Goal: Task Accomplishment & Management: Manage account settings

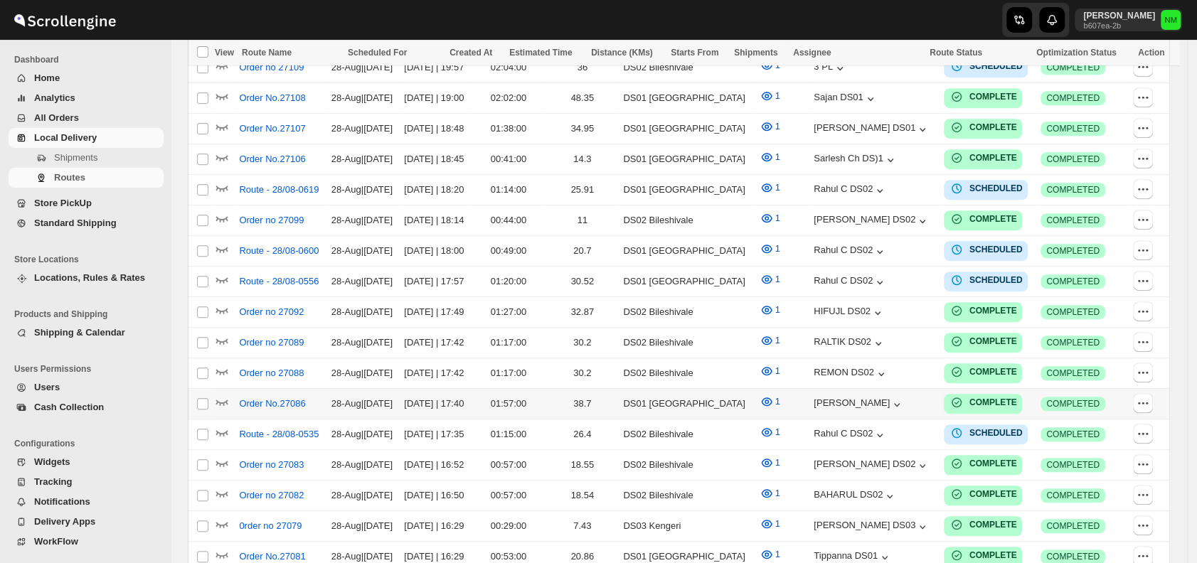
scroll to position [509, 0]
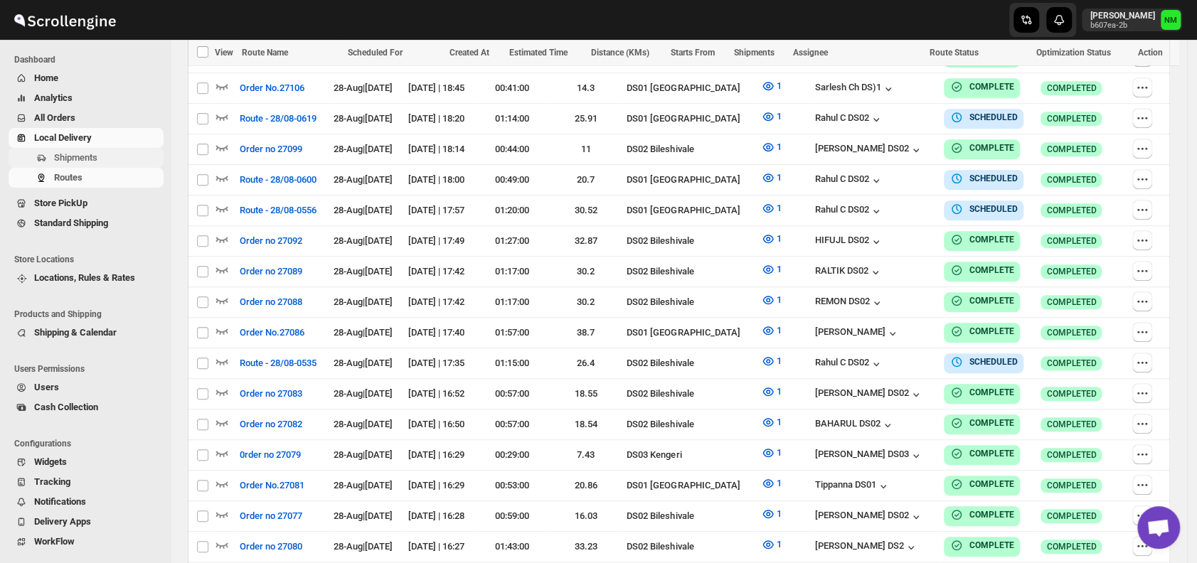
click at [115, 162] on span "Shipments" at bounding box center [107, 158] width 107 height 14
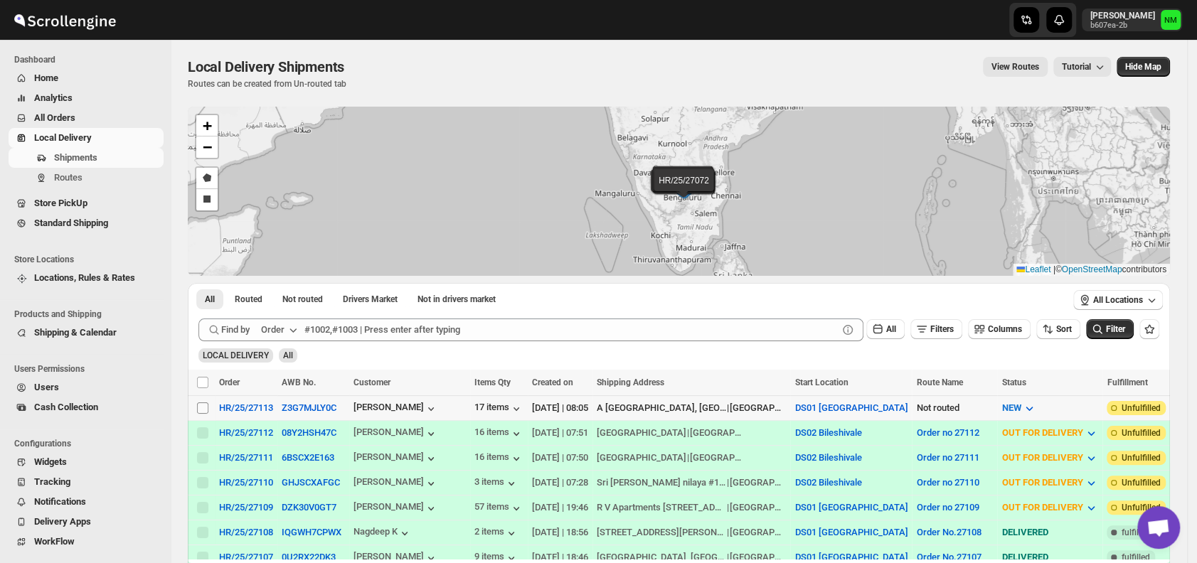
click at [199, 408] on input "Select shipment" at bounding box center [202, 408] width 11 height 11
checkbox input "true"
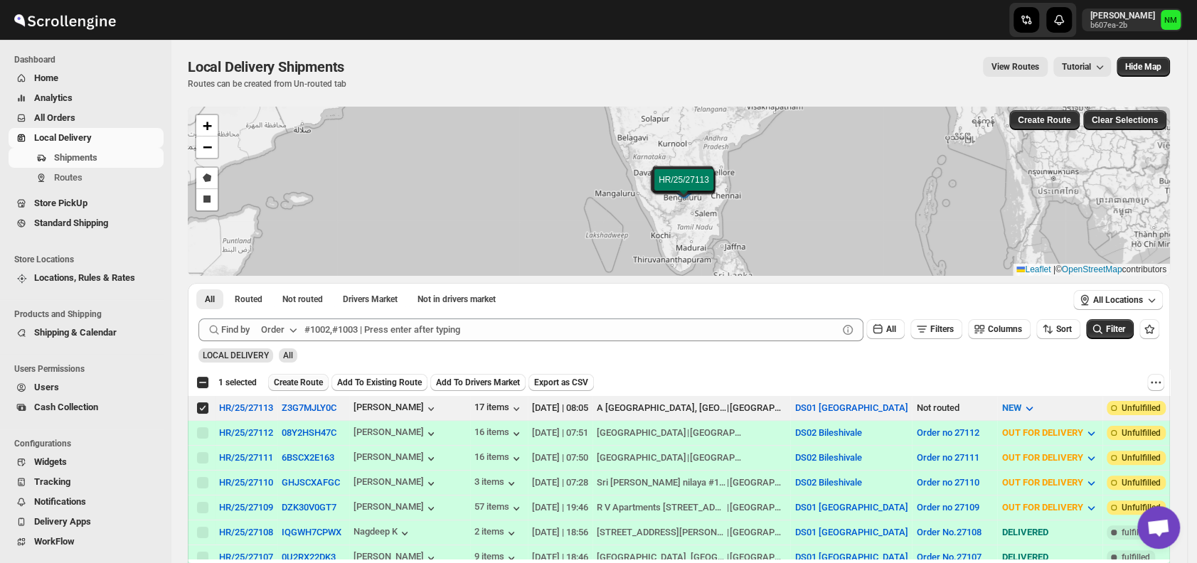
click at [282, 384] on span "Create Route" at bounding box center [298, 382] width 49 height 11
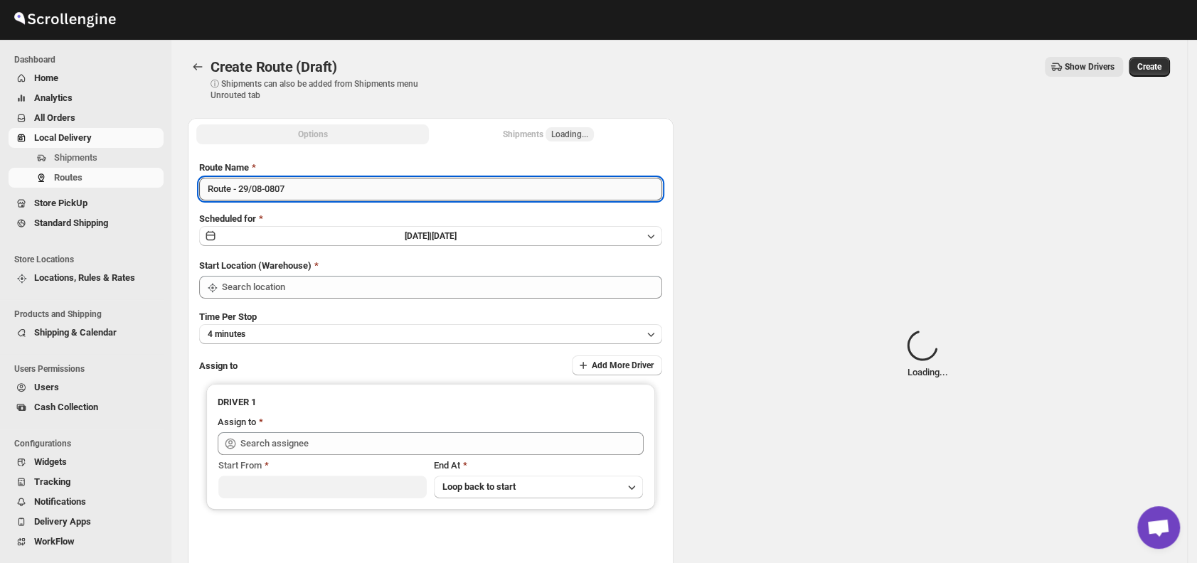
click at [327, 187] on input "Route - 29/08-0807" at bounding box center [430, 189] width 463 height 23
type input "DS01 [GEOGRAPHIC_DATA]"
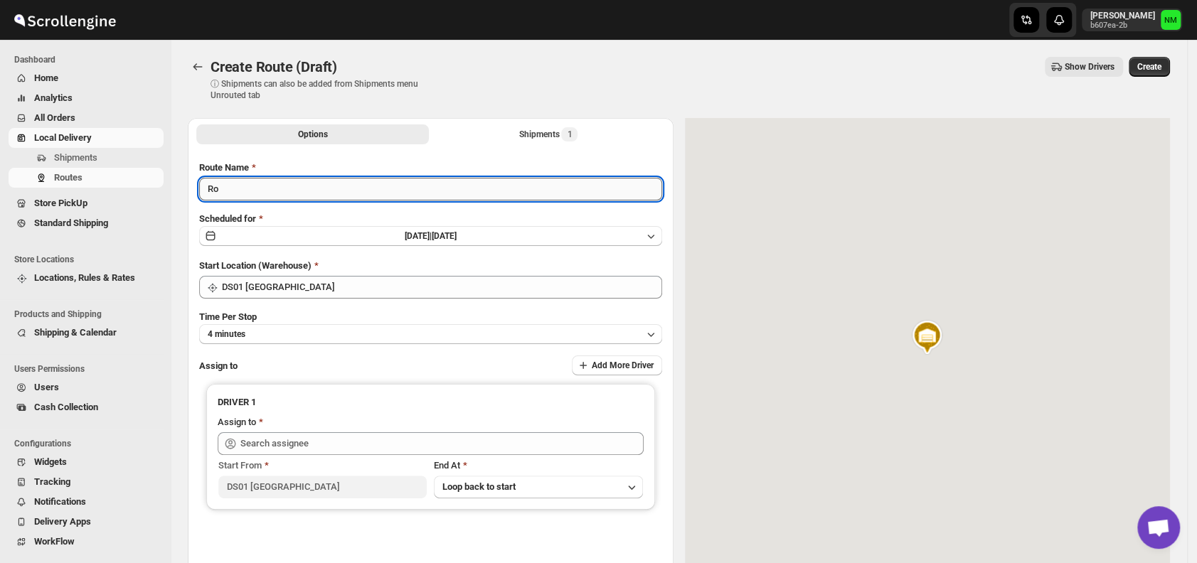
type input "R"
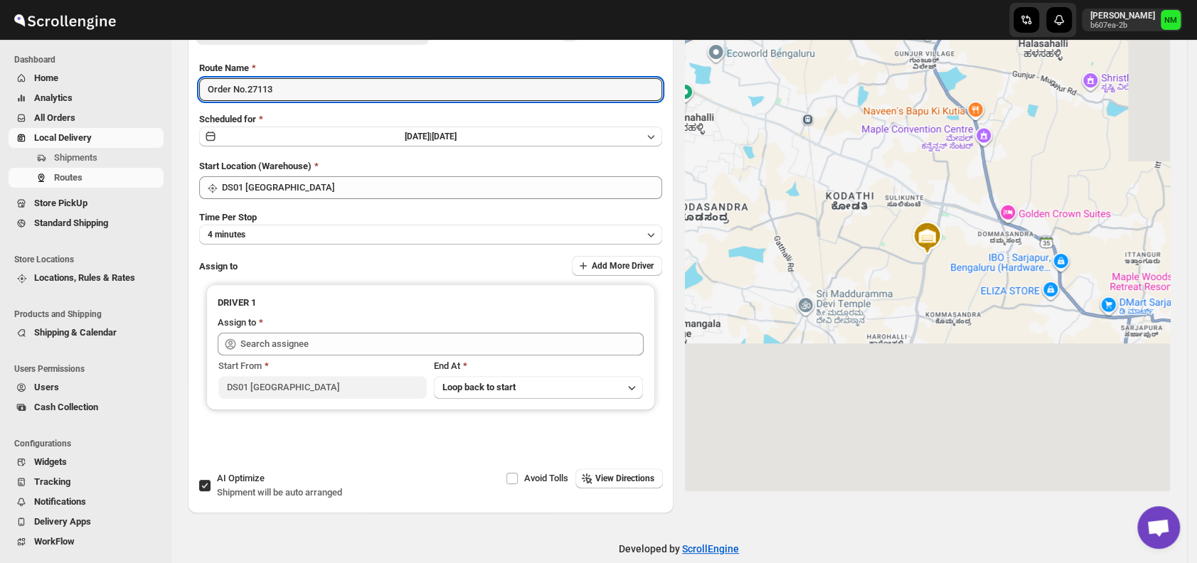
scroll to position [106, 0]
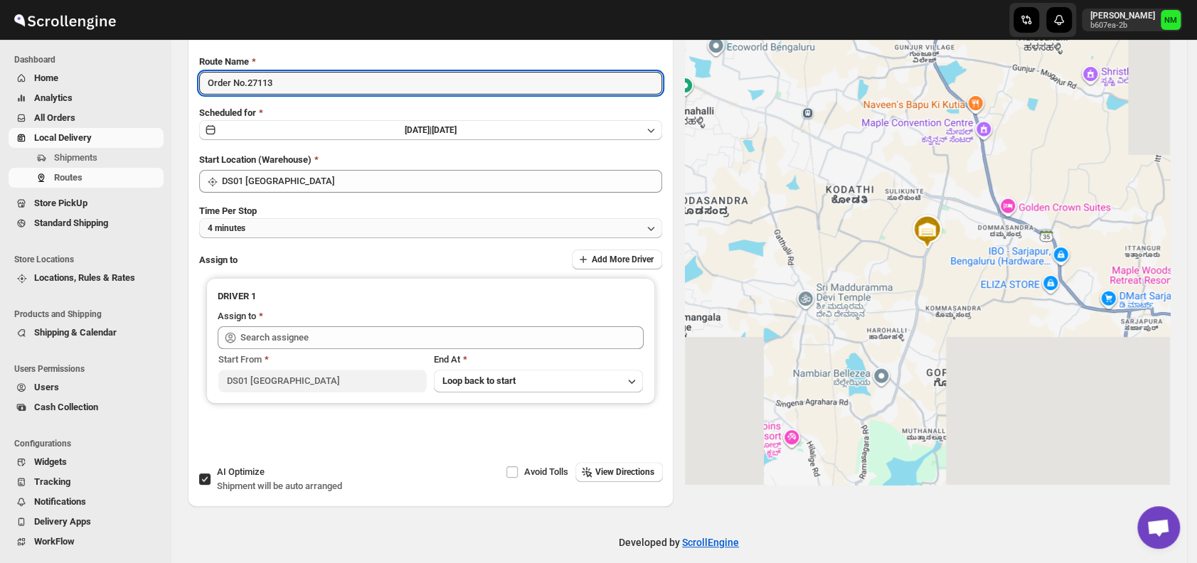
type input "Order No.27113"
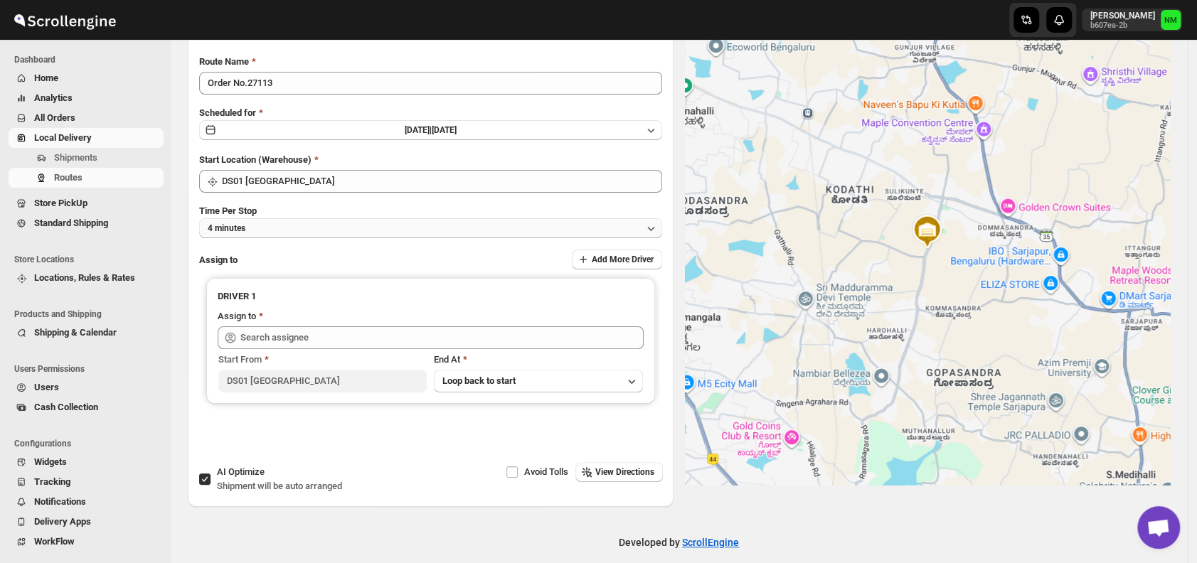
click at [277, 223] on button "4 minutes" at bounding box center [430, 228] width 463 height 20
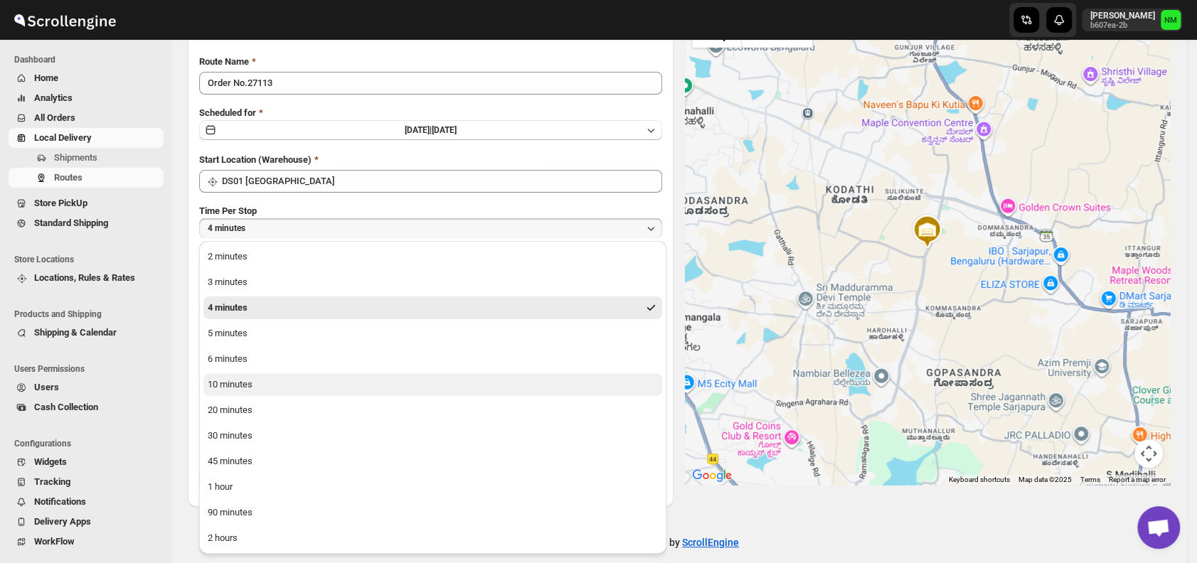
click at [235, 387] on div "10 minutes" at bounding box center [230, 385] width 45 height 14
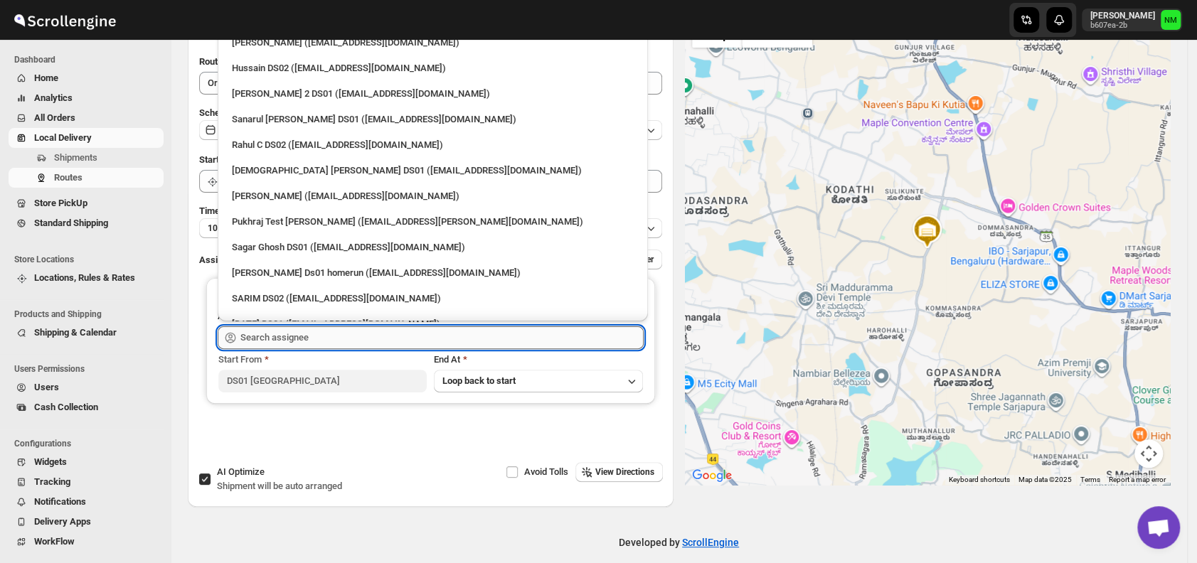
click at [334, 344] on input "text" at bounding box center [441, 338] width 403 height 23
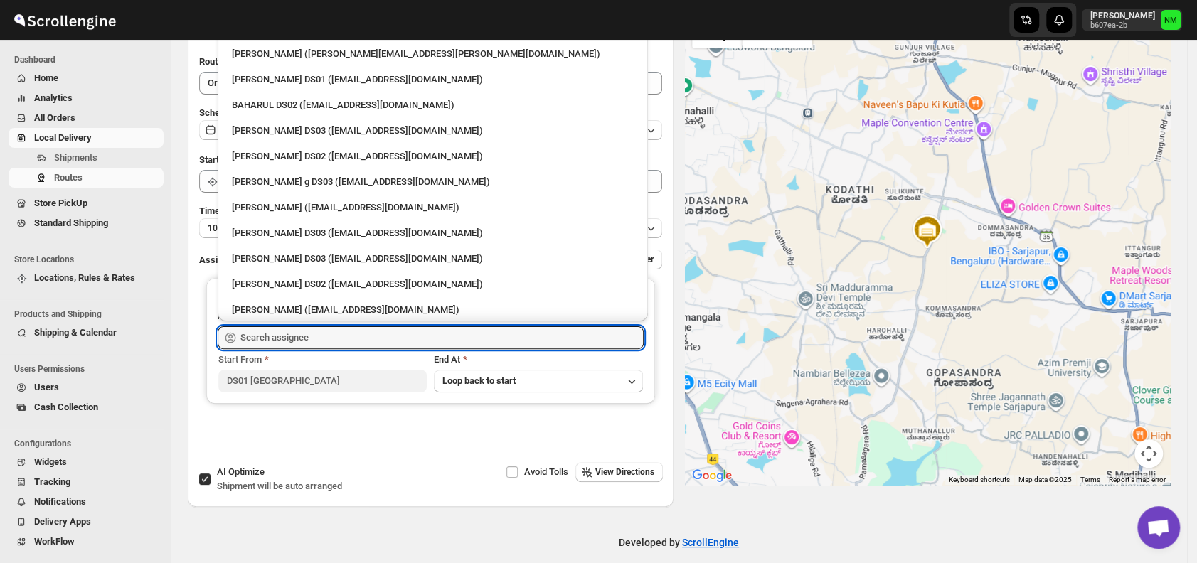
scroll to position [625, 0]
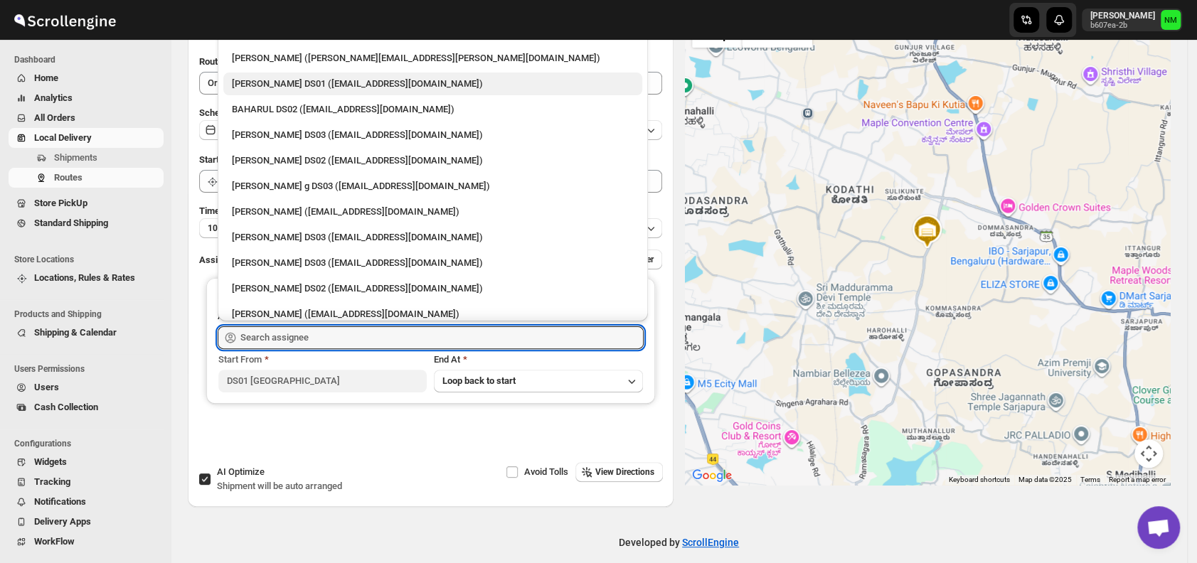
click at [288, 81] on div "[PERSON_NAME] DS01 ([EMAIL_ADDRESS][DOMAIN_NAME])" at bounding box center [433, 84] width 402 height 14
type input "[PERSON_NAME] DS01 ([EMAIL_ADDRESS][DOMAIN_NAME])"
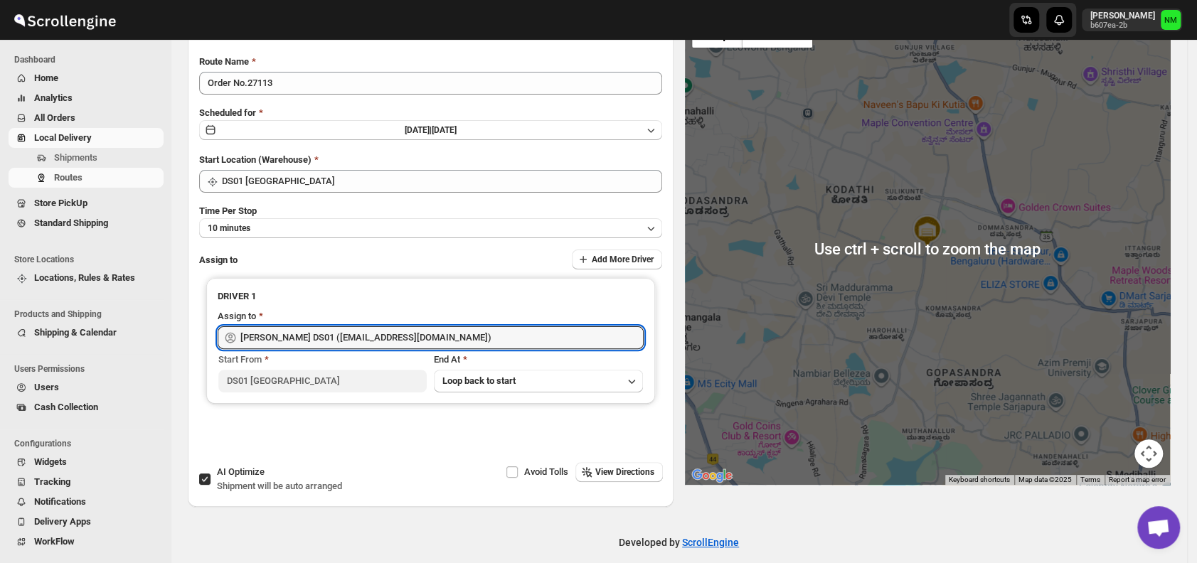
scroll to position [0, 0]
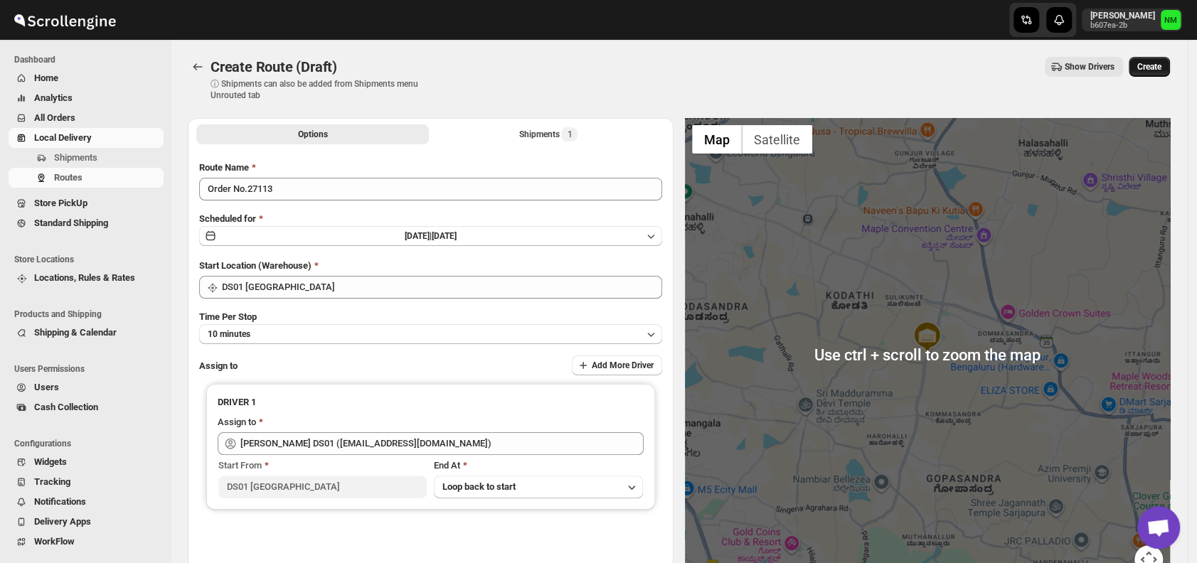
click at [1162, 73] on button "Create" at bounding box center [1149, 67] width 41 height 20
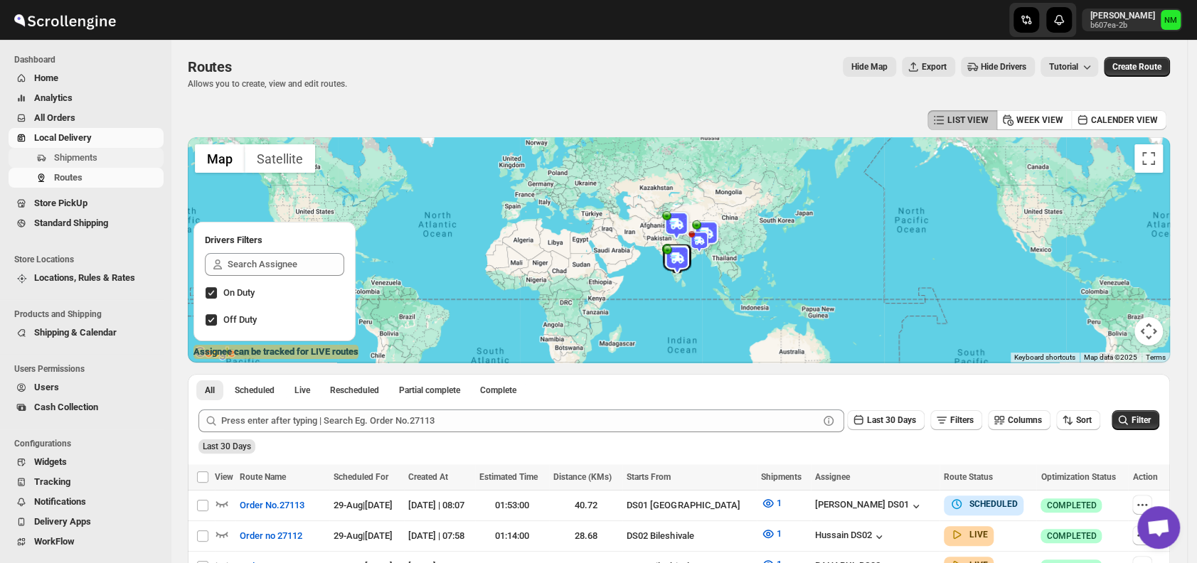
click at [96, 157] on span "Shipments" at bounding box center [75, 157] width 43 height 11
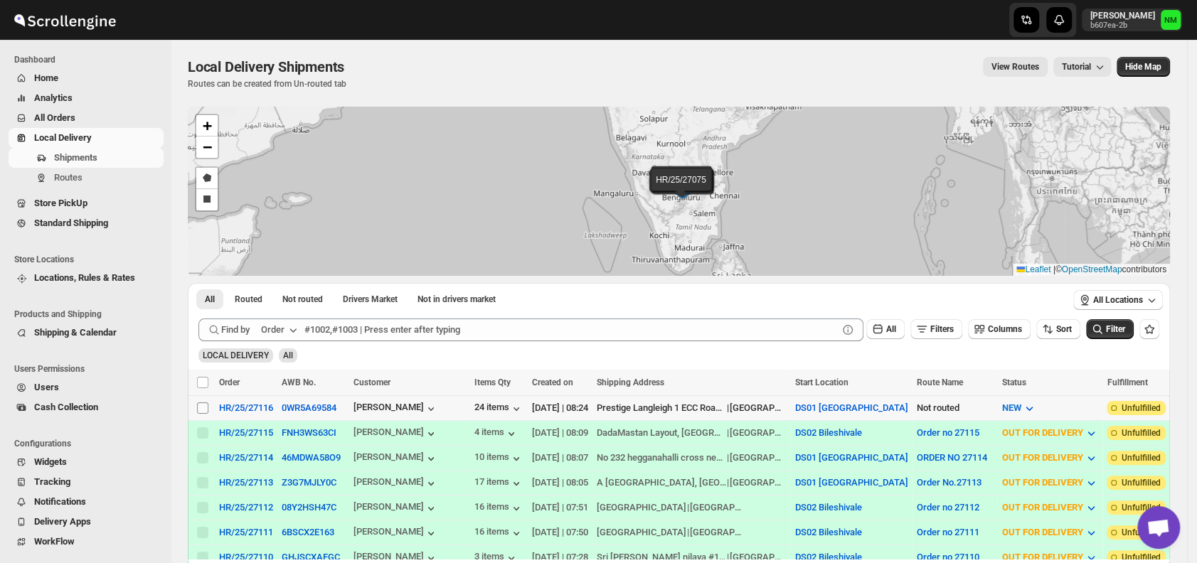
click at [208, 405] on input "Select shipment" at bounding box center [202, 408] width 11 height 11
checkbox input "true"
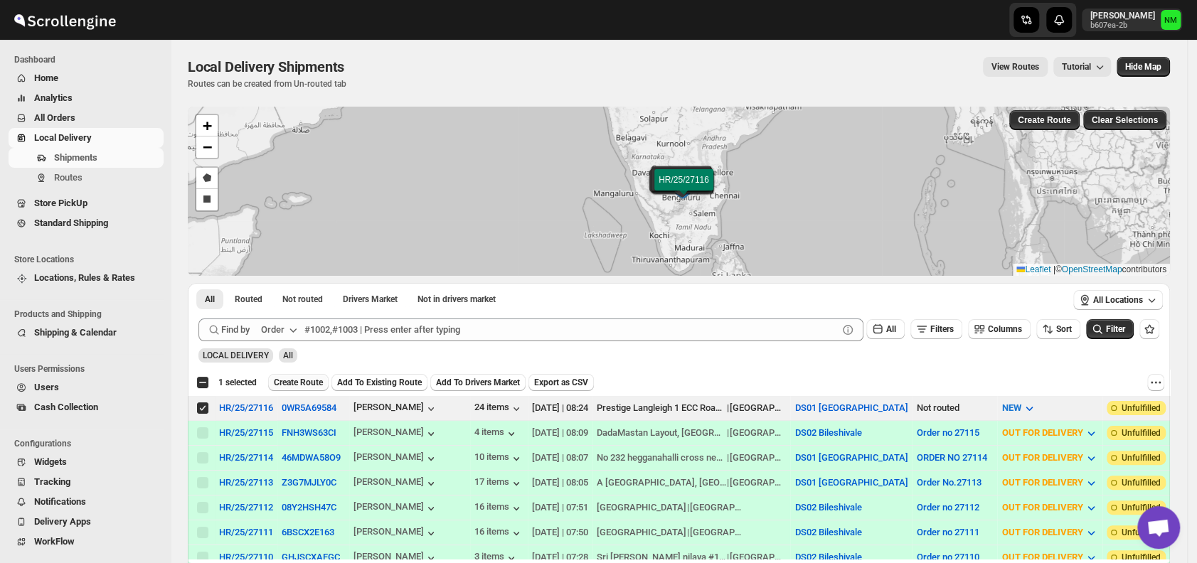
click at [293, 381] on span "Create Route" at bounding box center [298, 382] width 49 height 11
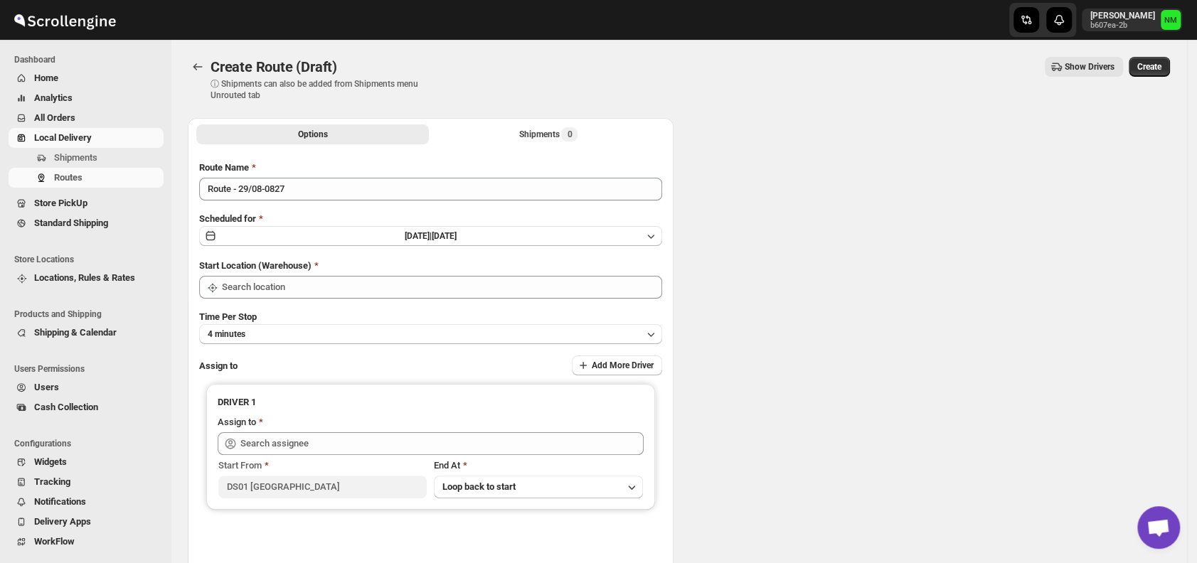
type input "DS01 [GEOGRAPHIC_DATA]"
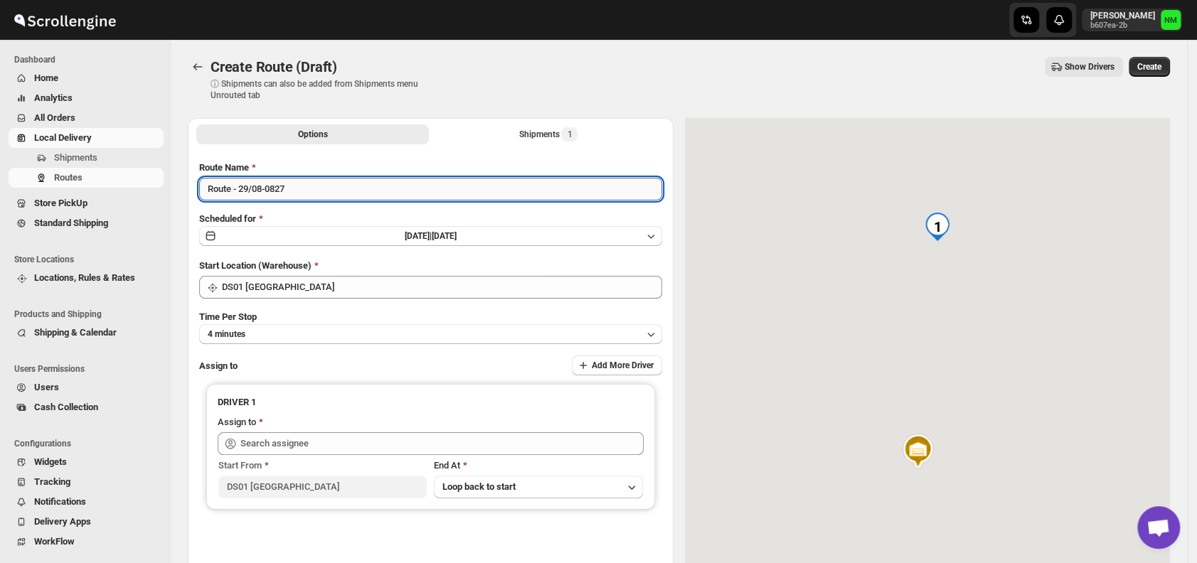
click at [323, 191] on input "Route - 29/08-0827" at bounding box center [430, 189] width 463 height 23
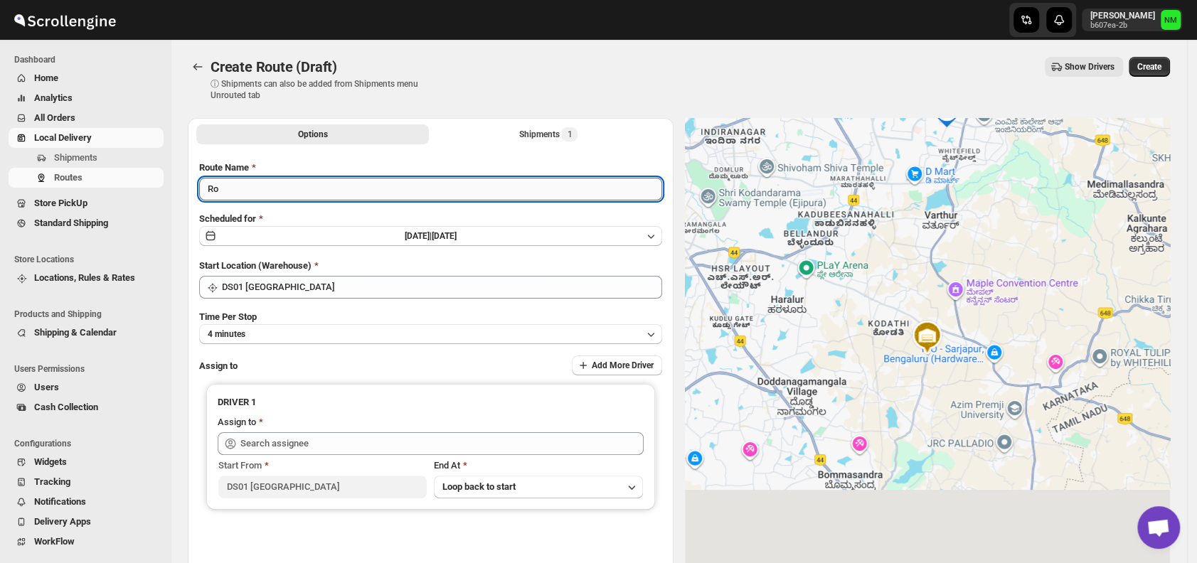
type input "R"
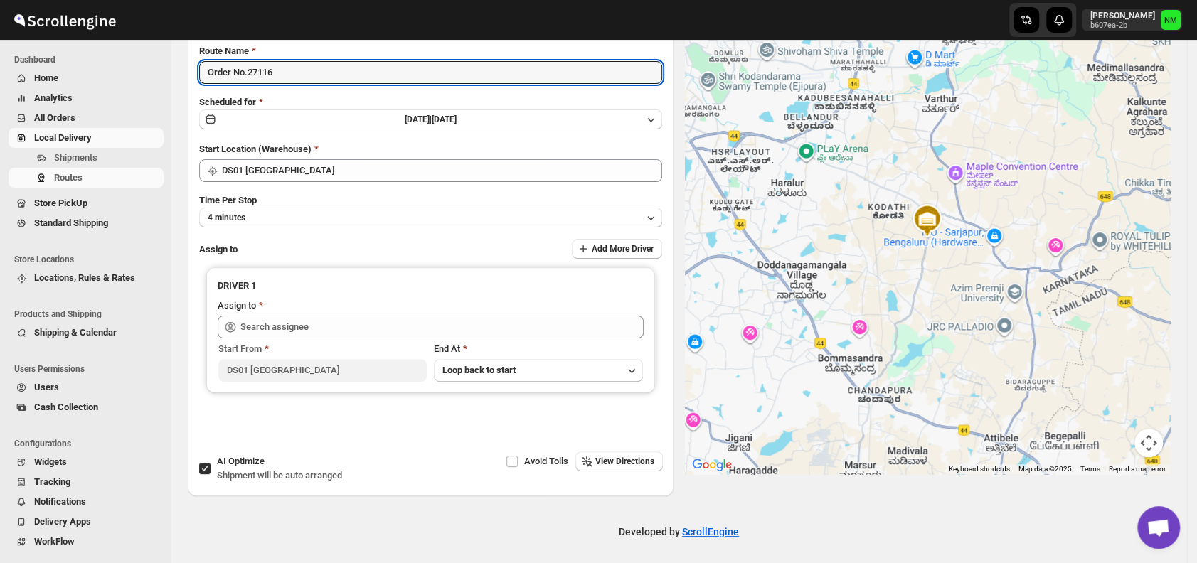
scroll to position [120, 0]
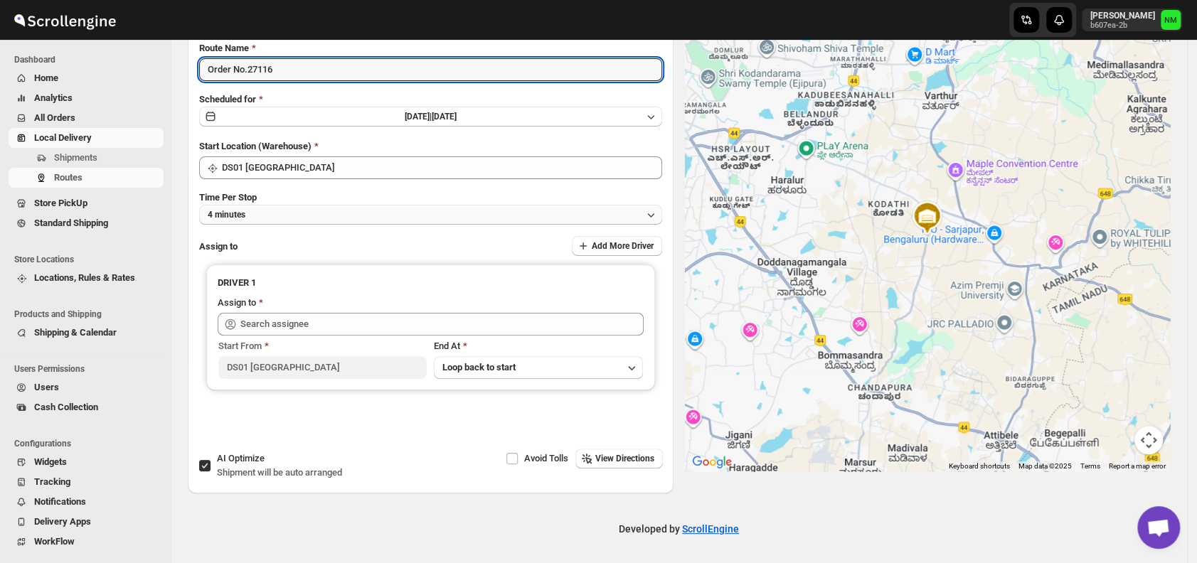
type input "Order No.27116"
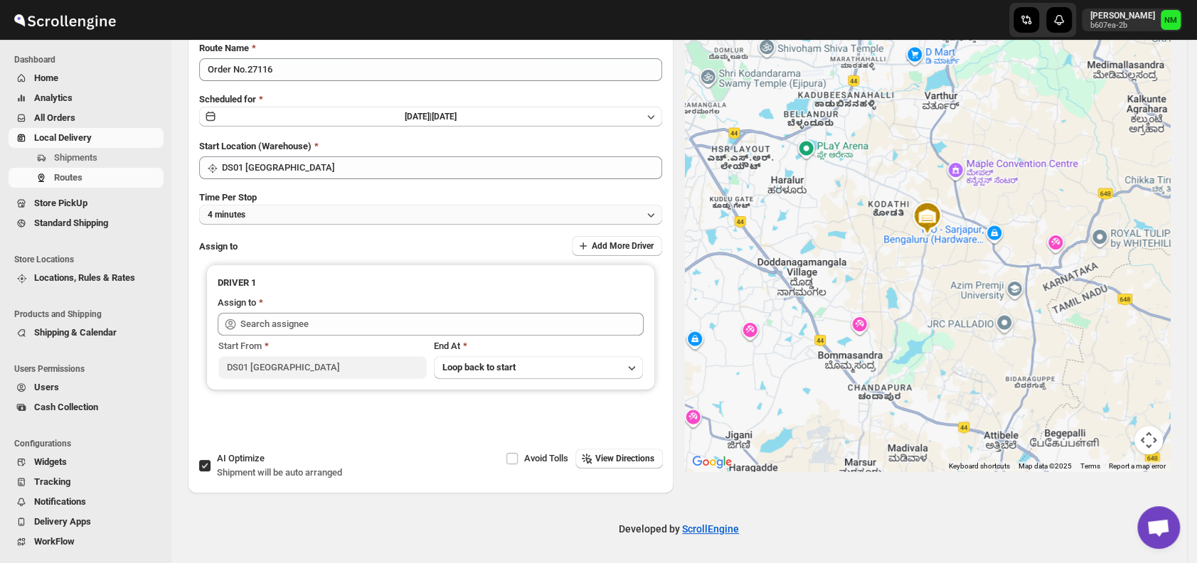
click at [267, 216] on button "4 minutes" at bounding box center [430, 215] width 463 height 20
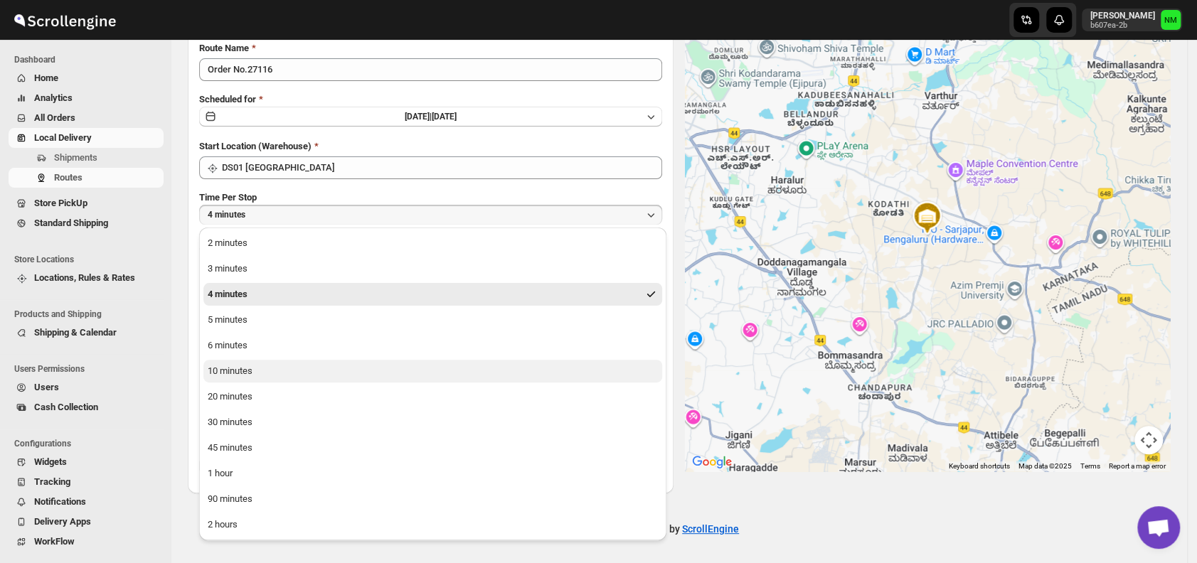
click at [244, 373] on div "10 minutes" at bounding box center [230, 371] width 45 height 14
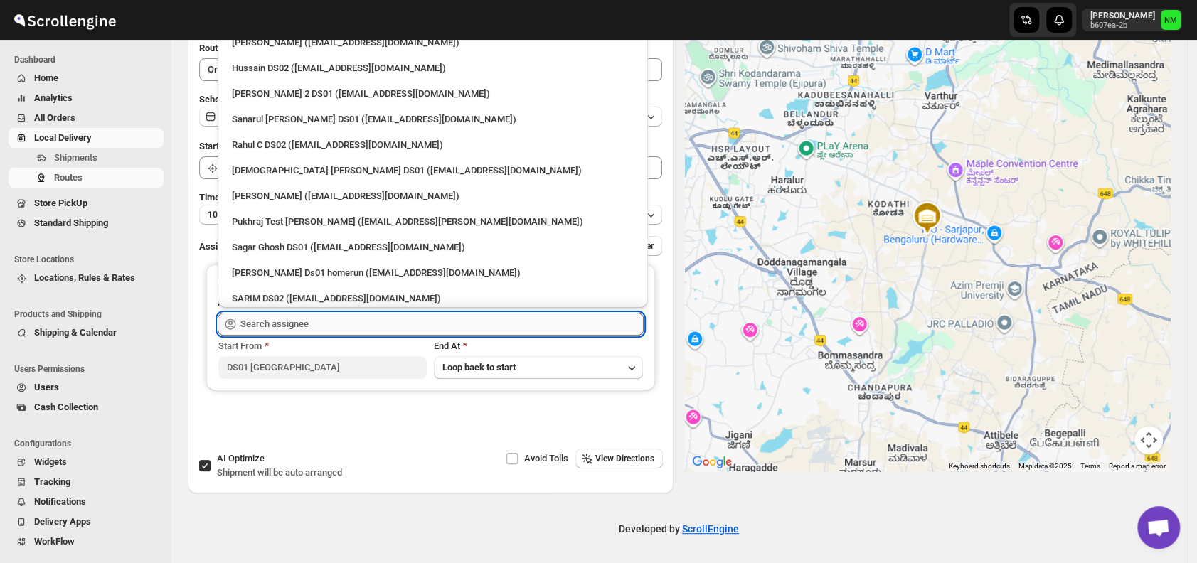
click at [336, 324] on input "text" at bounding box center [441, 324] width 403 height 23
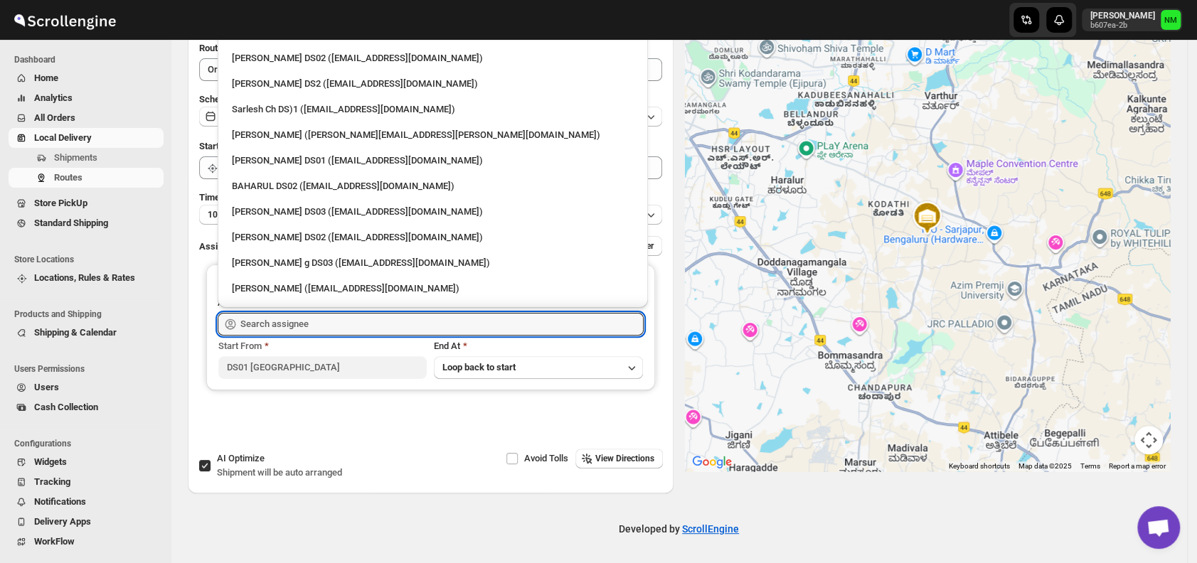
scroll to position [549, 0]
click at [260, 113] on div "Sarlesh Ch DS)1 ([EMAIL_ADDRESS][DOMAIN_NAME])" at bounding box center [433, 108] width 402 height 14
type input "Sarlesh Ch DS)1 ([EMAIL_ADDRESS][DOMAIN_NAME])"
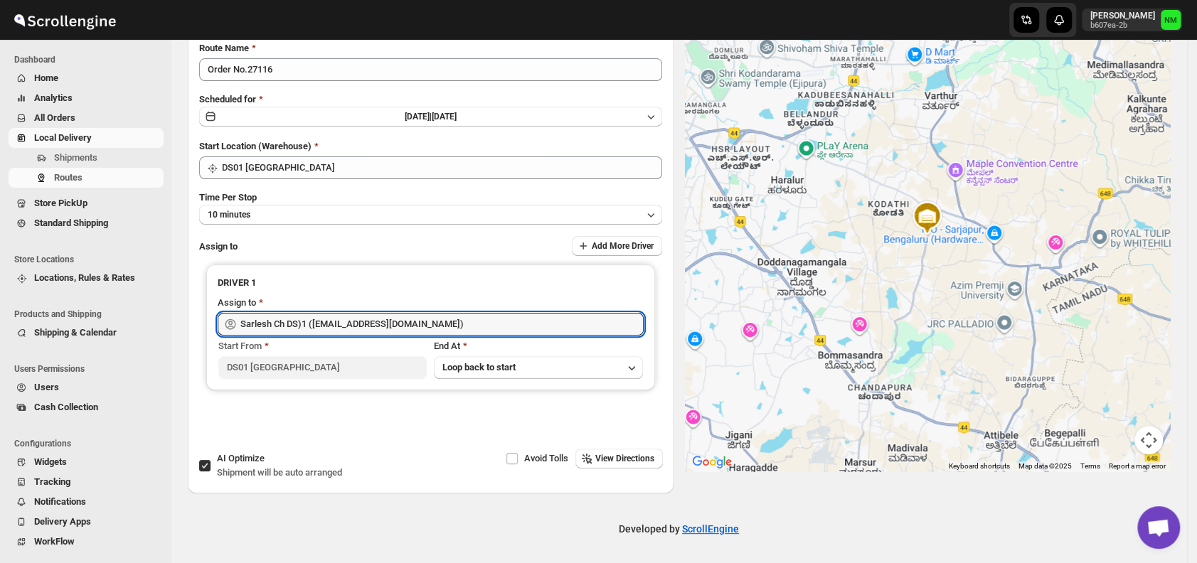
scroll to position [0, 0]
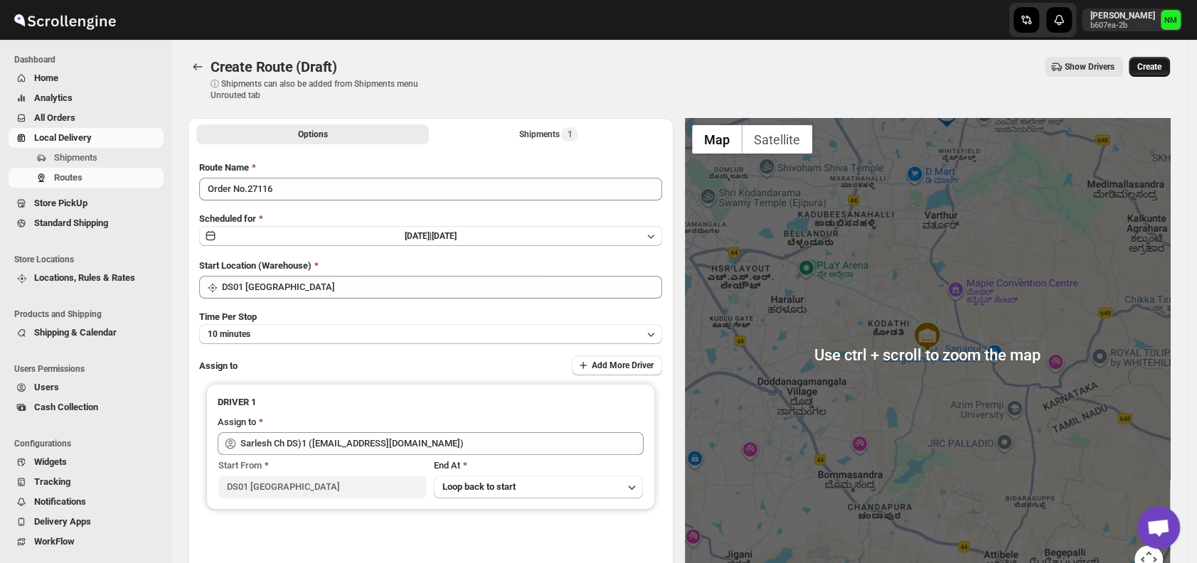
click at [1162, 68] on span "Create" at bounding box center [1150, 66] width 24 height 11
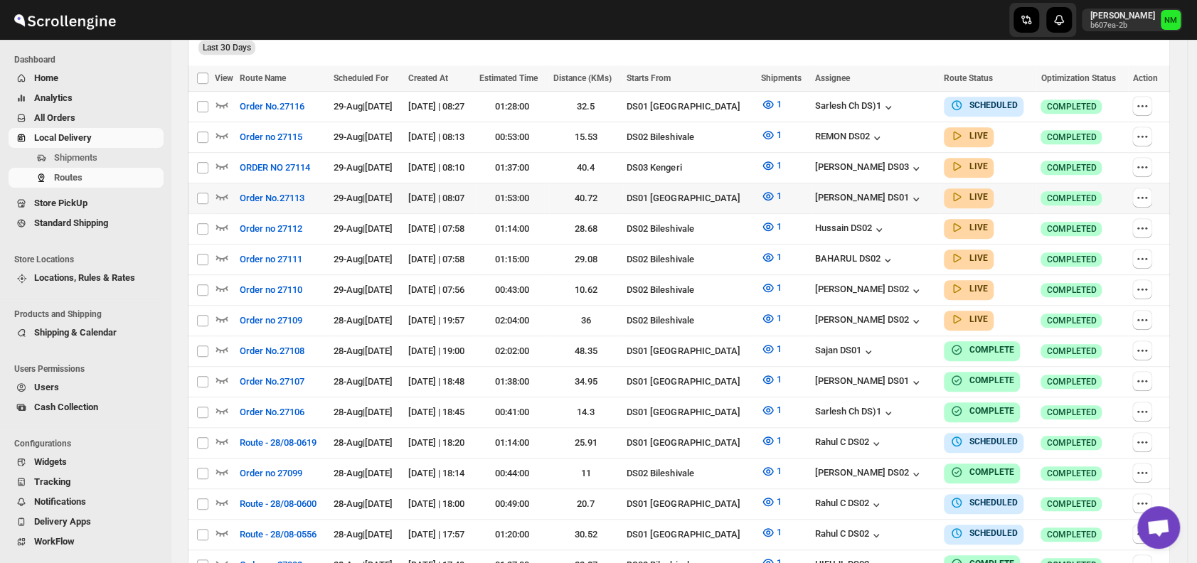
scroll to position [400, 0]
click at [223, 190] on icon "button" at bounding box center [222, 196] width 14 height 14
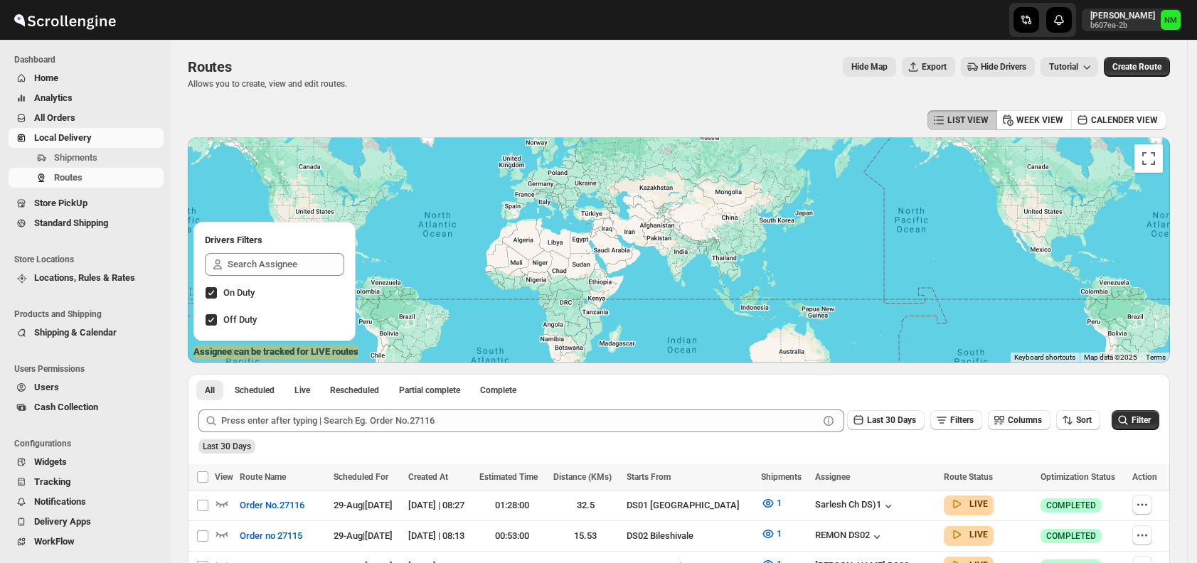
scroll to position [328, 0]
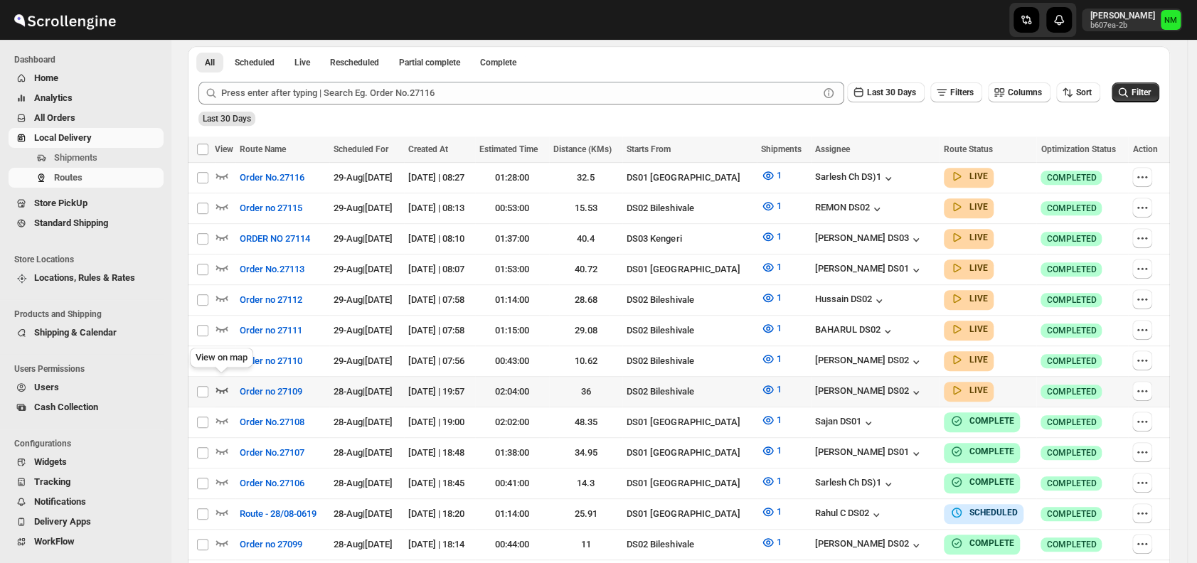
click at [222, 387] on icon "button" at bounding box center [222, 390] width 14 height 14
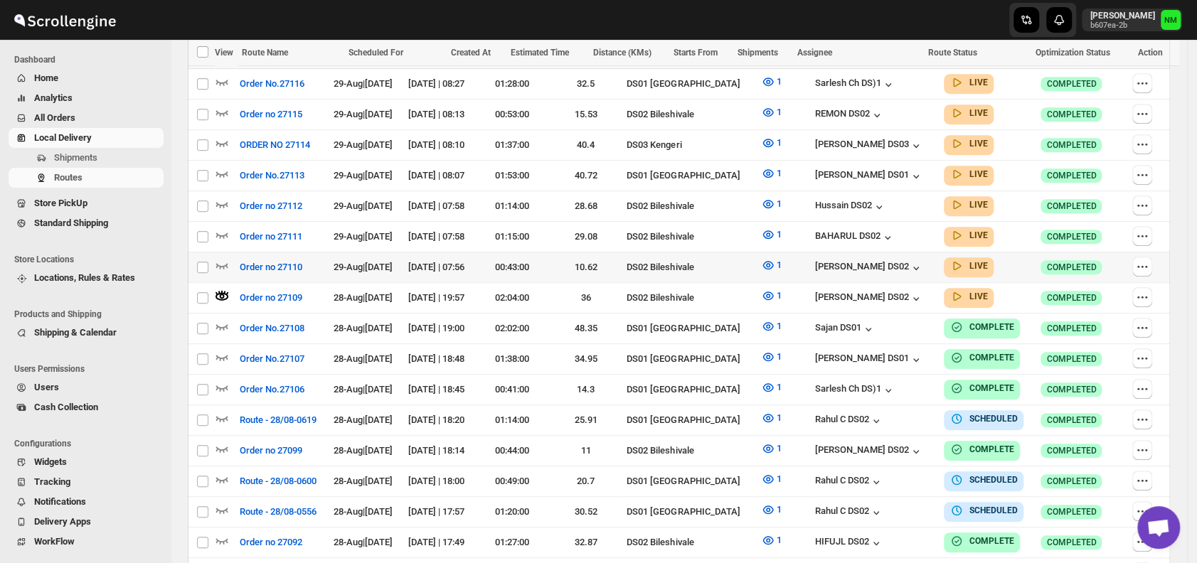
scroll to position [440, 0]
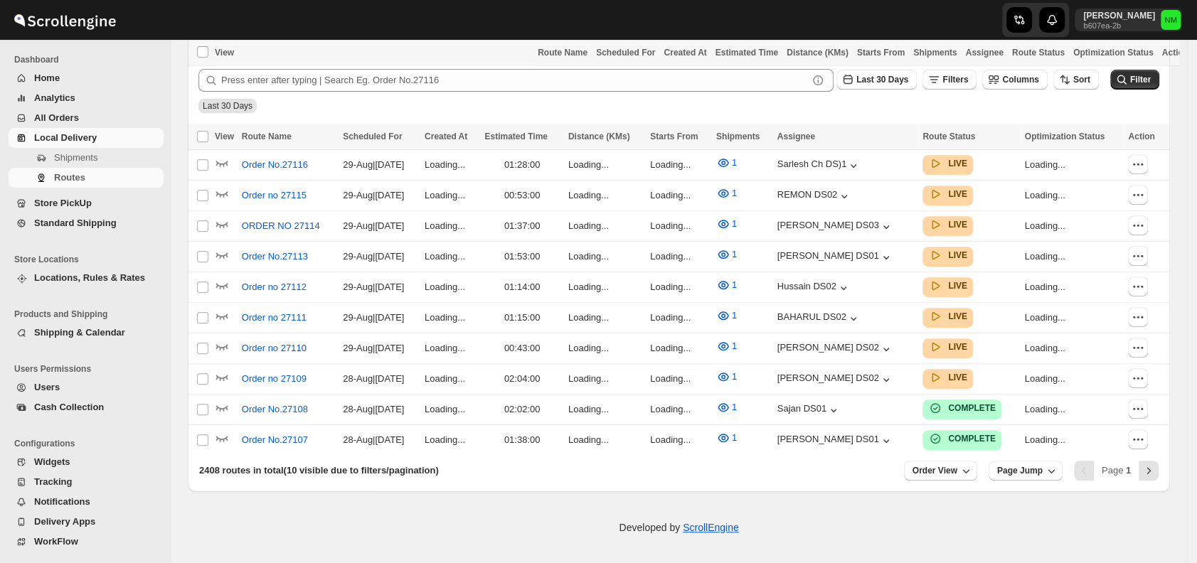
scroll to position [332, 0]
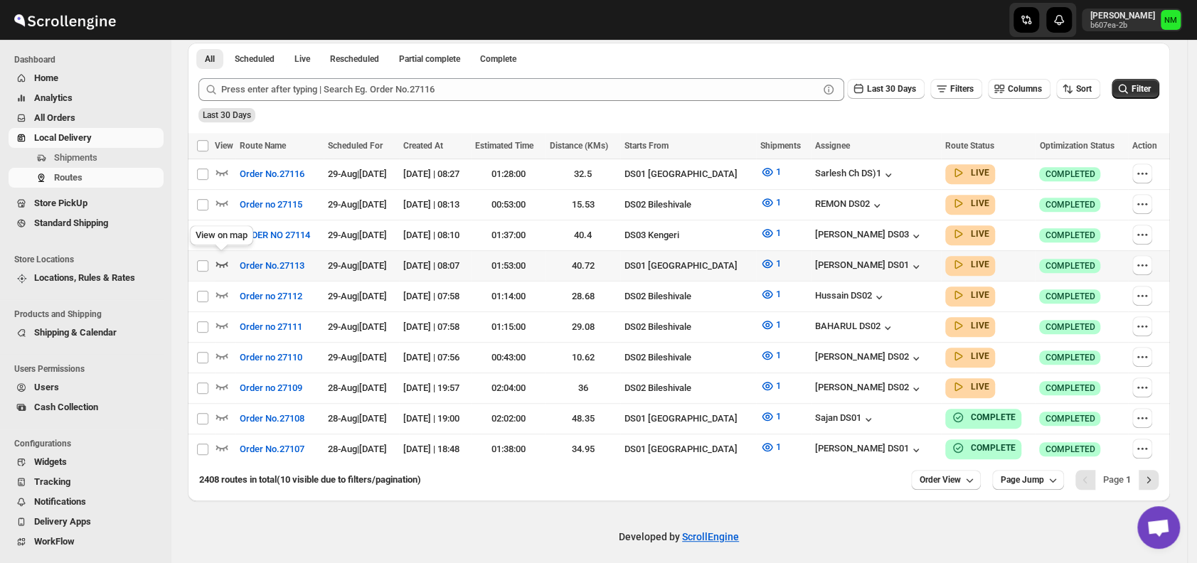
click at [222, 260] on icon "button" at bounding box center [222, 264] width 14 height 14
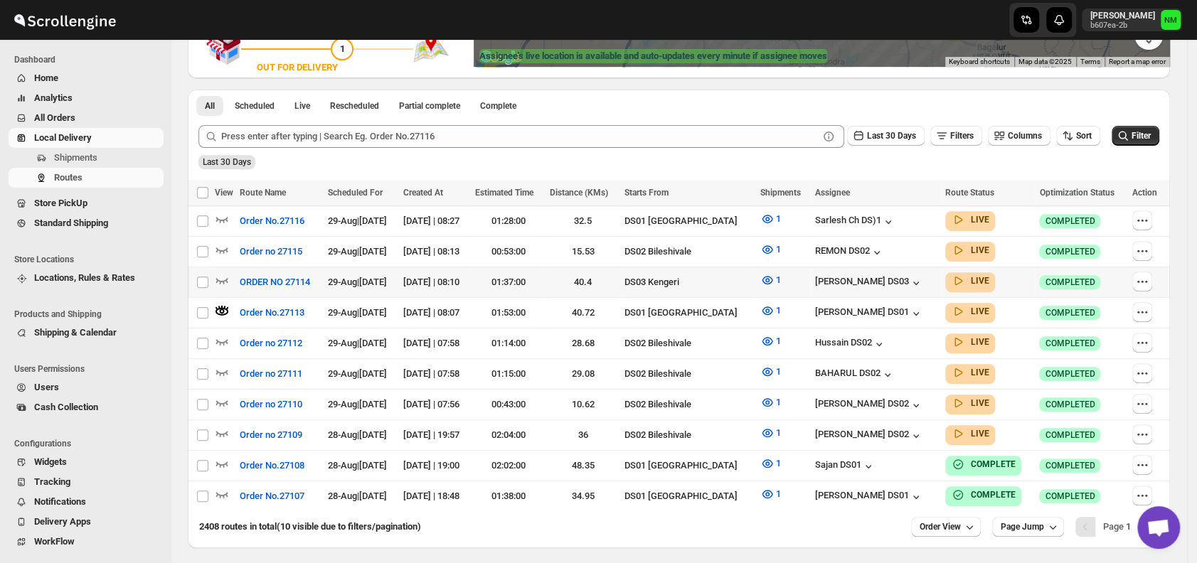
scroll to position [301, 0]
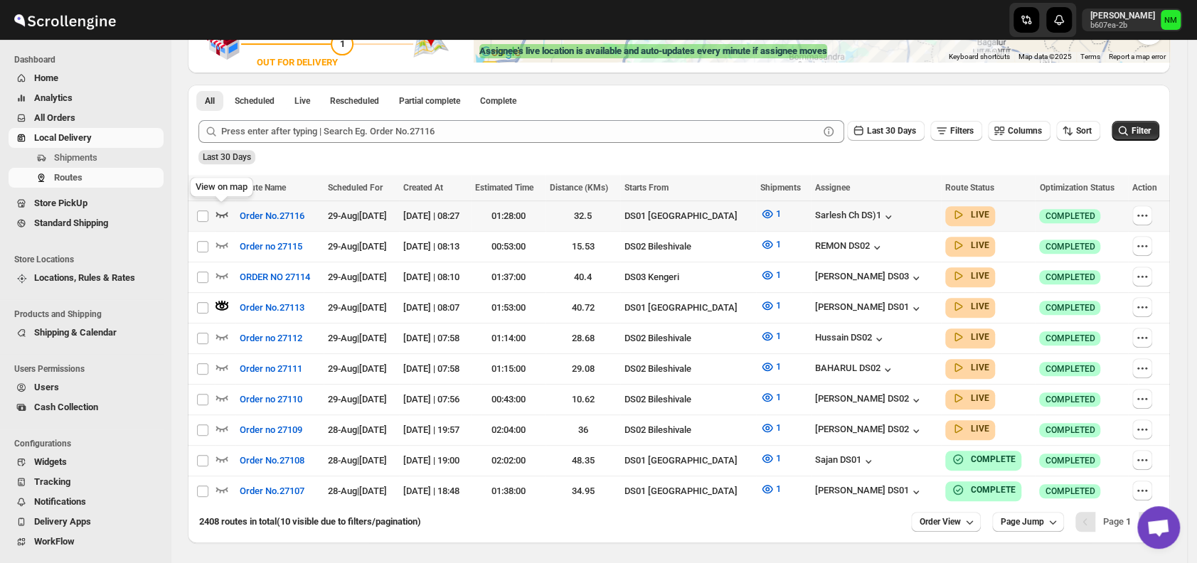
click at [224, 214] on icon "button" at bounding box center [222, 215] width 12 height 6
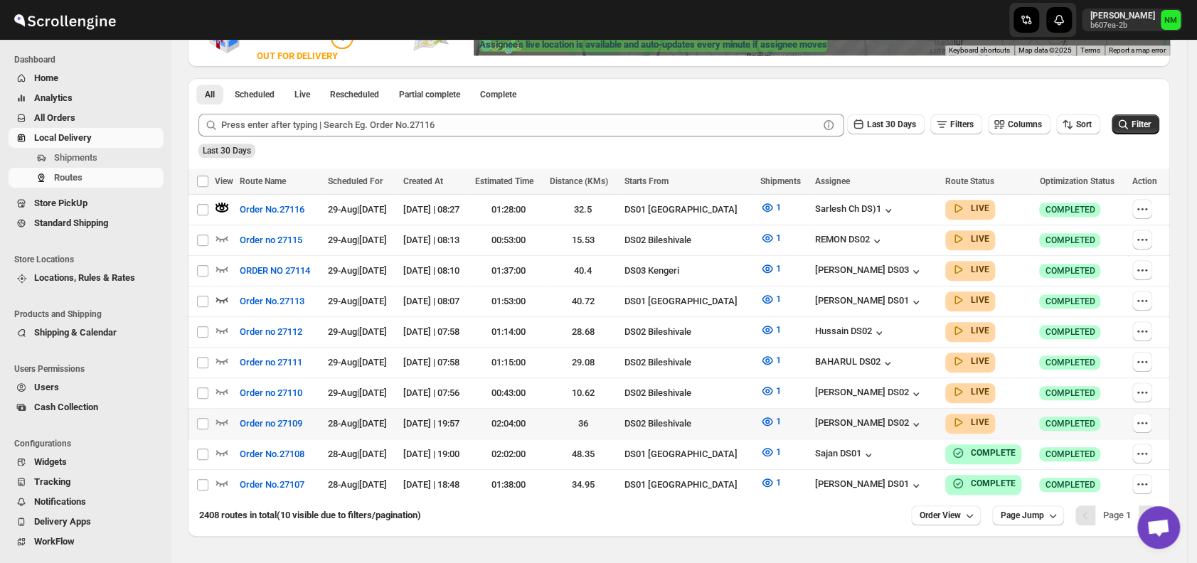
scroll to position [319, 0]
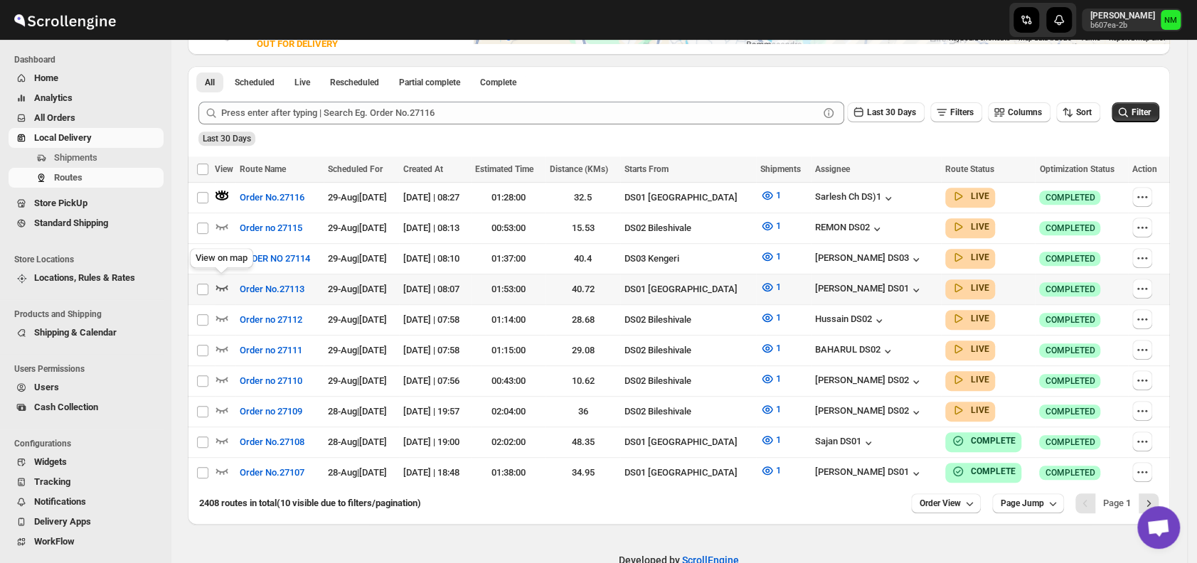
click at [224, 288] on icon "button" at bounding box center [222, 287] width 14 height 14
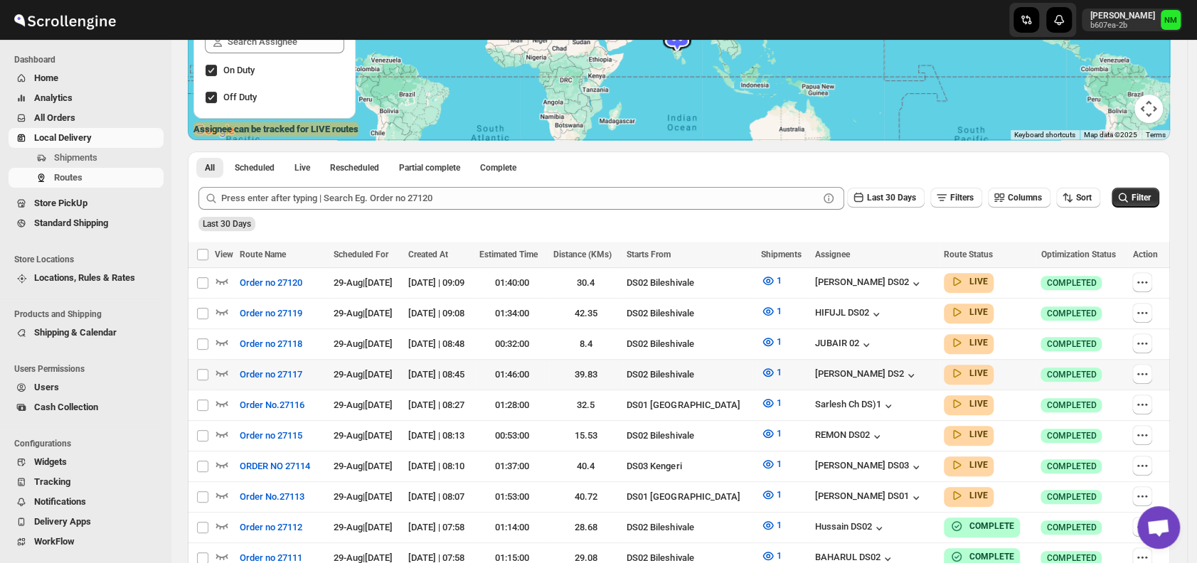
scroll to position [223, 0]
click at [227, 401] on icon "button" at bounding box center [222, 404] width 12 height 6
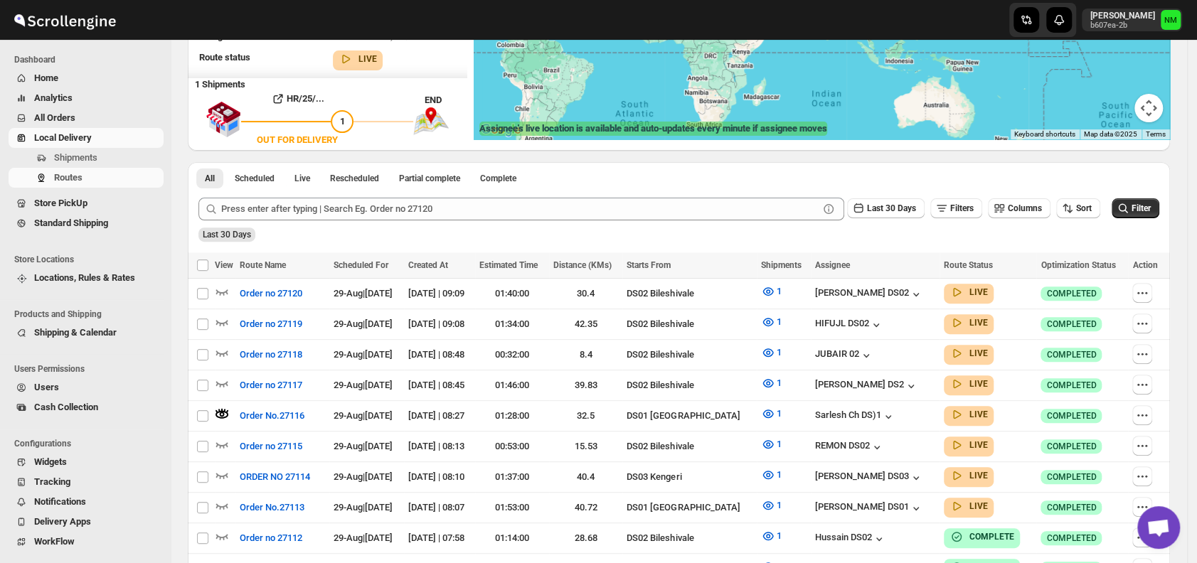
scroll to position [0, 0]
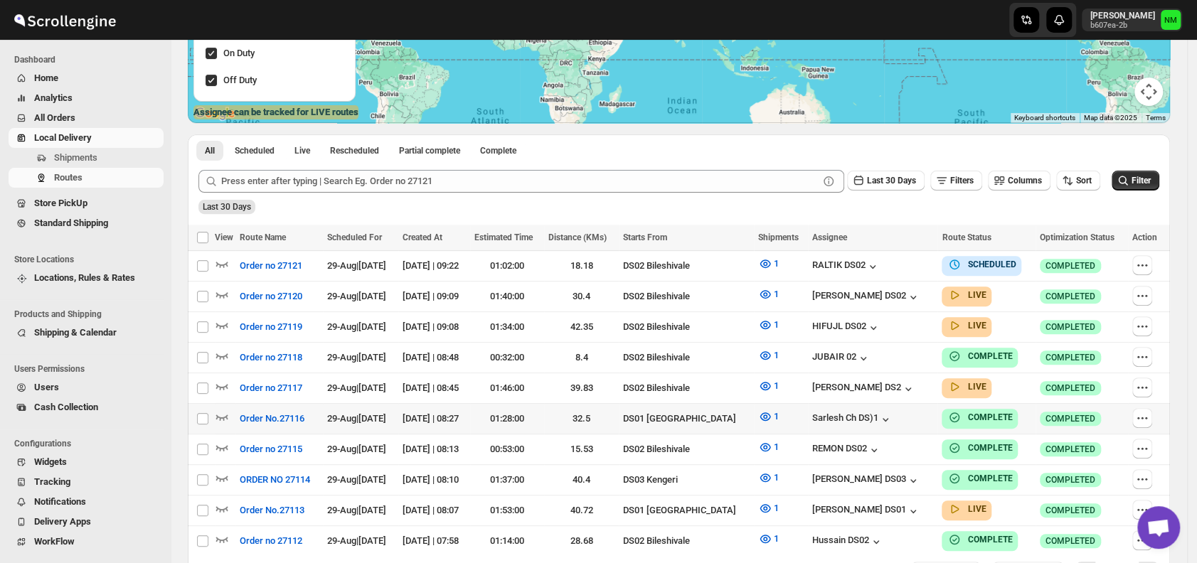
scroll to position [332, 0]
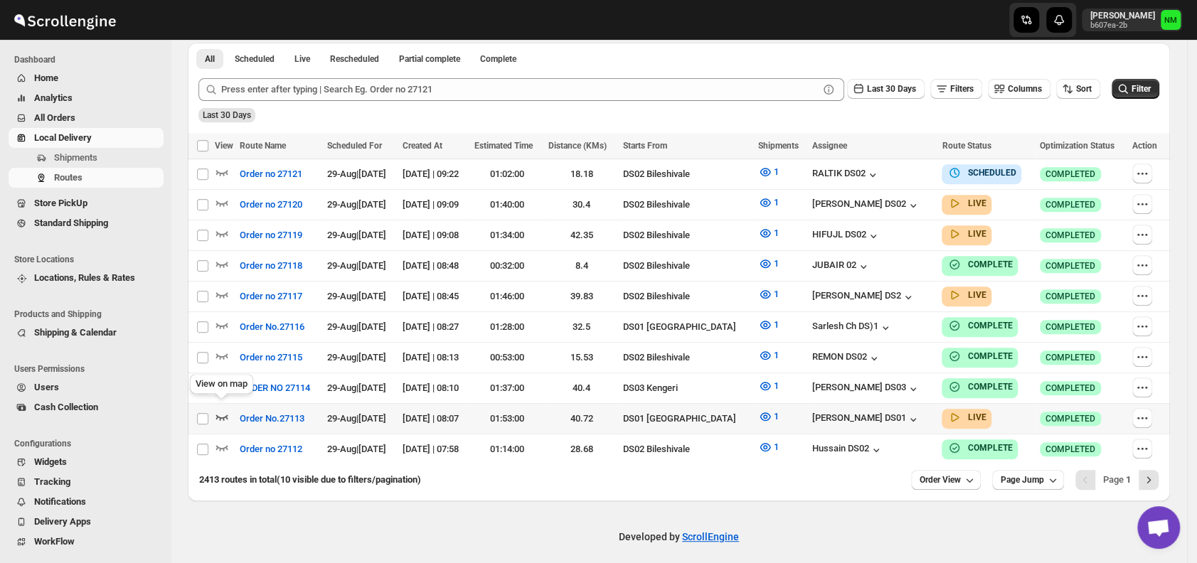
click at [219, 410] on icon "button" at bounding box center [222, 417] width 14 height 14
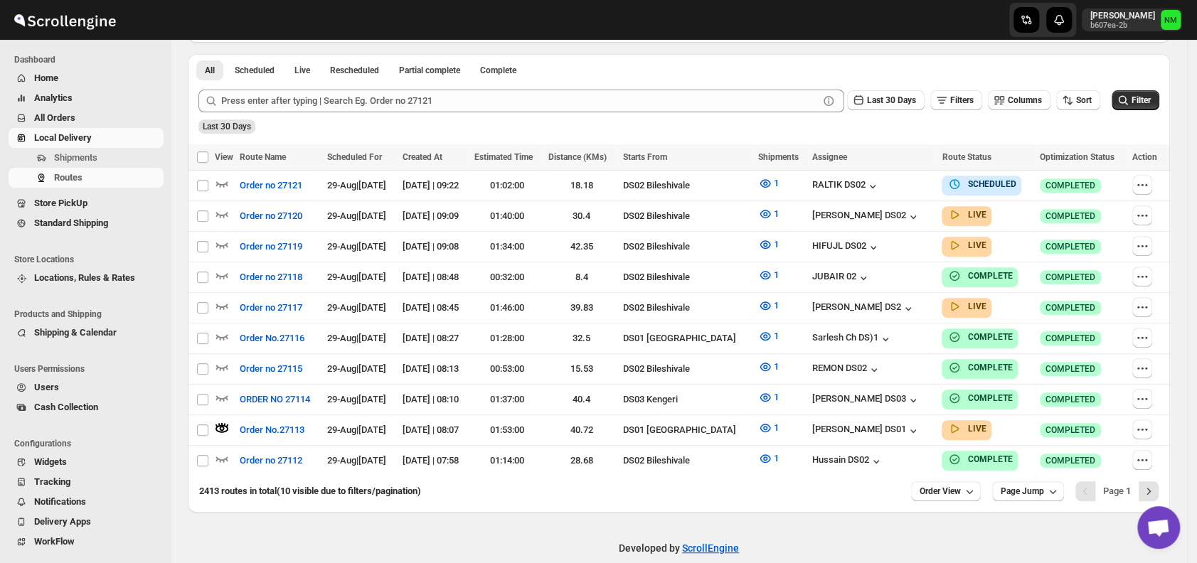
scroll to position [0, 0]
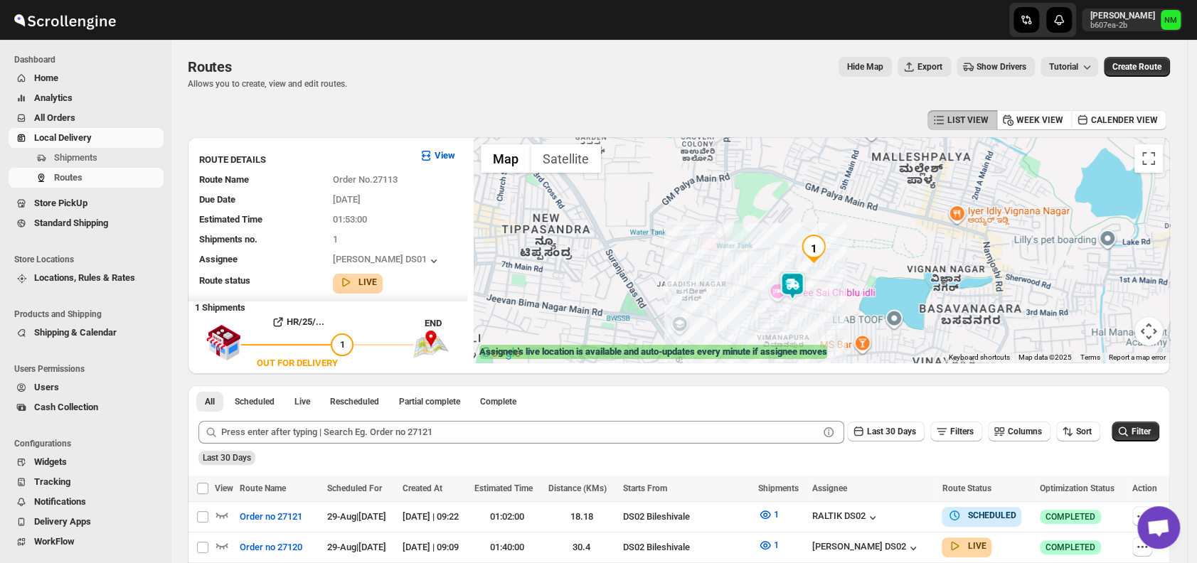
click at [797, 290] on img at bounding box center [792, 286] width 28 height 28
click at [861, 218] on button "Close" at bounding box center [844, 218] width 34 height 34
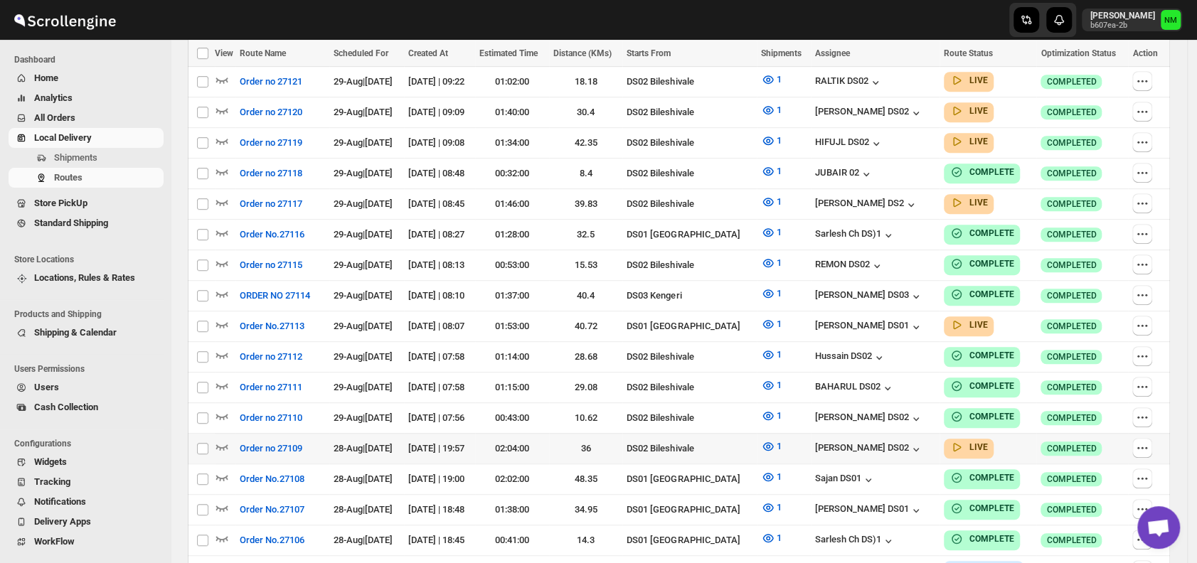
scroll to position [425, 0]
click at [226, 439] on icon "button" at bounding box center [222, 446] width 14 height 14
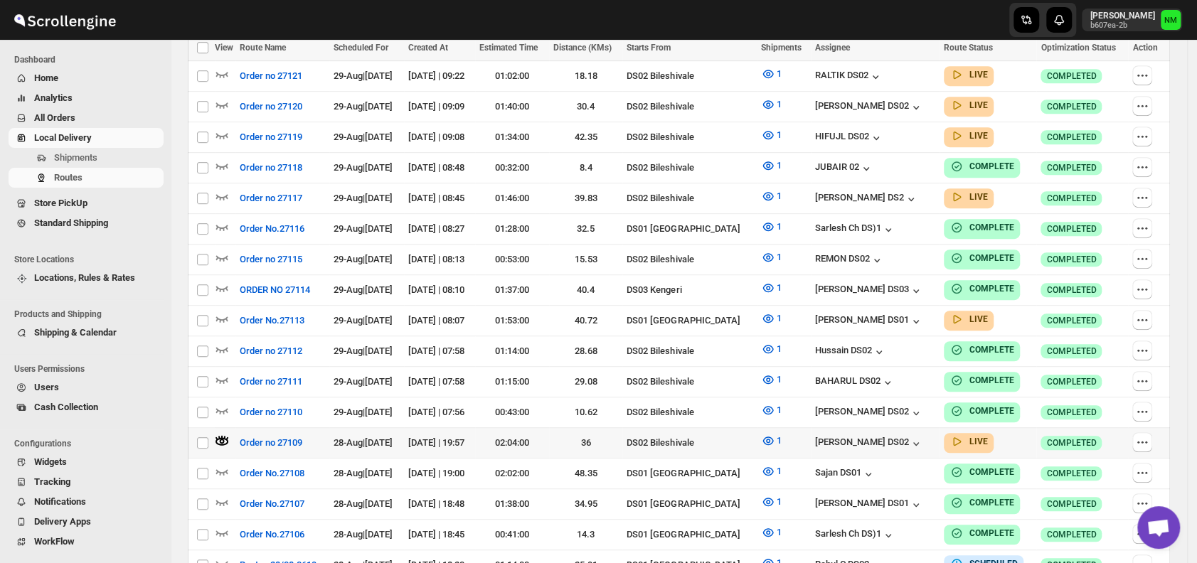
scroll to position [386, 0]
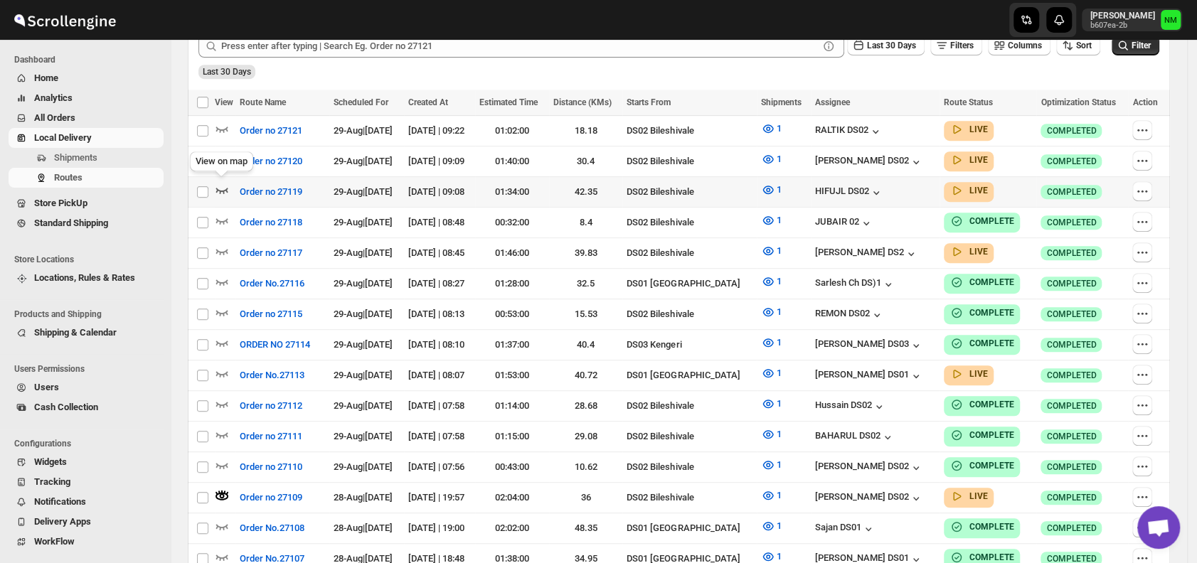
click at [224, 188] on icon "button" at bounding box center [222, 191] width 12 height 6
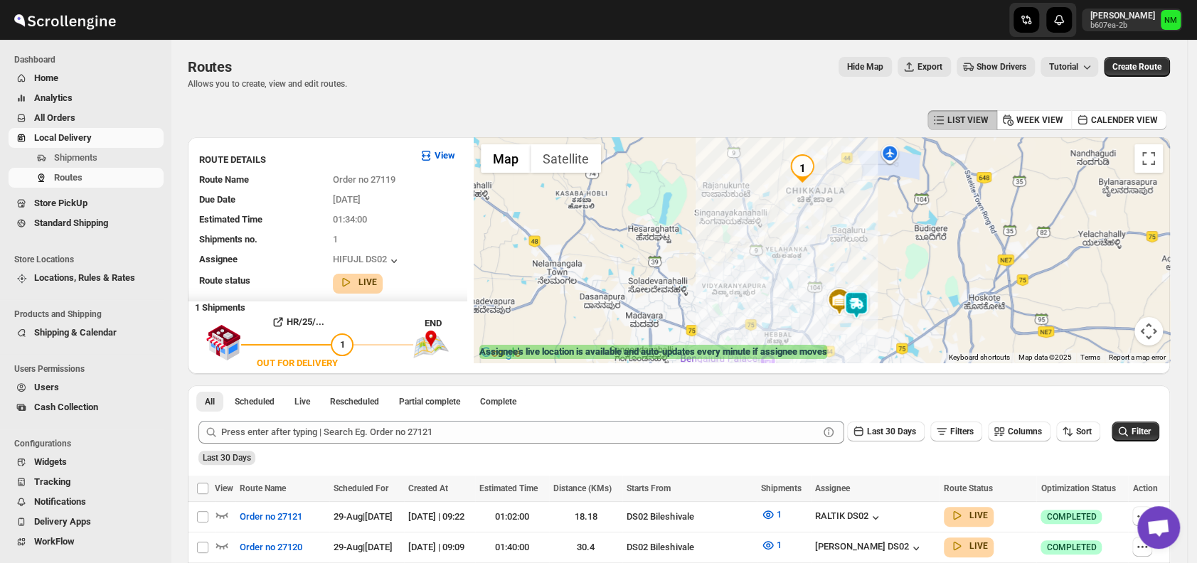
click at [862, 305] on img at bounding box center [856, 305] width 28 height 28
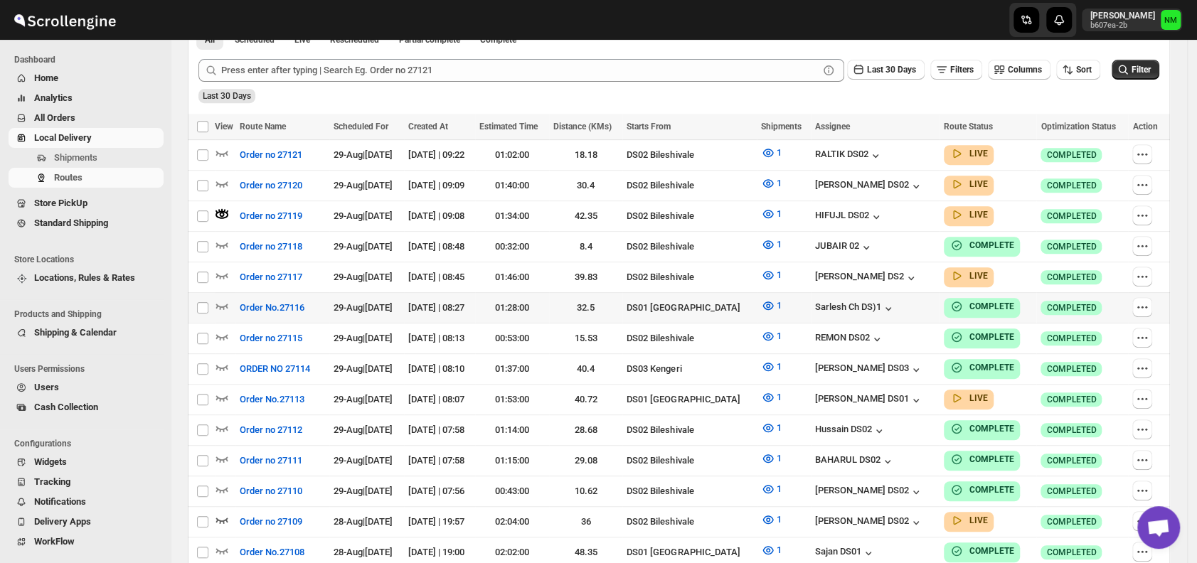
scroll to position [359, 0]
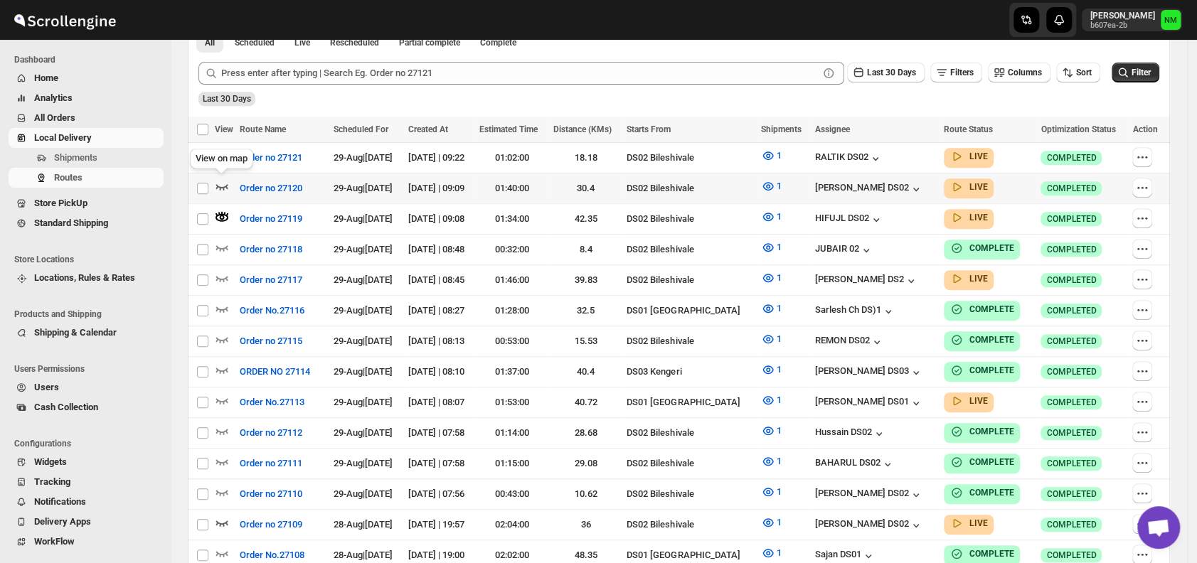
click at [222, 184] on icon "button" at bounding box center [222, 187] width 12 height 6
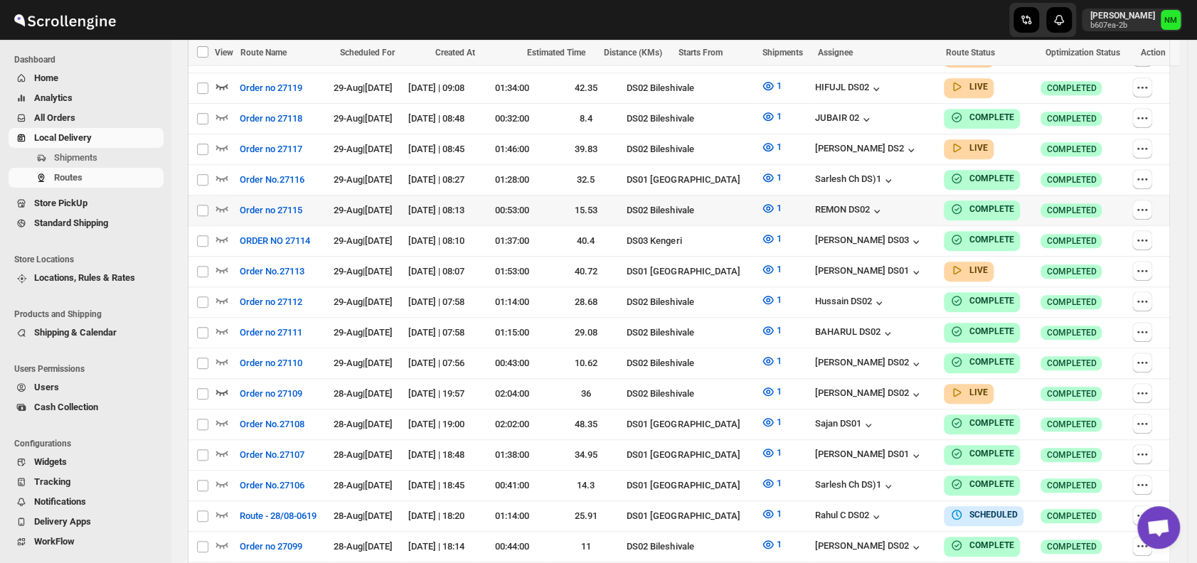
scroll to position [445, 0]
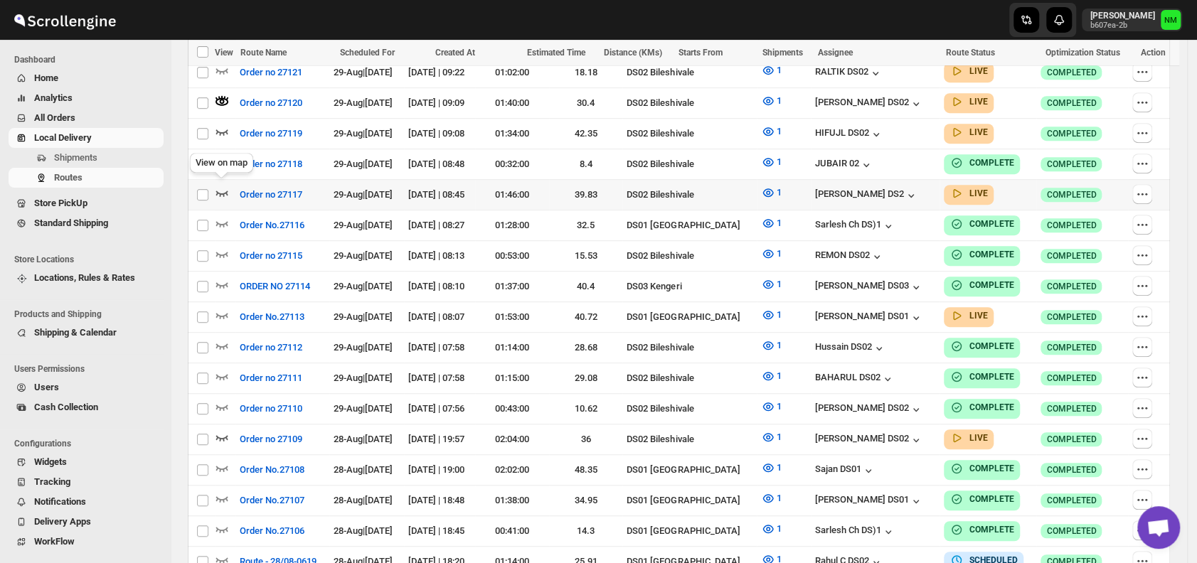
click at [224, 191] on icon "button" at bounding box center [222, 194] width 12 height 6
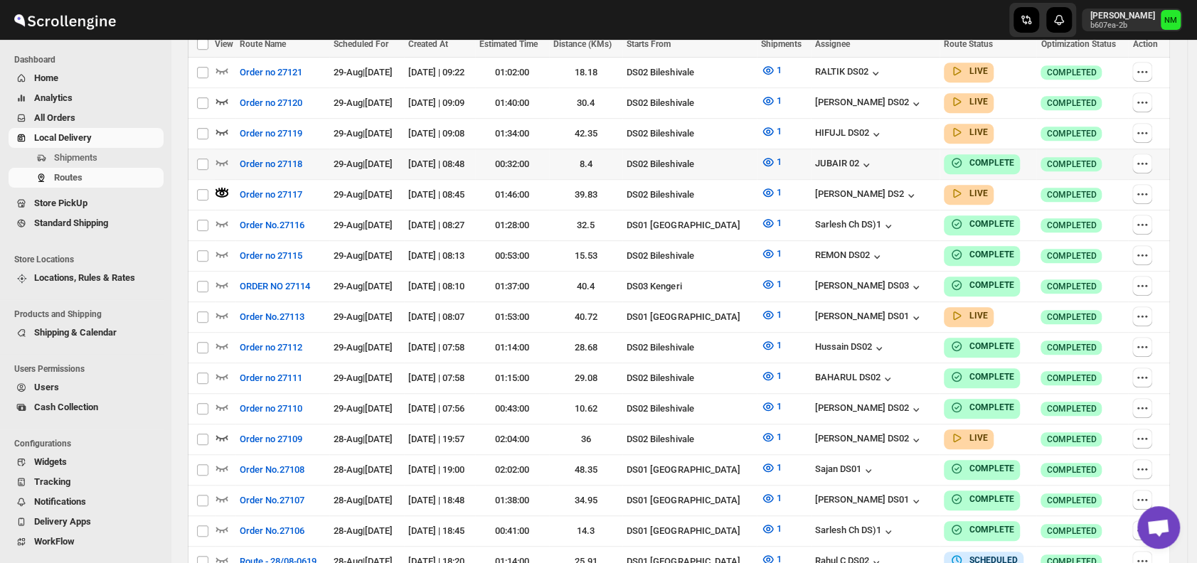
scroll to position [0, 0]
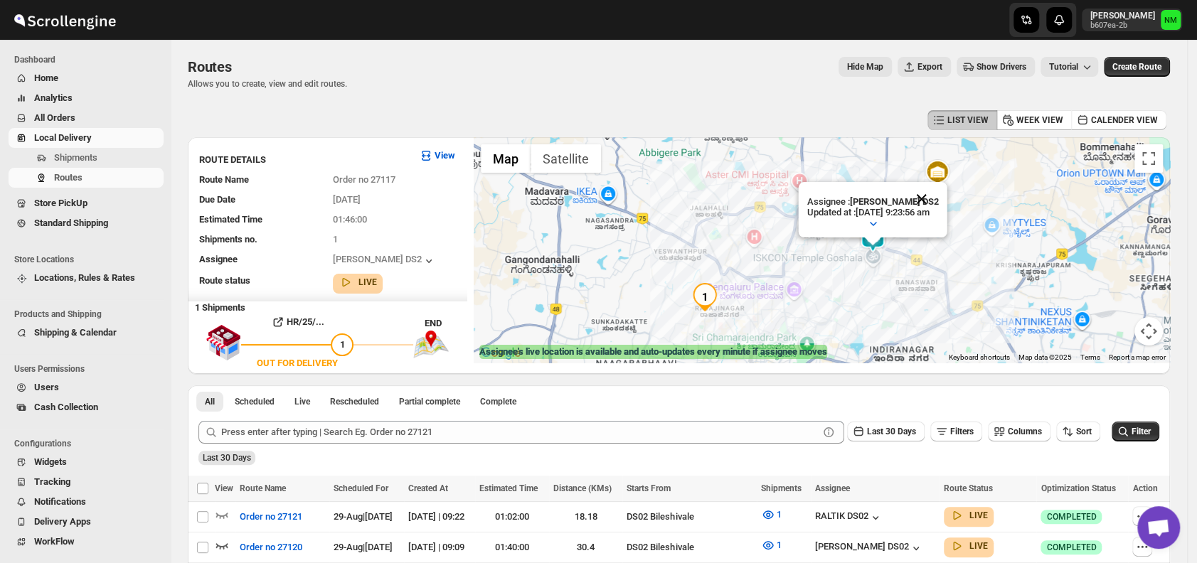
click at [939, 201] on button "Close" at bounding box center [922, 199] width 34 height 34
click at [91, 156] on span "Shipments" at bounding box center [75, 157] width 43 height 11
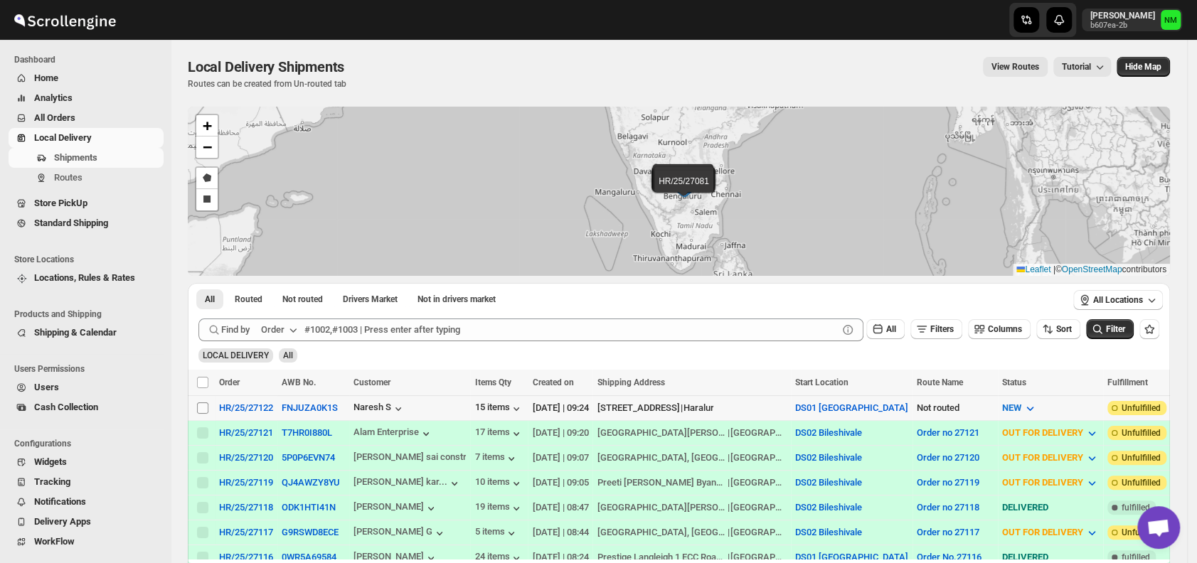
click at [203, 403] on input "Select shipment" at bounding box center [202, 408] width 11 height 11
checkbox input "true"
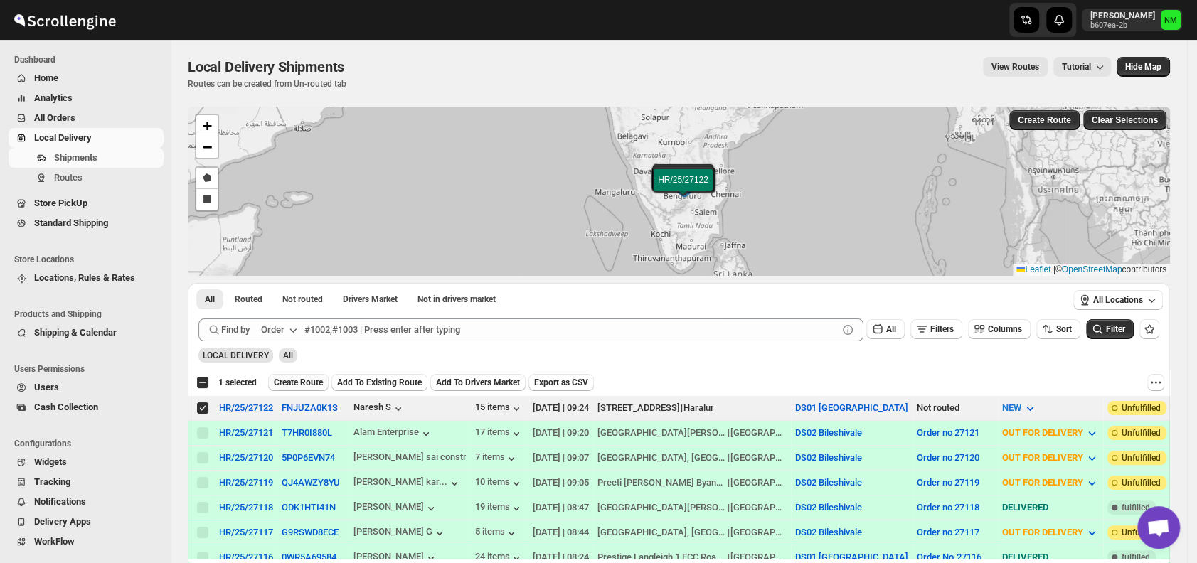
click at [285, 386] on span "Create Route" at bounding box center [298, 382] width 49 height 11
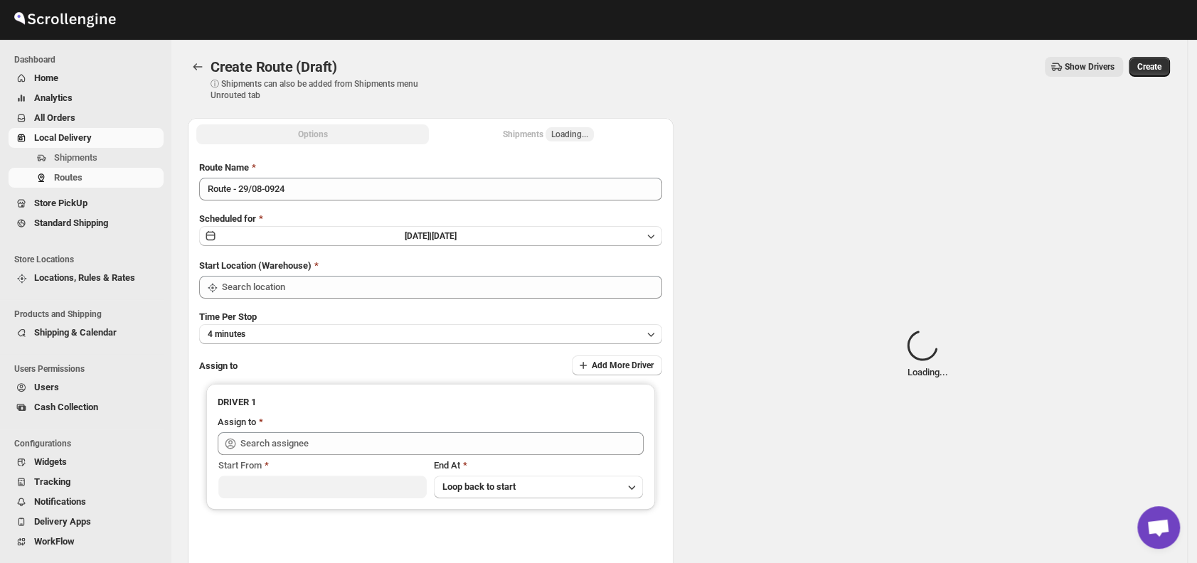
type input "DS01 [GEOGRAPHIC_DATA]"
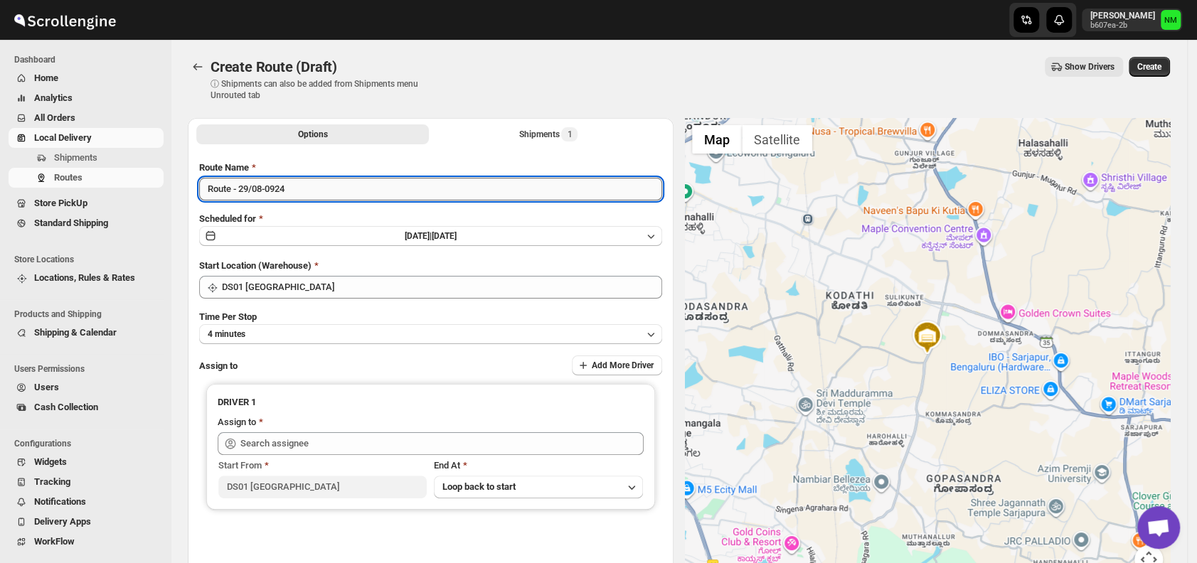
click at [333, 189] on input "Route - 29/08-0924" at bounding box center [430, 189] width 463 height 23
type input "R"
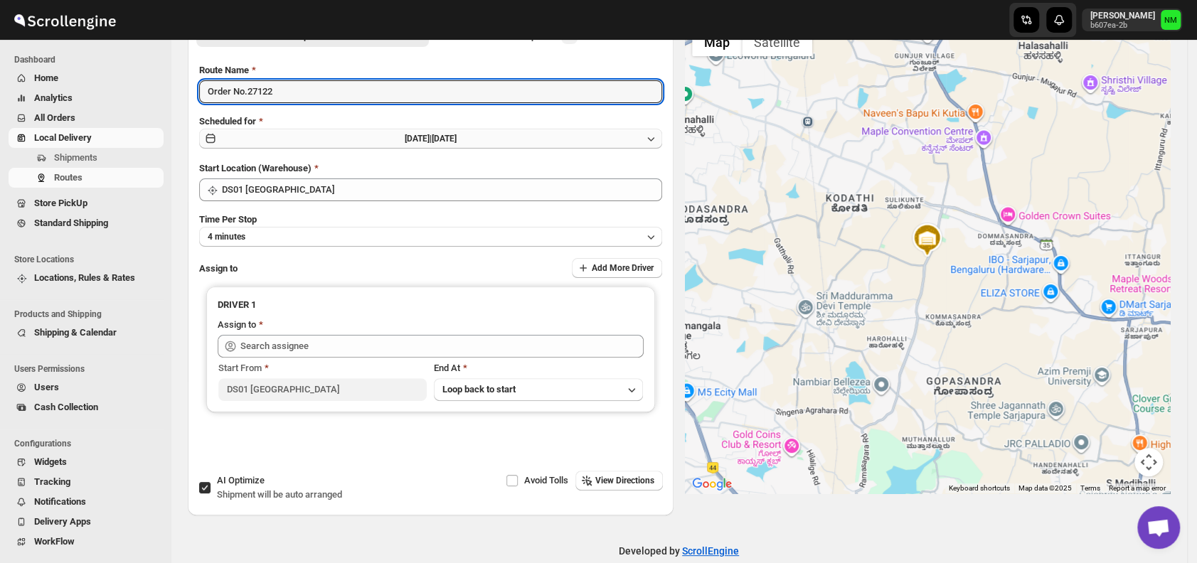
scroll to position [111, 0]
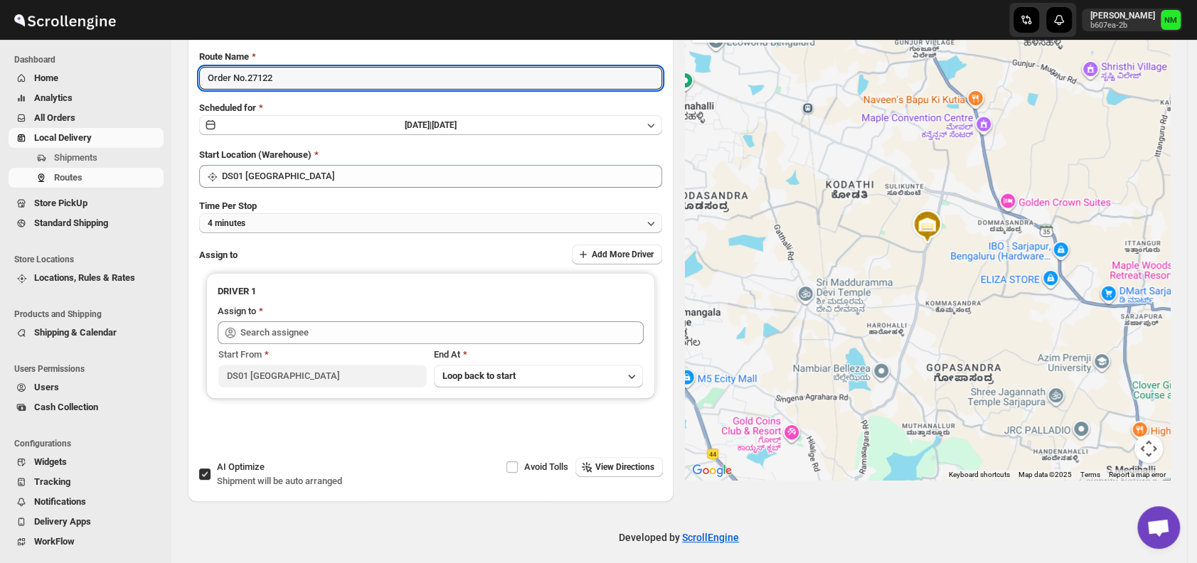
type input "Order No.27122"
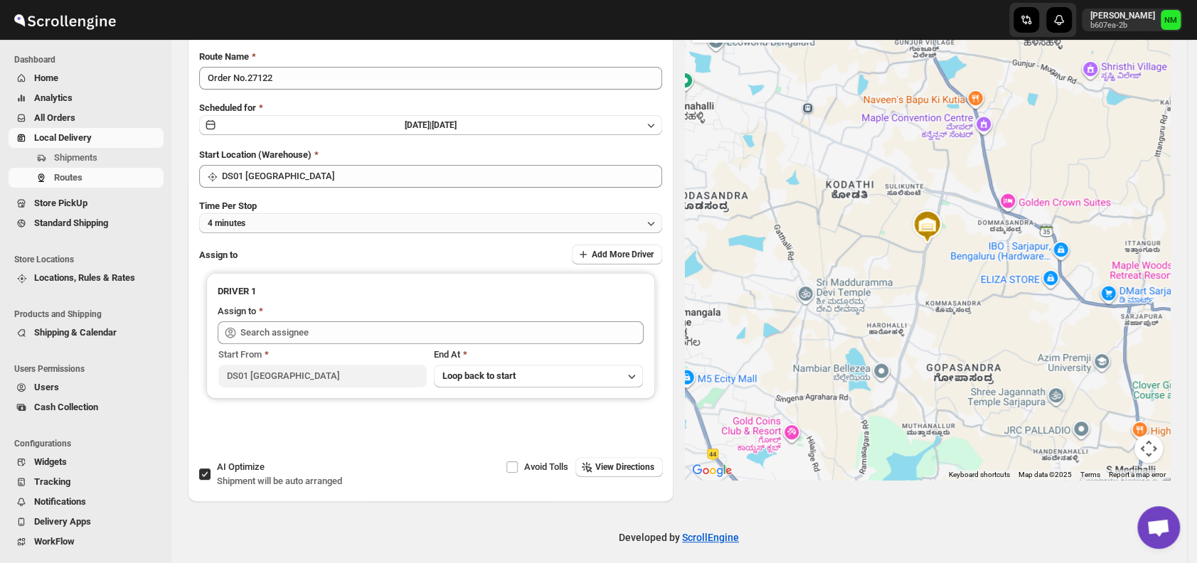
click at [285, 223] on button "4 minutes" at bounding box center [430, 223] width 463 height 20
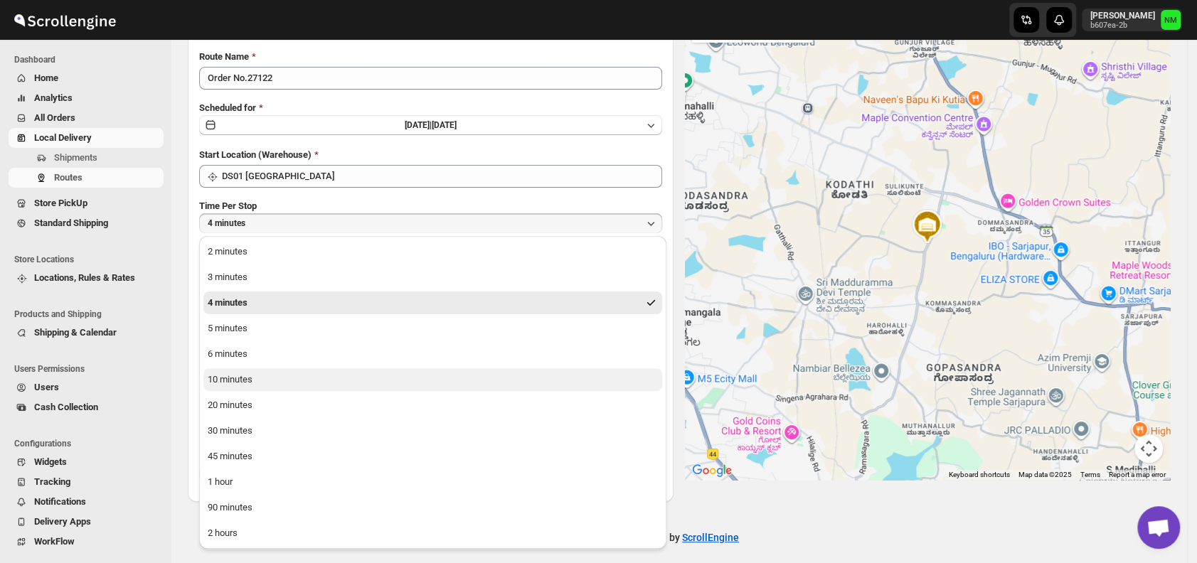
click at [258, 376] on button "10 minutes" at bounding box center [432, 380] width 459 height 23
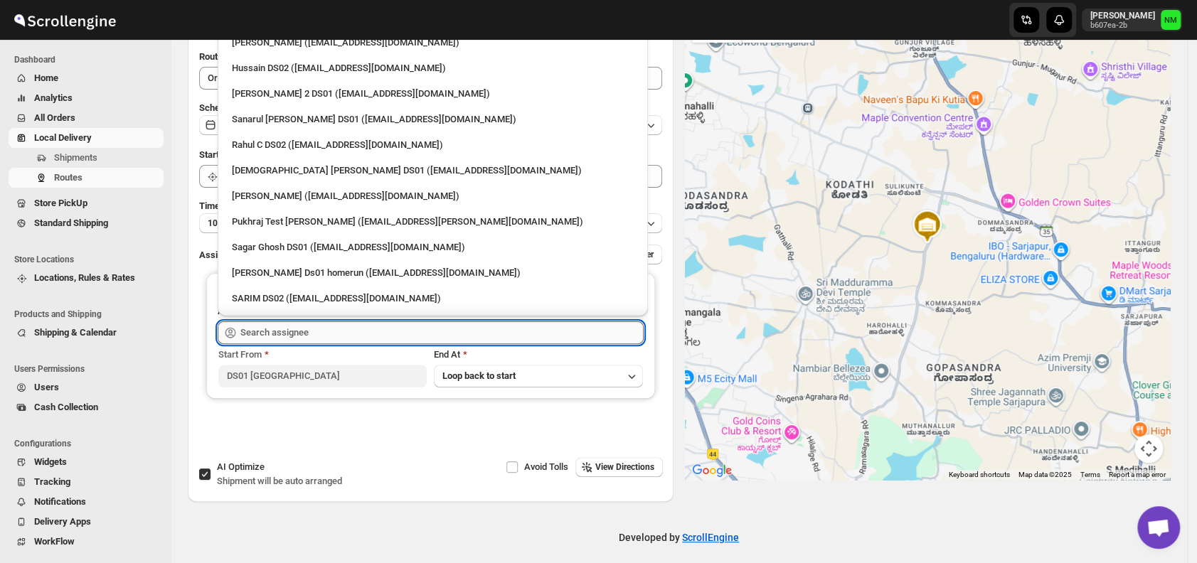
click at [293, 336] on input "text" at bounding box center [441, 333] width 403 height 23
click at [247, 167] on div "Islam Laskar DS01 (vixib74172@ikowat.com)" at bounding box center [433, 171] width 402 height 14
type input "Islam Laskar DS01 (vixib74172@ikowat.com)"
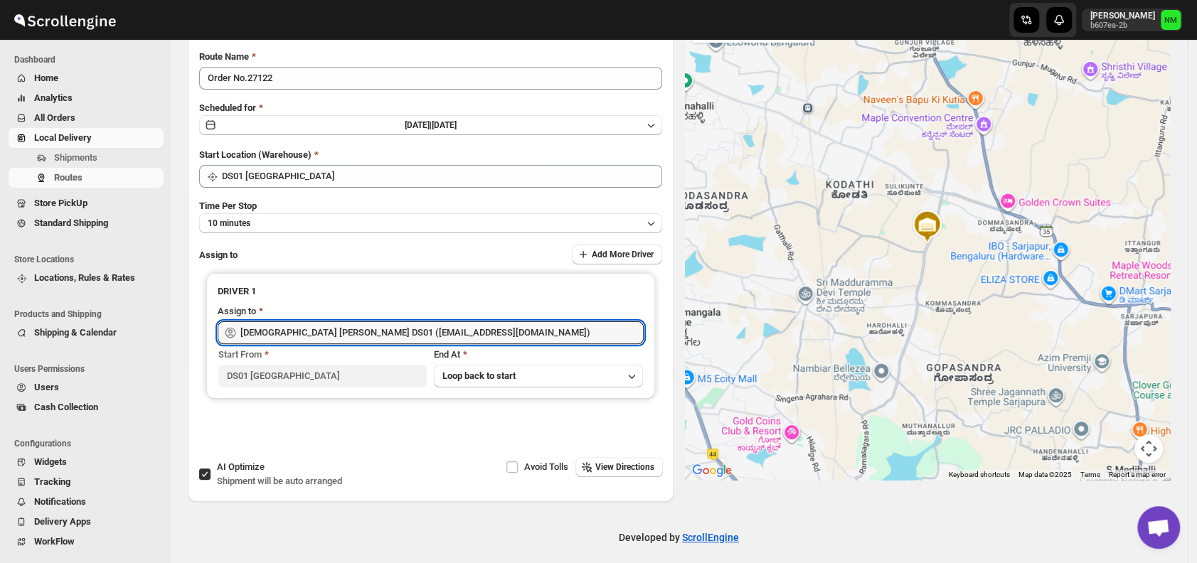
scroll to position [0, 0]
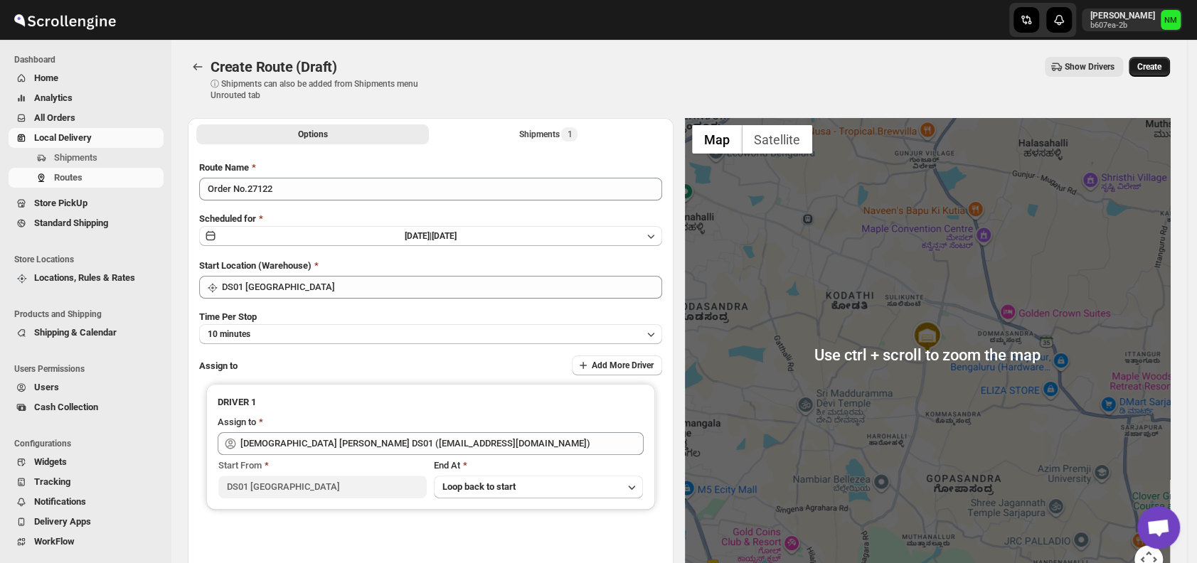
click at [1154, 71] on span "Create" at bounding box center [1150, 66] width 24 height 11
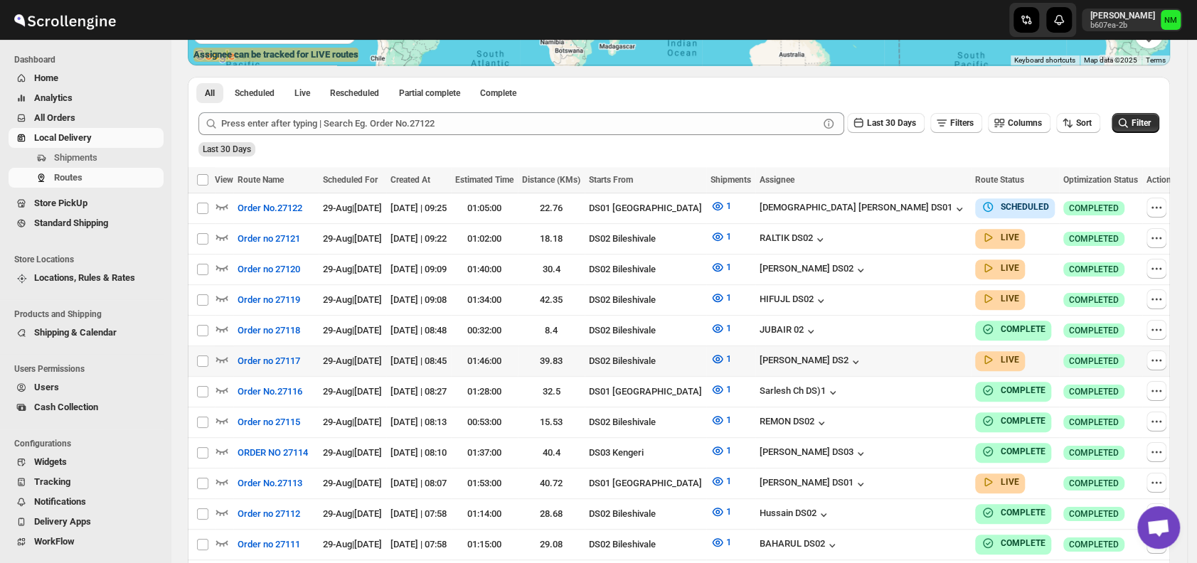
scroll to position [301, 0]
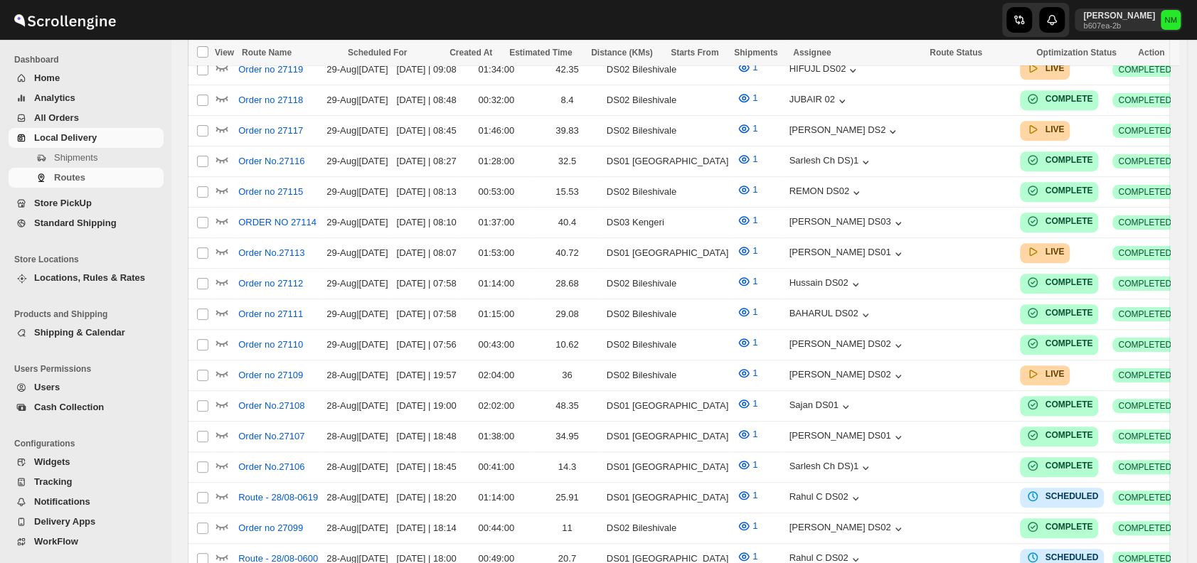
scroll to position [301, 0]
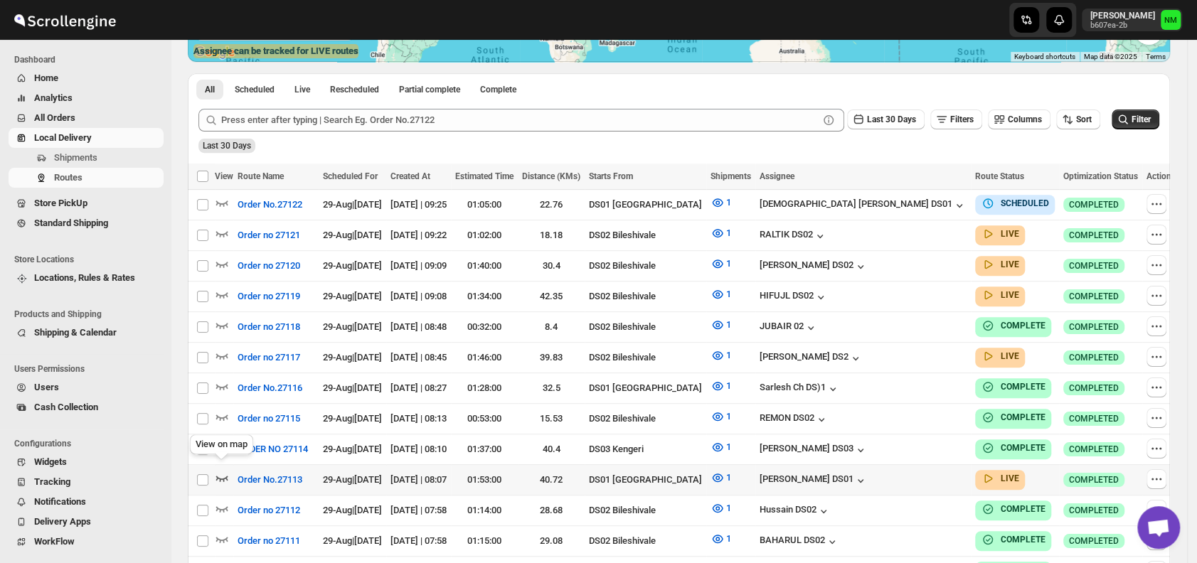
click at [222, 471] on icon "button" at bounding box center [222, 478] width 14 height 14
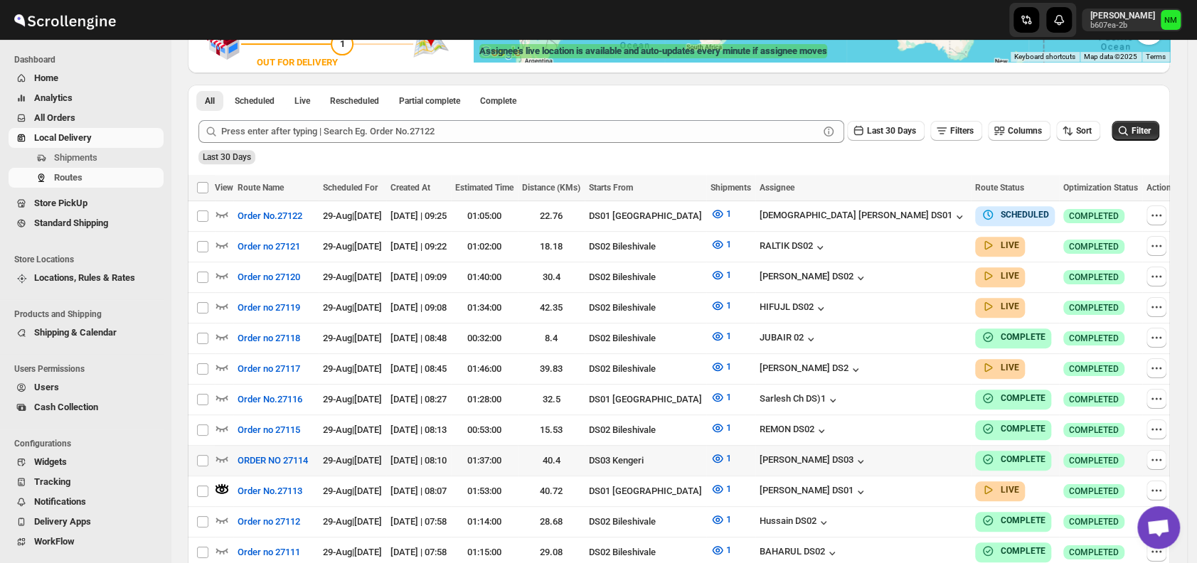
scroll to position [0, 0]
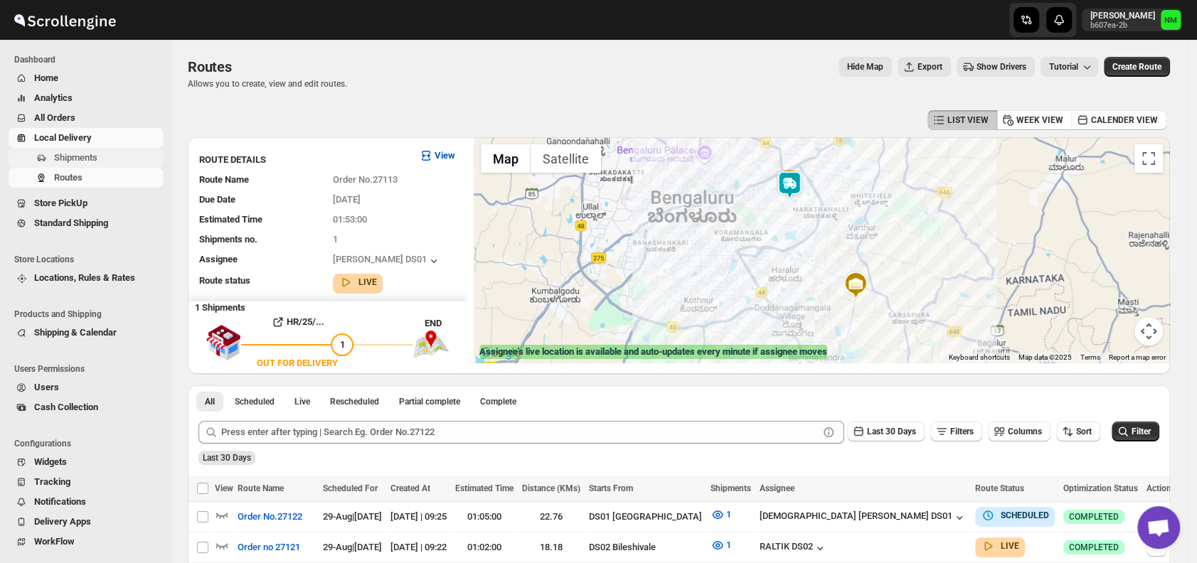
click at [52, 159] on button "Shipments" at bounding box center [86, 158] width 155 height 20
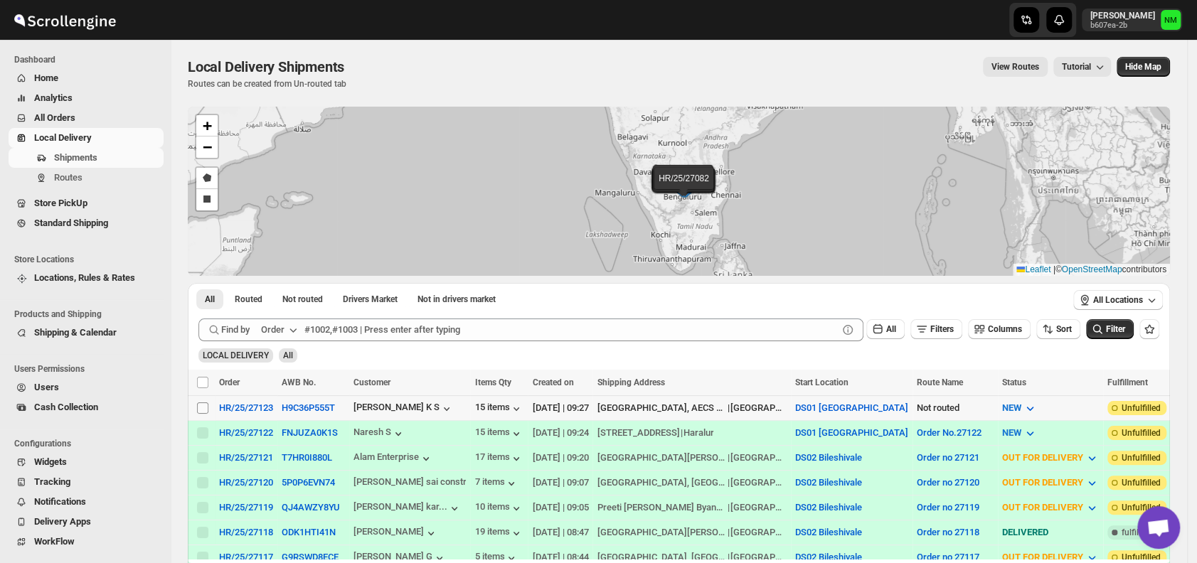
click at [206, 408] on input "Select shipment" at bounding box center [202, 408] width 11 height 11
checkbox input "true"
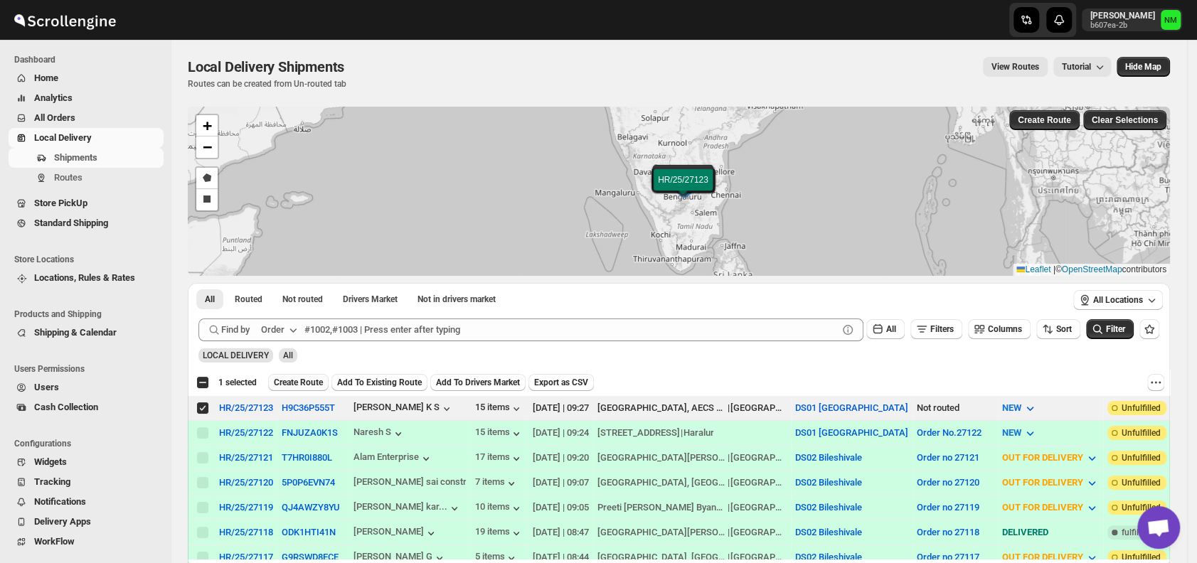
click at [301, 383] on span "Create Route" at bounding box center [298, 382] width 49 height 11
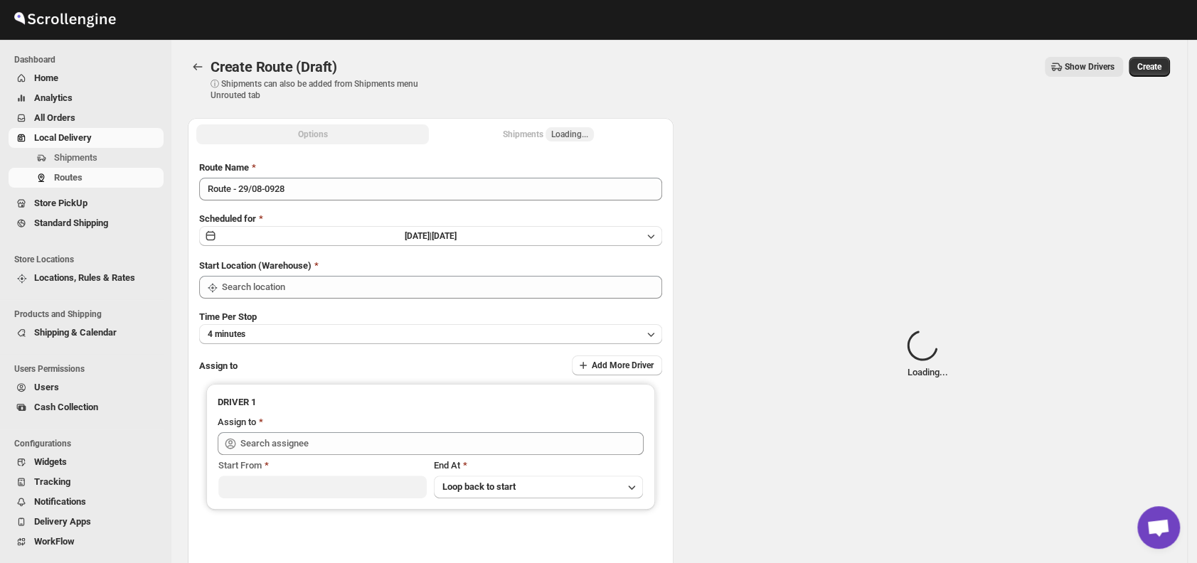
type input "DS01 [GEOGRAPHIC_DATA]"
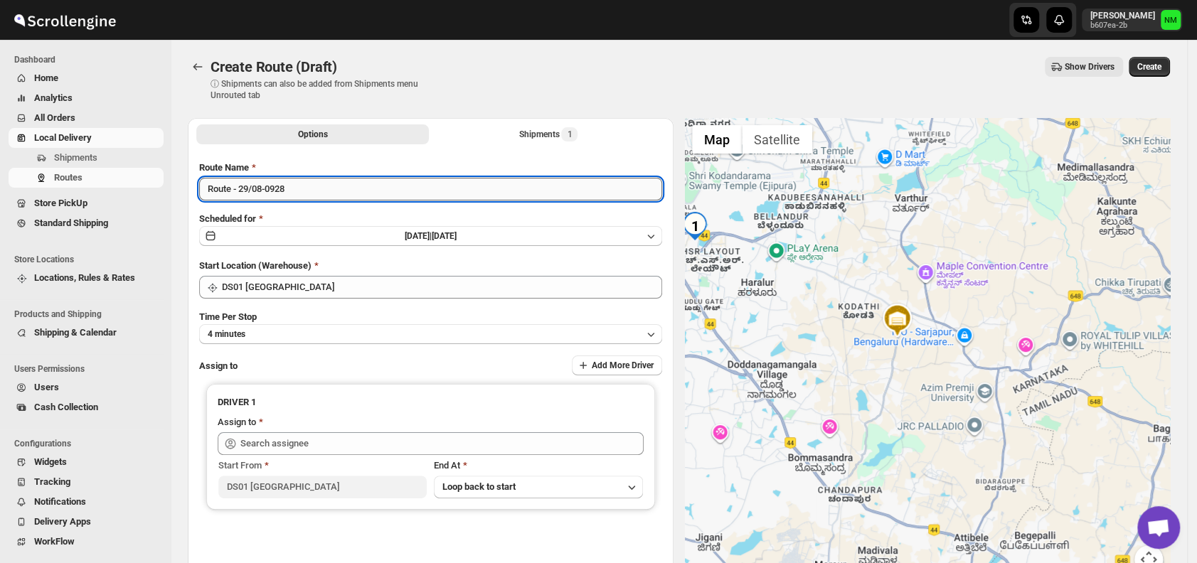
click at [361, 194] on input "Route - 29/08-0928" at bounding box center [430, 189] width 463 height 23
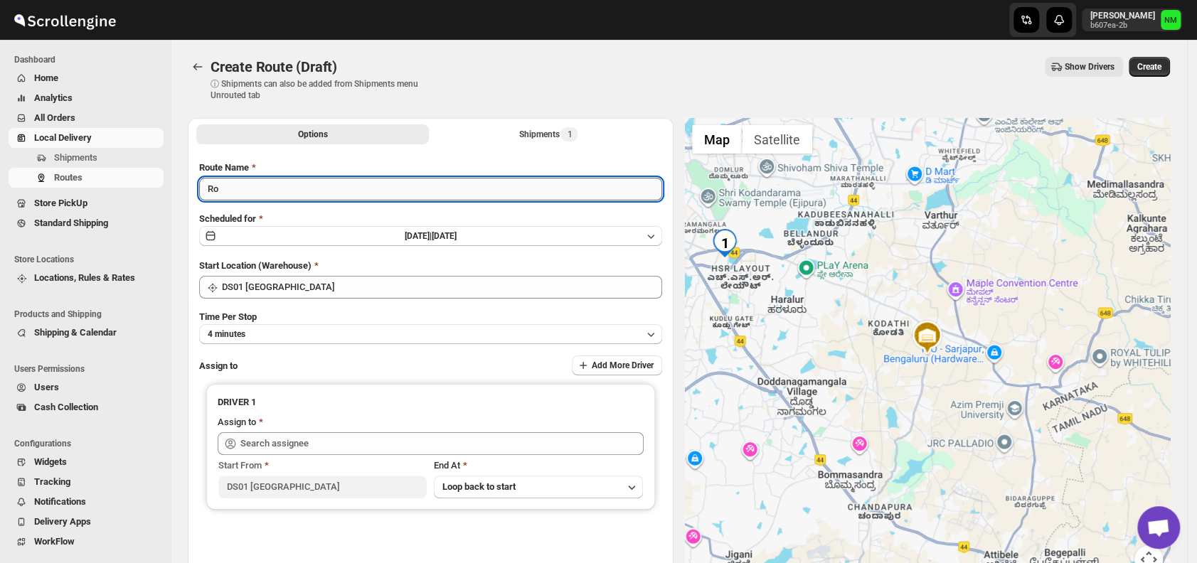
type input "R"
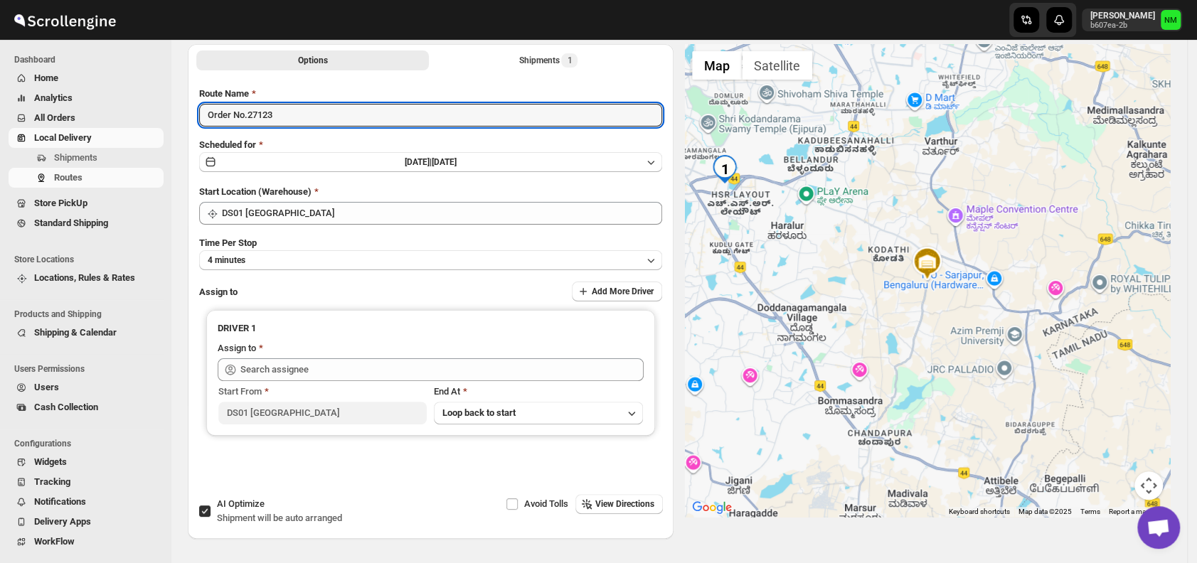
scroll to position [90, 0]
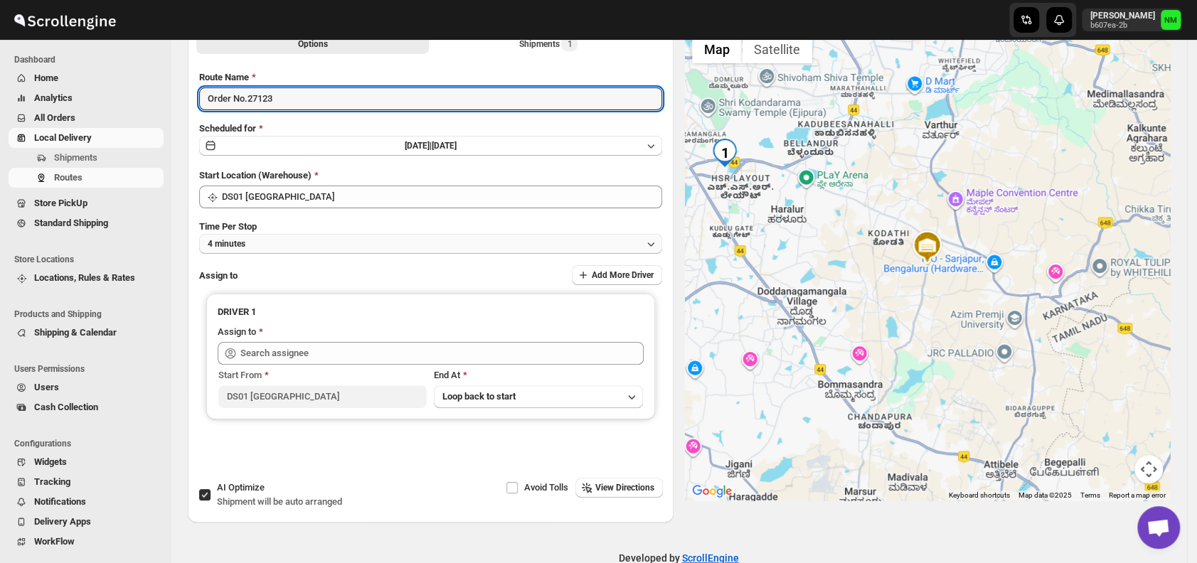
type input "Order No.27123"
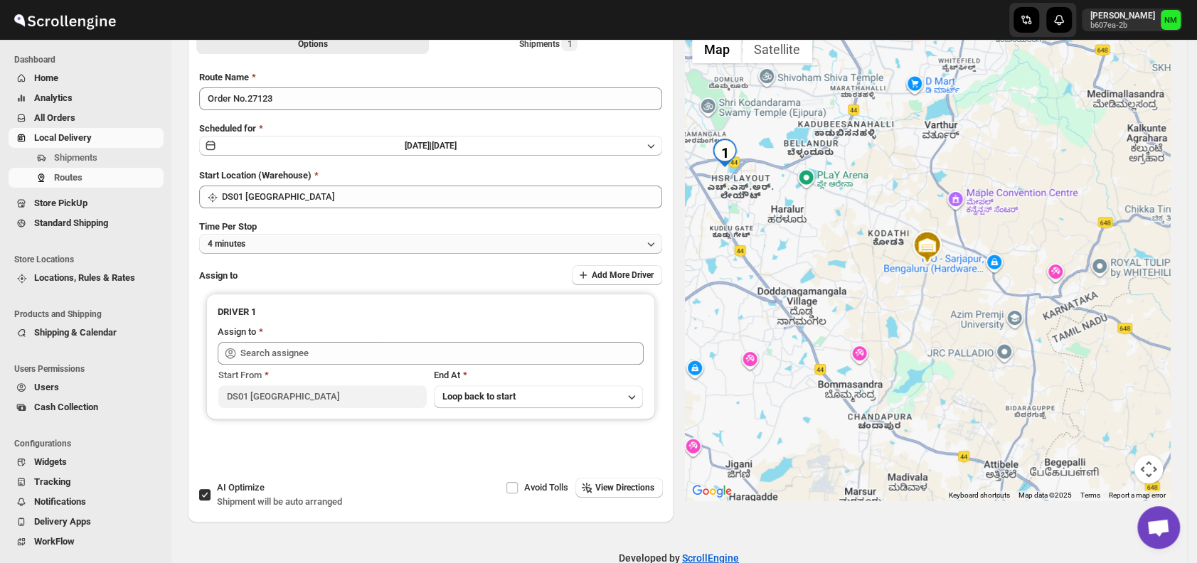
click at [282, 243] on button "4 minutes" at bounding box center [430, 244] width 463 height 20
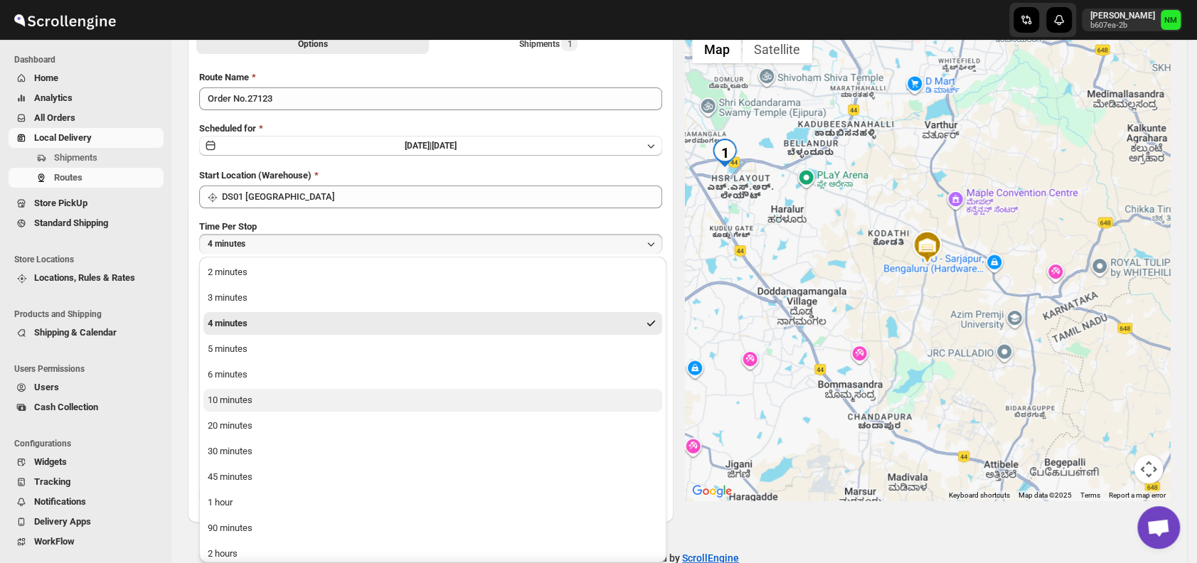
click at [252, 407] on div "10 minutes" at bounding box center [230, 400] width 45 height 14
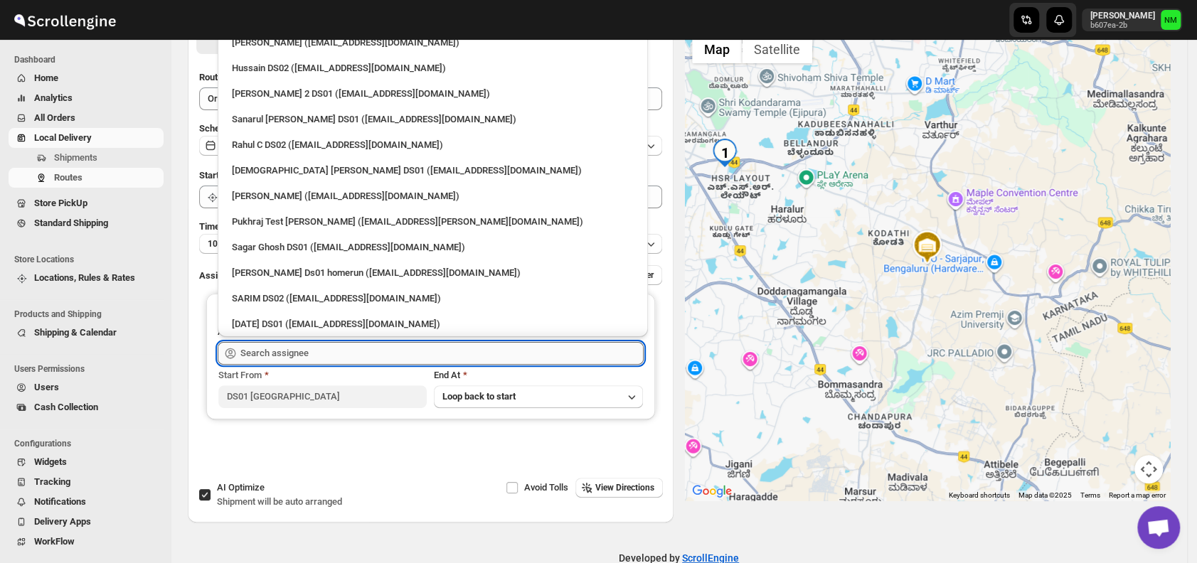
click at [323, 356] on input "text" at bounding box center [441, 353] width 403 height 23
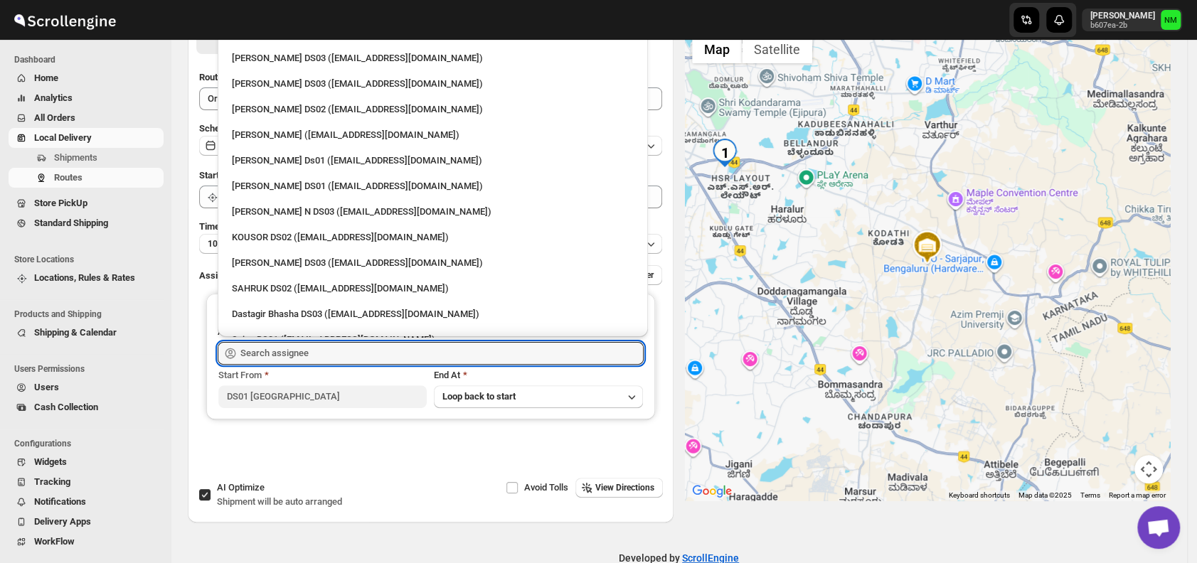
scroll to position [1234, 0]
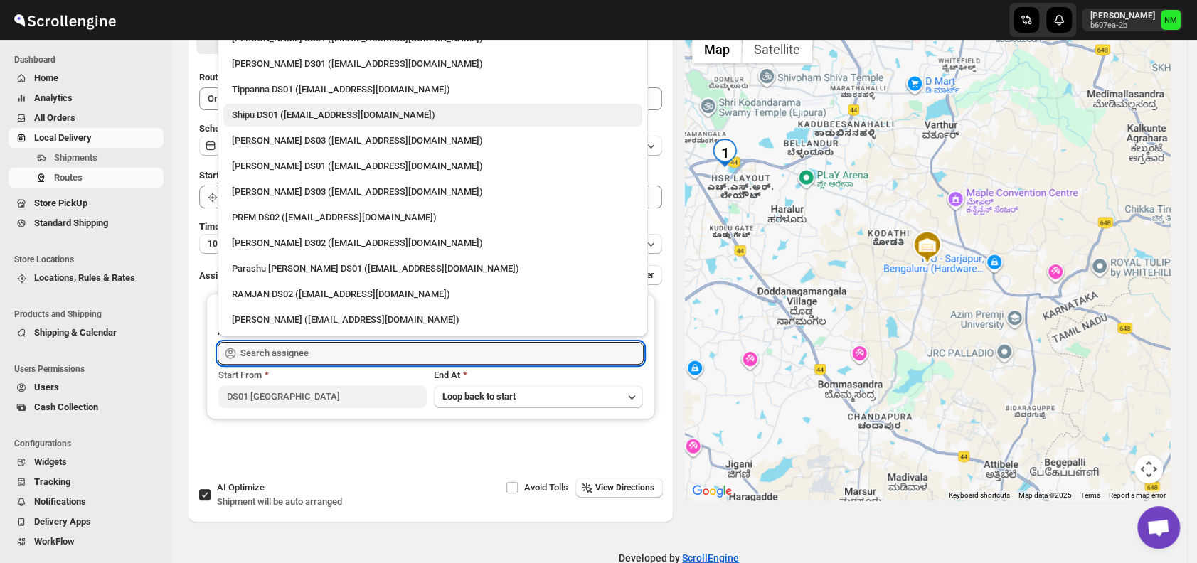
click at [258, 114] on div "Shipu DS01 ([EMAIL_ADDRESS][DOMAIN_NAME])" at bounding box center [433, 115] width 402 height 14
type input "Shipu DS01 ([EMAIL_ADDRESS][DOMAIN_NAME])"
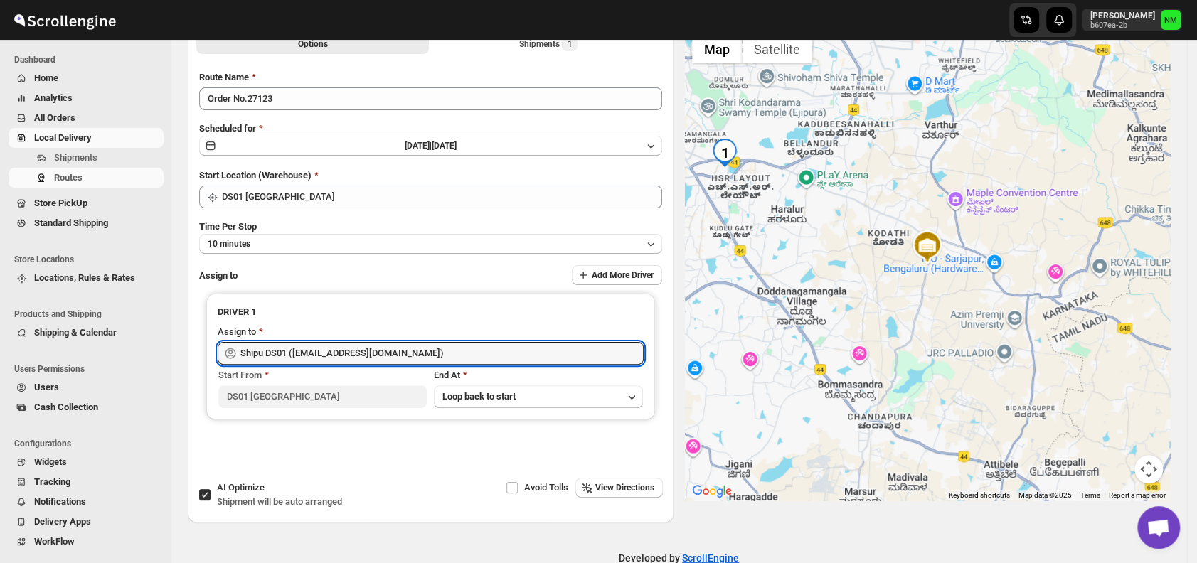
scroll to position [0, 0]
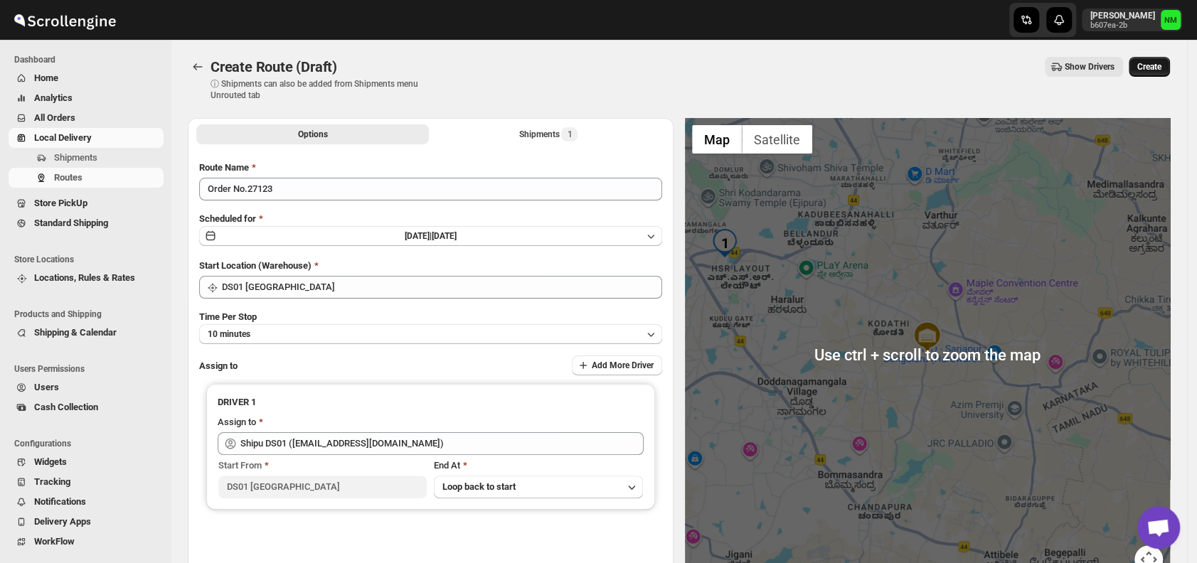
click at [1158, 68] on span "Create" at bounding box center [1150, 66] width 24 height 11
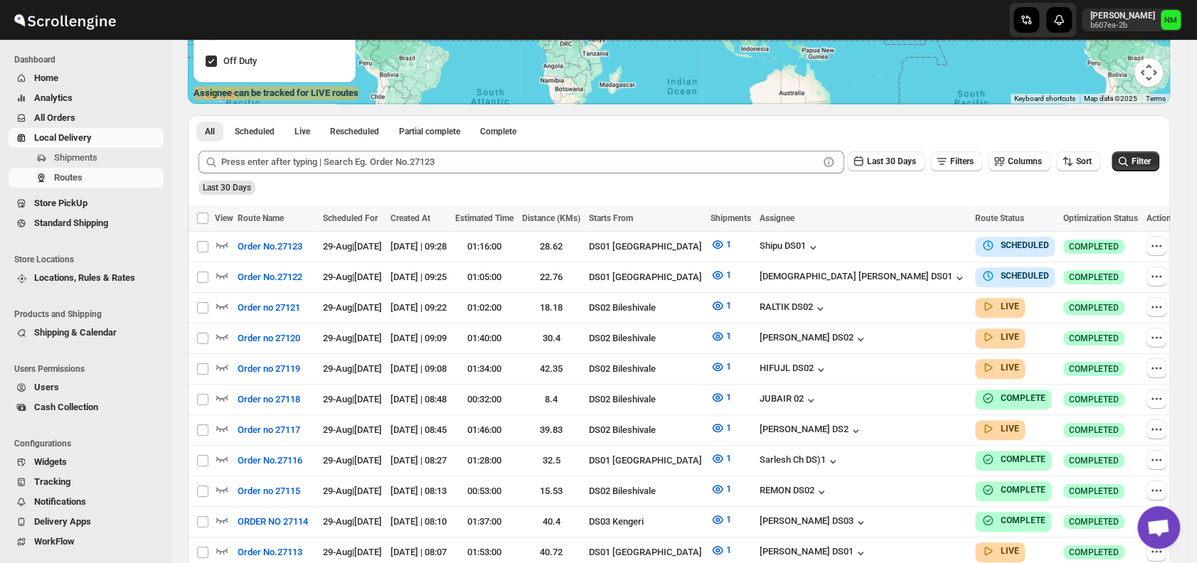
scroll to position [248, 0]
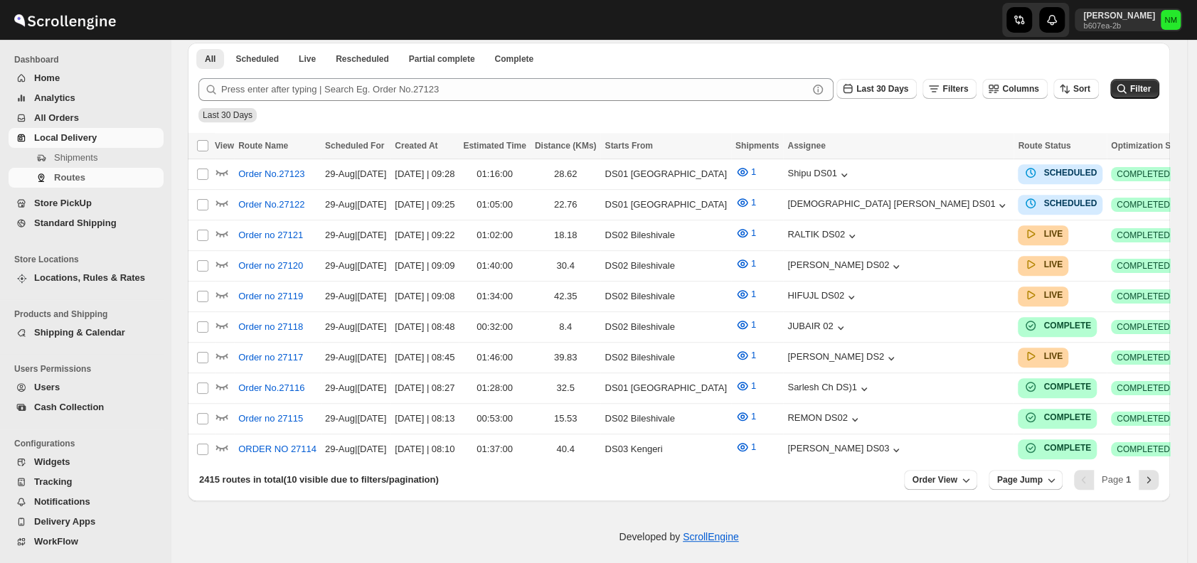
scroll to position [248, 0]
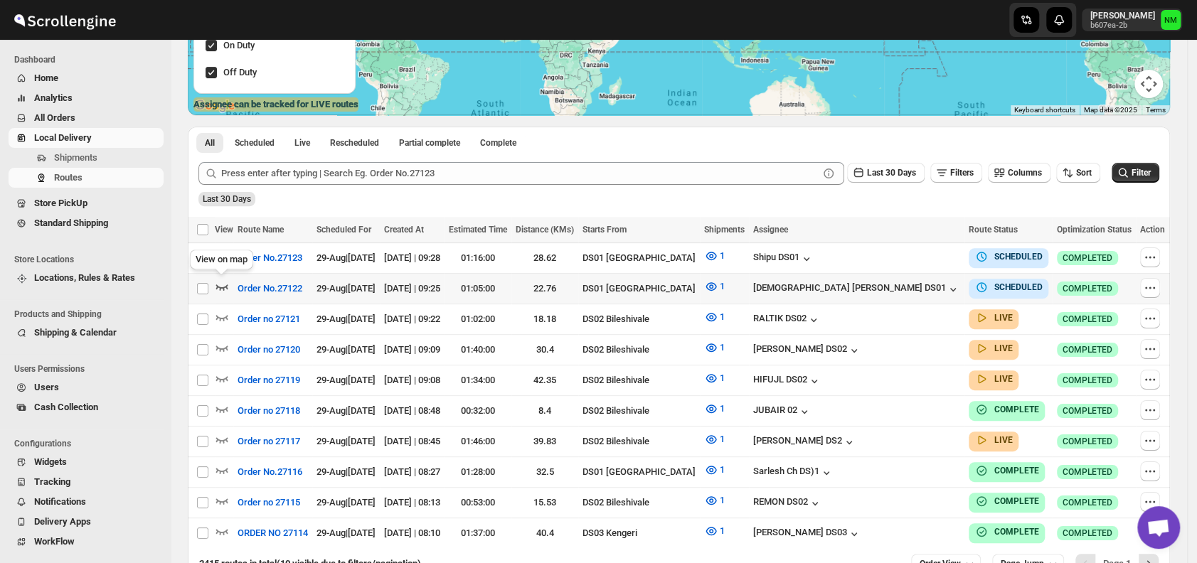
click at [224, 287] on icon "button" at bounding box center [222, 287] width 14 height 14
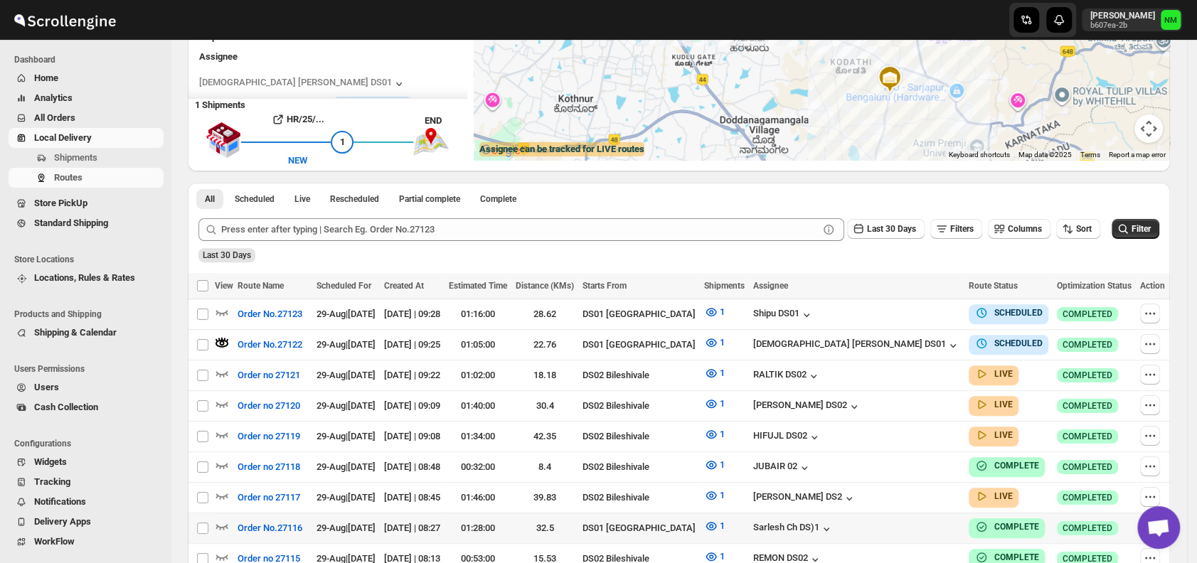
scroll to position [342, 0]
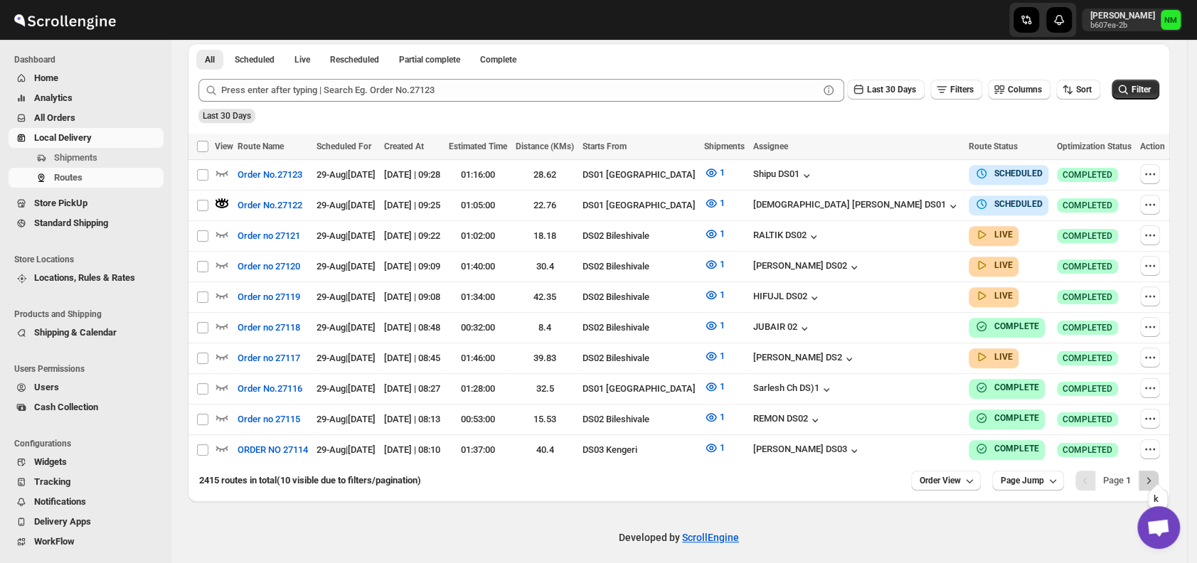
click at [1156, 474] on icon "Next" at bounding box center [1149, 481] width 14 height 14
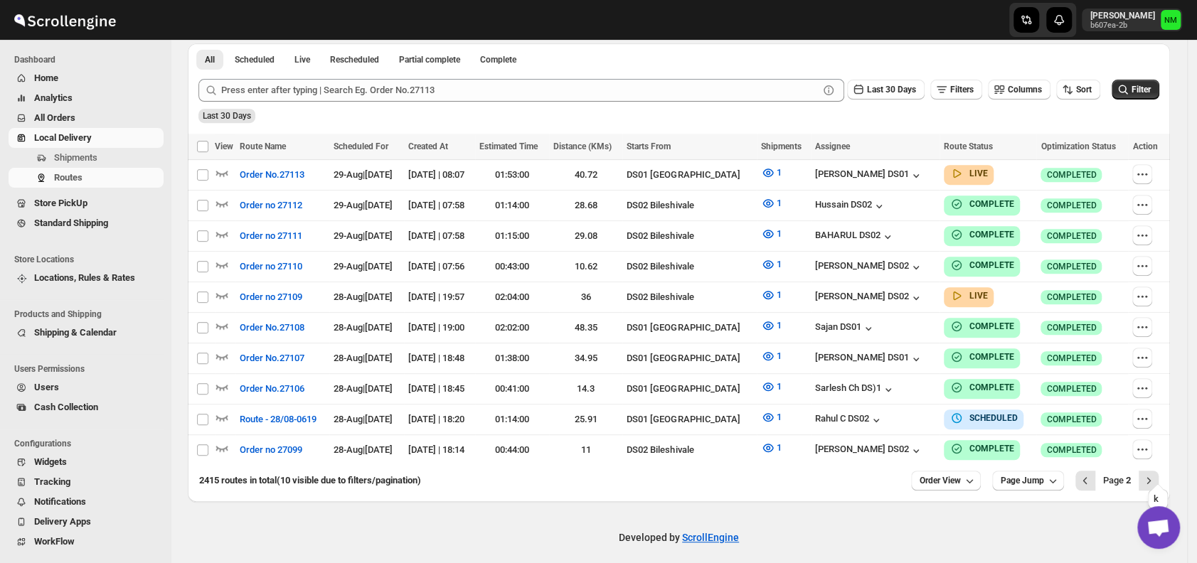
click at [1156, 474] on icon "Next" at bounding box center [1149, 481] width 14 height 14
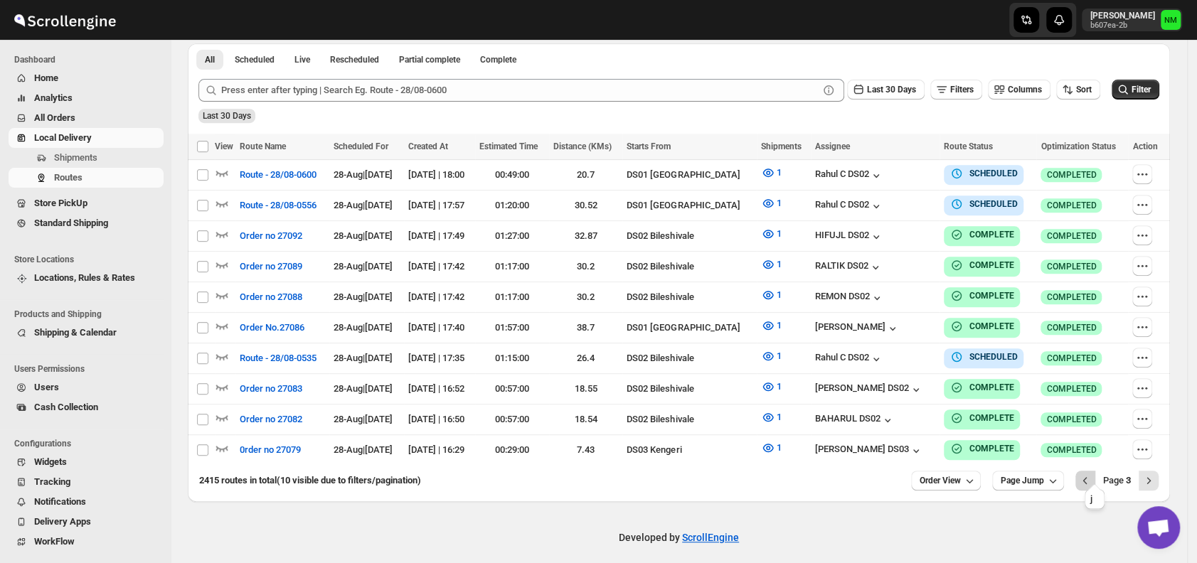
click at [1093, 474] on icon "Previous" at bounding box center [1085, 481] width 14 height 14
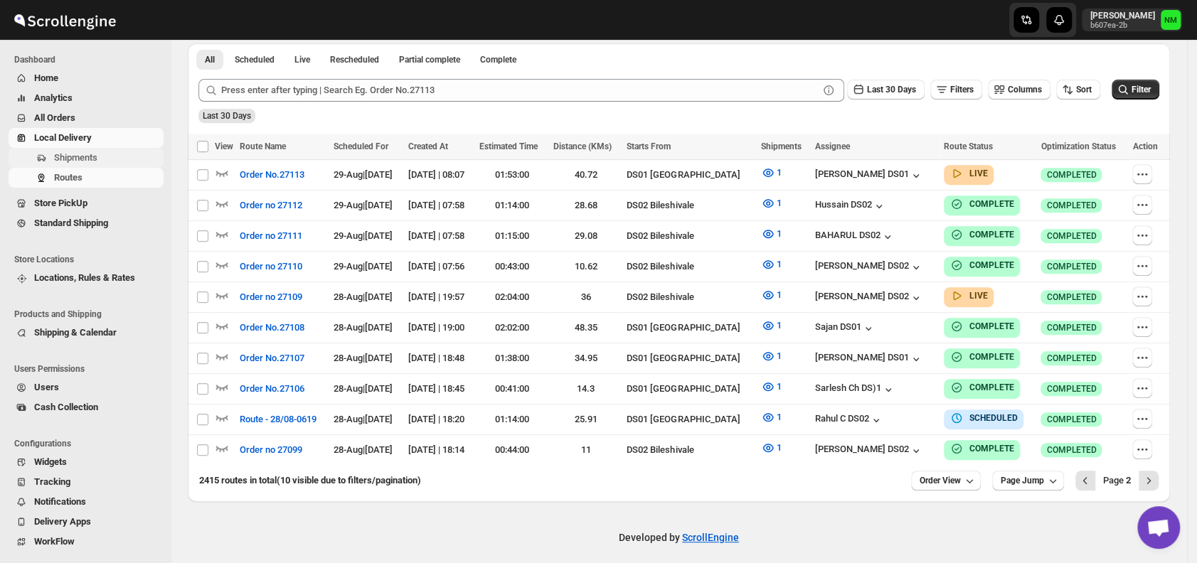
click at [75, 161] on span "Shipments" at bounding box center [75, 157] width 43 height 11
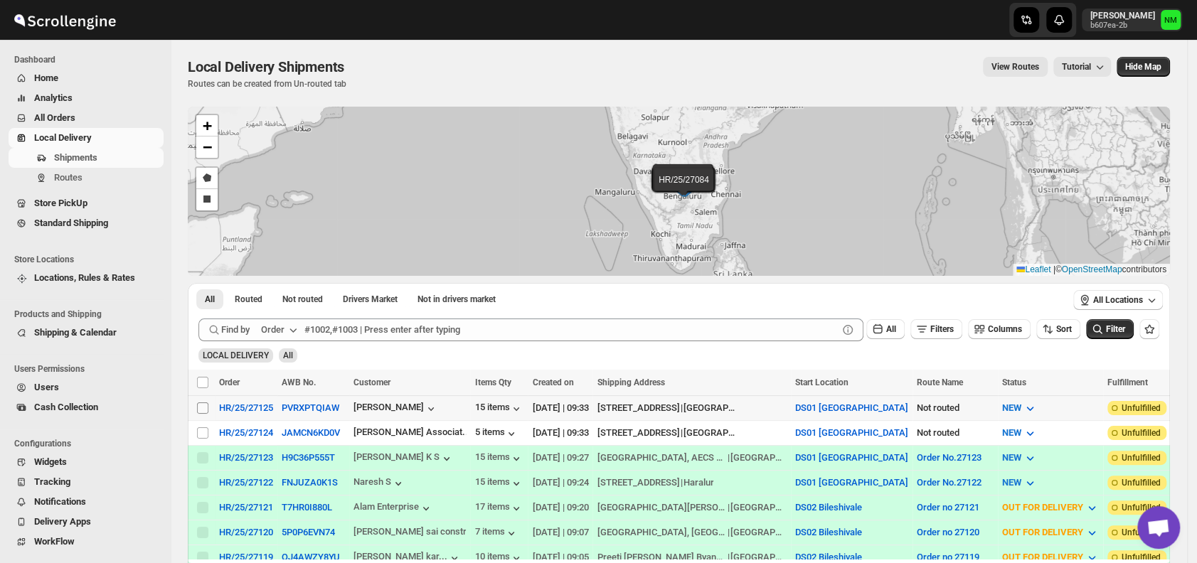
click at [197, 406] on input "Select shipment" at bounding box center [202, 408] width 11 height 11
checkbox input "true"
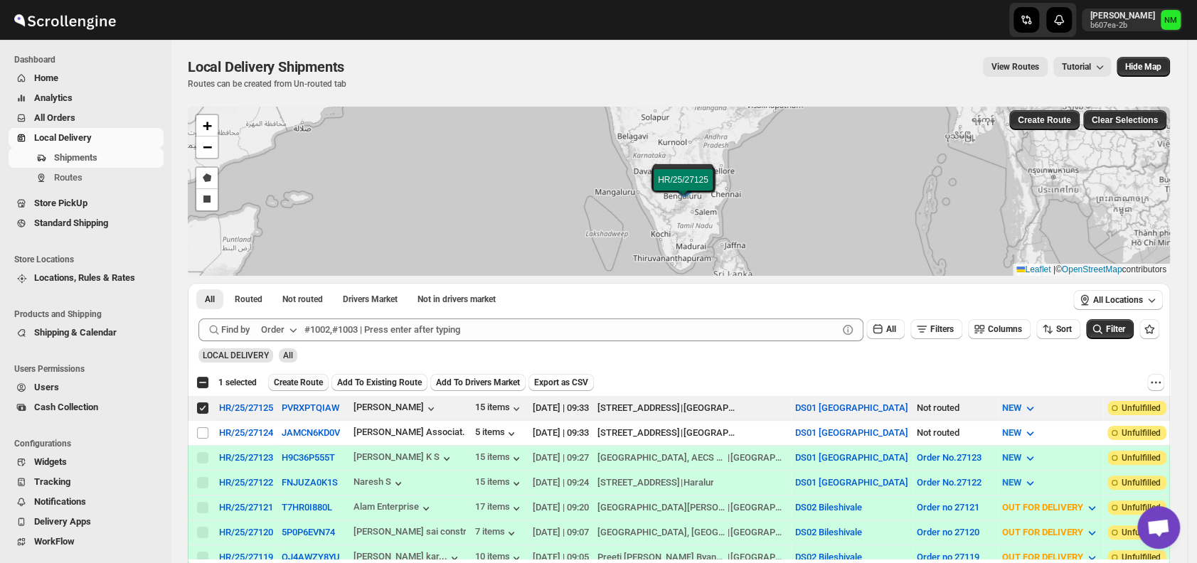
click at [324, 376] on button "Create Route" at bounding box center [298, 382] width 60 height 17
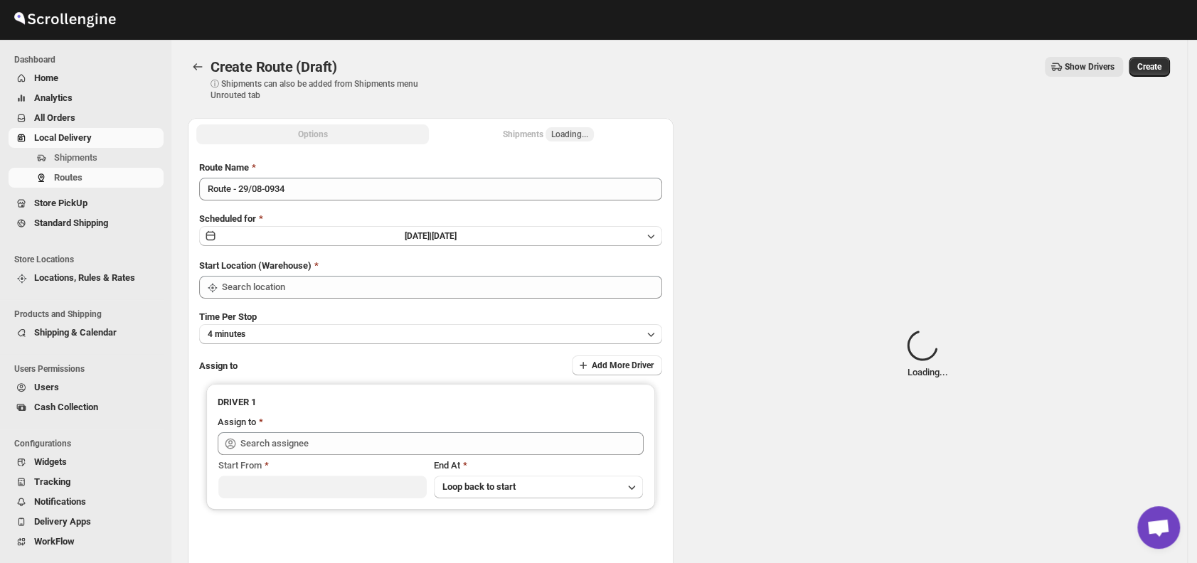
type input "DS01 [GEOGRAPHIC_DATA]"
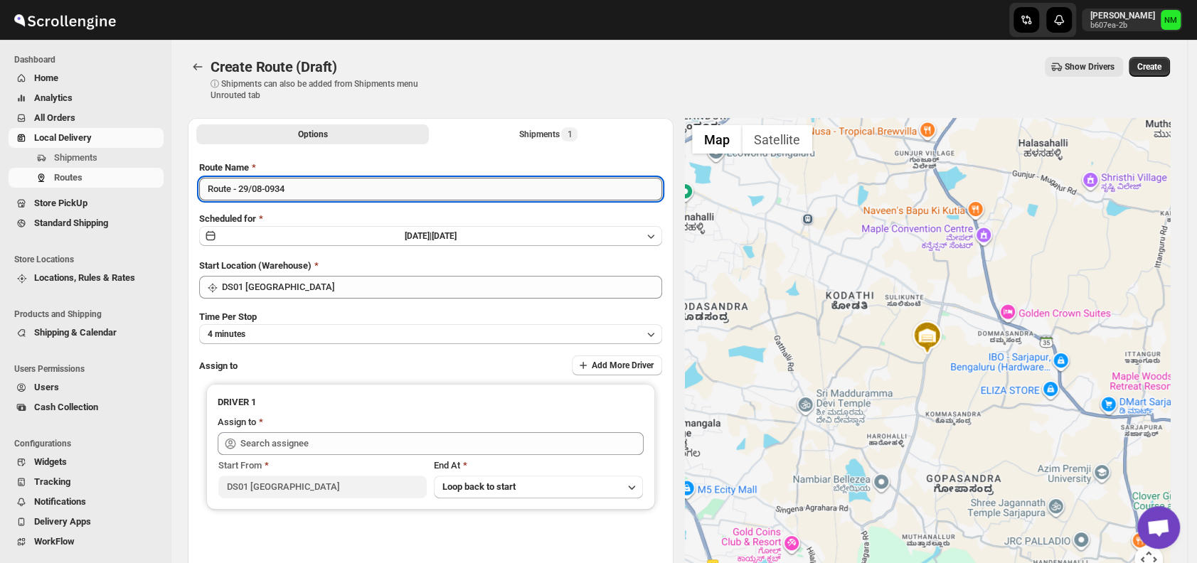
click at [323, 193] on input "Route - 29/08-0934" at bounding box center [430, 189] width 463 height 23
type input "R"
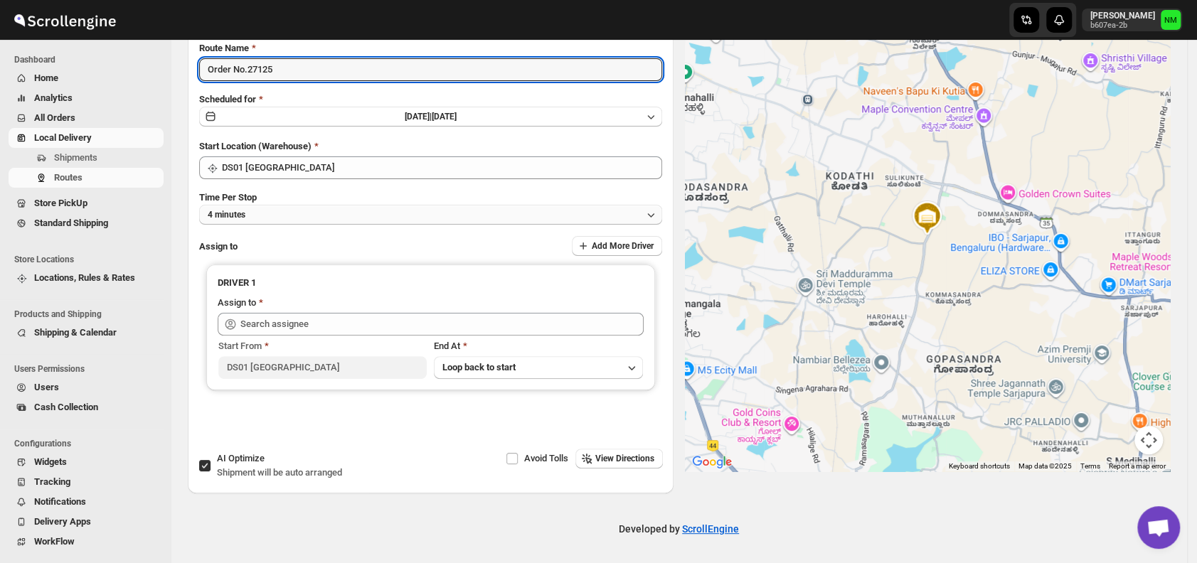
type input "Order No.27125"
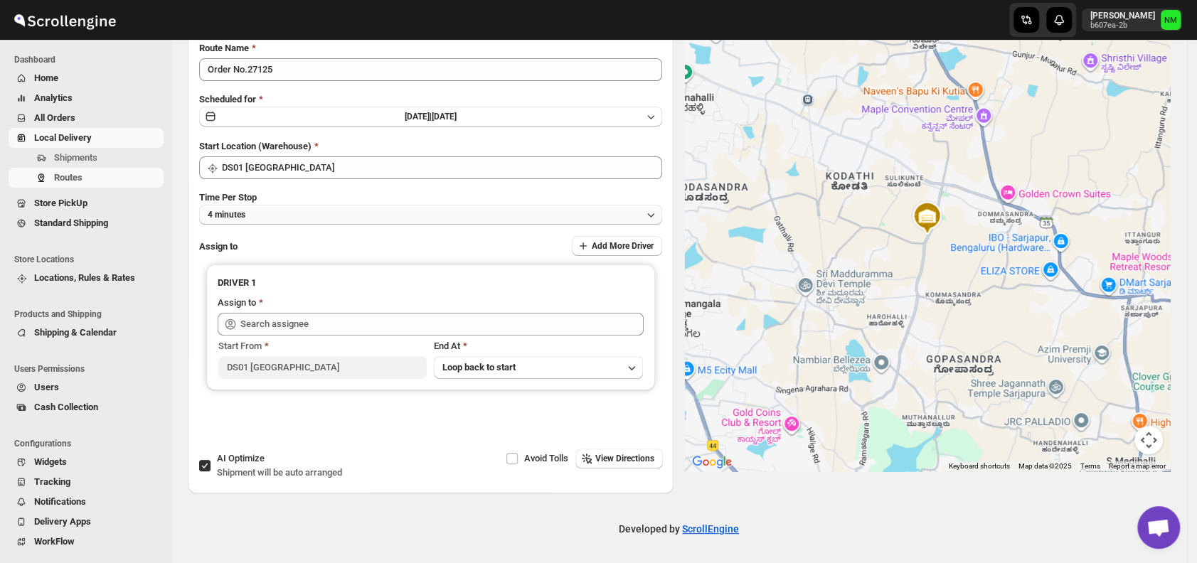
click at [270, 215] on button "4 minutes" at bounding box center [430, 215] width 463 height 20
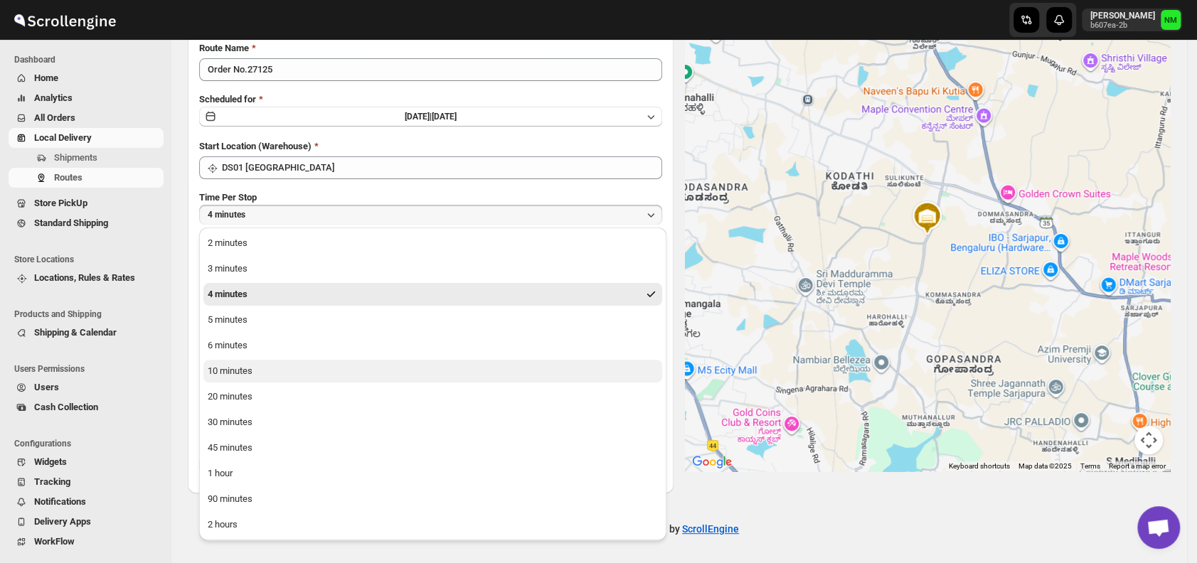
click at [255, 370] on button "10 minutes" at bounding box center [432, 371] width 459 height 23
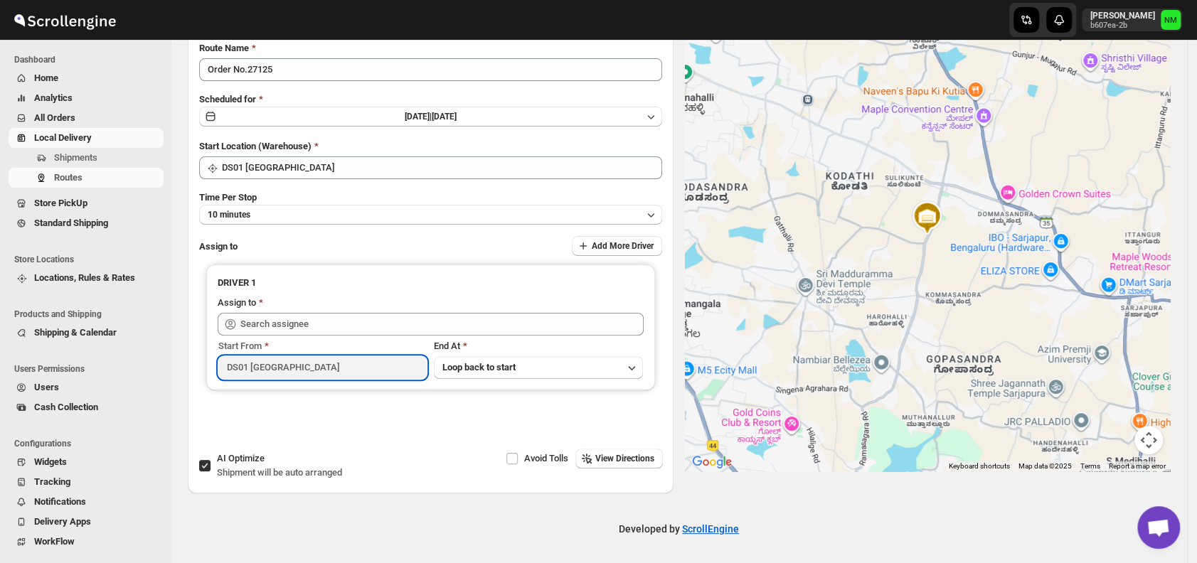
click at [255, 370] on input "DS01 [GEOGRAPHIC_DATA]" at bounding box center [322, 367] width 208 height 23
click at [346, 376] on input "DS01 [GEOGRAPHIC_DATA]" at bounding box center [322, 367] width 208 height 23
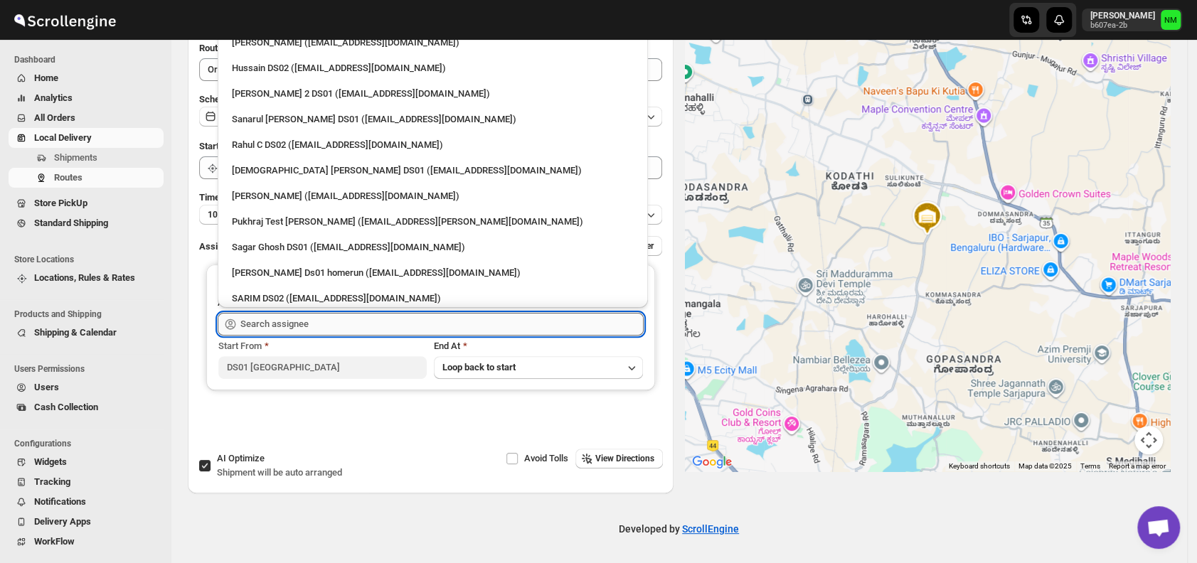
click at [356, 328] on input "text" at bounding box center [441, 324] width 403 height 23
click at [267, 115] on div "Sanarul Haque DS01 (fefifag638@adosnan.com)" at bounding box center [433, 119] width 402 height 14
type input "Sanarul Haque DS01 (fefifag638@adosnan.com)"
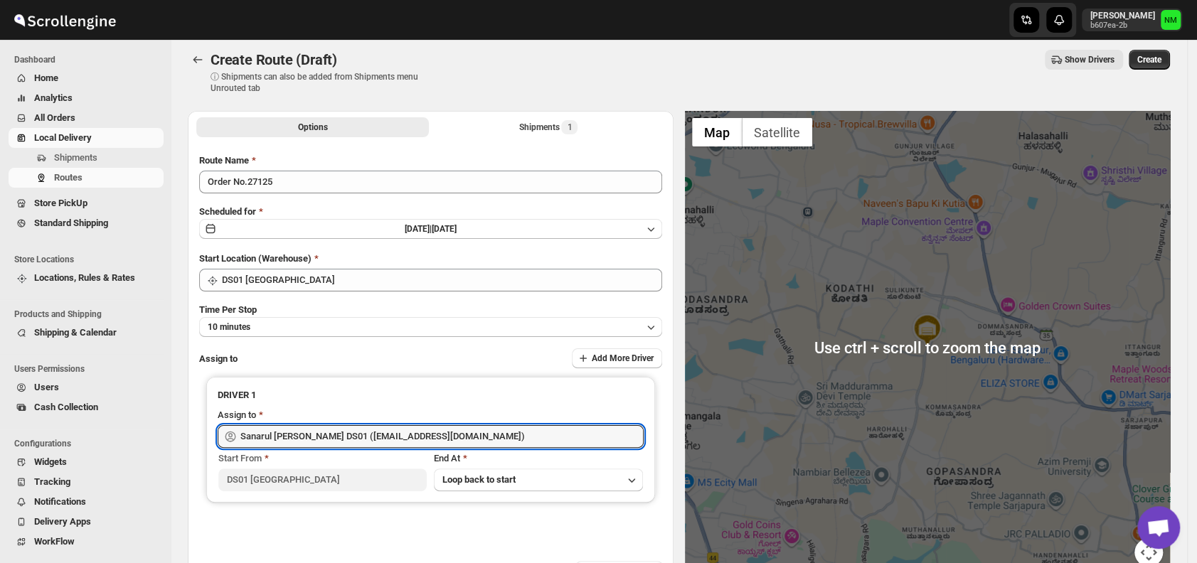
scroll to position [6, 0]
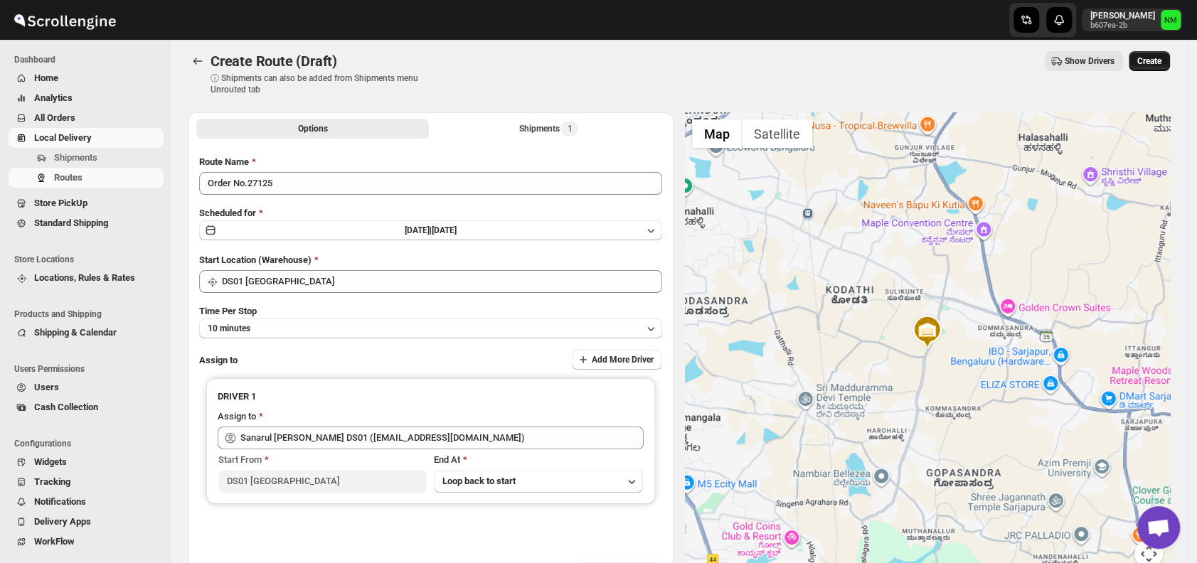
click at [1162, 64] on span "Create" at bounding box center [1150, 60] width 24 height 11
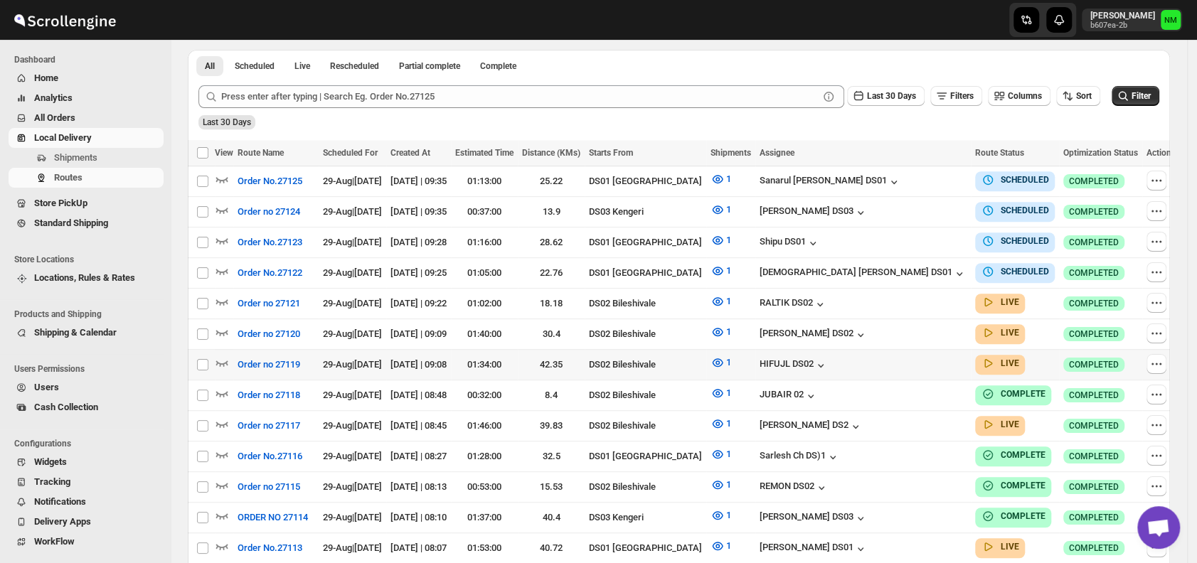
scroll to position [325, 0]
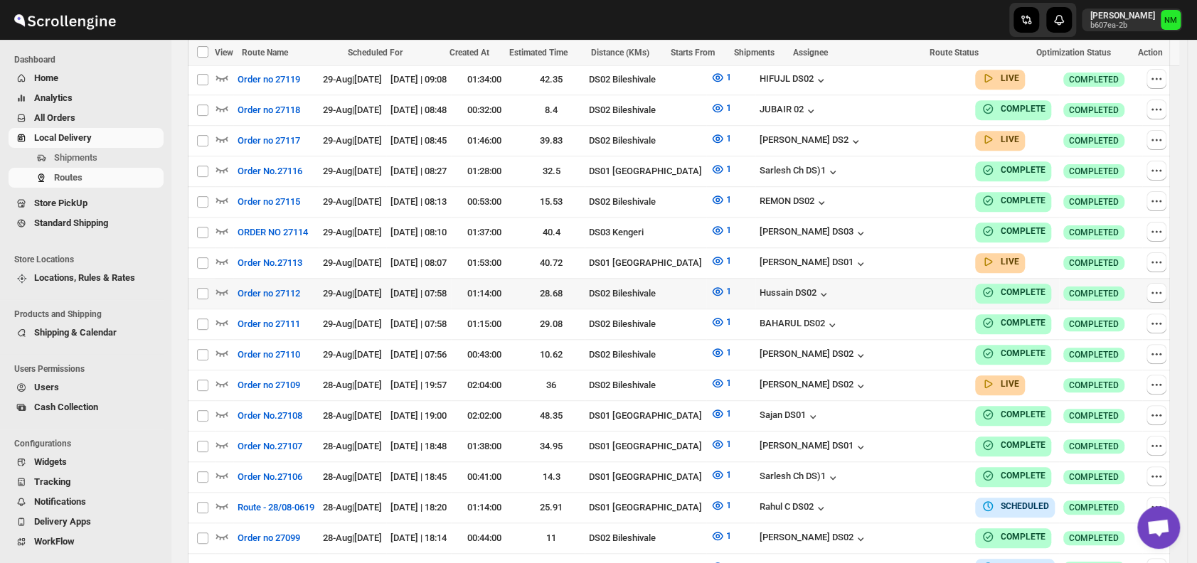
scroll to position [611, 0]
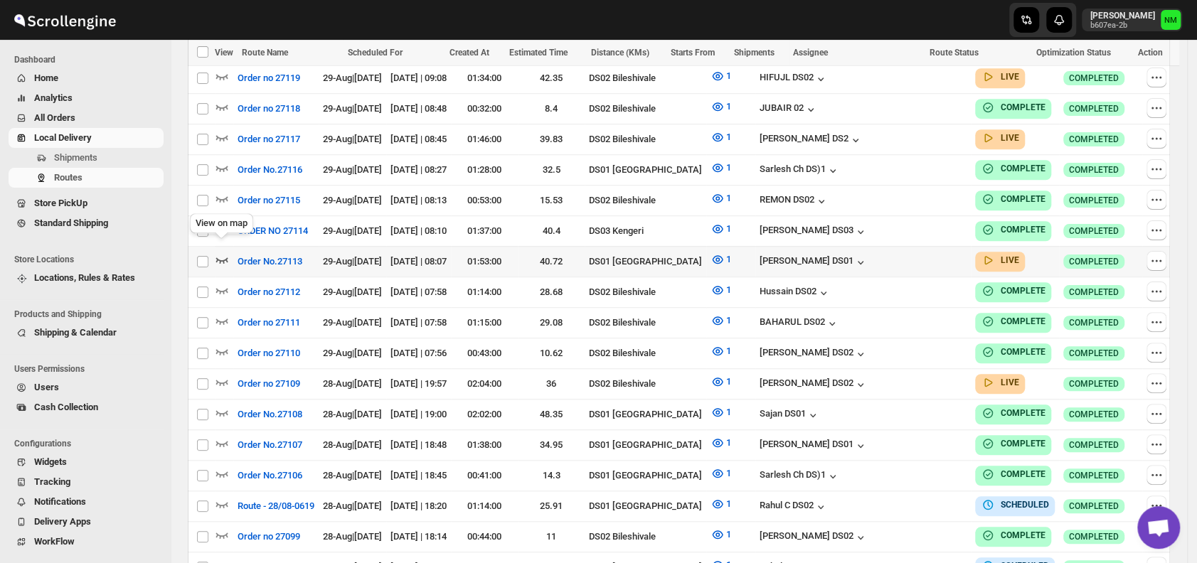
click at [223, 253] on icon "button" at bounding box center [222, 260] width 14 height 14
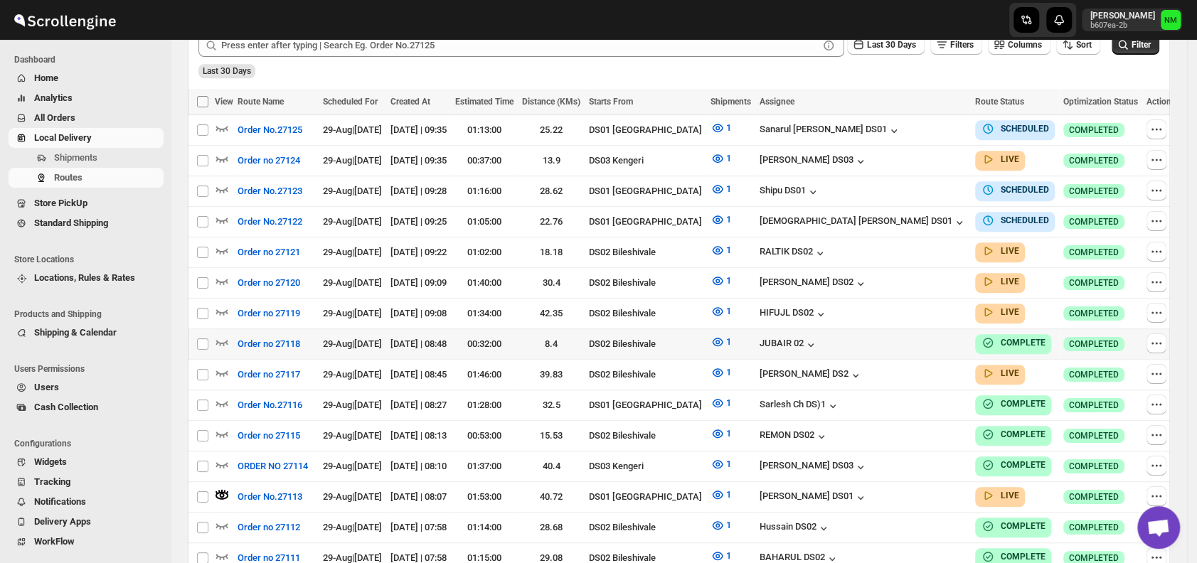
scroll to position [402, 0]
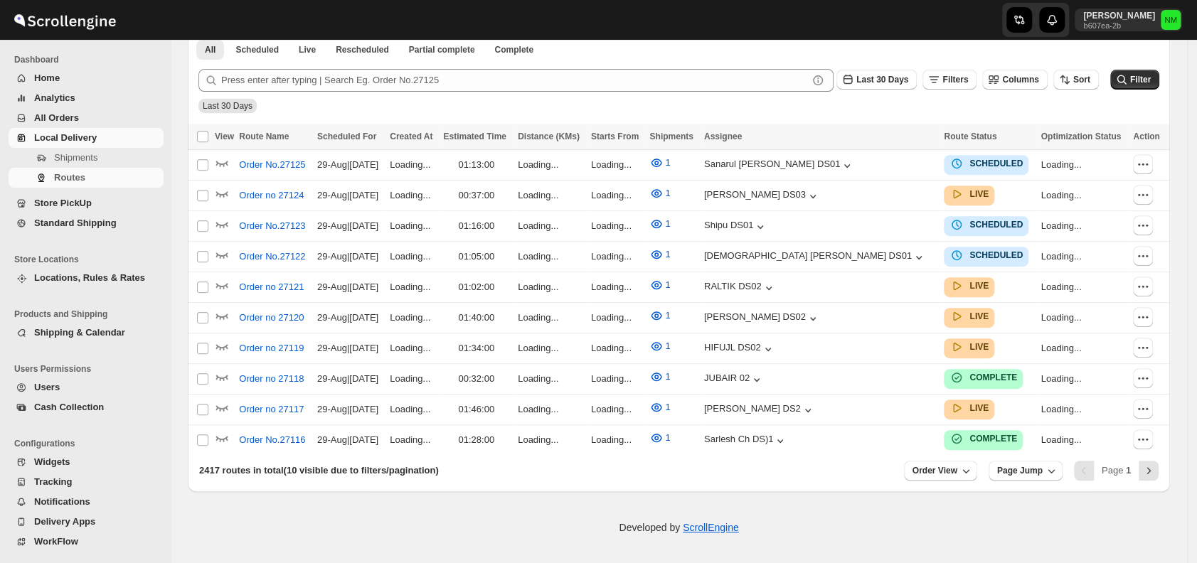
scroll to position [332, 0]
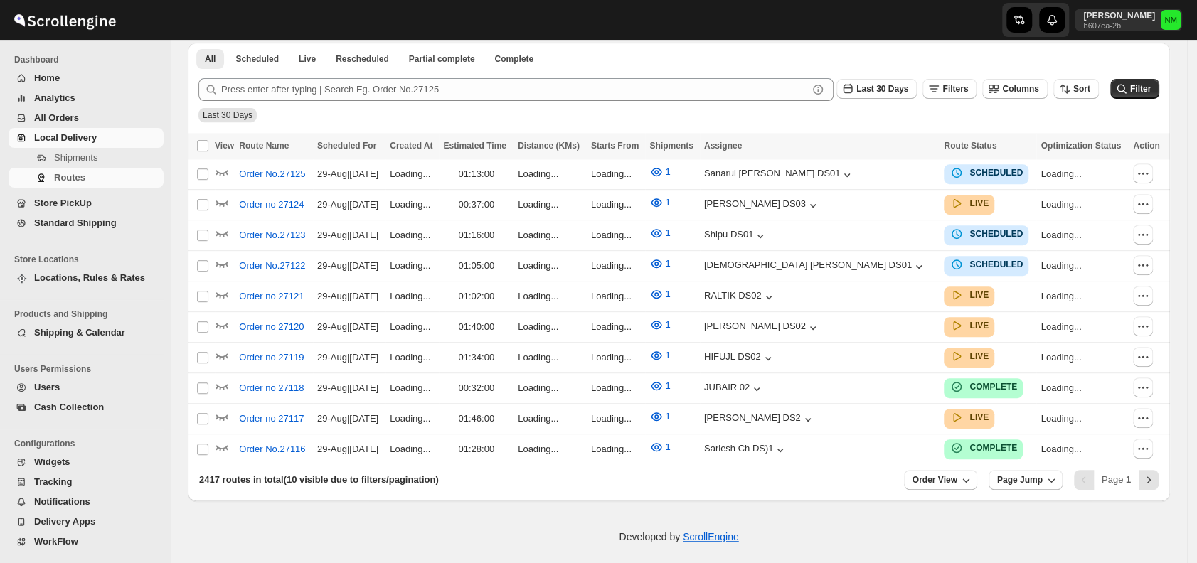
scroll to position [332, 0]
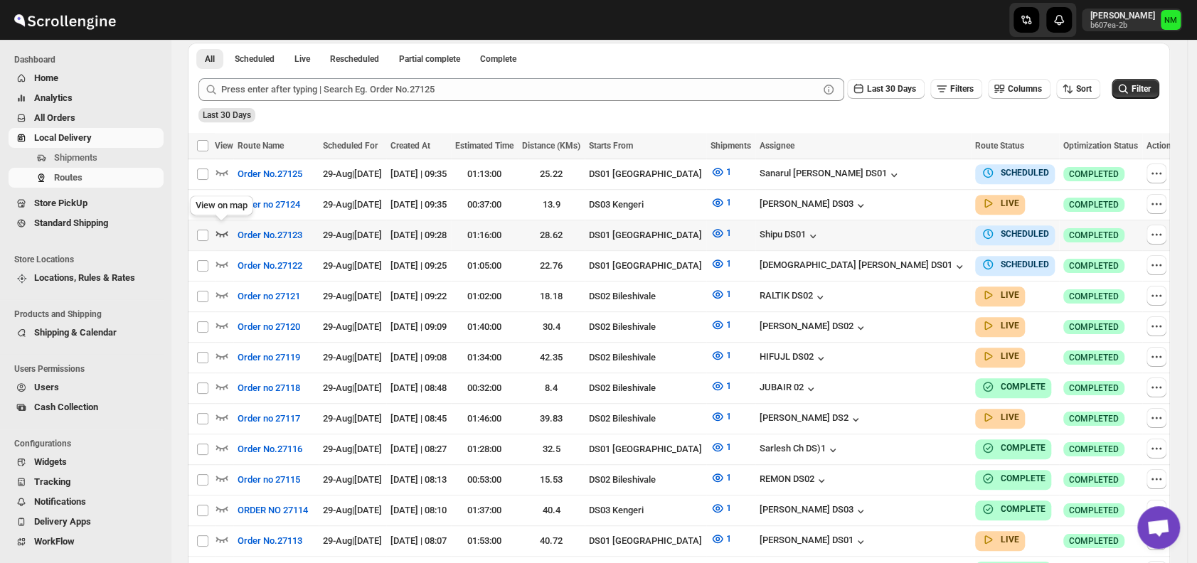
click at [223, 231] on icon "button" at bounding box center [222, 234] width 12 height 6
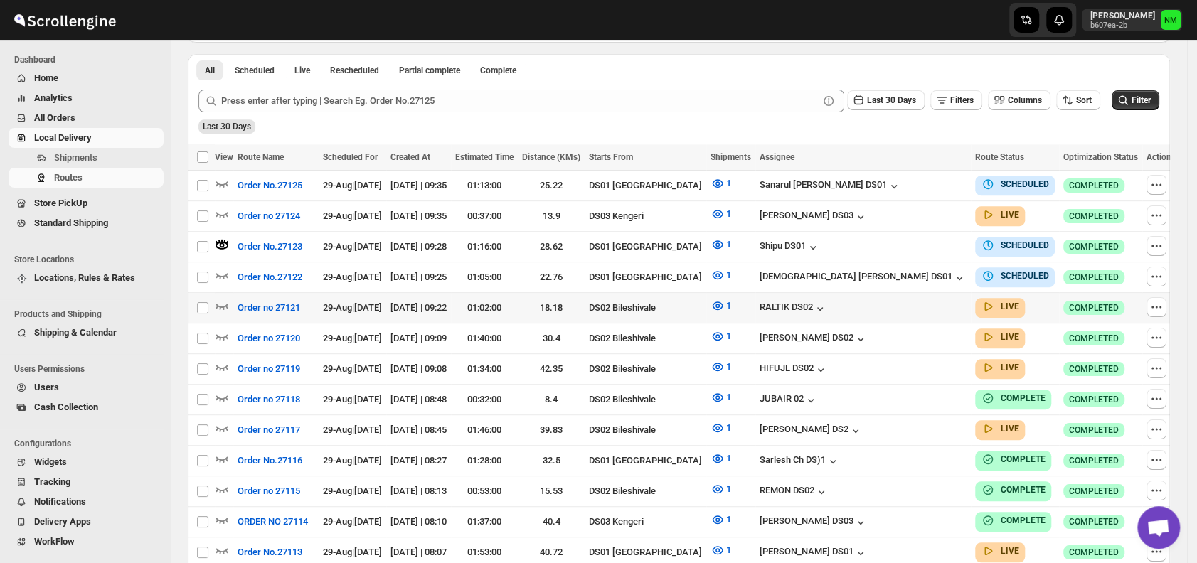
scroll to position [0, 0]
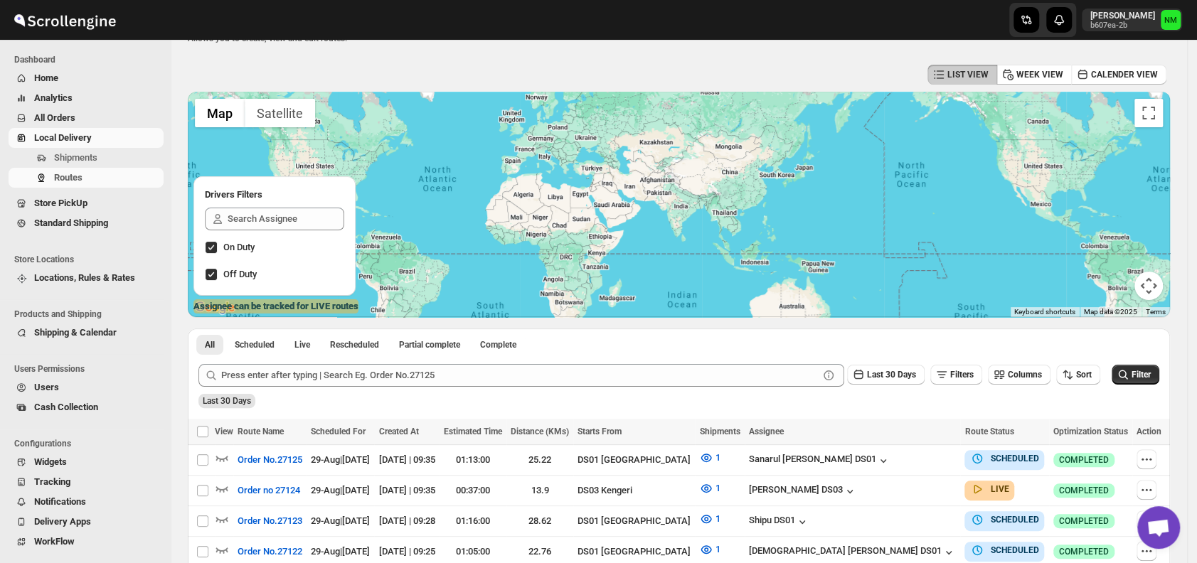
scroll to position [200, 0]
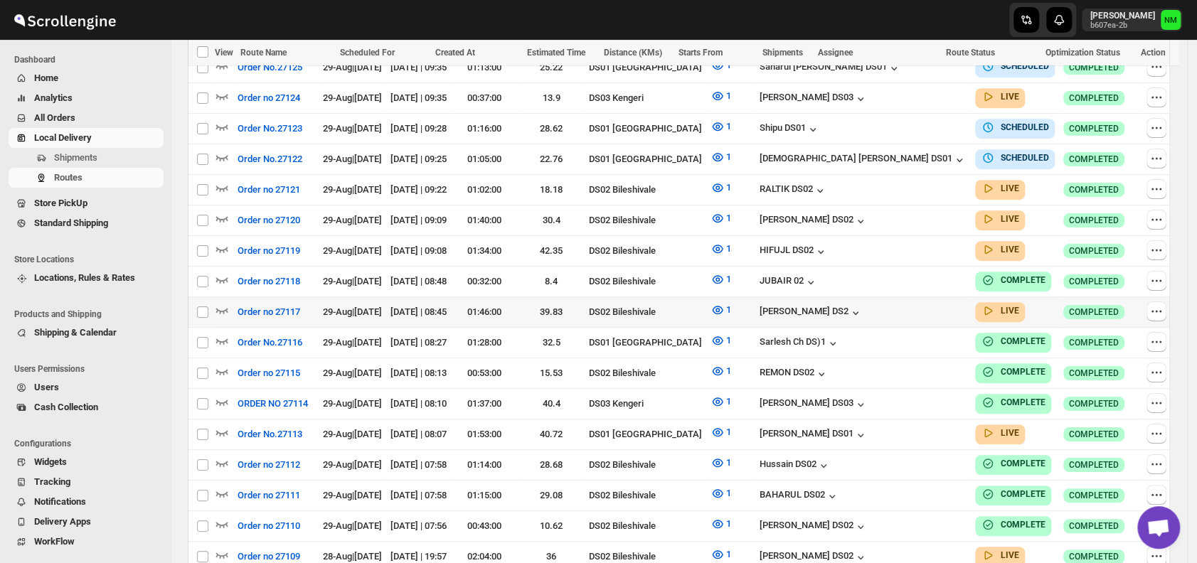
scroll to position [443, 0]
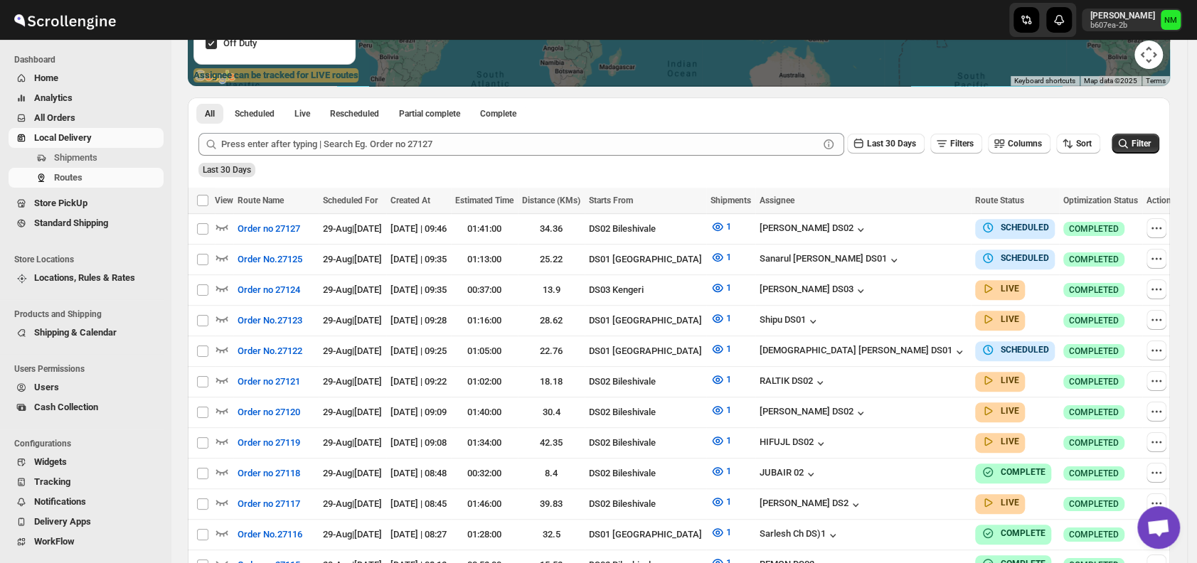
scroll to position [278, 0]
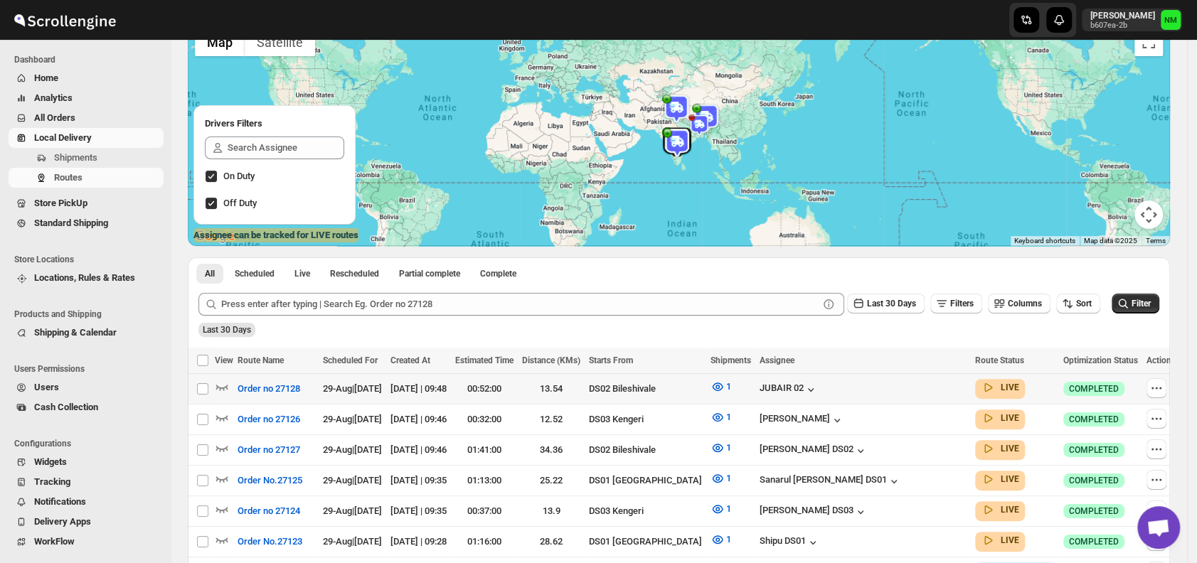
scroll to position [245, 0]
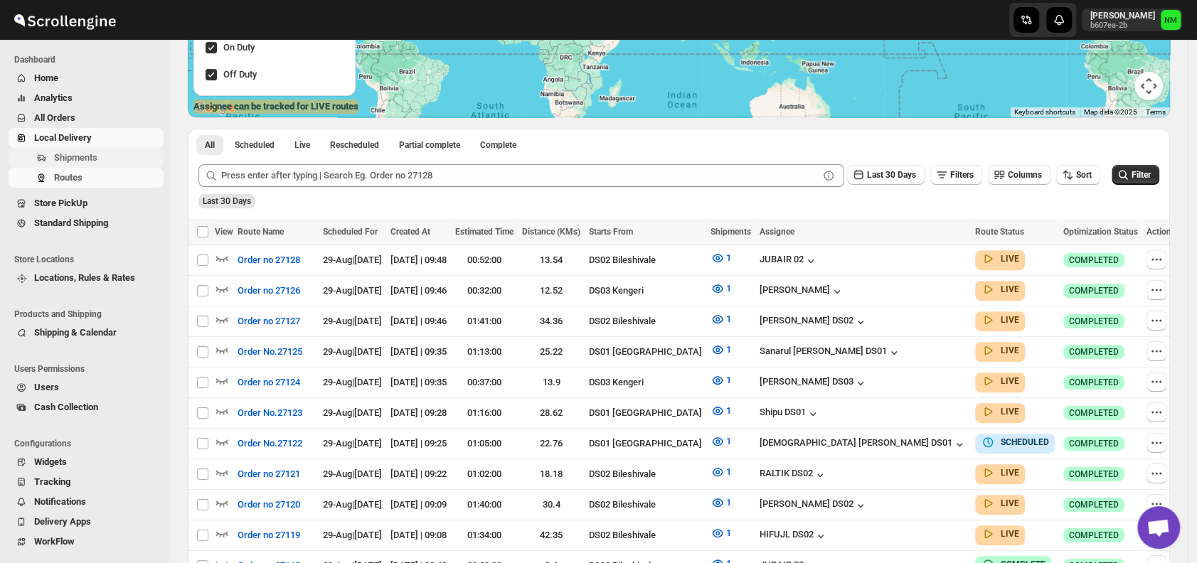
click at [114, 158] on span "Shipments" at bounding box center [107, 158] width 107 height 14
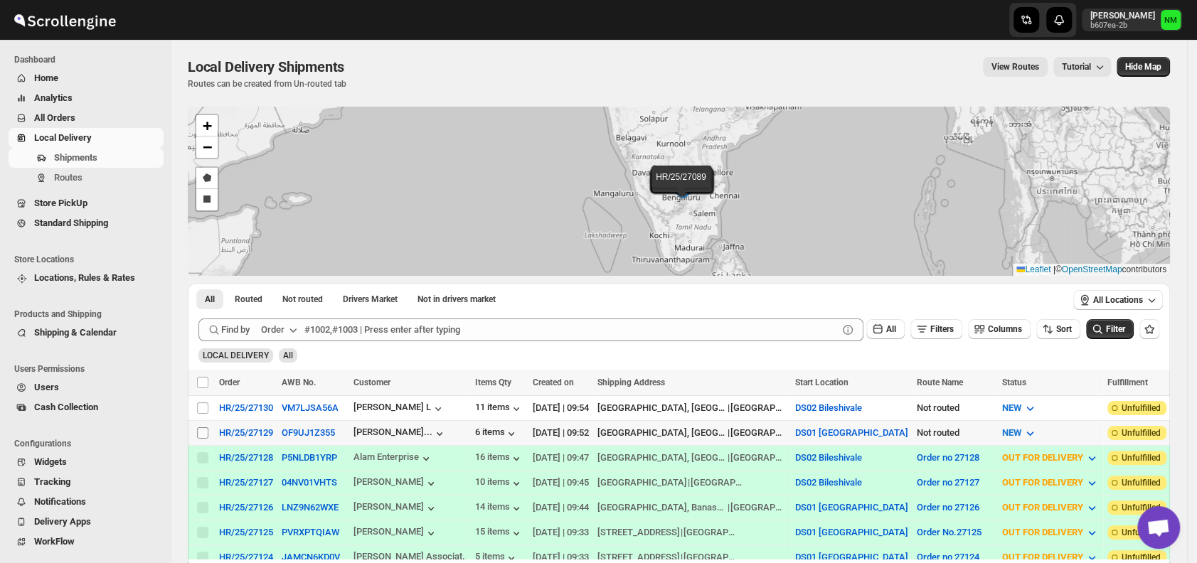
click at [205, 430] on input "Select shipment" at bounding box center [202, 433] width 11 height 11
checkbox input "true"
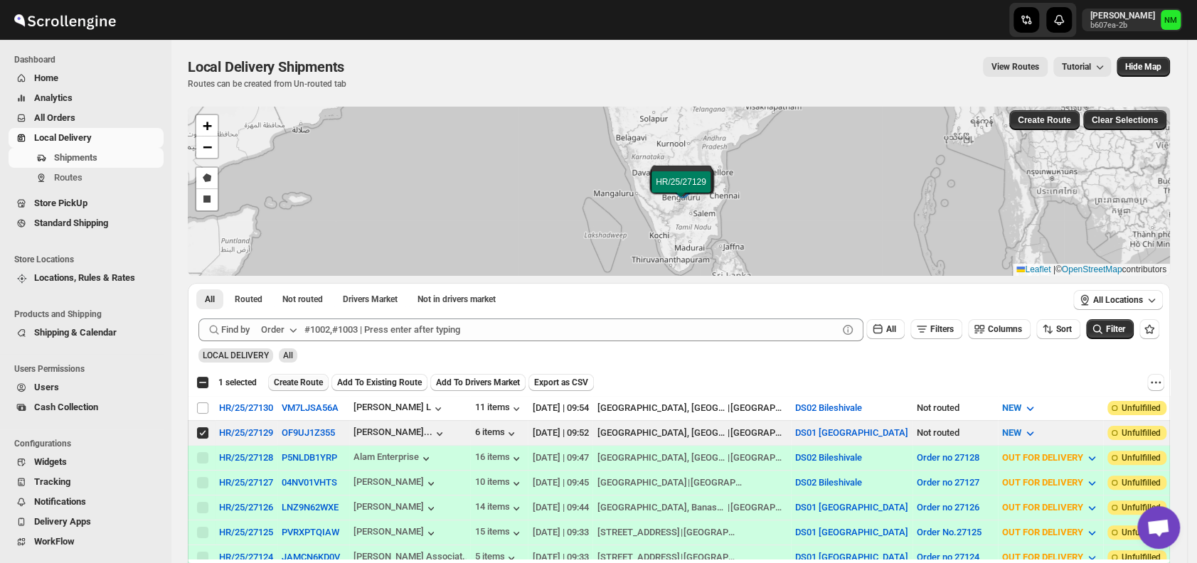
click at [288, 382] on span "Create Route" at bounding box center [298, 382] width 49 height 11
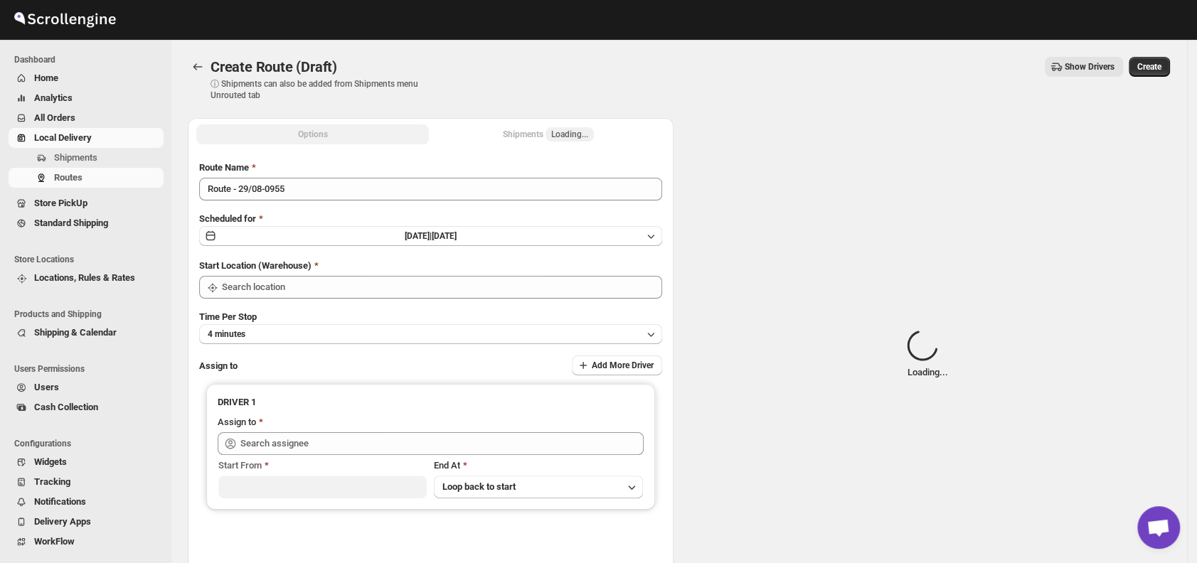
type input "DS01 [GEOGRAPHIC_DATA]"
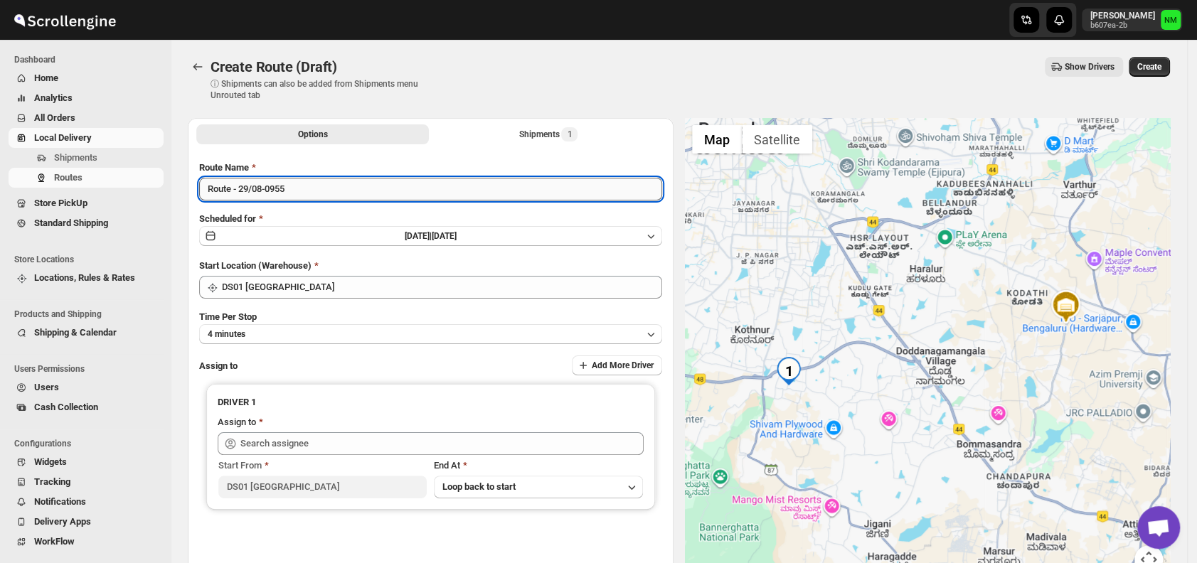
click at [324, 188] on input "Route - 29/08-0955" at bounding box center [430, 189] width 463 height 23
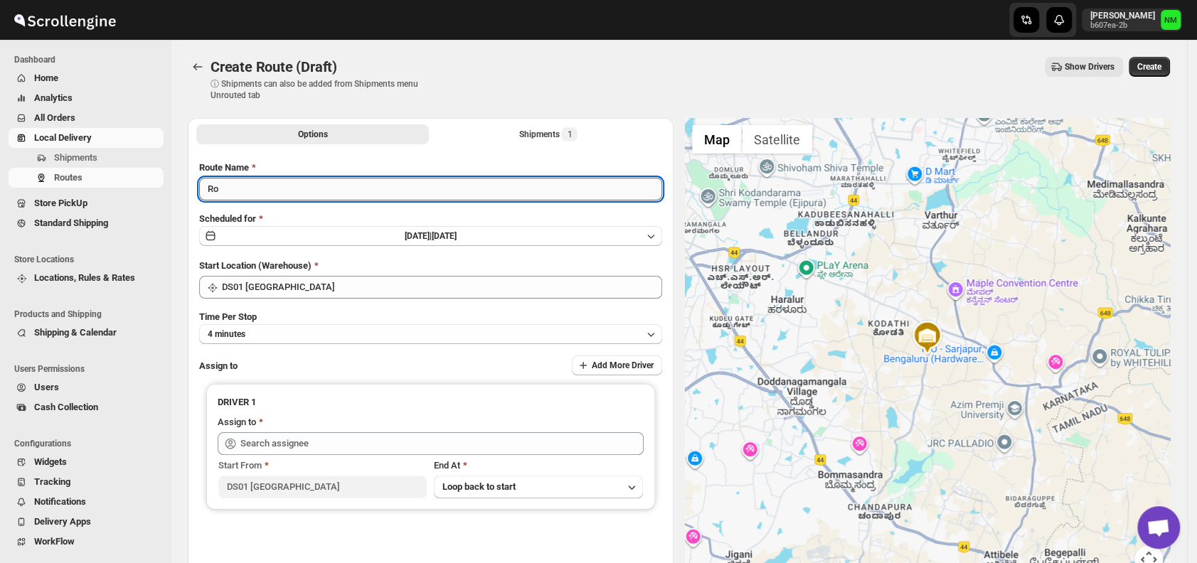
type input "R"
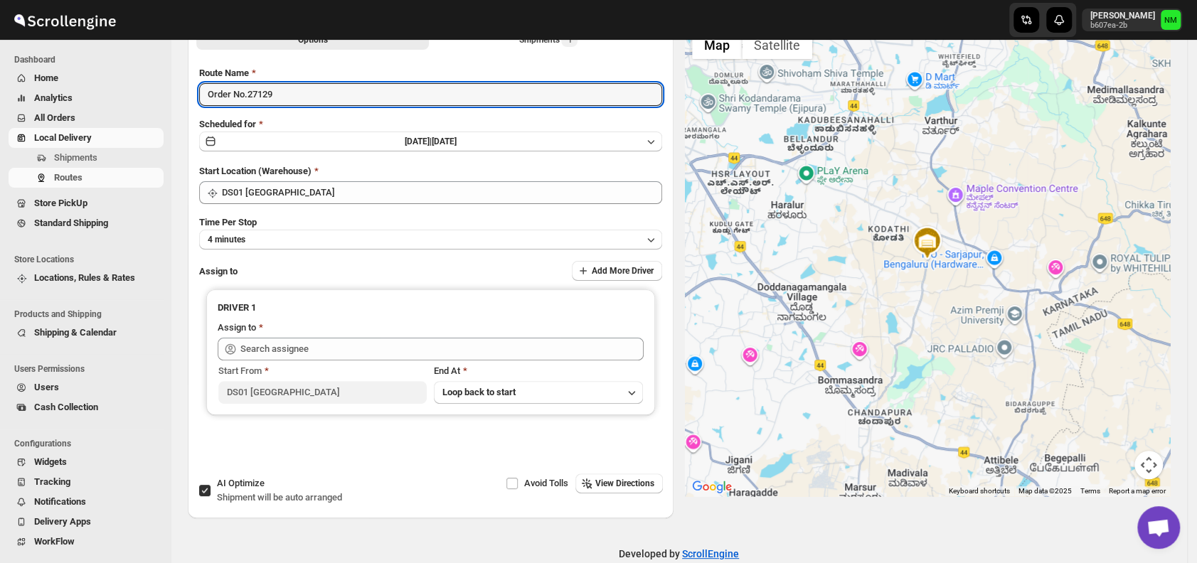
scroll to position [120, 0]
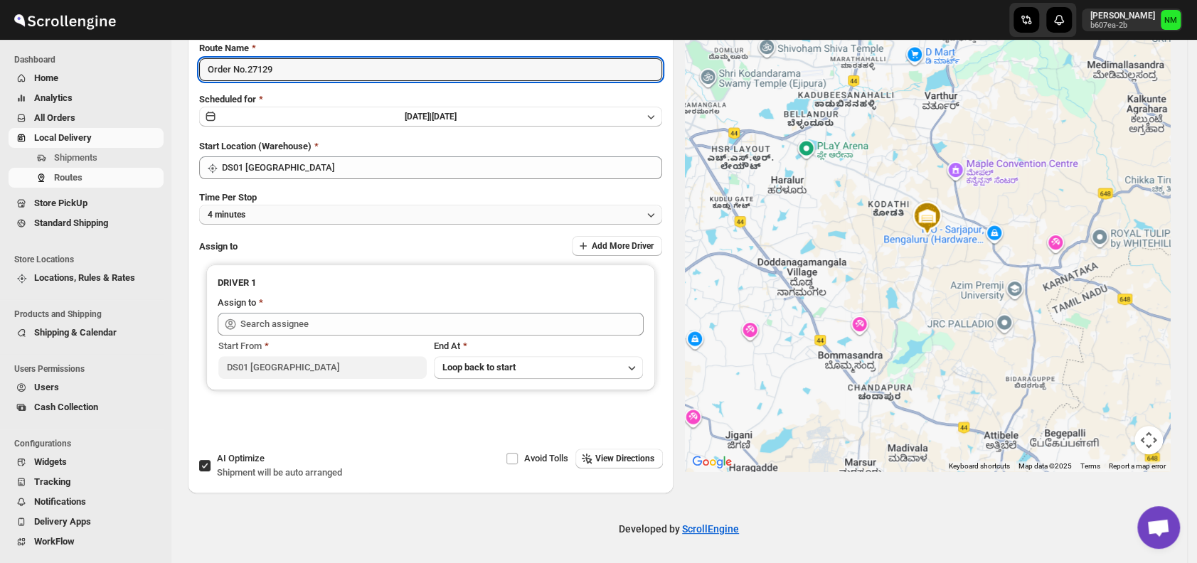
type input "Order No.27129"
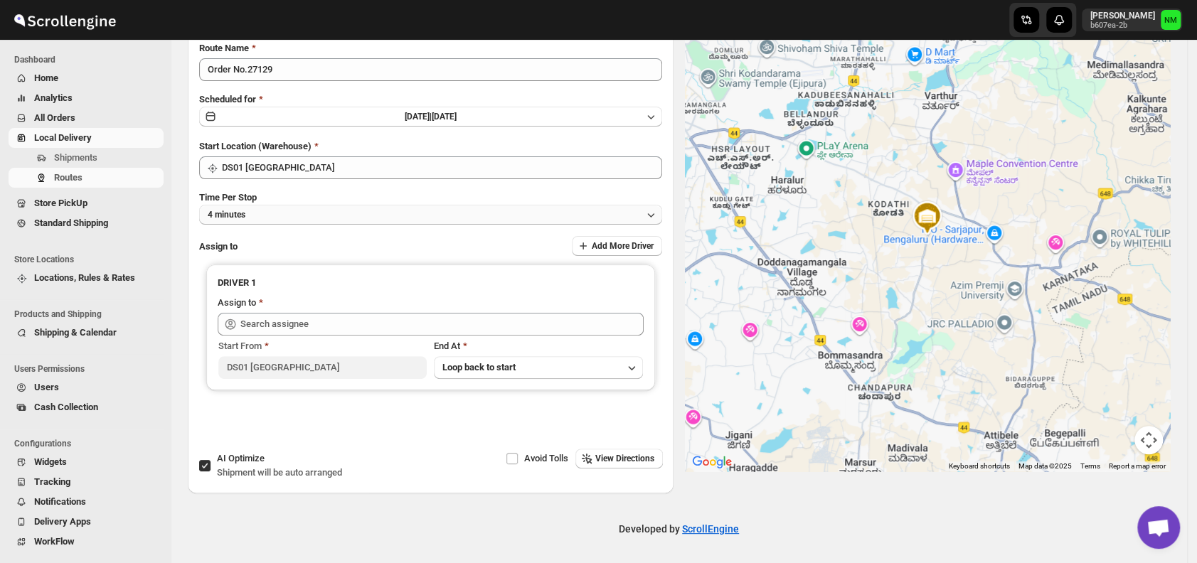
click at [290, 222] on button "4 minutes" at bounding box center [430, 215] width 463 height 20
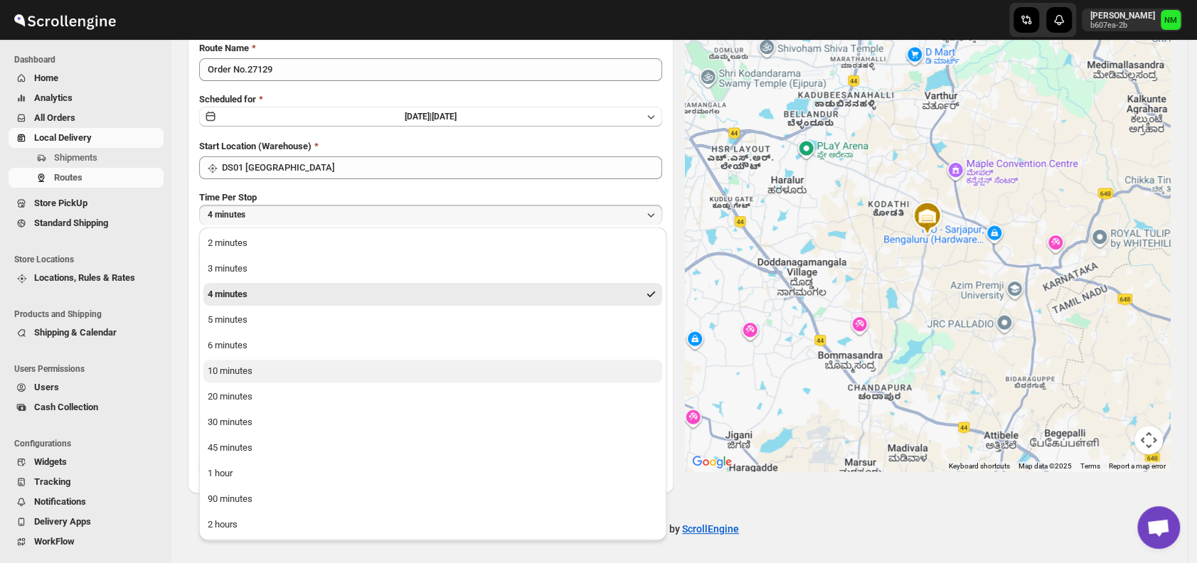
click at [253, 372] on button "10 minutes" at bounding box center [432, 371] width 459 height 23
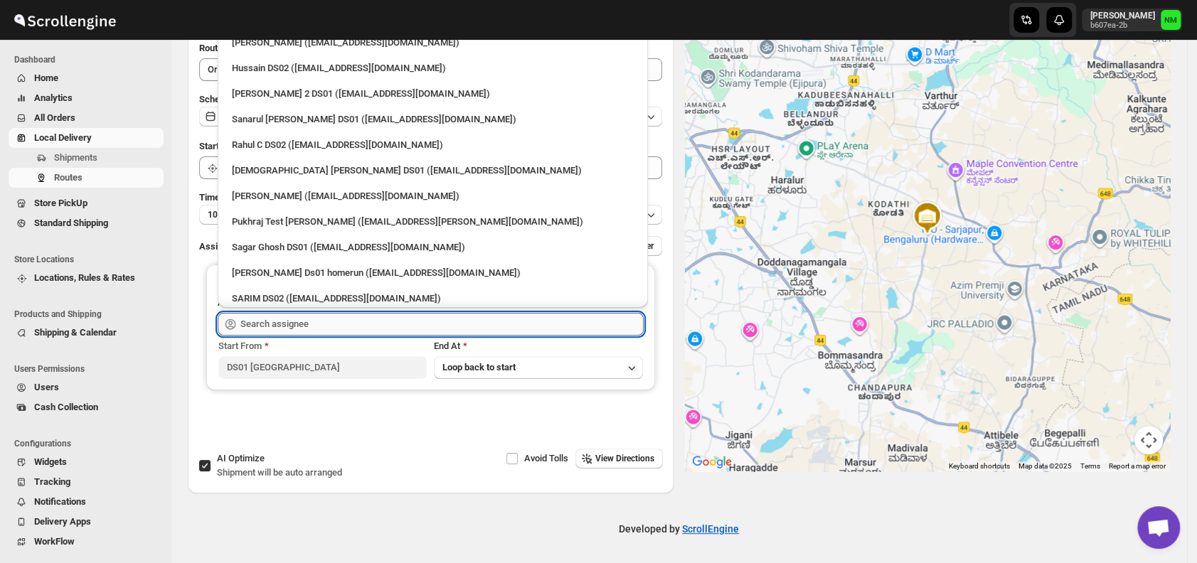
click at [335, 322] on input "text" at bounding box center [441, 324] width 403 height 23
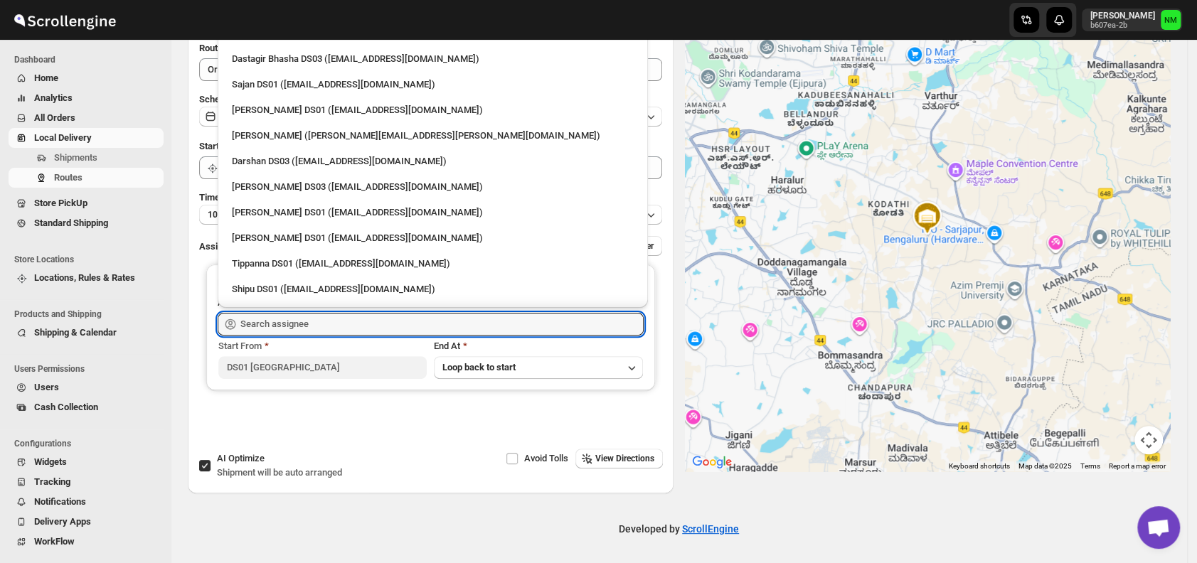
scroll to position [1044, 0]
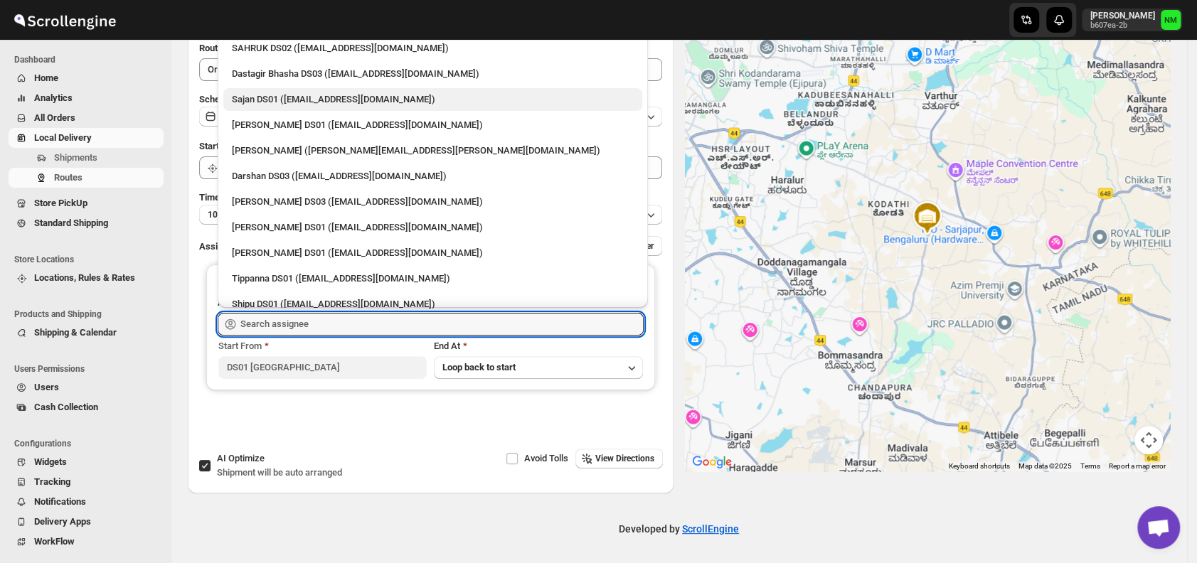
click at [254, 106] on div "Sajan DS01 ([EMAIL_ADDRESS][DOMAIN_NAME])" at bounding box center [433, 99] width 402 height 14
type input "Sajan DS01 ([EMAIL_ADDRESS][DOMAIN_NAME])"
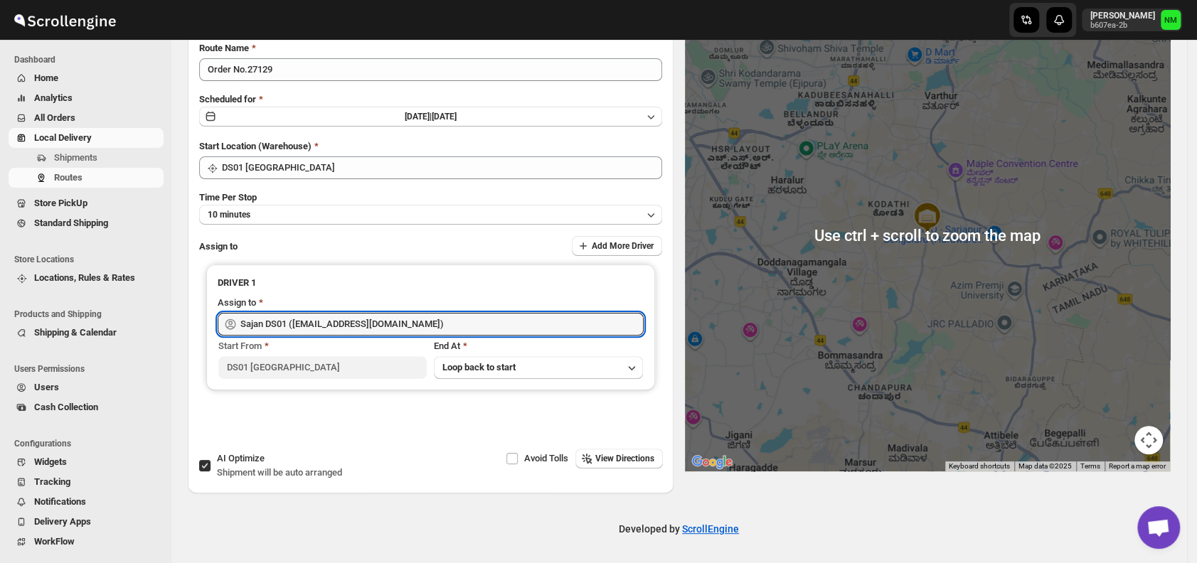
scroll to position [0, 0]
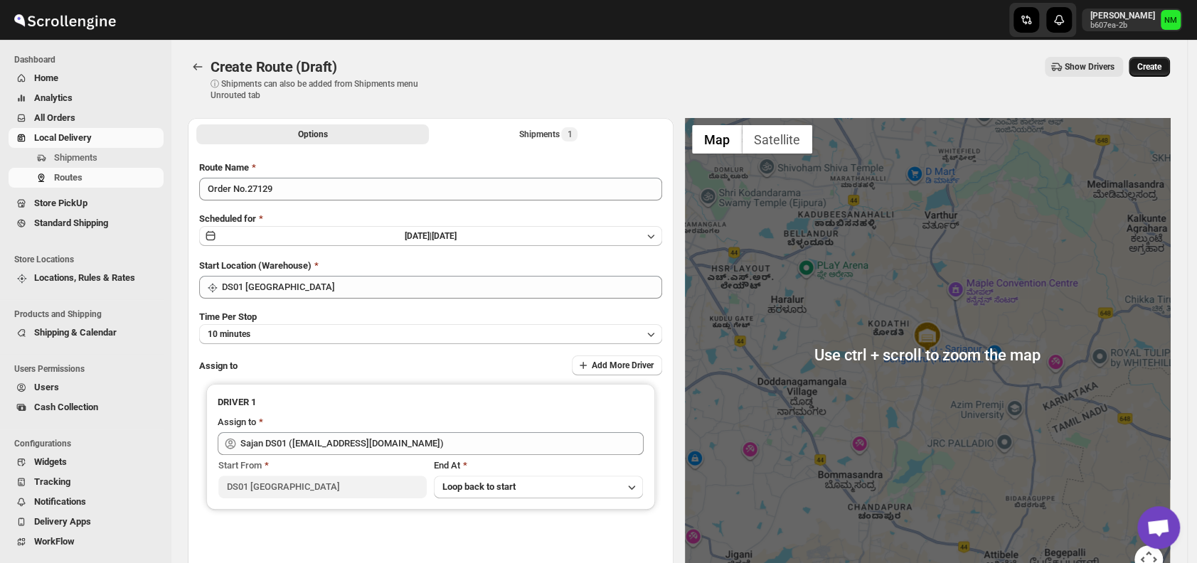
click at [1162, 63] on span "Create" at bounding box center [1150, 66] width 24 height 11
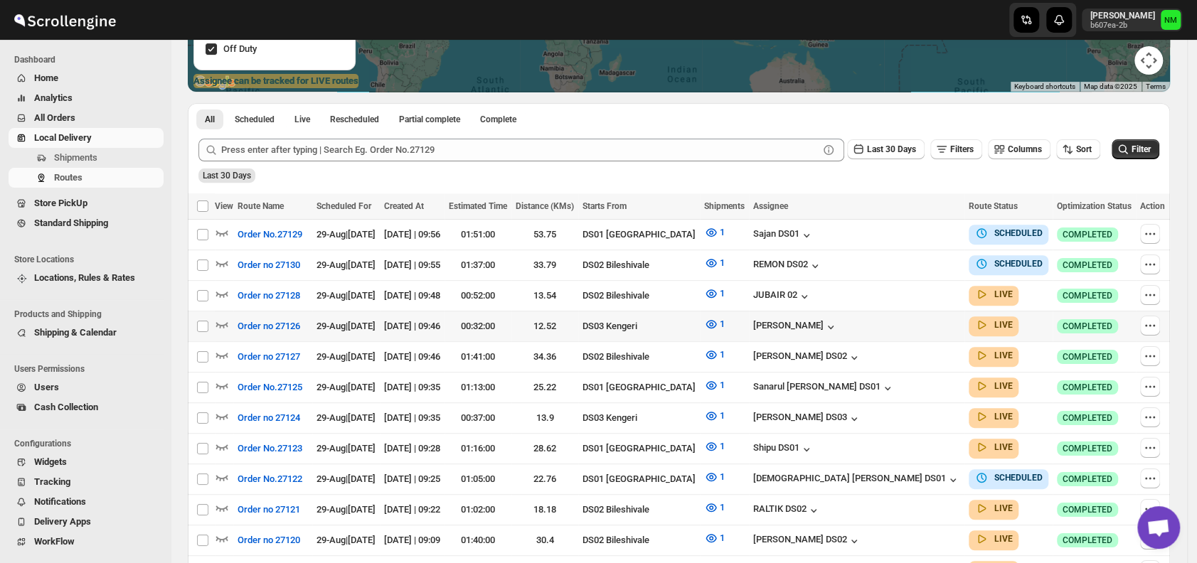
scroll to position [270, 0]
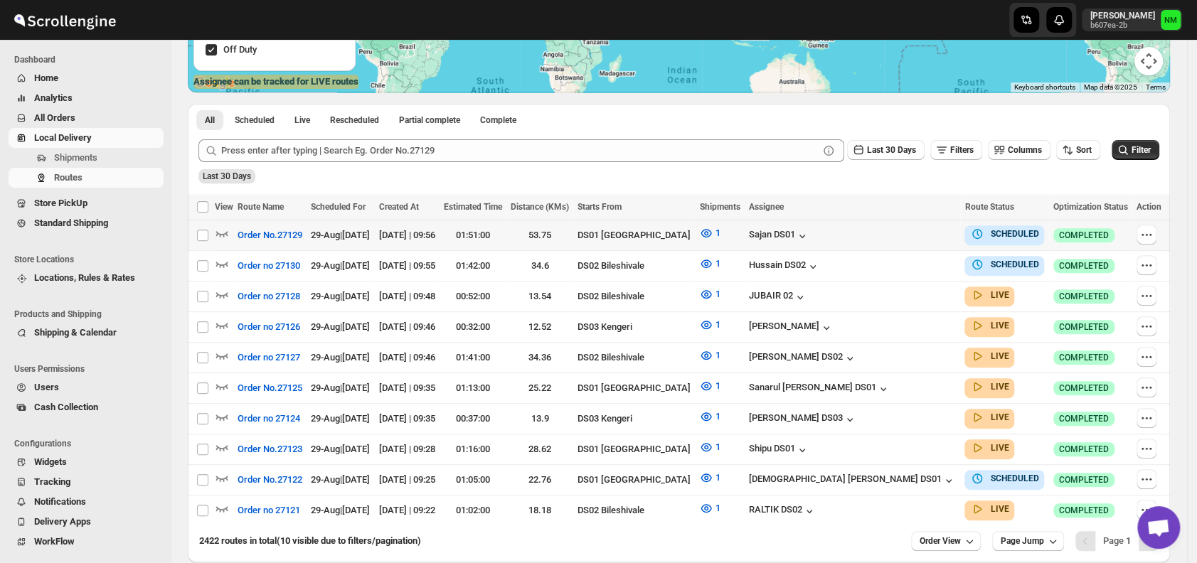
scroll to position [332, 0]
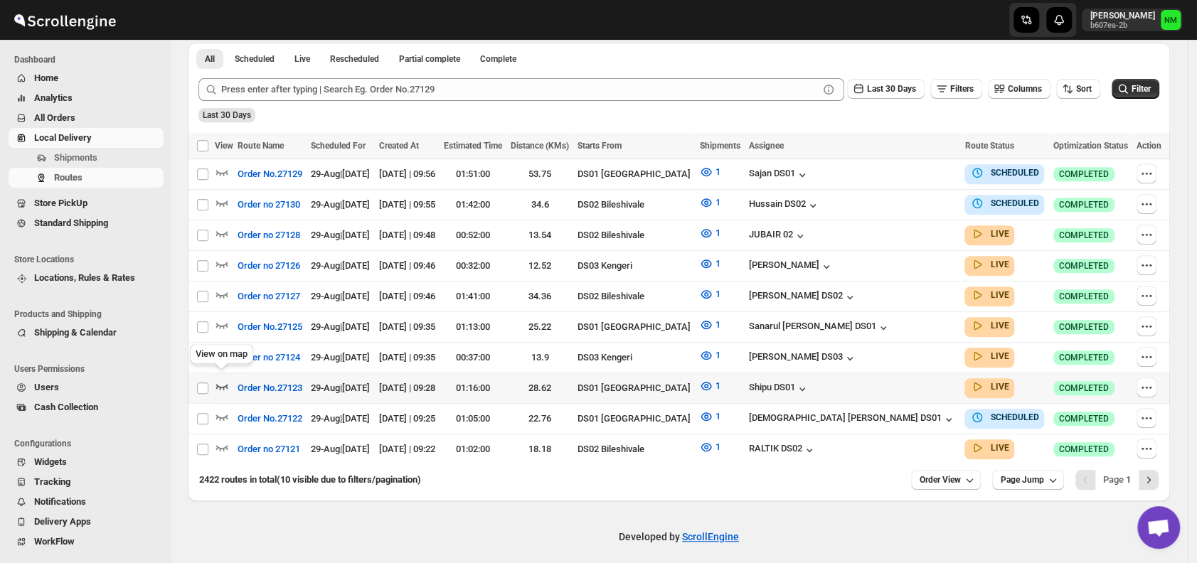
click at [223, 379] on icon "button" at bounding box center [222, 386] width 14 height 14
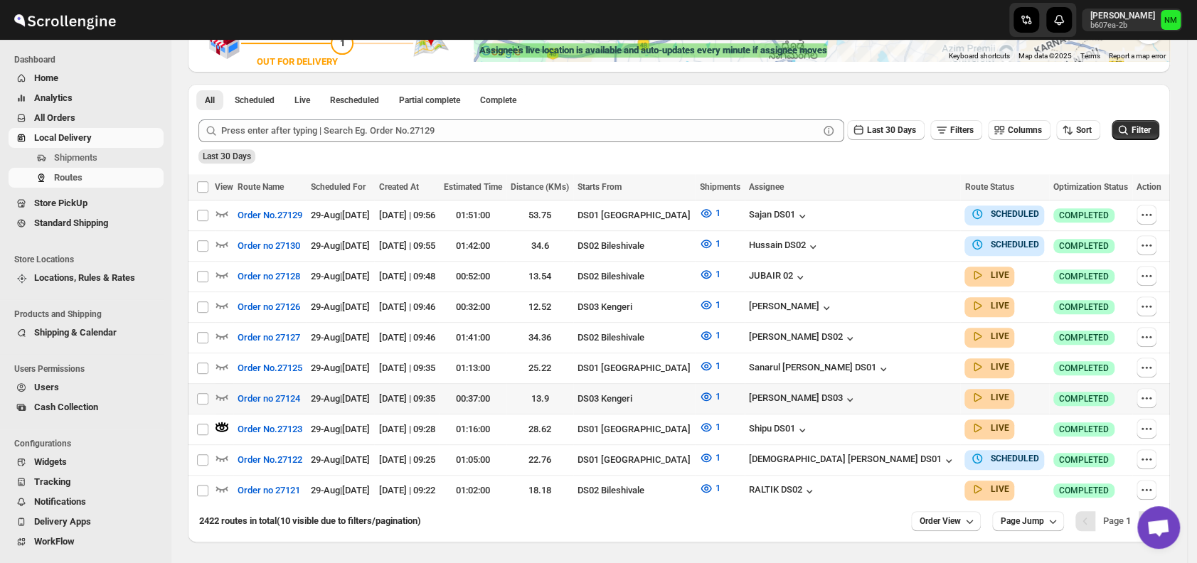
scroll to position [342, 0]
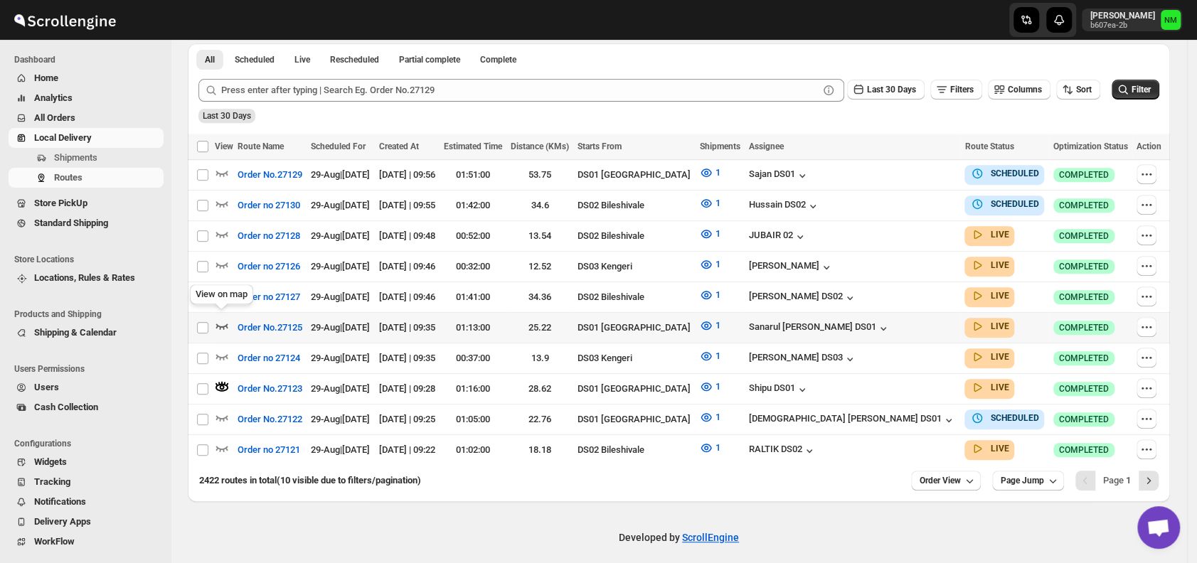
click at [222, 324] on icon "button" at bounding box center [222, 327] width 12 height 6
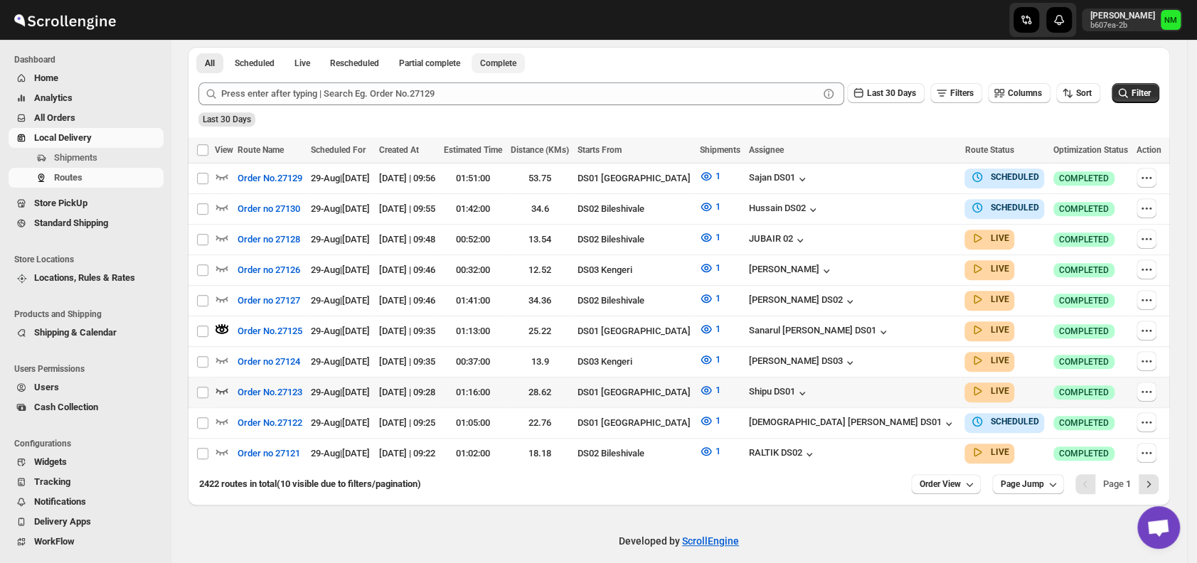
scroll to position [339, 0]
click at [226, 383] on icon "button" at bounding box center [222, 390] width 14 height 14
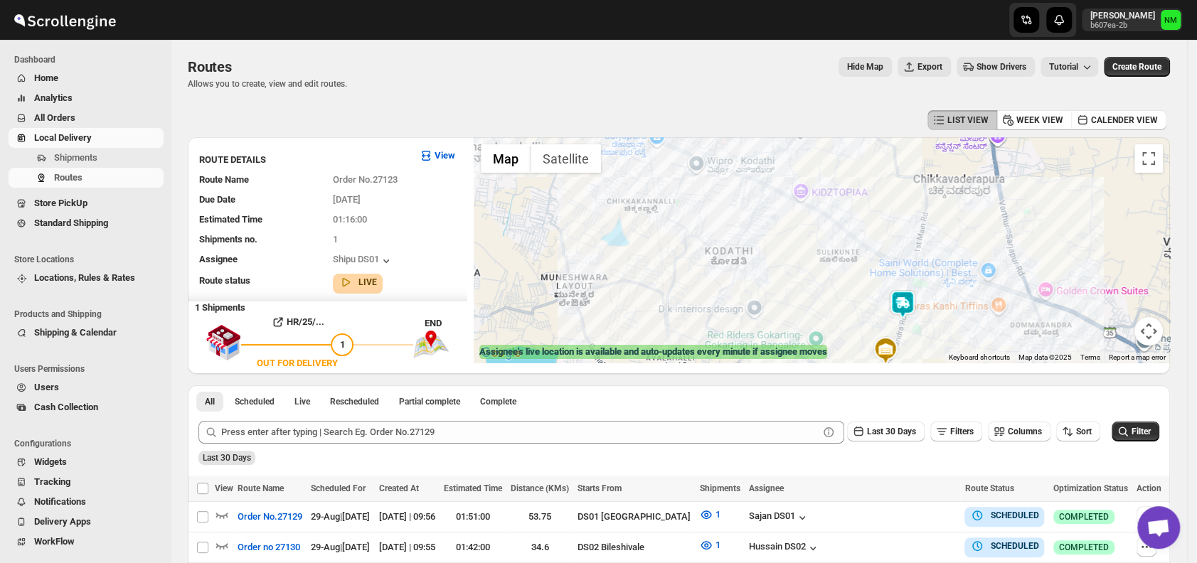
click at [917, 299] on img at bounding box center [903, 304] width 28 height 28
click at [964, 232] on button "Close" at bounding box center [947, 237] width 34 height 34
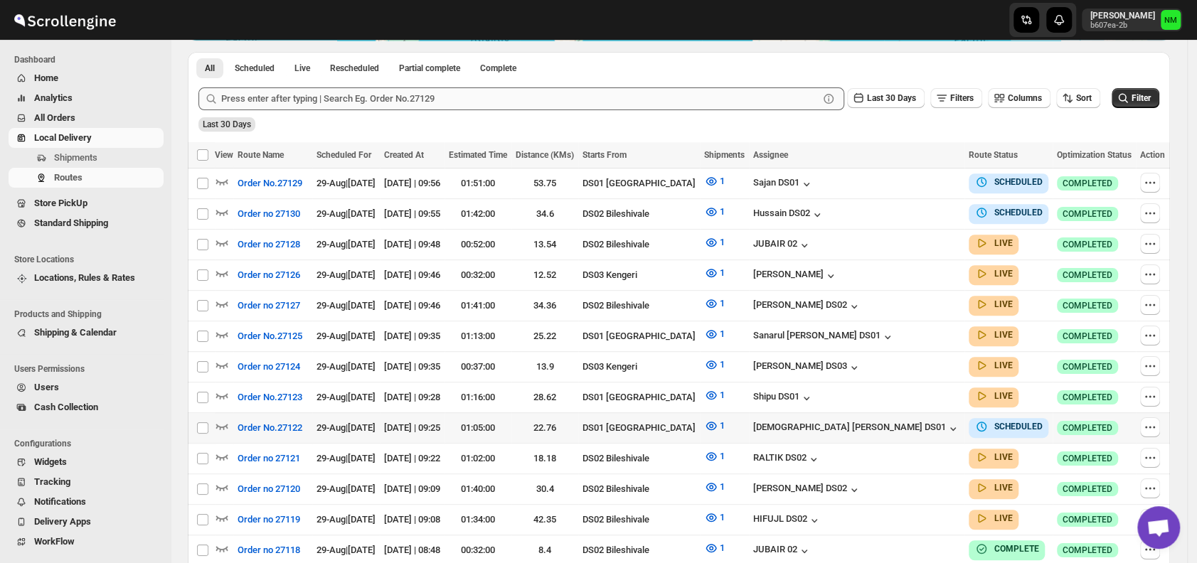
scroll to position [325, 0]
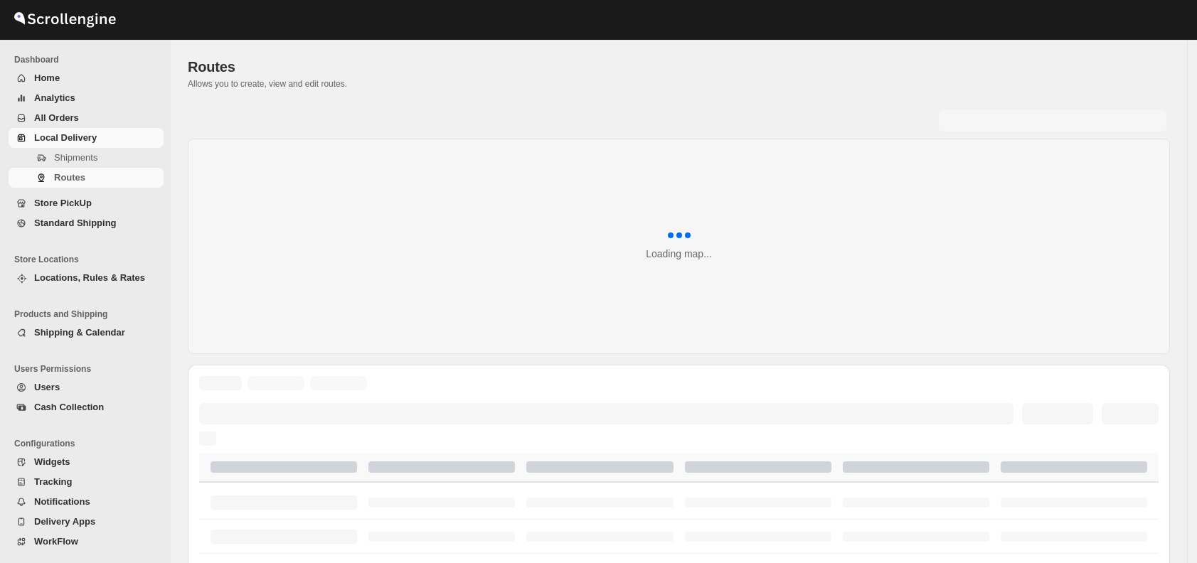
scroll to position [325, 0]
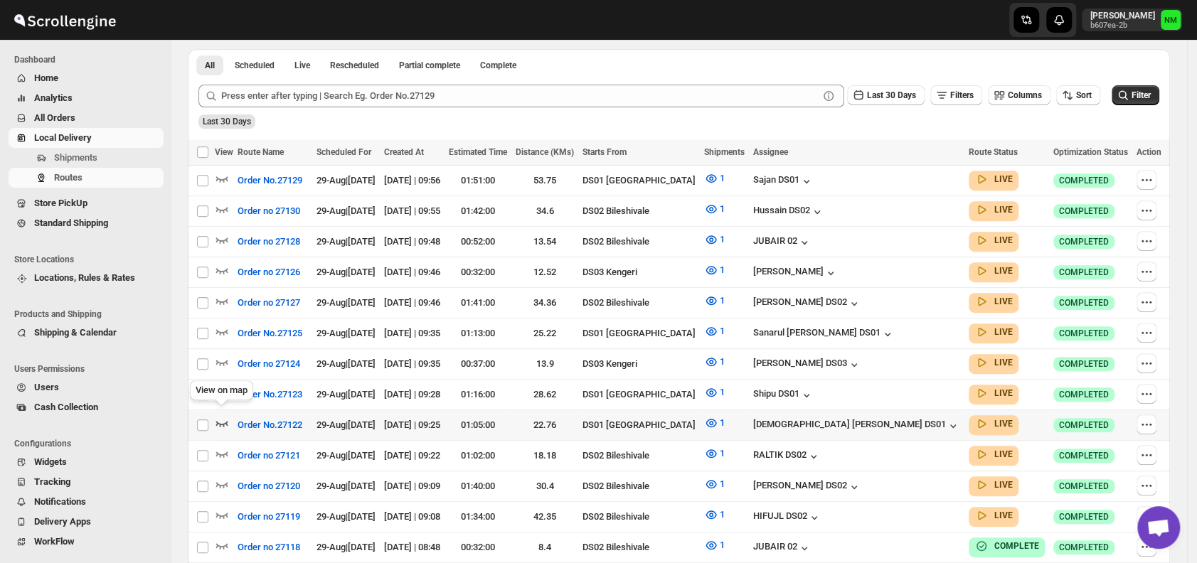
click at [224, 416] on icon "button" at bounding box center [222, 423] width 14 height 14
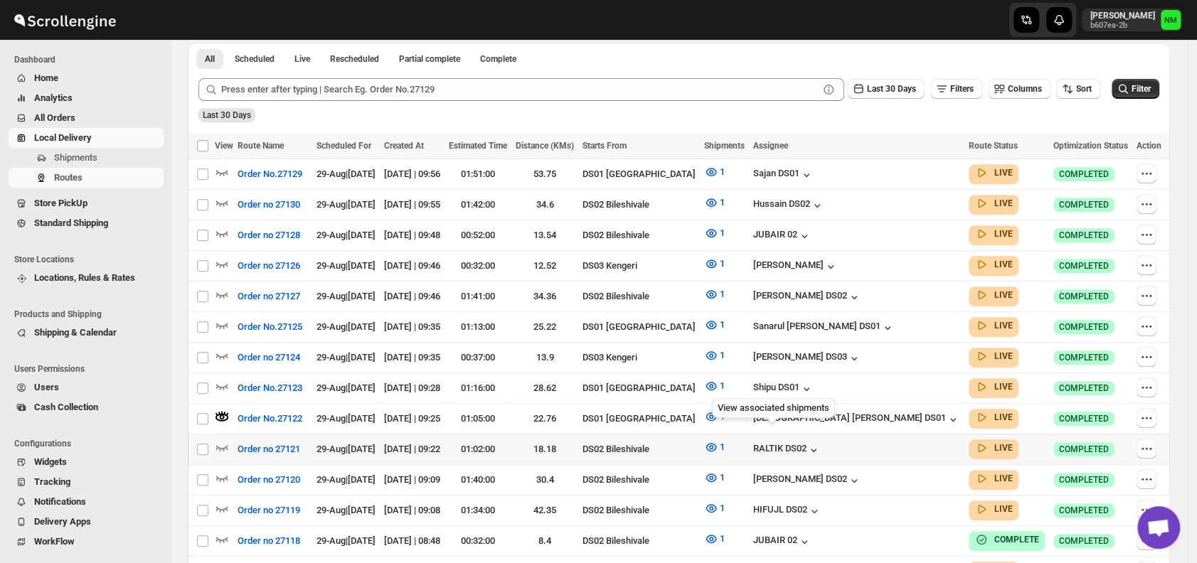
scroll to position [379, 0]
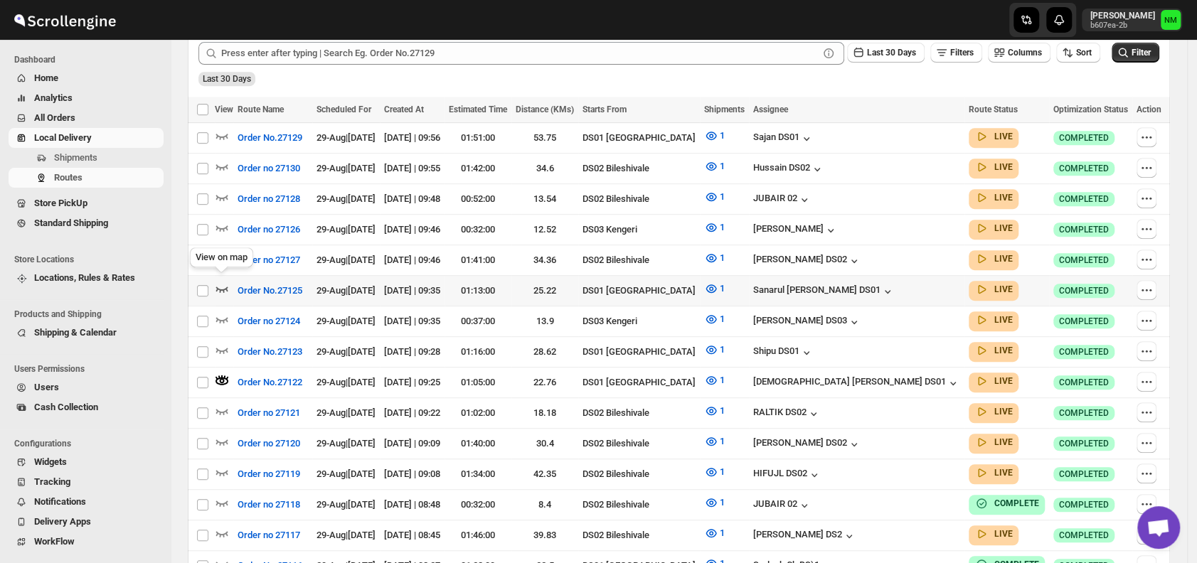
click at [221, 282] on icon "button" at bounding box center [222, 289] width 14 height 14
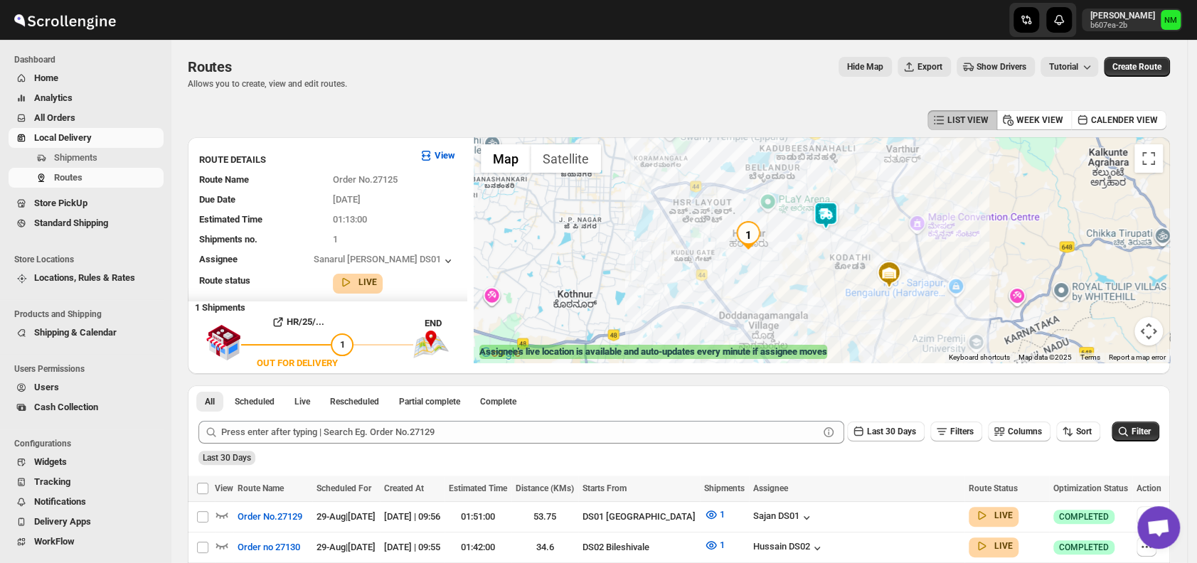
click at [837, 222] on img at bounding box center [826, 215] width 28 height 28
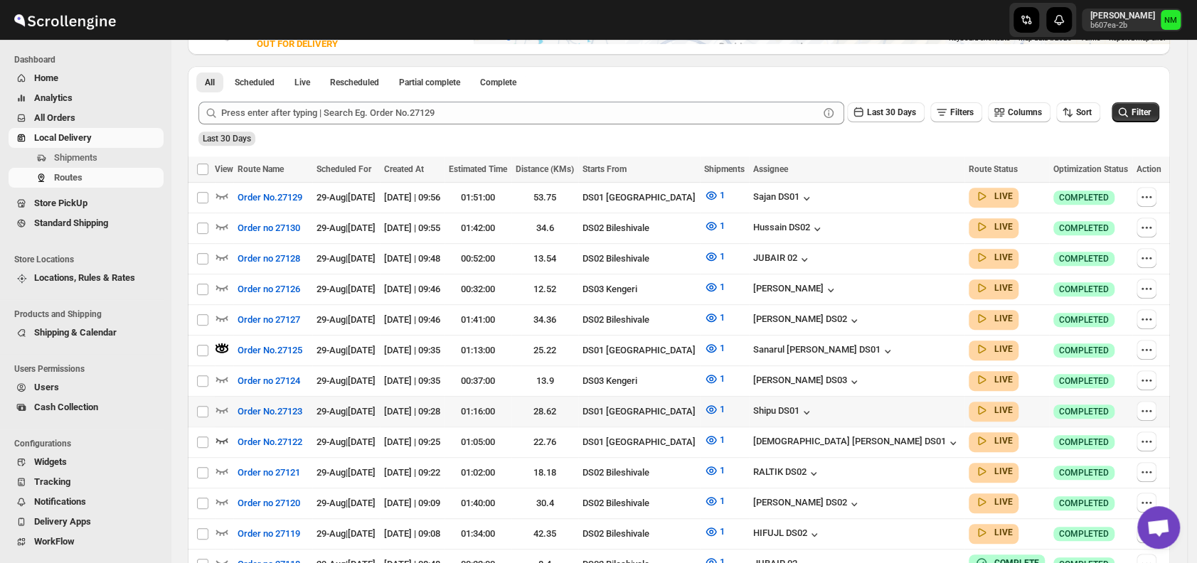
scroll to position [474, 0]
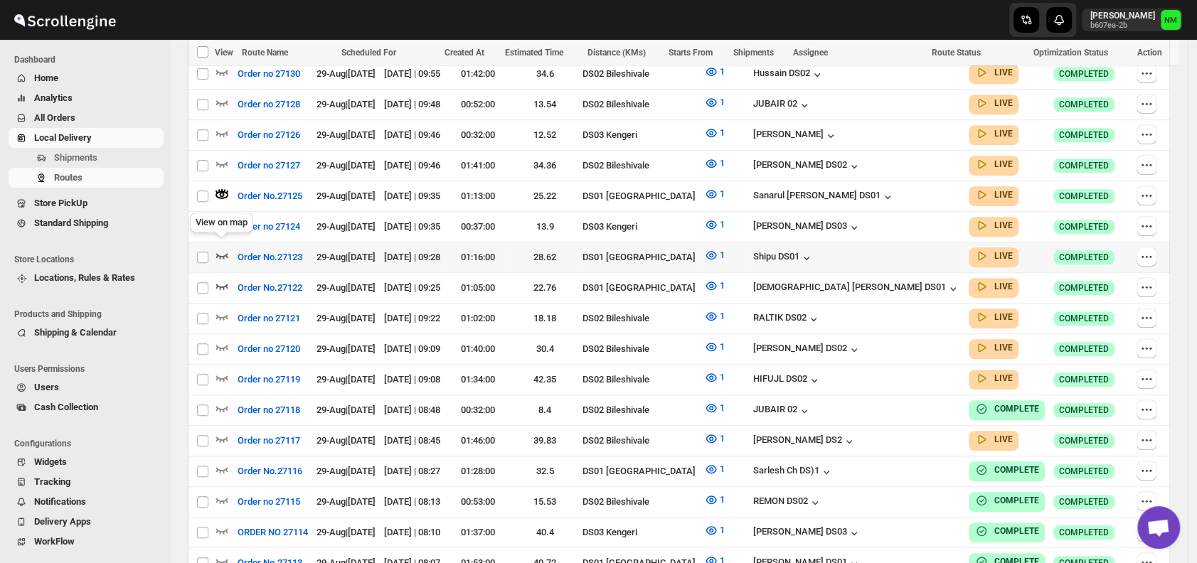
click at [224, 253] on icon "button" at bounding box center [222, 256] width 12 height 6
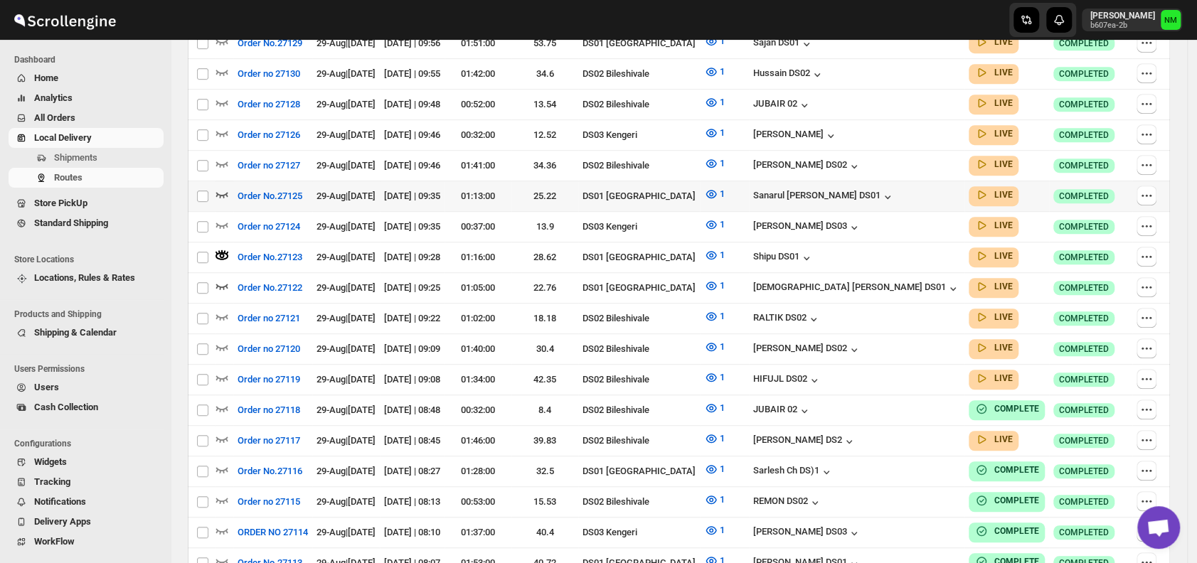
scroll to position [0, 0]
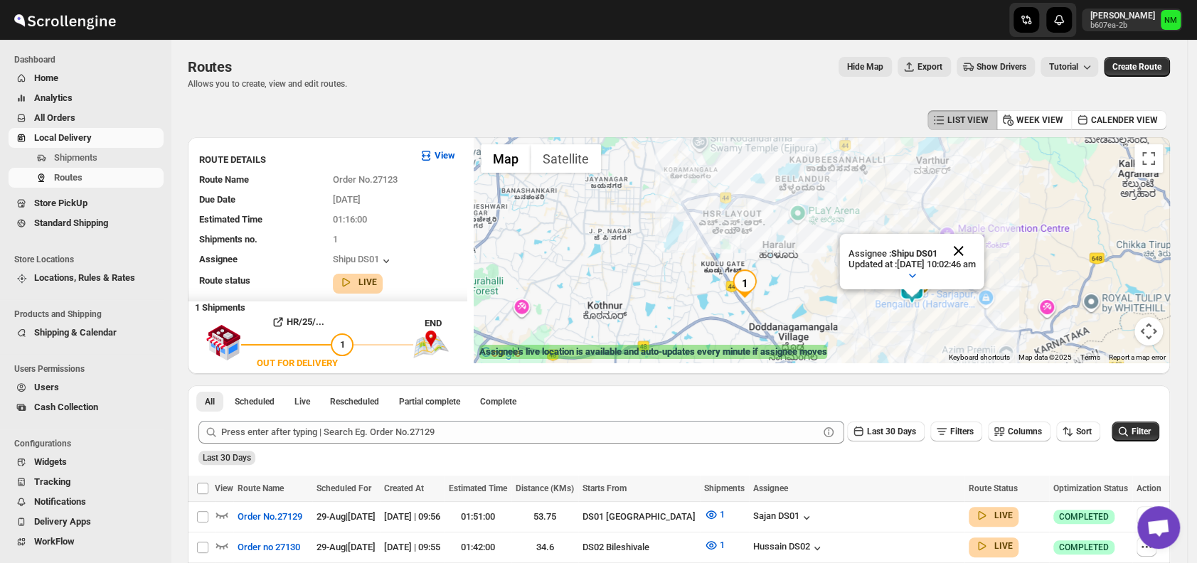
click at [976, 247] on button "Close" at bounding box center [959, 251] width 34 height 34
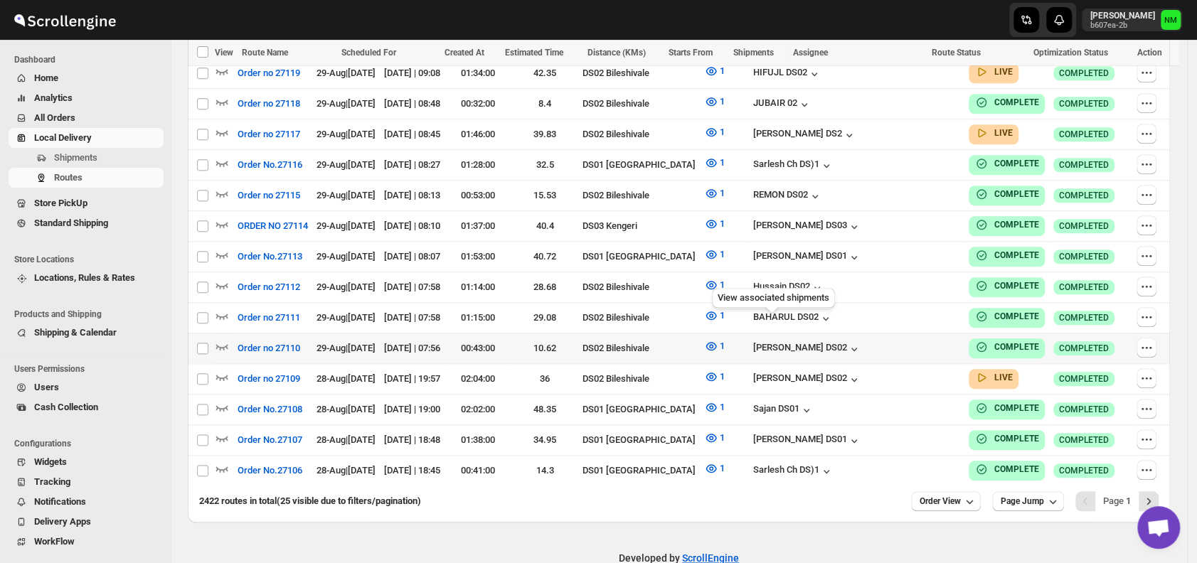
scroll to position [788, 0]
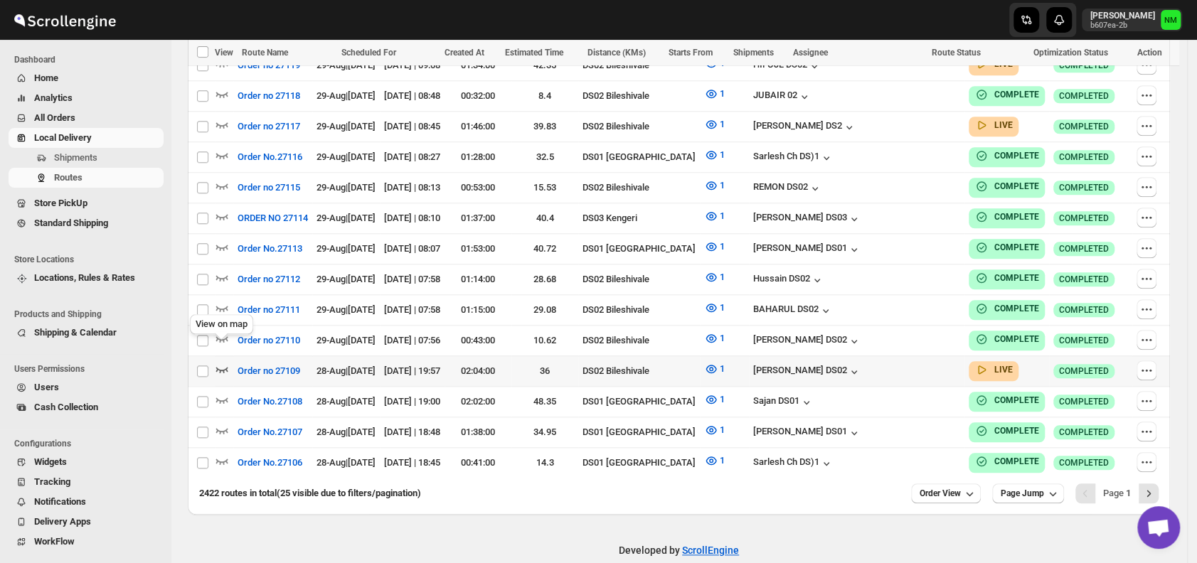
click at [223, 362] on icon "button" at bounding box center [222, 369] width 14 height 14
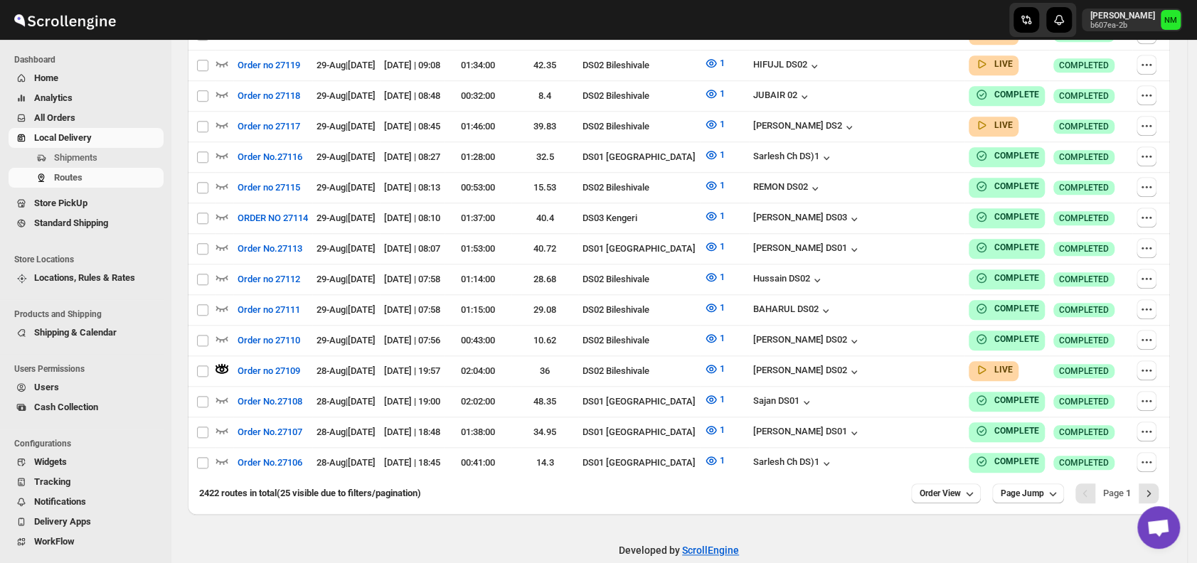
scroll to position [0, 0]
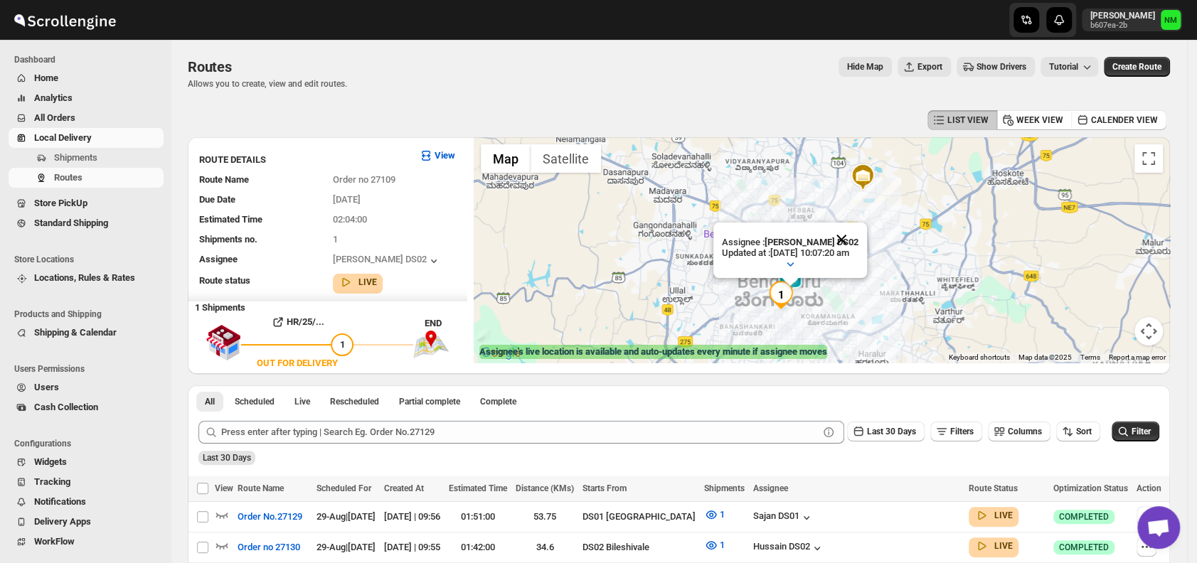
click at [859, 237] on button "Close" at bounding box center [842, 240] width 34 height 34
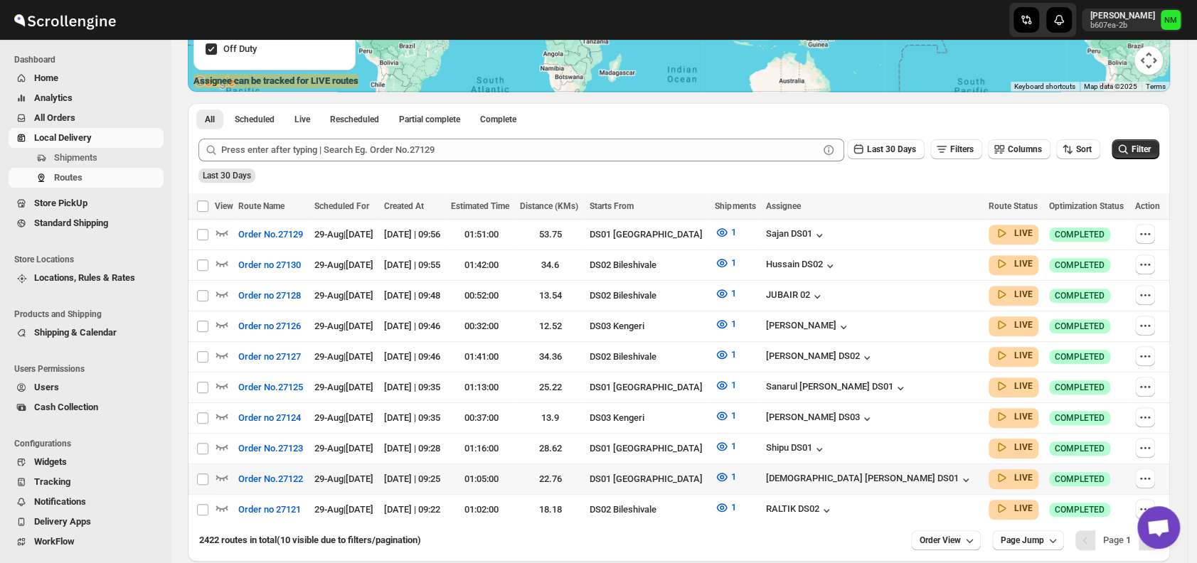
scroll to position [273, 0]
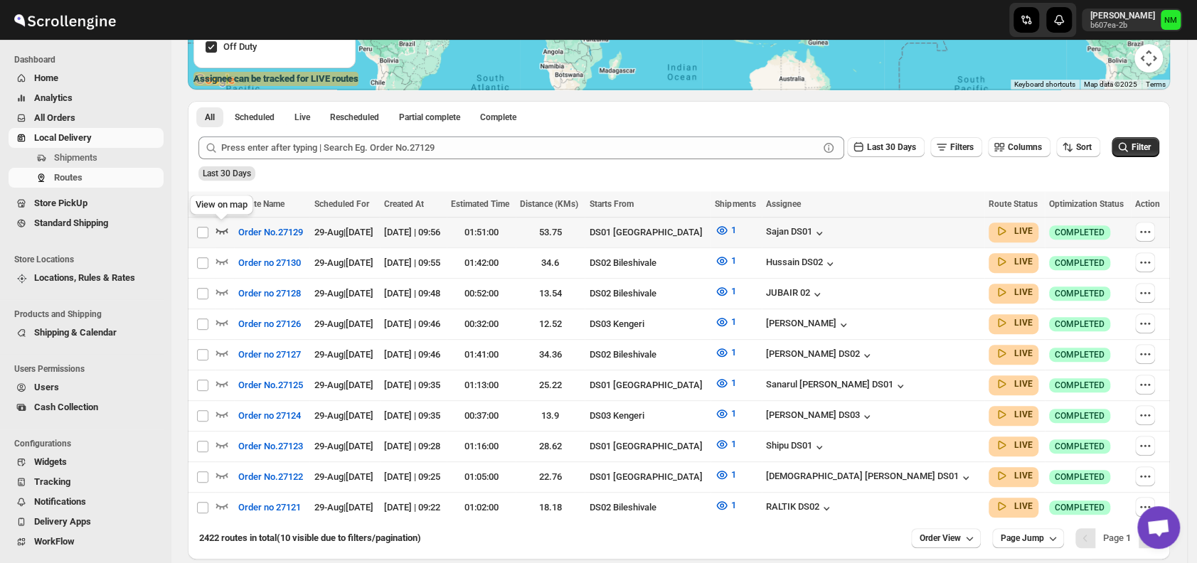
click at [222, 234] on icon "button" at bounding box center [222, 230] width 14 height 14
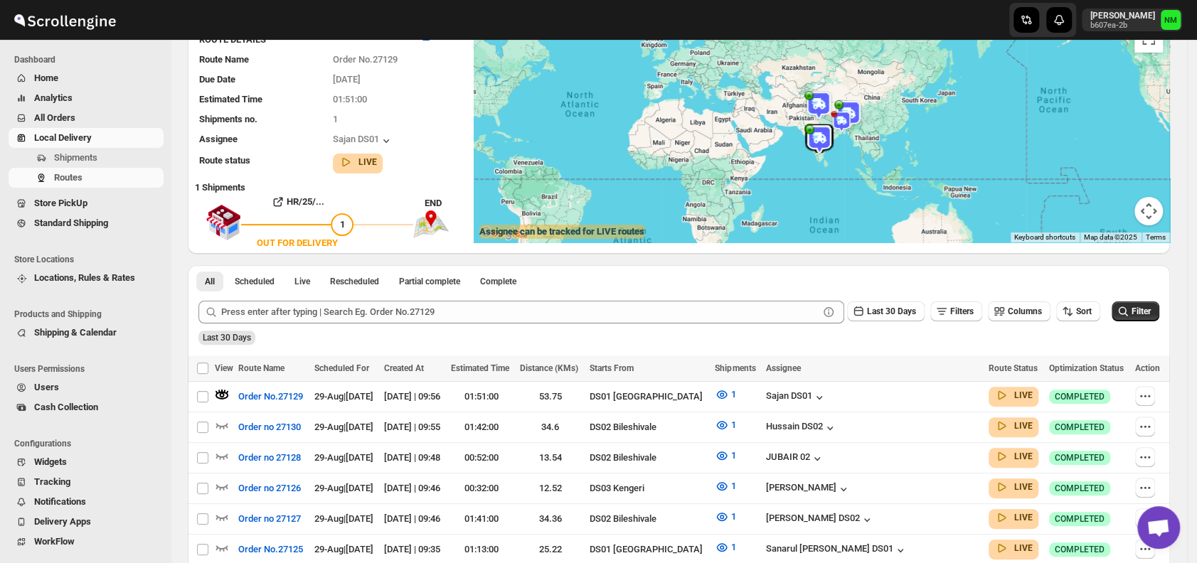
scroll to position [0, 0]
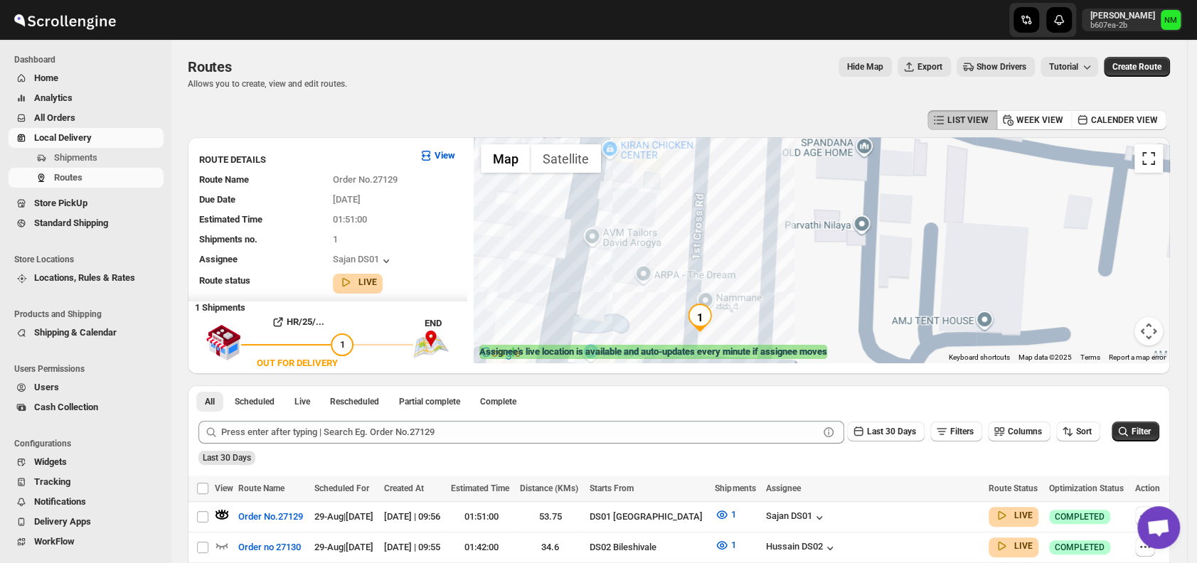
click at [1149, 166] on button "Toggle fullscreen view" at bounding box center [1149, 158] width 28 height 28
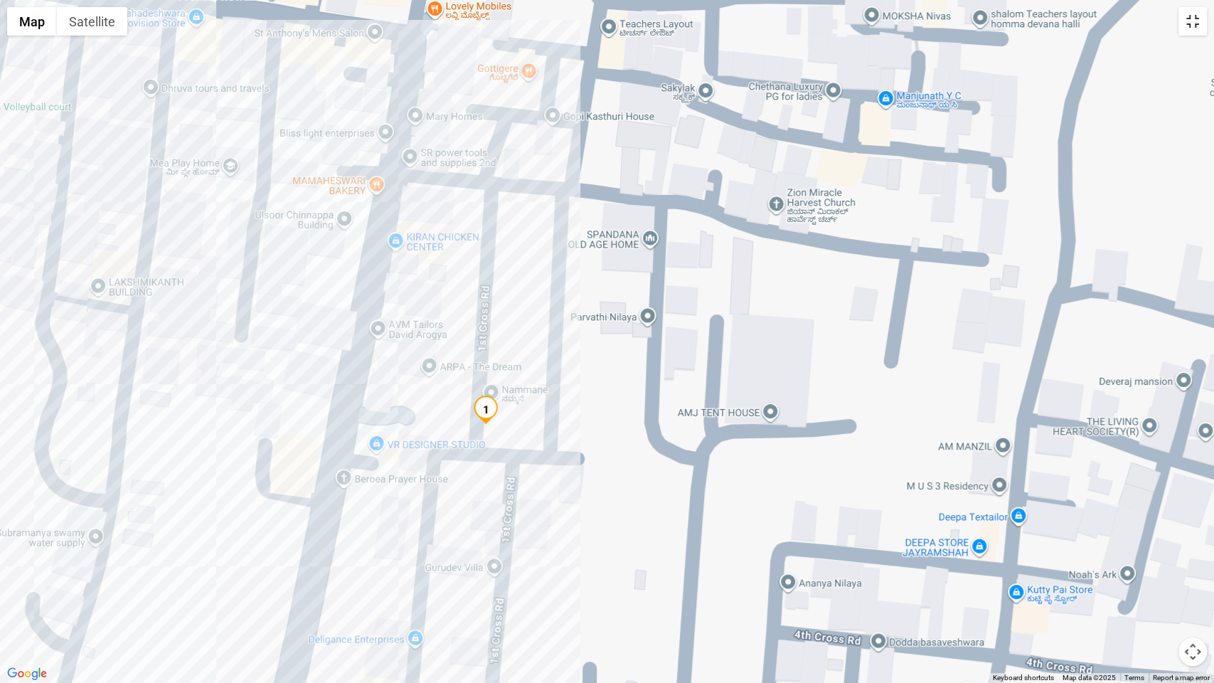
click at [1194, 30] on button "Toggle fullscreen view" at bounding box center [1193, 21] width 28 height 28
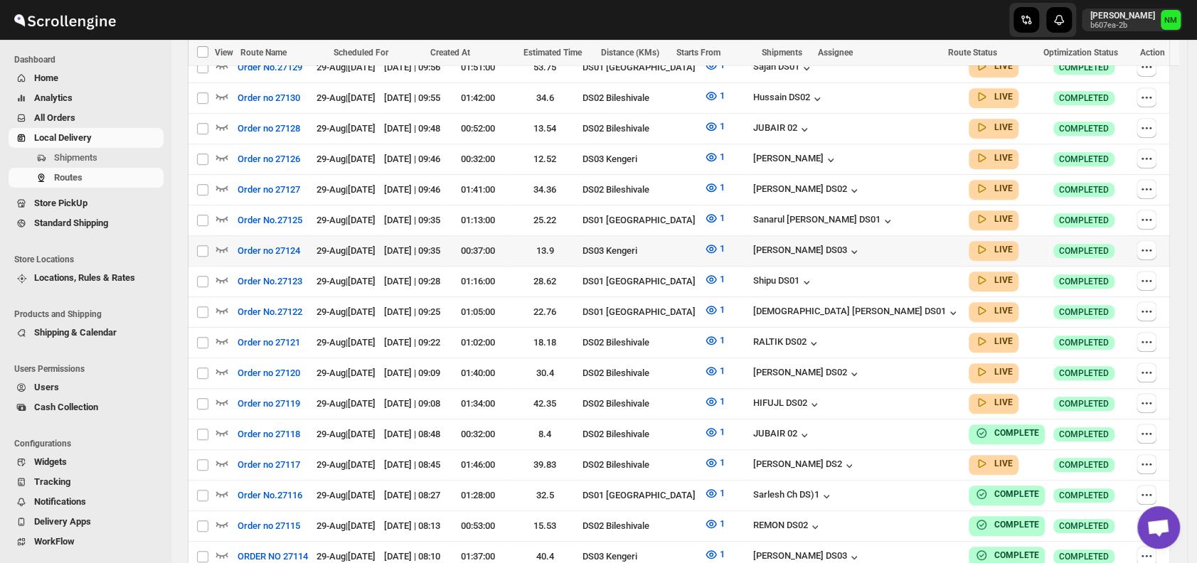
scroll to position [440, 0]
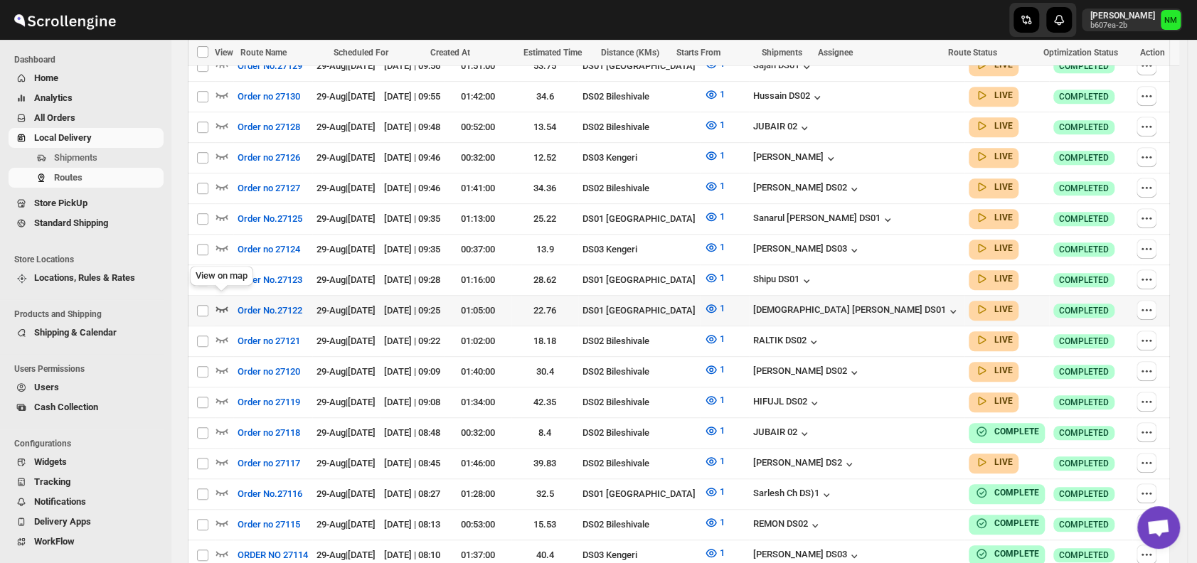
click at [218, 302] on icon "button" at bounding box center [222, 309] width 14 height 14
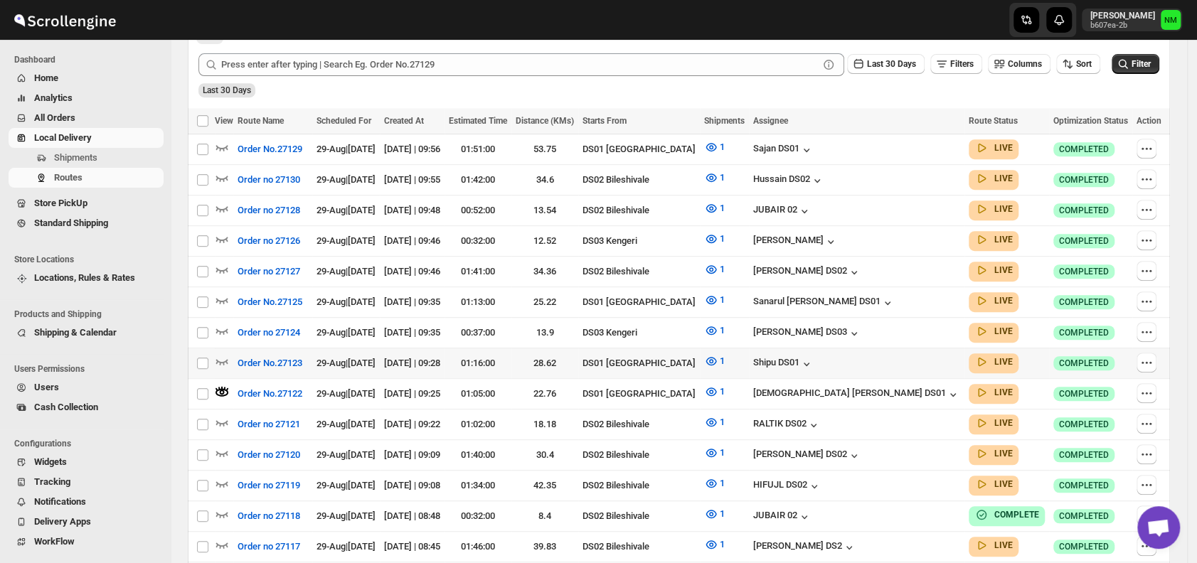
scroll to position [370, 0]
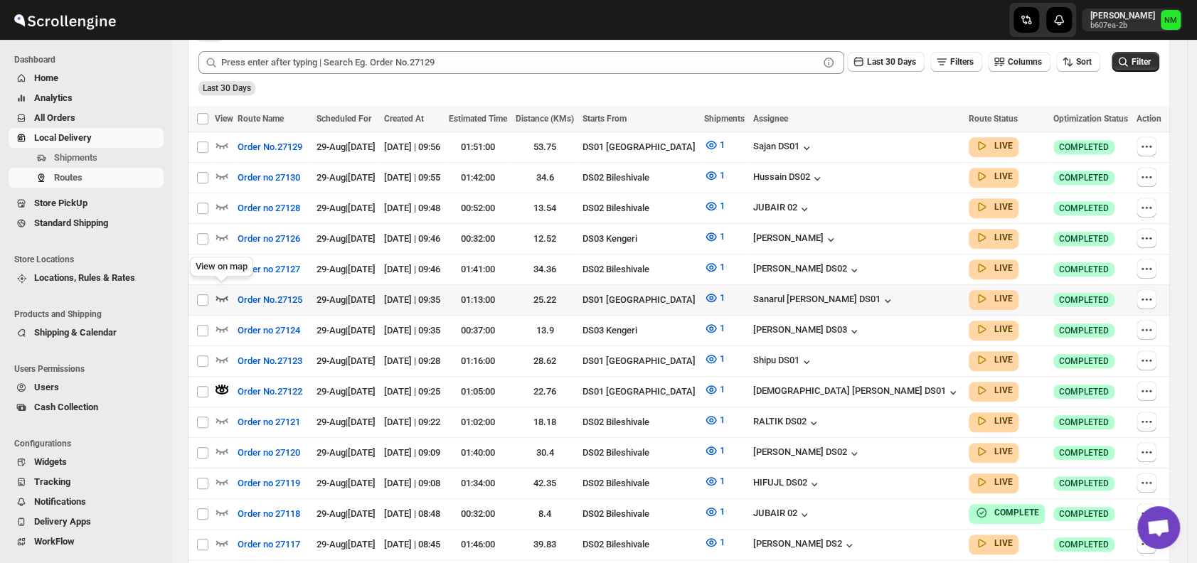
click at [217, 291] on icon "button" at bounding box center [222, 298] width 14 height 14
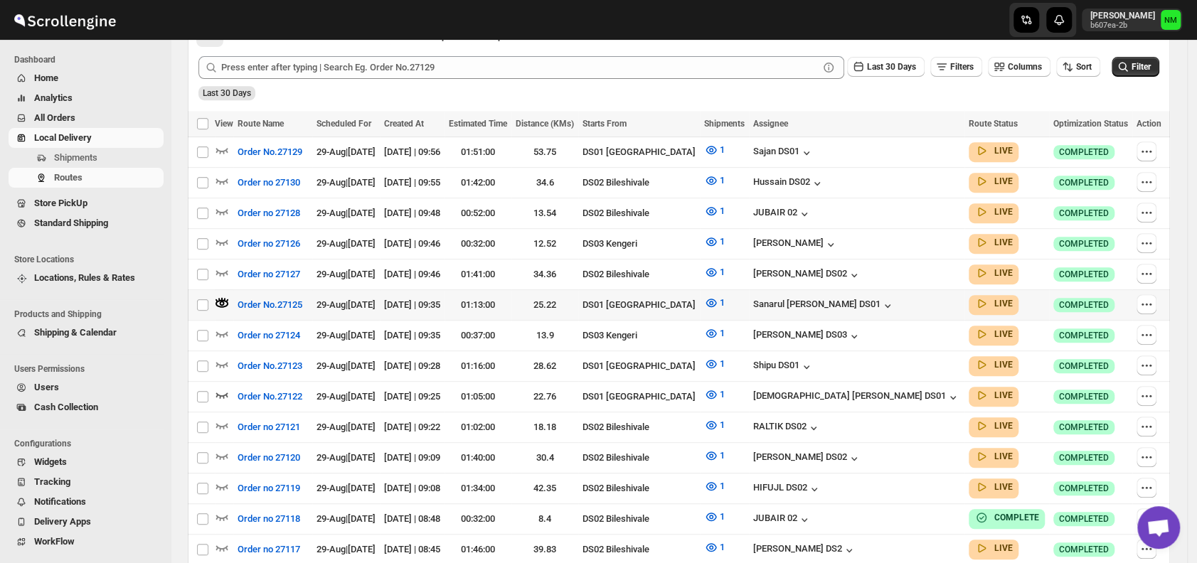
scroll to position [384, 0]
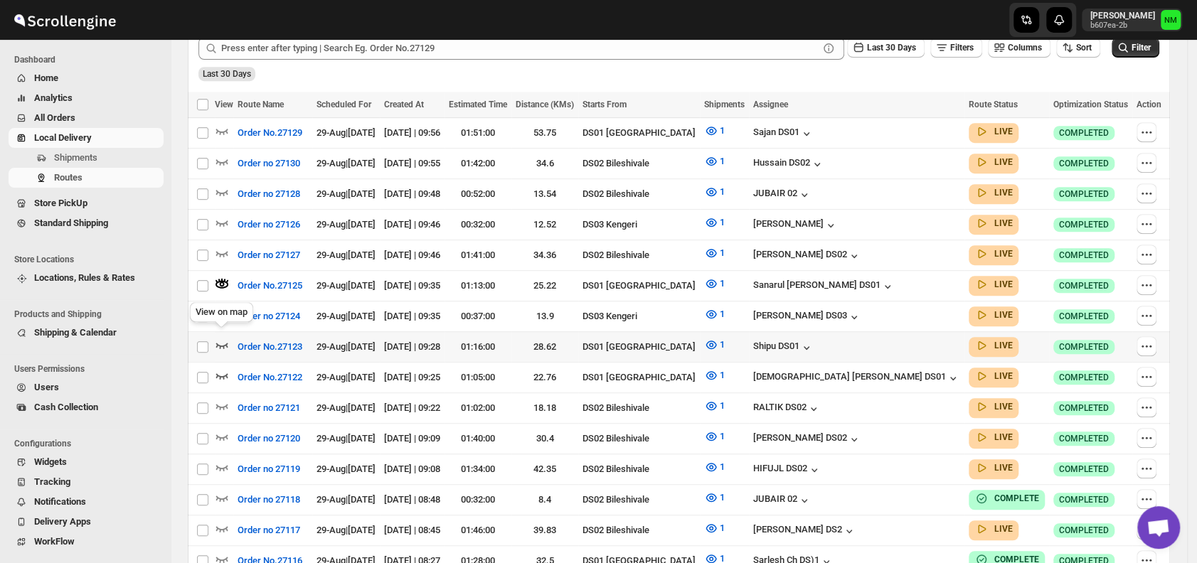
click at [216, 343] on icon "button" at bounding box center [222, 346] width 12 height 6
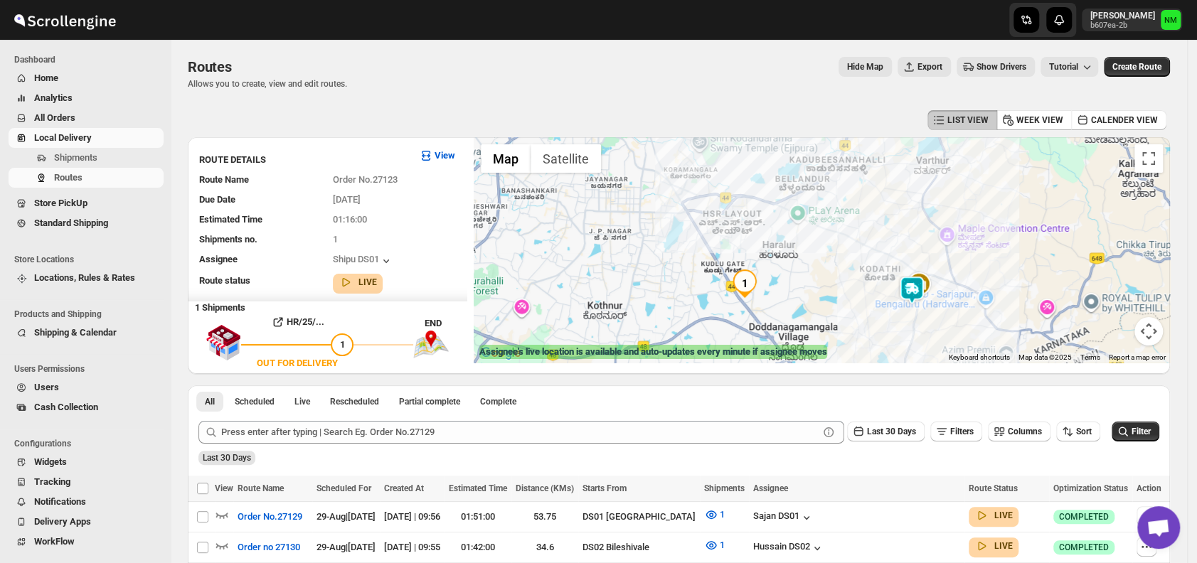
click at [921, 290] on img at bounding box center [912, 290] width 28 height 28
click at [976, 223] on button "Close" at bounding box center [959, 223] width 34 height 34
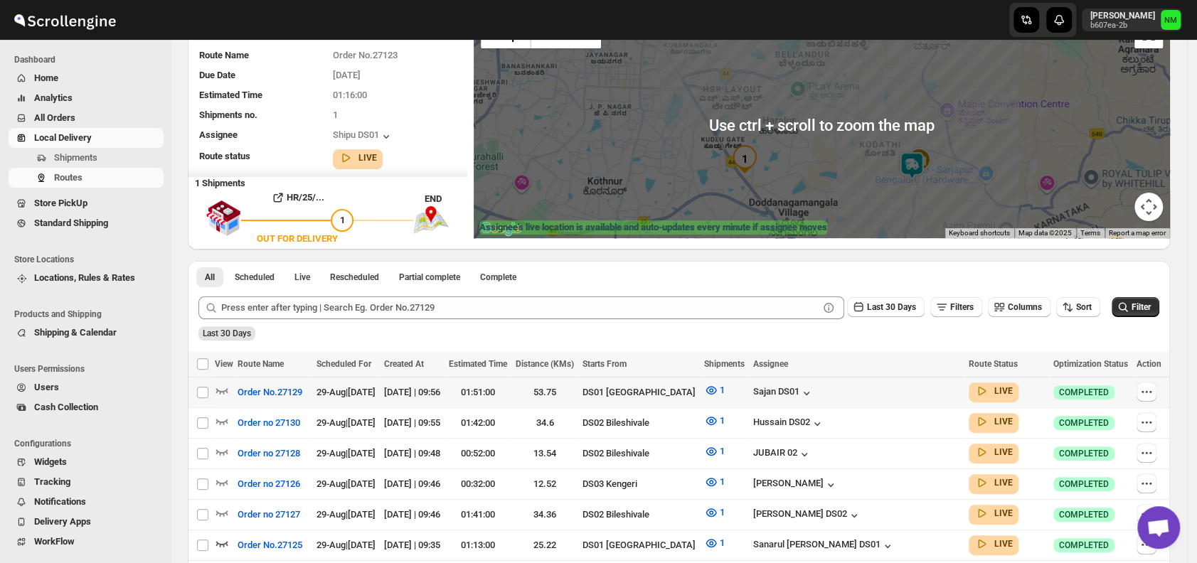
scroll to position [239, 0]
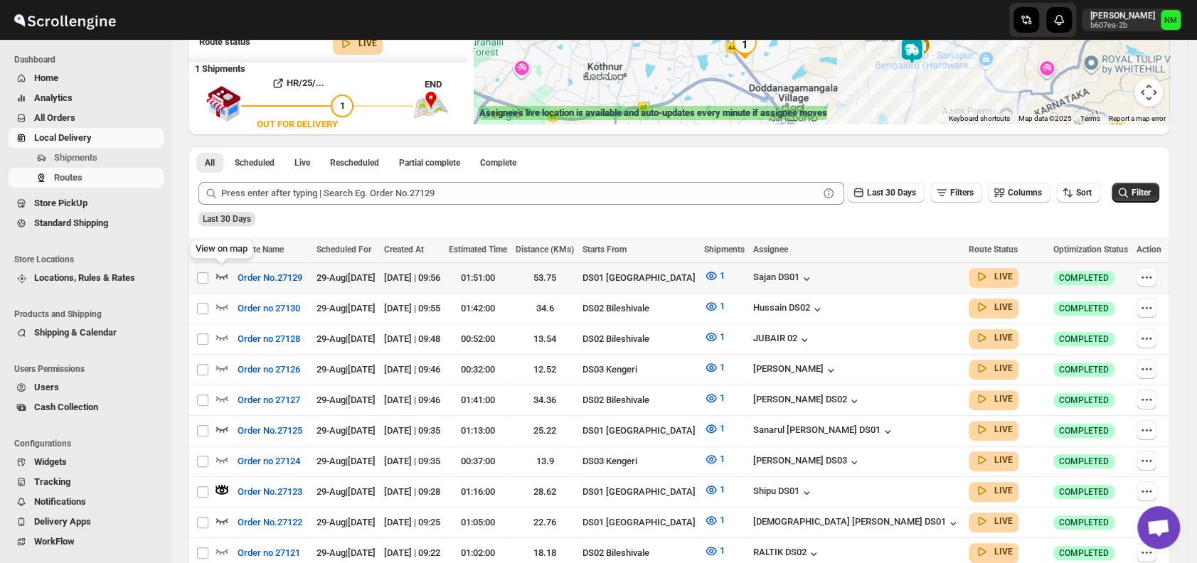
click at [223, 273] on icon "button" at bounding box center [222, 276] width 14 height 14
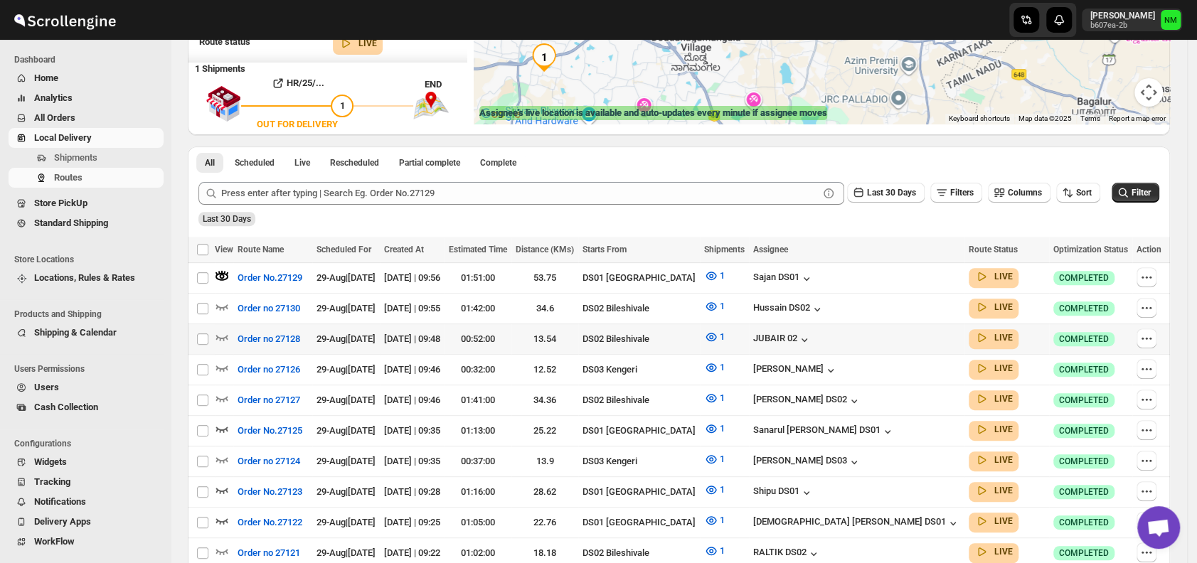
scroll to position [0, 0]
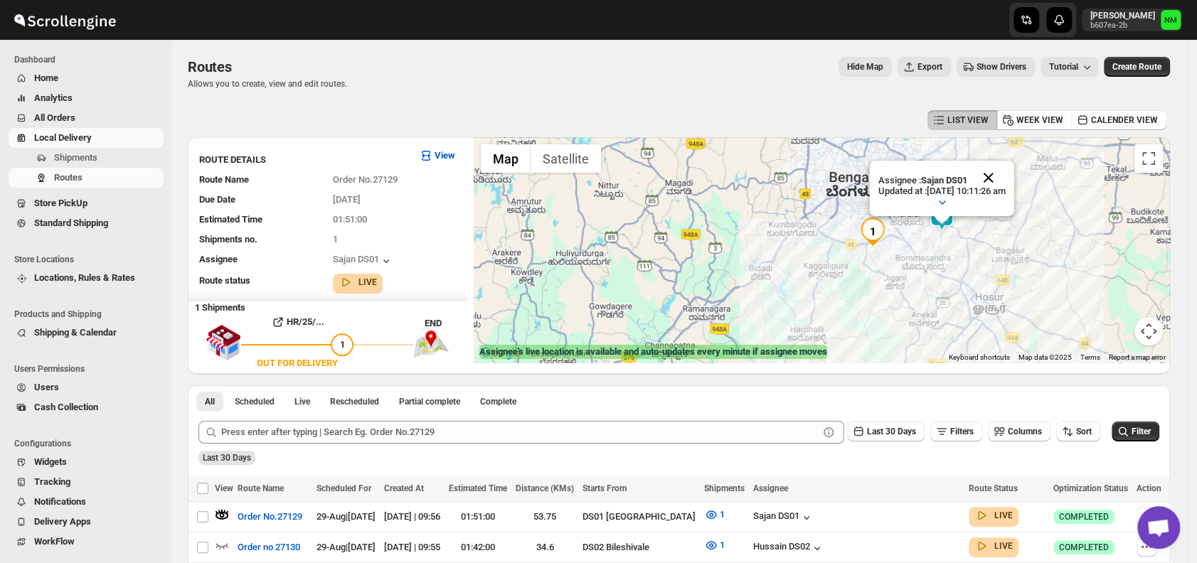
click at [1006, 186] on button "Close" at bounding box center [989, 178] width 34 height 34
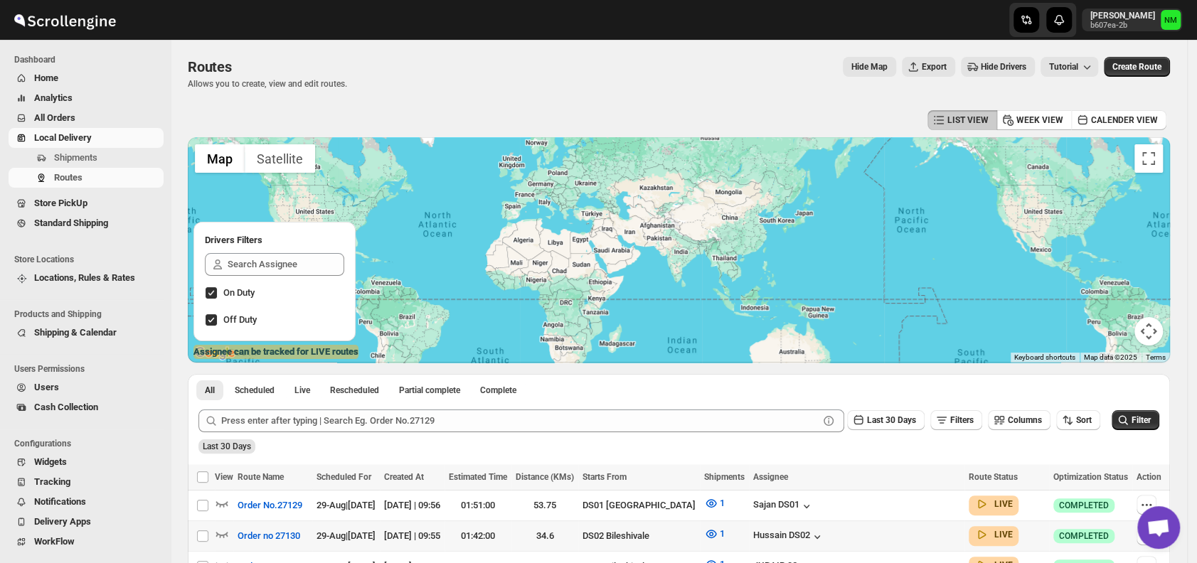
scroll to position [78, 0]
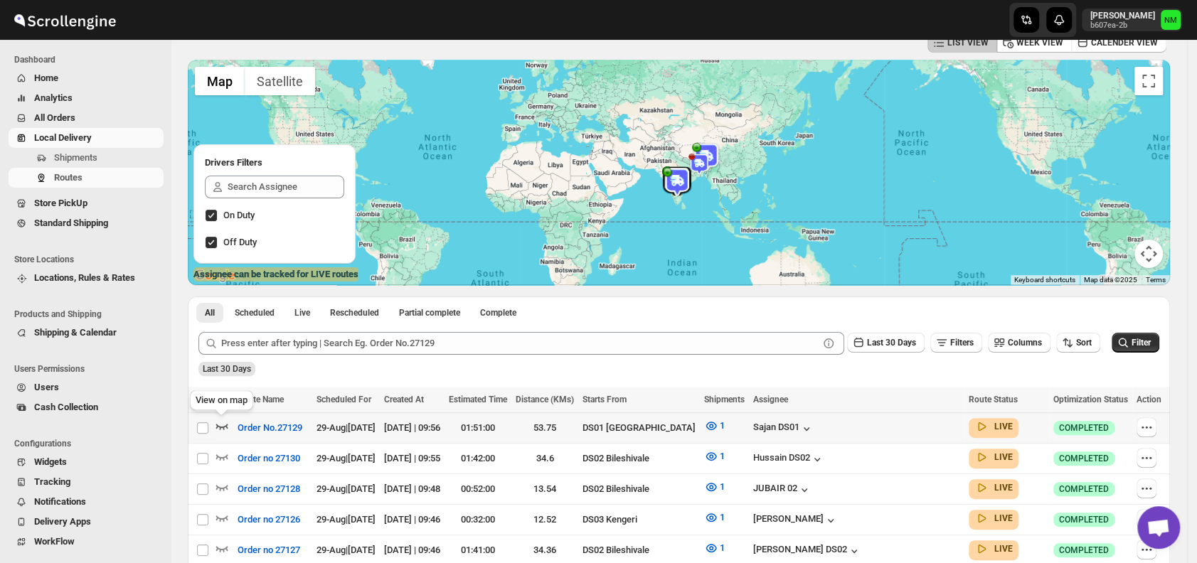
click at [218, 426] on icon "button" at bounding box center [222, 427] width 12 height 6
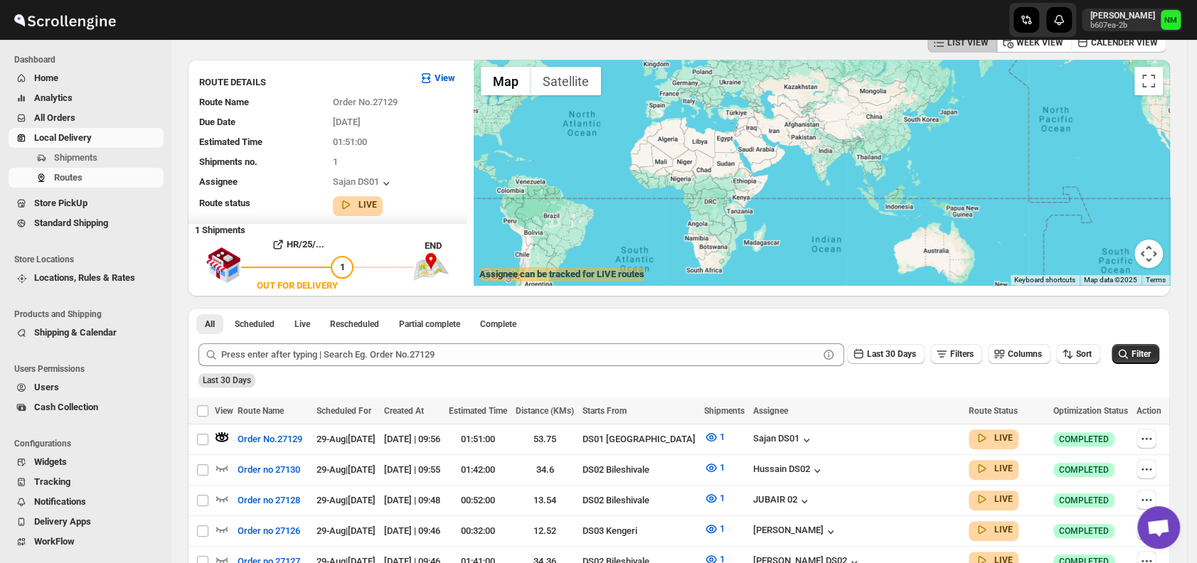
scroll to position [0, 0]
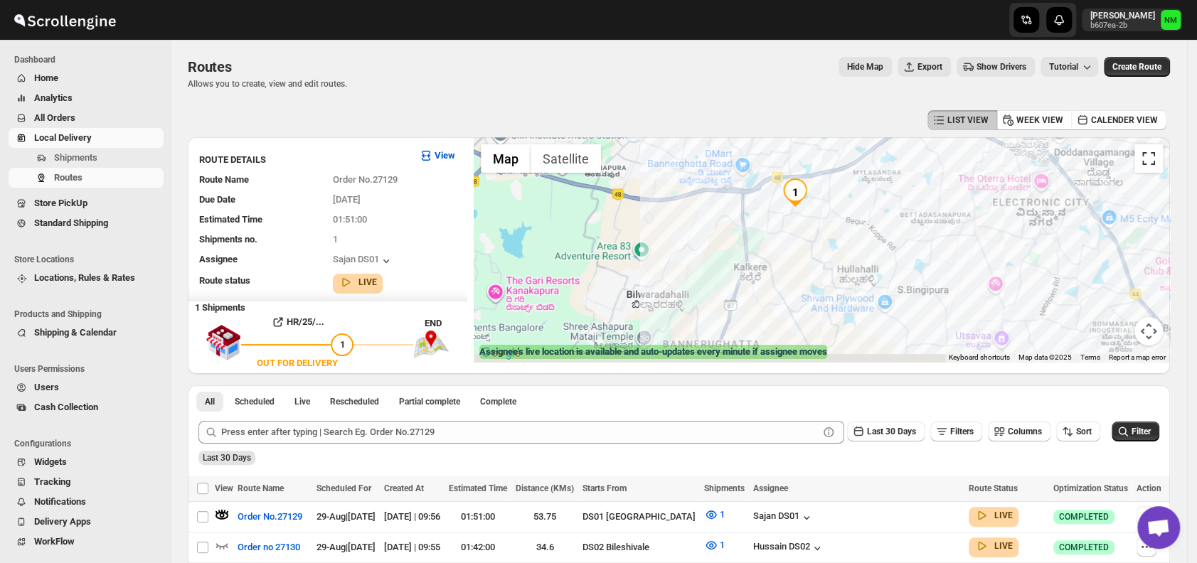
drag, startPoint x: 1022, startPoint y: 209, endPoint x: 1157, endPoint y: 159, distance: 144.3
click at [1157, 159] on div "1 Use ctrl + scroll to zoom the map Map Terrain Satellite Labels Keyboard short…" at bounding box center [822, 250] width 696 height 226
click at [1157, 159] on button "Toggle fullscreen view" at bounding box center [1149, 158] width 28 height 28
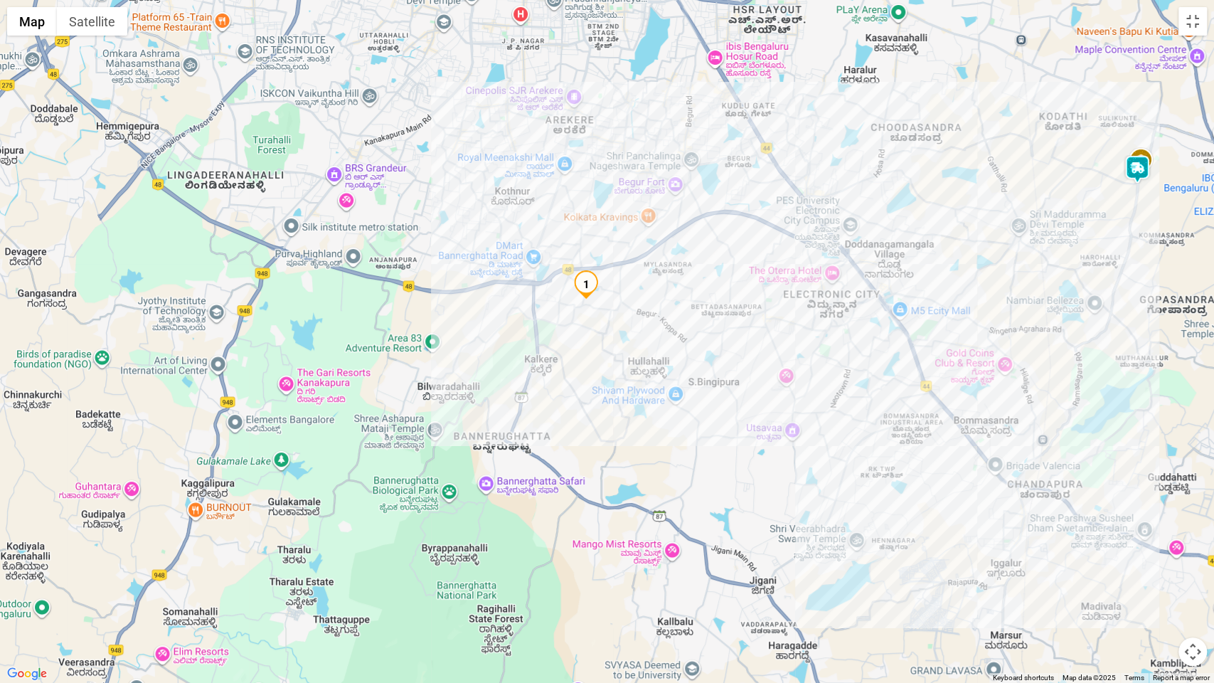
click at [1135, 177] on img at bounding box center [1137, 169] width 28 height 28
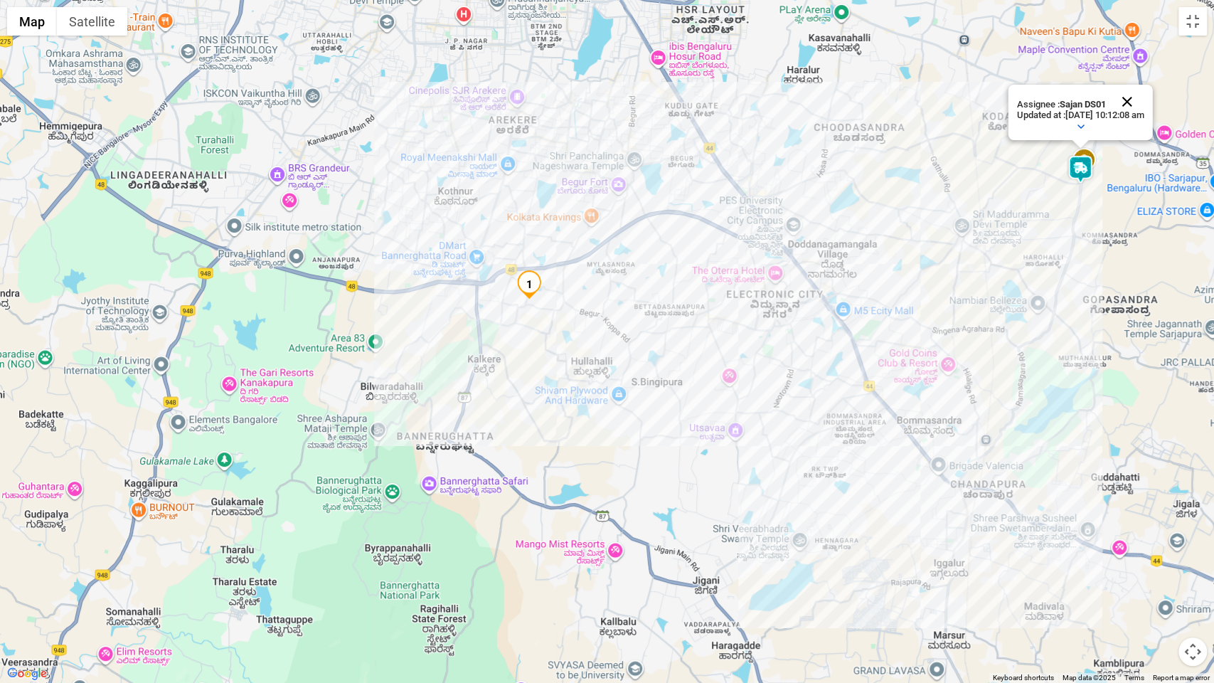
click at [1144, 104] on button "Close" at bounding box center [1127, 102] width 34 height 34
click at [1195, 18] on button "Toggle fullscreen view" at bounding box center [1193, 21] width 28 height 28
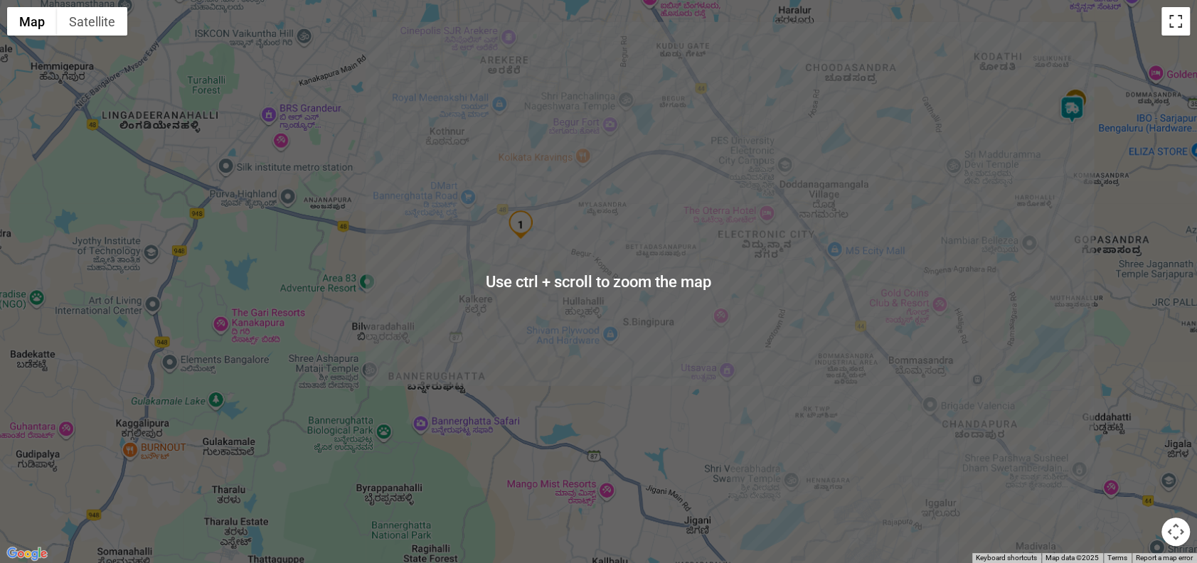
scroll to position [337, 0]
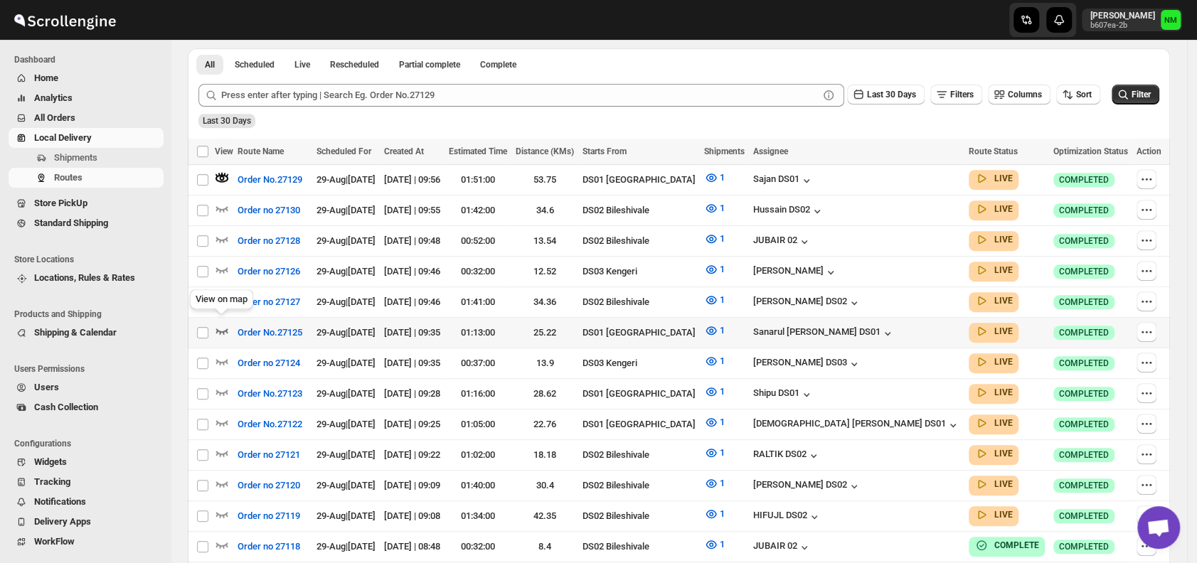
click at [223, 324] on icon "button" at bounding box center [222, 331] width 14 height 14
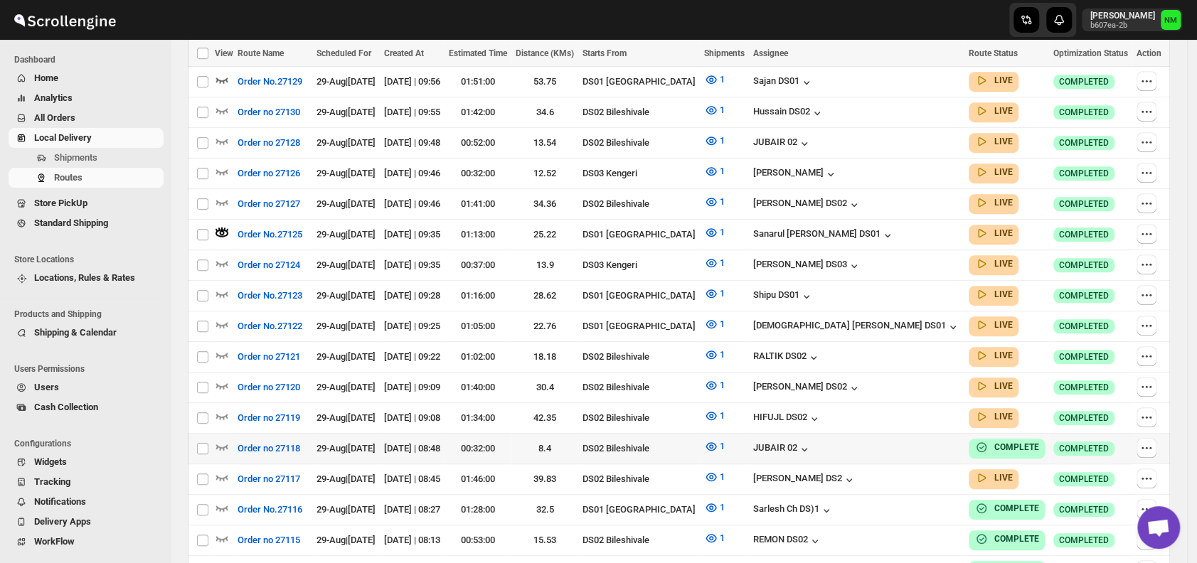
scroll to position [436, 0]
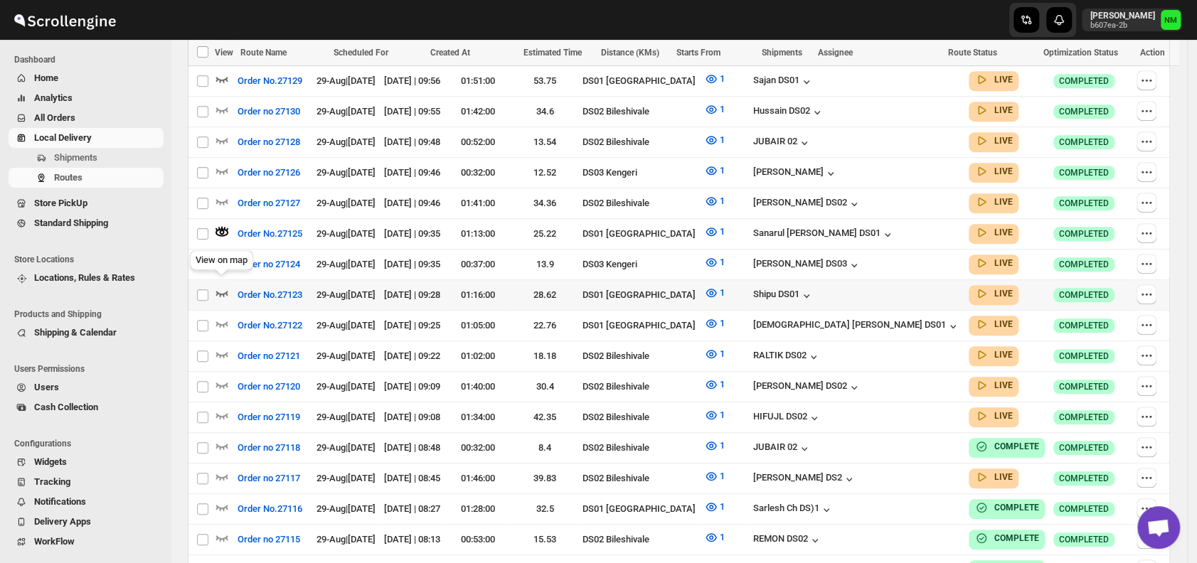
click at [226, 291] on icon "button" at bounding box center [222, 294] width 12 height 6
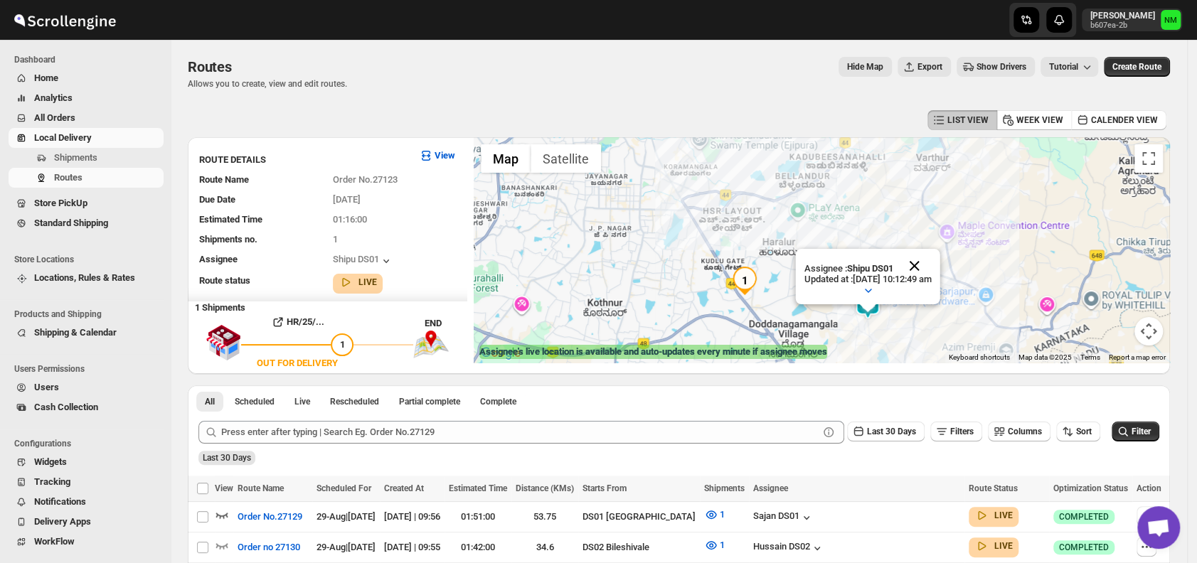
click at [932, 260] on button "Close" at bounding box center [915, 266] width 34 height 34
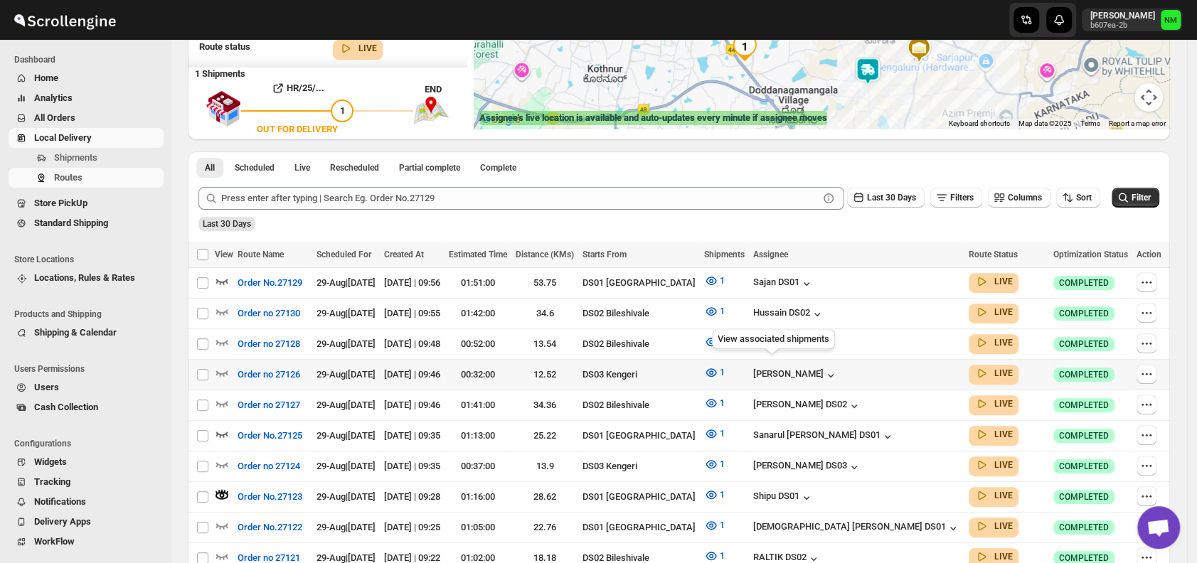
scroll to position [235, 0]
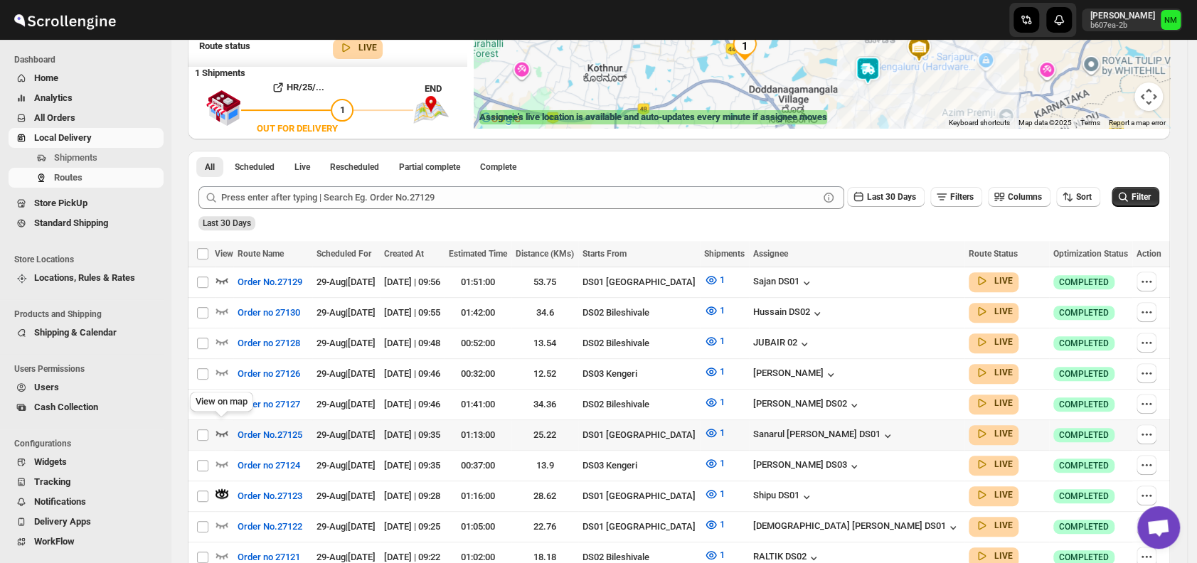
click at [228, 427] on icon "button" at bounding box center [222, 433] width 14 height 14
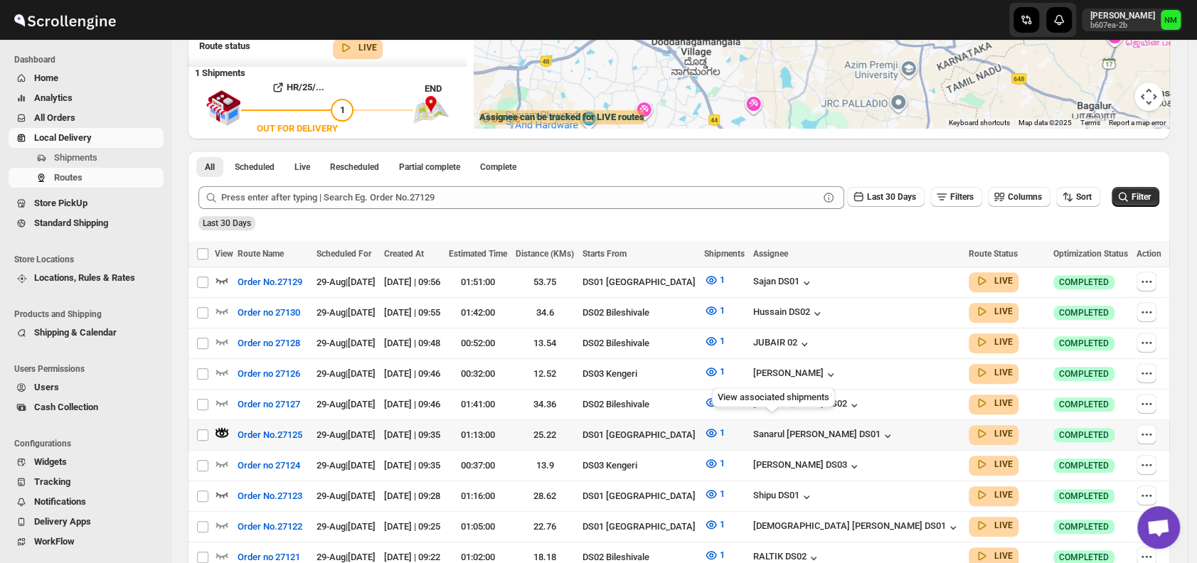
scroll to position [0, 0]
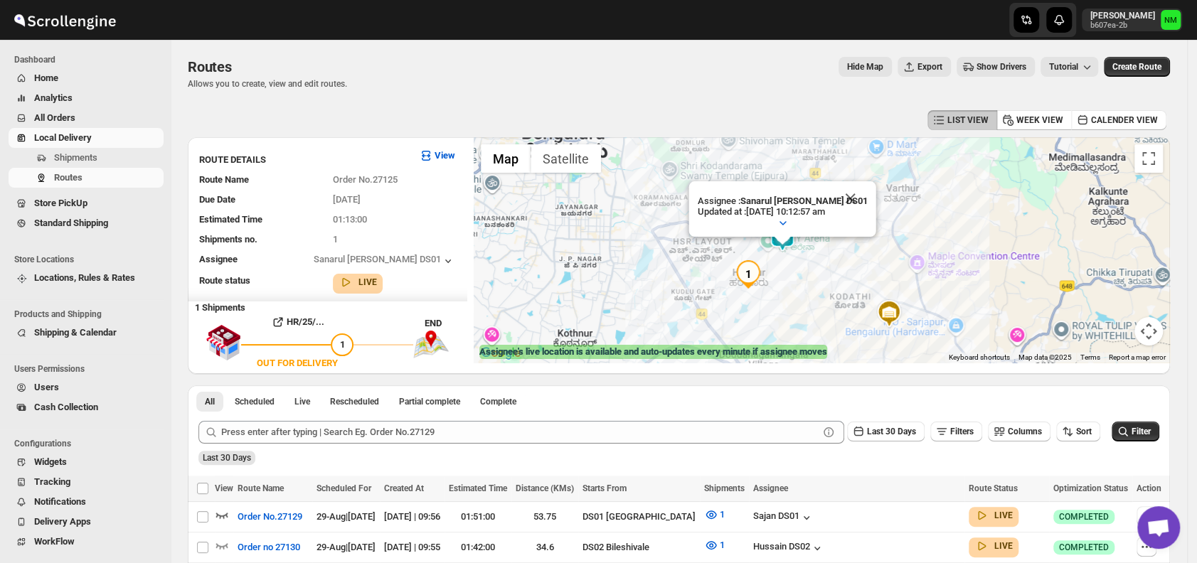
click at [849, 159] on div "Assignee : Sanarul Haque DS01 Updated at : 29/8/2025, 10:12:57 am Duty mode Ena…" at bounding box center [822, 250] width 696 height 226
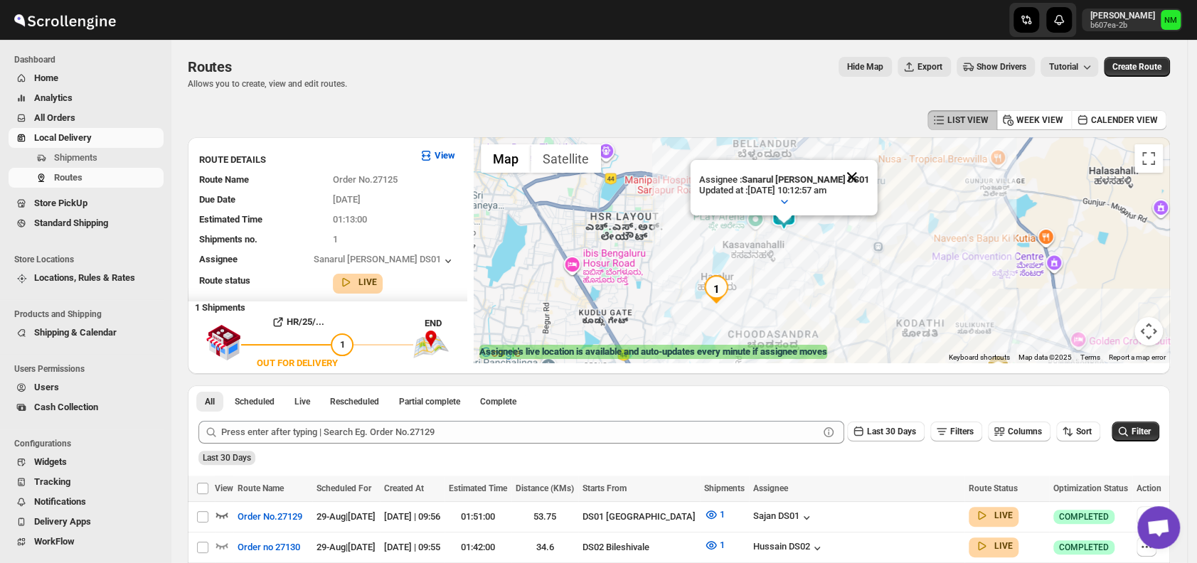
click at [860, 171] on button "Close" at bounding box center [852, 177] width 34 height 34
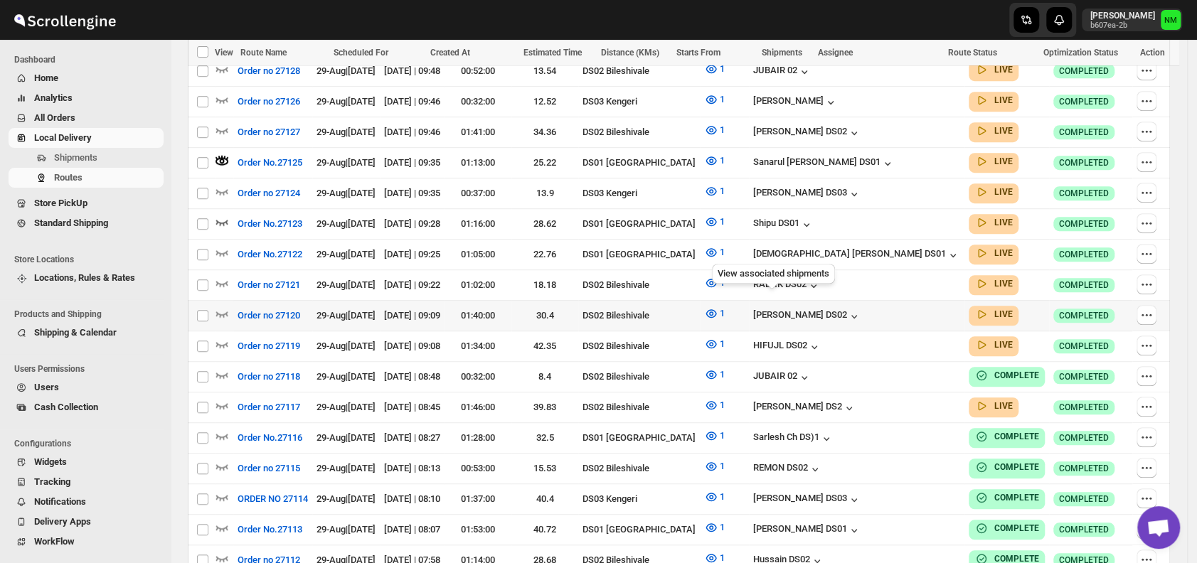
scroll to position [438, 0]
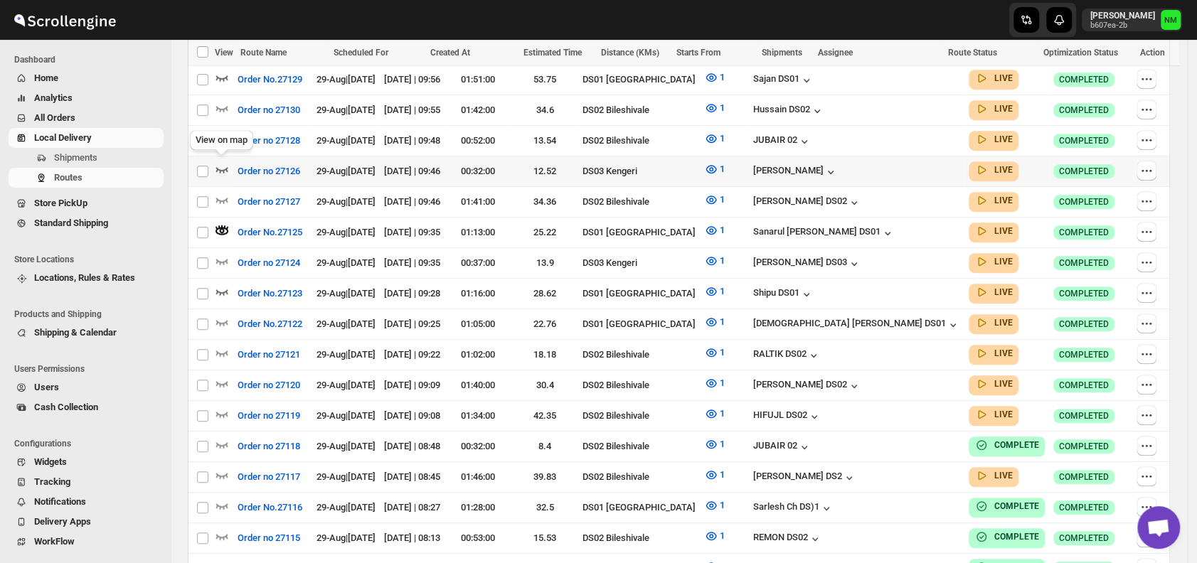
click at [226, 162] on icon "button" at bounding box center [222, 169] width 14 height 14
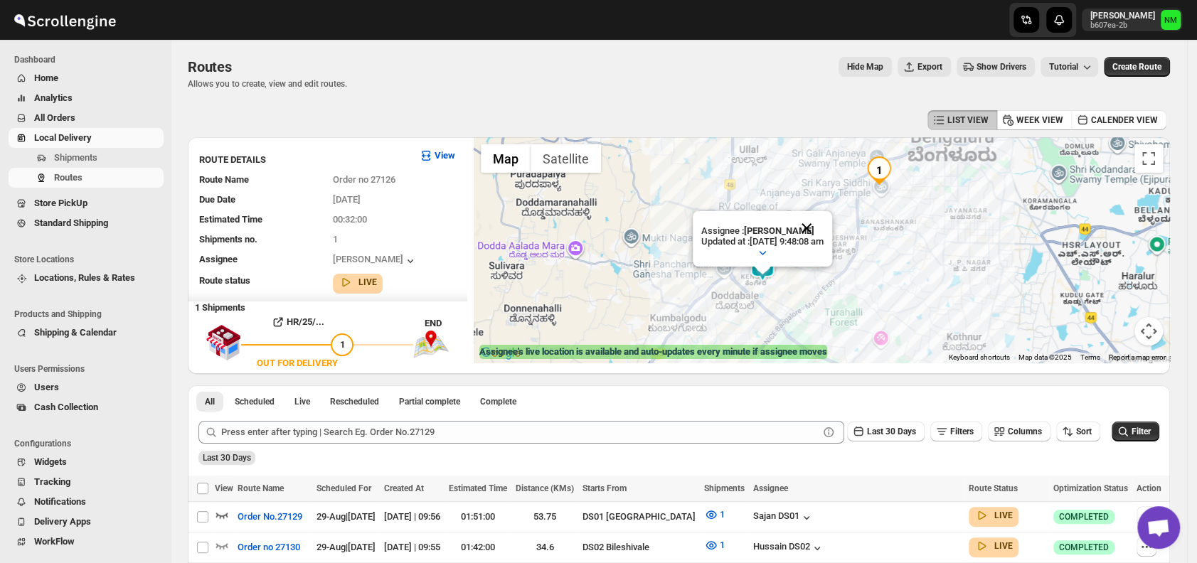
click at [824, 228] on button "Close" at bounding box center [807, 228] width 34 height 34
click at [75, 161] on span "Shipments" at bounding box center [75, 157] width 43 height 11
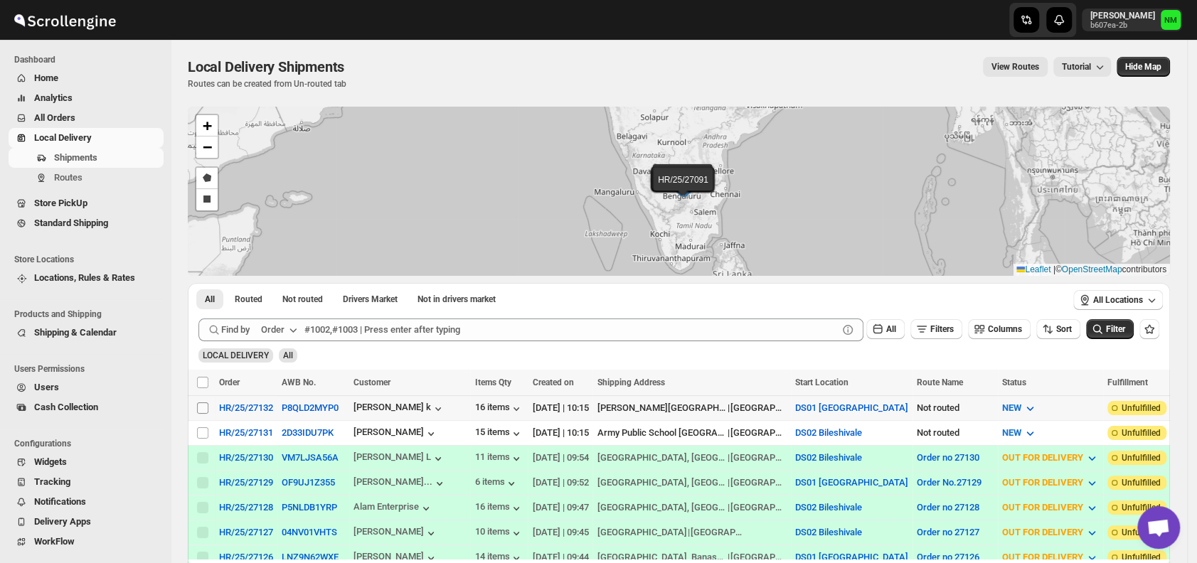
click at [205, 403] on input "Select shipment" at bounding box center [202, 408] width 11 height 11
checkbox input "true"
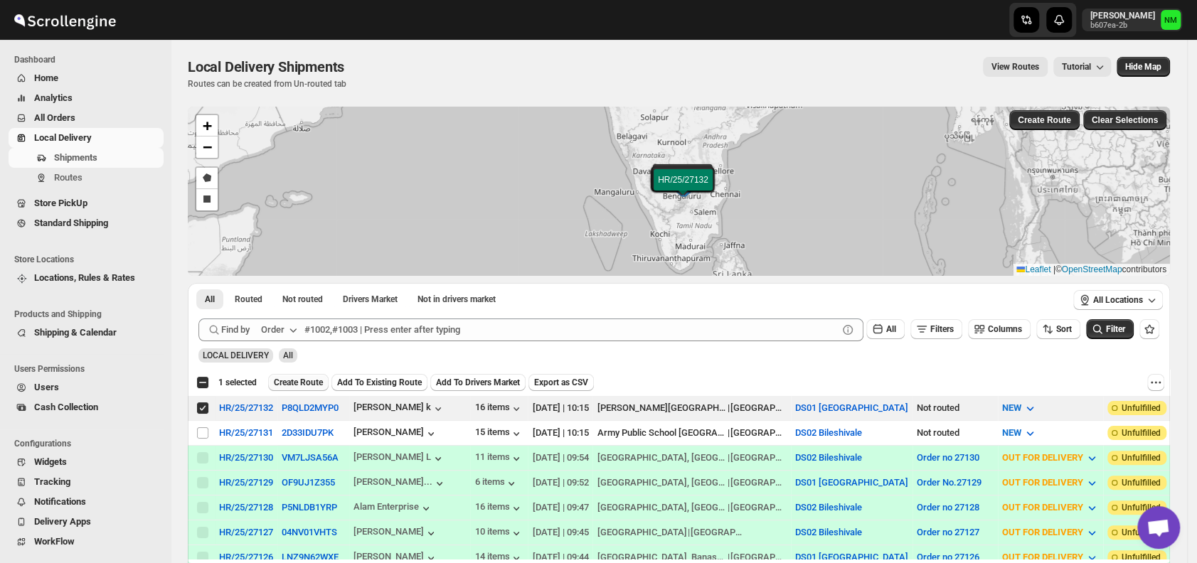
click at [298, 381] on span "Create Route" at bounding box center [298, 382] width 49 height 11
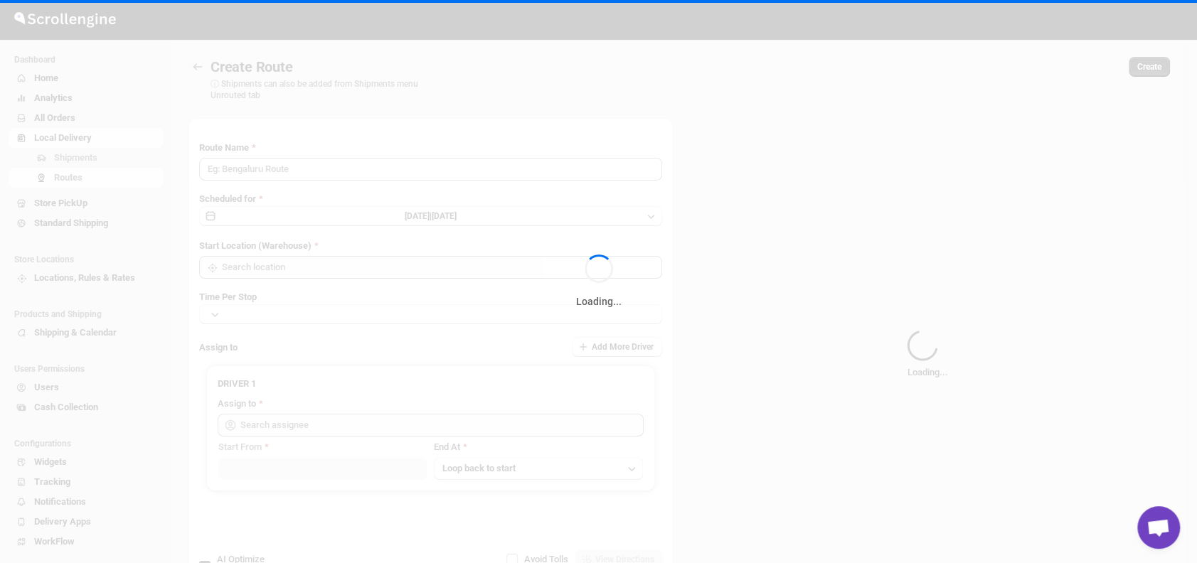
type input "Route - 29/08-1016"
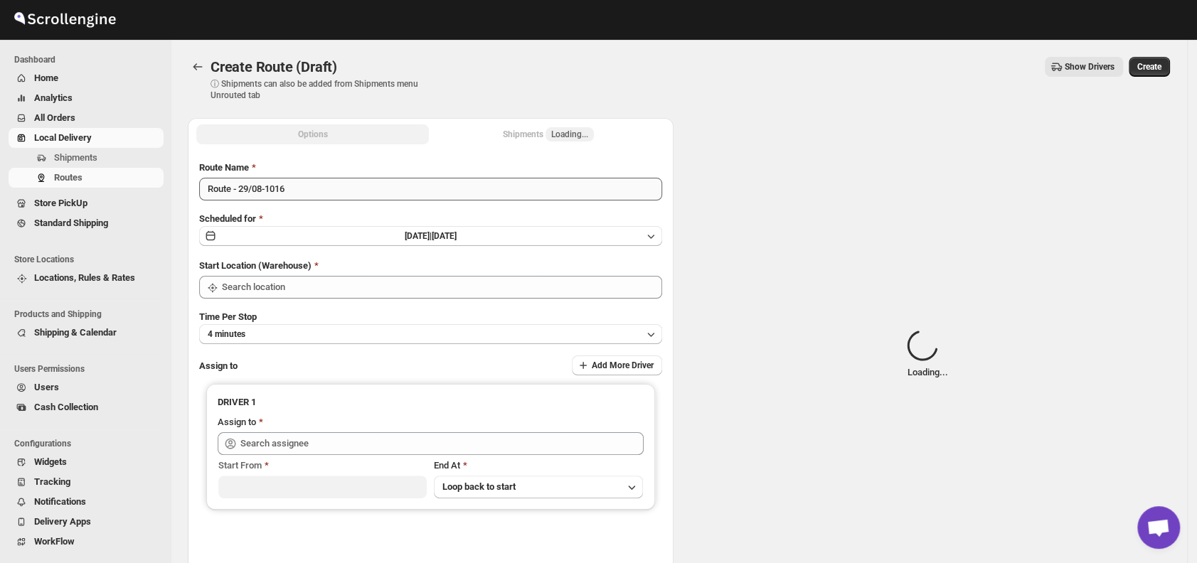
type input "DS01 [GEOGRAPHIC_DATA]"
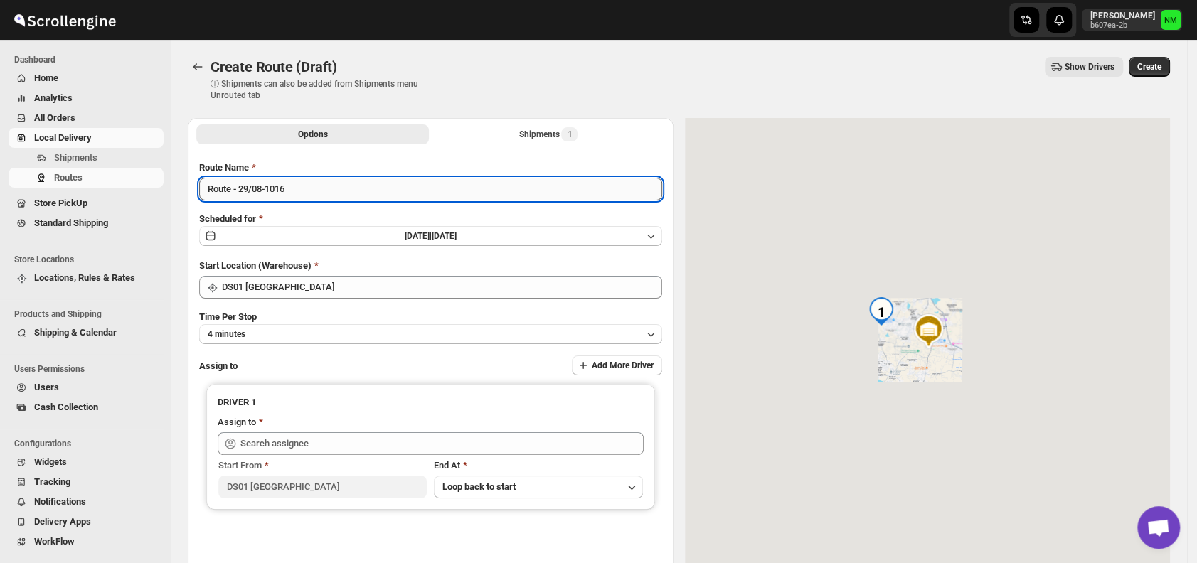
click at [317, 186] on input "Route - 29/08-1016" at bounding box center [430, 189] width 463 height 23
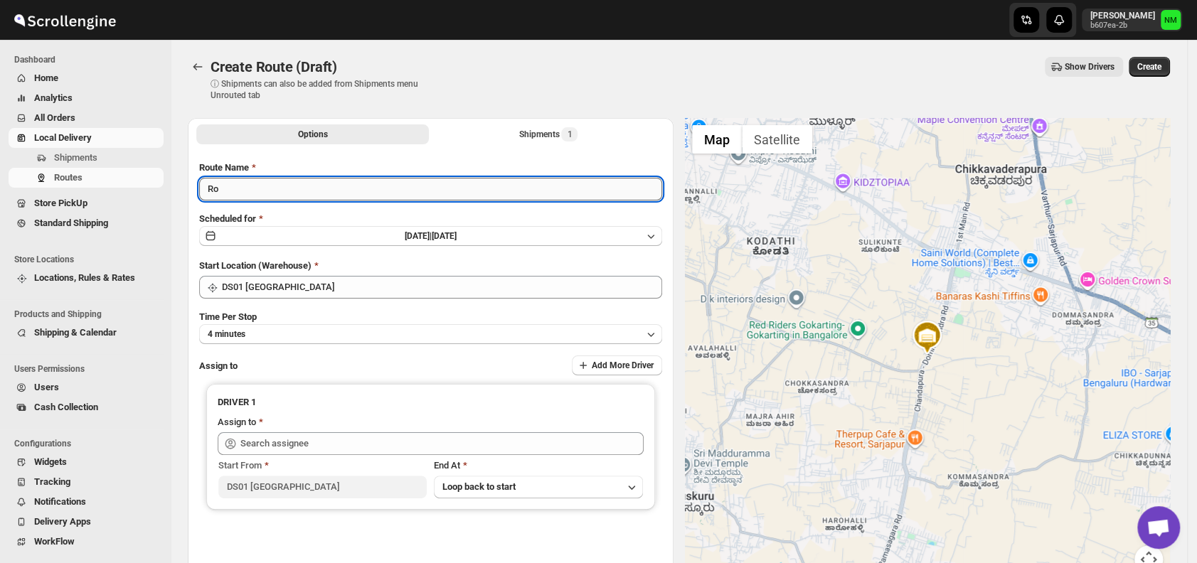
type input "R"
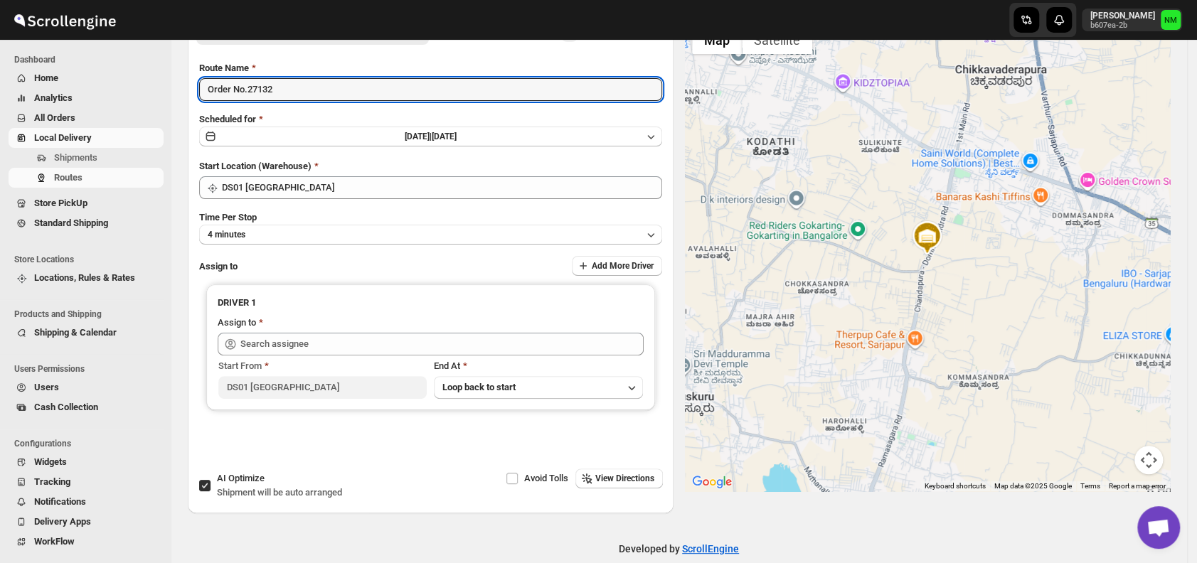
scroll to position [100, 0]
type input "Order No.27132"
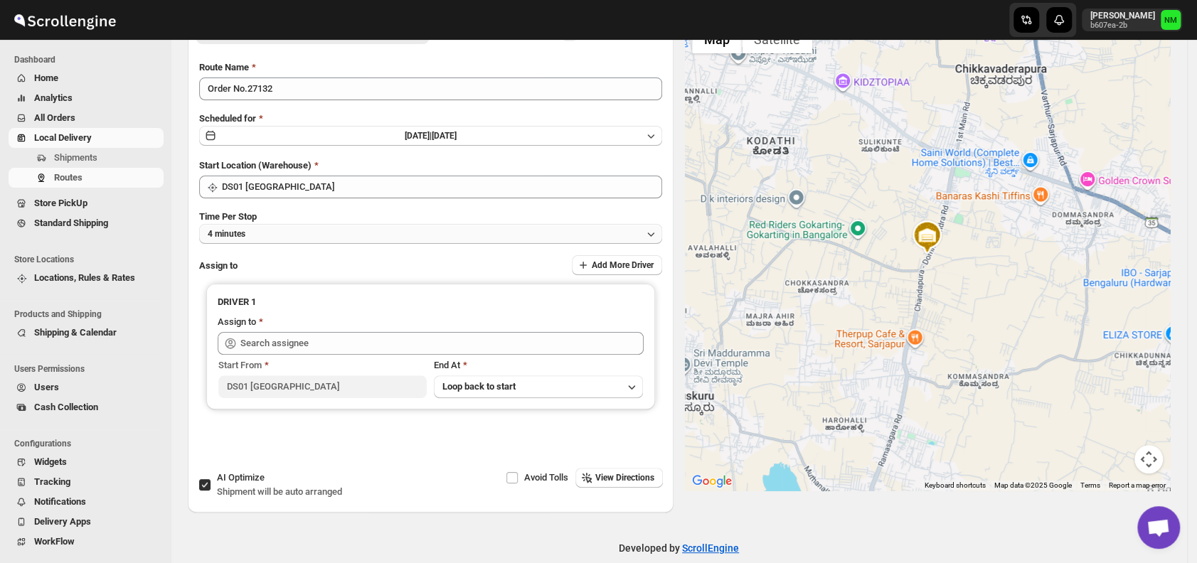
click at [292, 235] on button "4 minutes" at bounding box center [430, 234] width 463 height 20
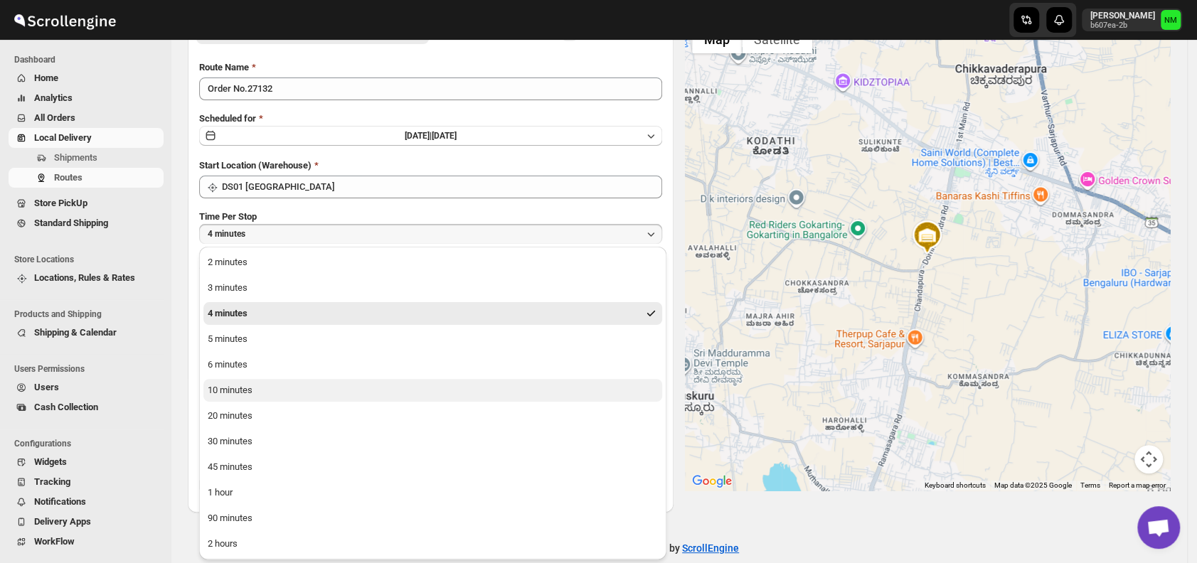
click at [267, 393] on button "10 minutes" at bounding box center [432, 390] width 459 height 23
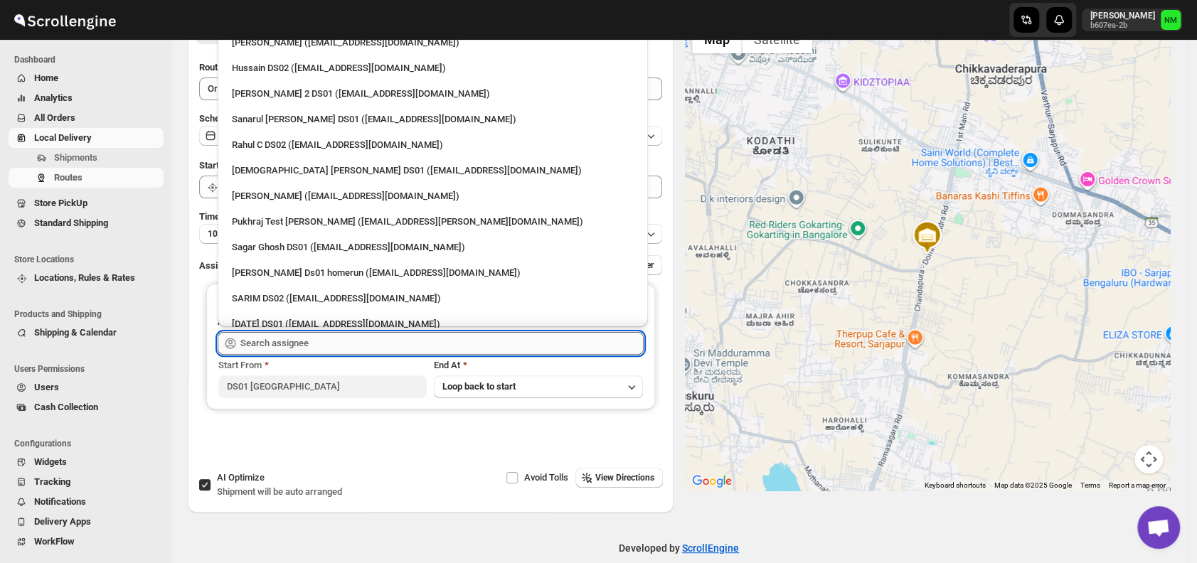
click at [314, 342] on input "text" at bounding box center [441, 343] width 403 height 23
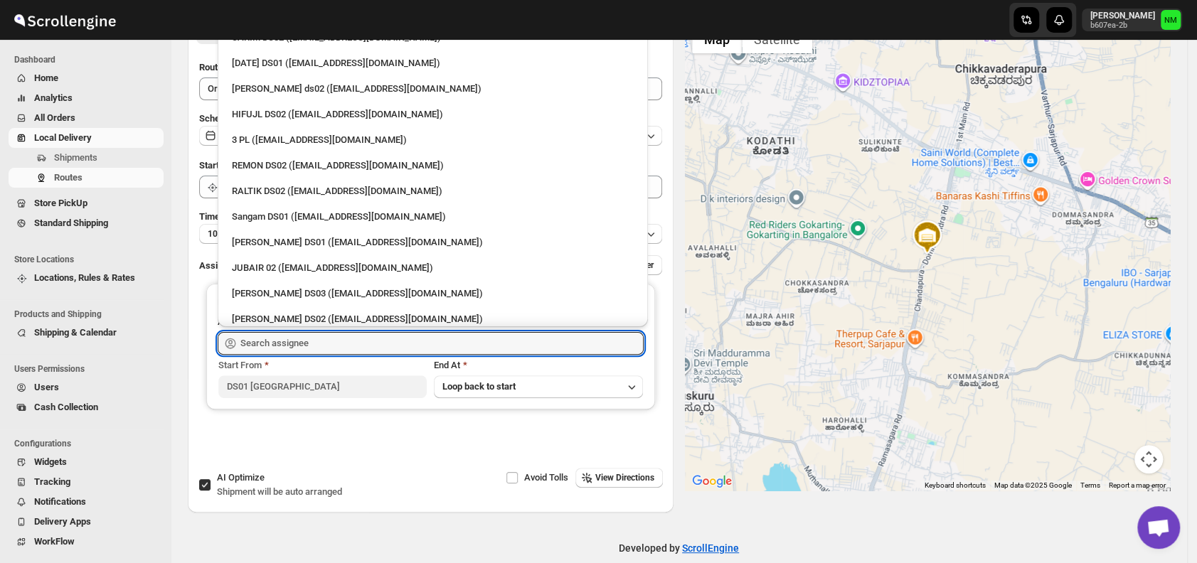
scroll to position [262, 0]
click at [259, 238] on div "Jahir Hussain DS01 (pegaya8076@excederm.com)" at bounding box center [433, 242] width 402 height 14
type input "Jahir Hussain DS01 (pegaya8076@excederm.com)"
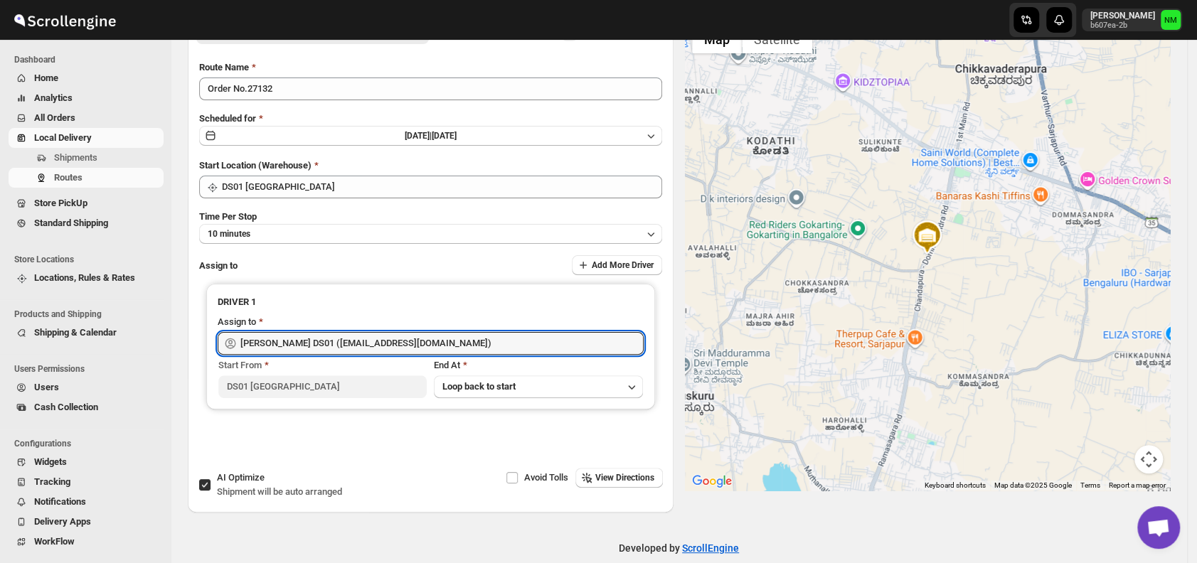
scroll to position [0, 0]
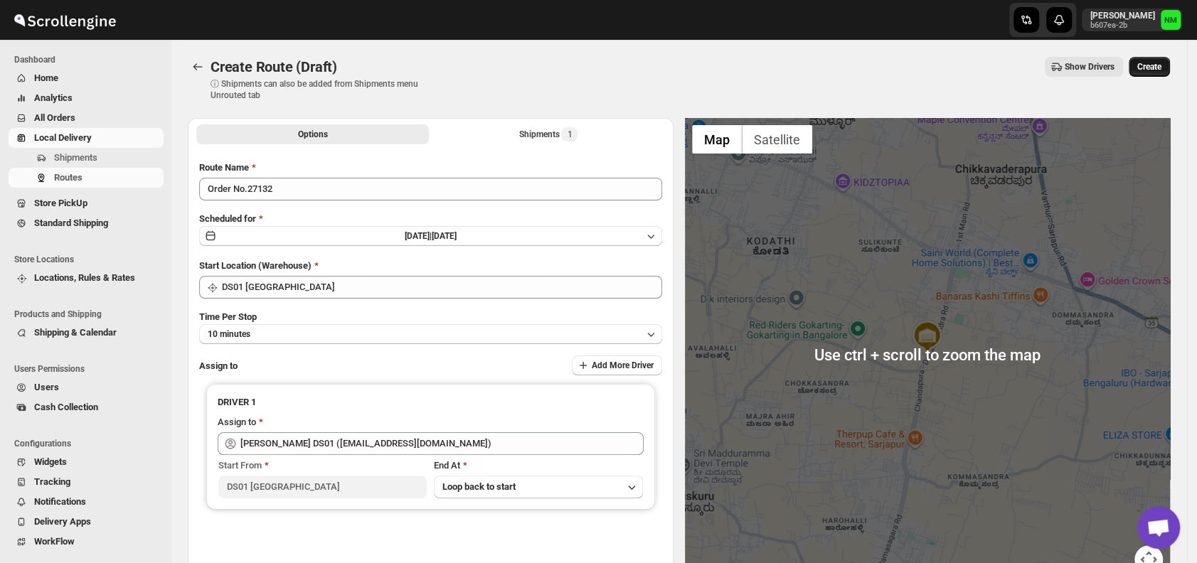
click at [1157, 68] on span "Create" at bounding box center [1150, 66] width 24 height 11
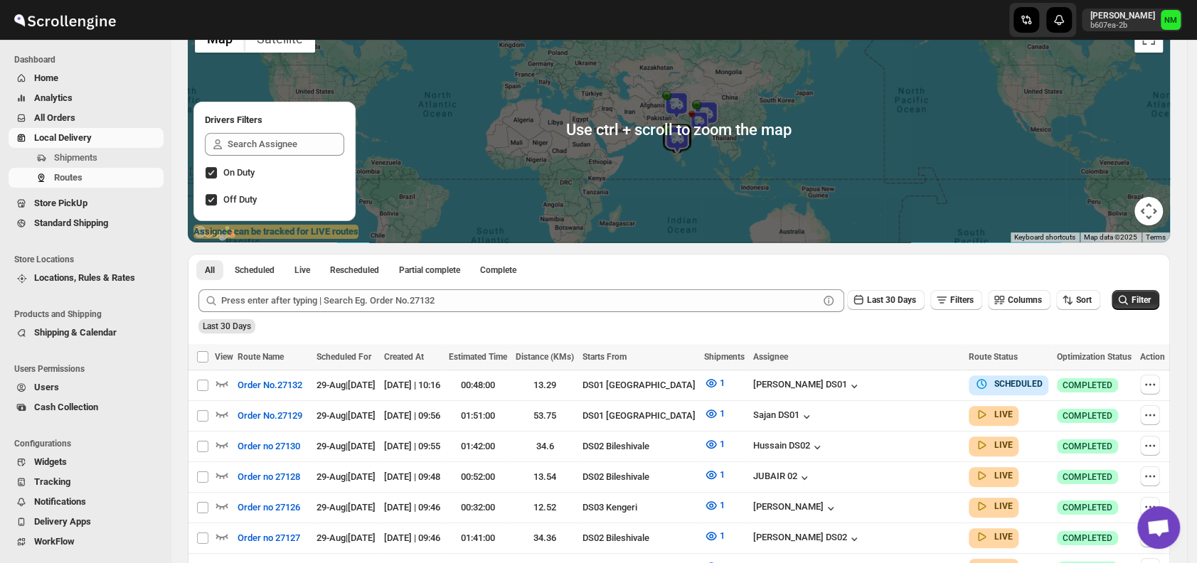
scroll to position [122, 0]
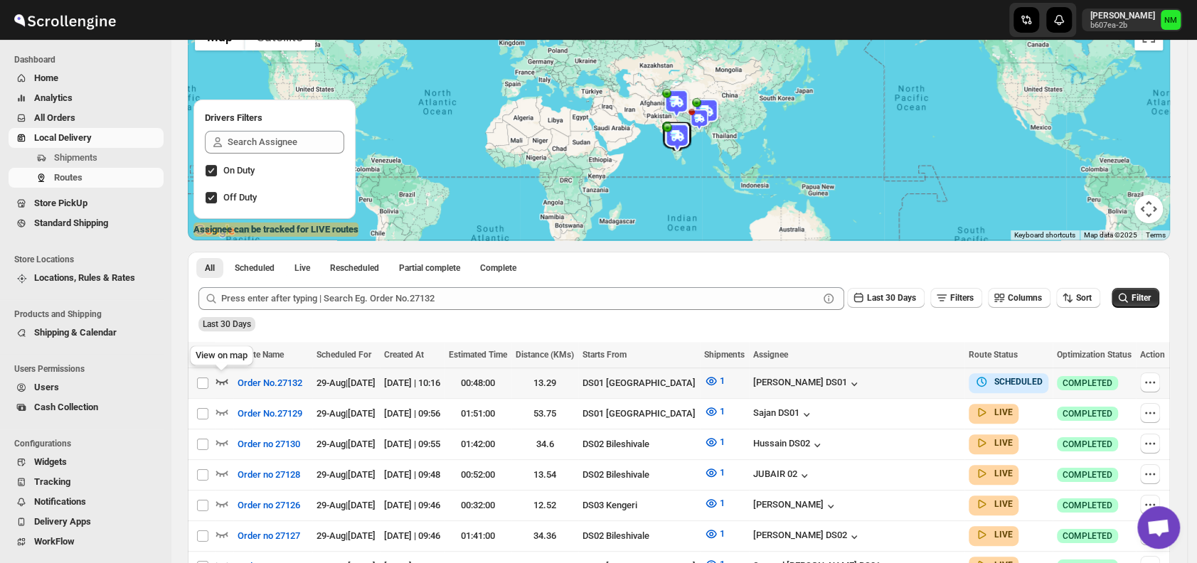
click at [225, 380] on icon "button" at bounding box center [222, 381] width 14 height 14
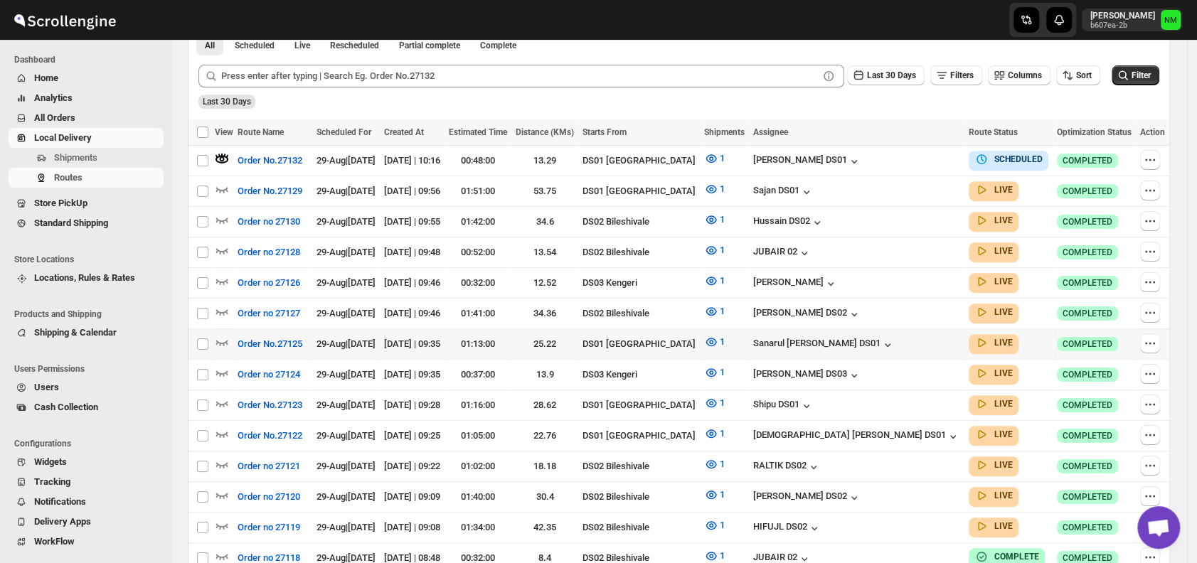
scroll to position [450, 0]
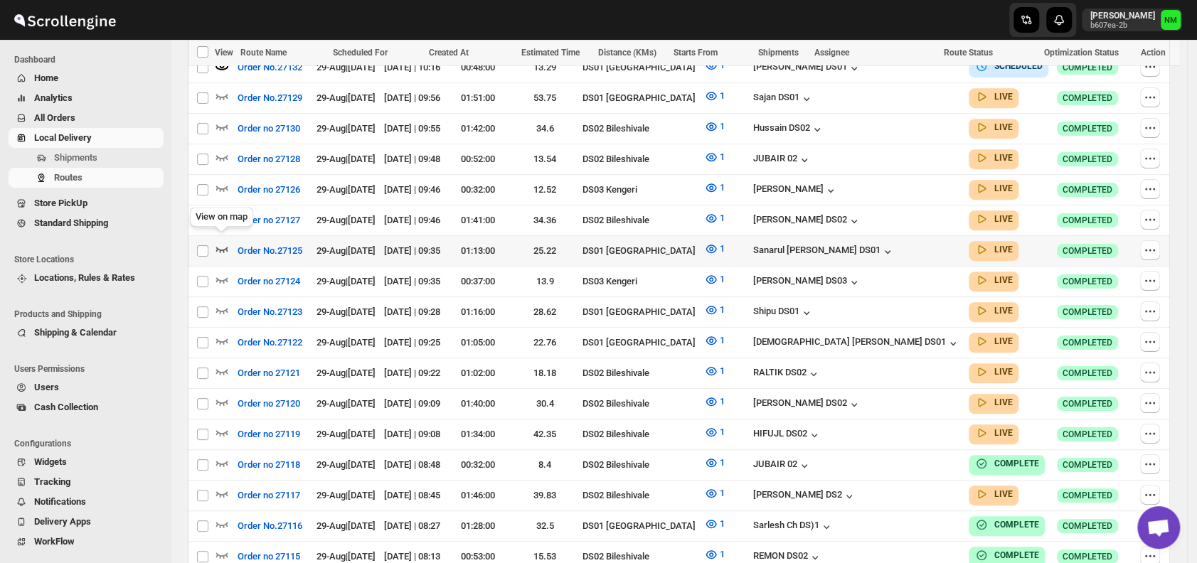
click at [224, 247] on icon "button" at bounding box center [222, 250] width 12 height 6
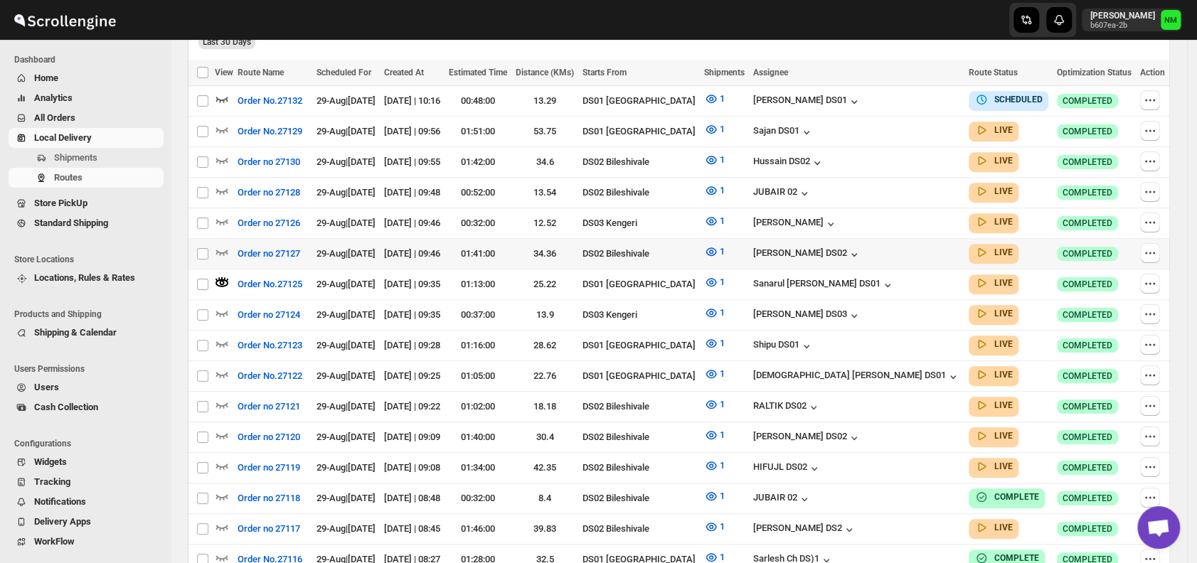
scroll to position [416, 0]
click at [224, 372] on icon "button" at bounding box center [222, 375] width 12 height 6
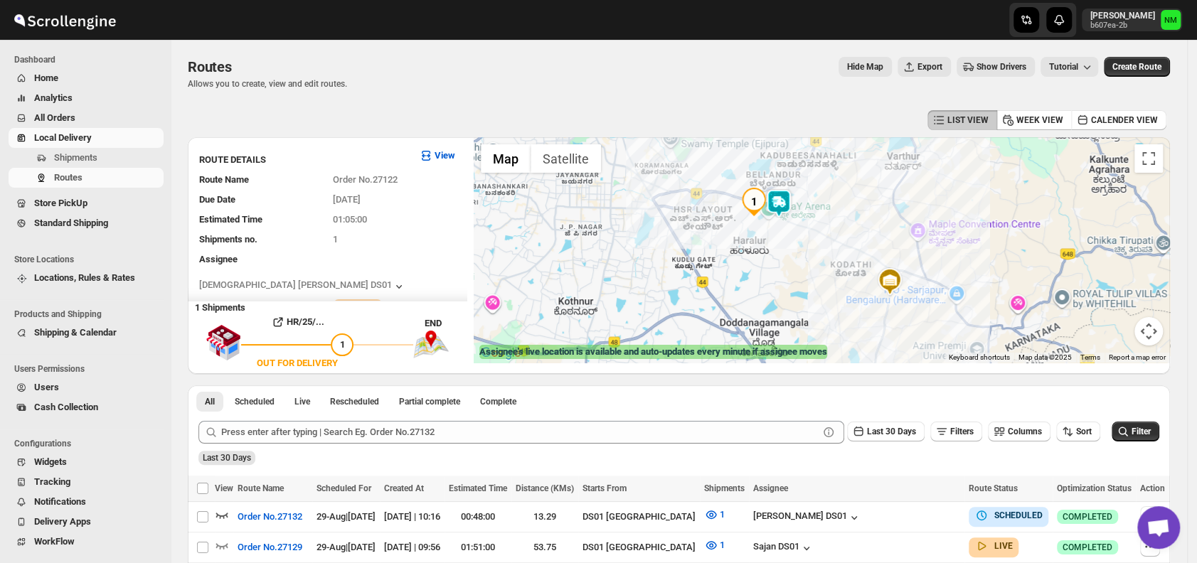
click at [786, 209] on img at bounding box center [779, 203] width 28 height 28
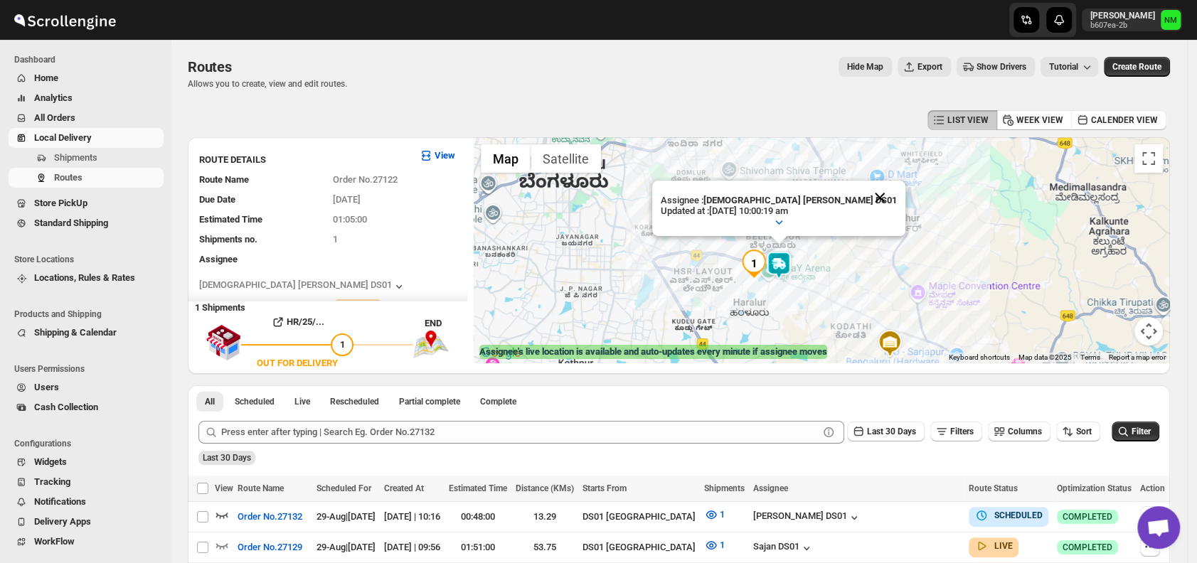
click at [863, 191] on button "Close" at bounding box center [880, 198] width 34 height 34
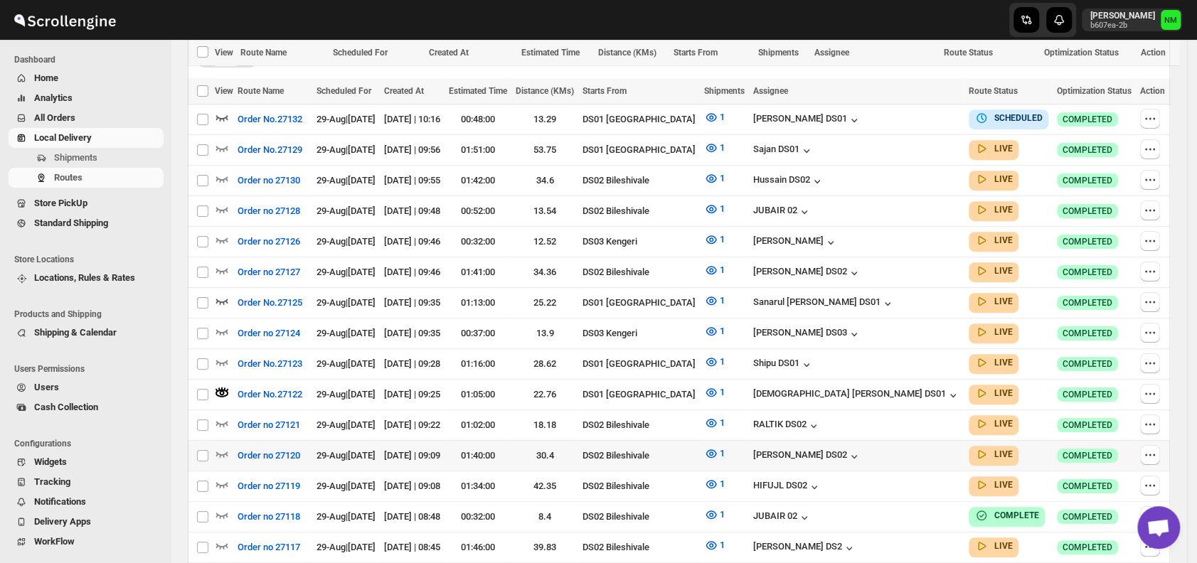
scroll to position [497, 0]
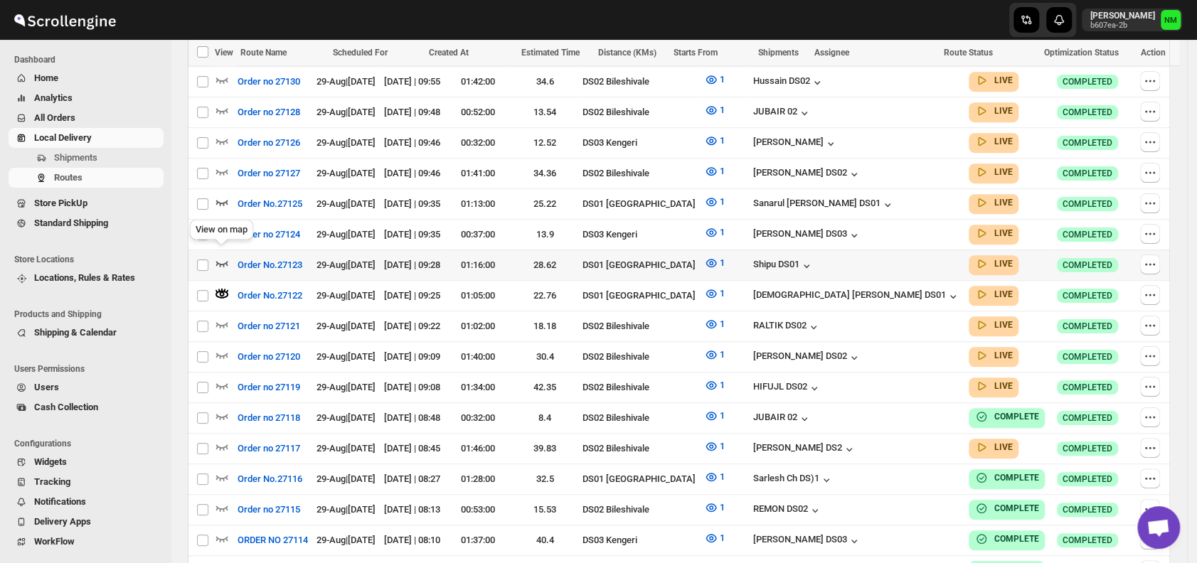
click at [223, 256] on icon "button" at bounding box center [222, 263] width 14 height 14
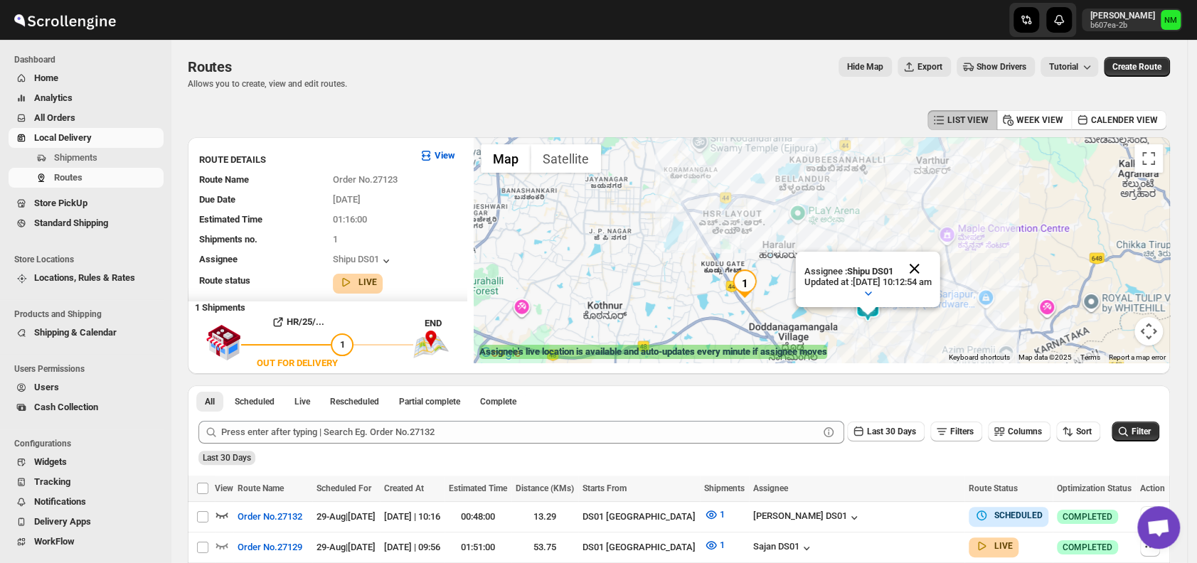
click at [929, 266] on button "Close" at bounding box center [915, 269] width 34 height 34
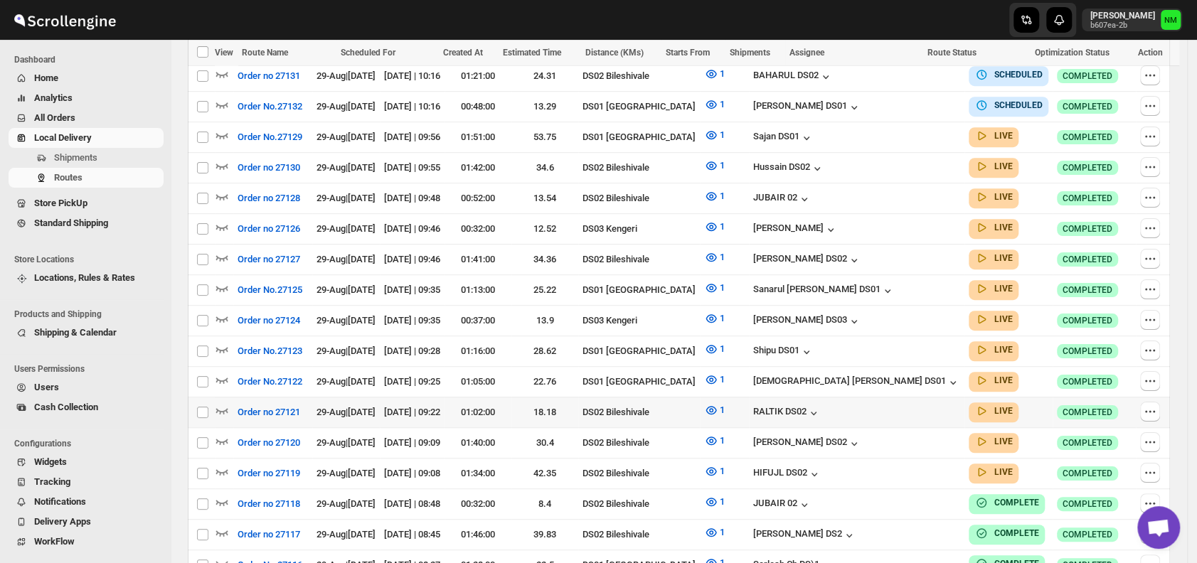
scroll to position [430, 0]
click at [228, 280] on icon "button" at bounding box center [222, 287] width 14 height 14
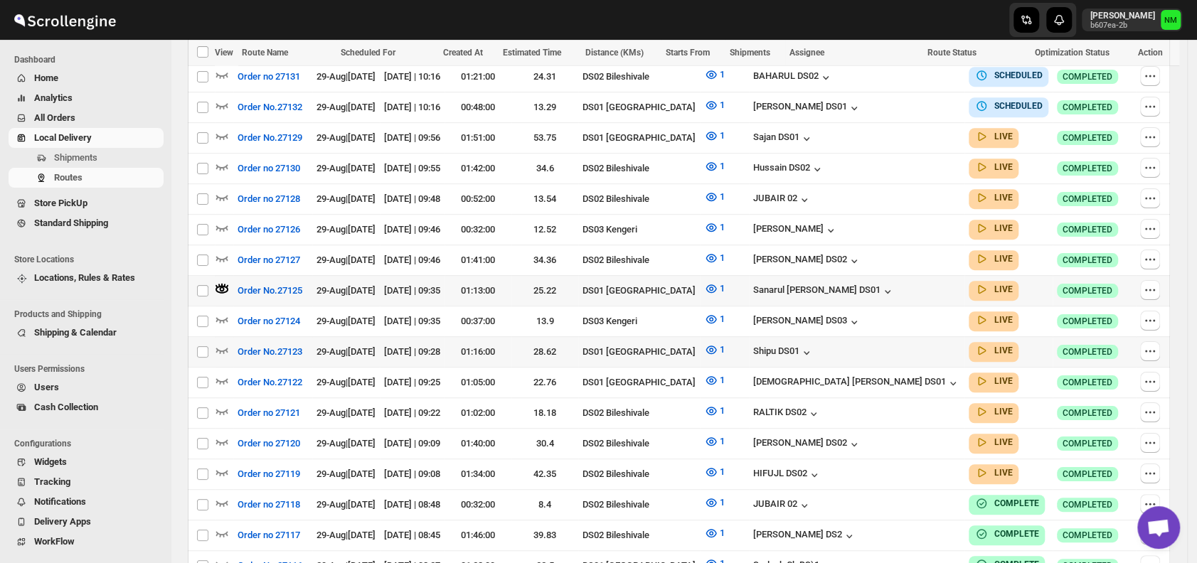
scroll to position [0, 0]
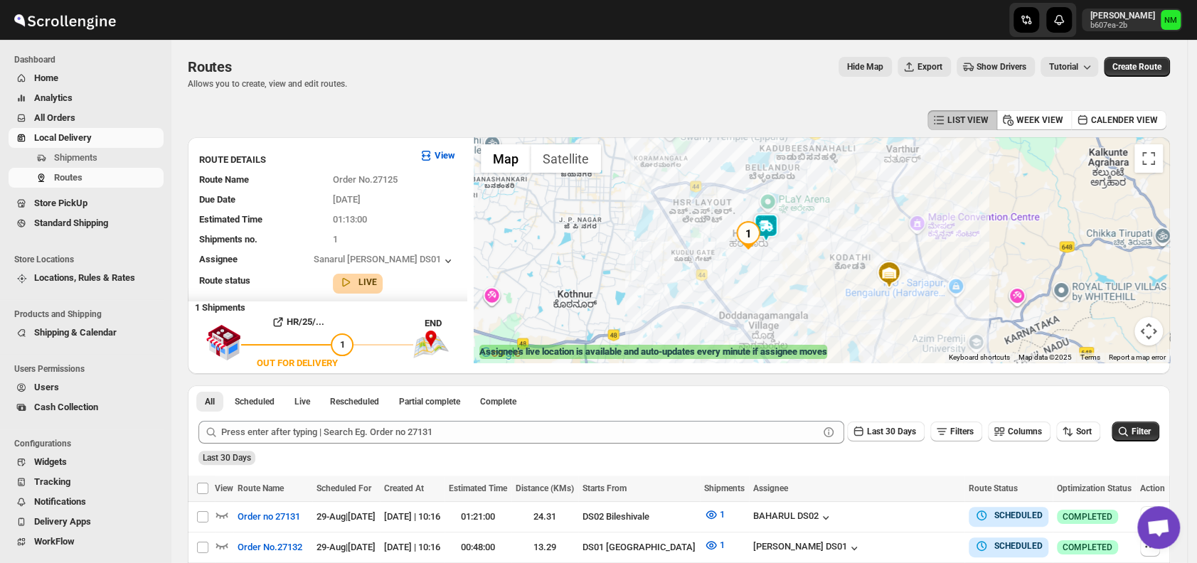
click at [775, 226] on img at bounding box center [766, 227] width 28 height 28
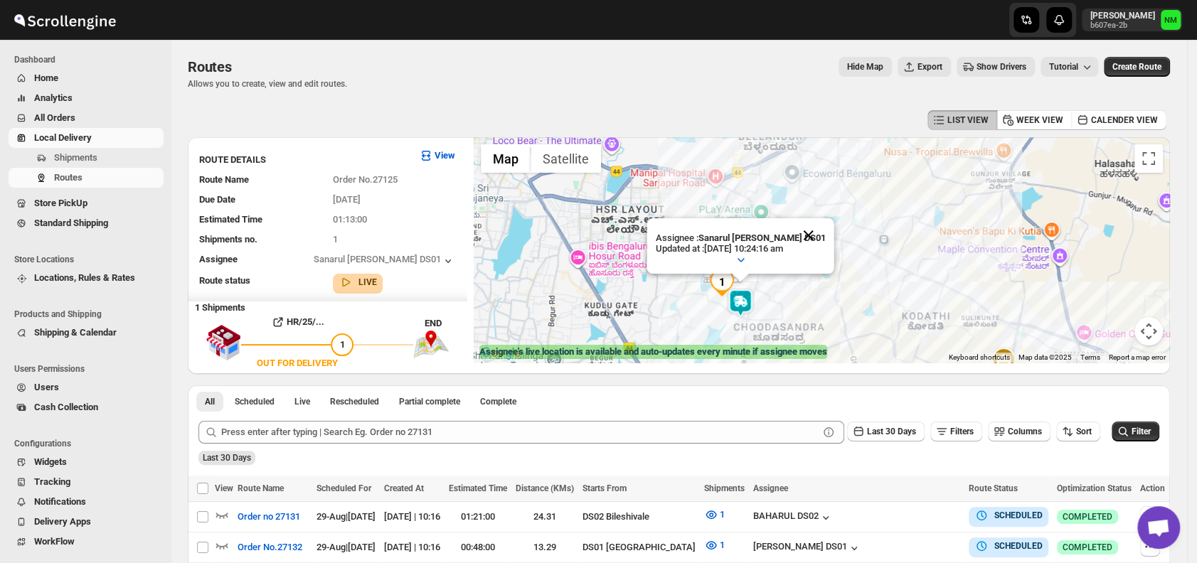
click at [812, 228] on button "Close" at bounding box center [809, 235] width 34 height 34
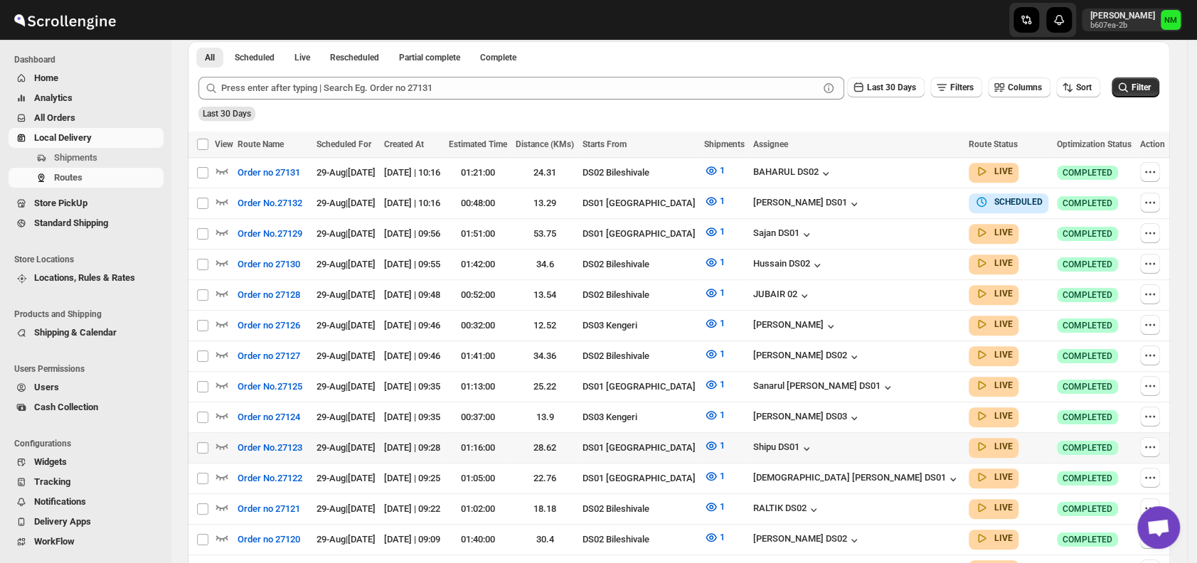
scroll to position [396, 0]
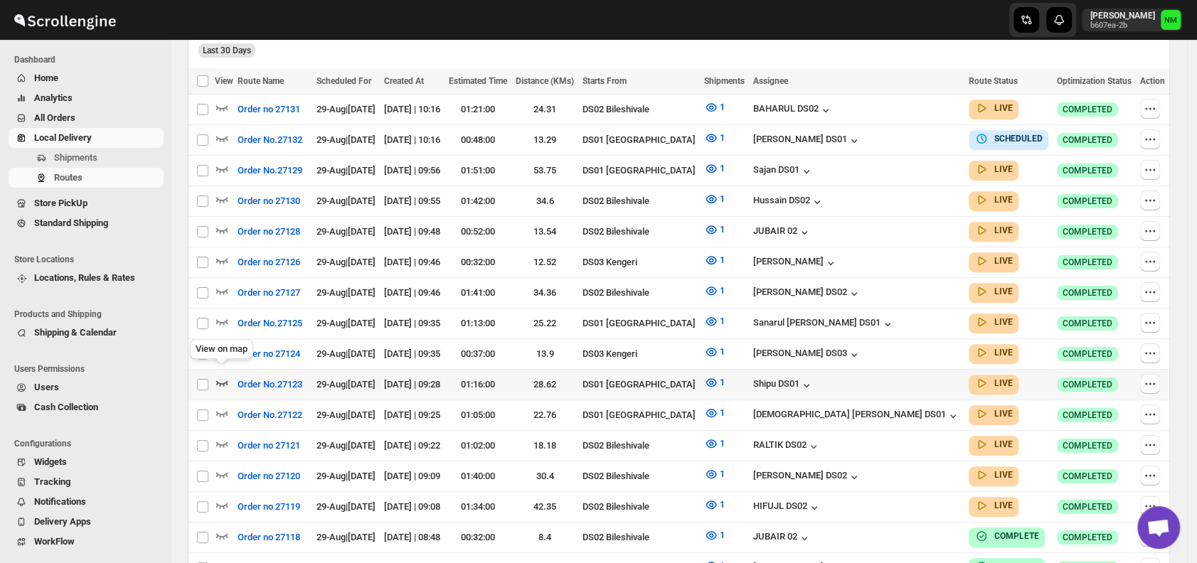
click at [226, 376] on icon "button" at bounding box center [222, 383] width 14 height 14
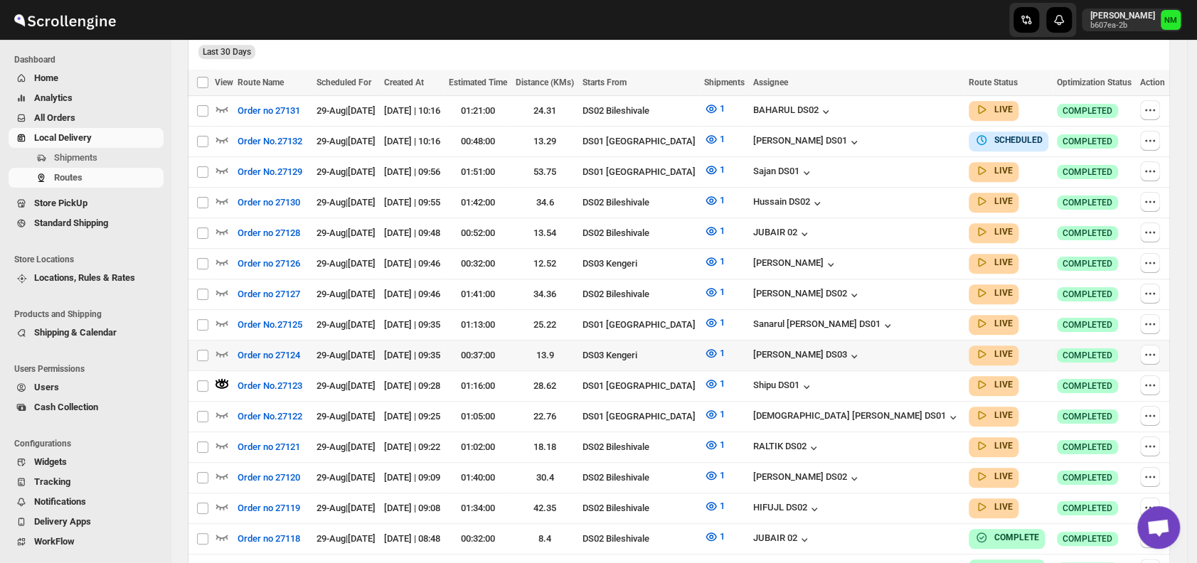
scroll to position [0, 0]
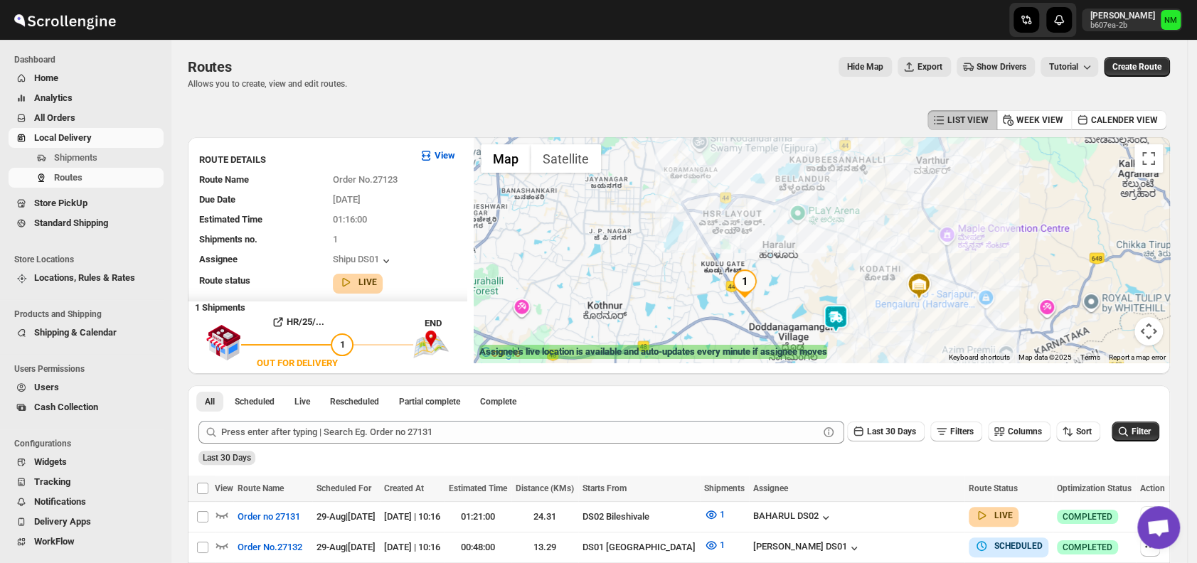
click at [848, 315] on img at bounding box center [836, 318] width 28 height 28
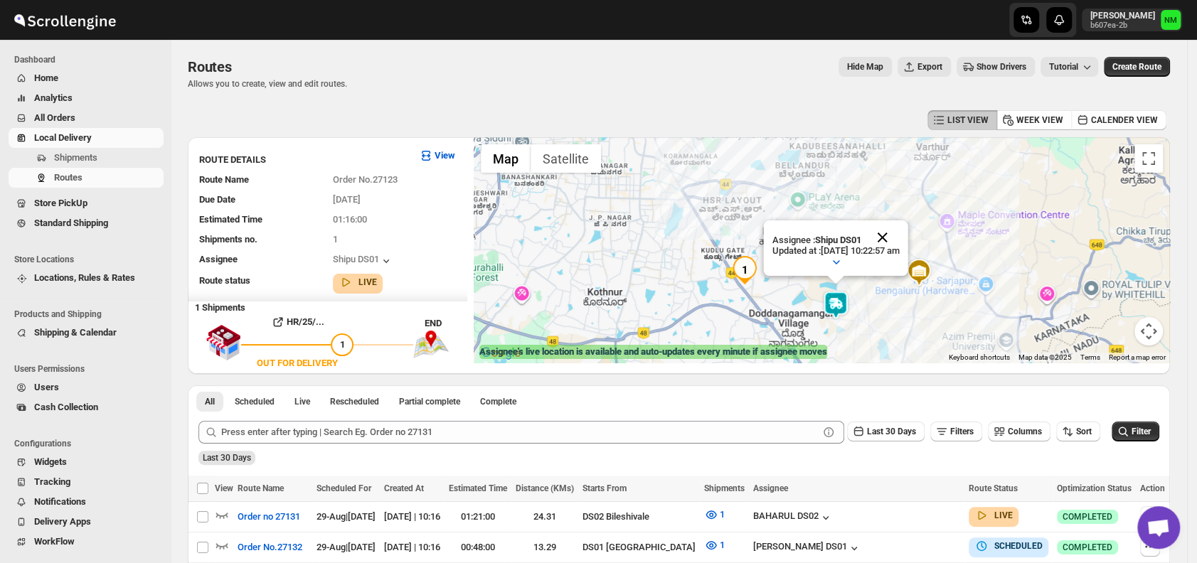
click at [900, 235] on button "Close" at bounding box center [883, 238] width 34 height 34
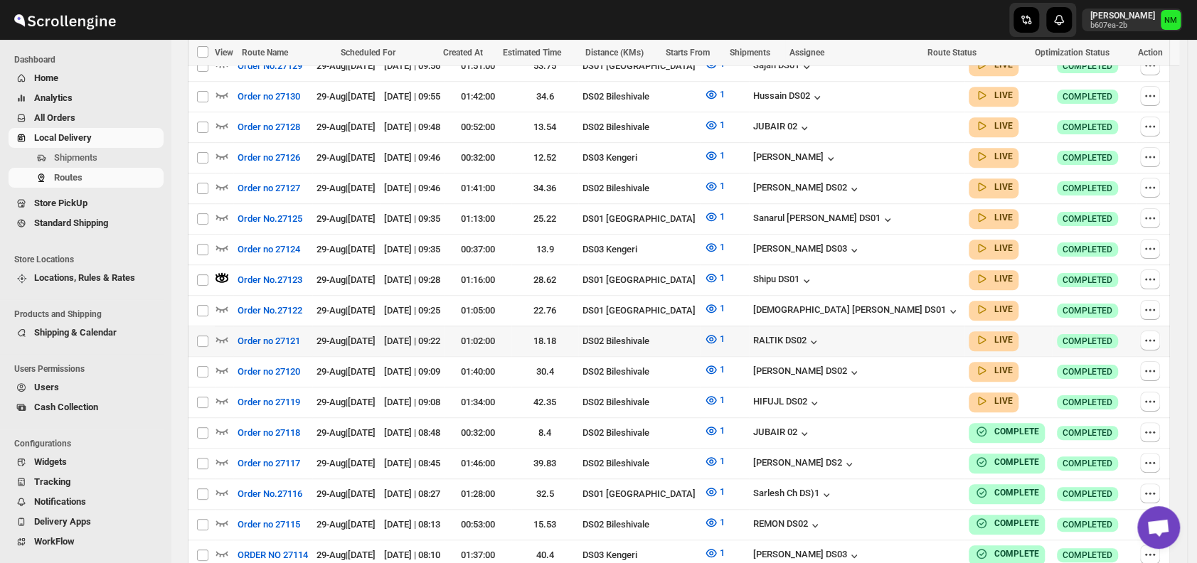
scroll to position [519, 0]
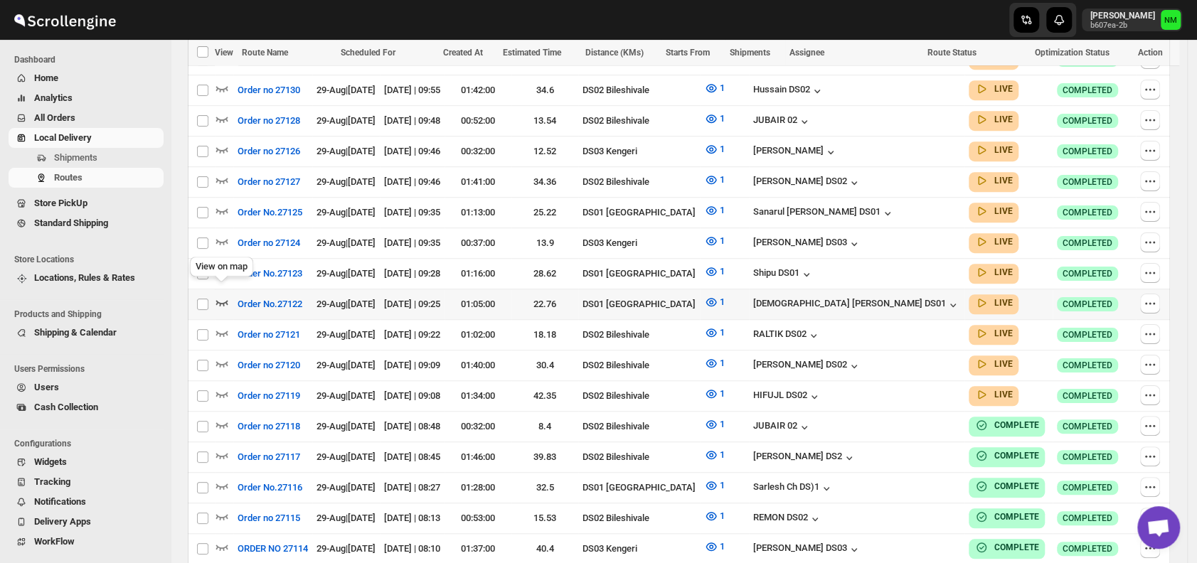
click at [225, 295] on icon "button" at bounding box center [222, 302] width 14 height 14
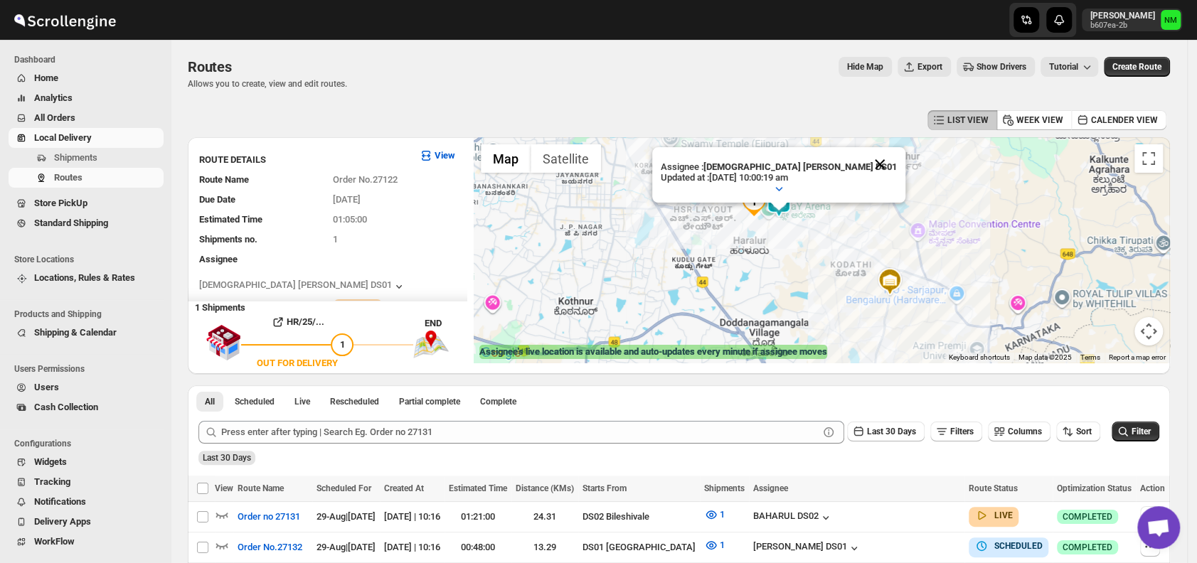
click at [863, 165] on button "Close" at bounding box center [880, 164] width 34 height 34
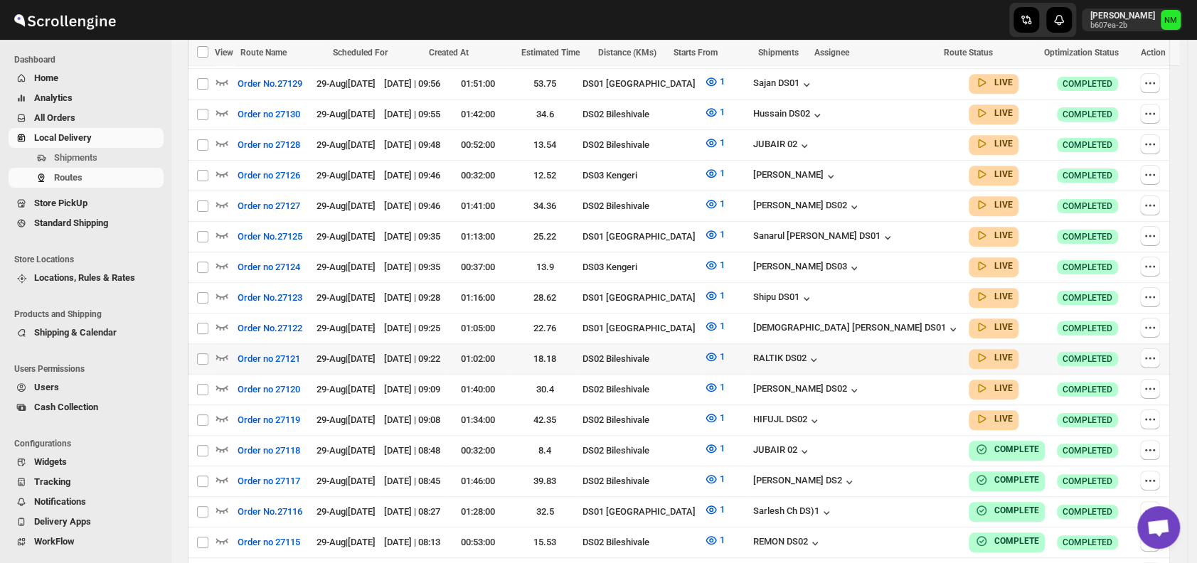
scroll to position [475, 0]
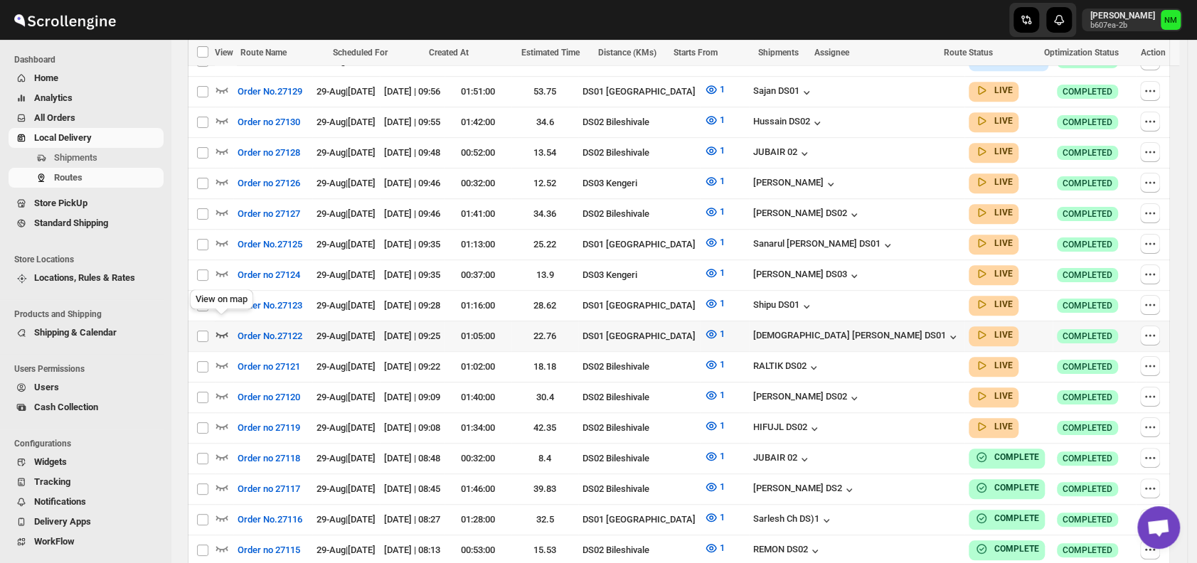
click at [223, 327] on icon "button" at bounding box center [222, 334] width 14 height 14
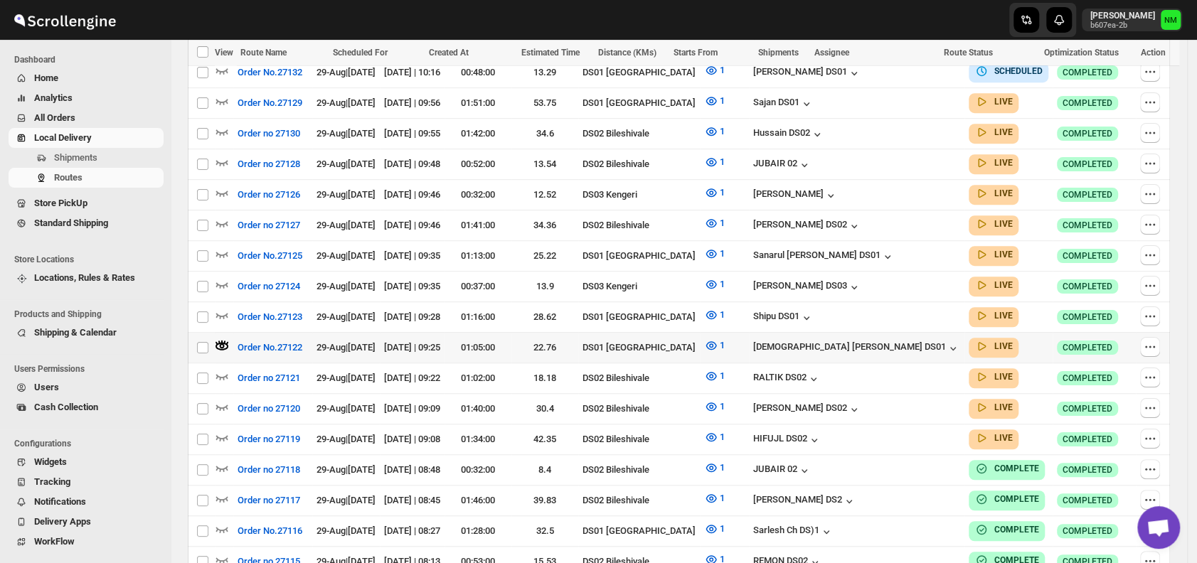
scroll to position [0, 0]
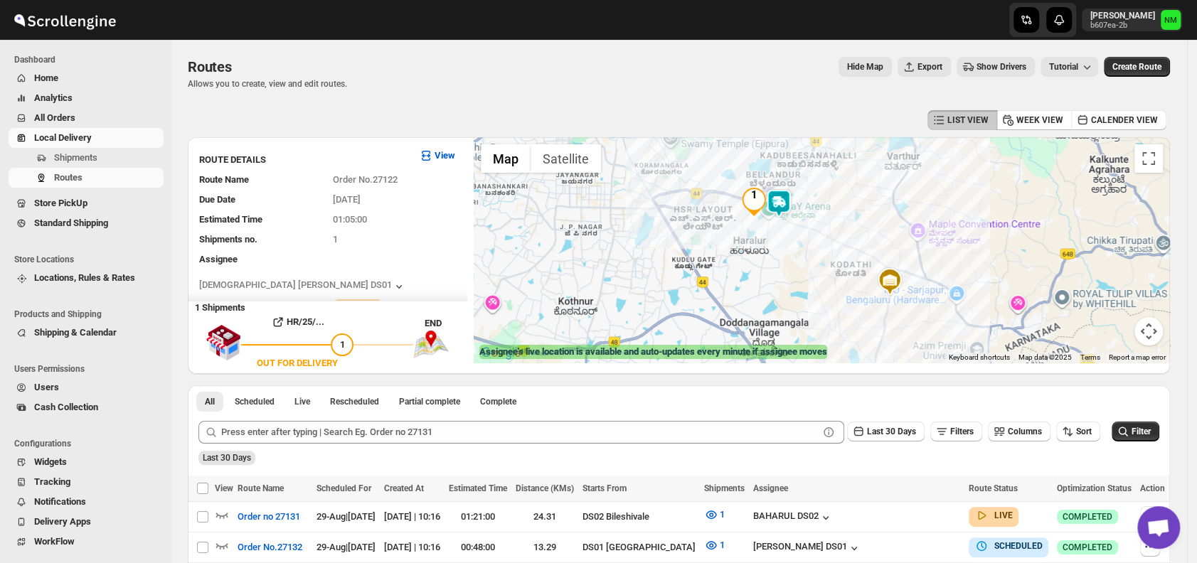
click at [787, 203] on img at bounding box center [779, 203] width 28 height 28
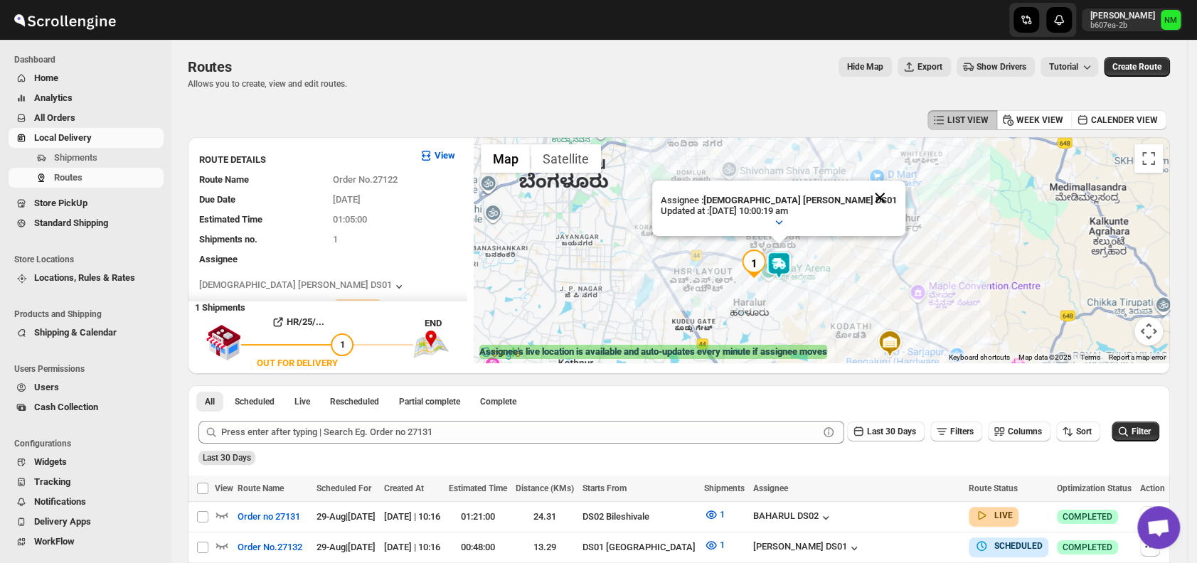
click at [863, 191] on button "Close" at bounding box center [880, 198] width 34 height 34
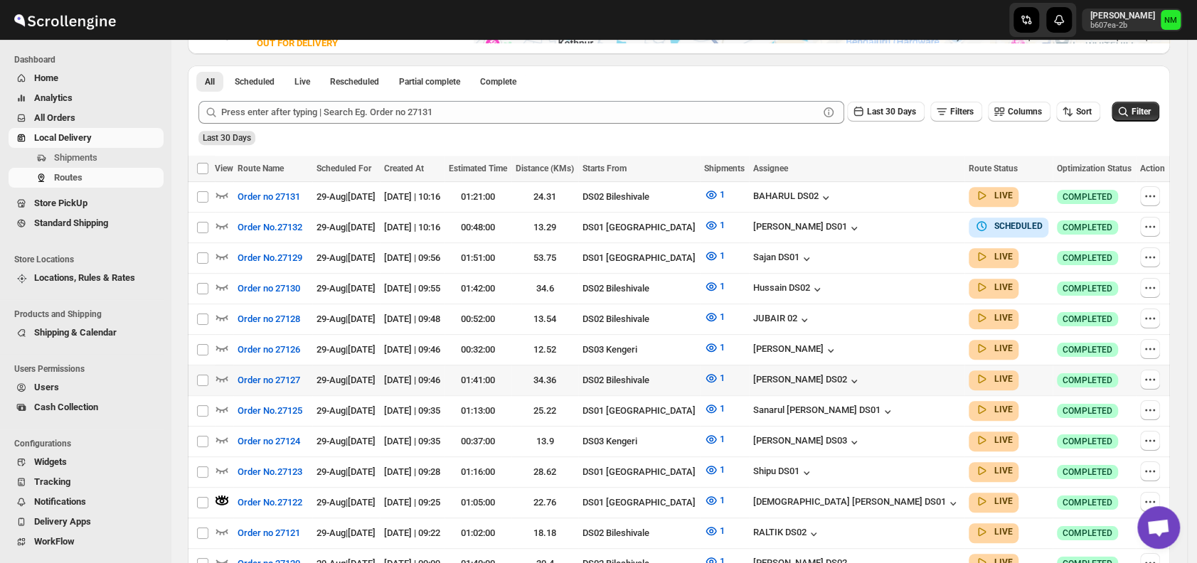
scroll to position [396, 0]
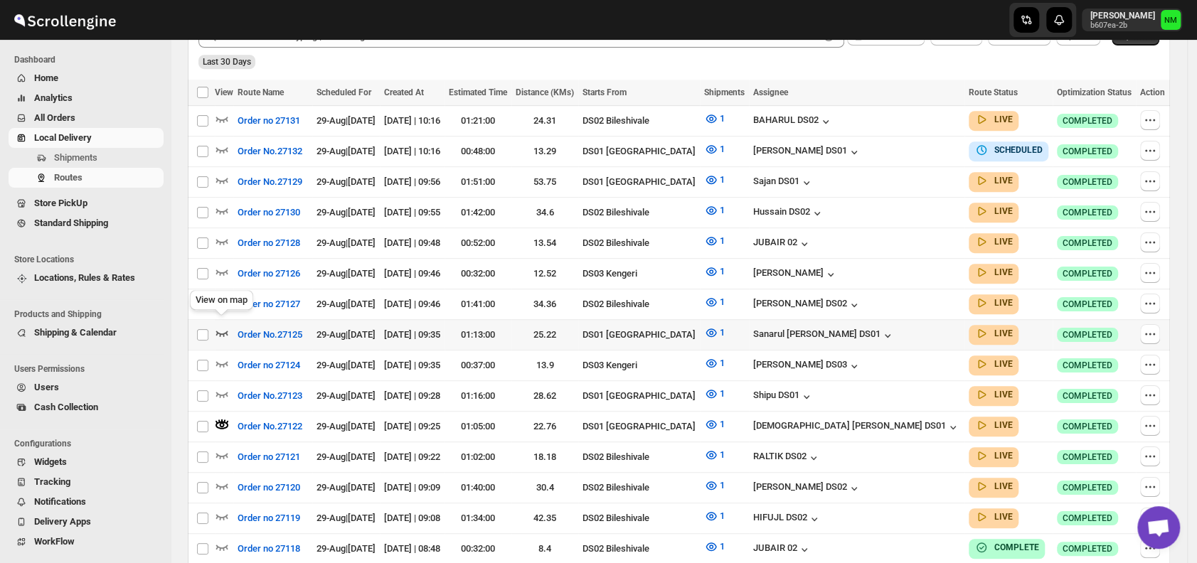
click at [226, 326] on icon "button" at bounding box center [222, 333] width 14 height 14
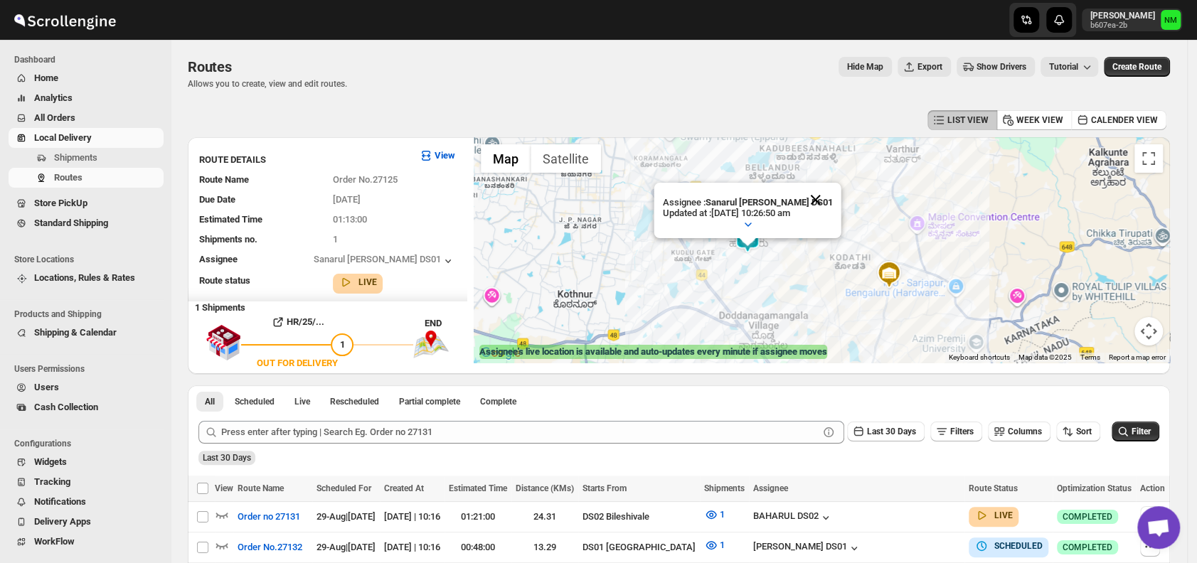
click at [818, 195] on button "Close" at bounding box center [816, 200] width 34 height 34
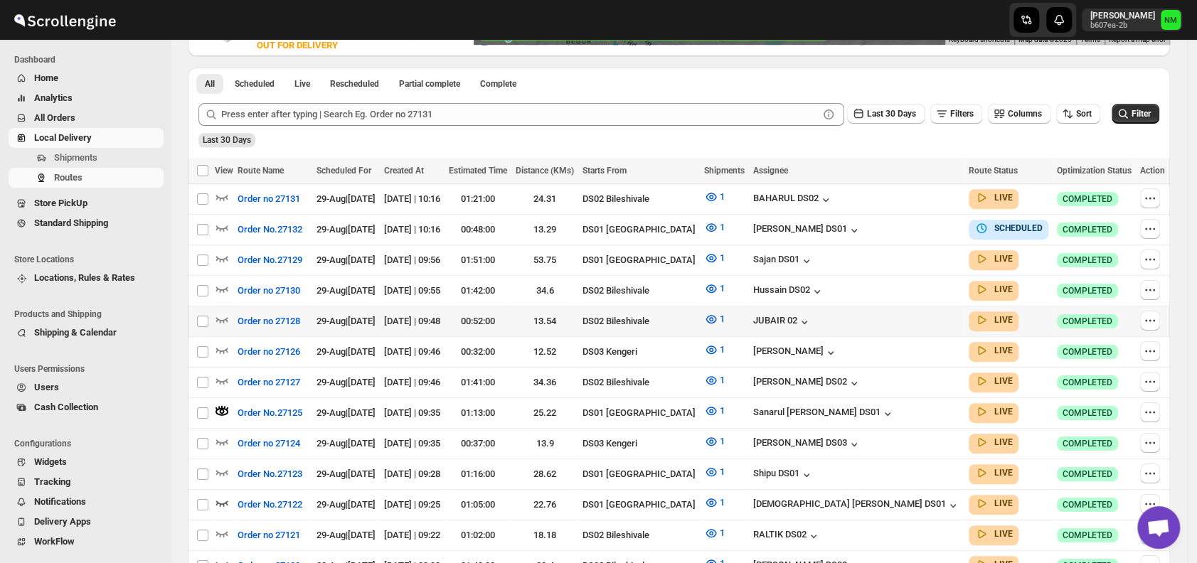
scroll to position [319, 0]
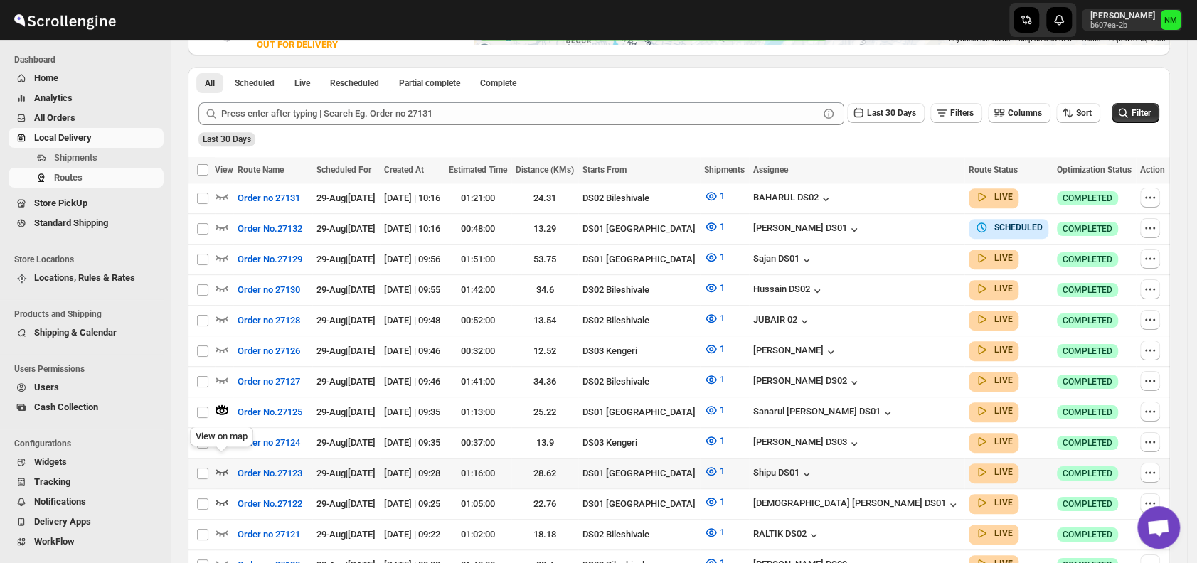
click at [224, 465] on icon "button" at bounding box center [222, 472] width 14 height 14
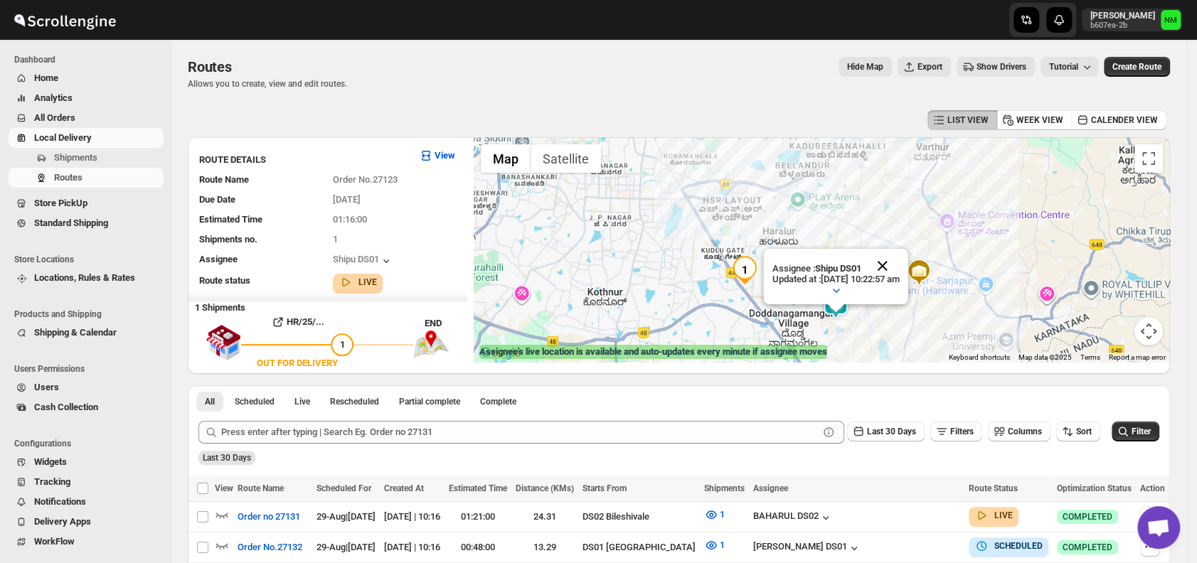
click at [900, 260] on button "Close" at bounding box center [883, 266] width 34 height 34
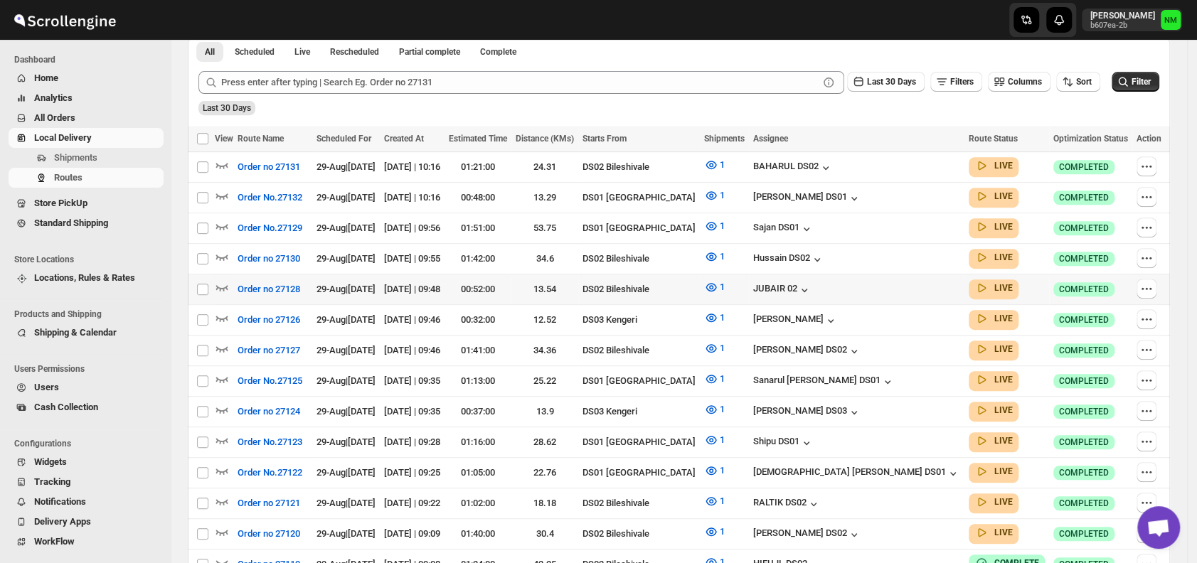
scroll to position [336, 0]
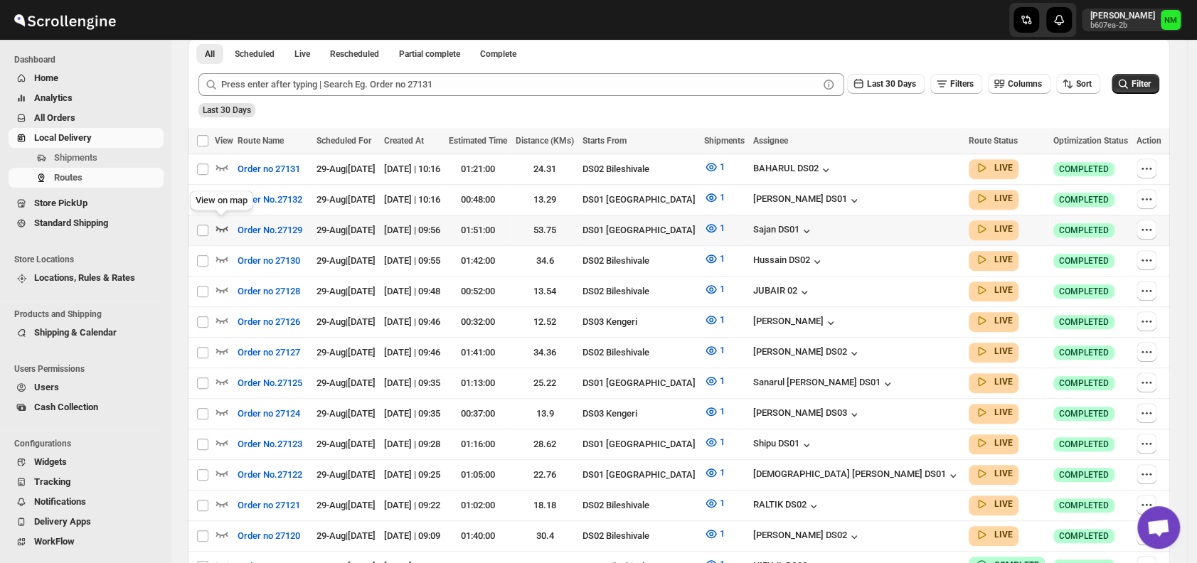
click at [221, 222] on icon "button" at bounding box center [222, 228] width 14 height 14
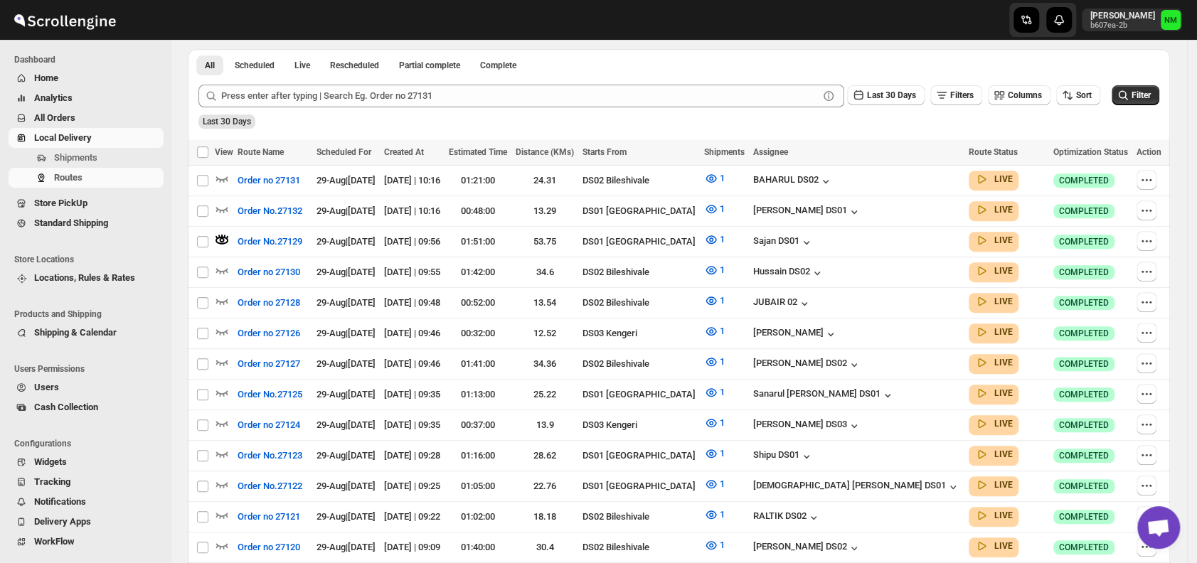
scroll to position [0, 0]
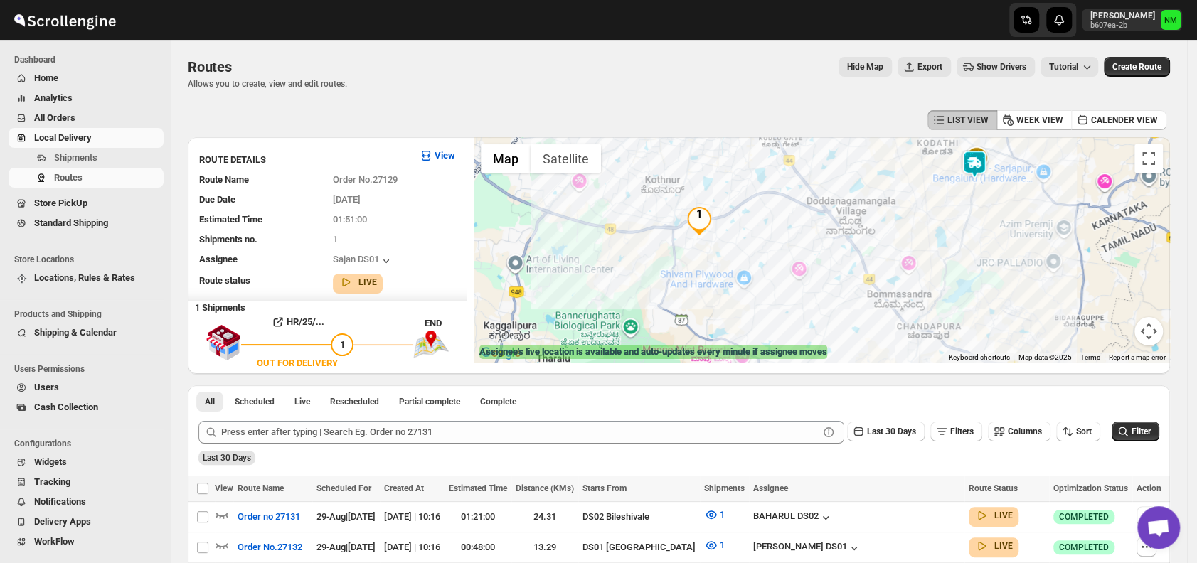
click at [977, 168] on img at bounding box center [974, 164] width 28 height 28
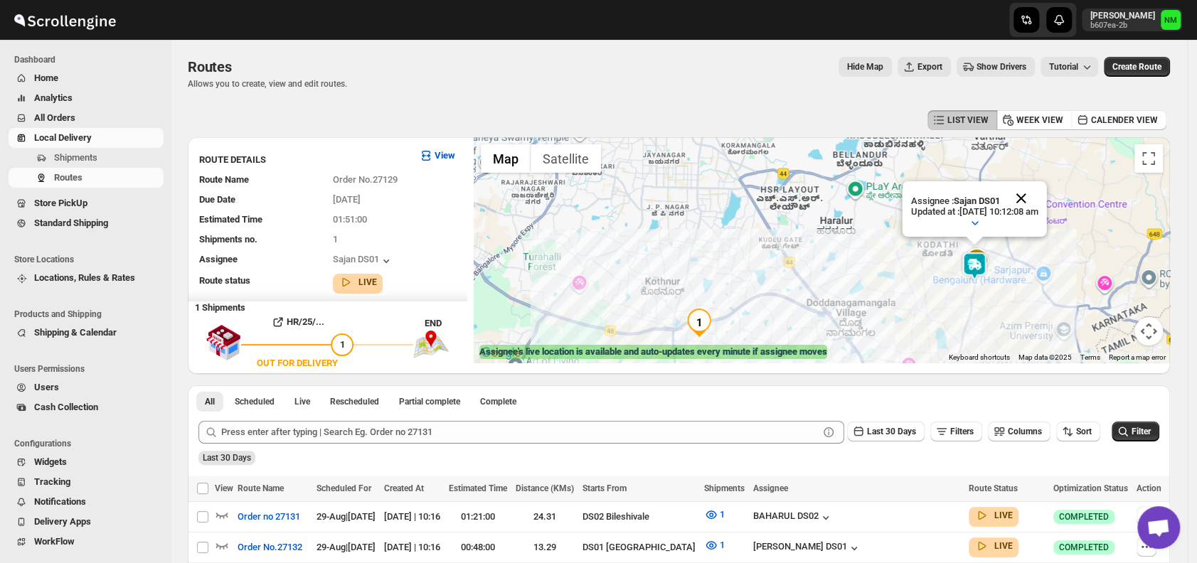
click at [1039, 196] on button "Close" at bounding box center [1022, 198] width 34 height 34
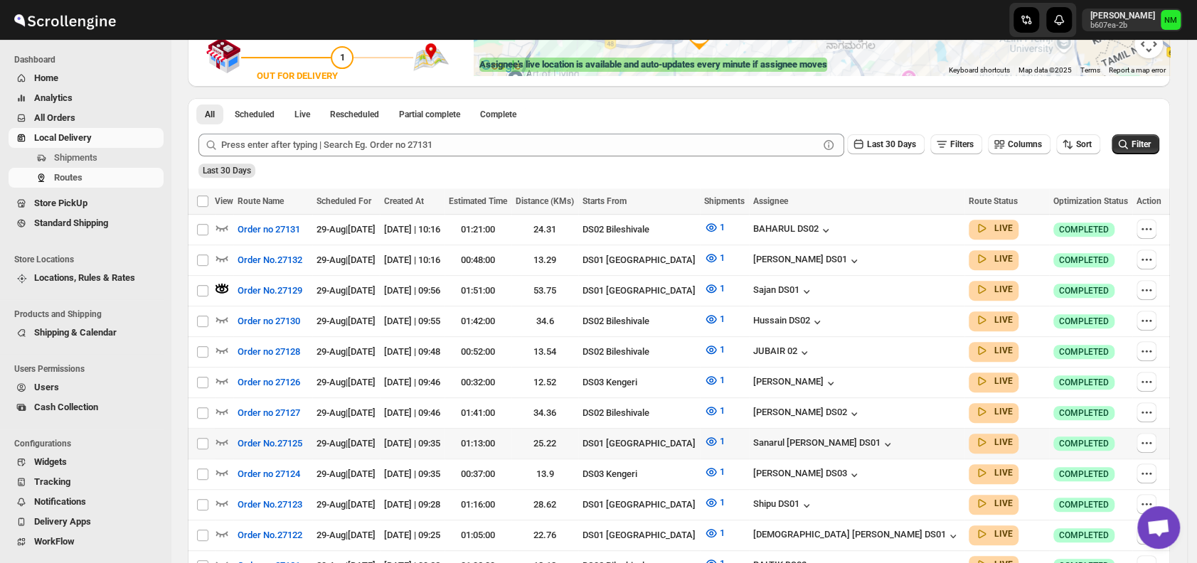
scroll to position [381, 0]
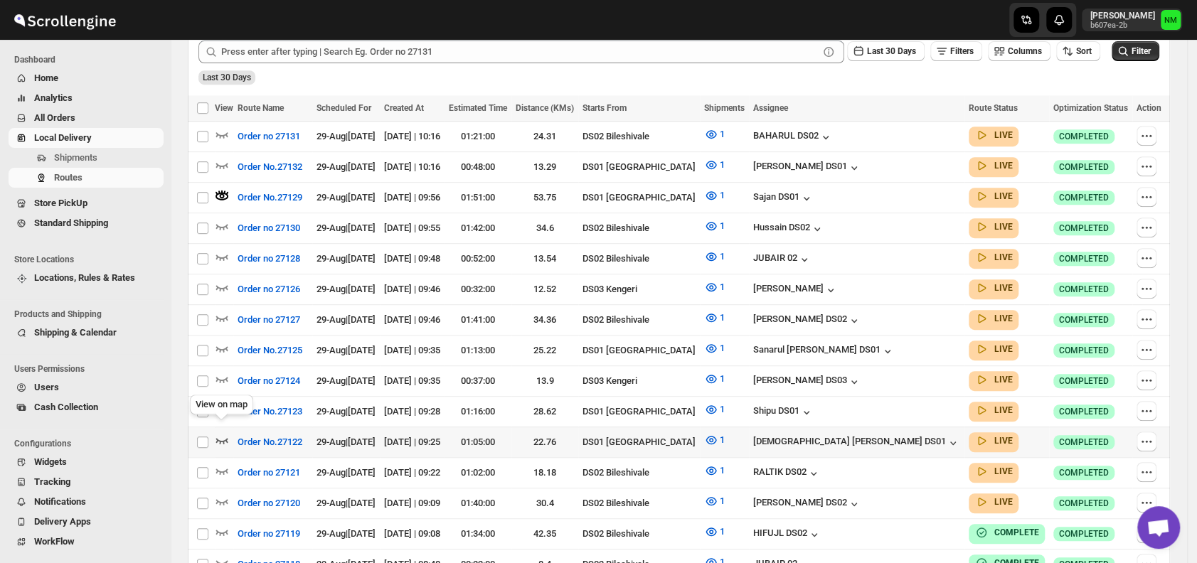
click at [226, 433] on icon "button" at bounding box center [222, 440] width 14 height 14
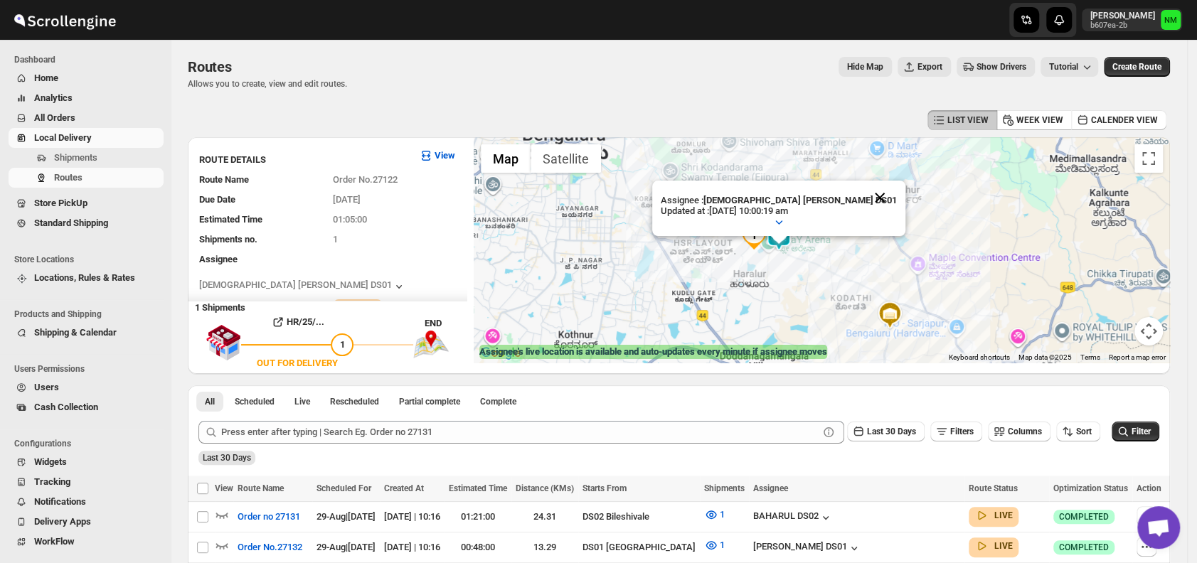
click at [863, 196] on button "Close" at bounding box center [880, 198] width 34 height 34
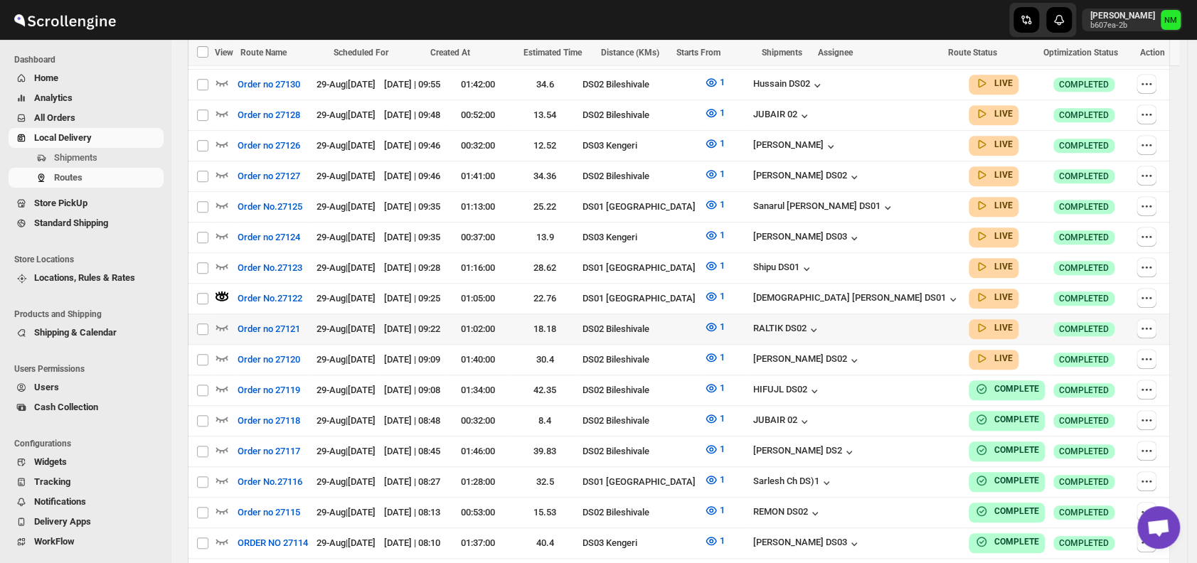
scroll to position [507, 0]
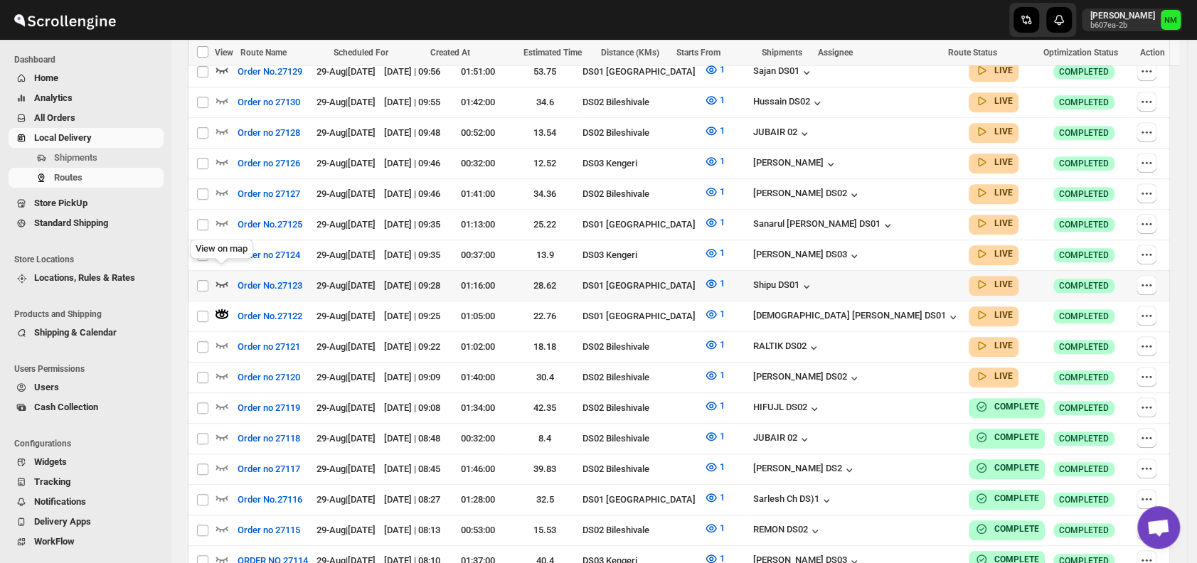
click at [224, 277] on icon "button" at bounding box center [222, 284] width 14 height 14
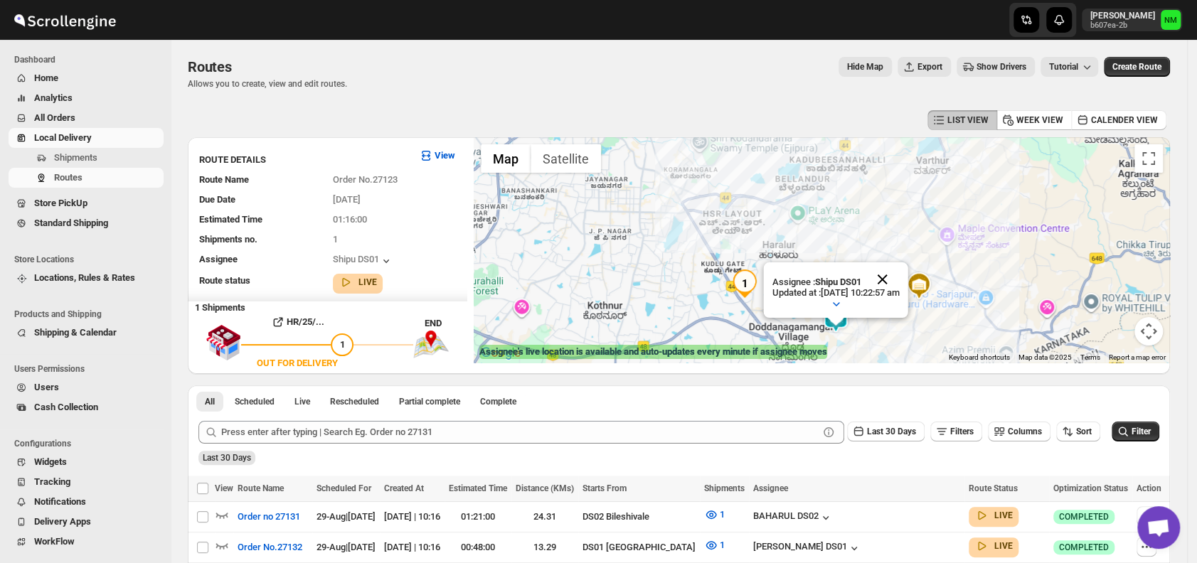
click at [900, 274] on button "Close" at bounding box center [883, 280] width 34 height 34
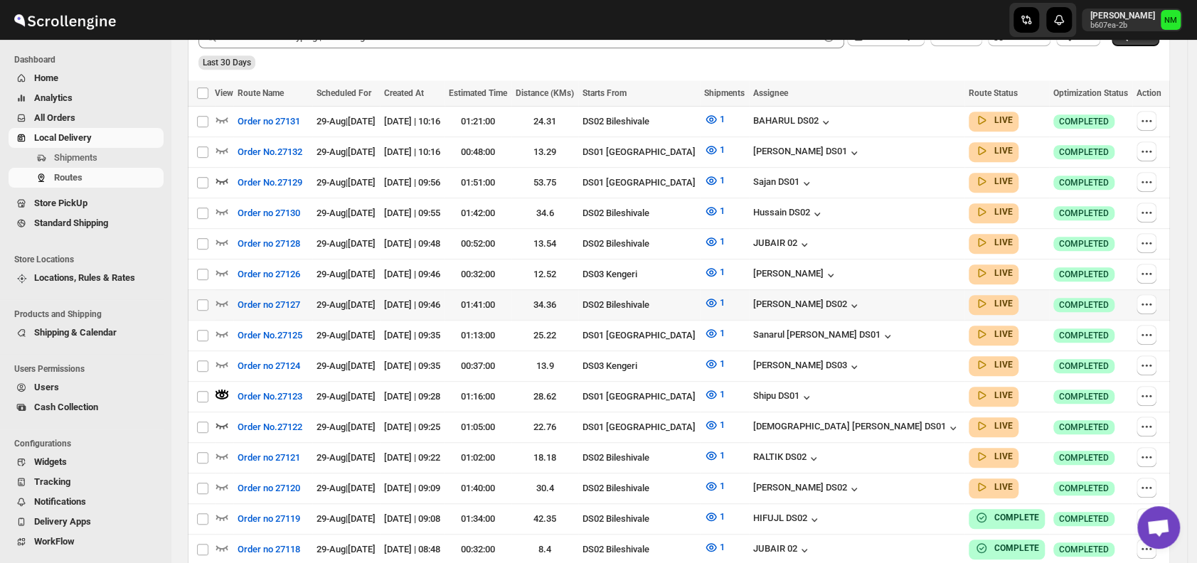
scroll to position [415, 0]
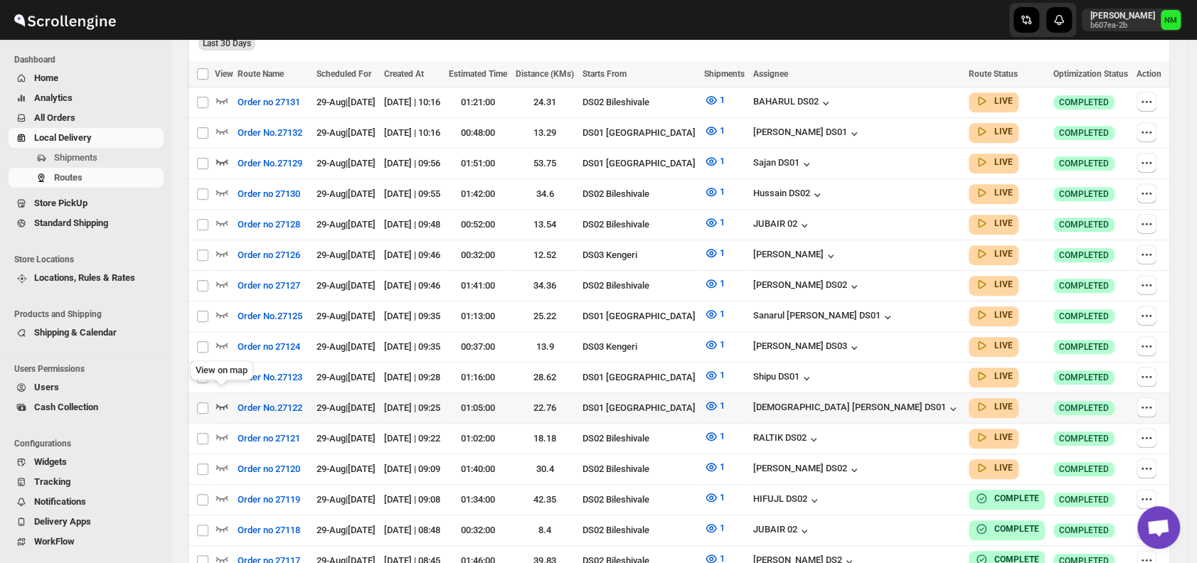
click at [221, 399] on icon "button" at bounding box center [222, 406] width 14 height 14
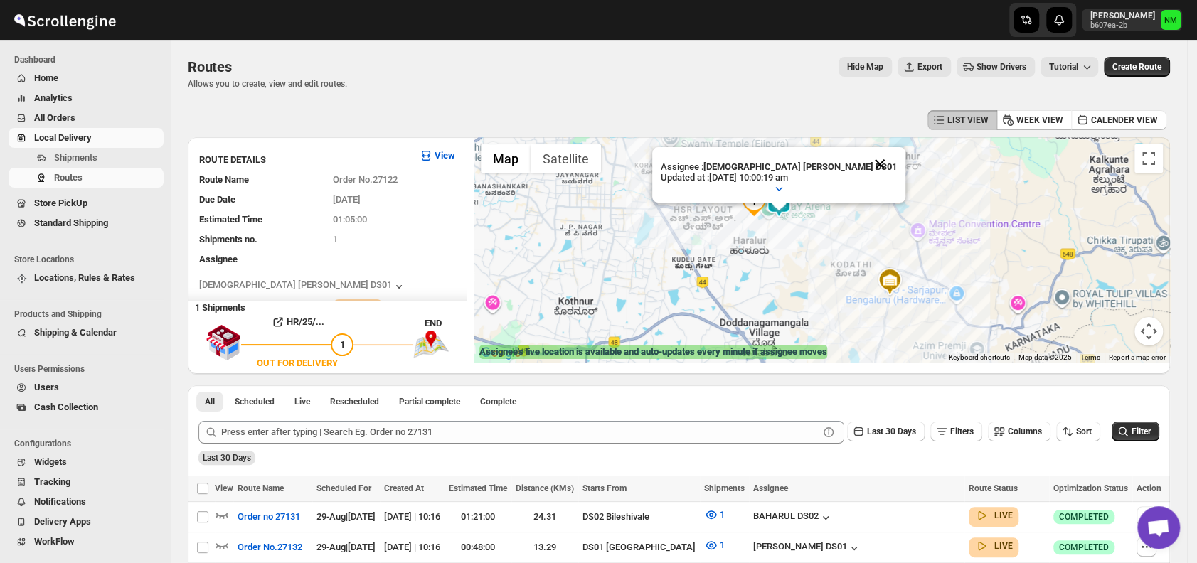
click at [863, 159] on button "Close" at bounding box center [880, 164] width 34 height 34
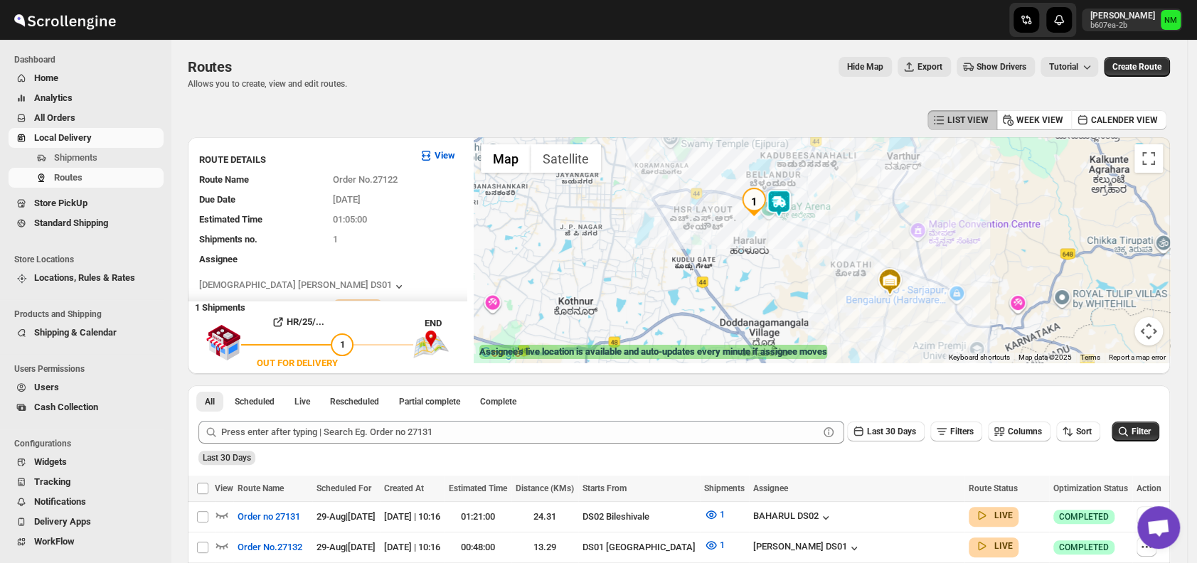
click at [789, 208] on img at bounding box center [779, 203] width 28 height 28
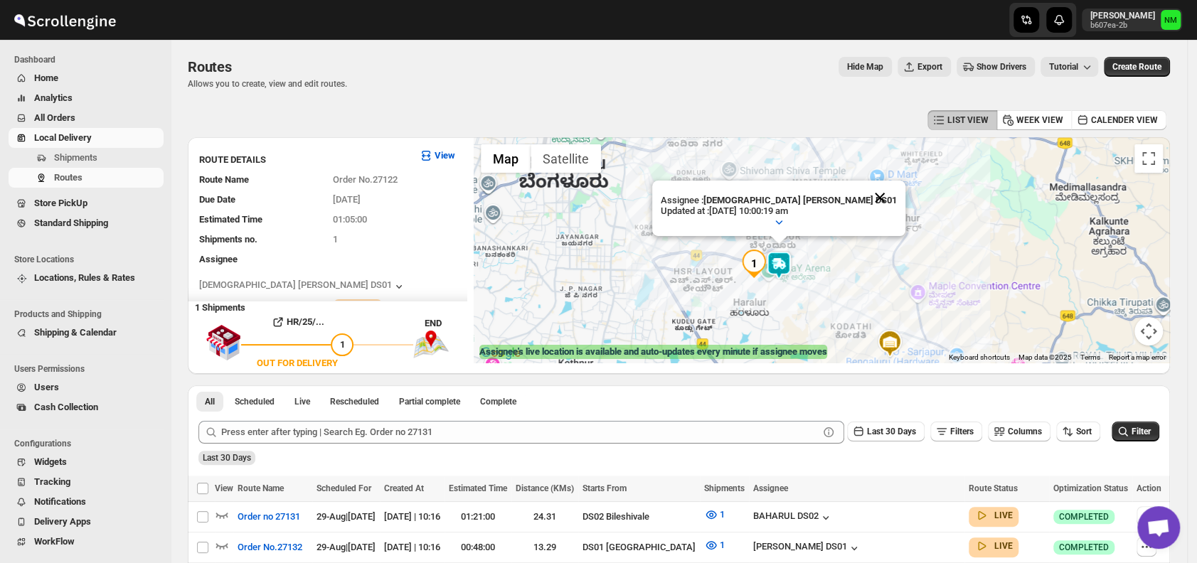
click at [863, 194] on button "Close" at bounding box center [880, 198] width 34 height 34
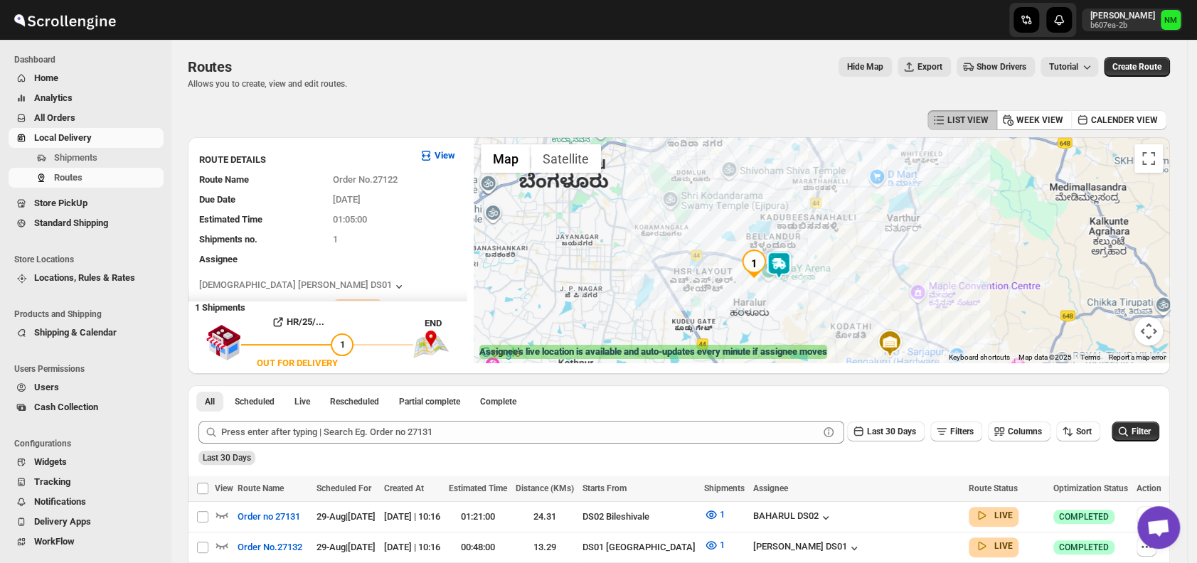
click at [785, 276] on img at bounding box center [779, 265] width 28 height 28
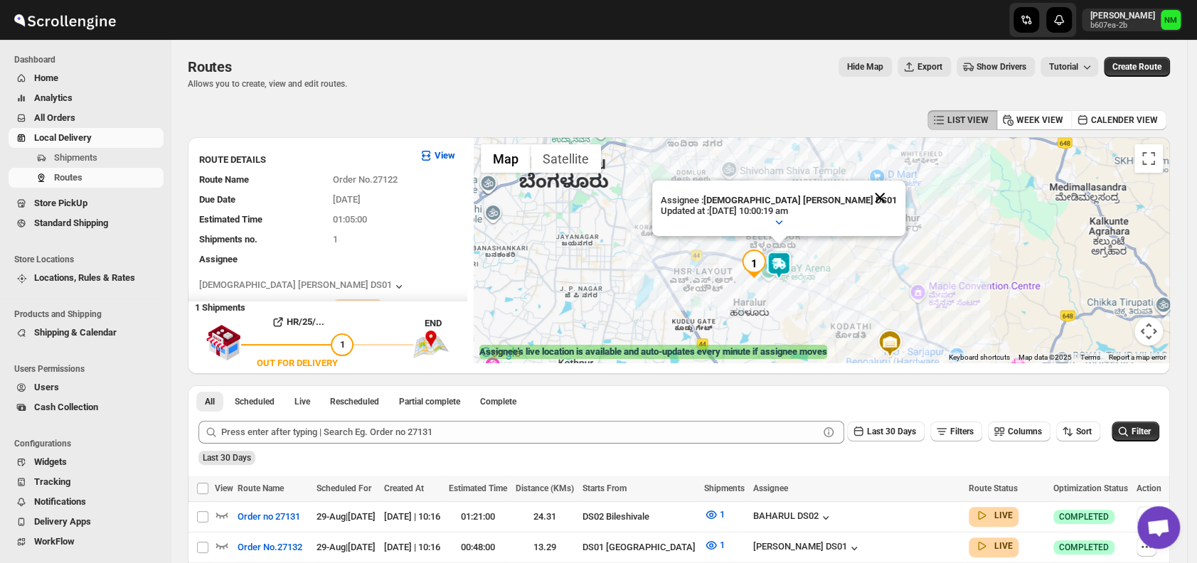
click at [863, 200] on button "Close" at bounding box center [880, 198] width 34 height 34
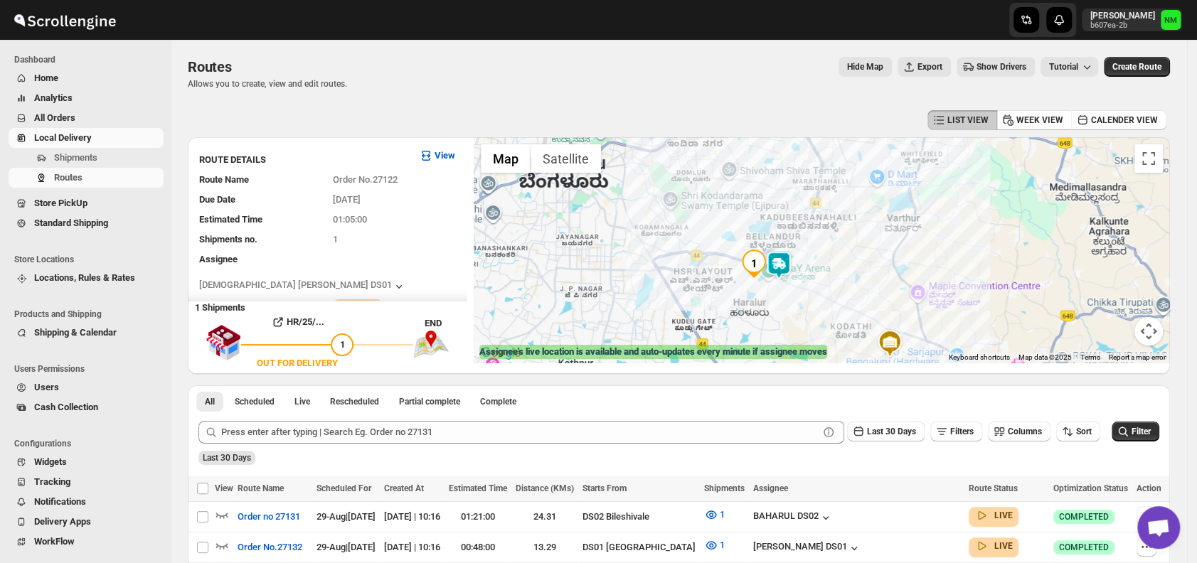
click at [793, 264] on img at bounding box center [779, 265] width 28 height 28
click at [791, 264] on img at bounding box center [779, 265] width 28 height 28
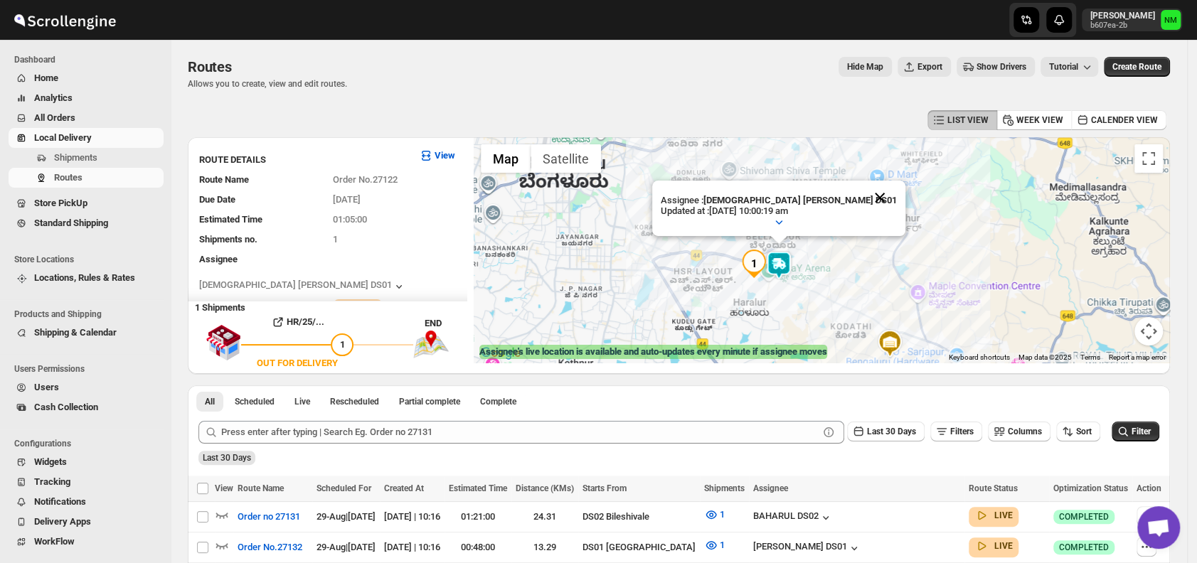
click at [863, 188] on button "Close" at bounding box center [880, 198] width 34 height 34
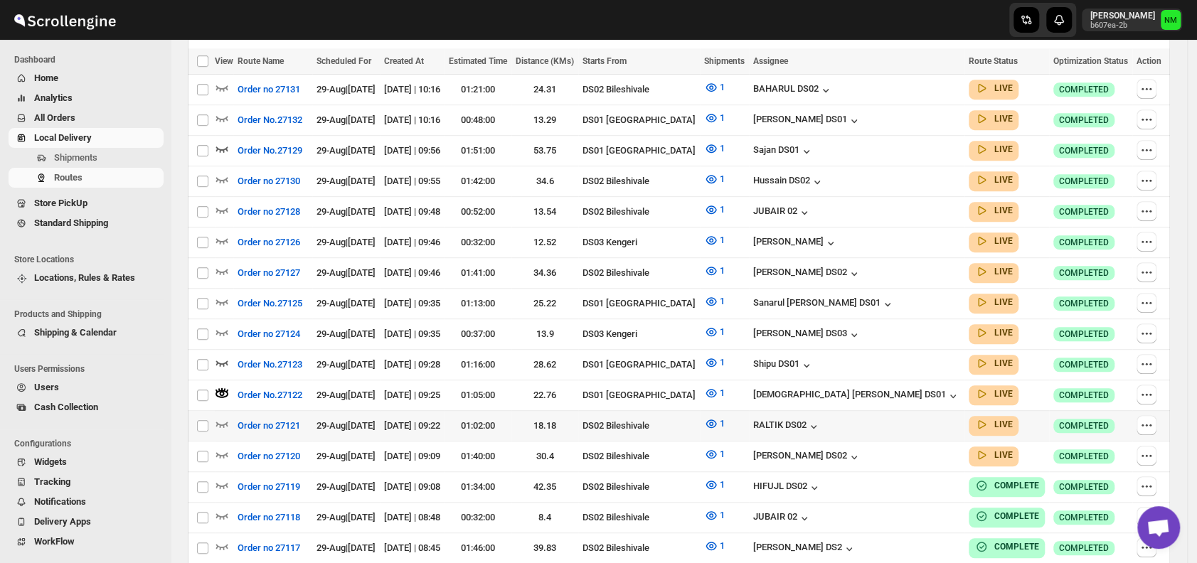
scroll to position [430, 0]
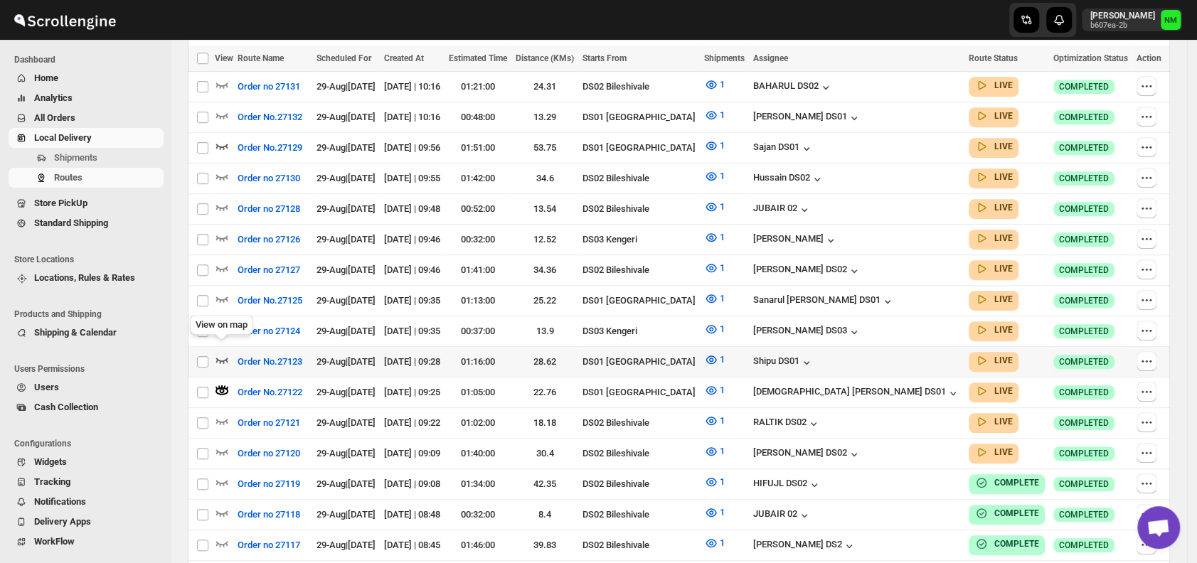
click at [223, 358] on icon "button" at bounding box center [222, 361] width 12 height 6
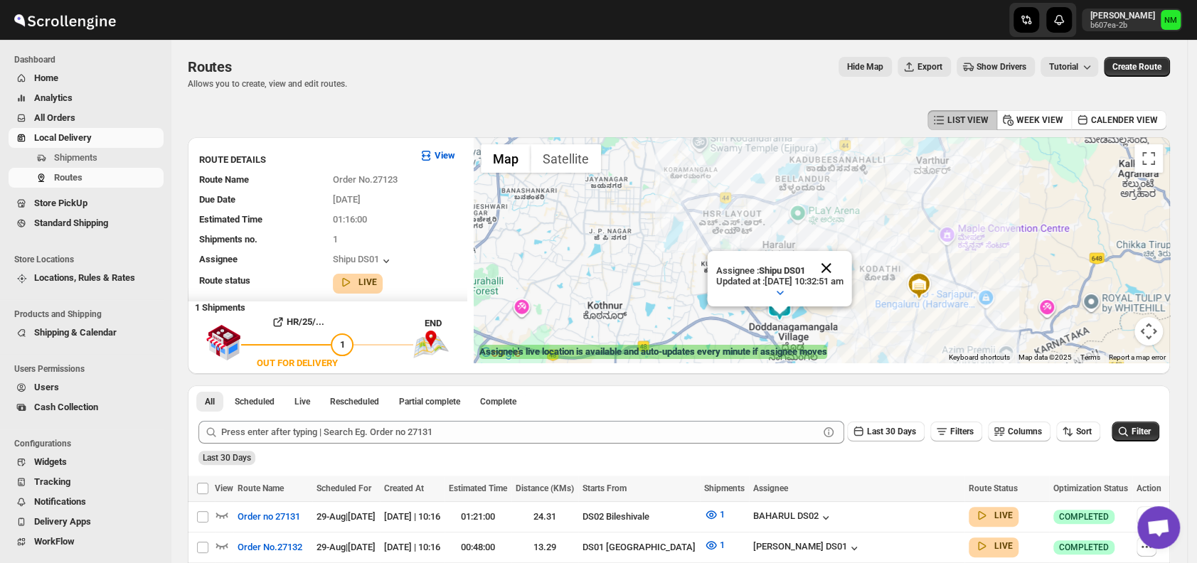
click at [844, 264] on button "Close" at bounding box center [827, 268] width 34 height 34
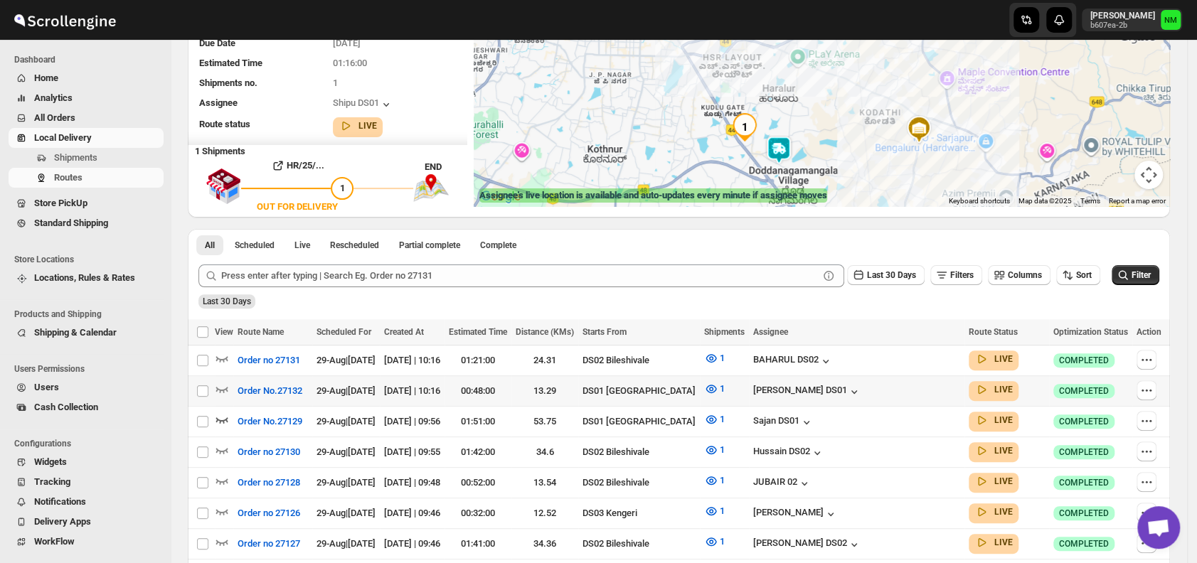
scroll to position [159, 0]
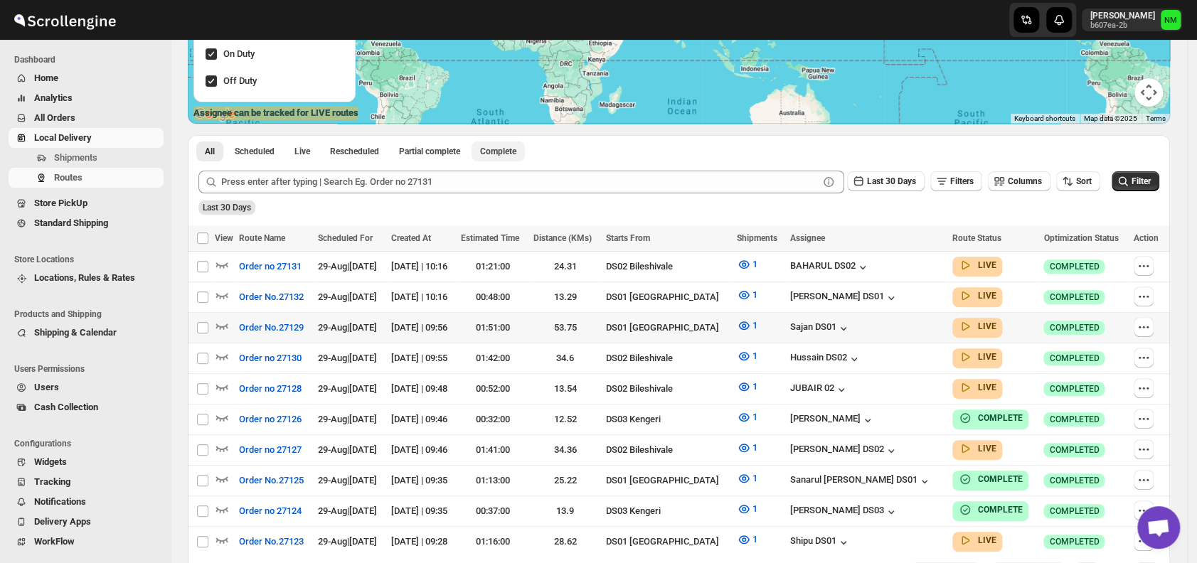
scroll to position [332, 0]
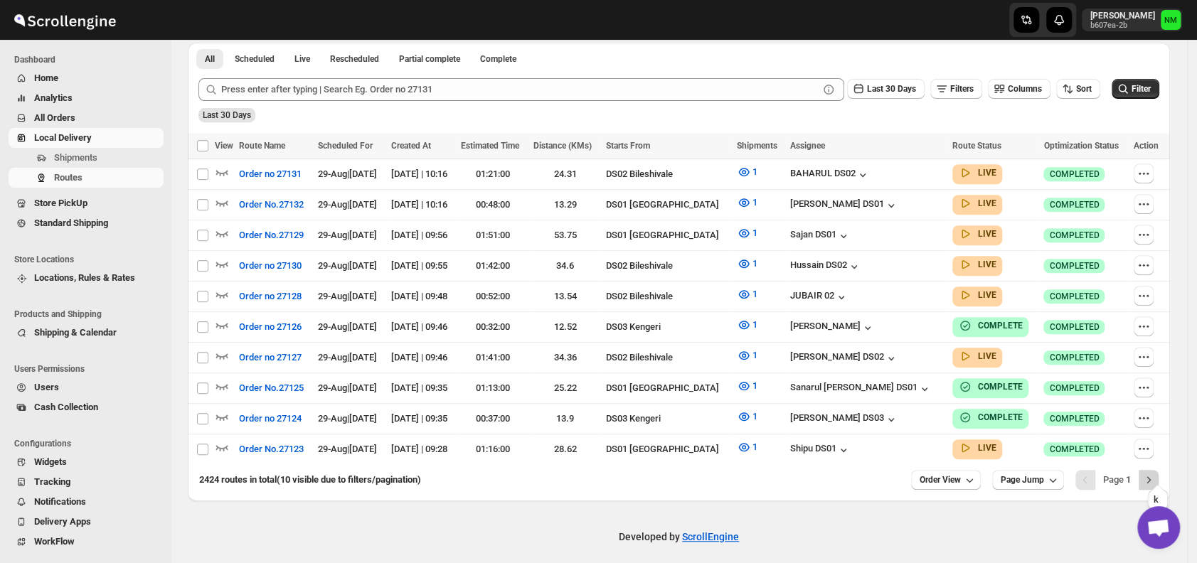
click at [1151, 477] on icon "Next" at bounding box center [1149, 480] width 4 height 6
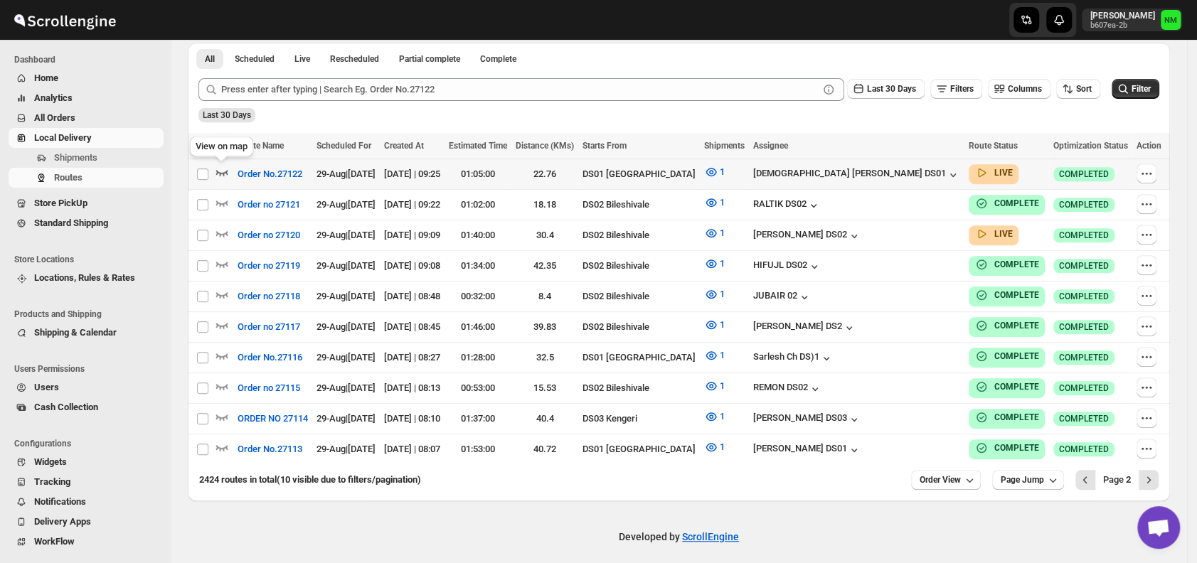
click at [224, 170] on icon "button" at bounding box center [222, 172] width 14 height 14
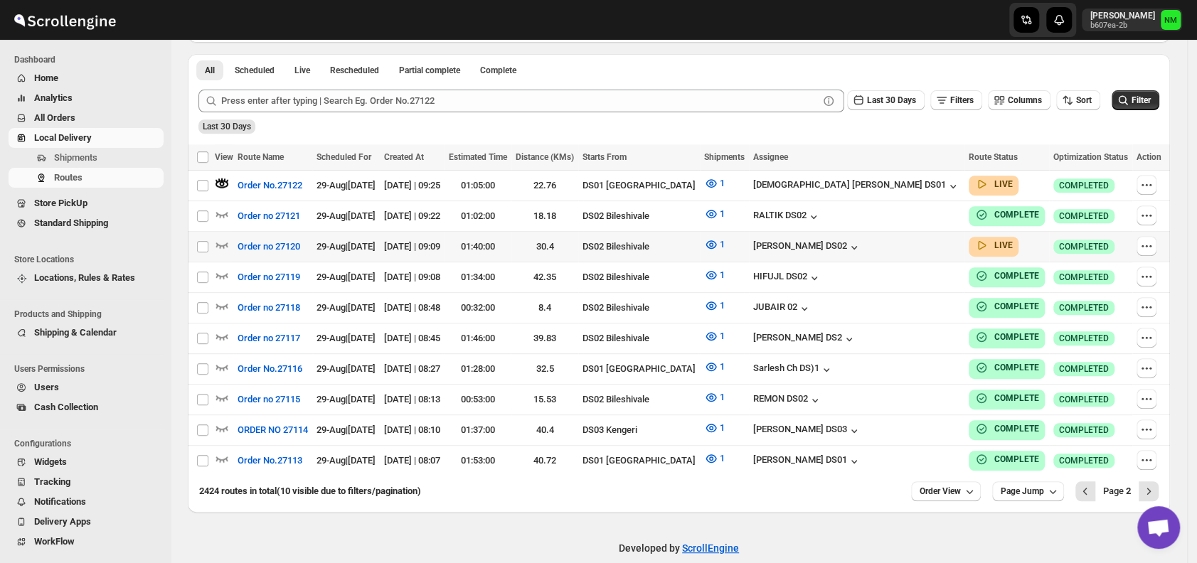
scroll to position [0, 0]
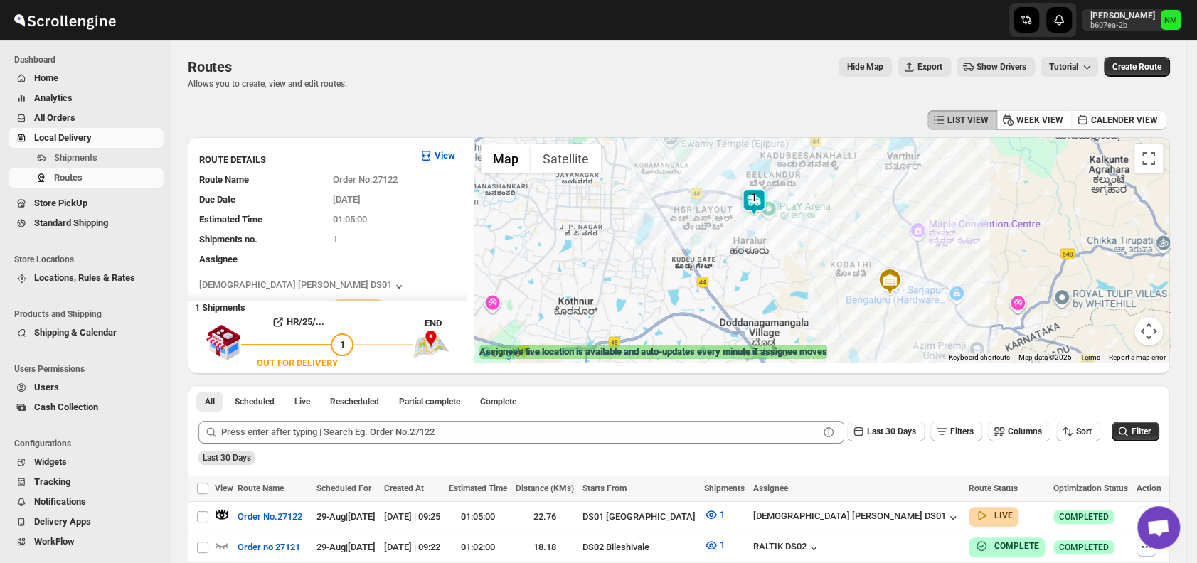
click at [758, 210] on img at bounding box center [754, 202] width 28 height 28
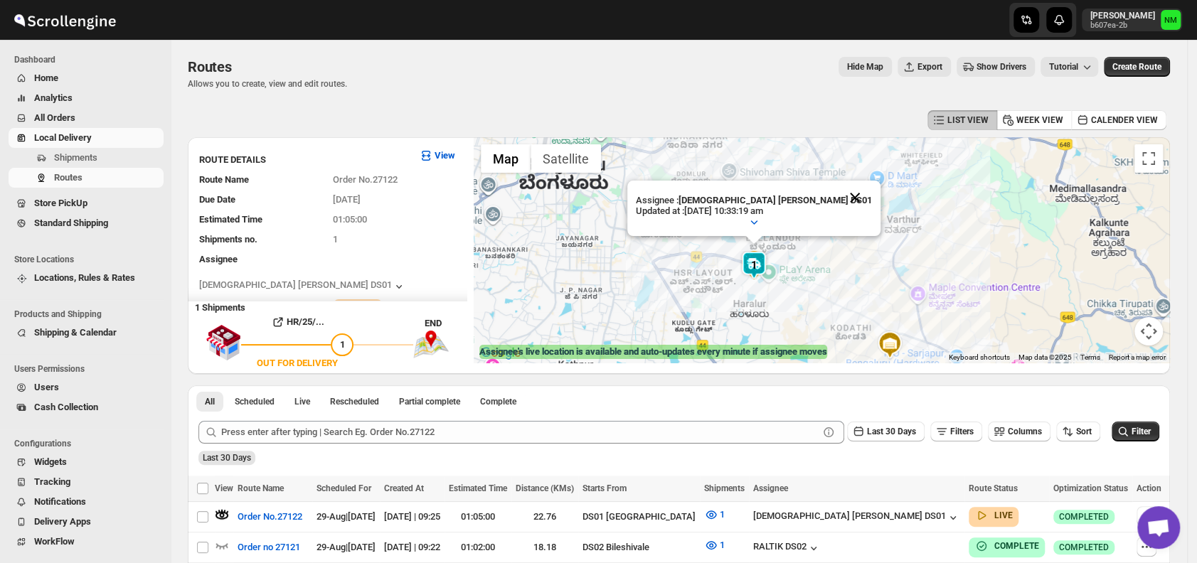
click at [838, 194] on button "Close" at bounding box center [855, 198] width 34 height 34
click at [108, 159] on span "Shipments" at bounding box center [107, 158] width 107 height 14
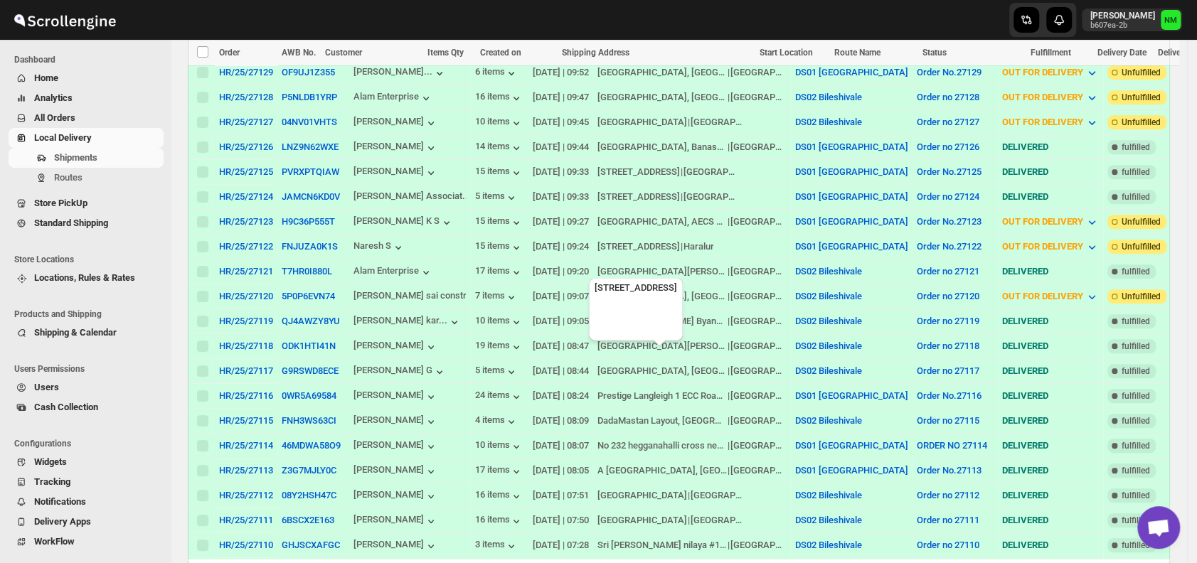
scroll to position [411, 0]
click at [76, 182] on span "Routes" at bounding box center [68, 177] width 28 height 11
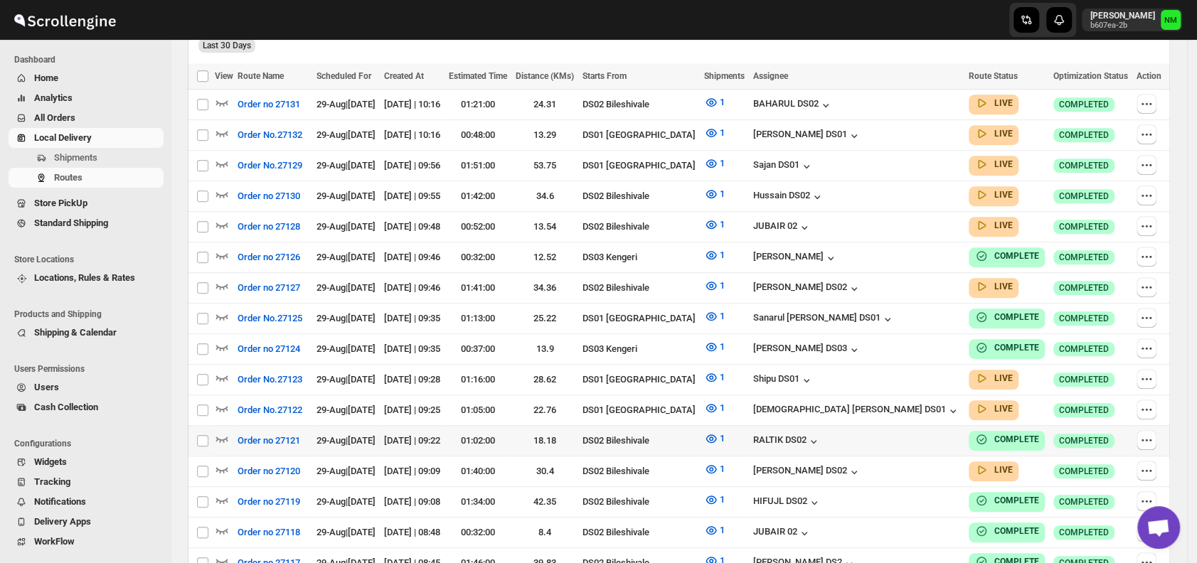
scroll to position [404, 0]
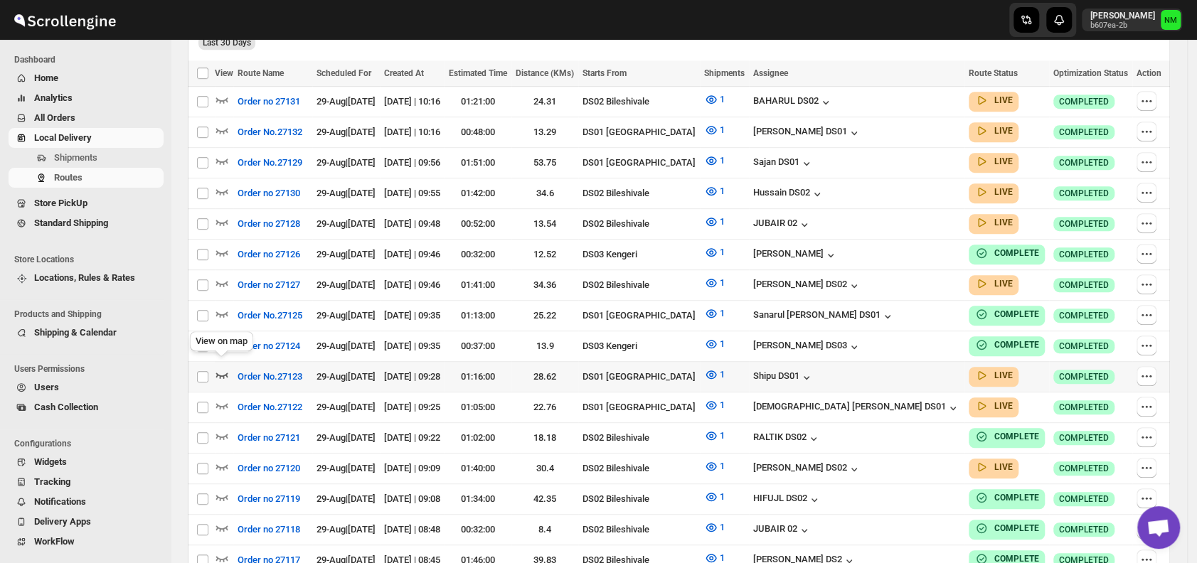
click at [219, 368] on icon "button" at bounding box center [222, 375] width 14 height 14
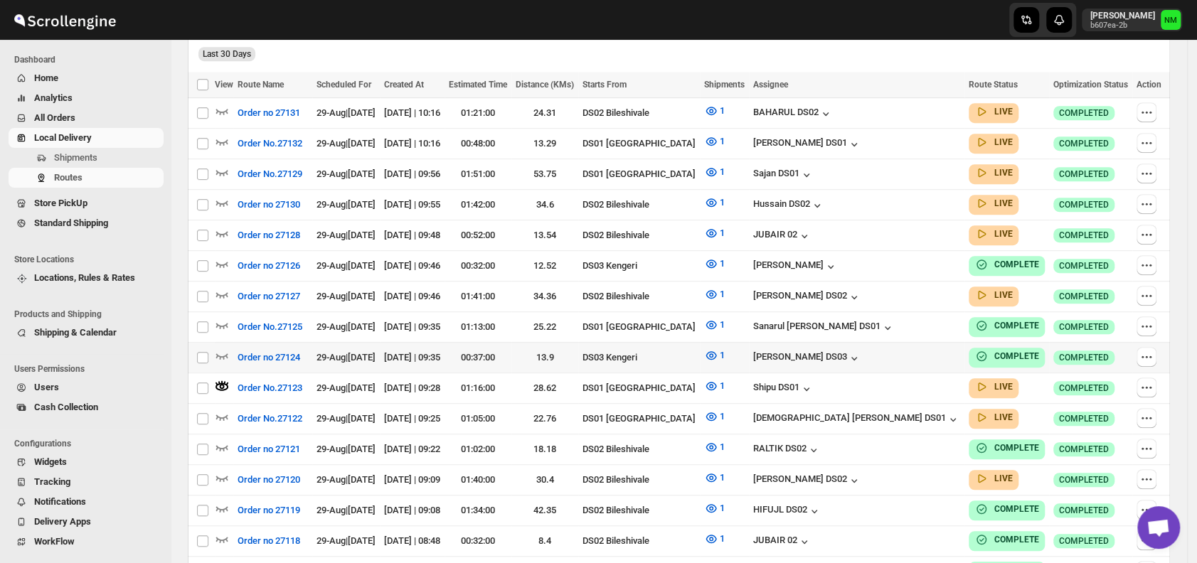
scroll to position [0, 0]
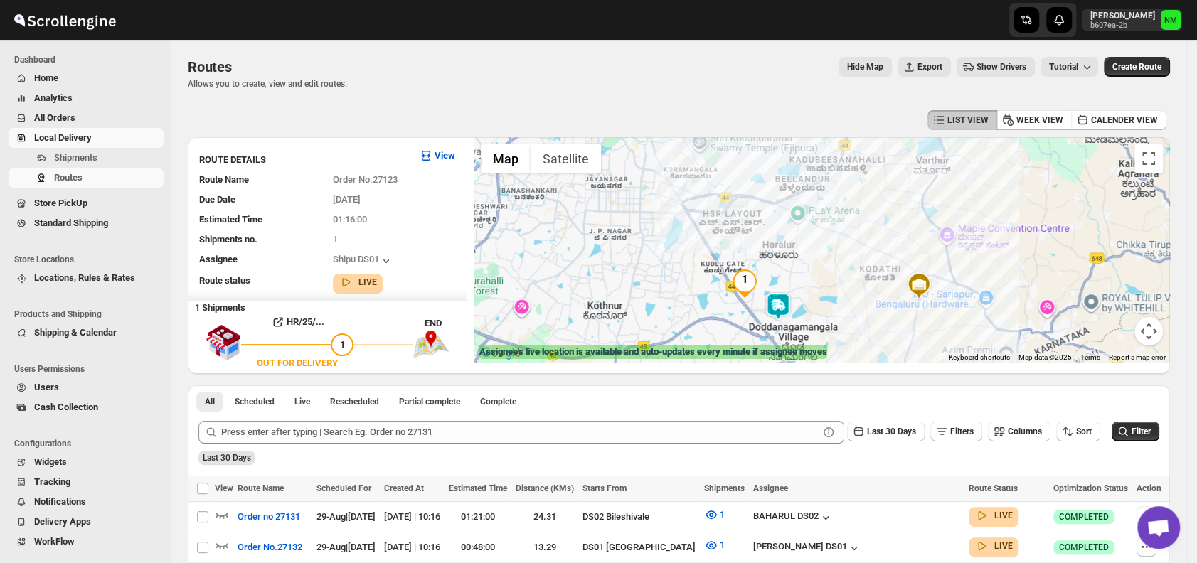
click at [781, 309] on img at bounding box center [778, 306] width 28 height 28
click at [842, 230] on button "Close" at bounding box center [825, 238] width 34 height 34
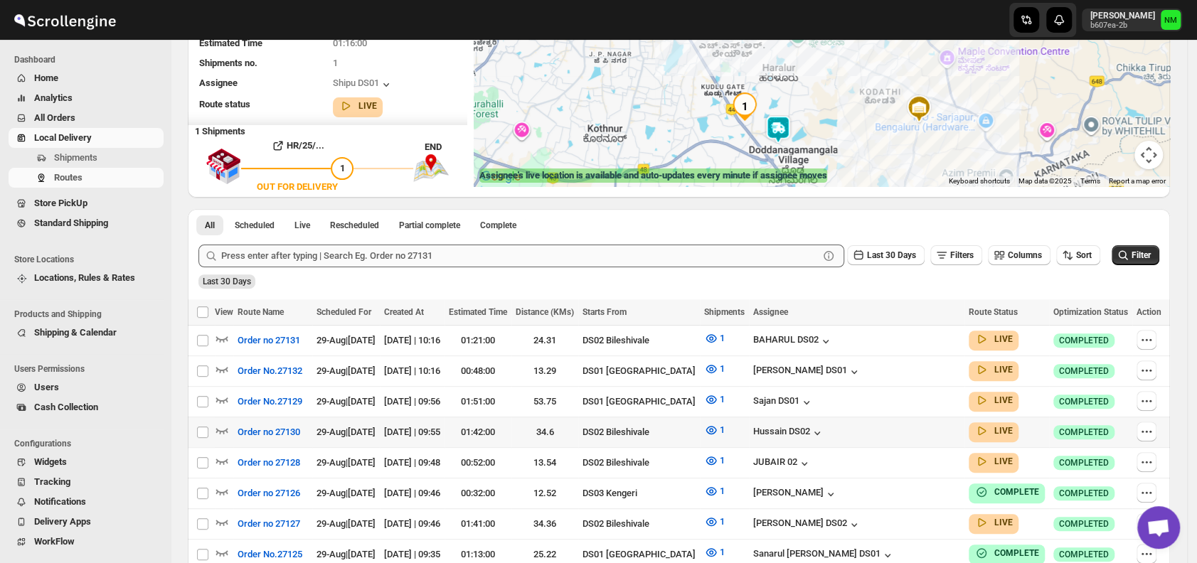
scroll to position [177, 0]
click at [220, 367] on icon "button" at bounding box center [222, 369] width 12 height 6
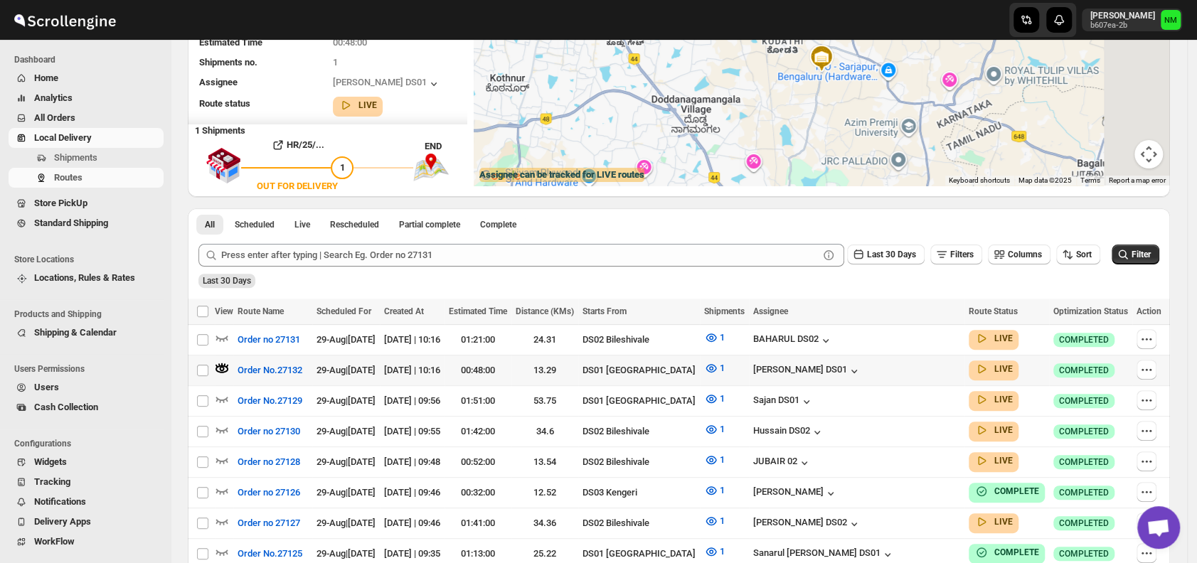
scroll to position [0, 0]
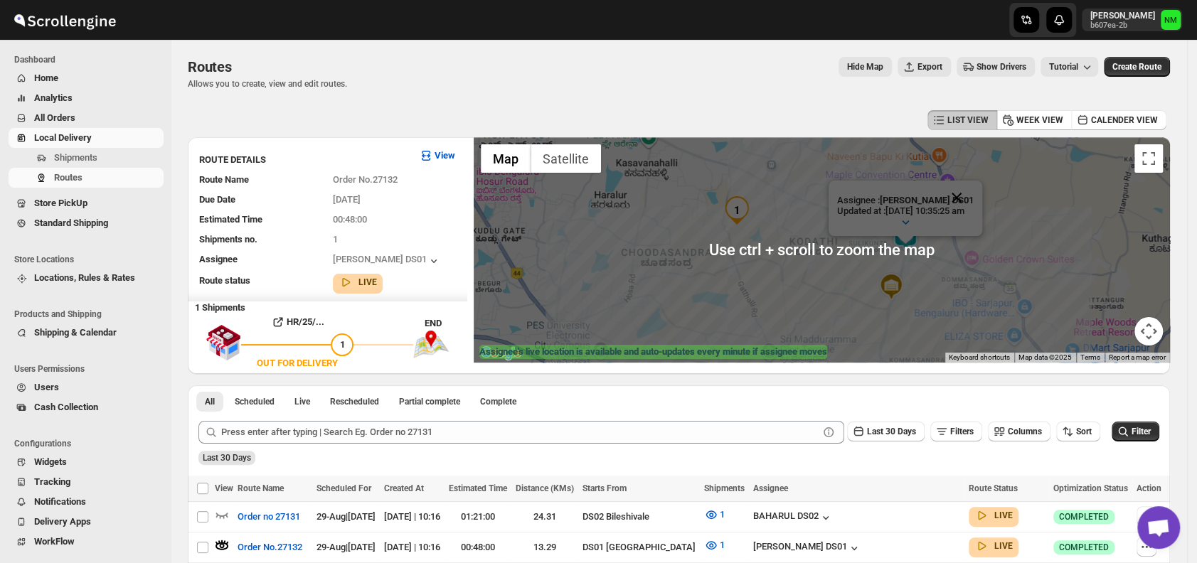
click at [968, 198] on button "Close" at bounding box center [957, 198] width 34 height 34
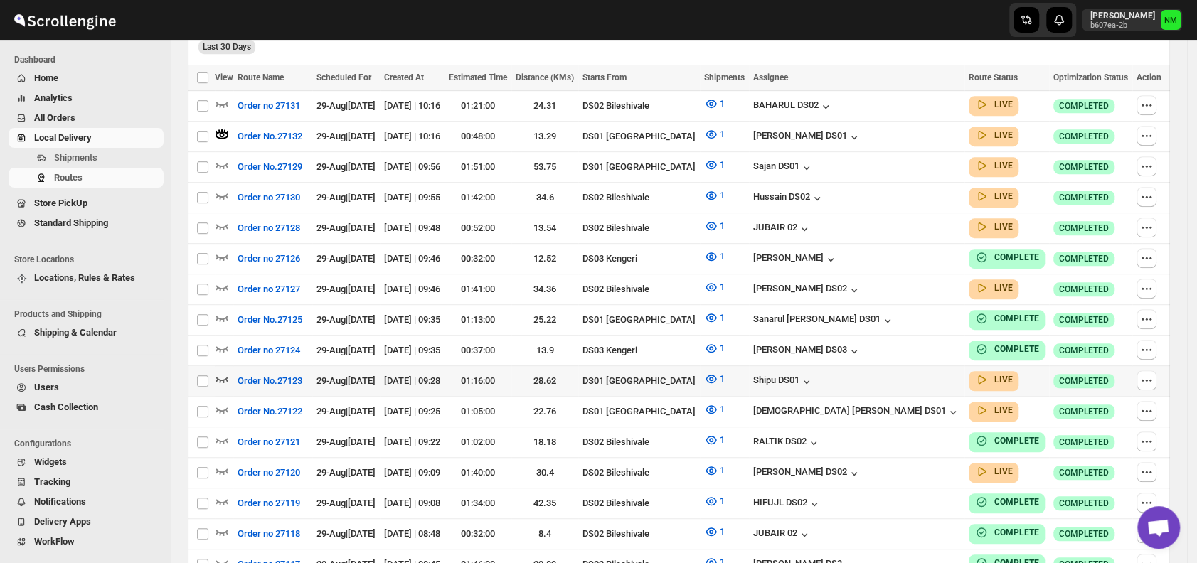
scroll to position [417, 0]
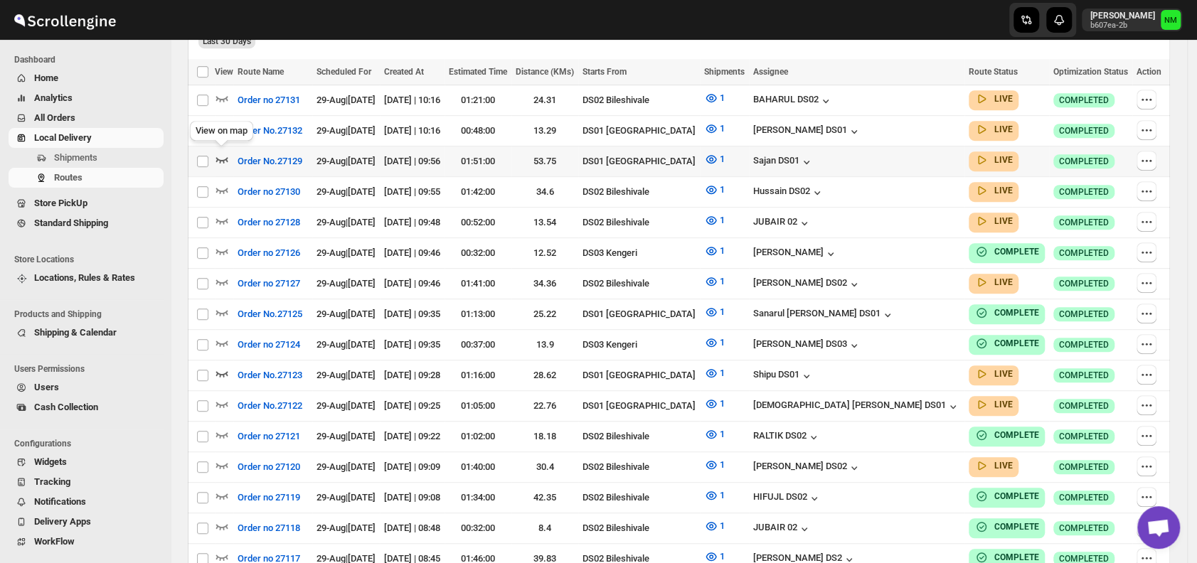
click at [223, 158] on icon "button" at bounding box center [222, 160] width 12 height 6
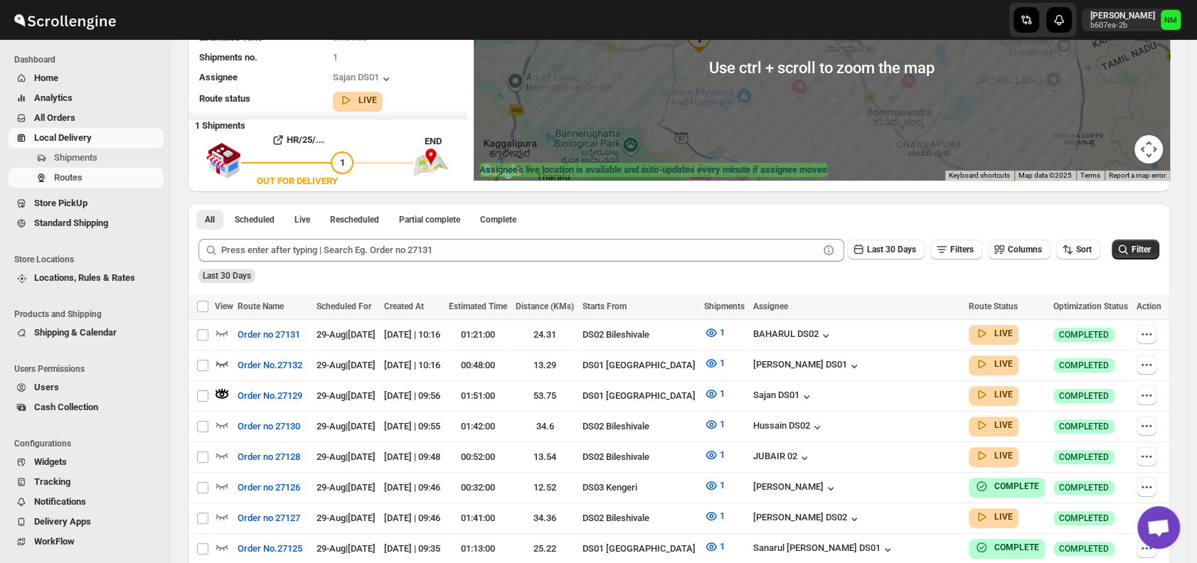
scroll to position [186, 0]
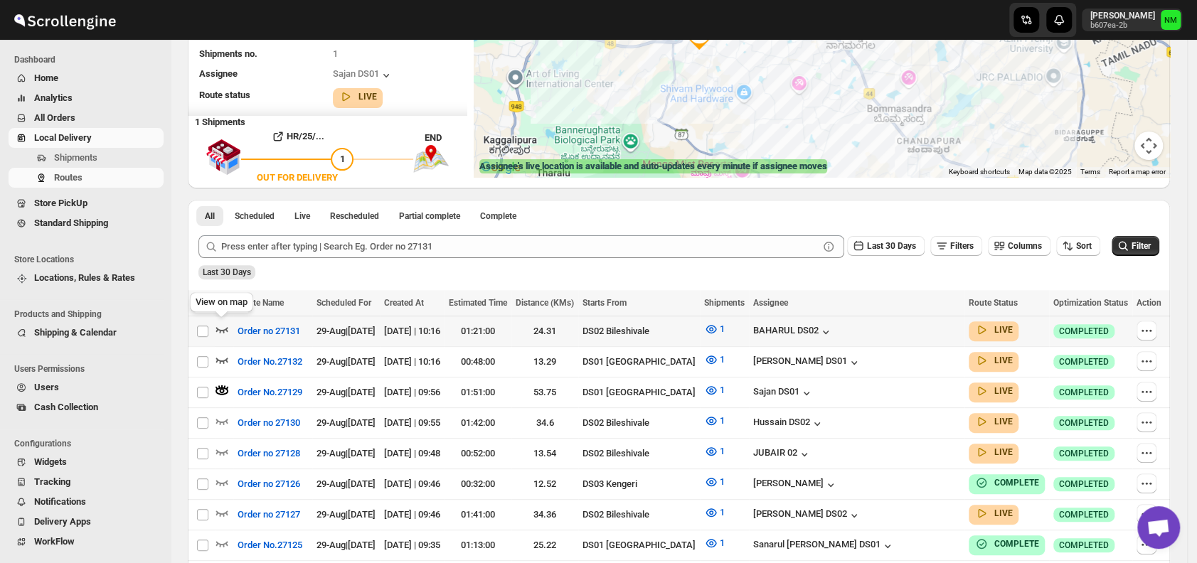
click at [222, 330] on icon "button" at bounding box center [222, 329] width 14 height 14
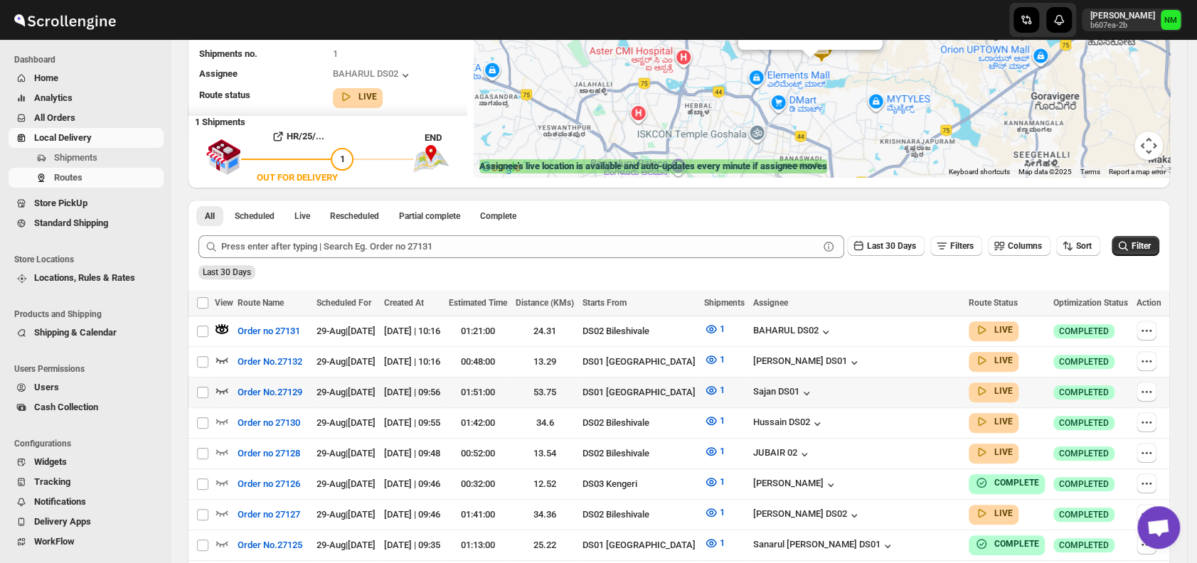
scroll to position [0, 0]
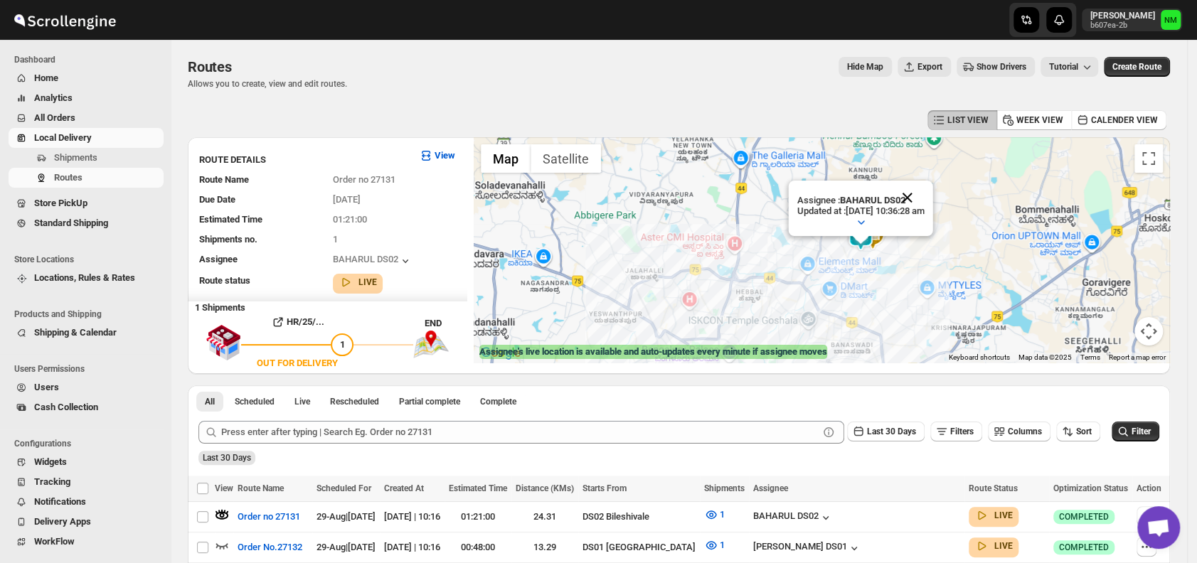
click at [925, 189] on button "Close" at bounding box center [908, 198] width 34 height 34
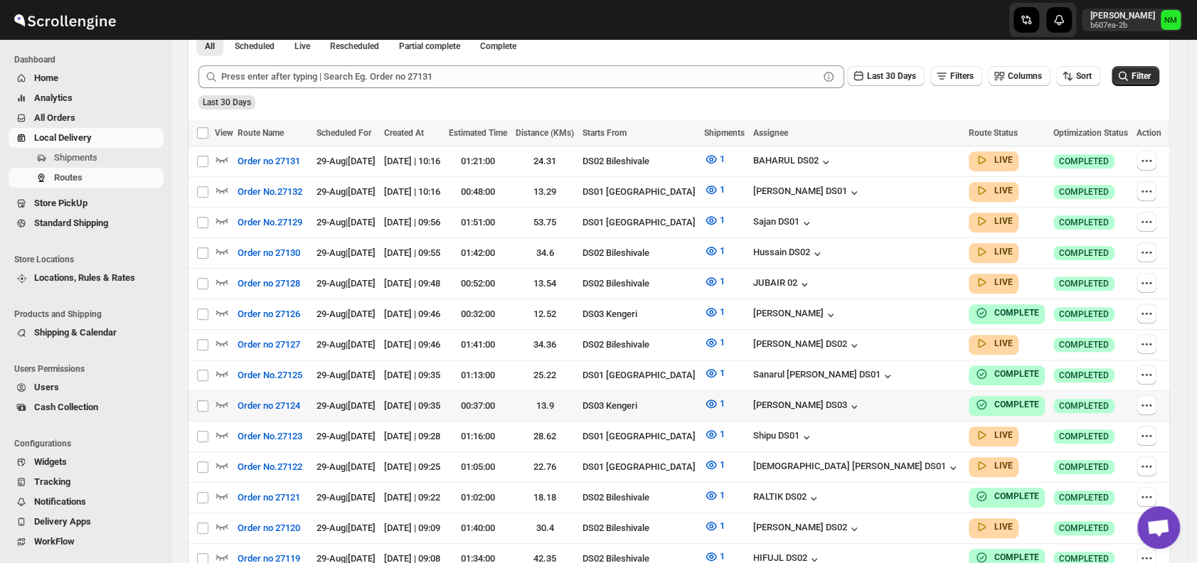
scroll to position [347, 0]
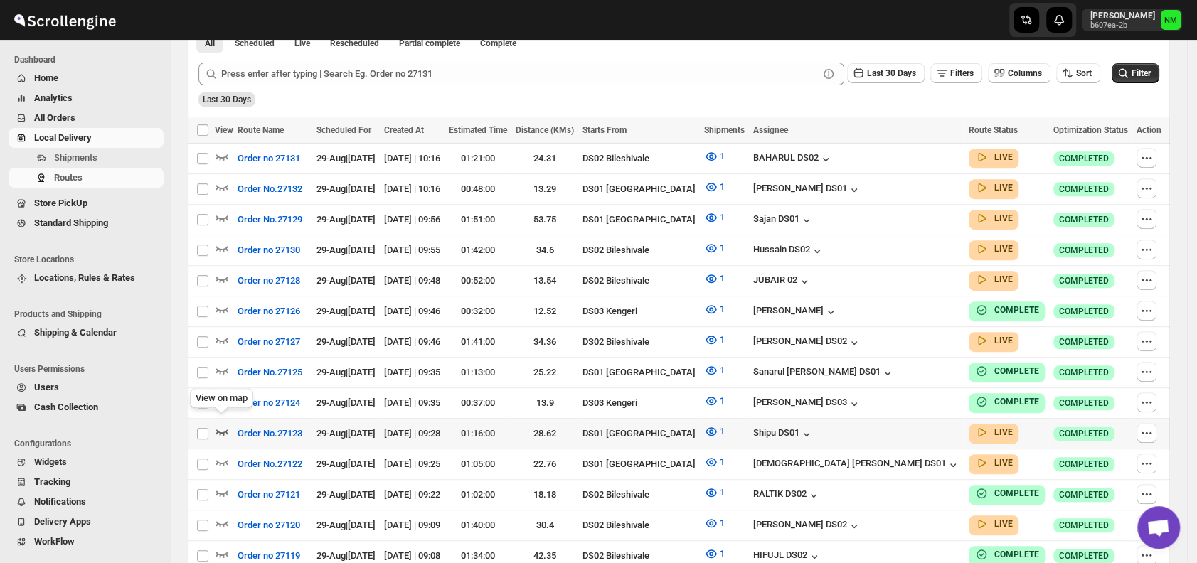
click at [226, 425] on icon "button" at bounding box center [222, 432] width 14 height 14
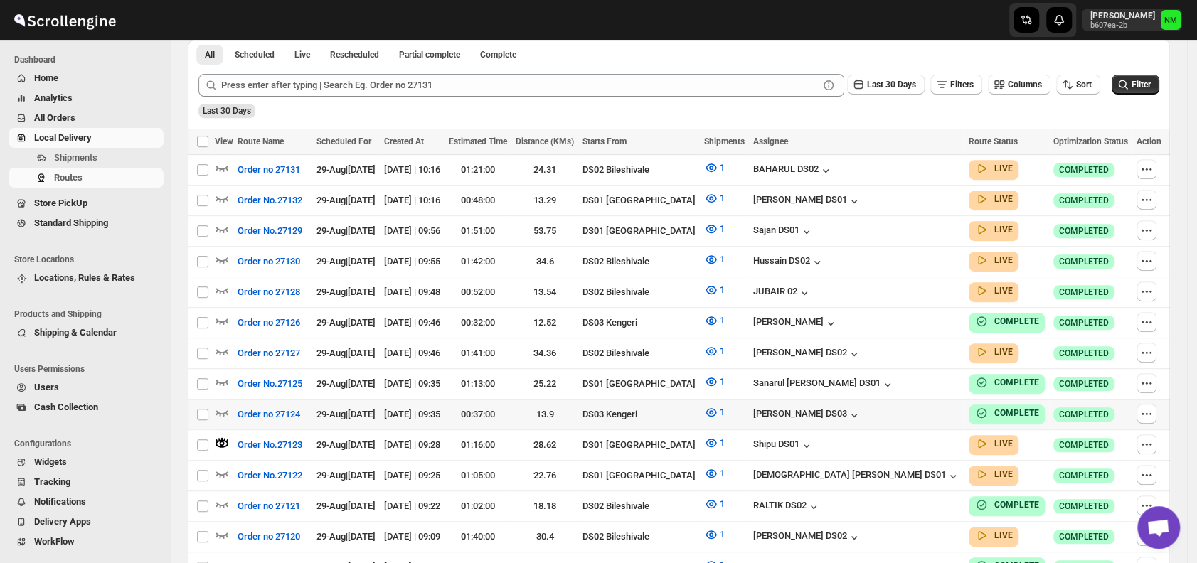
scroll to position [0, 0]
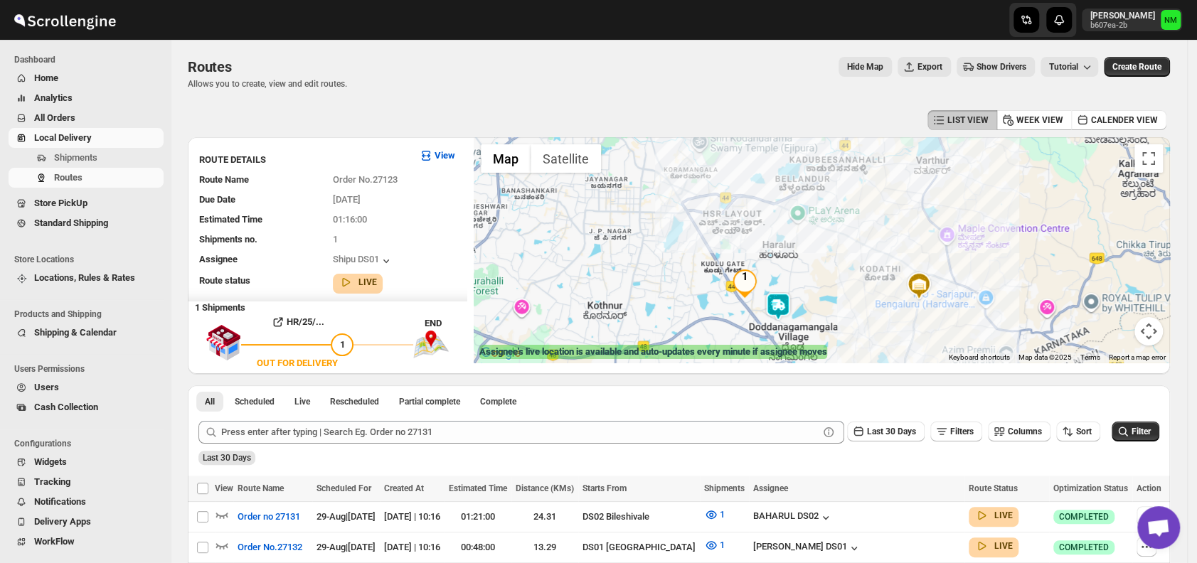
click at [783, 296] on img at bounding box center [778, 306] width 28 height 28
click at [842, 238] on button "Close" at bounding box center [825, 238] width 34 height 34
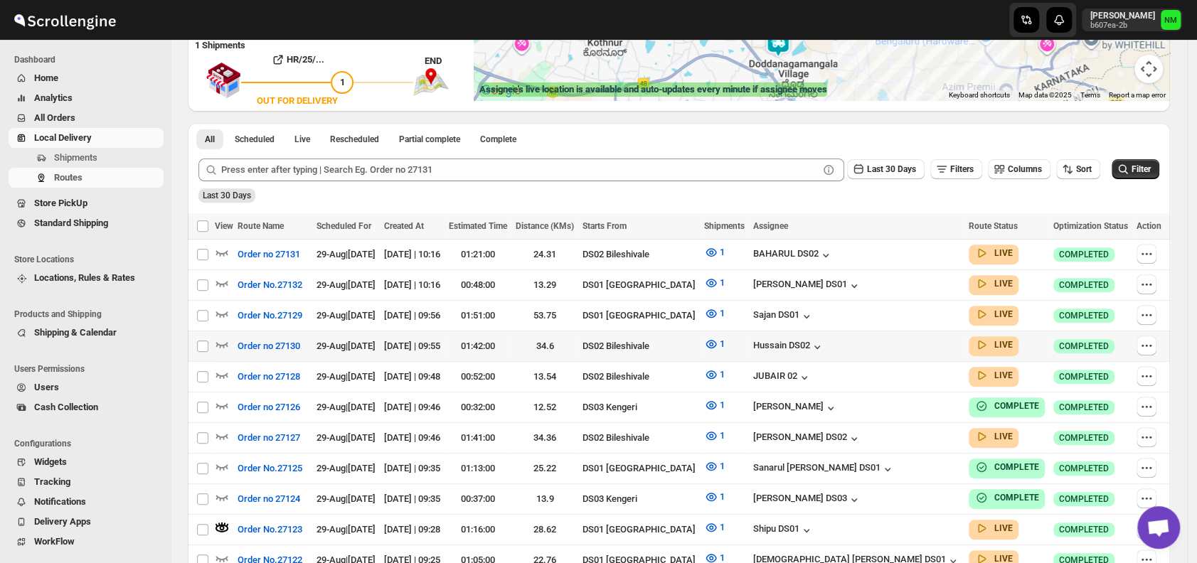
scroll to position [263, 0]
click at [224, 309] on icon "button" at bounding box center [222, 313] width 14 height 14
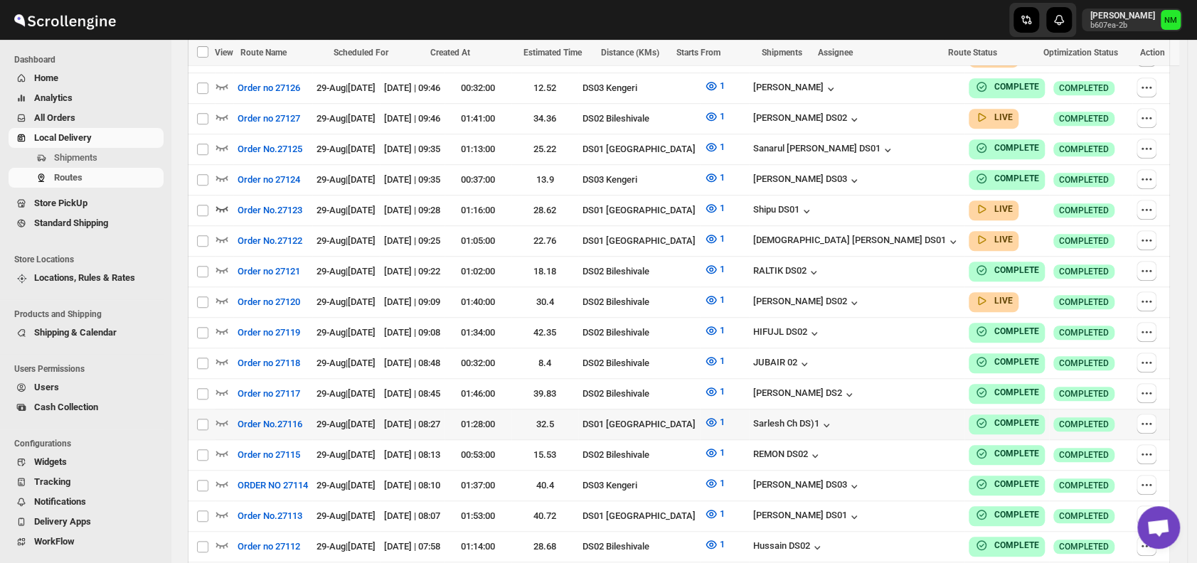
scroll to position [583, 0]
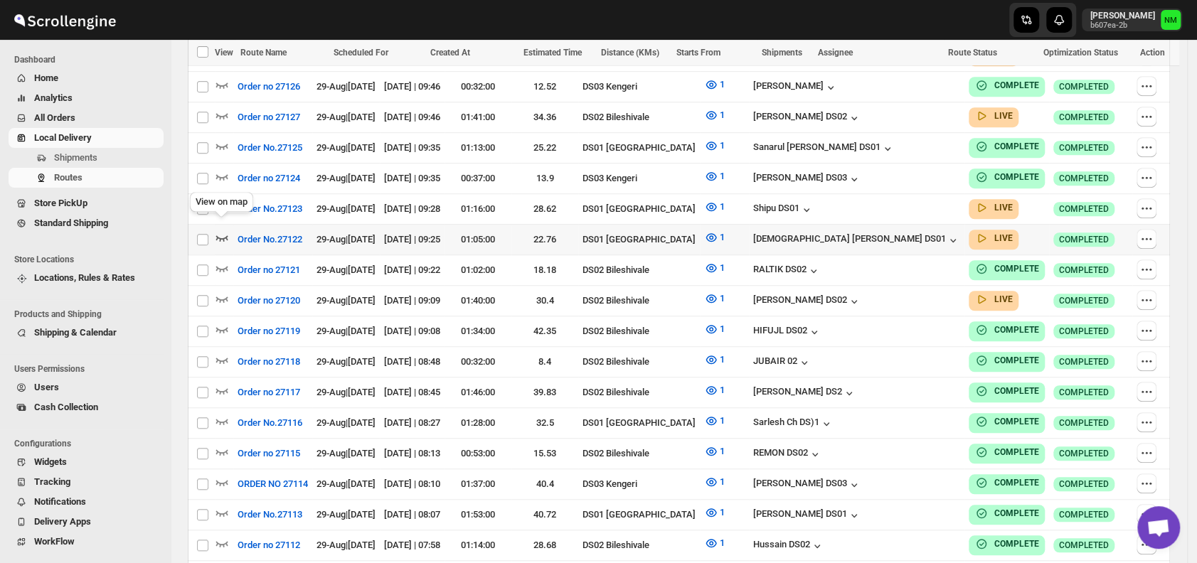
click at [219, 230] on icon "button" at bounding box center [222, 237] width 14 height 14
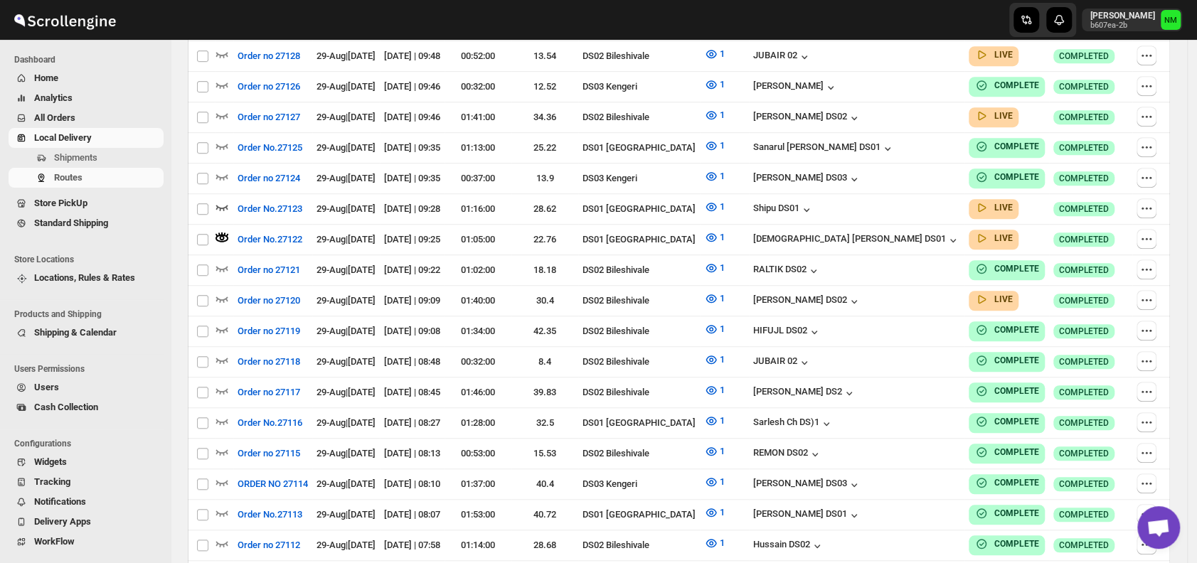
scroll to position [0, 0]
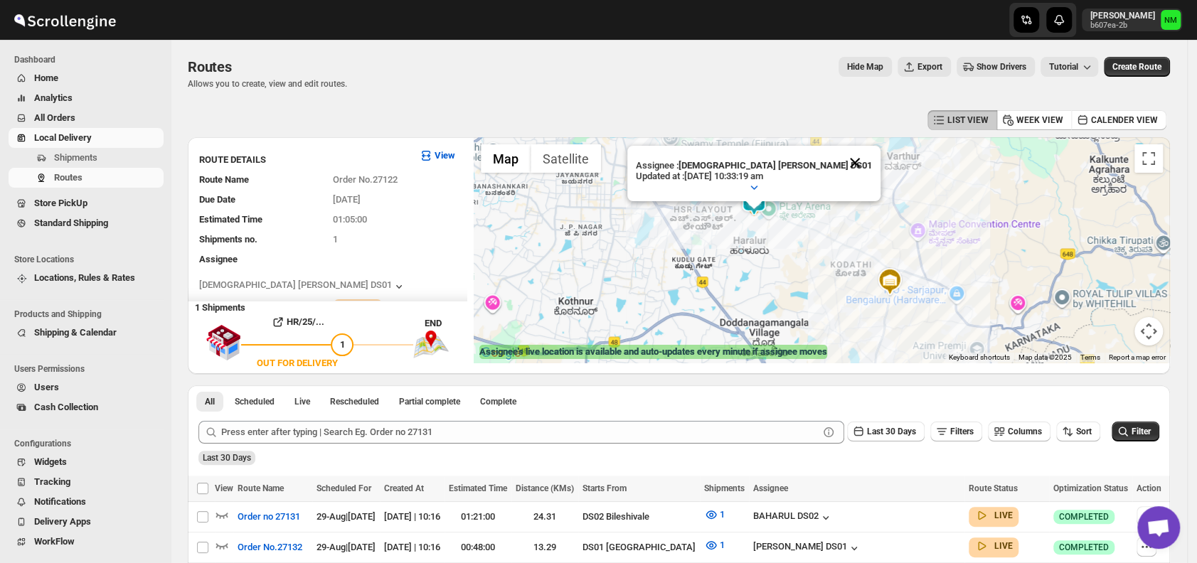
click at [838, 156] on button "Close" at bounding box center [855, 163] width 34 height 34
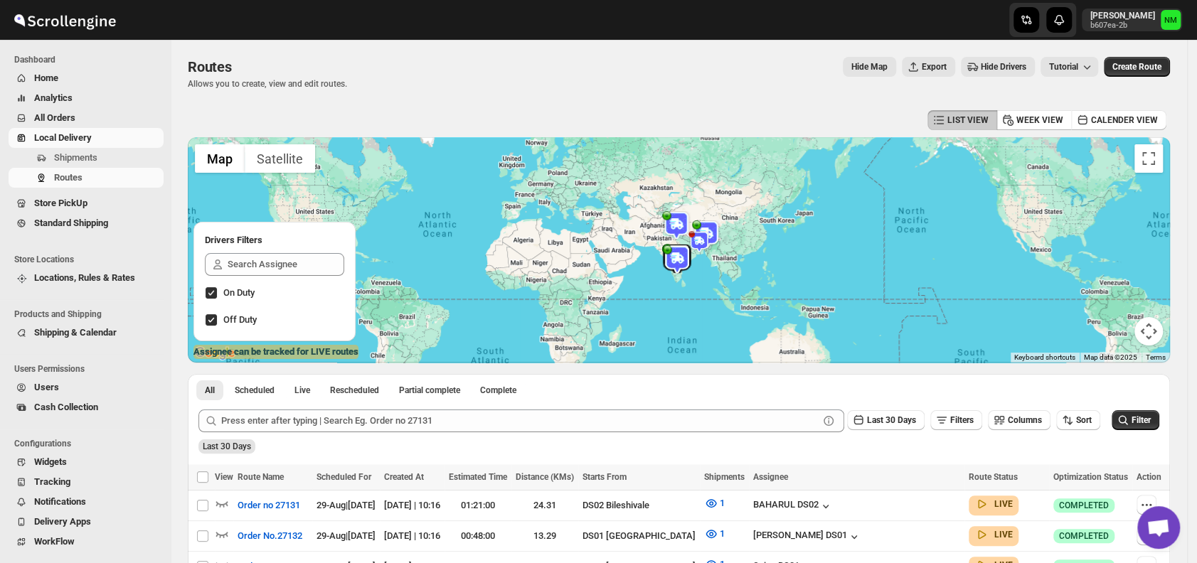
scroll to position [153, 0]
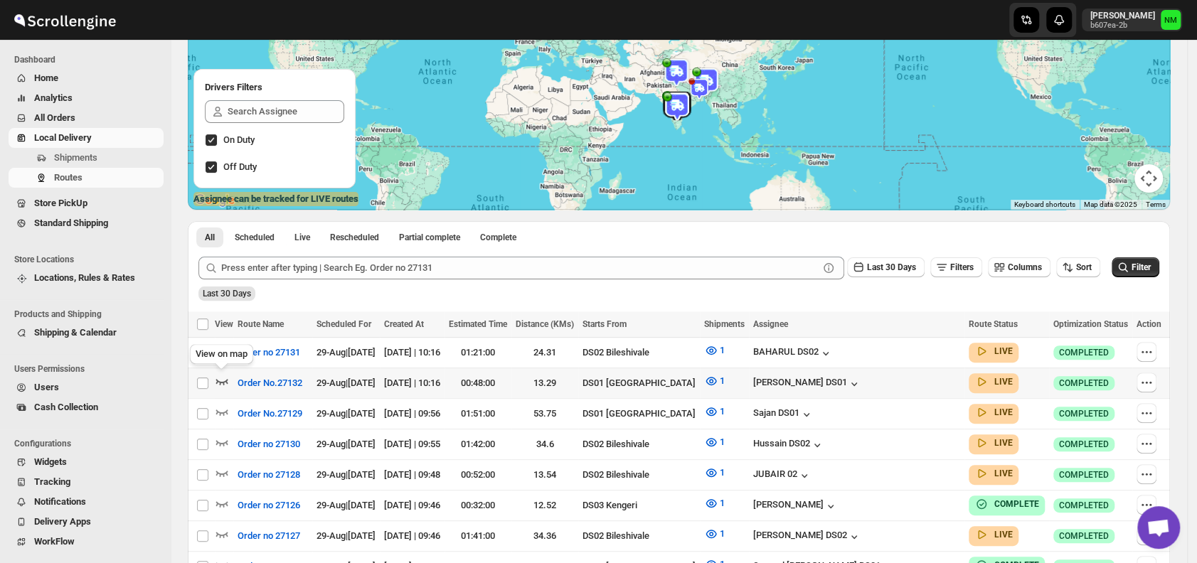
click at [222, 381] on icon "button" at bounding box center [222, 382] width 12 height 6
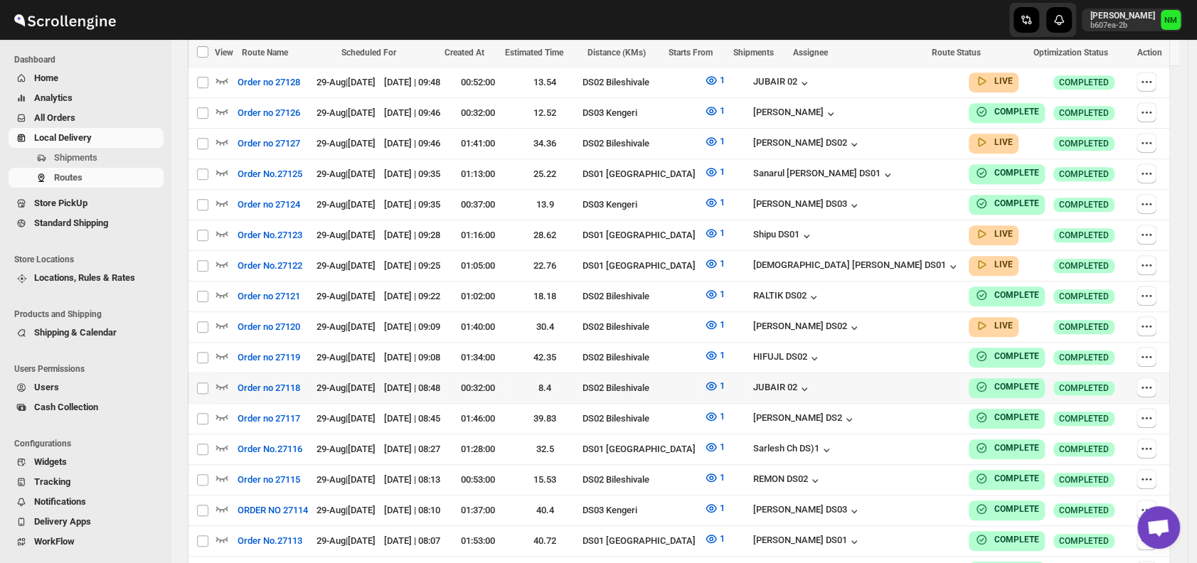
scroll to position [558, 0]
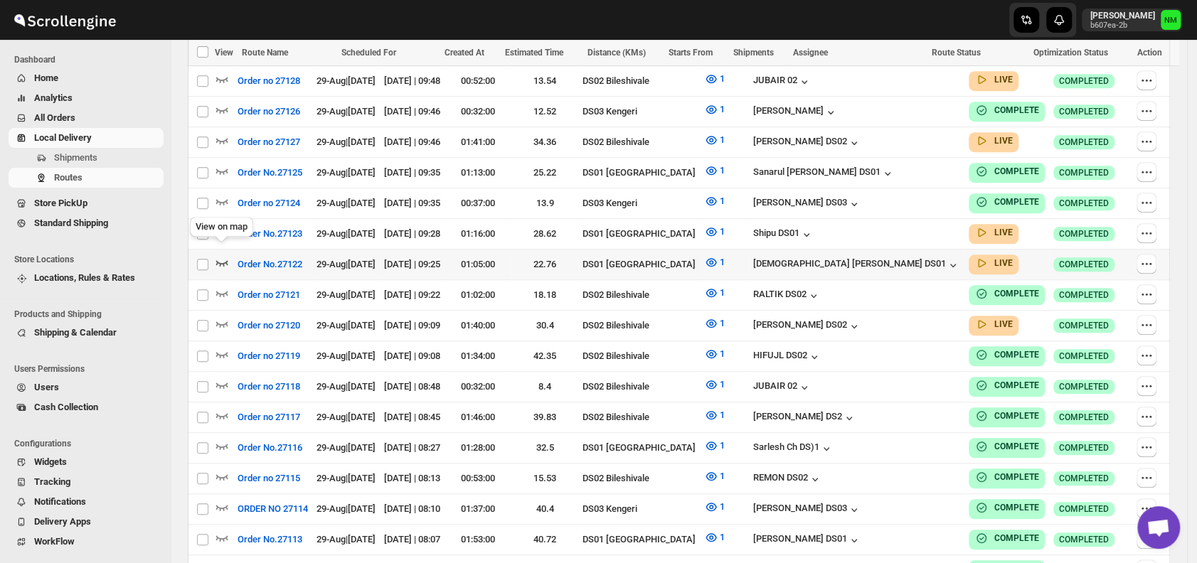
click at [223, 255] on icon "button" at bounding box center [222, 262] width 14 height 14
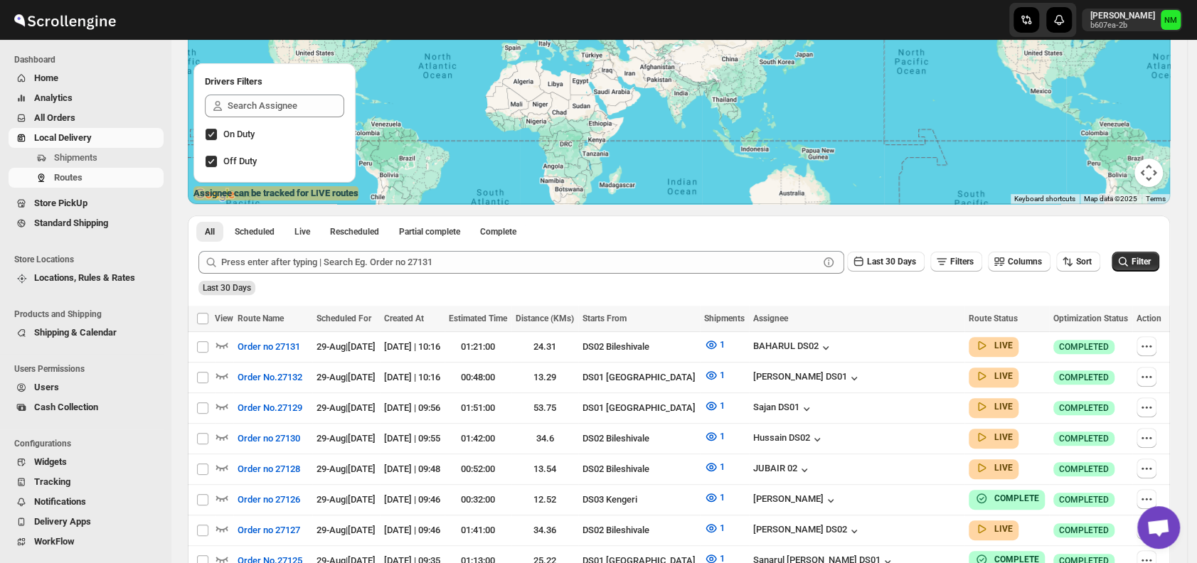
scroll to position [400, 0]
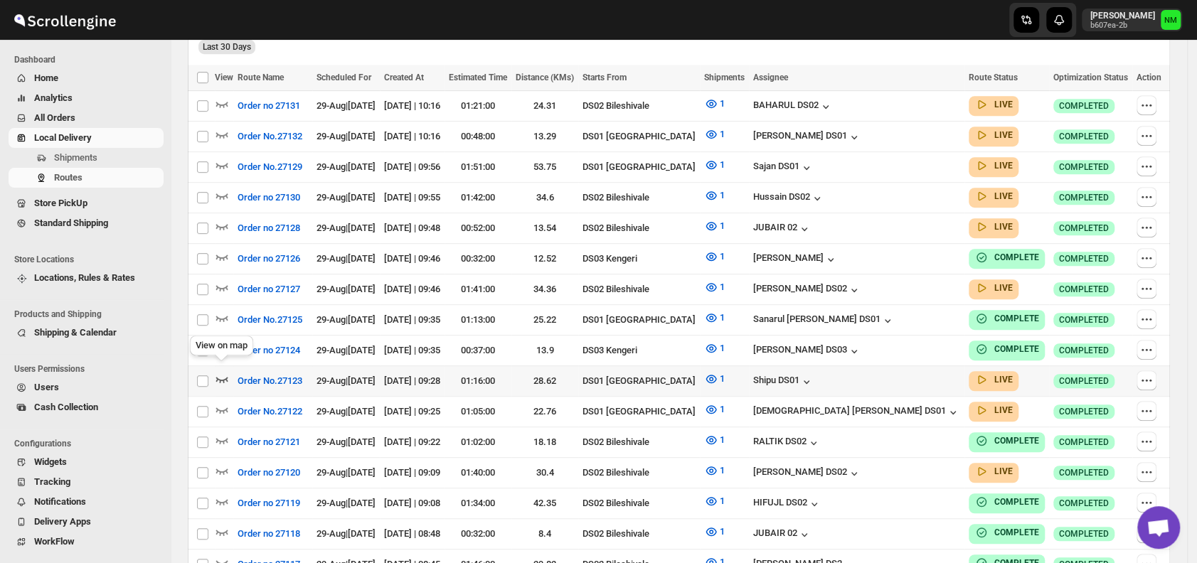
click at [220, 372] on icon "button" at bounding box center [222, 379] width 14 height 14
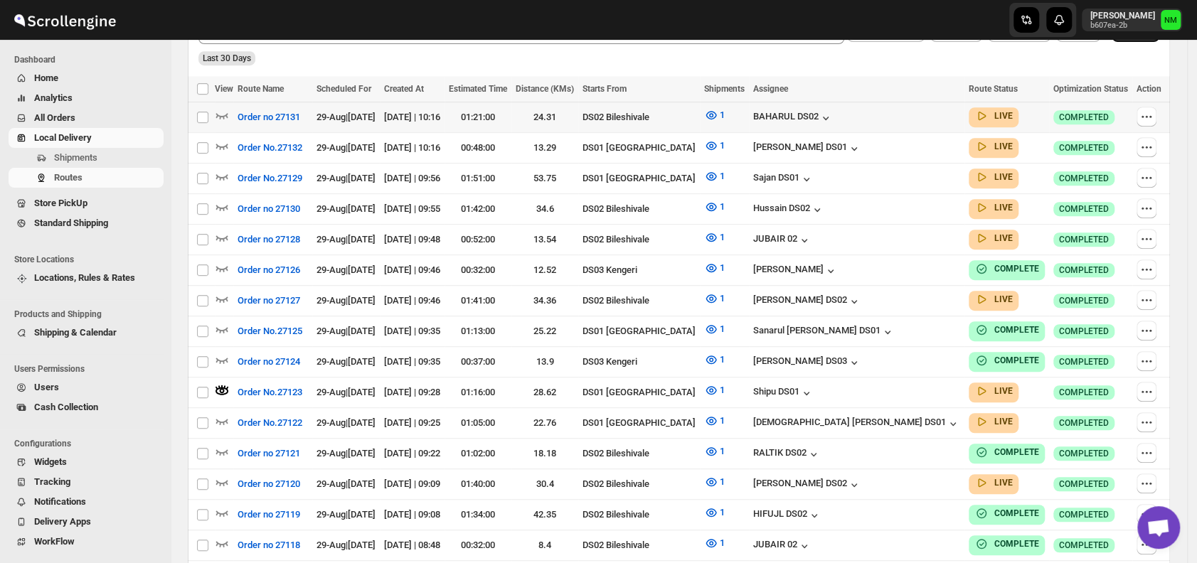
scroll to position [0, 0]
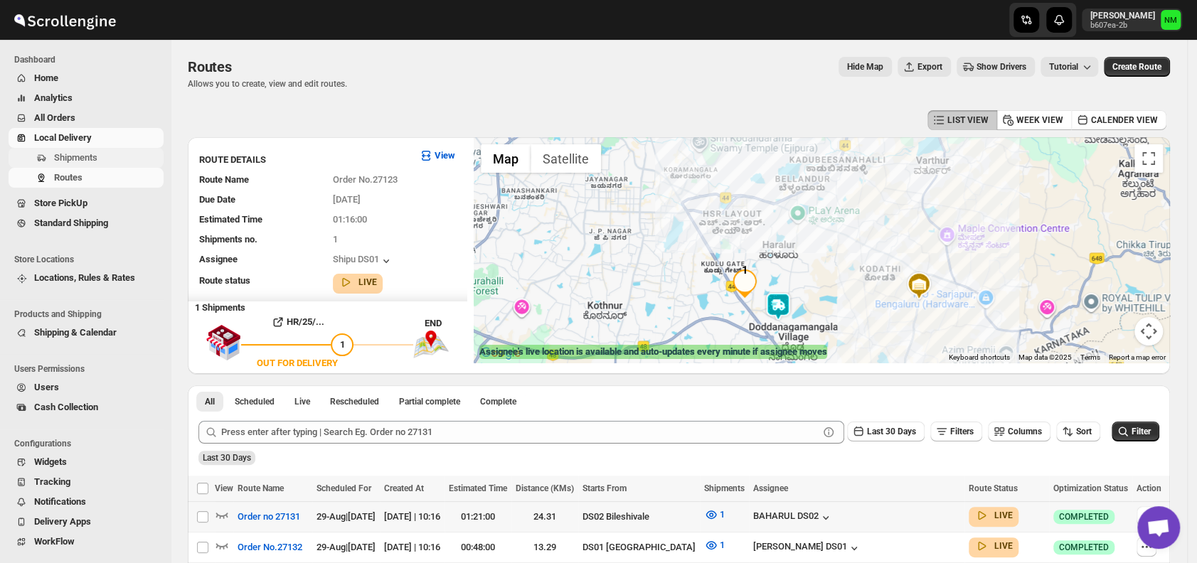
click at [94, 158] on span "Shipments" at bounding box center [75, 157] width 43 height 11
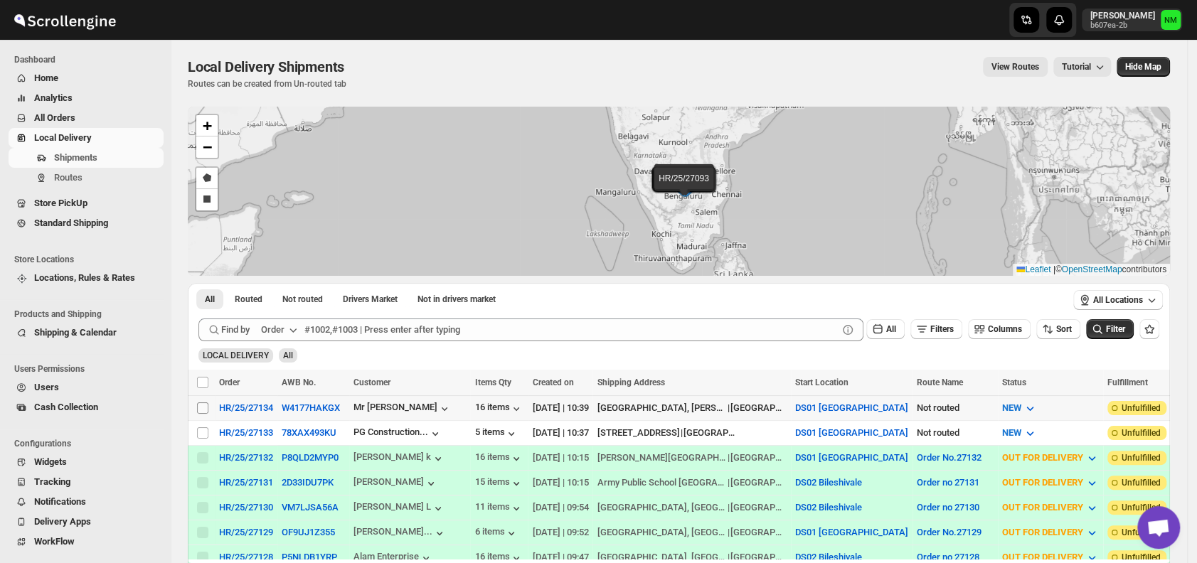
click at [199, 409] on input "Select shipment" at bounding box center [202, 408] width 11 height 11
checkbox input "true"
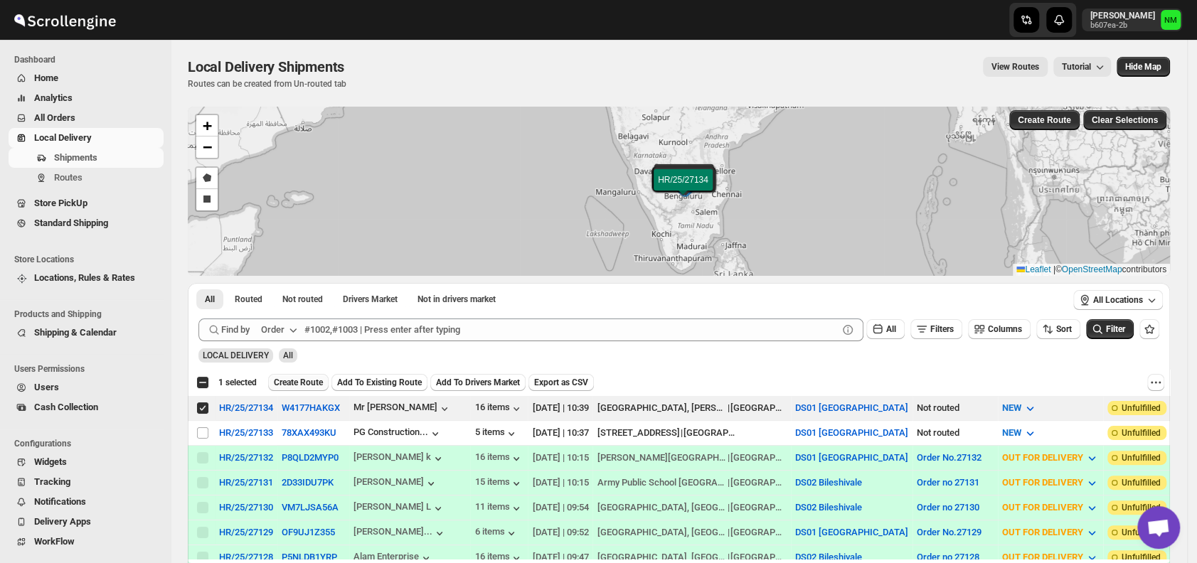
click at [303, 385] on span "Create Route" at bounding box center [298, 382] width 49 height 11
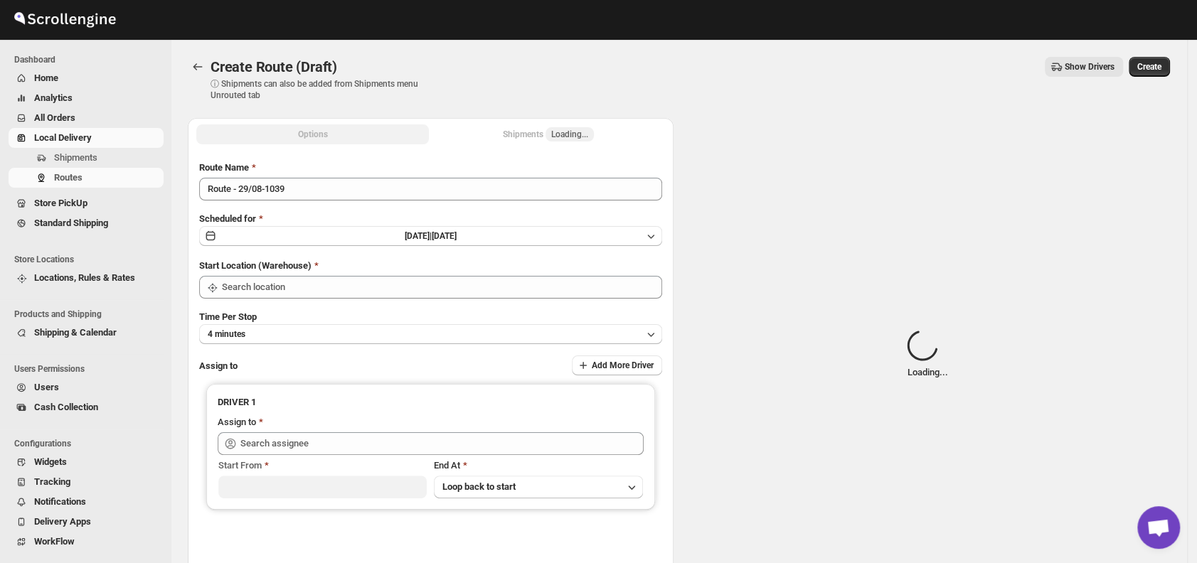
type input "DS01 [GEOGRAPHIC_DATA]"
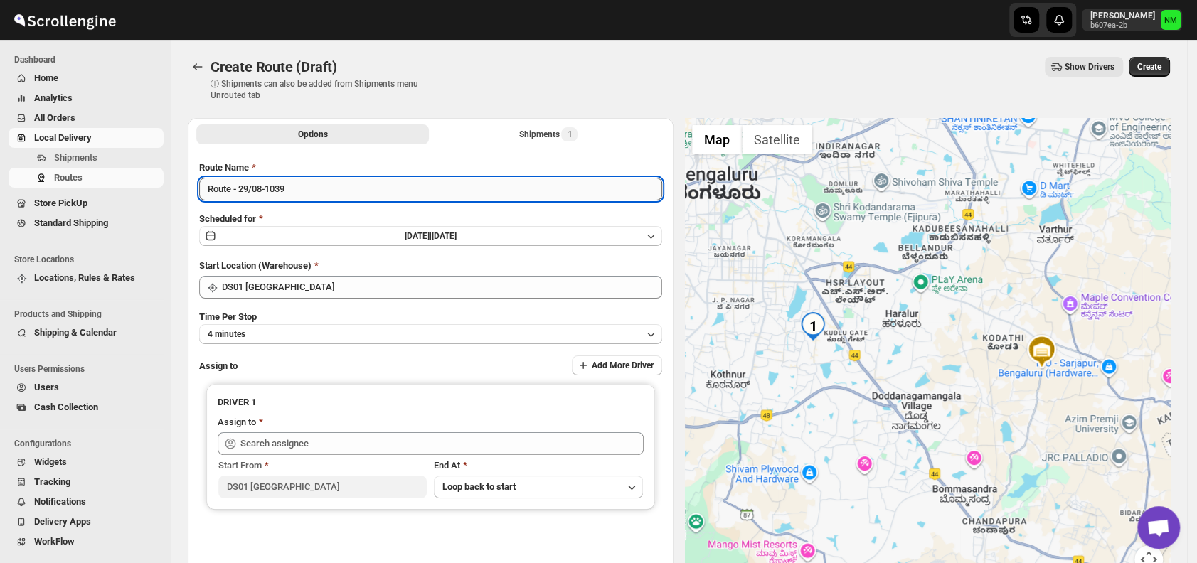
click at [325, 187] on input "Route - 29/08-1039" at bounding box center [430, 189] width 463 height 23
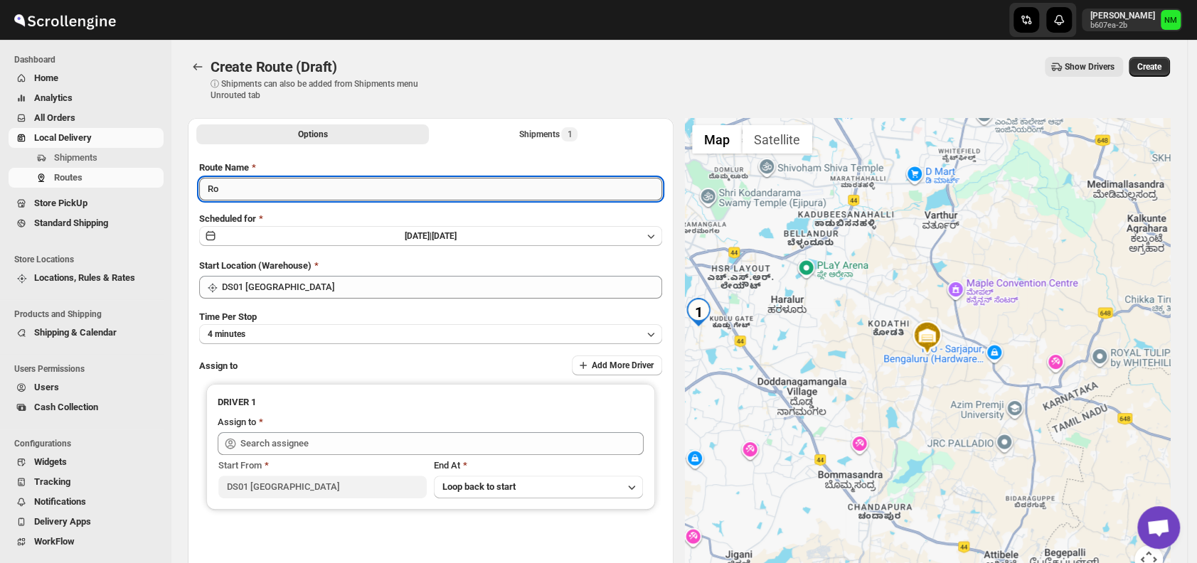
type input "R"
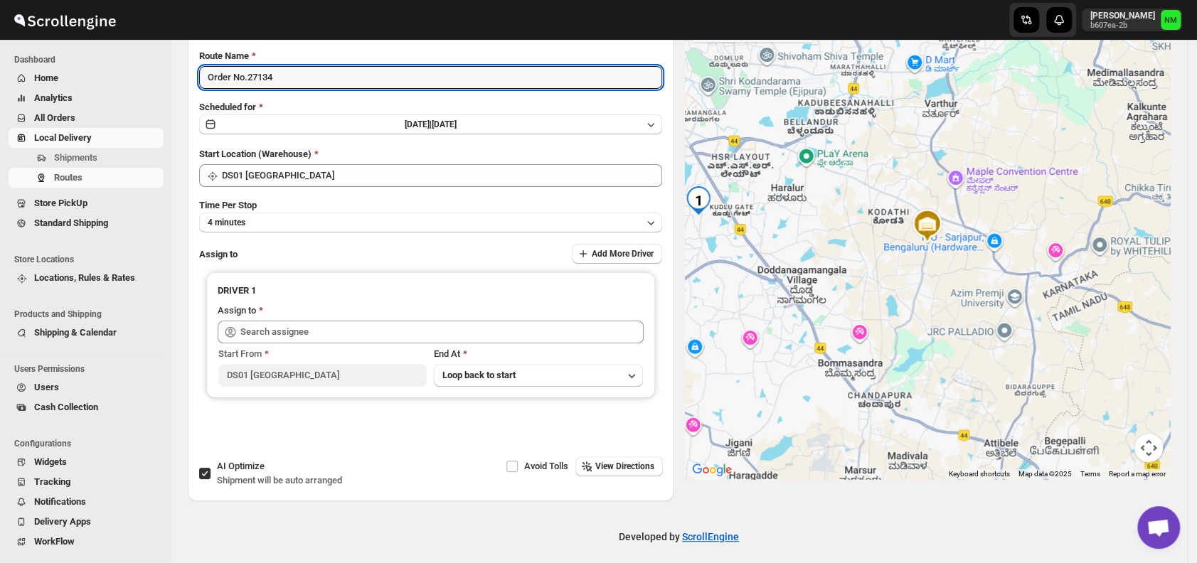
scroll to position [120, 0]
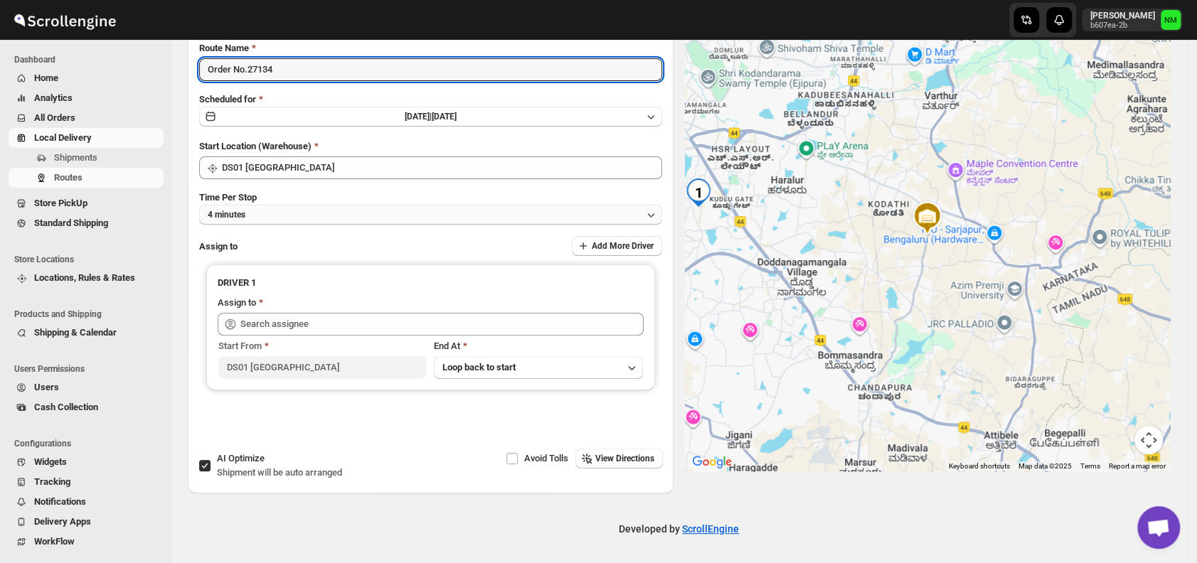
type input "Order No.27134"
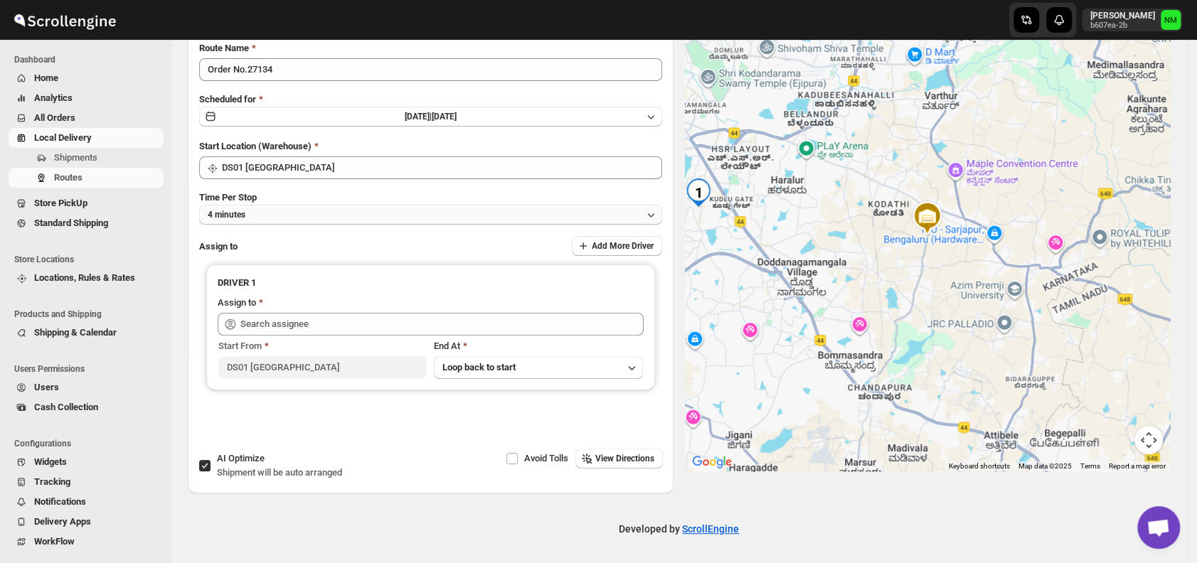
click at [298, 219] on button "4 minutes" at bounding box center [430, 215] width 463 height 20
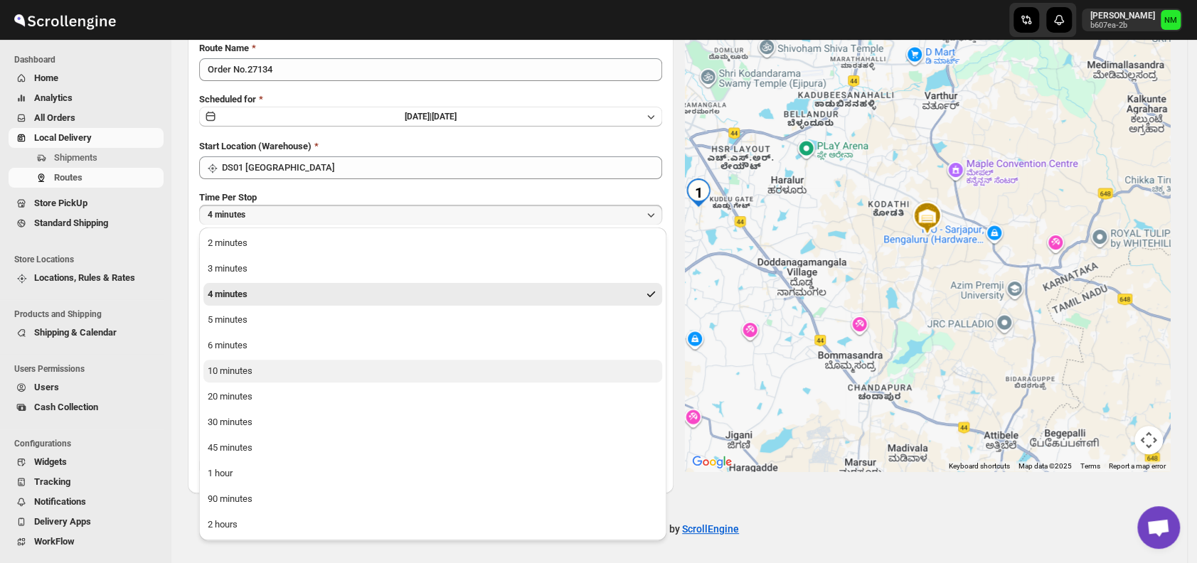
click at [274, 371] on button "10 minutes" at bounding box center [432, 371] width 459 height 23
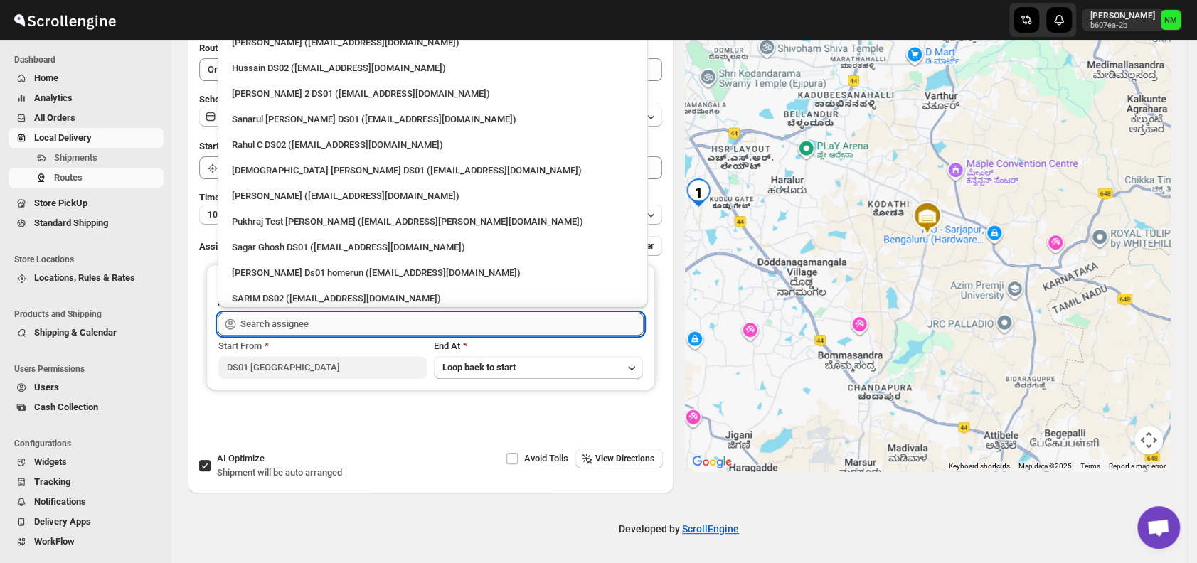
click at [353, 327] on input "text" at bounding box center [441, 324] width 403 height 23
click at [254, 194] on div "[PERSON_NAME] ([EMAIL_ADDRESS][DOMAIN_NAME])" at bounding box center [433, 196] width 402 height 14
type input "[PERSON_NAME] ([EMAIL_ADDRESS][DOMAIN_NAME])"
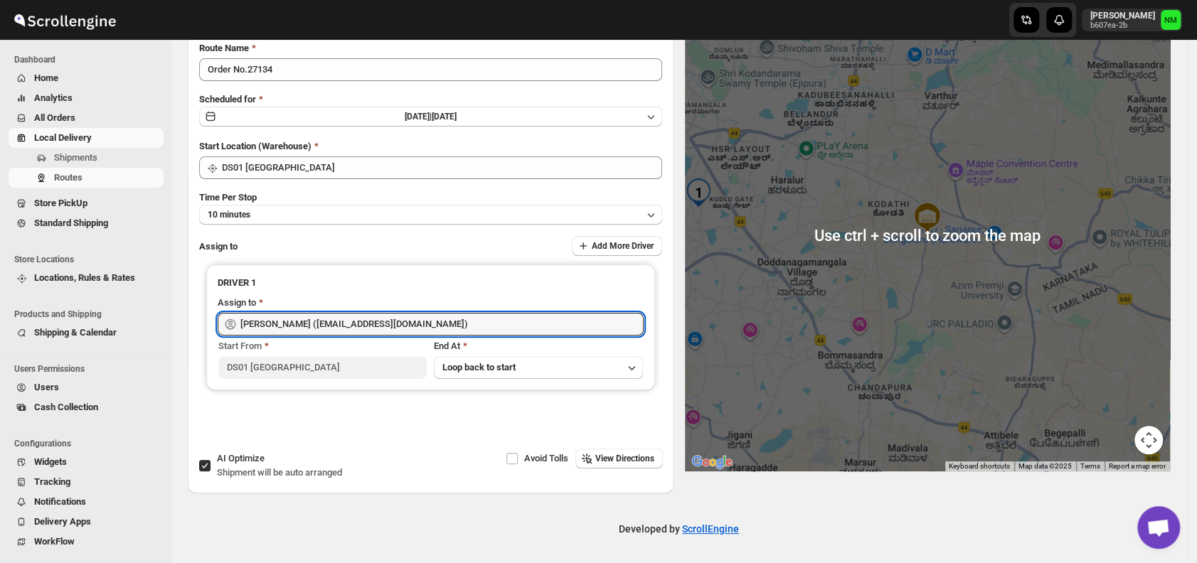
scroll to position [0, 0]
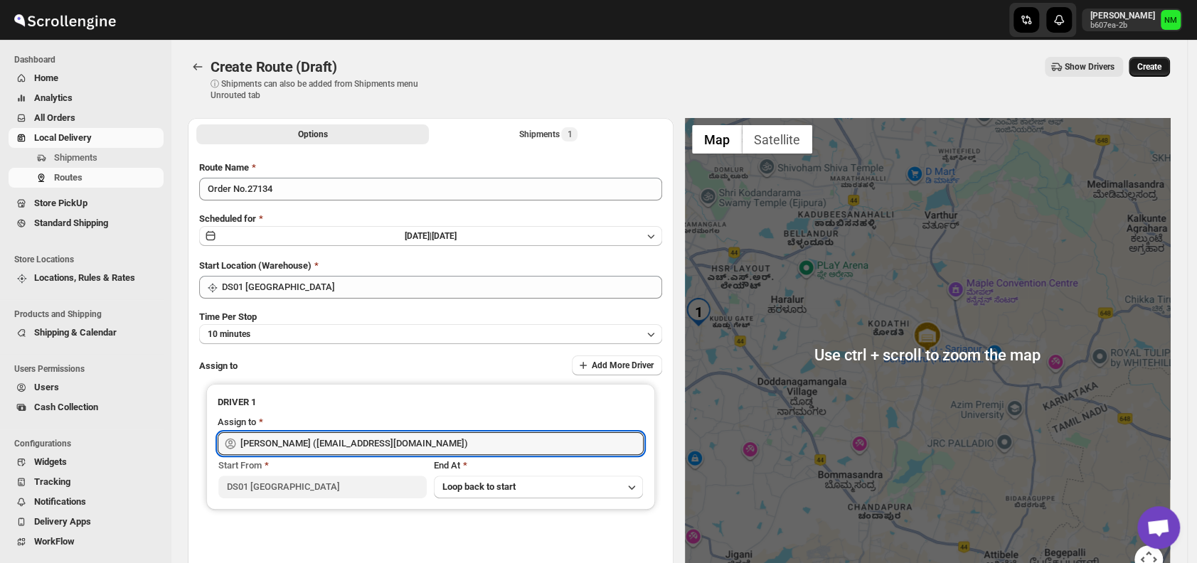
click at [1165, 60] on button "Create" at bounding box center [1149, 67] width 41 height 20
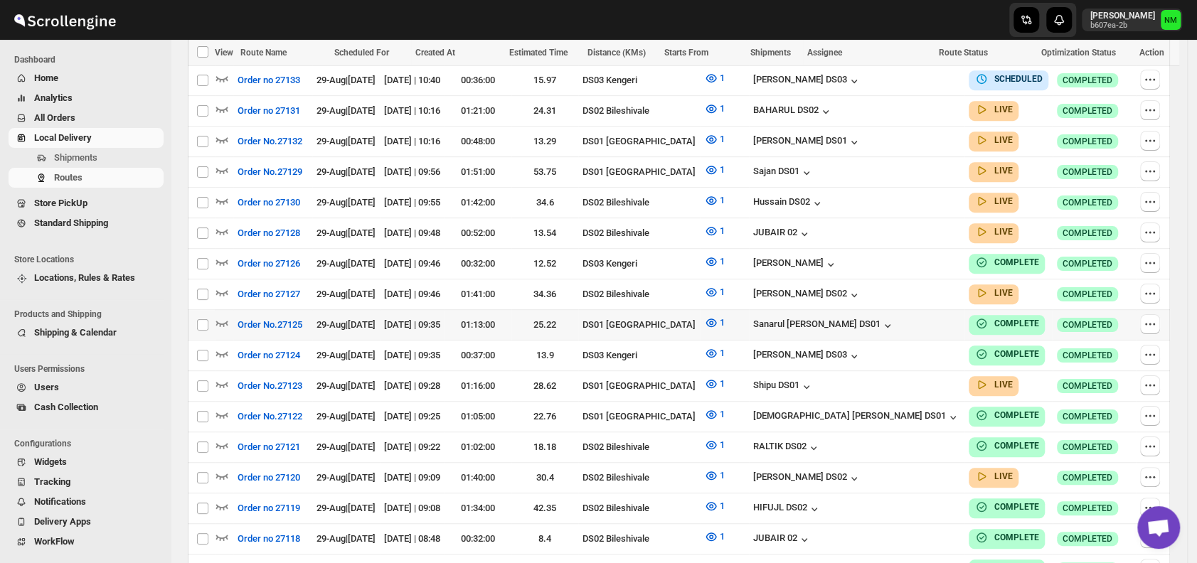
scroll to position [472, 0]
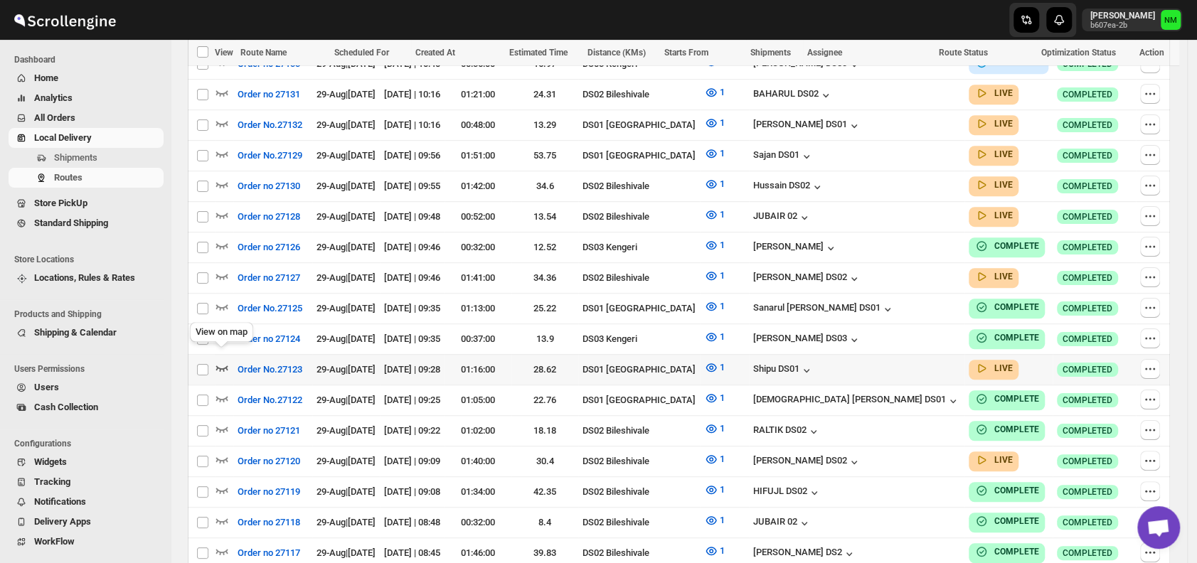
click at [222, 361] on icon "button" at bounding box center [222, 368] width 14 height 14
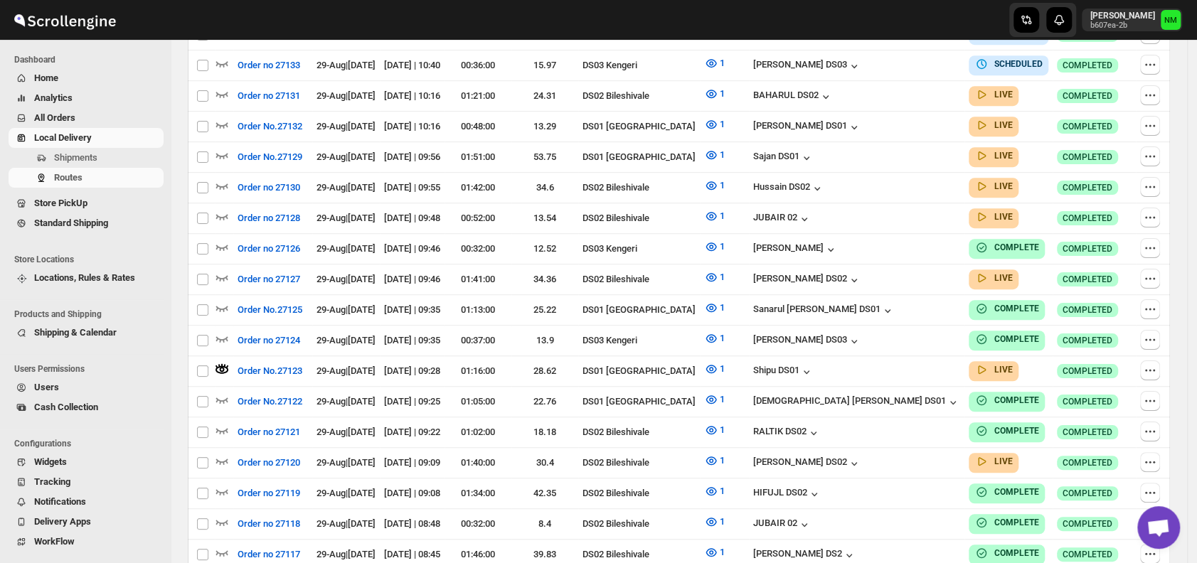
scroll to position [0, 0]
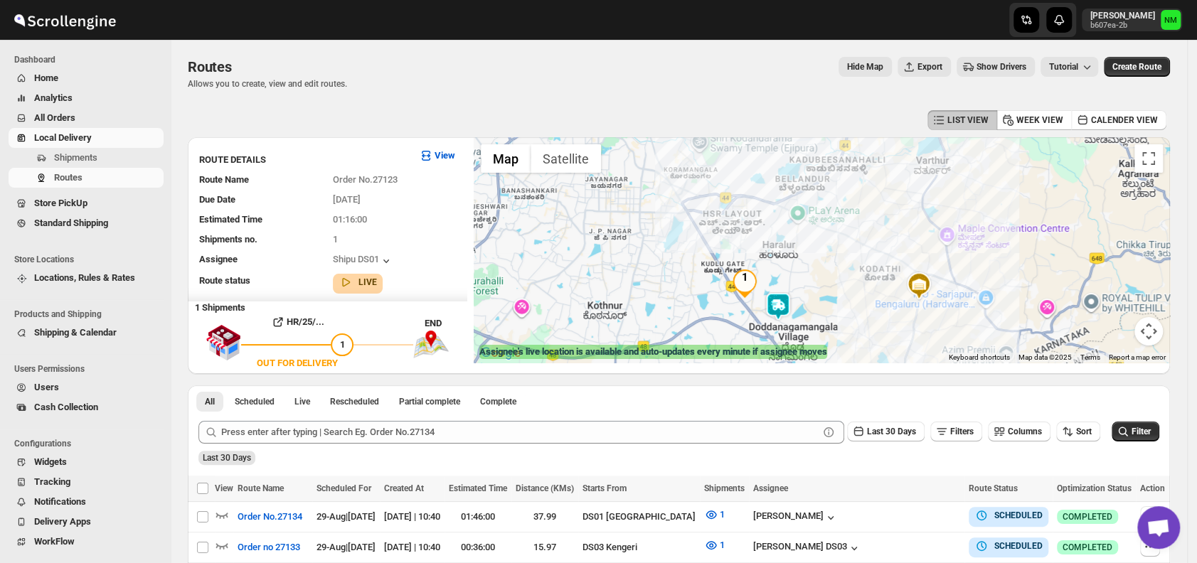
click at [784, 317] on img at bounding box center [778, 306] width 28 height 28
click at [842, 230] on button "Close" at bounding box center [825, 238] width 34 height 34
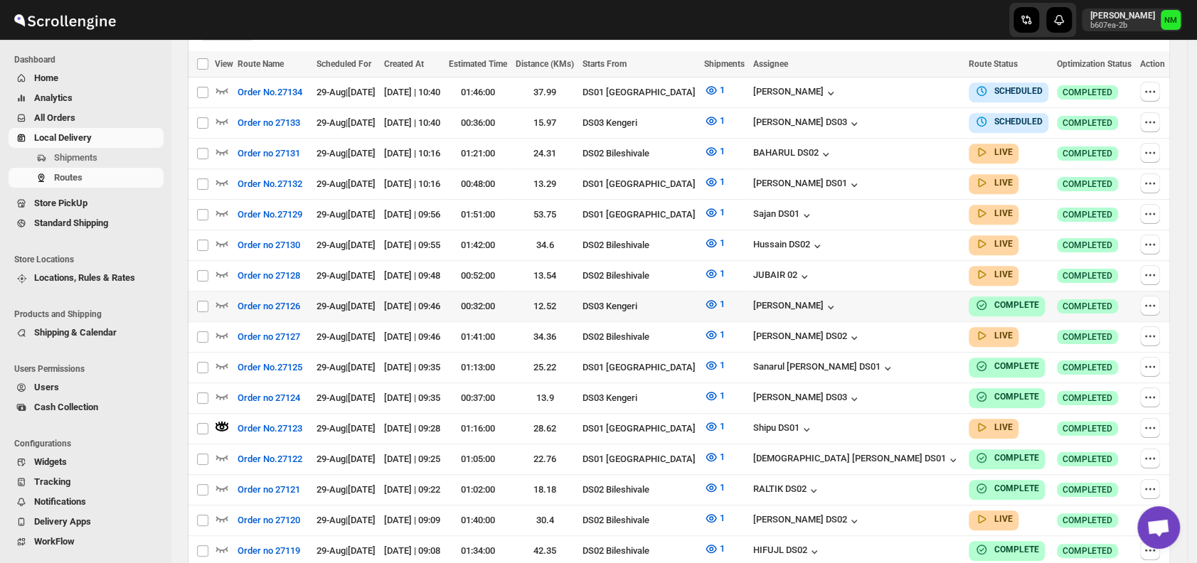
scroll to position [424, 0]
click at [222, 206] on icon "button" at bounding box center [222, 213] width 14 height 14
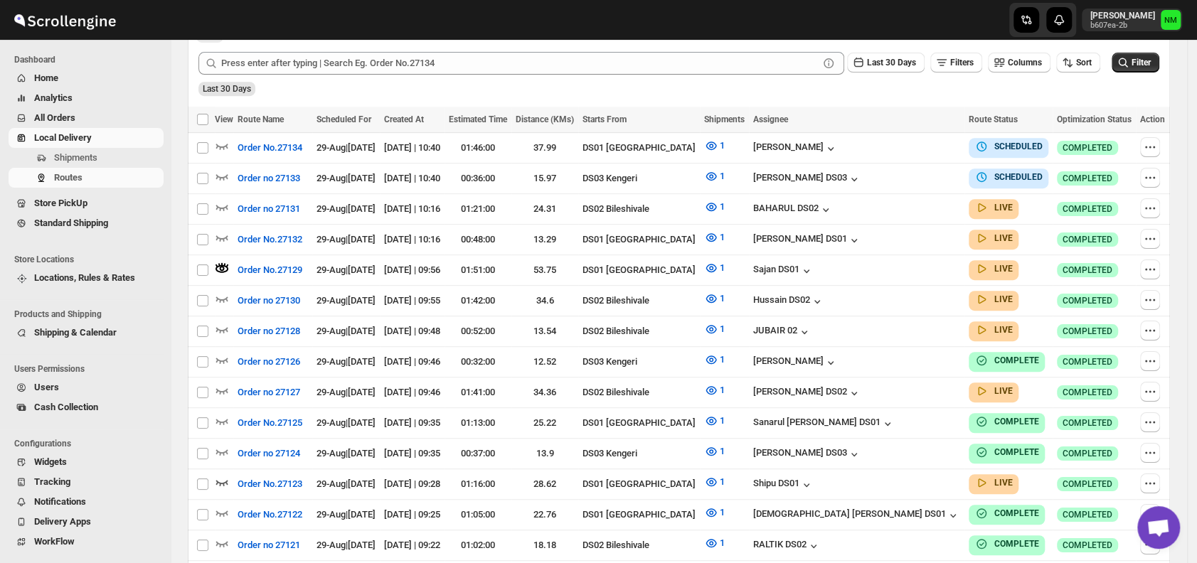
scroll to position [0, 0]
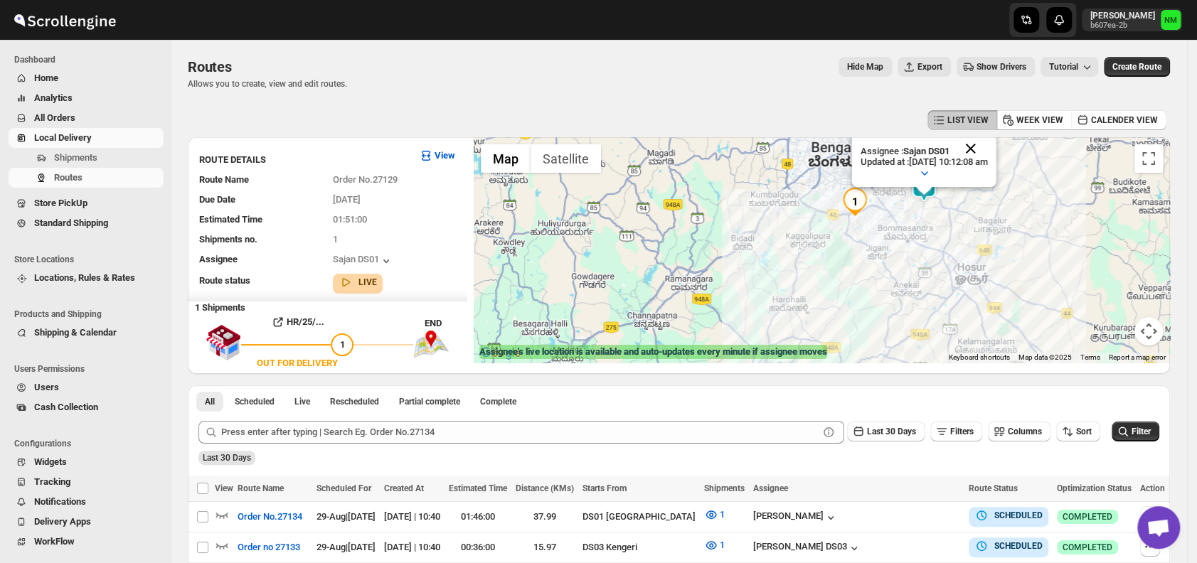
click at [988, 152] on button "Close" at bounding box center [971, 149] width 34 height 34
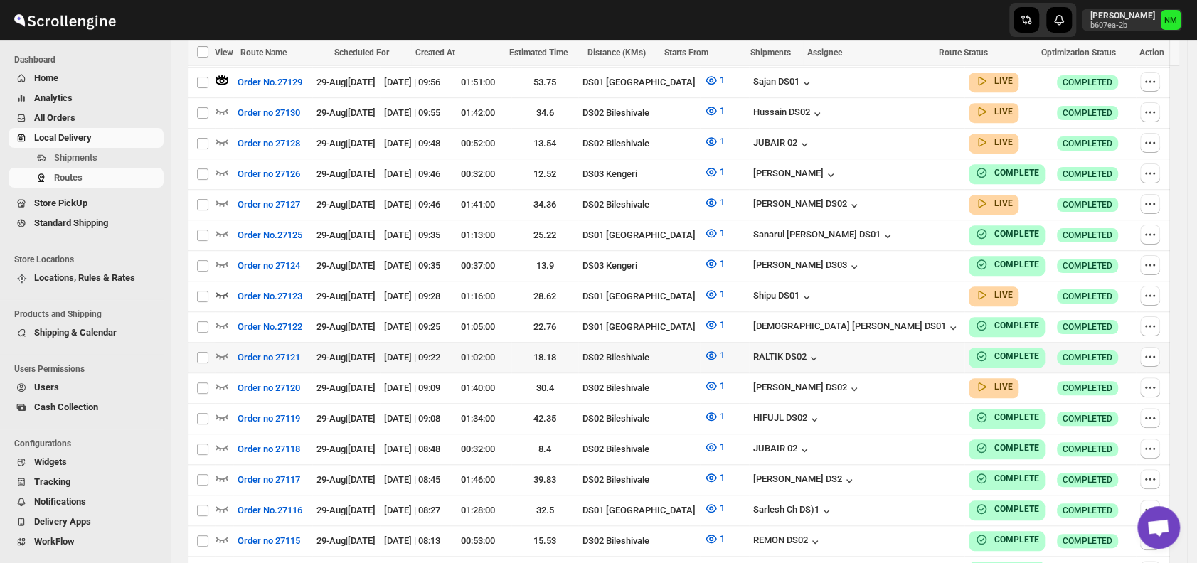
scroll to position [558, 0]
click at [226, 287] on icon "button" at bounding box center [222, 294] width 14 height 14
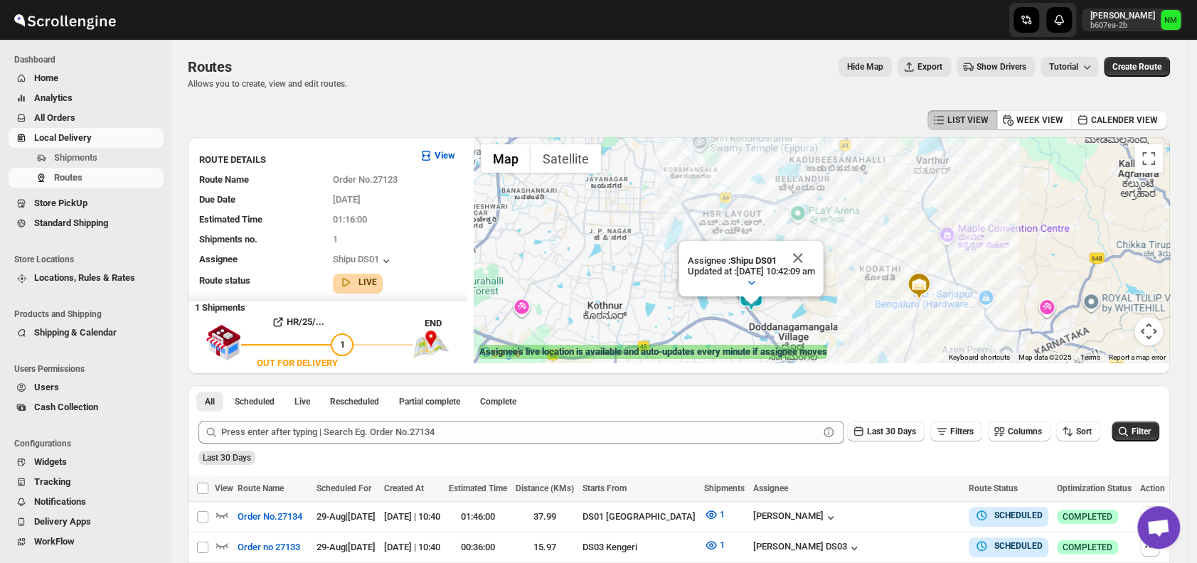
click at [805, 255] on p "Assignee : Shipu DS01" at bounding box center [751, 260] width 127 height 11
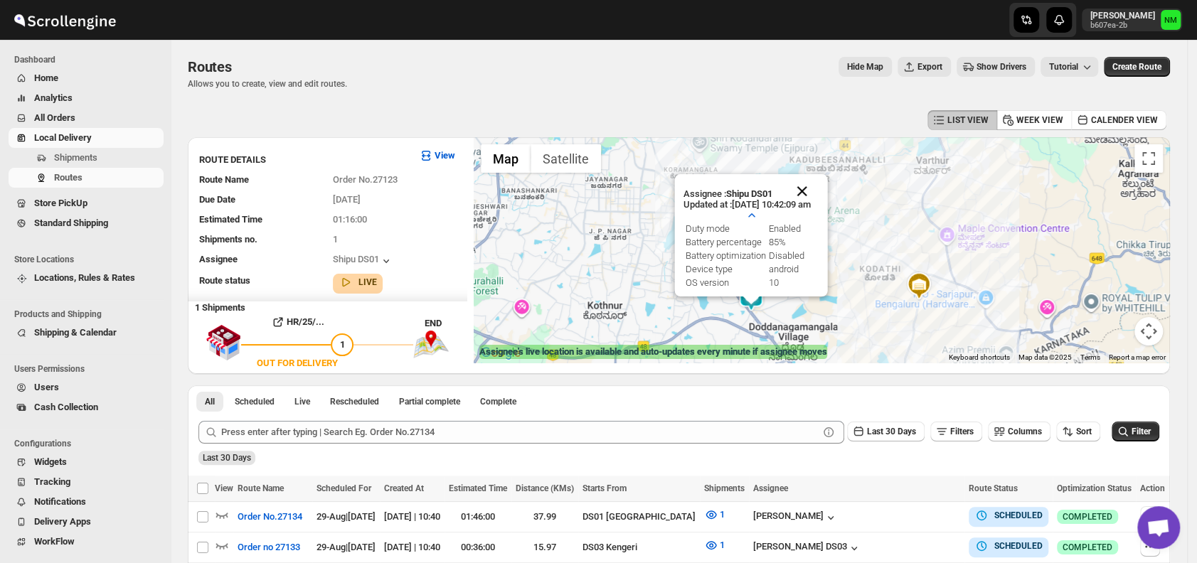
click at [820, 185] on button "Close" at bounding box center [802, 191] width 34 height 34
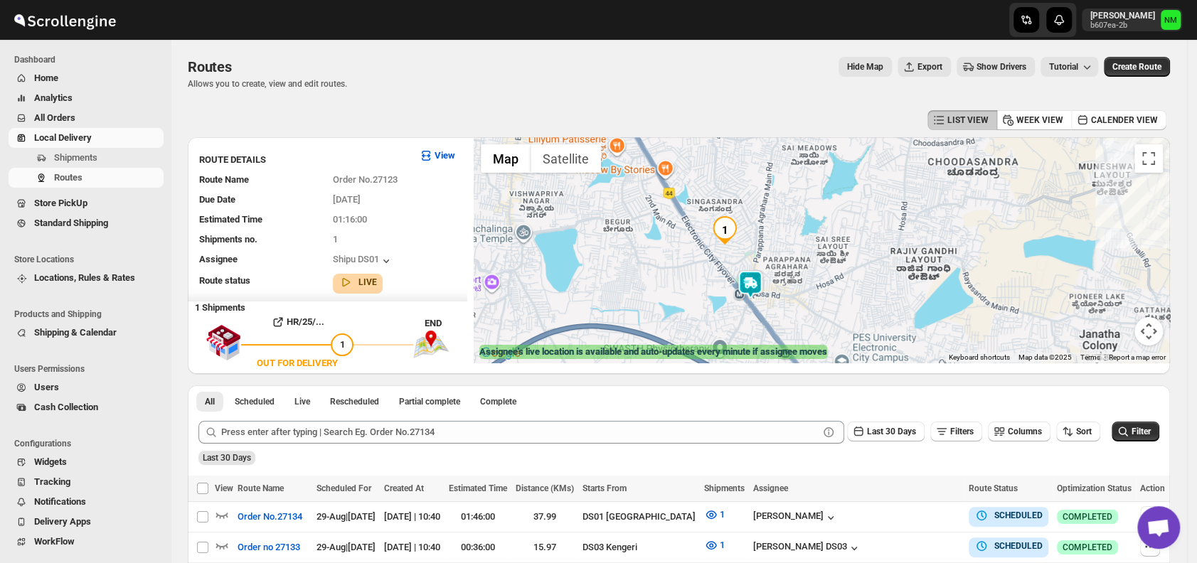
click at [757, 287] on img at bounding box center [750, 284] width 28 height 28
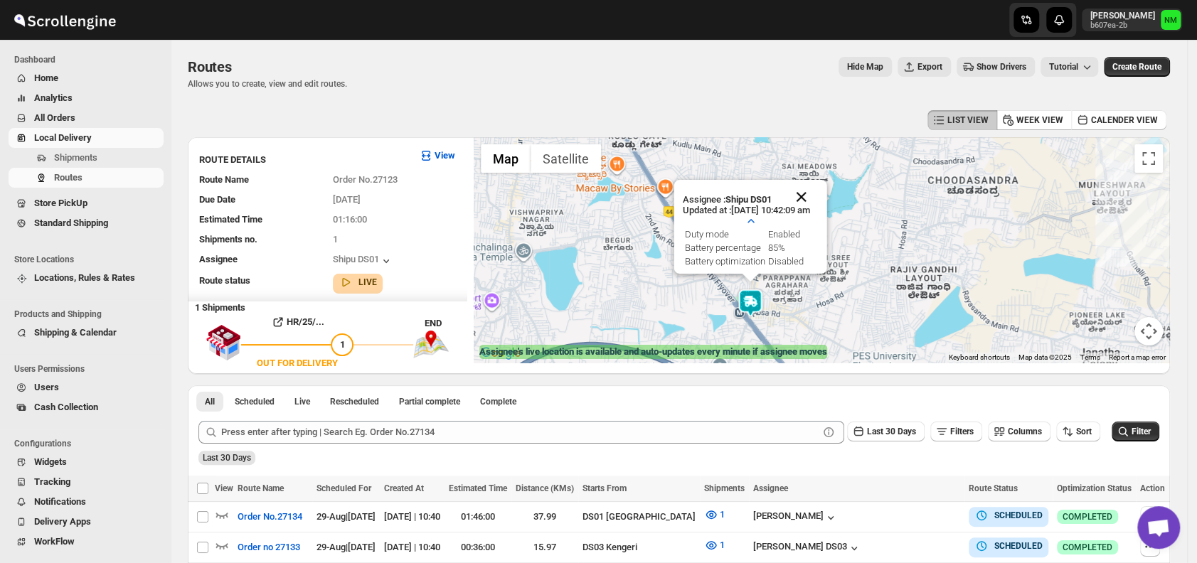
click at [819, 181] on button "Close" at bounding box center [802, 197] width 34 height 34
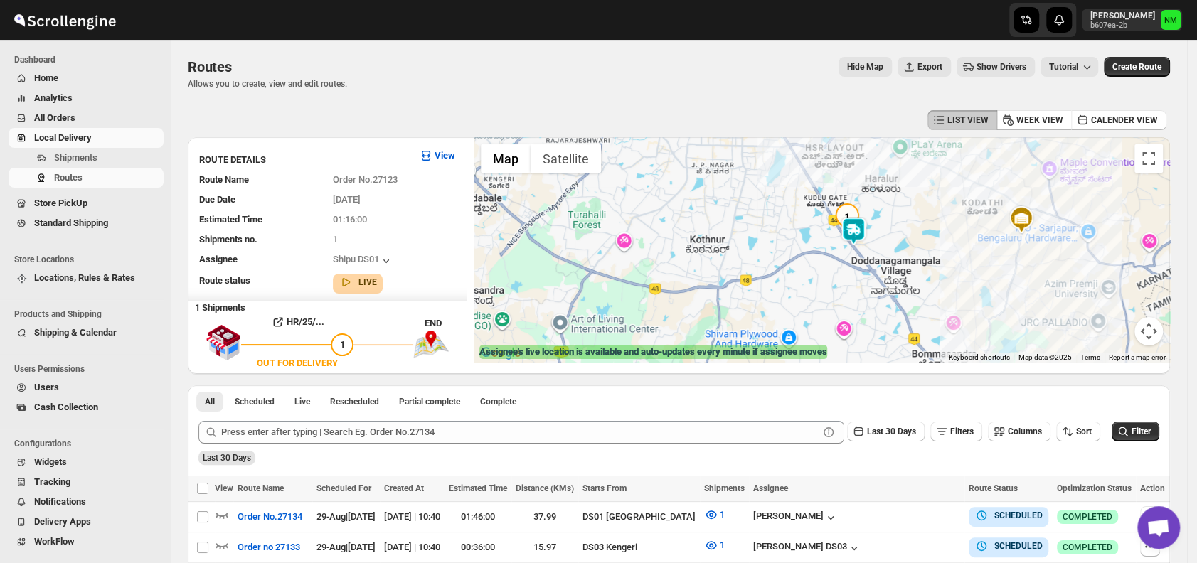
click at [859, 239] on img at bounding box center [853, 231] width 28 height 28
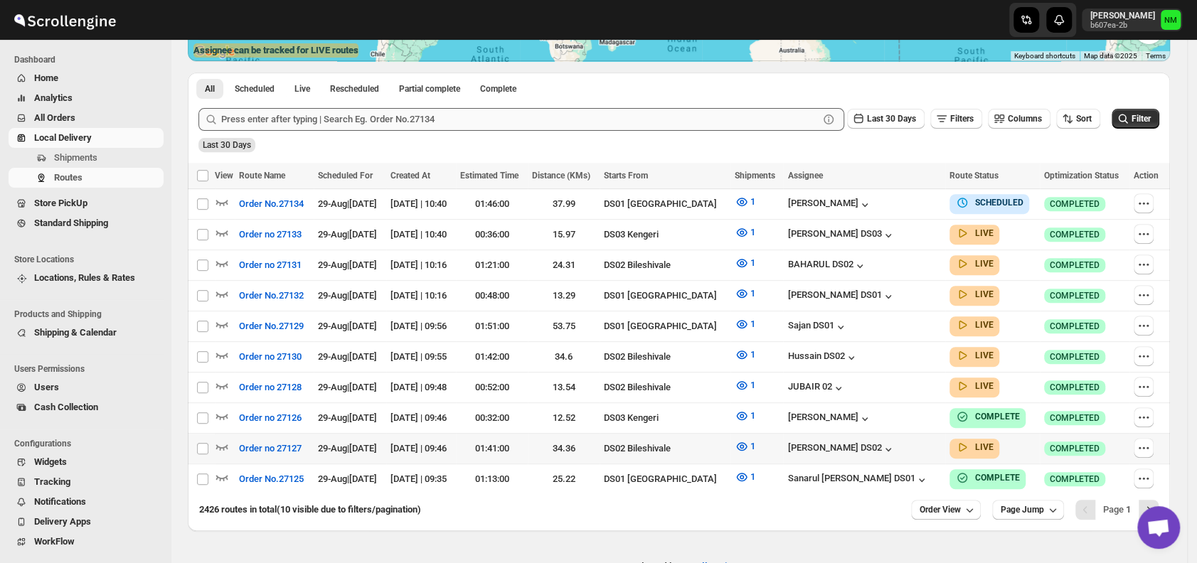
scroll to position [332, 0]
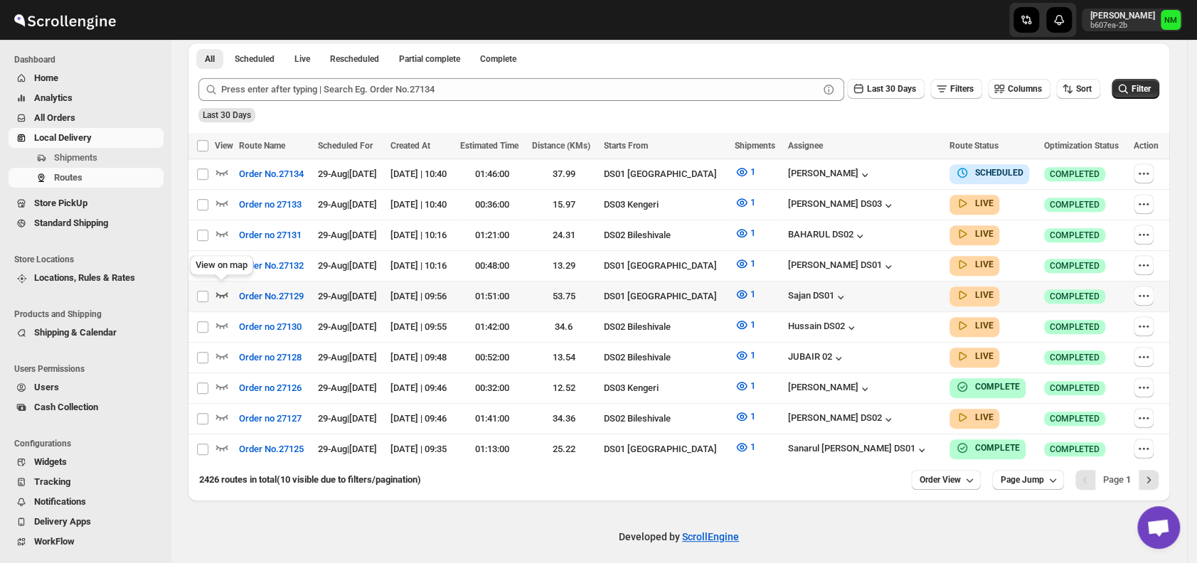
click at [222, 290] on icon "button" at bounding box center [222, 294] width 14 height 14
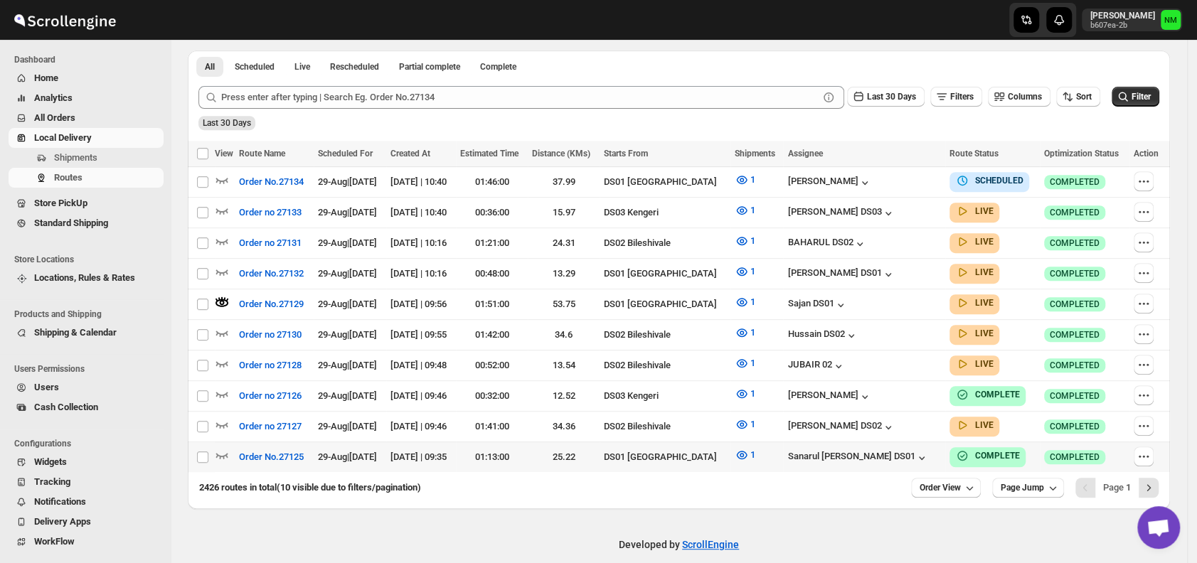
scroll to position [336, 0]
click at [228, 267] on icon "button" at bounding box center [222, 271] width 14 height 14
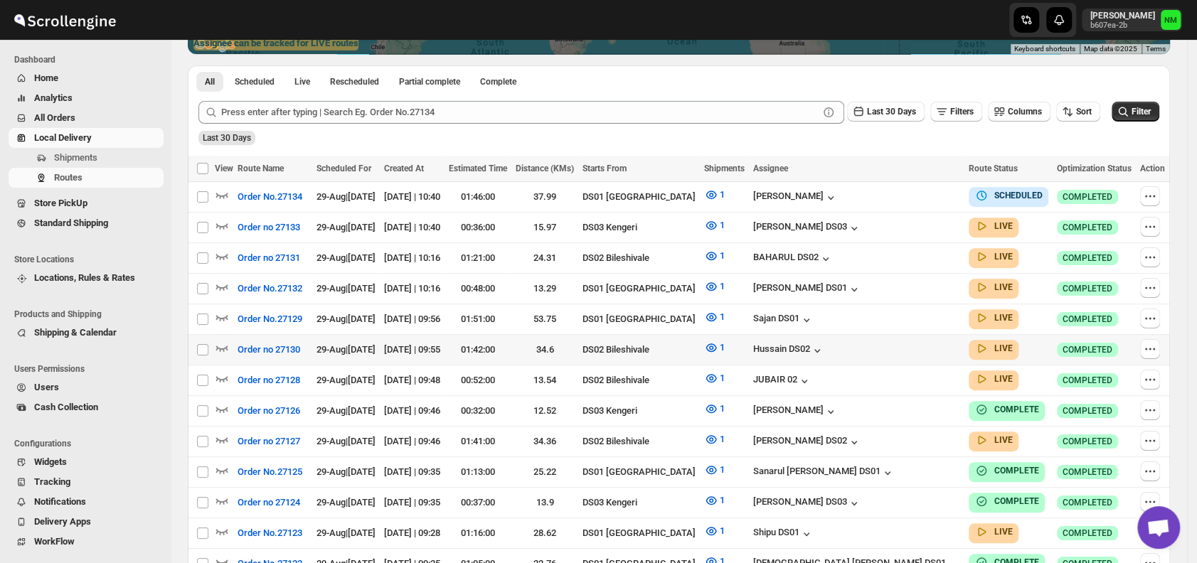
scroll to position [312, 0]
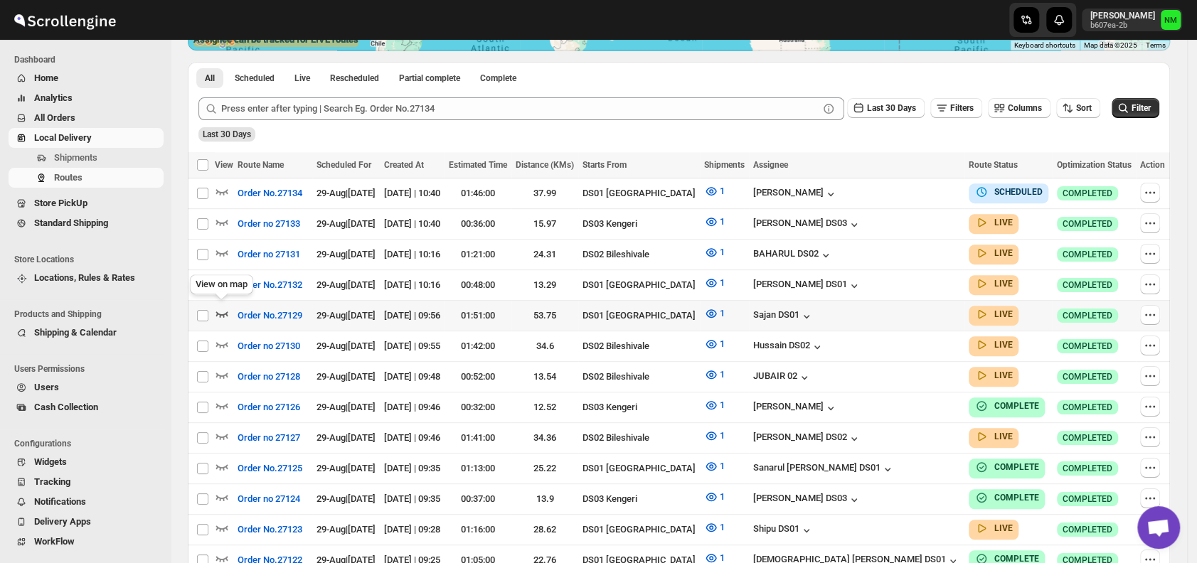
click at [224, 312] on icon "button" at bounding box center [222, 315] width 12 height 6
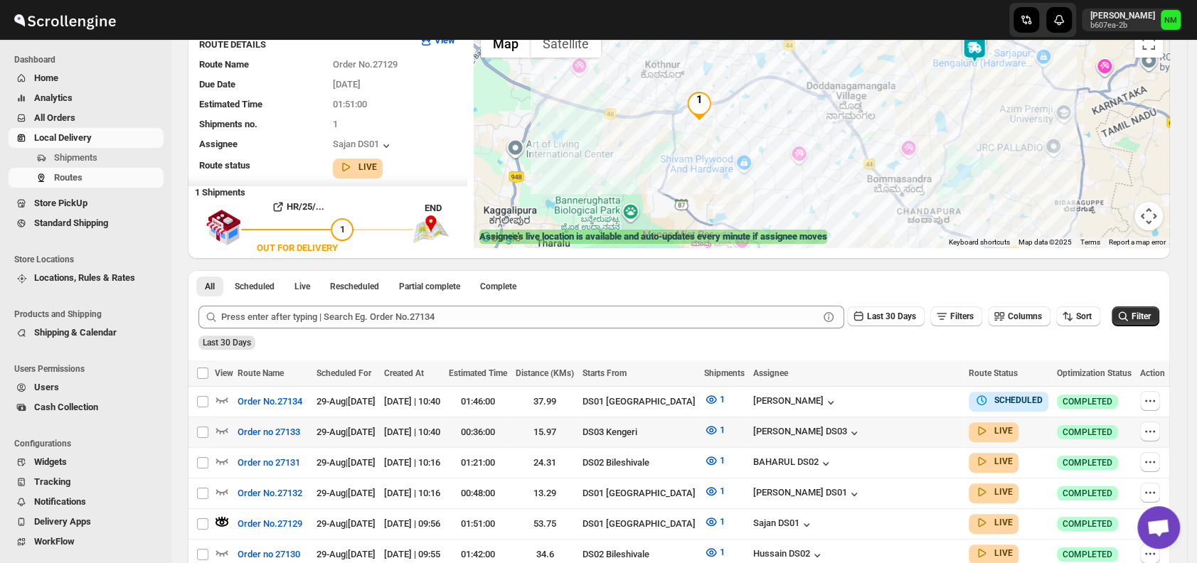
scroll to position [0, 0]
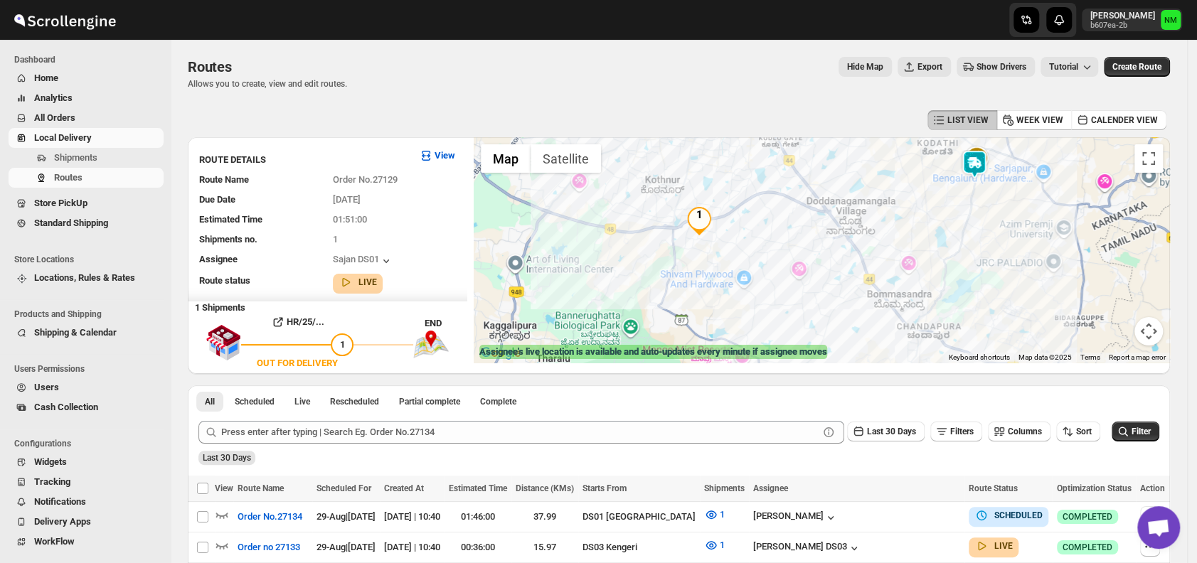
click at [979, 168] on img at bounding box center [974, 164] width 28 height 28
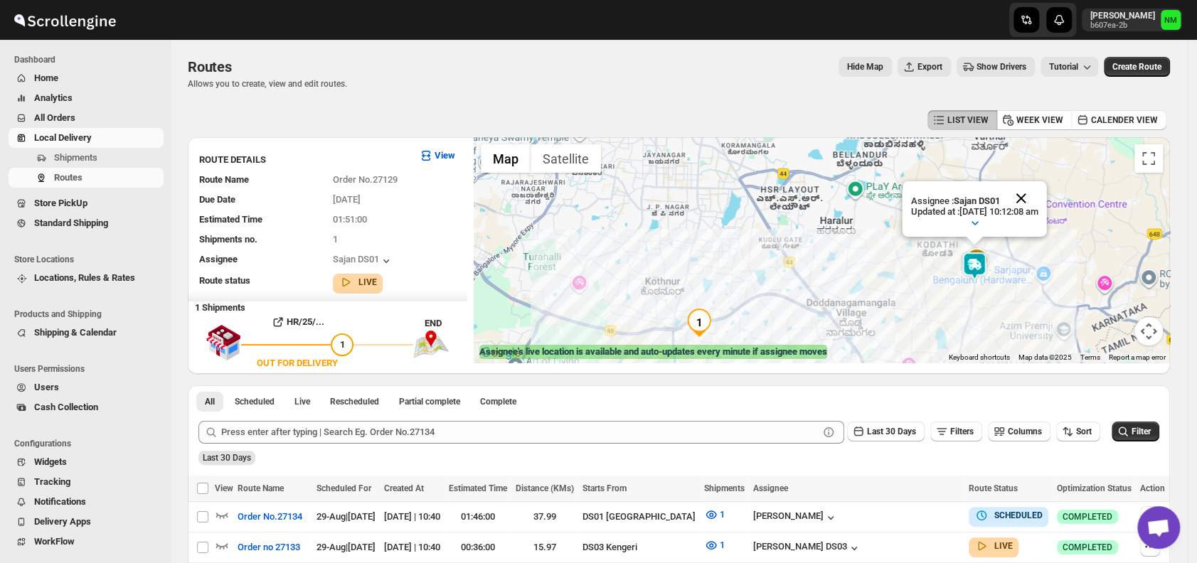
click at [1039, 191] on button "Close" at bounding box center [1022, 198] width 34 height 34
click at [105, 165] on button "Shipments" at bounding box center [86, 158] width 155 height 20
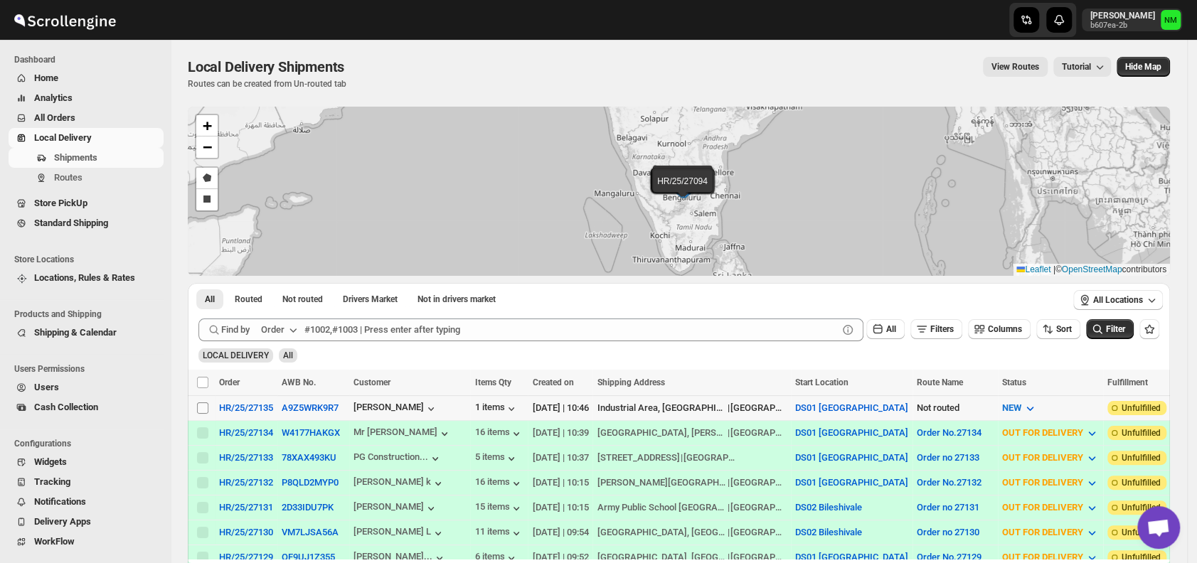
click at [203, 403] on input "Select shipment" at bounding box center [202, 408] width 11 height 11
checkbox input "true"
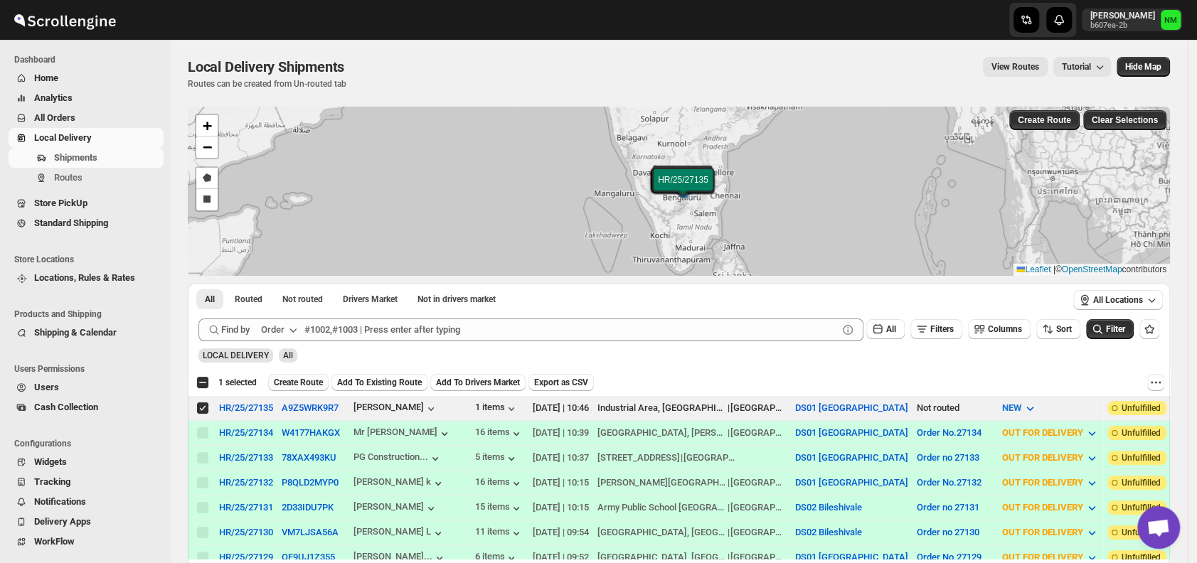
click at [287, 381] on span "Create Route" at bounding box center [298, 382] width 49 height 11
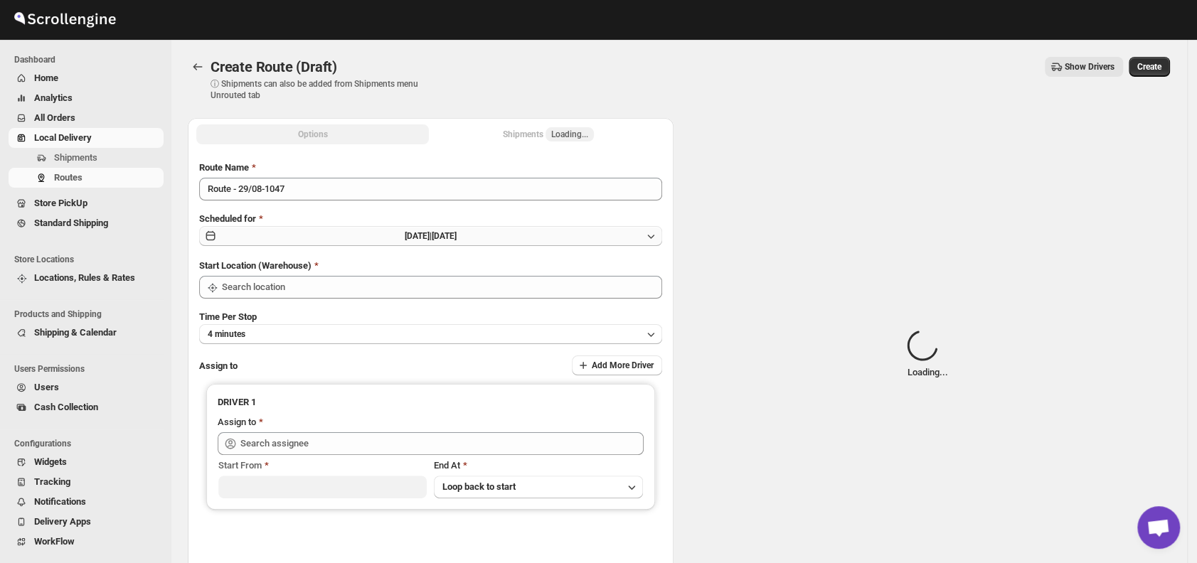
type input "DS01 [GEOGRAPHIC_DATA]"
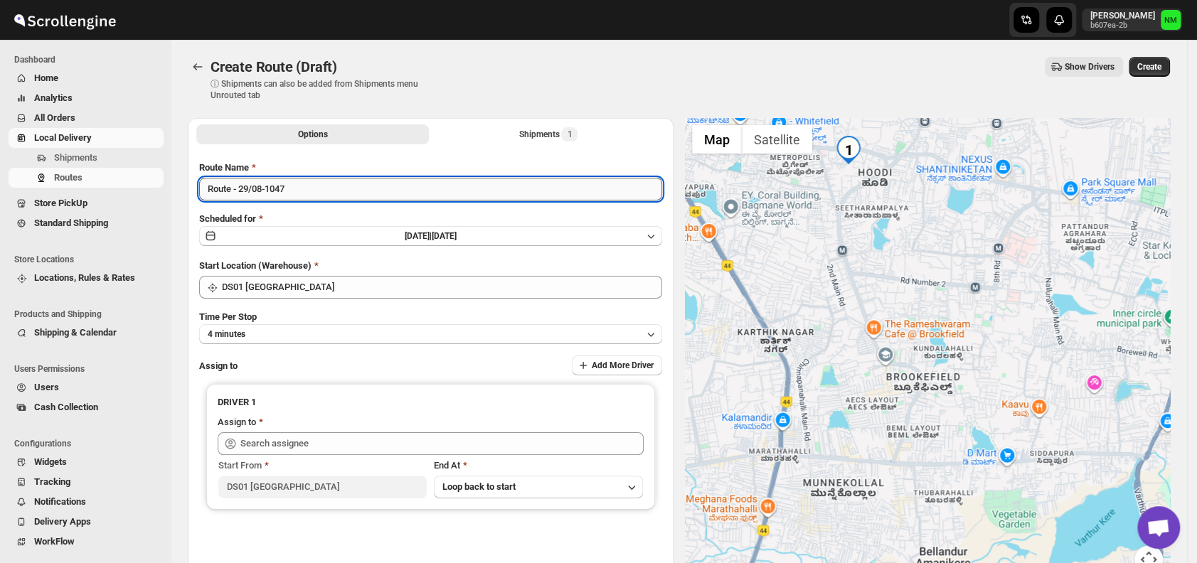
click at [366, 191] on input "Route - 29/08-1047" at bounding box center [430, 189] width 463 height 23
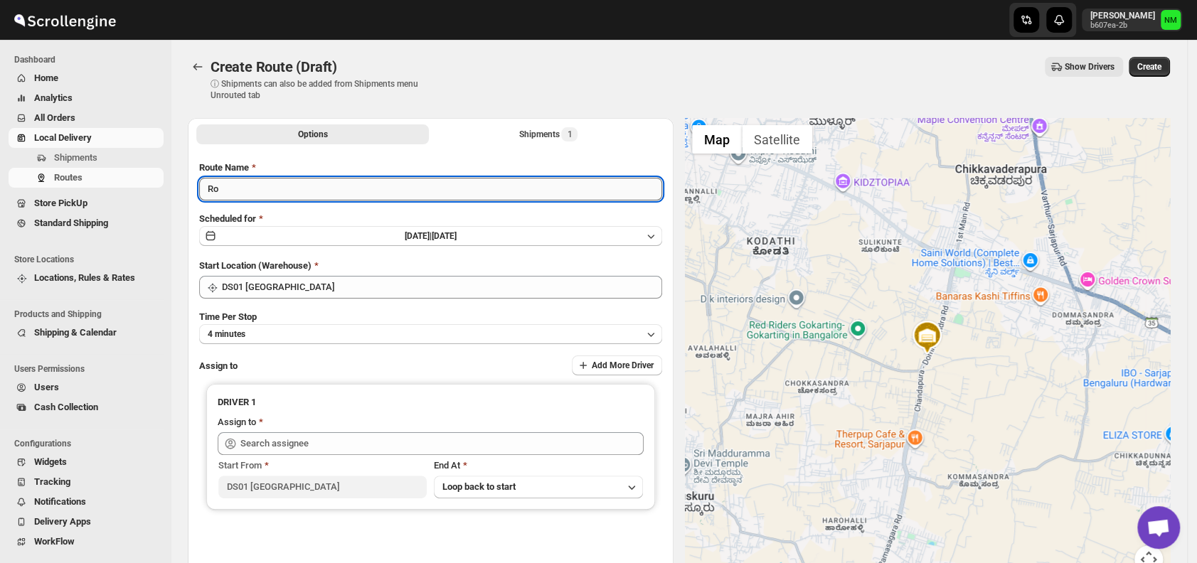
type input "R"
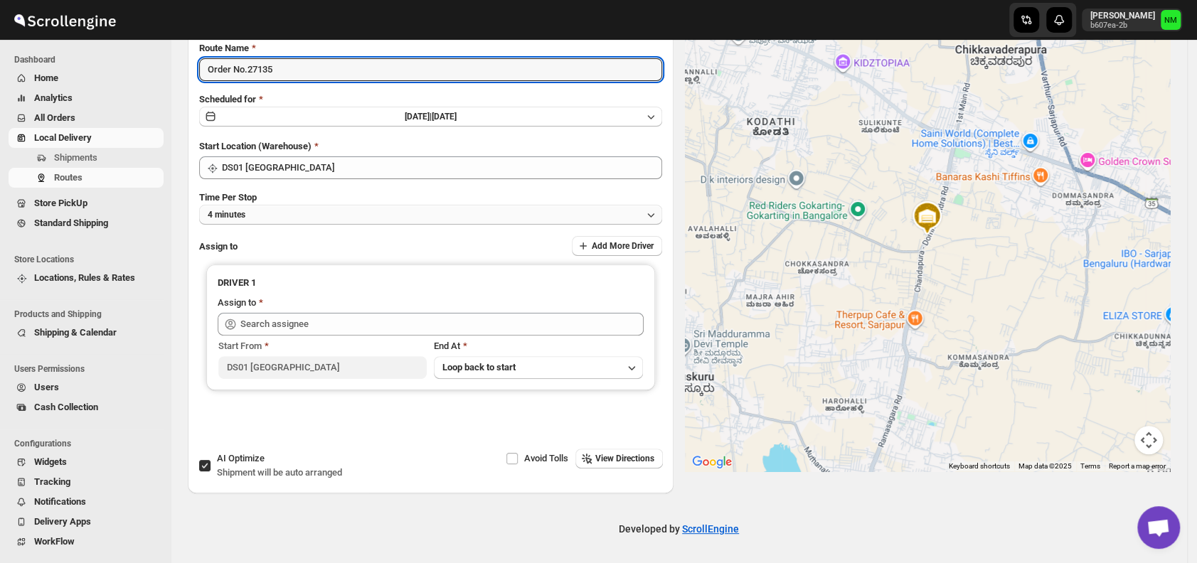
type input "Order No.27135"
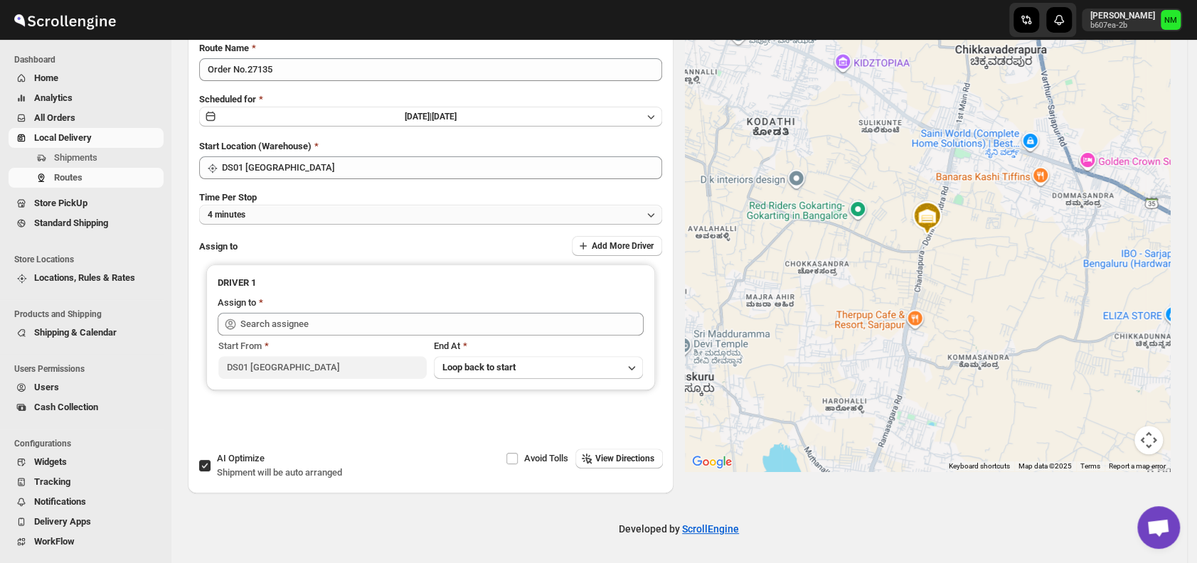
click at [306, 221] on button "4 minutes" at bounding box center [430, 215] width 463 height 20
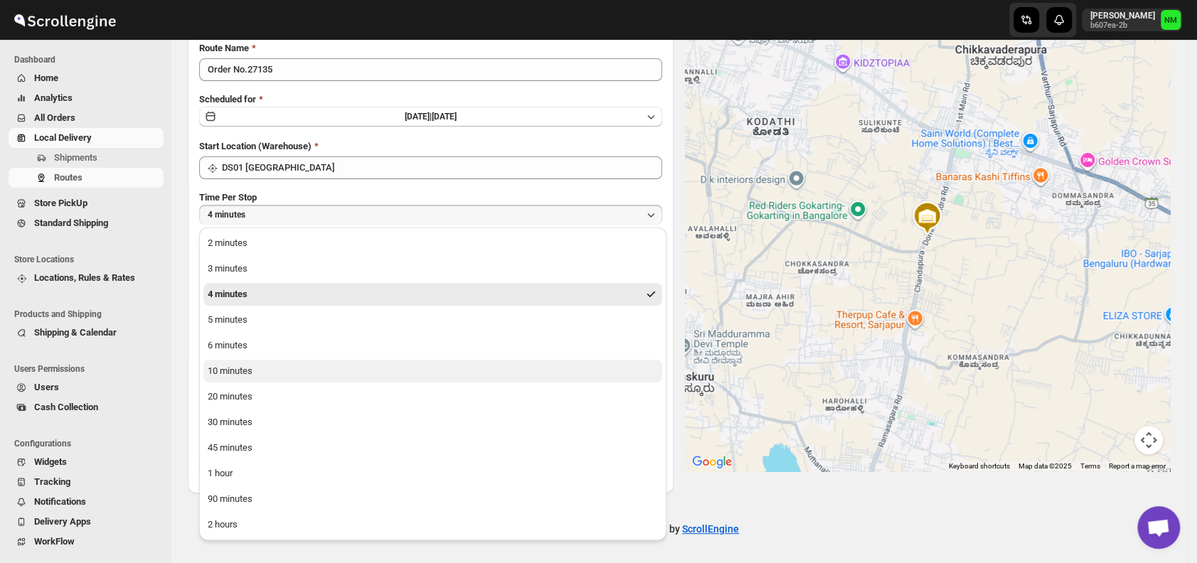
click at [238, 376] on div "10 minutes" at bounding box center [230, 371] width 45 height 14
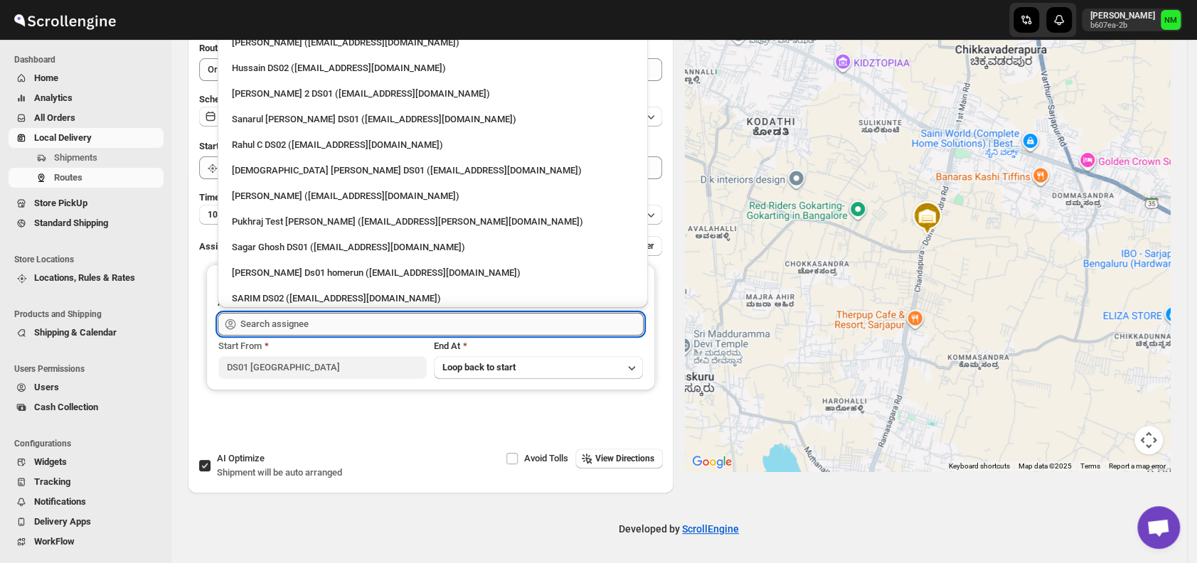
click at [322, 329] on input "text" at bounding box center [441, 324] width 403 height 23
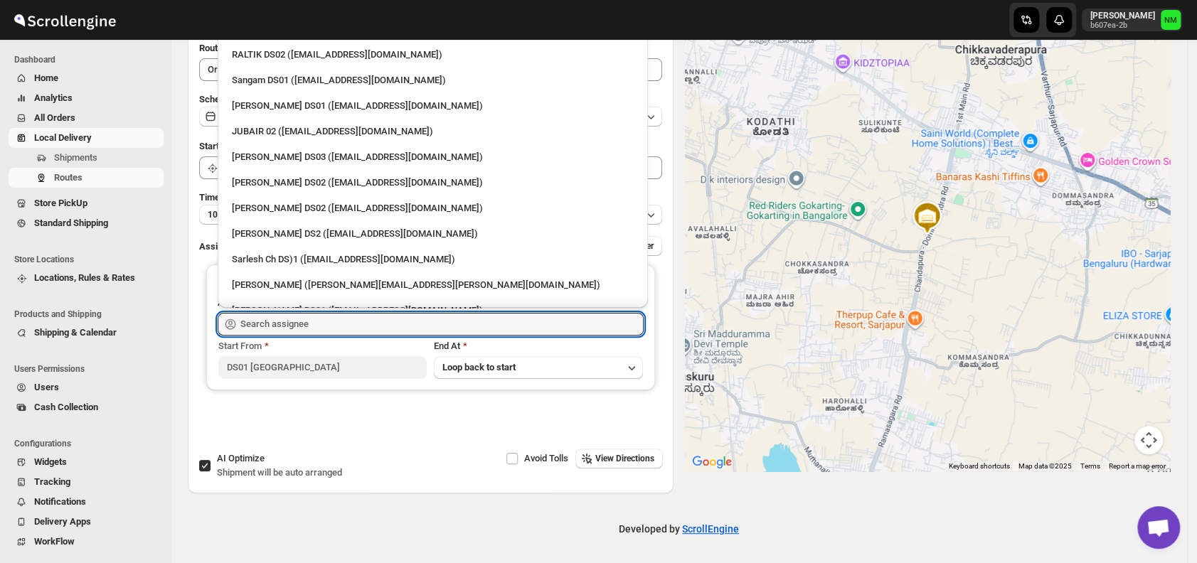
scroll to position [377, 0]
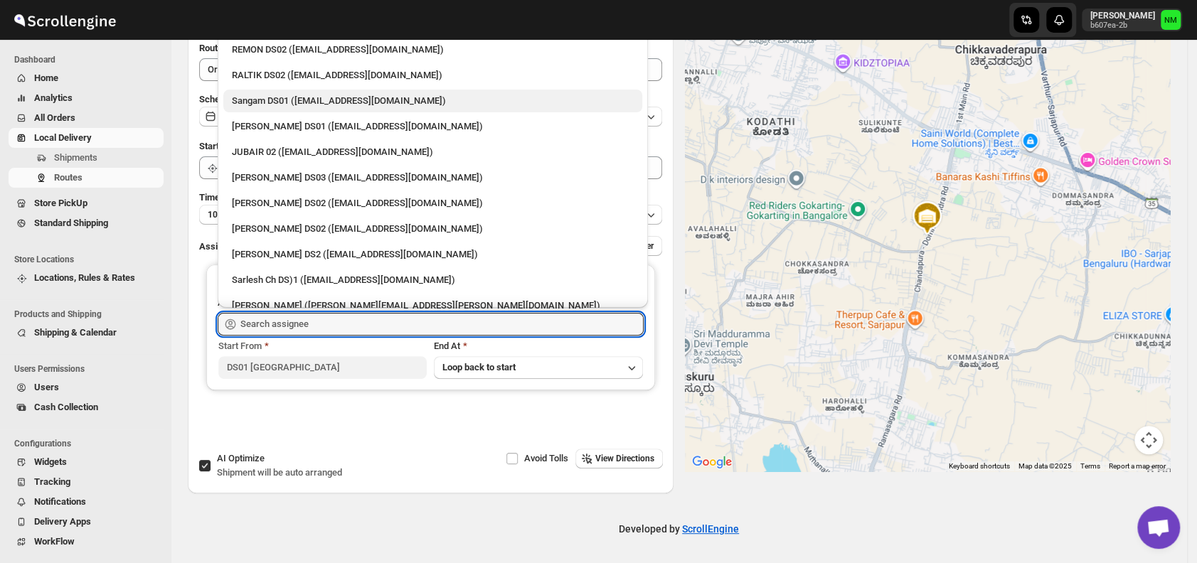
click at [253, 94] on div "Sangam DS01 ([EMAIL_ADDRESS][DOMAIN_NAME])" at bounding box center [433, 101] width 402 height 14
type input "Sangam DS01 ([EMAIL_ADDRESS][DOMAIN_NAME])"
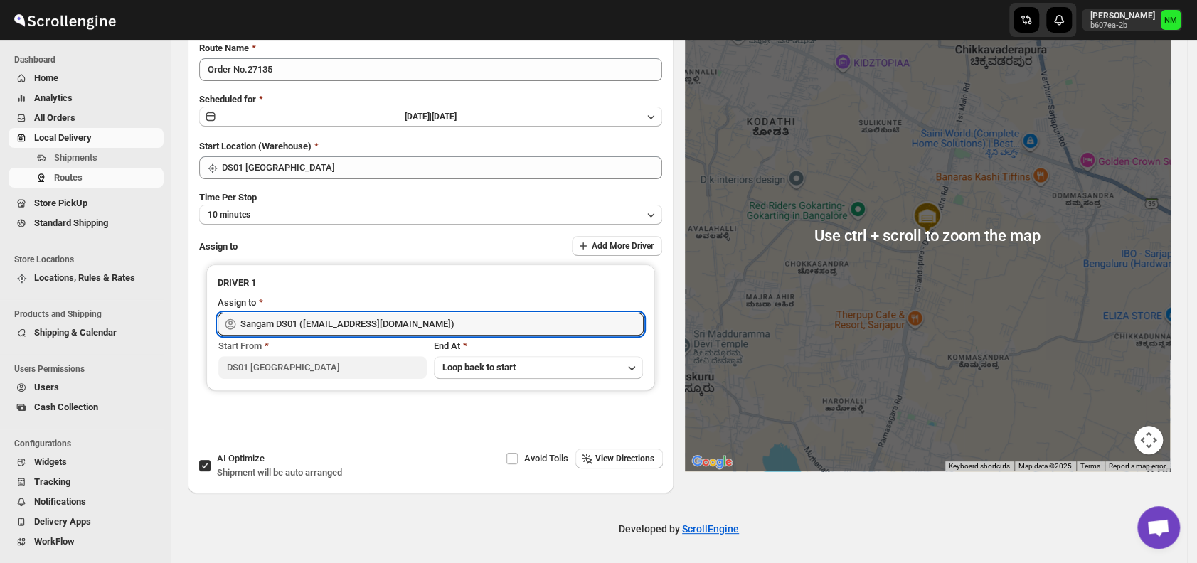
scroll to position [0, 0]
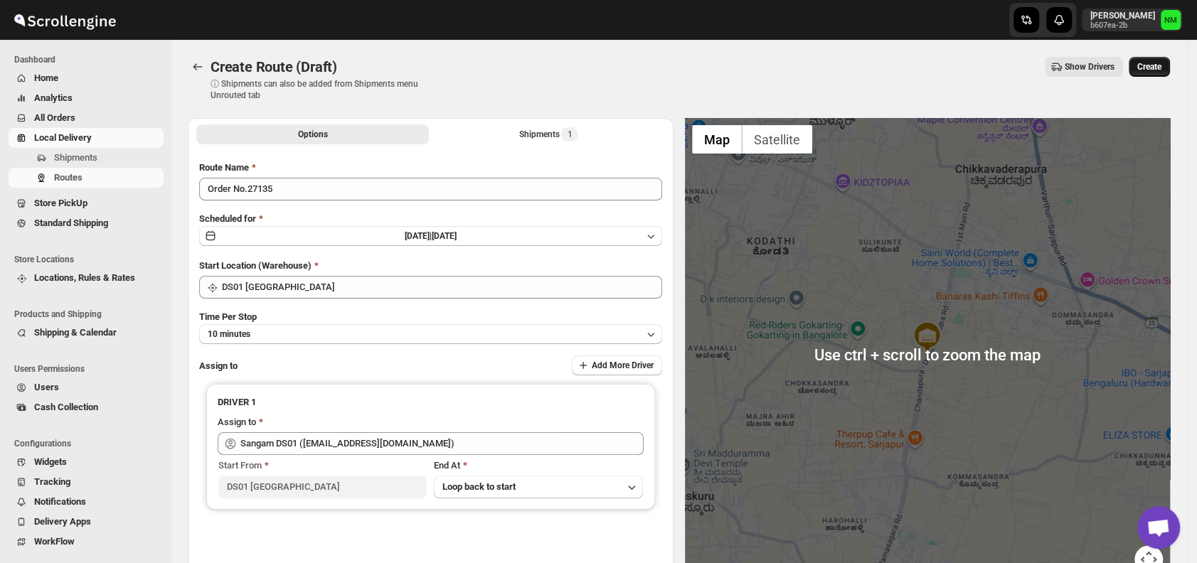
click at [1145, 69] on button "Create" at bounding box center [1149, 67] width 41 height 20
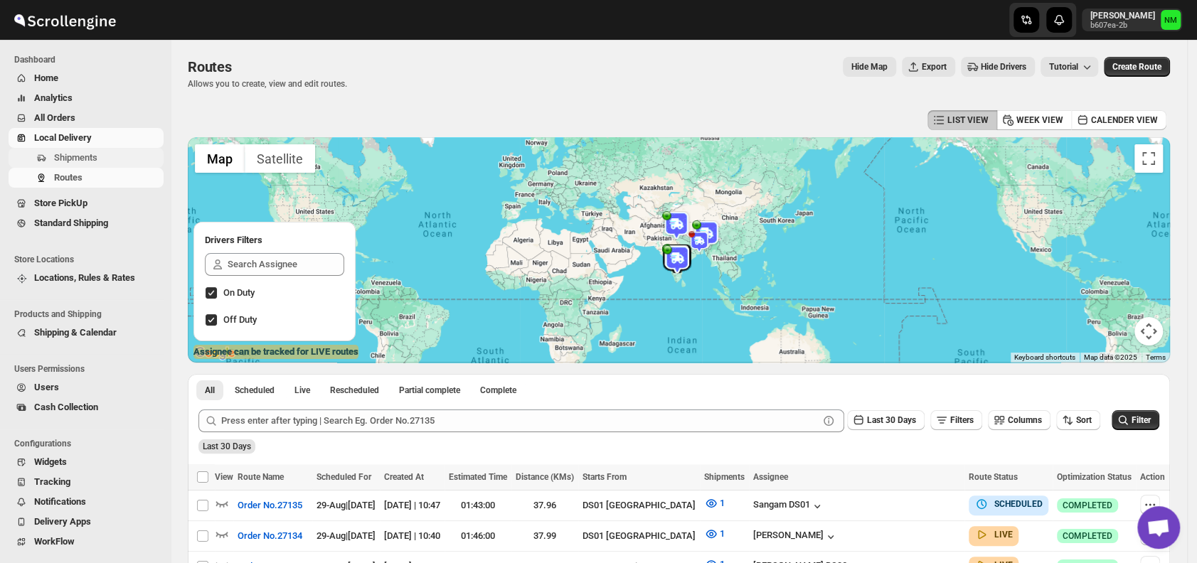
click at [99, 156] on span "Shipments" at bounding box center [107, 158] width 107 height 14
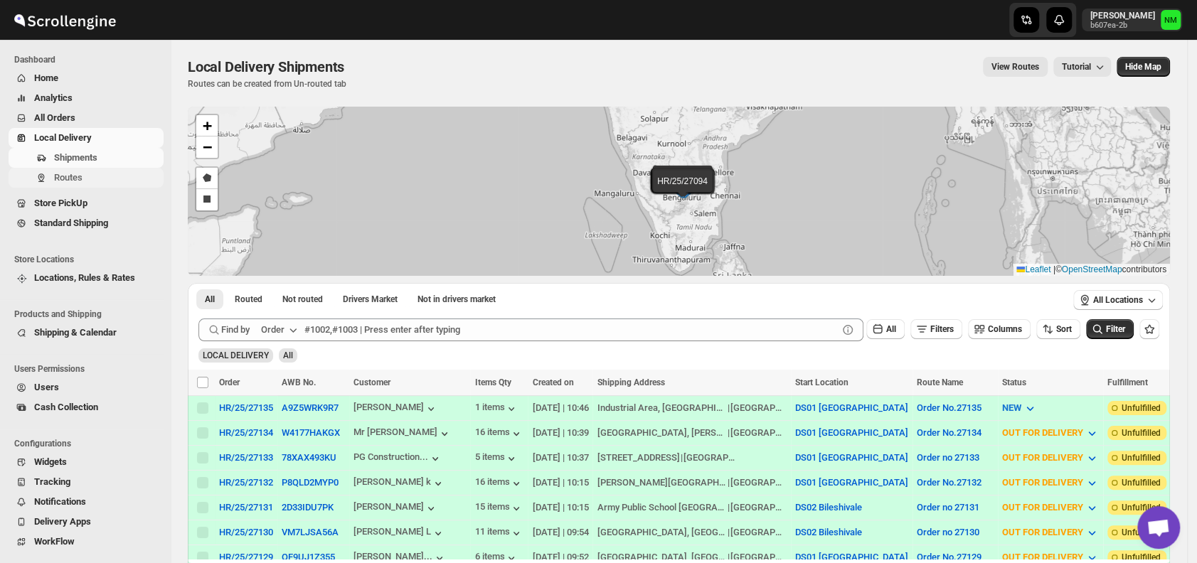
click at [67, 184] on span "Routes" at bounding box center [107, 178] width 107 height 14
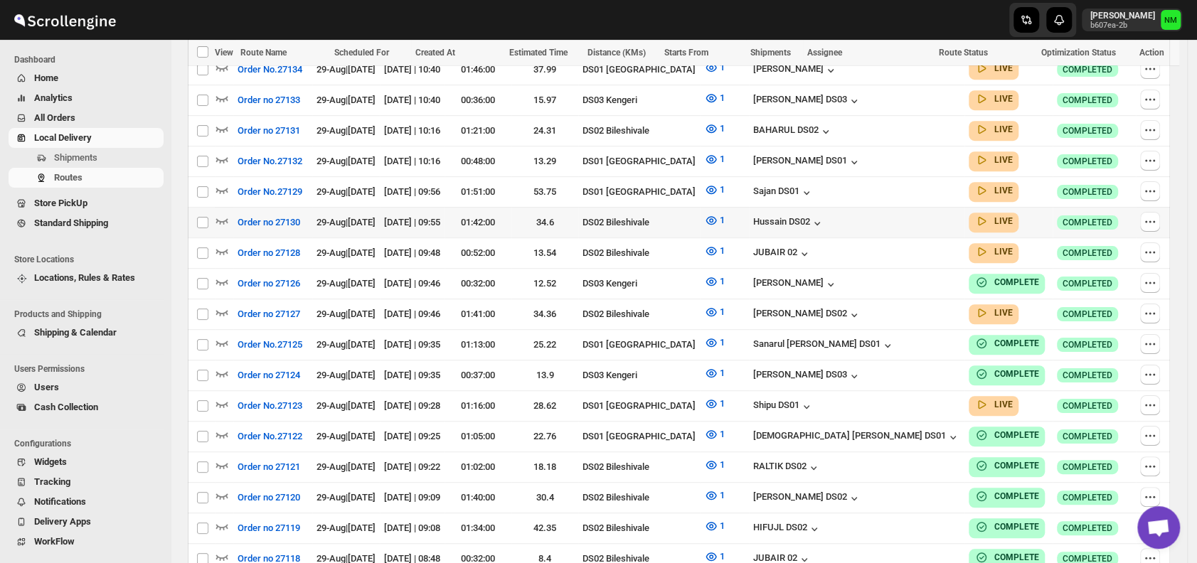
scroll to position [467, 0]
click at [224, 396] on icon "button" at bounding box center [222, 403] width 14 height 14
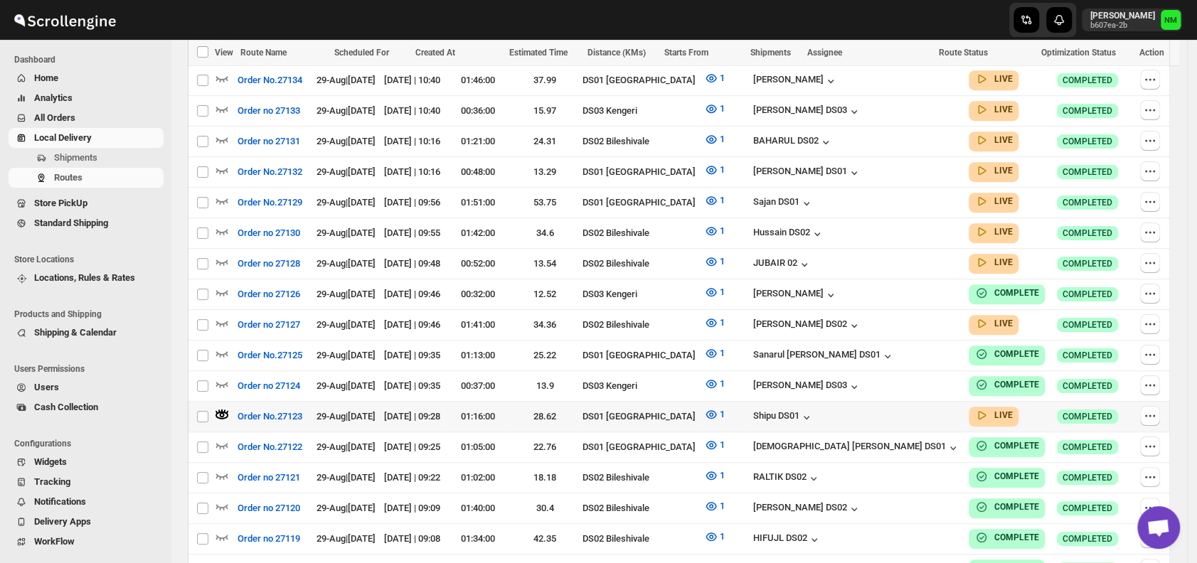
scroll to position [0, 0]
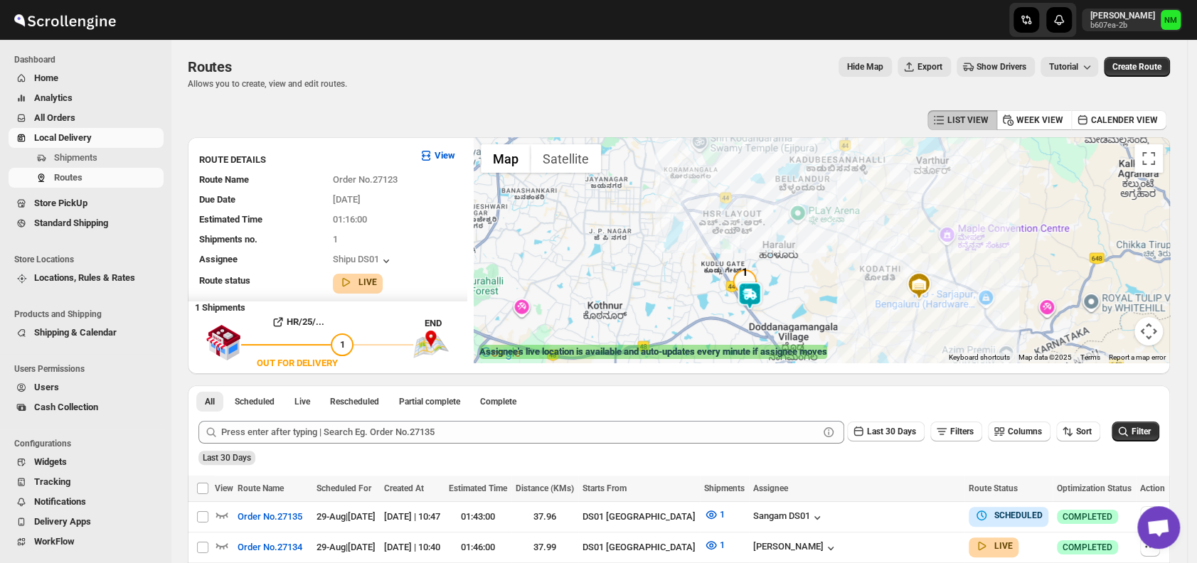
click at [753, 300] on img at bounding box center [750, 296] width 28 height 28
click at [814, 228] on button "Close" at bounding box center [797, 228] width 34 height 34
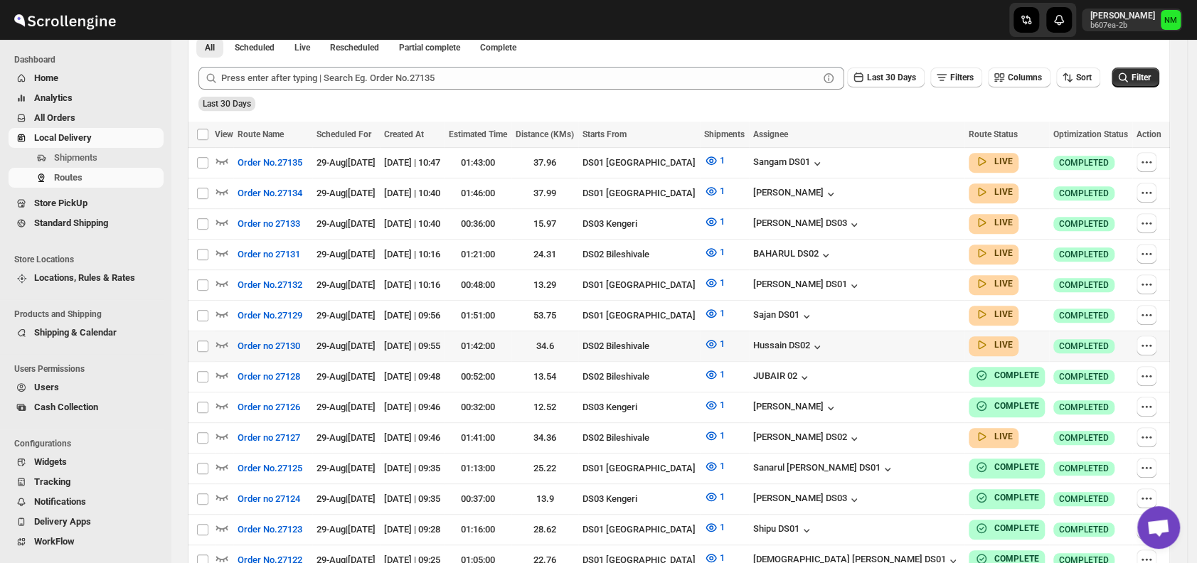
scroll to position [344, 0]
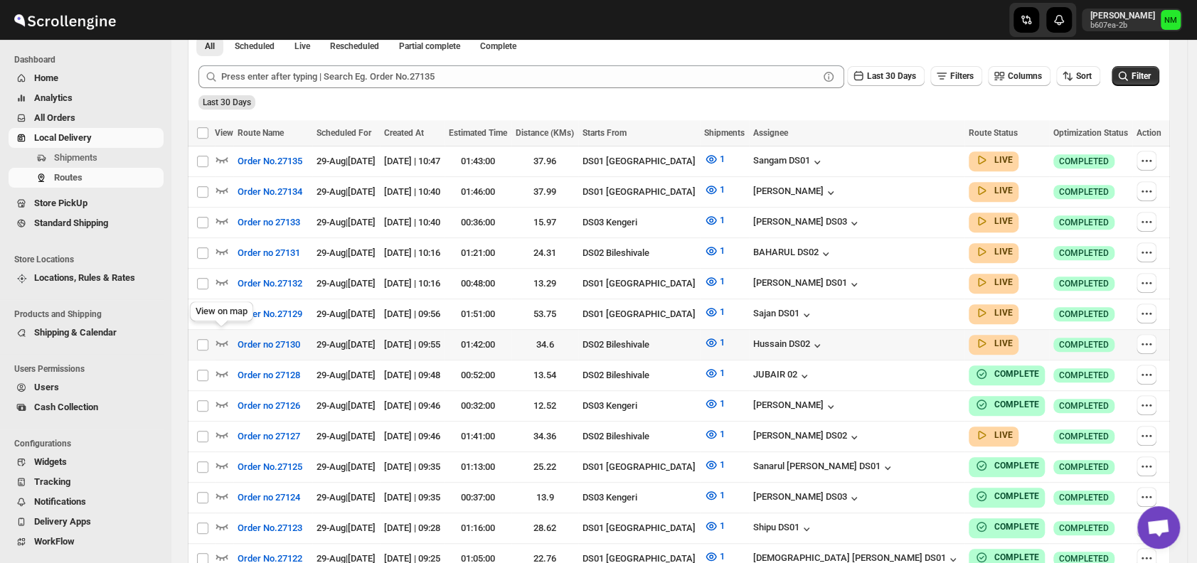
click at [220, 307] on div "View on map" at bounding box center [221, 314] width 69 height 31
click at [219, 310] on icon "button" at bounding box center [222, 313] width 12 height 6
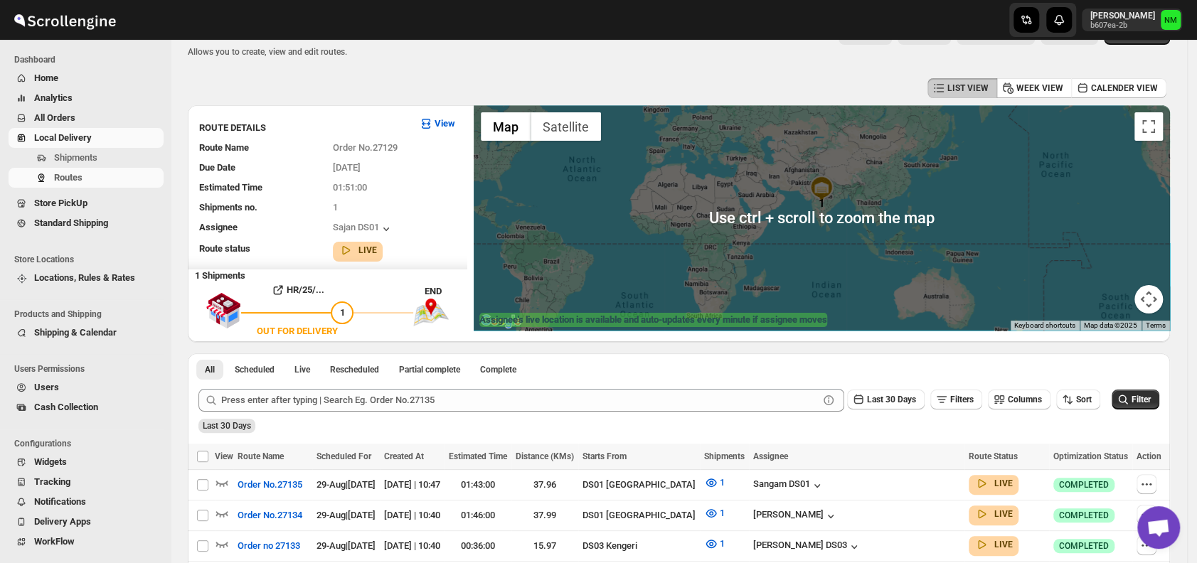
scroll to position [0, 0]
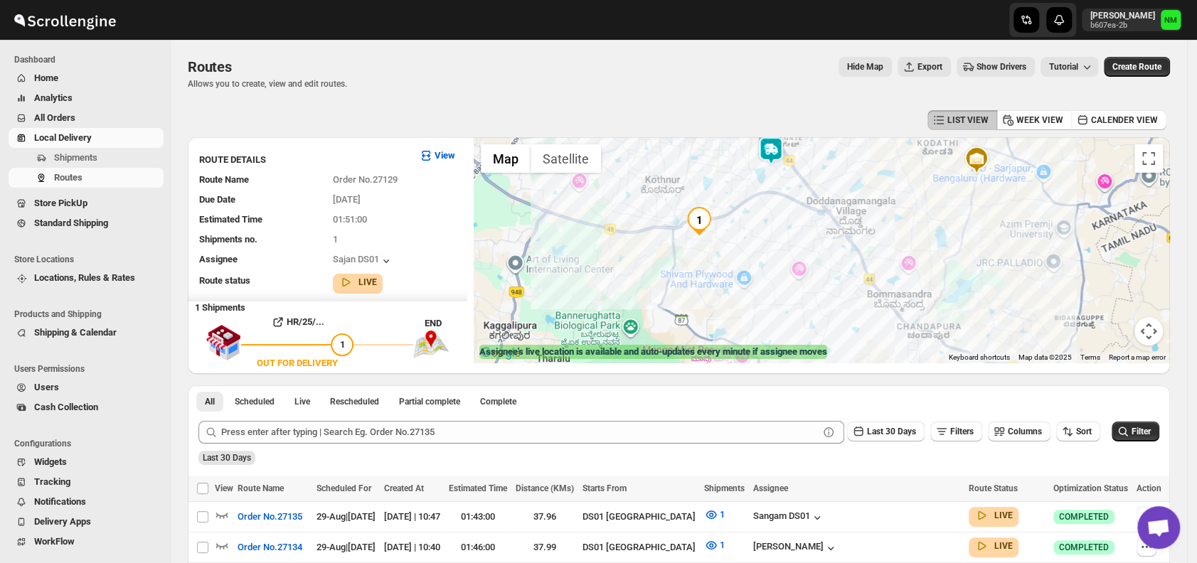
click at [774, 144] on img at bounding box center [771, 151] width 28 height 28
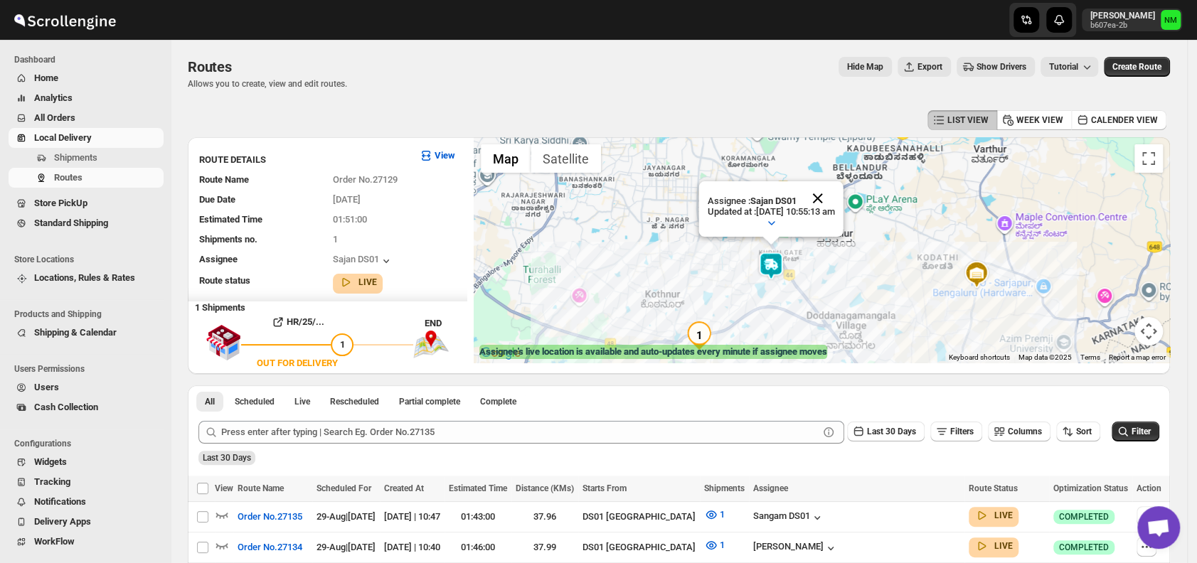
click at [835, 198] on button "Close" at bounding box center [818, 198] width 34 height 34
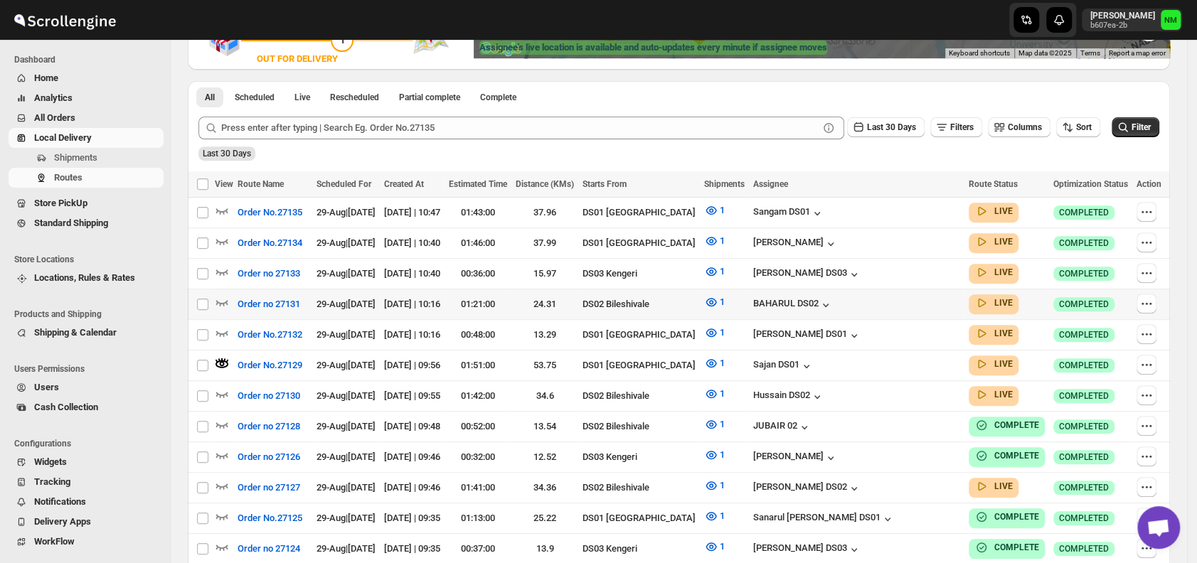
scroll to position [305, 0]
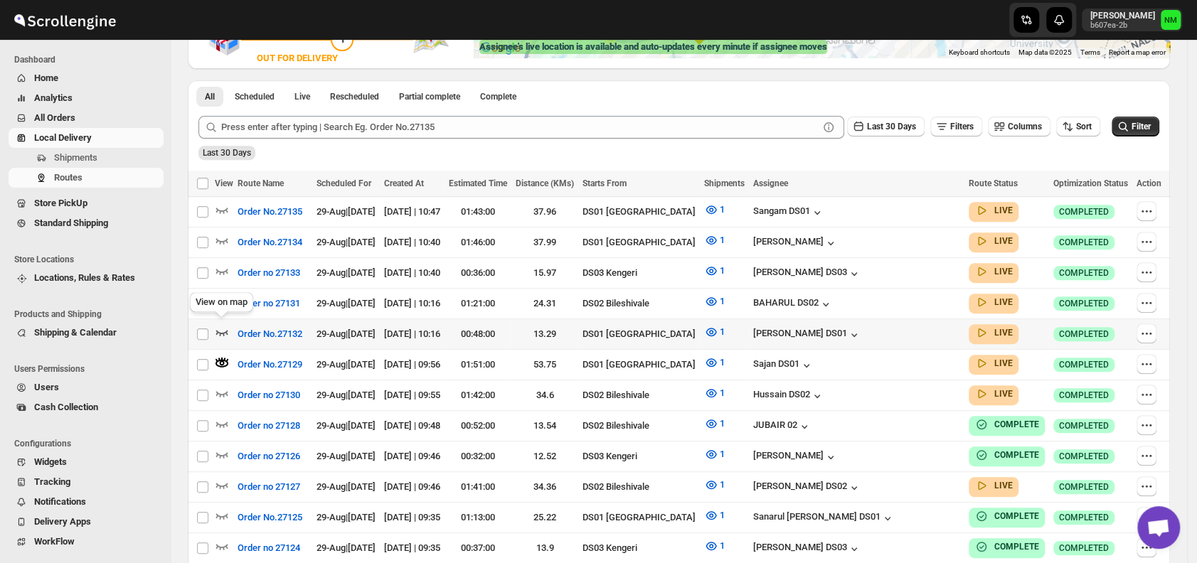
click at [223, 327] on icon "button" at bounding box center [222, 332] width 14 height 14
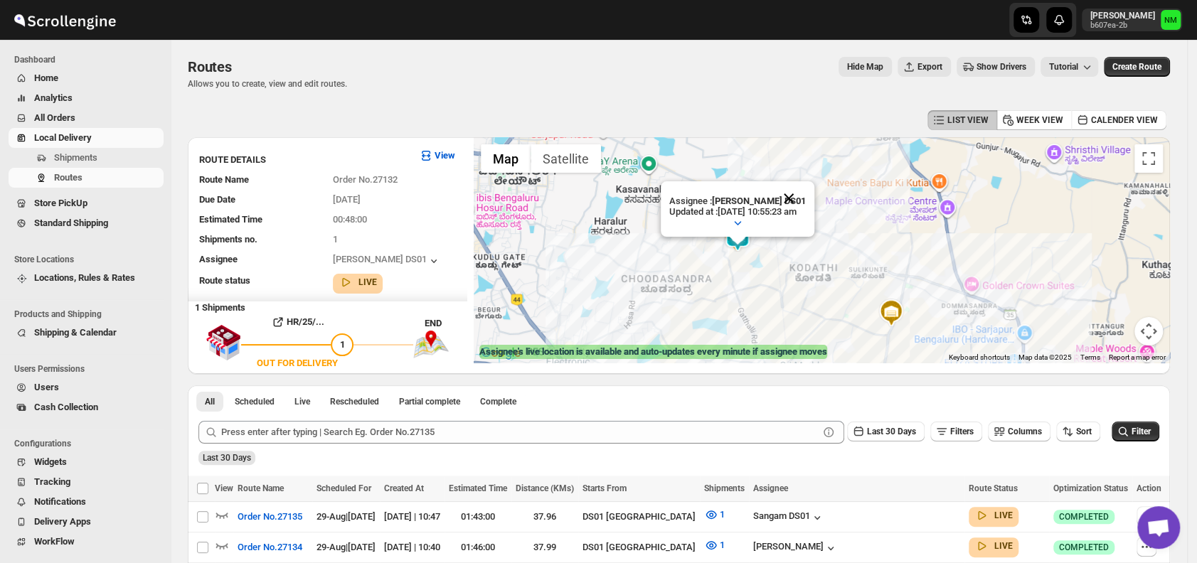
click at [806, 204] on button "Close" at bounding box center [789, 198] width 34 height 34
click at [111, 164] on span "Shipments" at bounding box center [107, 158] width 107 height 14
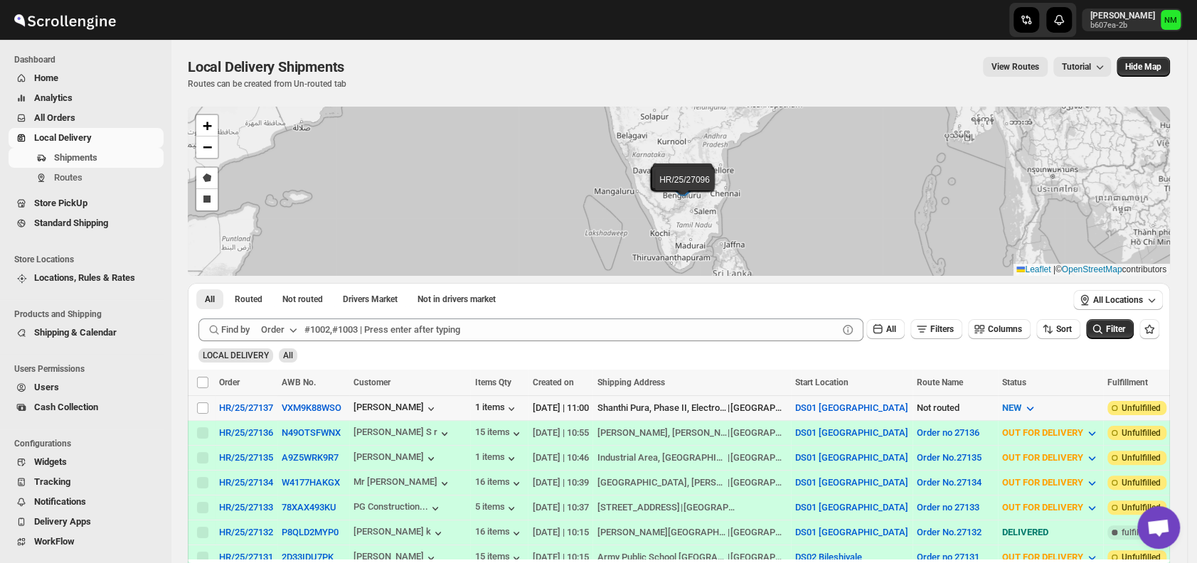
click at [205, 413] on td "Select shipment" at bounding box center [201, 408] width 27 height 25
checkbox input "true"
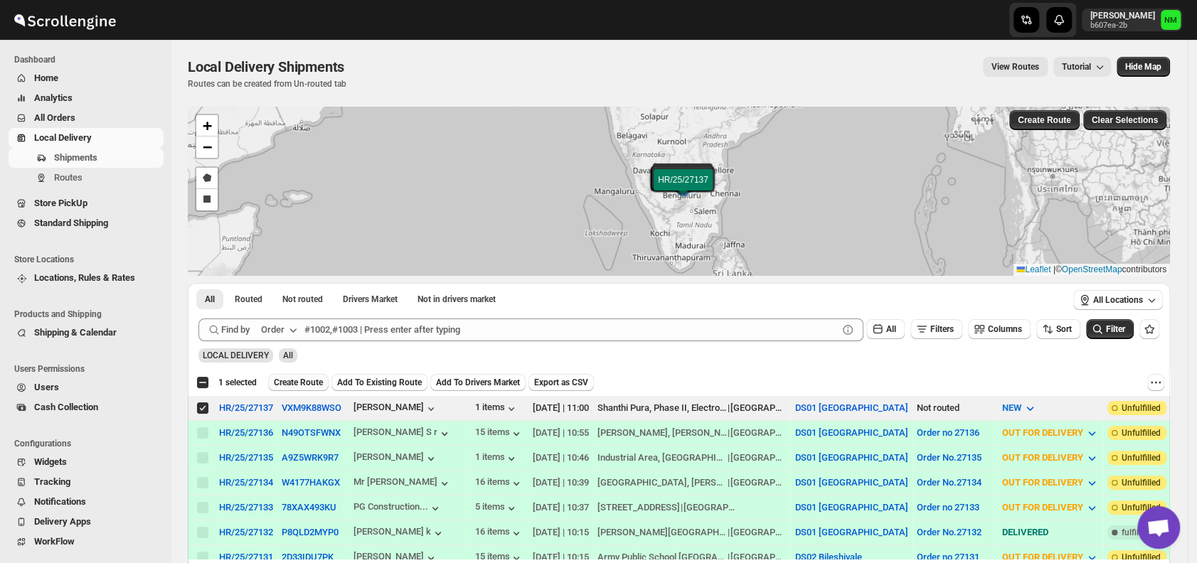
click at [314, 379] on span "Create Route" at bounding box center [298, 382] width 49 height 11
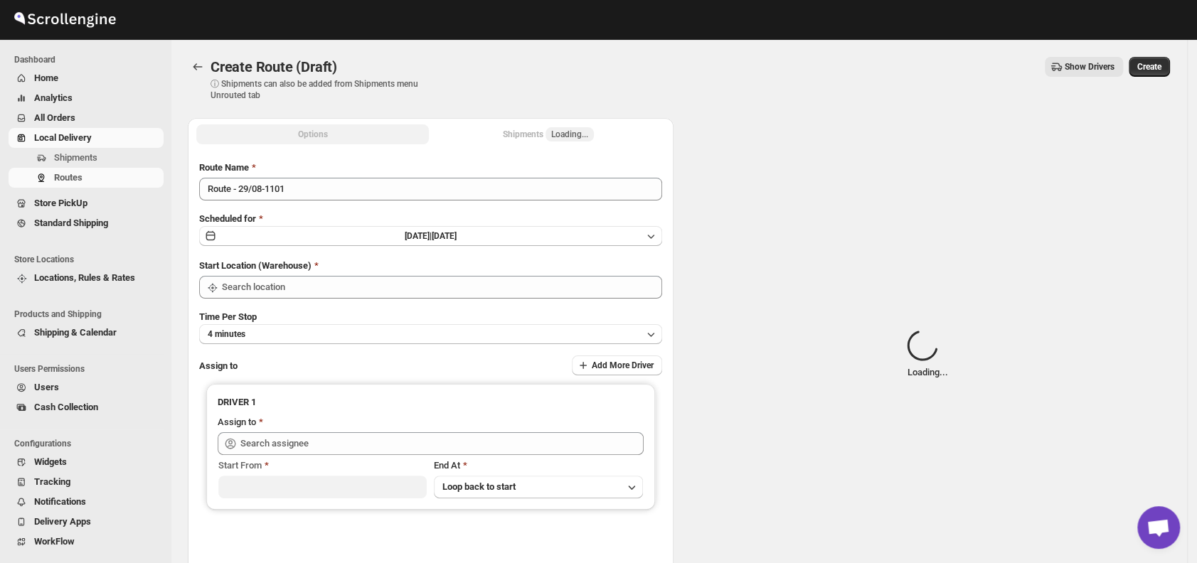
type input "DS01 [GEOGRAPHIC_DATA]"
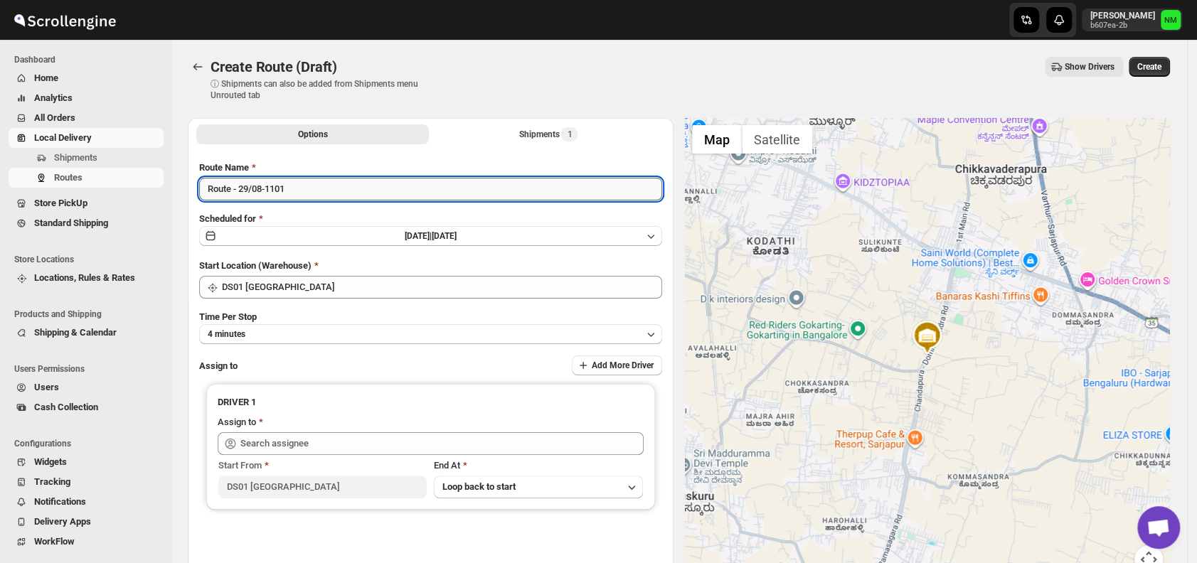
click at [316, 190] on input "Route - 29/08-1101" at bounding box center [430, 189] width 463 height 23
type input "R"
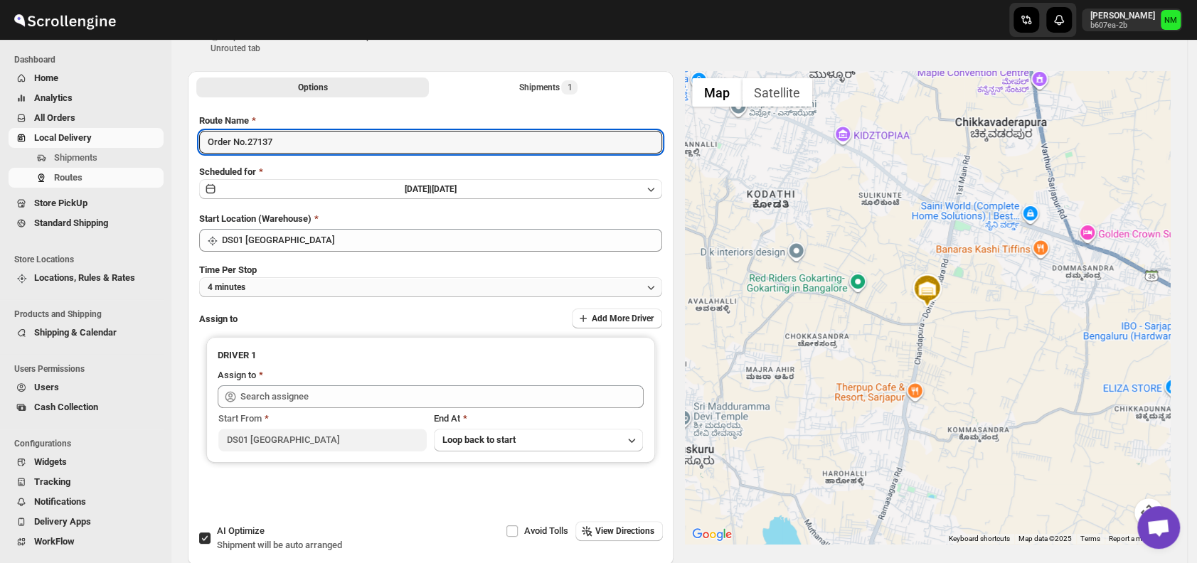
type input "Order No.27137"
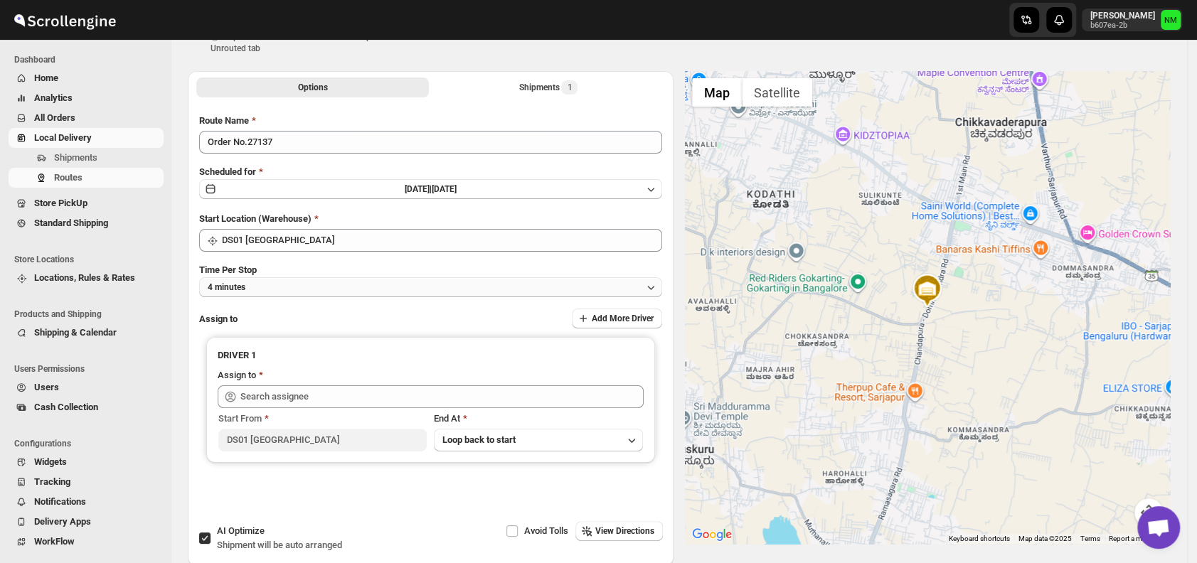
click at [269, 291] on button "4 minutes" at bounding box center [430, 287] width 463 height 20
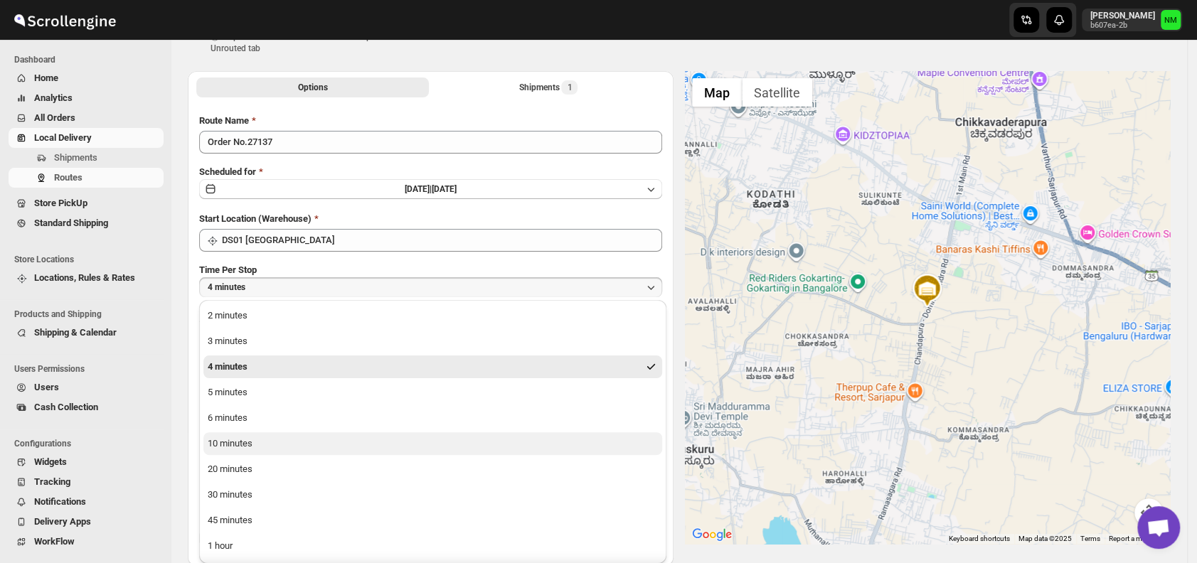
click at [273, 441] on button "10 minutes" at bounding box center [432, 444] width 459 height 23
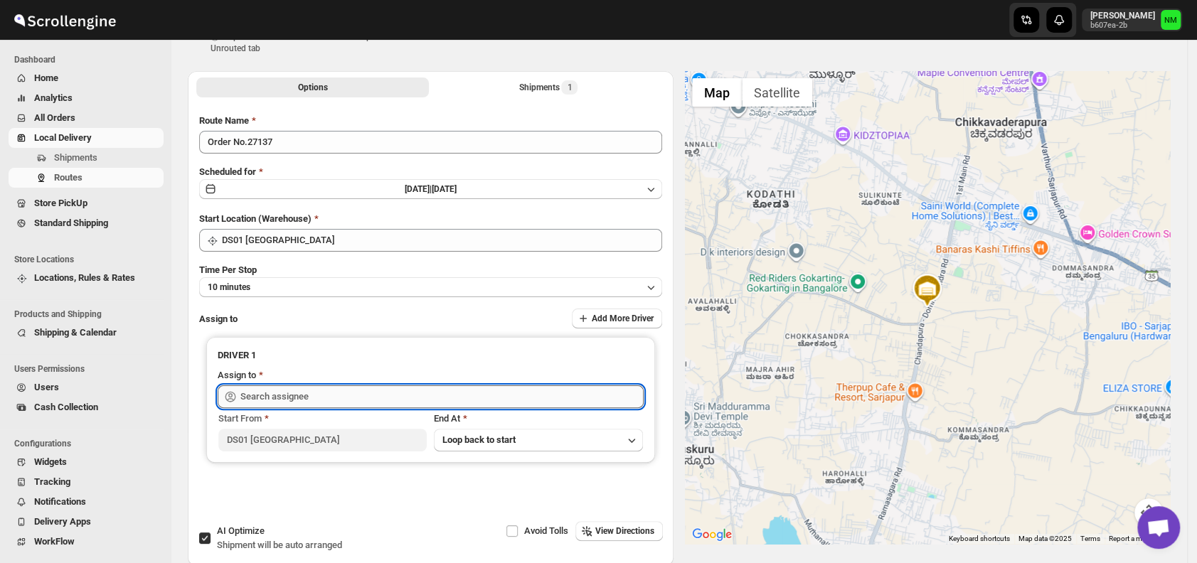
click at [359, 398] on input "text" at bounding box center [441, 397] width 403 height 23
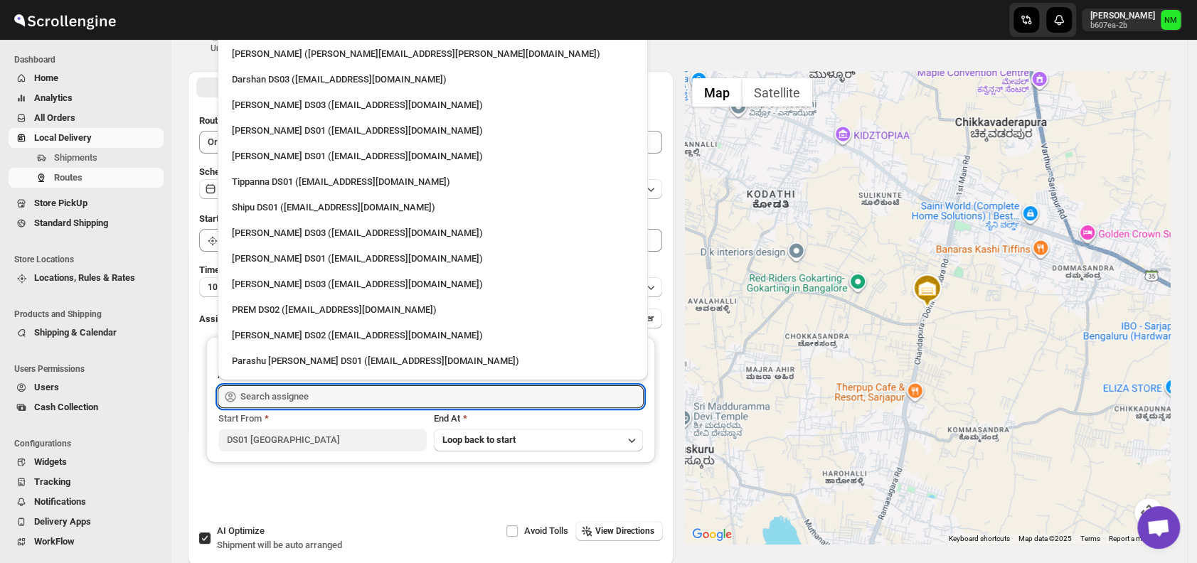
scroll to position [1214, 0]
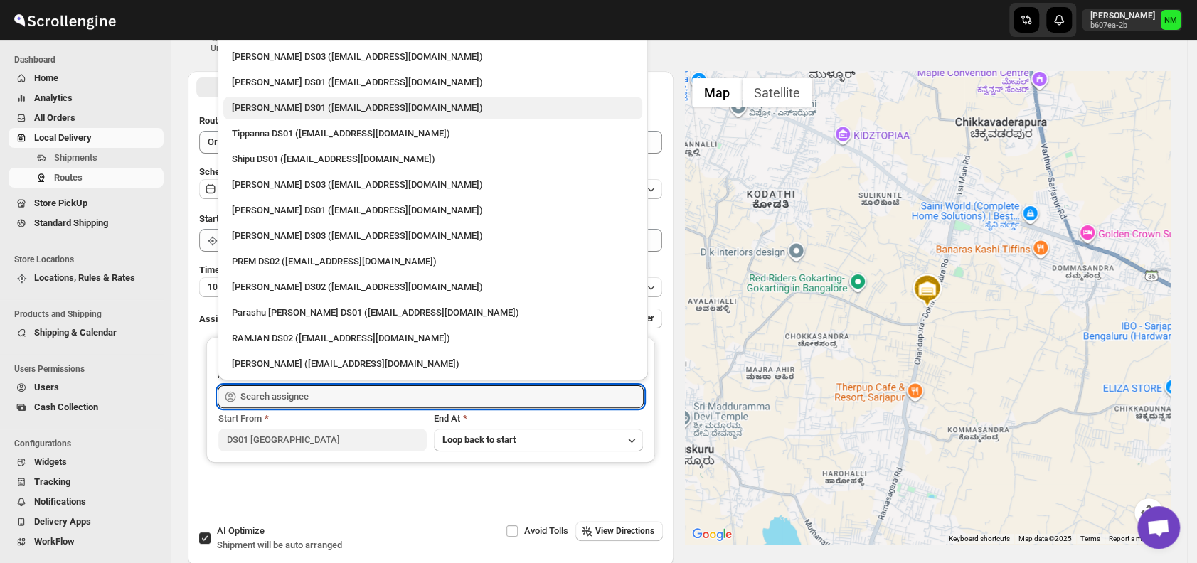
click at [273, 105] on div "Abdul Basir DS01 (xaley98767@7tul.com)" at bounding box center [433, 108] width 402 height 14
type input "Abdul Basir DS01 (xaley98767@7tul.com)"
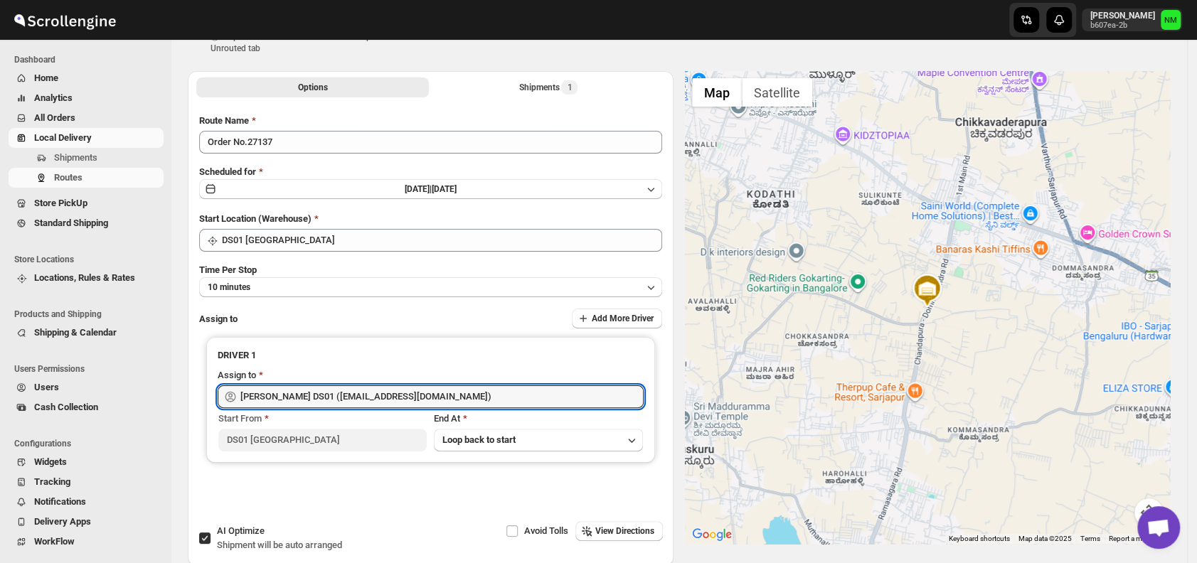
scroll to position [0, 0]
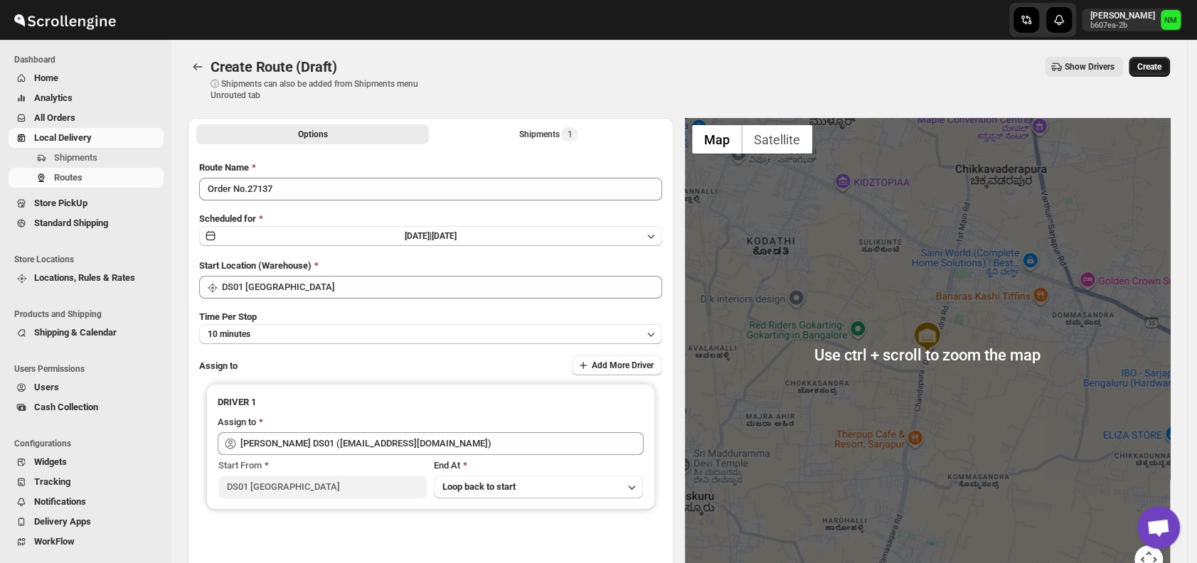
click at [1158, 66] on span "Create" at bounding box center [1150, 66] width 24 height 11
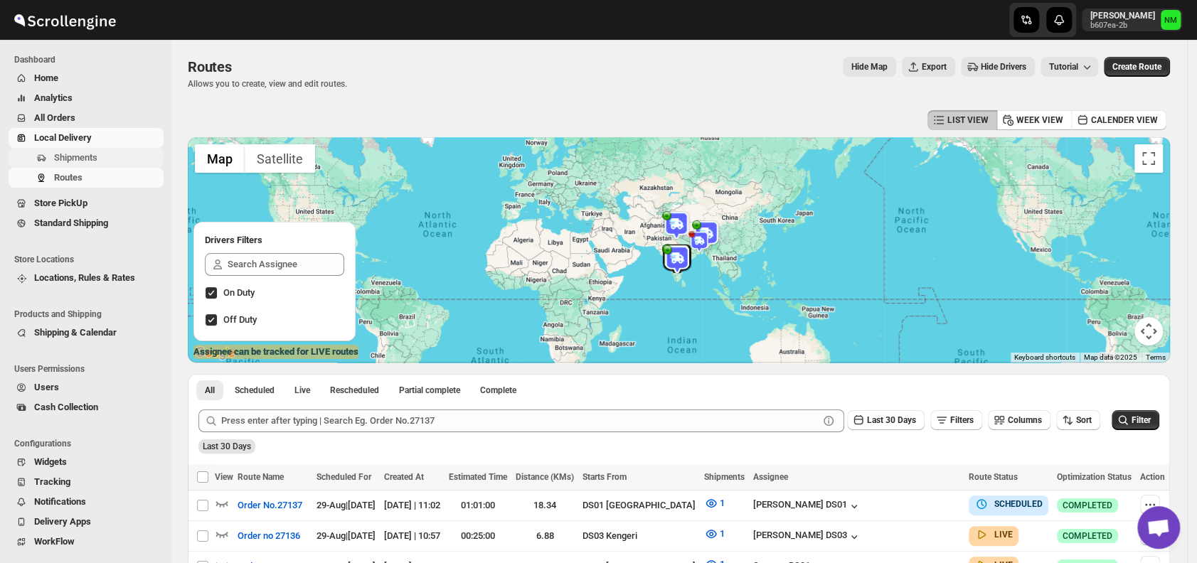
click at [101, 154] on span "Shipments" at bounding box center [107, 158] width 107 height 14
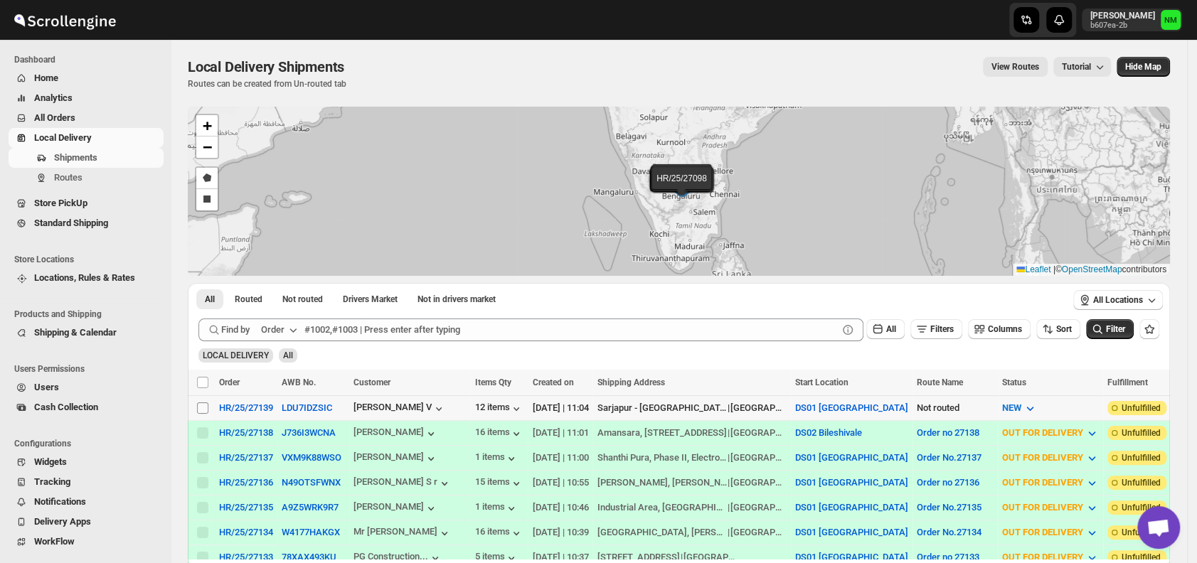
click at [201, 407] on input "Select shipment" at bounding box center [202, 408] width 11 height 11
checkbox input "true"
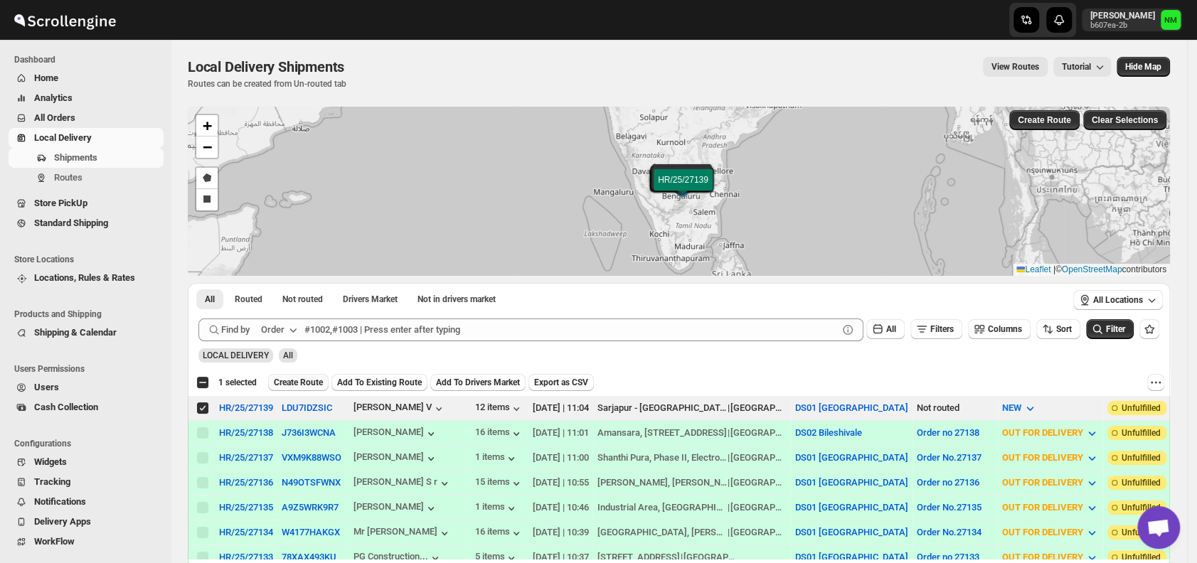
click at [290, 380] on span "Create Route" at bounding box center [298, 382] width 49 height 11
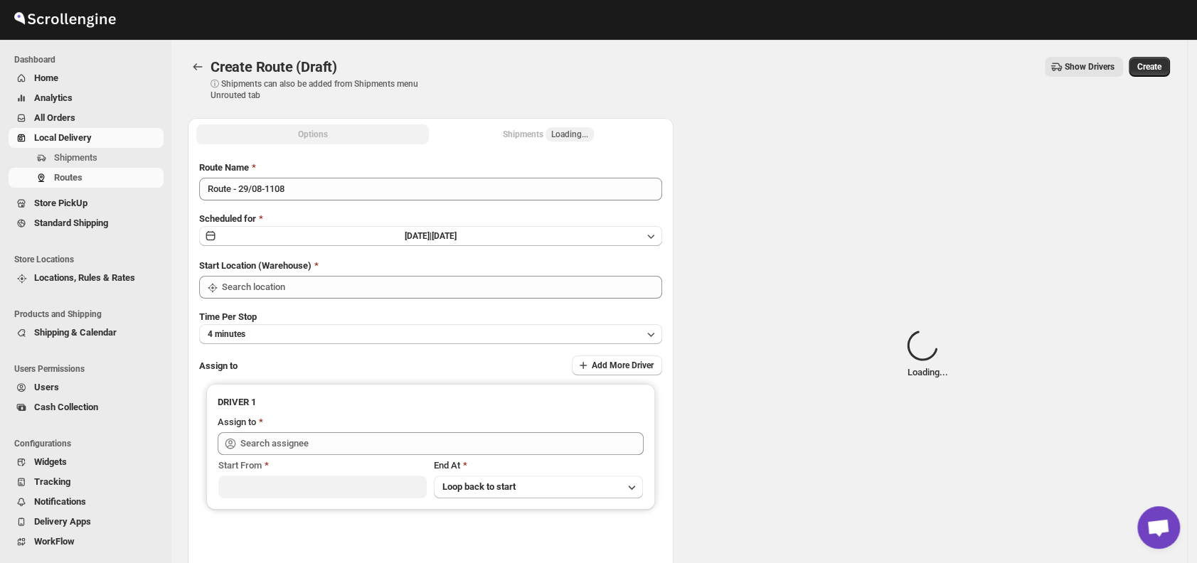
type input "DS01 [GEOGRAPHIC_DATA]"
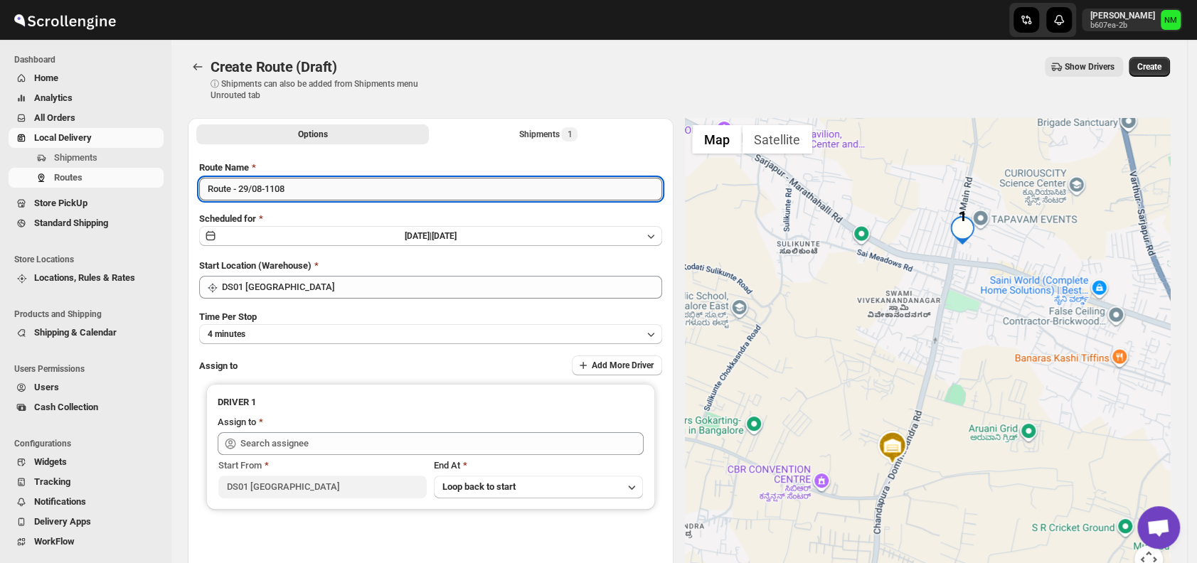
click at [304, 191] on input "Route - 29/08-1108" at bounding box center [430, 189] width 463 height 23
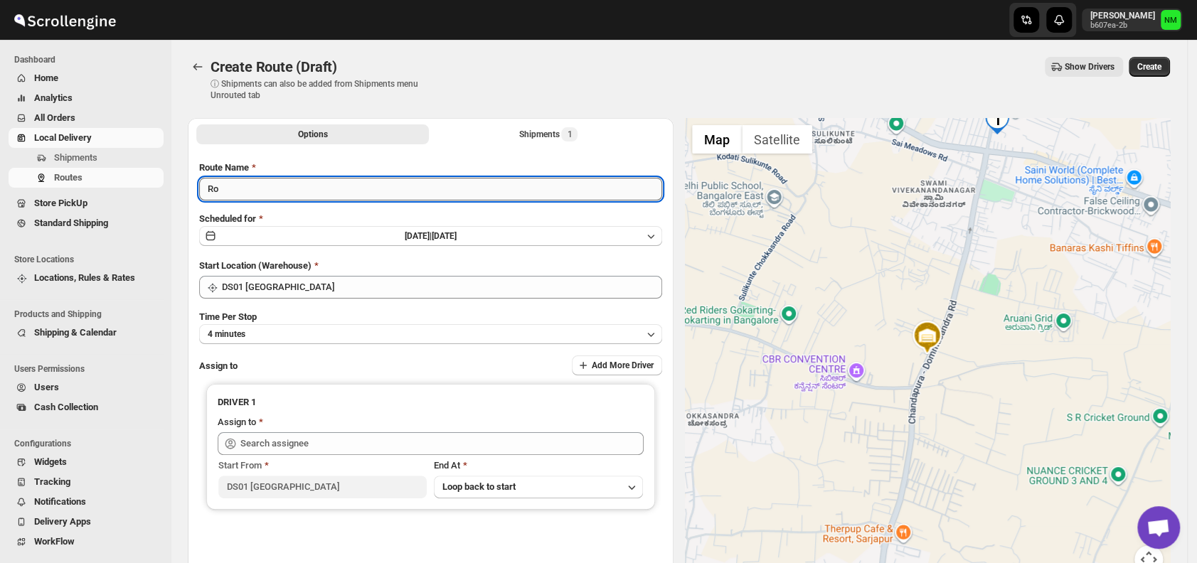
type input "R"
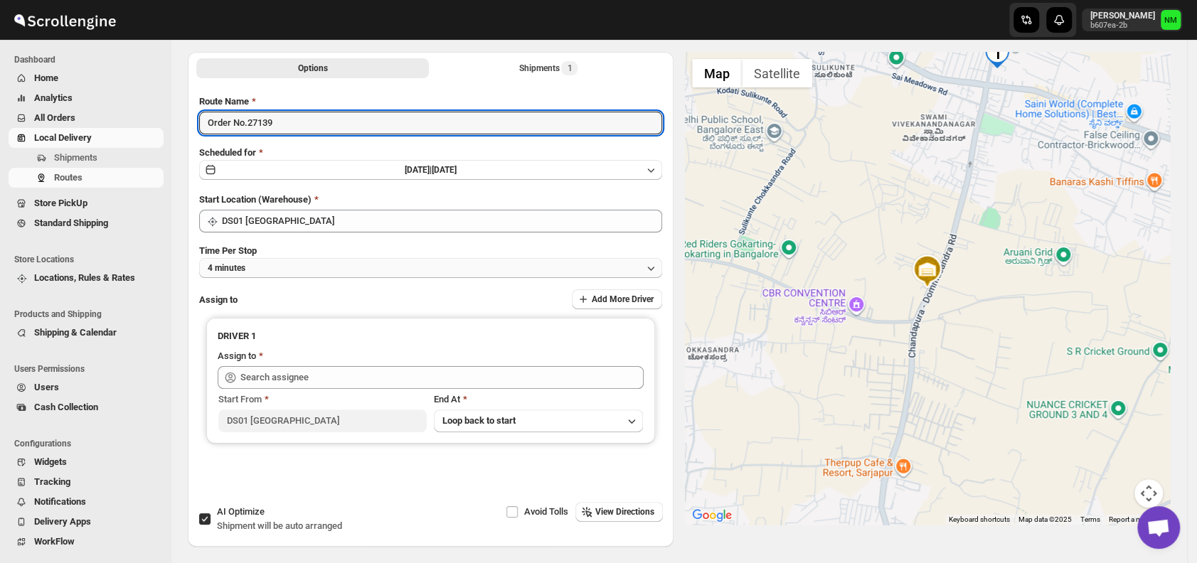
type input "Order No.27139"
click at [267, 272] on button "4 minutes" at bounding box center [430, 268] width 463 height 20
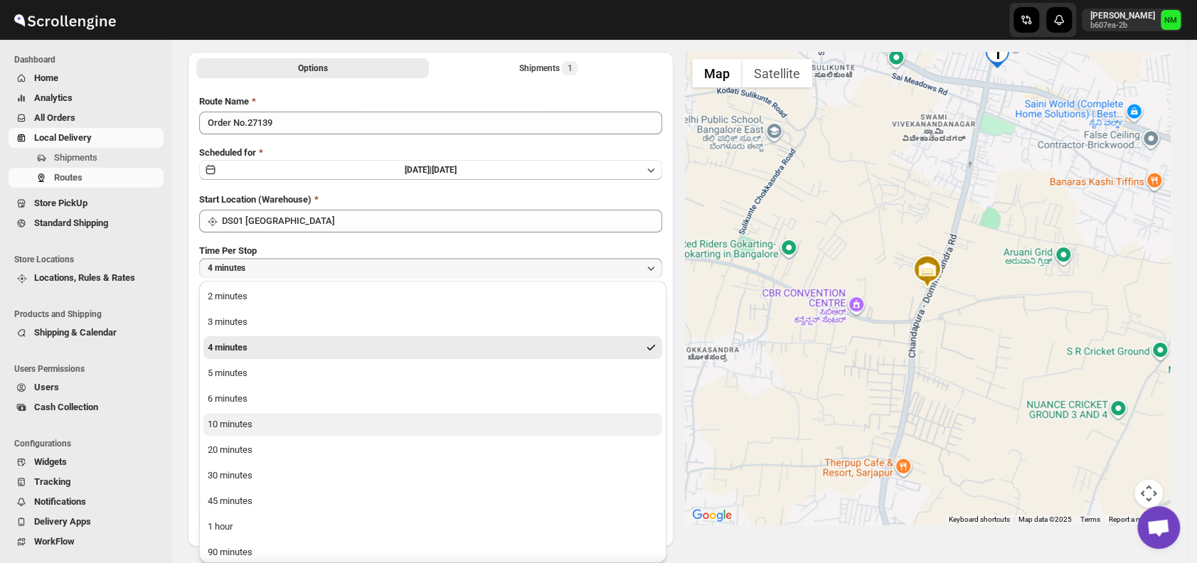
click at [257, 423] on button "10 minutes" at bounding box center [432, 424] width 459 height 23
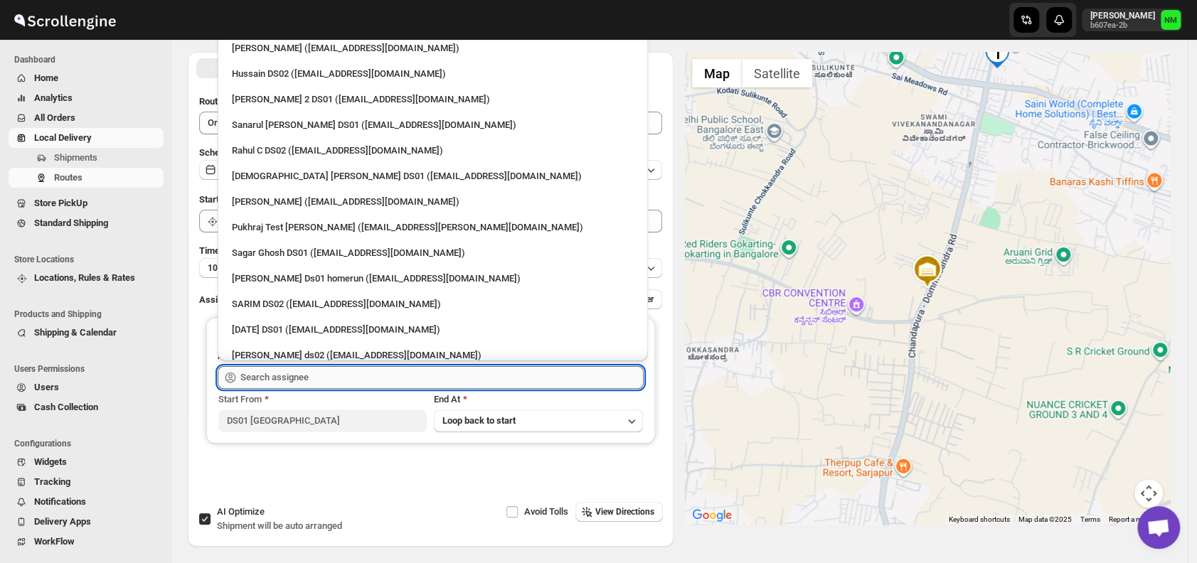
click at [324, 376] on input "text" at bounding box center [441, 377] width 403 height 23
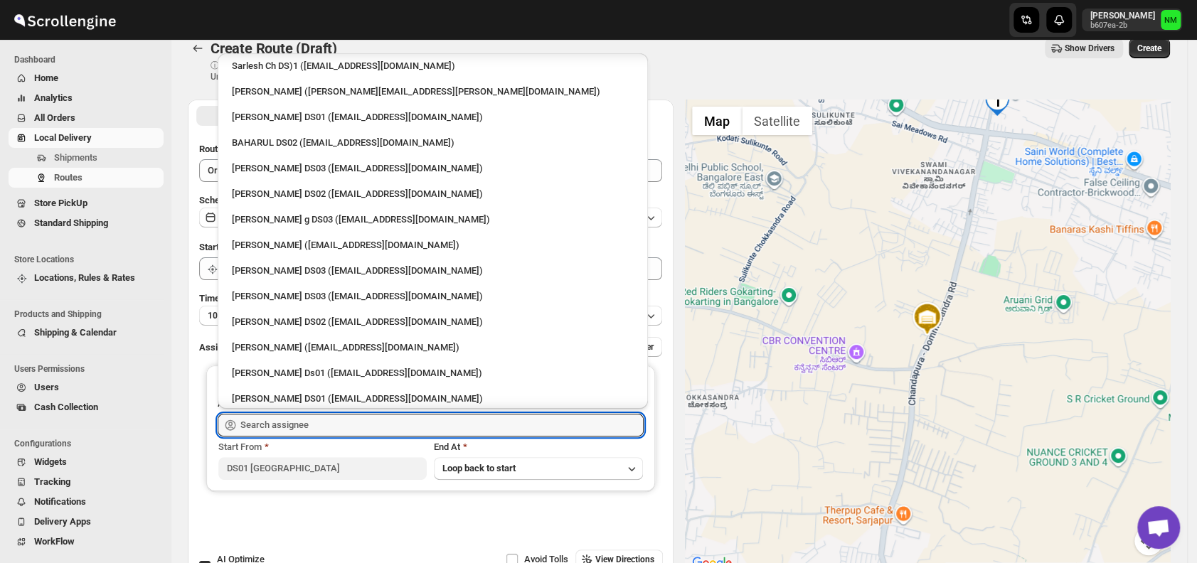
scroll to position [1214, 0]
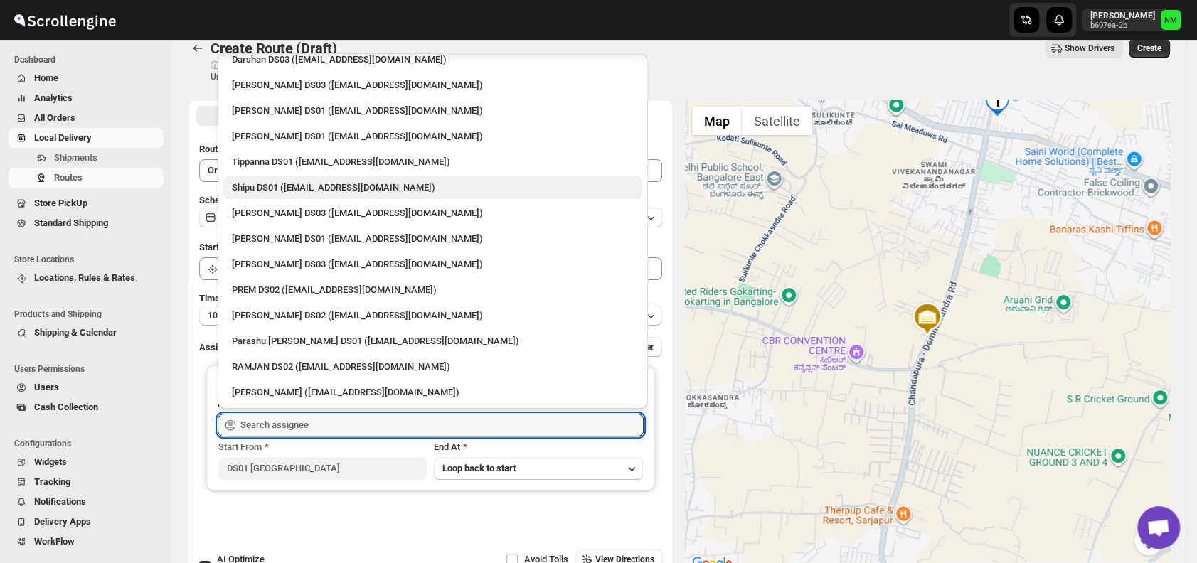
click at [256, 190] on div "Shipu DS01 ([EMAIL_ADDRESS][DOMAIN_NAME])" at bounding box center [433, 188] width 402 height 14
type input "Shipu DS01 ([EMAIL_ADDRESS][DOMAIN_NAME])"
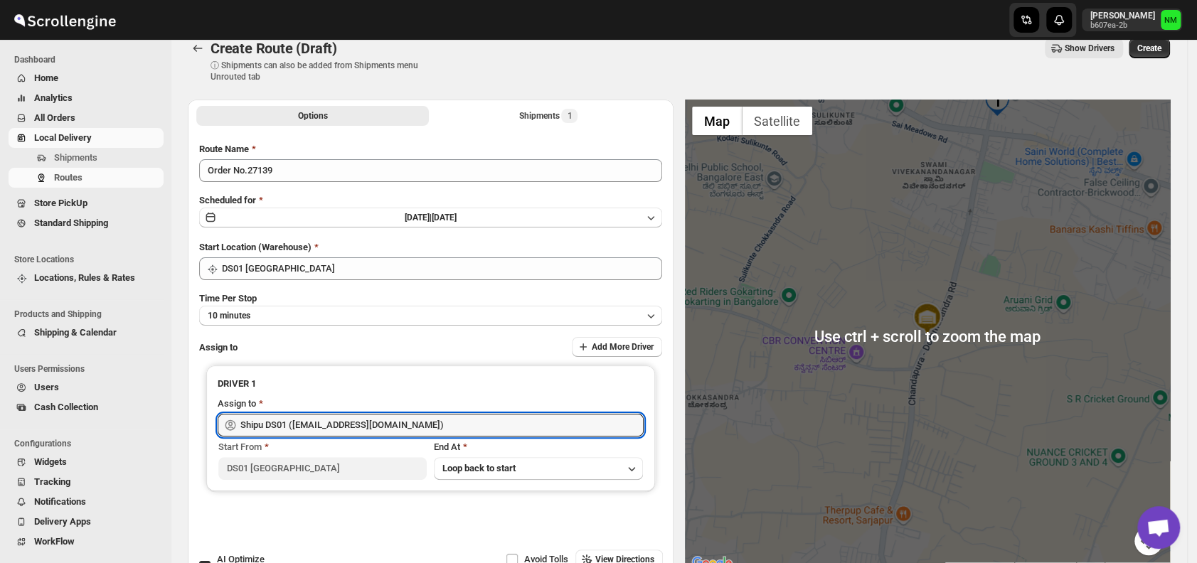
scroll to position [0, 0]
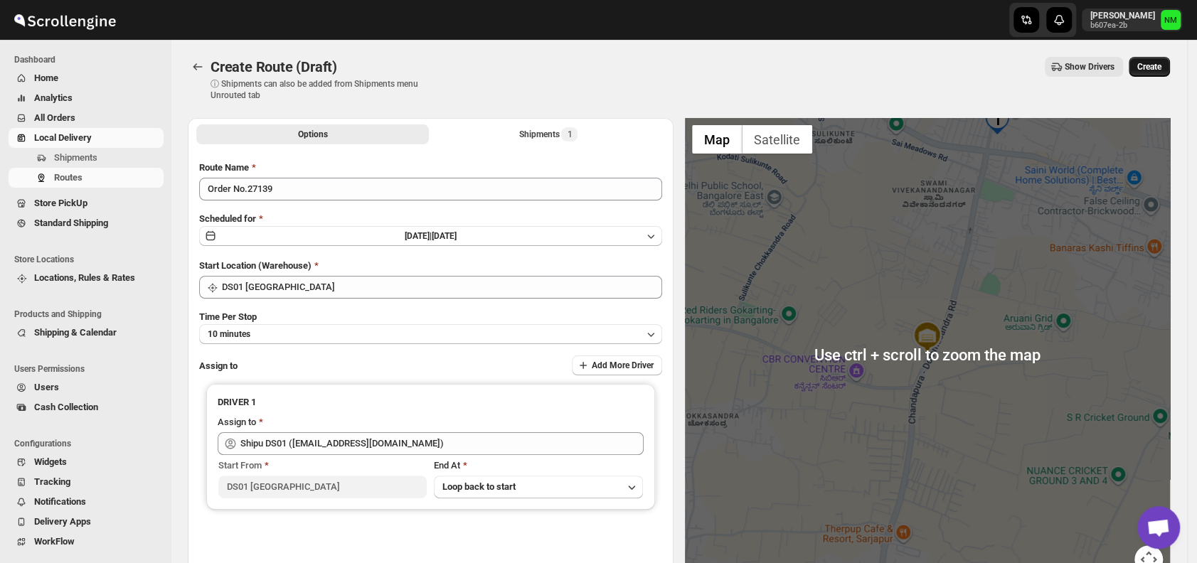
click at [1157, 70] on span "Create" at bounding box center [1150, 66] width 24 height 11
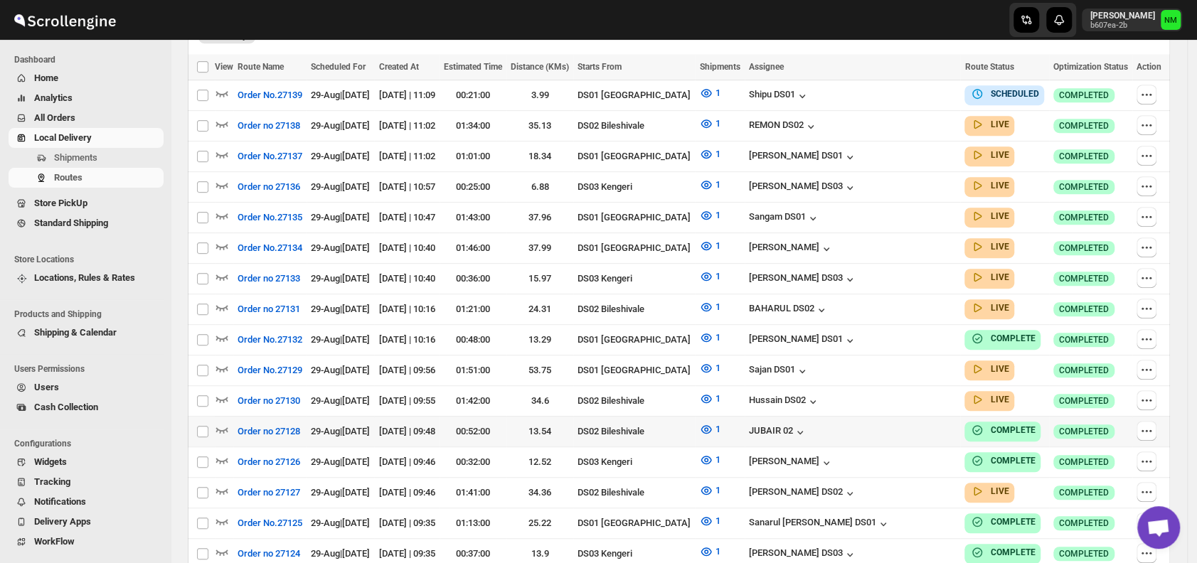
scroll to position [411, 0]
click at [225, 361] on icon "button" at bounding box center [222, 368] width 14 height 14
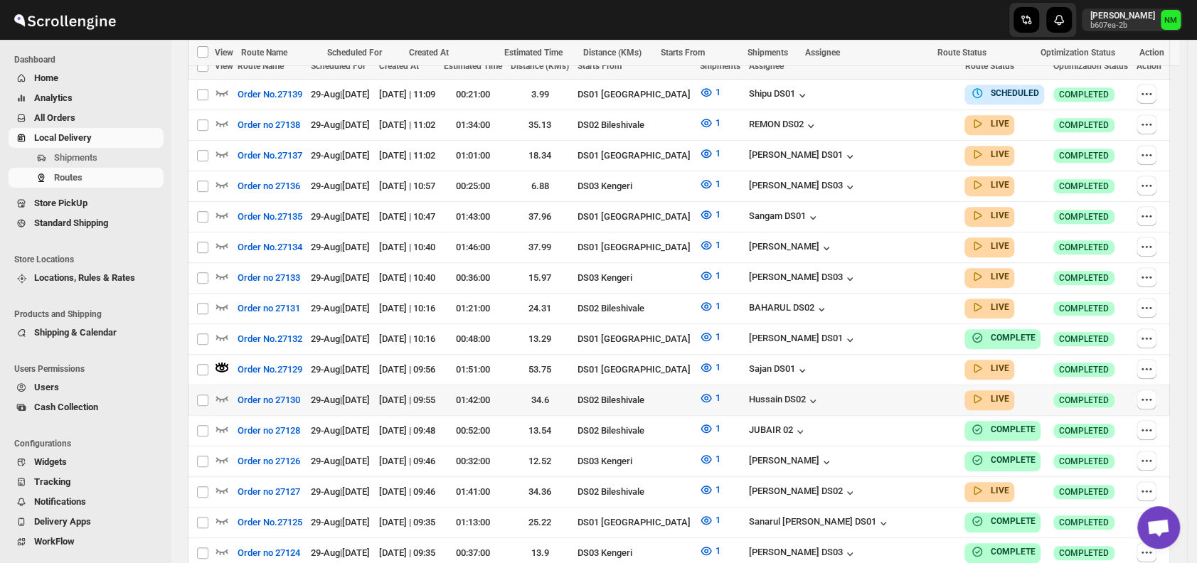
scroll to position [479, 0]
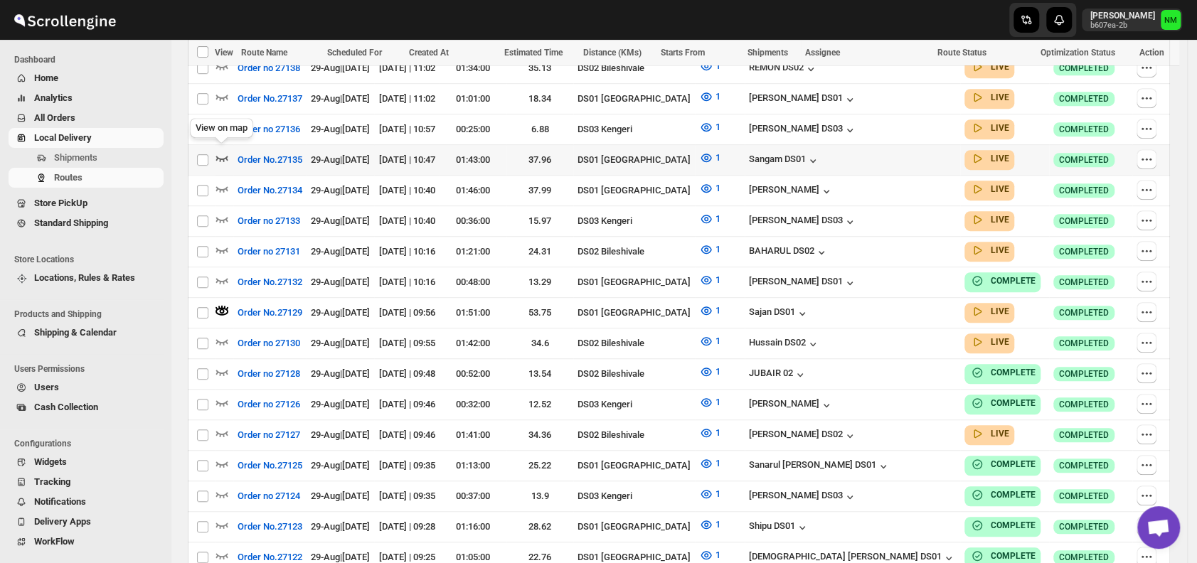
click at [221, 156] on icon "button" at bounding box center [222, 159] width 12 height 6
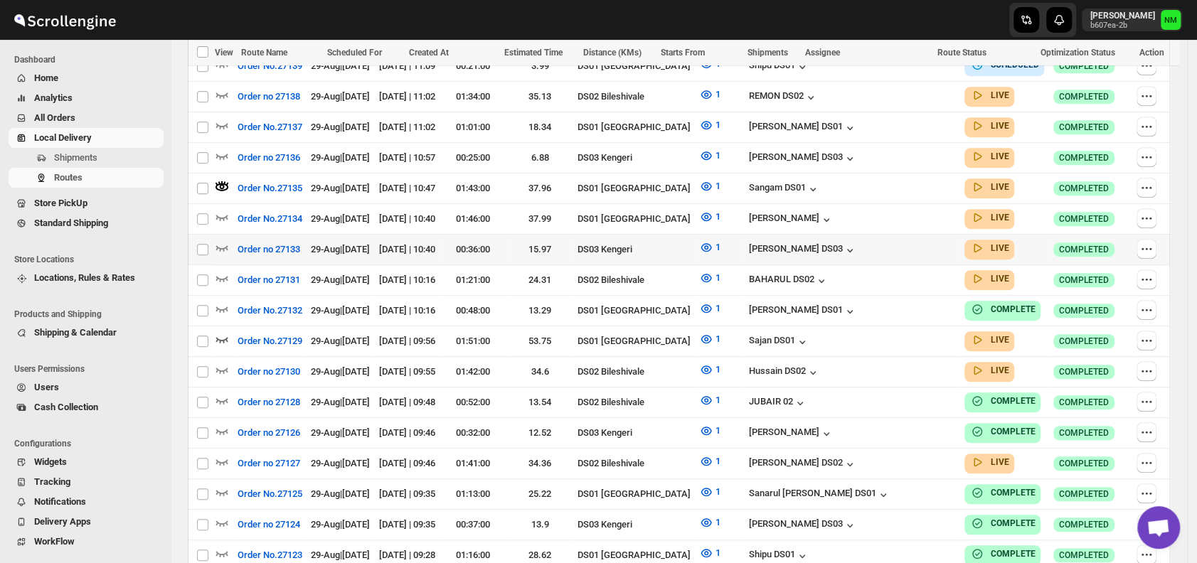
scroll to position [452, 0]
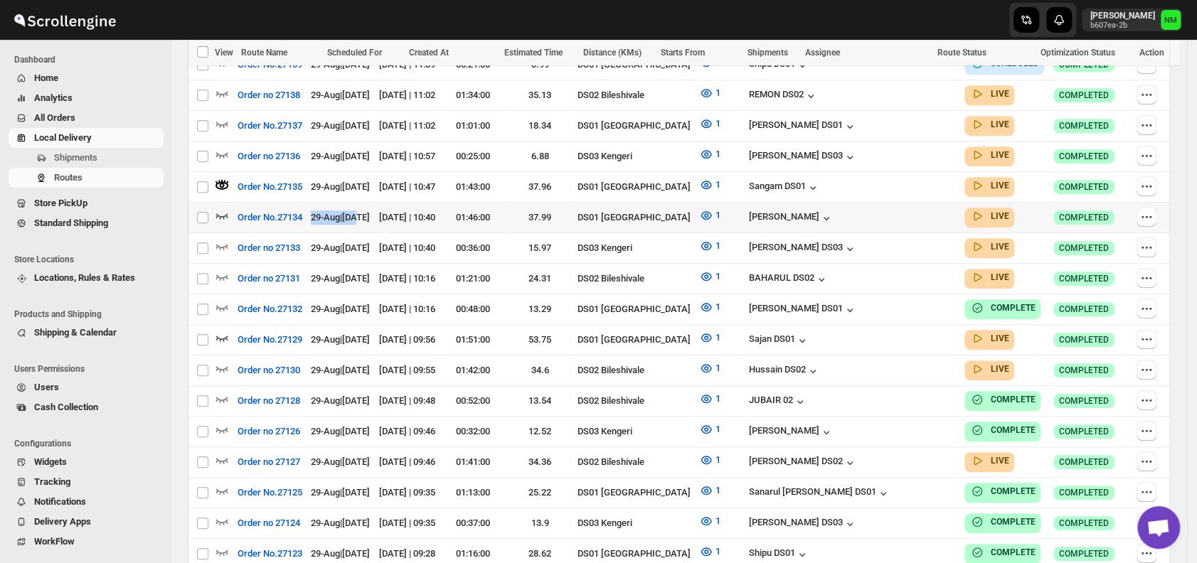
drag, startPoint x: 379, startPoint y: 208, endPoint x: 225, endPoint y: 209, distance: 154.4
click at [225, 209] on tr "Select route Order No.27134 29-Aug | Today 29-Aug-25 | 10:40 01:46:00 37.99 DS0…" at bounding box center [679, 217] width 982 height 31
checkbox input "true"
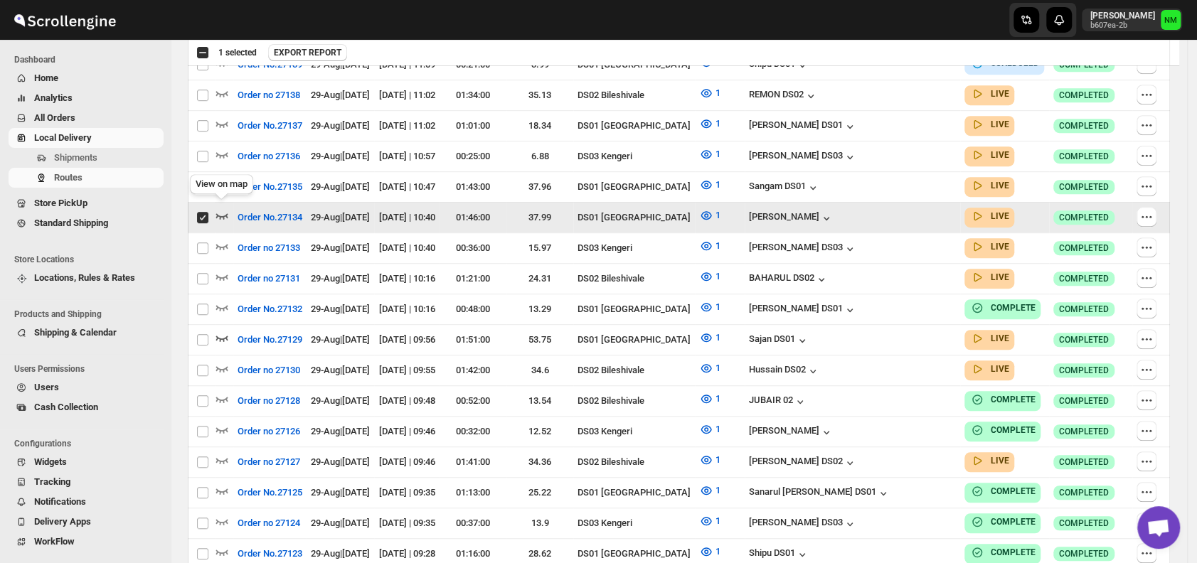
click at [225, 209] on icon "button" at bounding box center [222, 215] width 14 height 14
click at [573, 249] on td "15.97" at bounding box center [540, 248] width 67 height 31
checkbox input "true"
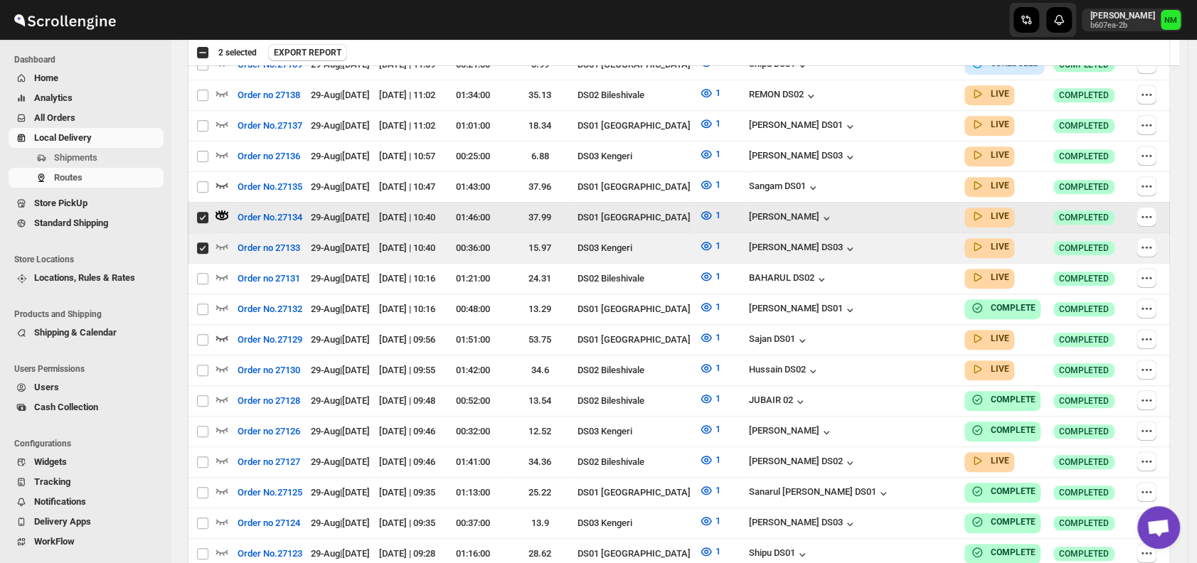
click at [203, 213] on input "Select route" at bounding box center [202, 217] width 11 height 11
checkbox input "false"
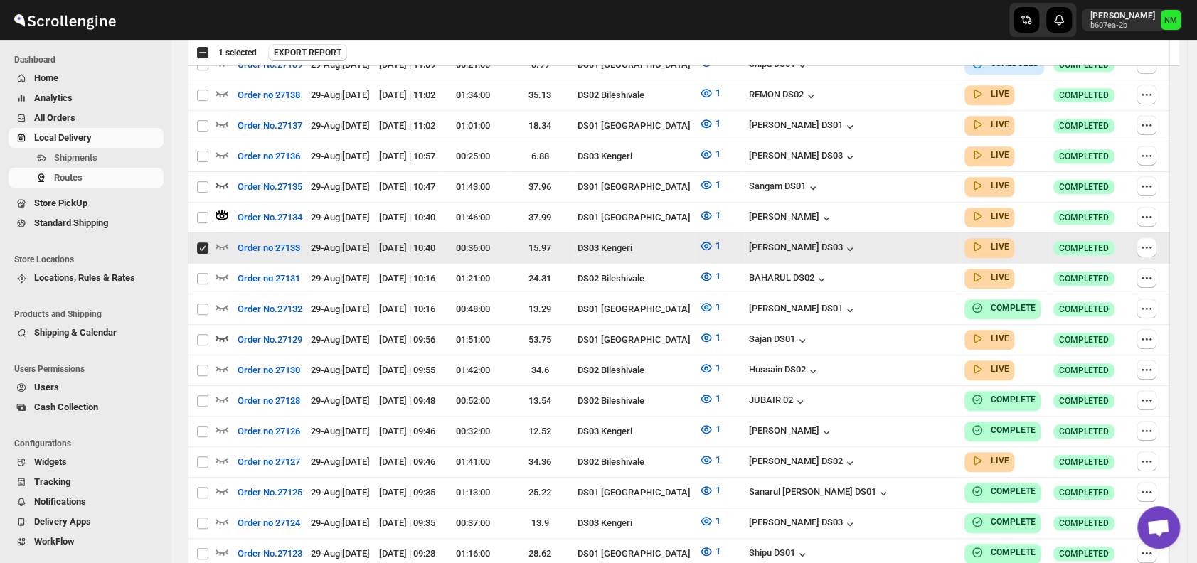
click at [198, 243] on input "Select route" at bounding box center [202, 248] width 11 height 11
checkbox input "false"
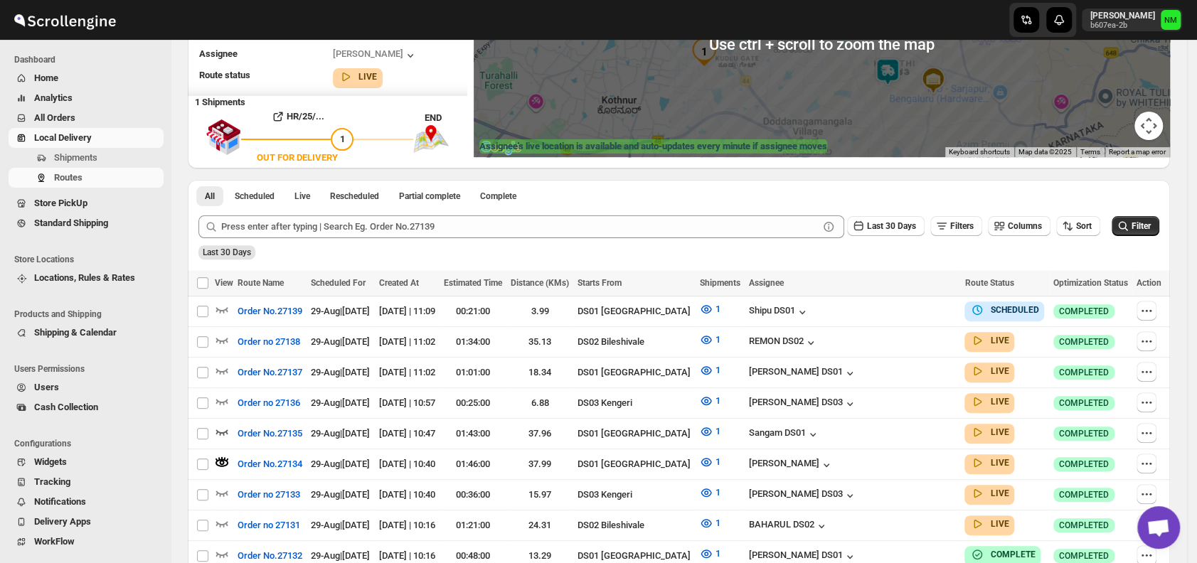
scroll to position [214, 0]
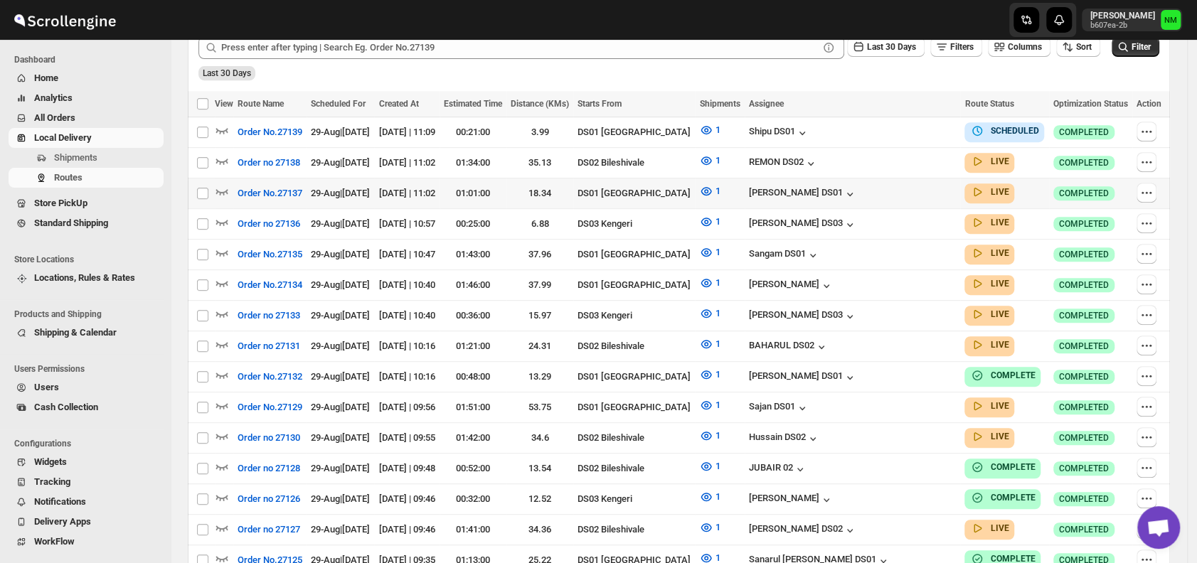
scroll to position [375, 0]
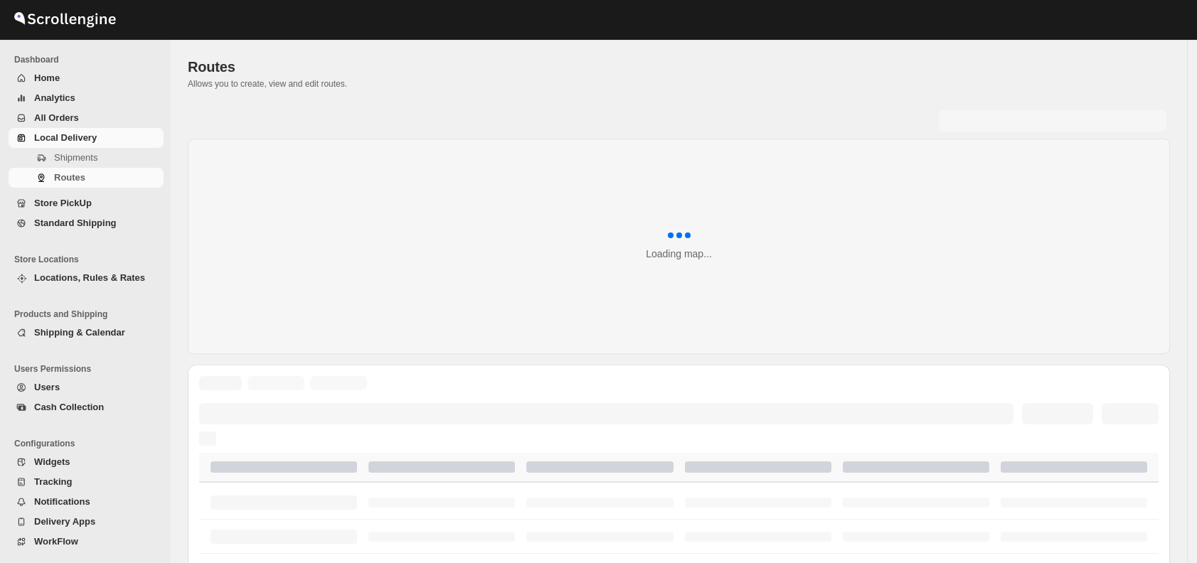
scroll to position [375, 0]
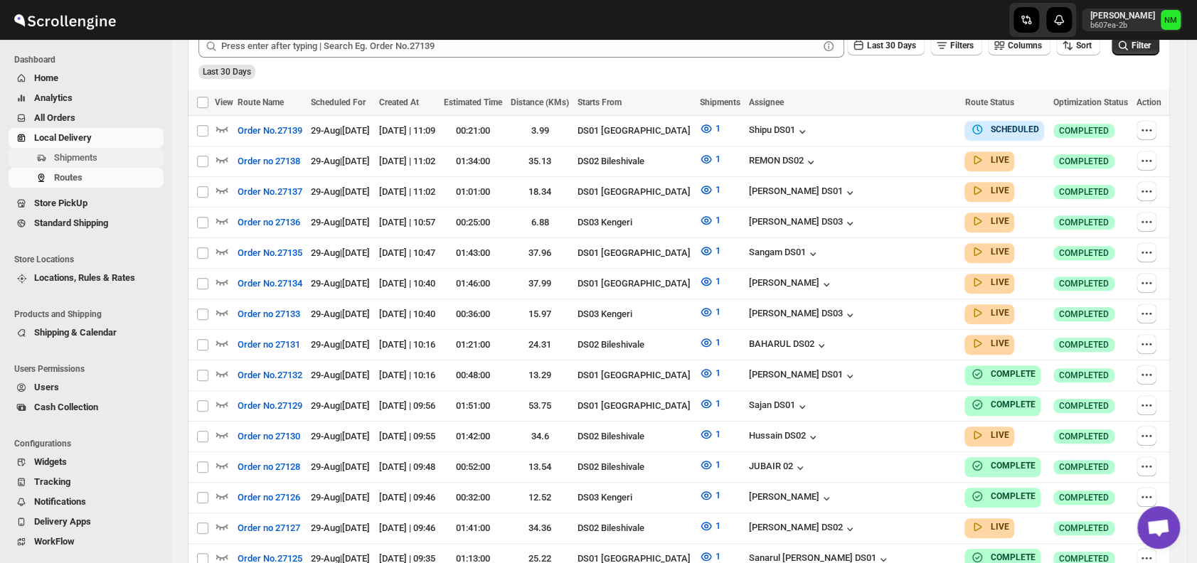
click at [100, 159] on span "Shipments" at bounding box center [107, 158] width 107 height 14
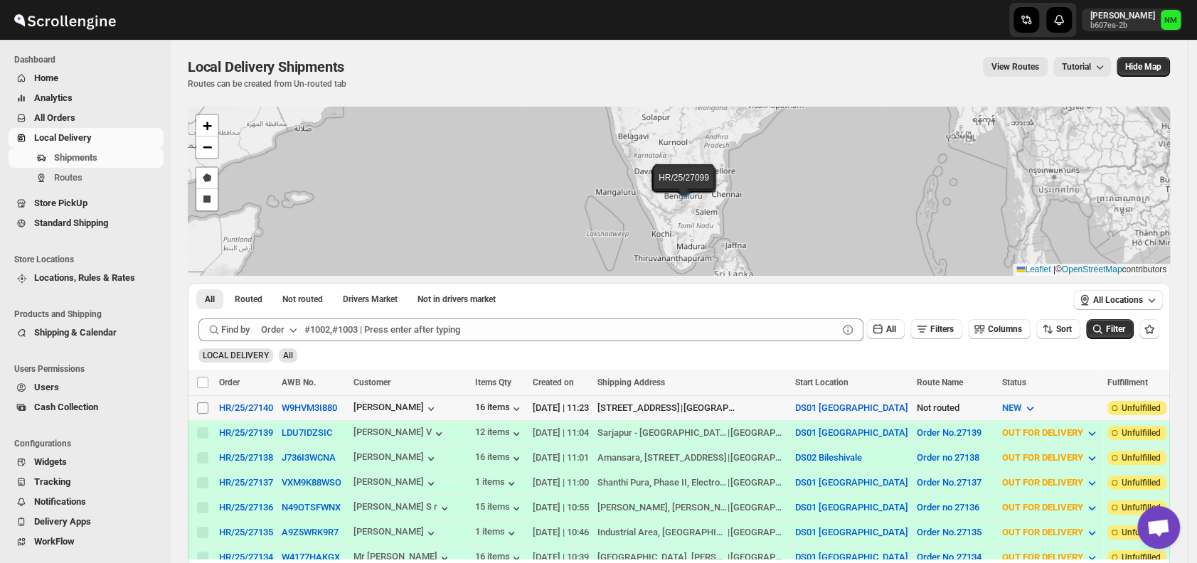
click at [197, 407] on input "Select shipment" at bounding box center [202, 408] width 11 height 11
checkbox input "true"
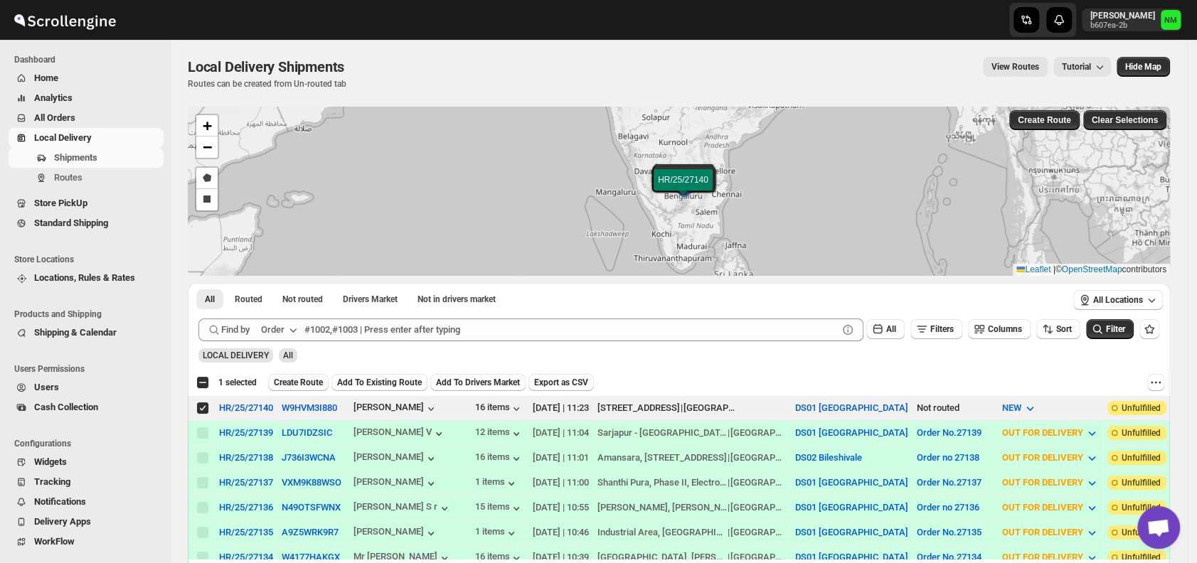
click at [293, 387] on button "Create Route" at bounding box center [298, 382] width 60 height 17
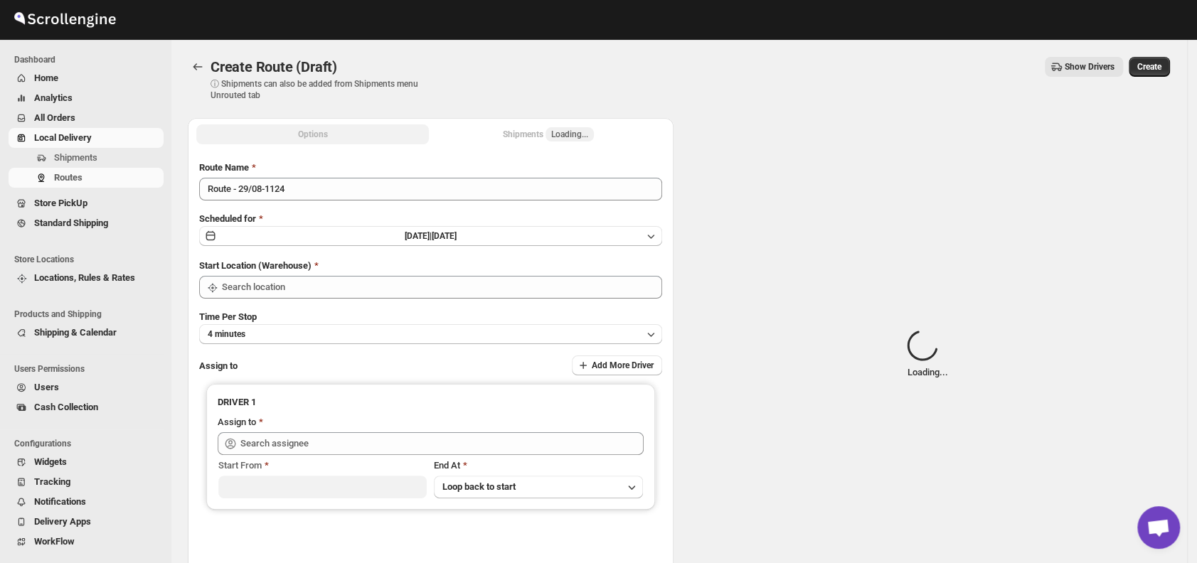
type input "DS01 [GEOGRAPHIC_DATA]"
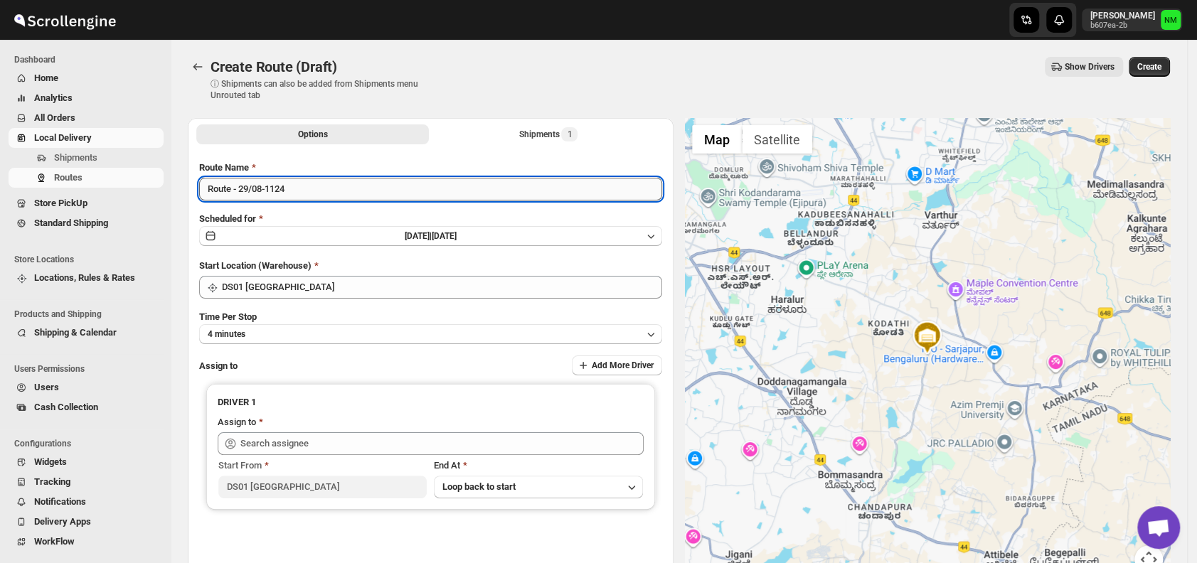
click at [312, 189] on input "Route - 29/08-1124" at bounding box center [430, 189] width 463 height 23
type input "R"
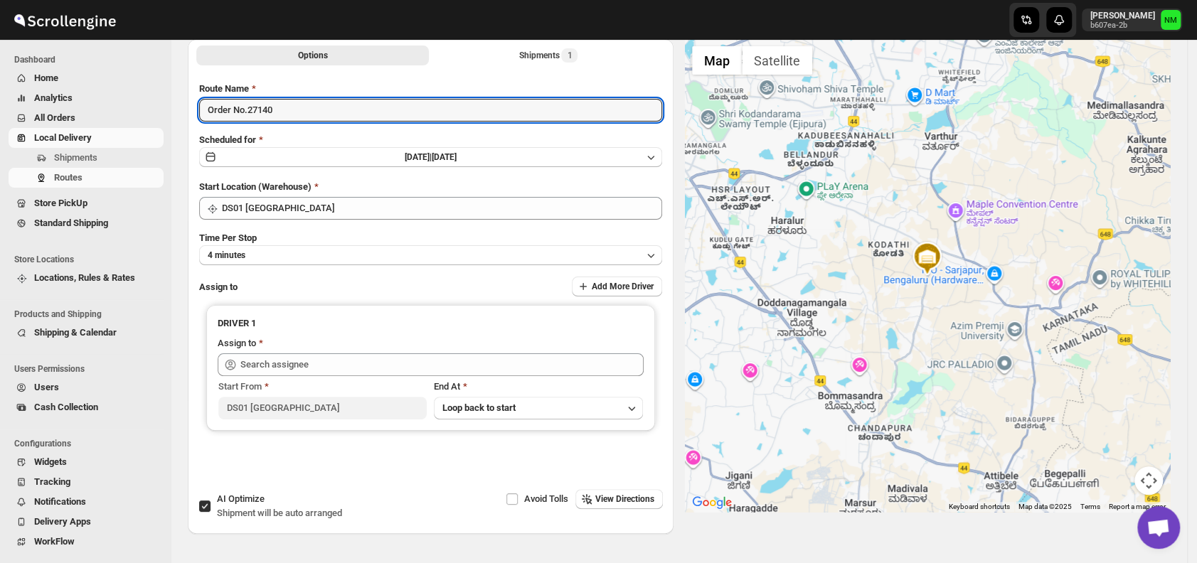
scroll to position [80, 0]
type input "Order No.27140"
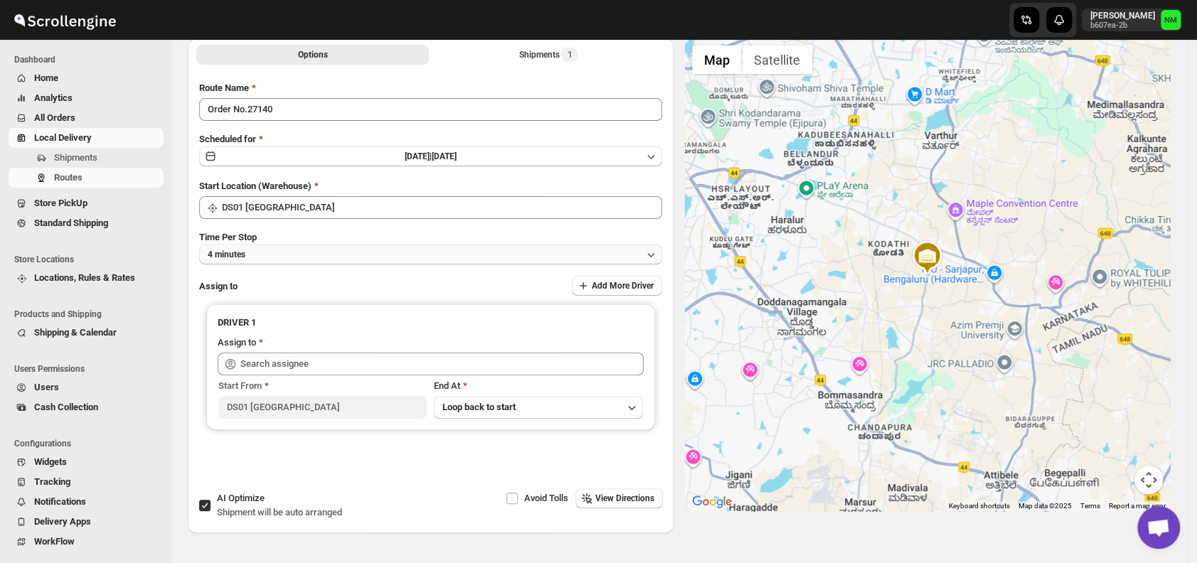
click at [264, 258] on button "4 minutes" at bounding box center [430, 255] width 463 height 20
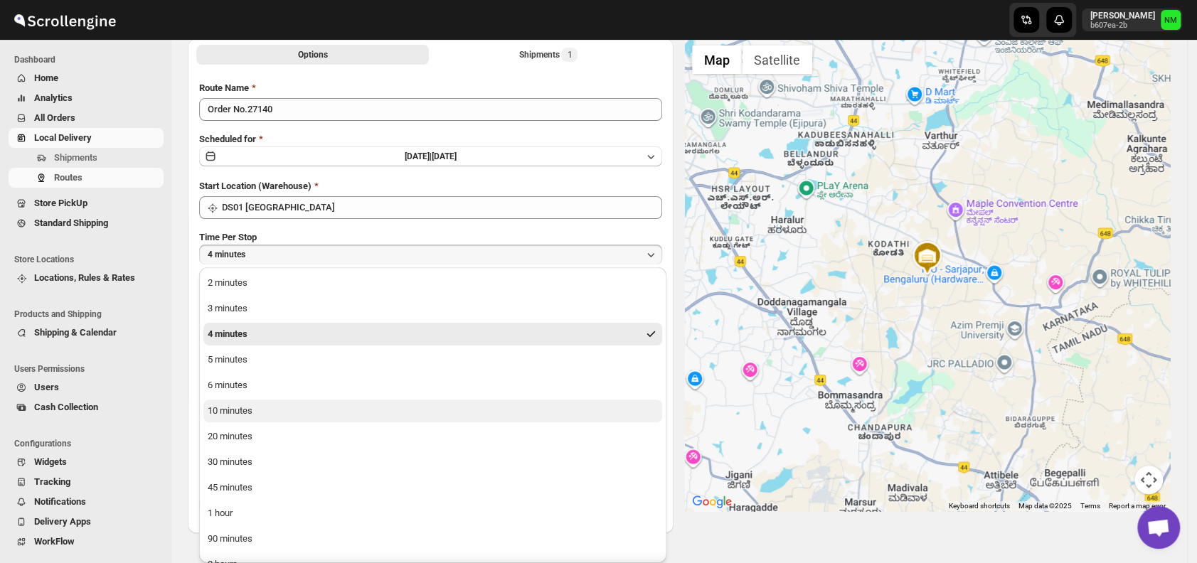
click at [256, 413] on button "10 minutes" at bounding box center [432, 411] width 459 height 23
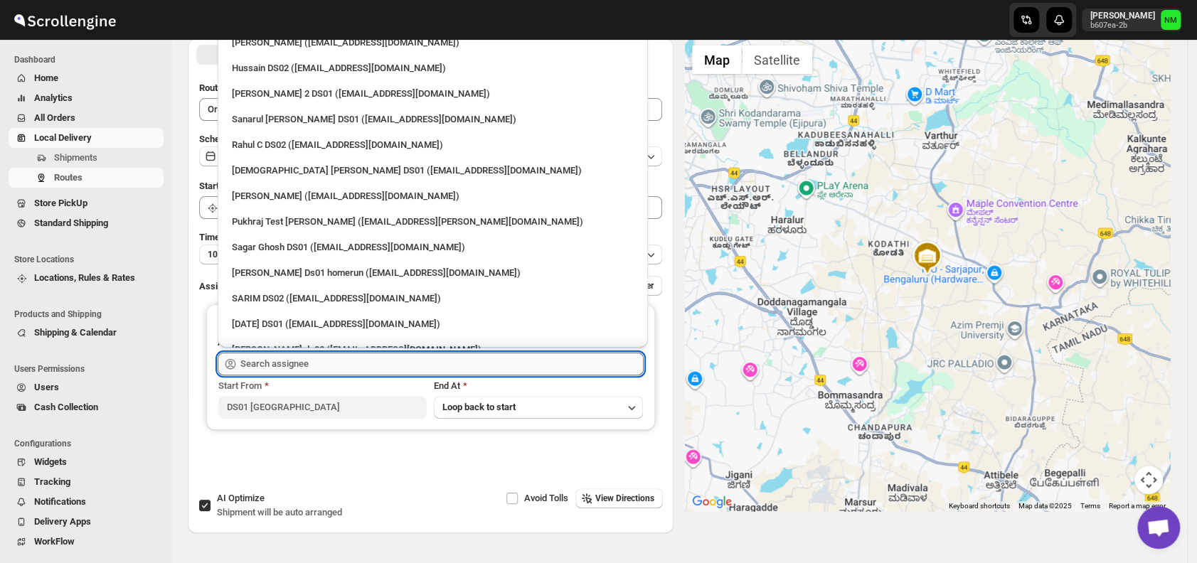
click at [341, 370] on input "text" at bounding box center [441, 364] width 403 height 23
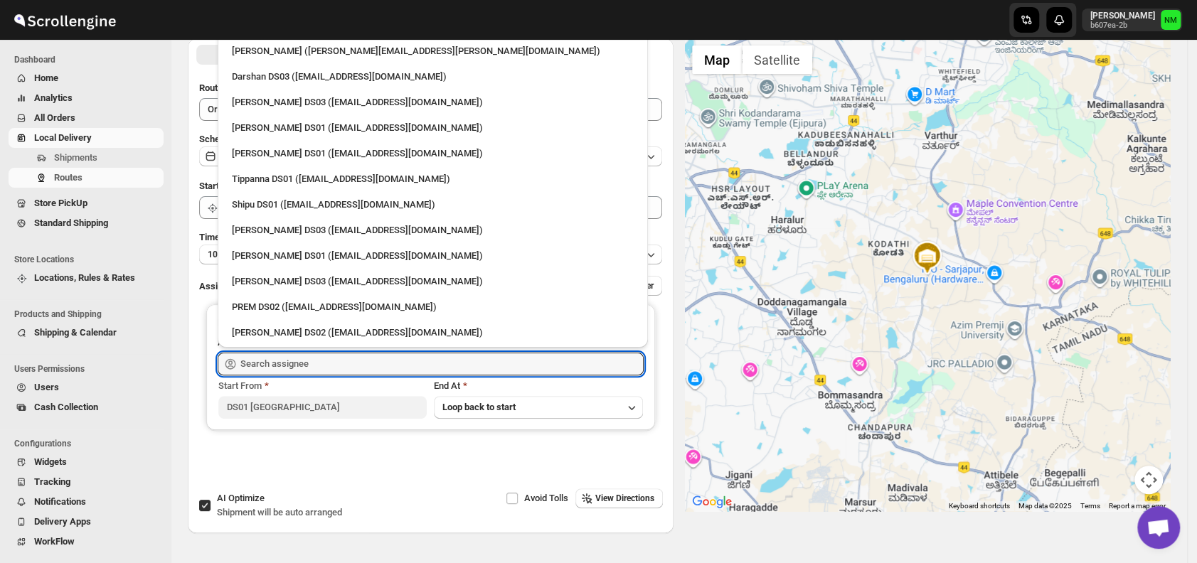
scroll to position [1223, 0]
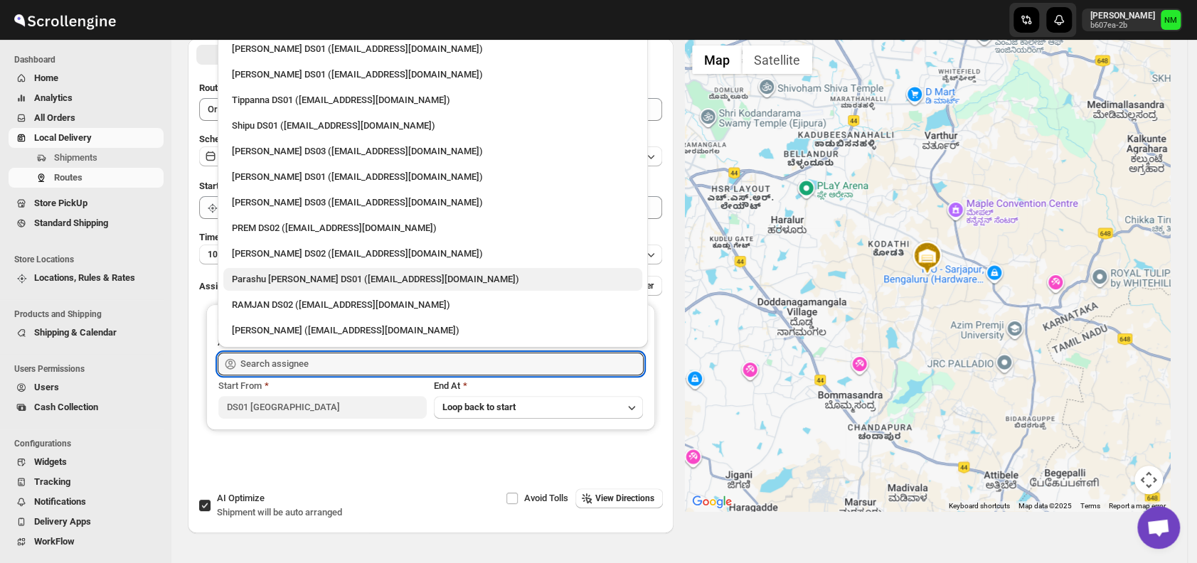
click at [303, 278] on div "Parashu [PERSON_NAME] DS01 ([EMAIL_ADDRESS][DOMAIN_NAME])" at bounding box center [433, 279] width 402 height 14
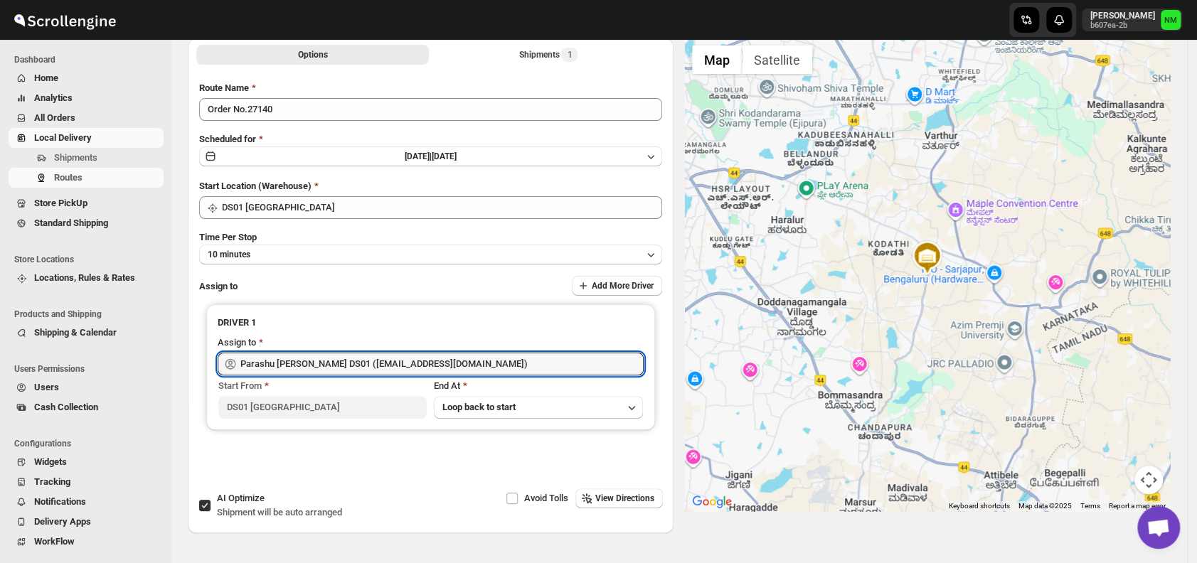
type input "Parashu [PERSON_NAME] DS01 ([EMAIL_ADDRESS][DOMAIN_NAME])"
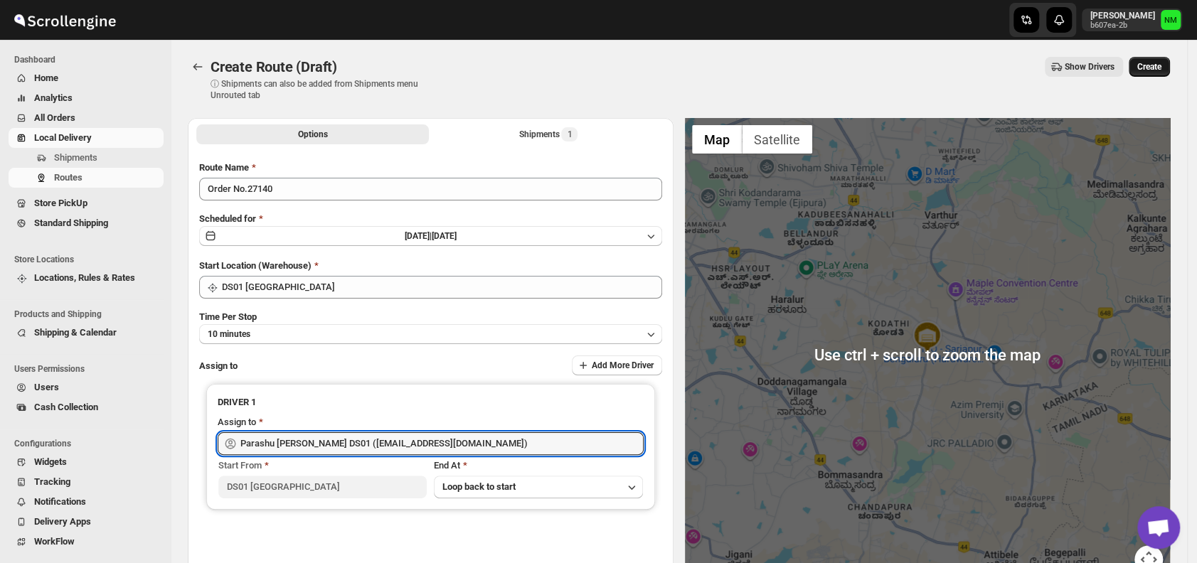
click at [1161, 68] on span "Create" at bounding box center [1150, 66] width 24 height 11
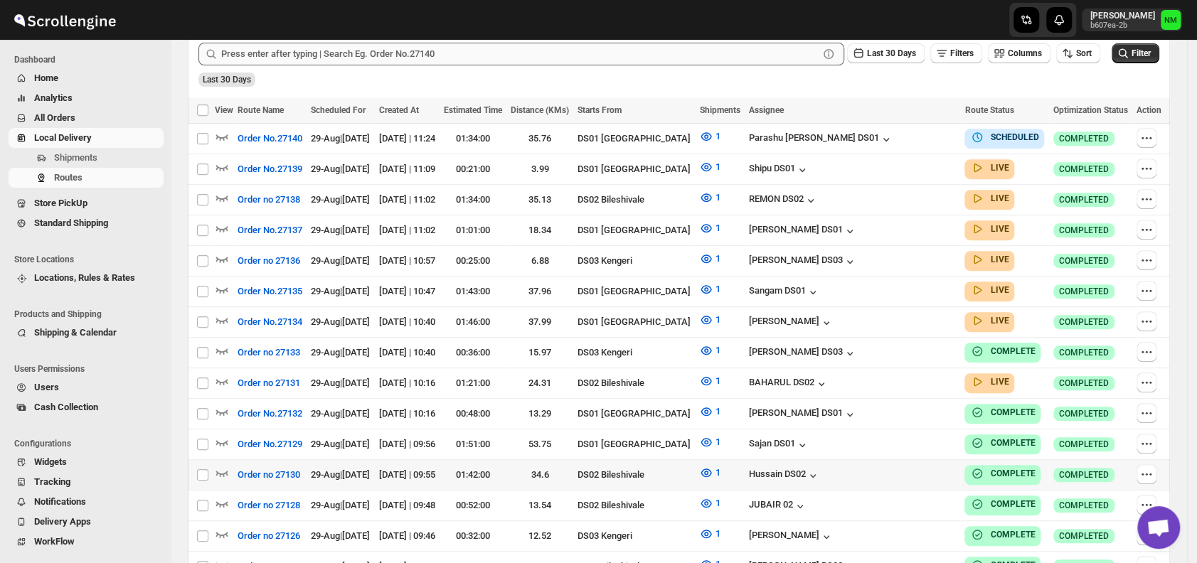
scroll to position [398, 0]
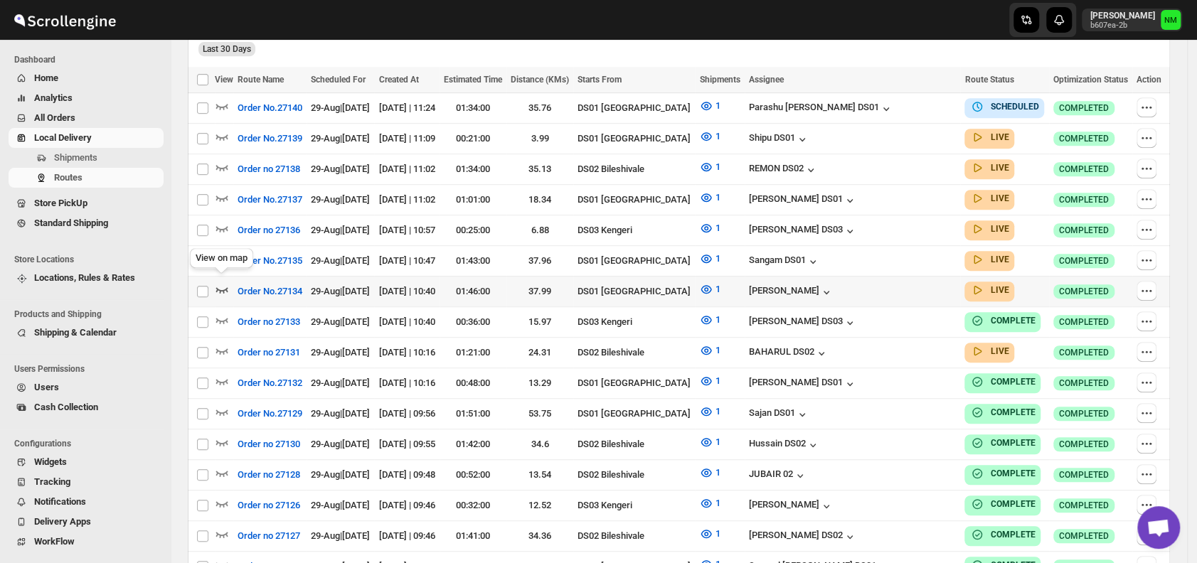
click at [222, 287] on icon "button" at bounding box center [222, 290] width 12 height 6
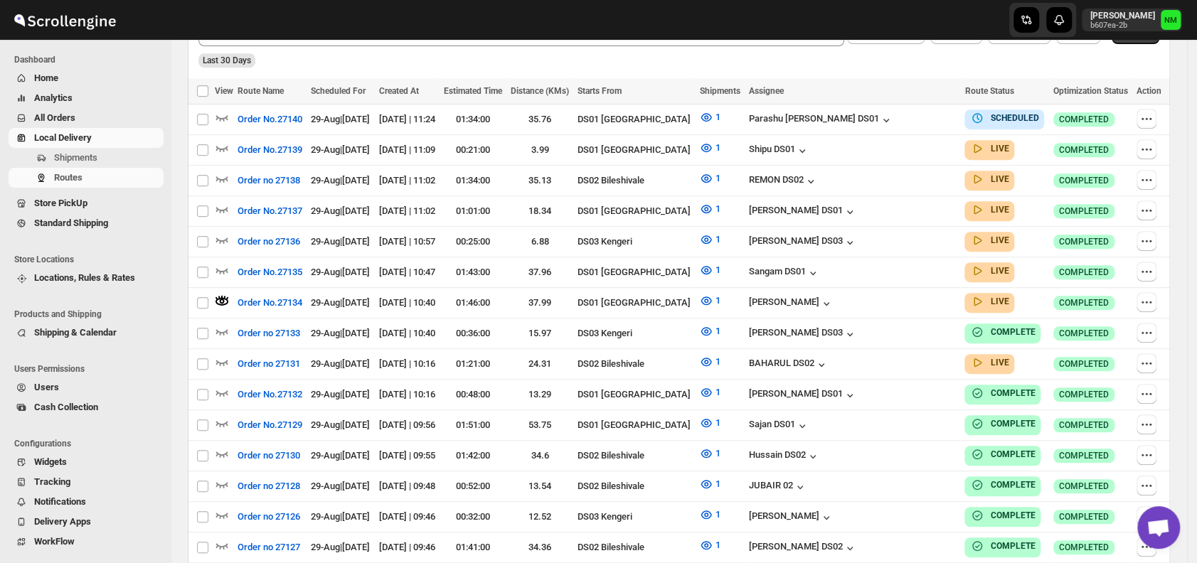
scroll to position [0, 0]
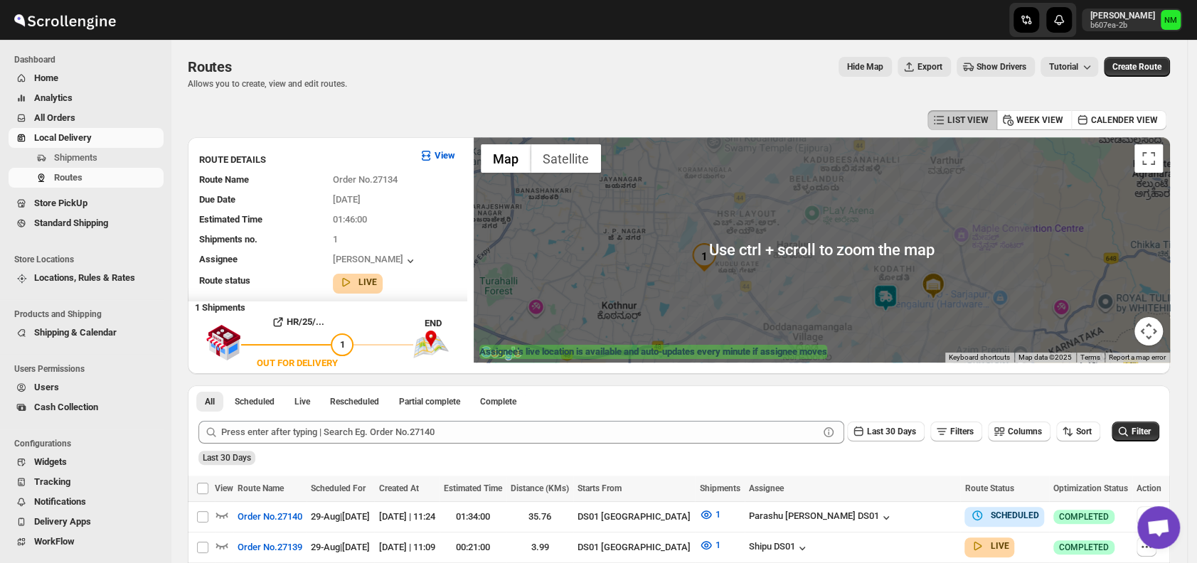
click at [884, 298] on img at bounding box center [885, 298] width 28 height 28
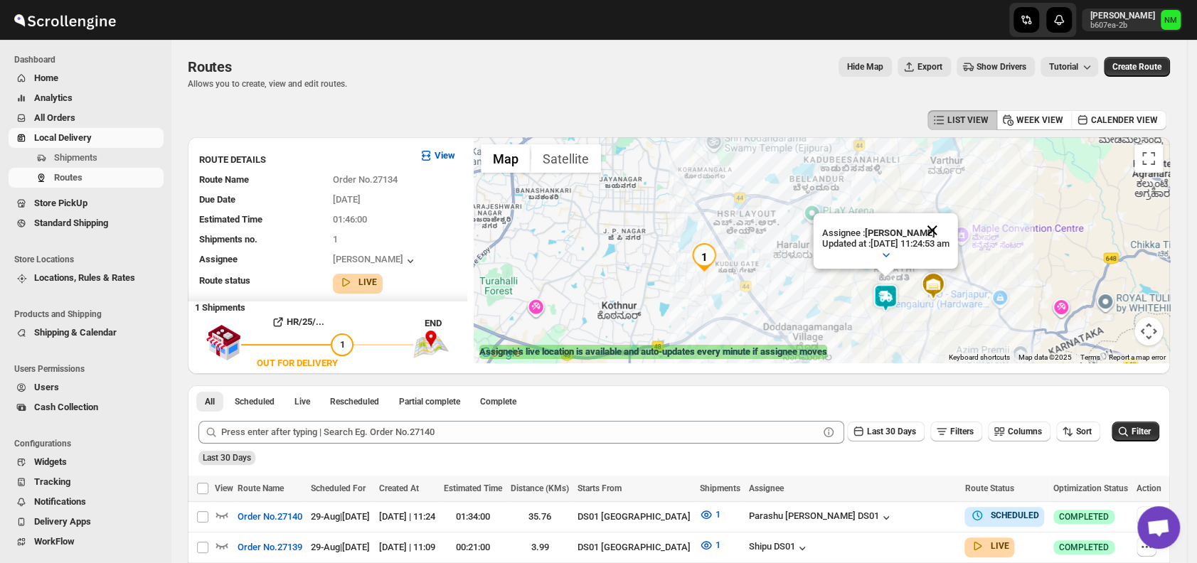
click at [950, 223] on button "Close" at bounding box center [933, 230] width 34 height 34
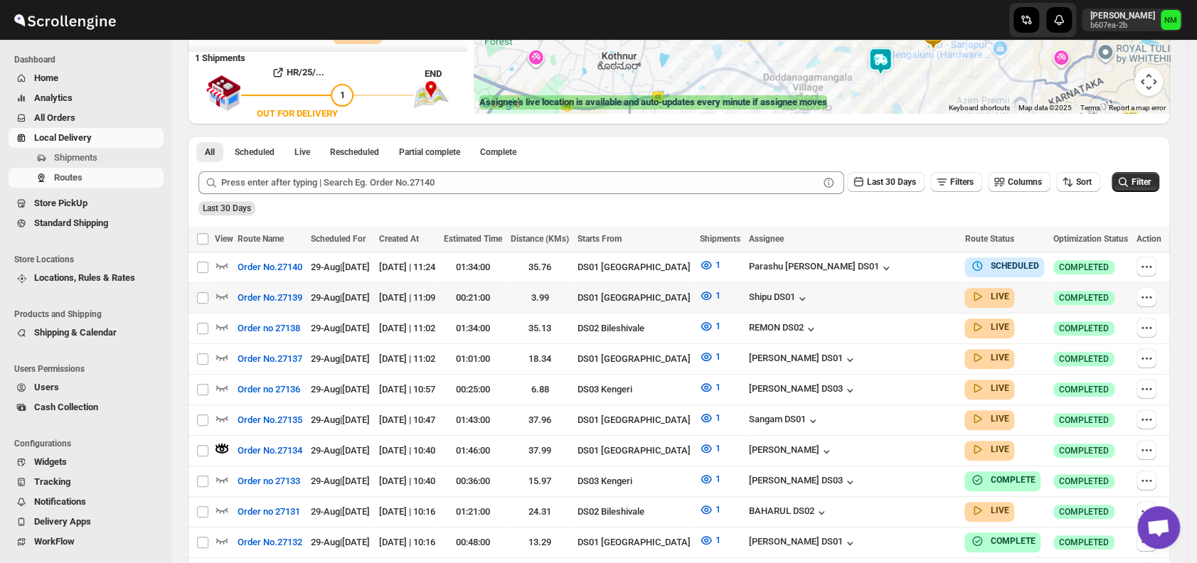
scroll to position [341, 0]
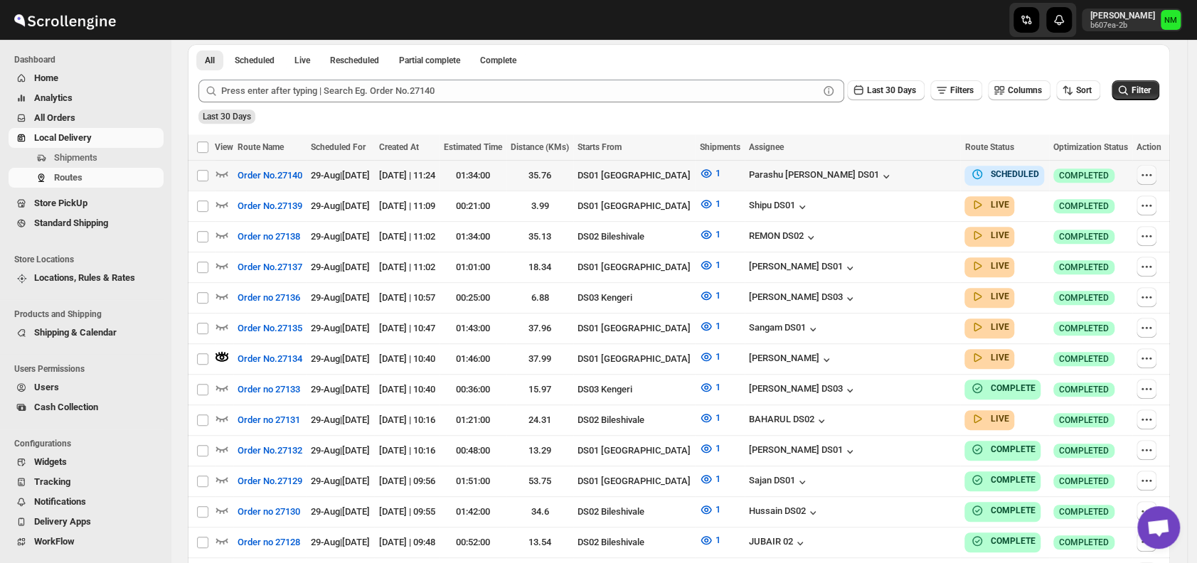
click at [1144, 169] on icon "button" at bounding box center [1147, 175] width 14 height 14
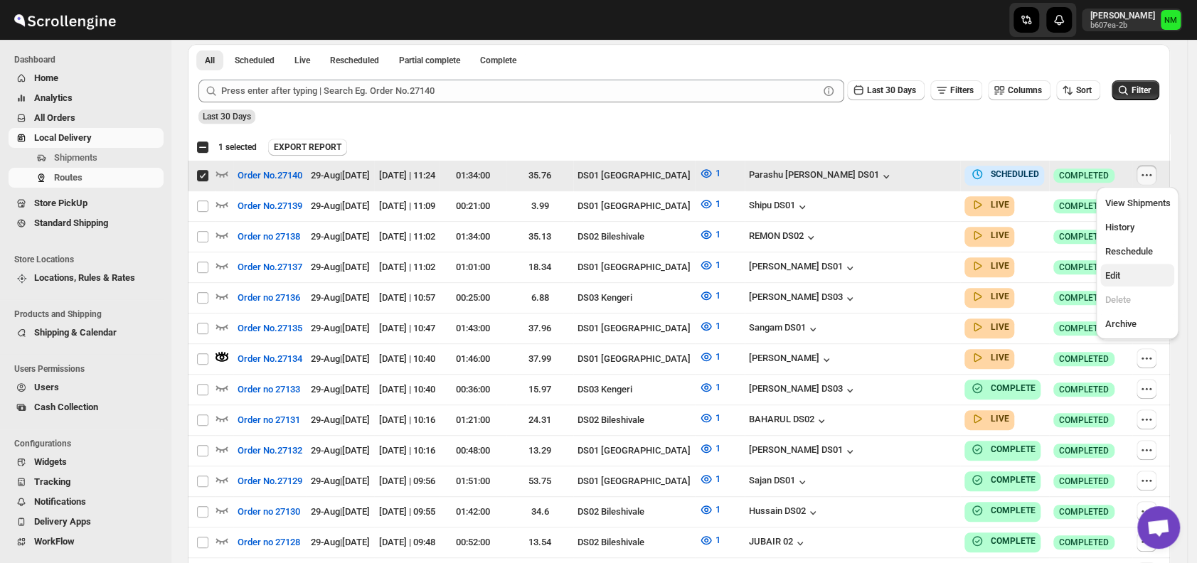
click at [1128, 275] on span "Edit" at bounding box center [1137, 276] width 65 height 14
checkbox input "false"
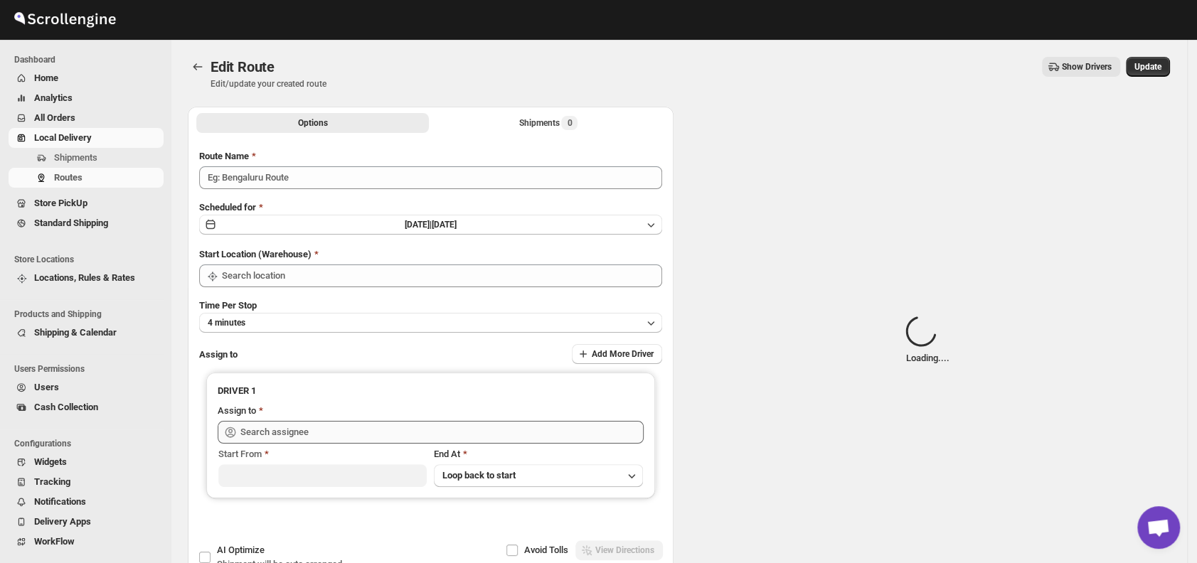
type input "Order No.27140"
type input "DS01 [GEOGRAPHIC_DATA]"
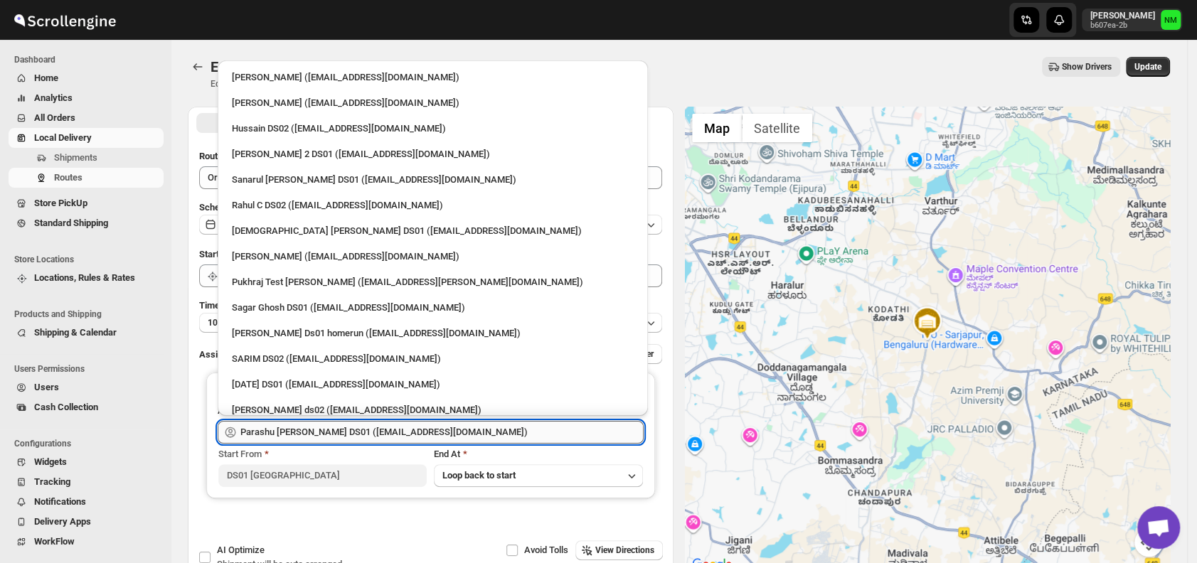
click at [477, 438] on input "Parashu Veera Kesavan DS01 (biwenel172@amcret.com)" at bounding box center [441, 432] width 403 height 23
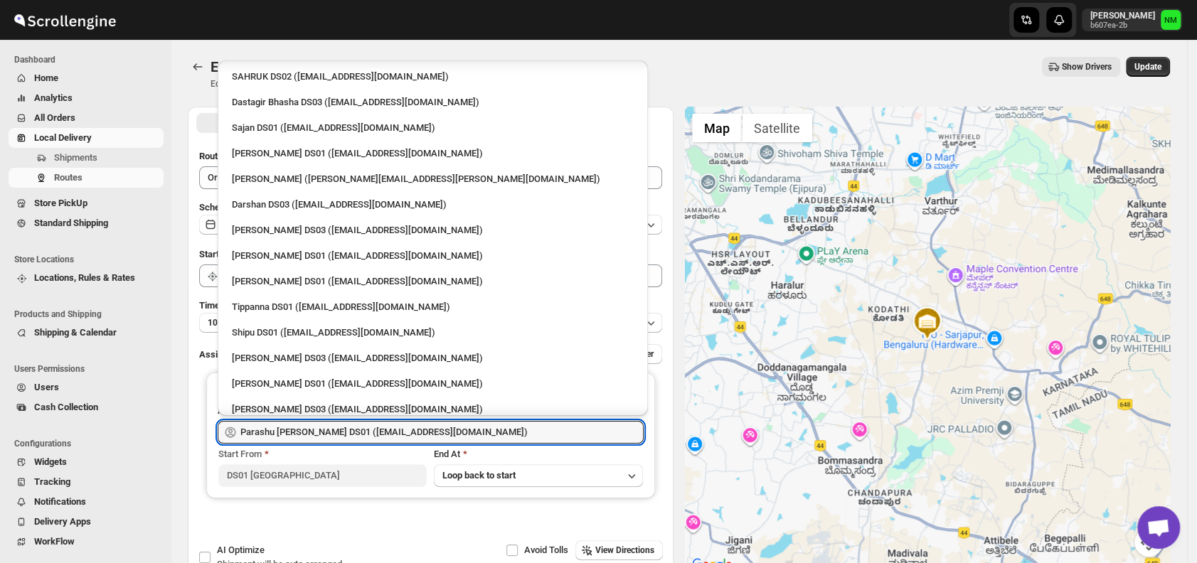
scroll to position [1077, 0]
click at [262, 302] on div "Tippanna DS01 (mecamin182@foboxs.com)" at bounding box center [433, 307] width 402 height 14
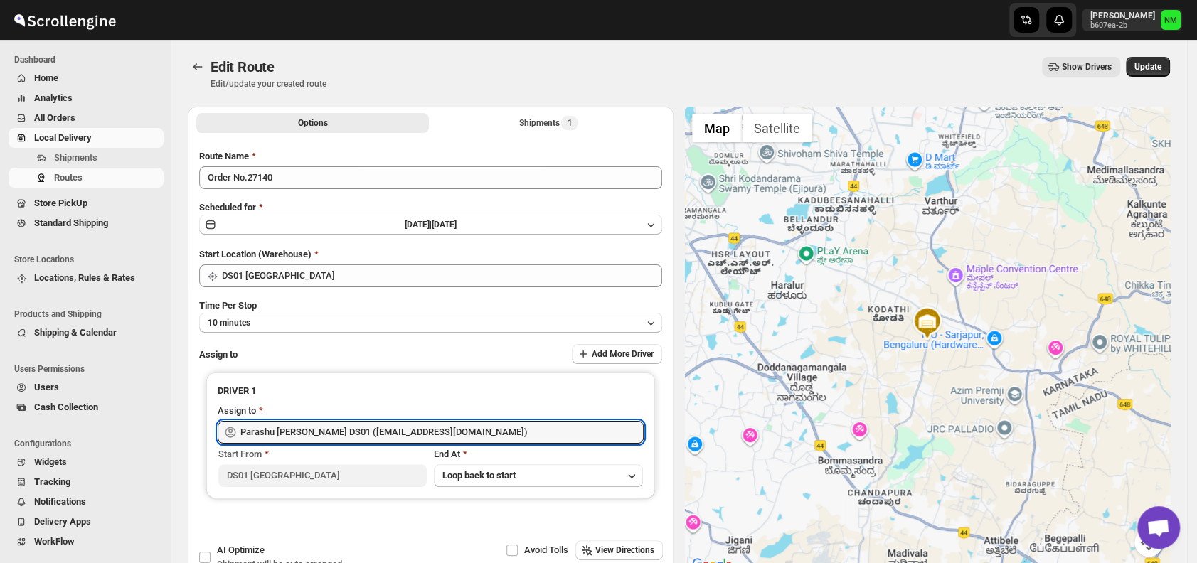
type input "Tippanna DS01 (mecamin182@foboxs.com)"
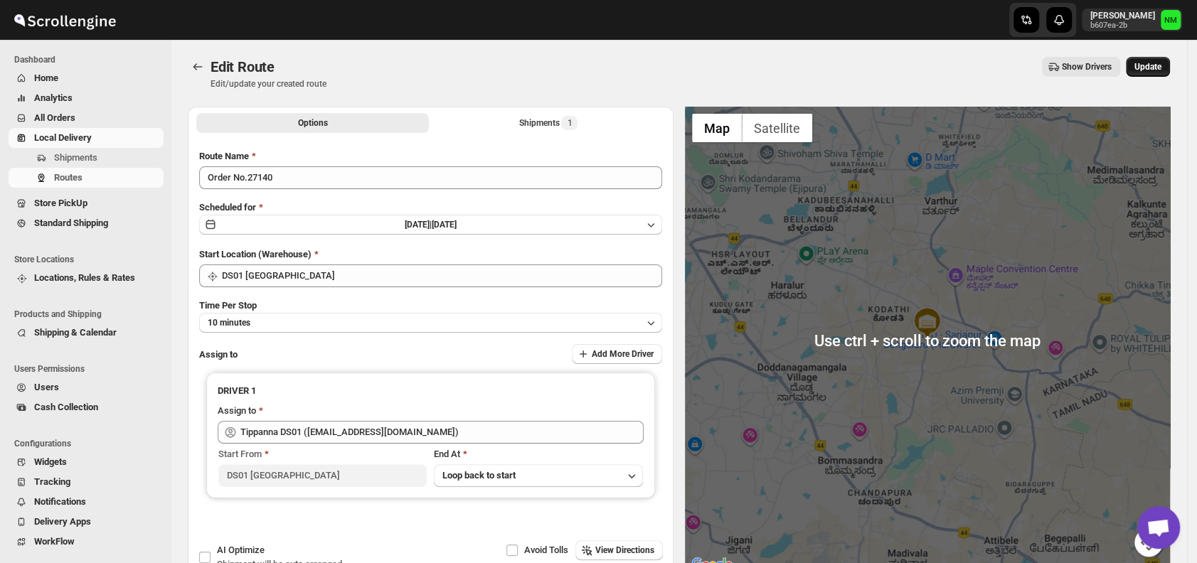
click at [1152, 63] on span "Update" at bounding box center [1148, 66] width 27 height 11
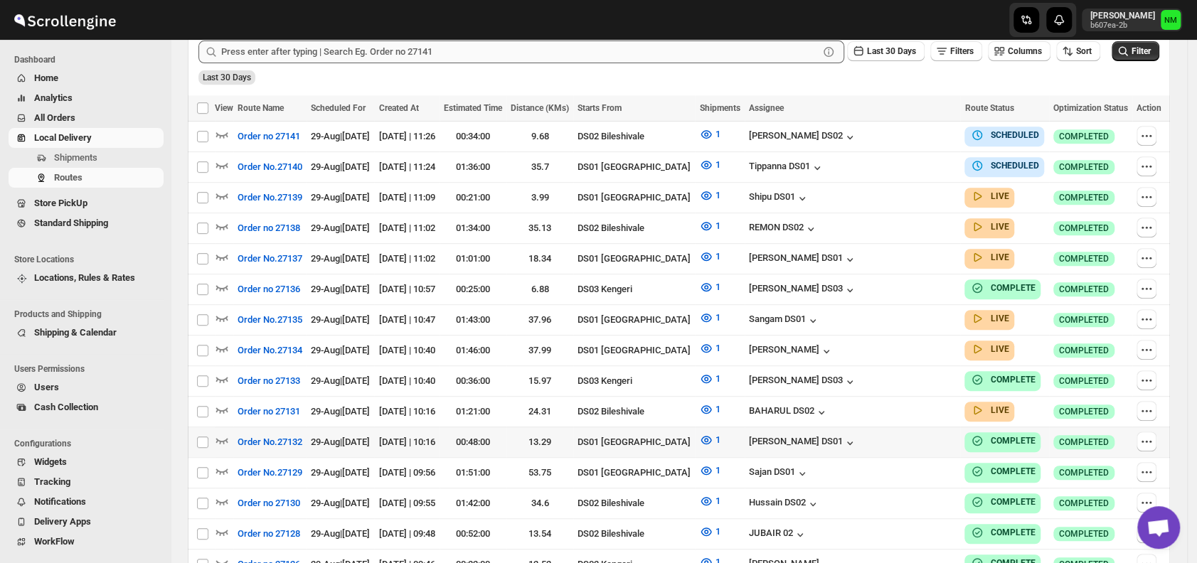
scroll to position [371, 0]
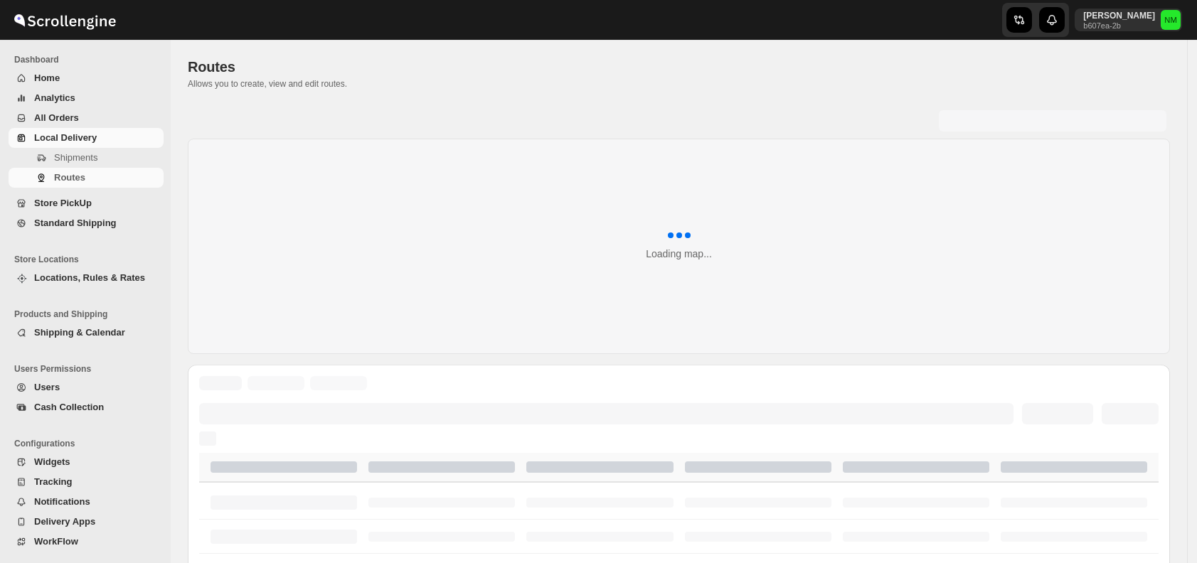
scroll to position [332, 0]
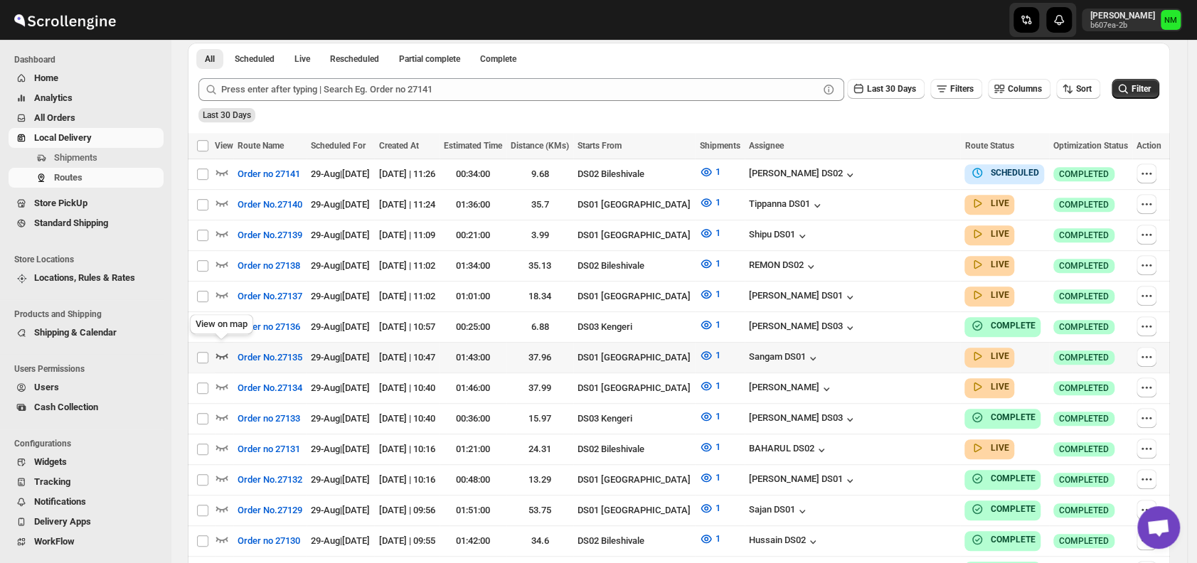
click at [227, 354] on icon "button" at bounding box center [222, 357] width 12 height 6
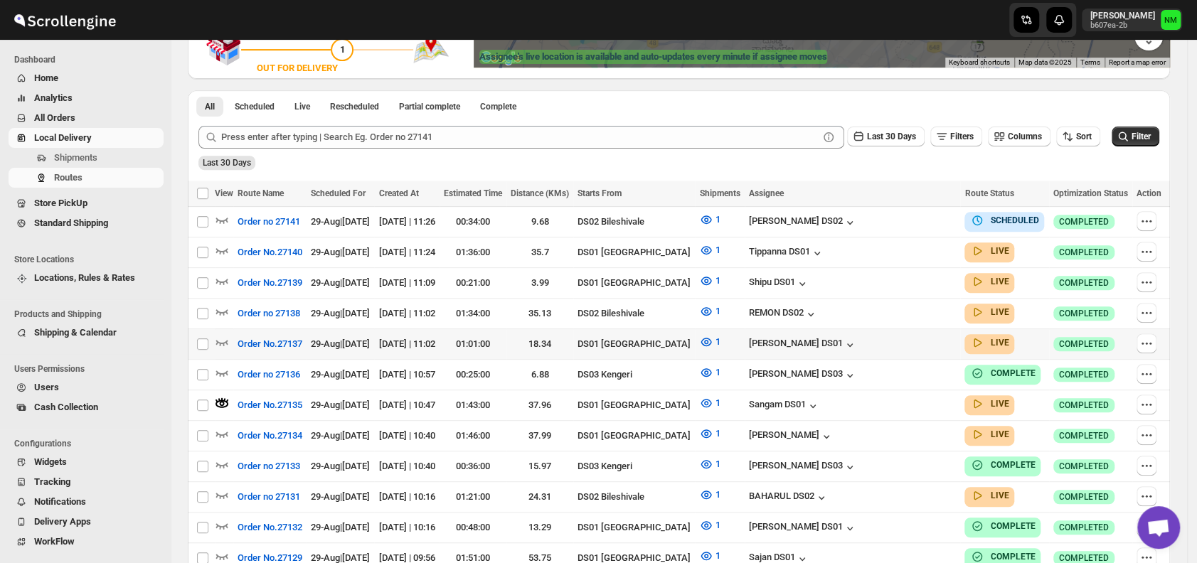
scroll to position [307, 0]
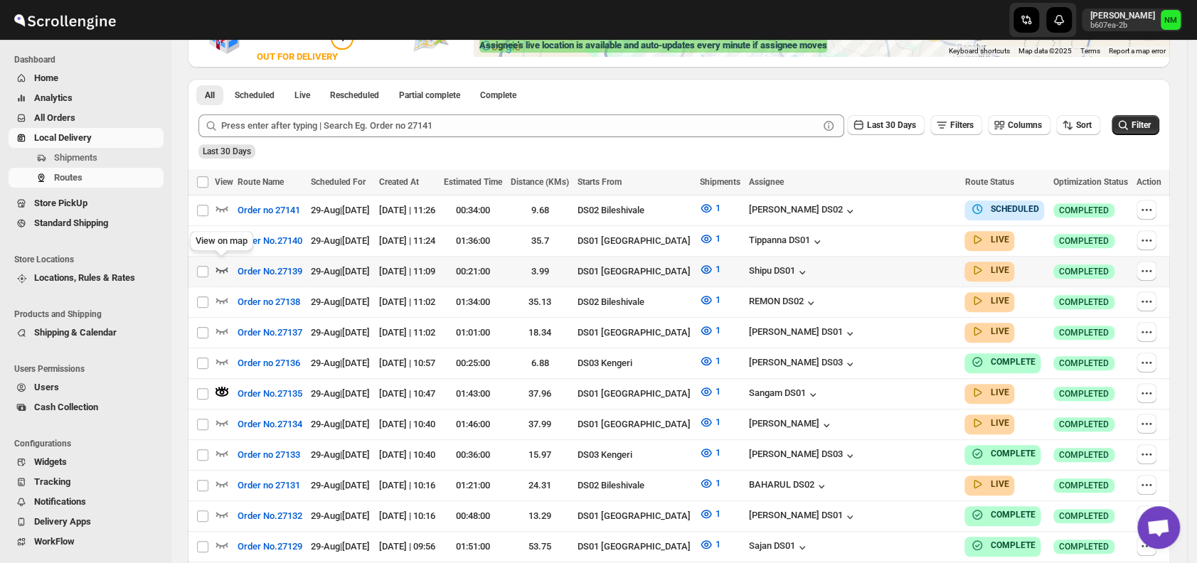
click at [222, 267] on icon "button" at bounding box center [222, 270] width 12 height 6
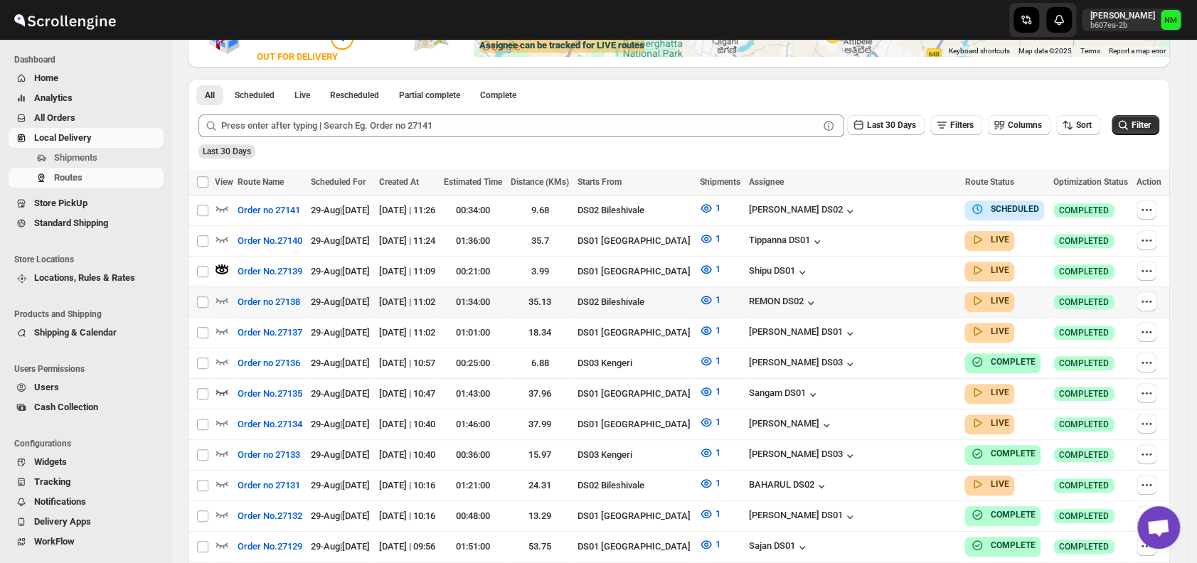
scroll to position [0, 0]
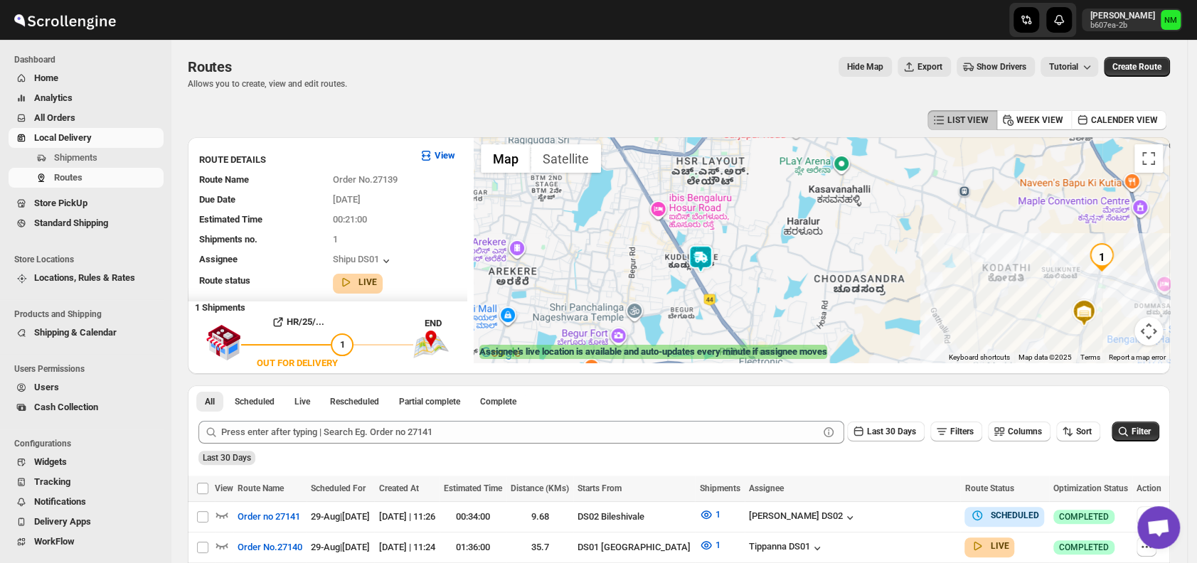
click at [702, 255] on img at bounding box center [701, 259] width 28 height 28
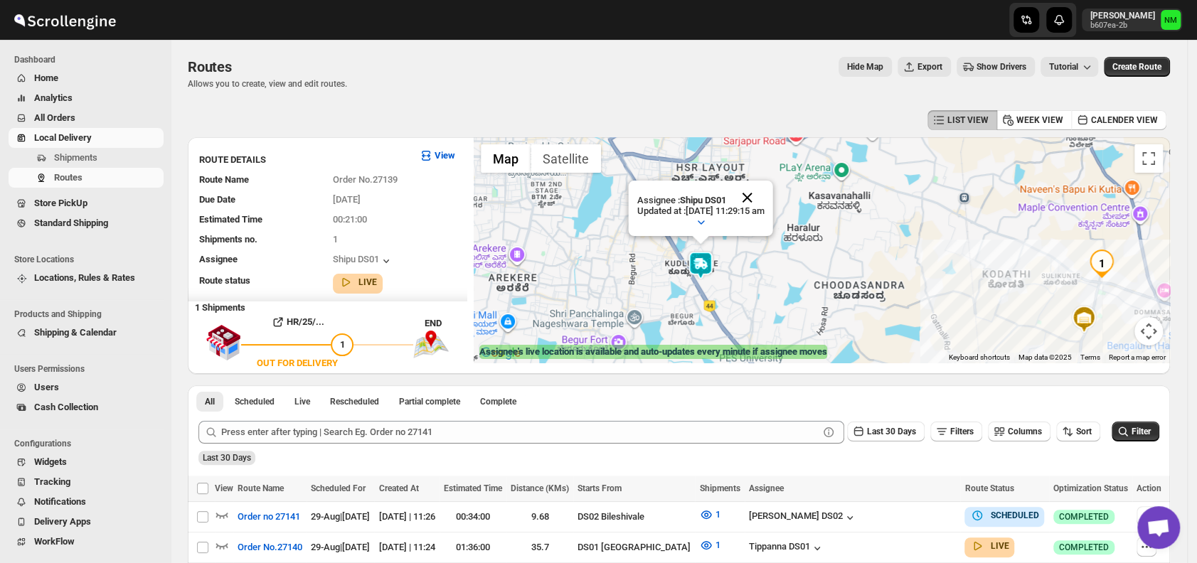
click at [765, 198] on button "Close" at bounding box center [748, 198] width 34 height 34
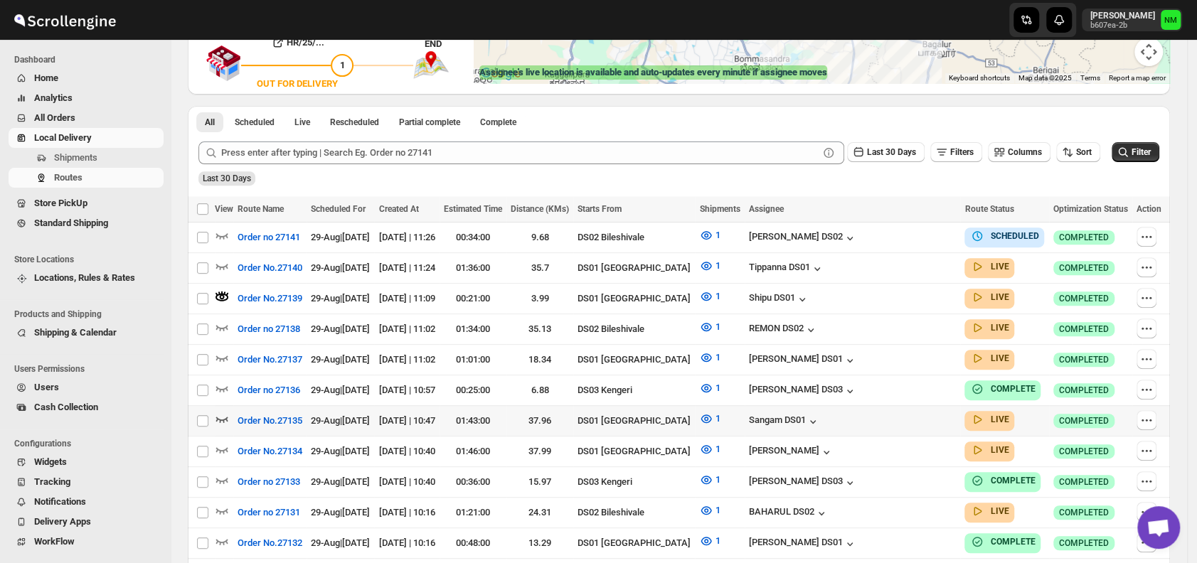
scroll to position [353, 0]
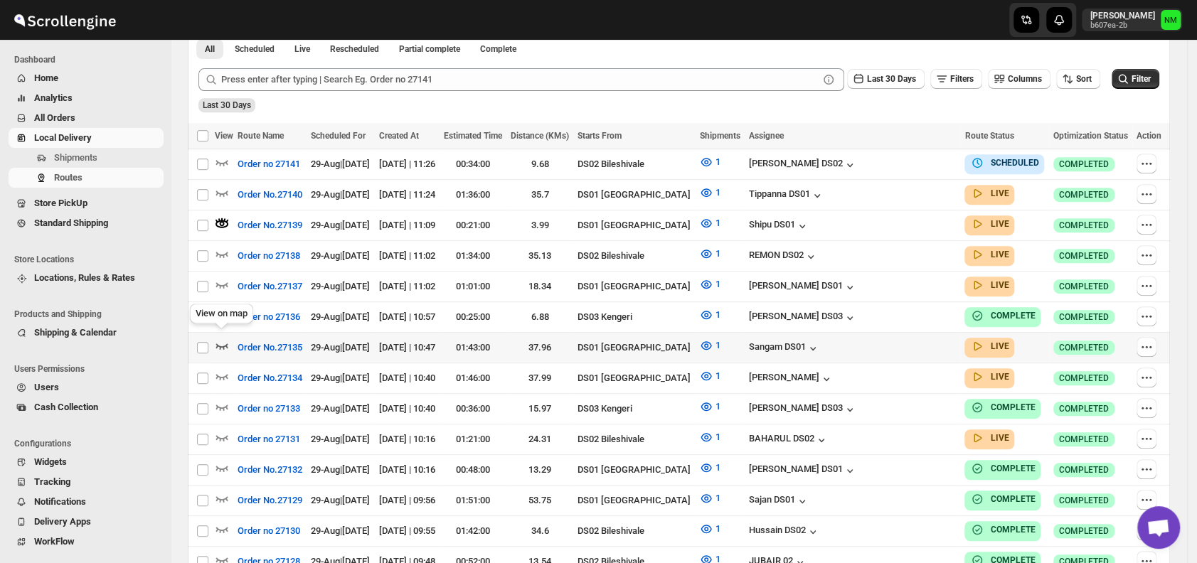
click at [225, 344] on icon "button" at bounding box center [222, 347] width 12 height 6
click at [221, 369] on icon "button" at bounding box center [222, 376] width 14 height 14
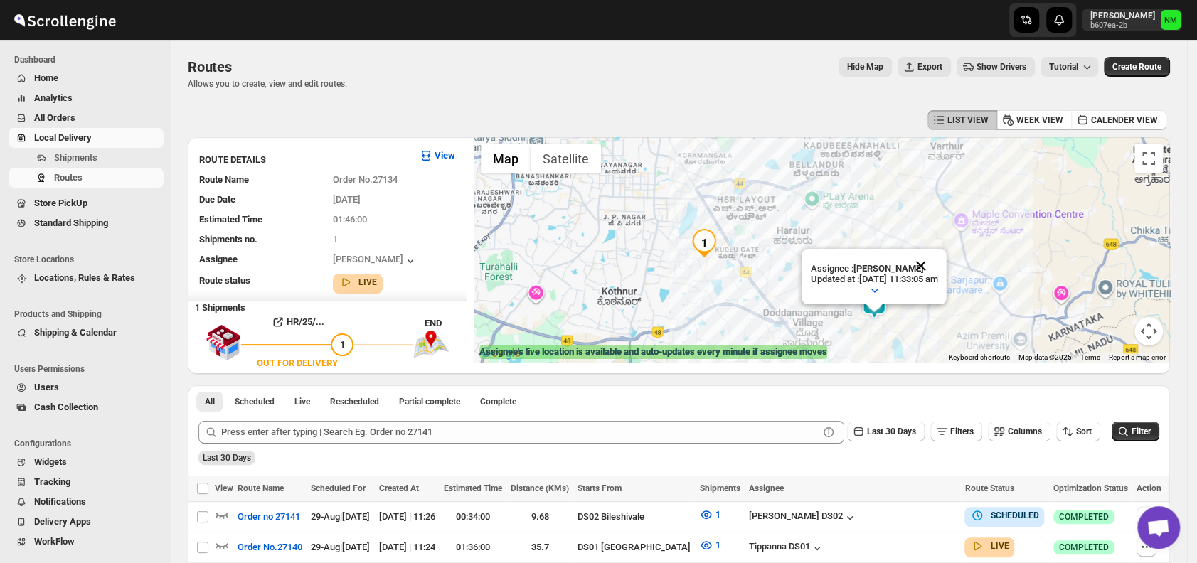
click at [938, 265] on button "Close" at bounding box center [921, 266] width 34 height 34
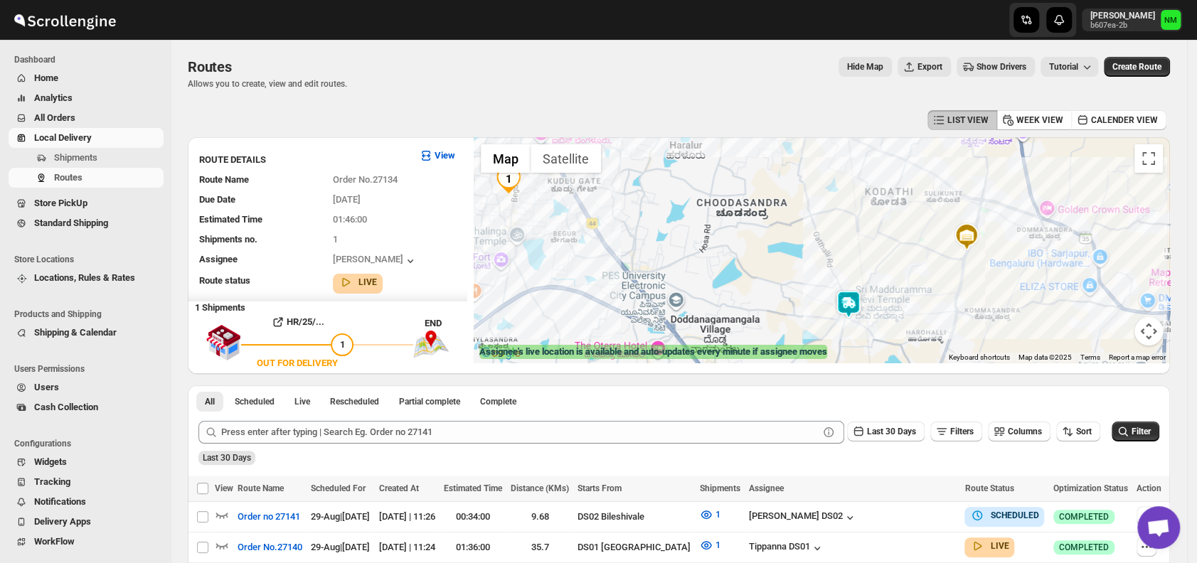
click at [857, 307] on img at bounding box center [848, 304] width 28 height 28
click at [889, 236] on button "Close" at bounding box center [871, 236] width 34 height 34
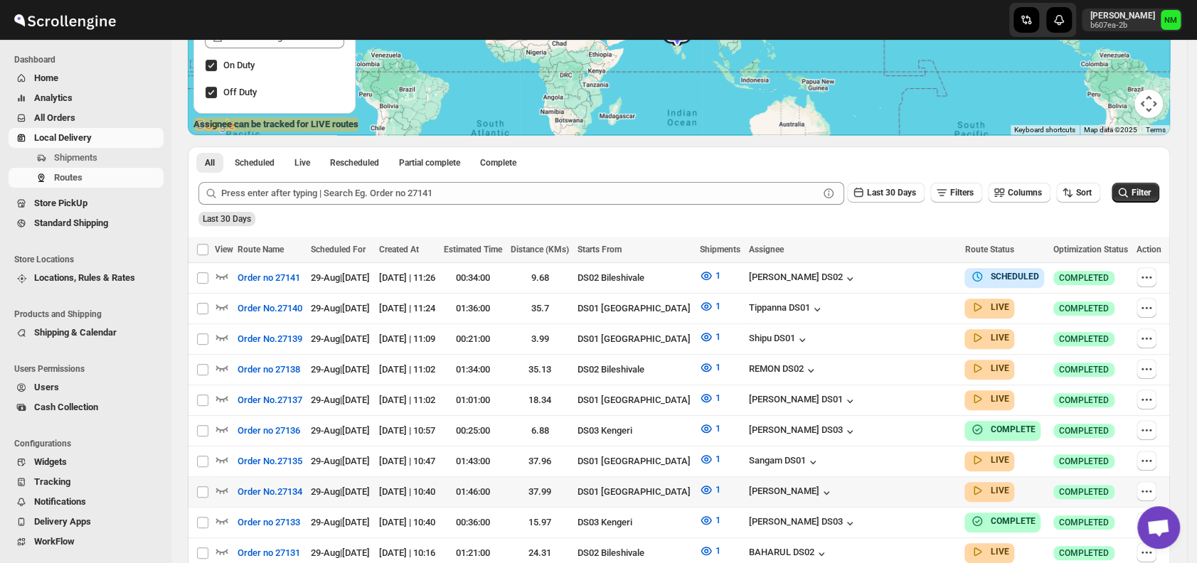
scroll to position [354, 0]
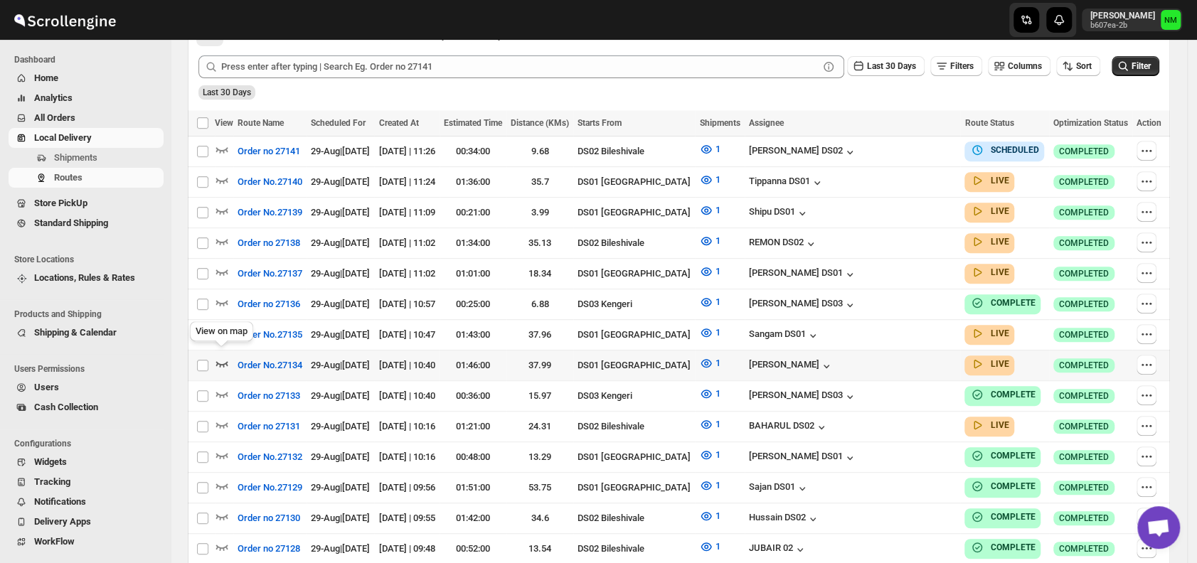
click at [228, 357] on icon "button" at bounding box center [222, 363] width 14 height 14
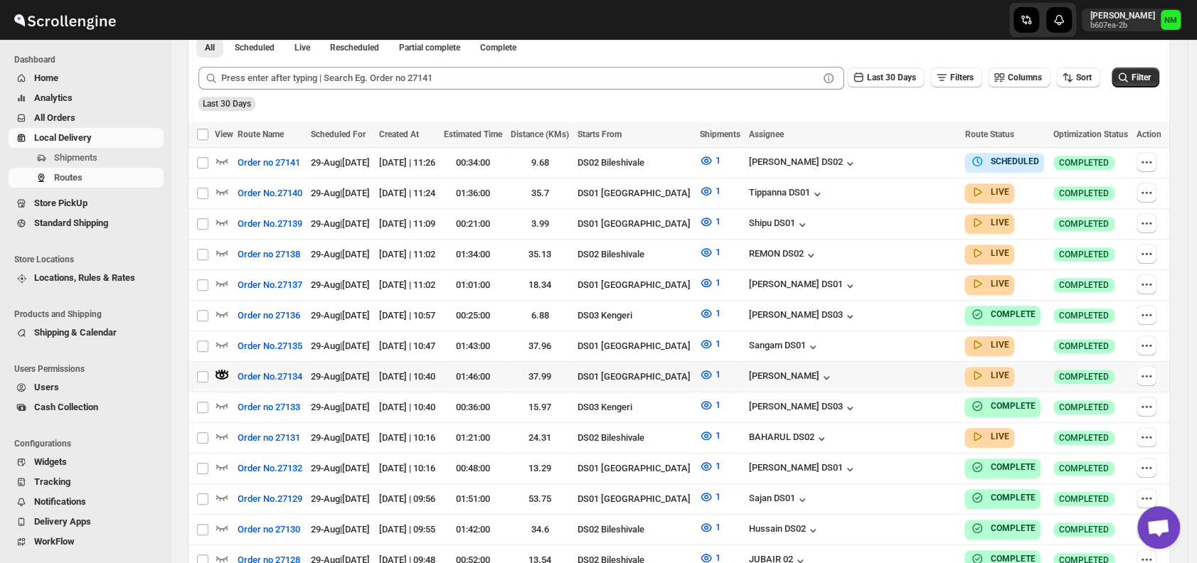
scroll to position [0, 0]
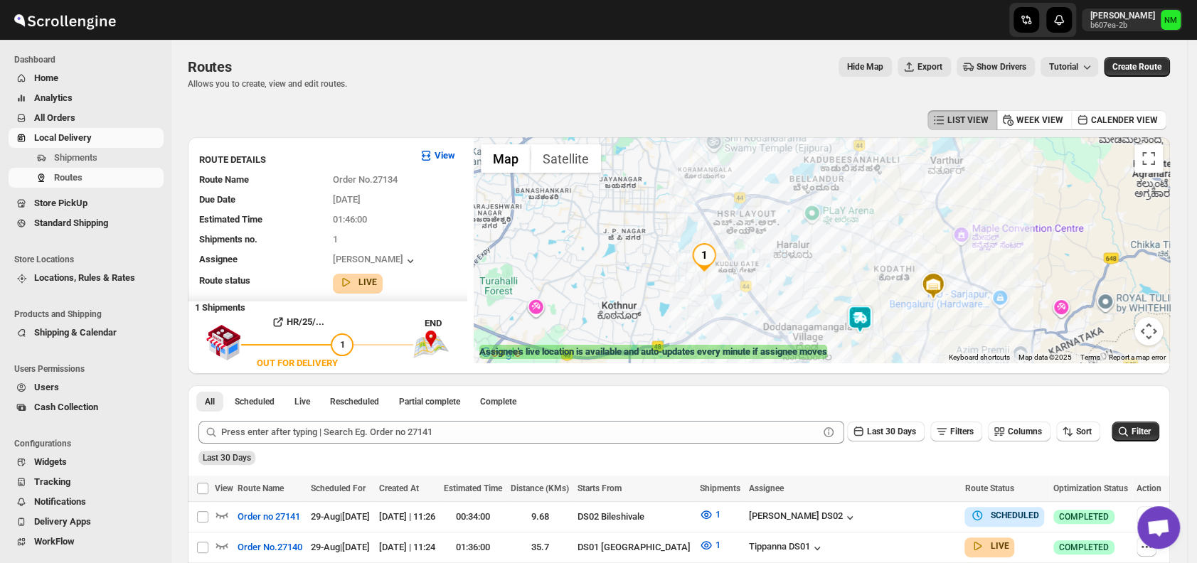
click at [862, 323] on img at bounding box center [860, 319] width 28 height 28
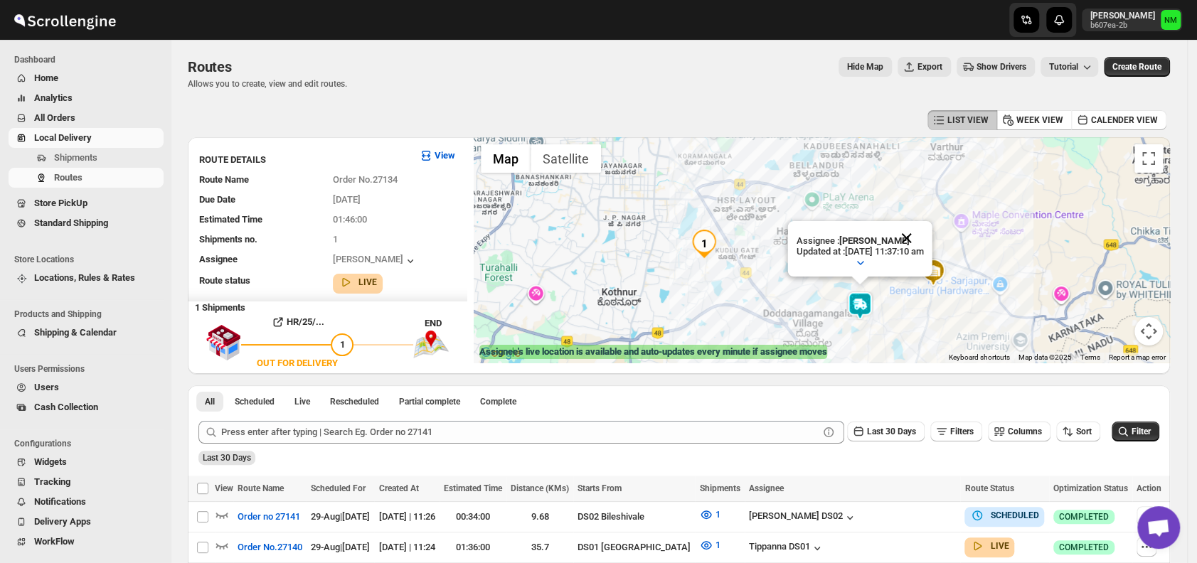
click at [924, 233] on button "Close" at bounding box center [907, 238] width 34 height 34
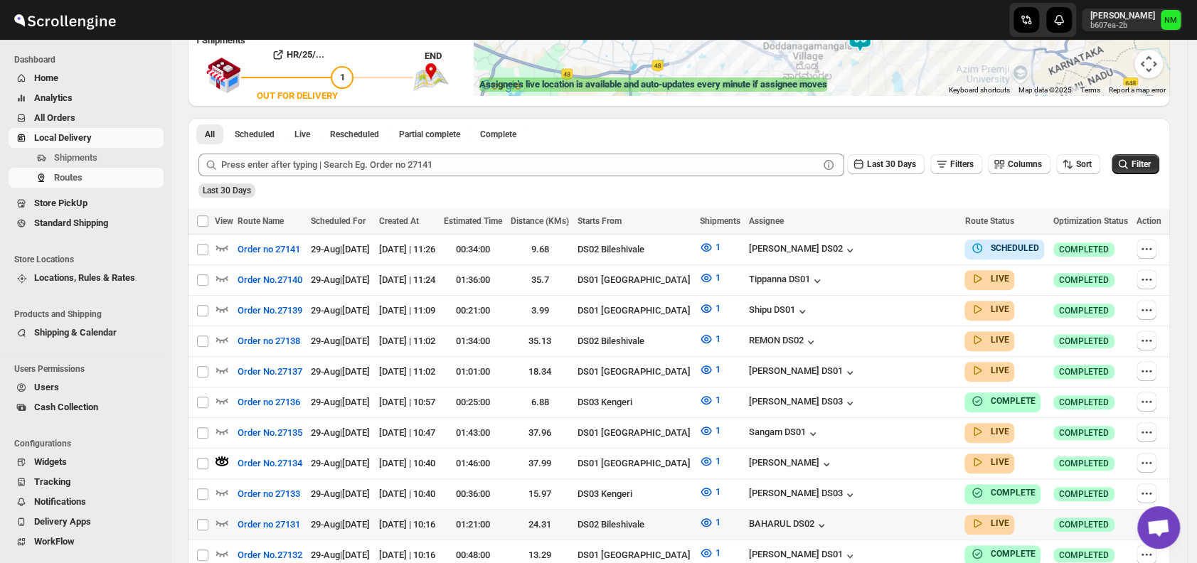
scroll to position [271, 0]
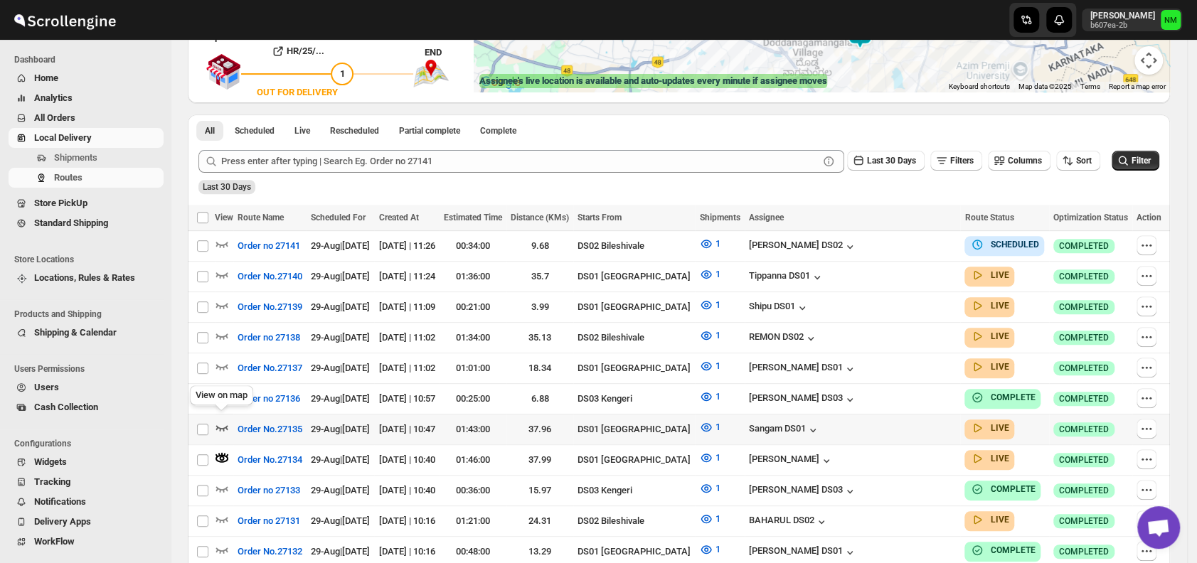
click at [226, 420] on icon "button" at bounding box center [222, 427] width 14 height 14
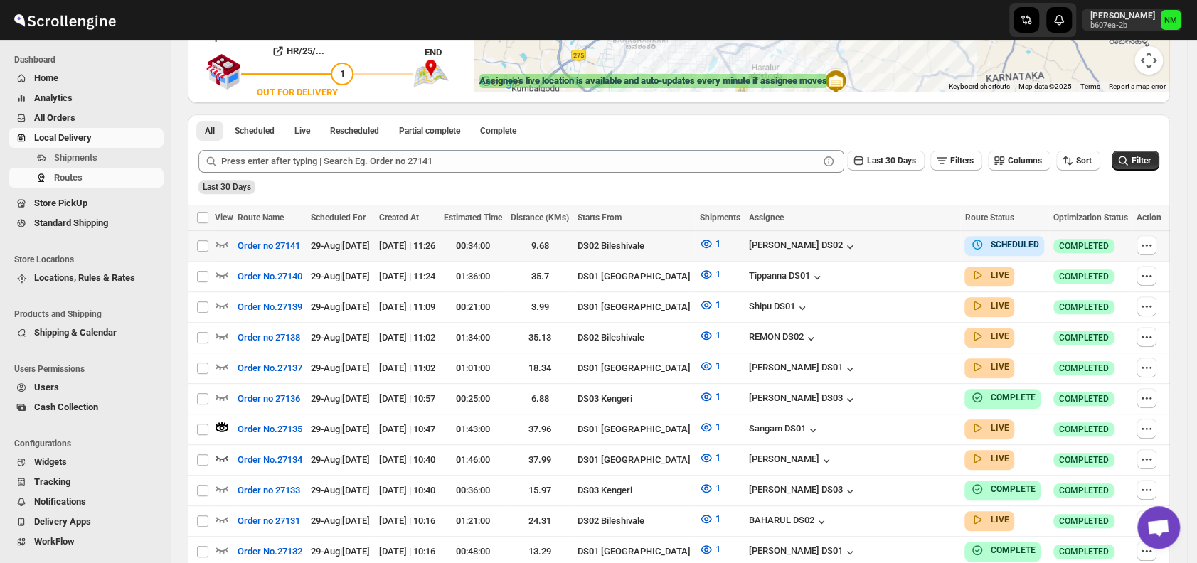
scroll to position [0, 0]
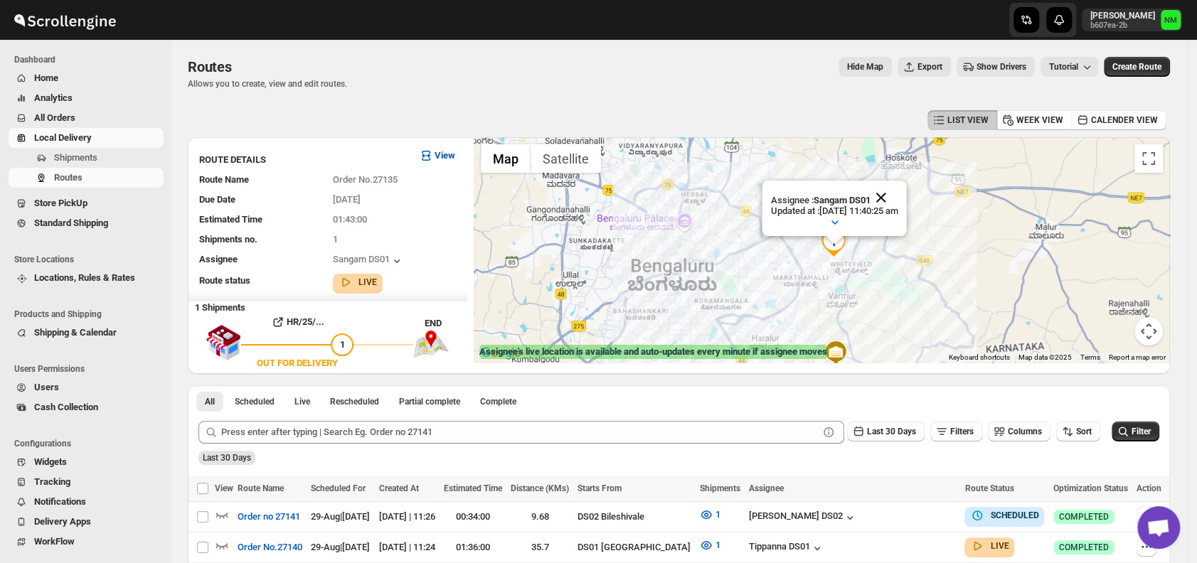
click at [899, 183] on button "Close" at bounding box center [881, 198] width 34 height 34
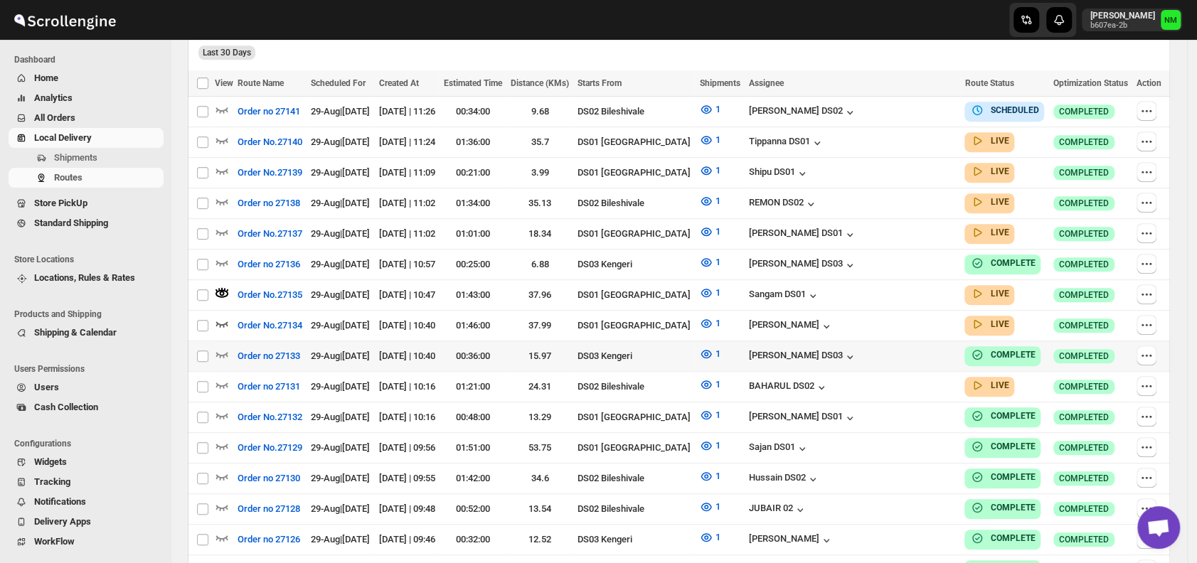
scroll to position [407, 0]
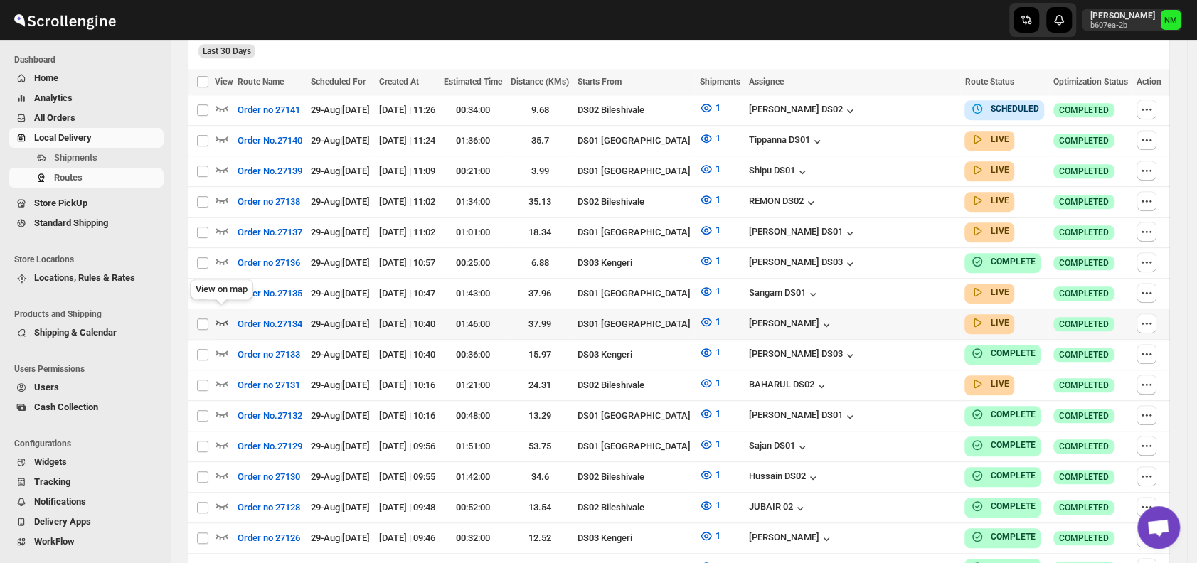
click at [223, 320] on icon "button" at bounding box center [222, 323] width 12 height 6
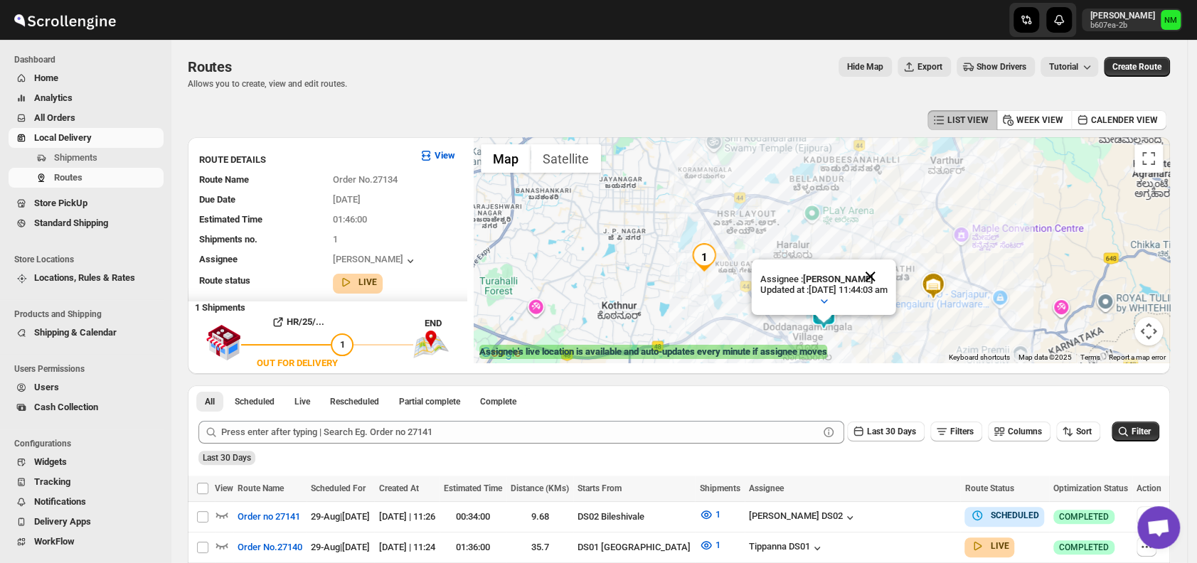
click at [888, 275] on button "Close" at bounding box center [871, 277] width 34 height 34
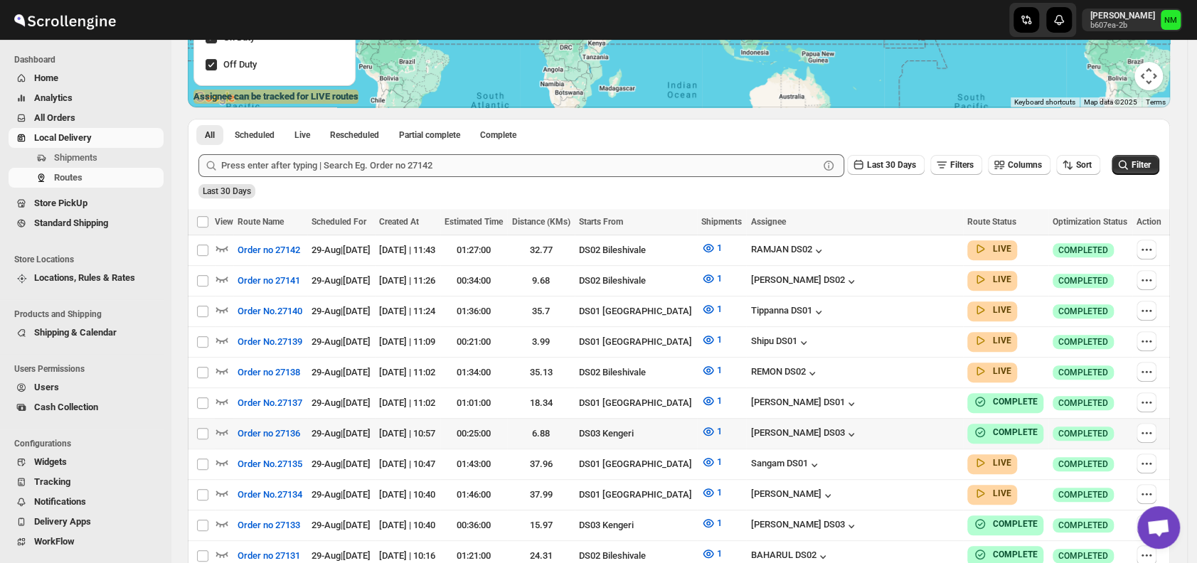
scroll to position [256, 0]
click at [79, 161] on span "Shipments" at bounding box center [75, 157] width 43 height 11
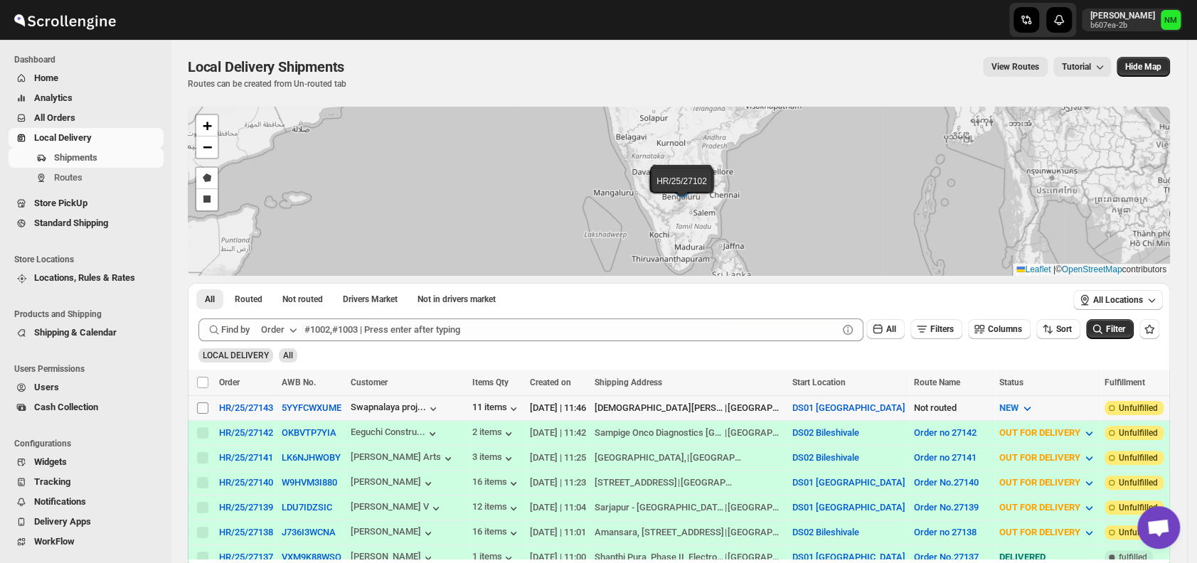
click at [206, 403] on input "Select shipment" at bounding box center [202, 408] width 11 height 11
checkbox input "true"
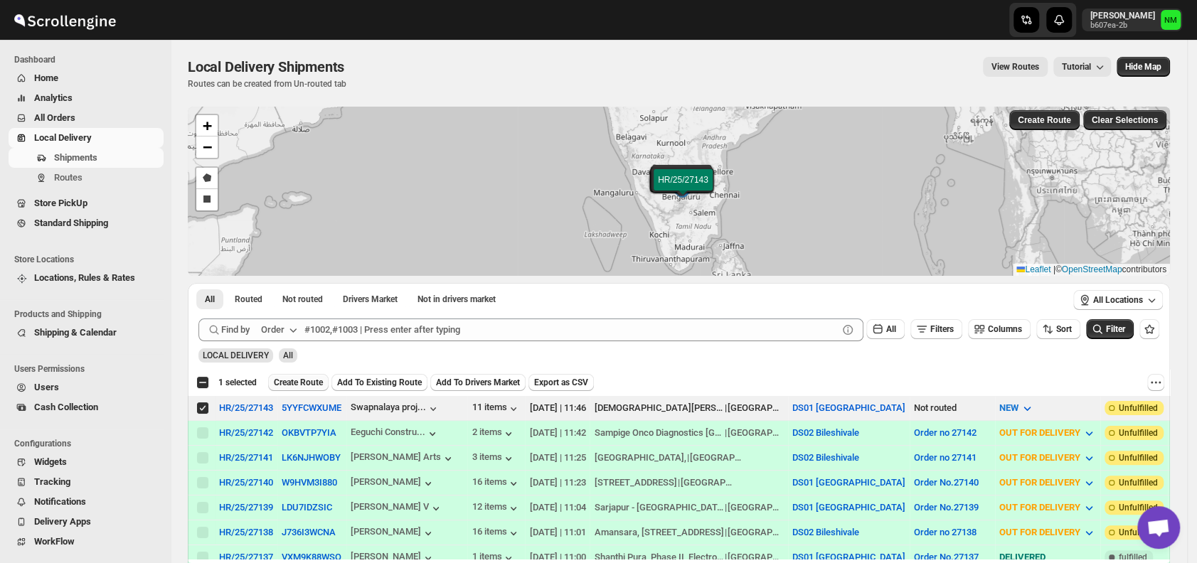
click at [300, 386] on span "Create Route" at bounding box center [298, 382] width 49 height 11
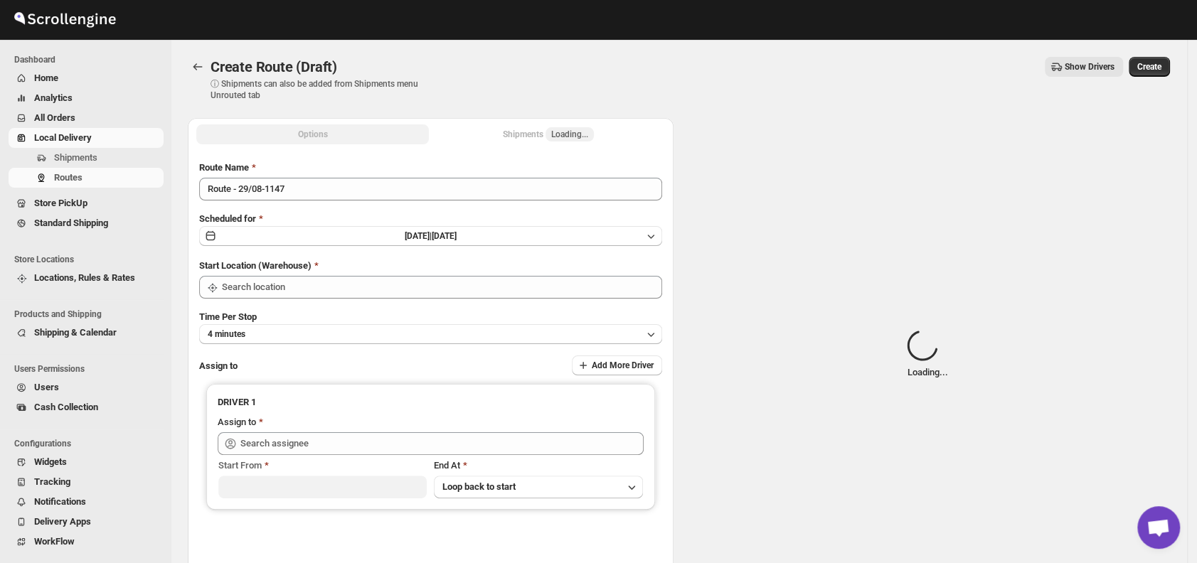
type input "DS01 [GEOGRAPHIC_DATA]"
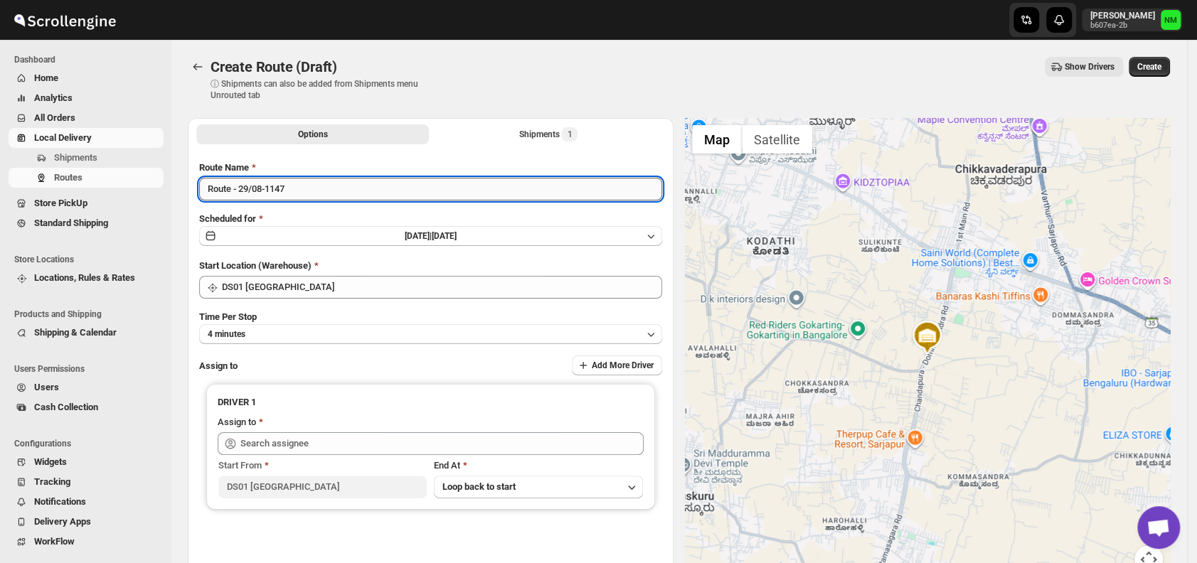
click at [324, 184] on input "Route - 29/08-1147" at bounding box center [430, 189] width 463 height 23
type input "R"
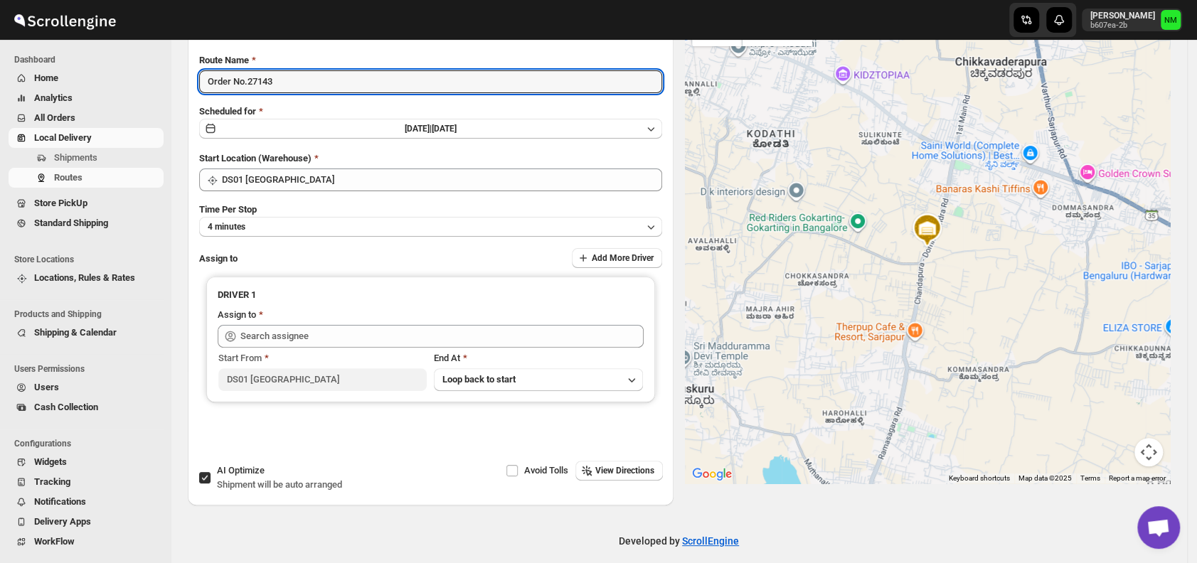
scroll to position [108, 0]
type input "Order No.27143"
click at [270, 230] on button "4 minutes" at bounding box center [430, 226] width 463 height 20
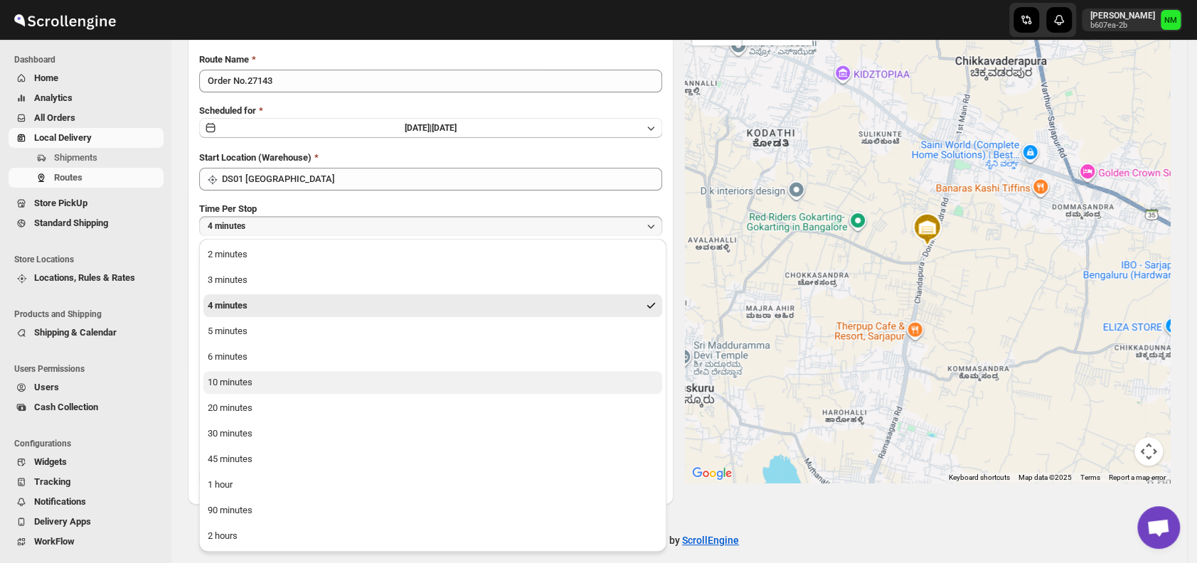
click at [265, 389] on button "10 minutes" at bounding box center [432, 382] width 459 height 23
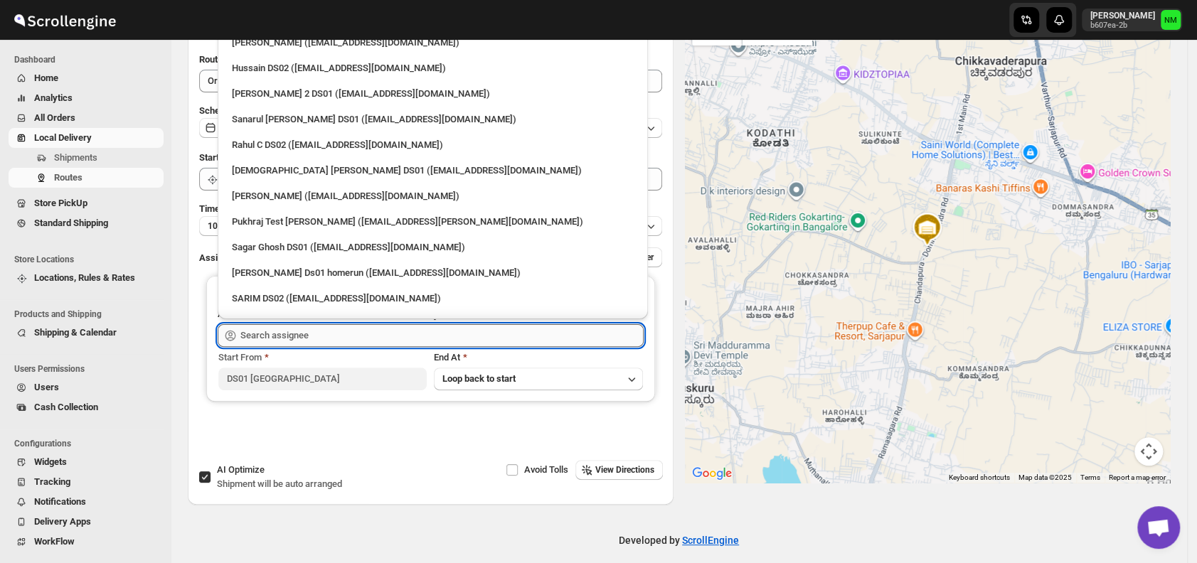
click at [328, 334] on input "text" at bounding box center [441, 335] width 403 height 23
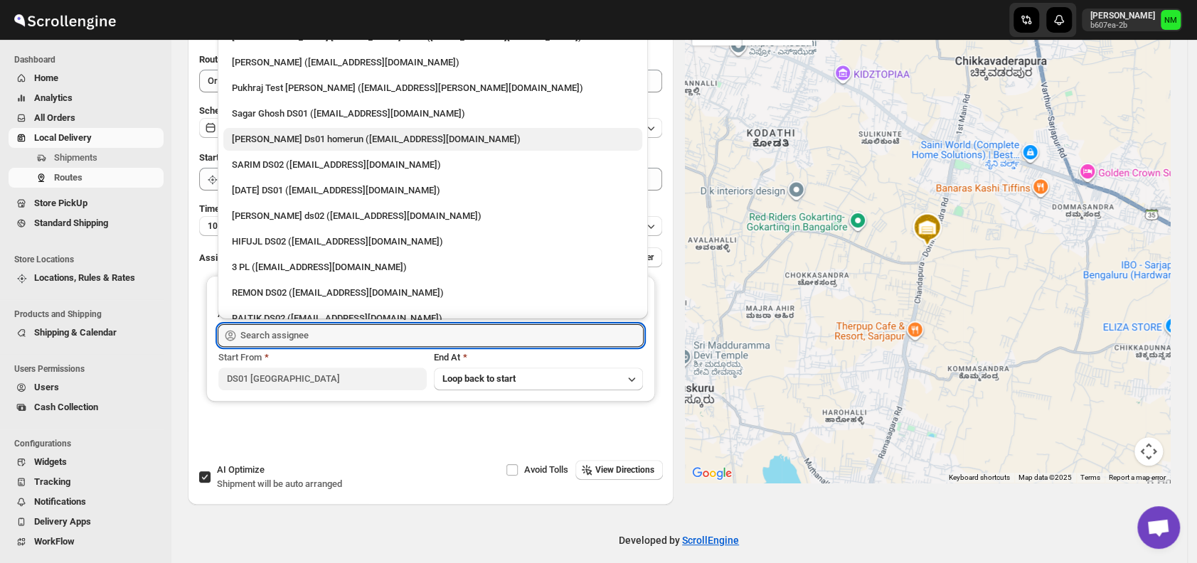
scroll to position [134, 0]
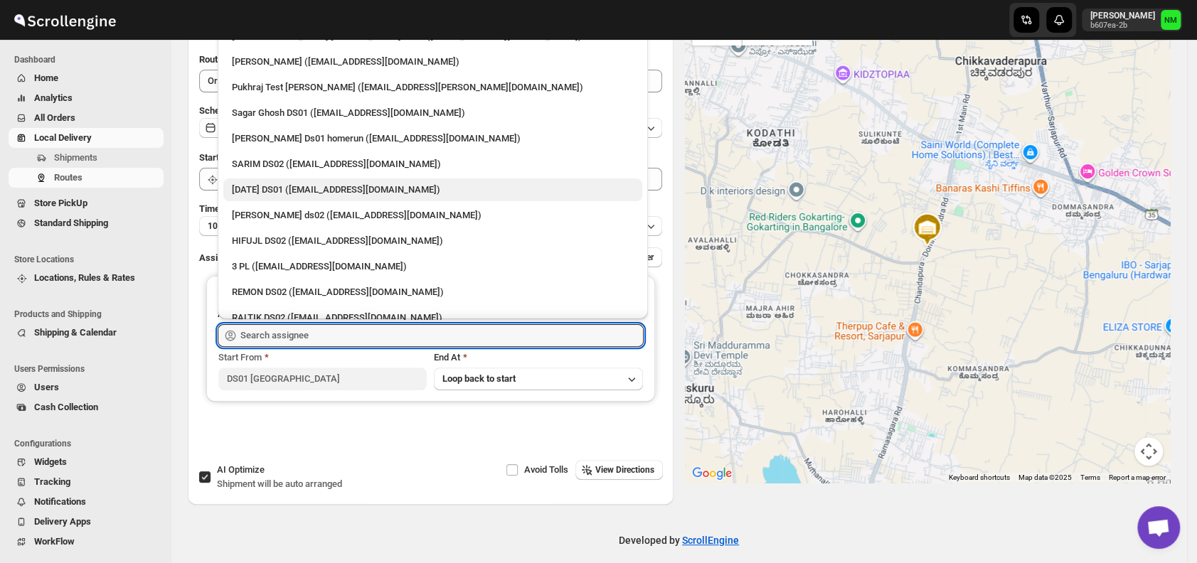
click at [255, 189] on div "[DATE] DS01 ([EMAIL_ADDRESS][DOMAIN_NAME])" at bounding box center [433, 190] width 402 height 14
type input "[DATE] DS01 ([EMAIL_ADDRESS][DOMAIN_NAME])"
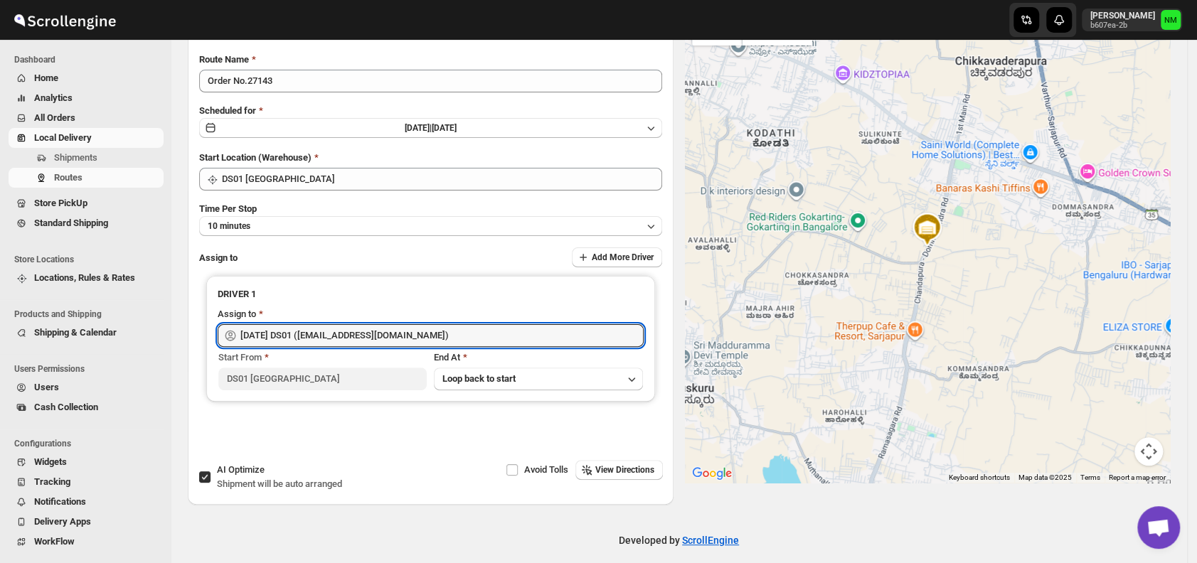
scroll to position [0, 0]
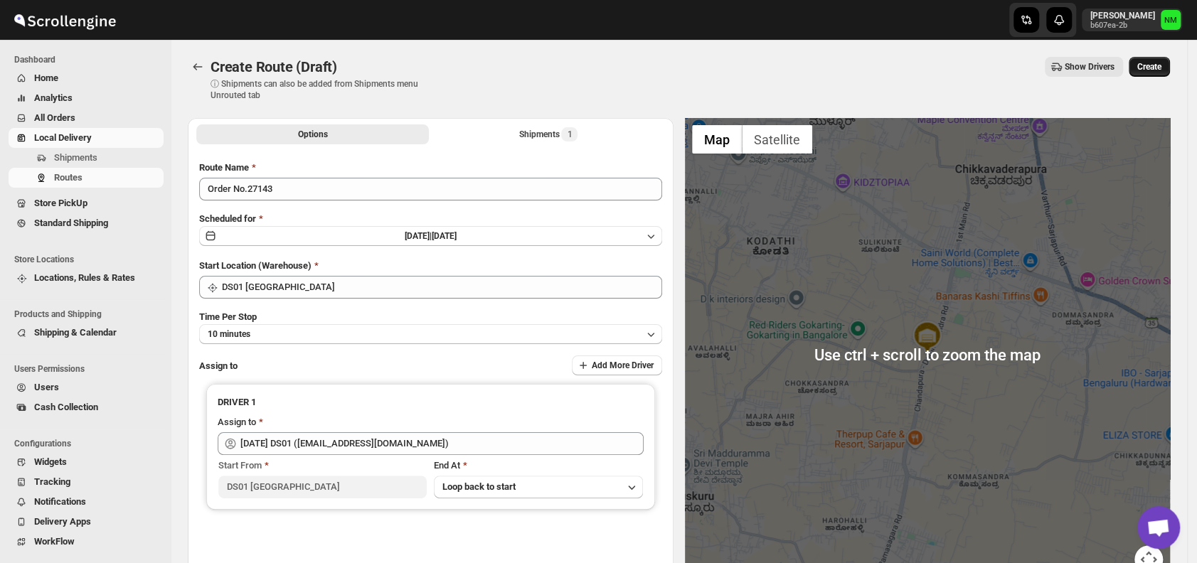
click at [1152, 70] on span "Create" at bounding box center [1150, 66] width 24 height 11
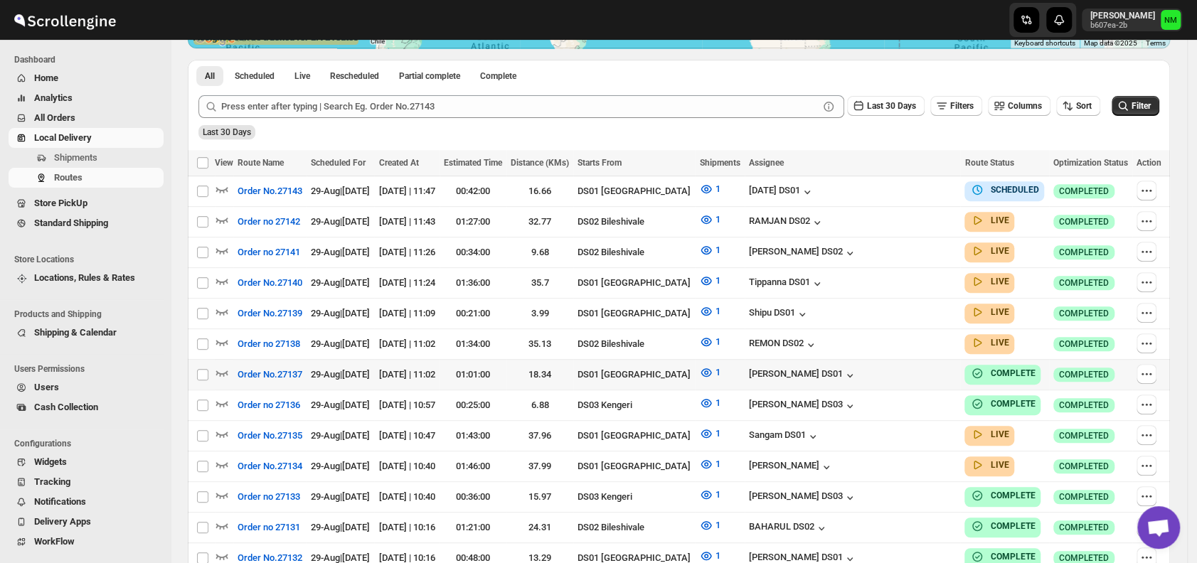
scroll to position [316, 0]
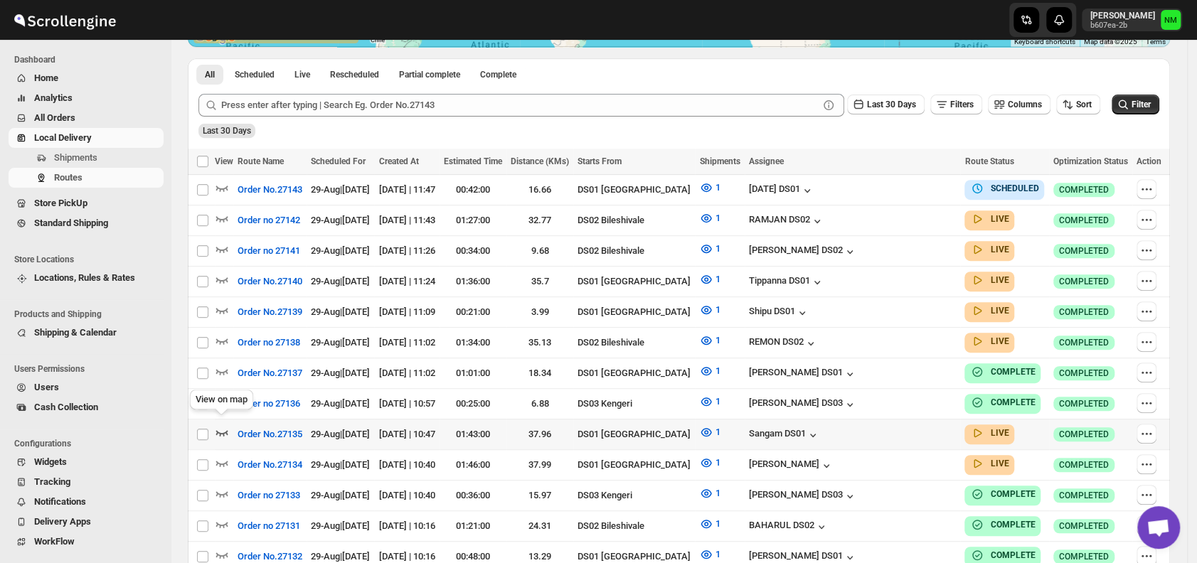
click at [223, 425] on icon "button" at bounding box center [222, 432] width 14 height 14
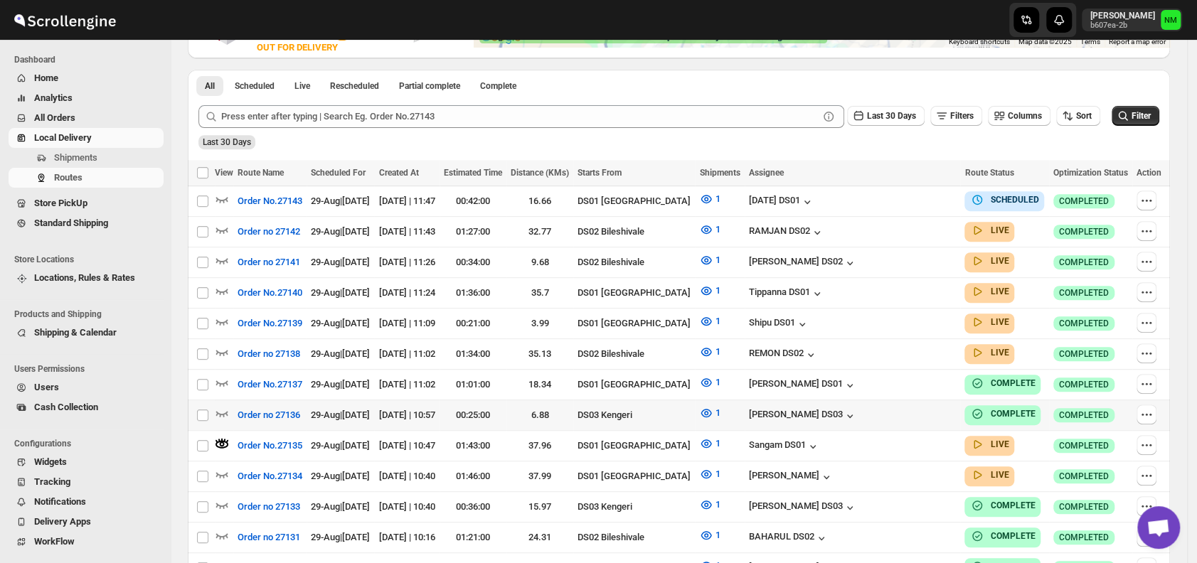
scroll to position [0, 0]
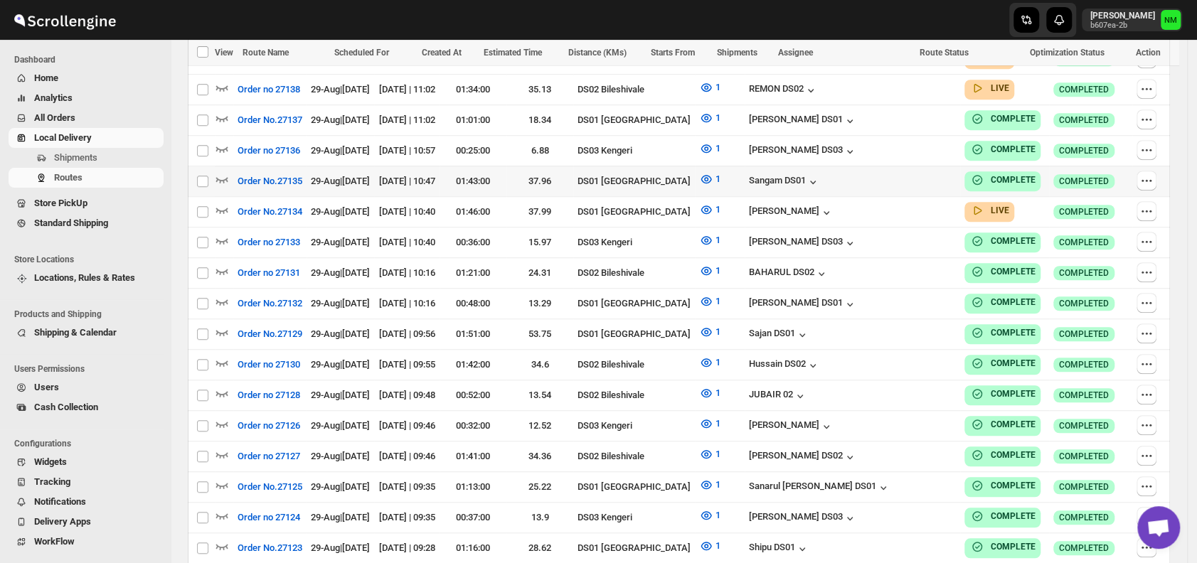
scroll to position [574, 0]
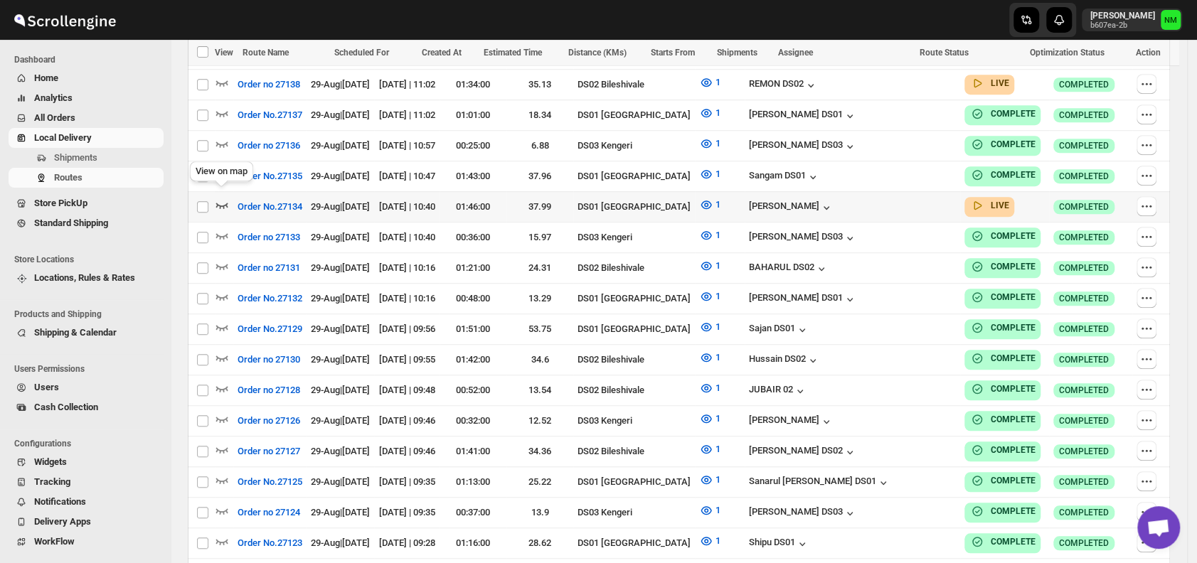
click at [221, 198] on icon "button" at bounding box center [222, 205] width 14 height 14
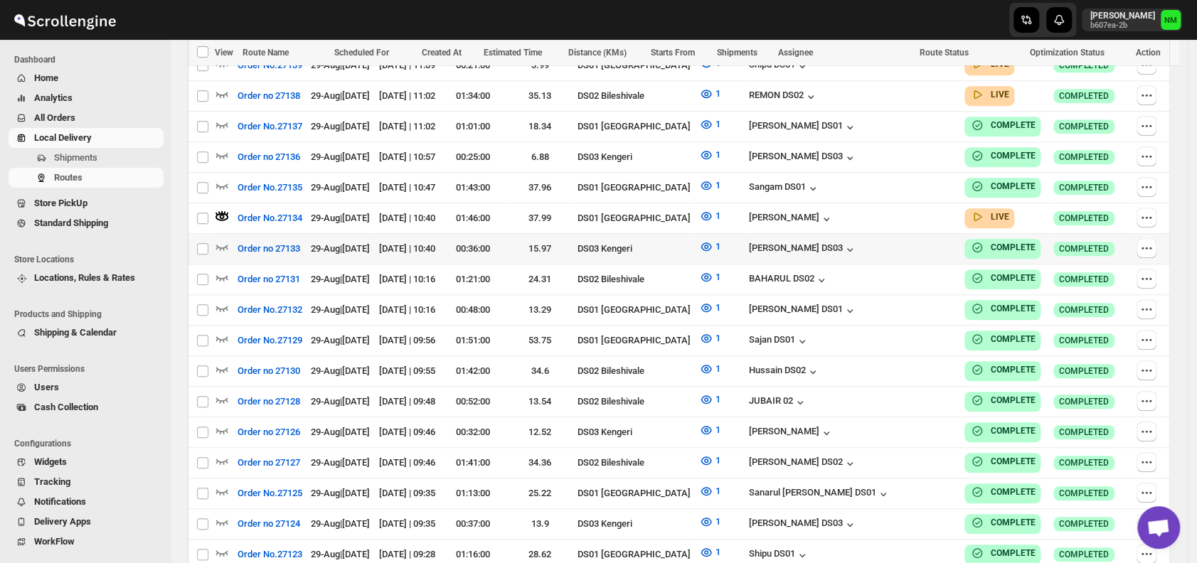
scroll to position [0, 0]
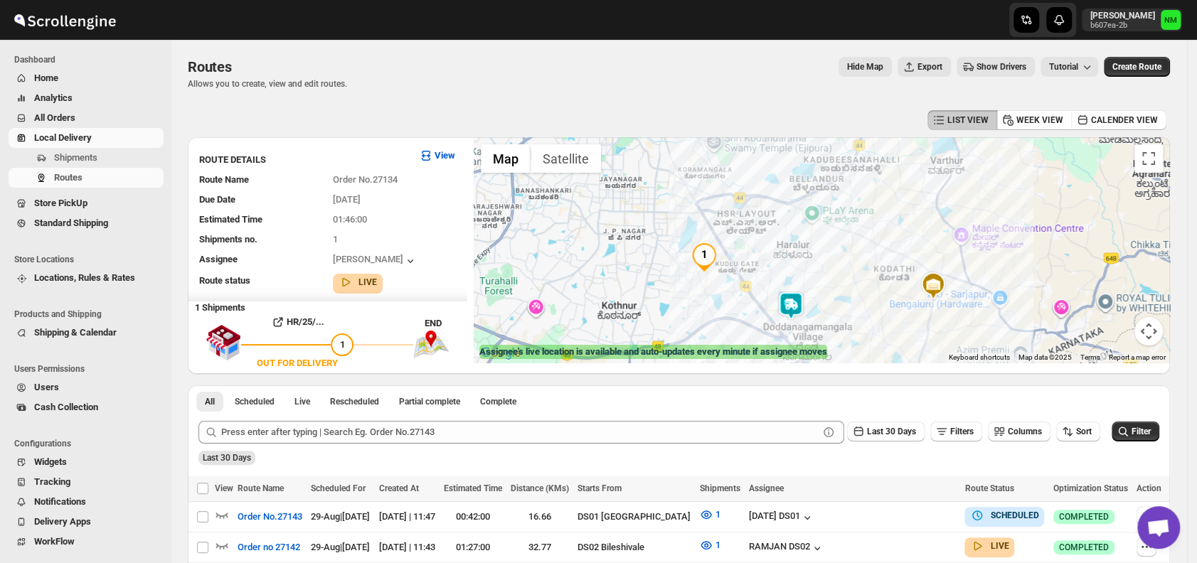
click at [796, 309] on img at bounding box center [791, 306] width 28 height 28
click at [854, 237] on button "Close" at bounding box center [837, 237] width 34 height 34
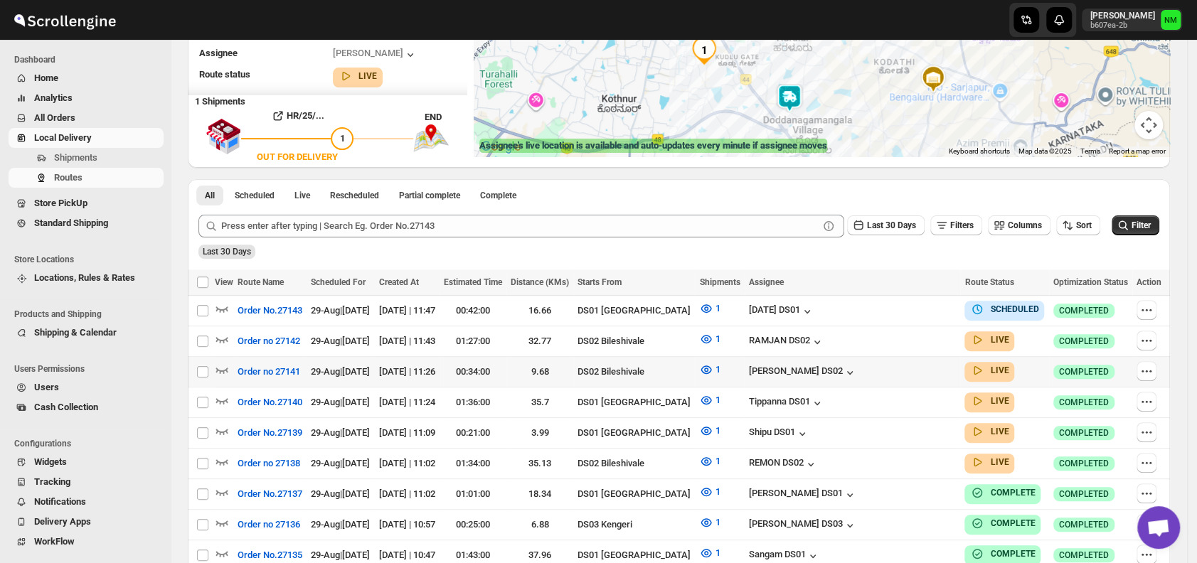
scroll to position [208, 0]
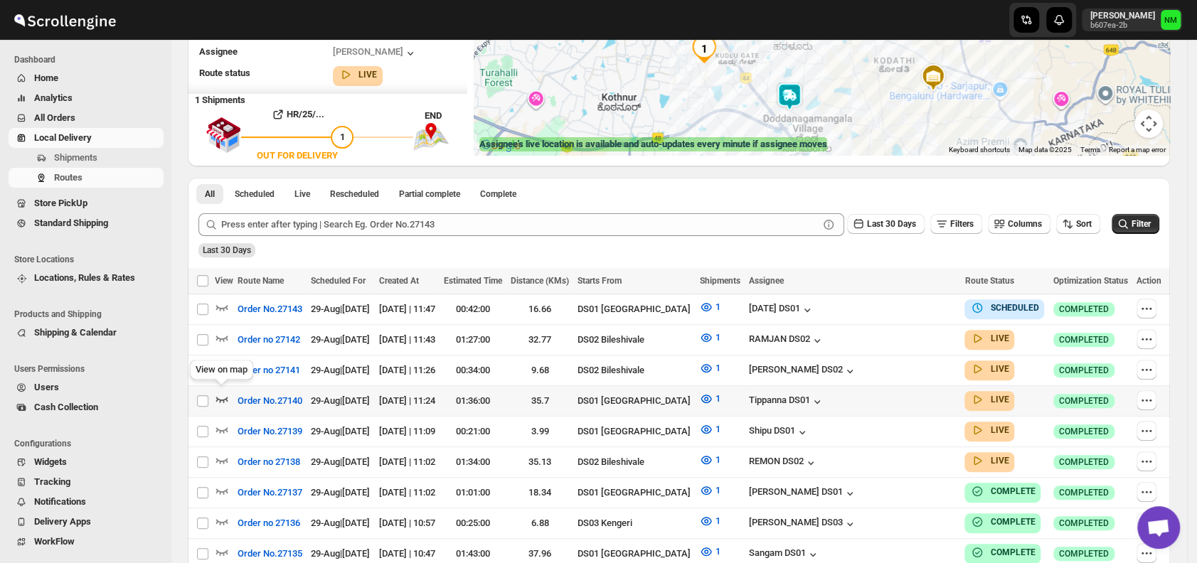
click at [223, 392] on icon "button" at bounding box center [222, 399] width 14 height 14
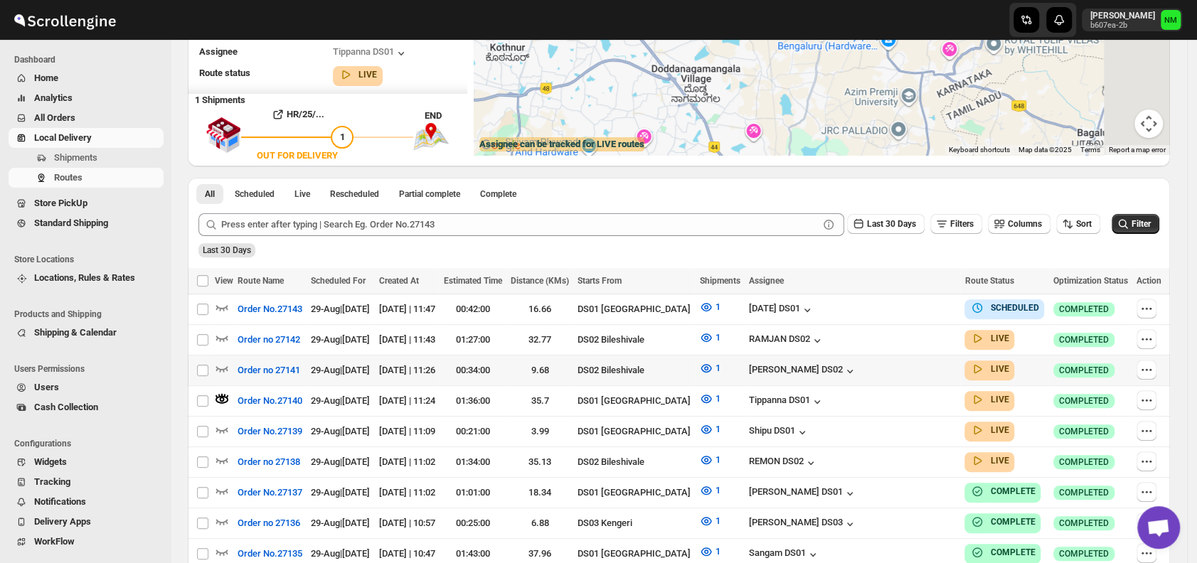
scroll to position [0, 0]
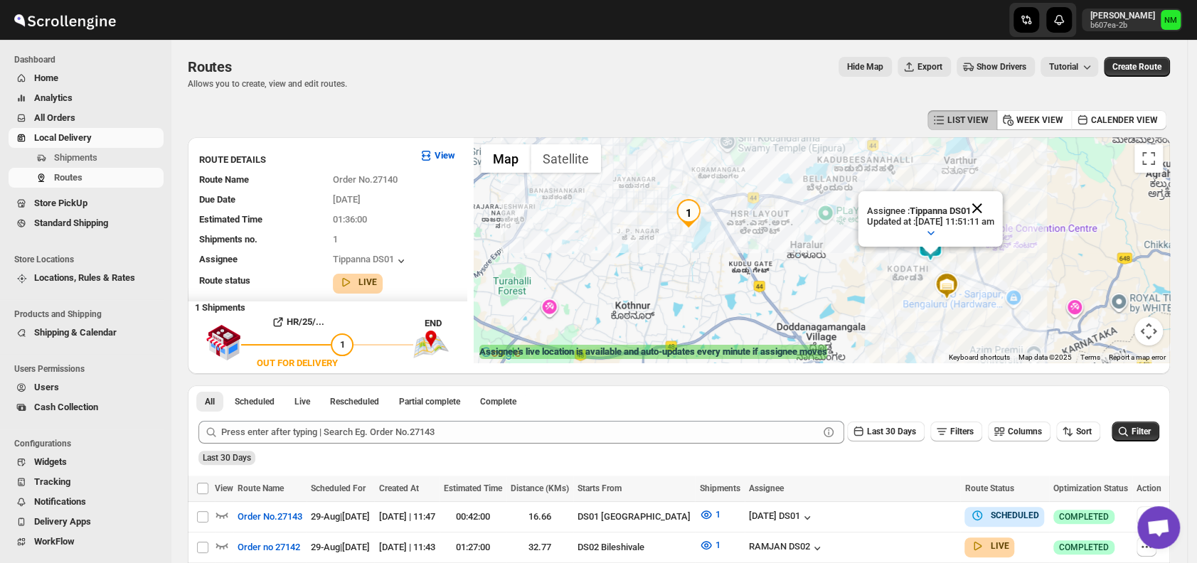
click at [995, 209] on button "Close" at bounding box center [977, 208] width 34 height 34
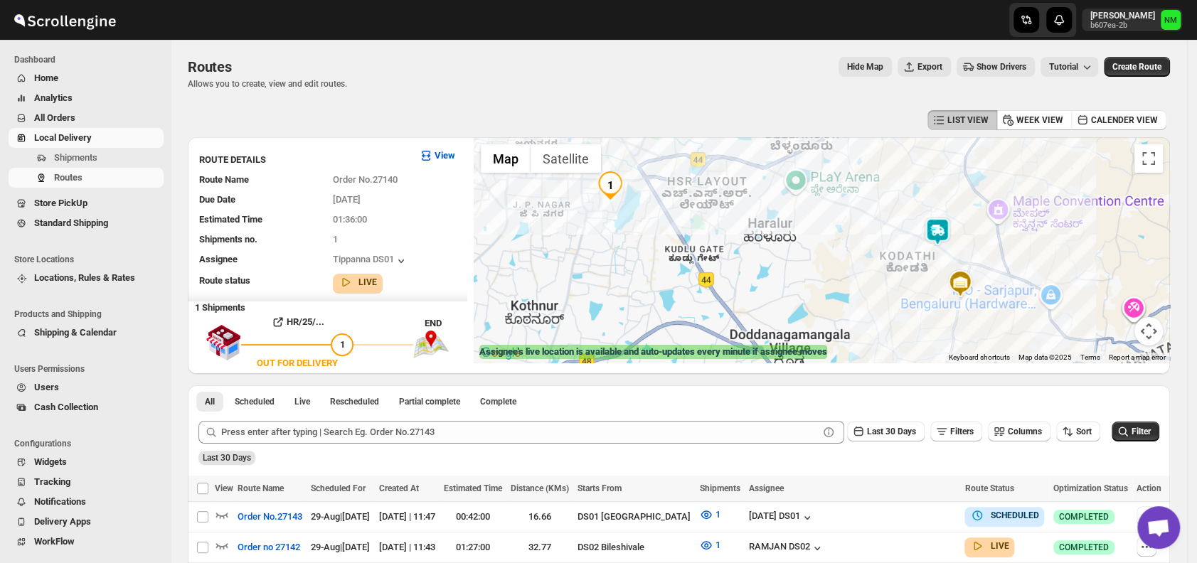
scroll to position [3, 0]
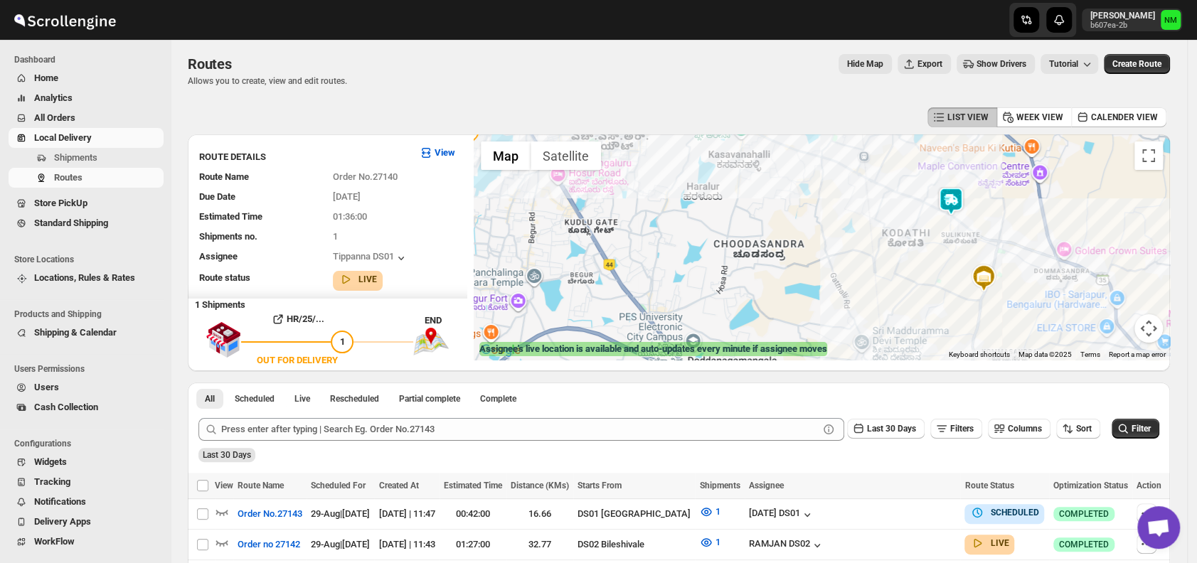
click at [955, 206] on img at bounding box center [951, 201] width 28 height 28
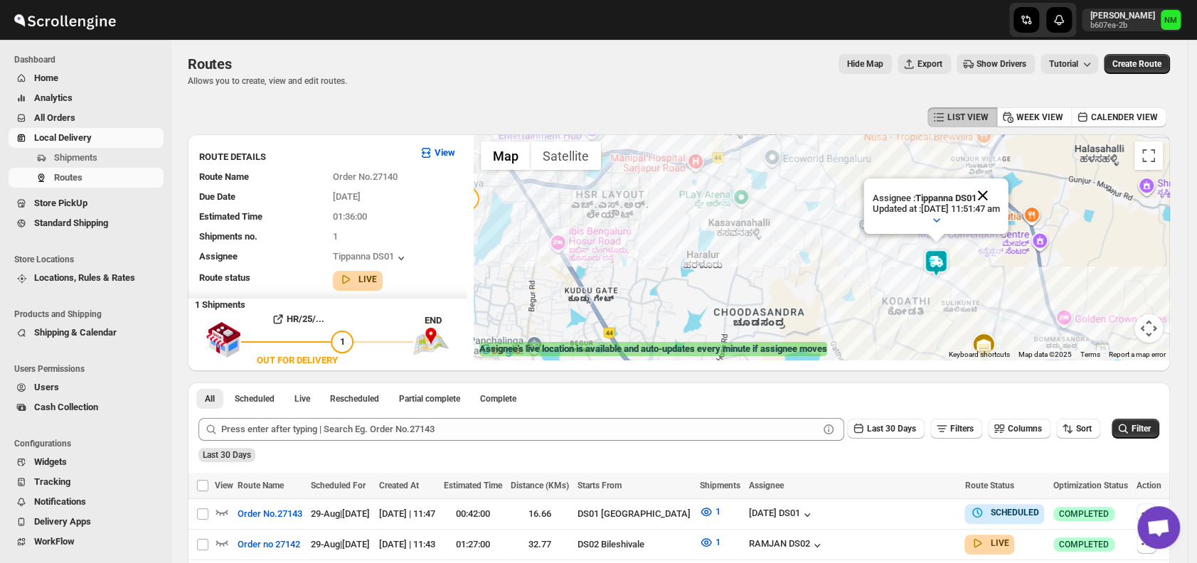
click at [1000, 192] on button "Close" at bounding box center [983, 196] width 34 height 34
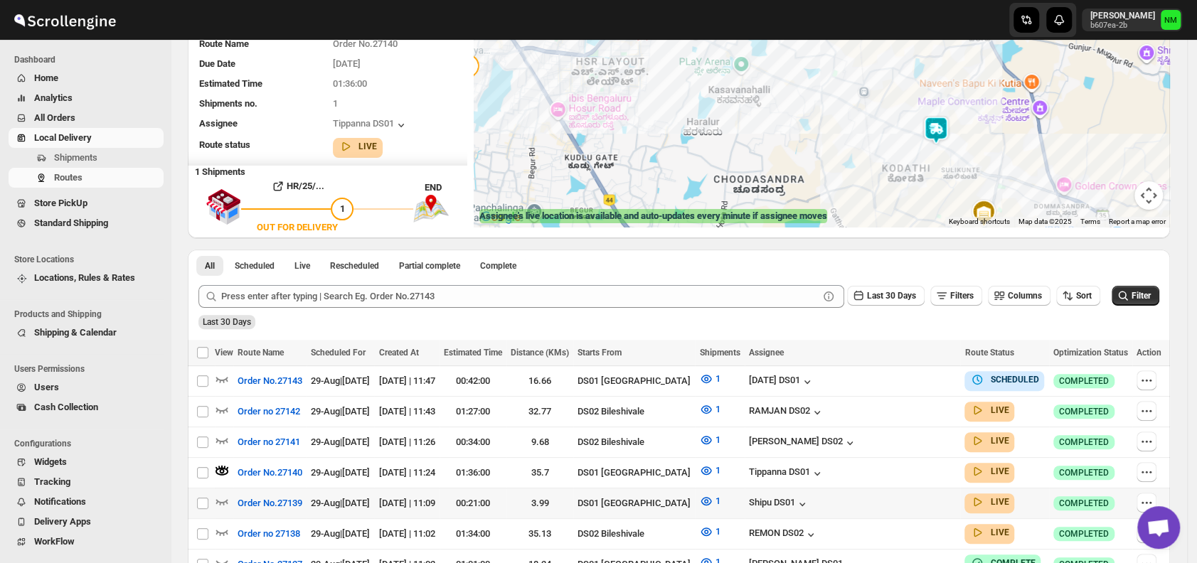
scroll to position [263, 0]
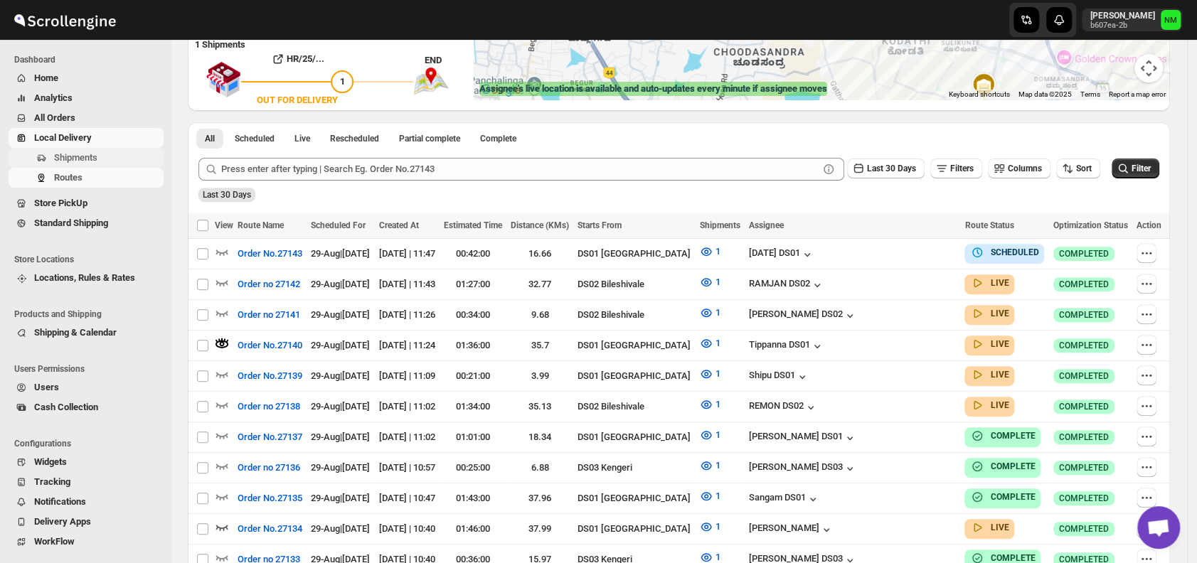
click at [83, 162] on span "Shipments" at bounding box center [75, 157] width 43 height 11
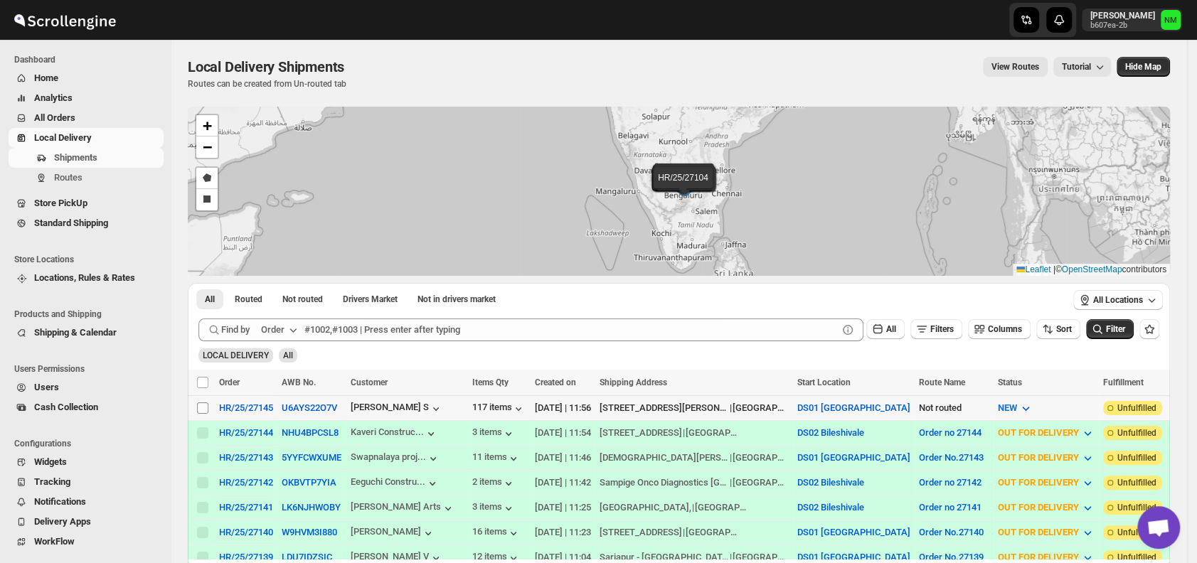
click at [207, 408] on input "Select shipment" at bounding box center [202, 408] width 11 height 11
checkbox input "true"
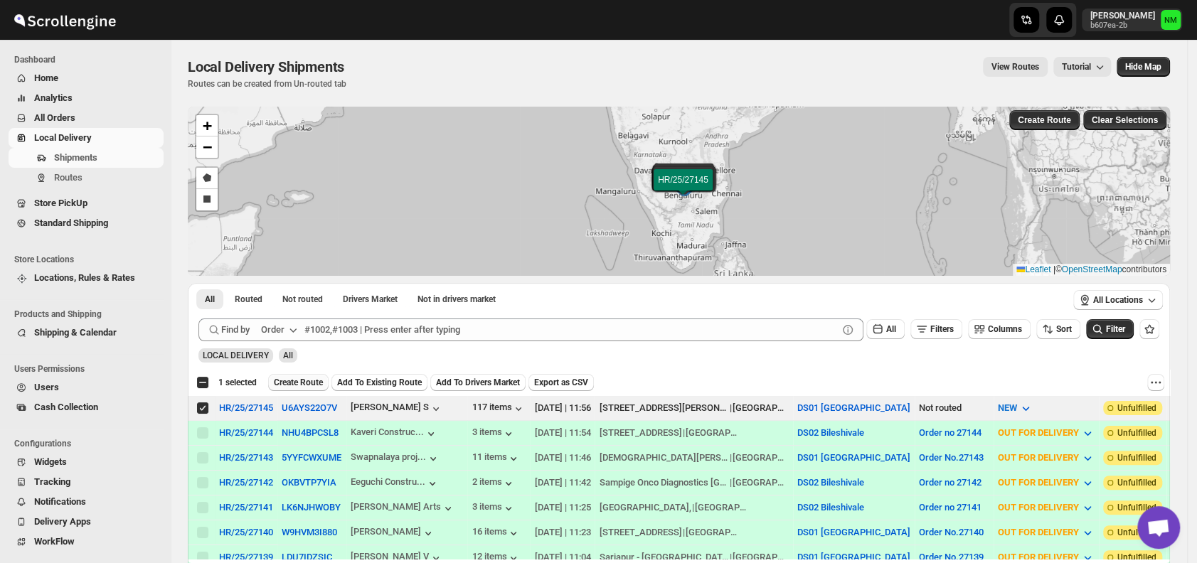
click at [299, 377] on span "Create Route" at bounding box center [298, 382] width 49 height 11
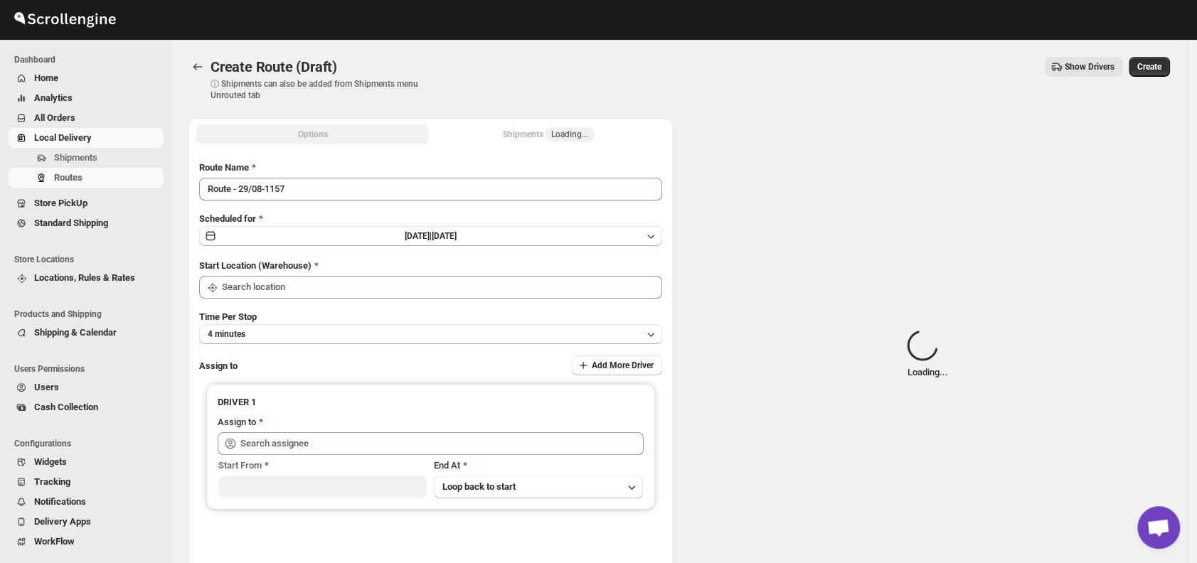
type input "DS01 [GEOGRAPHIC_DATA]"
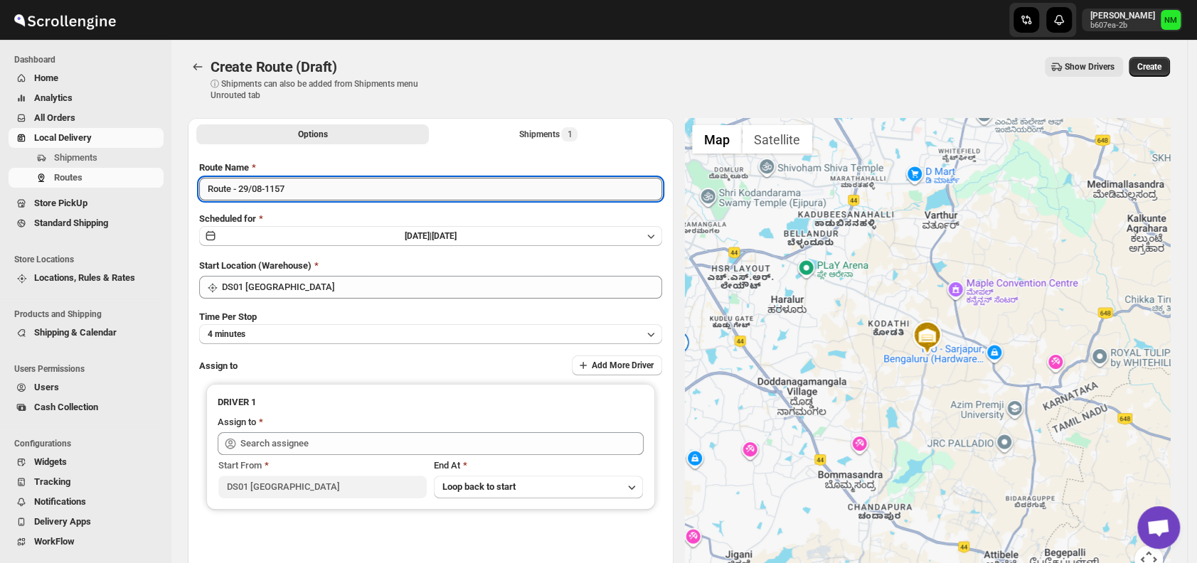
click at [313, 193] on input "Route - 29/08-1157" at bounding box center [430, 189] width 463 height 23
type input "R"
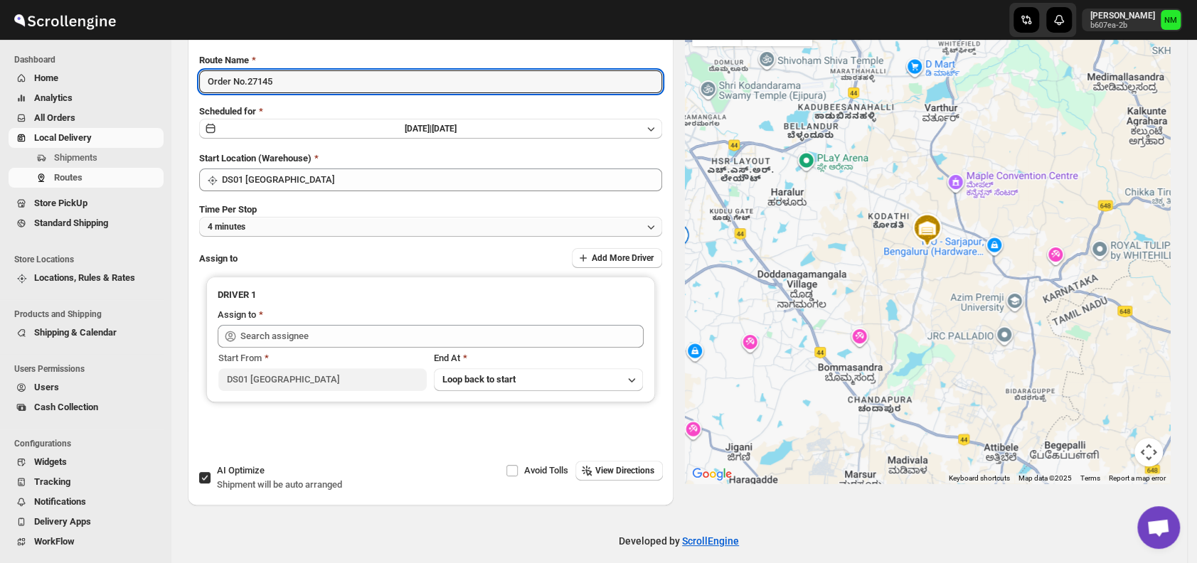
scroll to position [108, 0]
type input "Order No.27145"
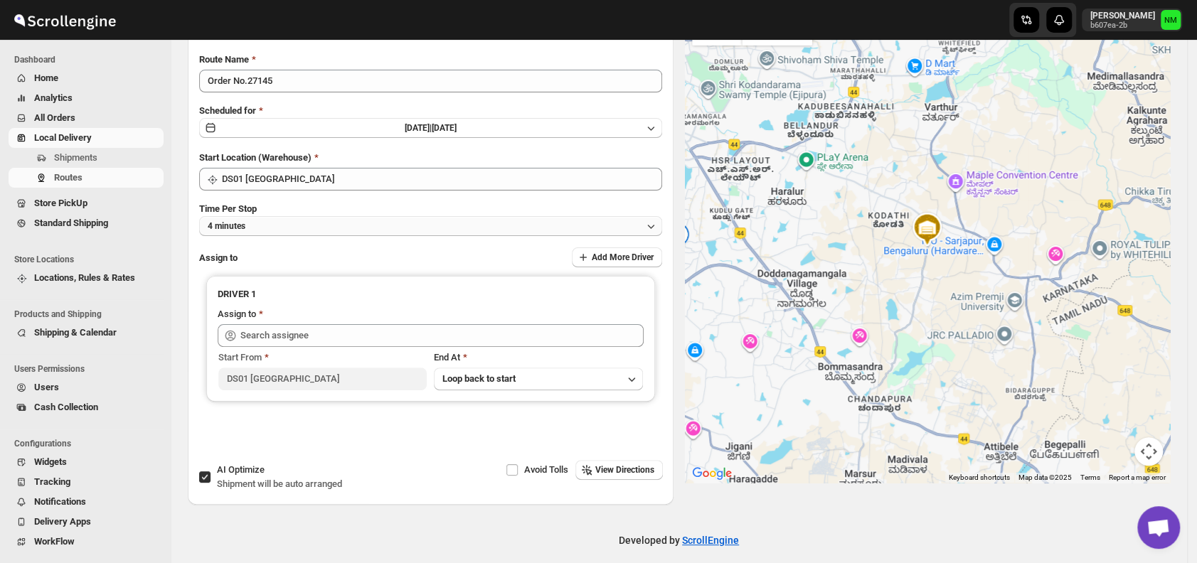
click at [286, 224] on button "4 minutes" at bounding box center [430, 226] width 463 height 20
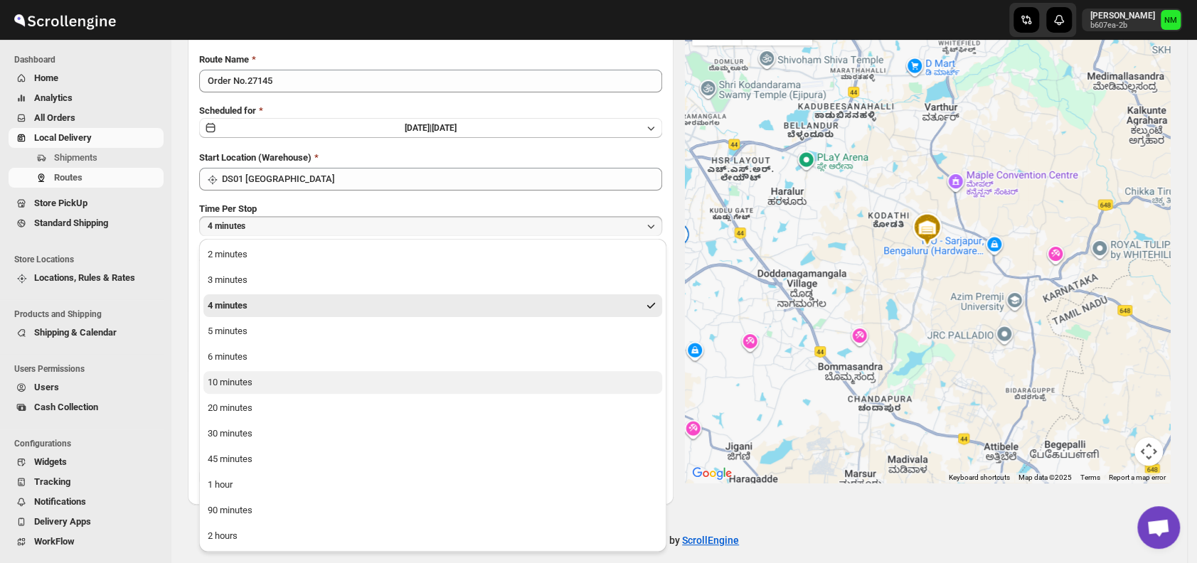
click at [252, 383] on div "10 minutes" at bounding box center [230, 383] width 45 height 14
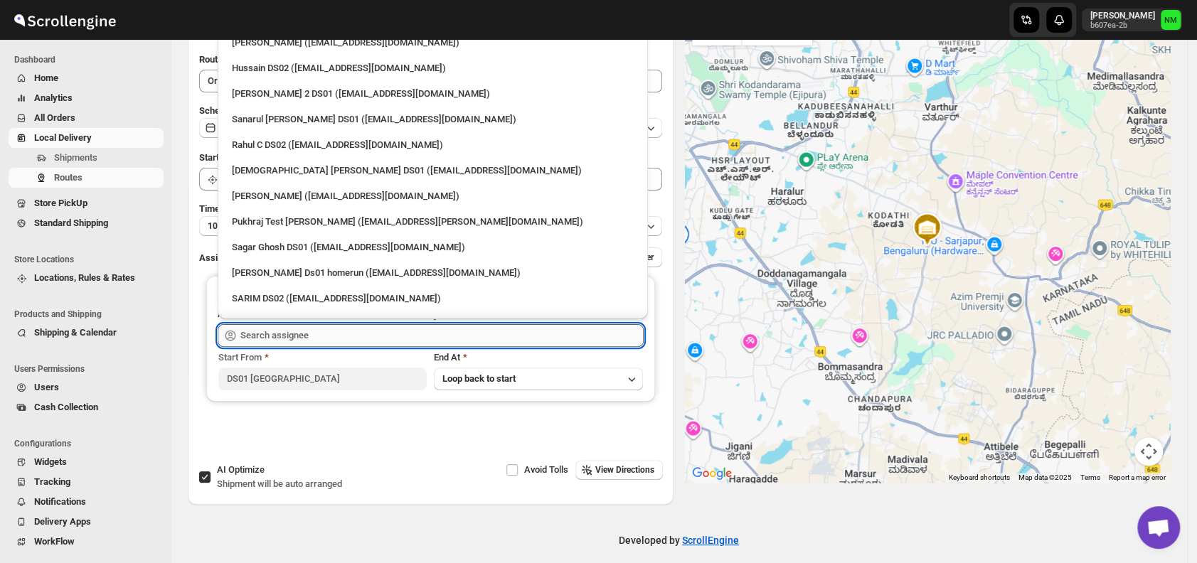
click at [330, 339] on input "text" at bounding box center [441, 335] width 403 height 23
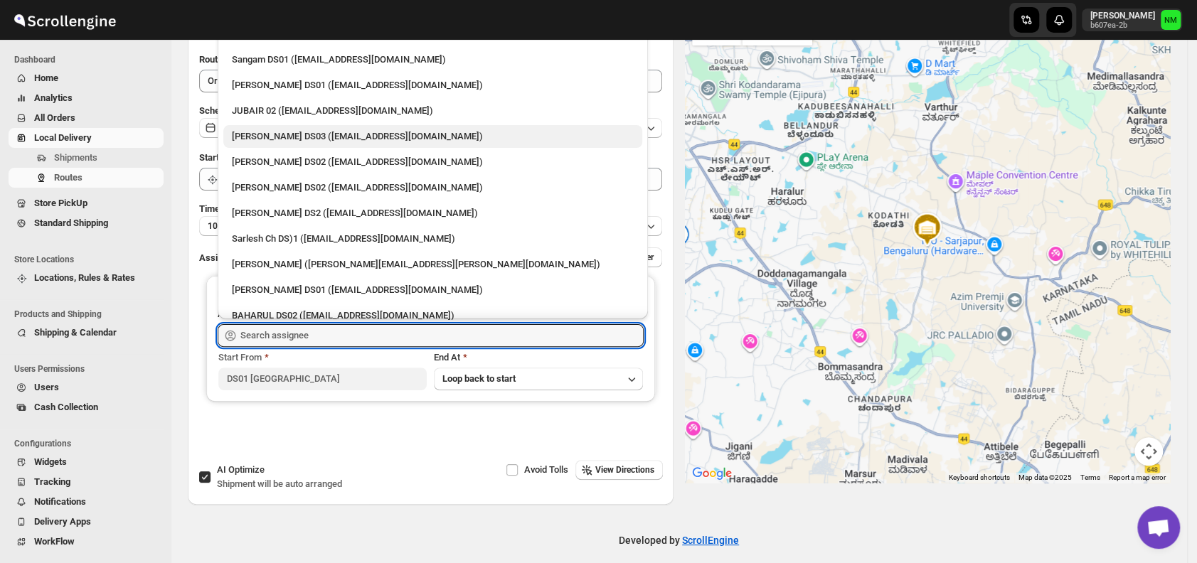
scroll to position [420, 0]
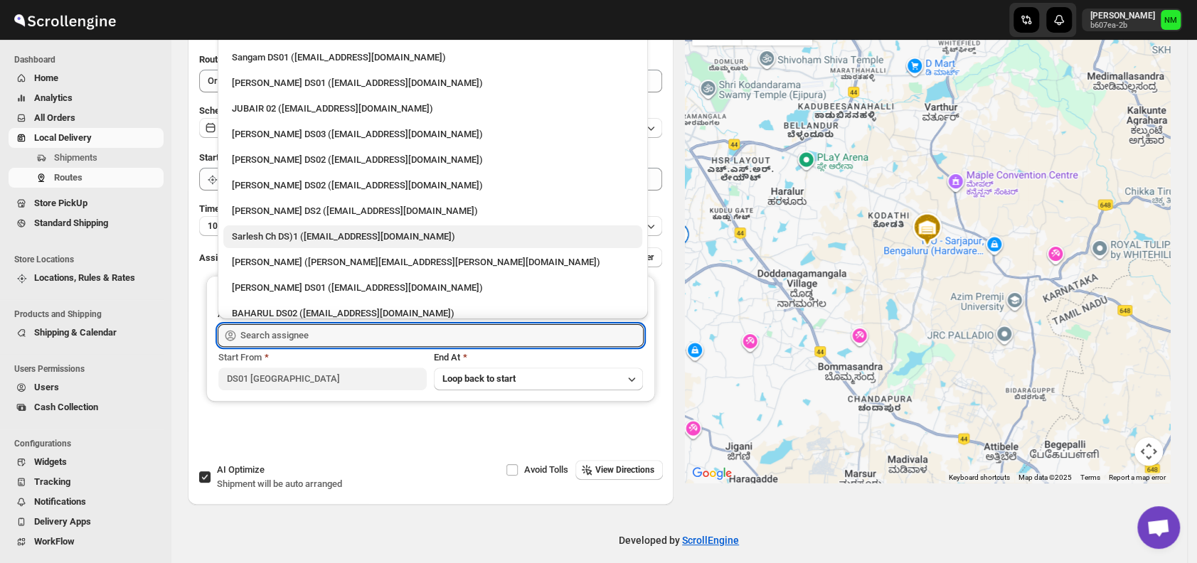
click at [305, 245] on div "Sarlesh Ch DS)1 ([EMAIL_ADDRESS][DOMAIN_NAME])" at bounding box center [432, 237] width 419 height 23
type input "Sarlesh Ch DS)1 ([EMAIL_ADDRESS][DOMAIN_NAME])"
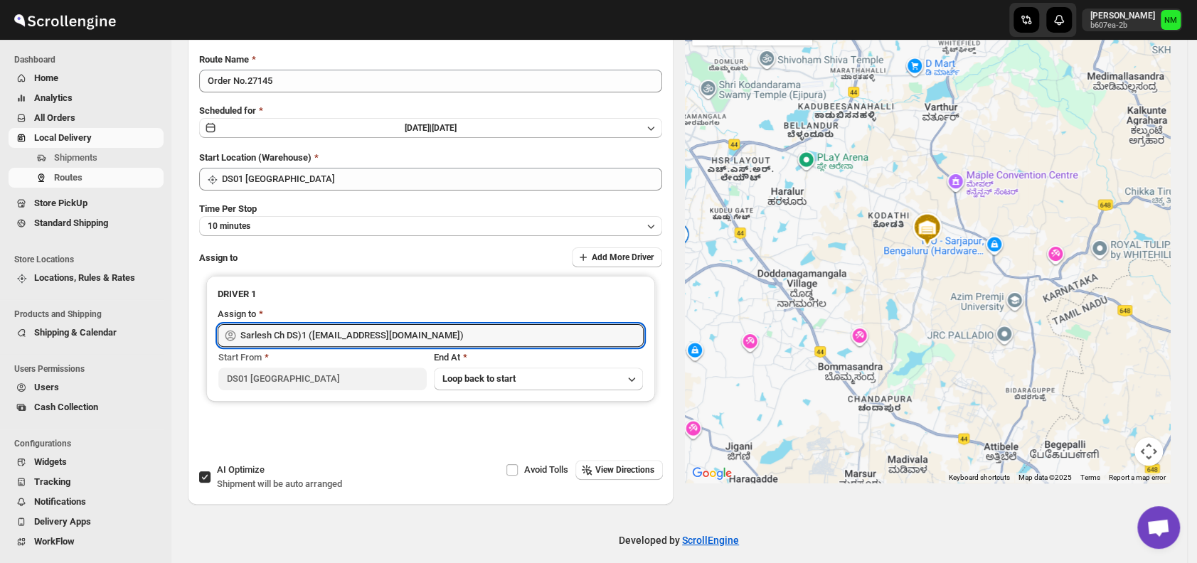
scroll to position [0, 0]
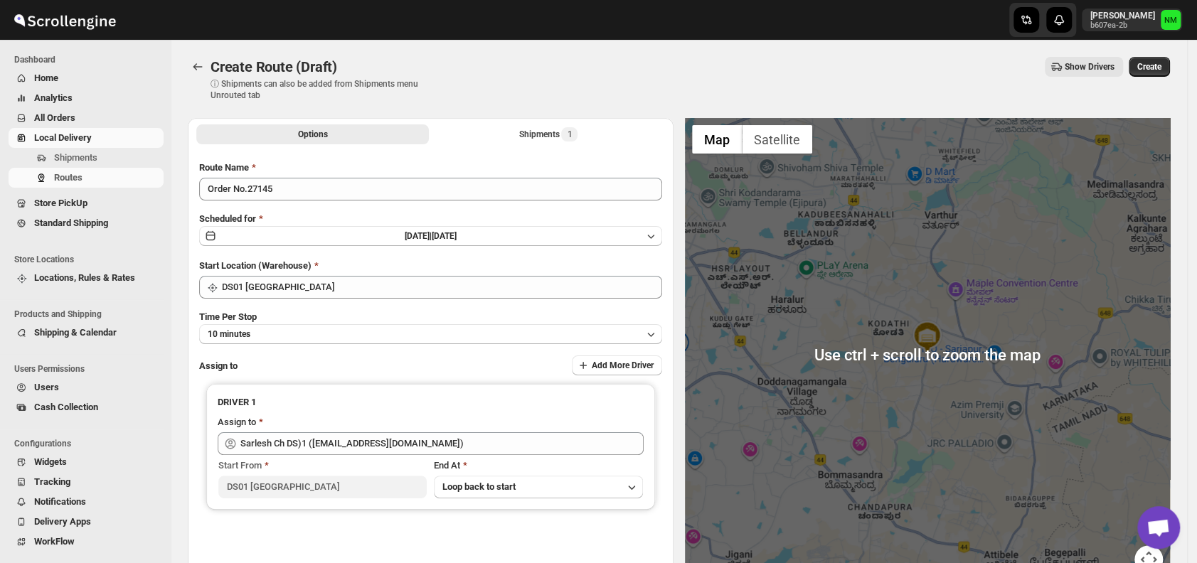
click at [1158, 78] on div "Create Route (Draft) ⓘ Shipments can also be added from Shipments menu Unrouted…" at bounding box center [679, 79] width 982 height 44
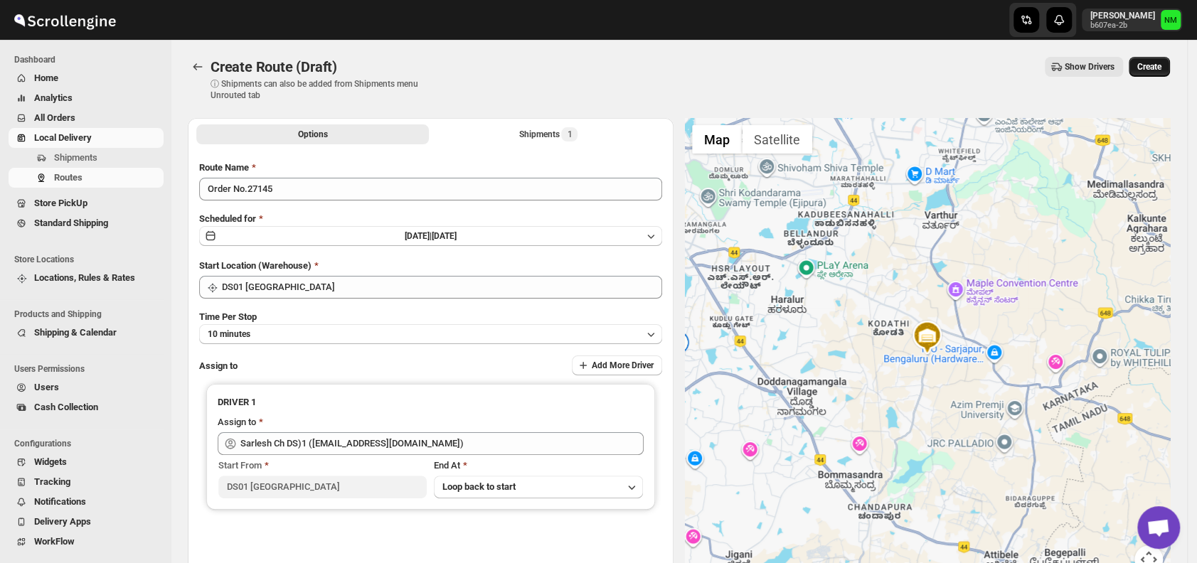
click at [1159, 68] on span "Create" at bounding box center [1150, 66] width 24 height 11
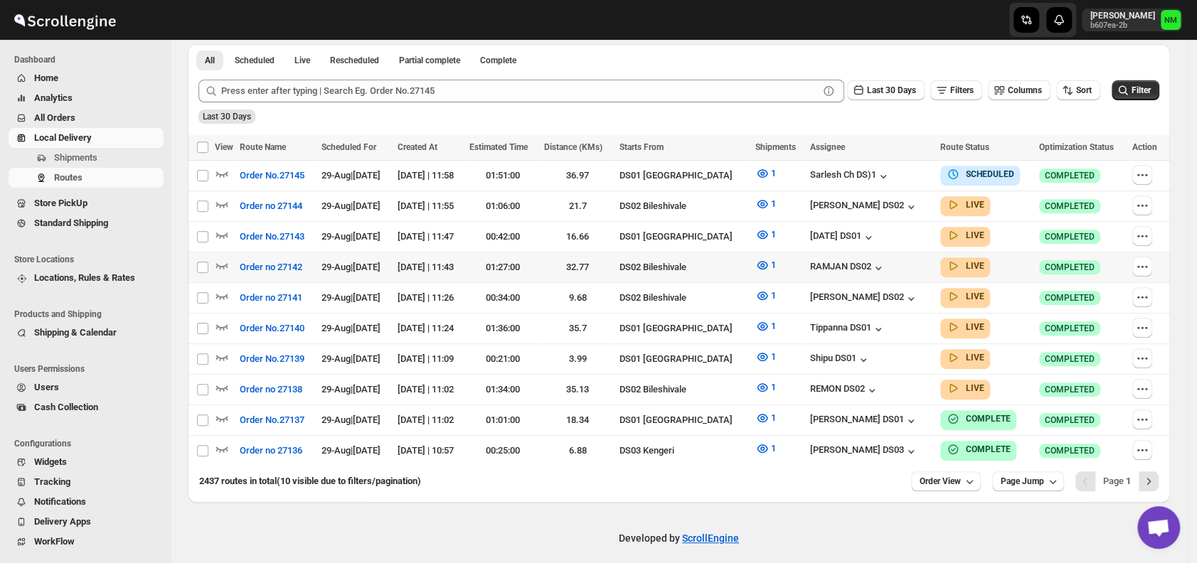
scroll to position [332, 0]
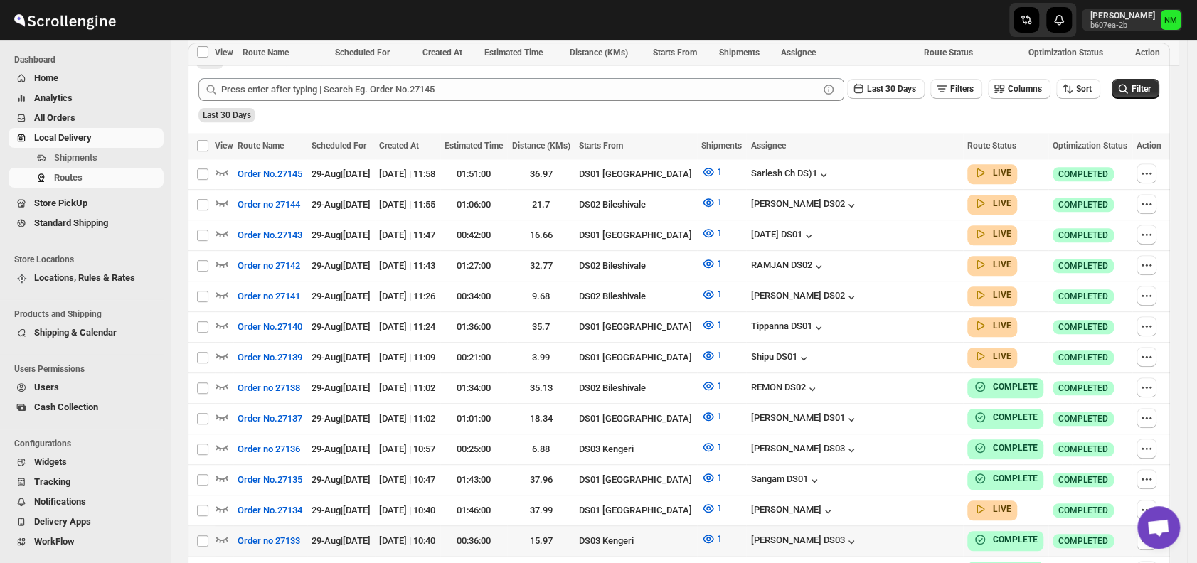
scroll to position [442, 0]
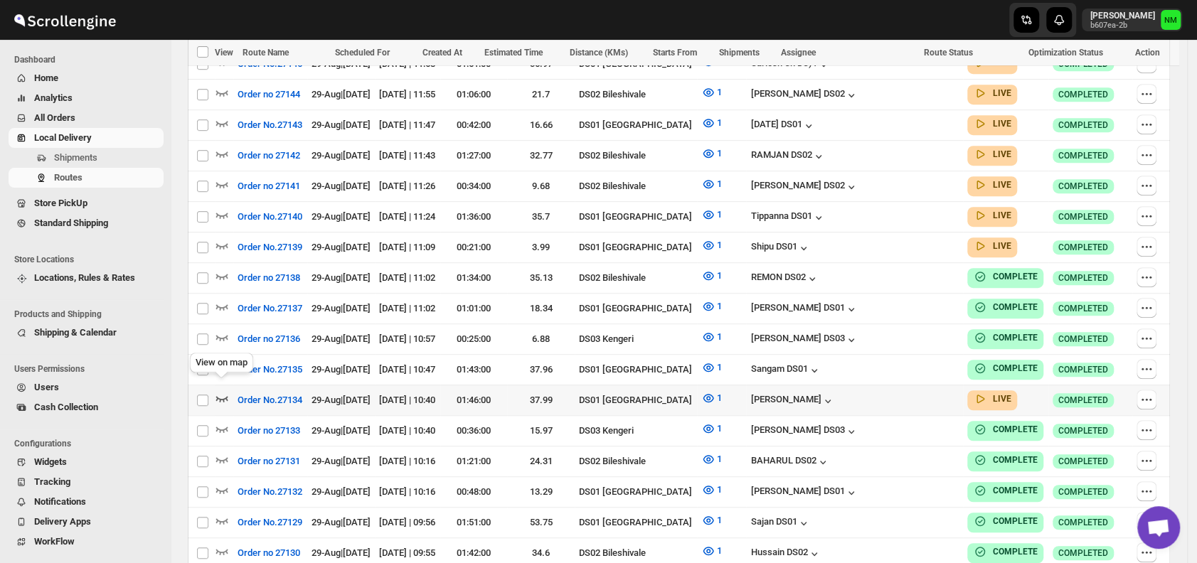
click at [226, 391] on icon "button" at bounding box center [222, 398] width 14 height 14
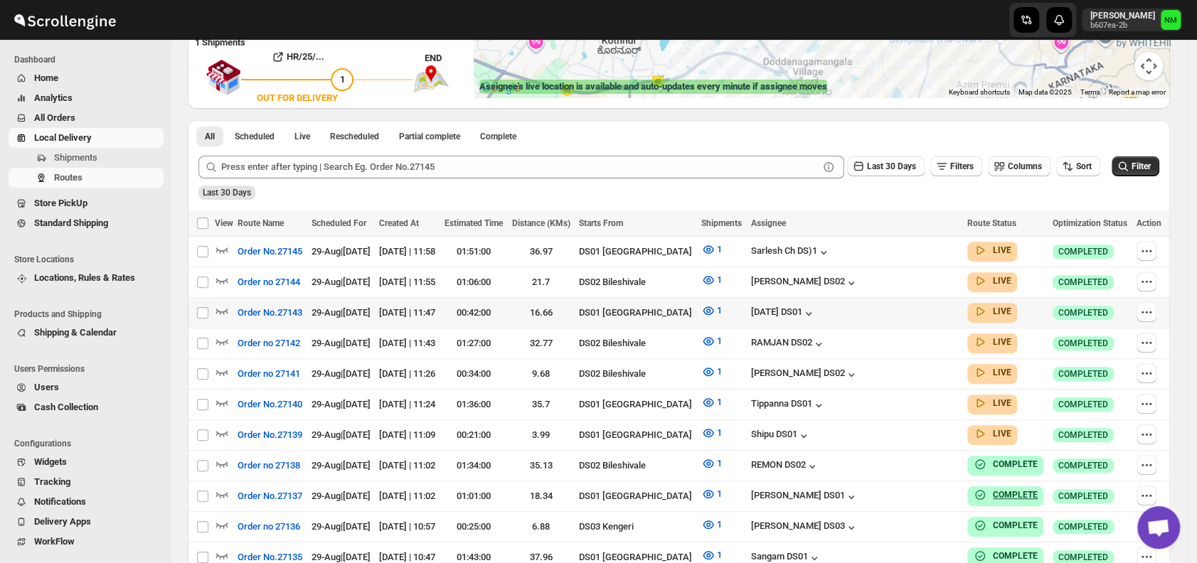
scroll to position [265, 0]
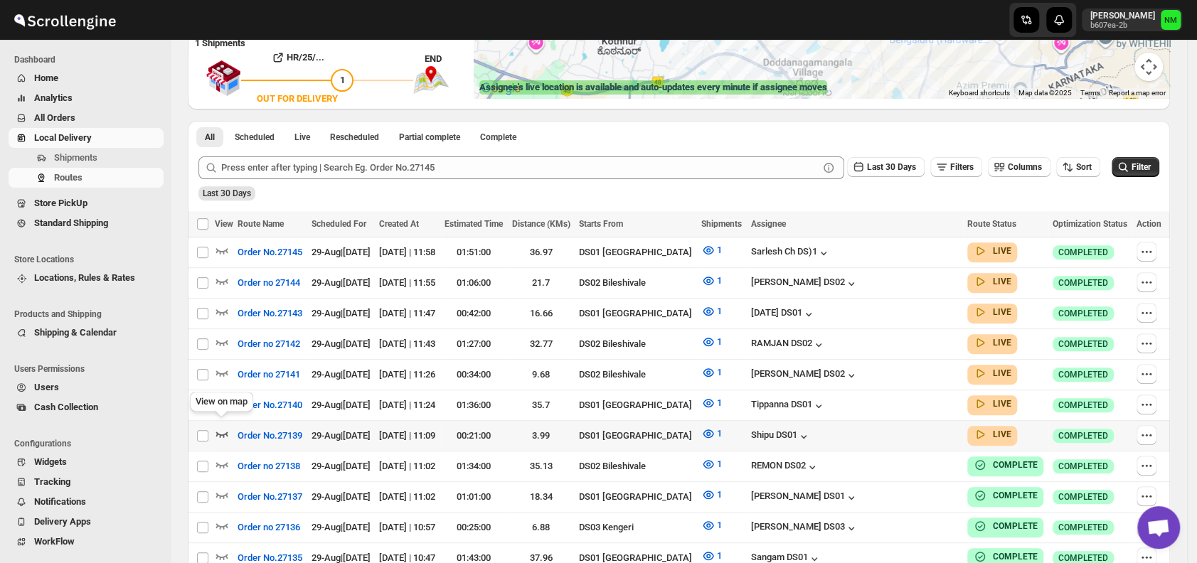
click at [223, 427] on icon "button" at bounding box center [222, 434] width 14 height 14
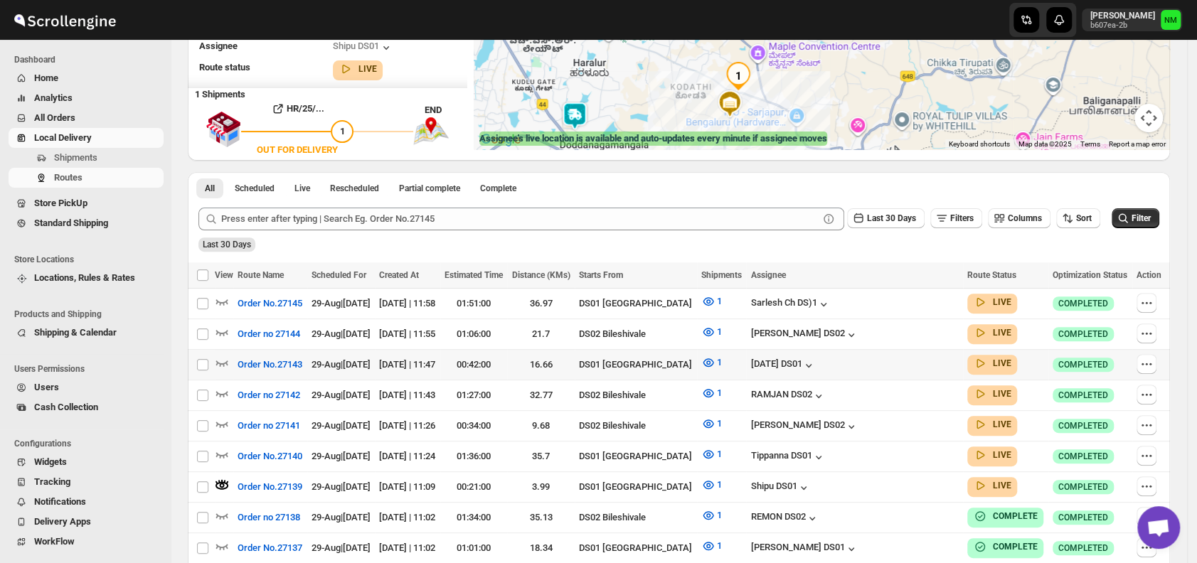
scroll to position [214, 0]
click at [225, 447] on icon "button" at bounding box center [222, 454] width 14 height 14
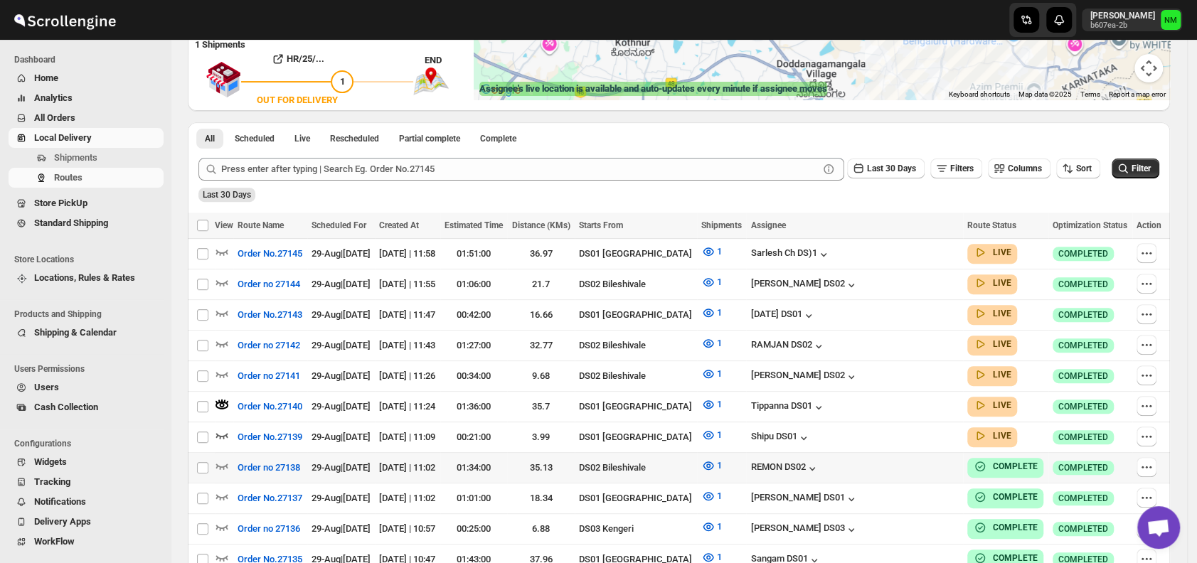
scroll to position [267, 0]
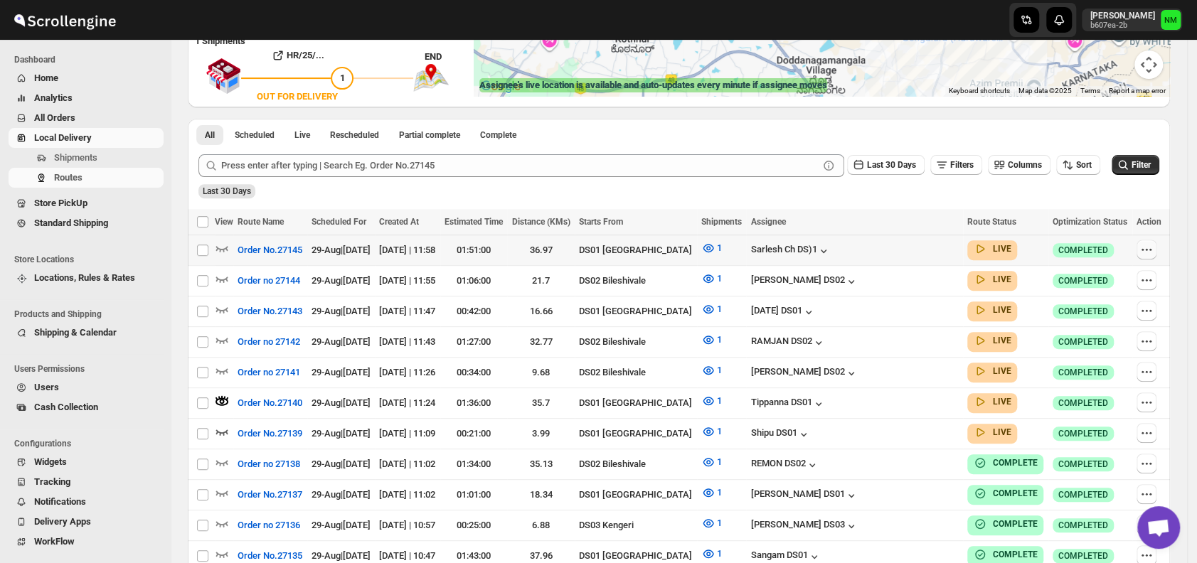
click at [1156, 248] on button "button" at bounding box center [1147, 250] width 20 height 20
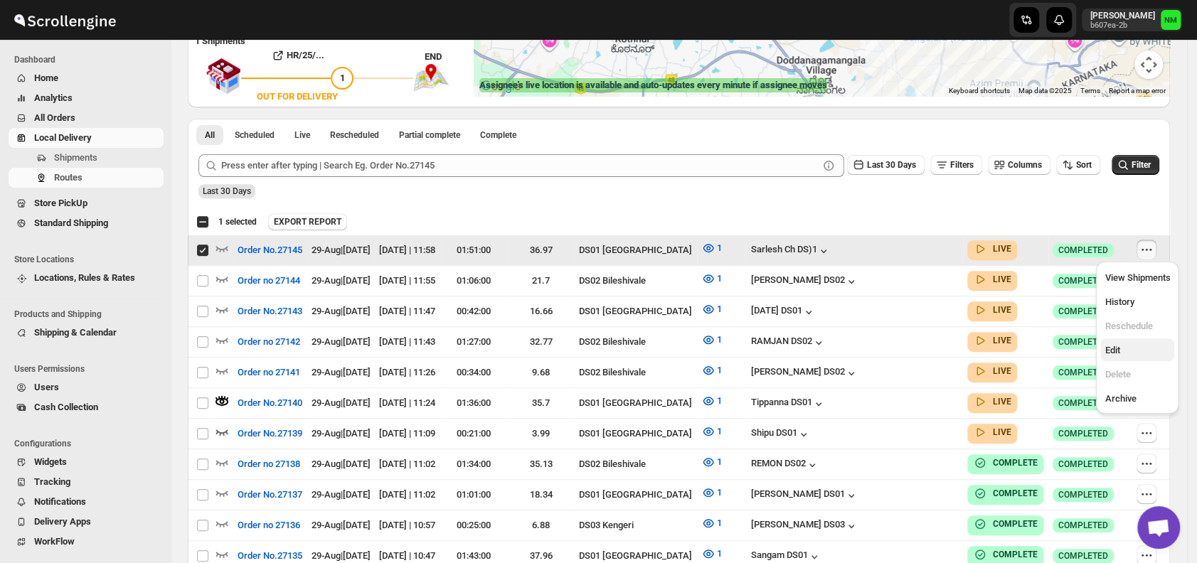
click at [1126, 349] on span "Edit" at bounding box center [1137, 351] width 65 height 14
checkbox input "false"
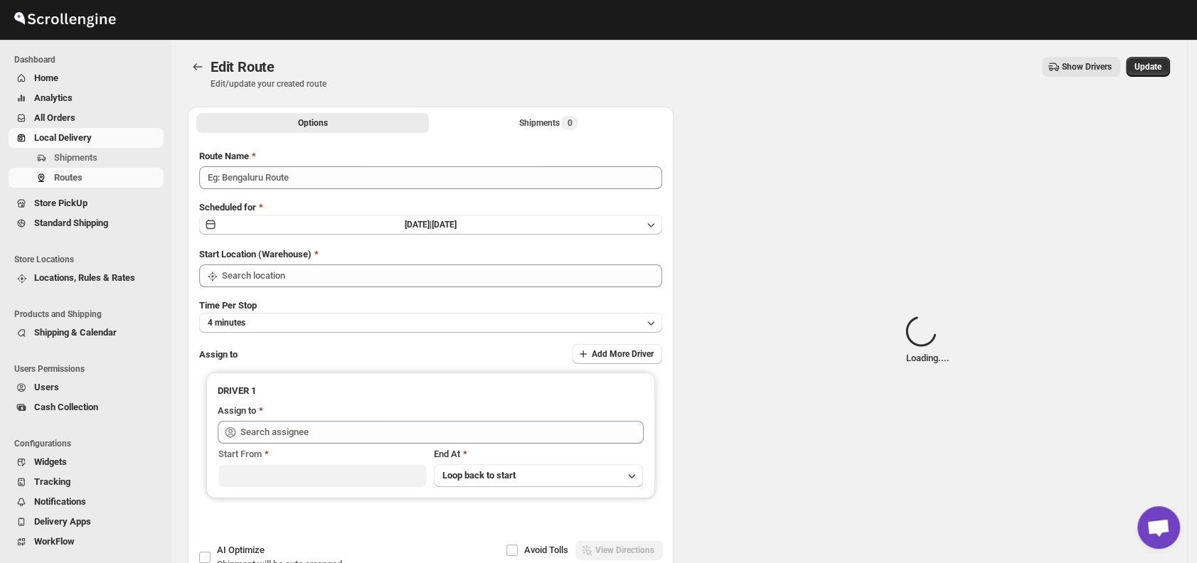
type input "Order No.27145"
type input "DS01 [GEOGRAPHIC_DATA]"
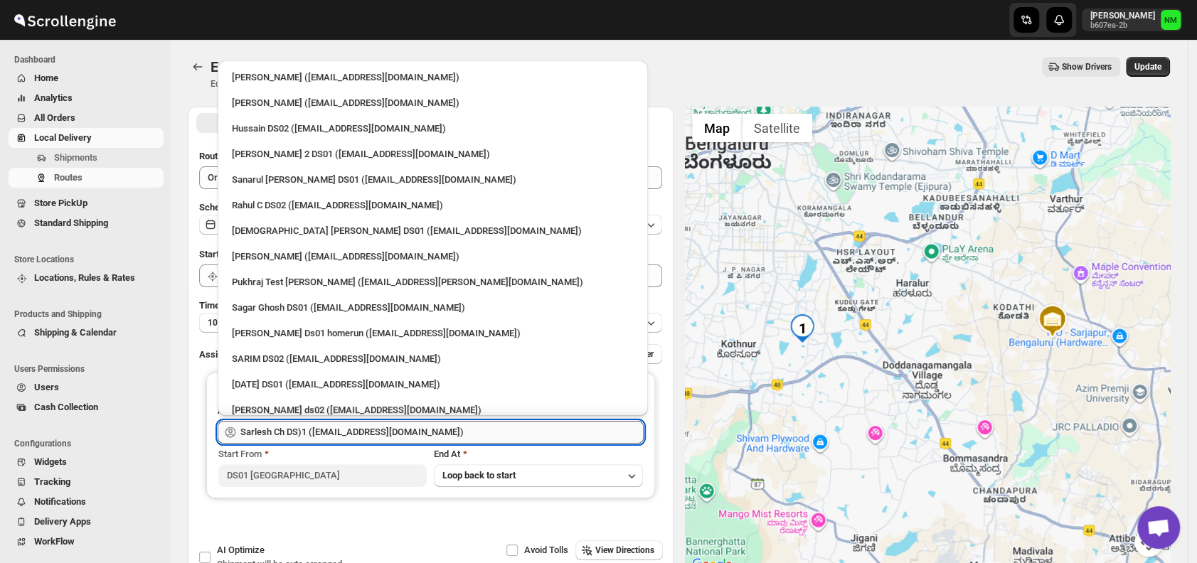
click at [438, 425] on input "Sarlesh Ch DS)1 ([EMAIL_ADDRESS][DOMAIN_NAME])" at bounding box center [441, 432] width 403 height 23
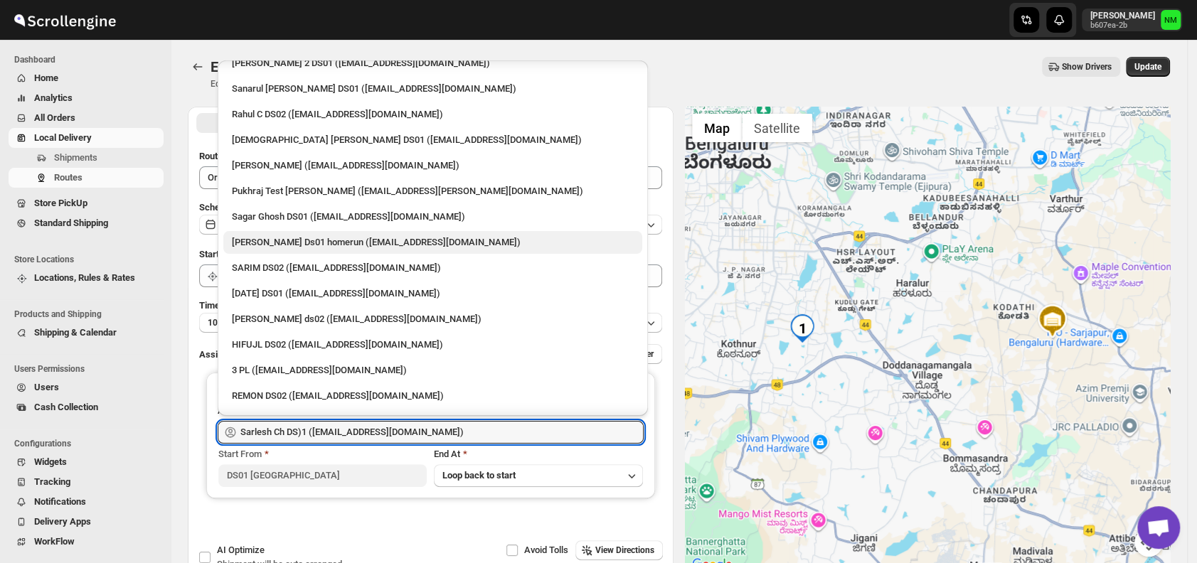
scroll to position [140, 0]
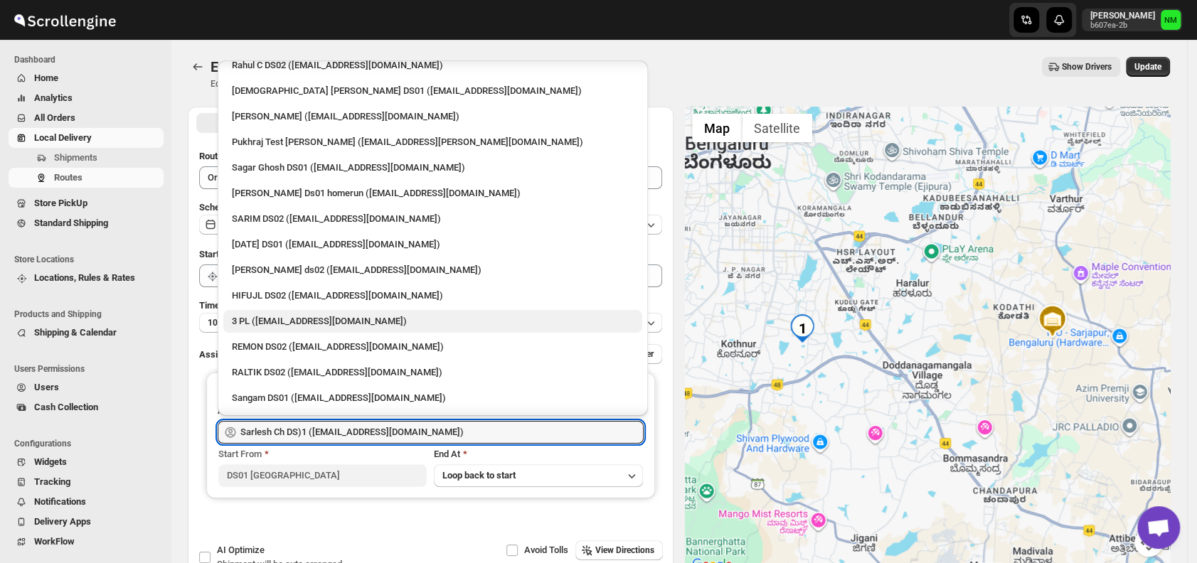
click at [292, 314] on div "3 PL ([EMAIL_ADDRESS][DOMAIN_NAME])" at bounding box center [433, 321] width 402 height 14
type input "3 PL ([EMAIL_ADDRESS][DOMAIN_NAME])"
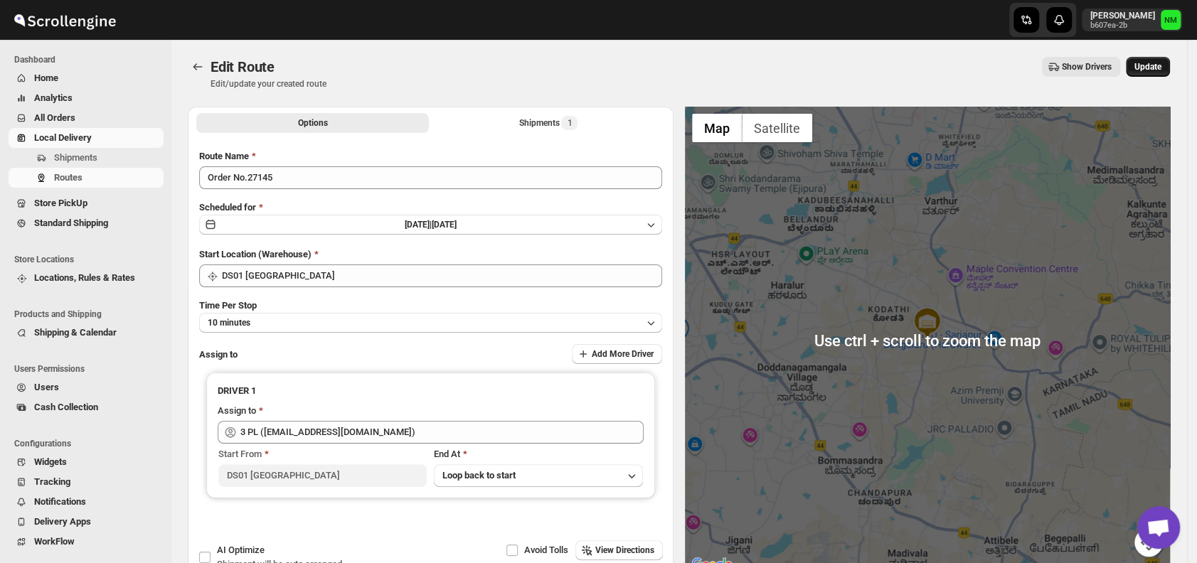
click at [1145, 72] on span "Update" at bounding box center [1148, 66] width 27 height 11
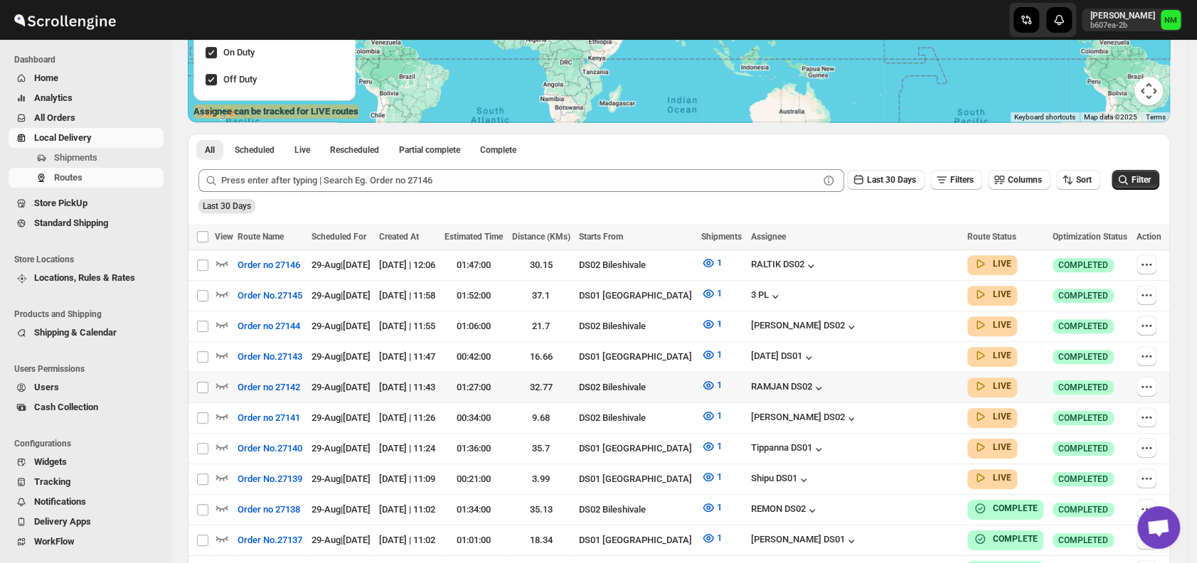
scroll to position [242, 0]
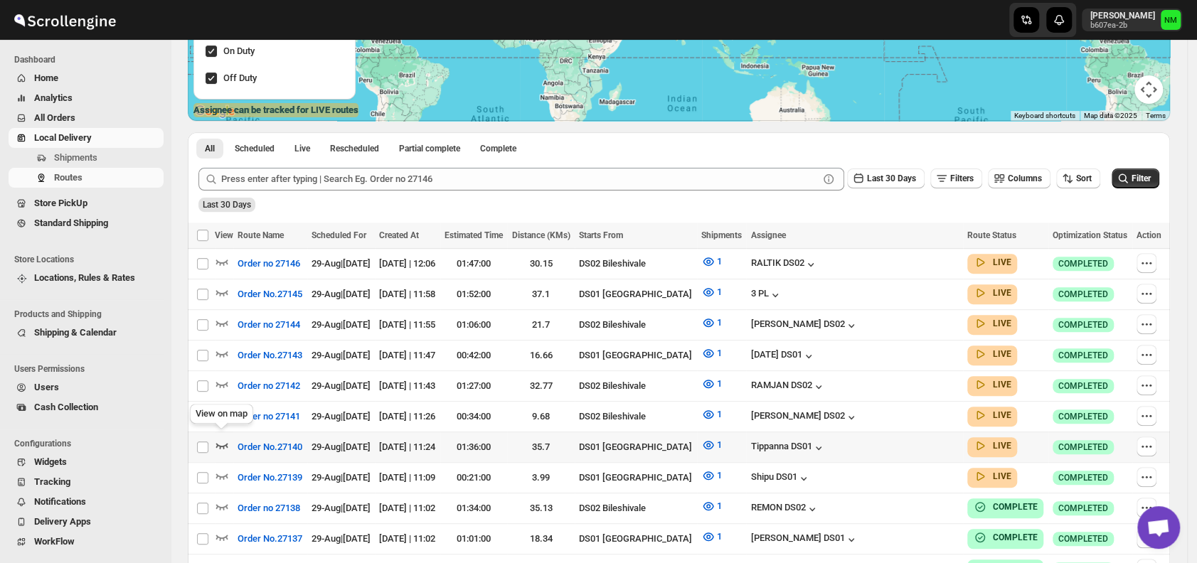
click at [222, 438] on icon "button" at bounding box center [222, 445] width 14 height 14
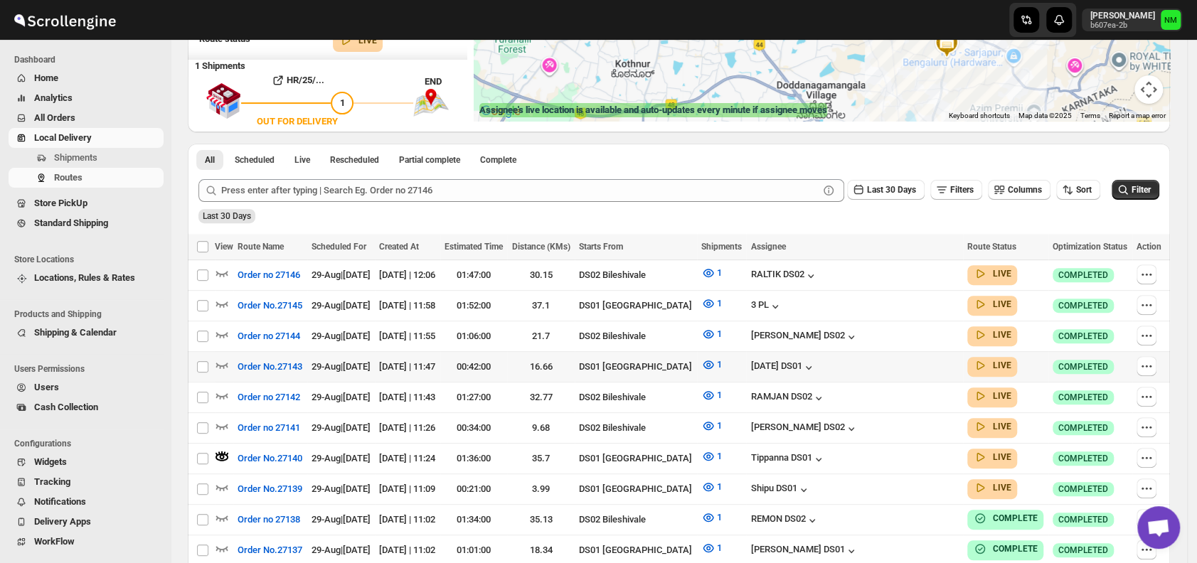
scroll to position [0, 0]
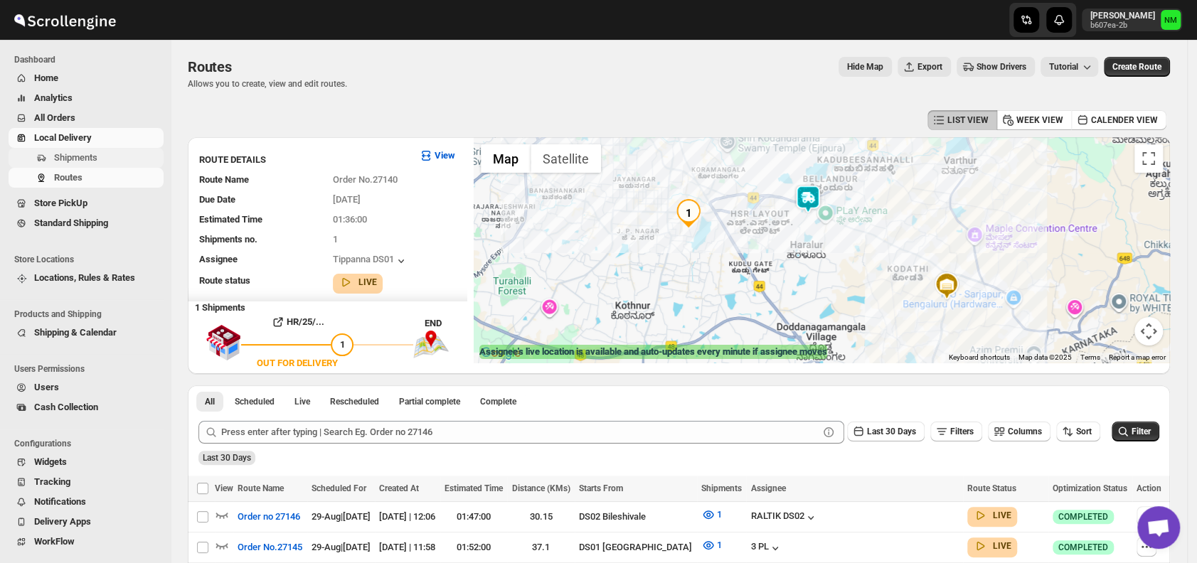
click at [83, 159] on span "Shipments" at bounding box center [75, 157] width 43 height 11
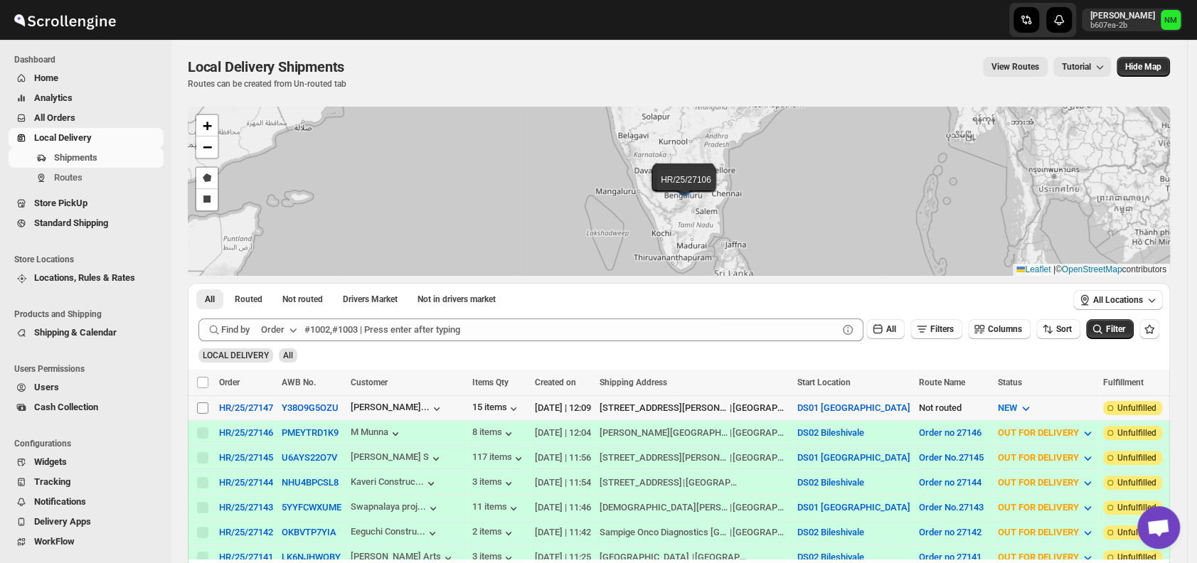
click at [201, 407] on input "Select shipment" at bounding box center [202, 408] width 11 height 11
checkbox input "true"
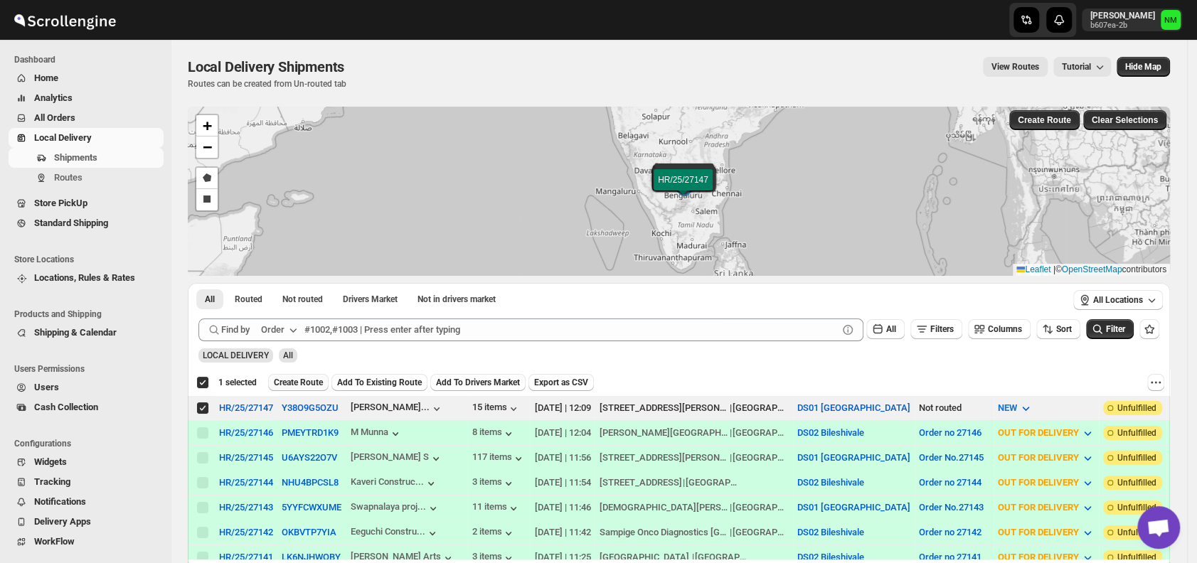
click at [289, 387] on span "Create Route" at bounding box center [298, 382] width 49 height 11
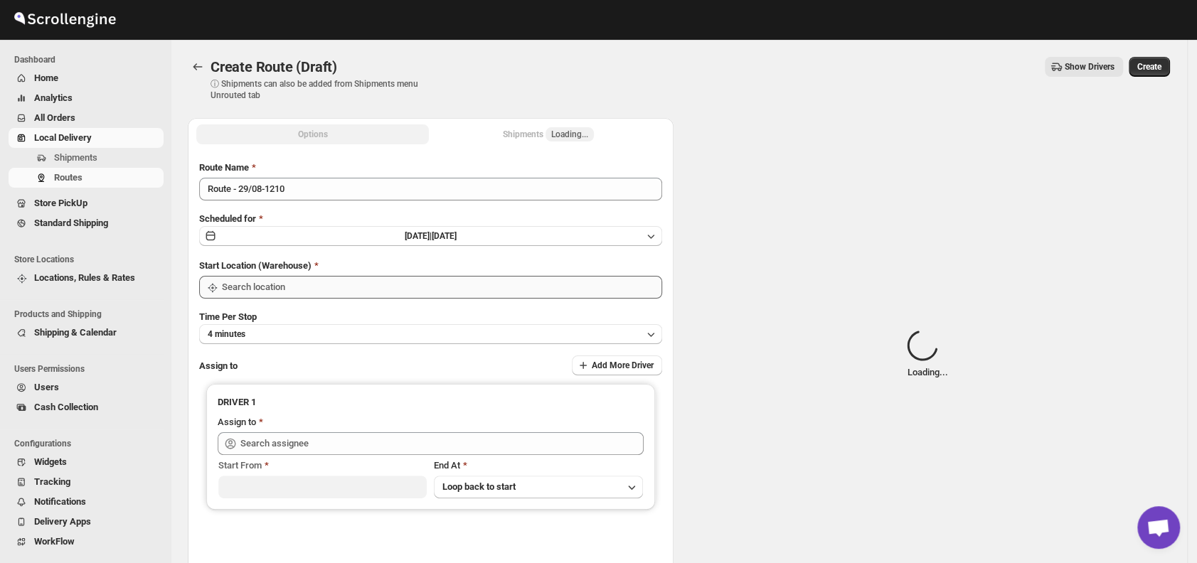
type input "DS01 [GEOGRAPHIC_DATA]"
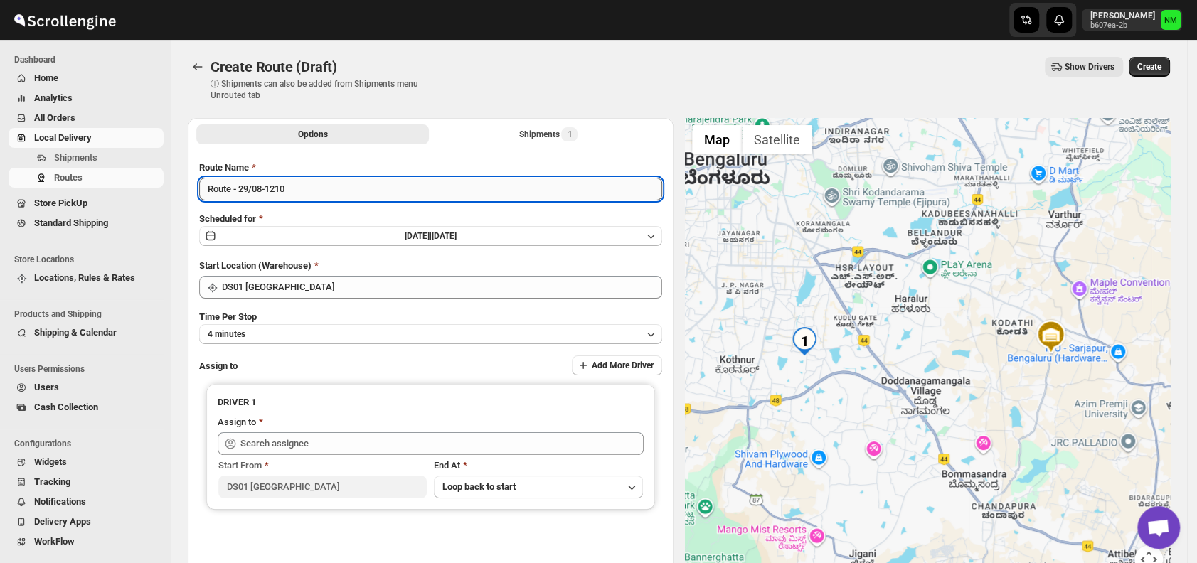
click at [326, 191] on input "Route - 29/08-1210" at bounding box center [430, 189] width 463 height 23
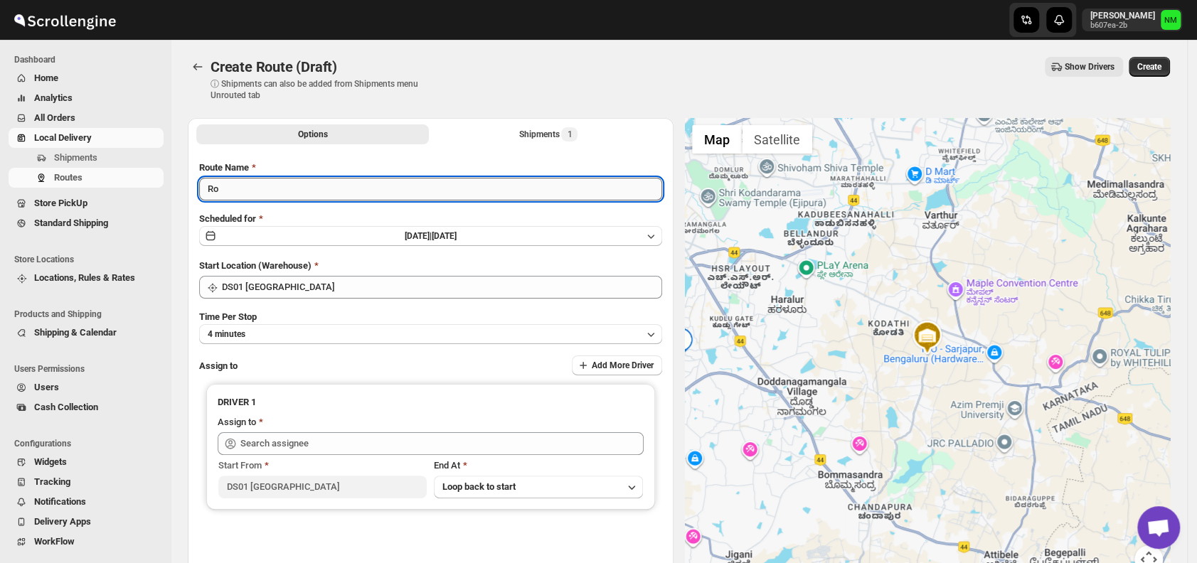
type input "R"
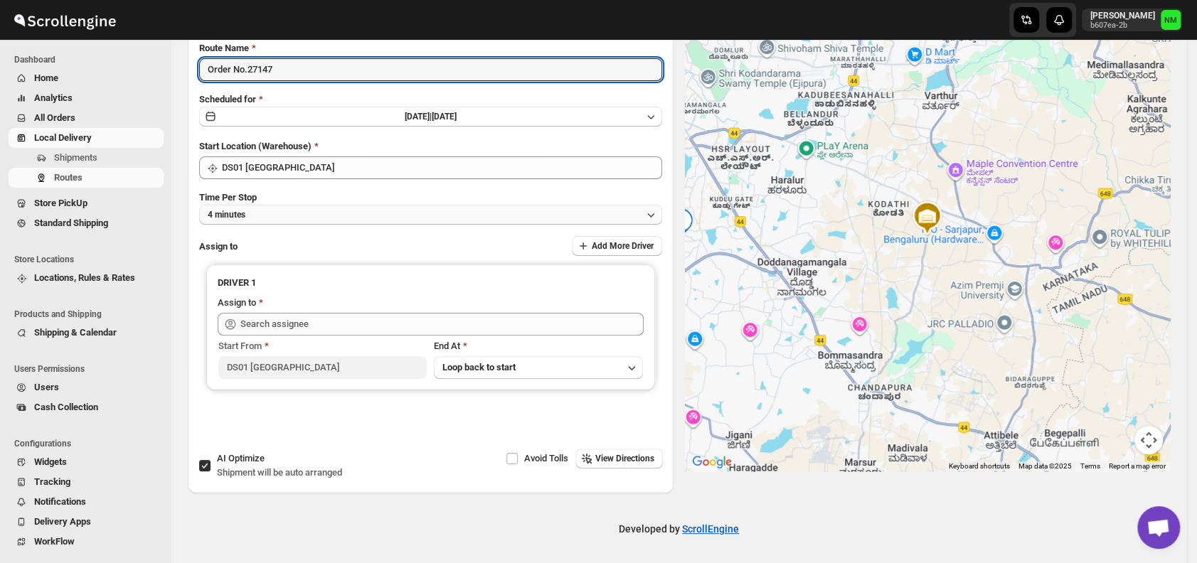
type input "Order No.27147"
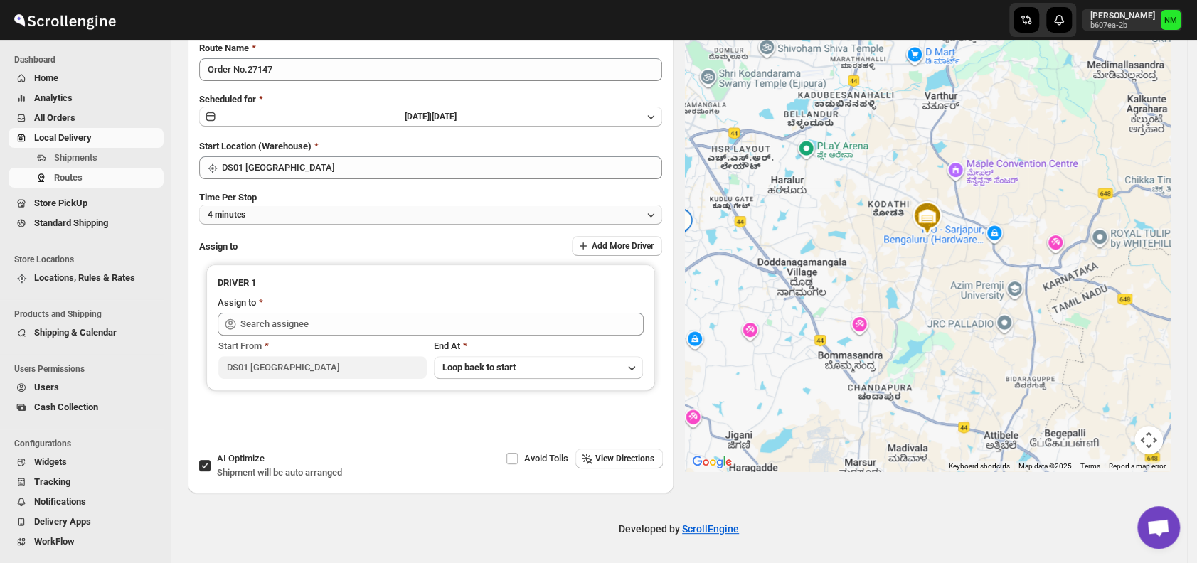
click at [272, 220] on button "4 minutes" at bounding box center [430, 215] width 463 height 20
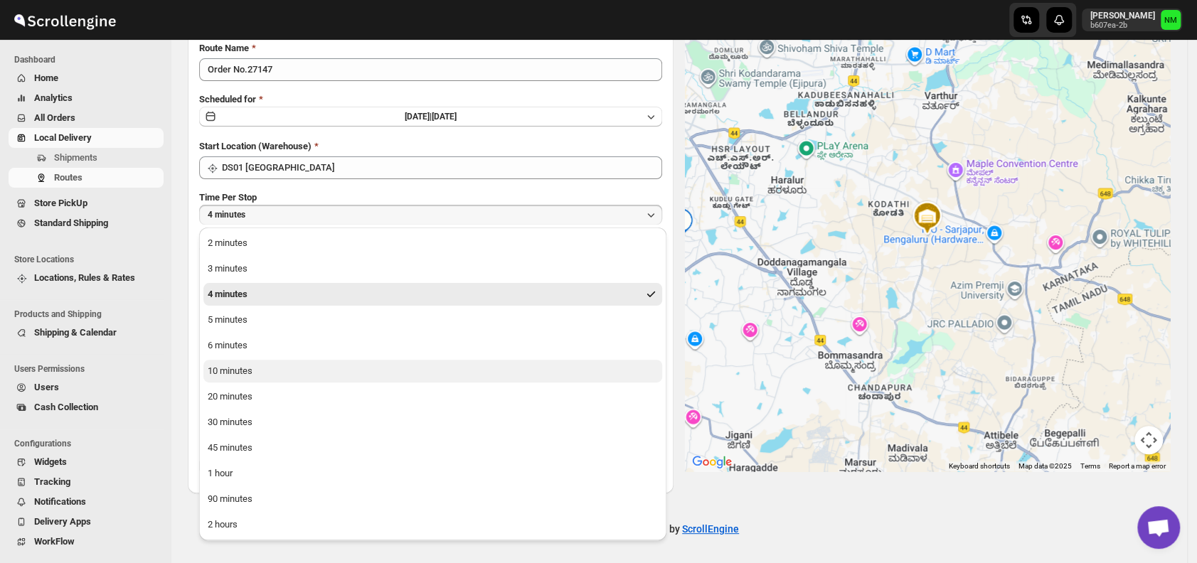
click at [243, 371] on div "10 minutes" at bounding box center [230, 371] width 45 height 14
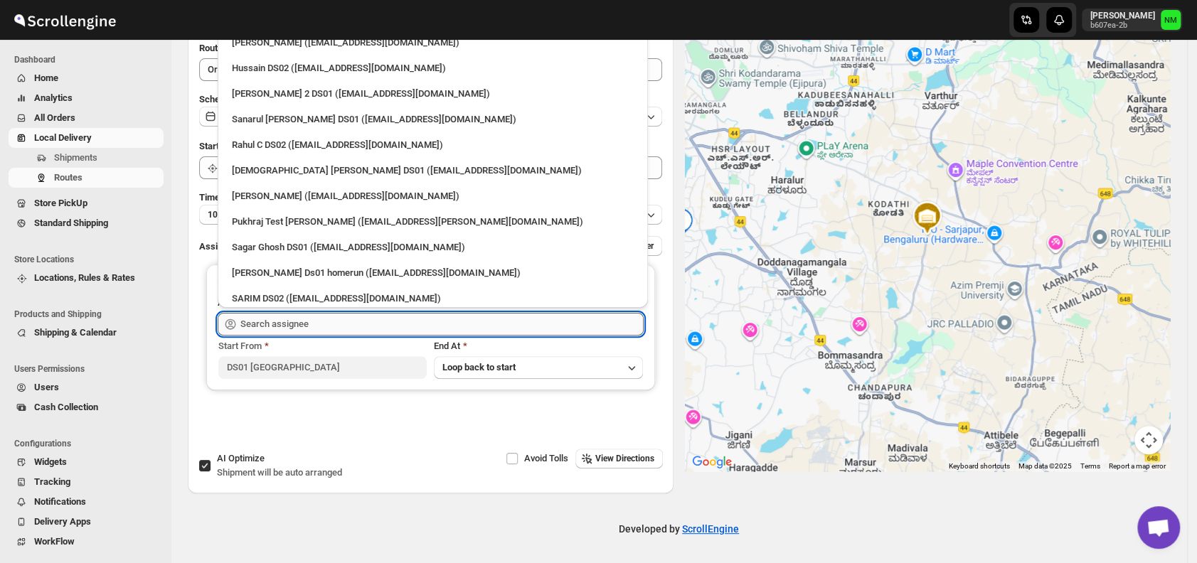
click at [326, 332] on input "text" at bounding box center [441, 324] width 403 height 23
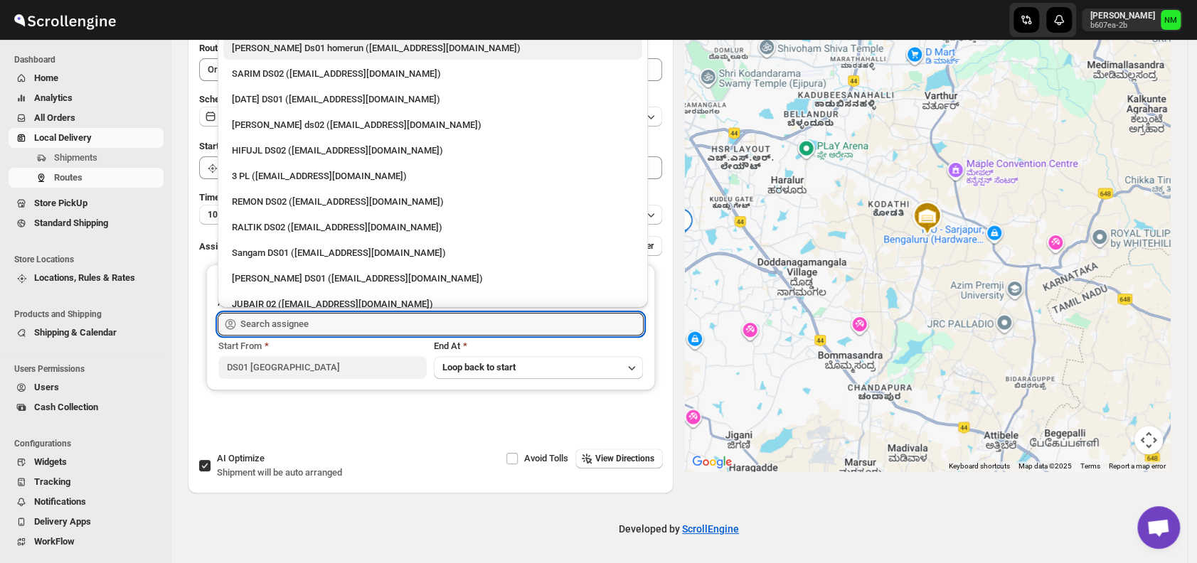
scroll to position [1263, 0]
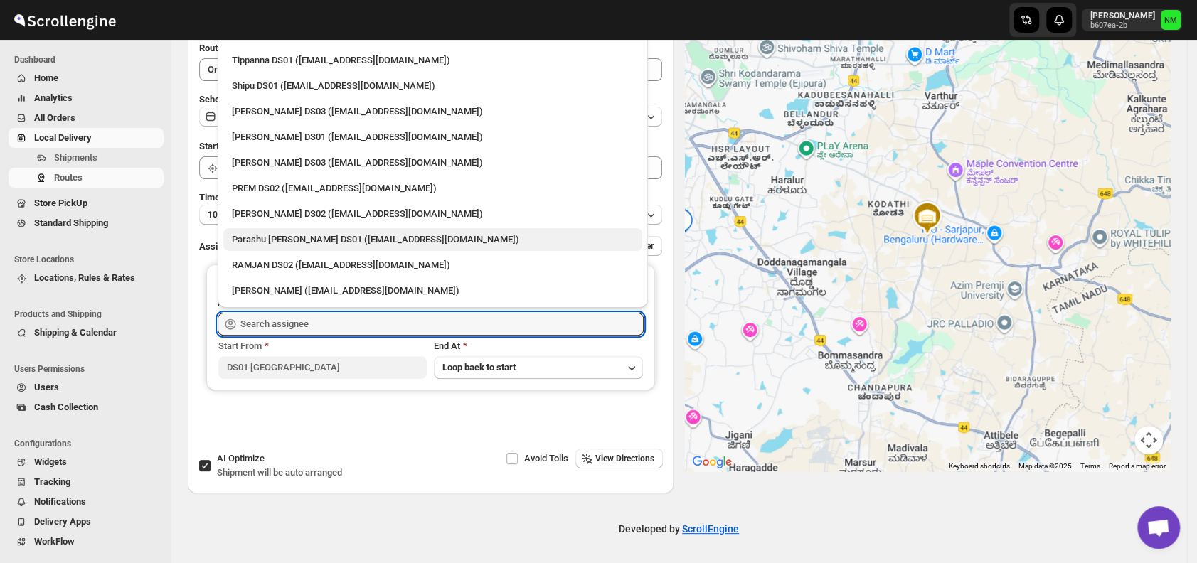
click at [341, 242] on div "Parashu [PERSON_NAME] DS01 ([EMAIL_ADDRESS][DOMAIN_NAME])" at bounding box center [433, 240] width 402 height 14
type input "Parashu [PERSON_NAME] DS01 ([EMAIL_ADDRESS][DOMAIN_NAME])"
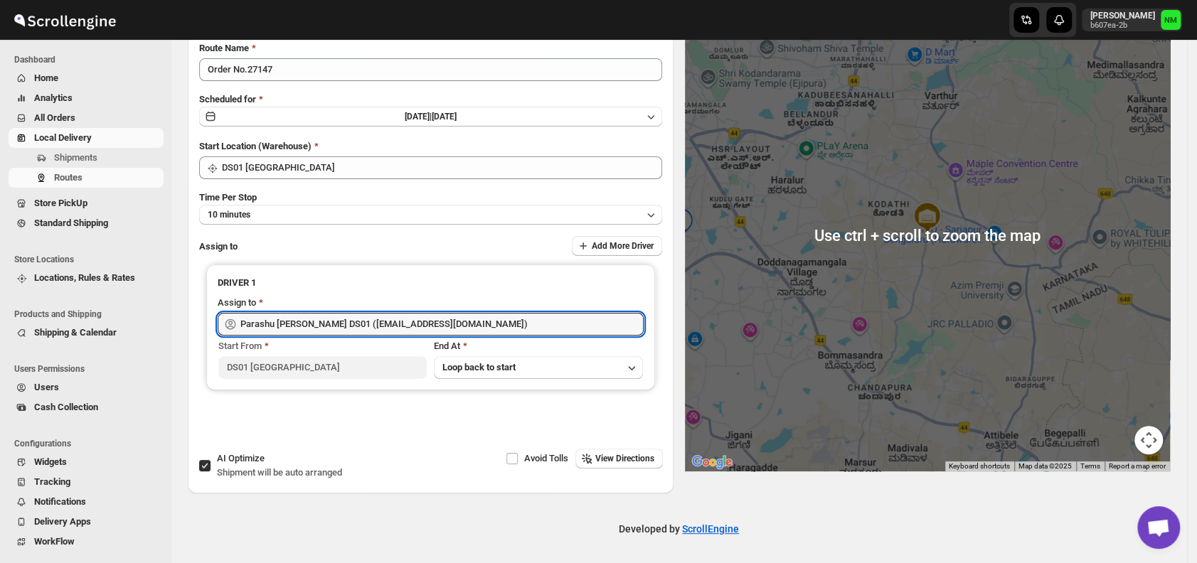
scroll to position [0, 0]
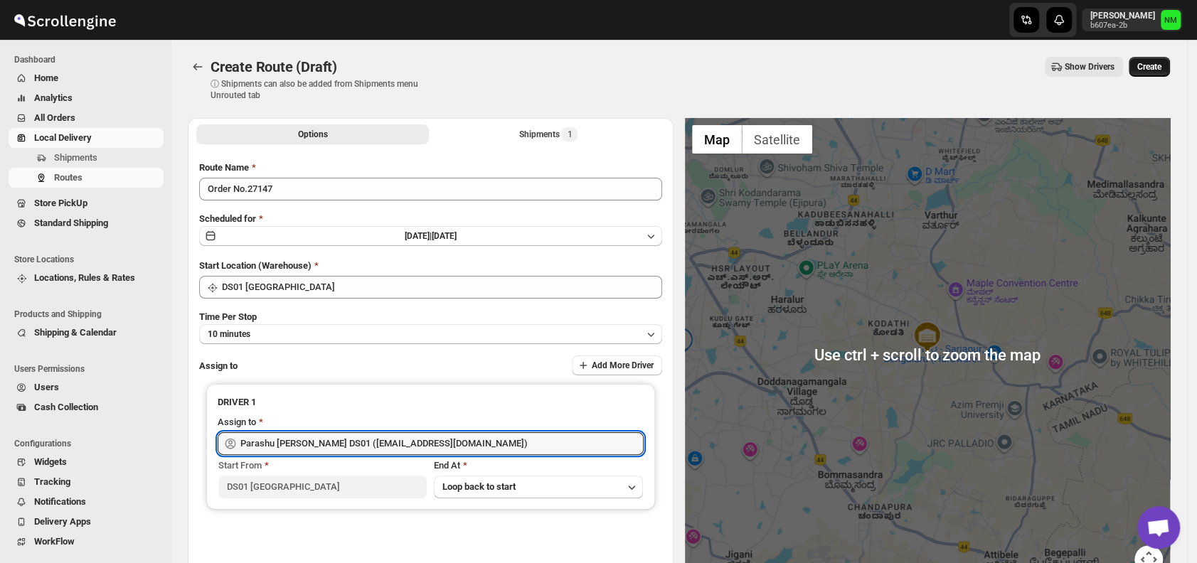
click at [1150, 70] on span "Create" at bounding box center [1150, 66] width 24 height 11
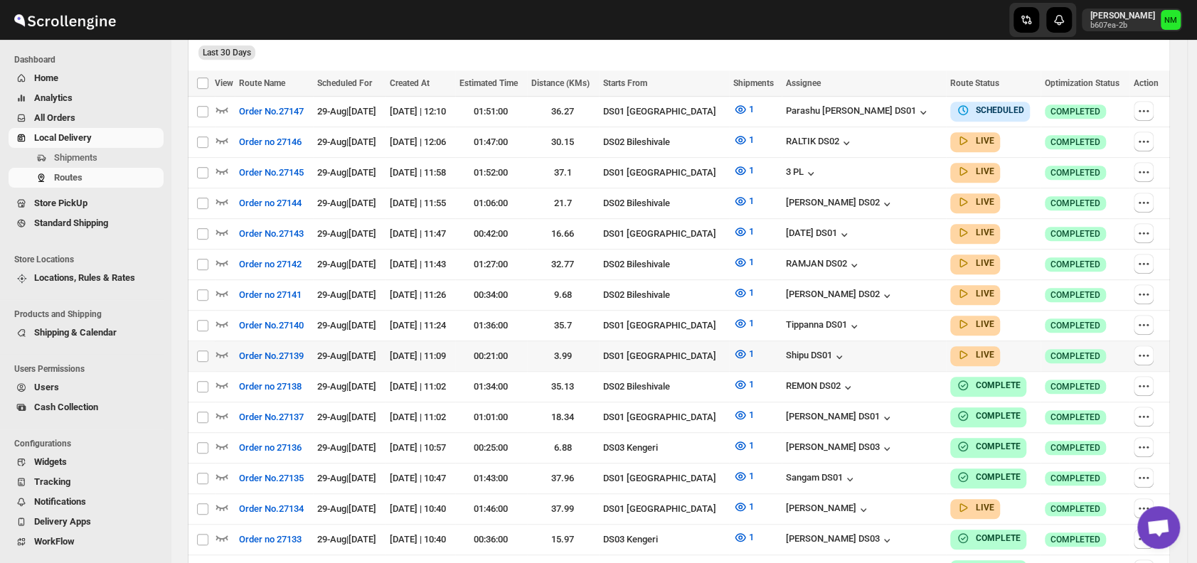
scroll to position [396, 0]
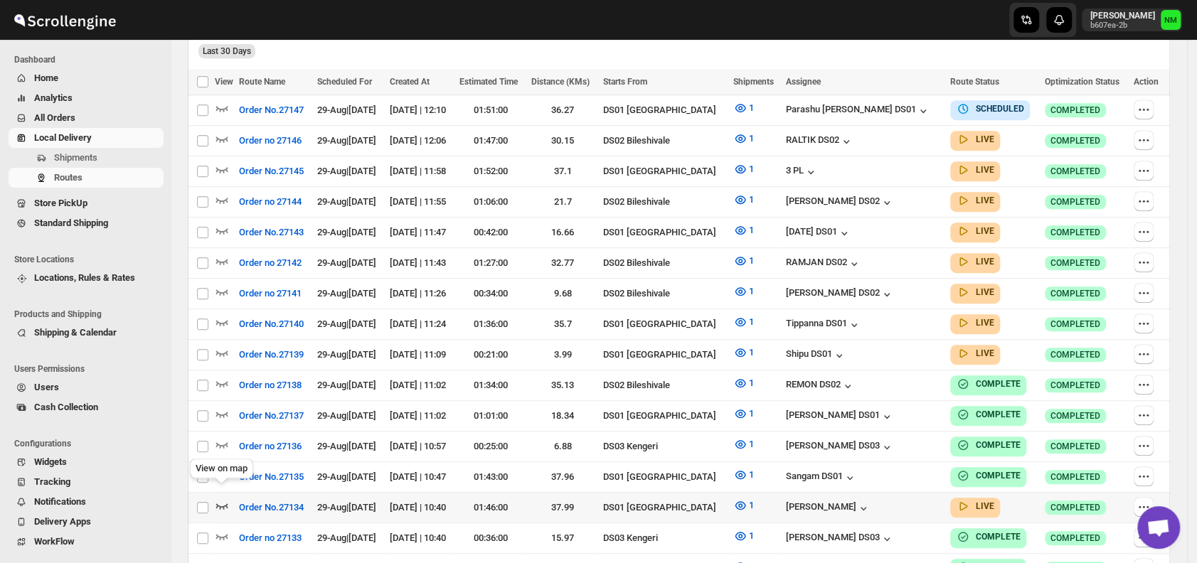
click at [221, 499] on icon "button" at bounding box center [222, 506] width 14 height 14
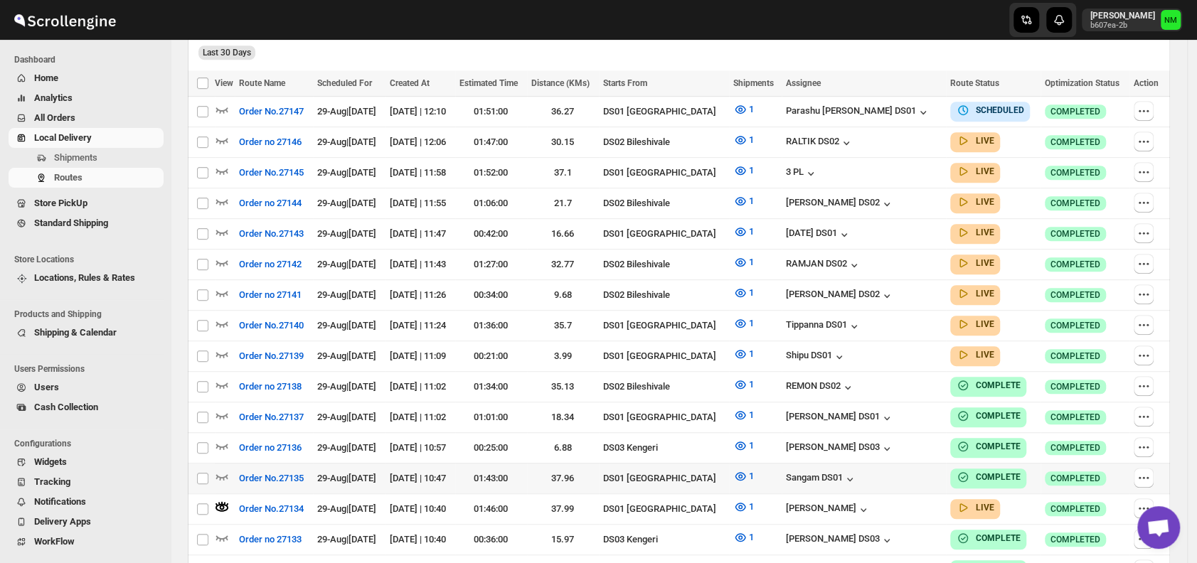
scroll to position [0, 0]
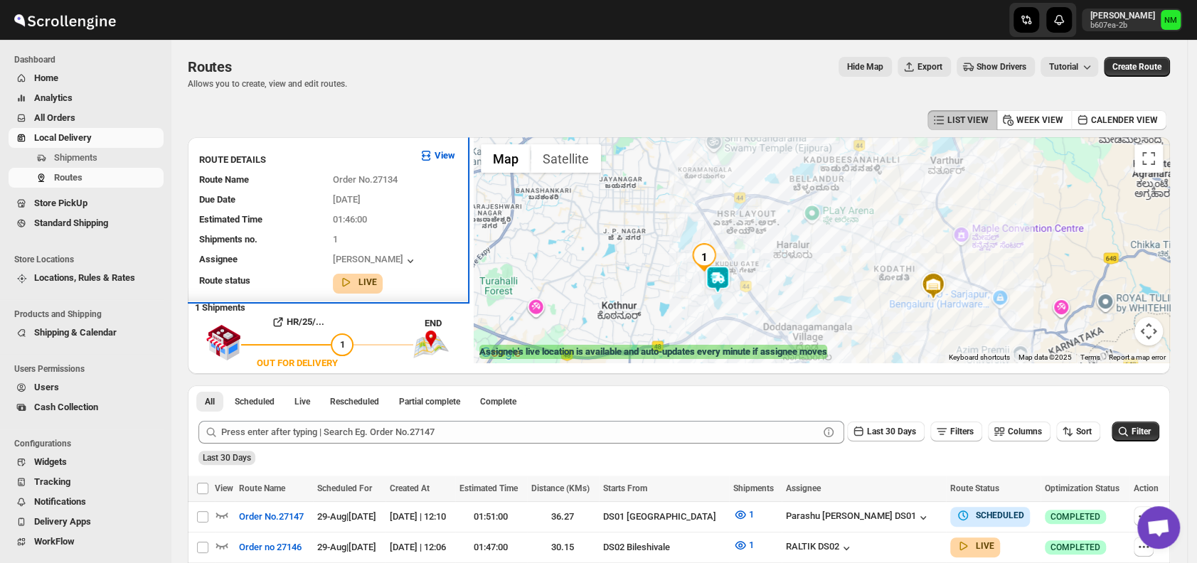
click at [231, 153] on h3 "ROUTE DETAILS" at bounding box center [303, 160] width 208 height 14
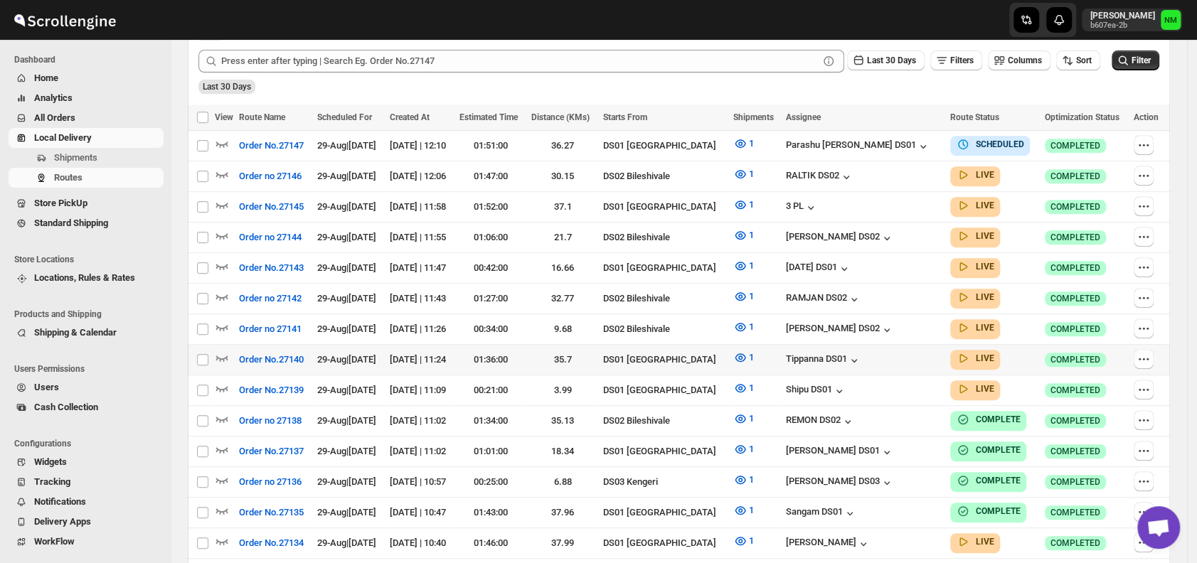
scroll to position [367, 0]
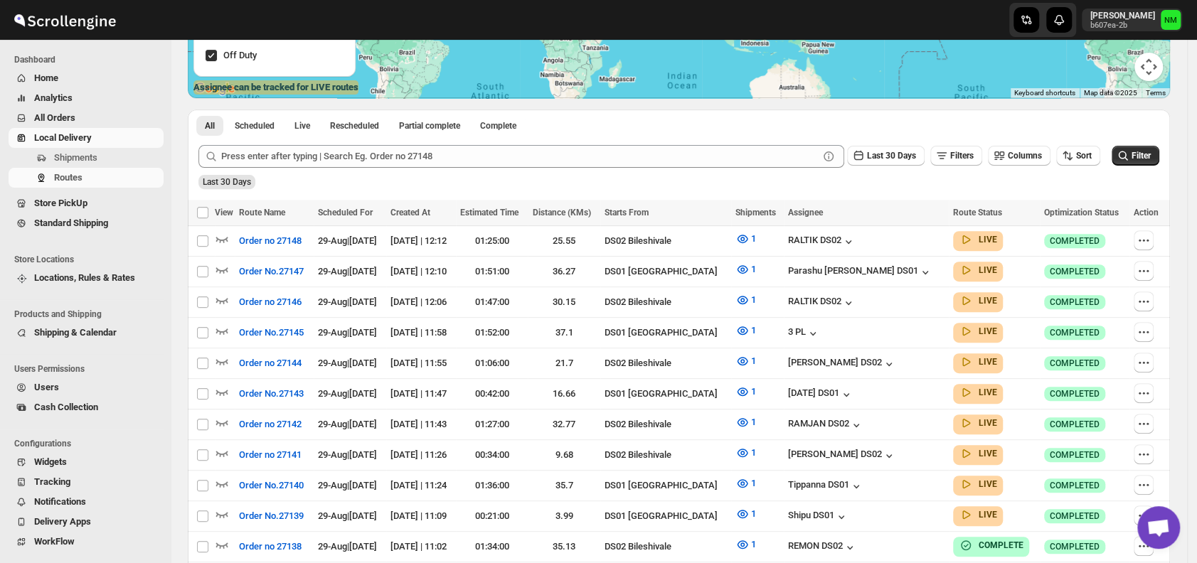
scroll to position [248, 0]
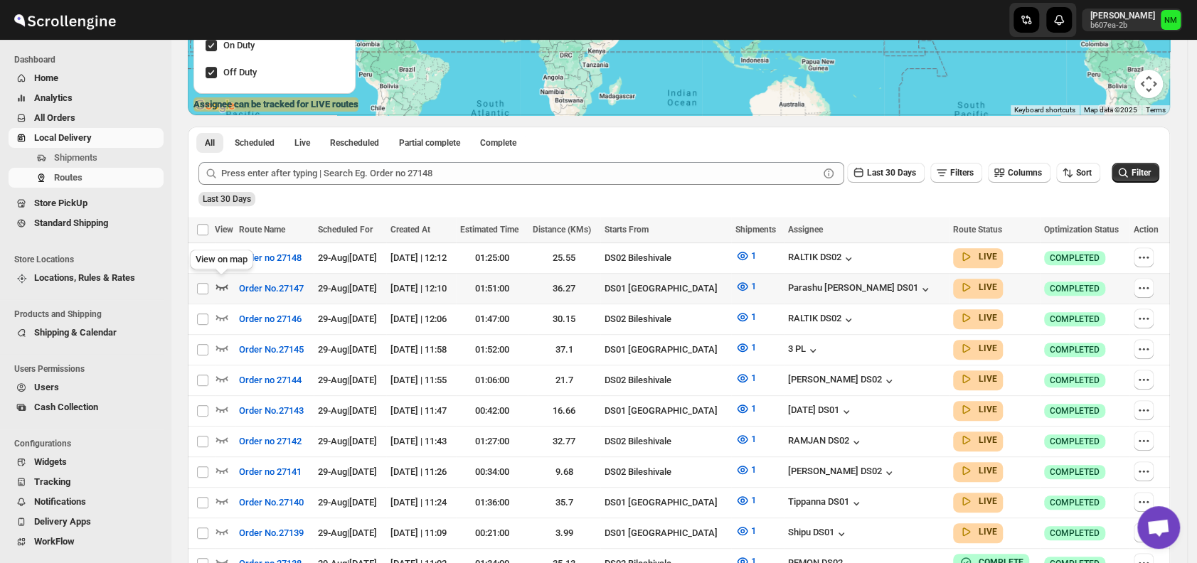
click at [226, 287] on icon "button" at bounding box center [222, 288] width 12 height 6
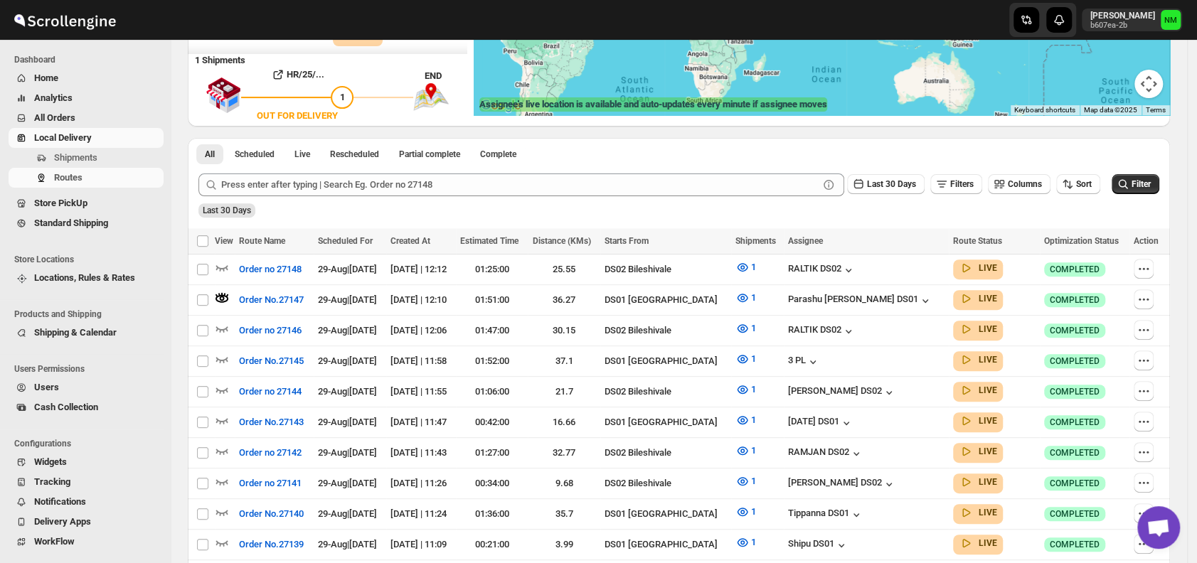
scroll to position [0, 0]
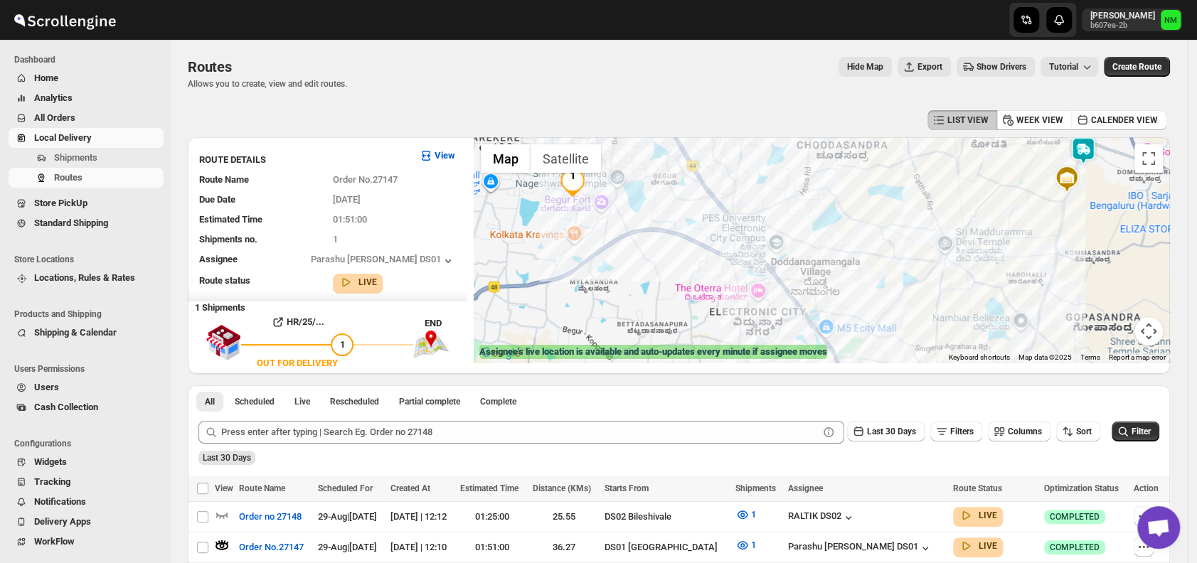
click at [1090, 159] on img at bounding box center [1083, 151] width 28 height 28
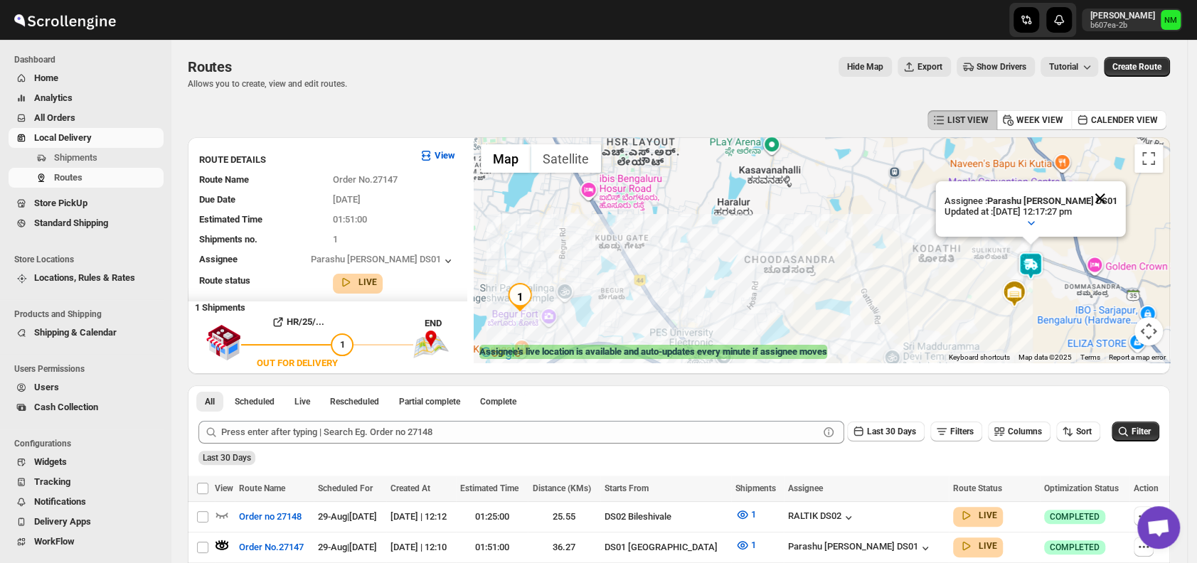
click at [1108, 194] on button "Close" at bounding box center [1100, 198] width 34 height 34
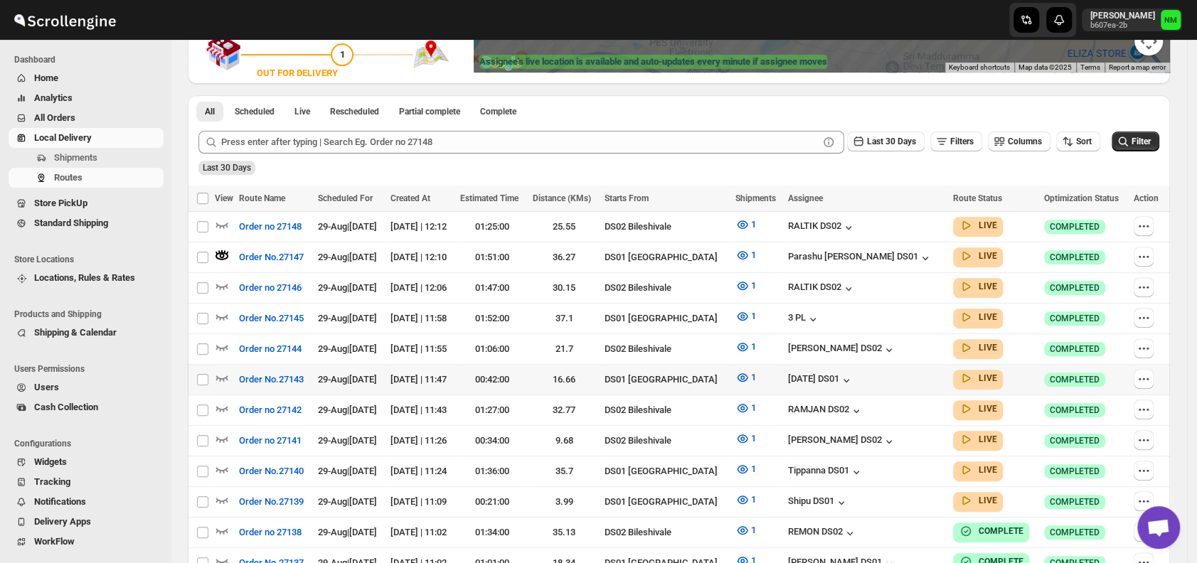
scroll to position [291, 0]
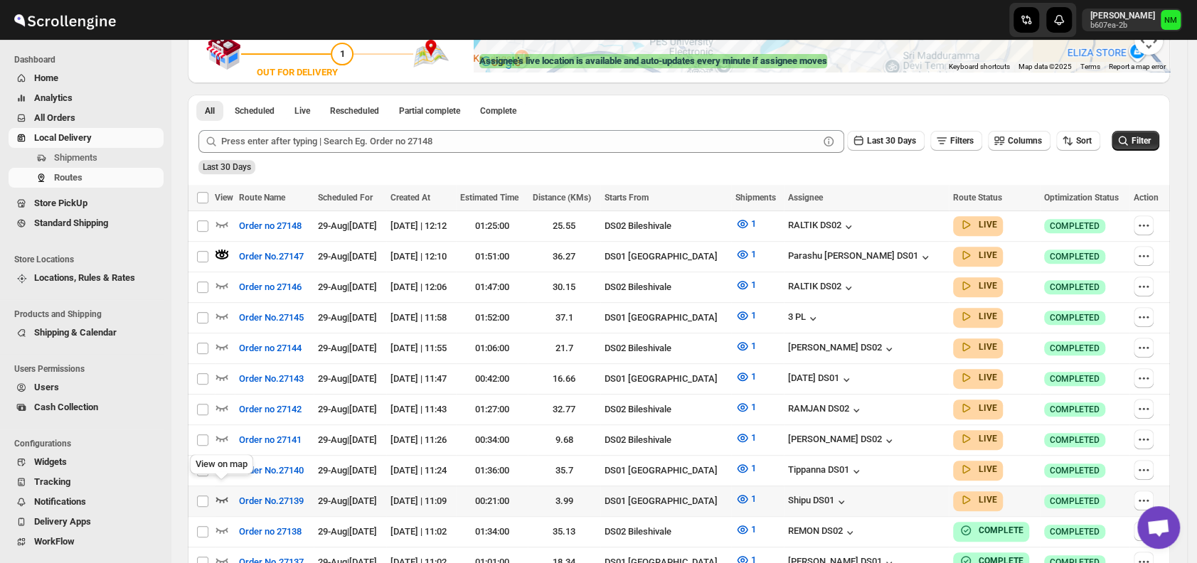
click at [225, 492] on icon "button" at bounding box center [222, 499] width 14 height 14
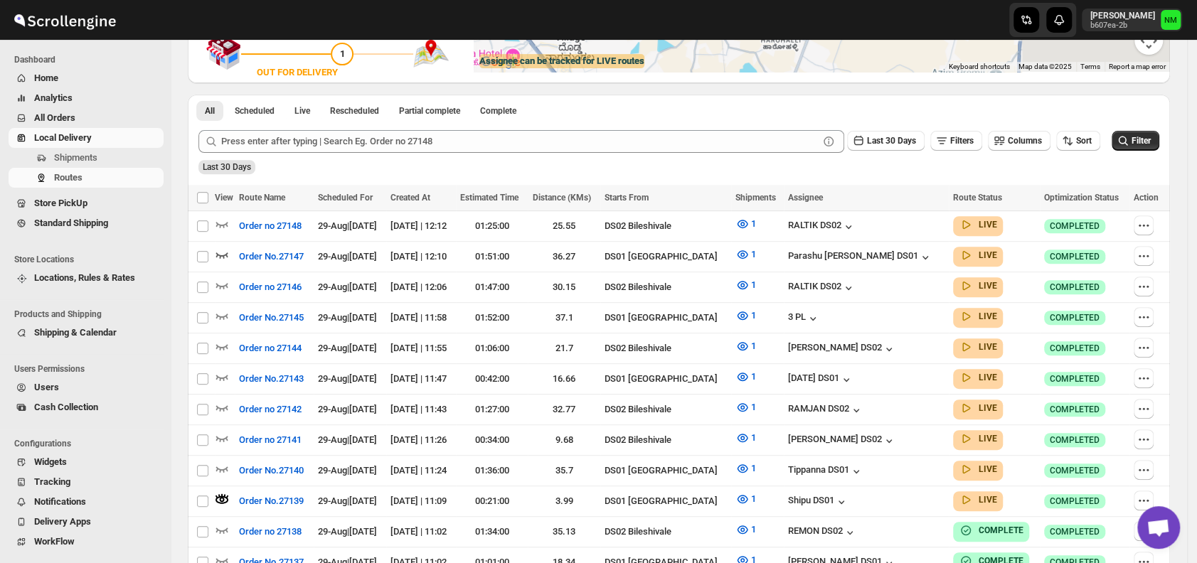
scroll to position [0, 0]
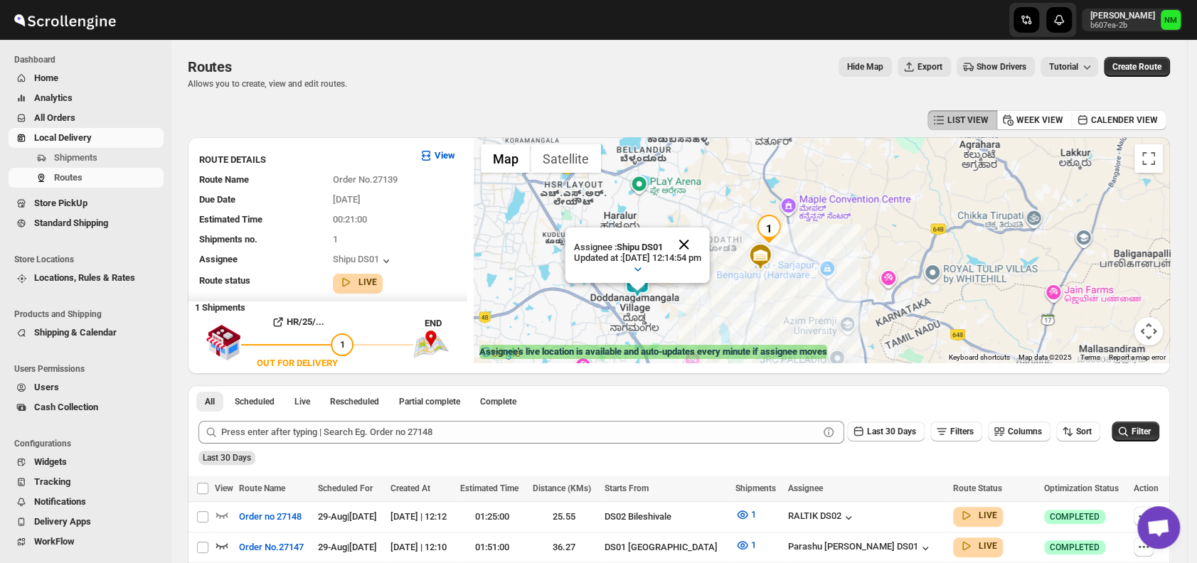
click at [701, 241] on button "Close" at bounding box center [684, 245] width 34 height 34
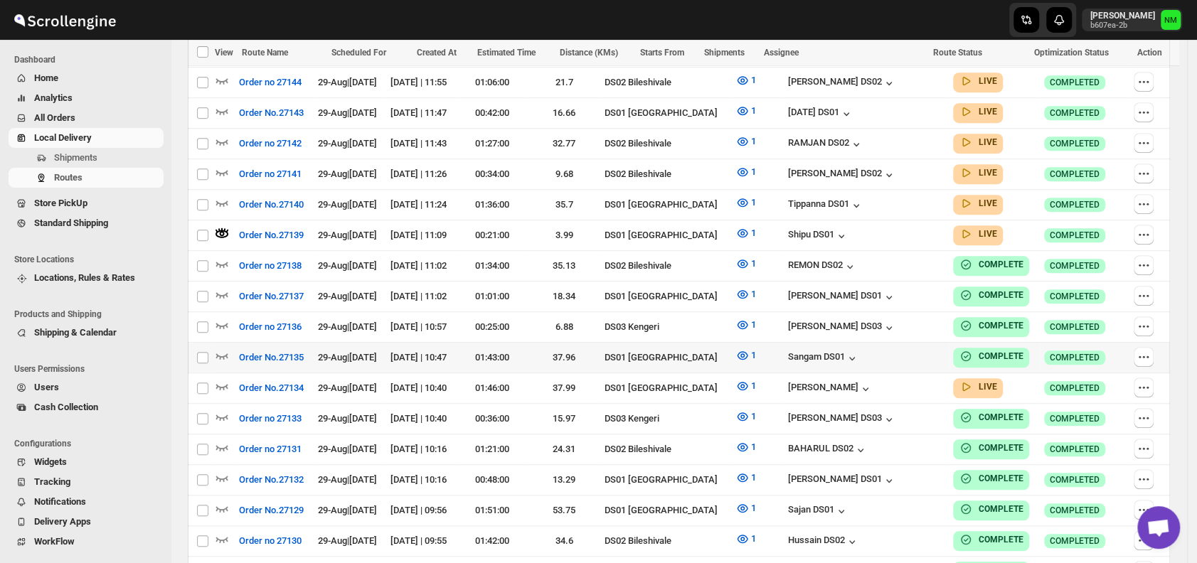
scroll to position [558, 0]
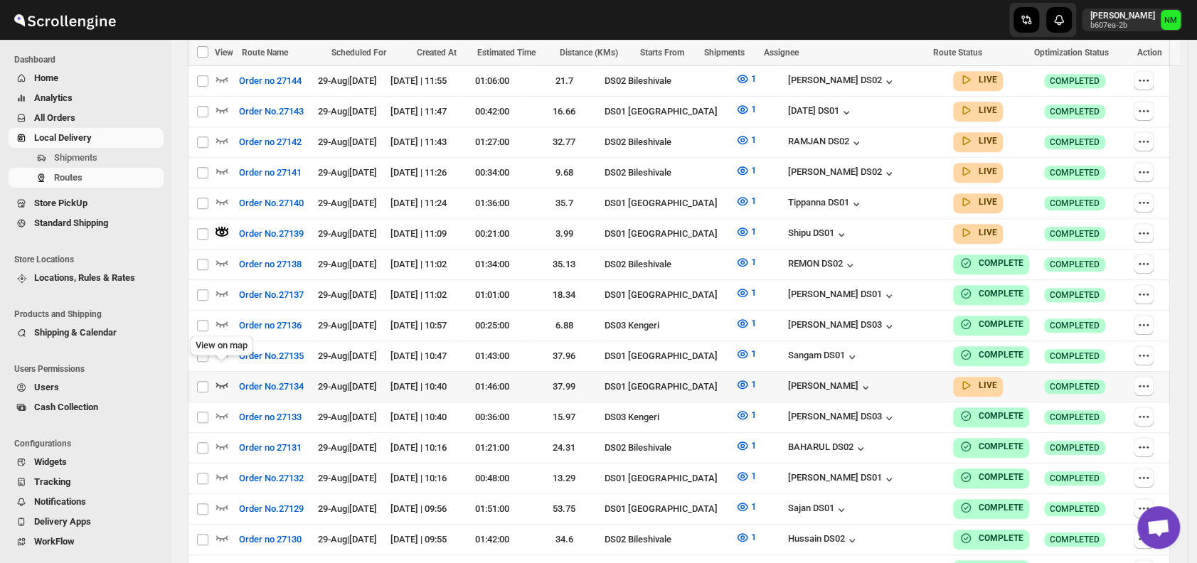
click at [224, 378] on icon "button" at bounding box center [222, 385] width 14 height 14
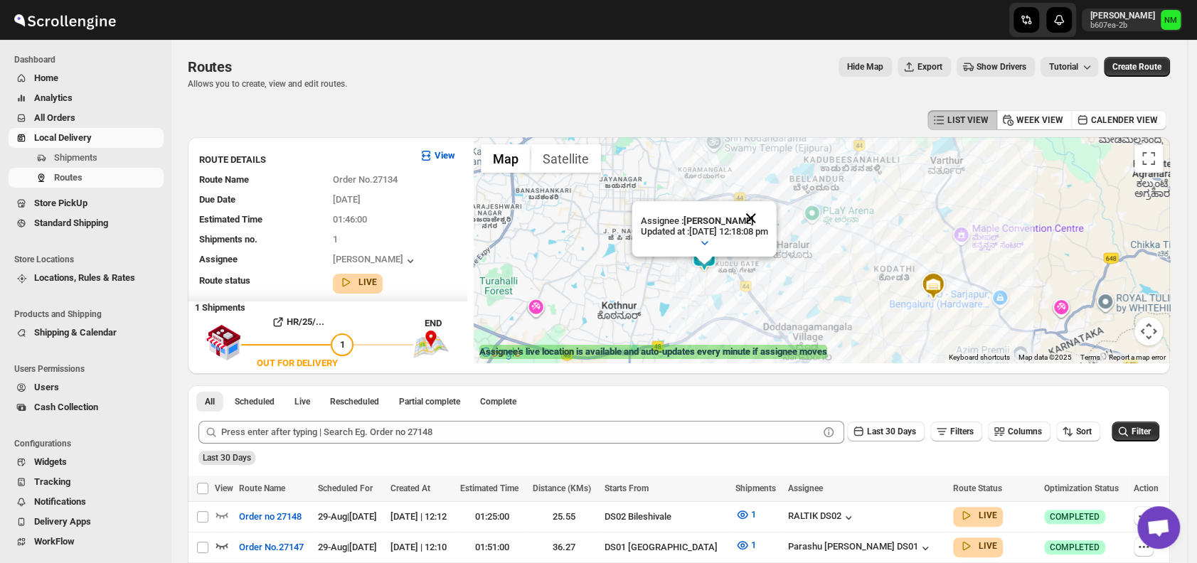
click at [768, 216] on button "Close" at bounding box center [751, 218] width 34 height 34
click at [88, 159] on span "Shipments" at bounding box center [75, 157] width 43 height 11
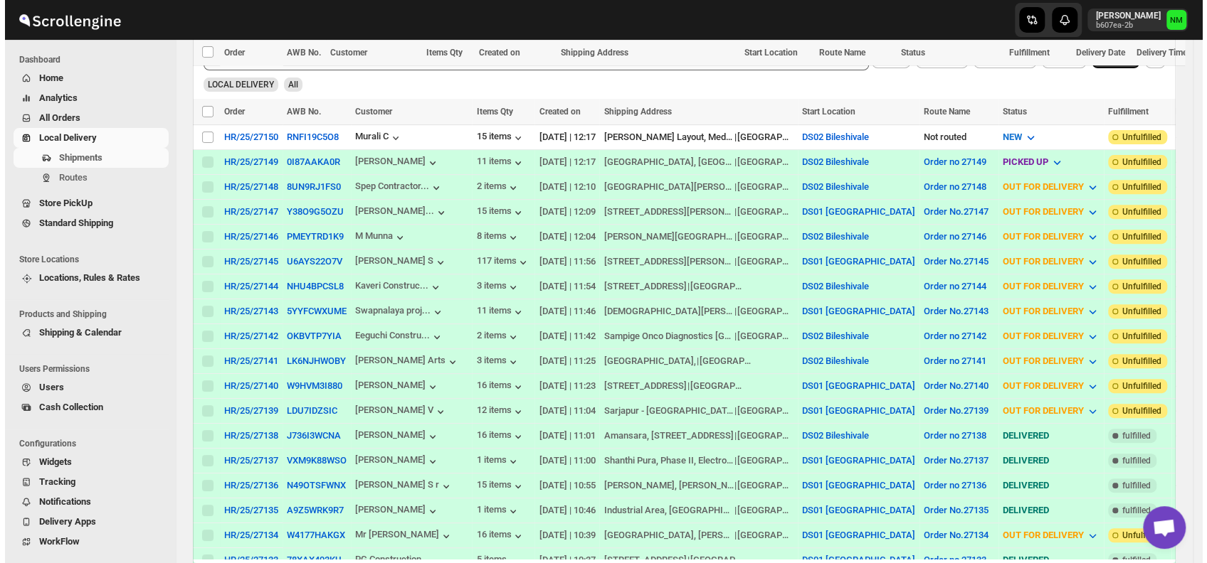
scroll to position [405, 0]
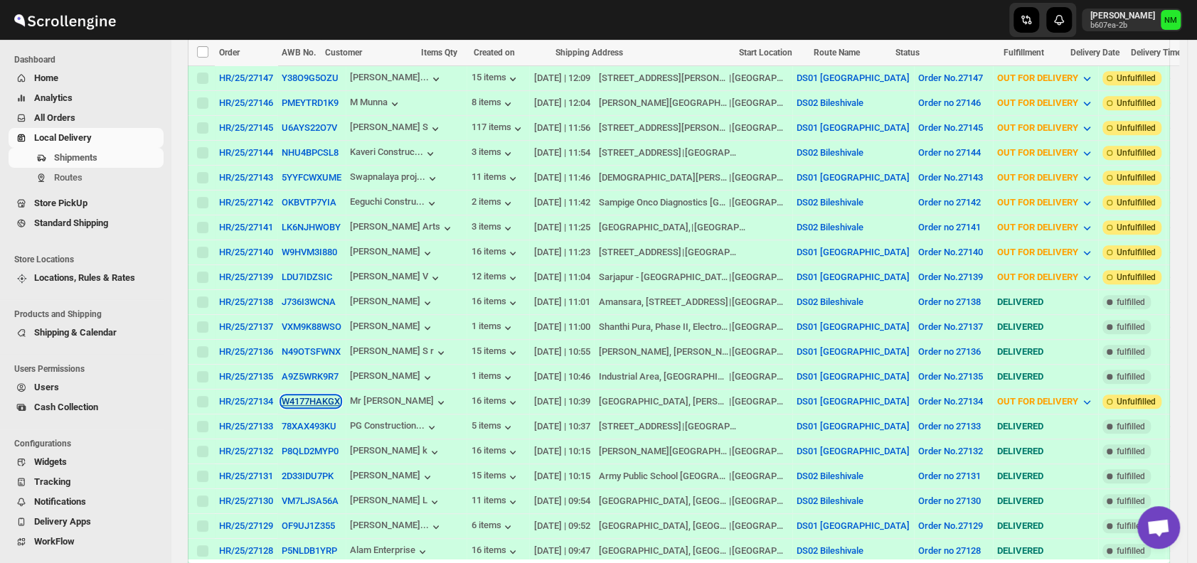
click at [297, 396] on button "W4177HAKGX" at bounding box center [311, 401] width 58 height 11
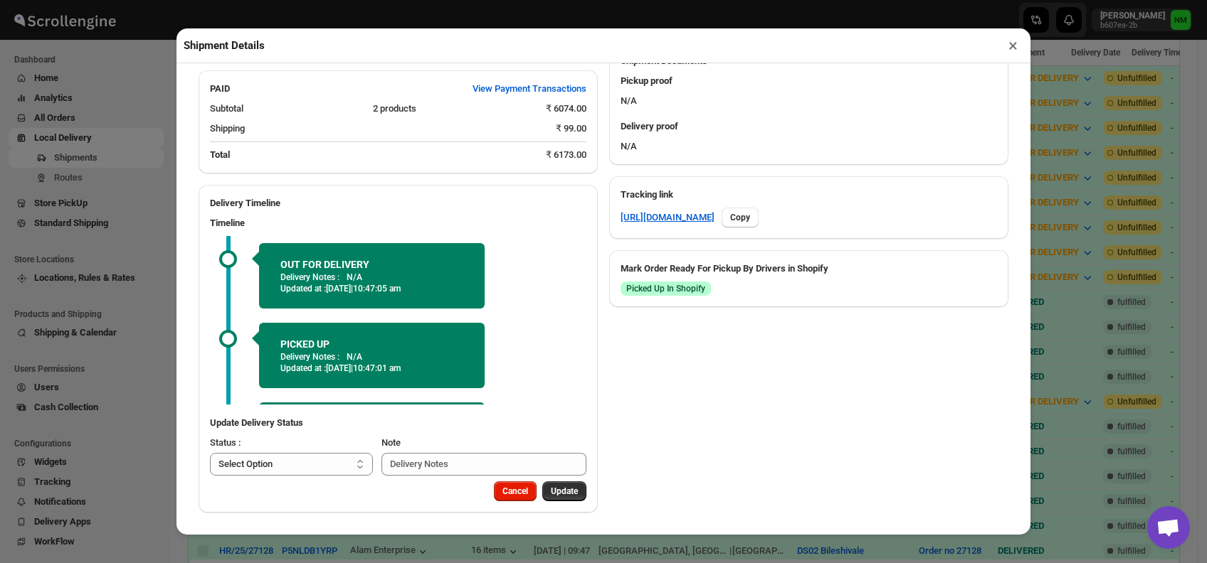
scroll to position [70, 0]
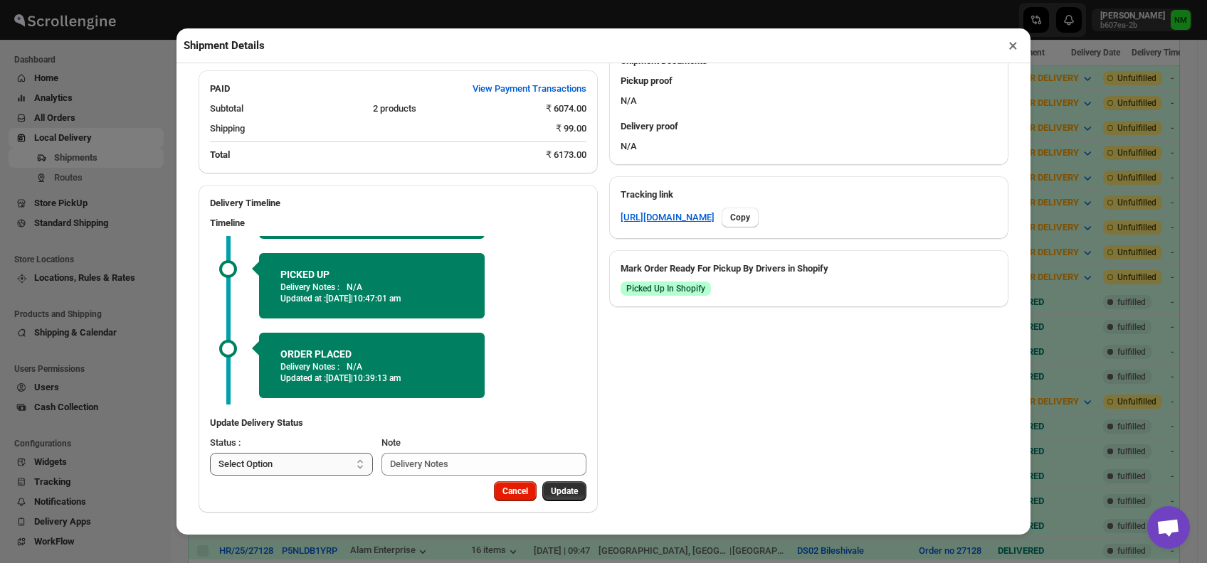
click at [338, 467] on select "Select Option PICKED UP OUT FOR DELIVERY RESCHEDULE DELIVERED CANCELLED" at bounding box center [291, 464] width 163 height 23
select select "DELIVERED"
click at [210, 453] on select "Select Option PICKED UP OUT FOR DELIVERY RESCHEDULE DELIVERED CANCELLED" at bounding box center [291, 464] width 163 height 23
click at [550, 485] on button "Update" at bounding box center [564, 492] width 44 height 20
select select
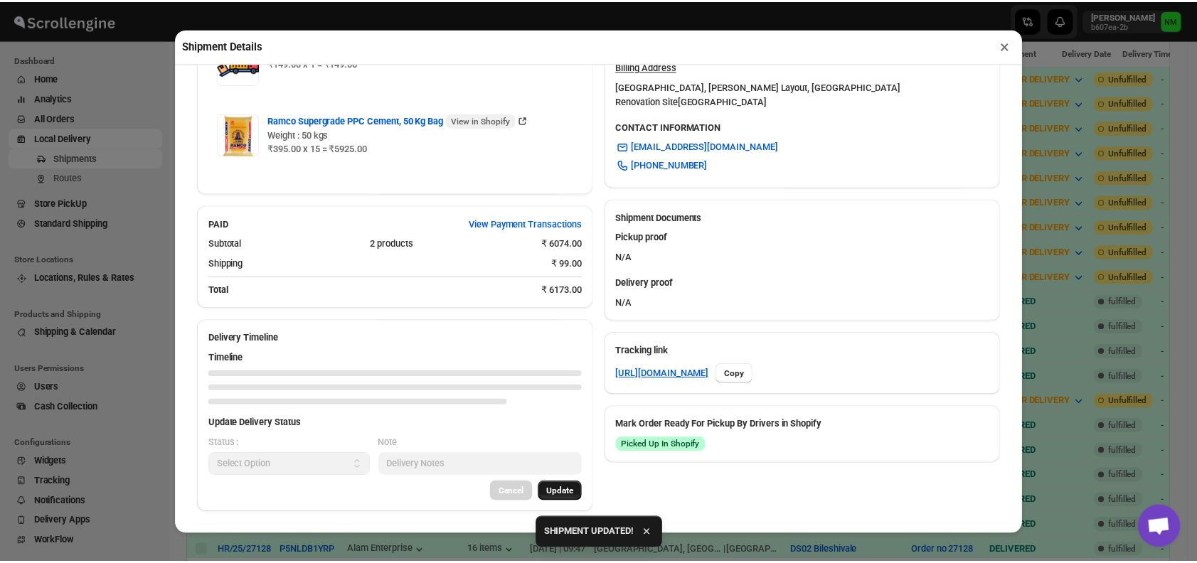
scroll to position [606, 0]
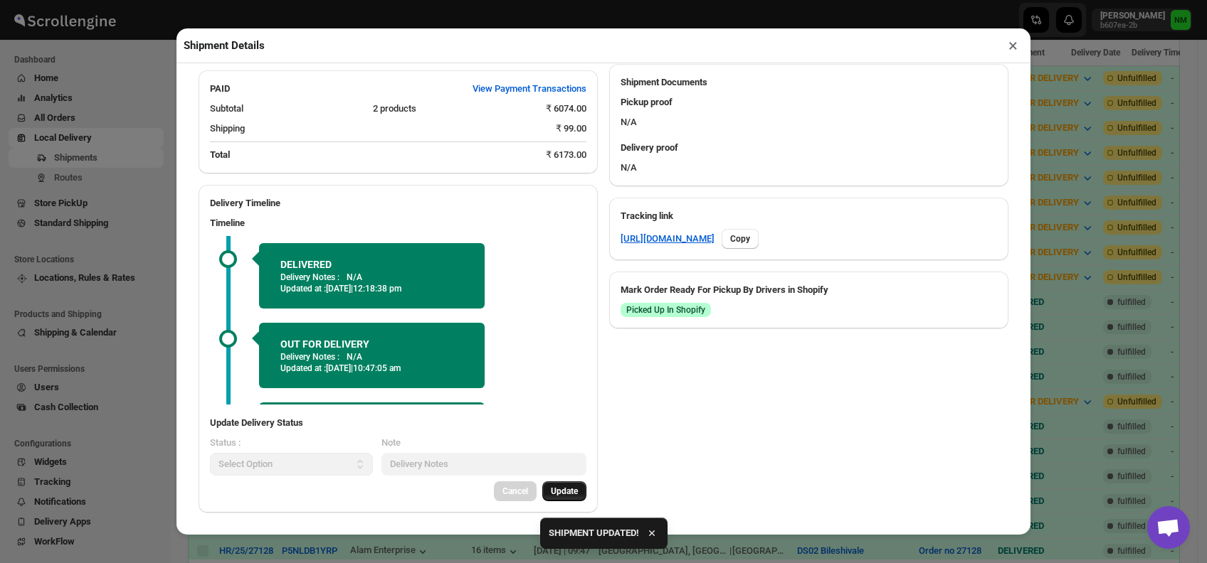
click at [1007, 51] on button "×" at bounding box center [1012, 46] width 21 height 20
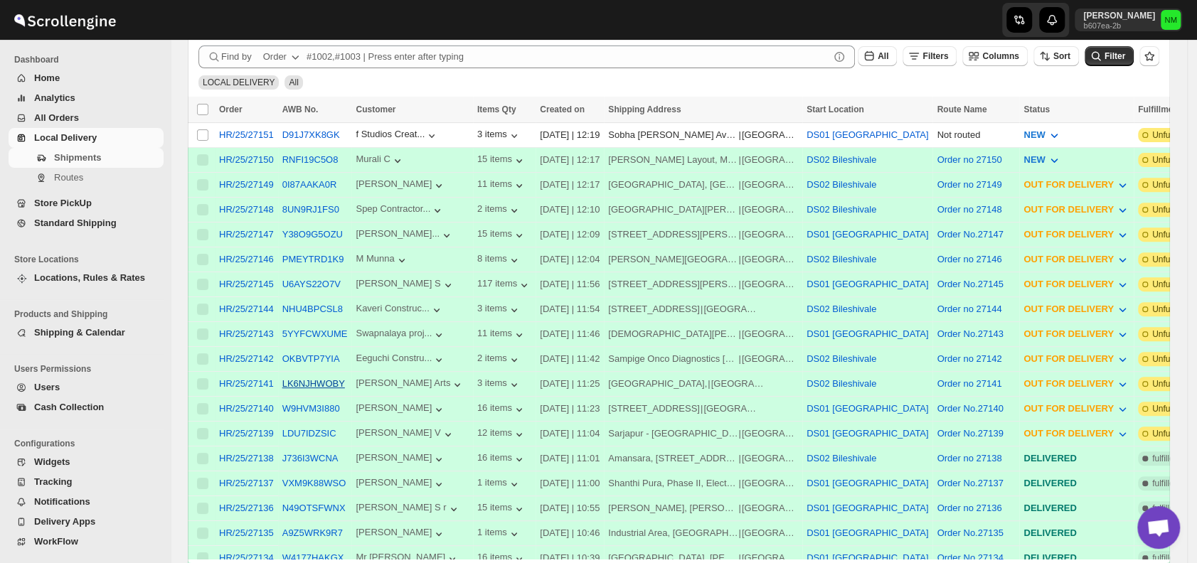
scroll to position [267, 0]
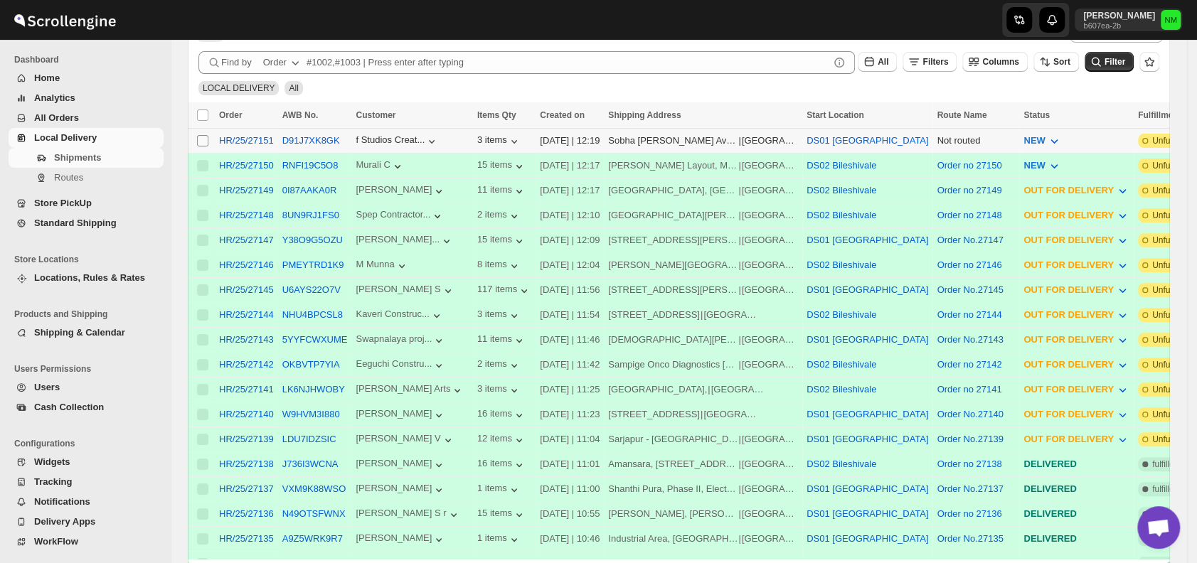
click at [201, 137] on input "Select shipment" at bounding box center [202, 140] width 11 height 11
checkbox input "true"
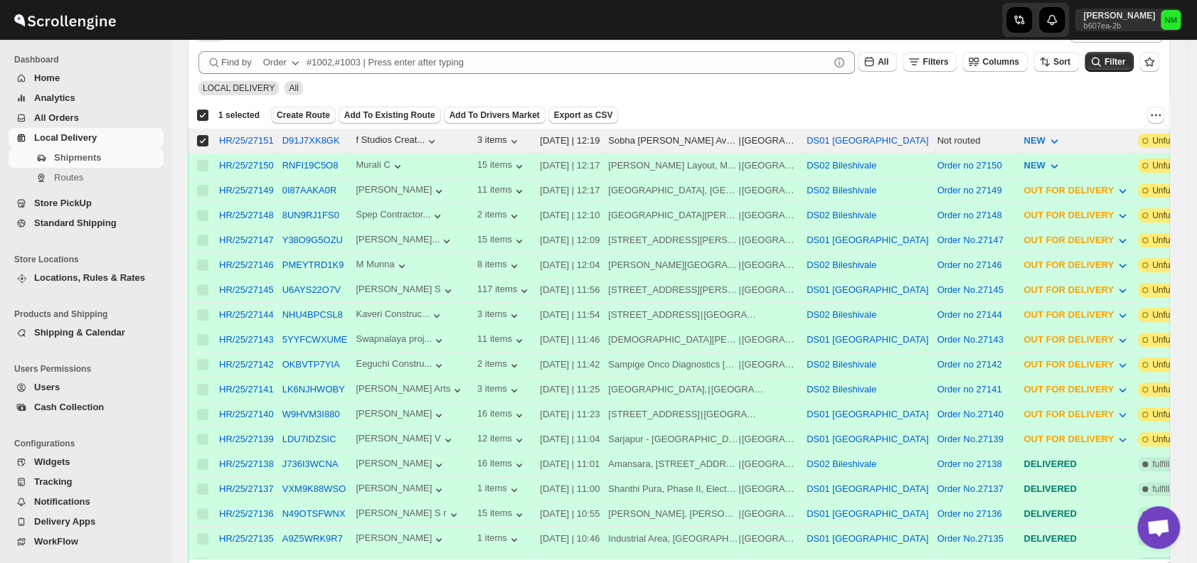
click at [285, 120] on button "Create Route" at bounding box center [303, 115] width 65 height 17
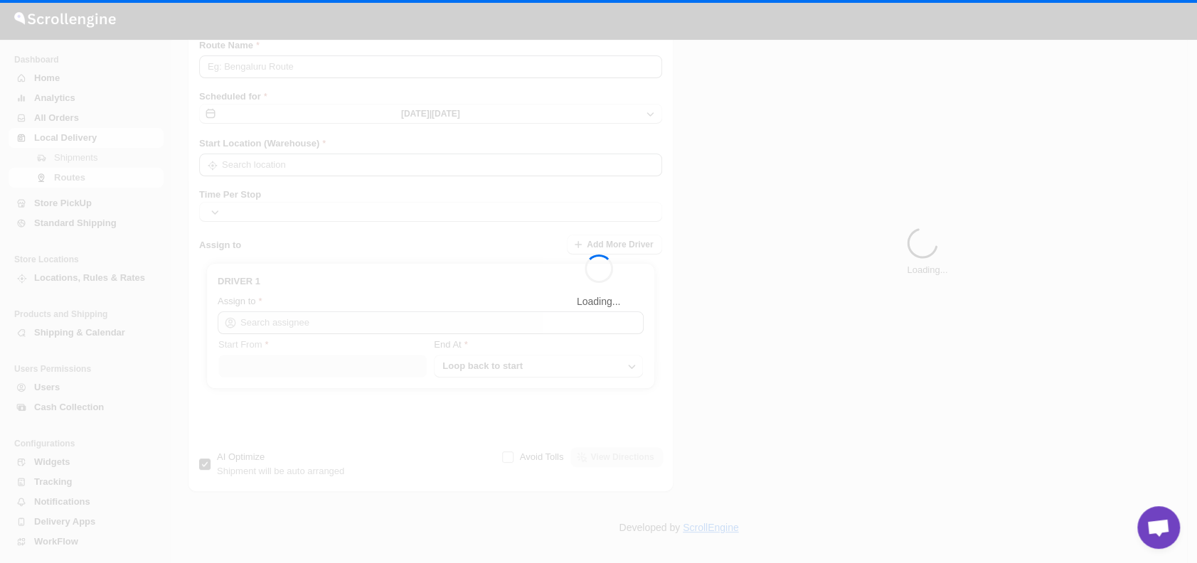
type input "Route - 29/08-1220"
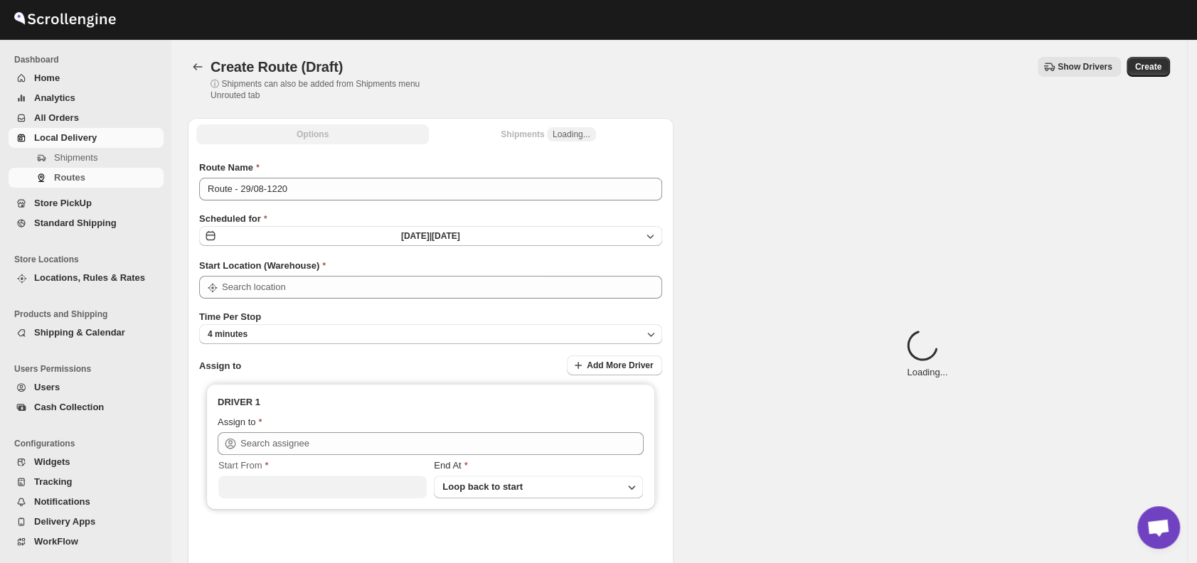
type input "DS01 [GEOGRAPHIC_DATA]"
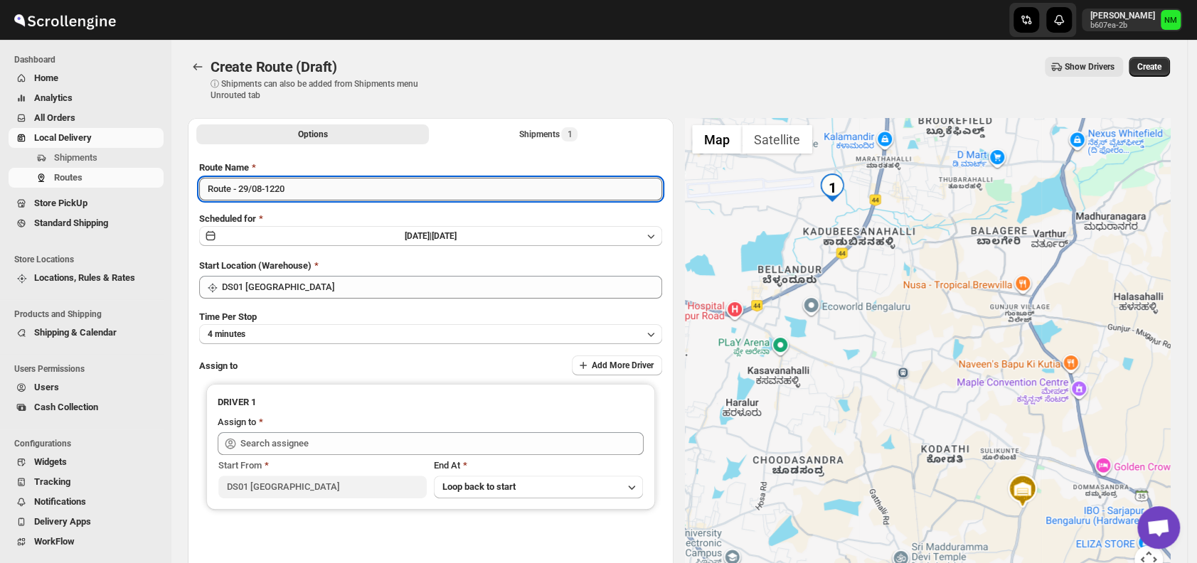
click at [307, 194] on input "Route - 29/08-1220" at bounding box center [430, 189] width 463 height 23
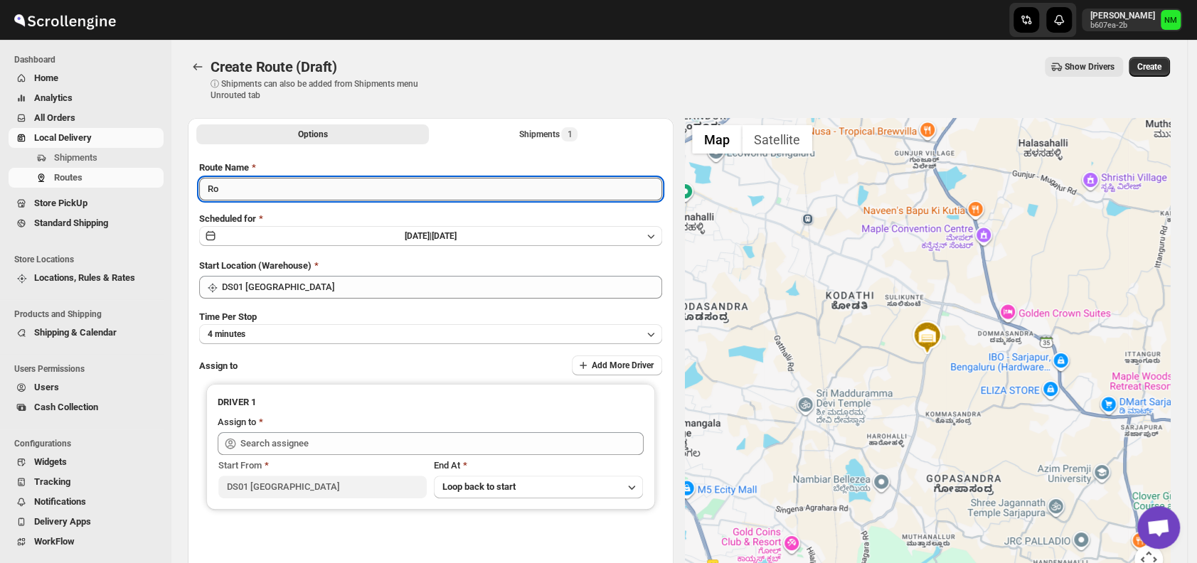
type input "R"
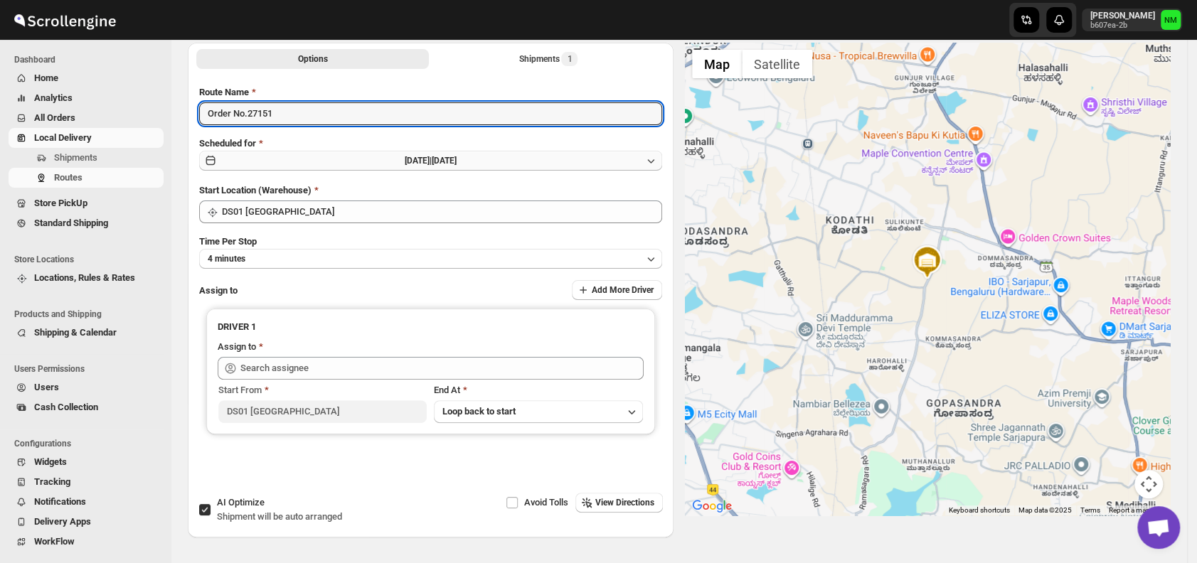
scroll to position [120, 0]
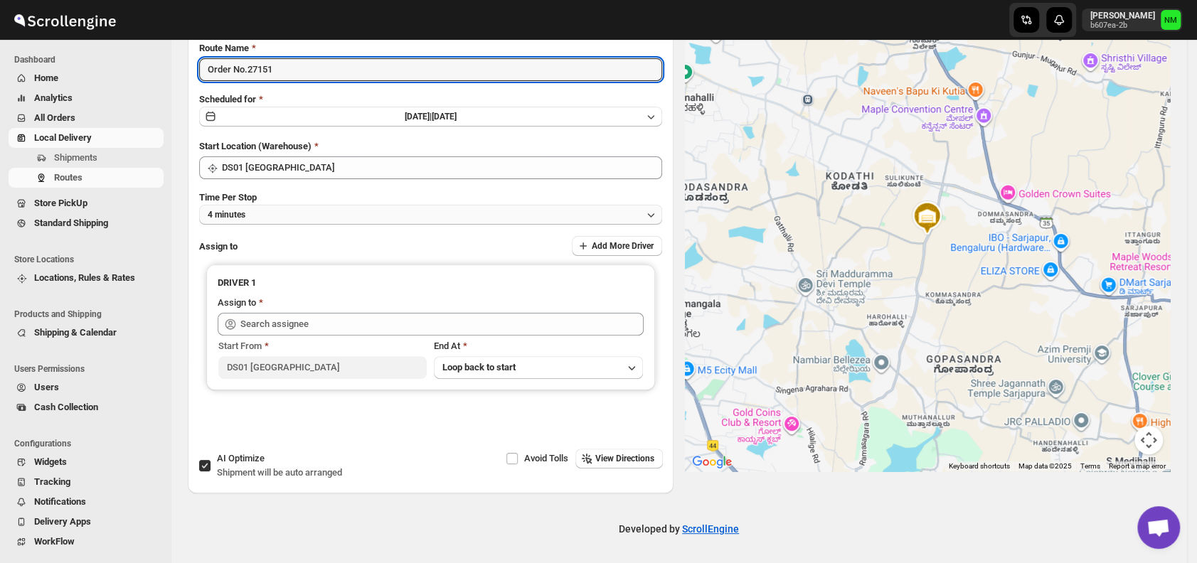
type input "Order No.27151"
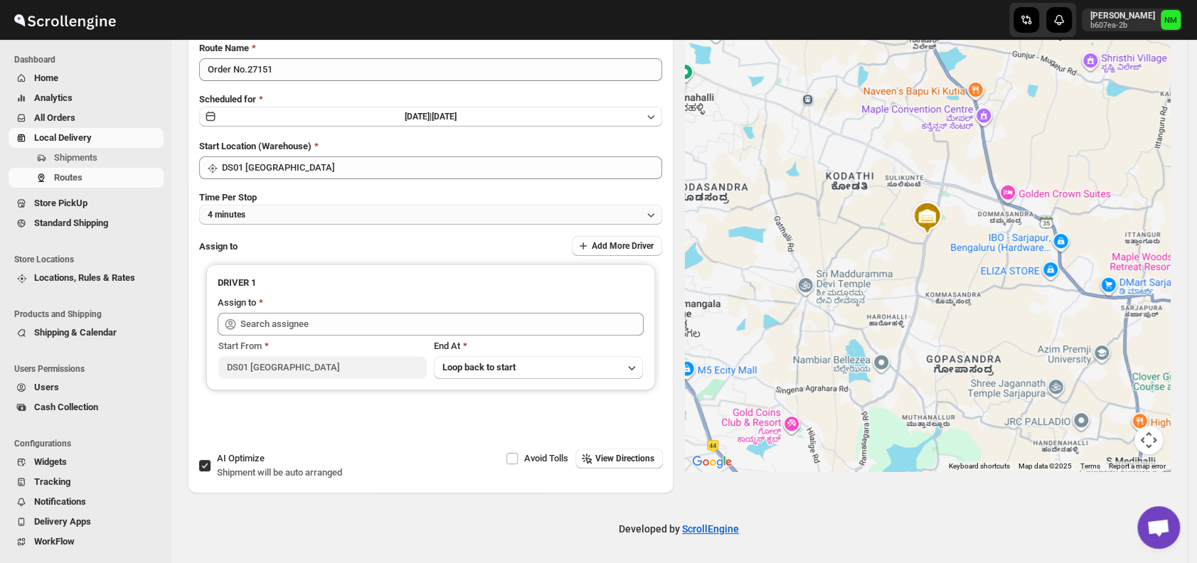
click at [302, 216] on button "4 minutes" at bounding box center [430, 215] width 463 height 20
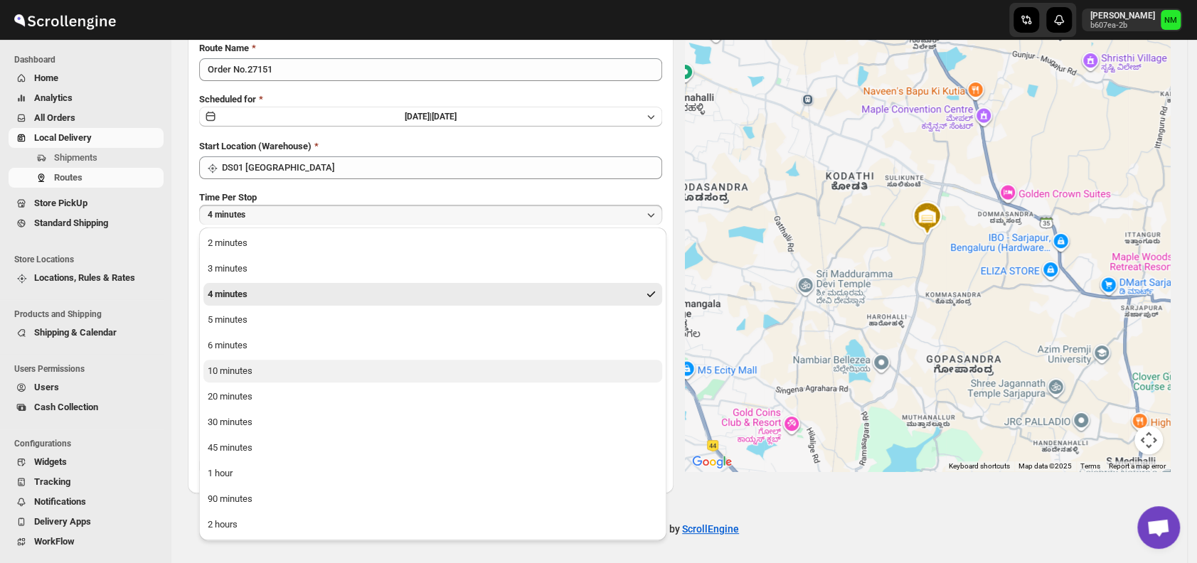
click at [277, 373] on button "10 minutes" at bounding box center [432, 371] width 459 height 23
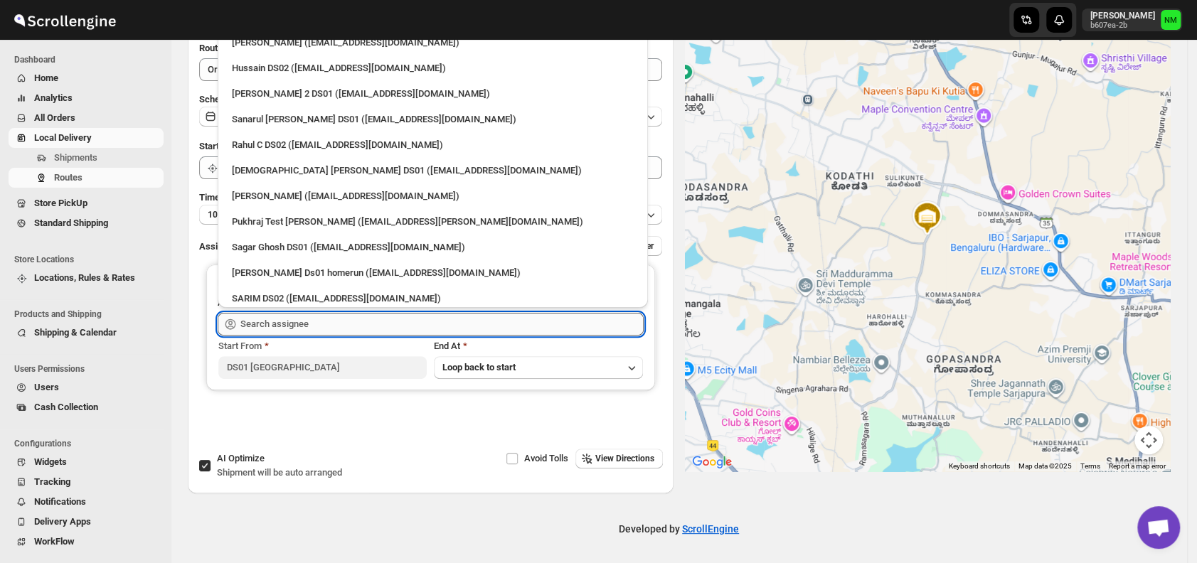
click at [324, 330] on input "text" at bounding box center [441, 324] width 403 height 23
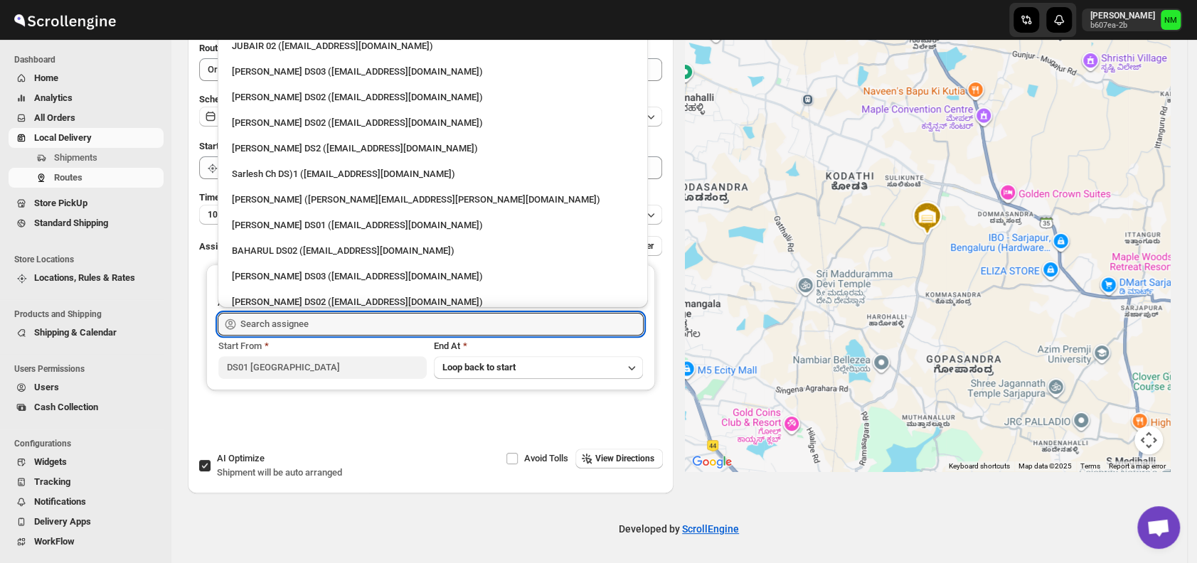
scroll to position [485, 0]
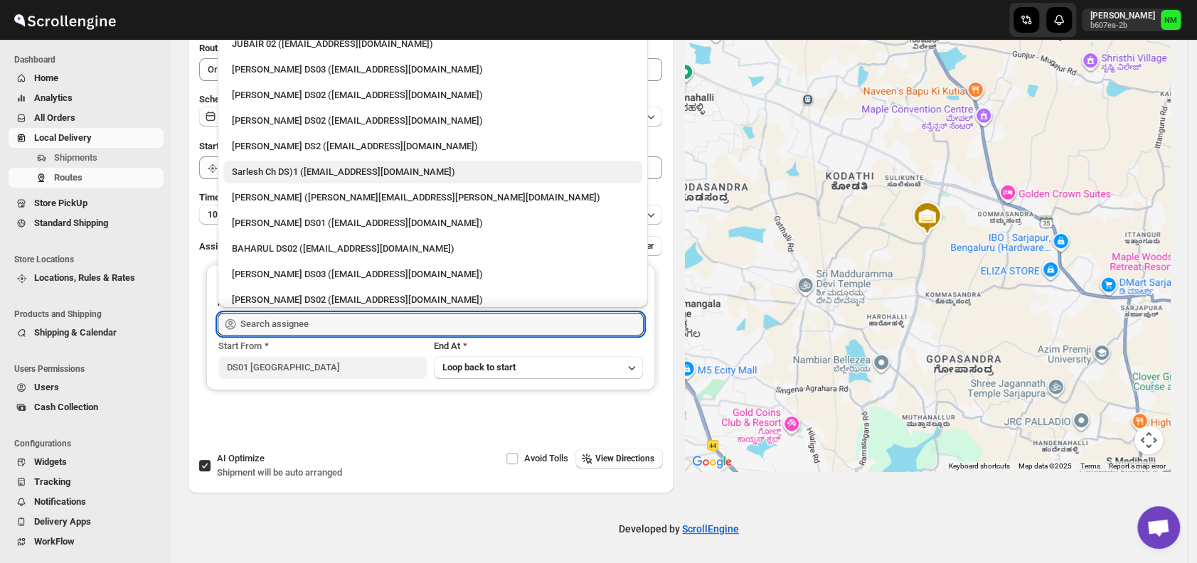
click at [261, 165] on div "Sarlesh Ch DS)1 ([EMAIL_ADDRESS][DOMAIN_NAME])" at bounding box center [433, 172] width 402 height 14
type input "Sarlesh Ch DS)1 ([EMAIL_ADDRESS][DOMAIN_NAME])"
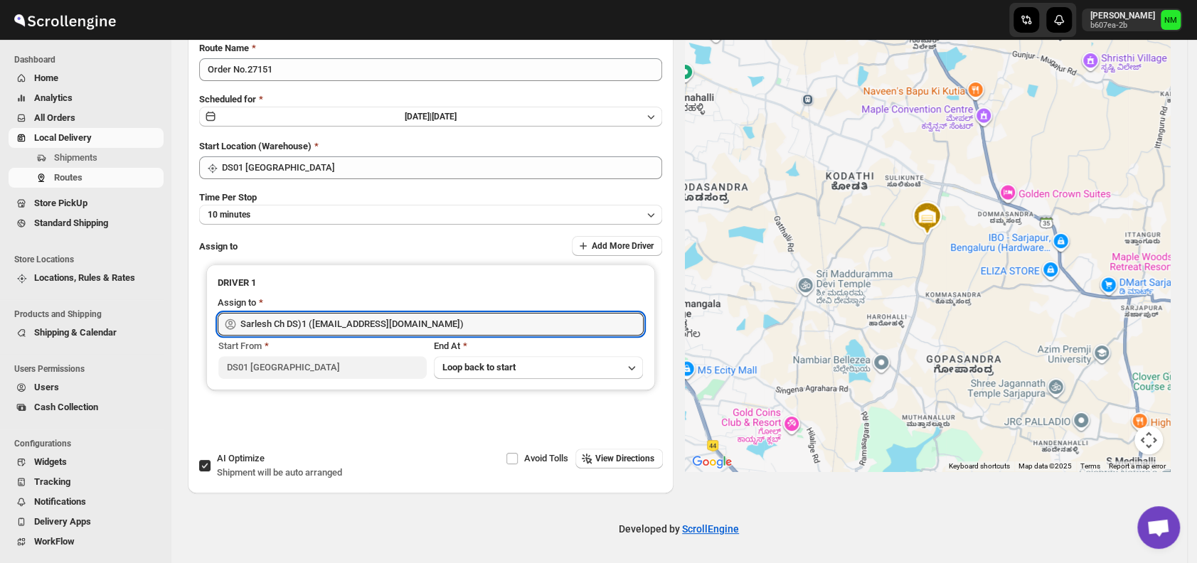
scroll to position [0, 0]
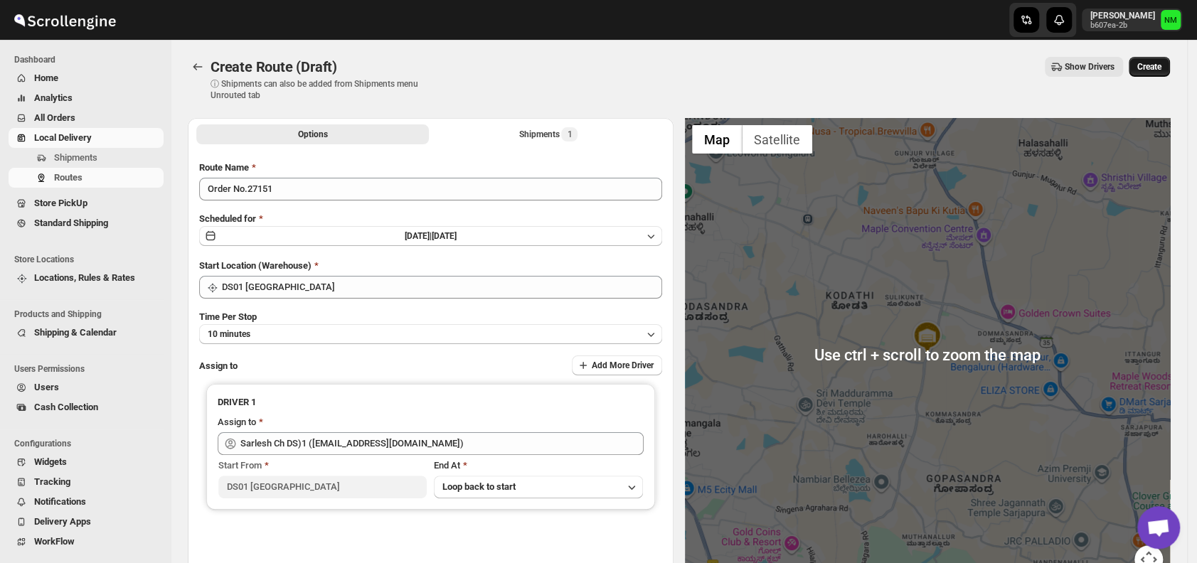
click at [1156, 61] on span "Create" at bounding box center [1150, 66] width 24 height 11
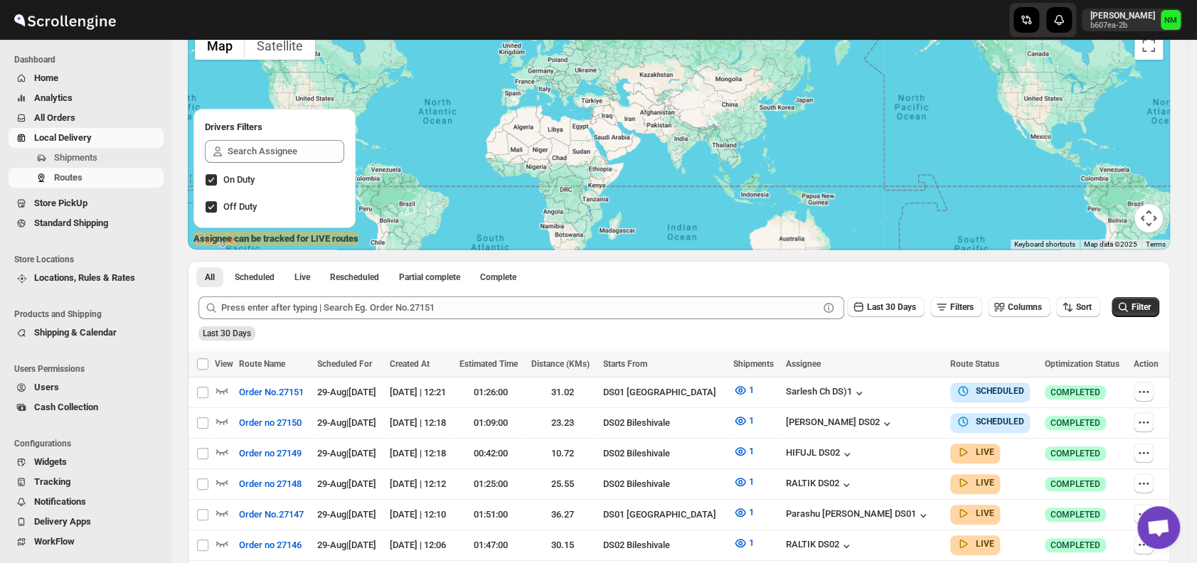
scroll to position [114, 0]
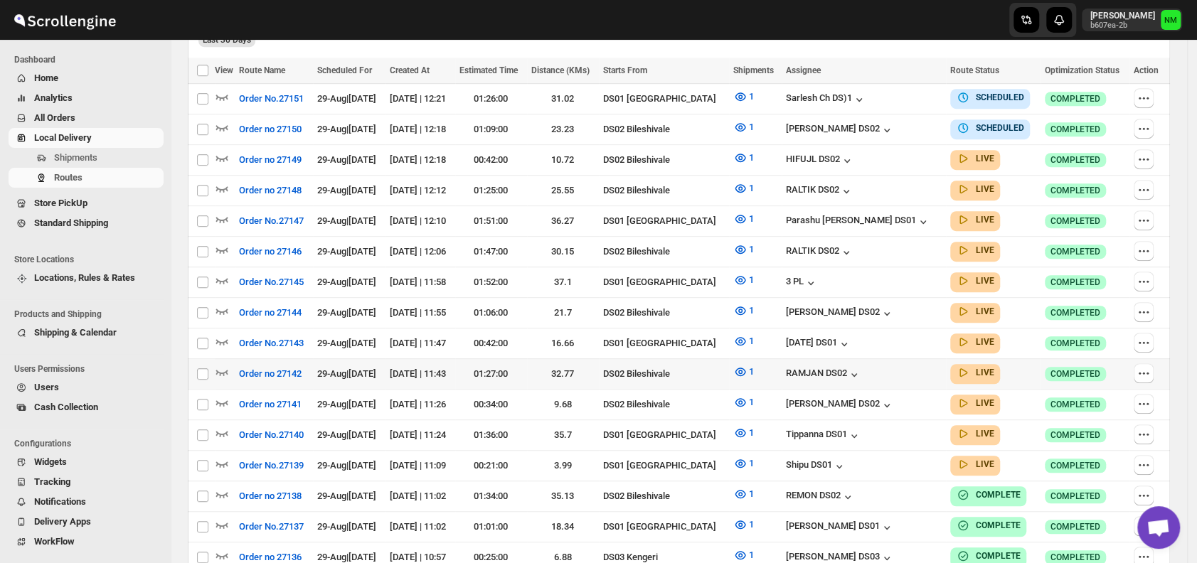
scroll to position [408, 0]
click at [223, 339] on icon "button" at bounding box center [222, 342] width 12 height 6
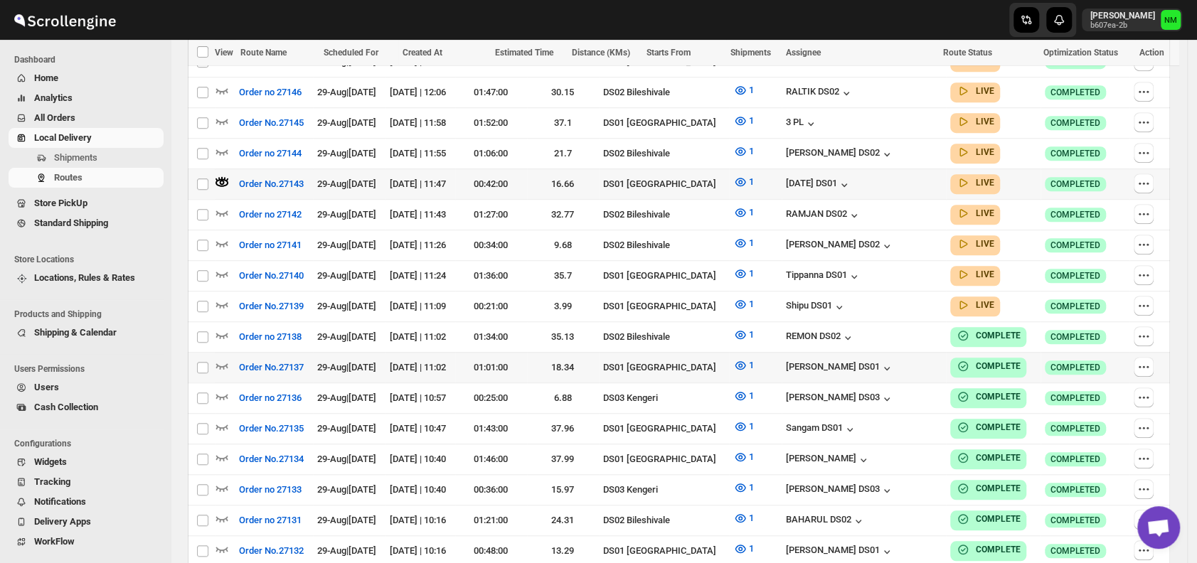
scroll to position [572, 0]
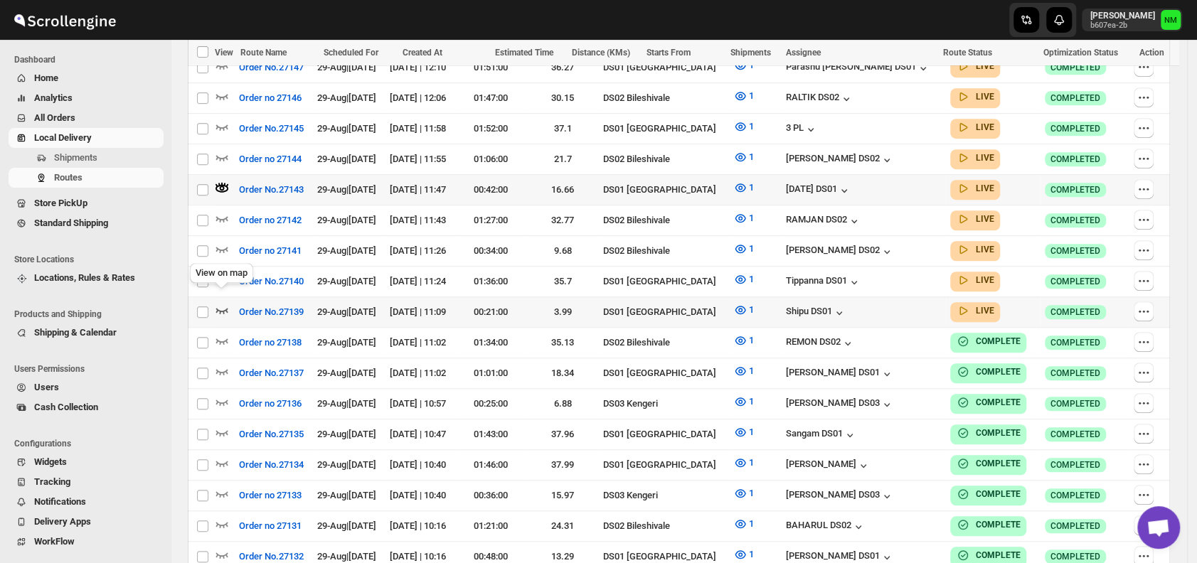
click at [223, 308] on icon "button" at bounding box center [222, 311] width 12 height 6
click at [228, 272] on icon "button" at bounding box center [222, 279] width 14 height 14
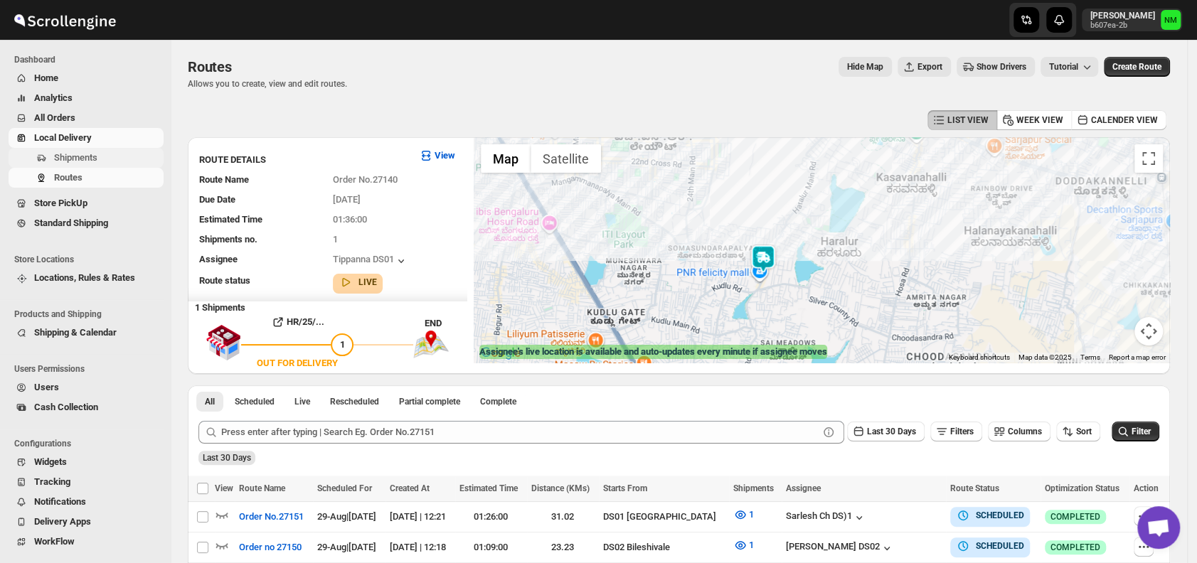
click at [120, 152] on span "Shipments" at bounding box center [107, 158] width 107 height 14
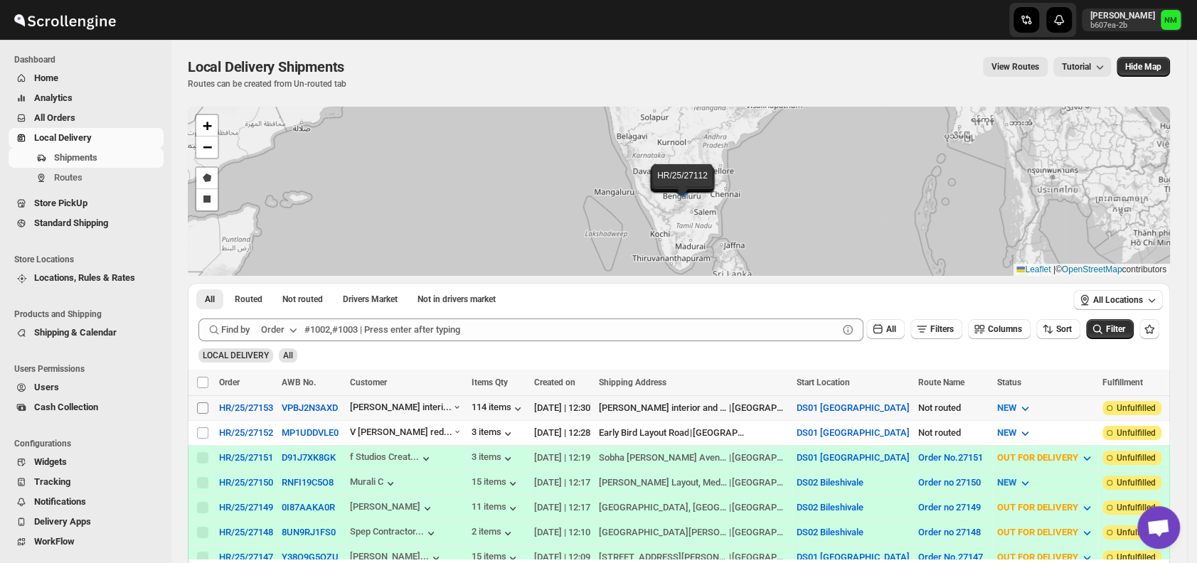
click at [201, 405] on input "Select shipment" at bounding box center [202, 408] width 11 height 11
checkbox input "true"
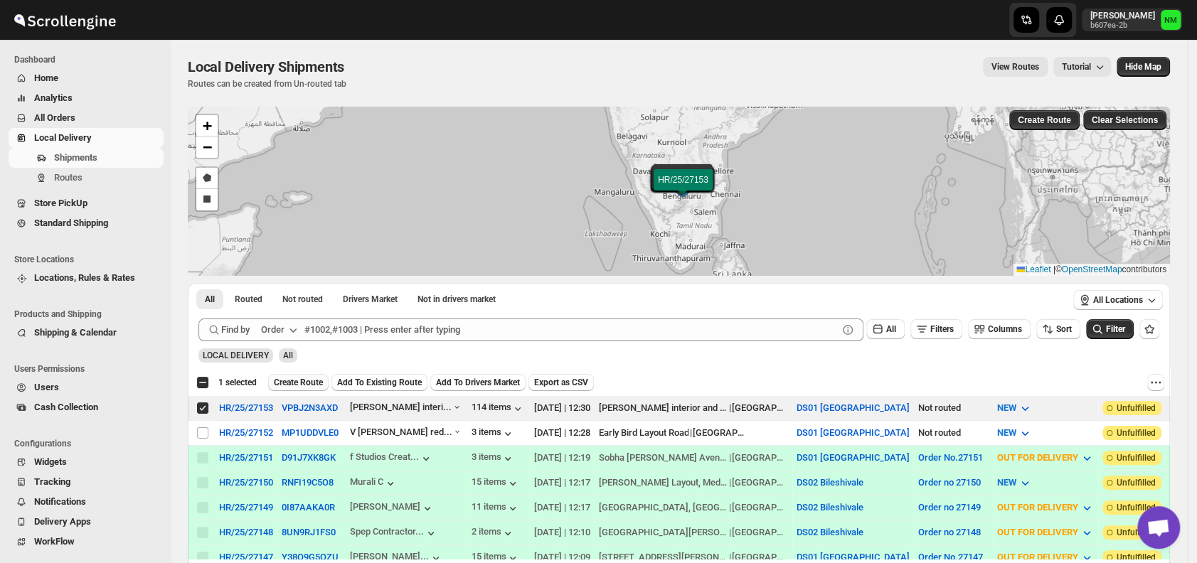
click at [300, 383] on span "Create Route" at bounding box center [298, 382] width 49 height 11
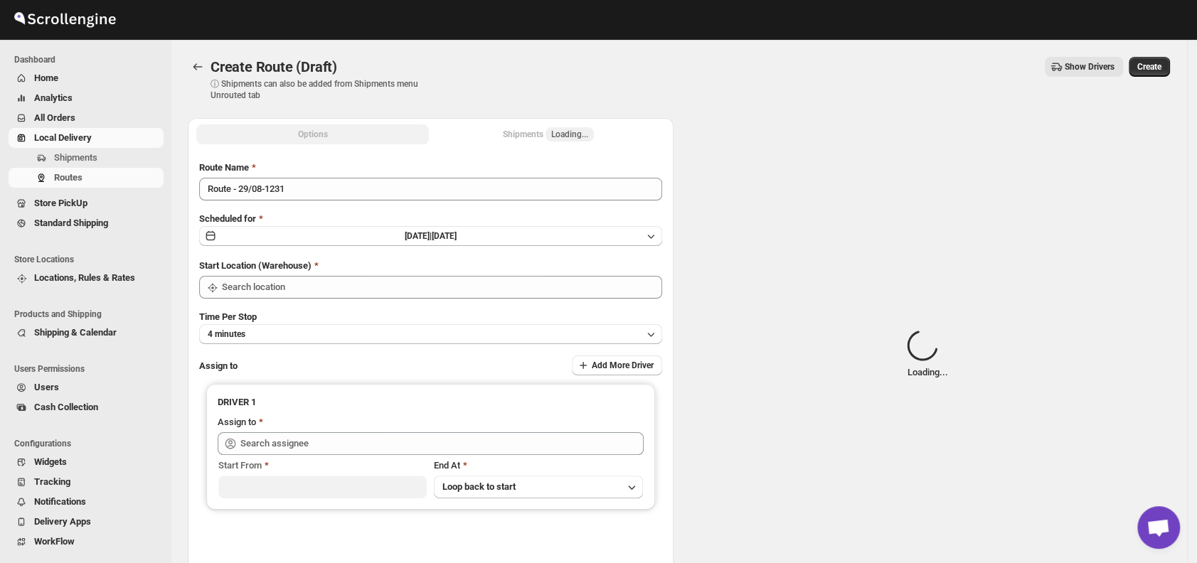
type input "DS01 [GEOGRAPHIC_DATA]"
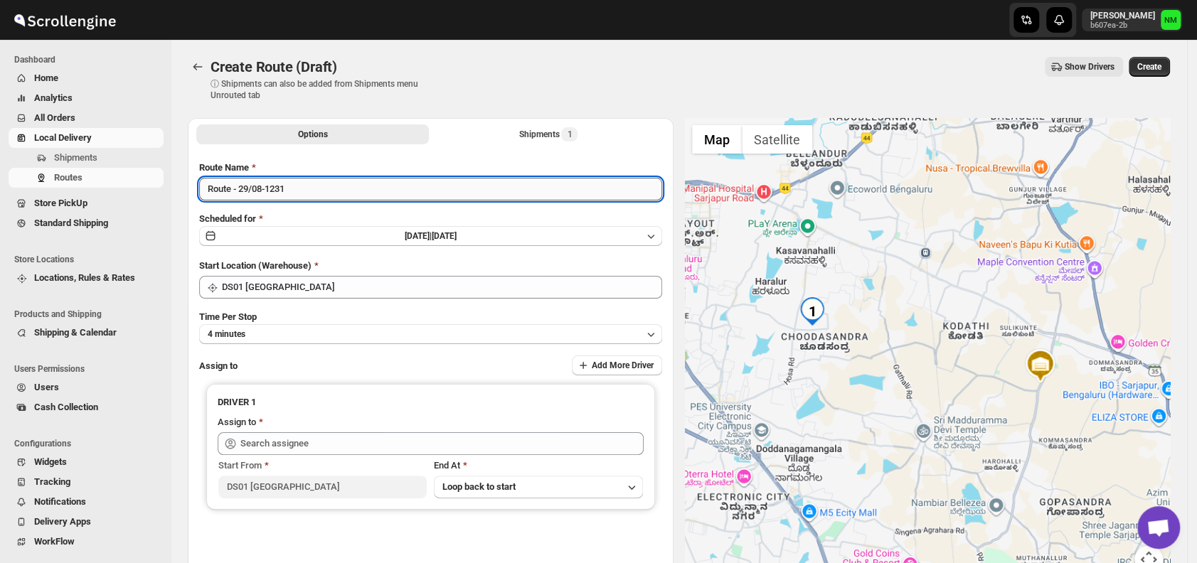
click at [312, 195] on input "Route - 29/08-1231" at bounding box center [430, 189] width 463 height 23
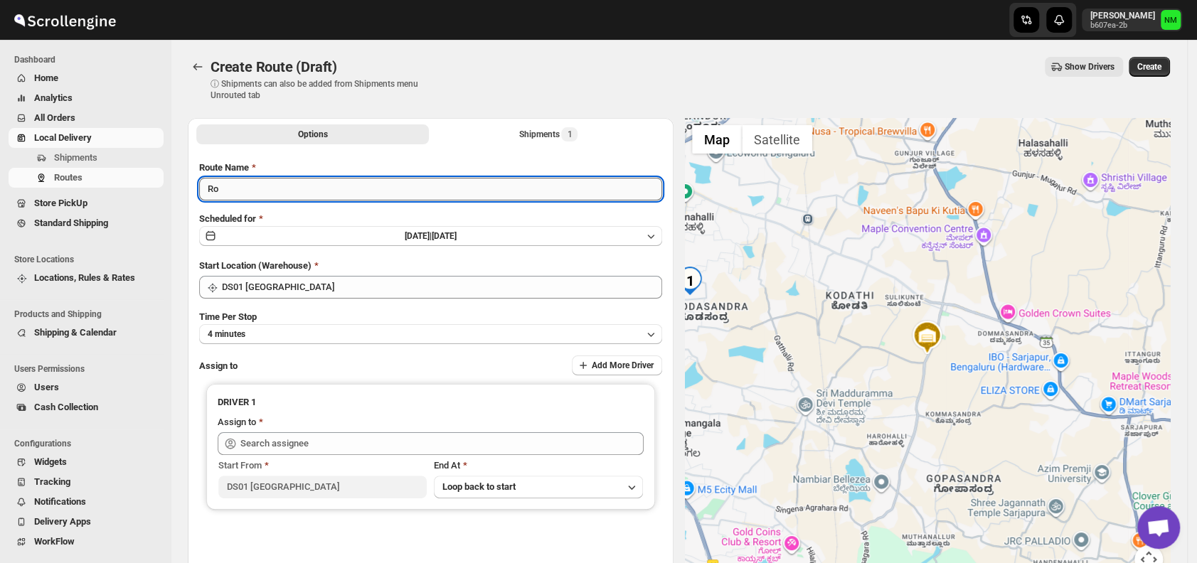
type input "R"
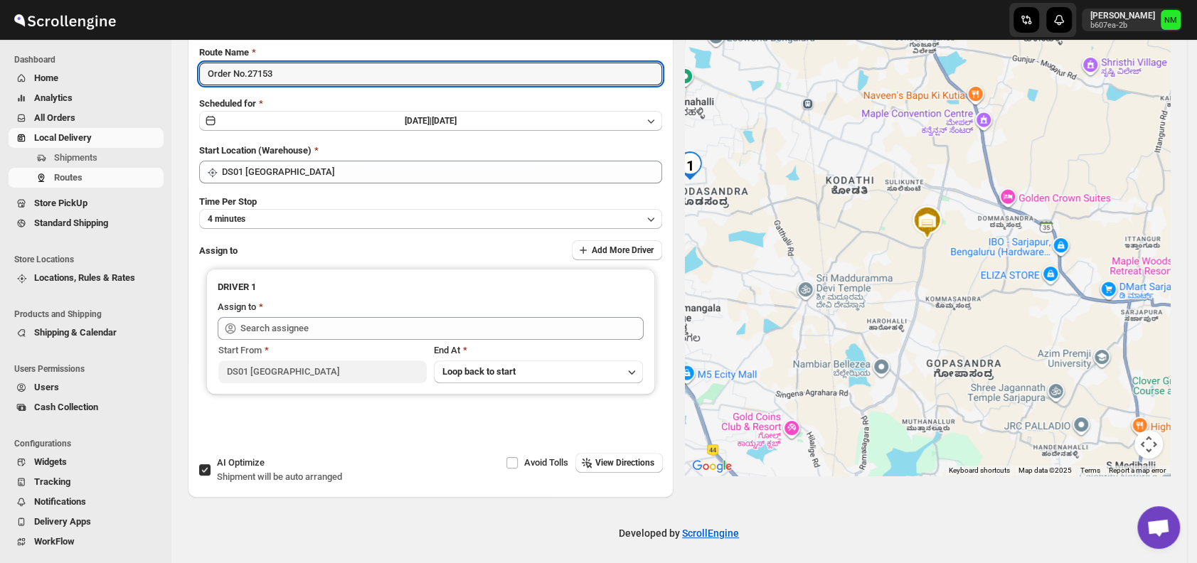
scroll to position [120, 0]
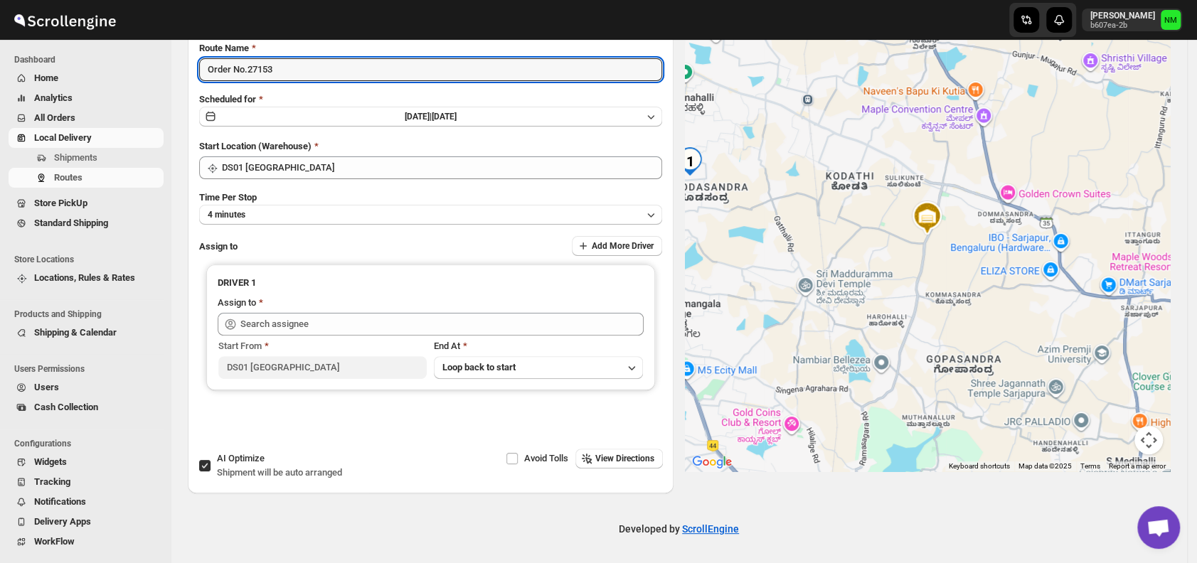
type input "Order No.27153"
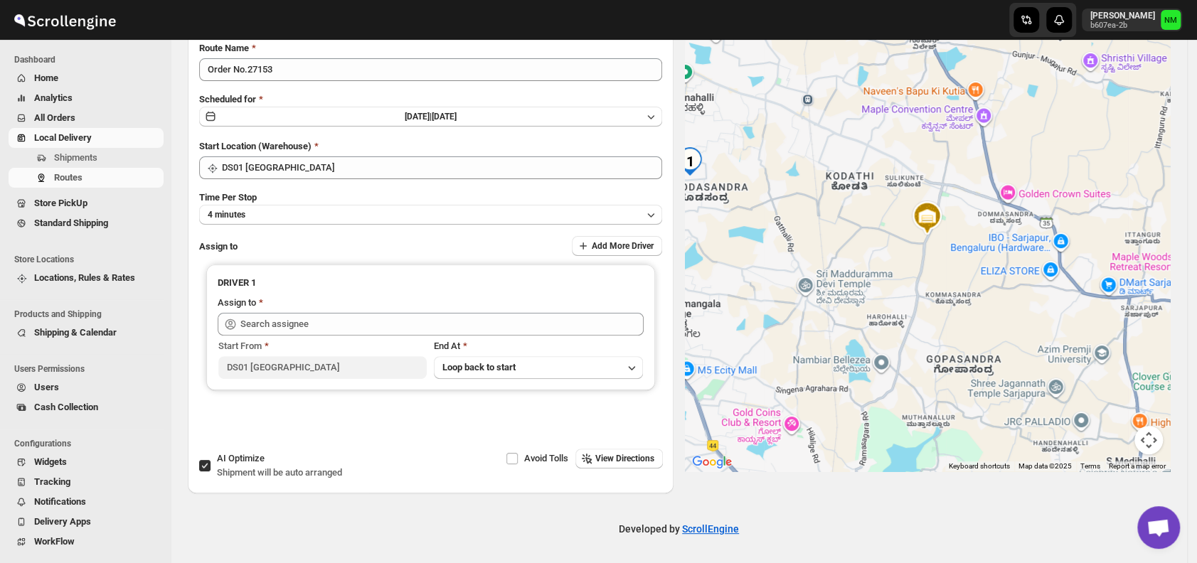
click at [304, 225] on div "Route Name Order No.27153 Scheduled for Fri Aug 29 2025 | Today Start Location …" at bounding box center [430, 242] width 463 height 402
click at [275, 210] on button "4 minutes" at bounding box center [430, 215] width 463 height 20
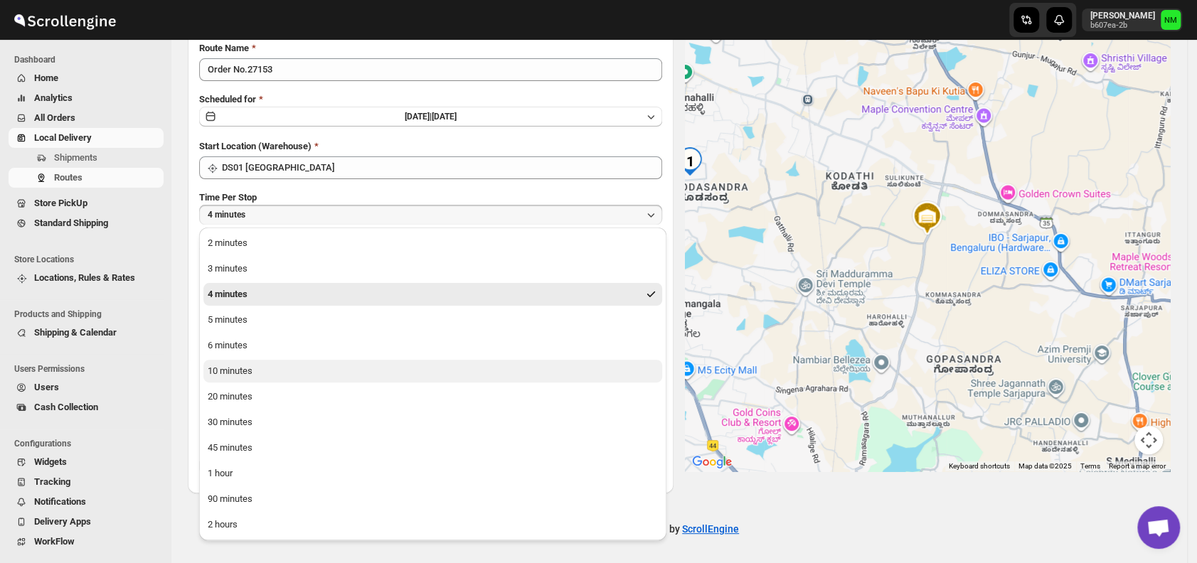
click at [238, 372] on div "10 minutes" at bounding box center [230, 371] width 45 height 14
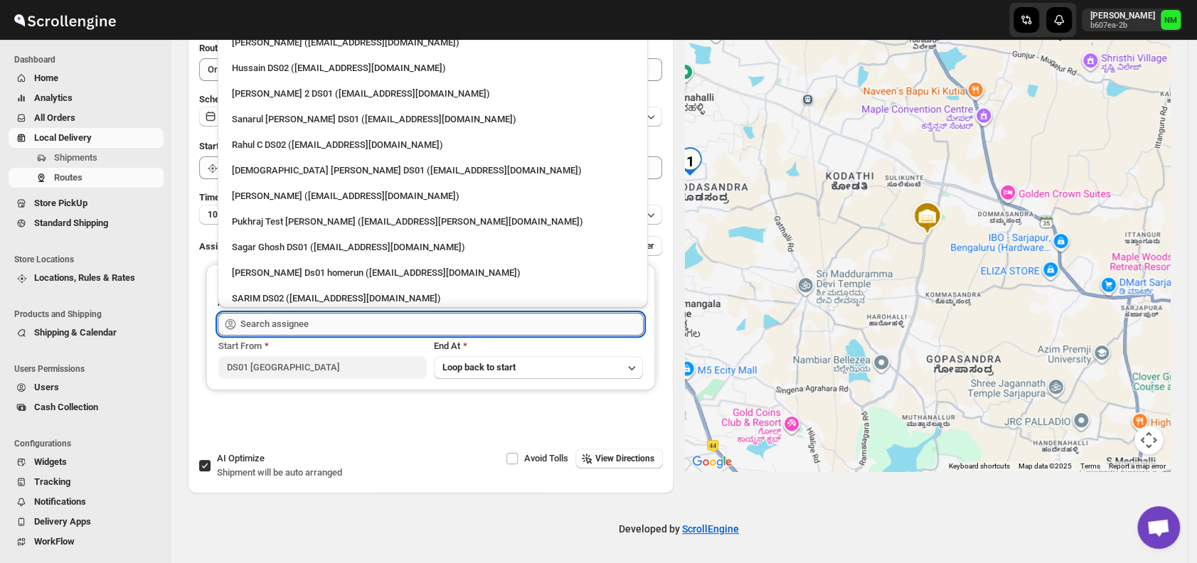
click at [334, 319] on input "text" at bounding box center [441, 324] width 403 height 23
click at [265, 51] on div "Mujakkir Benguli (voweh79617@daypey.com)" at bounding box center [432, 42] width 419 height 23
type input "Mujakkir Benguli (voweh79617@daypey.com)"
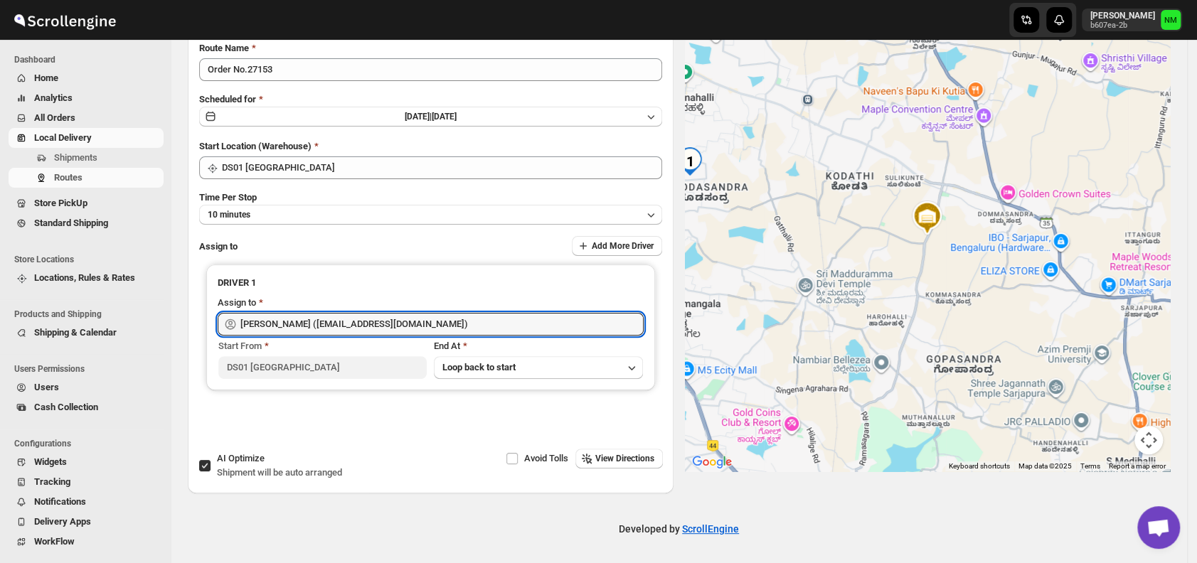
scroll to position [0, 0]
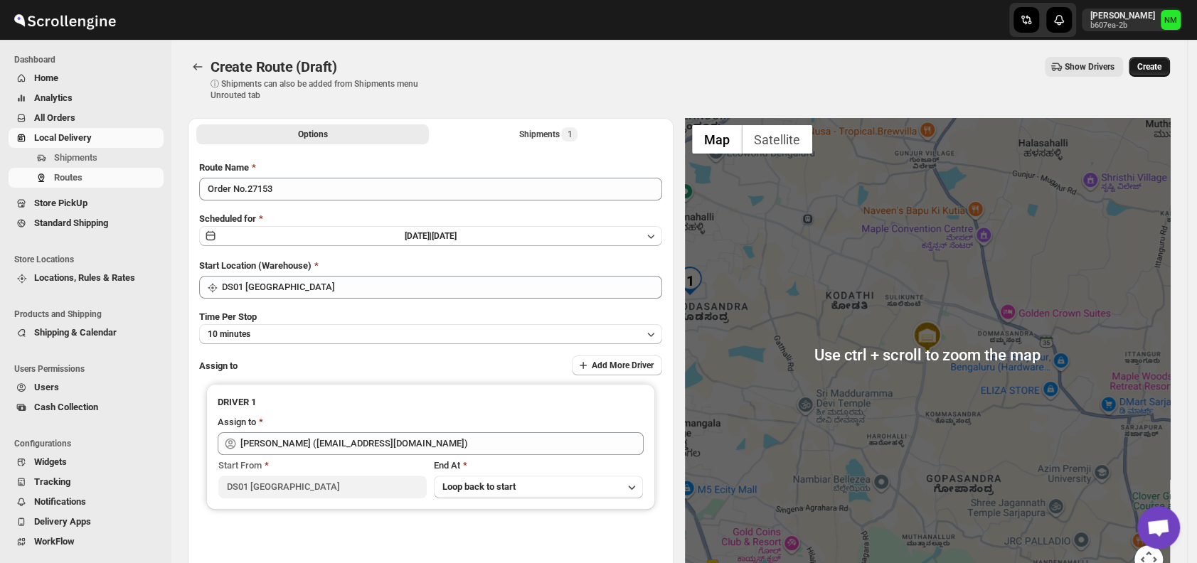
click at [1150, 69] on span "Create" at bounding box center [1150, 66] width 24 height 11
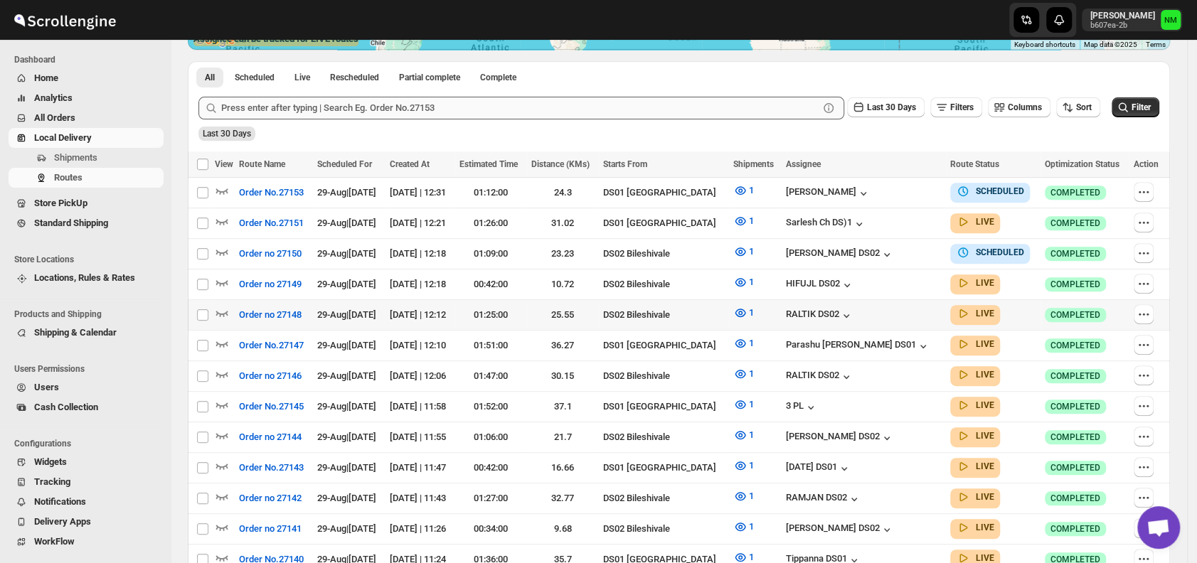
scroll to position [314, 0]
click at [220, 336] on icon "button" at bounding box center [222, 343] width 14 height 14
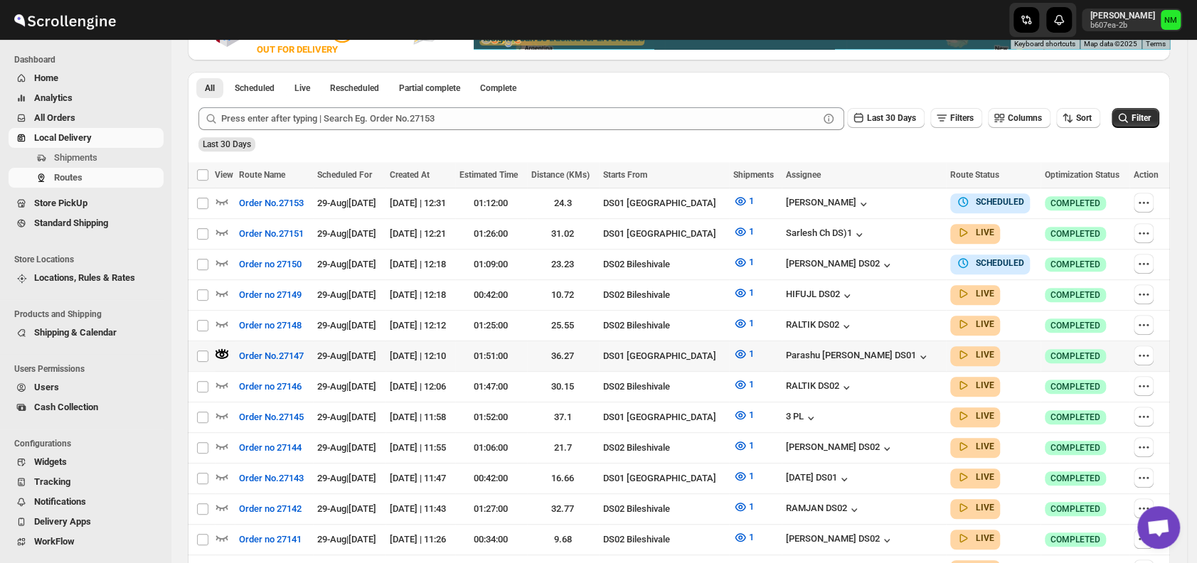
scroll to position [0, 0]
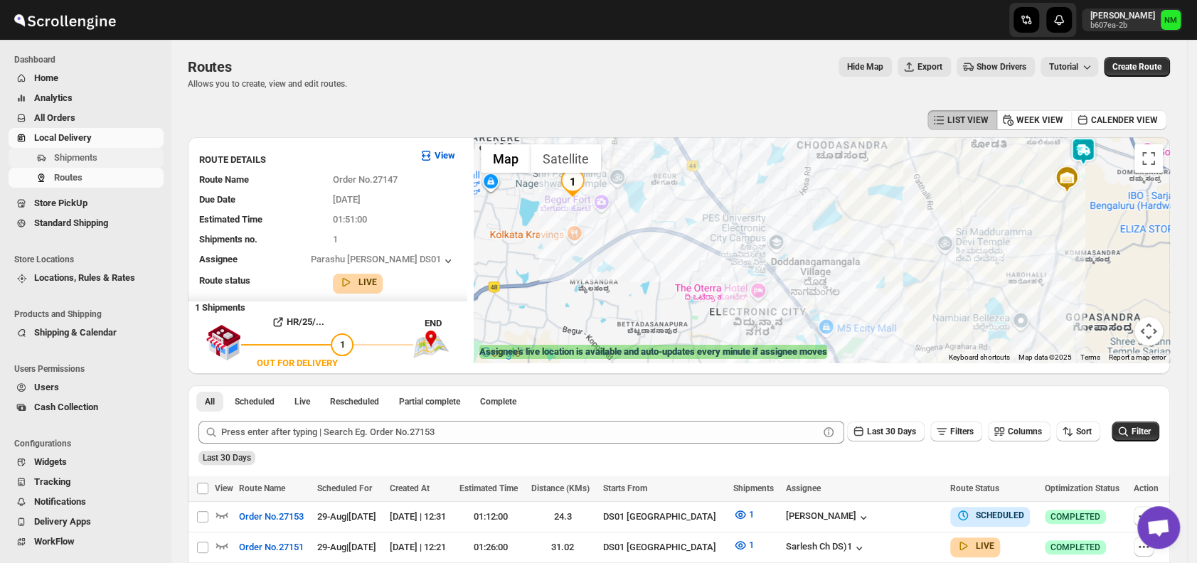
click at [97, 160] on span "Shipments" at bounding box center [107, 158] width 107 height 14
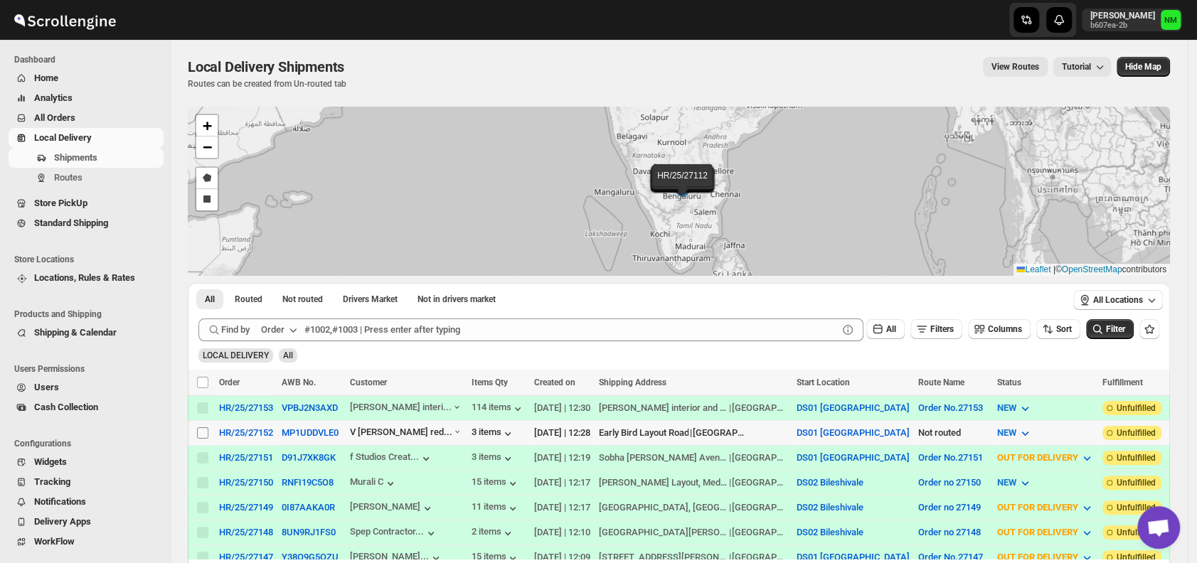
click at [199, 430] on input "Select shipment" at bounding box center [202, 433] width 11 height 11
checkbox input "true"
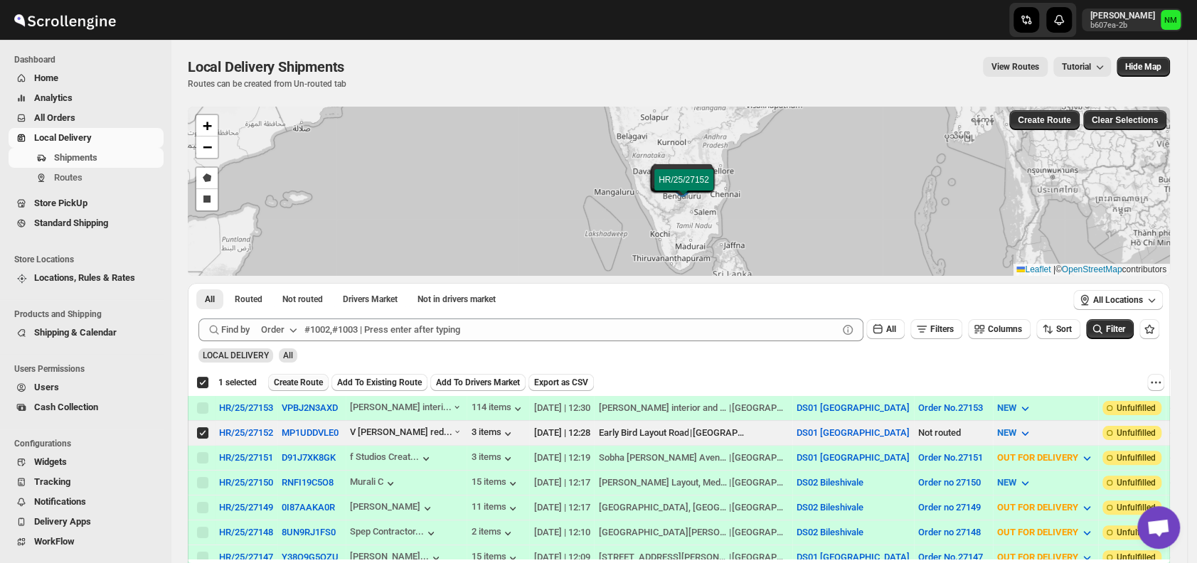
click at [296, 383] on span "Create Route" at bounding box center [298, 382] width 49 height 11
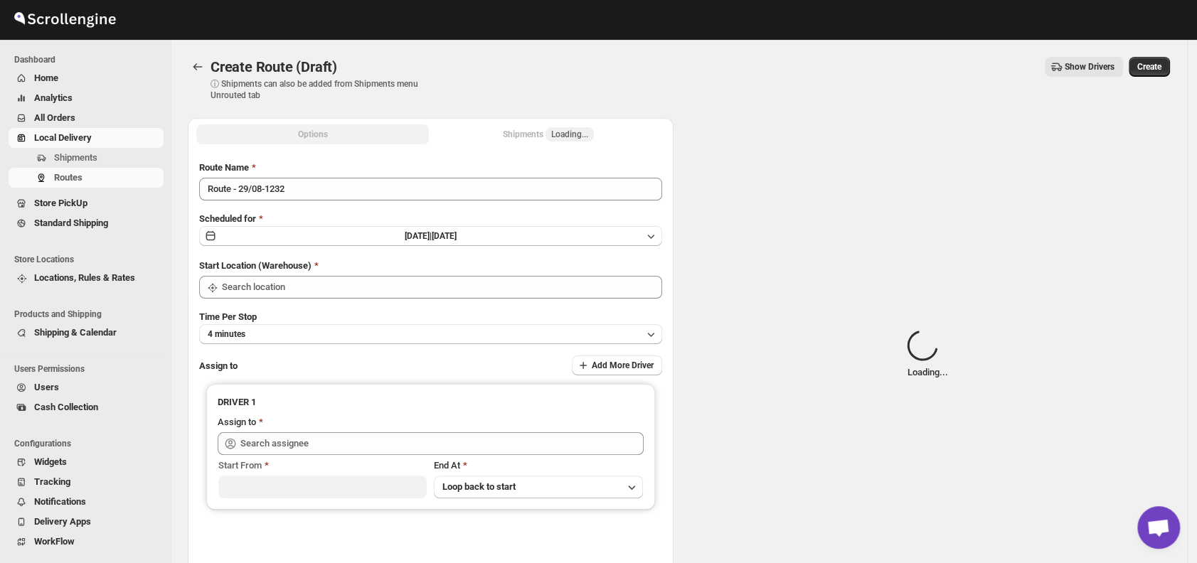
type input "DS01 [GEOGRAPHIC_DATA]"
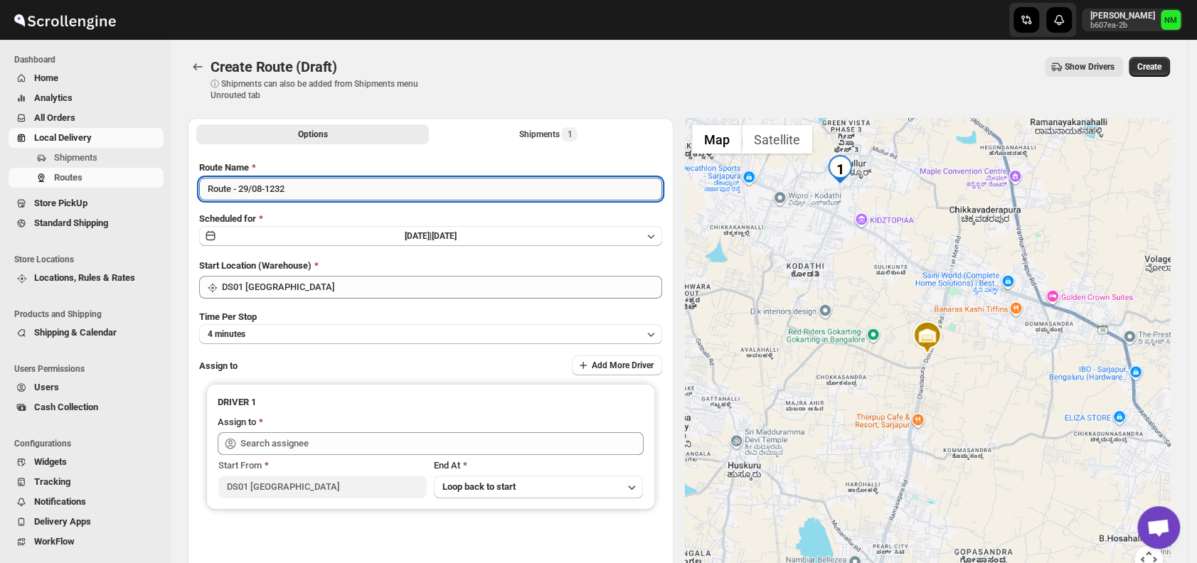
click at [326, 197] on input "Route - 29/08-1232" at bounding box center [430, 189] width 463 height 23
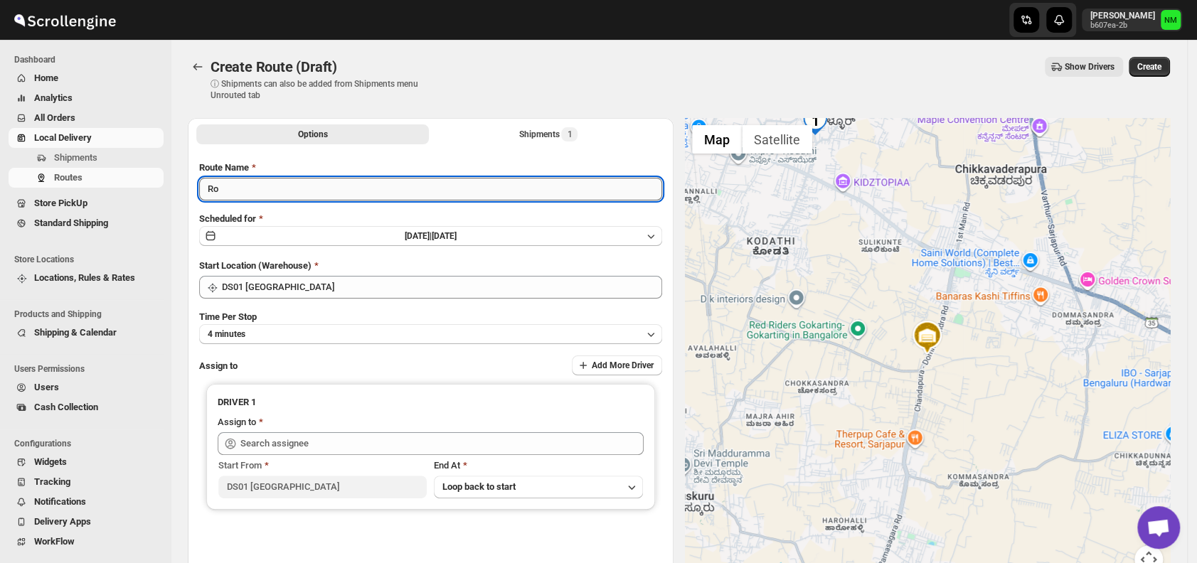
type input "R"
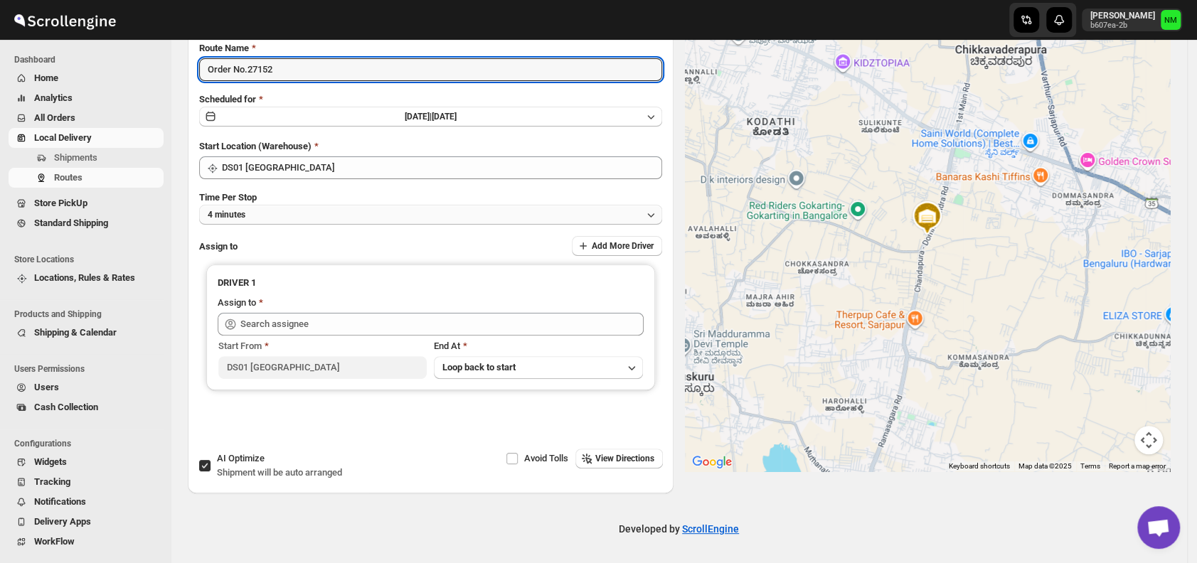
type input "Order No.27152"
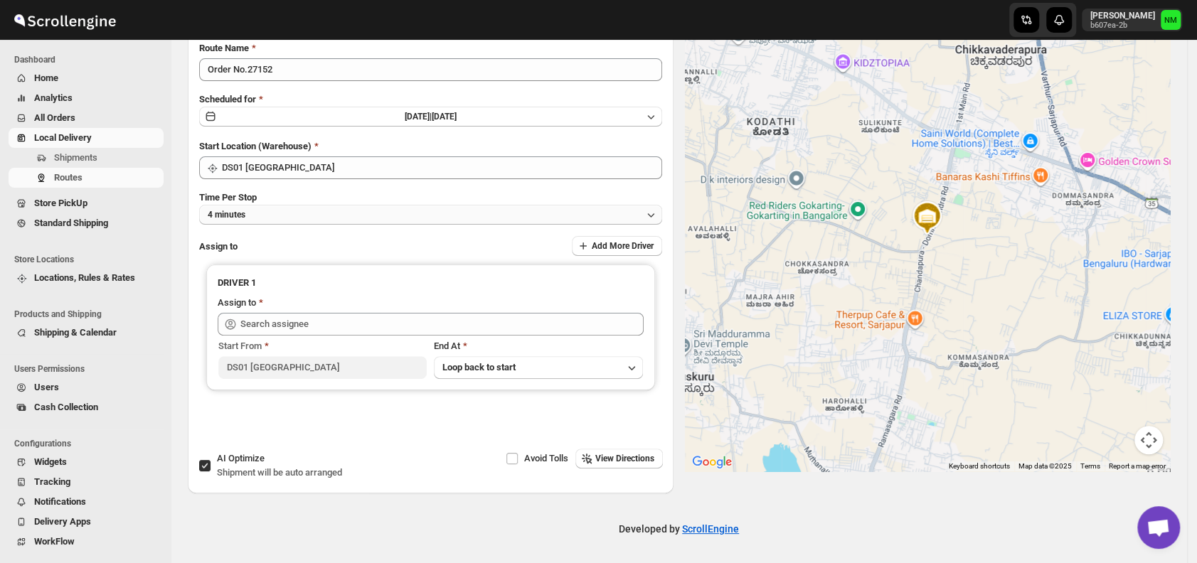
click at [273, 218] on button "4 minutes" at bounding box center [430, 215] width 463 height 20
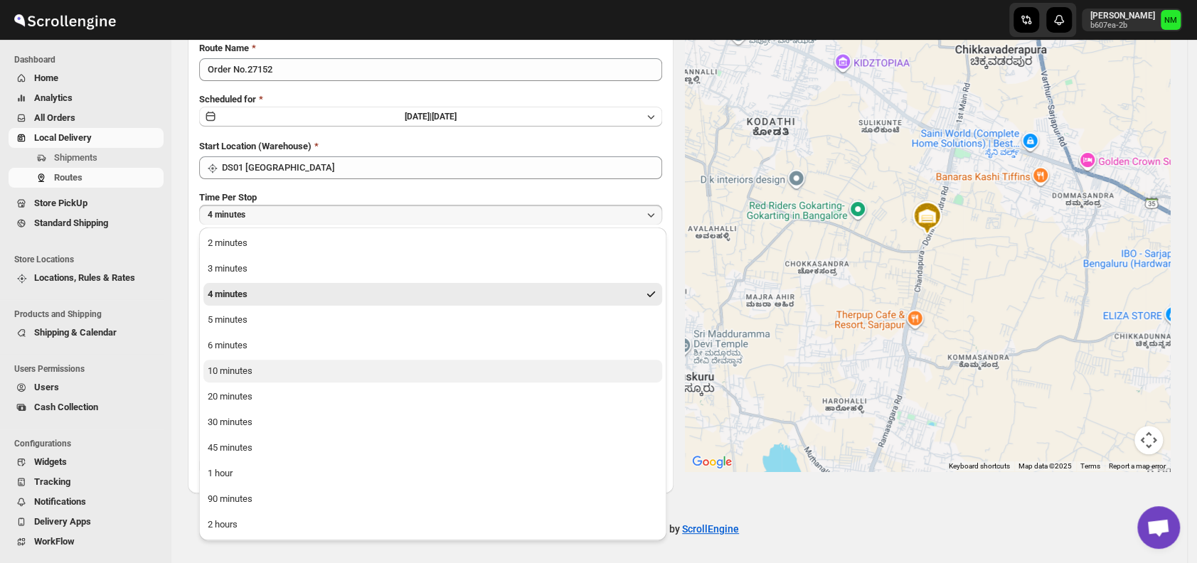
click at [239, 369] on div "10 minutes" at bounding box center [230, 371] width 45 height 14
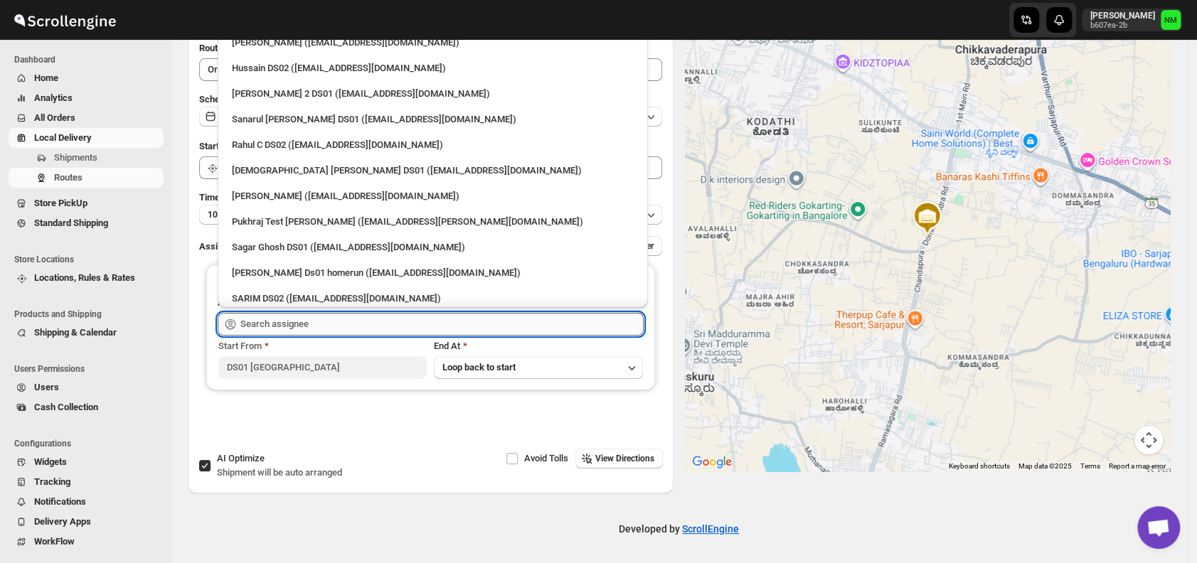
click at [298, 327] on input "text" at bounding box center [441, 324] width 403 height 23
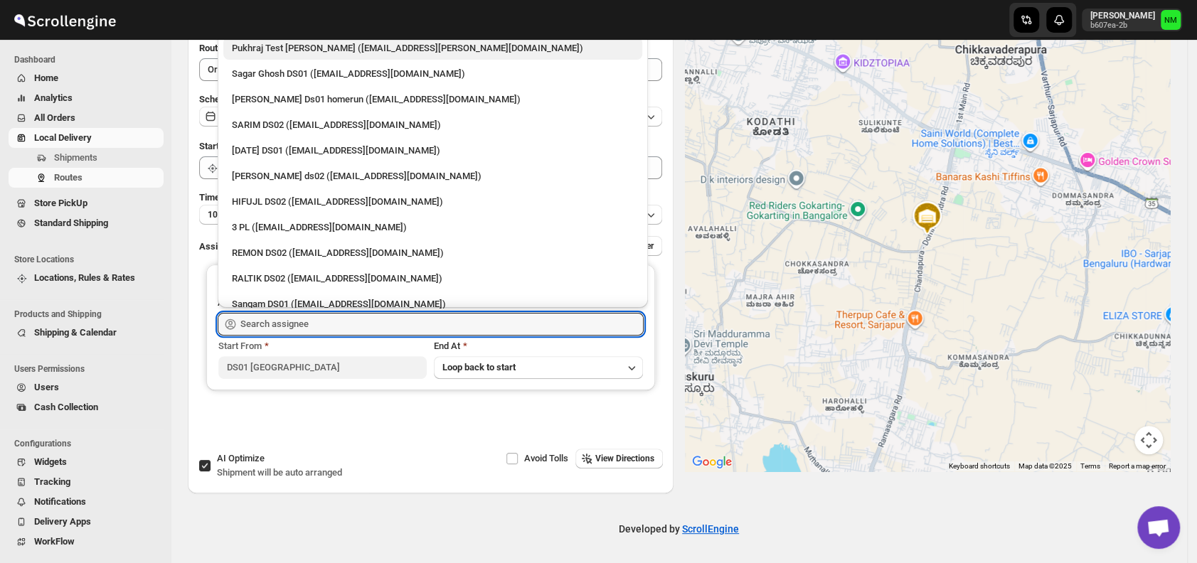
scroll to position [176, 0]
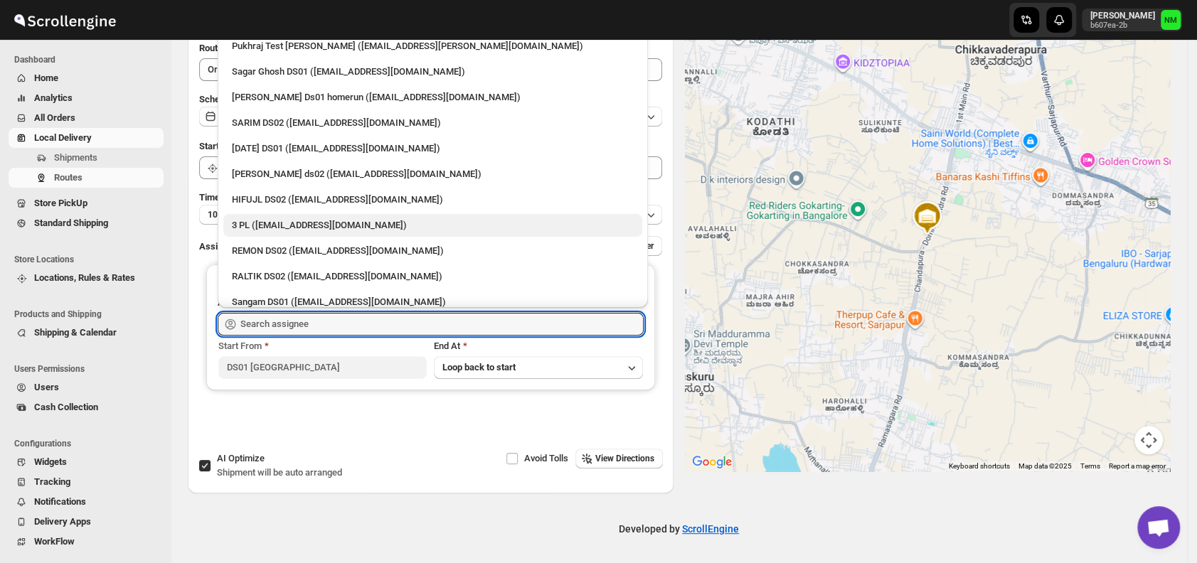
click at [285, 218] on div "3 PL (hello@home-run.co)" at bounding box center [433, 225] width 402 height 14
type input "3 PL (hello@home-run.co)"
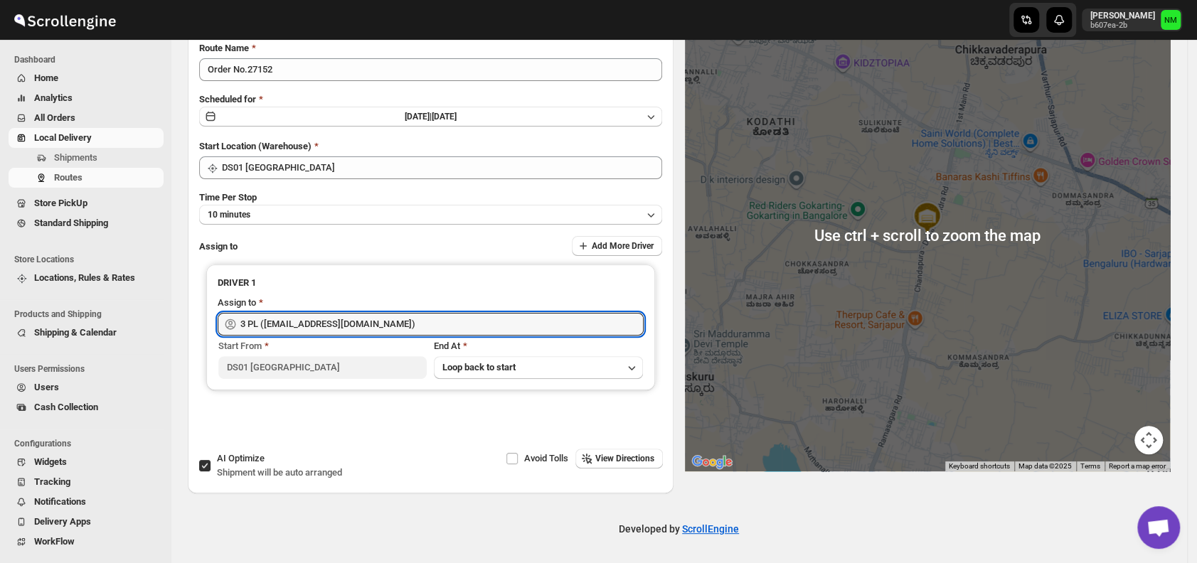
scroll to position [0, 0]
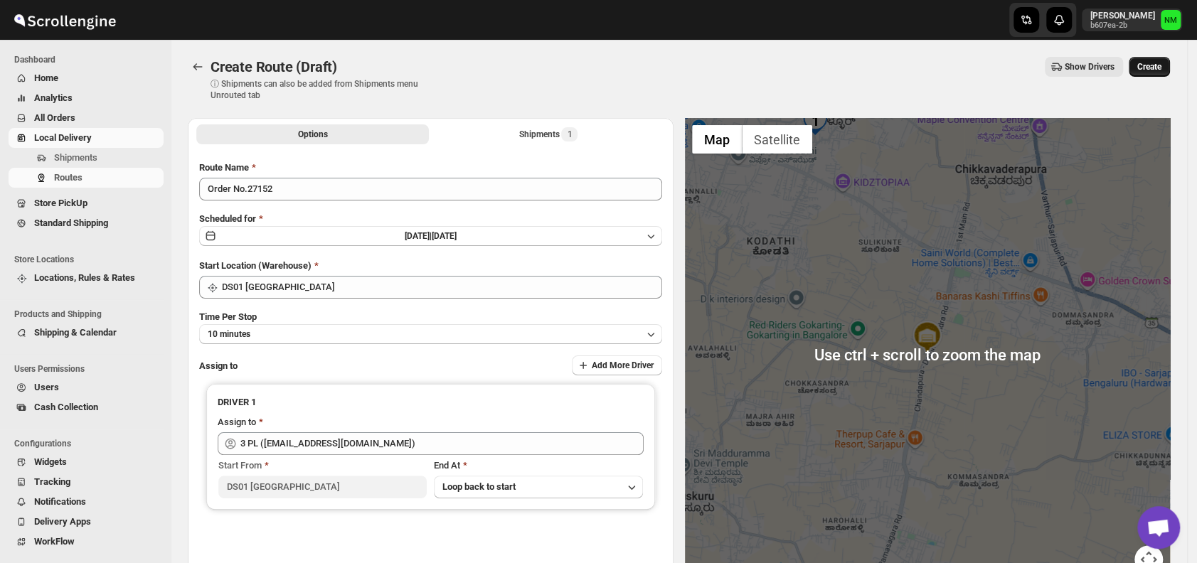
click at [1160, 64] on span "Create" at bounding box center [1150, 66] width 24 height 11
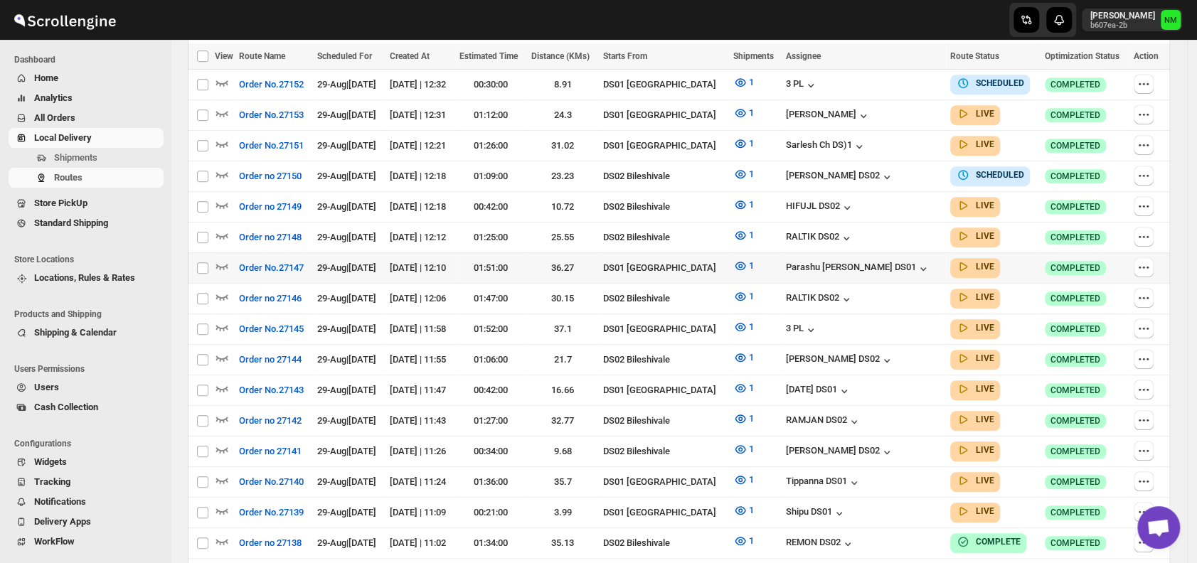
scroll to position [423, 0]
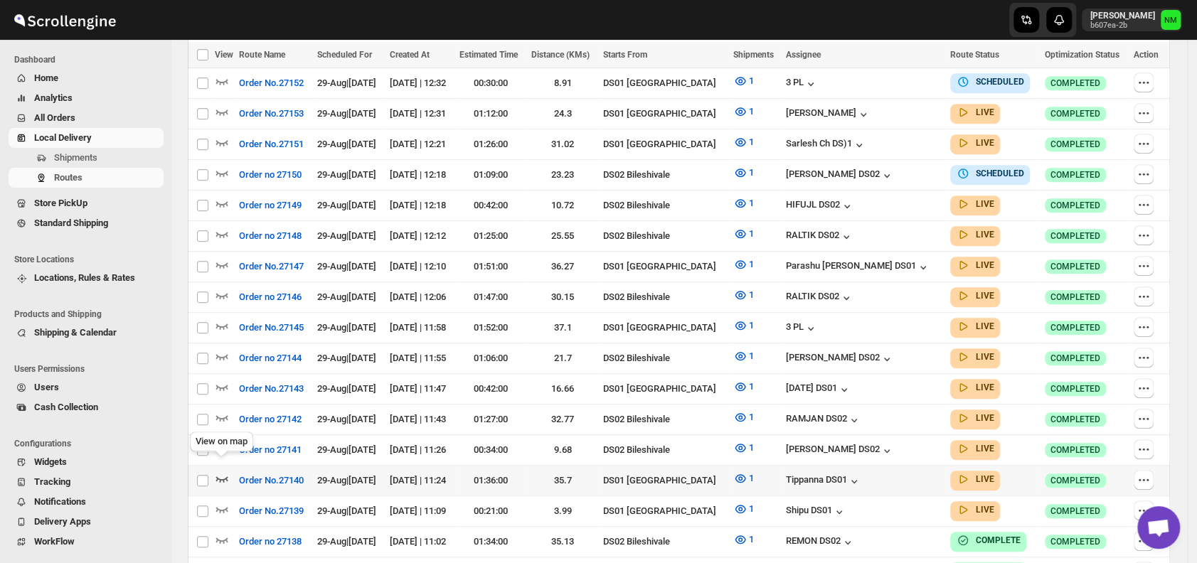
click at [223, 472] on icon "button" at bounding box center [222, 479] width 14 height 14
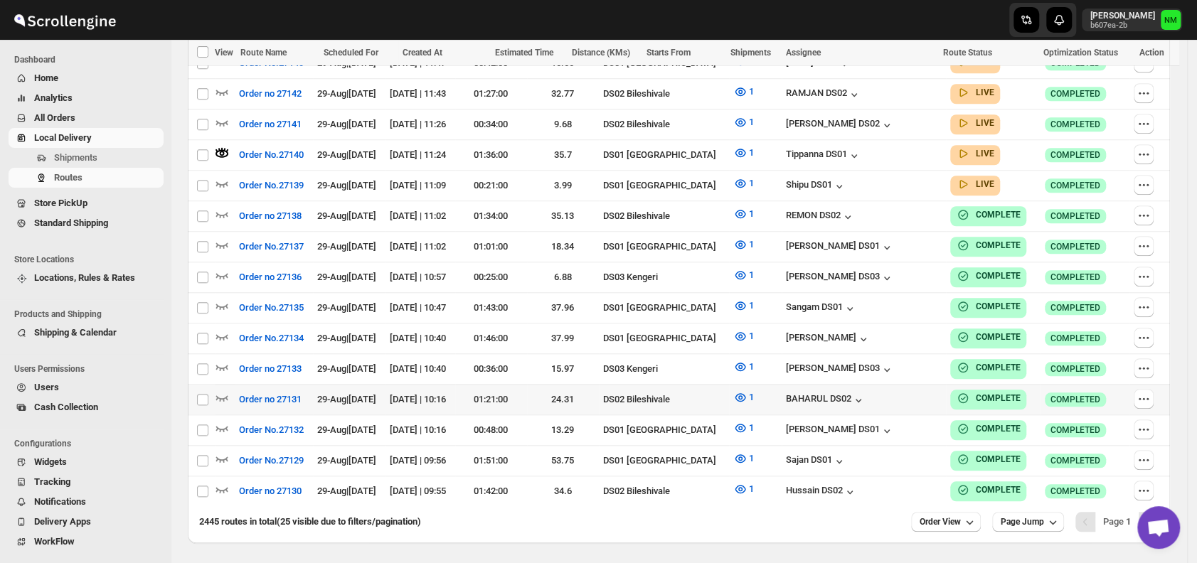
scroll to position [788, 0]
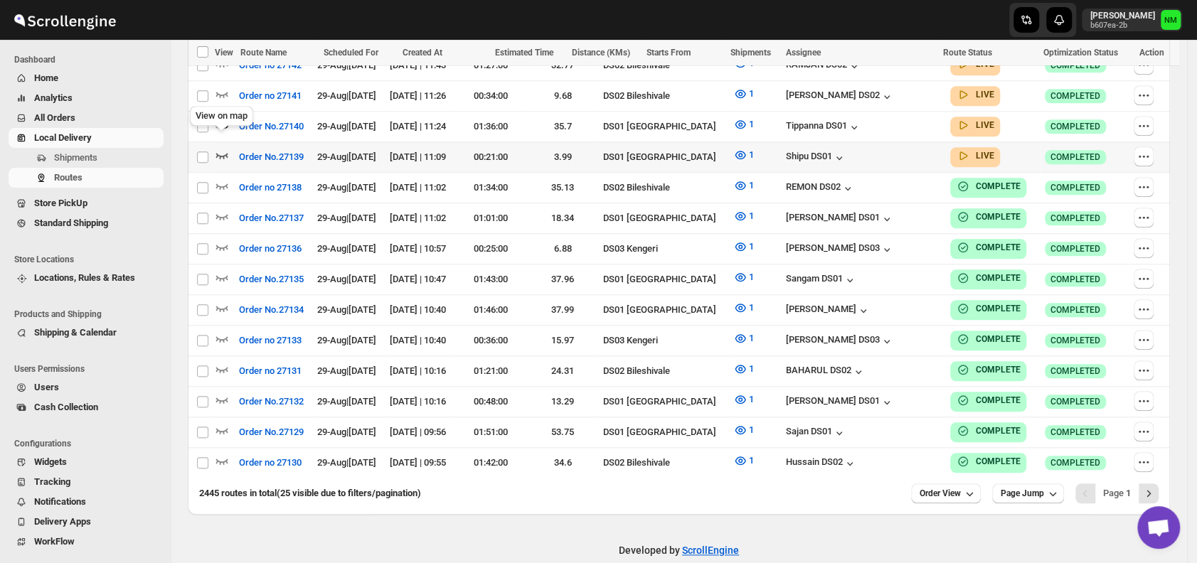
click at [221, 148] on icon "button" at bounding box center [222, 155] width 14 height 14
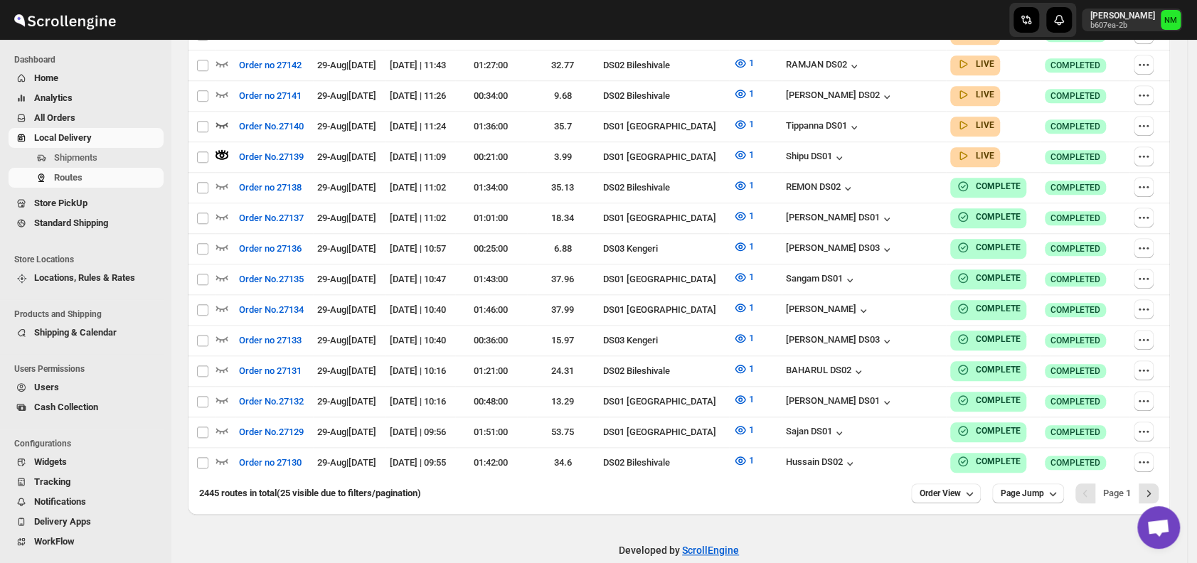
scroll to position [0, 0]
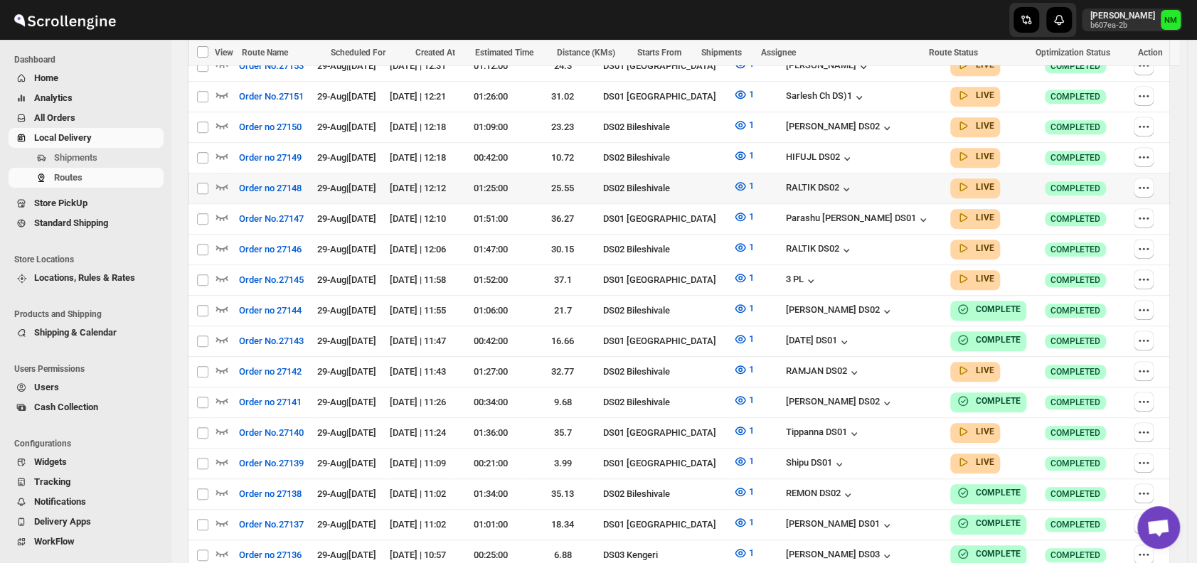
scroll to position [502, 0]
click at [226, 428] on icon "button" at bounding box center [222, 431] width 12 height 6
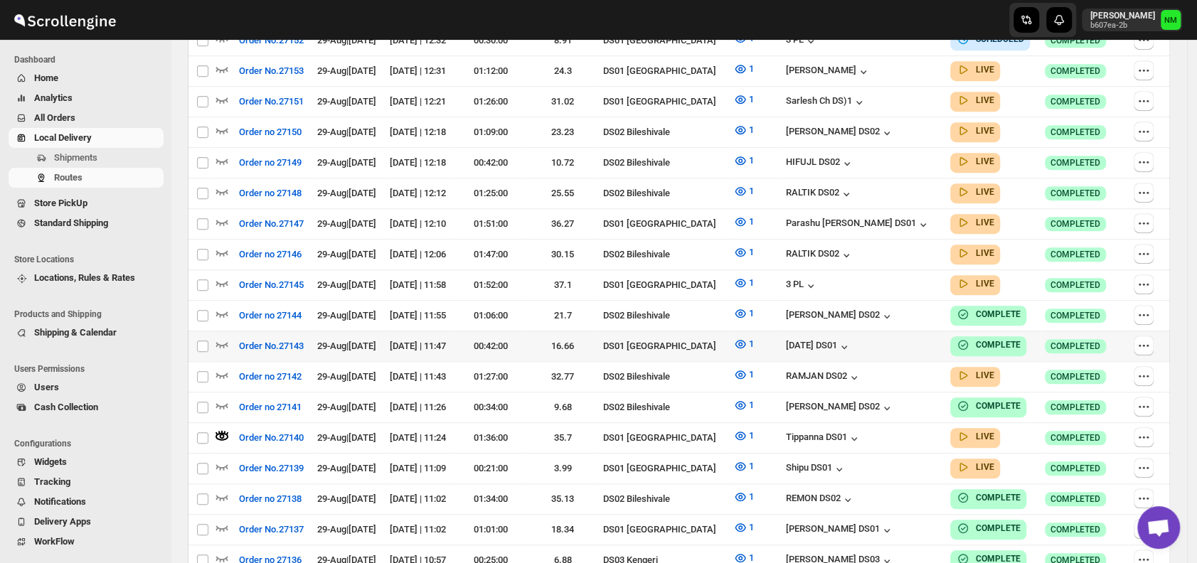
scroll to position [424, 0]
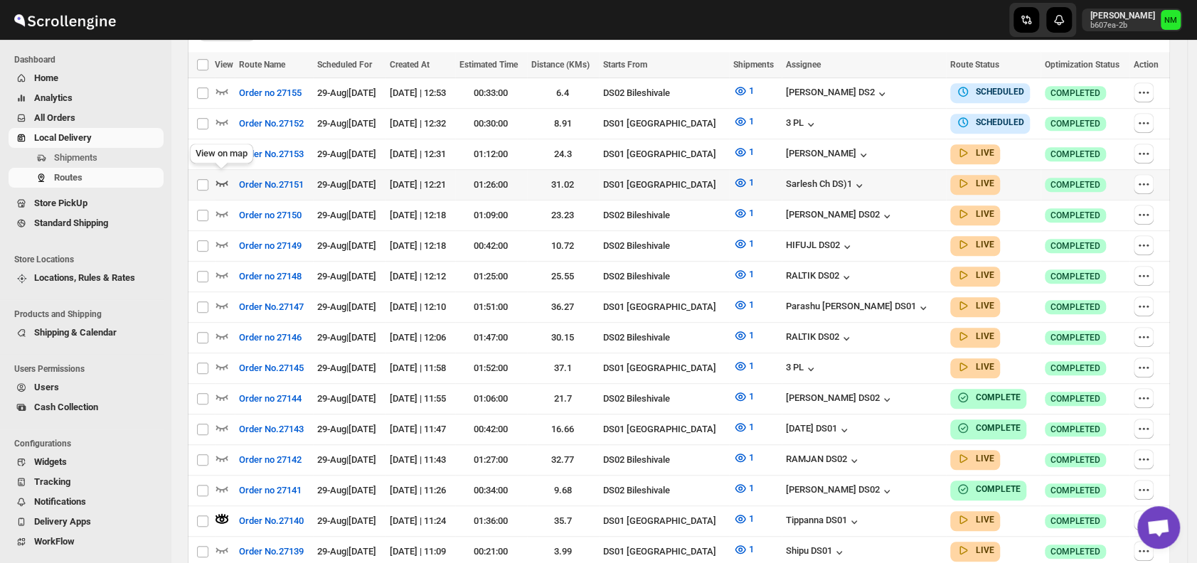
click at [226, 181] on icon "button" at bounding box center [222, 184] width 12 height 6
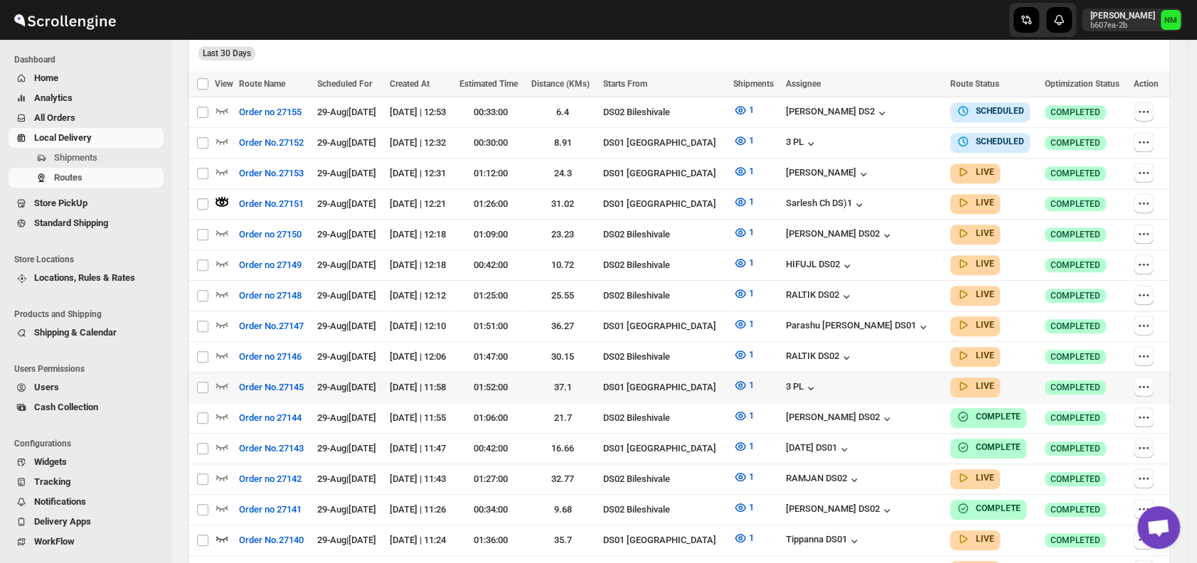
scroll to position [405, 0]
click at [226, 317] on icon "button" at bounding box center [222, 324] width 14 height 14
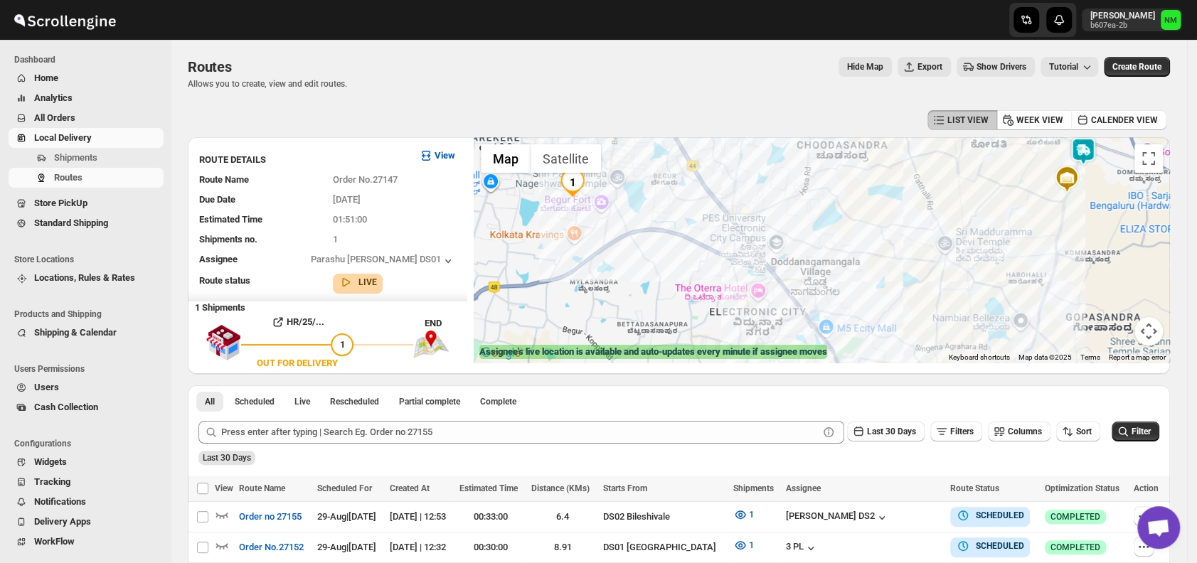
click at [1088, 152] on img at bounding box center [1083, 151] width 28 height 28
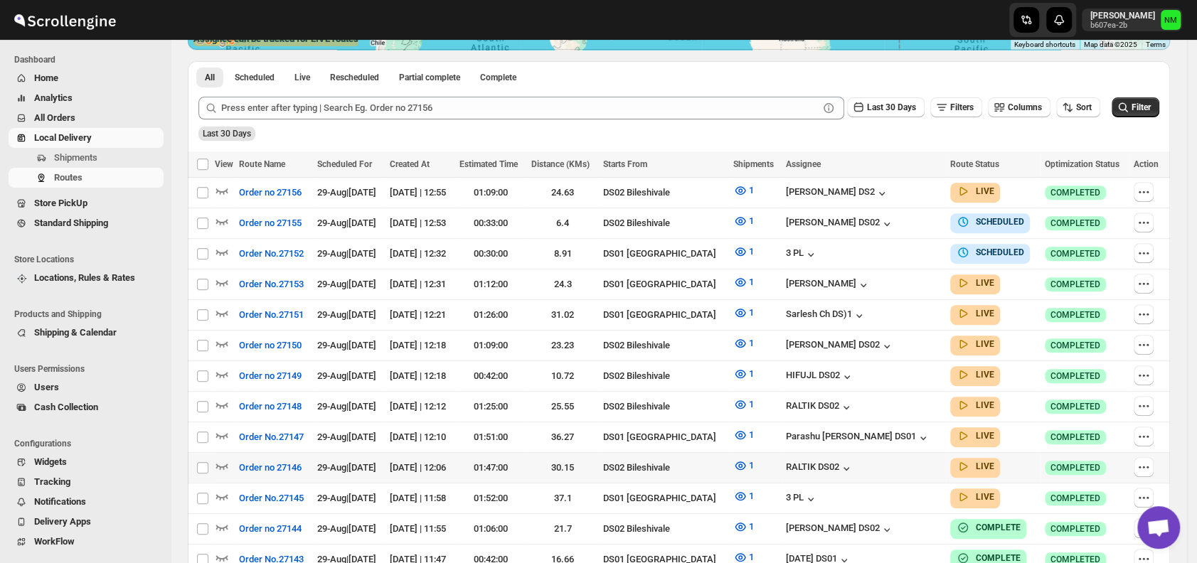
scroll to position [314, 0]
click at [222, 307] on icon "button" at bounding box center [222, 312] width 14 height 14
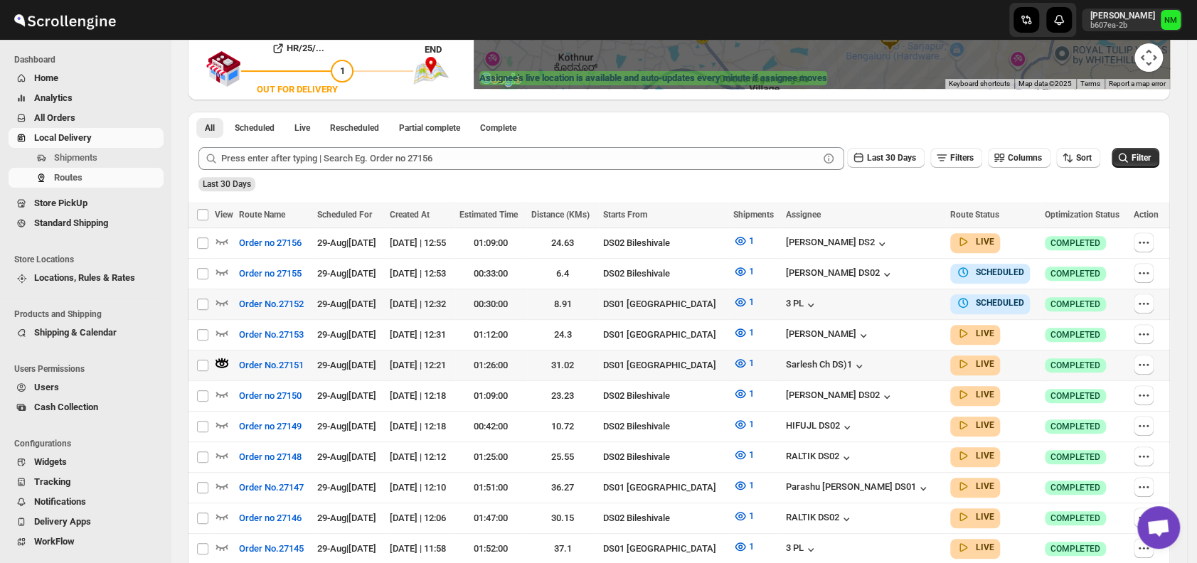
scroll to position [275, 0]
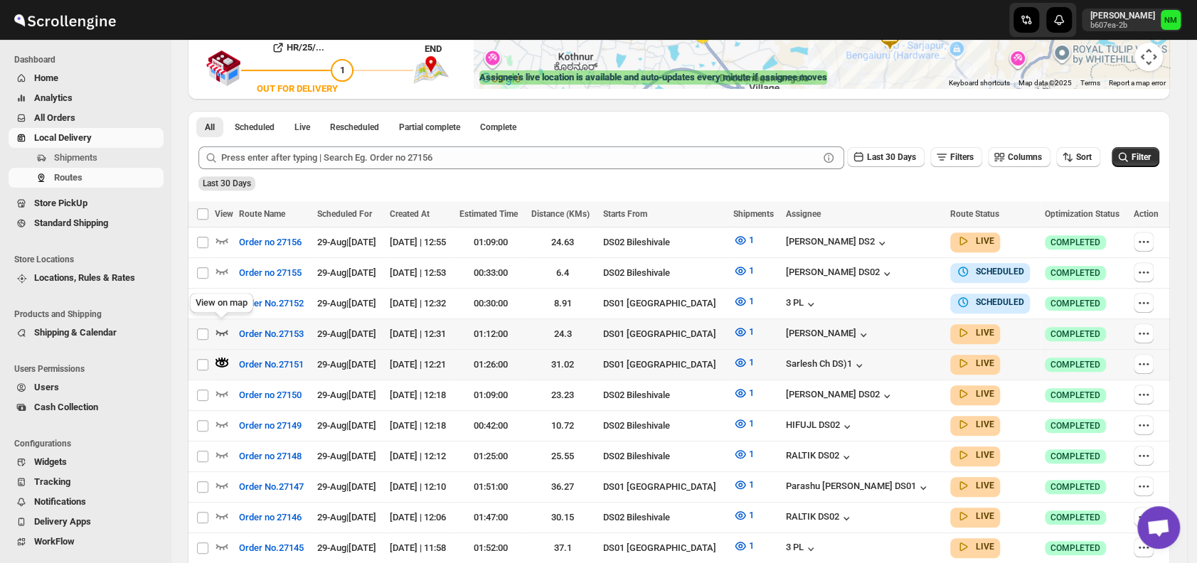
click at [226, 326] on icon "button" at bounding box center [222, 332] width 14 height 14
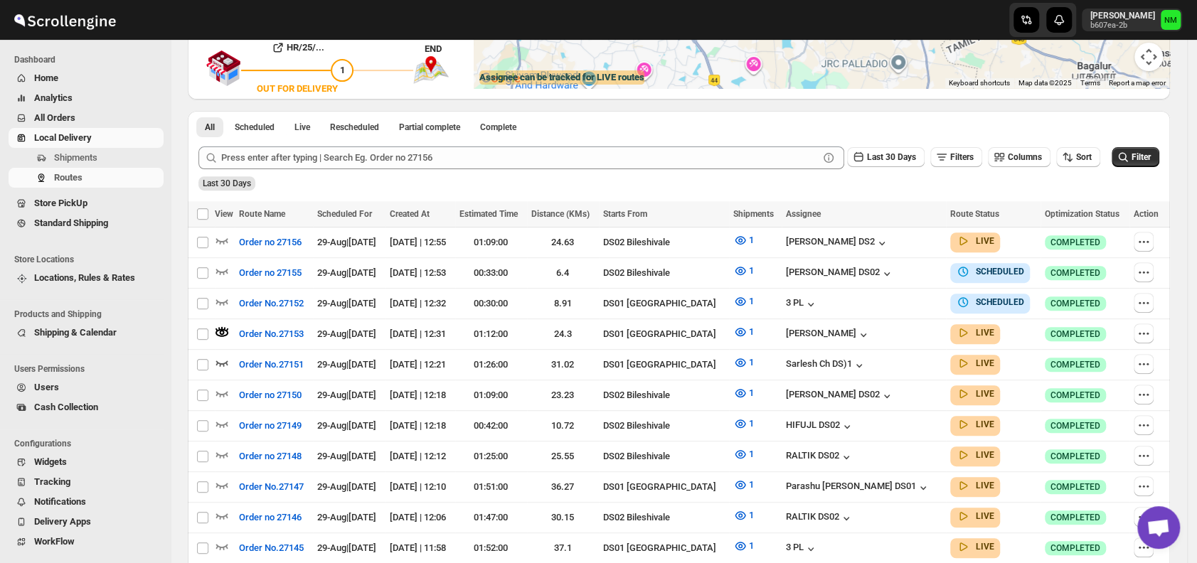
scroll to position [0, 0]
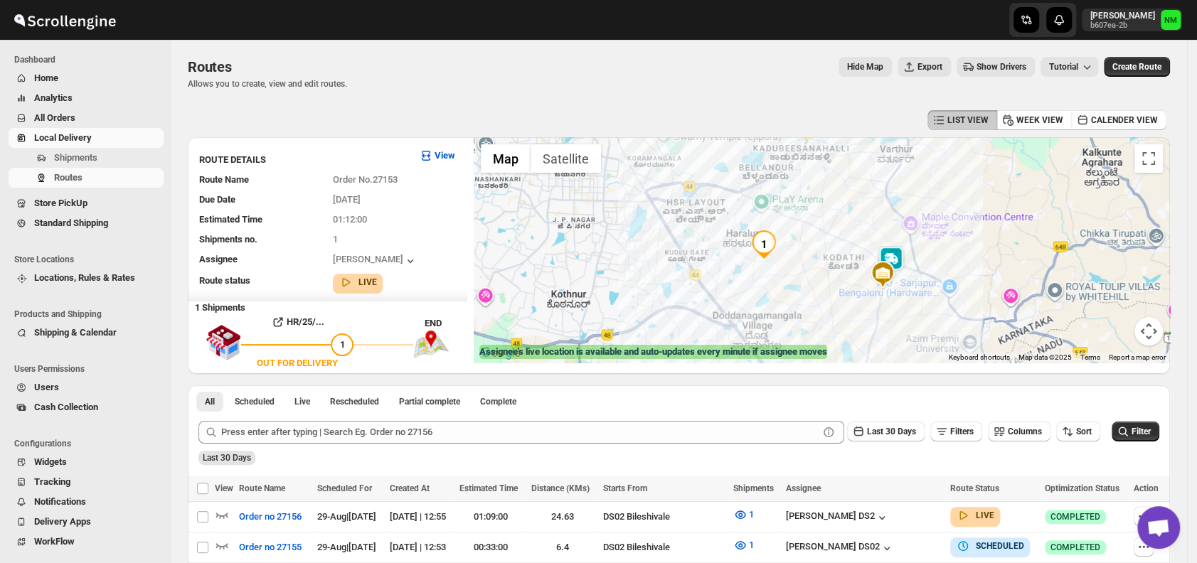
click at [899, 257] on img at bounding box center [891, 260] width 28 height 28
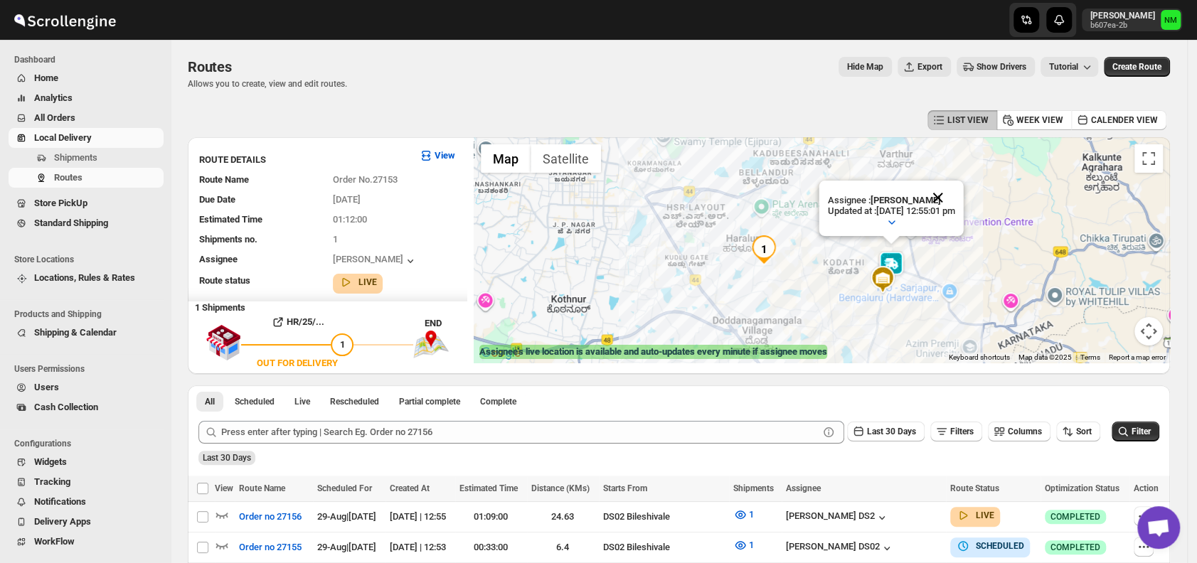
click at [955, 196] on button "Close" at bounding box center [938, 198] width 34 height 34
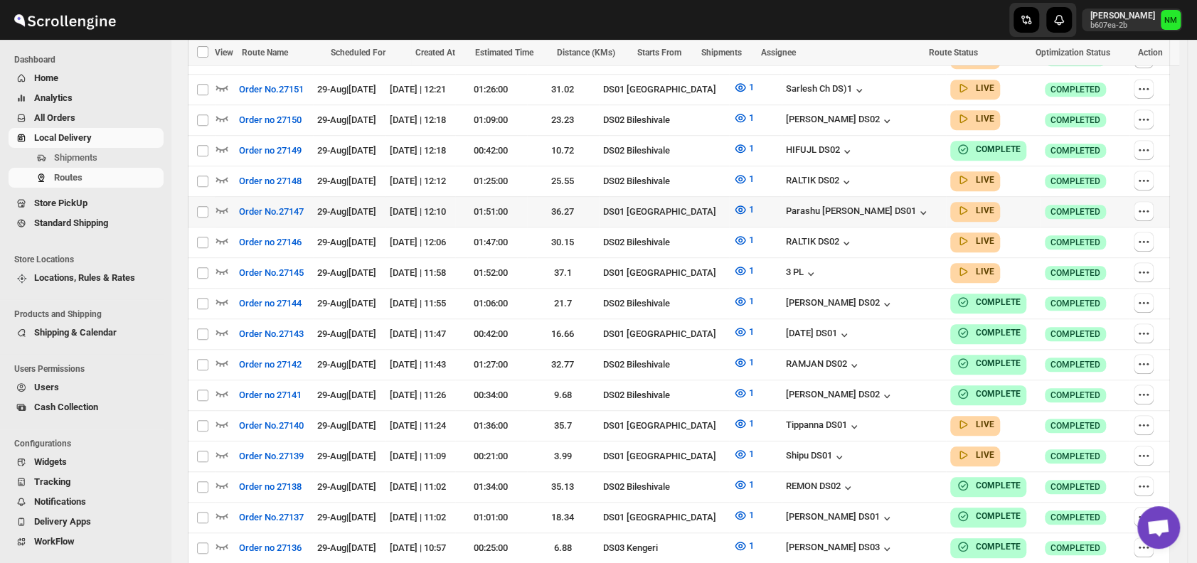
scroll to position [571, 0]
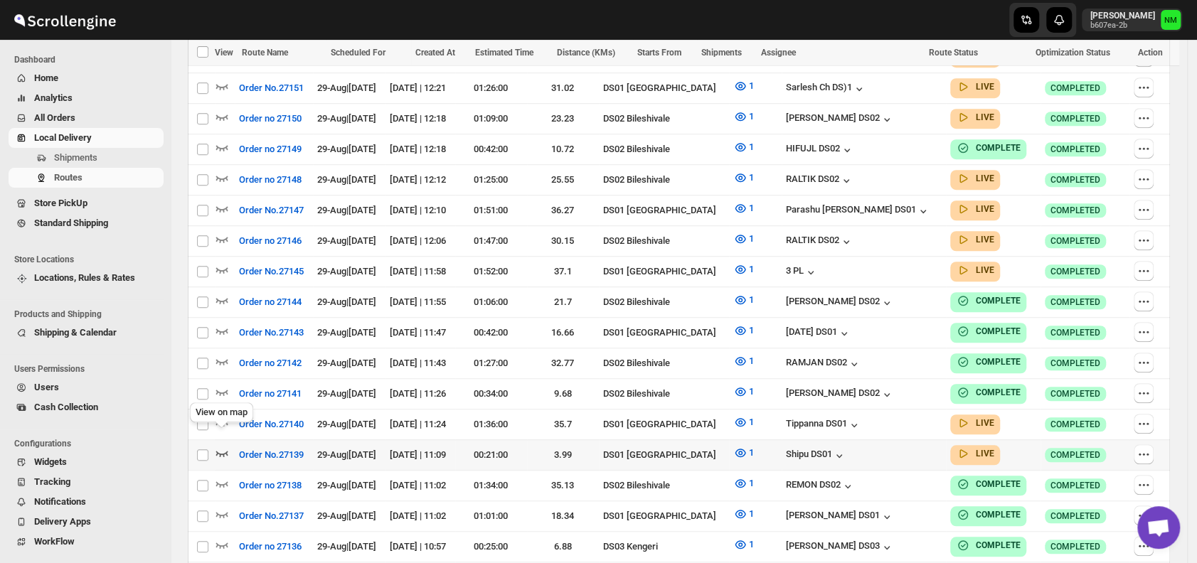
click at [219, 446] on icon "button" at bounding box center [222, 453] width 14 height 14
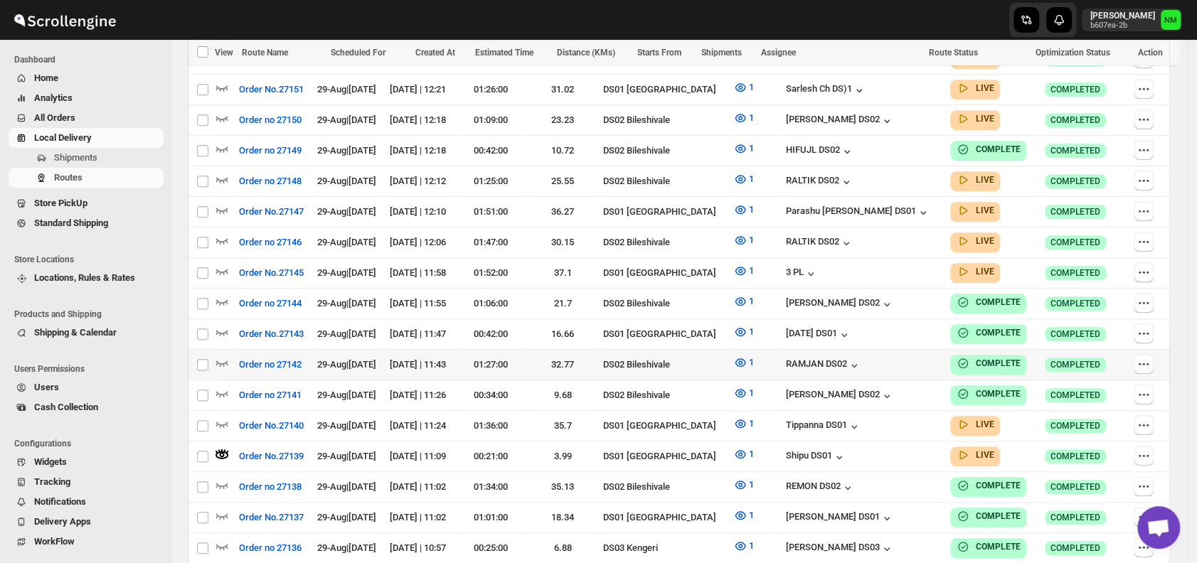
scroll to position [0, 0]
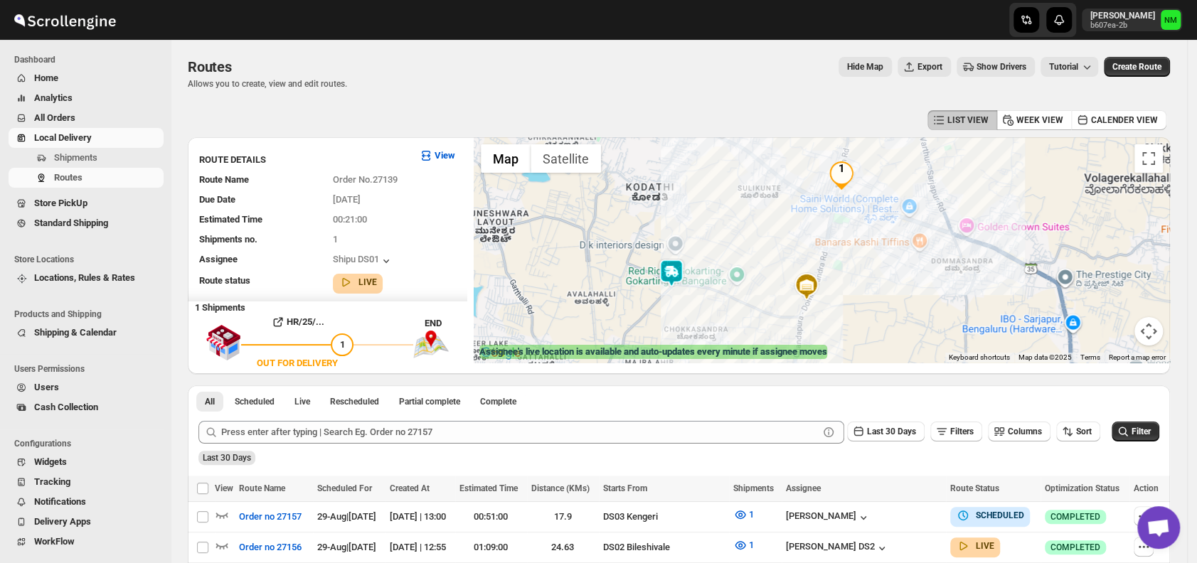
click at [684, 284] on img at bounding box center [671, 273] width 28 height 28
click at [736, 203] on button "Close" at bounding box center [718, 206] width 34 height 34
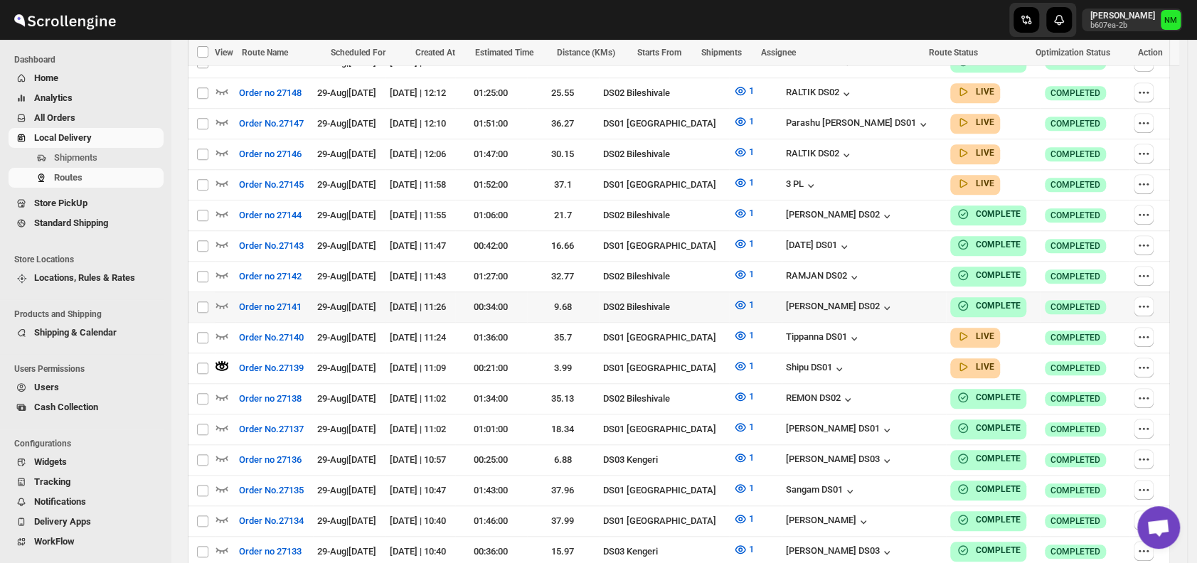
scroll to position [669, 0]
click at [228, 328] on icon "button" at bounding box center [222, 335] width 14 height 14
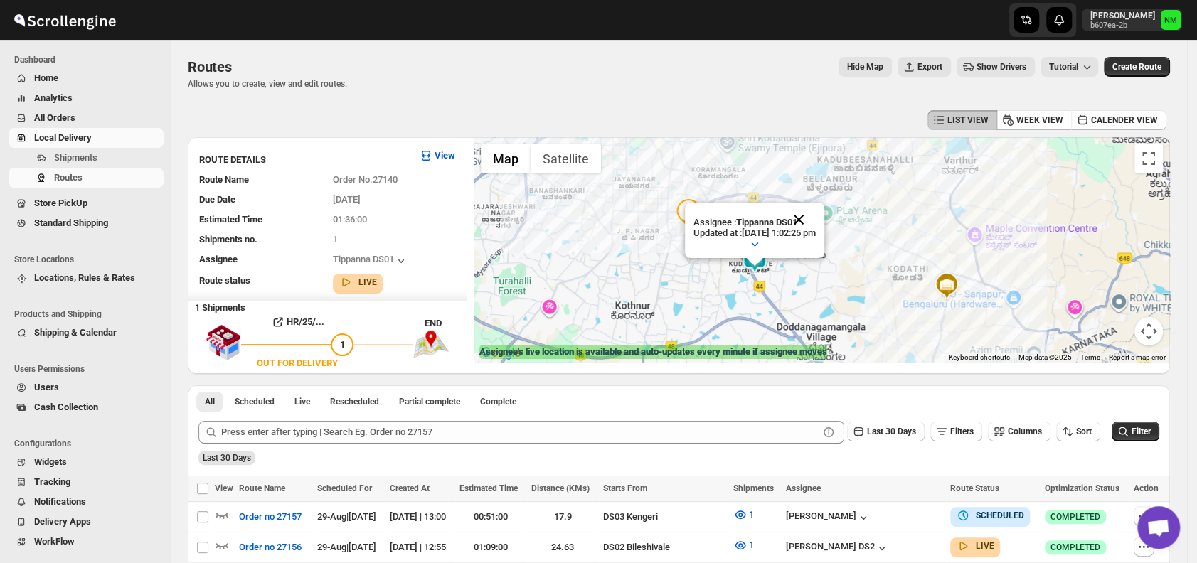
click at [816, 226] on button "Close" at bounding box center [799, 220] width 34 height 34
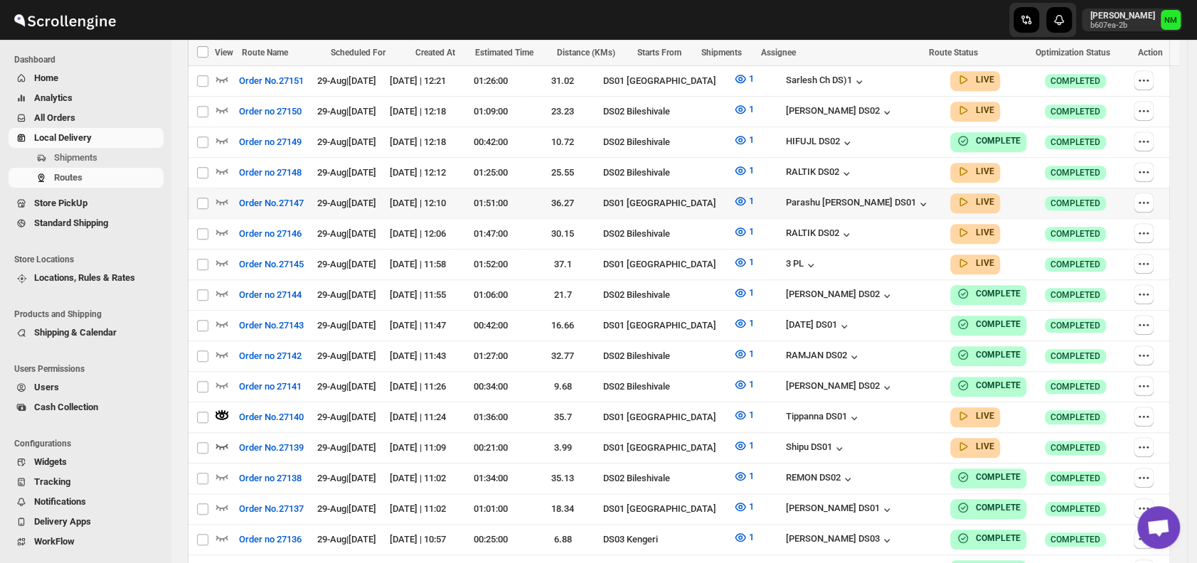
scroll to position [555, 0]
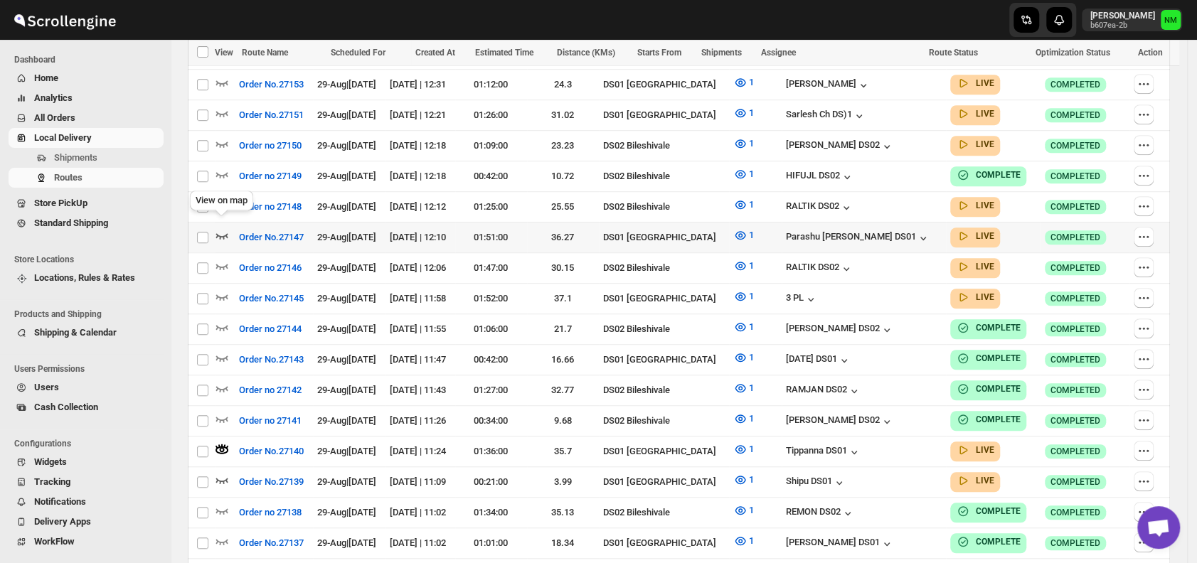
click at [226, 233] on icon "button" at bounding box center [222, 236] width 12 height 6
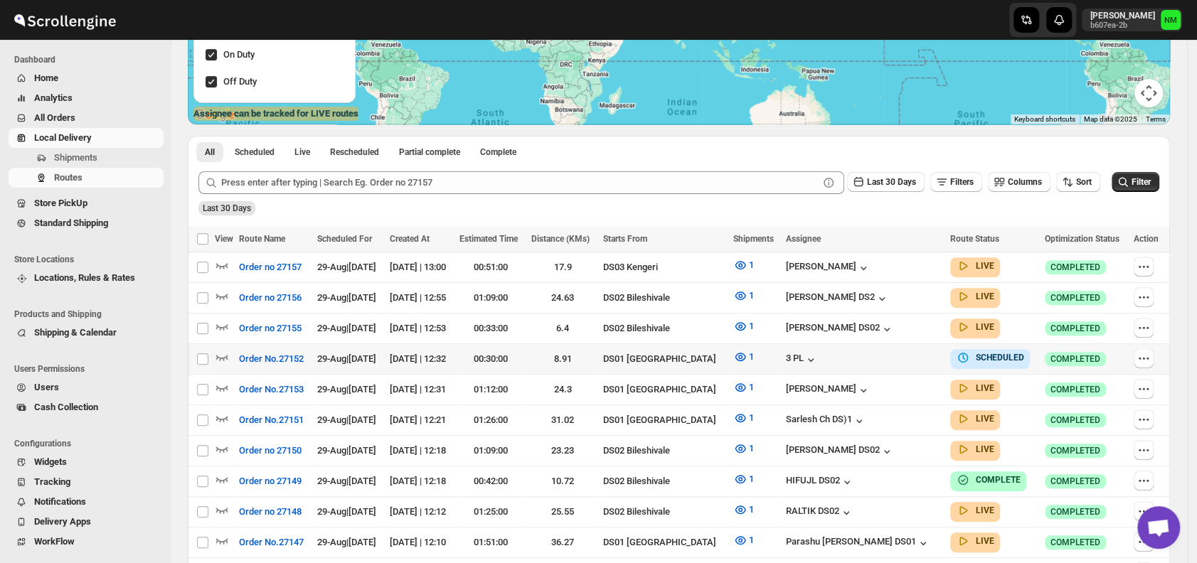
scroll to position [240, 0]
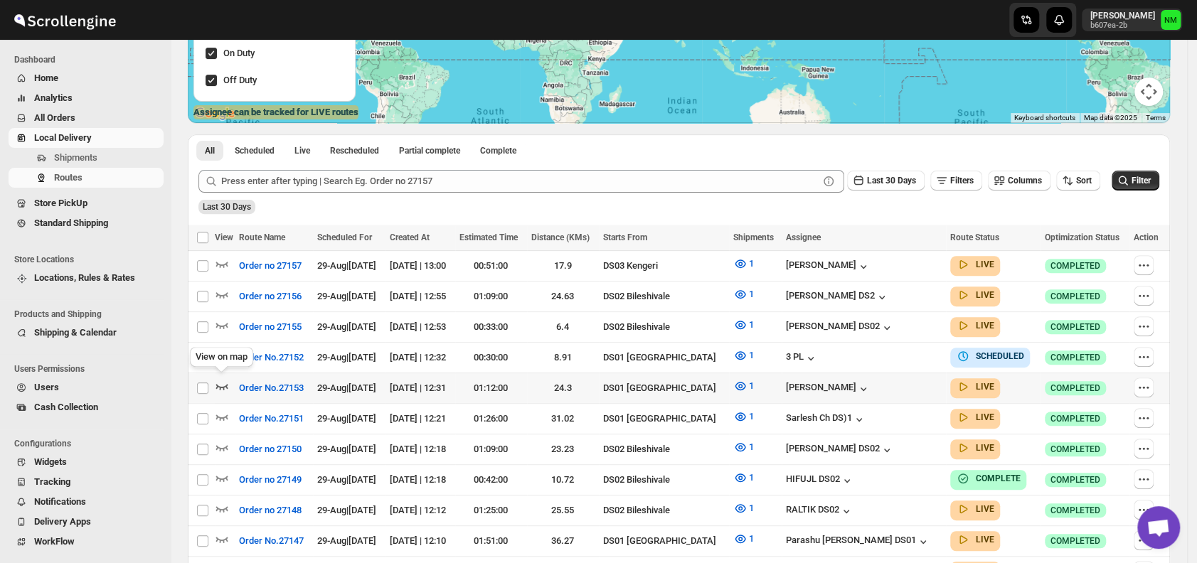
click at [225, 381] on icon "button" at bounding box center [222, 386] width 14 height 14
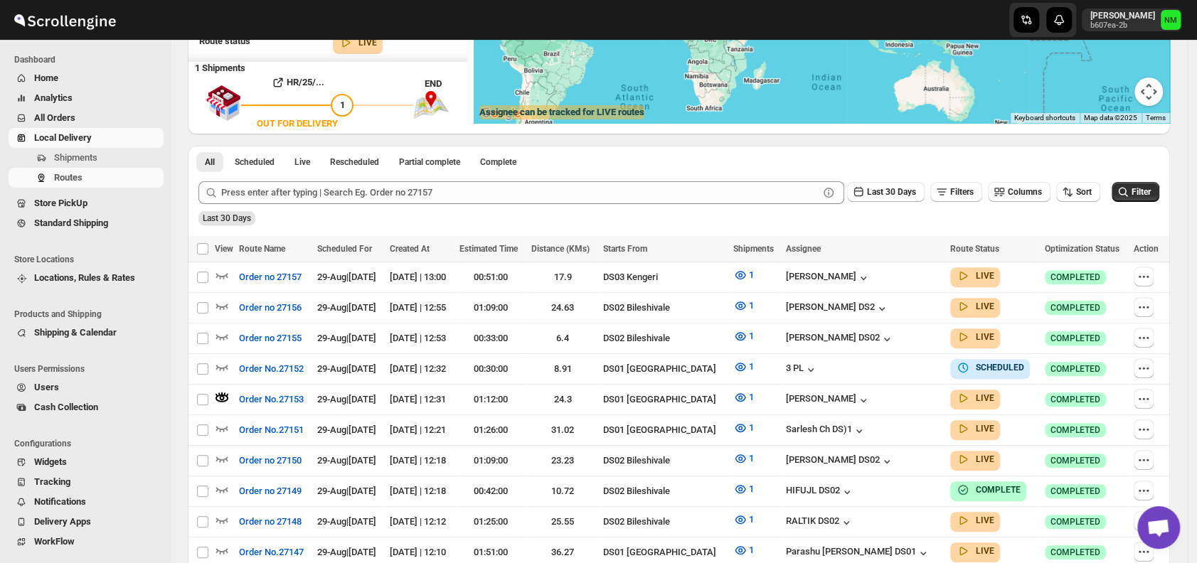
scroll to position [0, 0]
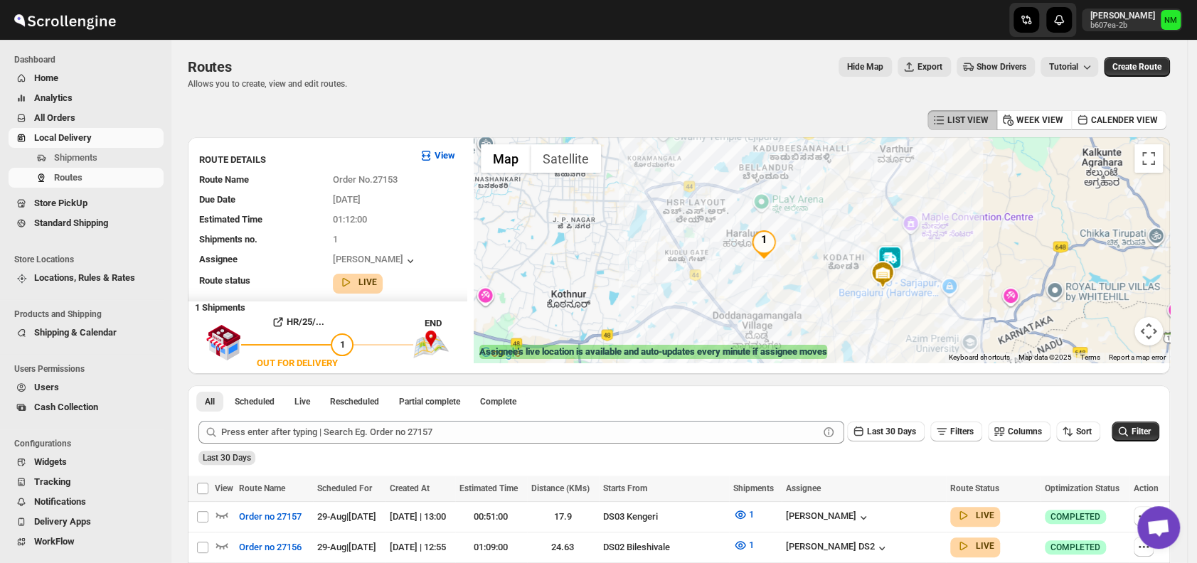
click at [904, 254] on img at bounding box center [890, 259] width 28 height 28
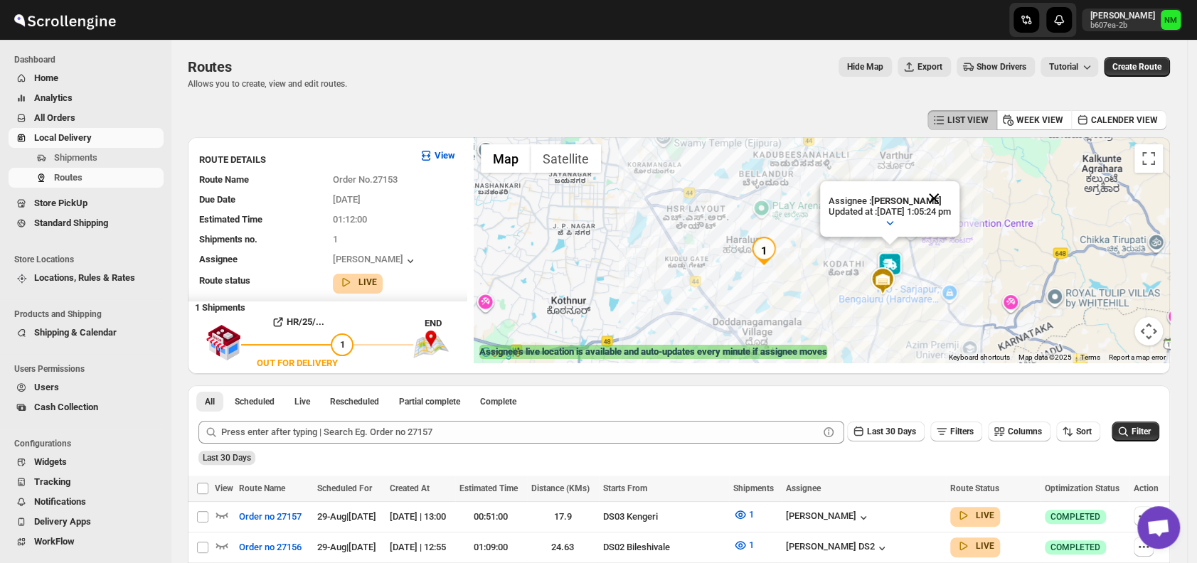
click at [951, 197] on button "Close" at bounding box center [934, 198] width 34 height 34
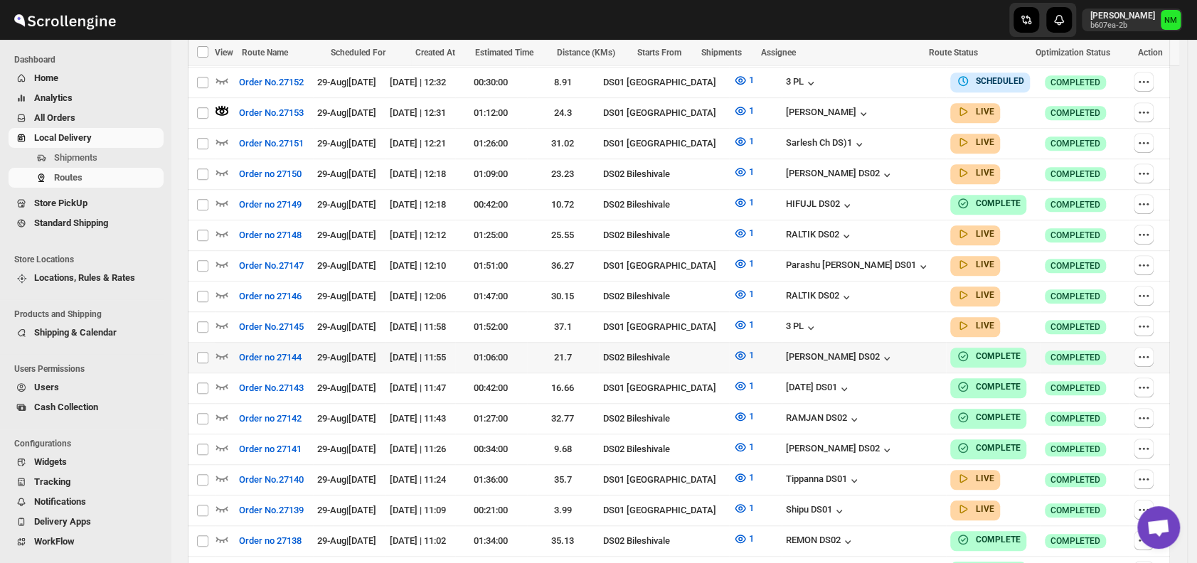
scroll to position [527, 0]
click at [223, 470] on icon "button" at bounding box center [222, 477] width 14 height 14
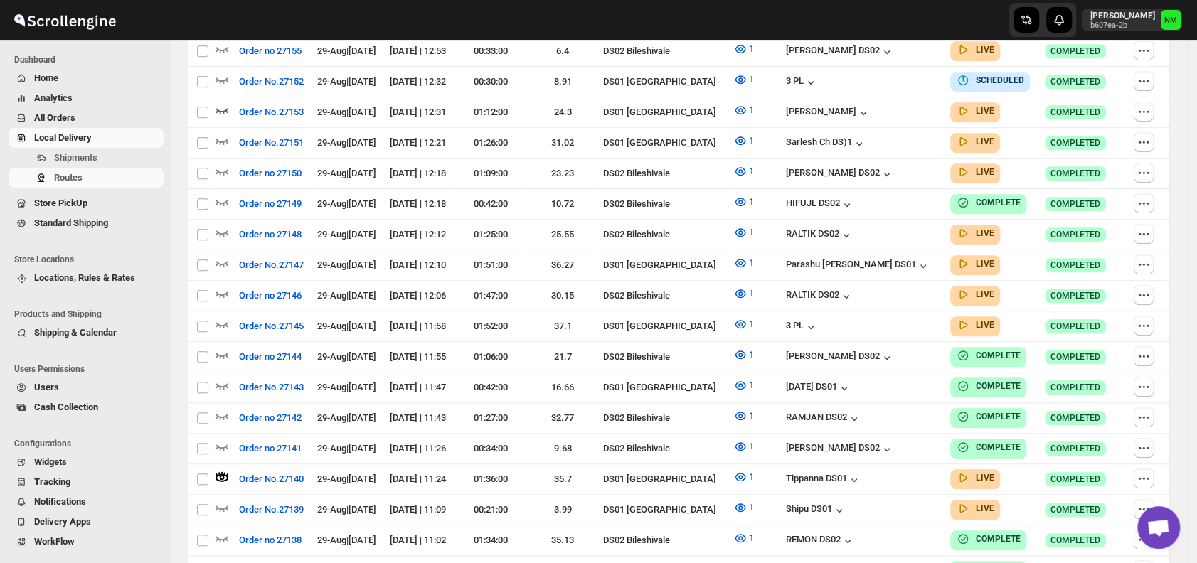
scroll to position [0, 0]
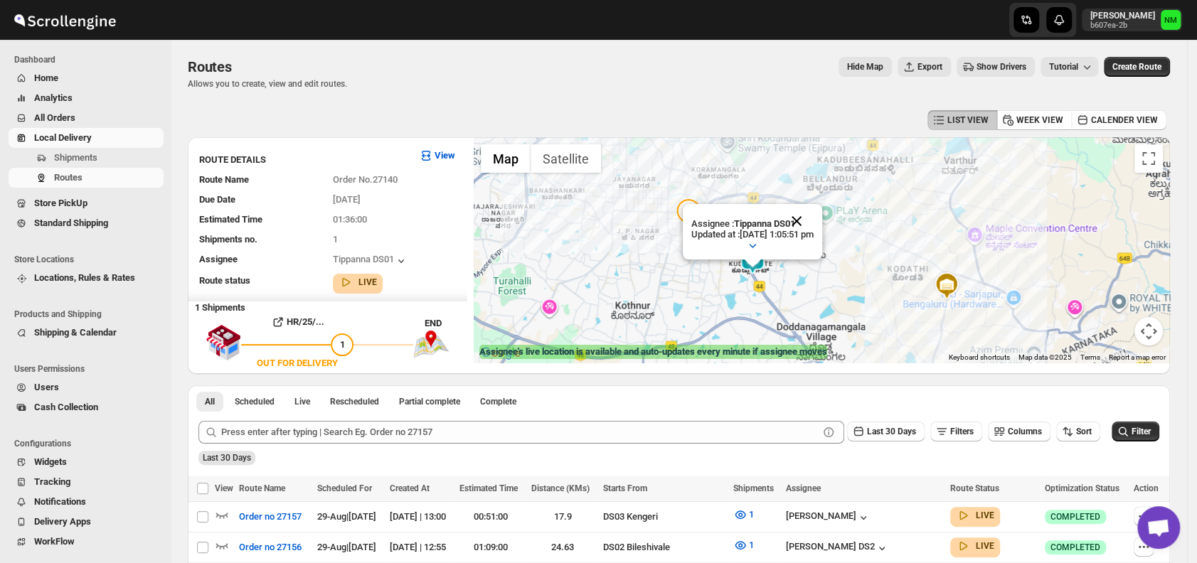
click at [814, 218] on button "Close" at bounding box center [797, 221] width 34 height 34
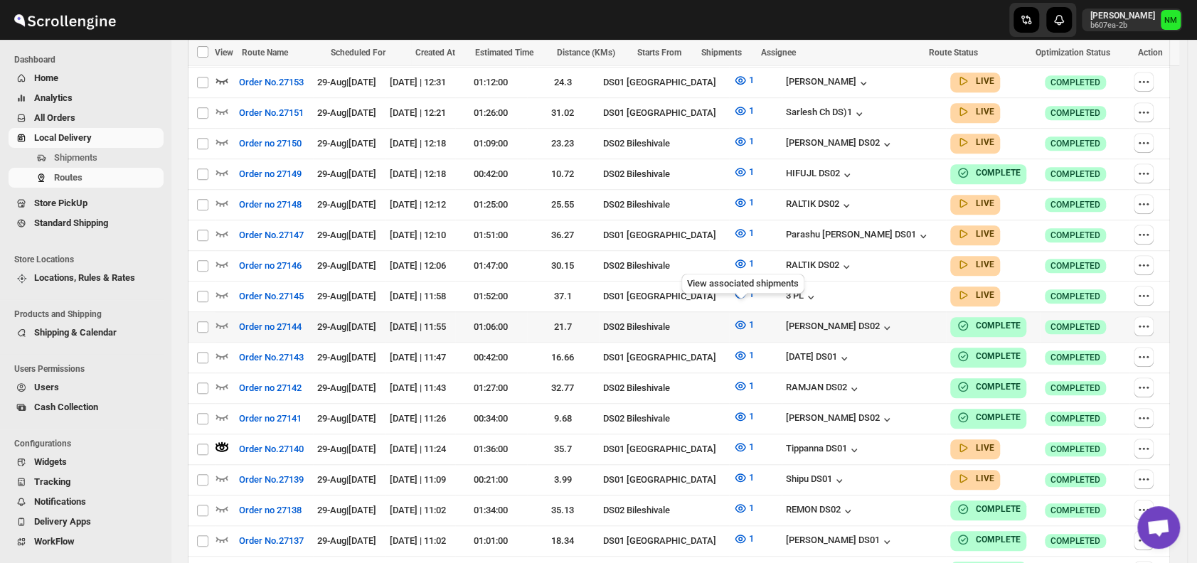
scroll to position [561, 0]
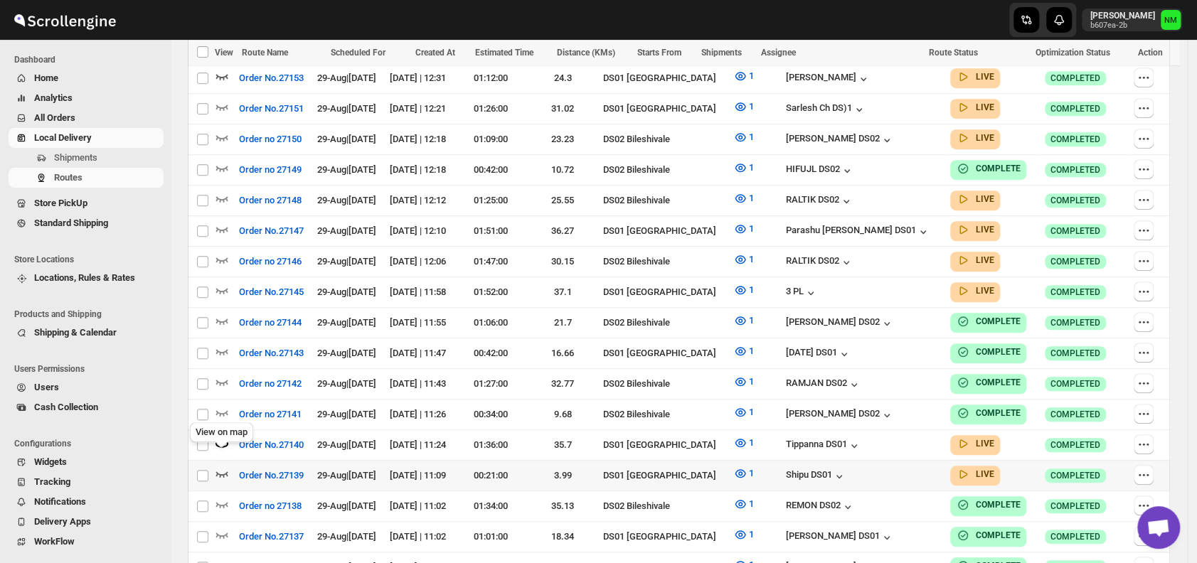
click at [226, 467] on icon "button" at bounding box center [222, 474] width 14 height 14
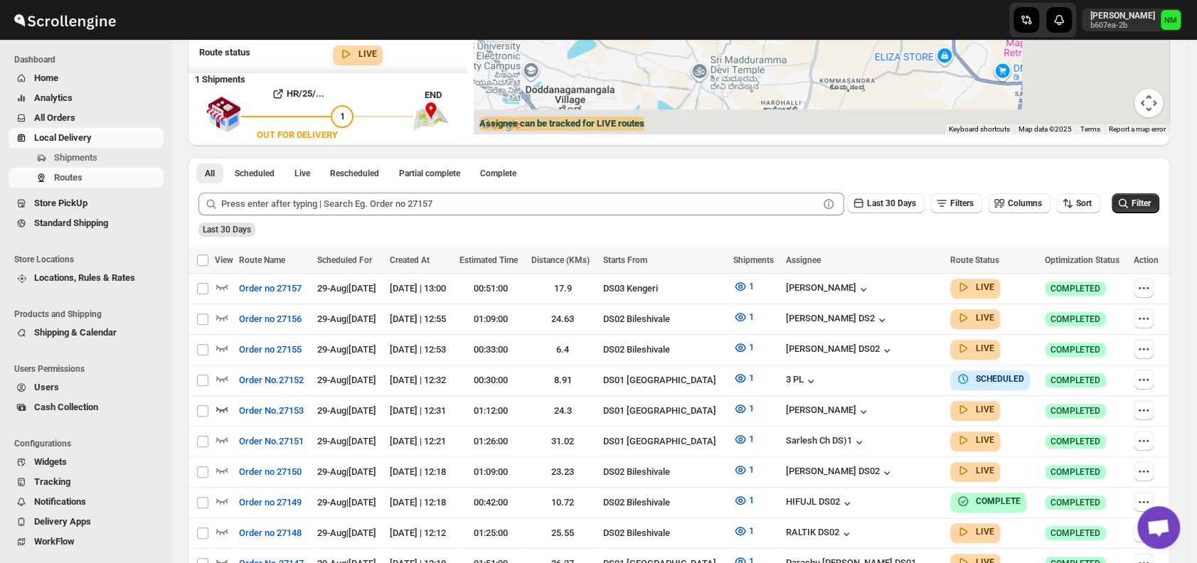
scroll to position [0, 0]
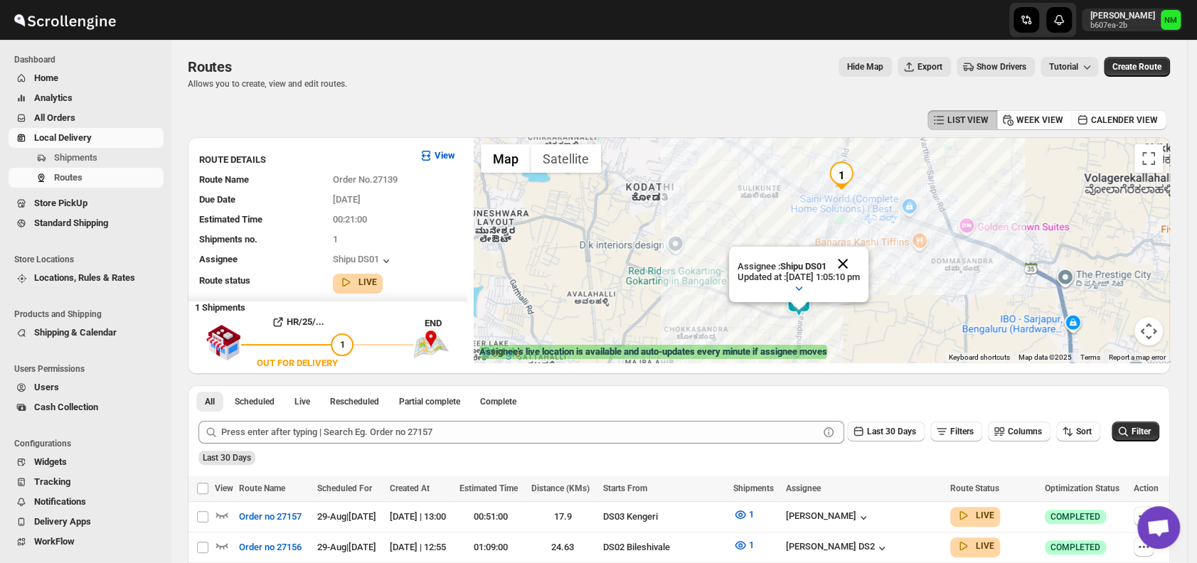
click at [860, 258] on button "Close" at bounding box center [843, 264] width 34 height 34
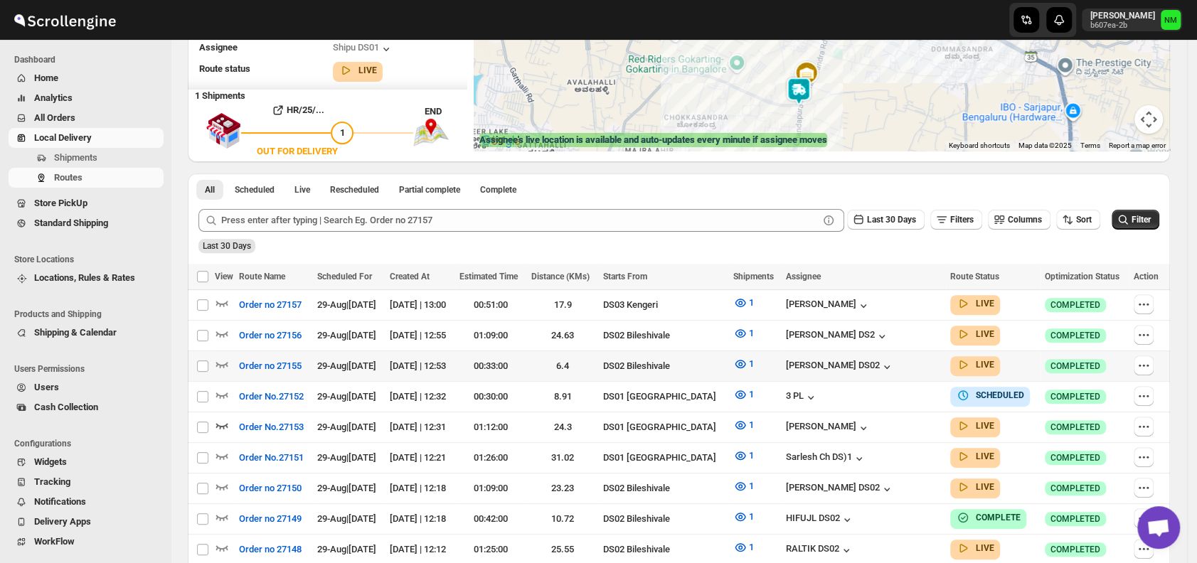
scroll to position [213, 0]
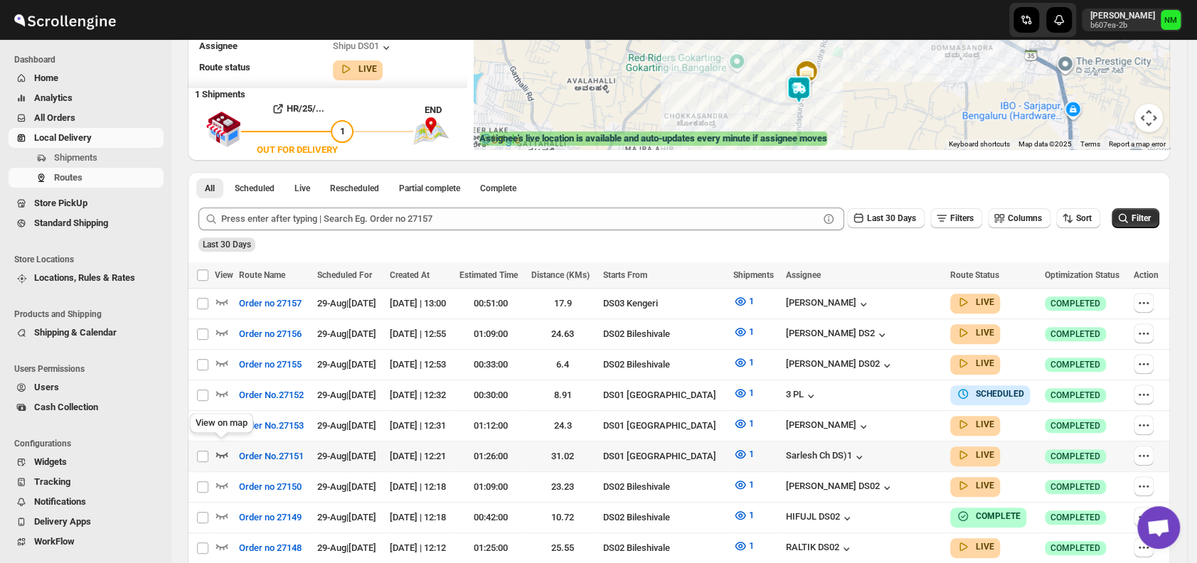
click at [224, 447] on icon "button" at bounding box center [222, 454] width 14 height 14
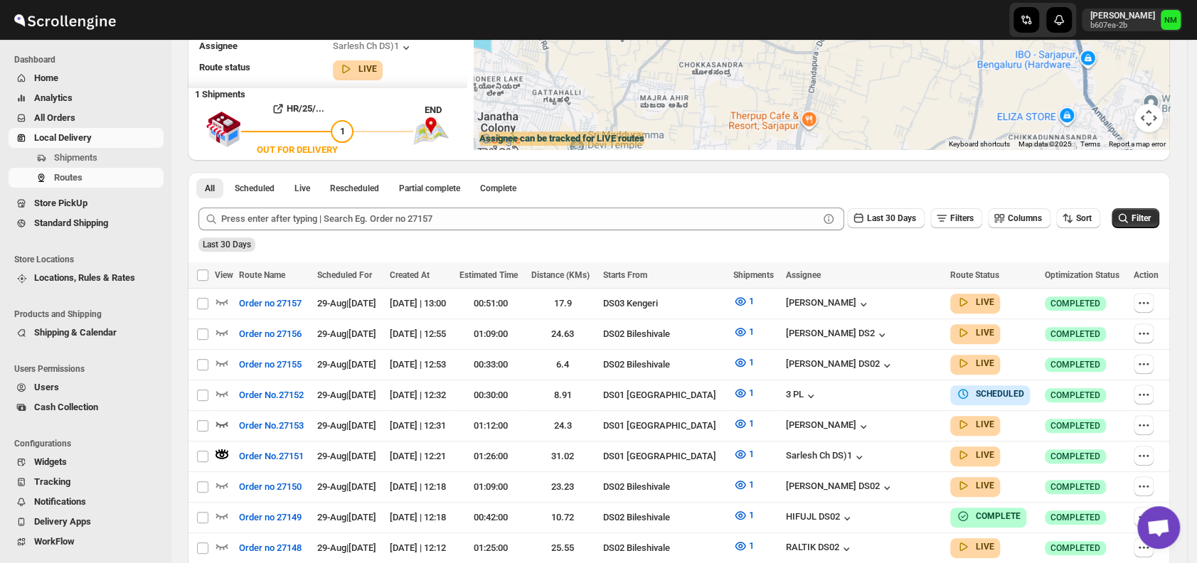
scroll to position [0, 0]
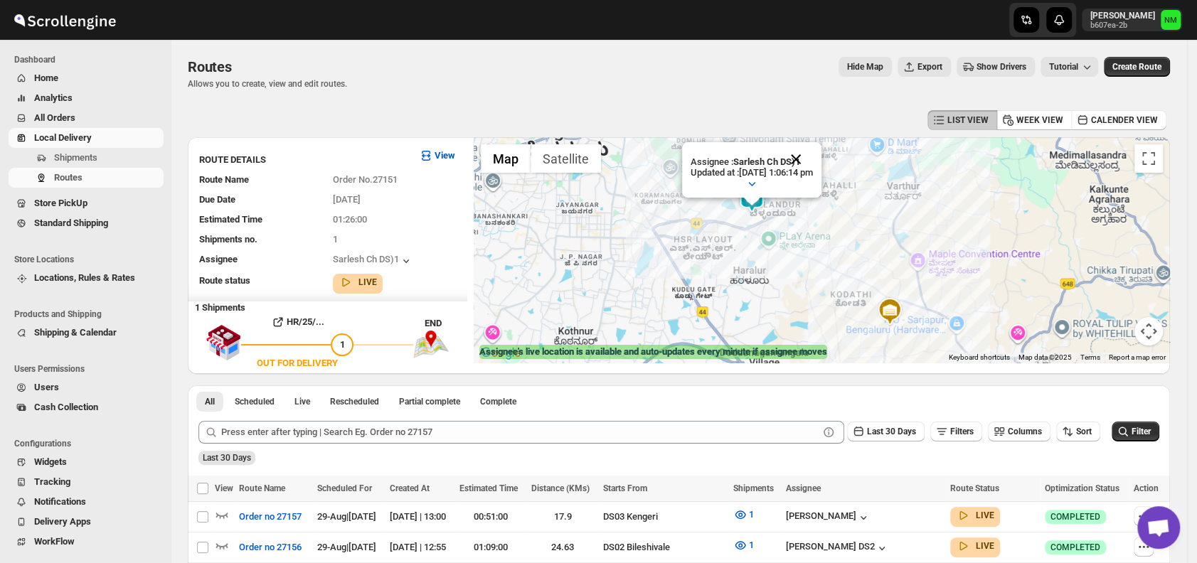
click at [813, 154] on button "Close" at bounding box center [796, 159] width 34 height 34
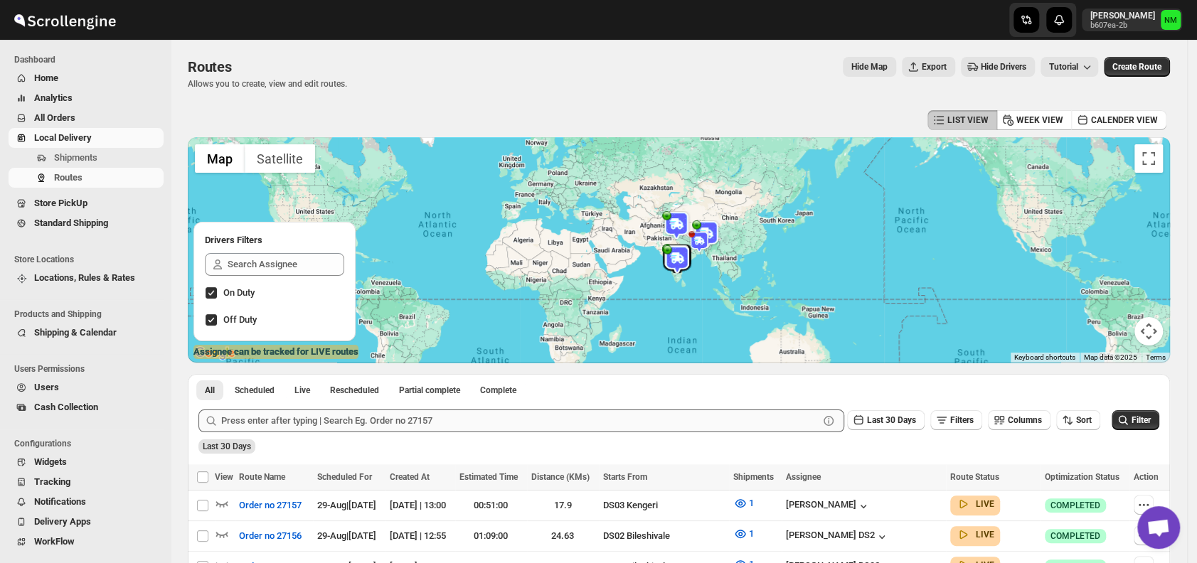
scroll to position [332, 0]
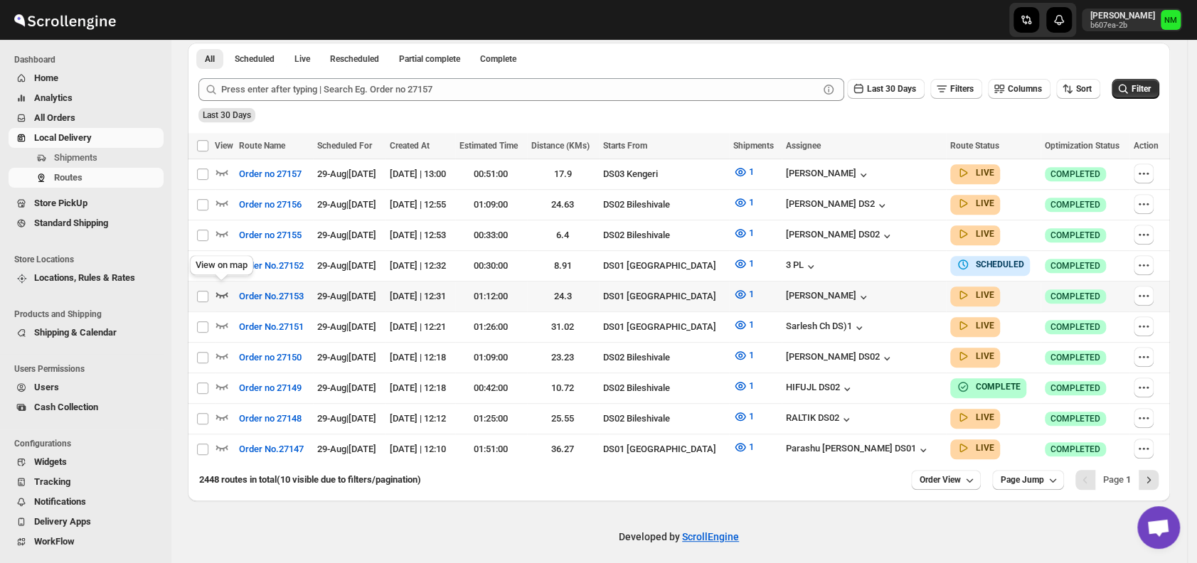
click at [227, 292] on icon "button" at bounding box center [222, 295] width 12 height 6
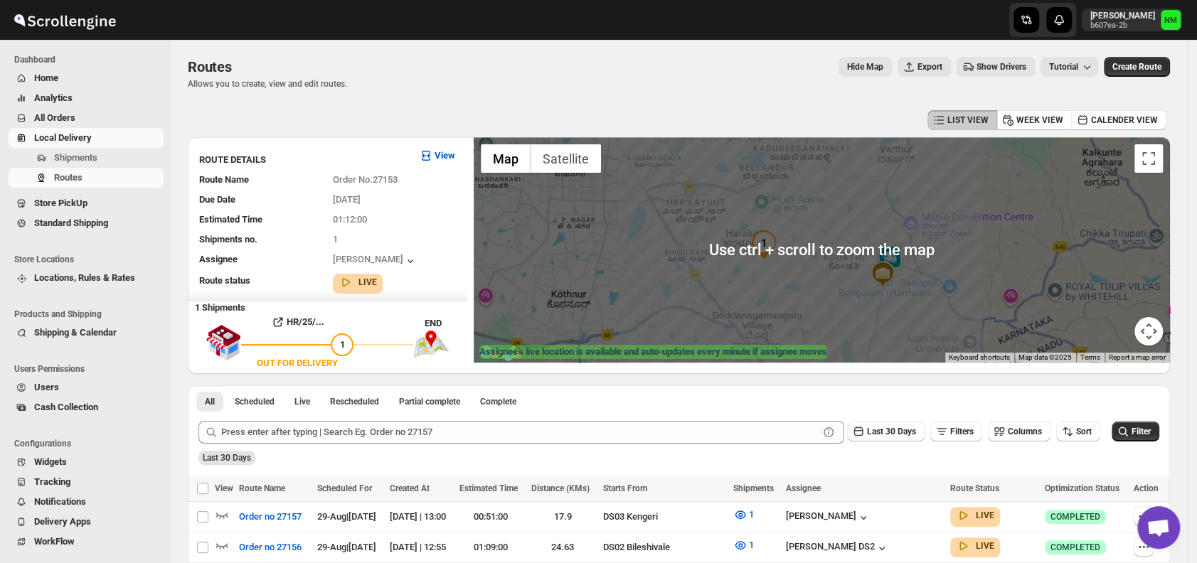
scroll to position [342, 0]
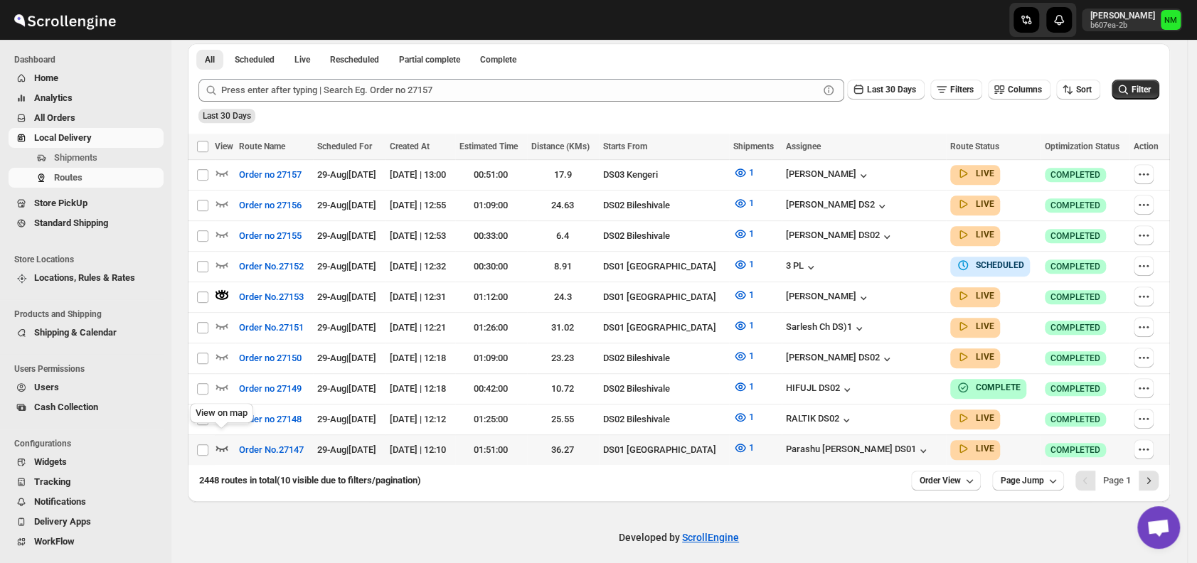
click at [224, 441] on icon "button" at bounding box center [222, 448] width 14 height 14
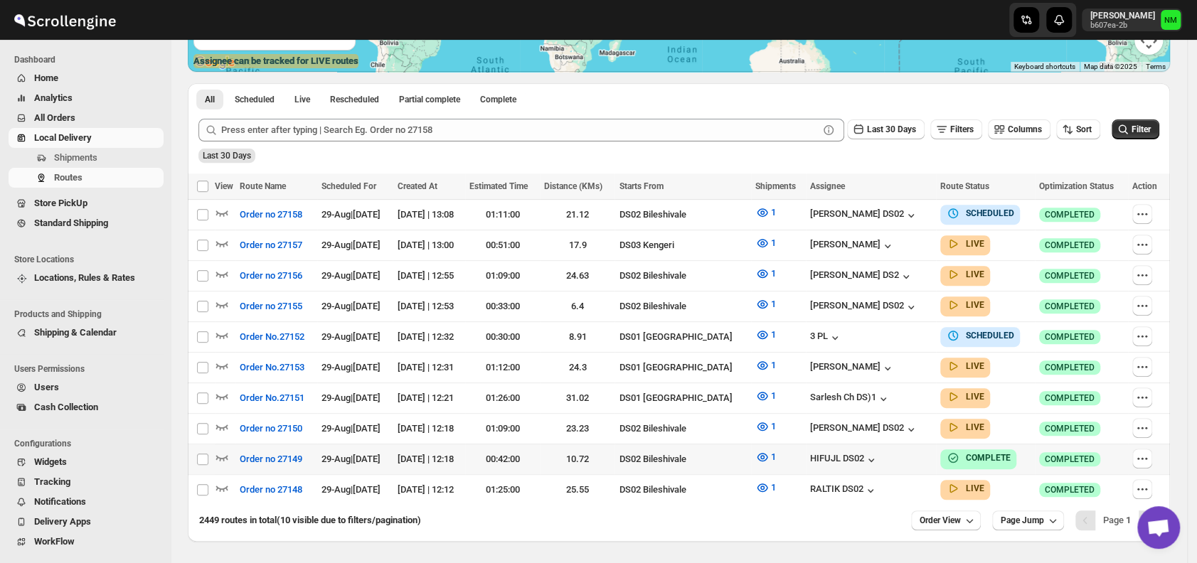
scroll to position [332, 0]
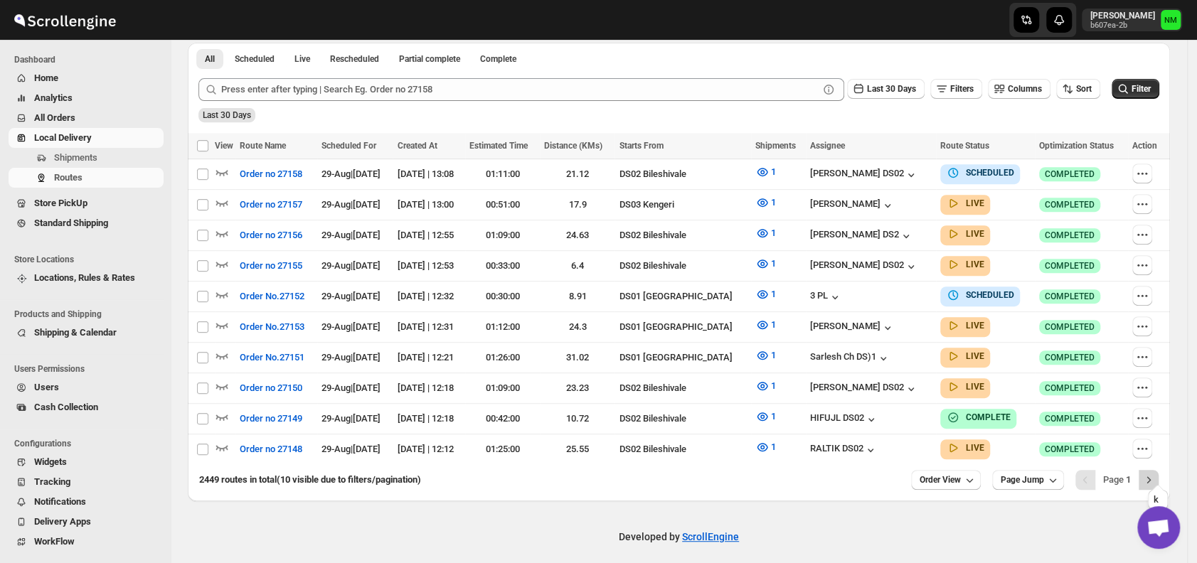
click at [1156, 473] on icon "Next" at bounding box center [1149, 480] width 14 height 14
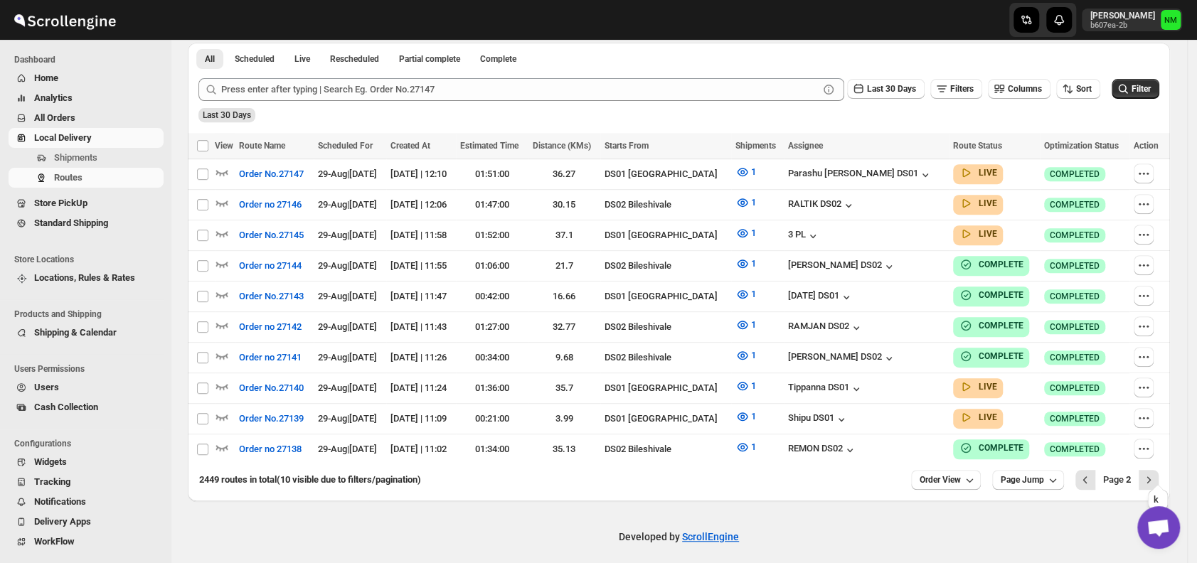
click at [1156, 473] on icon "Next" at bounding box center [1149, 480] width 14 height 14
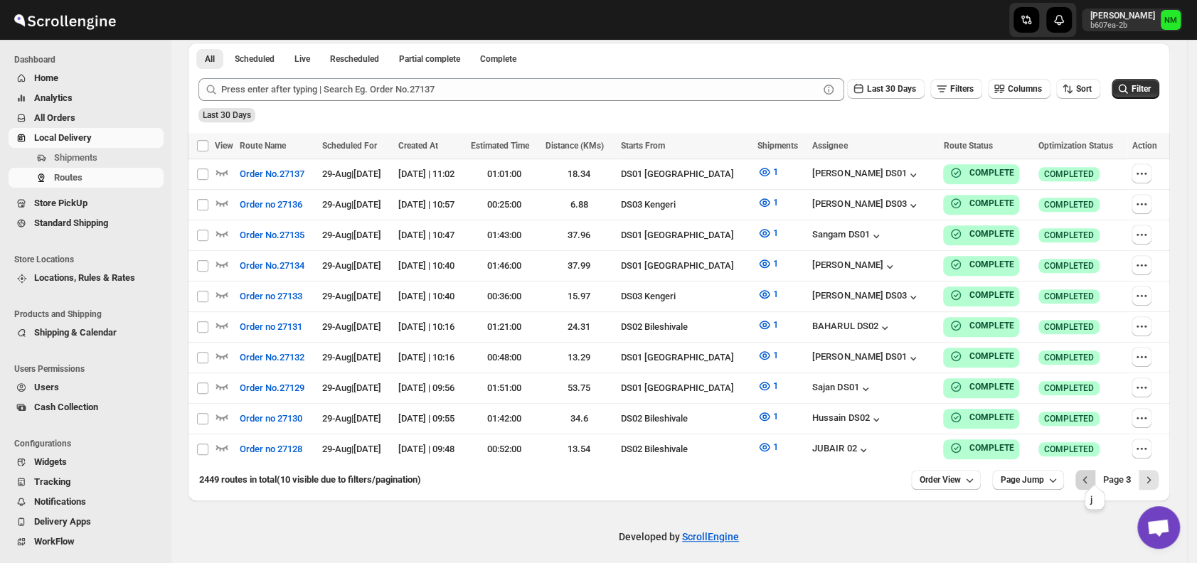
click at [1093, 475] on icon "Previous" at bounding box center [1085, 480] width 14 height 14
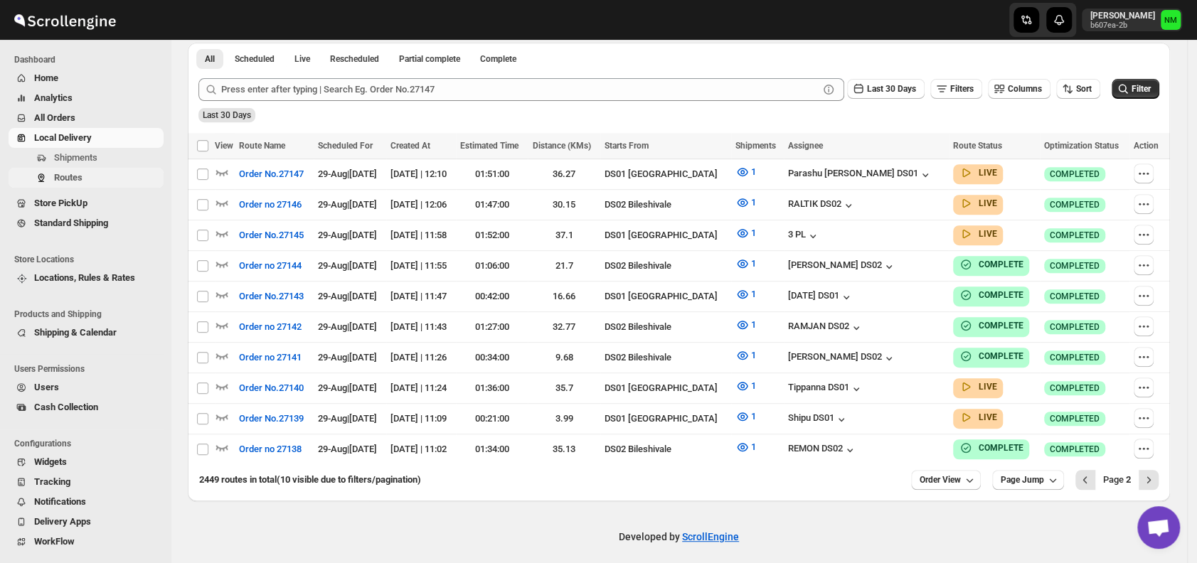
click at [112, 172] on span "Routes" at bounding box center [107, 178] width 107 height 14
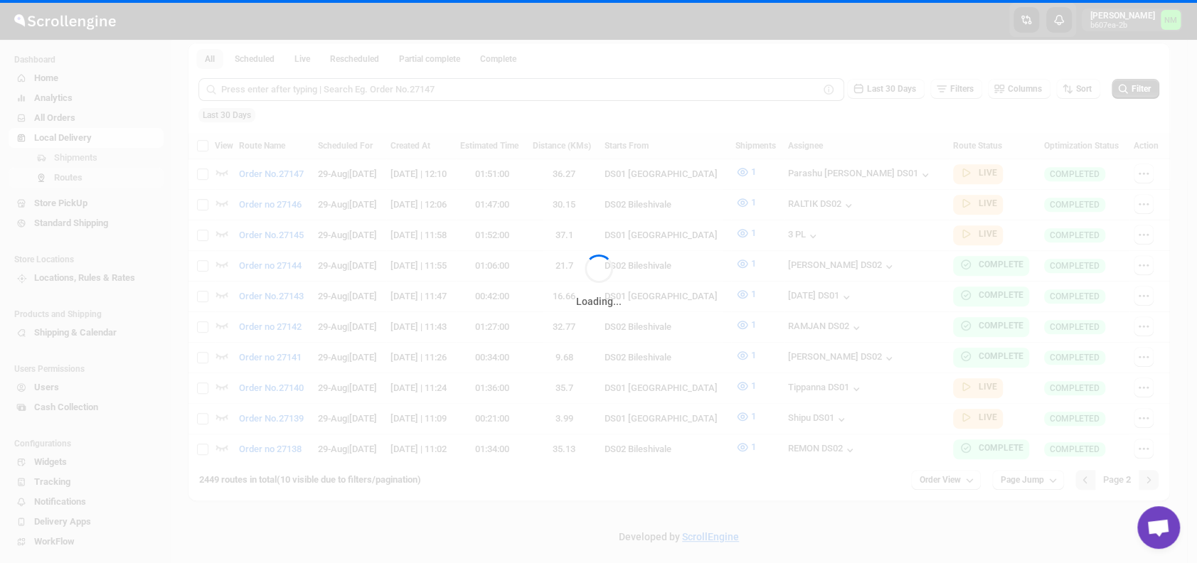
scroll to position [0, 0]
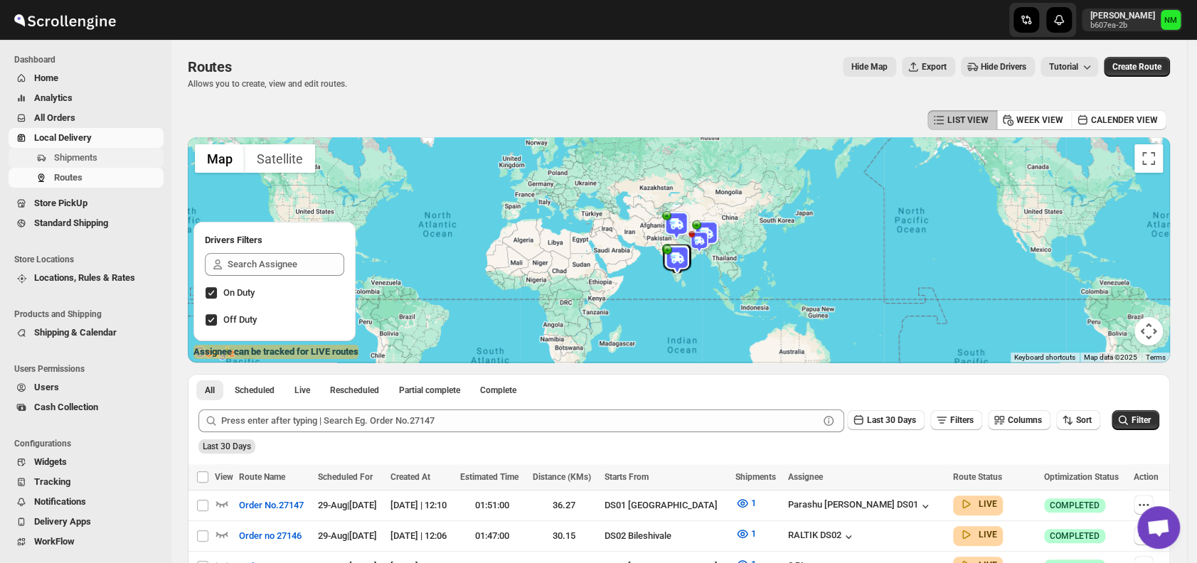
click at [106, 161] on span "Shipments" at bounding box center [107, 158] width 107 height 14
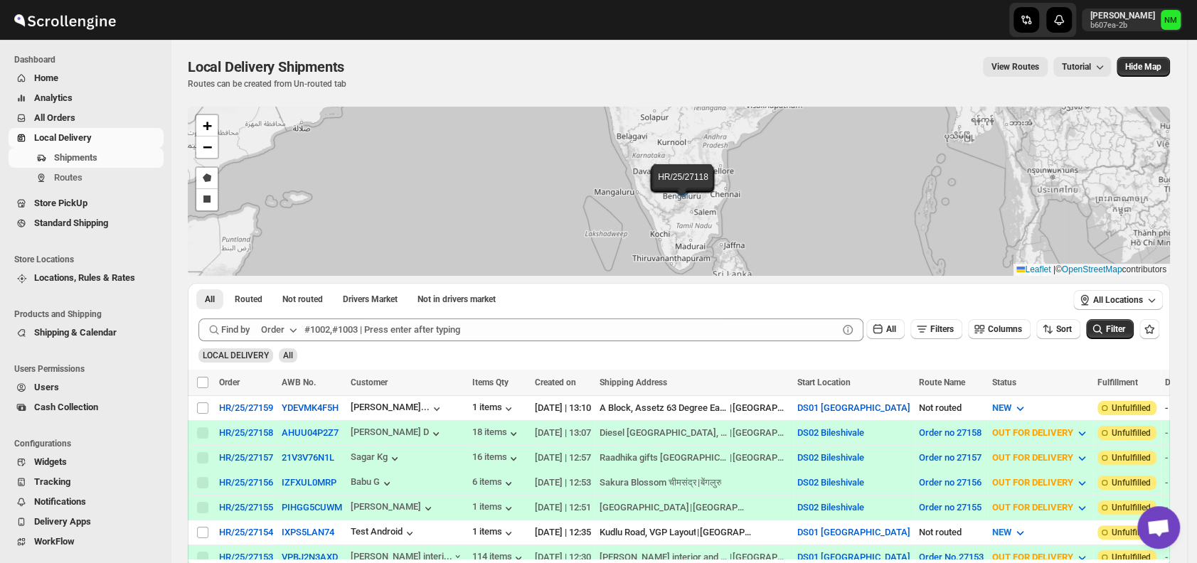
scroll to position [148, 0]
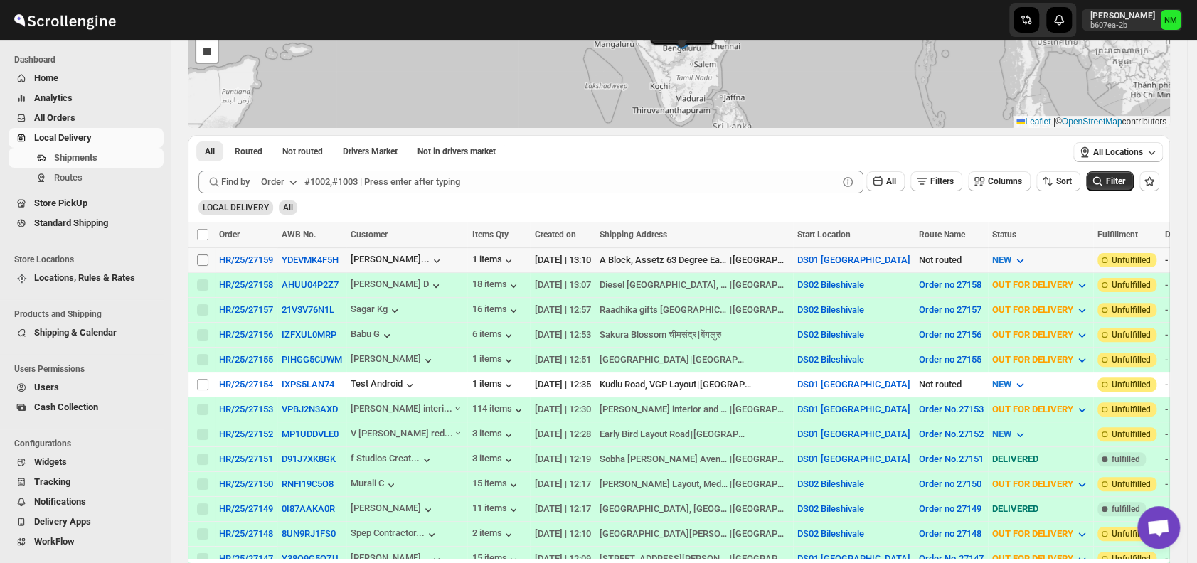
click at [201, 259] on input "Select shipment" at bounding box center [202, 260] width 11 height 11
checkbox input "true"
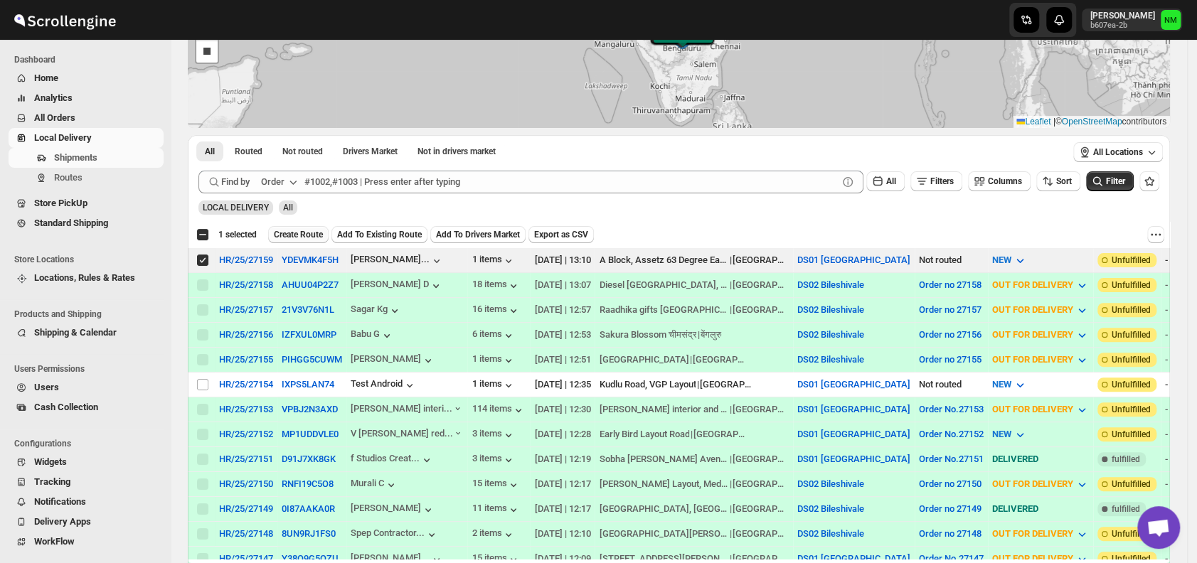
click at [293, 229] on span "Create Route" at bounding box center [298, 234] width 49 height 11
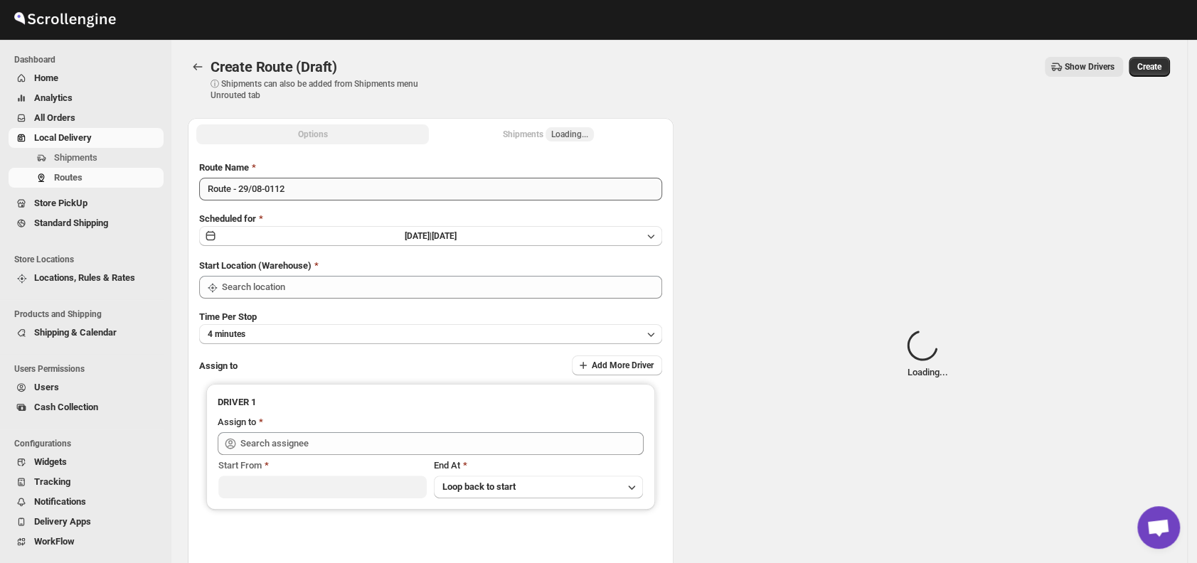
type input "DS01 [GEOGRAPHIC_DATA]"
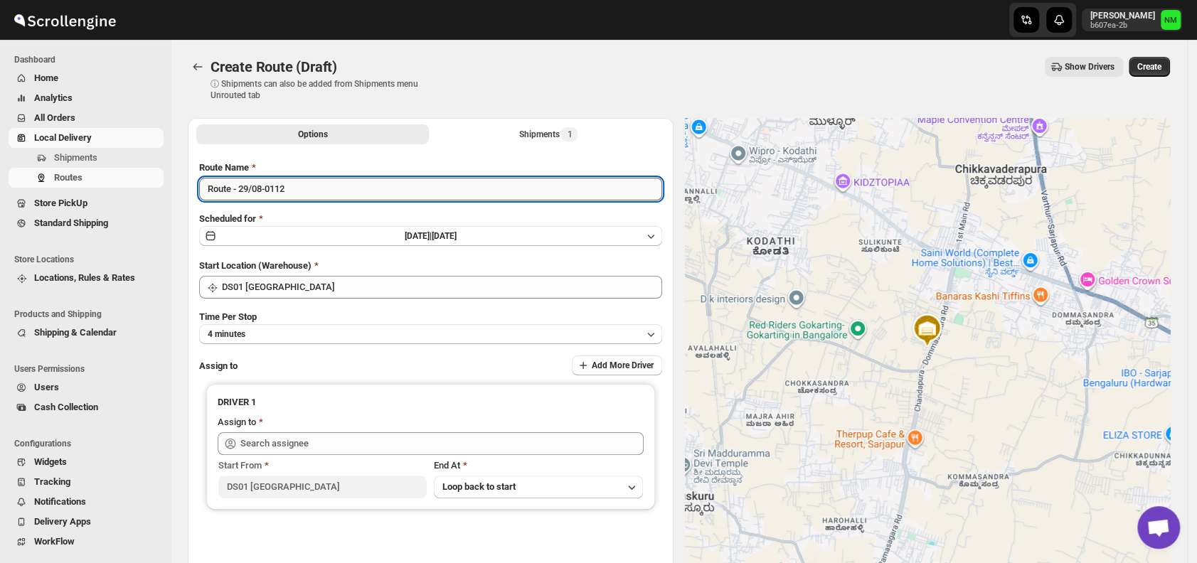
click at [307, 188] on input "Route - 29/08-0112" at bounding box center [430, 189] width 463 height 23
type input "R"
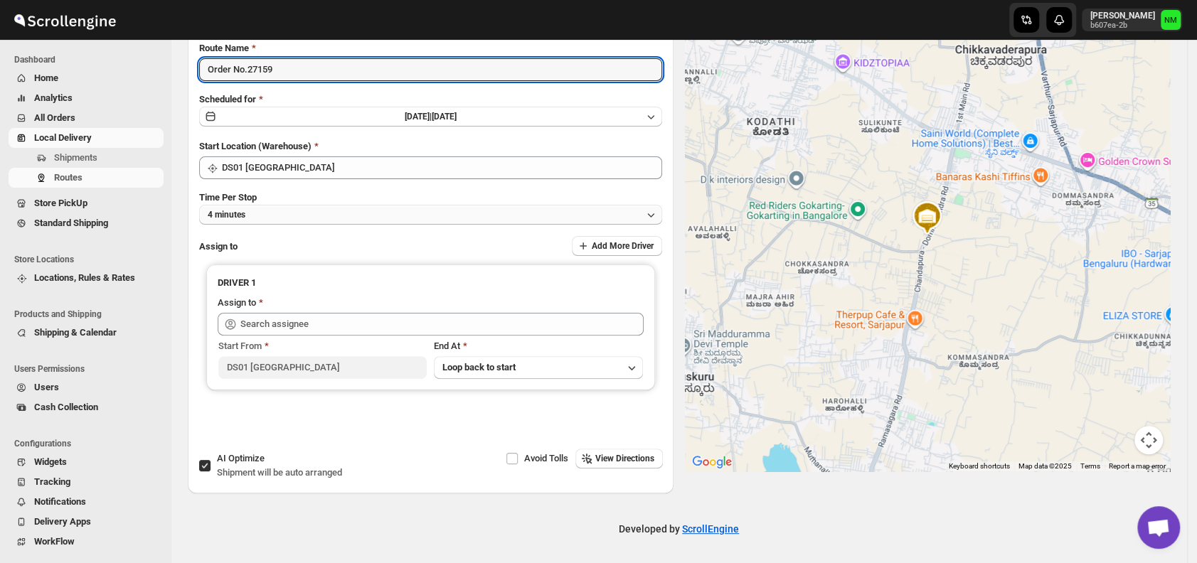
type input "Order No.27159"
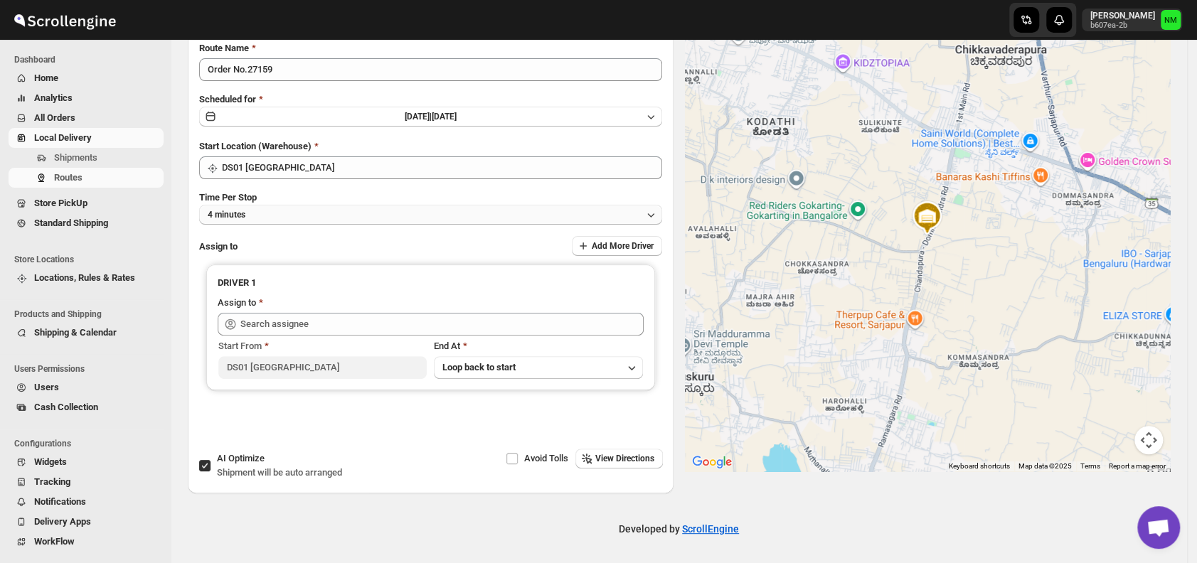
click at [281, 208] on button "4 minutes" at bounding box center [430, 215] width 463 height 20
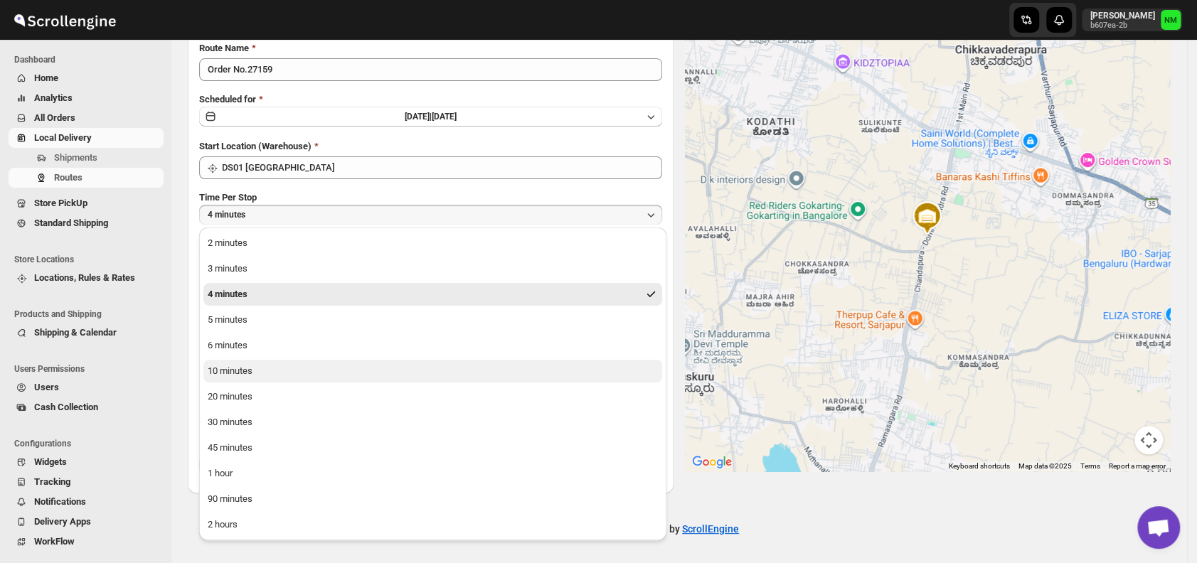
click at [228, 372] on div "10 minutes" at bounding box center [230, 371] width 45 height 14
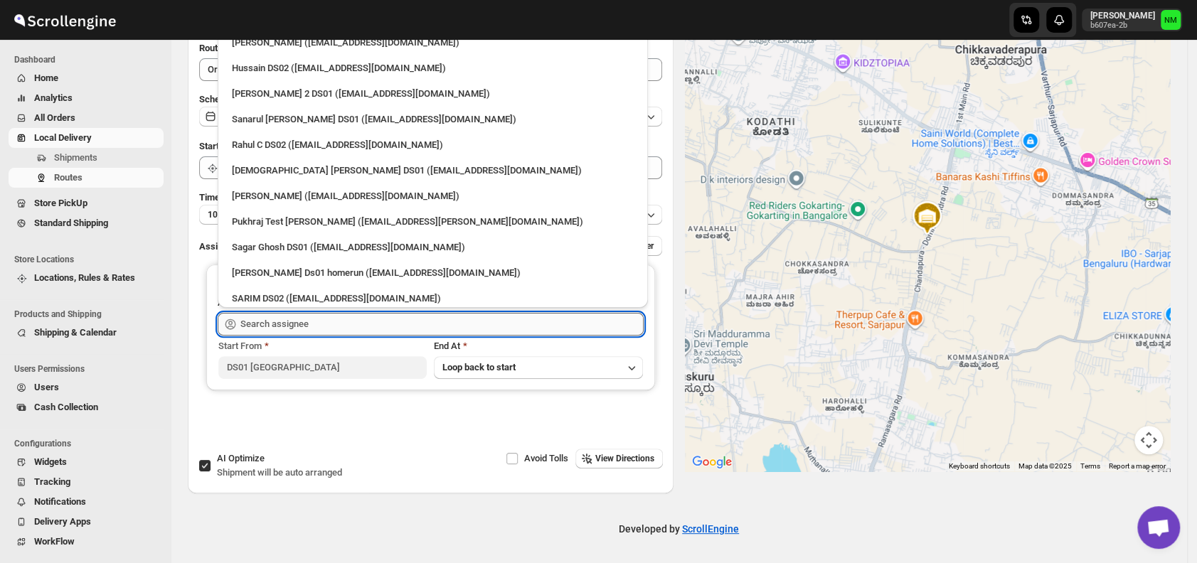
click at [317, 326] on input "text" at bounding box center [441, 324] width 403 height 23
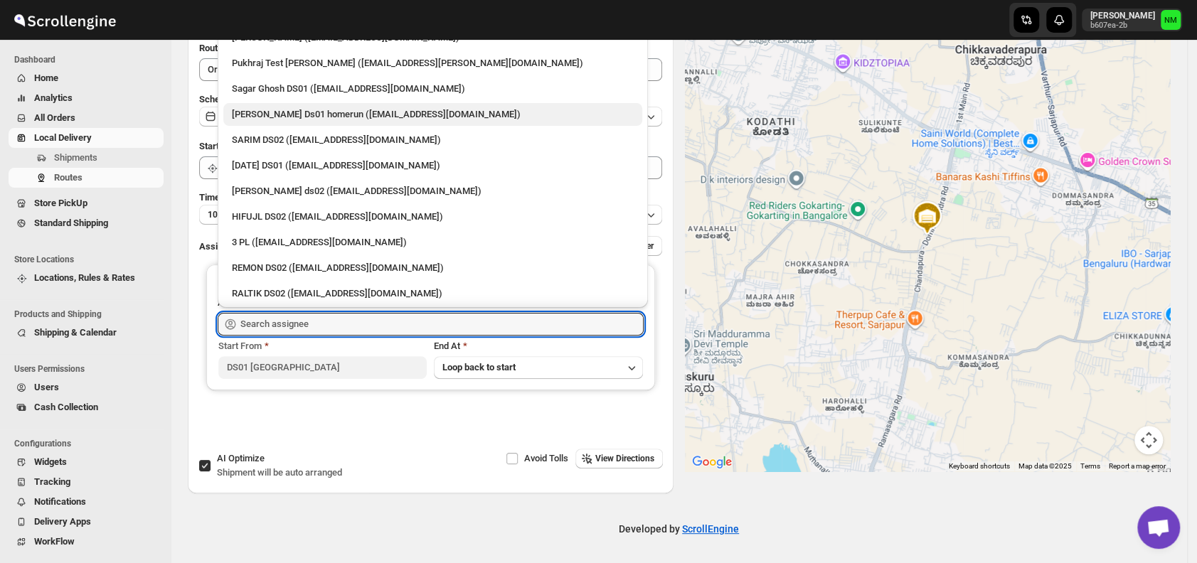
scroll to position [211, 0]
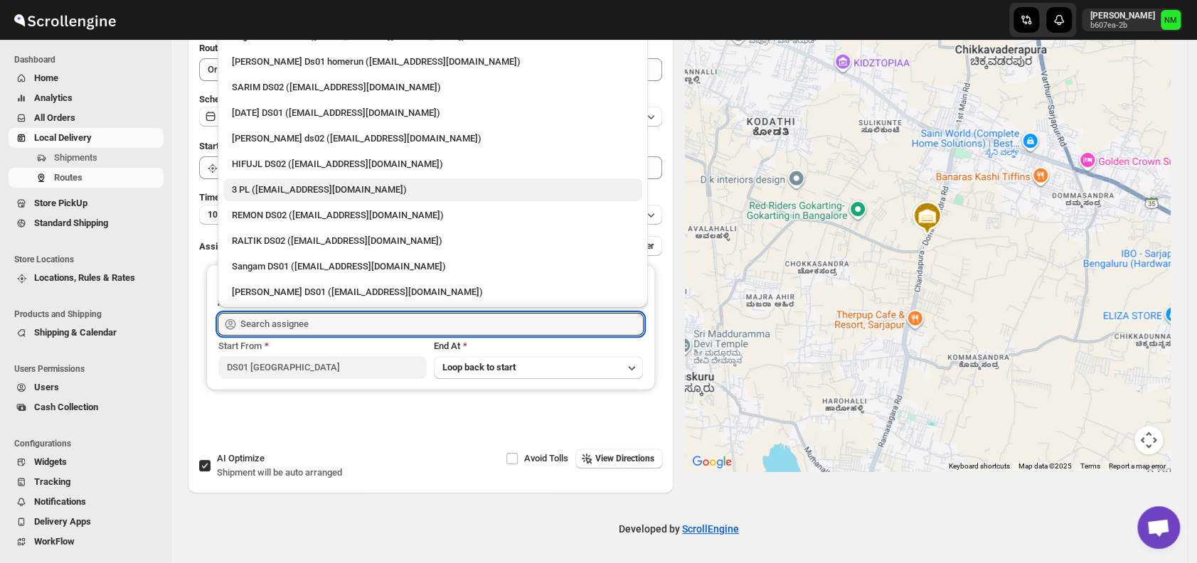
click at [251, 191] on div "3 PL (hello@home-run.co)" at bounding box center [433, 190] width 402 height 14
type input "3 PL (hello@home-run.co)"
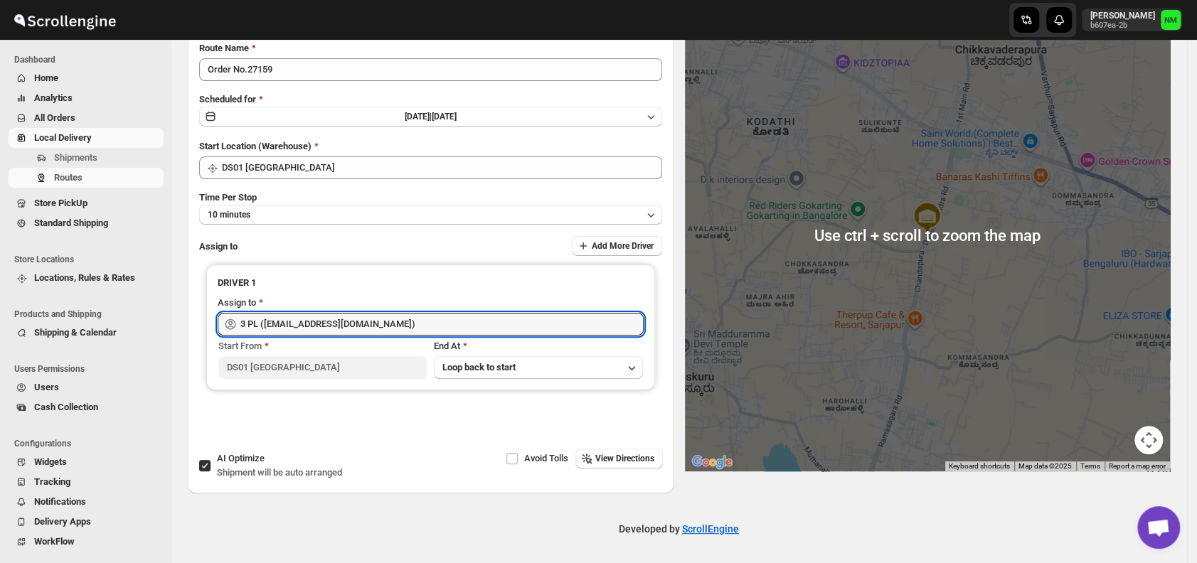
scroll to position [0, 0]
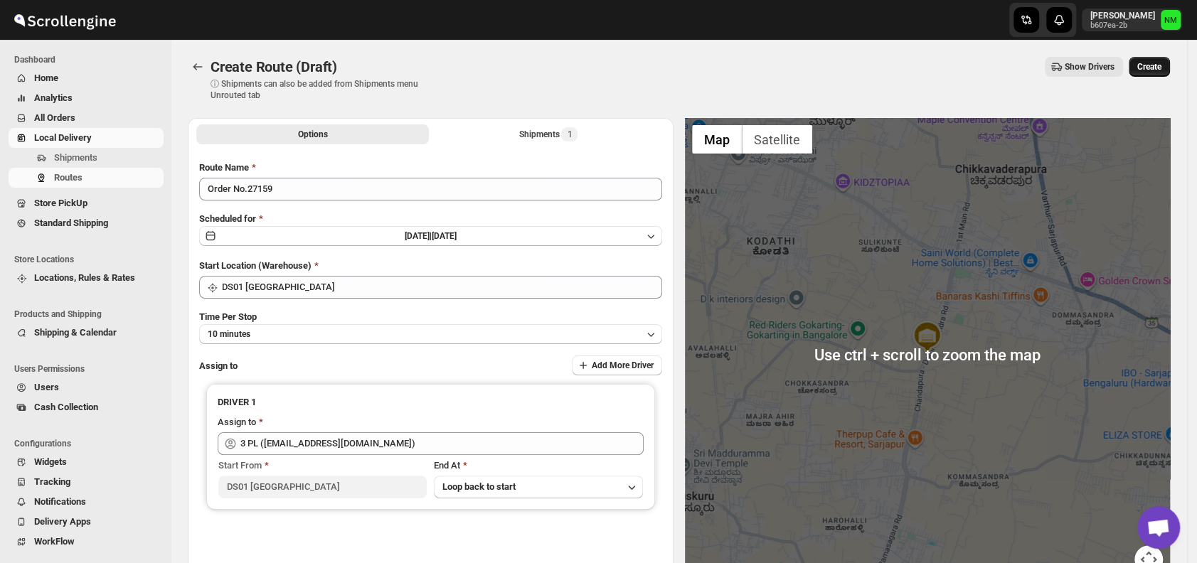
click at [1167, 59] on button "Create" at bounding box center [1149, 67] width 41 height 20
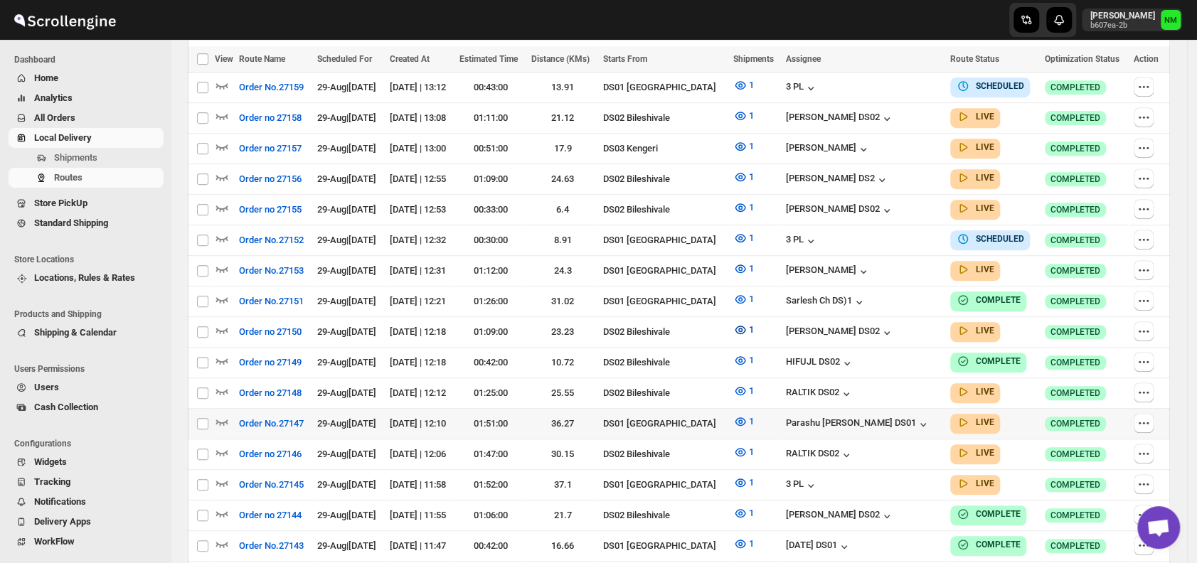
scroll to position [423, 0]
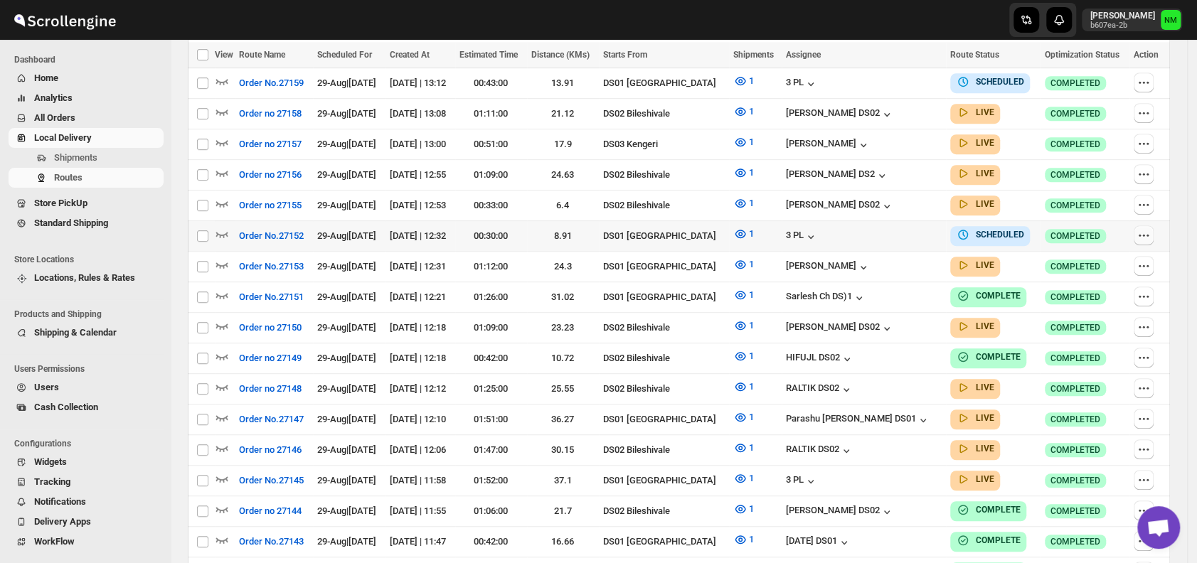
click at [1148, 226] on button "button" at bounding box center [1144, 236] width 20 height 20
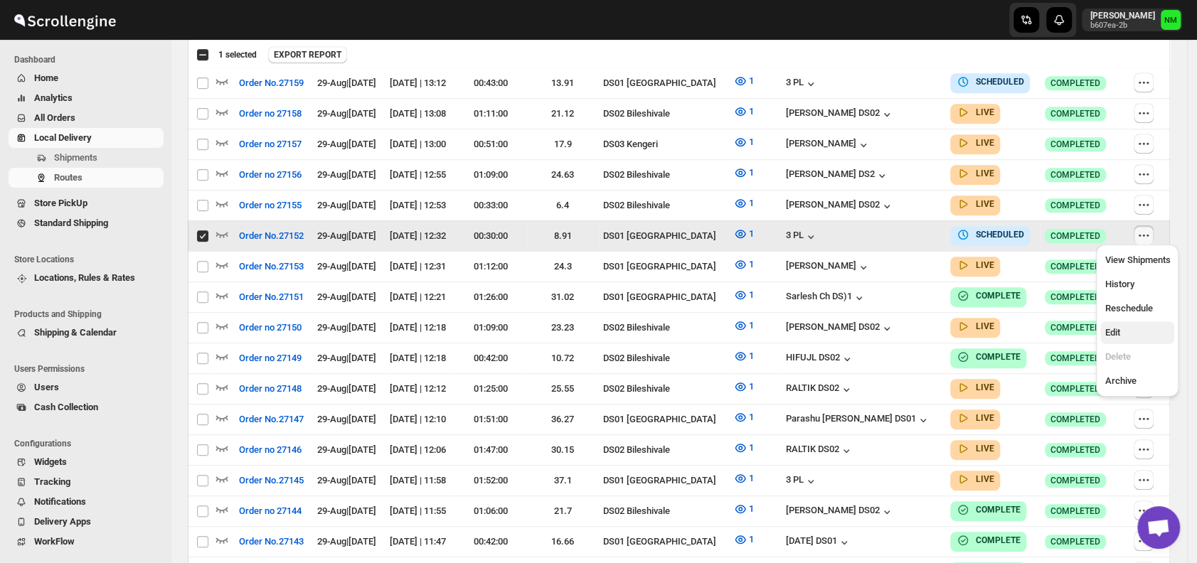
click at [1125, 326] on span "Edit" at bounding box center [1137, 333] width 65 height 14
checkbox input "false"
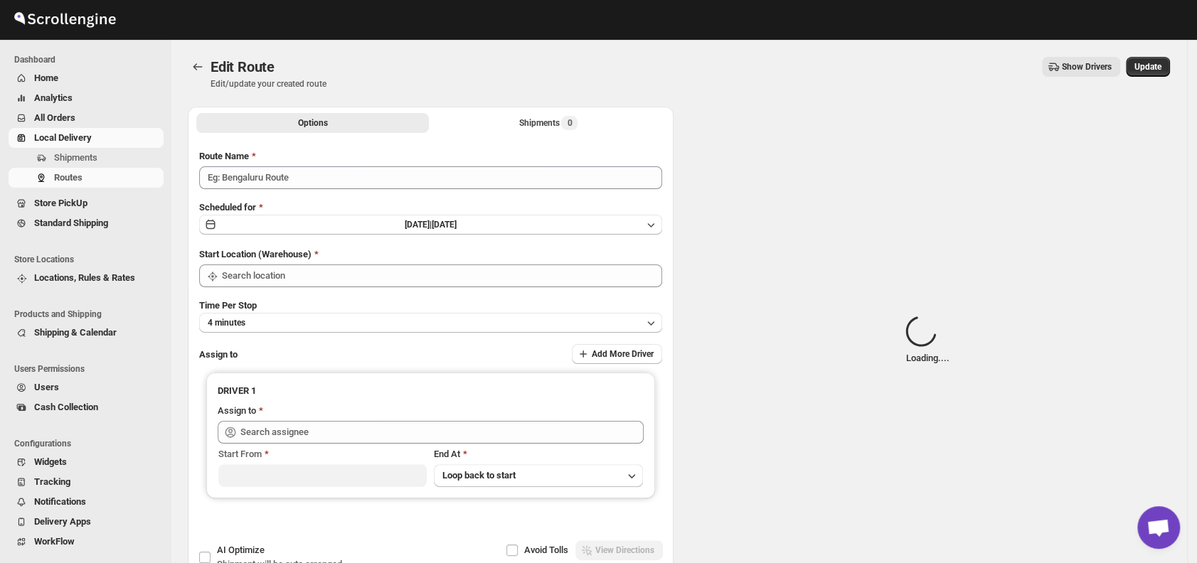
type input "Order No.27152"
type input "DS01 [GEOGRAPHIC_DATA]"
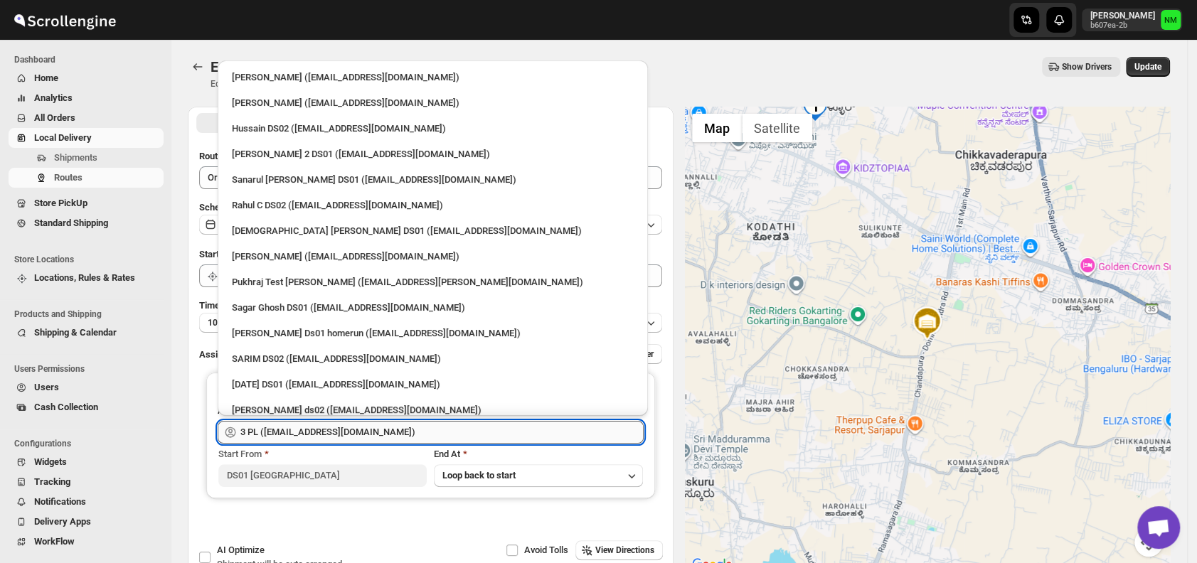
click at [407, 430] on input "3 PL ([EMAIL_ADDRESS][DOMAIN_NAME])" at bounding box center [441, 432] width 403 height 23
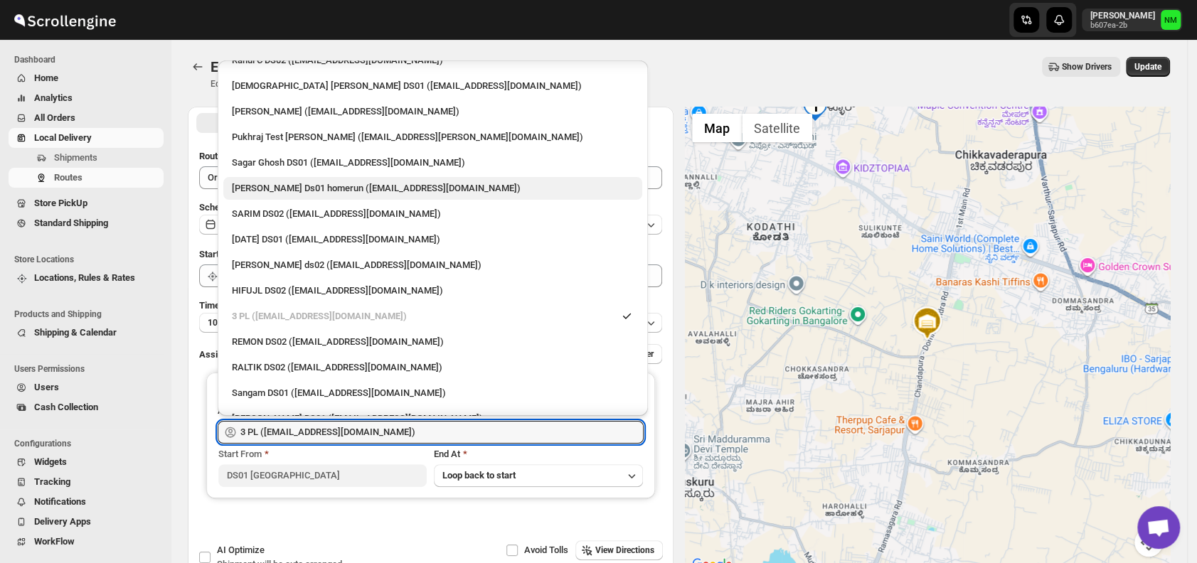
scroll to position [147, 0]
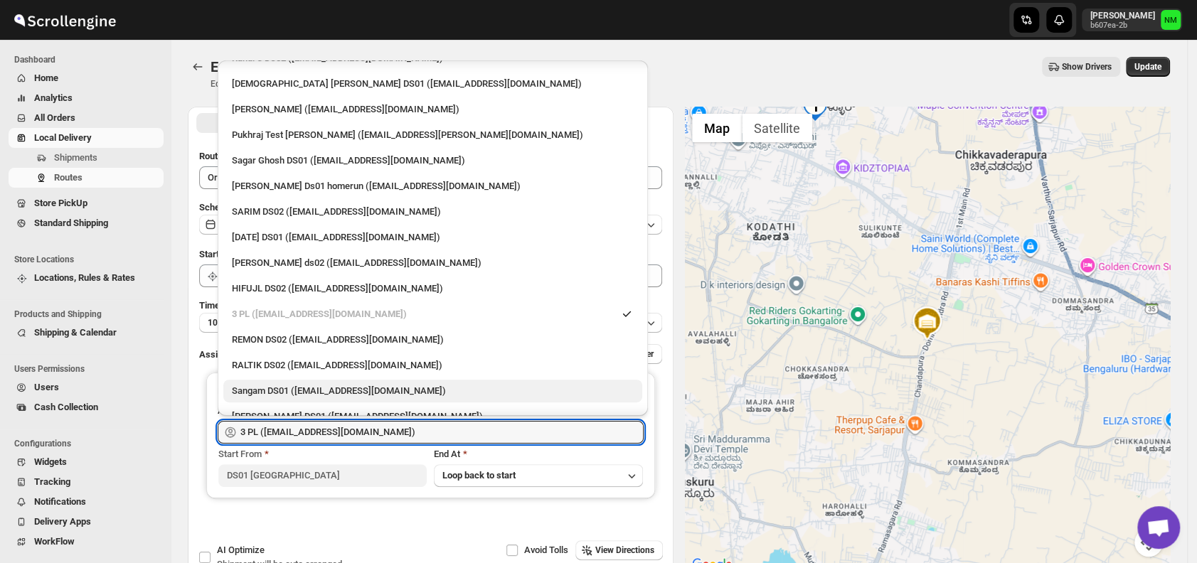
click at [285, 386] on div "Sangam DS01 ([EMAIL_ADDRESS][DOMAIN_NAME])" at bounding box center [433, 391] width 402 height 14
type input "Sangam DS01 ([EMAIL_ADDRESS][DOMAIN_NAME])"
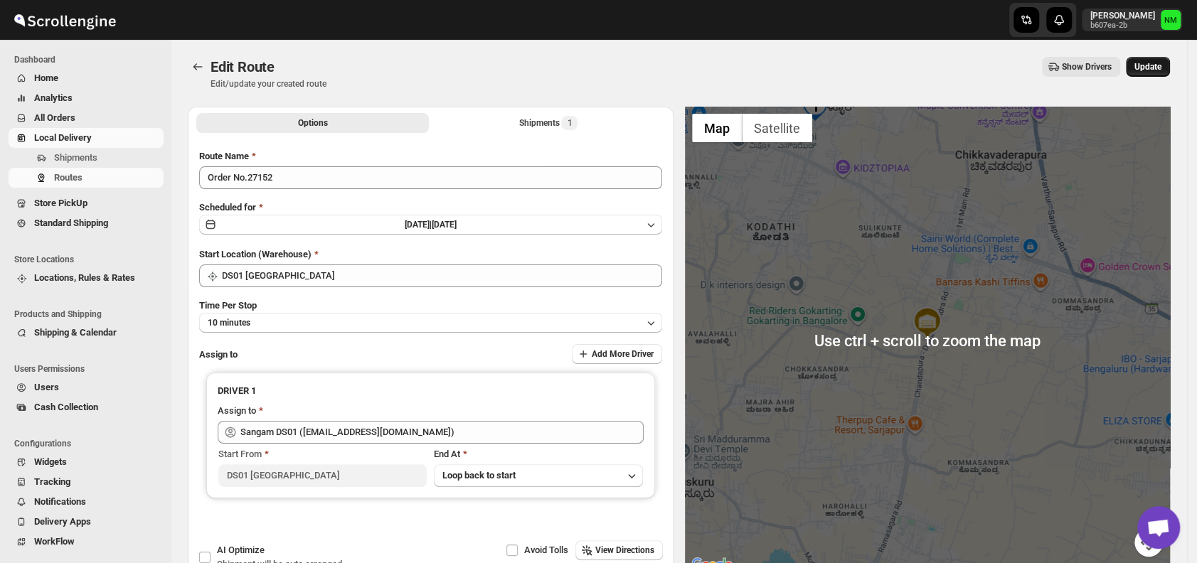
click at [1157, 68] on span "Update" at bounding box center [1148, 66] width 27 height 11
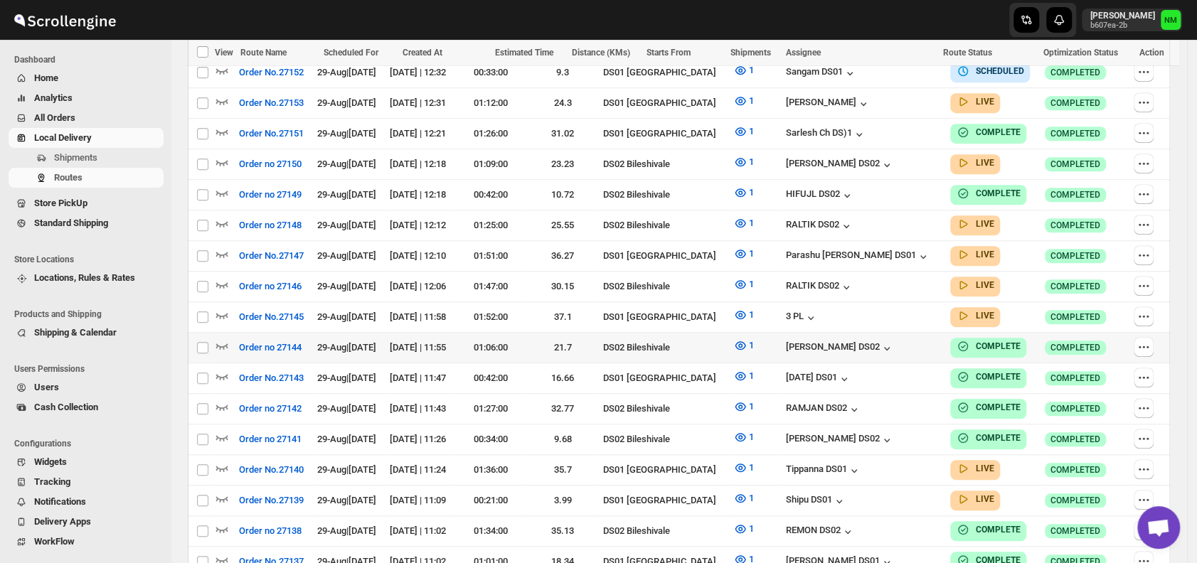
scroll to position [730, 0]
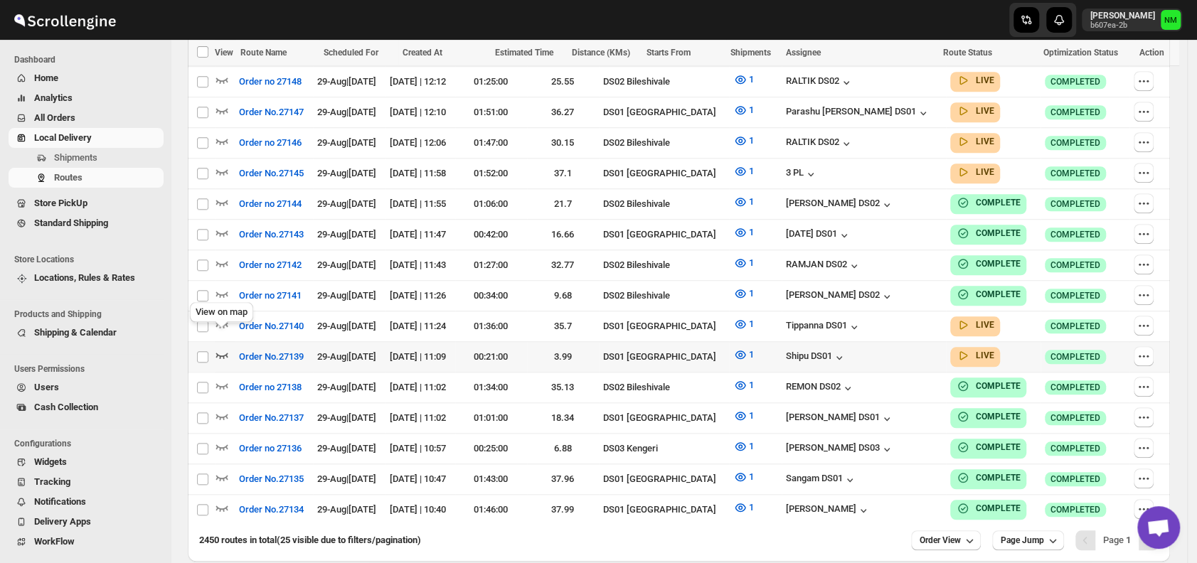
click at [226, 348] on icon "button" at bounding box center [222, 355] width 14 height 14
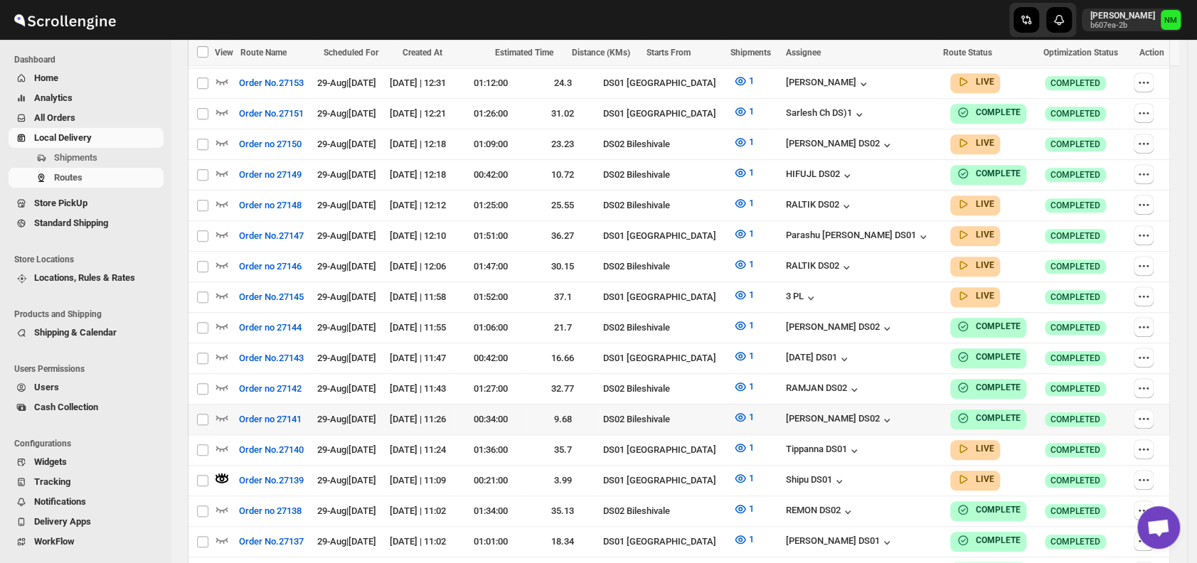
scroll to position [618, 0]
click at [221, 440] on icon "button" at bounding box center [222, 447] width 14 height 14
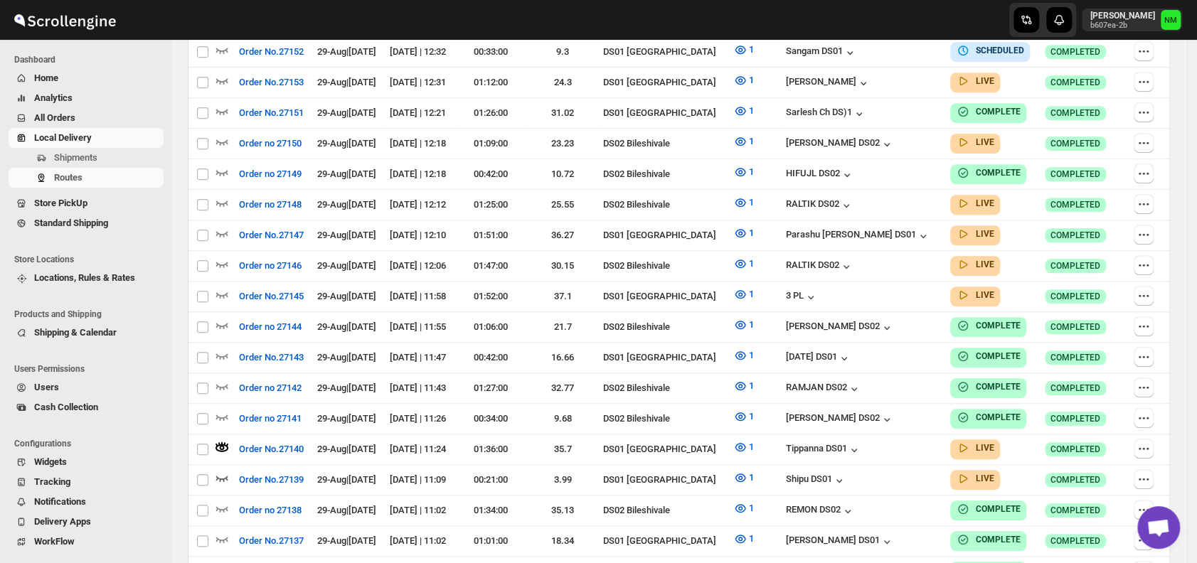
scroll to position [0, 0]
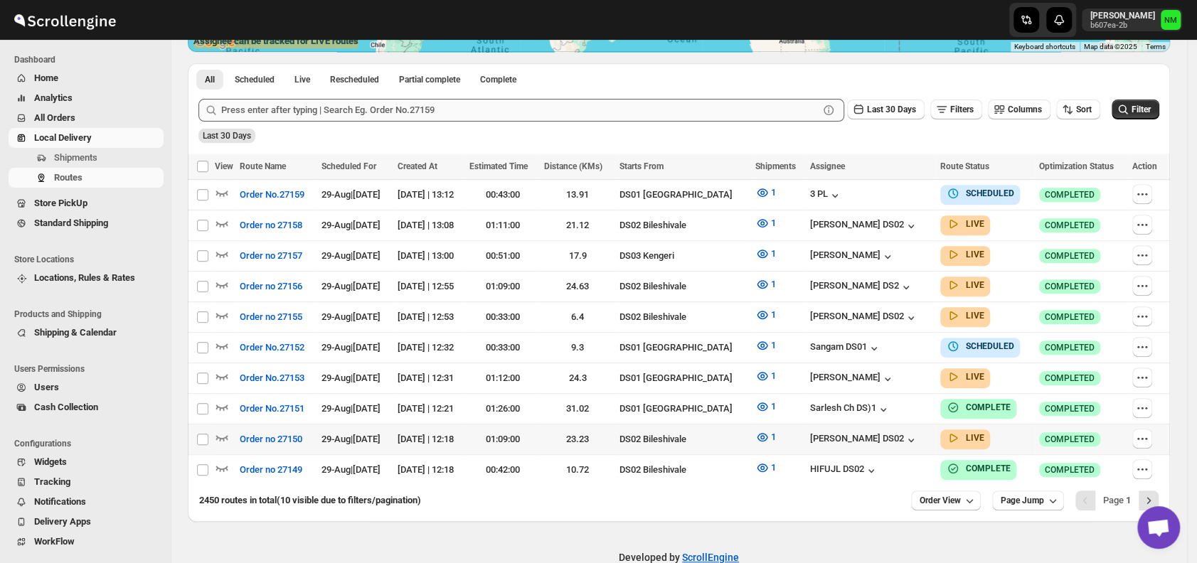
scroll to position [312, 0]
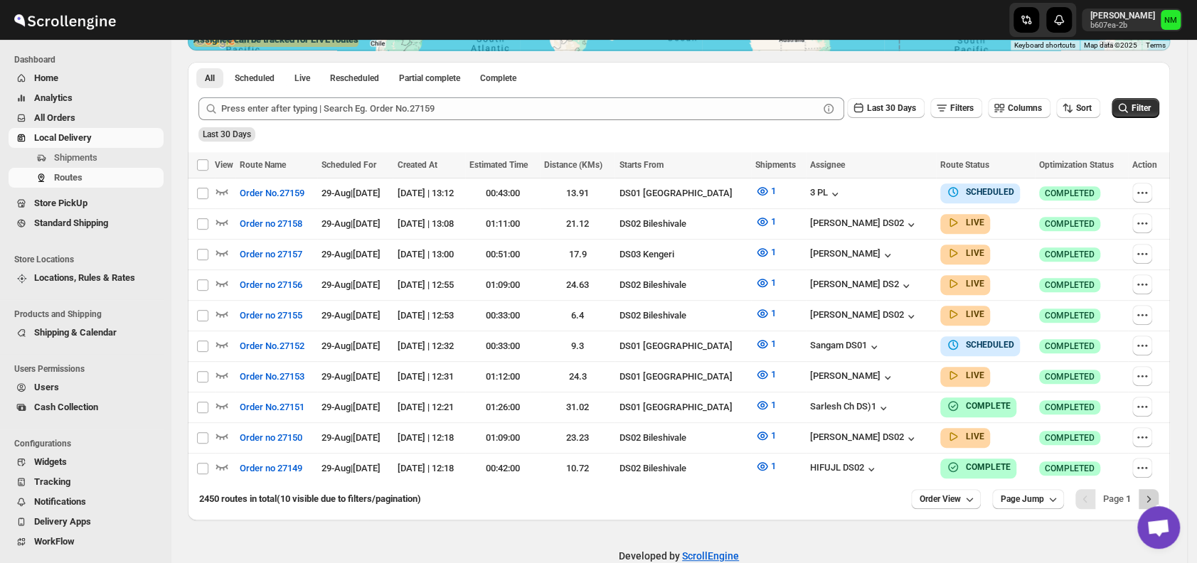
click at [1152, 492] on icon "Next" at bounding box center [1149, 499] width 14 height 14
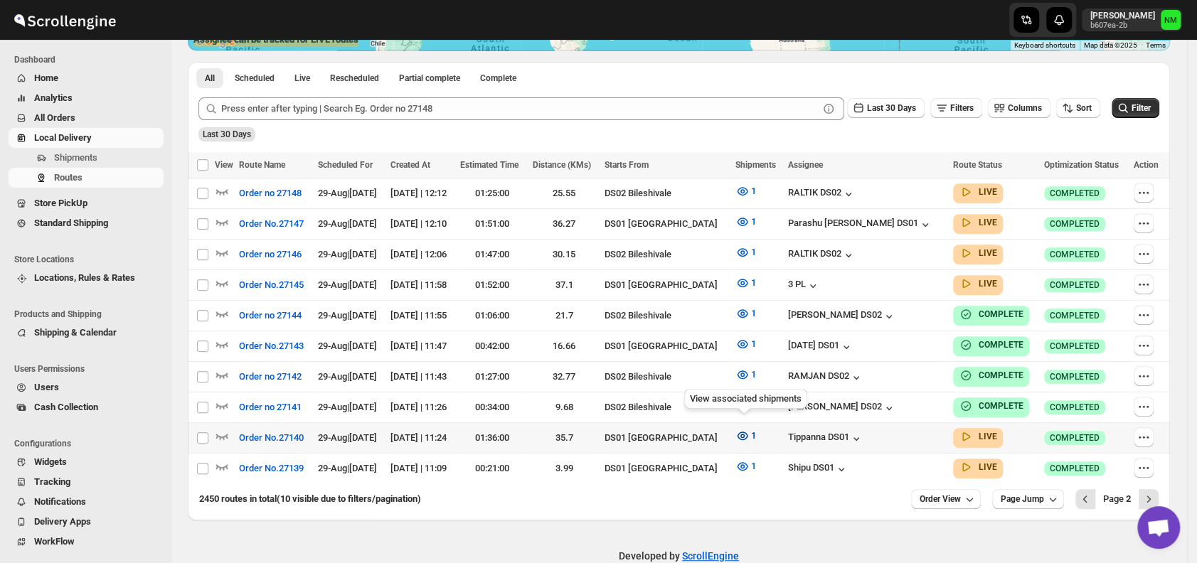
scroll to position [332, 0]
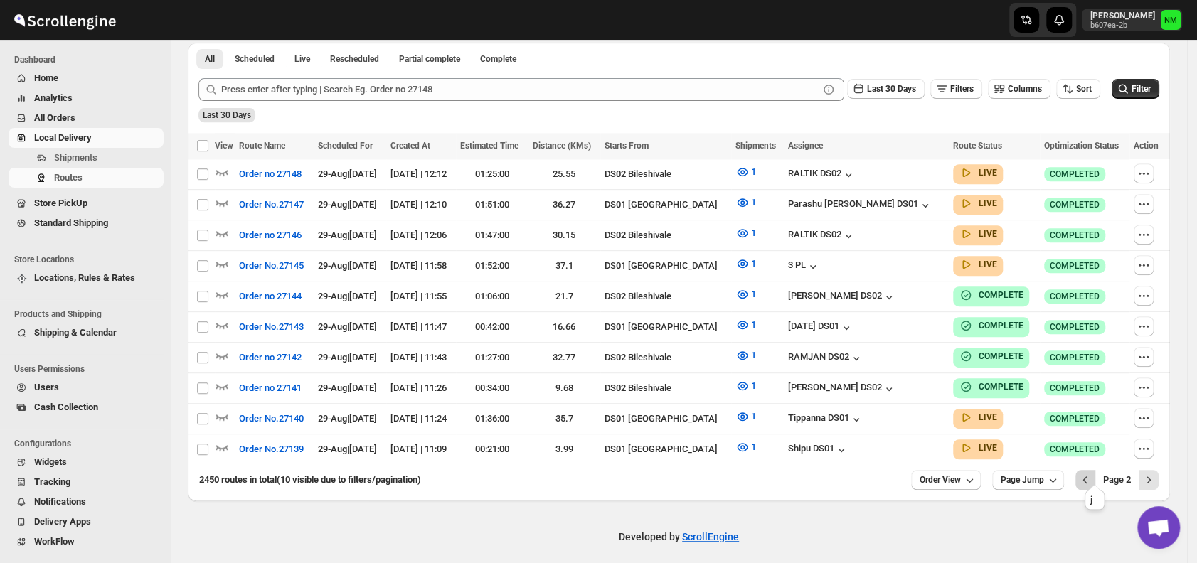
click at [1091, 473] on icon "Previous" at bounding box center [1085, 480] width 14 height 14
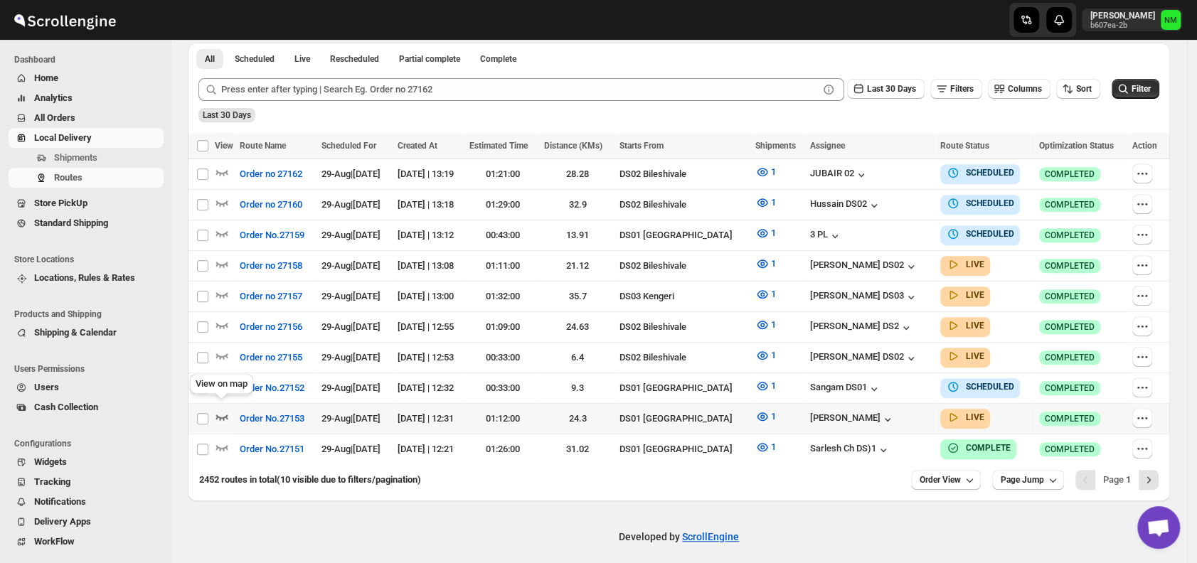
click at [220, 410] on icon "button" at bounding box center [222, 417] width 14 height 14
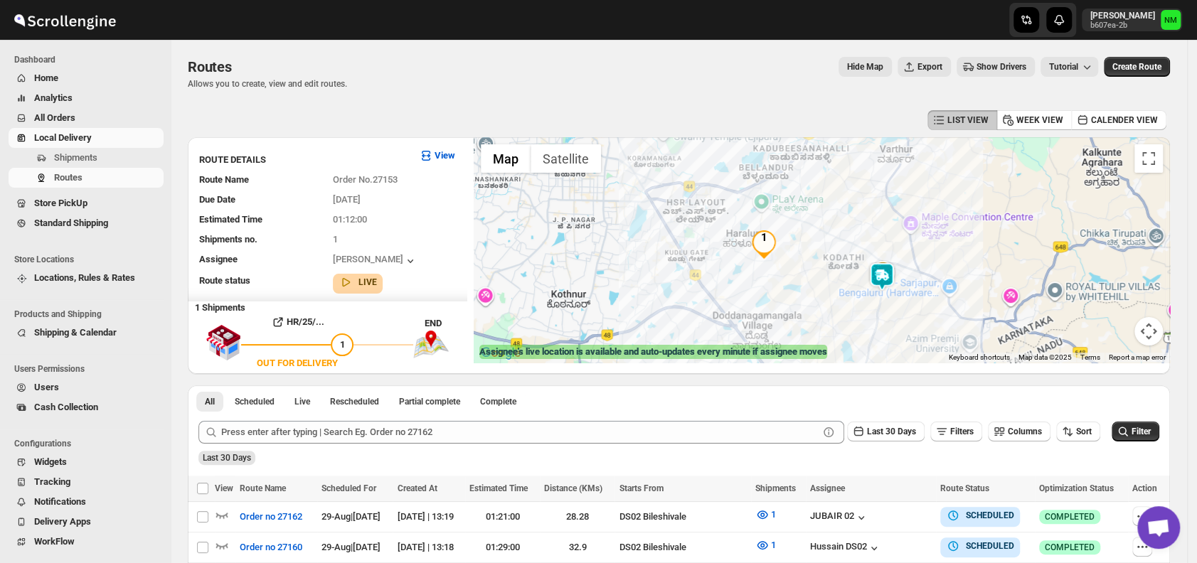
click at [888, 275] on img at bounding box center [882, 277] width 28 height 28
click at [941, 211] on button "Close" at bounding box center [926, 209] width 34 height 34
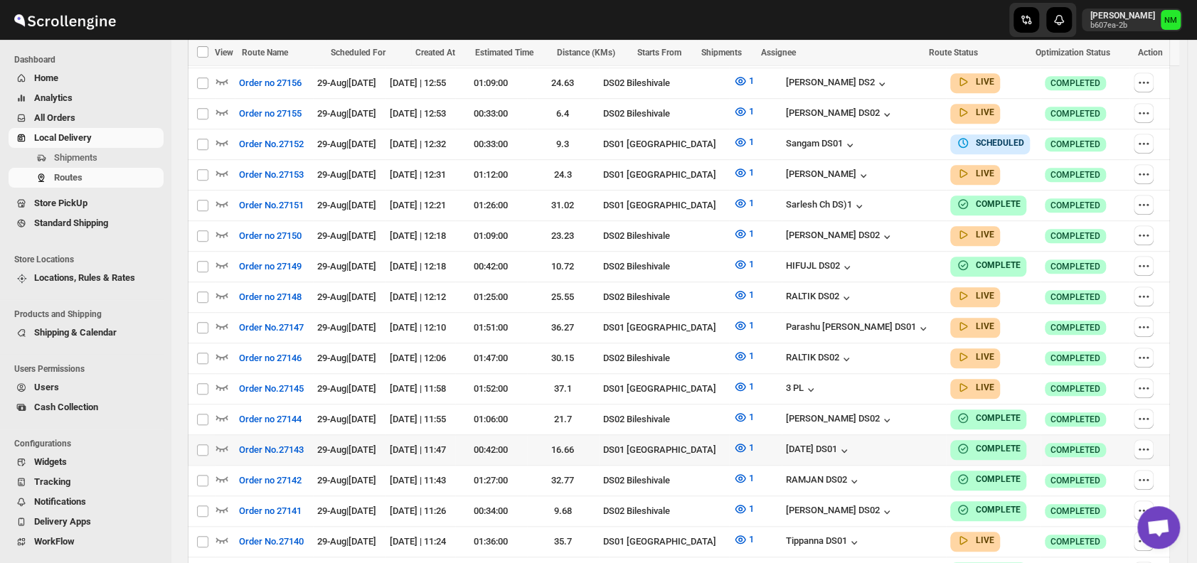
scroll to position [778, 0]
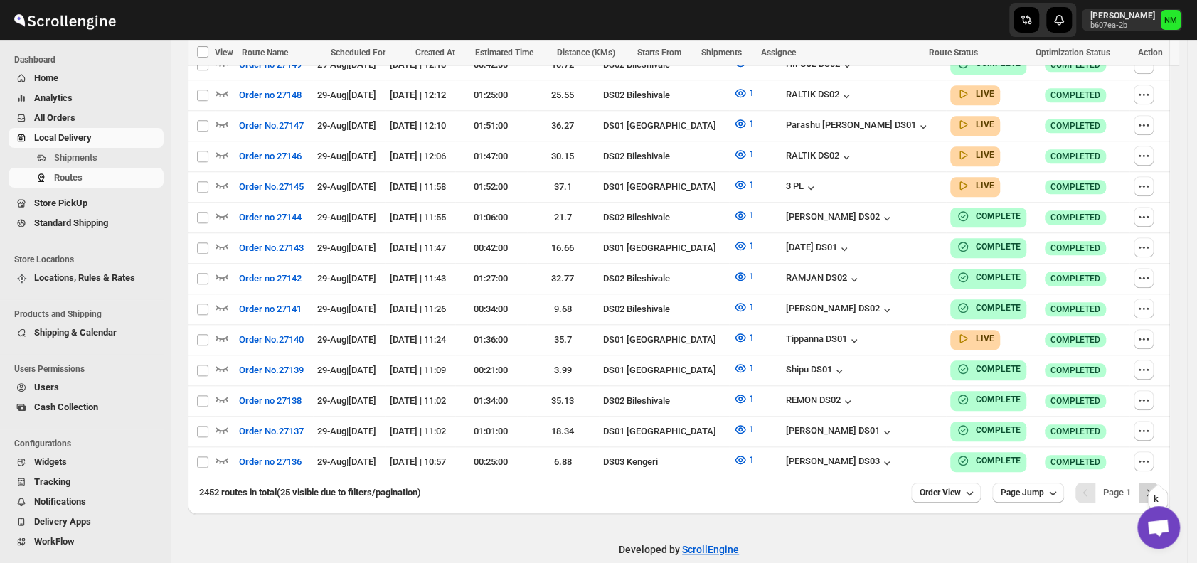
click at [1150, 486] on icon "Next" at bounding box center [1149, 493] width 14 height 14
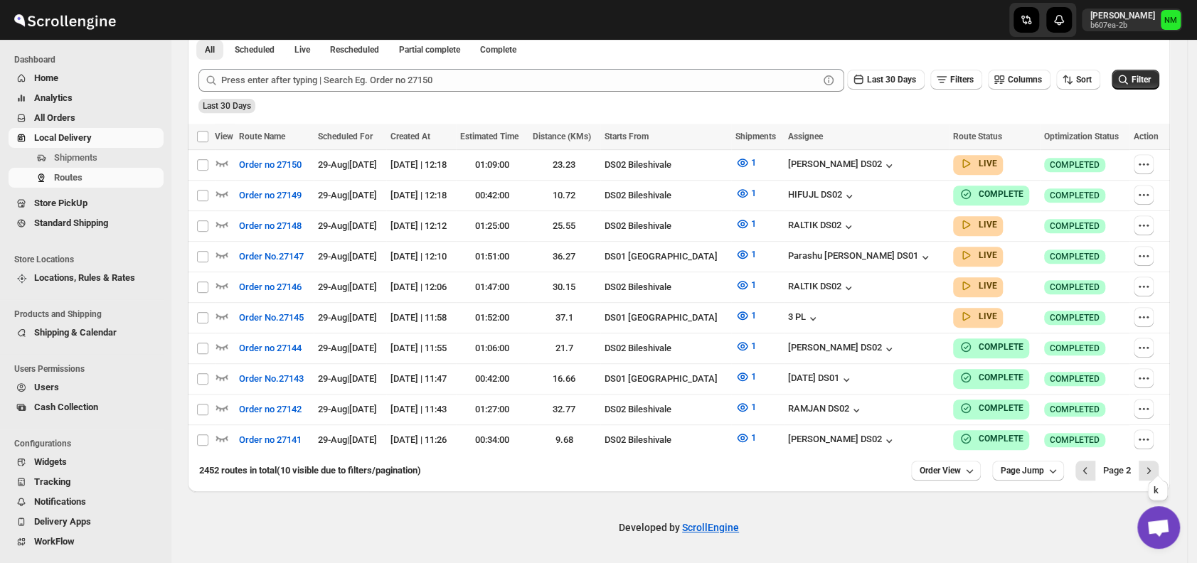
scroll to position [332, 0]
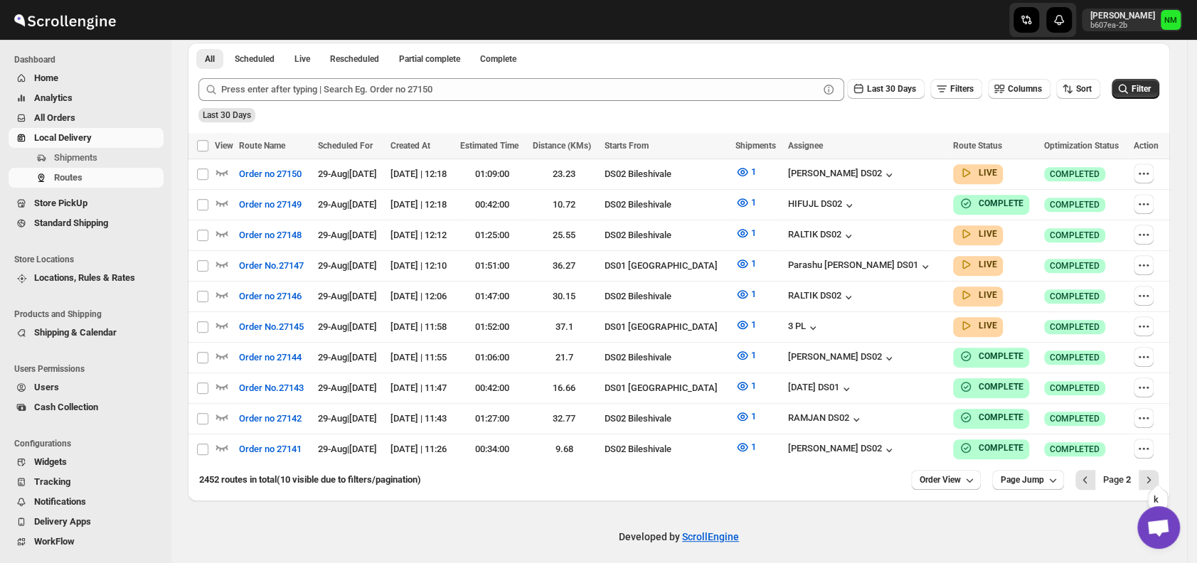
click at [1150, 473] on icon "Next" at bounding box center [1149, 480] width 14 height 14
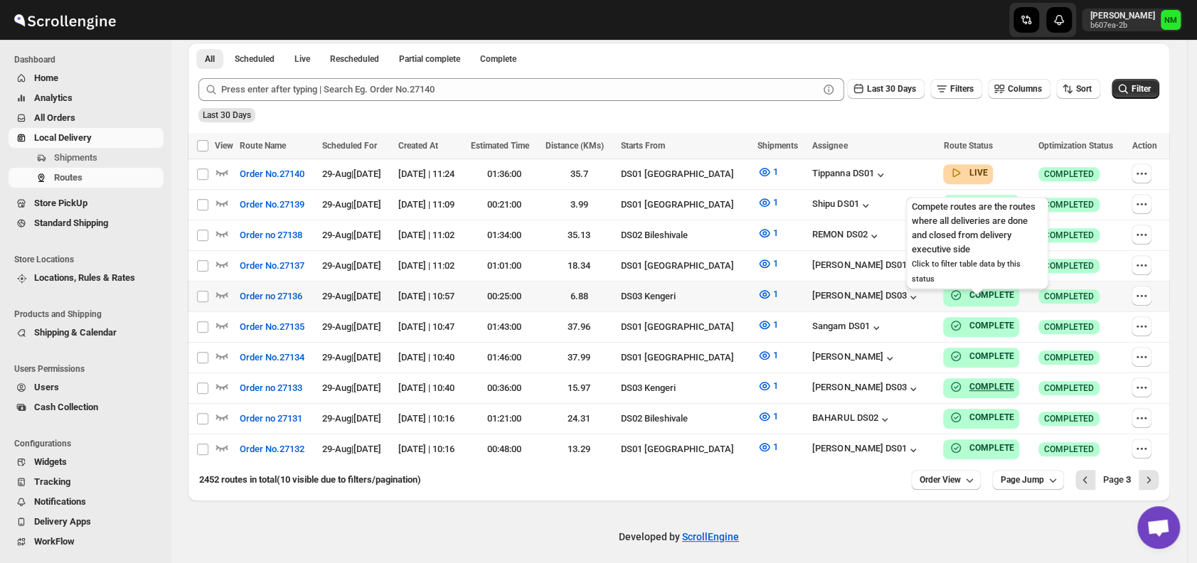
scroll to position [243, 0]
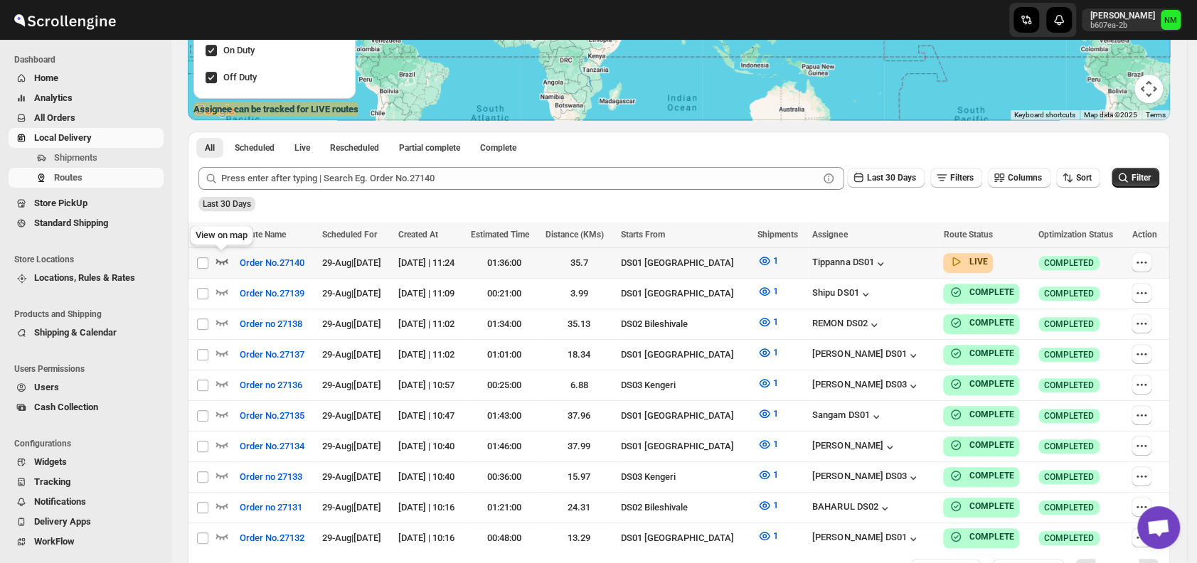
click at [222, 261] on icon "button" at bounding box center [222, 261] width 14 height 14
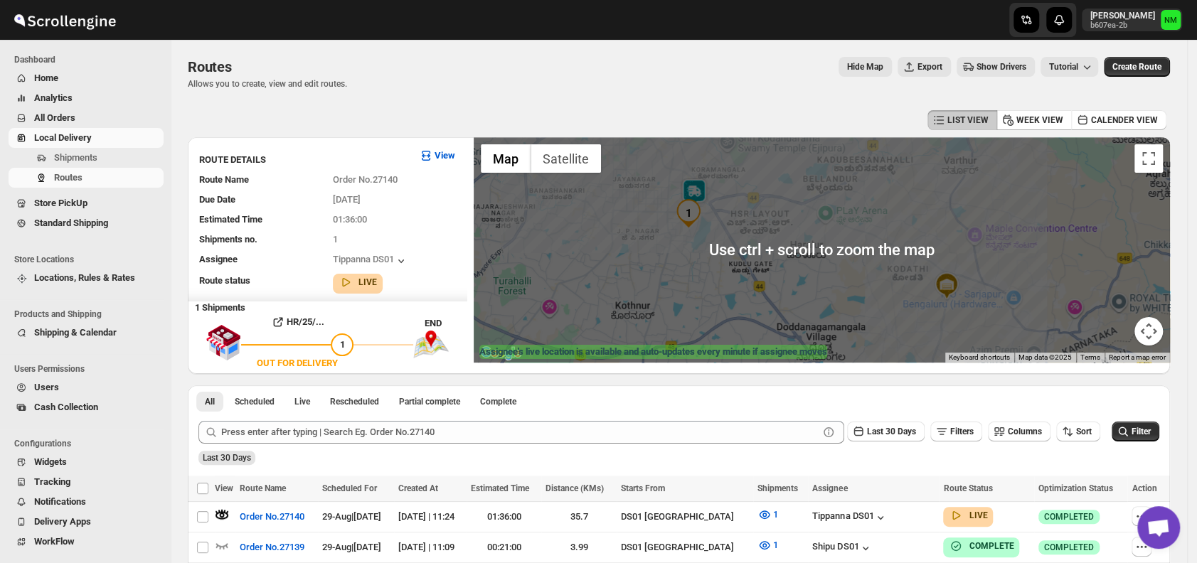
scroll to position [342, 0]
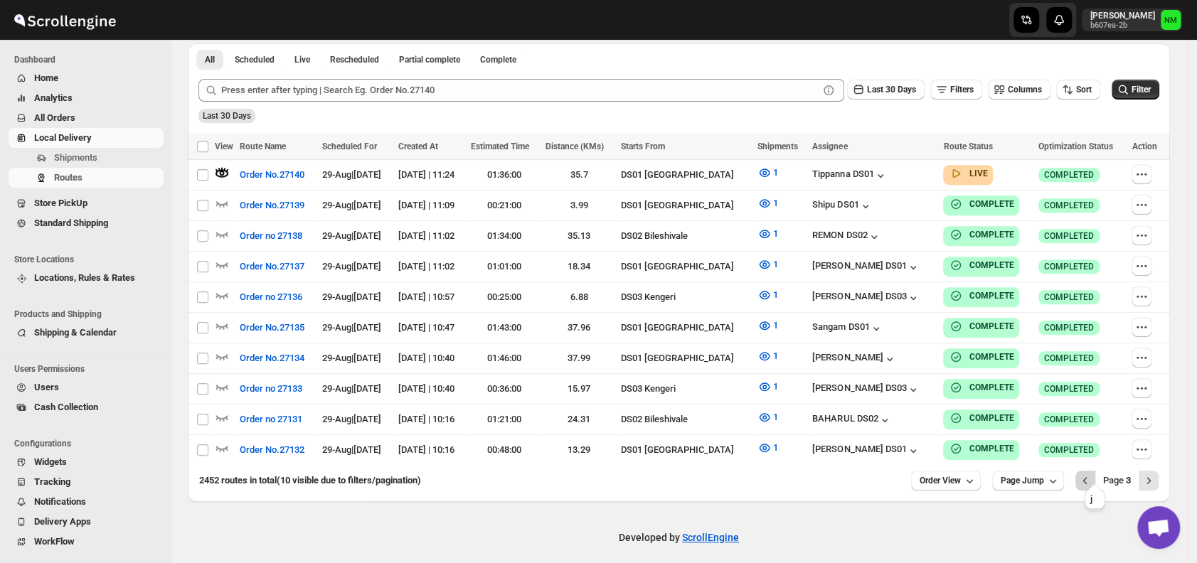
click at [1087, 474] on icon "Previous" at bounding box center [1085, 481] width 14 height 14
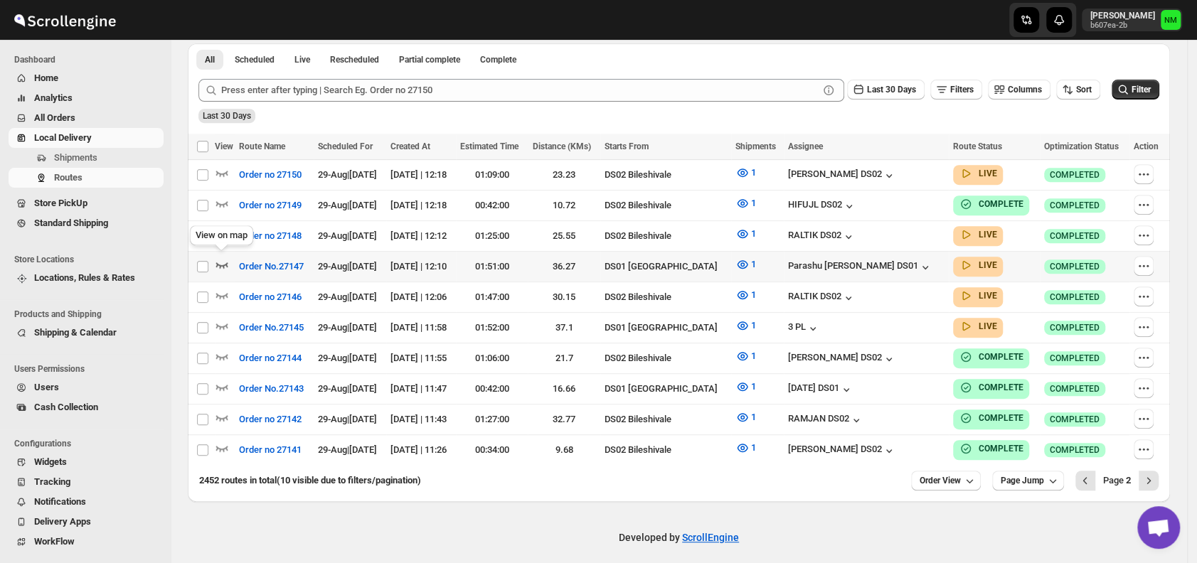
click at [221, 258] on icon "button" at bounding box center [222, 265] width 14 height 14
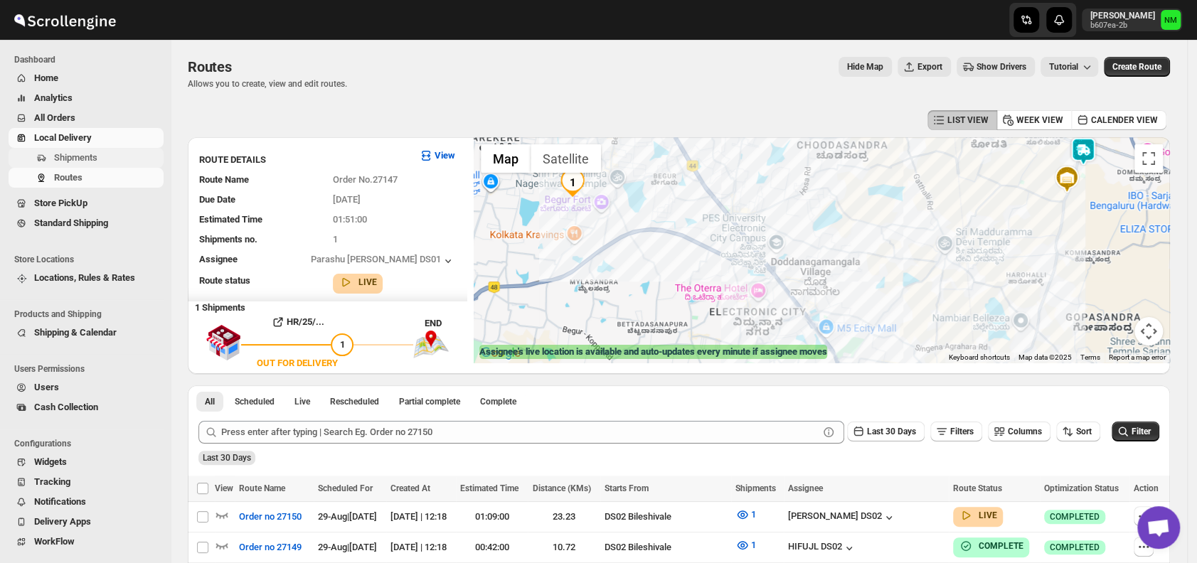
click at [108, 156] on span "Shipments" at bounding box center [107, 158] width 107 height 14
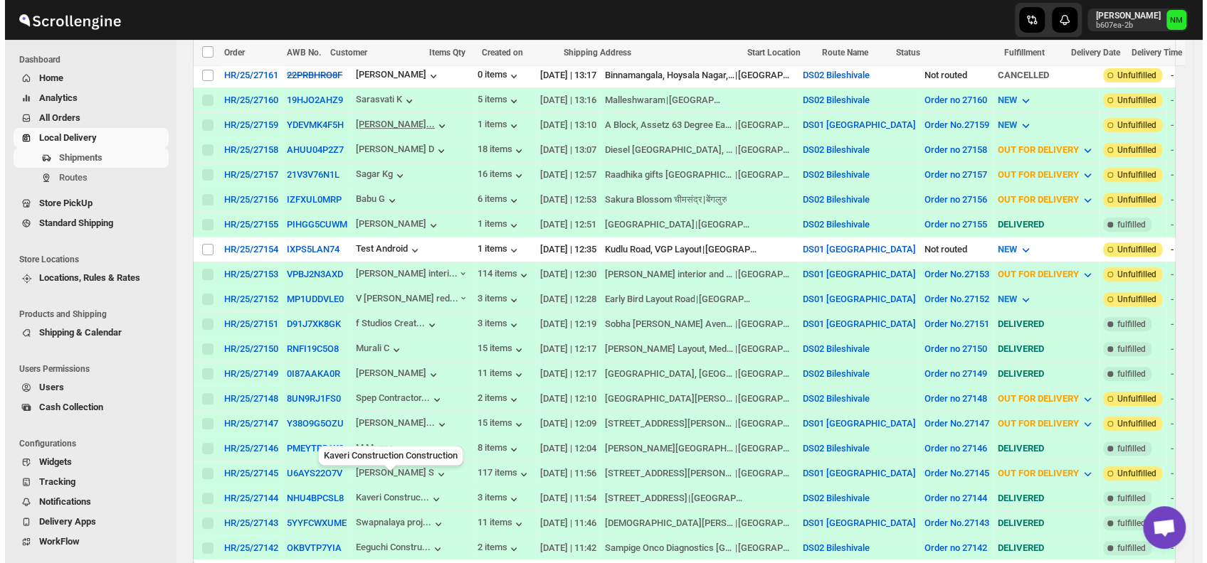
scroll to position [359, 0]
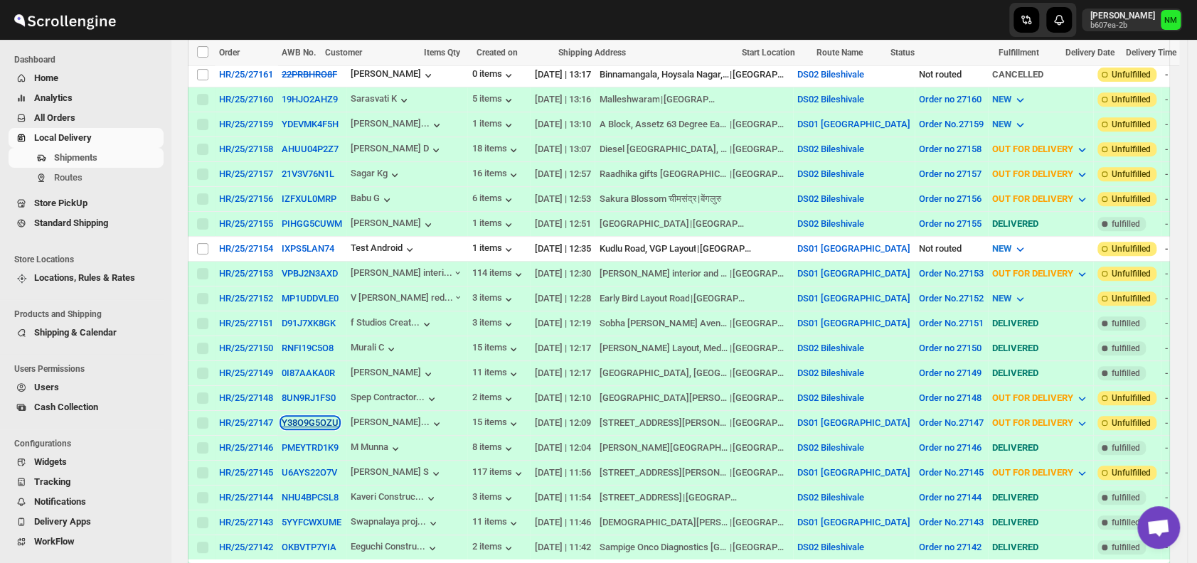
click at [304, 418] on button "Y38O9G5OZU" at bounding box center [310, 423] width 57 height 11
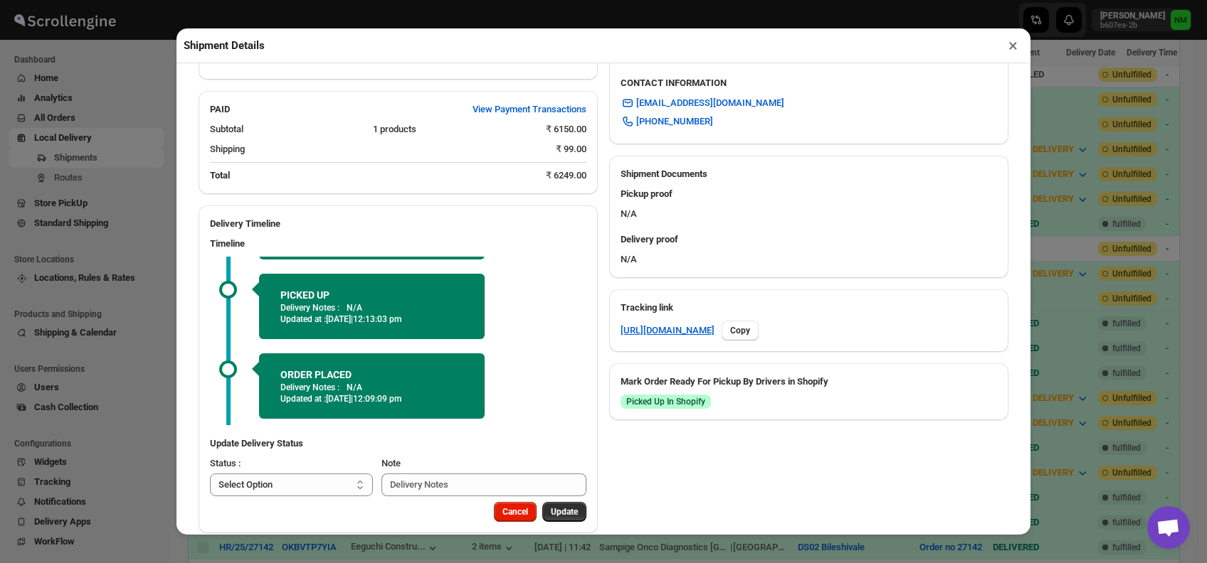
scroll to position [549, 0]
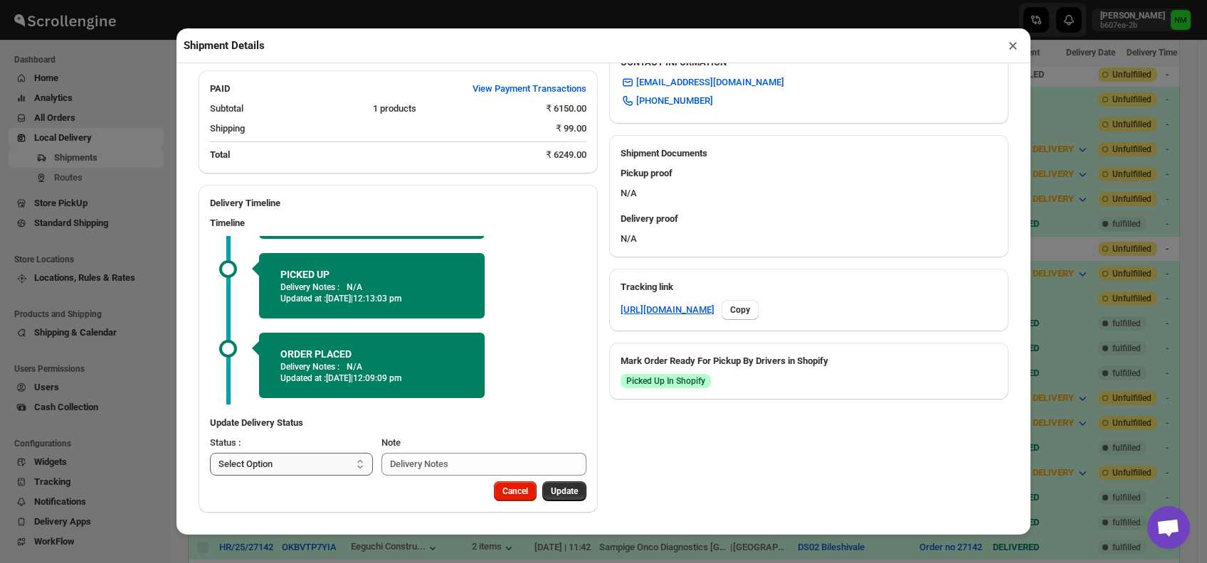
click at [321, 459] on select "Select Option PICKED UP OUT FOR DELIVERY RESCHEDULE DELIVERED CANCELLED" at bounding box center [291, 464] width 163 height 23
select select "DELIVERED"
click at [210, 453] on select "Select Option PICKED UP OUT FOR DELIVERY RESCHEDULE DELIVERED CANCELLED" at bounding box center [291, 464] width 163 height 23
click at [551, 492] on span "Update" at bounding box center [564, 491] width 27 height 11
select select
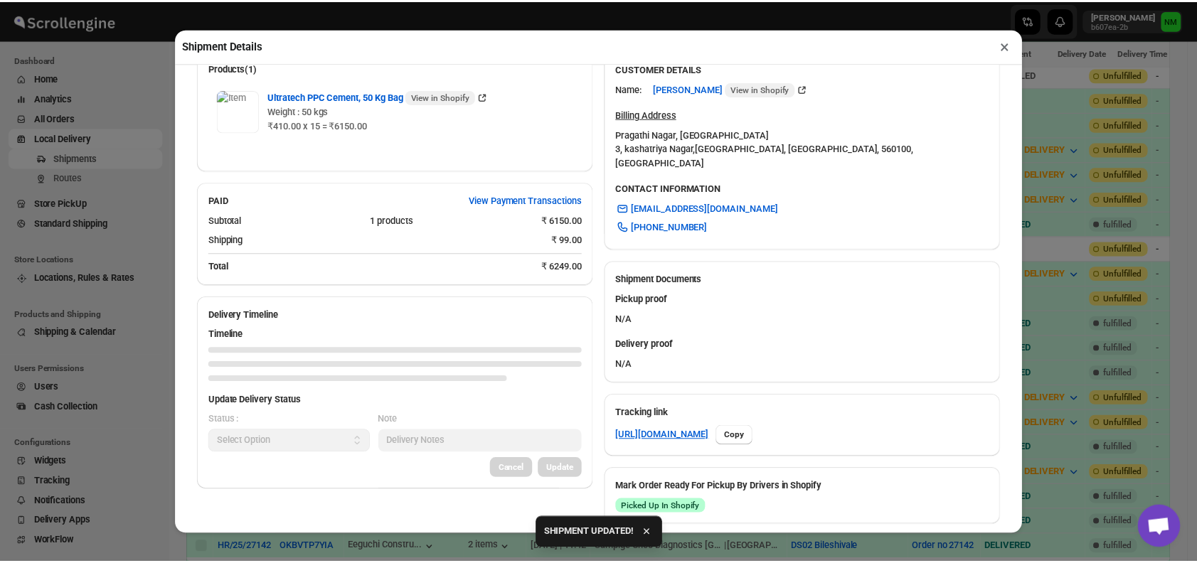
scroll to position [535, 0]
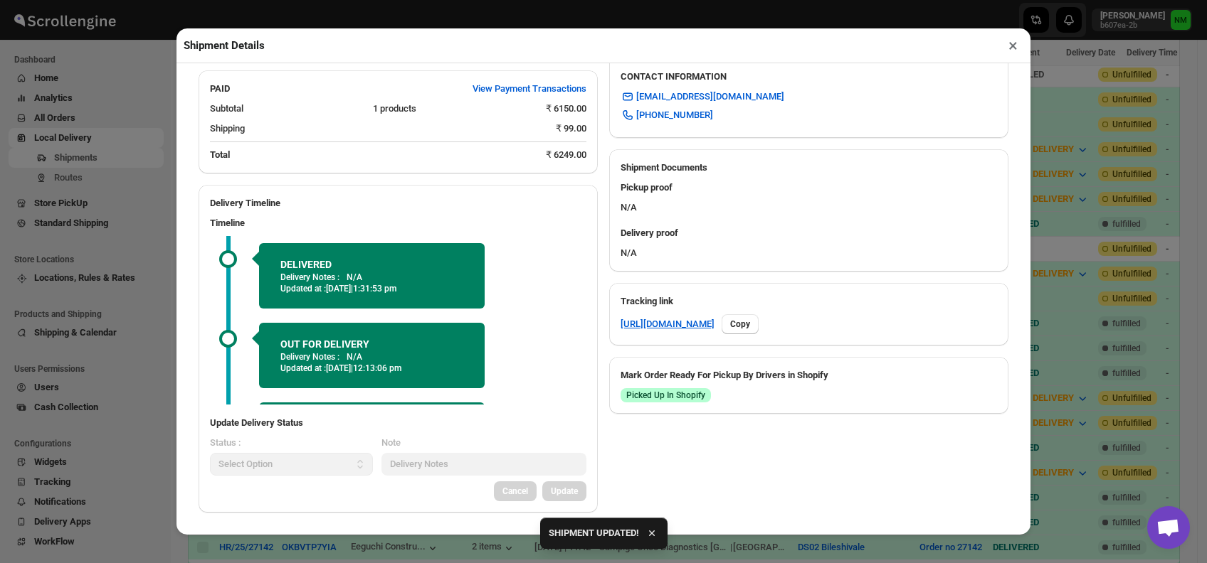
click at [1010, 53] on button "×" at bounding box center [1012, 46] width 21 height 20
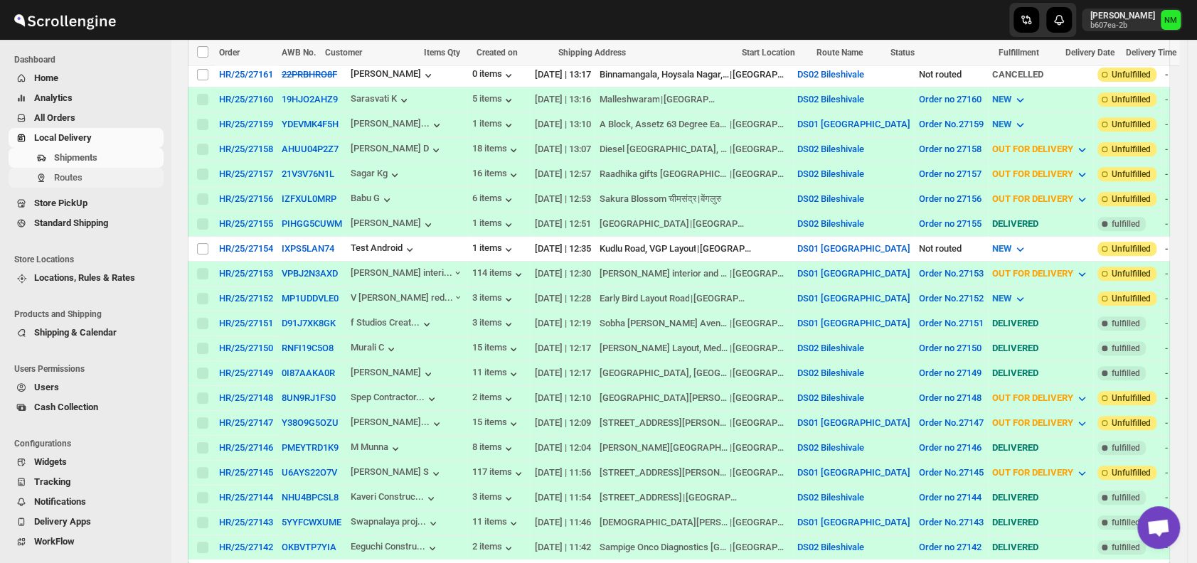
click at [109, 177] on span "Routes" at bounding box center [107, 178] width 107 height 14
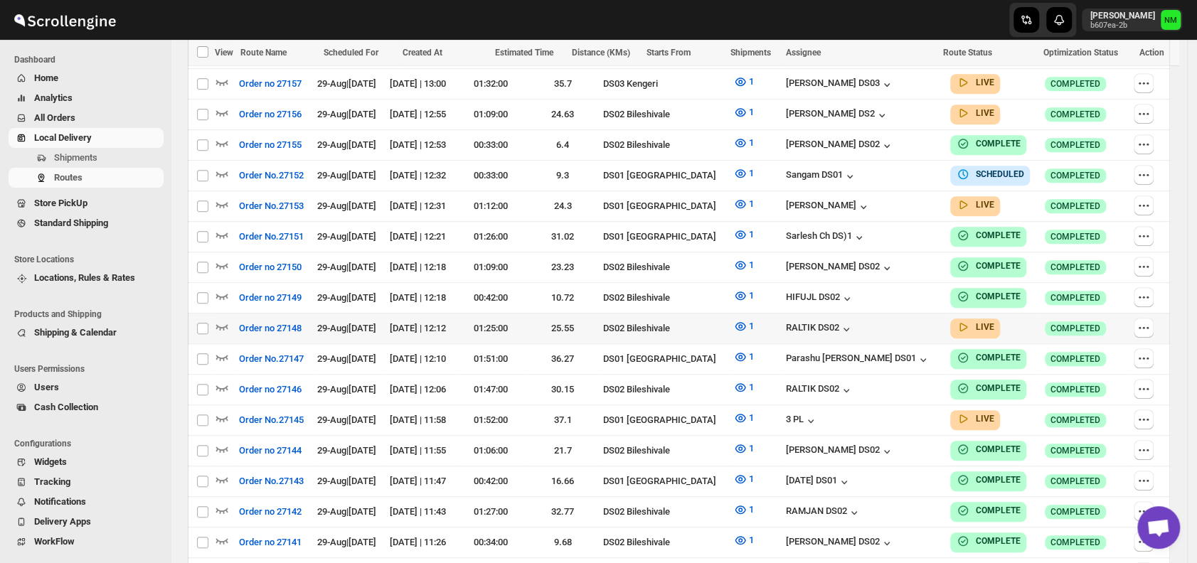
scroll to position [546, 0]
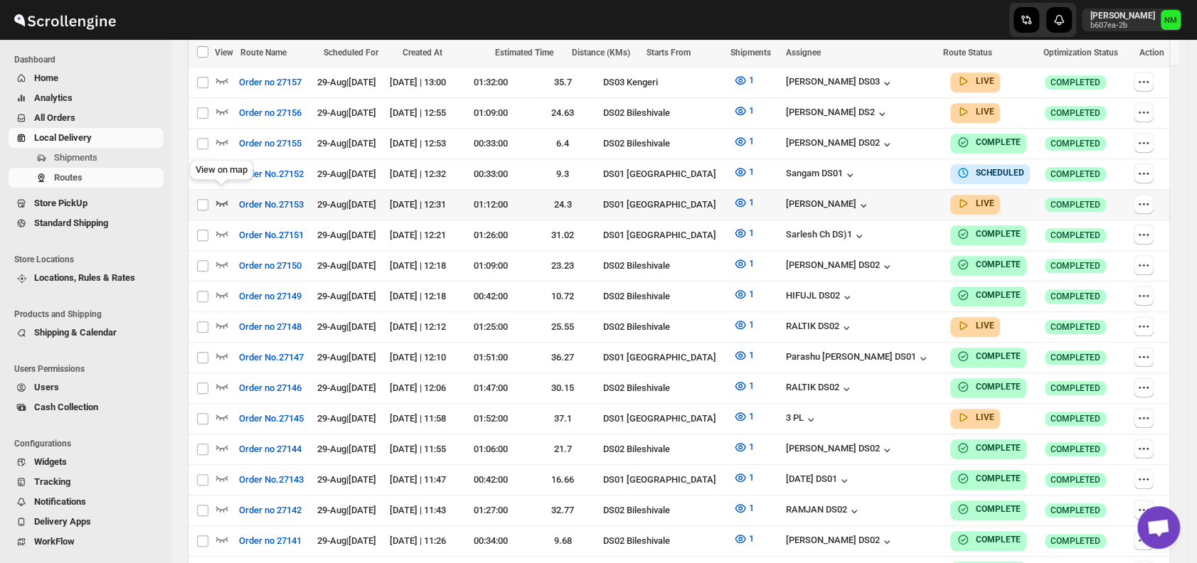
click at [225, 196] on icon "button" at bounding box center [222, 203] width 14 height 14
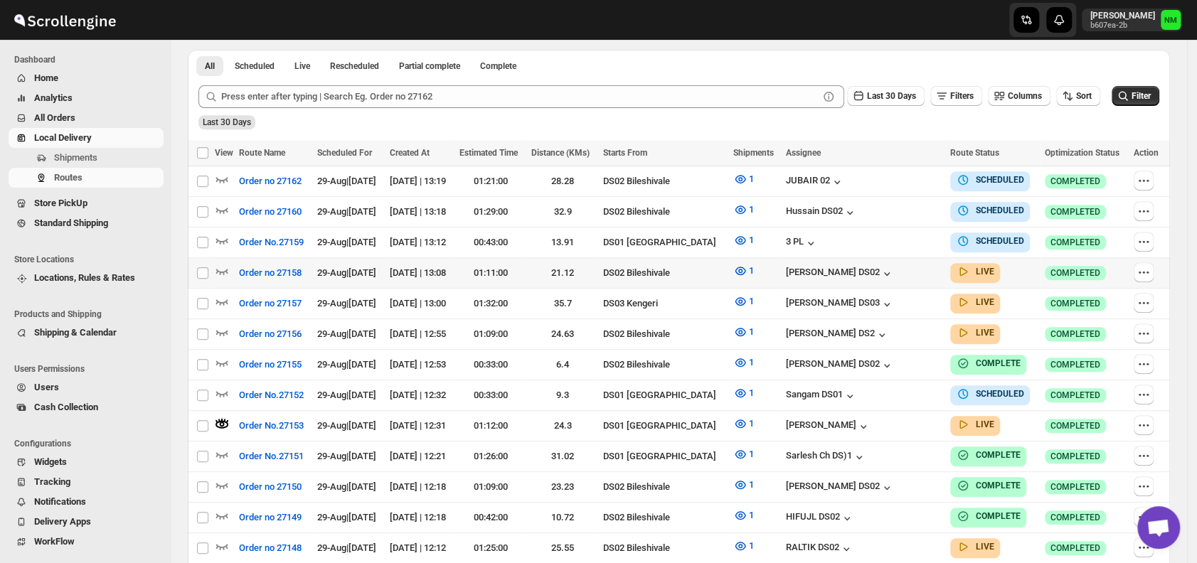
scroll to position [334, 0]
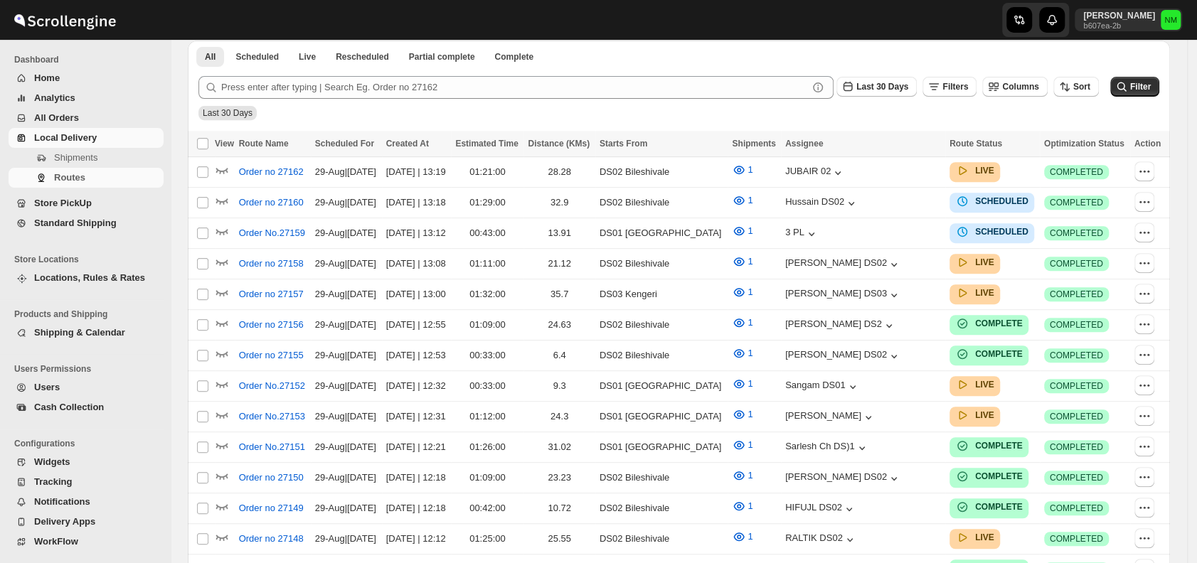
scroll to position [334, 0]
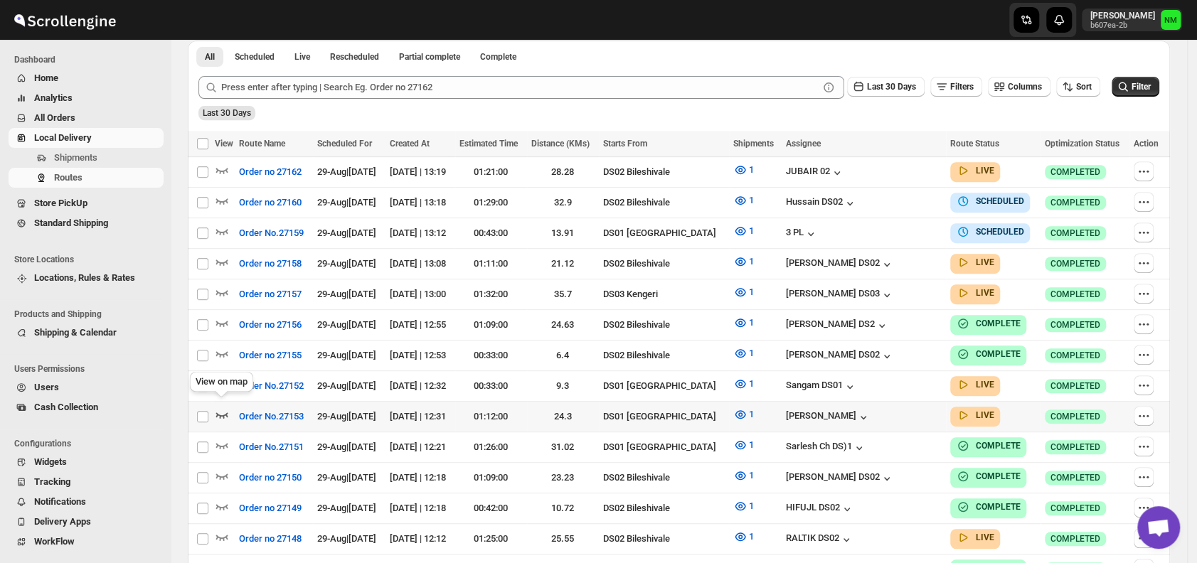
click at [222, 408] on icon "button" at bounding box center [222, 415] width 14 height 14
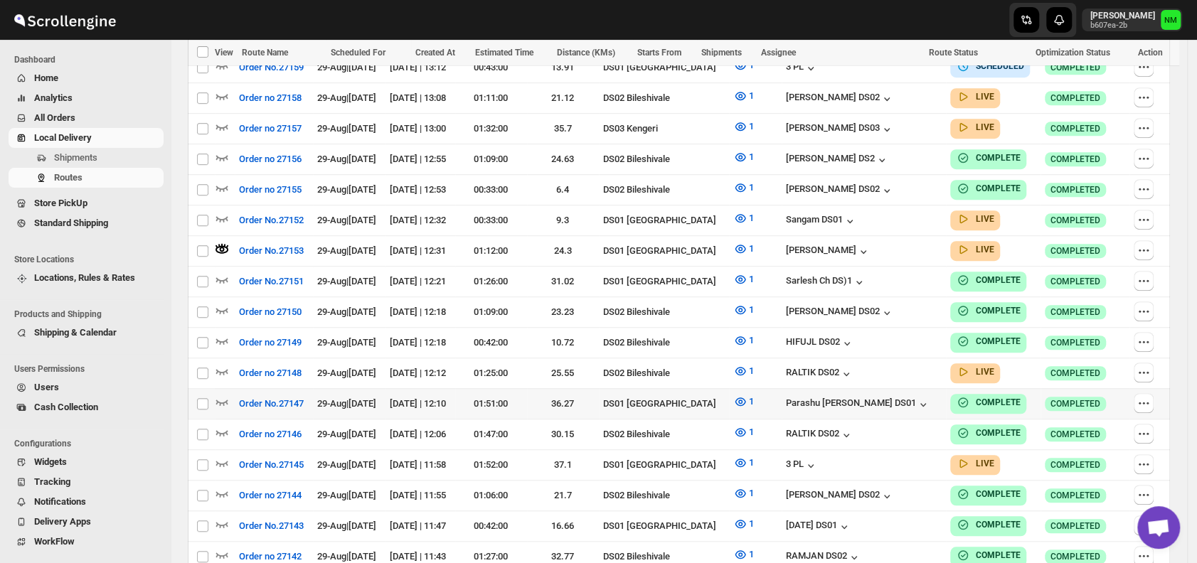
scroll to position [512, 0]
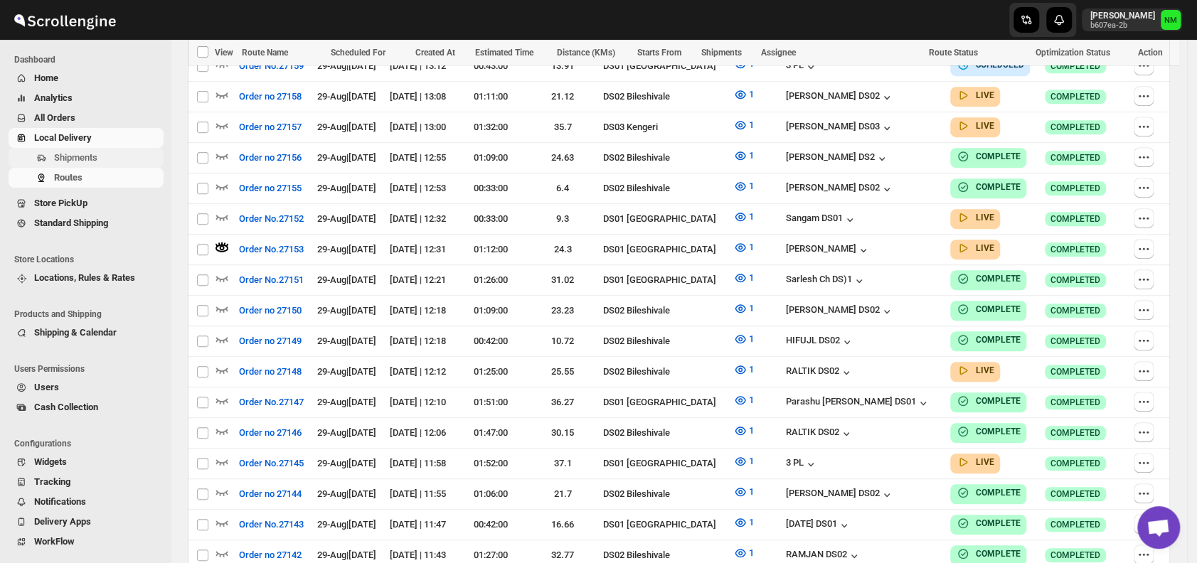
click at [94, 161] on span "Shipments" at bounding box center [75, 157] width 43 height 11
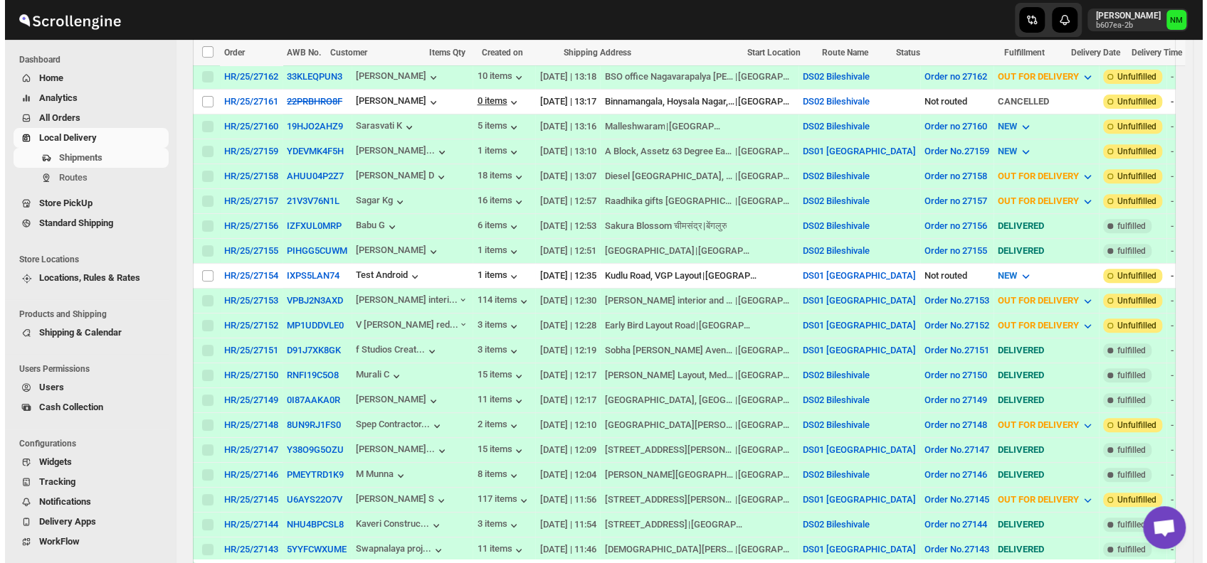
scroll to position [365, 0]
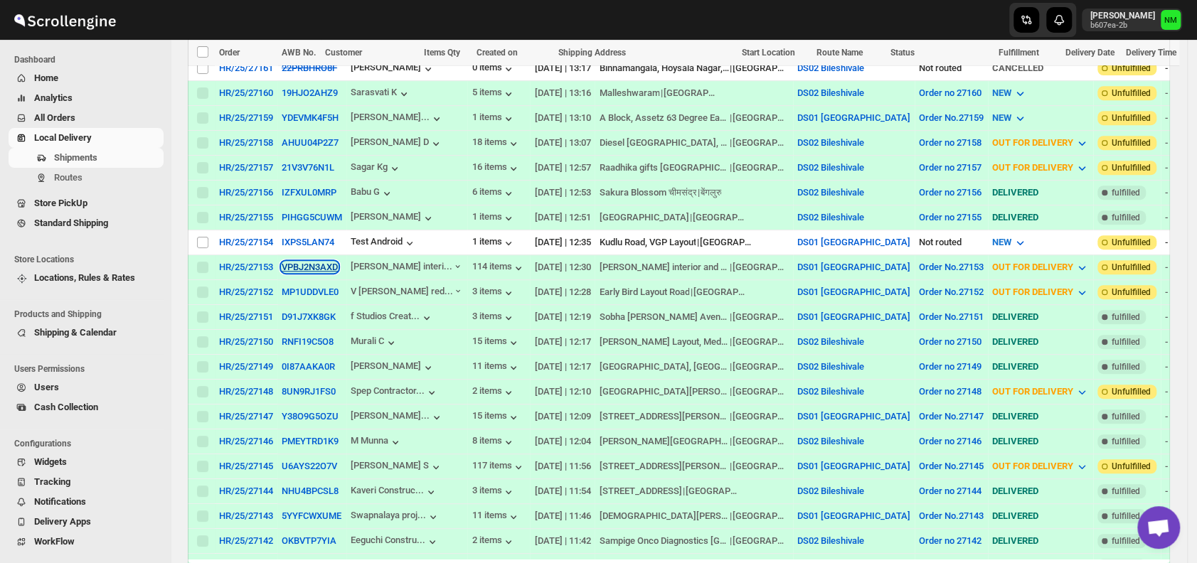
click at [319, 262] on button "VPBJ2N3AXD" at bounding box center [310, 267] width 56 height 11
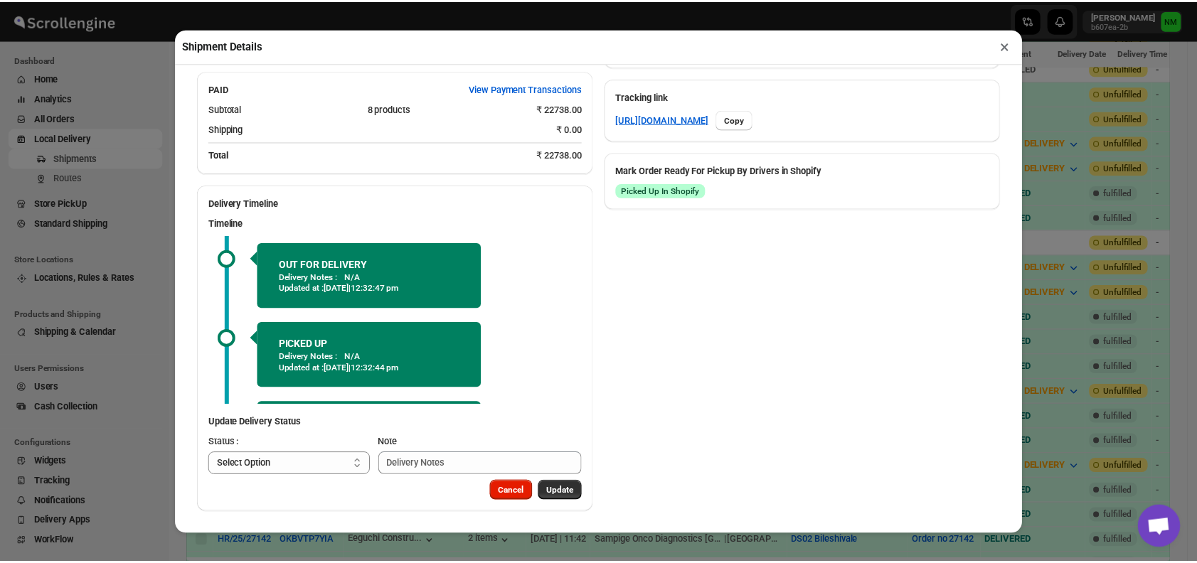
scroll to position [149, 0]
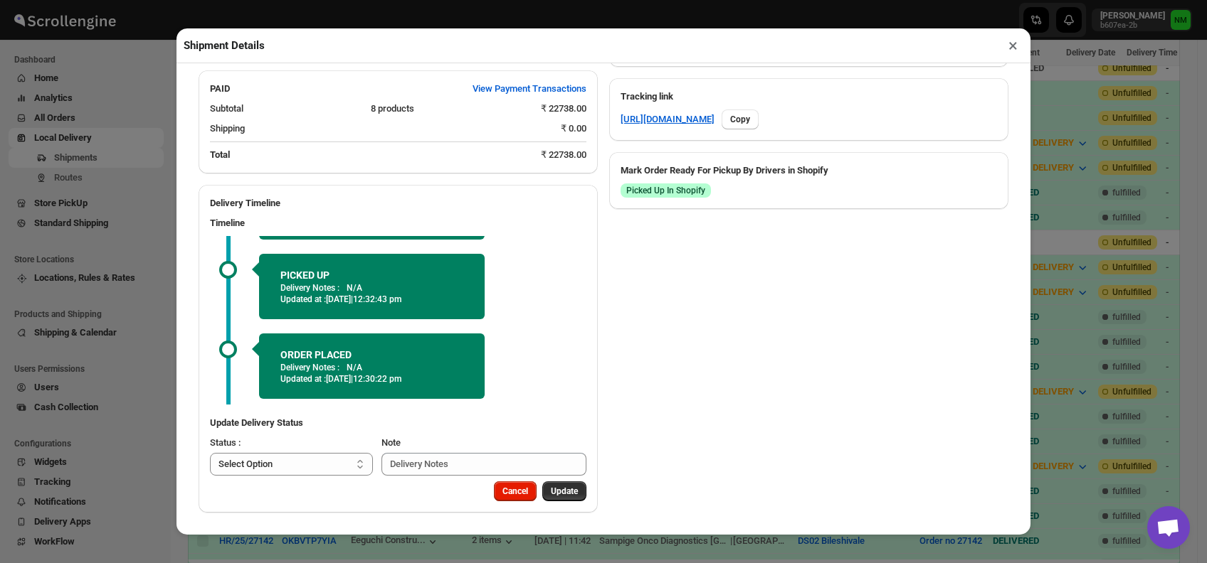
click at [1008, 48] on button "×" at bounding box center [1012, 46] width 21 height 20
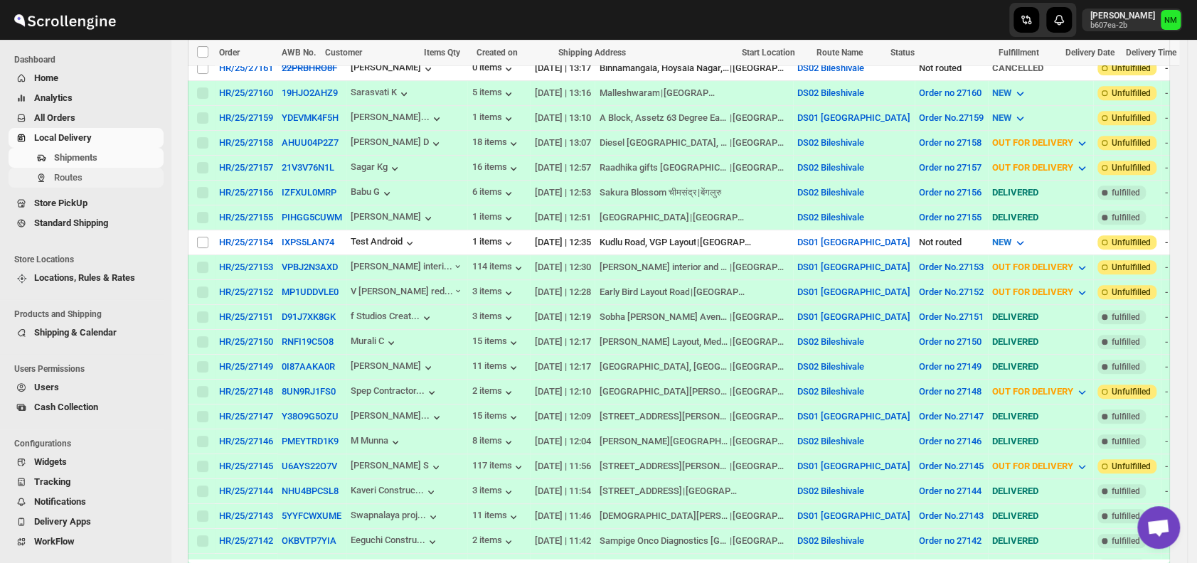
click at [117, 179] on span "Routes" at bounding box center [107, 178] width 107 height 14
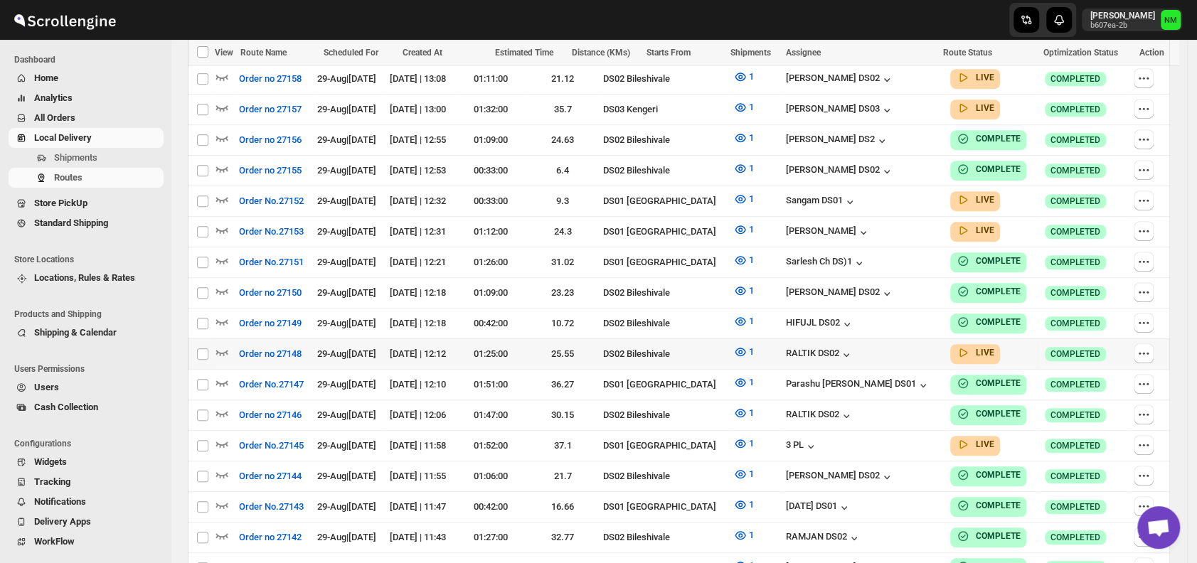
scroll to position [503, 0]
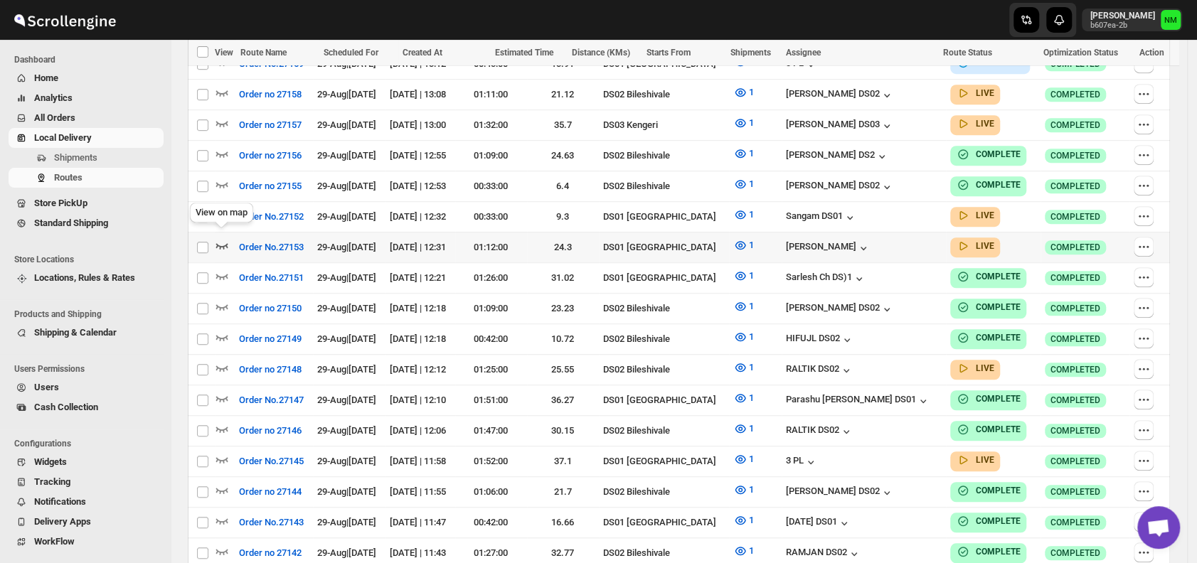
click at [228, 238] on icon "button" at bounding box center [222, 245] width 14 height 14
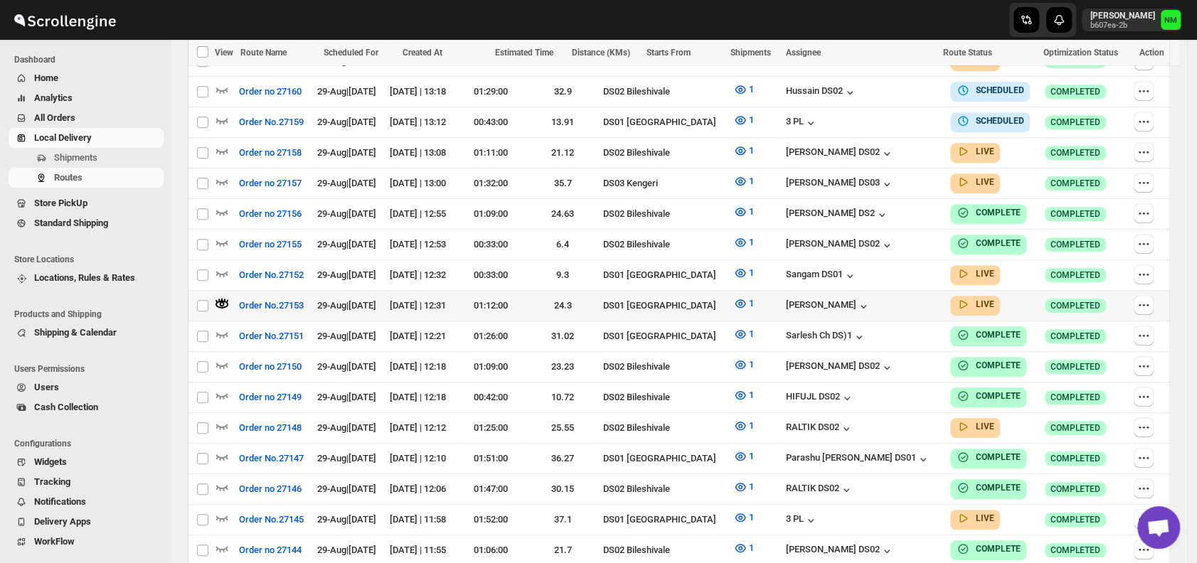
scroll to position [0, 0]
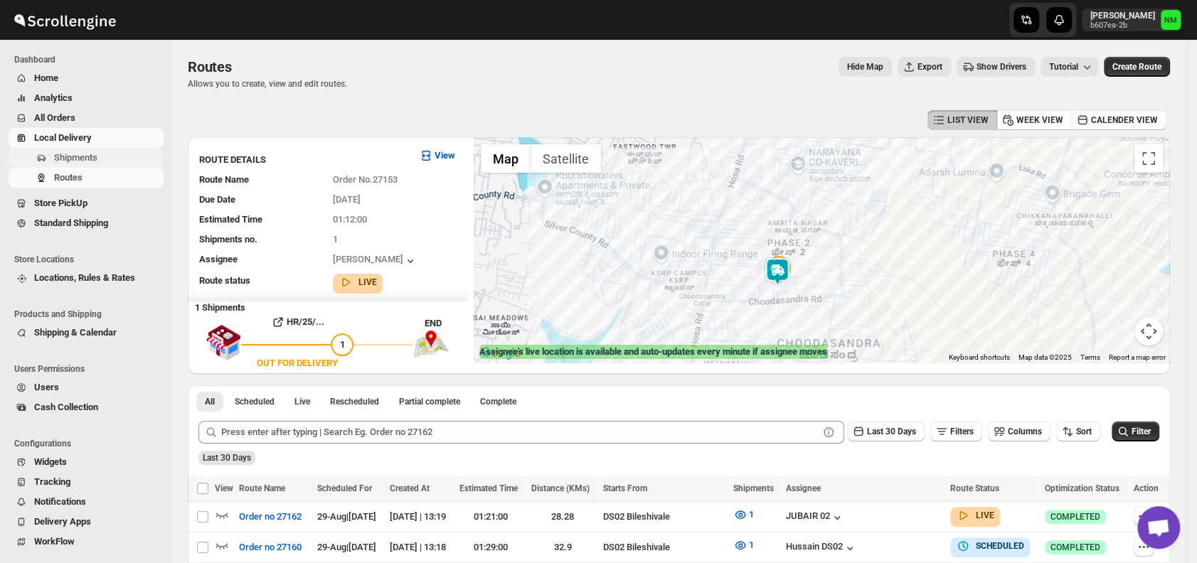
click at [97, 159] on span "Shipments" at bounding box center [107, 158] width 107 height 14
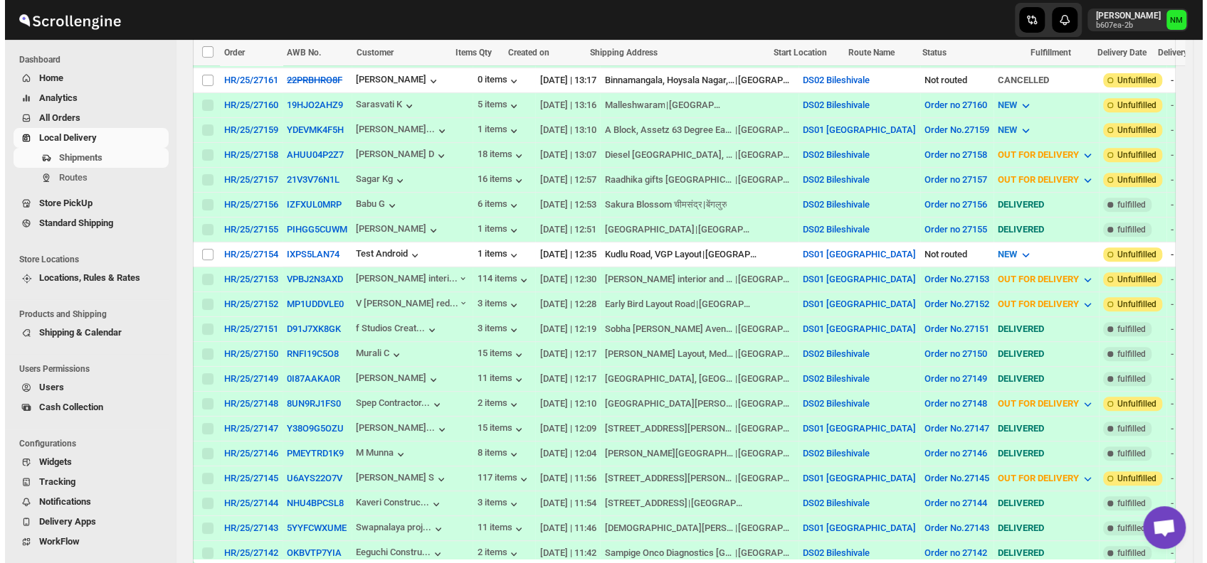
scroll to position [390, 0]
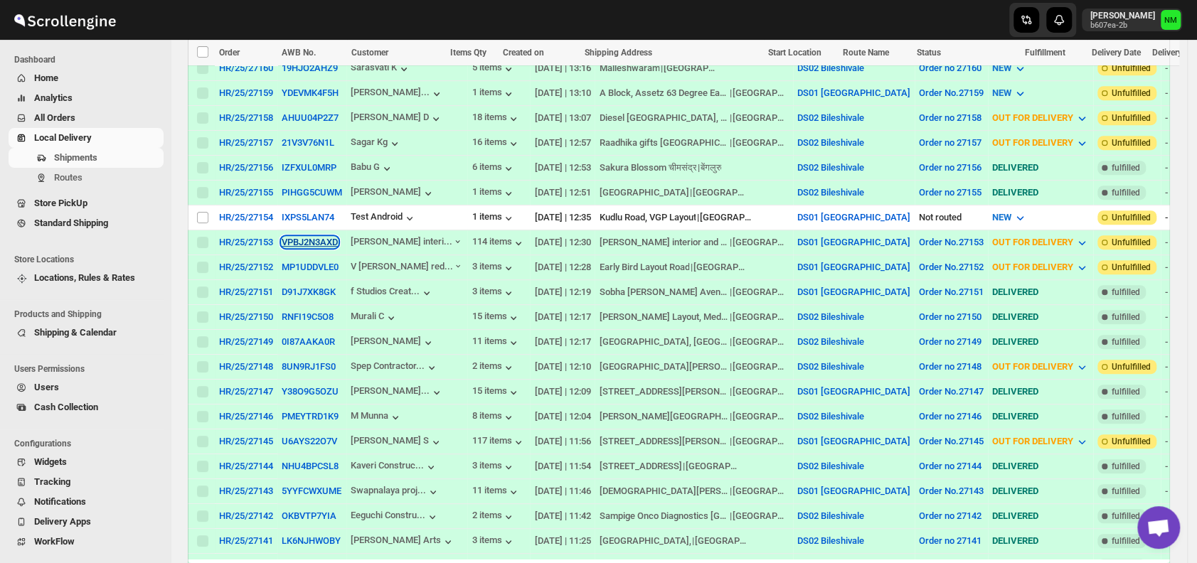
click at [295, 237] on button "VPBJ2N3AXD" at bounding box center [310, 242] width 56 height 11
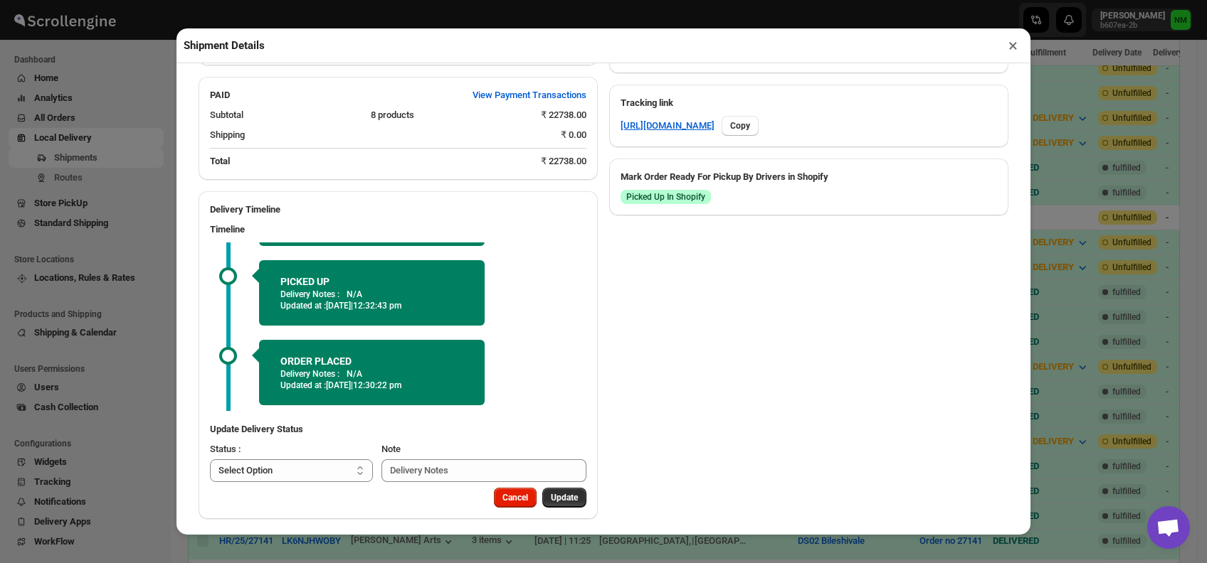
scroll to position [722, 0]
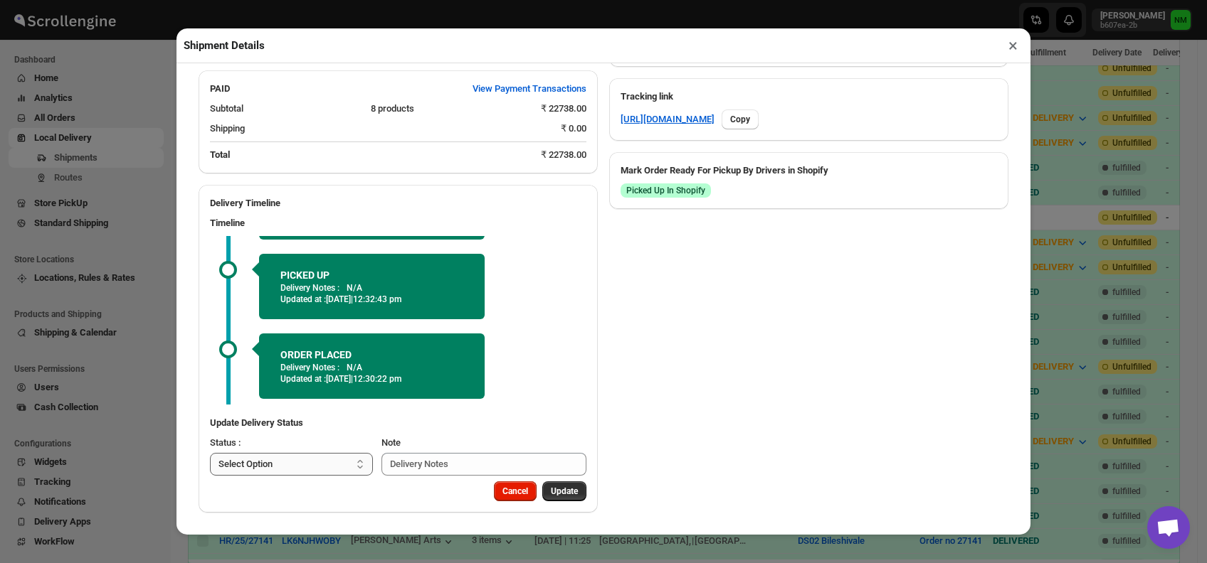
click at [309, 458] on select "Select Option PICKED UP OUT FOR DELIVERY RESCHEDULE DELIVERED CANCELLED" at bounding box center [291, 464] width 163 height 23
select select "DELIVERED"
click at [210, 453] on select "Select Option PICKED UP OUT FOR DELIVERY RESCHEDULE DELIVERED CANCELLED" at bounding box center [291, 464] width 163 height 23
click at [551, 488] on span "Update" at bounding box center [564, 491] width 27 height 11
select select
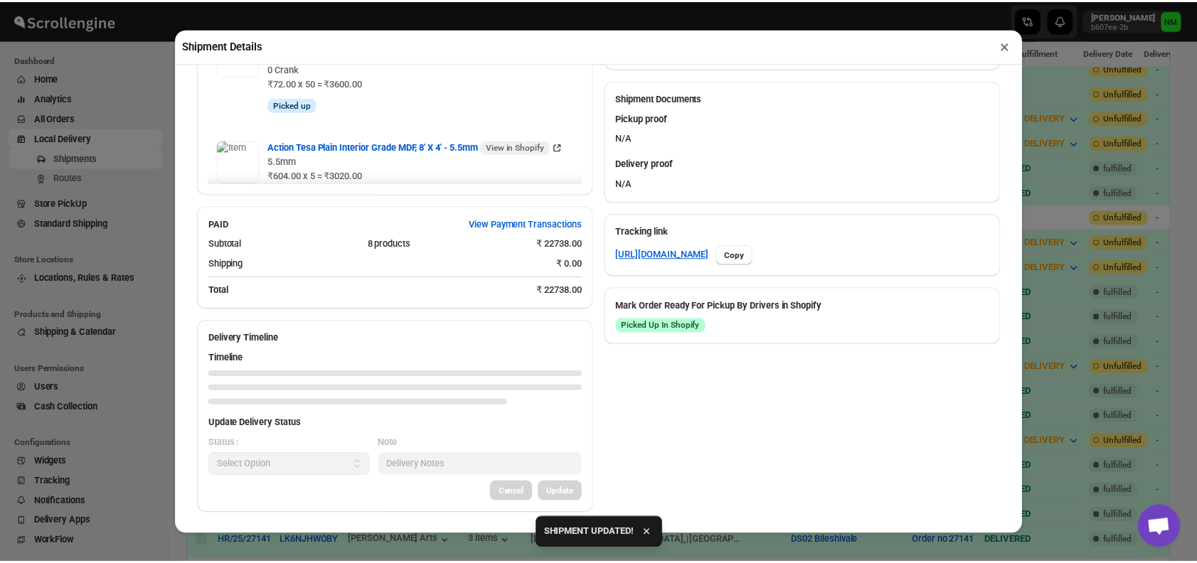
scroll to position [586, 0]
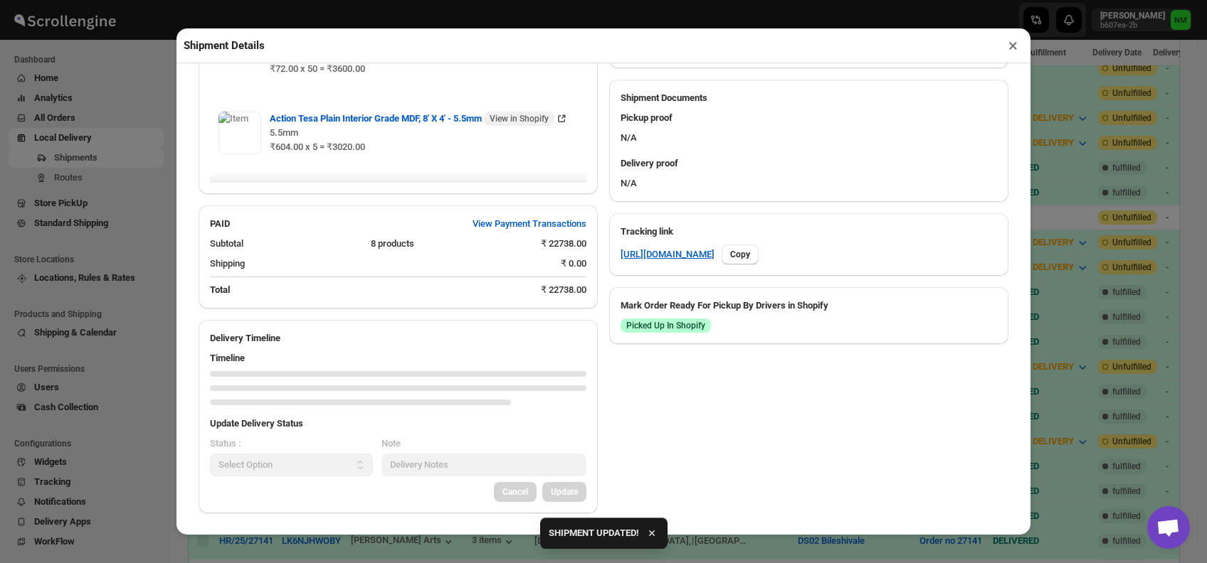
click at [1018, 48] on button "×" at bounding box center [1012, 46] width 21 height 20
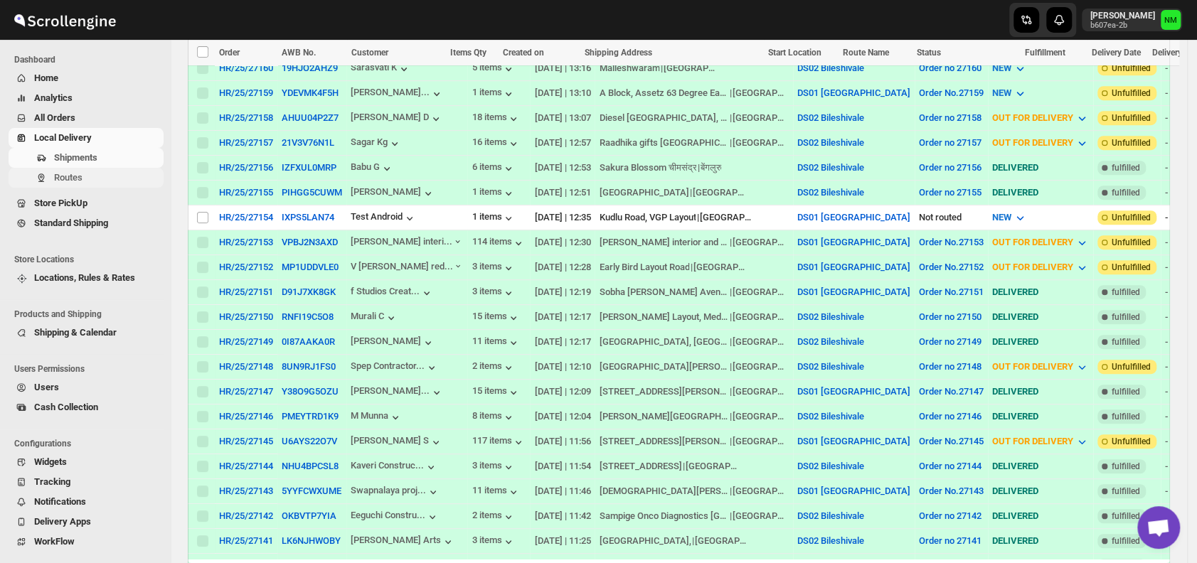
click at [74, 181] on span "Routes" at bounding box center [68, 177] width 28 height 11
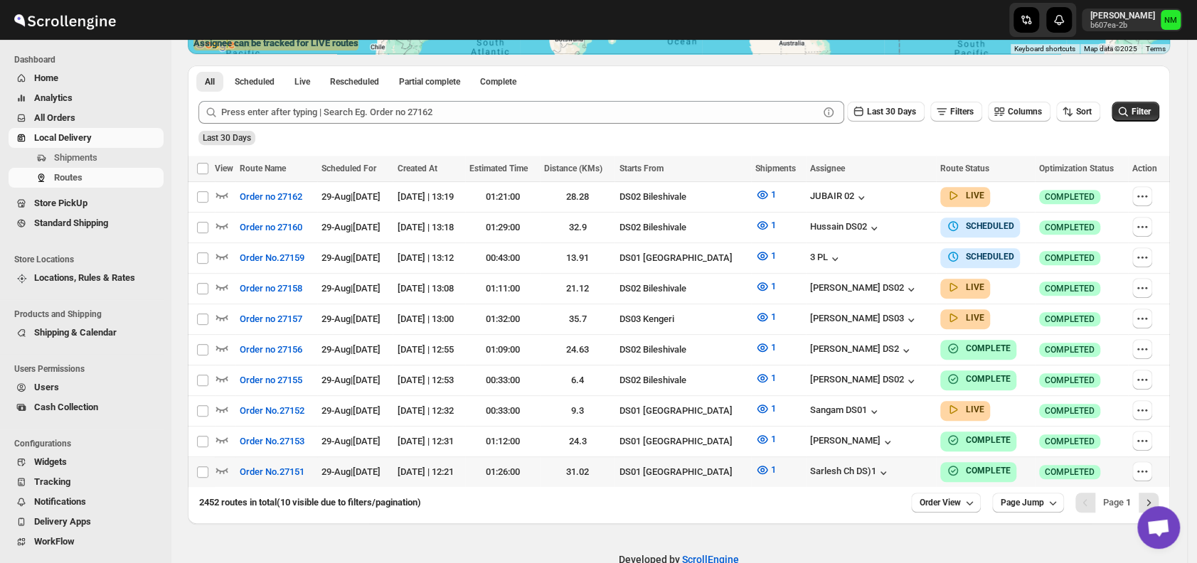
scroll to position [311, 0]
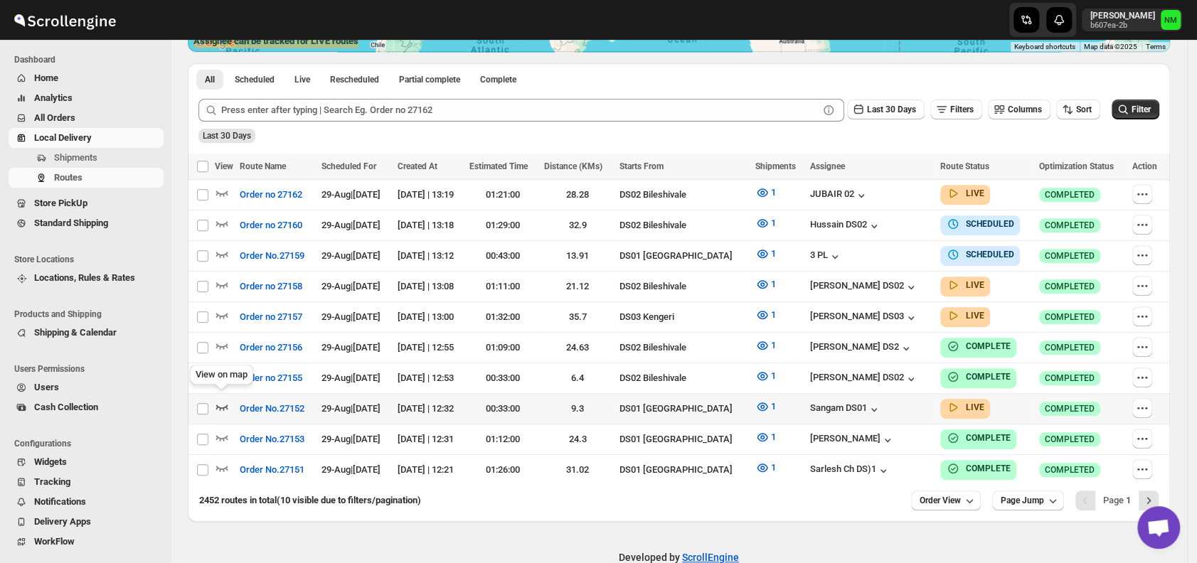
click at [221, 403] on icon "button" at bounding box center [222, 407] width 14 height 14
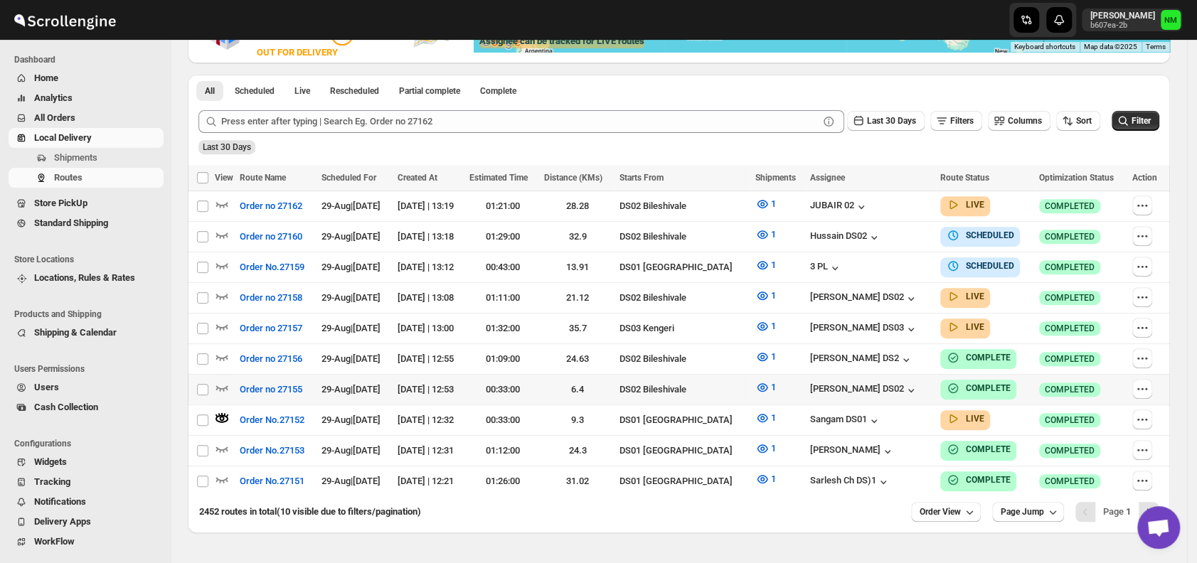
scroll to position [0, 0]
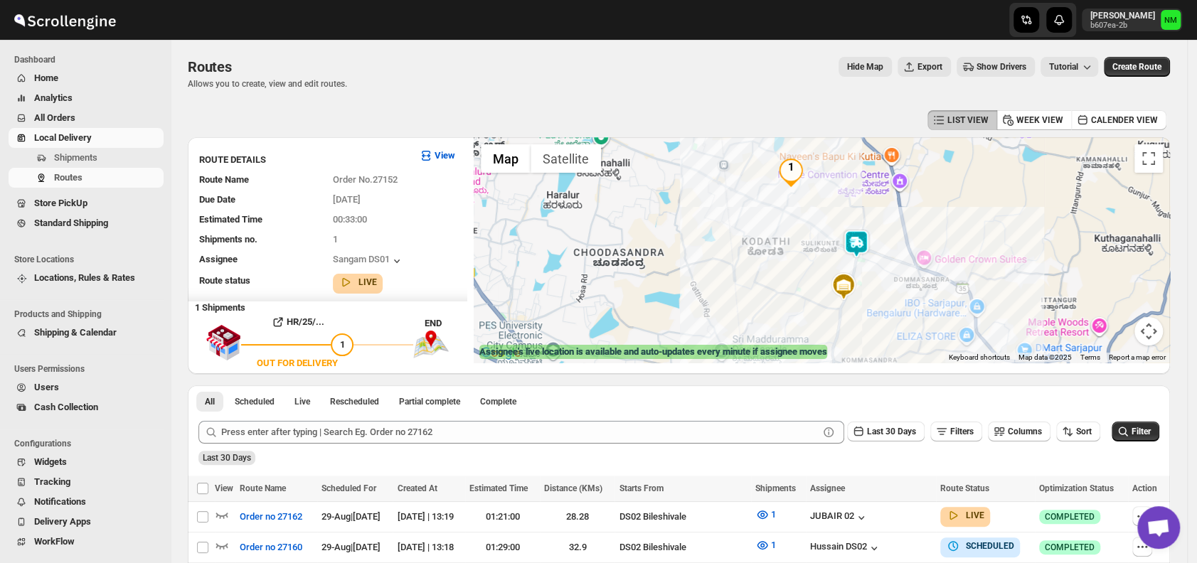
click at [871, 252] on img at bounding box center [856, 244] width 28 height 28
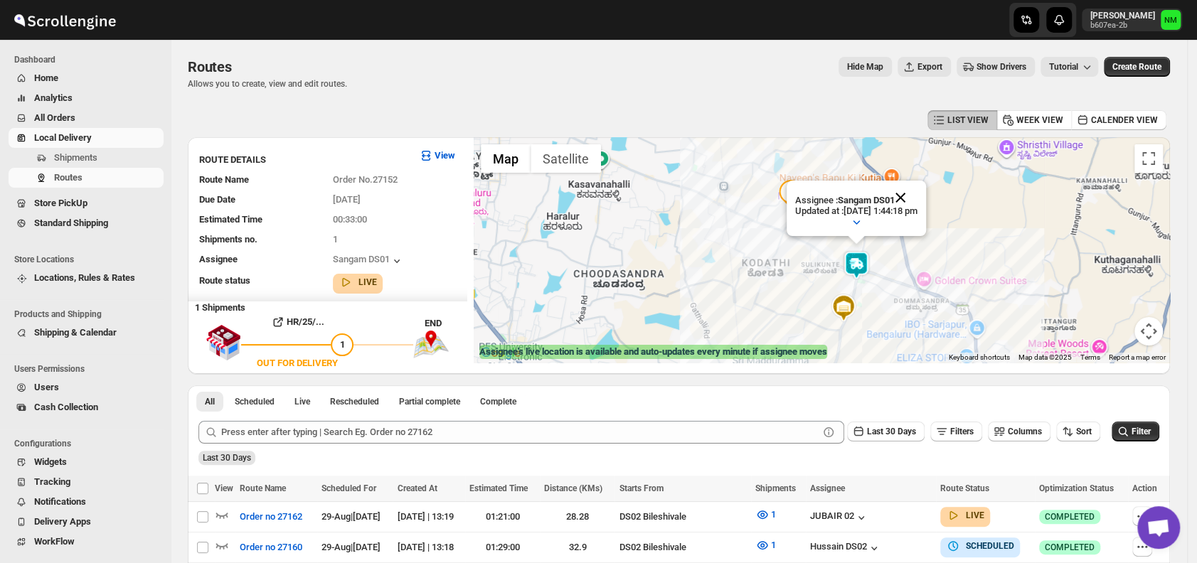
click at [918, 196] on button "Close" at bounding box center [901, 198] width 34 height 34
click at [119, 148] on button "Shipments" at bounding box center [86, 158] width 155 height 20
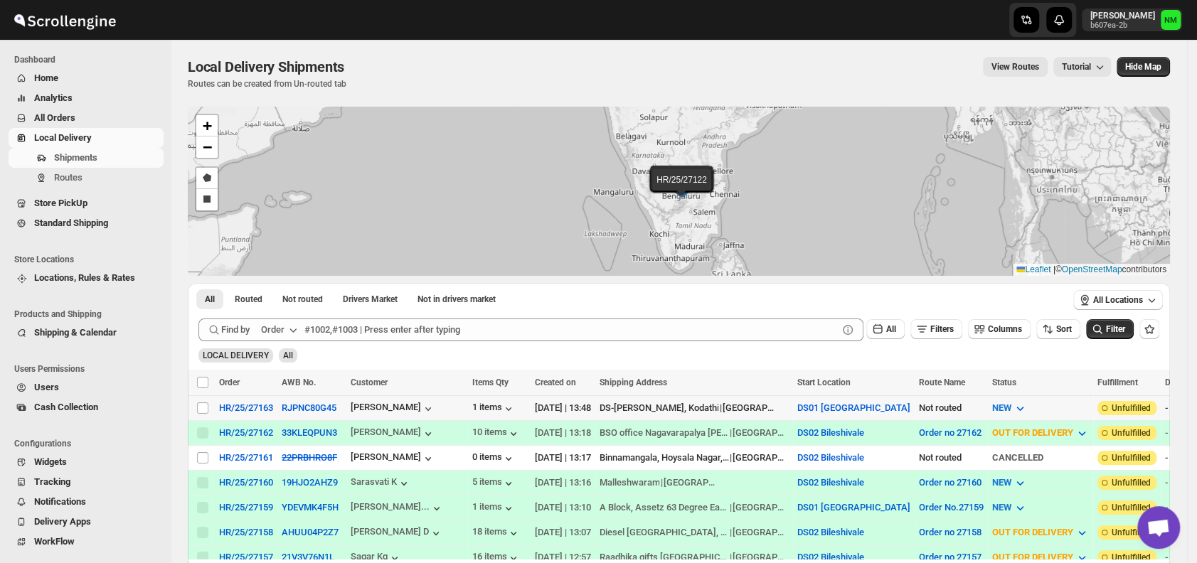
click at [209, 402] on div "Select shipment" at bounding box center [203, 408] width 14 height 13
checkbox input "true"
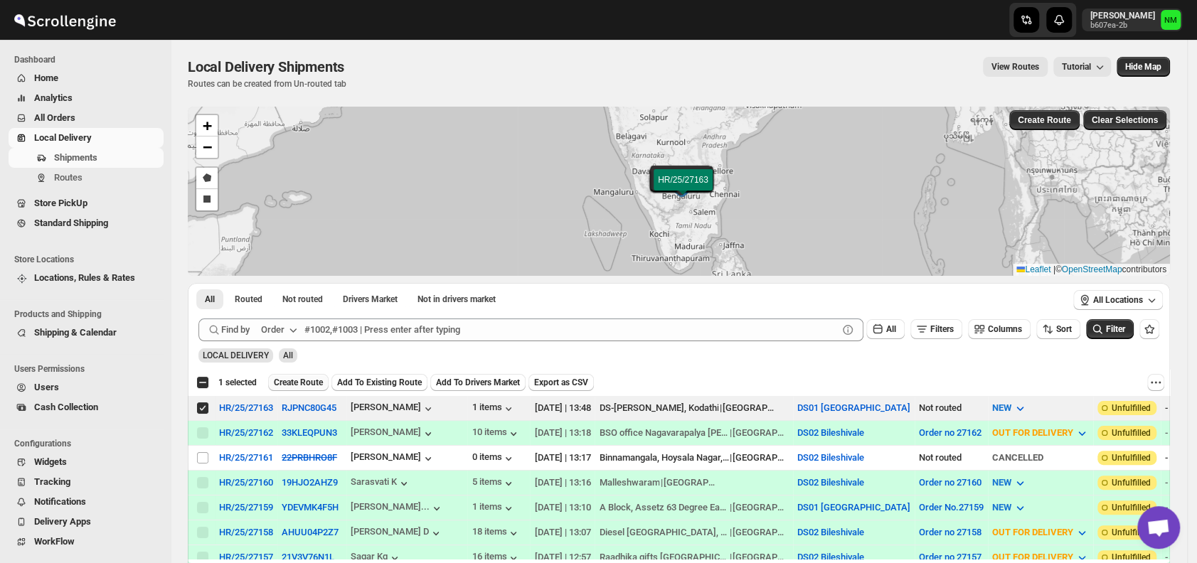
click at [302, 383] on span "Create Route" at bounding box center [298, 382] width 49 height 11
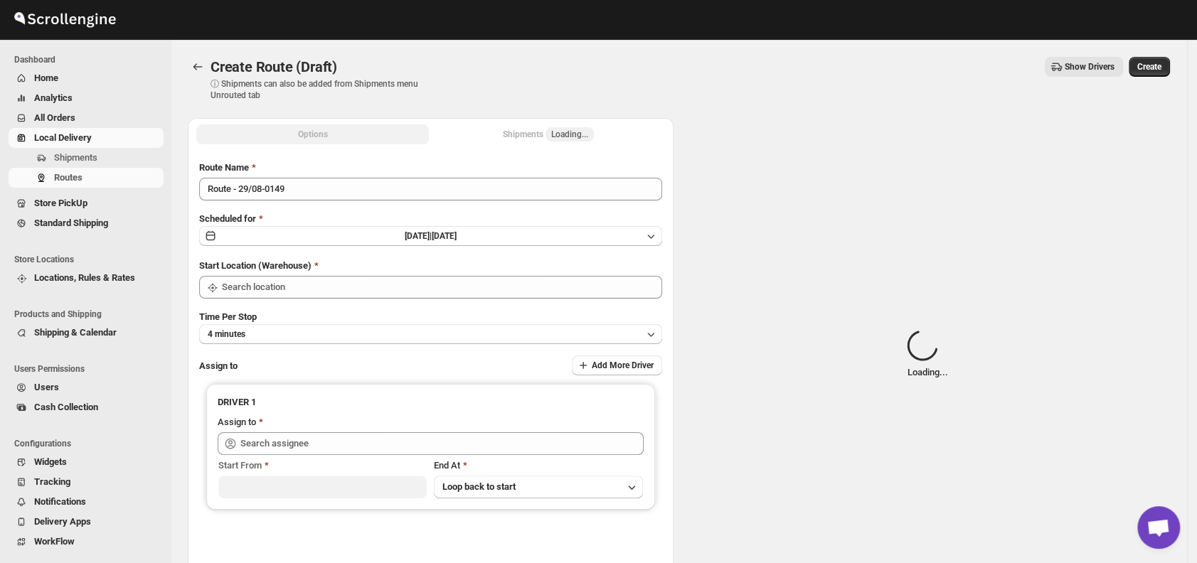
type input "DS01 [GEOGRAPHIC_DATA]"
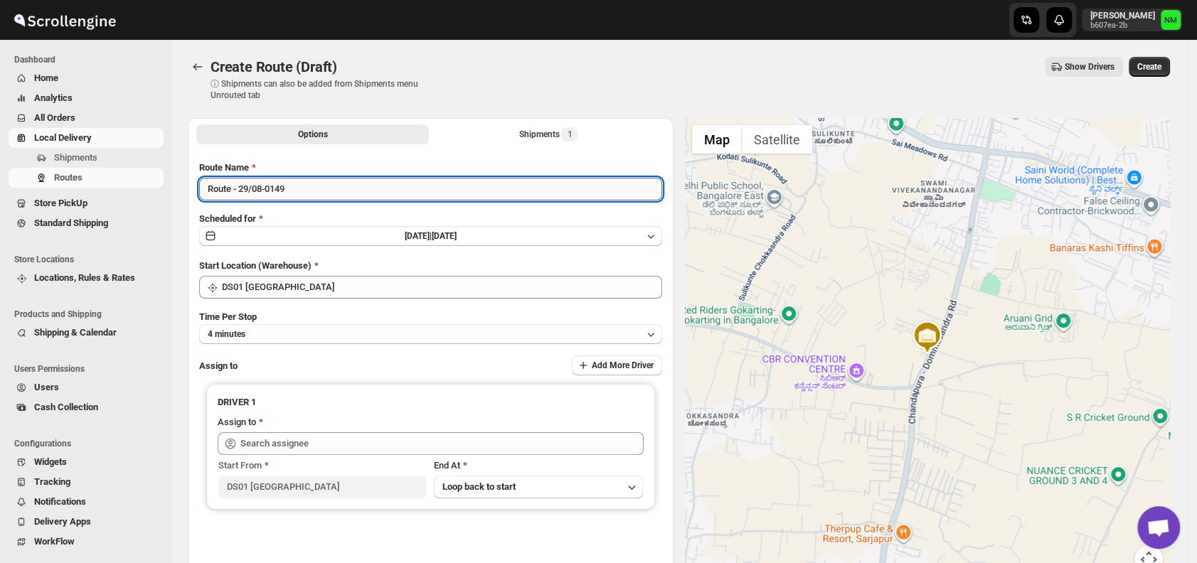
click at [304, 182] on input "Route - 29/08-0149" at bounding box center [430, 189] width 463 height 23
type input "R"
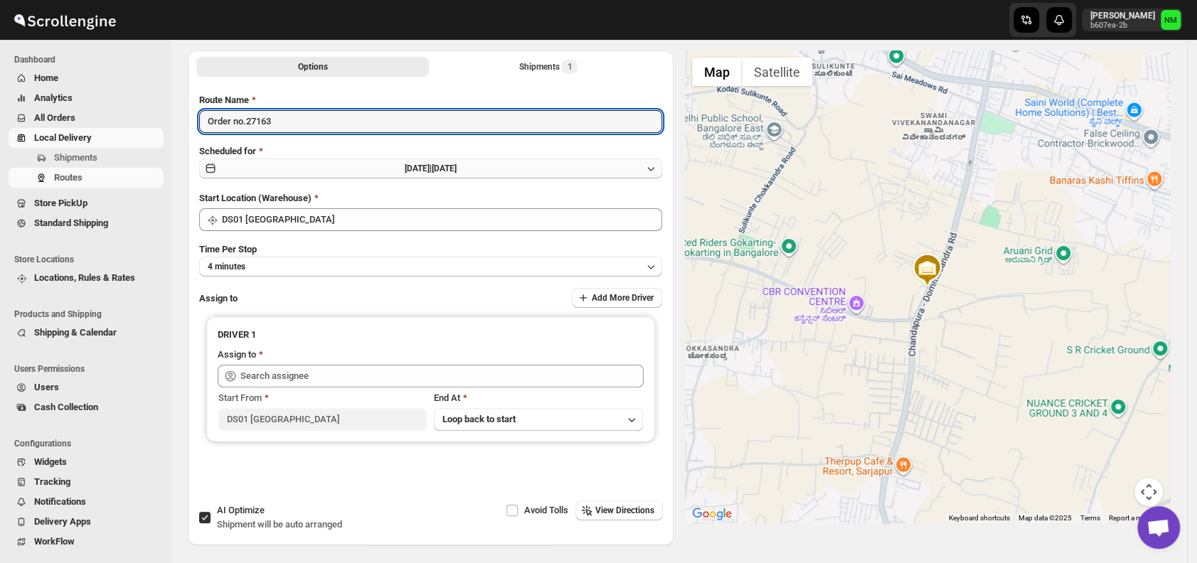
scroll to position [68, 0]
type input "Order no.27163"
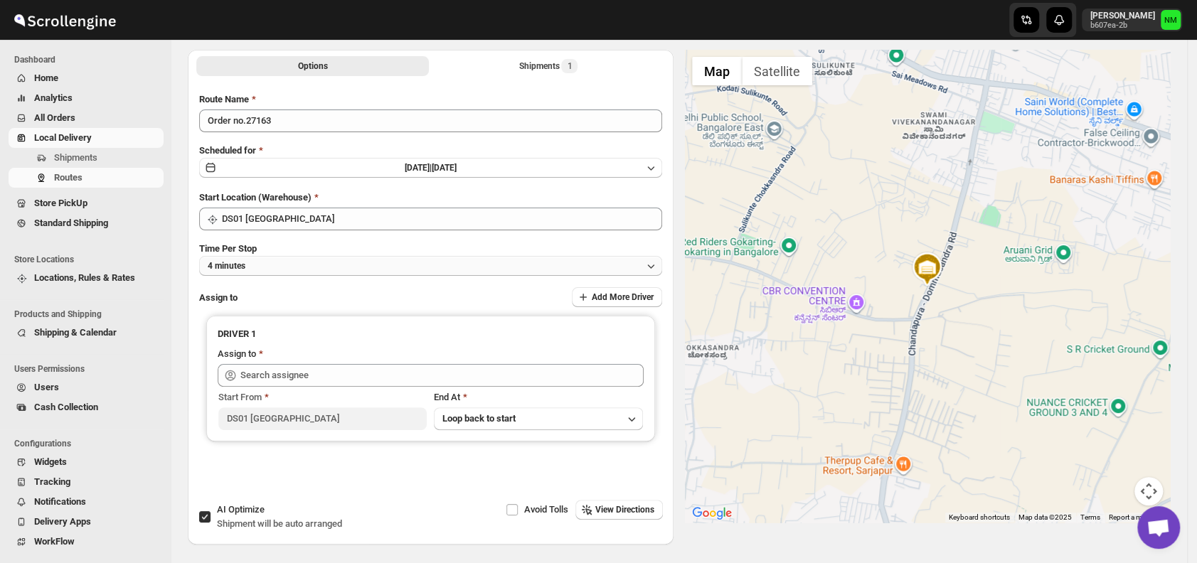
click at [298, 267] on button "4 minutes" at bounding box center [430, 266] width 463 height 20
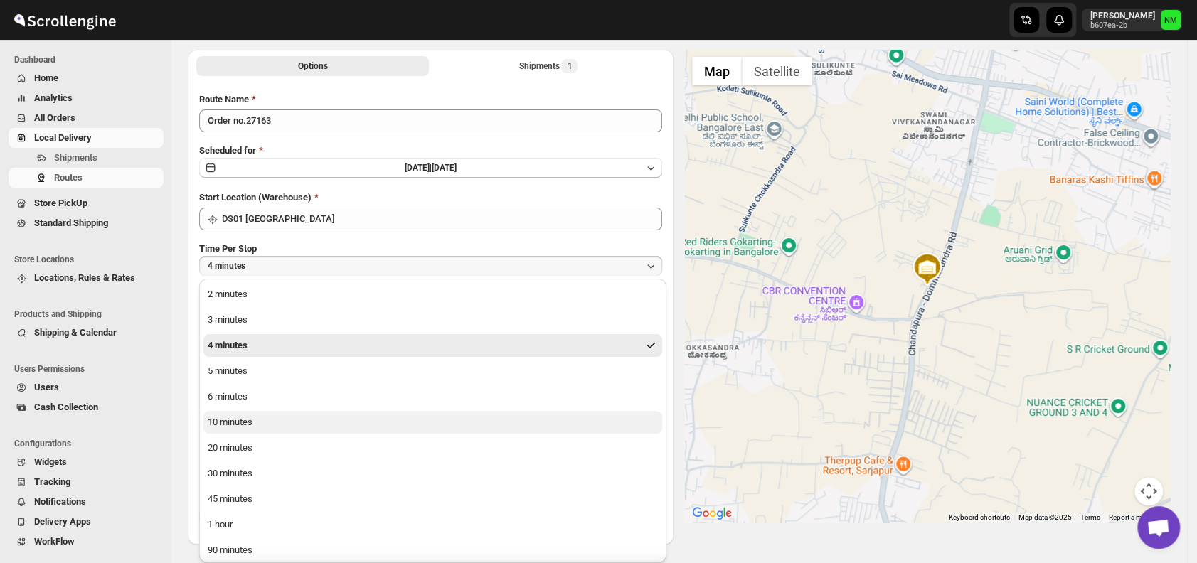
click at [267, 424] on button "10 minutes" at bounding box center [432, 422] width 459 height 23
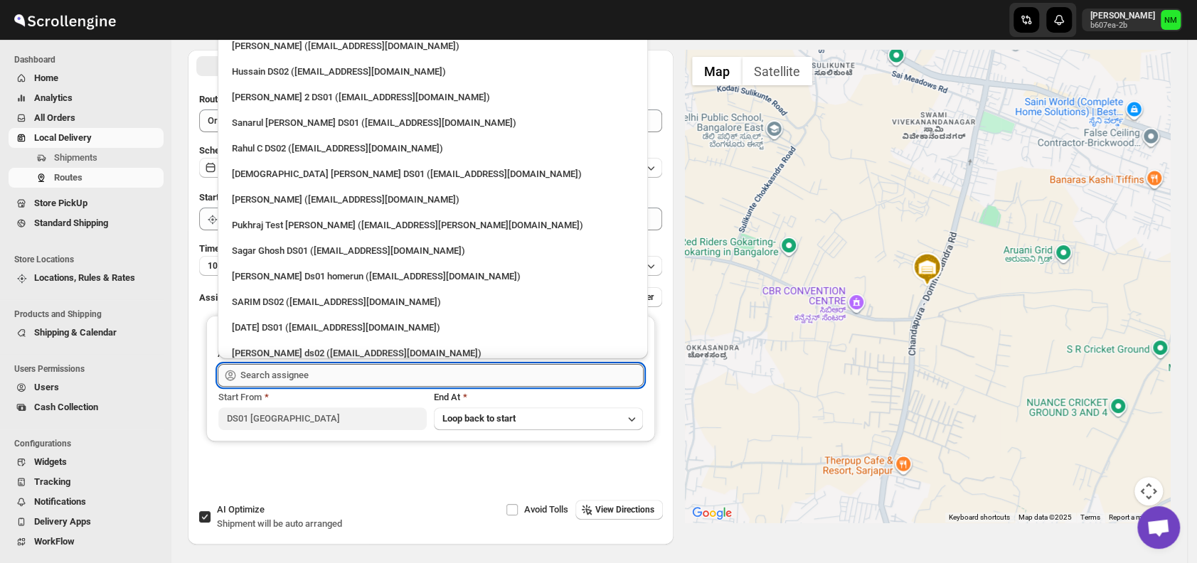
click at [305, 377] on input "text" at bounding box center [441, 375] width 403 height 23
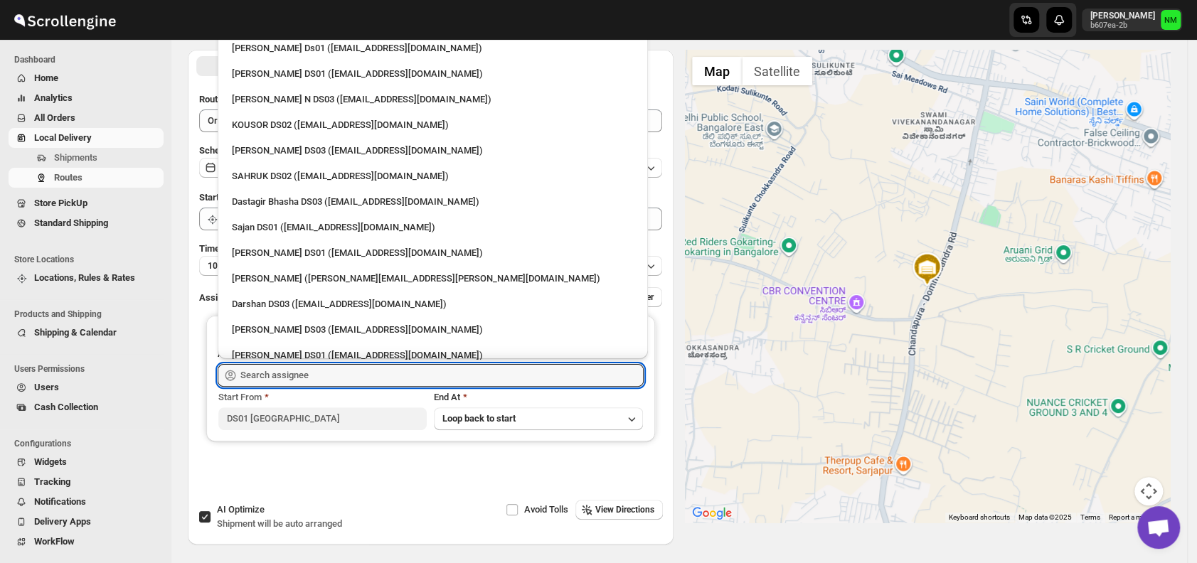
scroll to position [1214, 0]
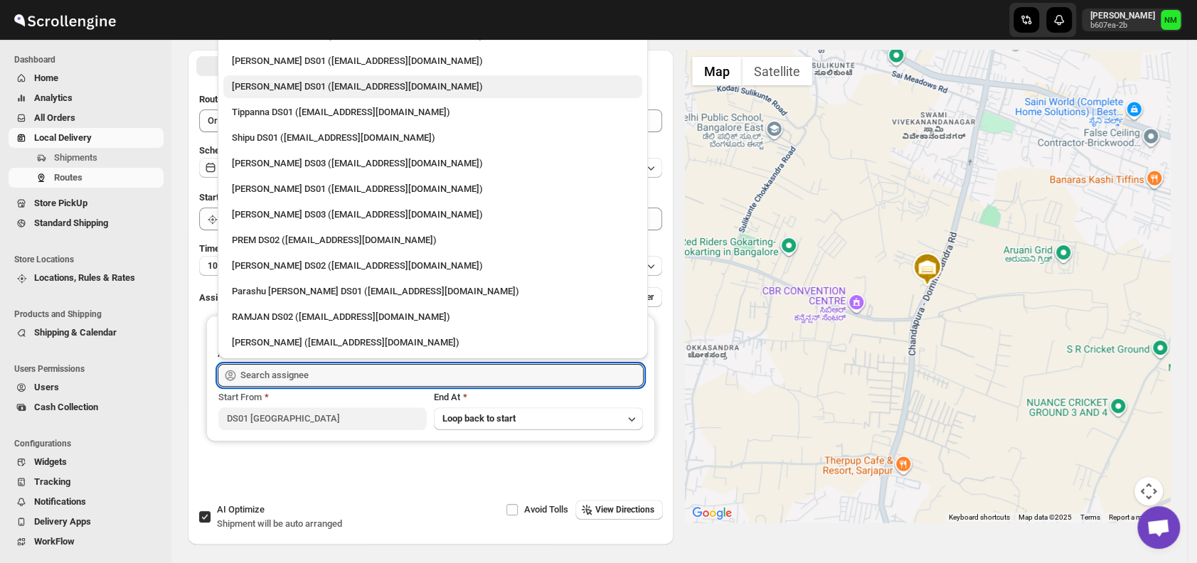
click at [252, 85] on div "[PERSON_NAME] DS01 ([EMAIL_ADDRESS][DOMAIN_NAME])" at bounding box center [433, 87] width 402 height 14
type input "[PERSON_NAME] DS01 ([EMAIL_ADDRESS][DOMAIN_NAME])"
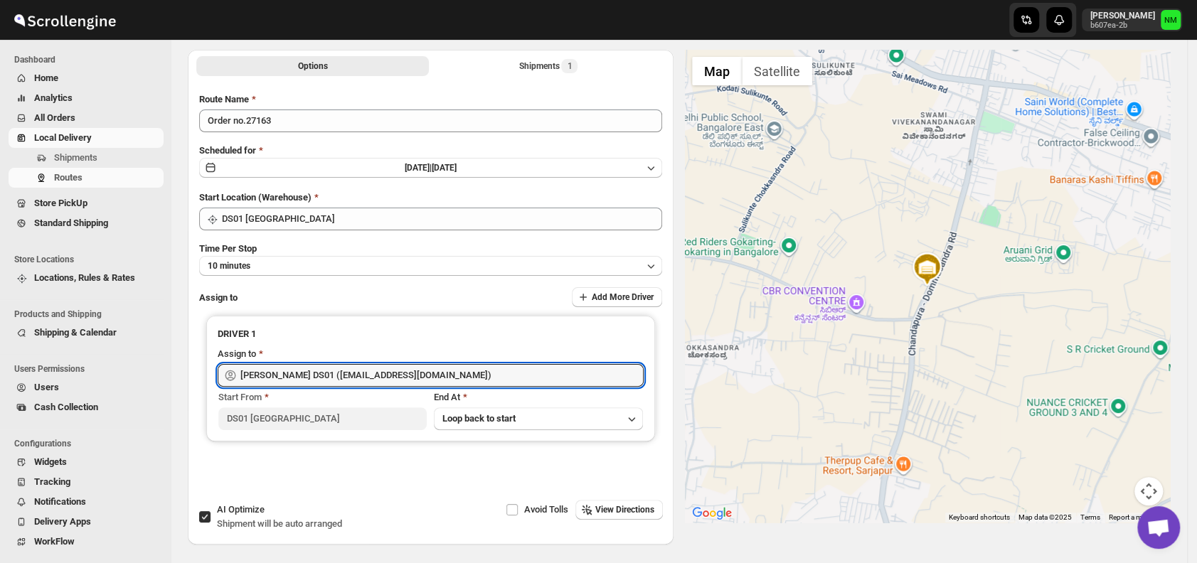
scroll to position [0, 0]
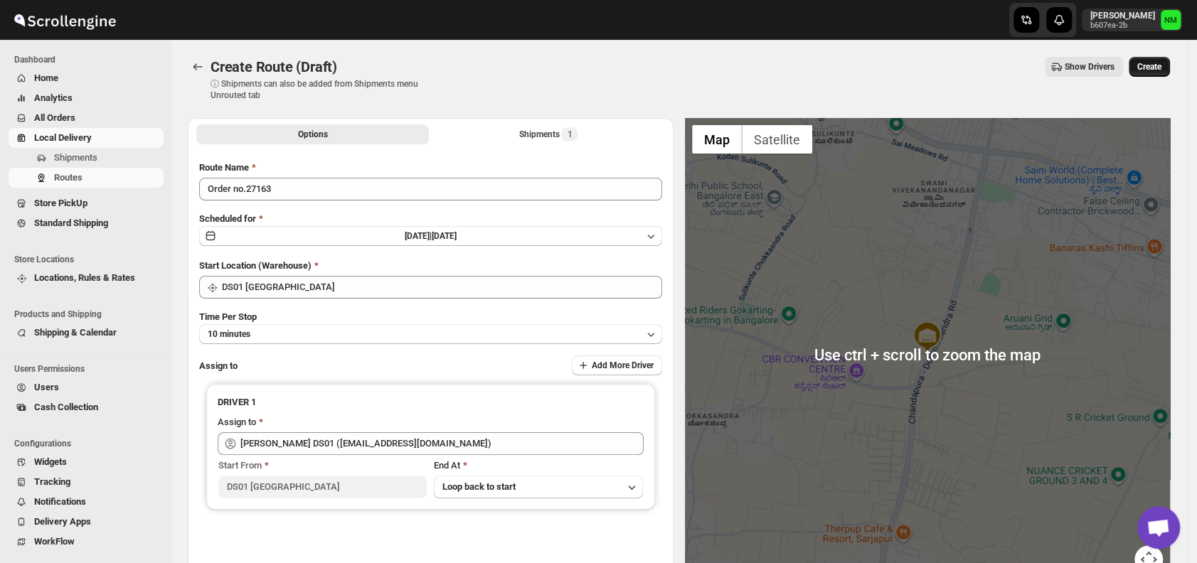
click at [1158, 69] on span "Create" at bounding box center [1150, 66] width 24 height 11
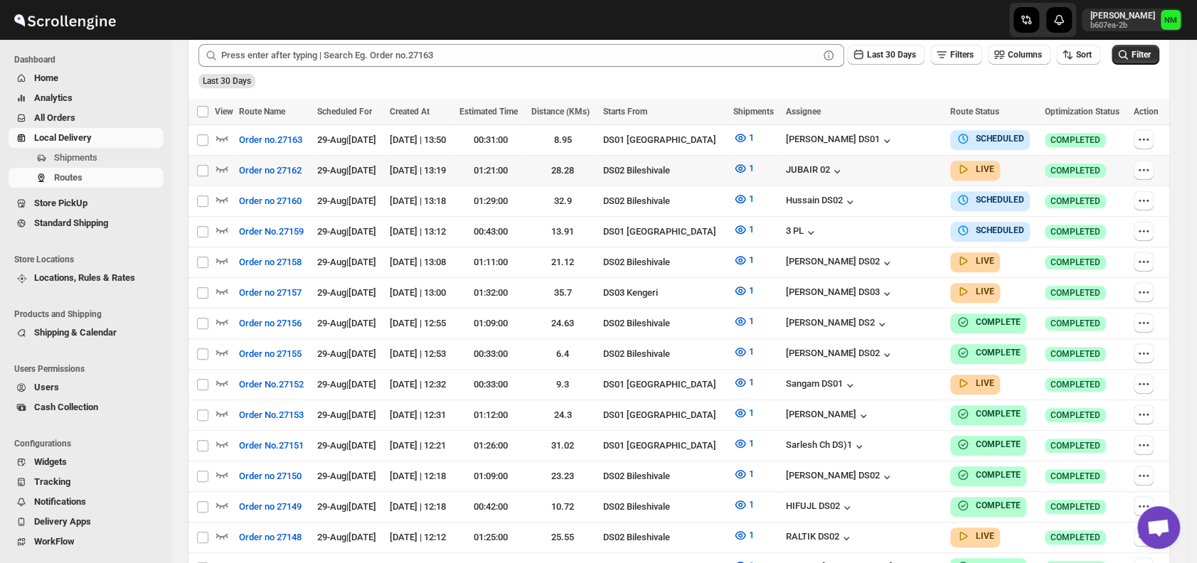
scroll to position [346, 0]
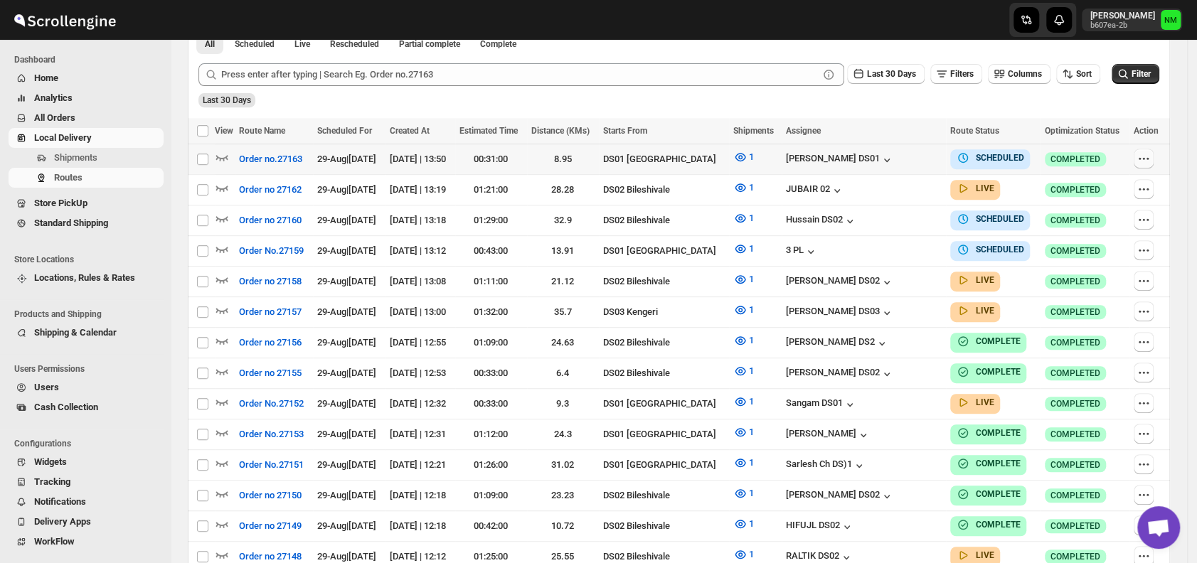
click at [1148, 155] on icon "button" at bounding box center [1144, 159] width 14 height 14
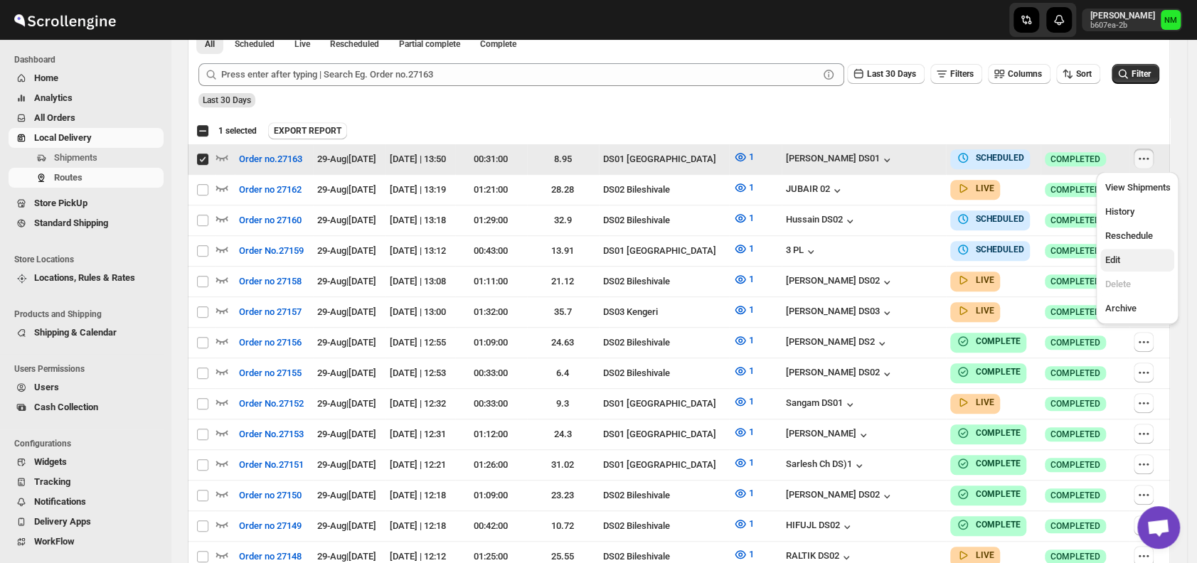
click at [1111, 267] on button "Edit" at bounding box center [1138, 260] width 74 height 23
checkbox input "false"
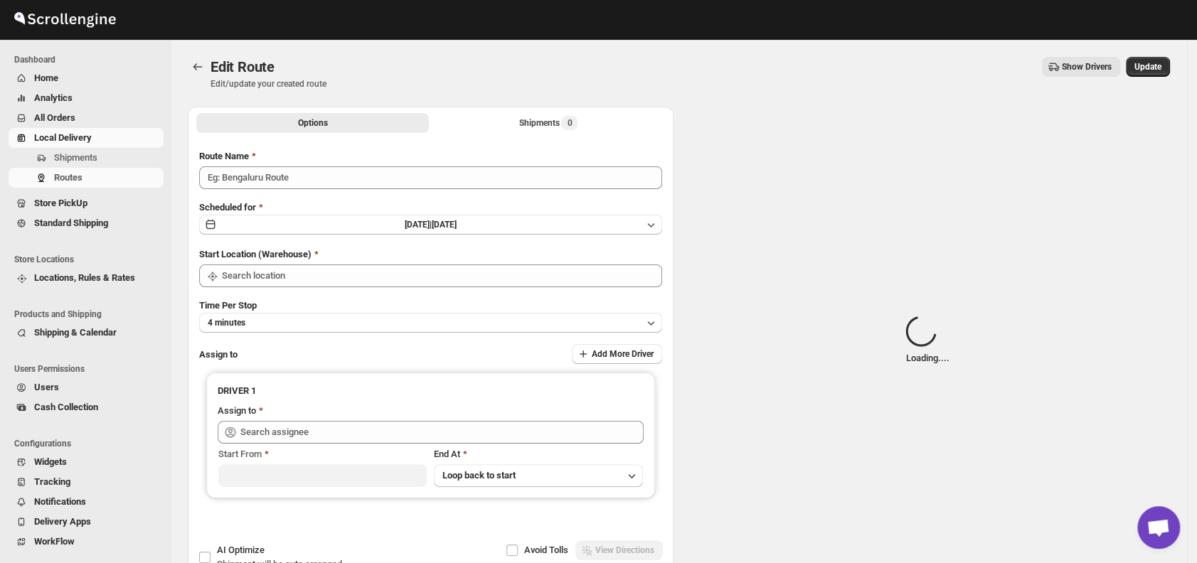
type input "Order no.27163"
type input "DS01 [GEOGRAPHIC_DATA]"
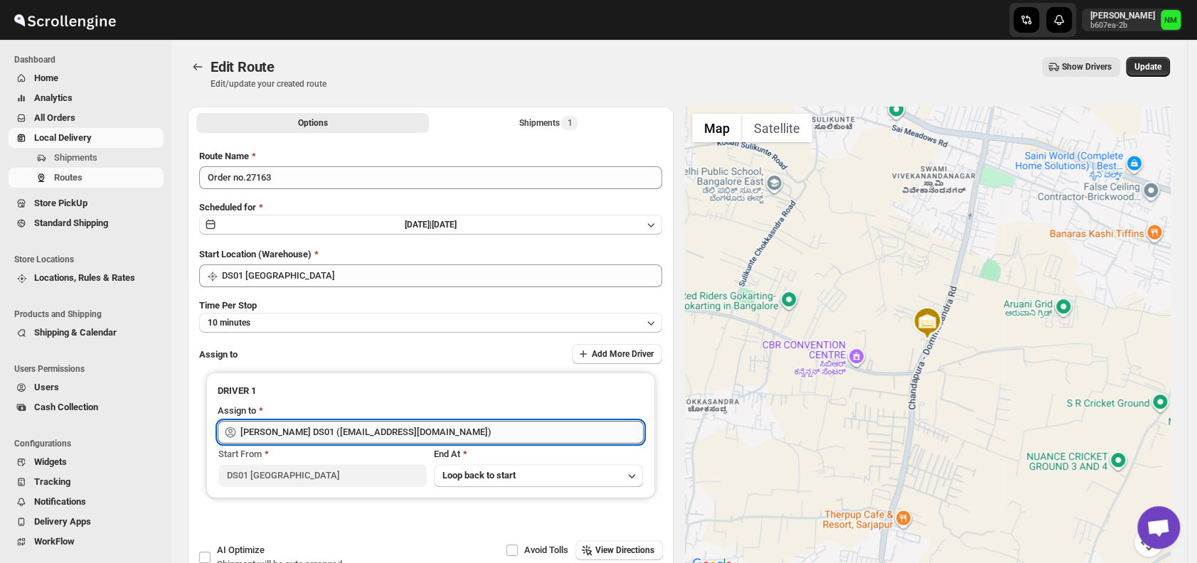
click at [455, 433] on input "[PERSON_NAME] DS01 ([EMAIL_ADDRESS][DOMAIN_NAME])" at bounding box center [441, 432] width 403 height 23
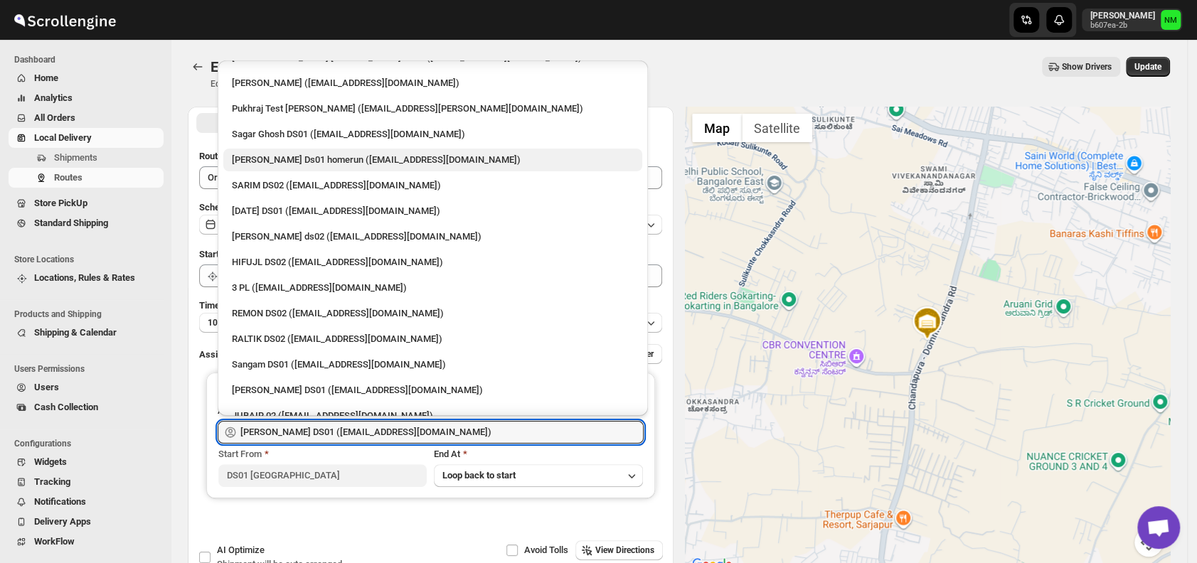
scroll to position [231, 0]
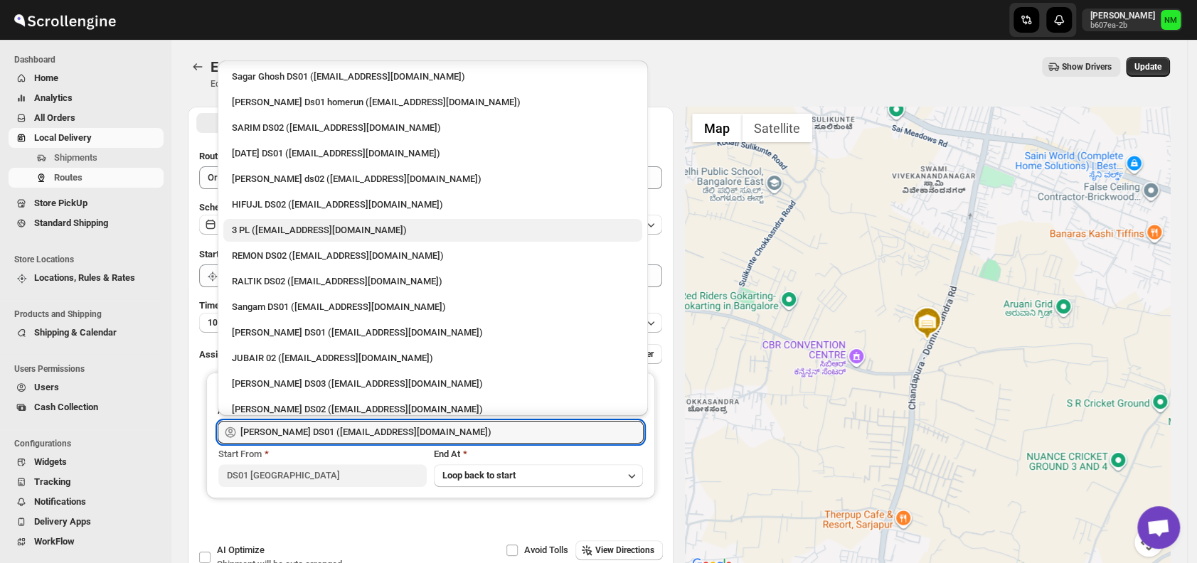
click at [293, 219] on div "3 PL ([EMAIL_ADDRESS][DOMAIN_NAME])" at bounding box center [432, 230] width 419 height 23
type input "3 PL ([EMAIL_ADDRESS][DOMAIN_NAME])"
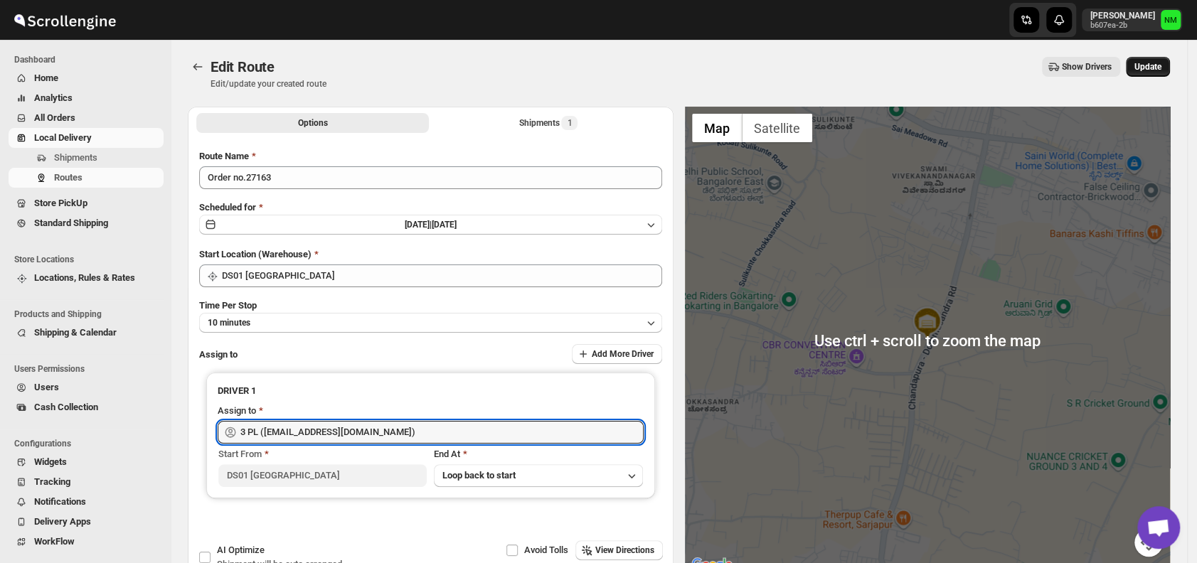
click at [1157, 68] on span "Update" at bounding box center [1148, 66] width 27 height 11
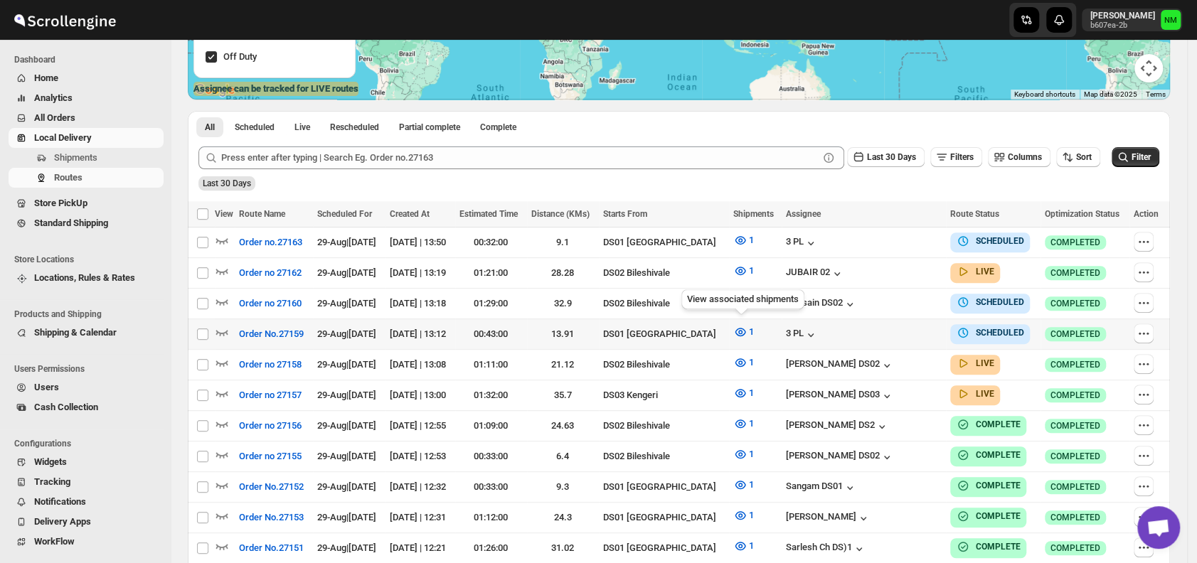
scroll to position [364, 0]
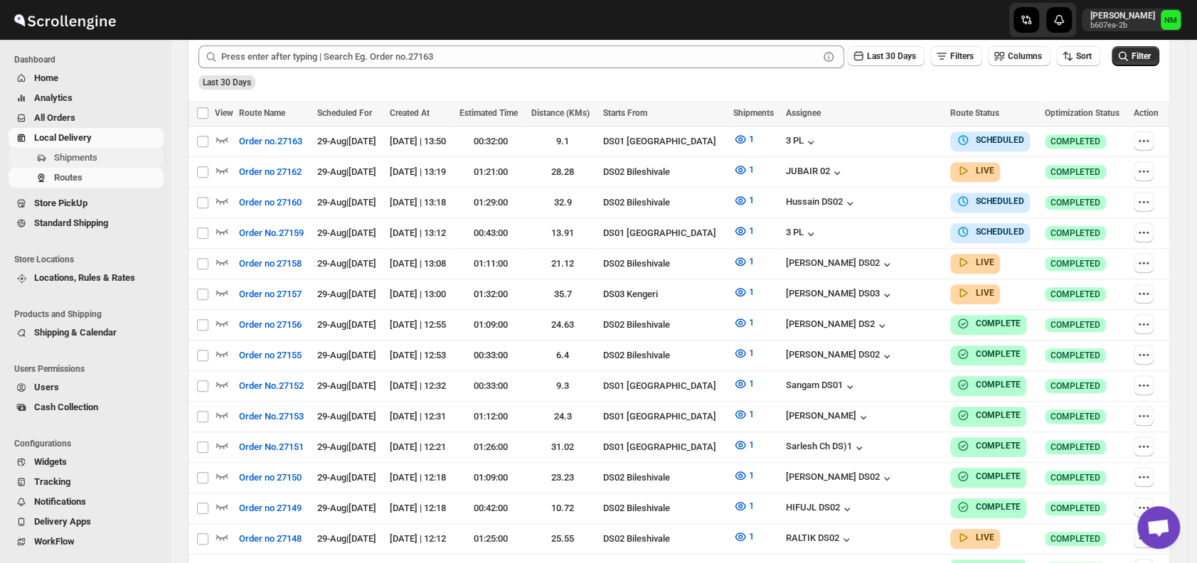
click at [75, 159] on span "Shipments" at bounding box center [75, 157] width 43 height 11
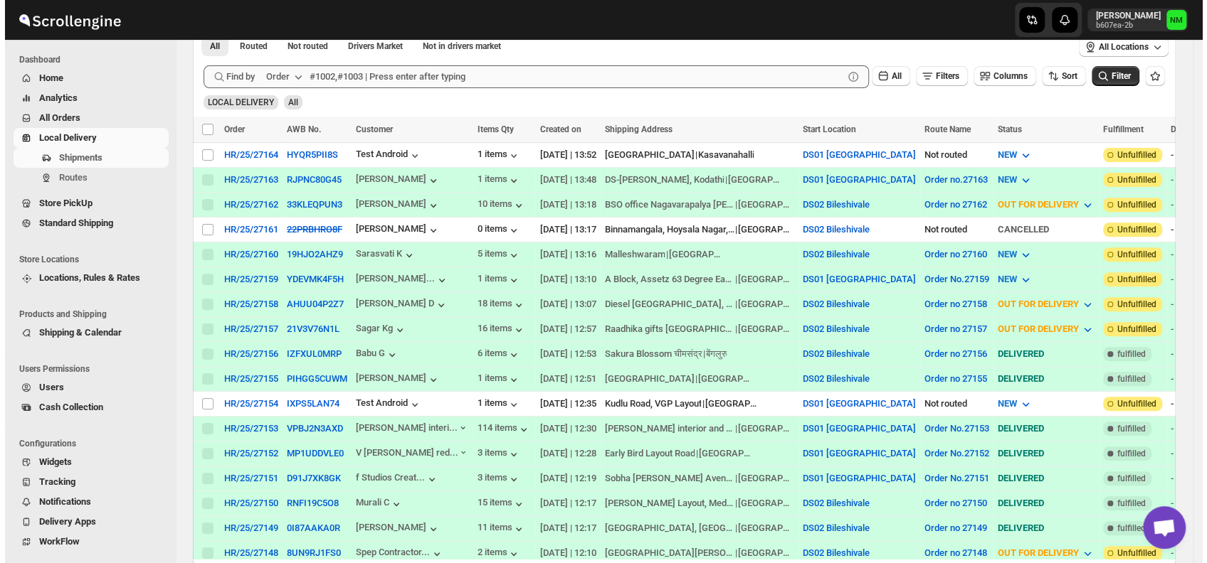
scroll to position [305, 0]
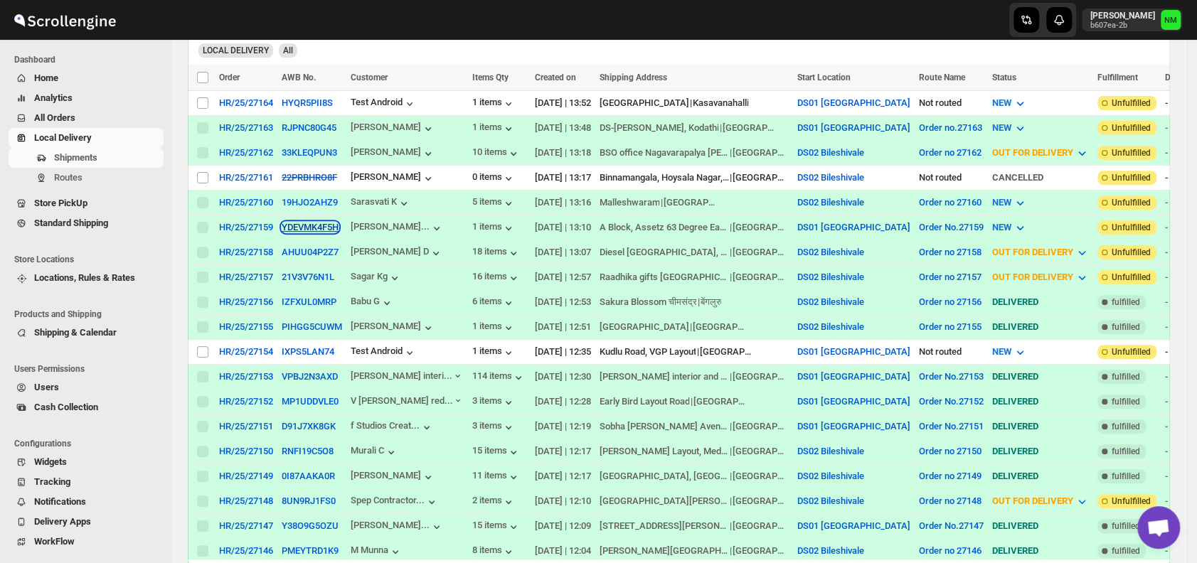
click at [290, 222] on button "YDEVMK4F5H" at bounding box center [310, 227] width 57 height 11
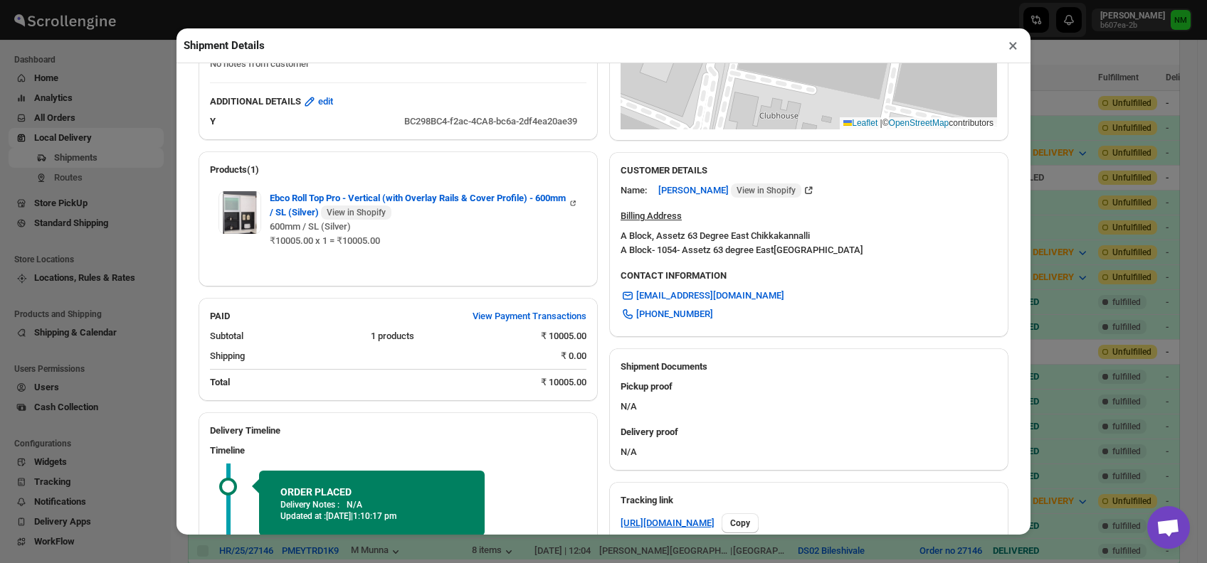
scroll to position [460, 0]
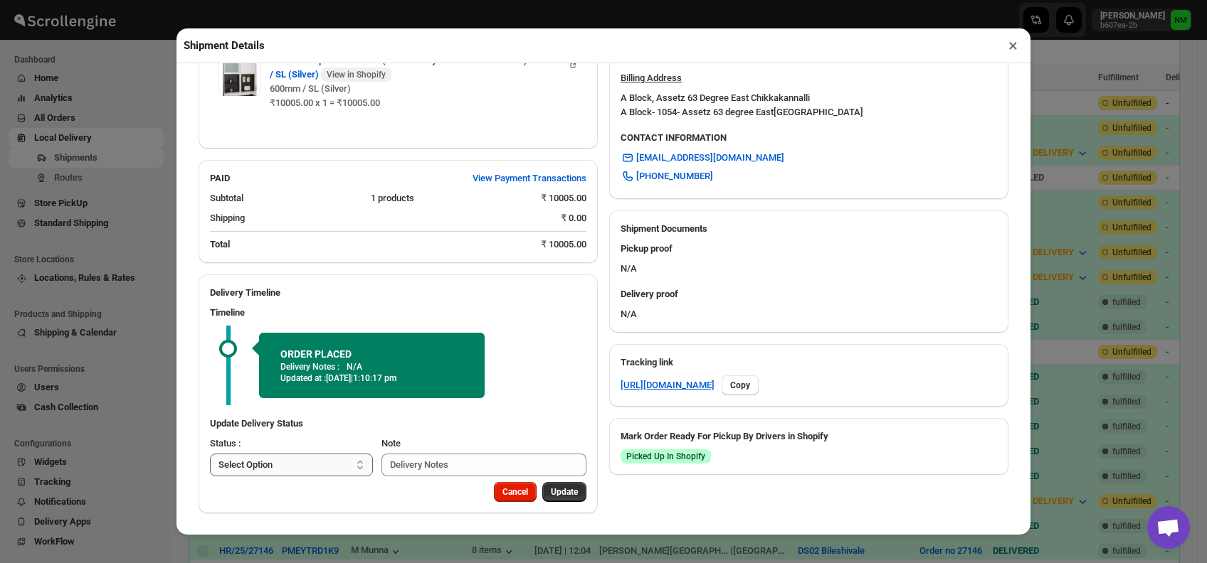
click at [304, 471] on select "Select Option PICKED UP OUT FOR DELIVERY RESCHEDULE DELIVERED CANCELLED" at bounding box center [291, 465] width 163 height 23
select select "PICKED_UP"
click at [210, 454] on select "Select Option PICKED UP OUT FOR DELIVERY RESCHEDULE DELIVERED CANCELLED" at bounding box center [291, 465] width 163 height 23
click at [555, 494] on span "Pick Products" at bounding box center [550, 492] width 53 height 11
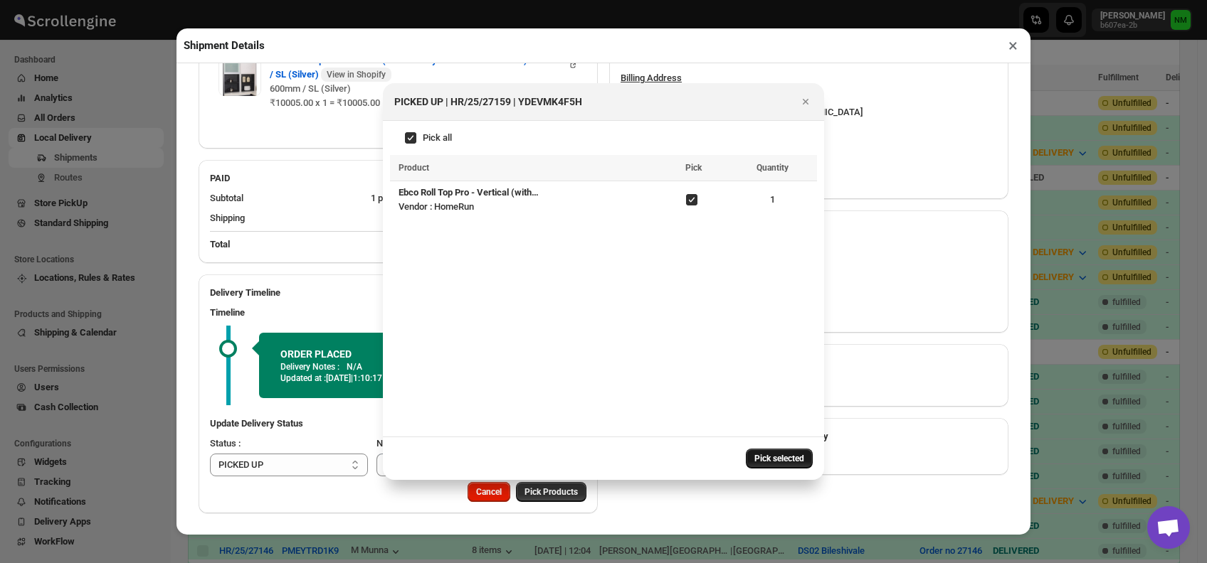
click at [758, 465] on button "Pick selected" at bounding box center [779, 459] width 67 height 20
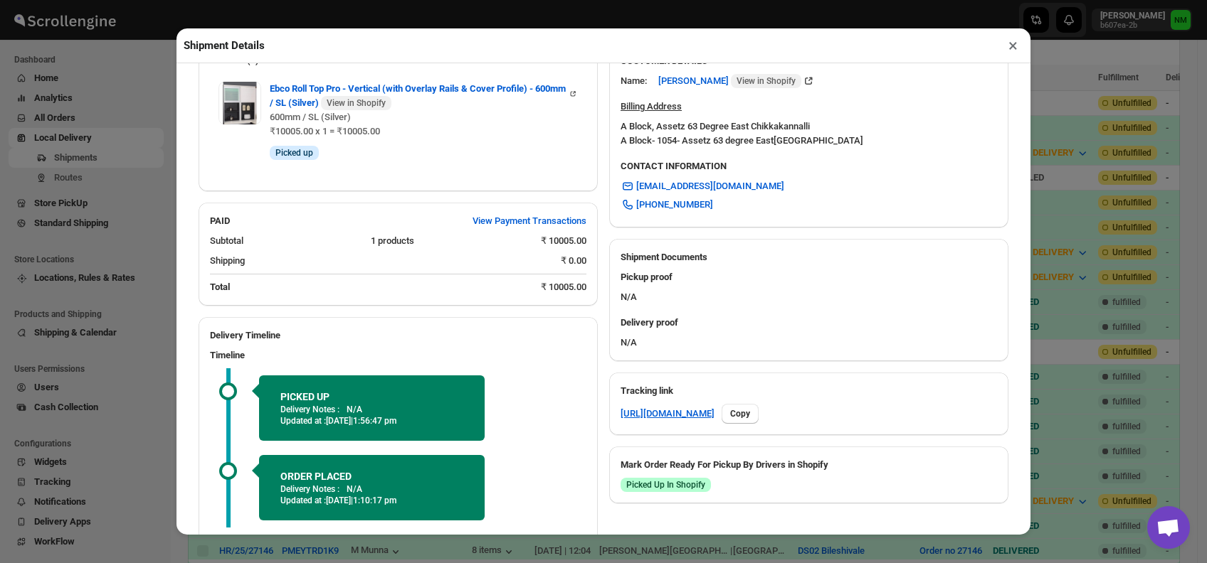
scroll to position [554, 0]
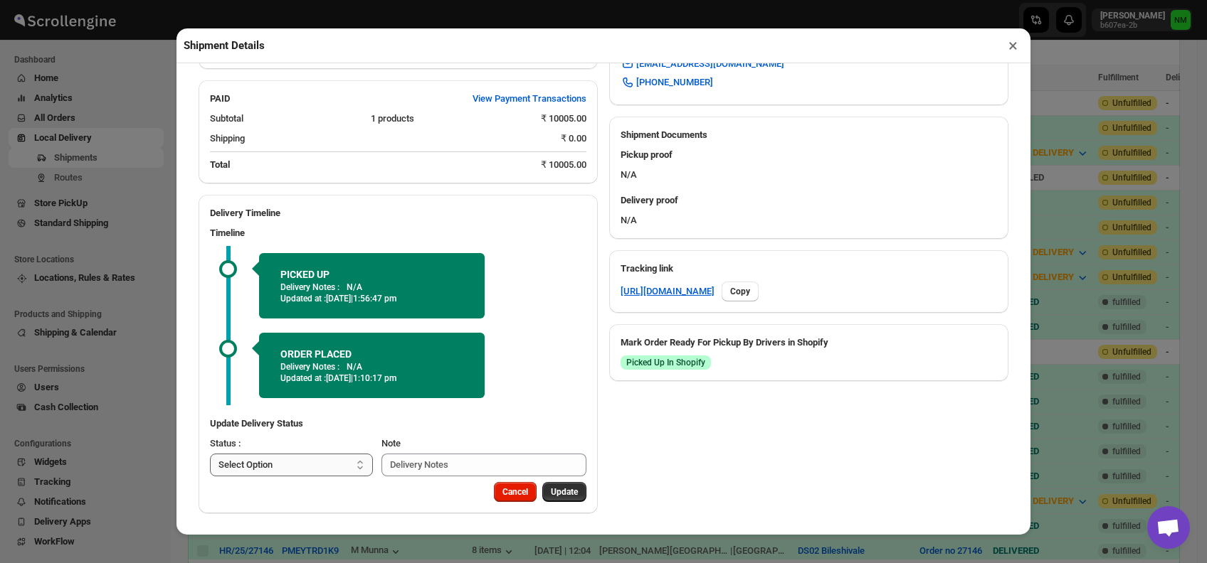
click at [319, 461] on select "Select Option PICKED UP OUT FOR DELIVERY RESCHEDULE DELIVERED CANCELLED" at bounding box center [291, 465] width 163 height 23
select select "OUT_FOR_DELIVERY"
click at [210, 454] on select "Select Option PICKED UP OUT FOR DELIVERY RESCHEDULE DELIVERED CANCELLED" at bounding box center [291, 465] width 163 height 23
click at [552, 490] on span "Update" at bounding box center [564, 492] width 27 height 11
select select
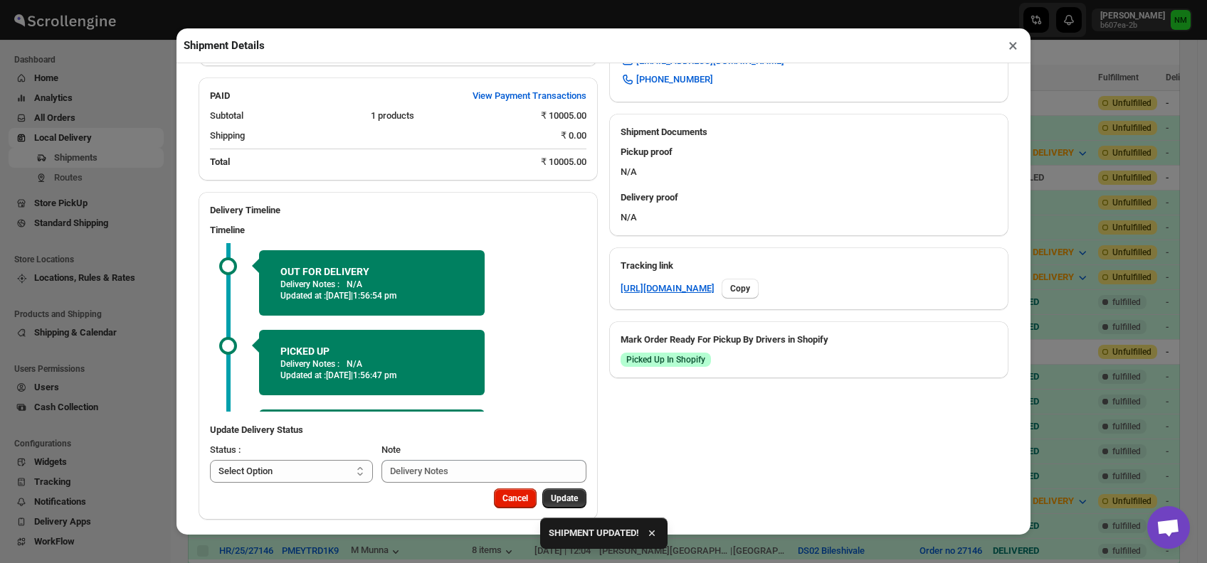
click at [1010, 50] on button "×" at bounding box center [1012, 46] width 21 height 20
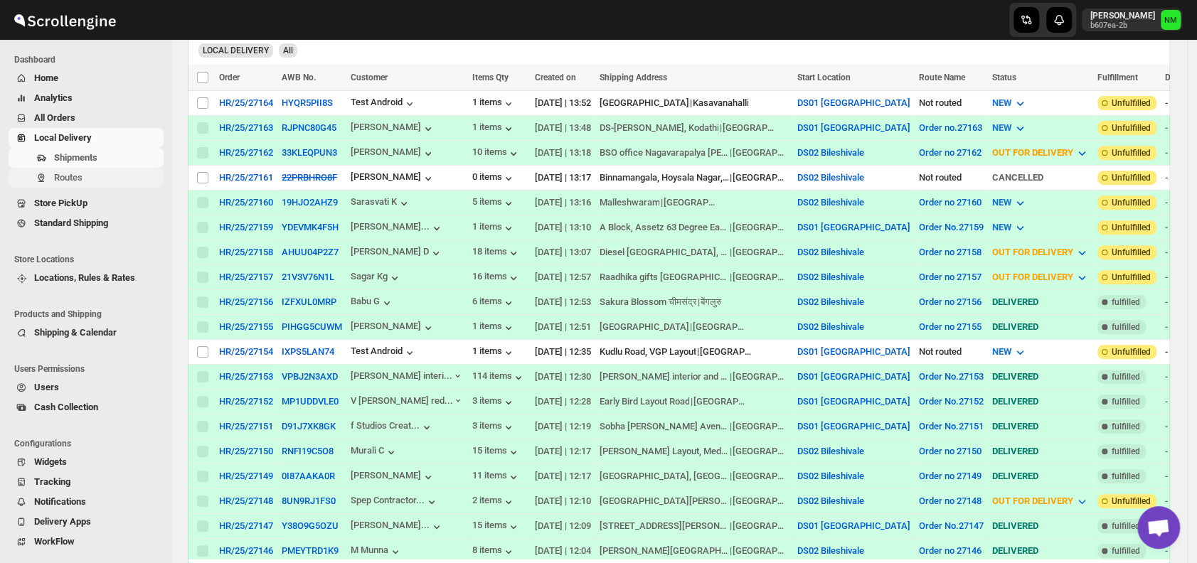
click at [102, 171] on span "Routes" at bounding box center [107, 178] width 107 height 14
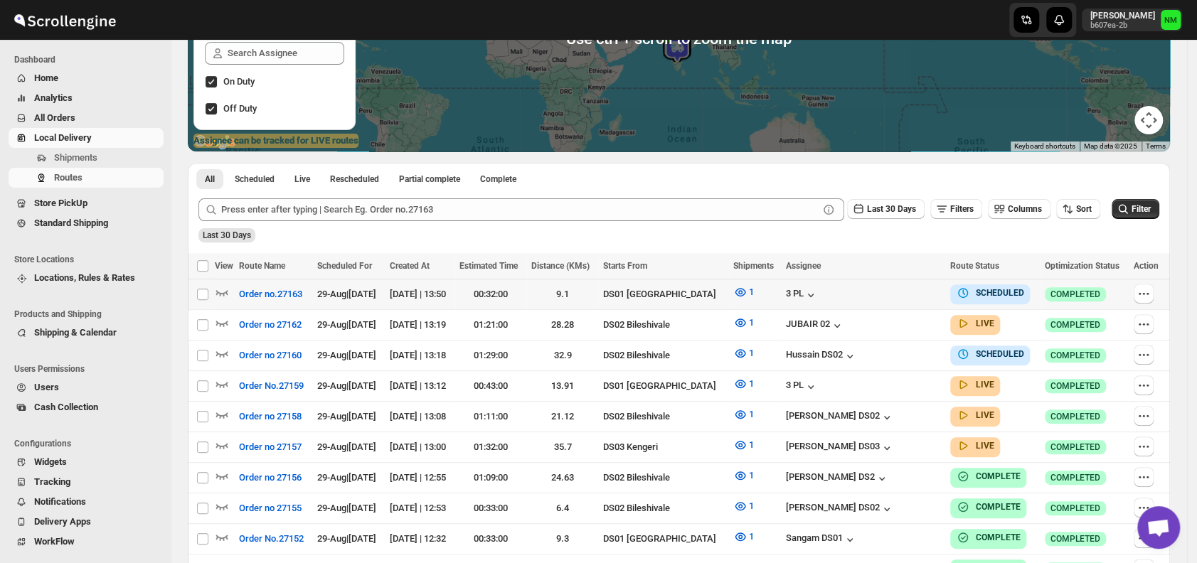
scroll to position [304, 0]
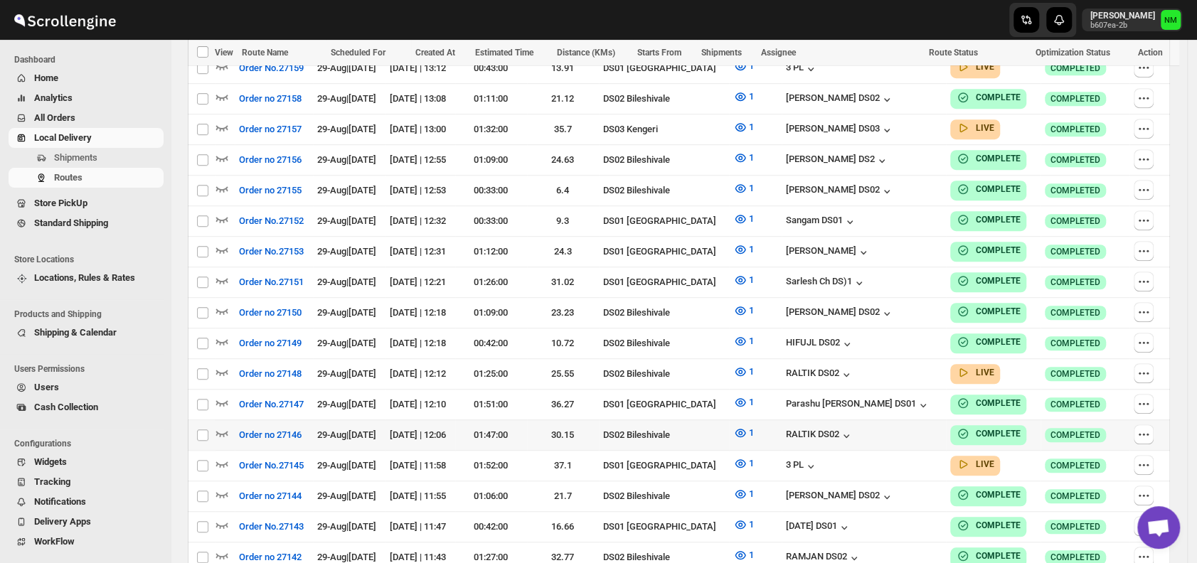
scroll to position [532, 0]
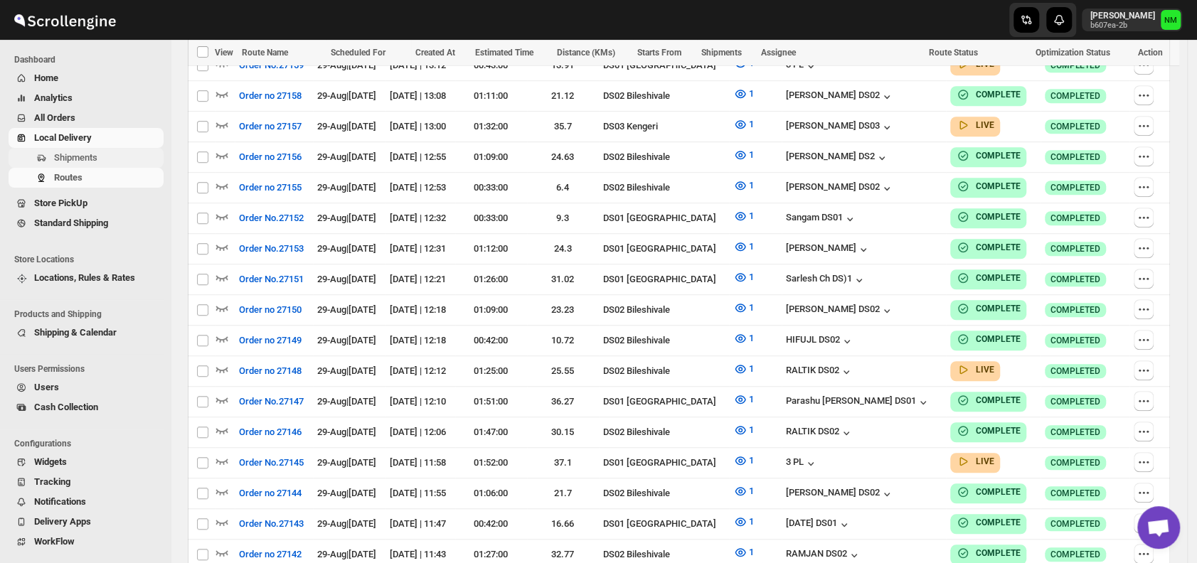
click at [106, 154] on span "Shipments" at bounding box center [107, 158] width 107 height 14
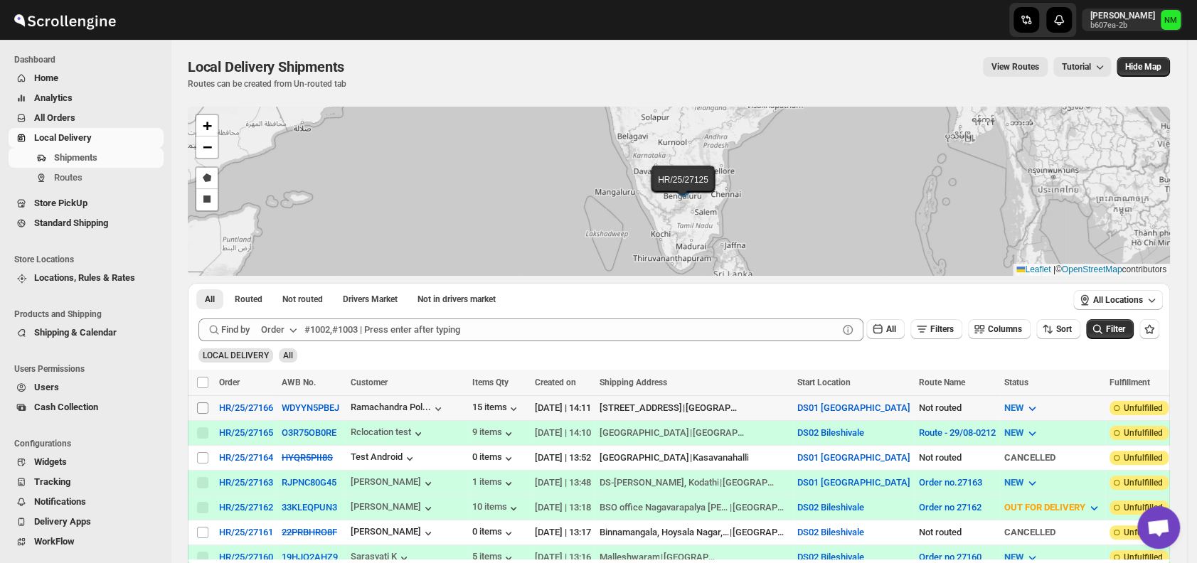
click at [207, 408] on input "Select shipment" at bounding box center [202, 408] width 11 height 11
checkbox input "true"
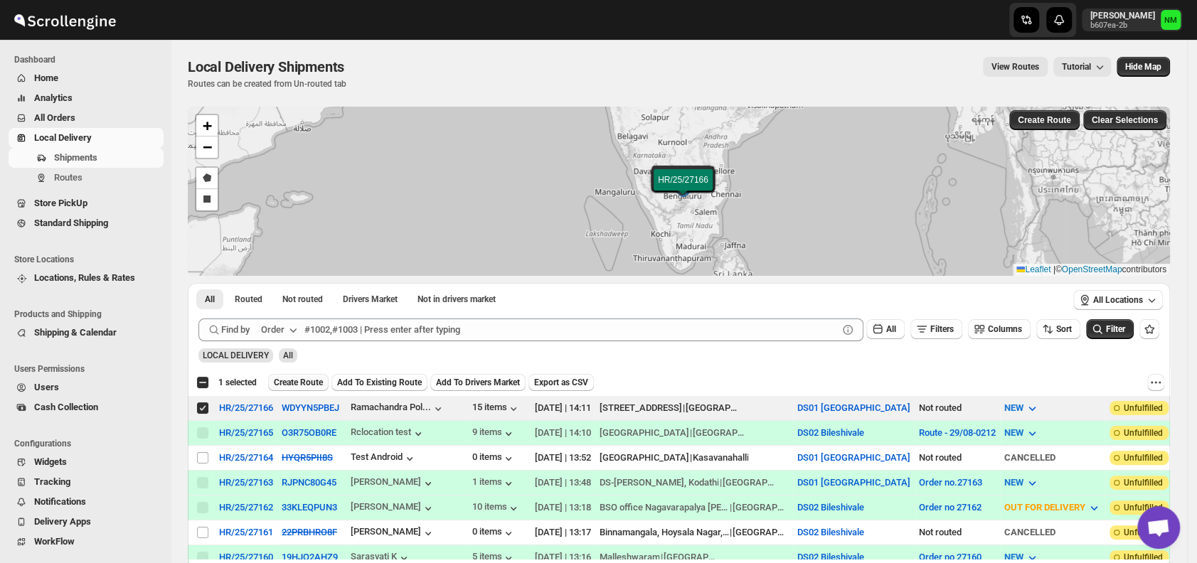
click at [295, 385] on span "Create Route" at bounding box center [298, 382] width 49 height 11
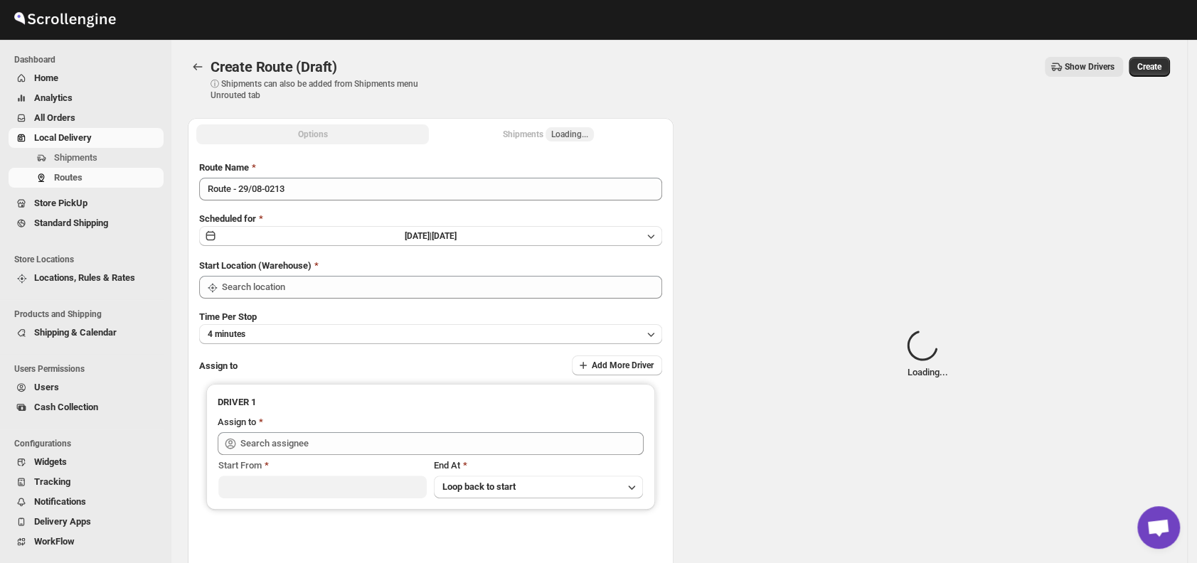
type input "DS01 [GEOGRAPHIC_DATA]"
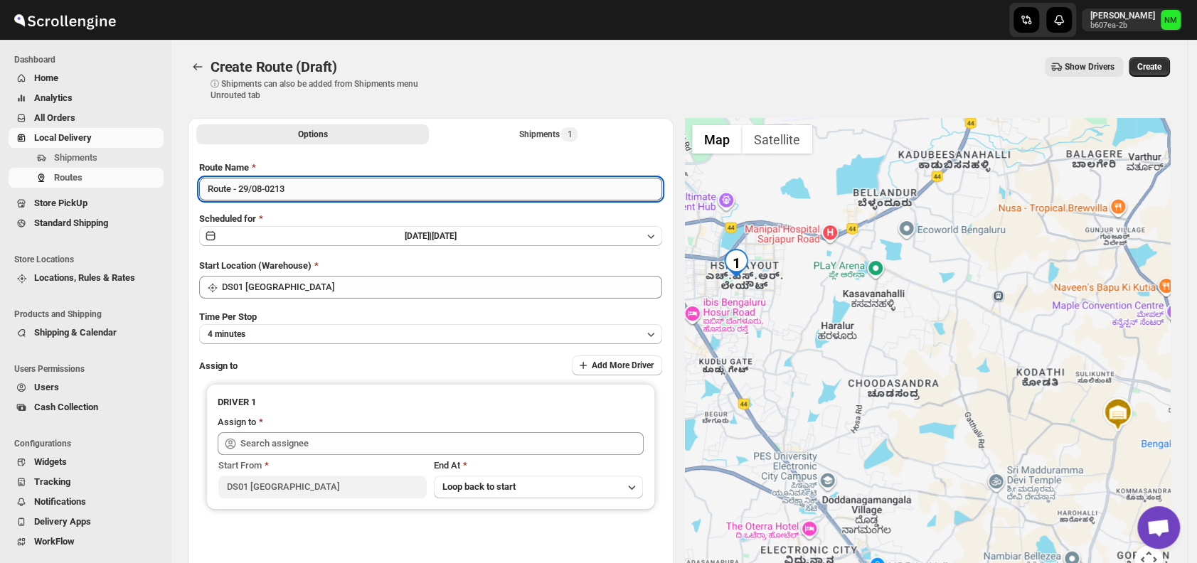
click at [373, 188] on input "Route - 29/08-0213" at bounding box center [430, 189] width 463 height 23
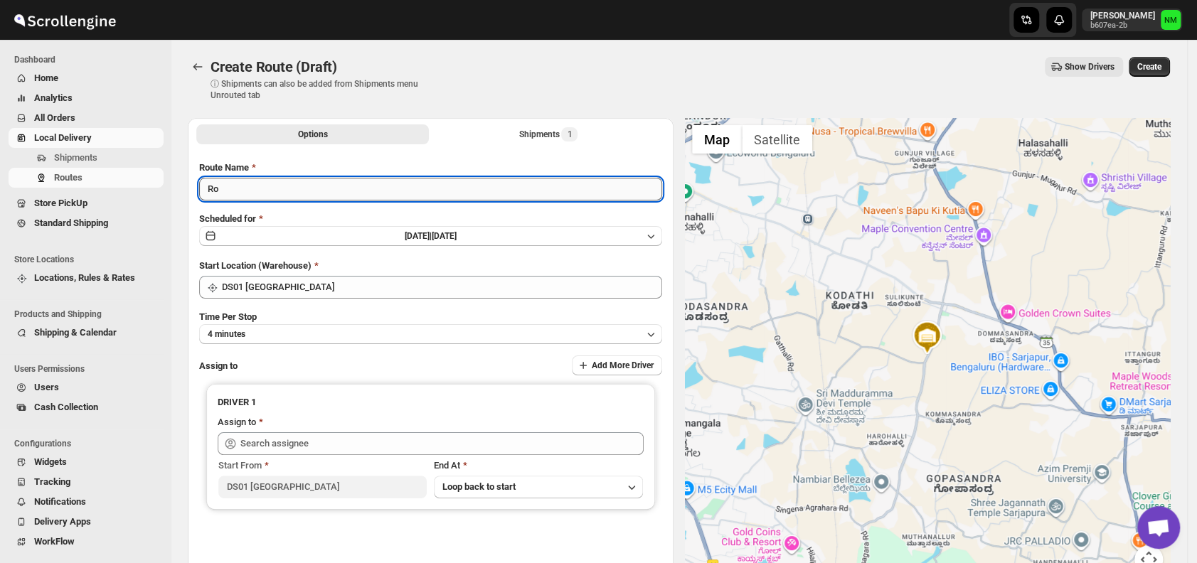
type input "R"
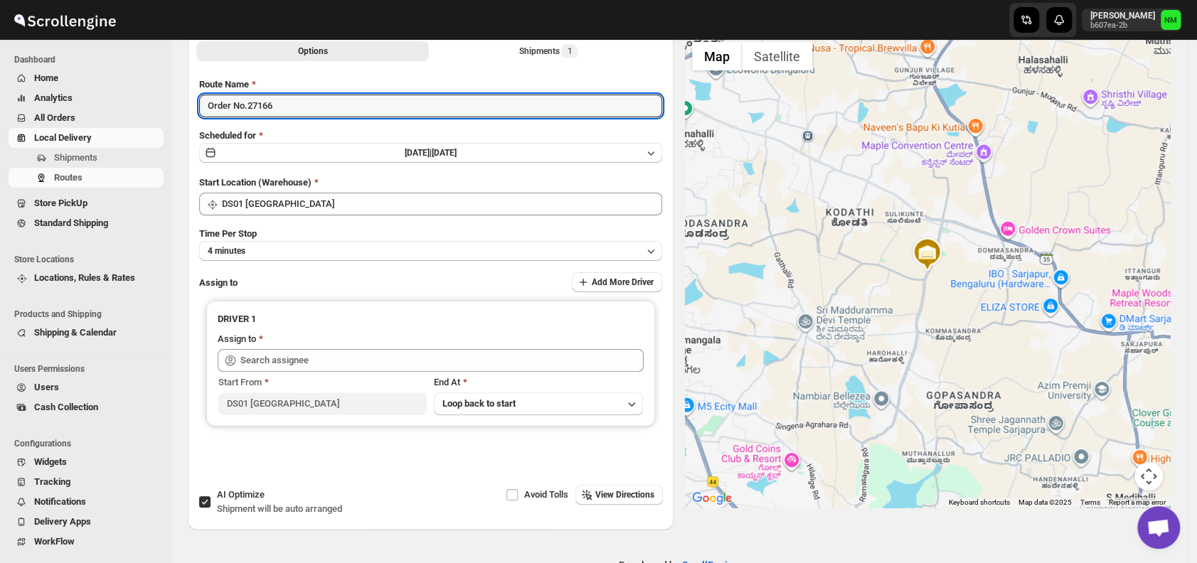
scroll to position [85, 0]
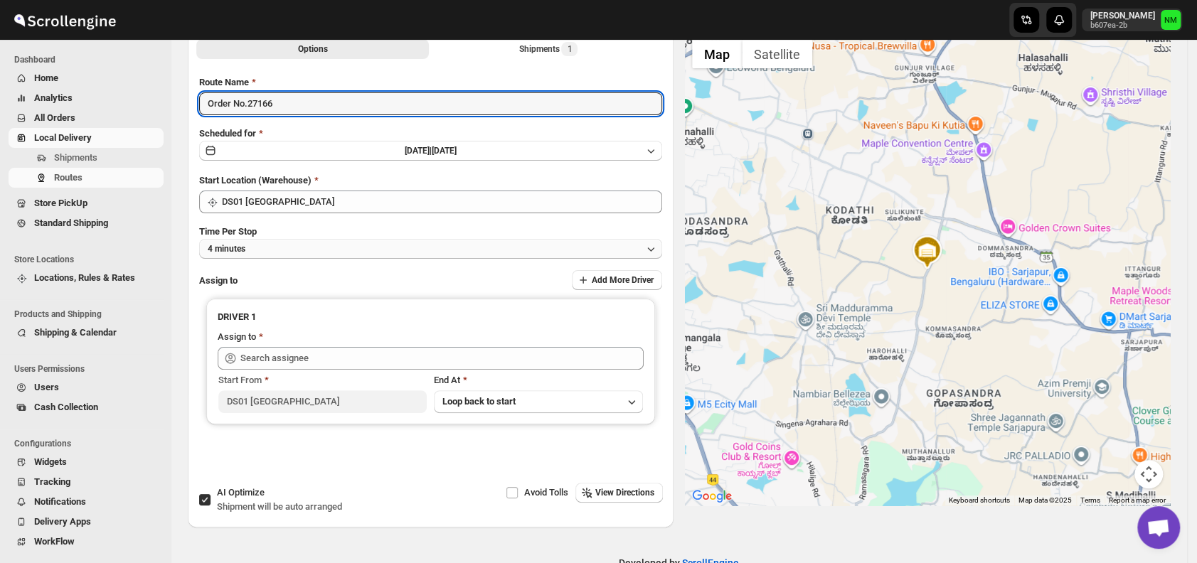
type input "Order No.27166"
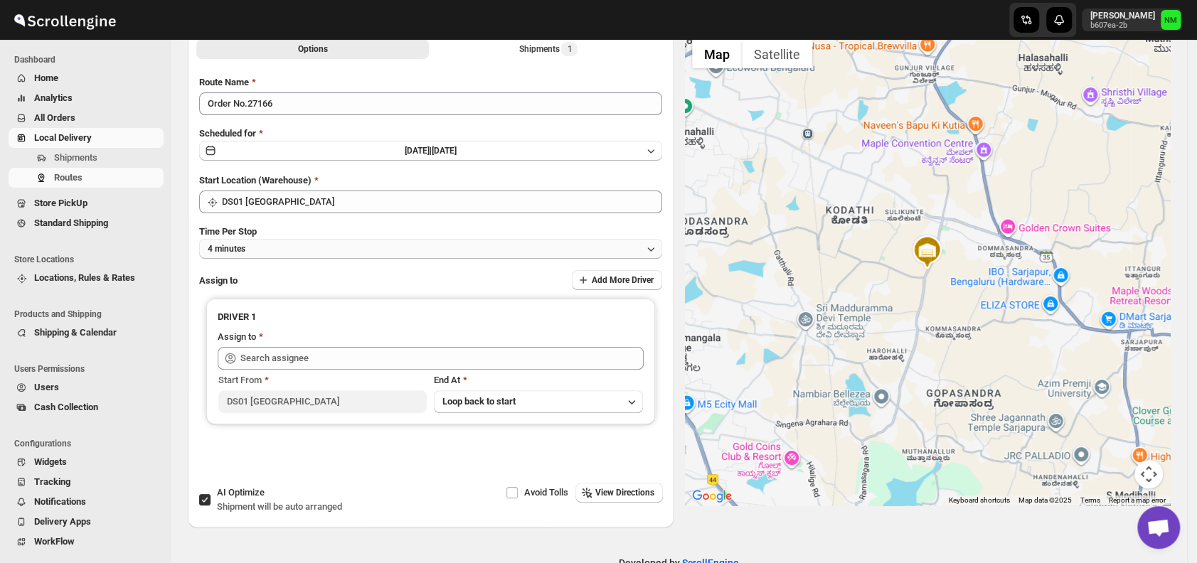
click at [292, 250] on button "4 minutes" at bounding box center [430, 249] width 463 height 20
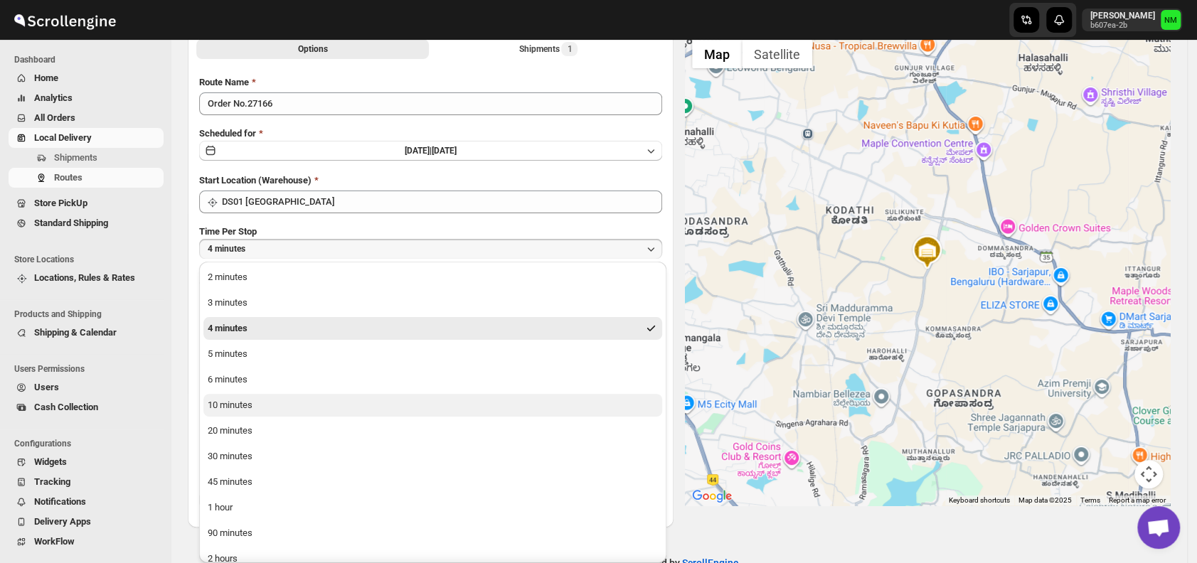
click at [245, 410] on div "10 minutes" at bounding box center [230, 405] width 45 height 14
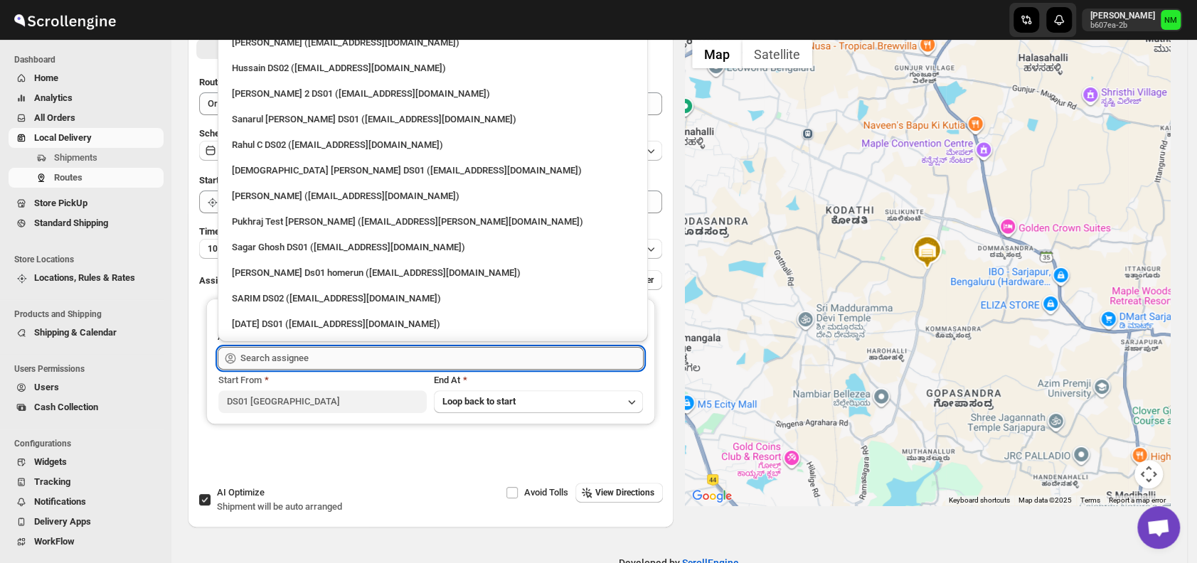
click at [329, 363] on input "text" at bounding box center [441, 358] width 403 height 23
click at [265, 122] on div "Sanarul Haque DS01 (fefifag638@adosnan.com)" at bounding box center [433, 119] width 402 height 14
type input "Sanarul Haque DS01 (fefifag638@adosnan.com)"
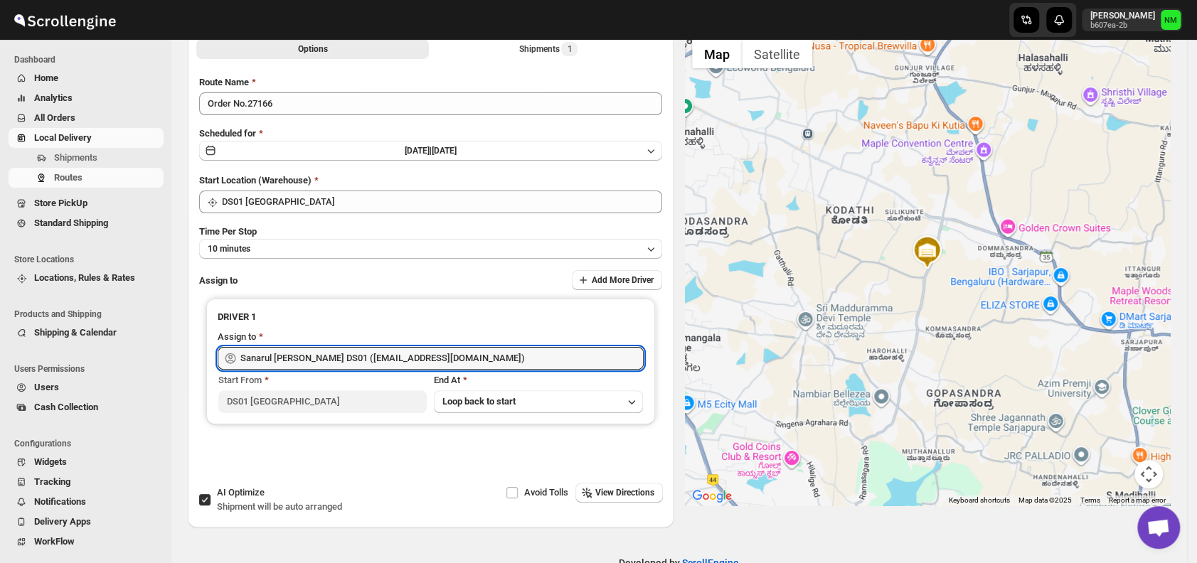
scroll to position [0, 0]
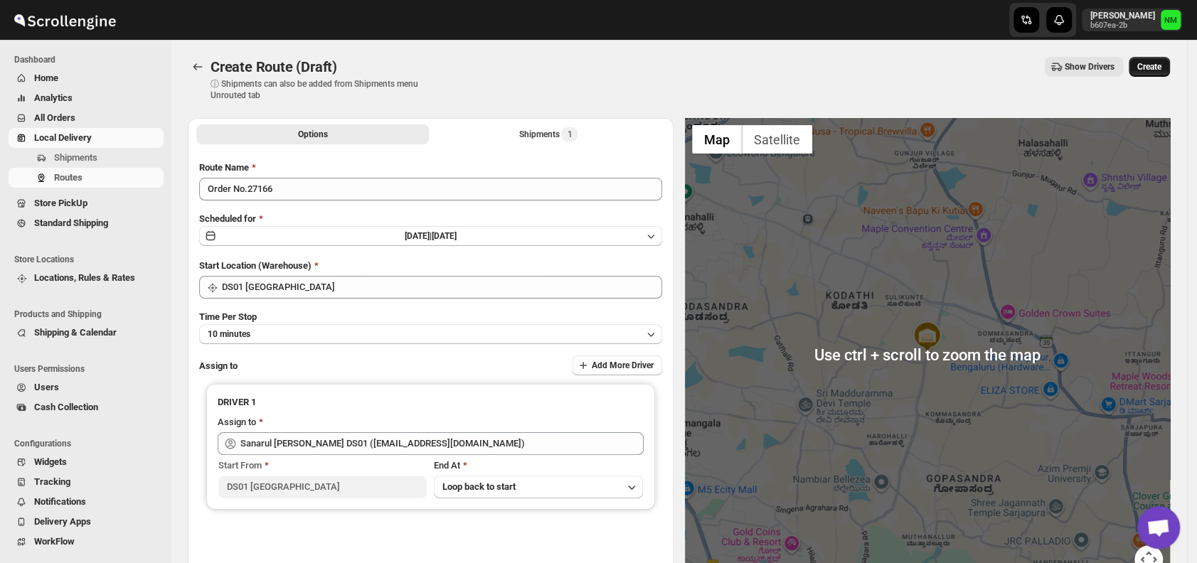
click at [1158, 70] on span "Create" at bounding box center [1150, 66] width 24 height 11
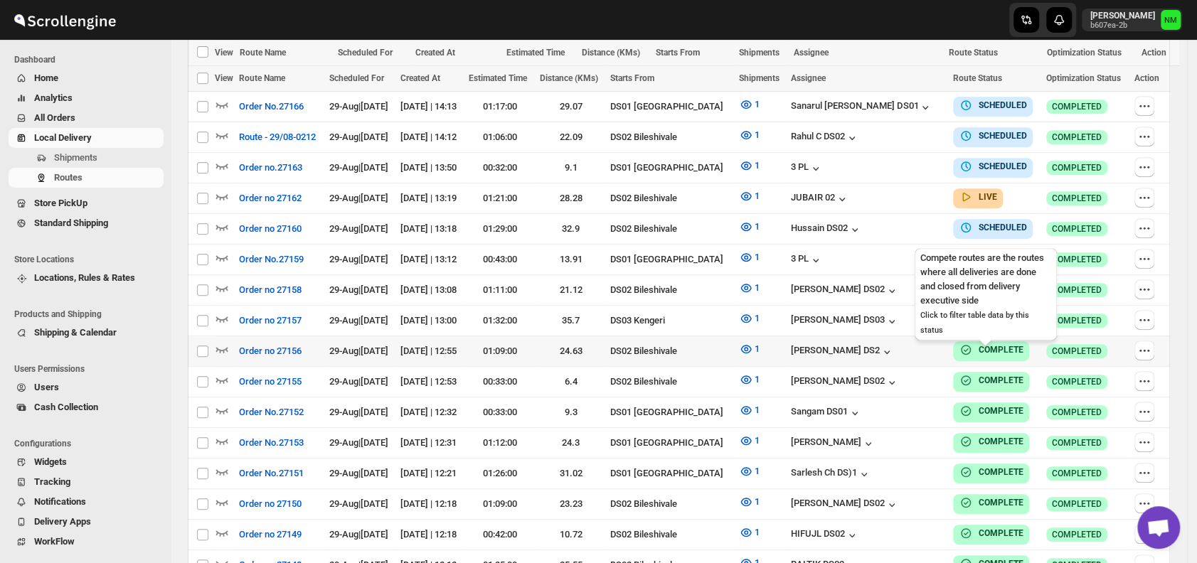
scroll to position [439, 0]
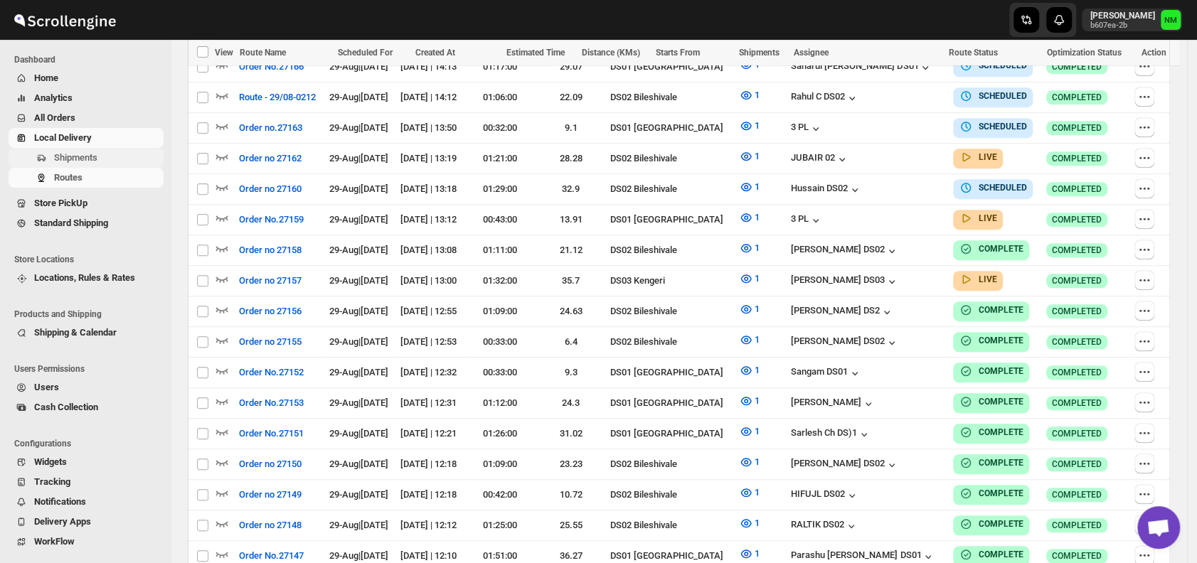
click at [90, 159] on span "Shipments" at bounding box center [75, 157] width 43 height 11
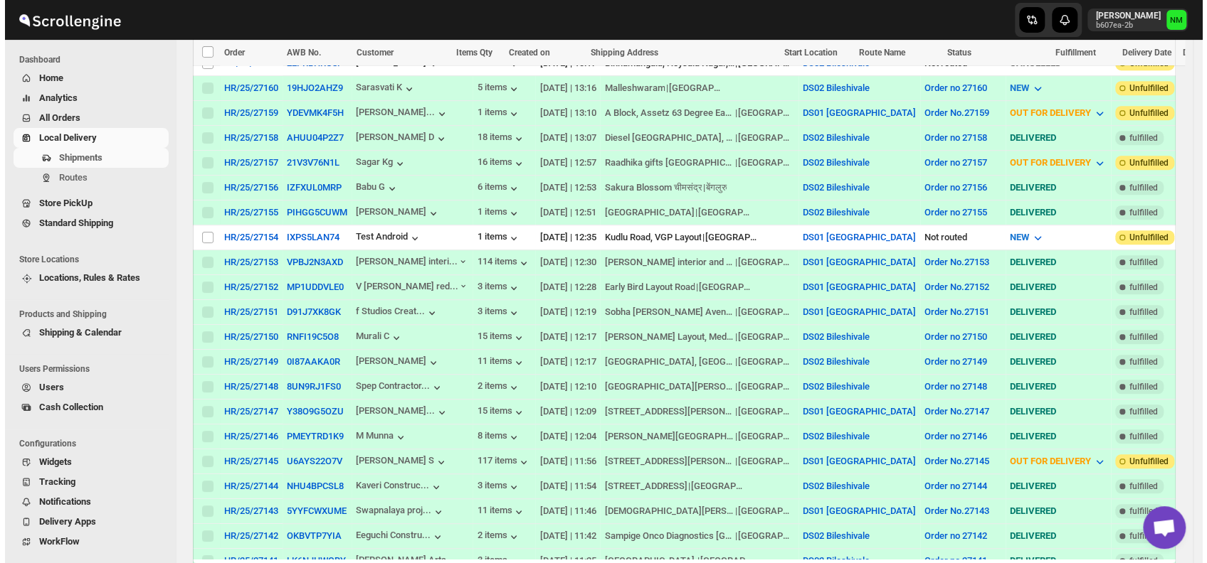
scroll to position [496, 0]
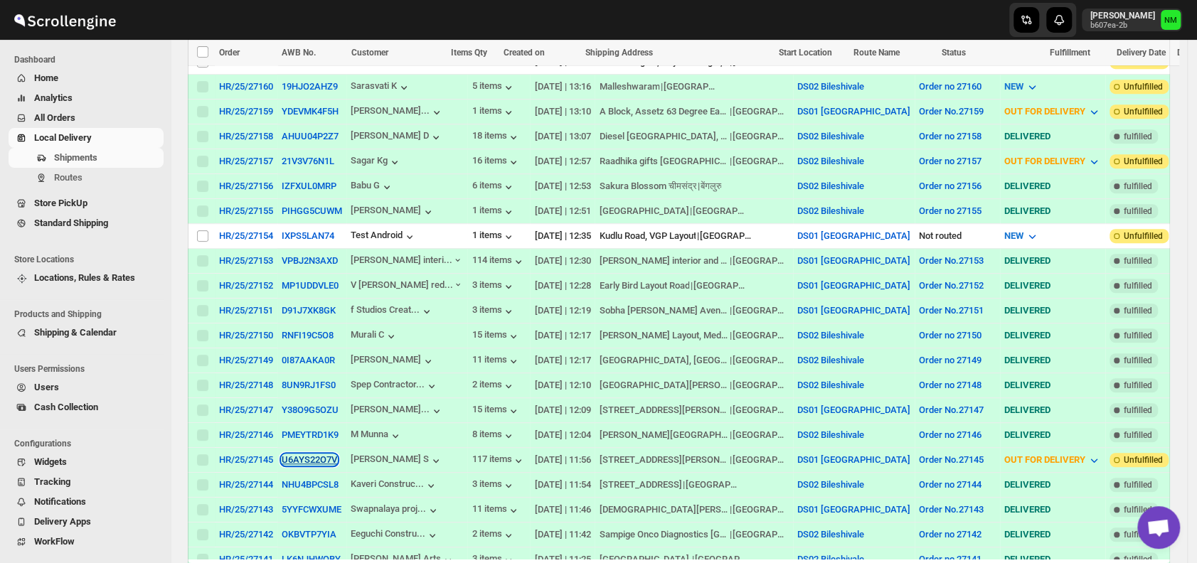
click at [287, 455] on button "U6AYS22O7V" at bounding box center [309, 460] width 55 height 11
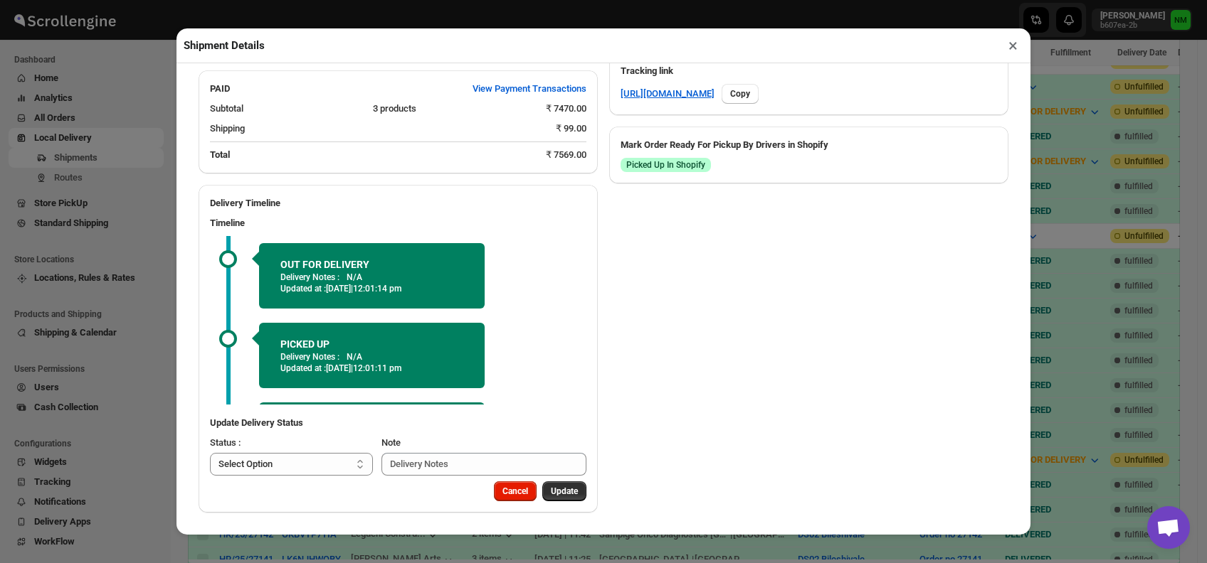
scroll to position [70, 0]
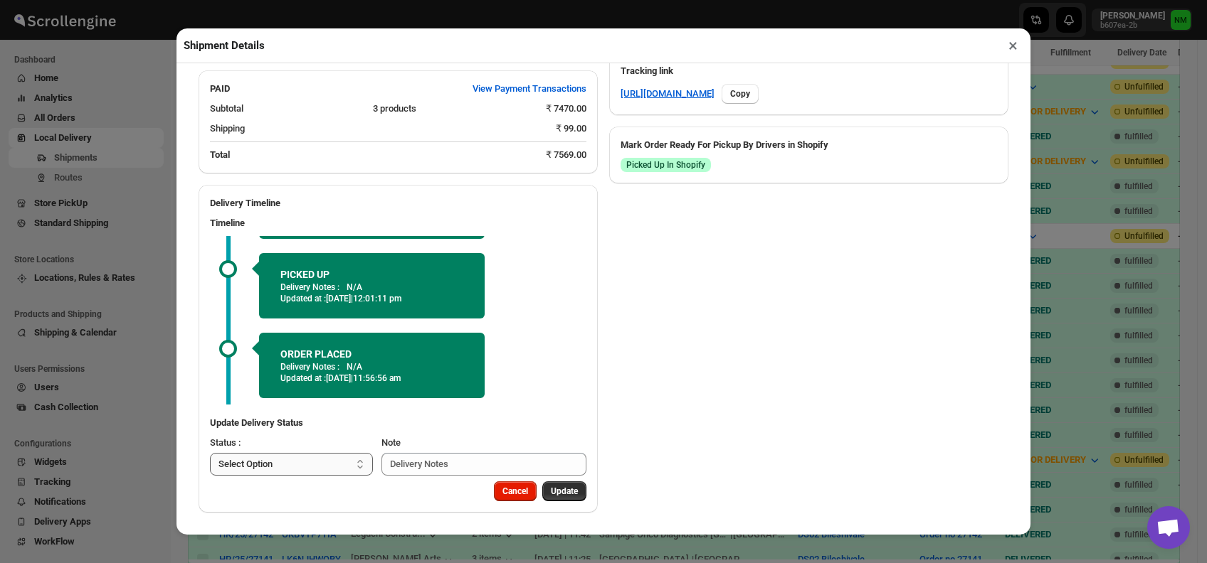
click at [302, 469] on select "Select Option PICKED UP OUT FOR DELIVERY RESCHEDULE DELIVERED CANCELLED" at bounding box center [291, 464] width 163 height 23
select select "DELIVERED"
click at [210, 453] on select "Select Option PICKED UP OUT FOR DELIVERY RESCHEDULE DELIVERED CANCELLED" at bounding box center [291, 464] width 163 height 23
click at [567, 492] on span "Update" at bounding box center [564, 491] width 27 height 11
select select
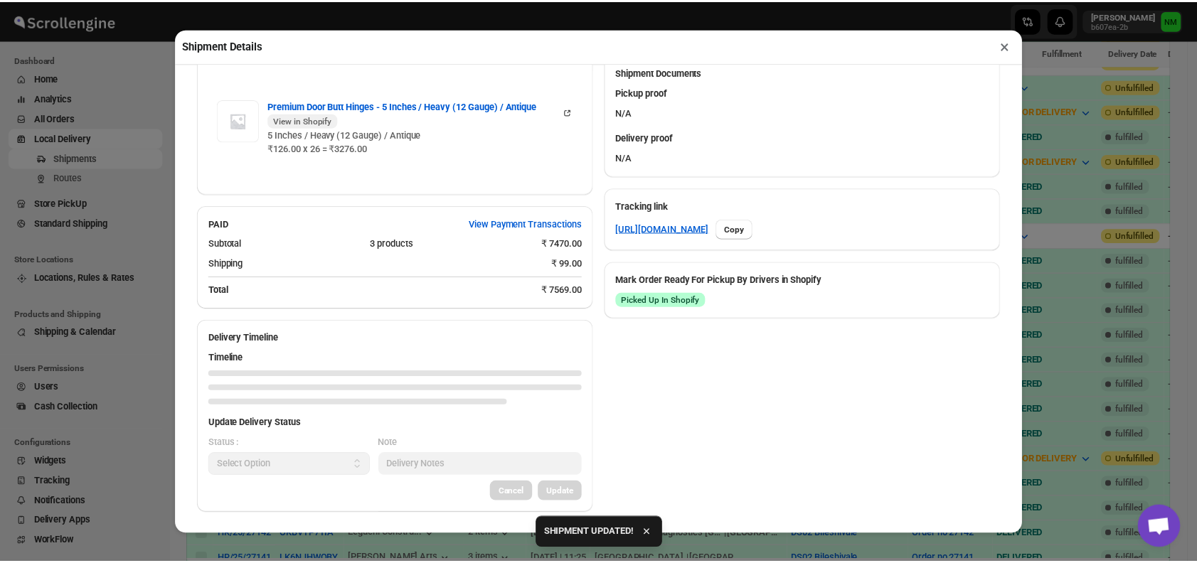
scroll to position [736, 0]
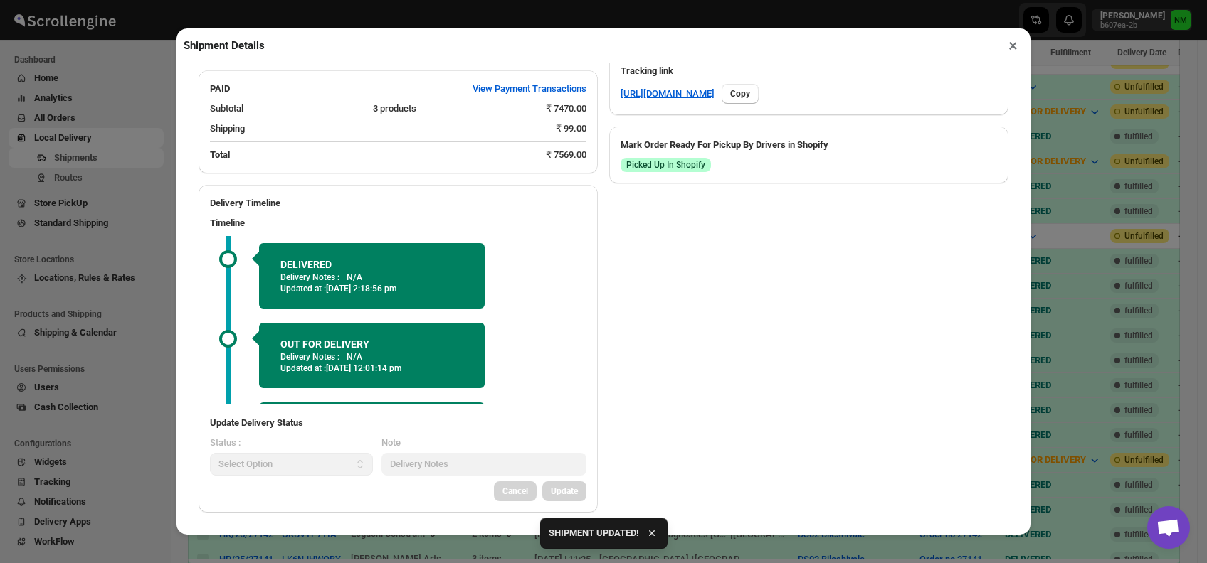
click at [1008, 51] on button "×" at bounding box center [1012, 46] width 21 height 20
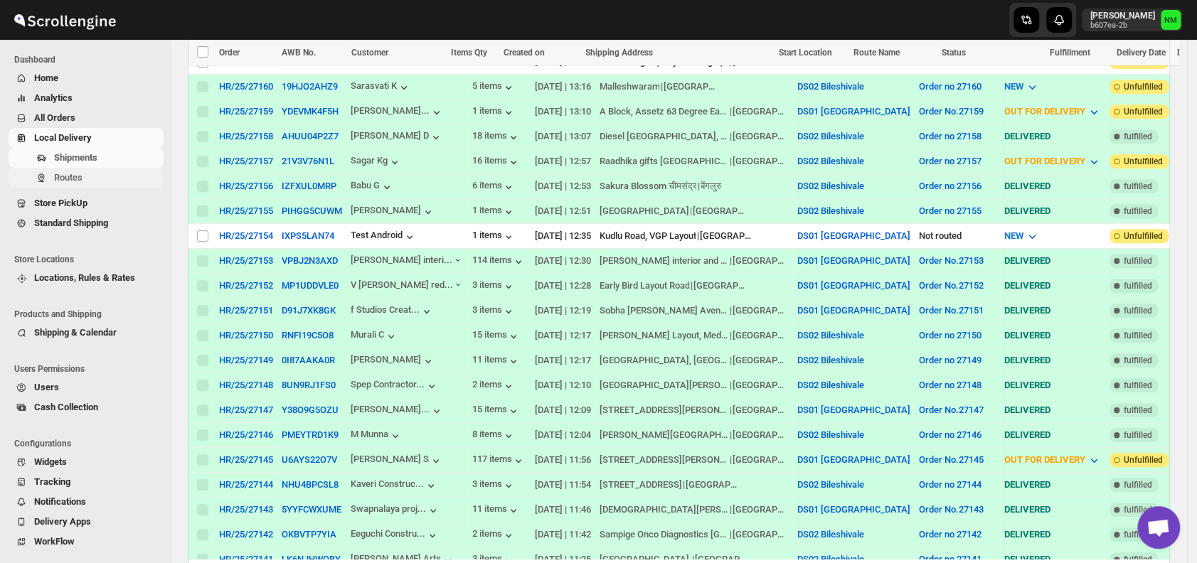
click at [66, 178] on span "Routes" at bounding box center [68, 177] width 28 height 11
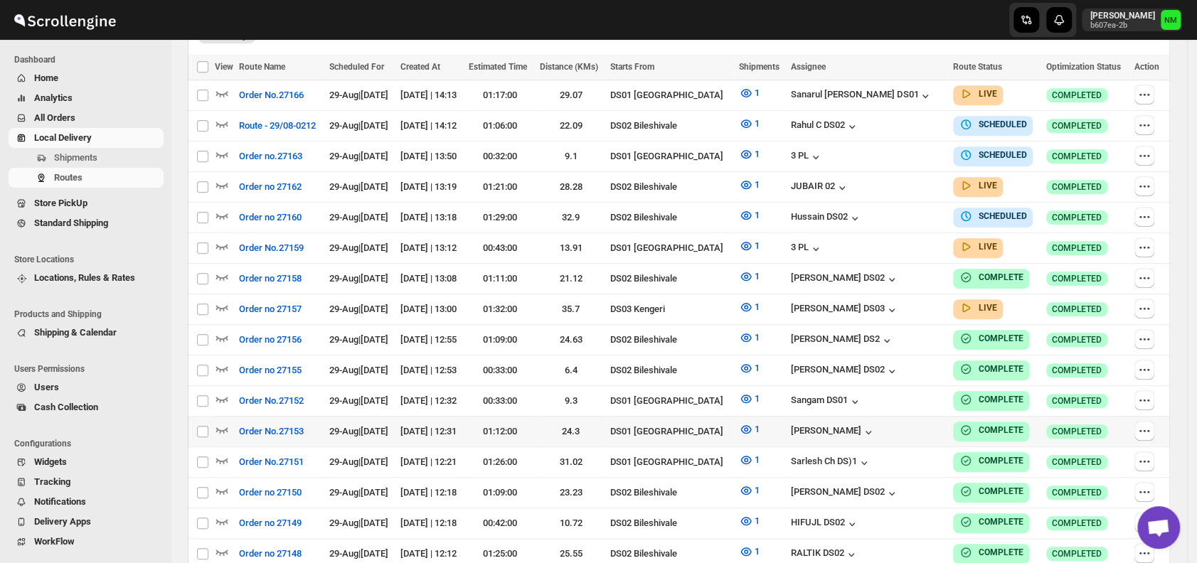
scroll to position [411, 0]
click at [97, 157] on span "Shipments" at bounding box center [107, 158] width 107 height 14
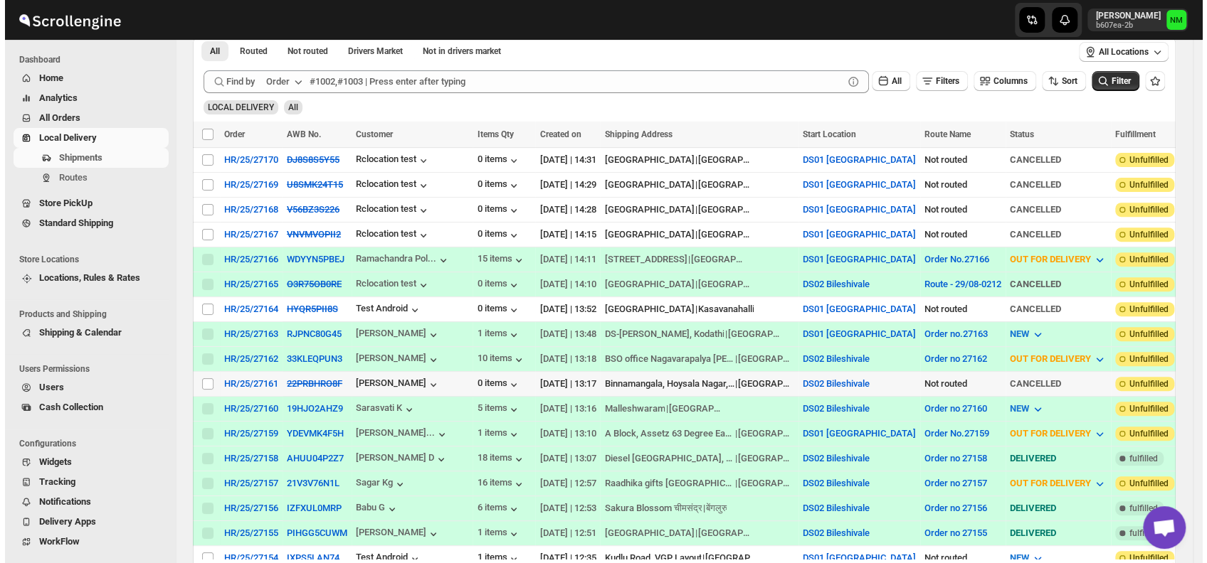
scroll to position [250, 0]
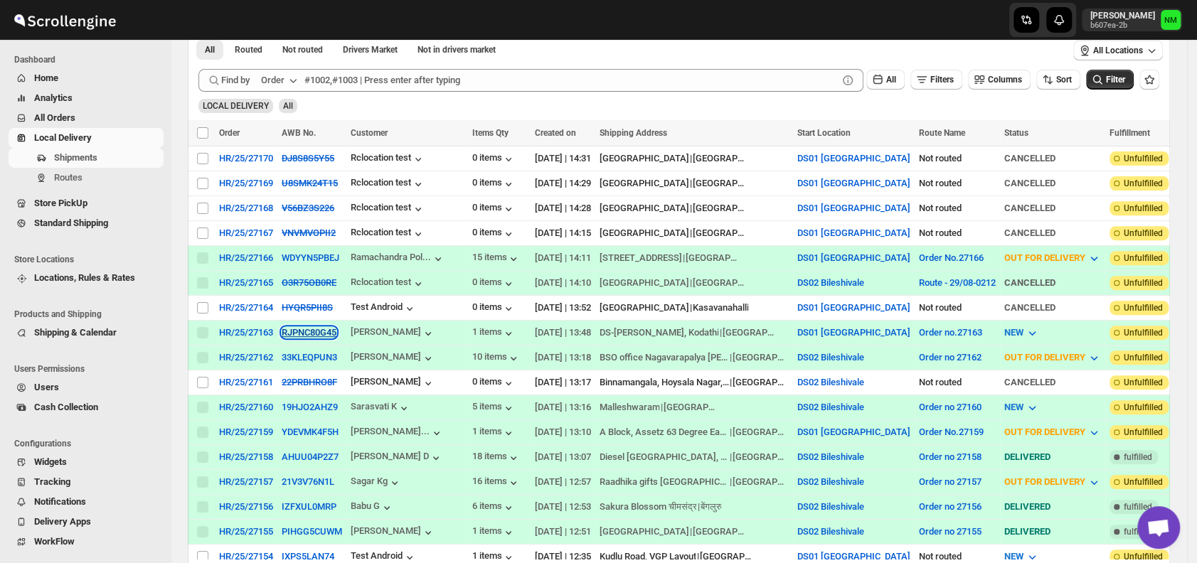
click at [301, 327] on button "RJPNC80G45" at bounding box center [309, 332] width 55 height 11
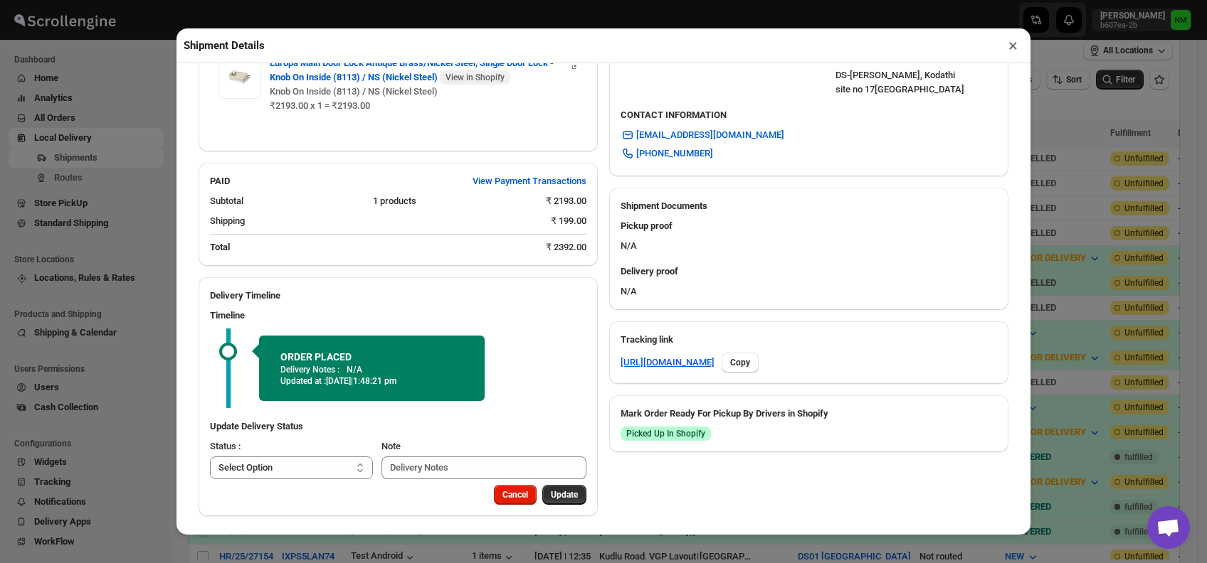
scroll to position [460, 0]
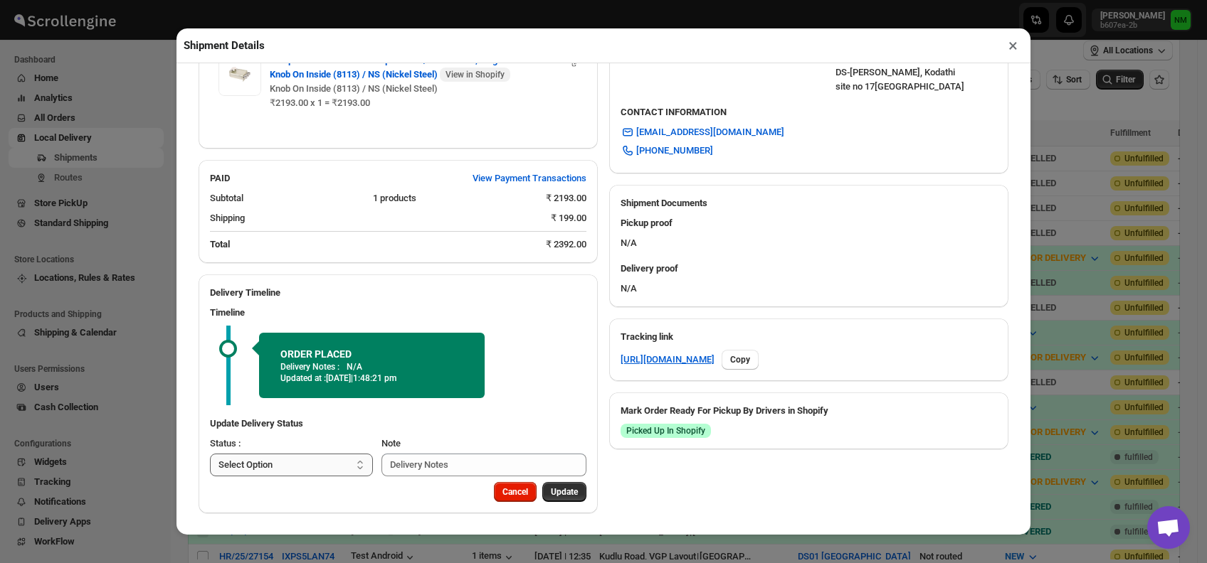
click at [300, 457] on select "Select Option PICKED UP OUT FOR DELIVERY RESCHEDULE DELIVERED CANCELLED" at bounding box center [291, 465] width 163 height 23
click at [332, 455] on select "Select Option PICKED UP OUT FOR DELIVERY RESCHEDULE DELIVERED CANCELLED" at bounding box center [291, 465] width 163 height 23
select select "PICKED_UP"
click at [210, 454] on select "Select Option PICKED UP OUT FOR DELIVERY RESCHEDULE DELIVERED CANCELLED" at bounding box center [291, 465] width 163 height 23
click at [537, 494] on span "Pick Products" at bounding box center [550, 492] width 53 height 11
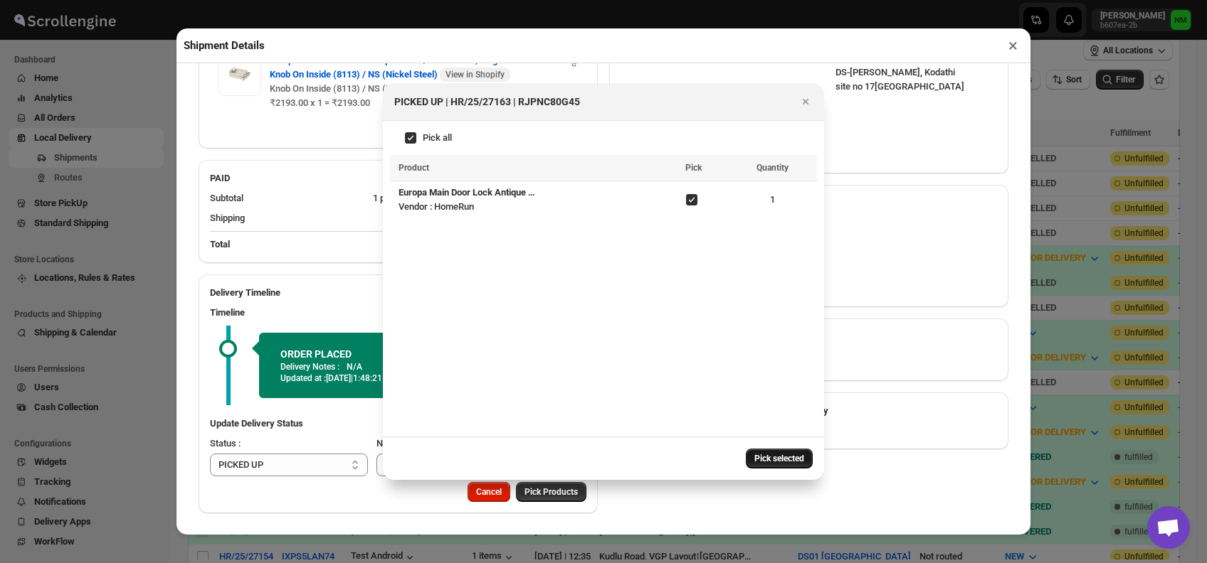
click at [765, 460] on span "Pick selected" at bounding box center [779, 458] width 50 height 11
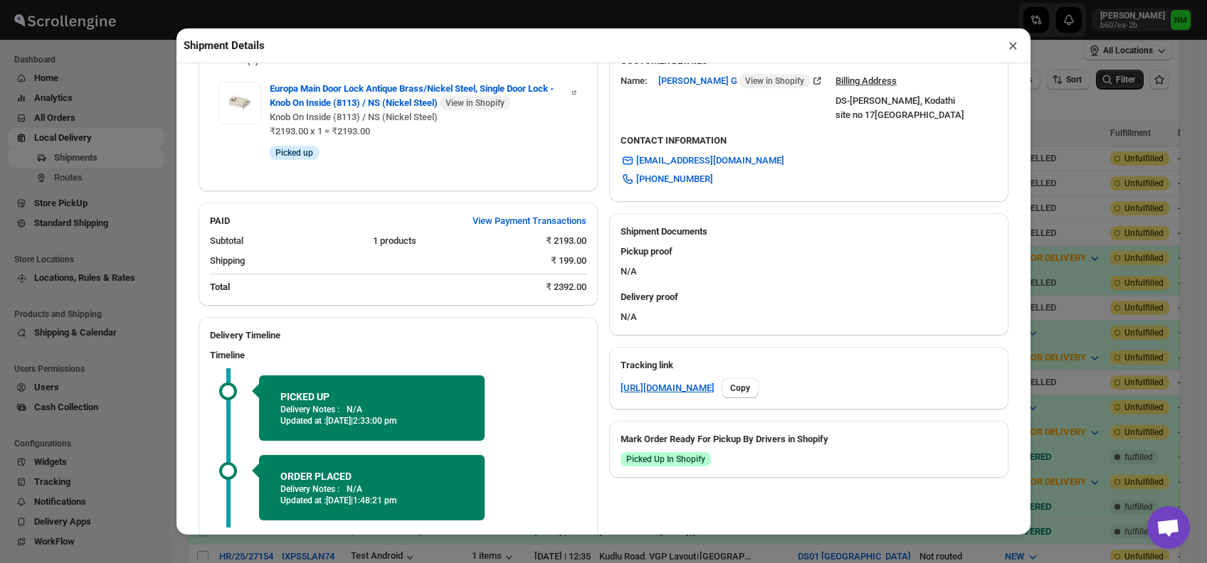
scroll to position [554, 0]
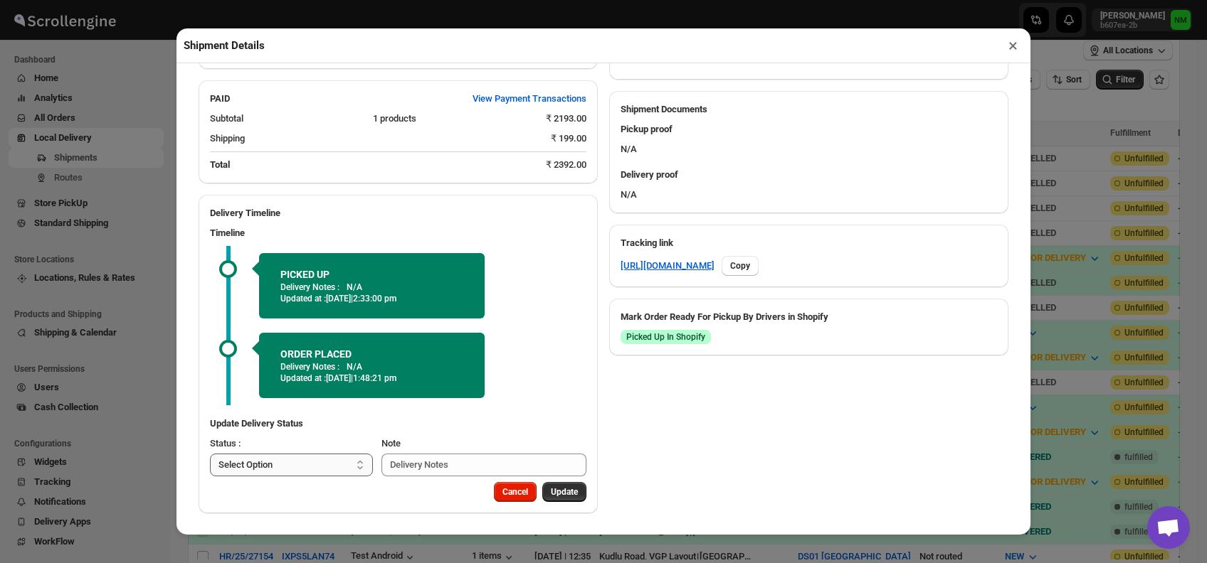
click at [332, 466] on select "Select Option PICKED UP OUT FOR DELIVERY RESCHEDULE DELIVERED CANCELLED" at bounding box center [291, 465] width 163 height 23
select select "OUT_FOR_DELIVERY"
click at [210, 454] on select "Select Option PICKED UP OUT FOR DELIVERY RESCHEDULE DELIVERED CANCELLED" at bounding box center [291, 465] width 163 height 23
click at [553, 487] on span "Update" at bounding box center [564, 492] width 27 height 11
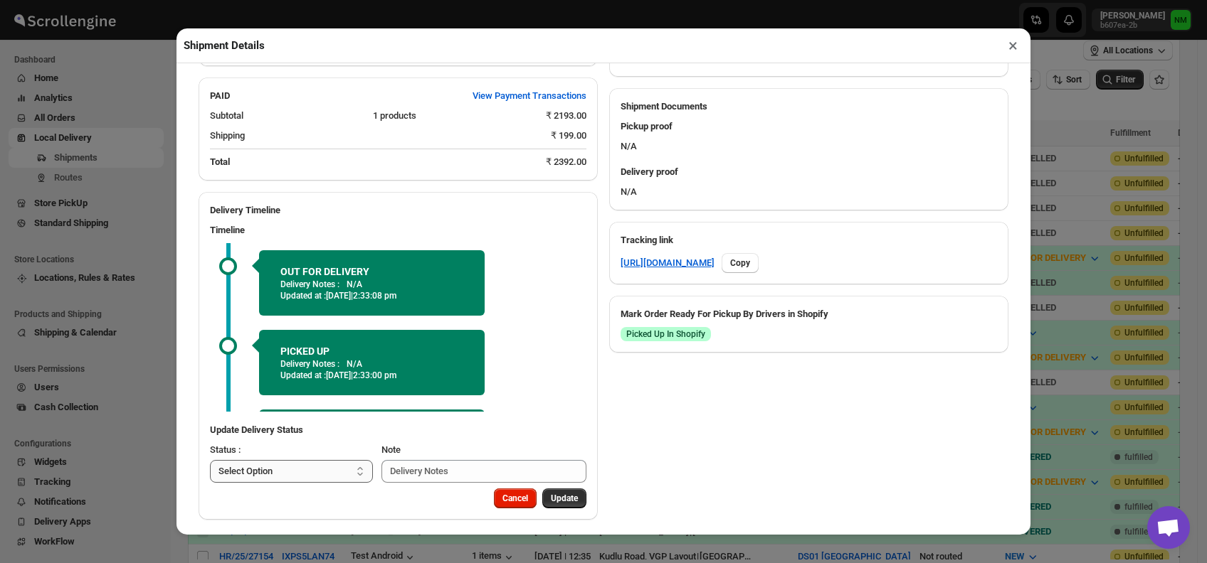
click at [315, 474] on select "Select Option PICKED UP OUT FOR DELIVERY RESCHEDULE DELIVERED CANCELLED" at bounding box center [291, 471] width 163 height 23
select select "OUT_FOR_DELIVERY"
click at [210, 462] on select "Select Option PICKED UP OUT FOR DELIVERY RESCHEDULE DELIVERED CANCELLED" at bounding box center [291, 471] width 163 height 23
click at [554, 497] on span "Update" at bounding box center [564, 498] width 27 height 11
select select
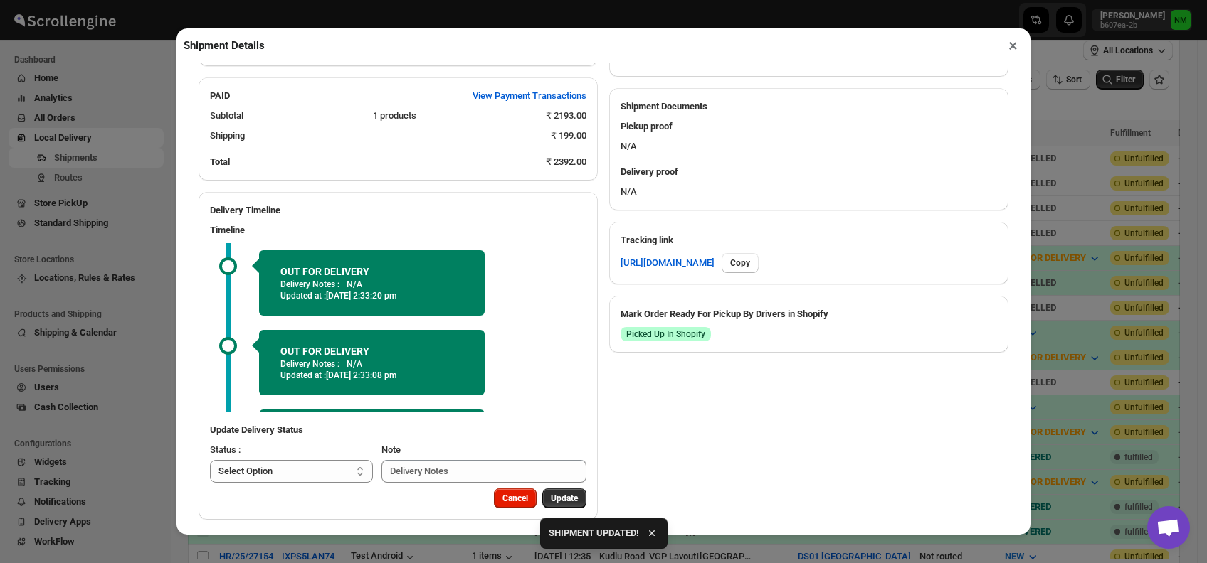
click at [1006, 48] on button "×" at bounding box center [1012, 46] width 21 height 20
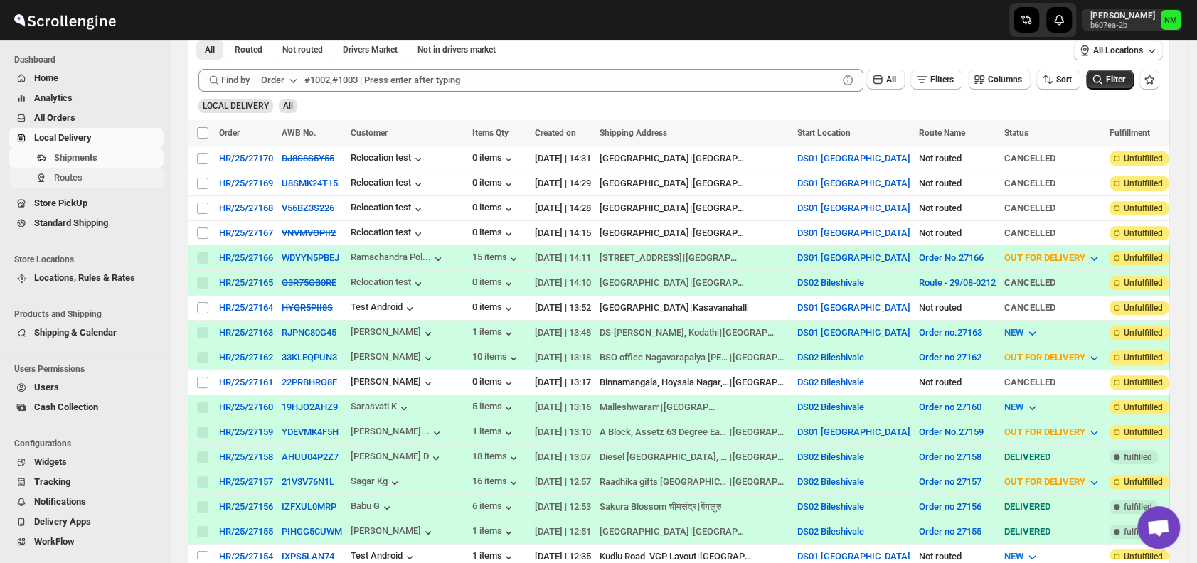
click at [95, 175] on span "Routes" at bounding box center [107, 178] width 107 height 14
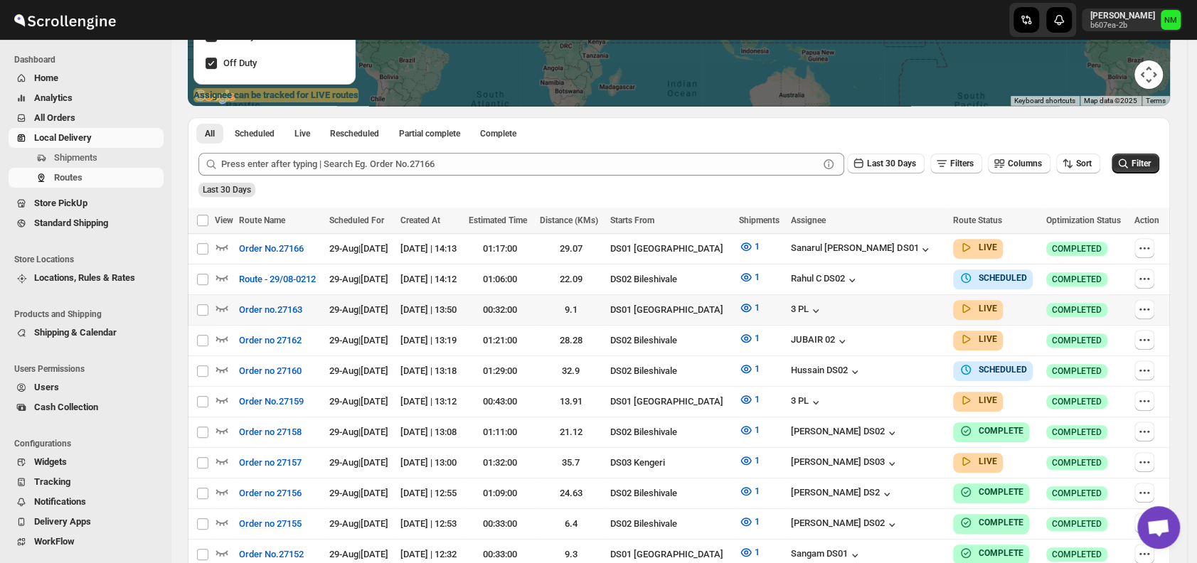
scroll to position [258, 0]
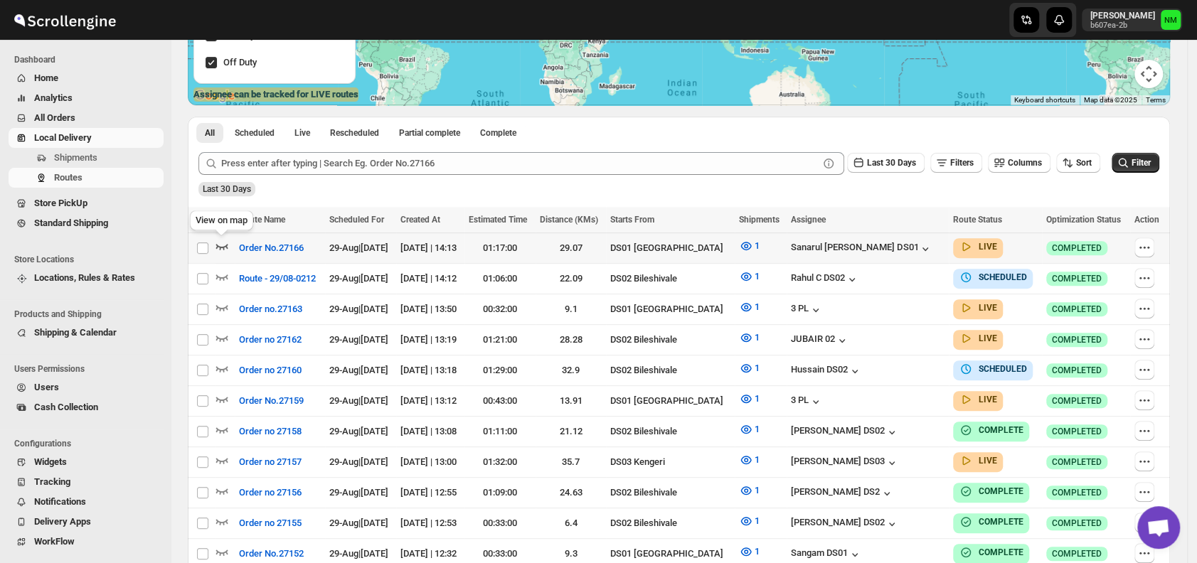
click at [217, 244] on icon "button" at bounding box center [222, 246] width 14 height 14
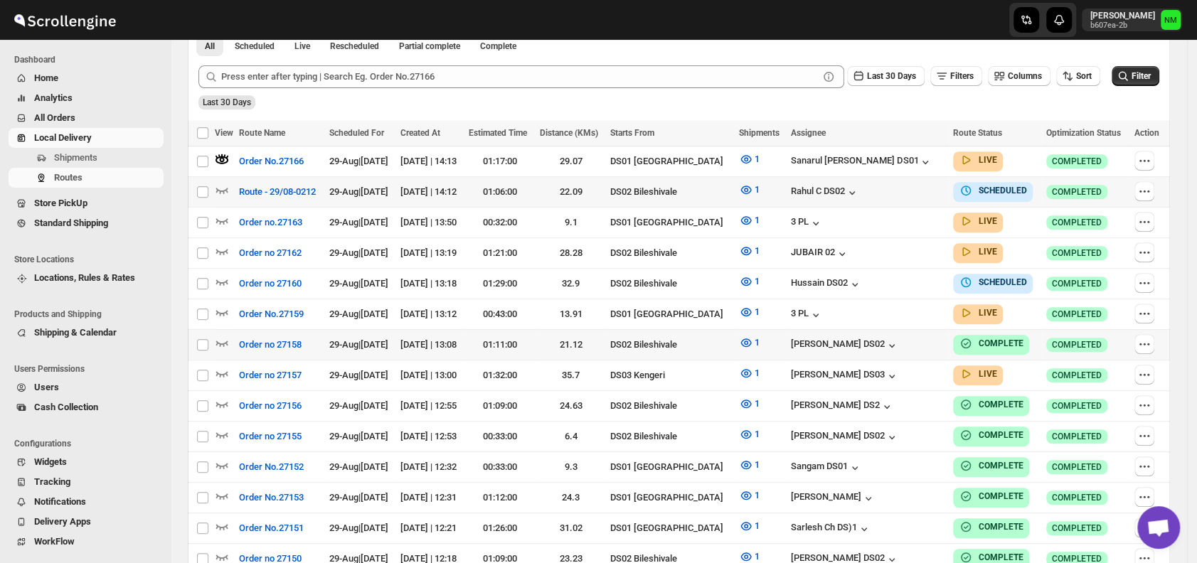
scroll to position [358, 0]
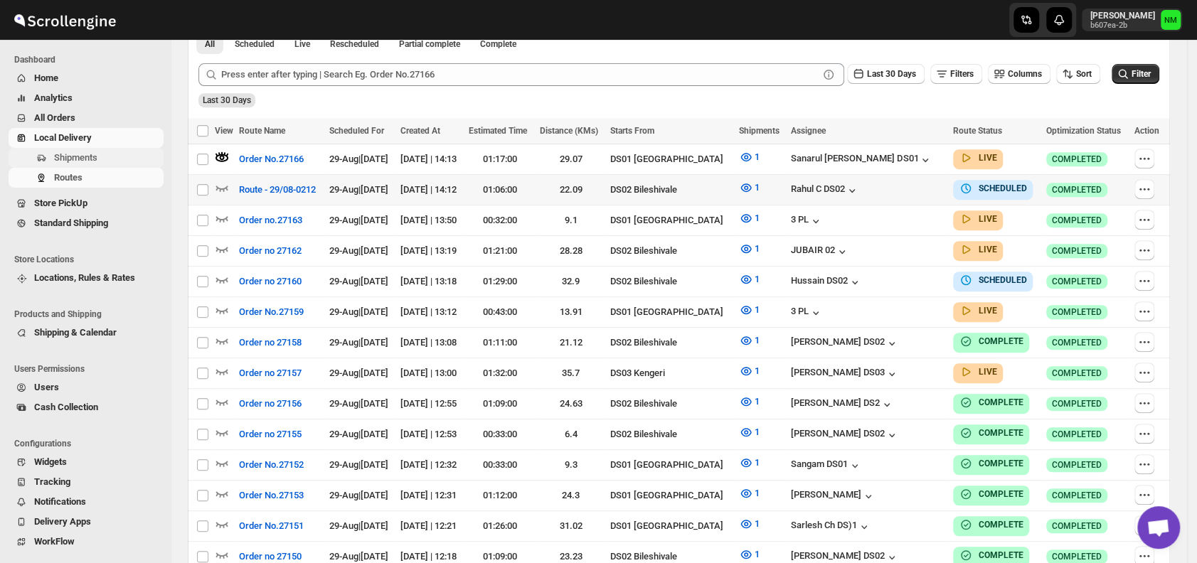
click at [70, 161] on span "Shipments" at bounding box center [75, 157] width 43 height 11
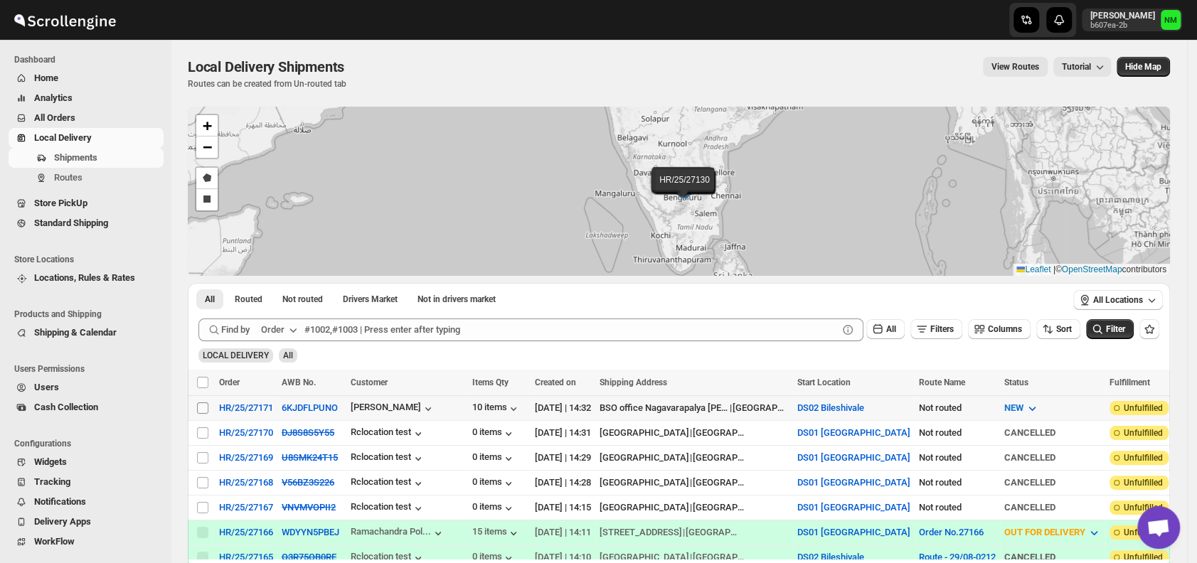
click at [203, 405] on input "Select shipment" at bounding box center [202, 408] width 11 height 11
checkbox input "true"
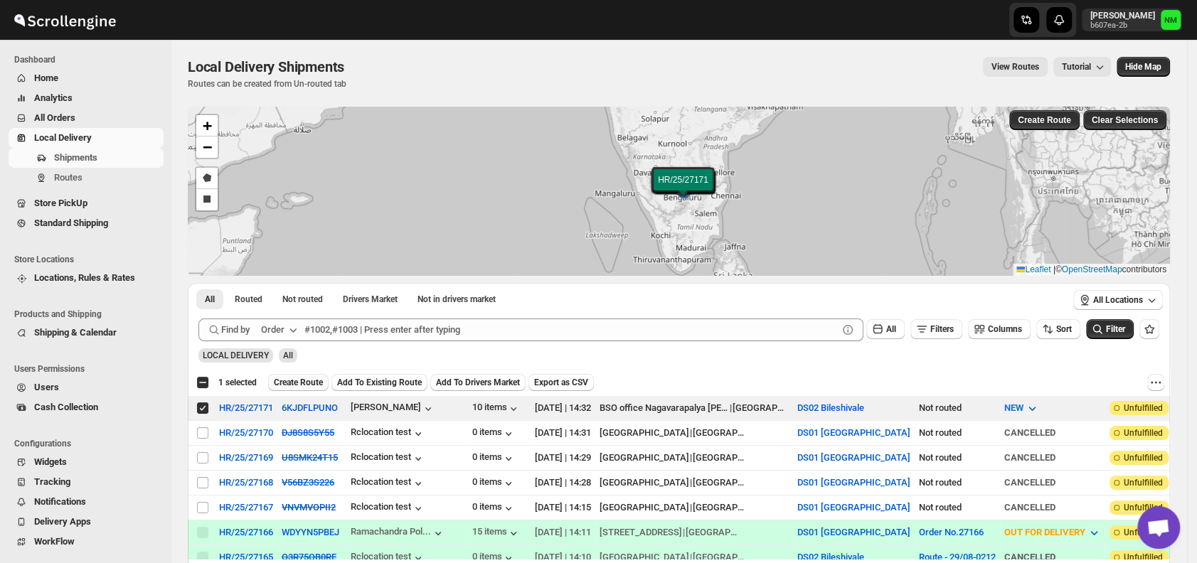
click at [290, 381] on span "Create Route" at bounding box center [298, 382] width 49 height 11
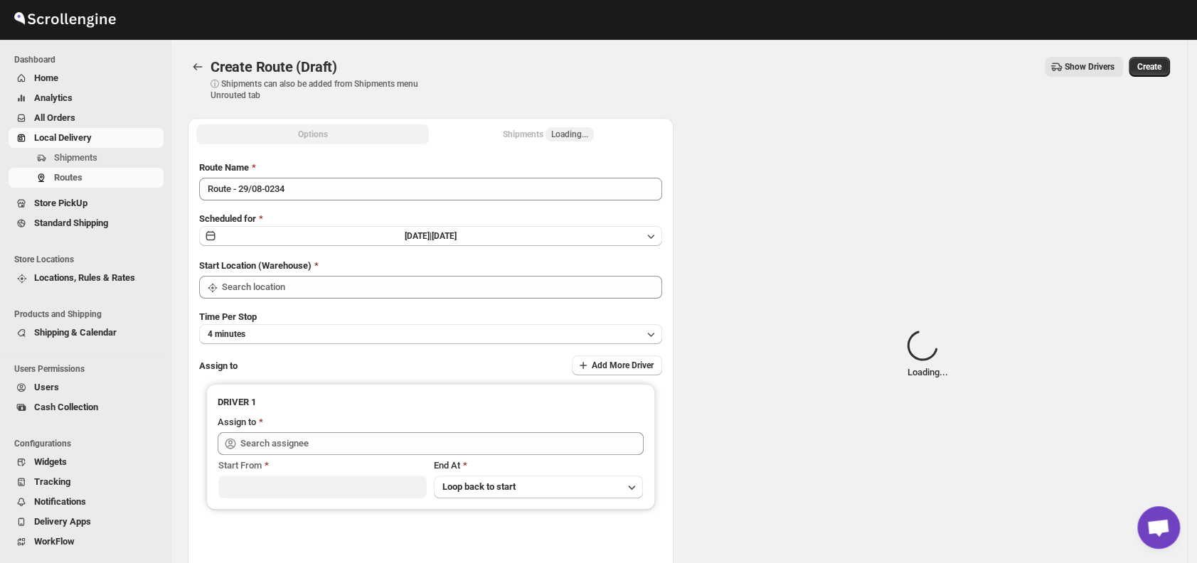
type input "DS02 Bileshivale"
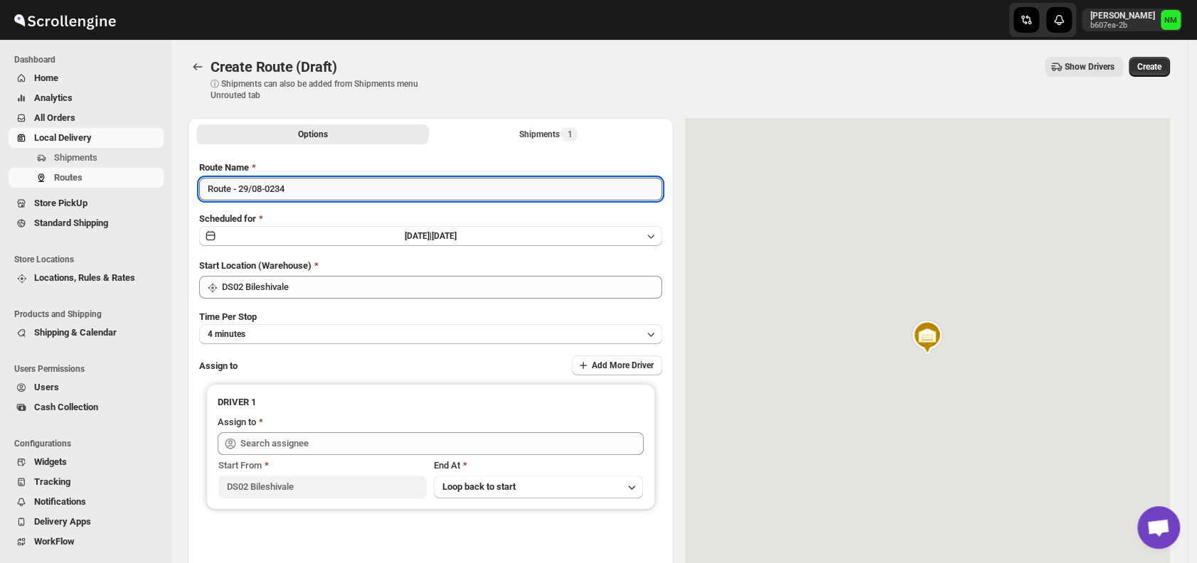
click at [312, 192] on input "Route - 29/08-0234" at bounding box center [430, 189] width 463 height 23
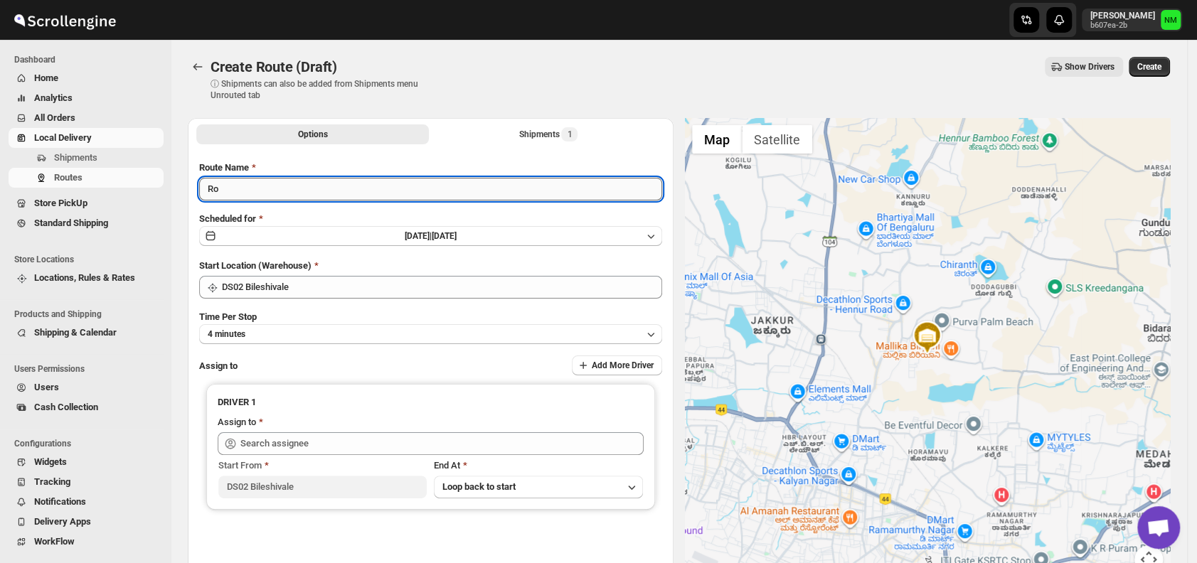
type input "R"
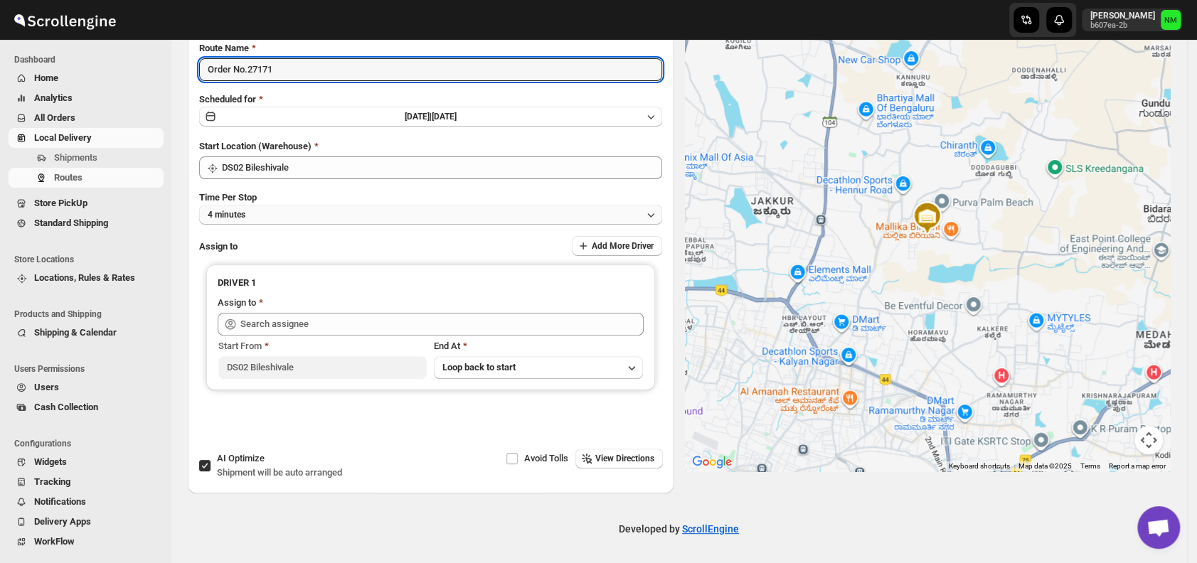
type input "Order No.27171"
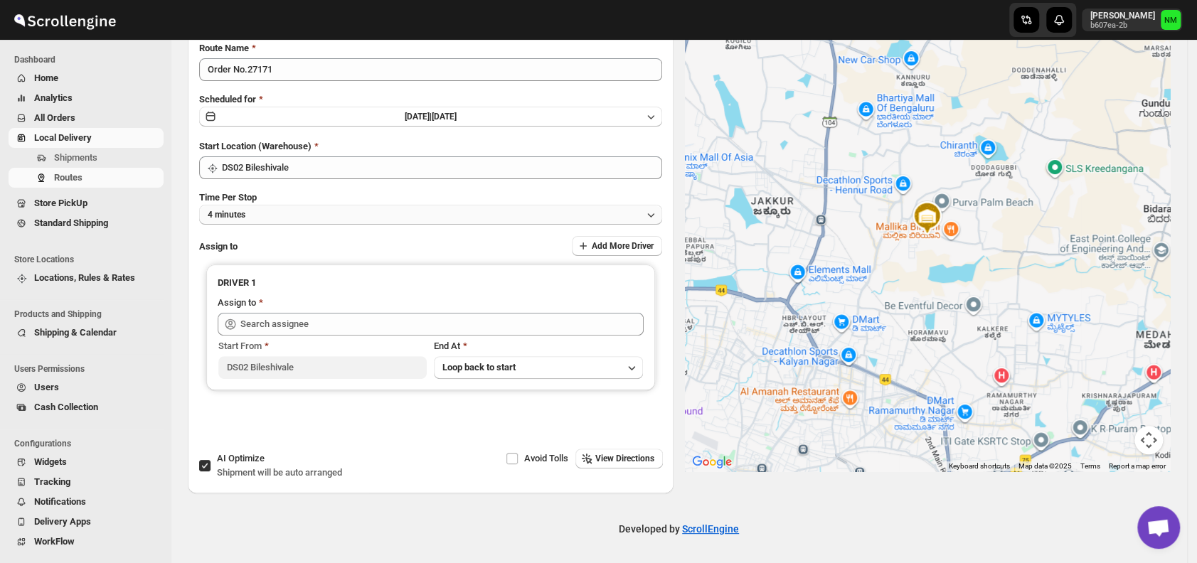
click at [257, 205] on button "4 minutes" at bounding box center [430, 215] width 463 height 20
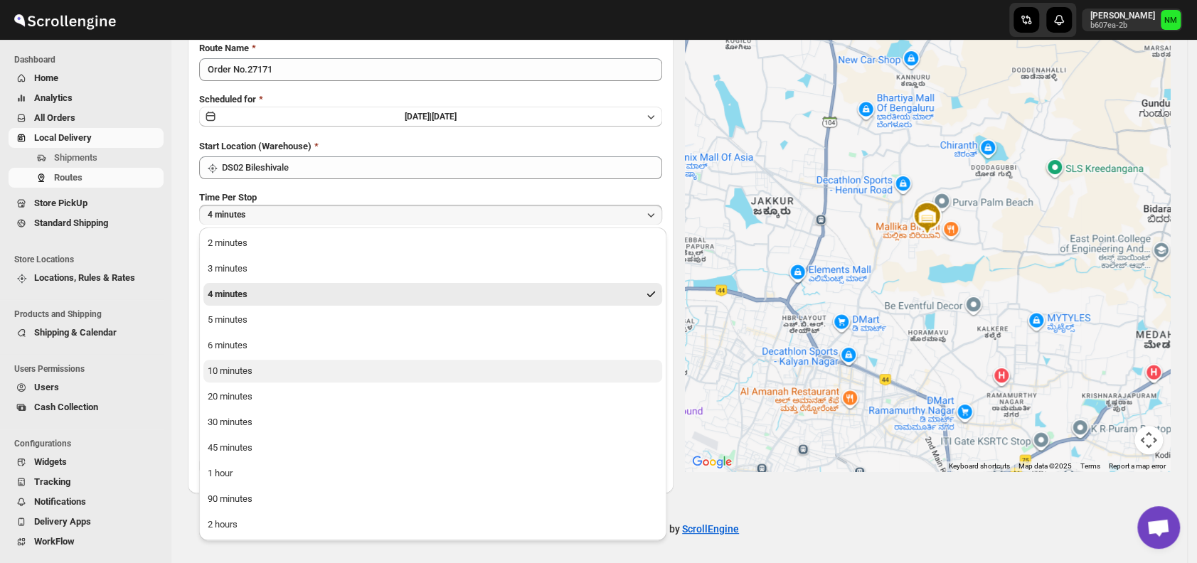
click at [255, 373] on button "10 minutes" at bounding box center [432, 371] width 459 height 23
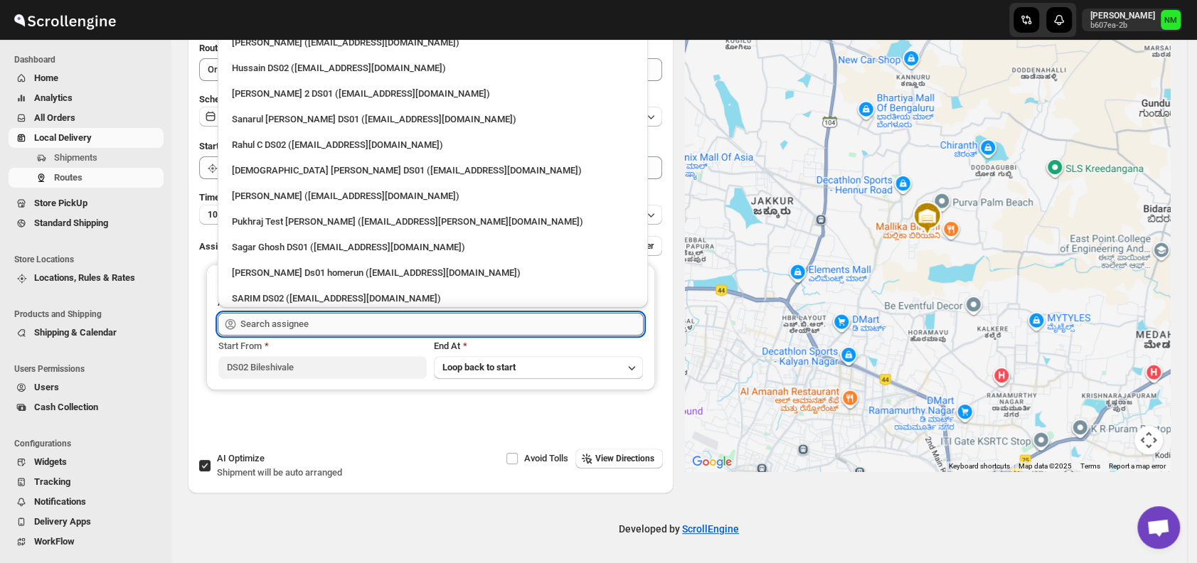
click at [317, 325] on input "text" at bounding box center [441, 324] width 403 height 23
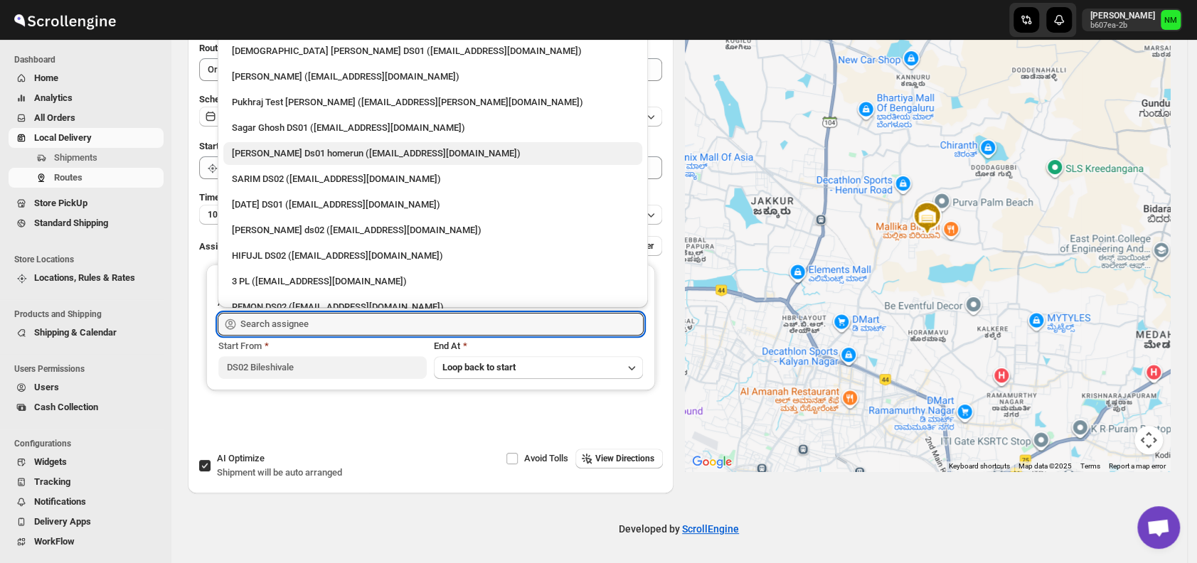
scroll to position [126, 0]
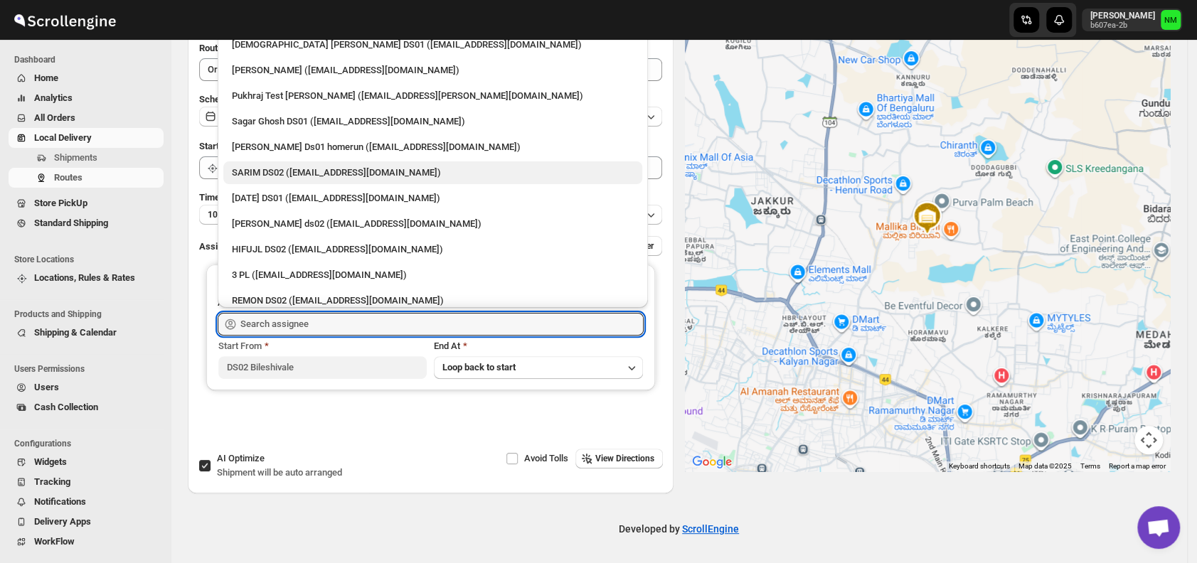
click at [273, 168] on div "SARIM DS02 ([EMAIL_ADDRESS][DOMAIN_NAME])" at bounding box center [433, 173] width 402 height 14
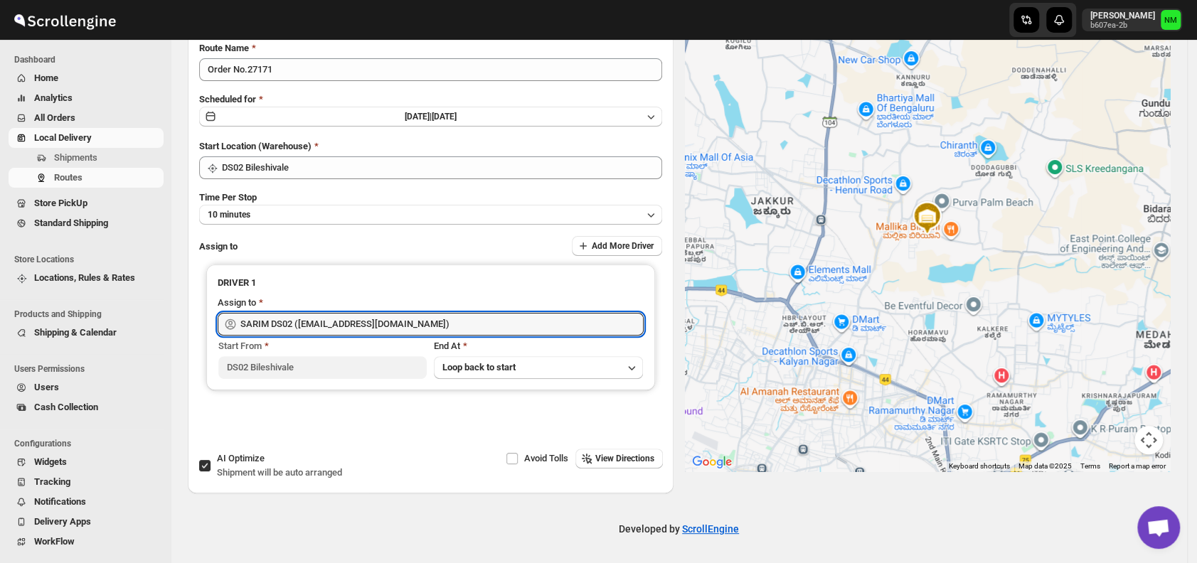
type input "SARIM DS02 ([EMAIL_ADDRESS][DOMAIN_NAME])"
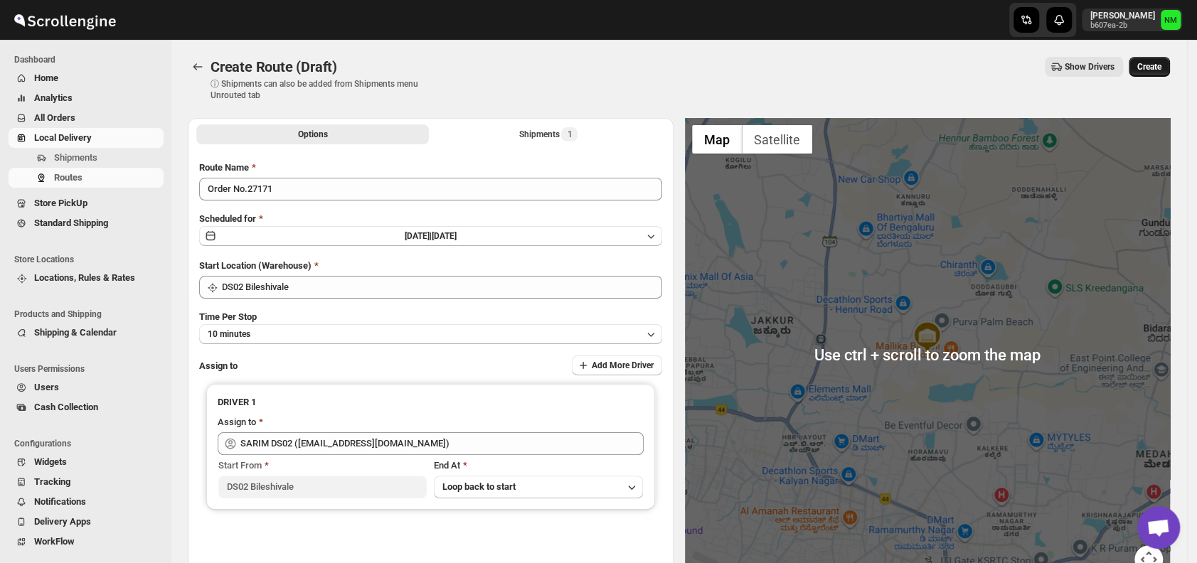
click at [1162, 69] on span "Create" at bounding box center [1150, 66] width 24 height 11
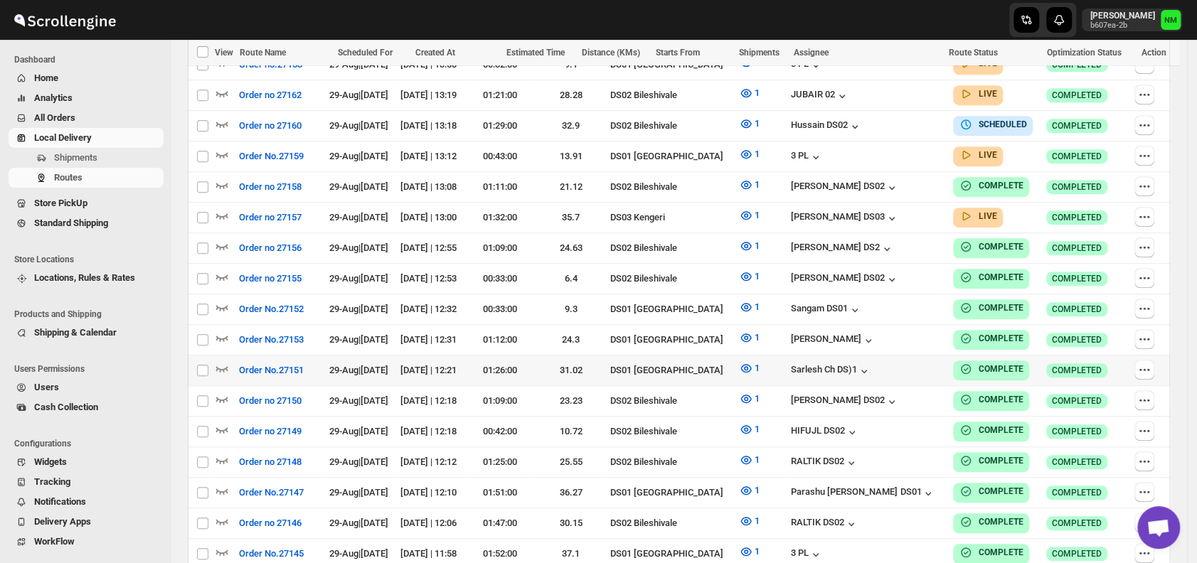
scroll to position [534, 0]
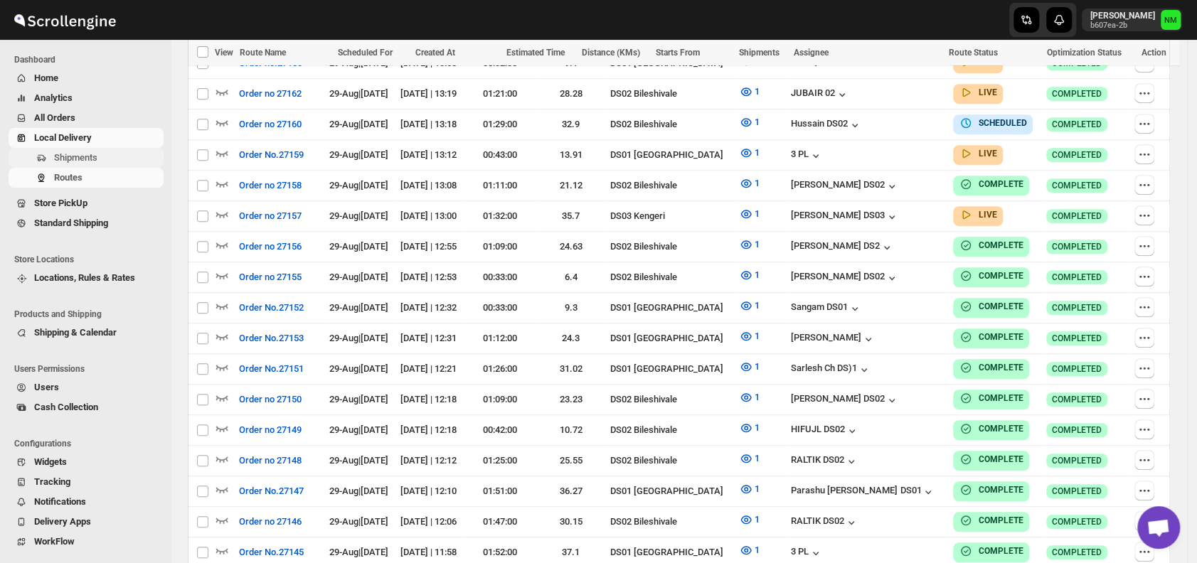
click at [114, 151] on span "Shipments" at bounding box center [107, 158] width 107 height 14
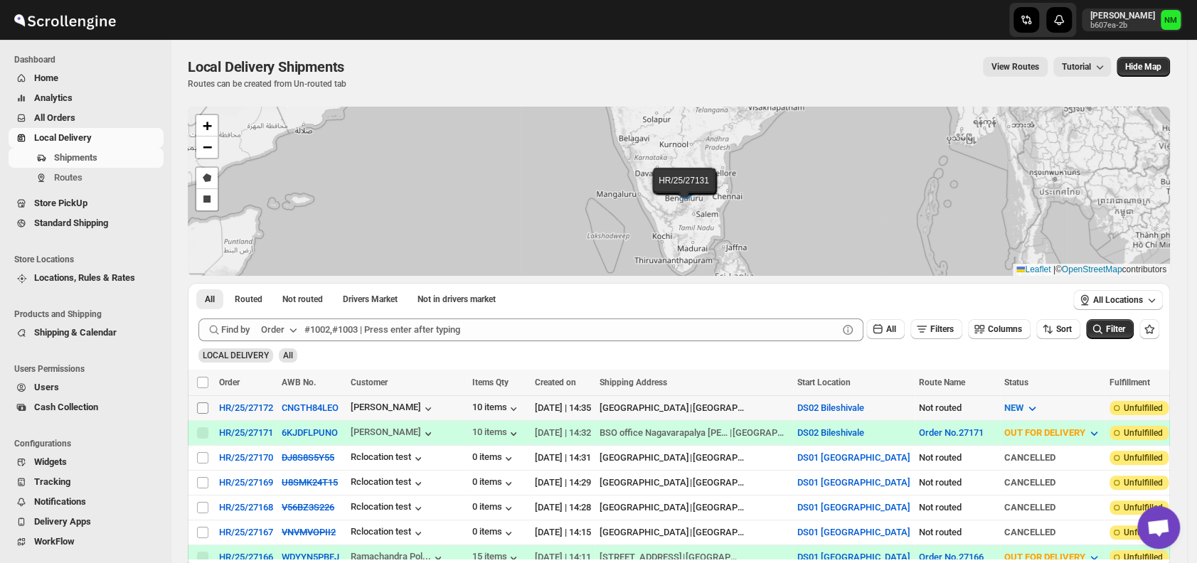
click at [200, 408] on input "Select shipment" at bounding box center [202, 408] width 11 height 11
checkbox input "true"
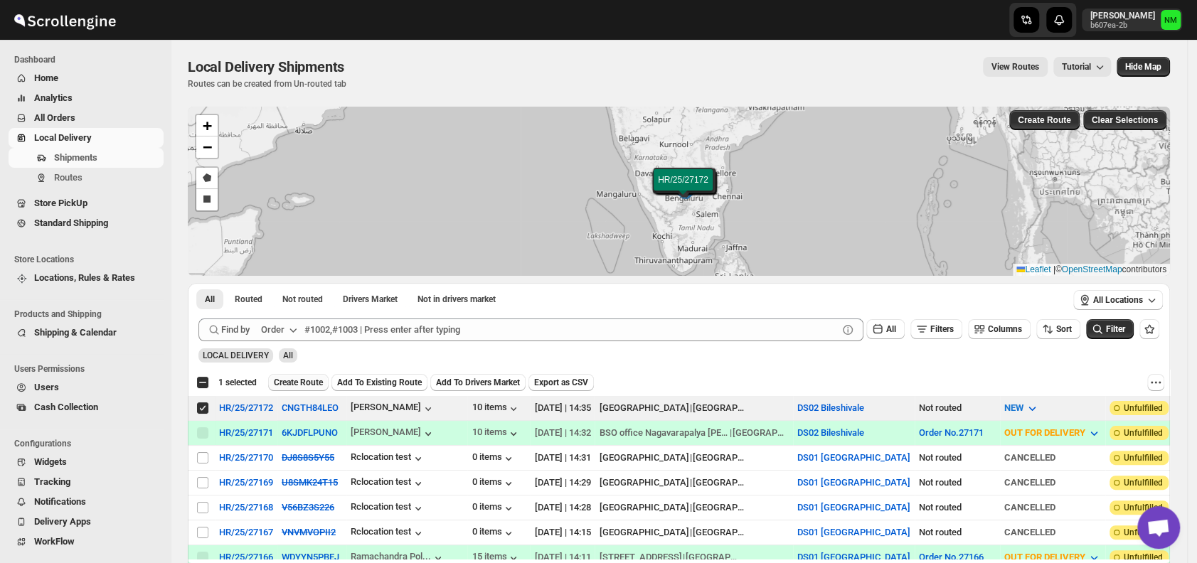
click at [307, 381] on span "Create Route" at bounding box center [298, 382] width 49 height 11
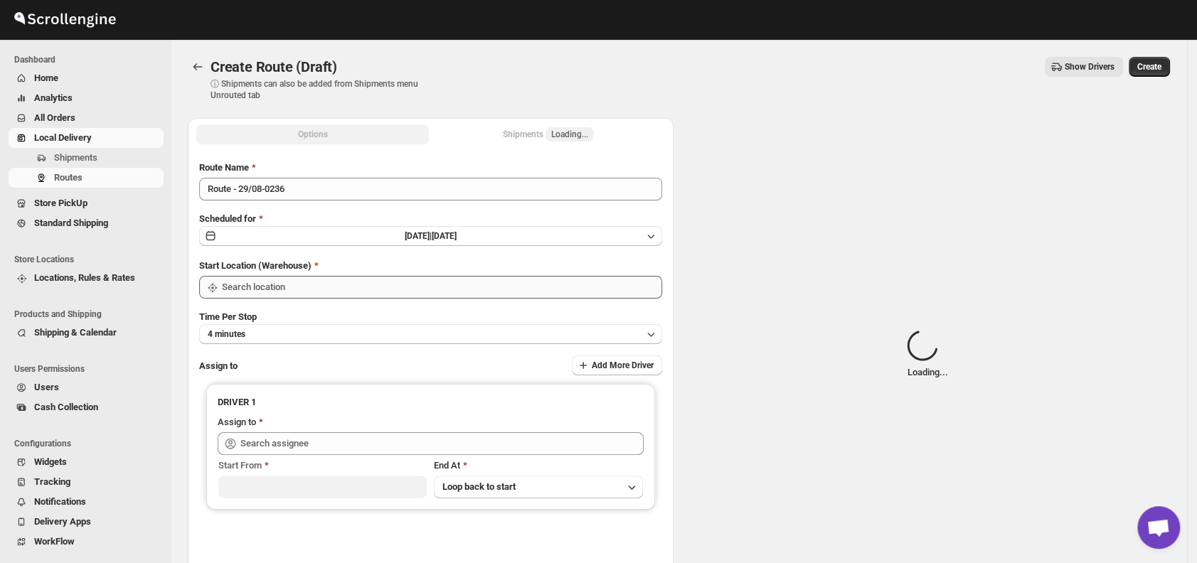
type input "DS02 Bileshivale"
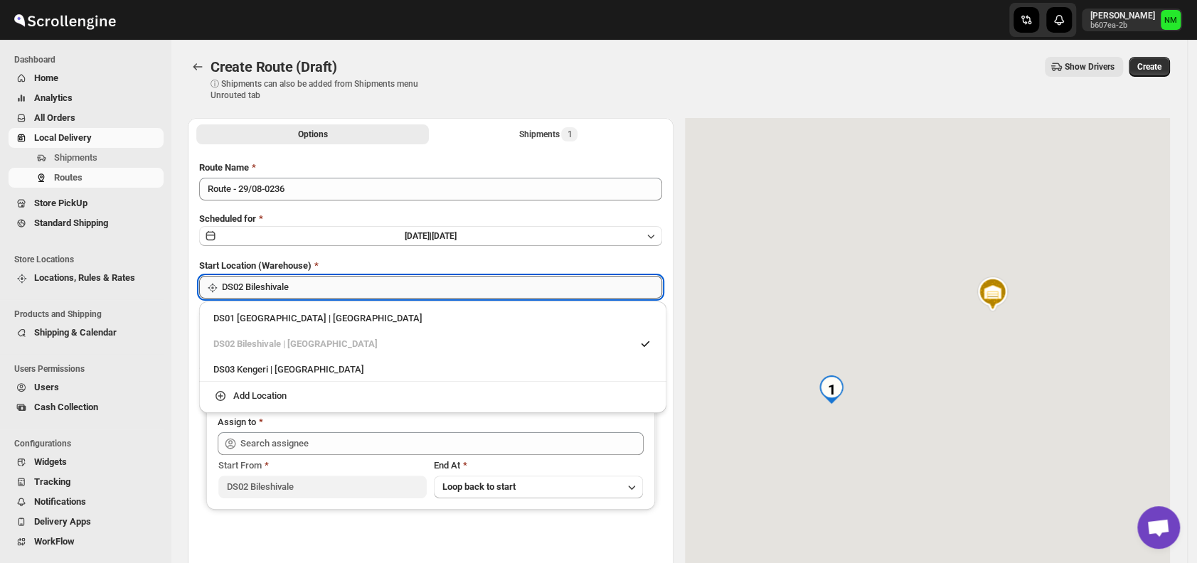
click at [337, 287] on input "DS02 Bileshivale" at bounding box center [442, 287] width 440 height 23
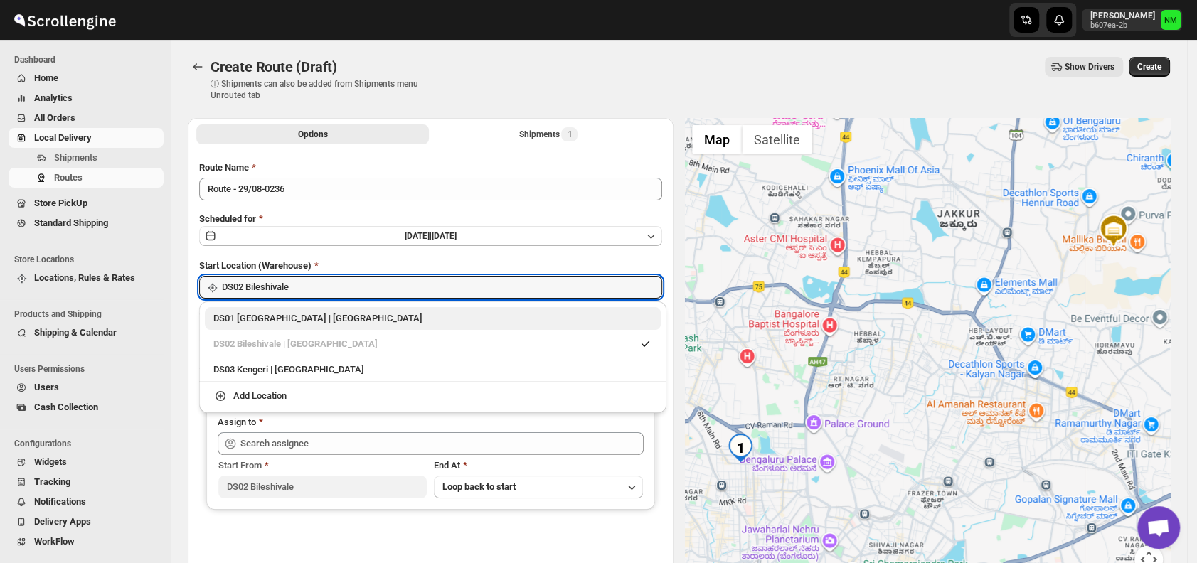
click at [546, 325] on div "DS01 Sarjapur | Bengaluru" at bounding box center [432, 319] width 439 height 14
type input "DS01 [GEOGRAPHIC_DATA]"
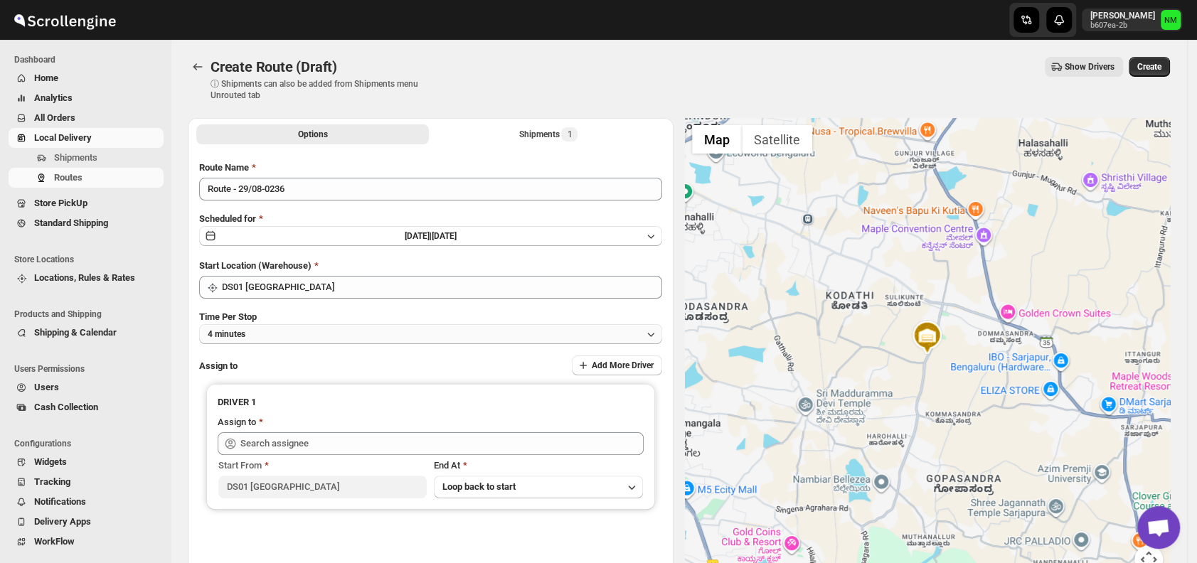
click at [287, 326] on button "4 minutes" at bounding box center [430, 334] width 463 height 20
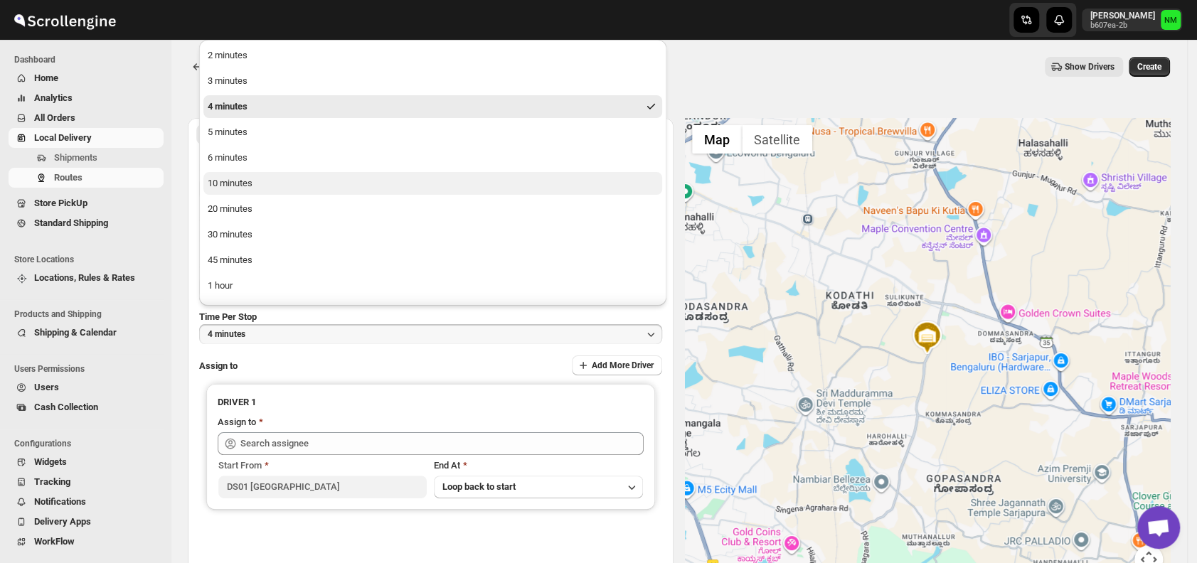
click at [243, 188] on div "10 minutes" at bounding box center [230, 183] width 45 height 14
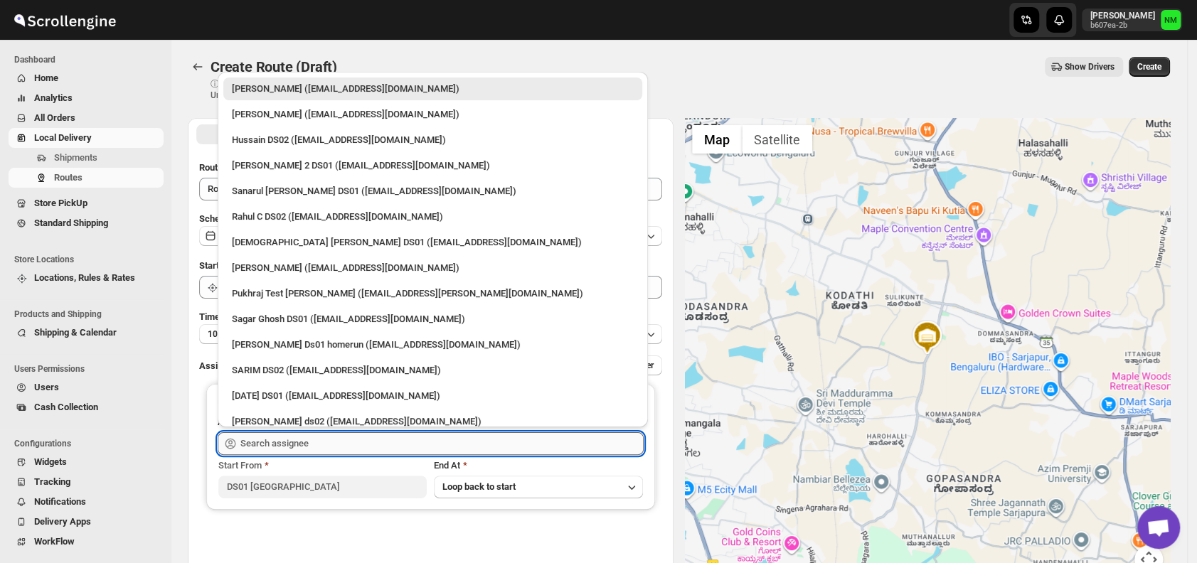
click at [344, 442] on input "text" at bounding box center [441, 444] width 403 height 23
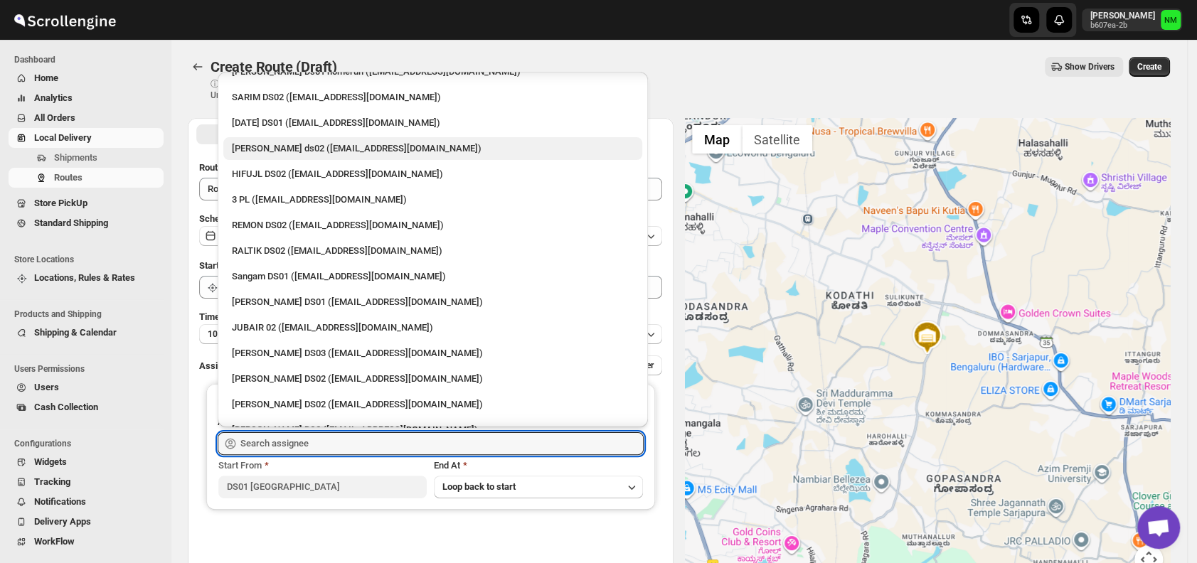
scroll to position [274, 0]
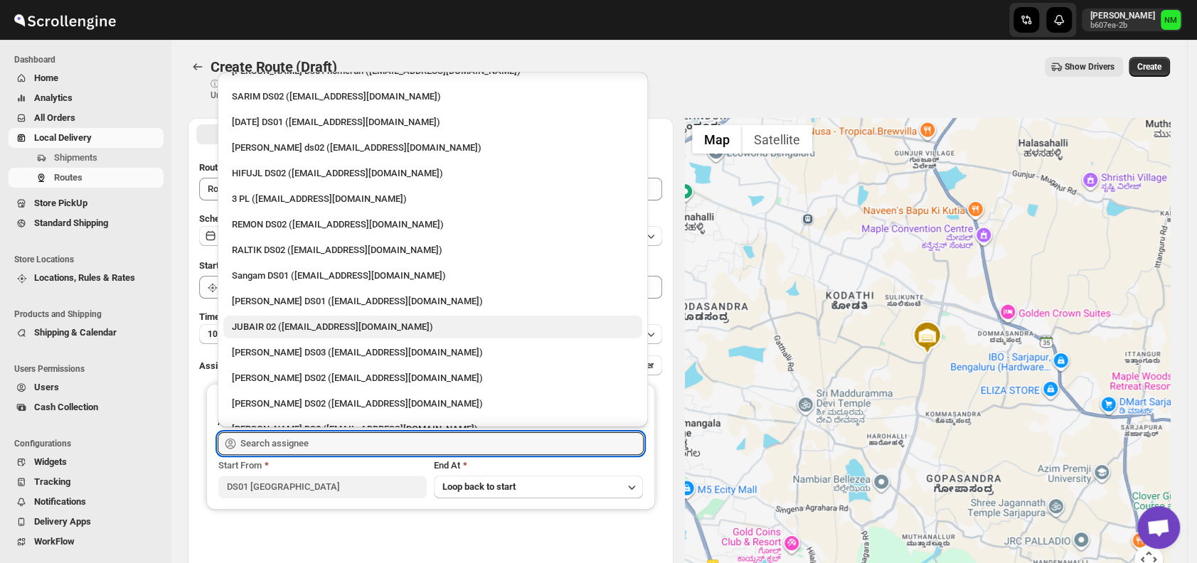
click at [282, 322] on div "JUBAIR 02 ([EMAIL_ADDRESS][DOMAIN_NAME])" at bounding box center [433, 327] width 402 height 14
type input "JUBAIR 02 ([EMAIL_ADDRESS][DOMAIN_NAME])"
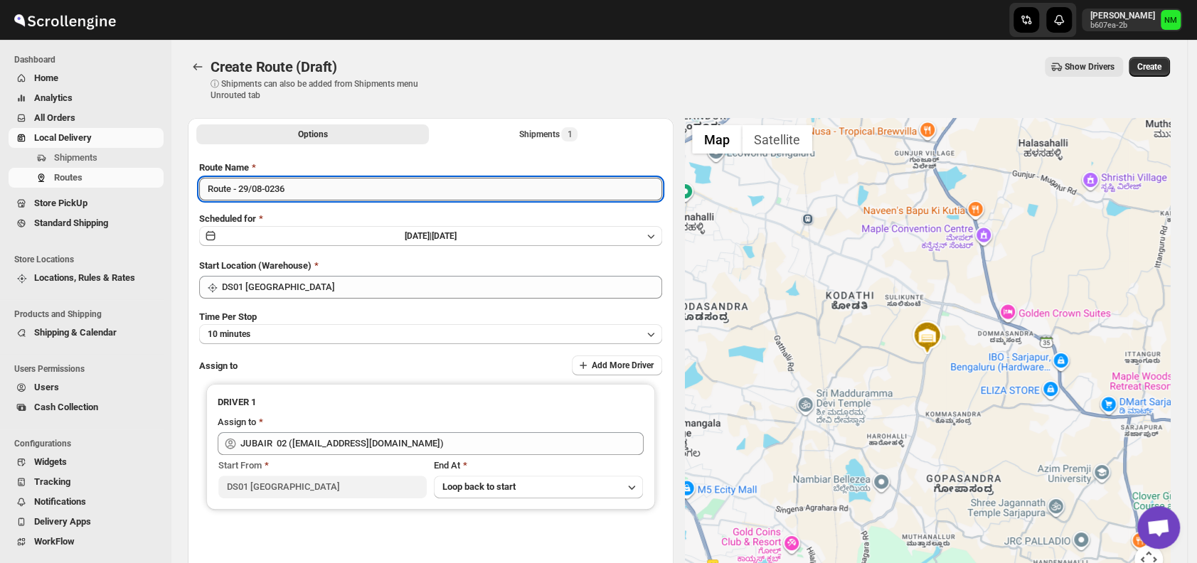
click at [319, 189] on input "Route - 29/08-0236" at bounding box center [430, 189] width 463 height 23
type input "R"
type input "Order No 27172"
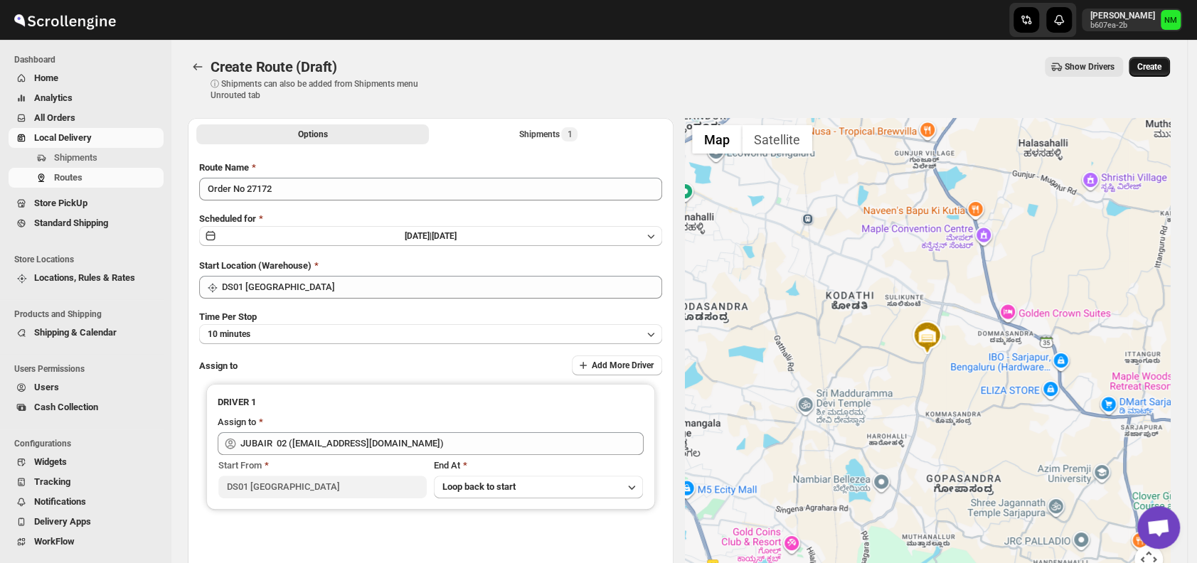
click at [1149, 73] on button "Create" at bounding box center [1149, 67] width 41 height 20
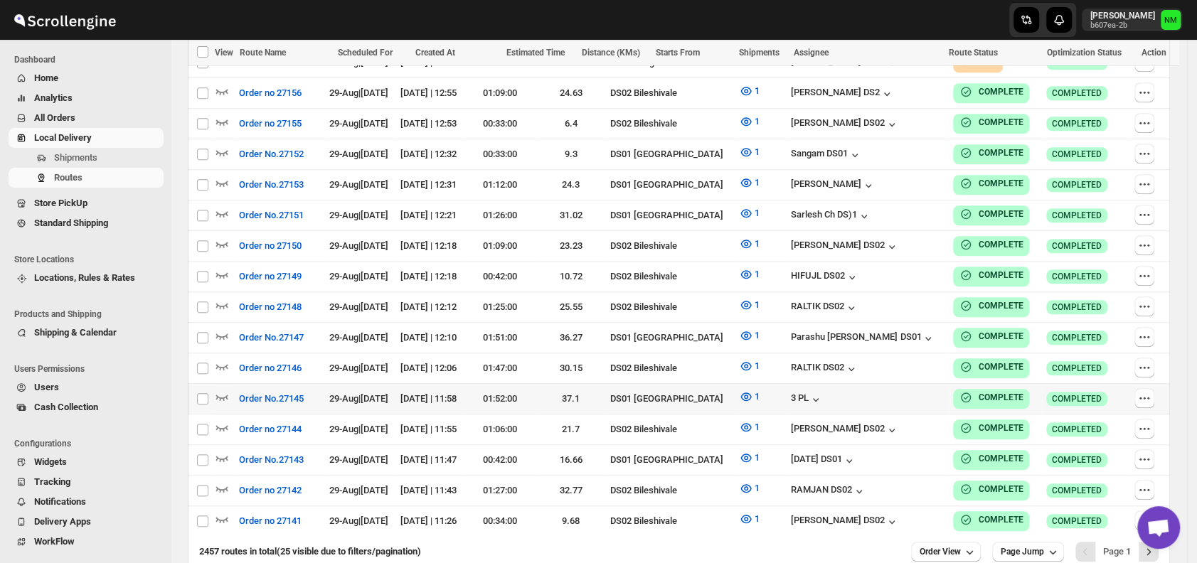
scroll to position [720, 0]
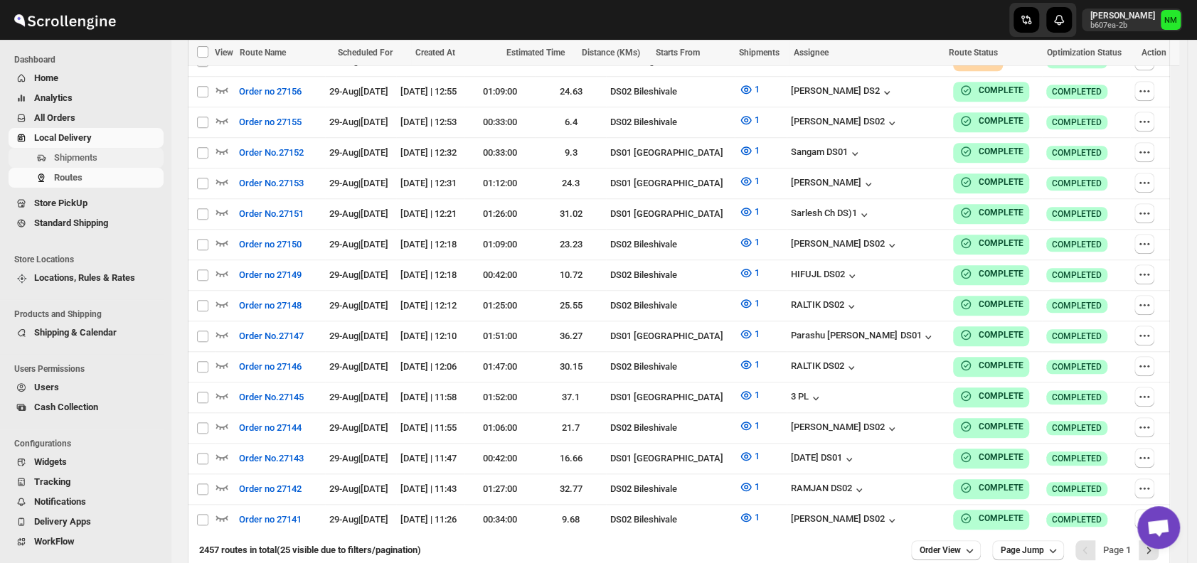
click at [103, 157] on span "Shipments" at bounding box center [107, 158] width 107 height 14
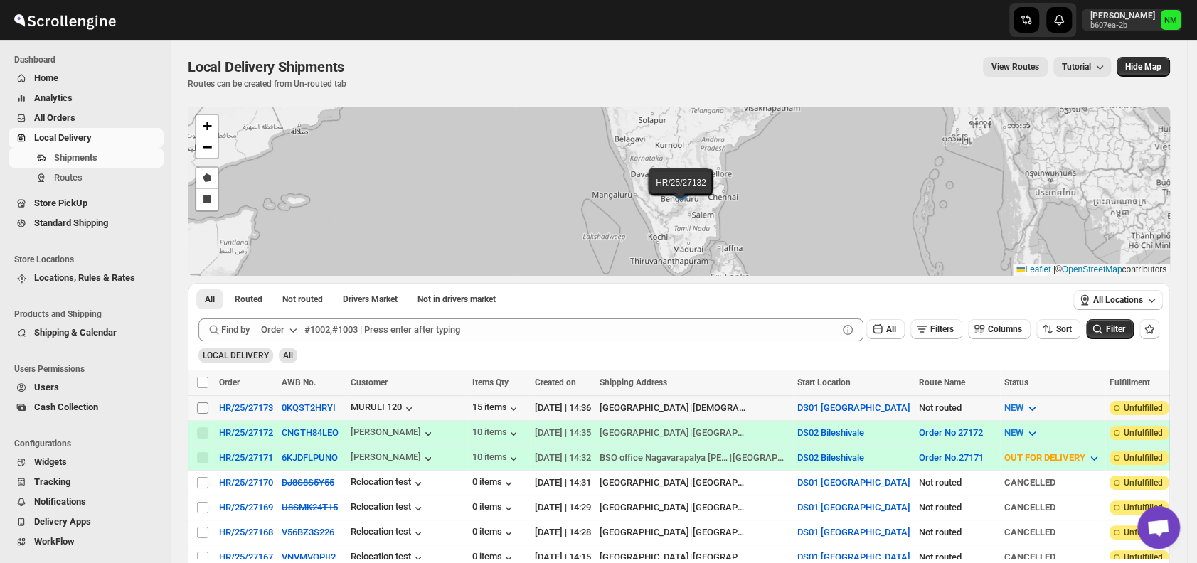
click at [199, 405] on input "Select shipment" at bounding box center [202, 408] width 11 height 11
checkbox input "true"
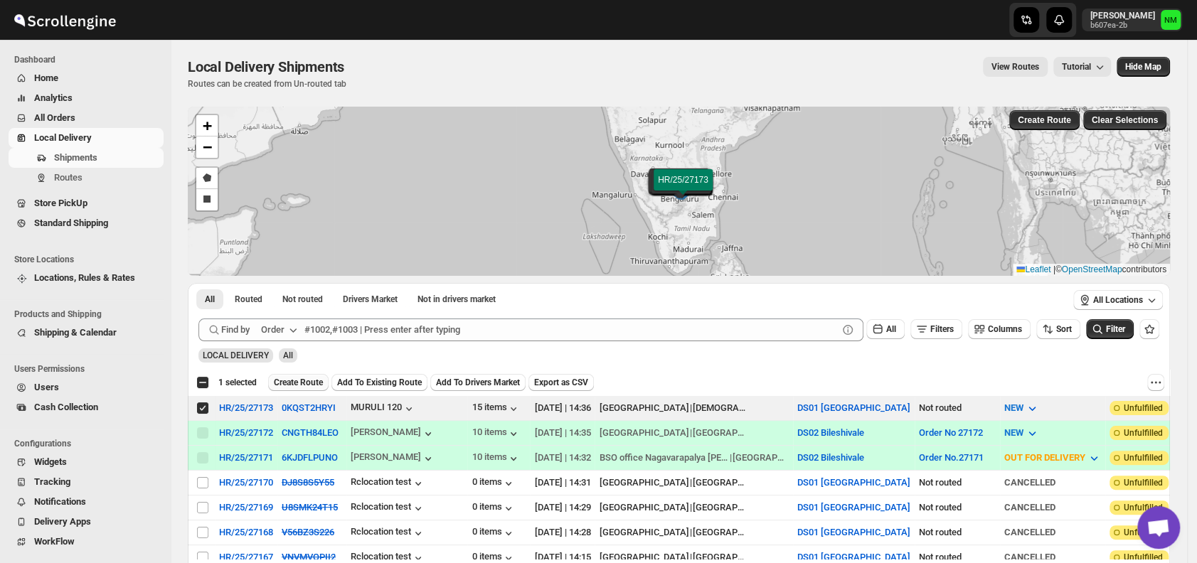
click at [321, 381] on span "Create Route" at bounding box center [298, 382] width 49 height 11
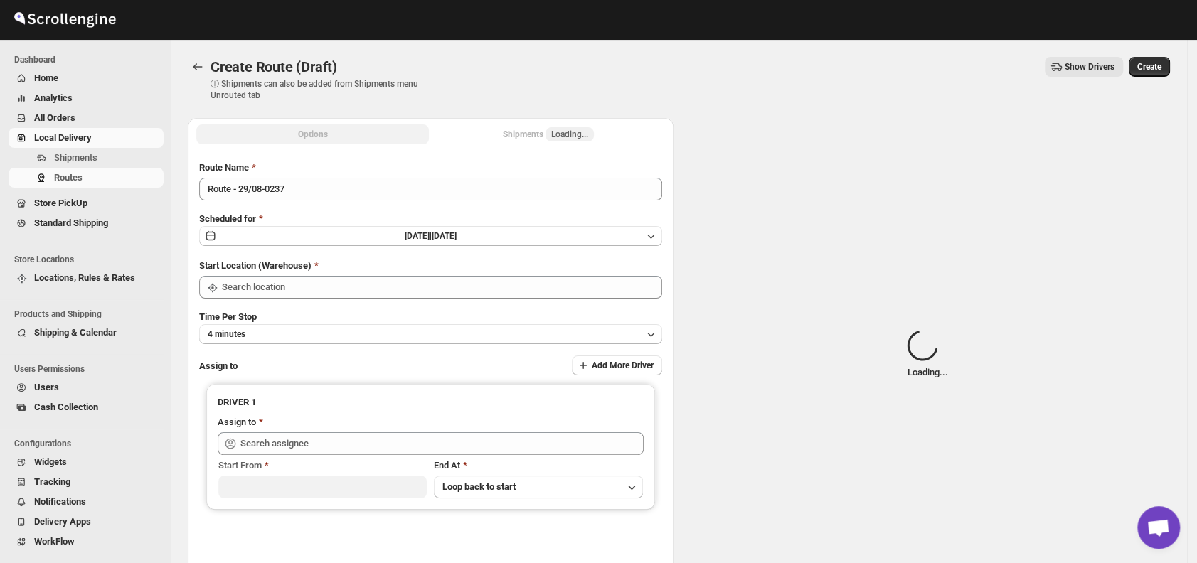
type input "DS01 [GEOGRAPHIC_DATA]"
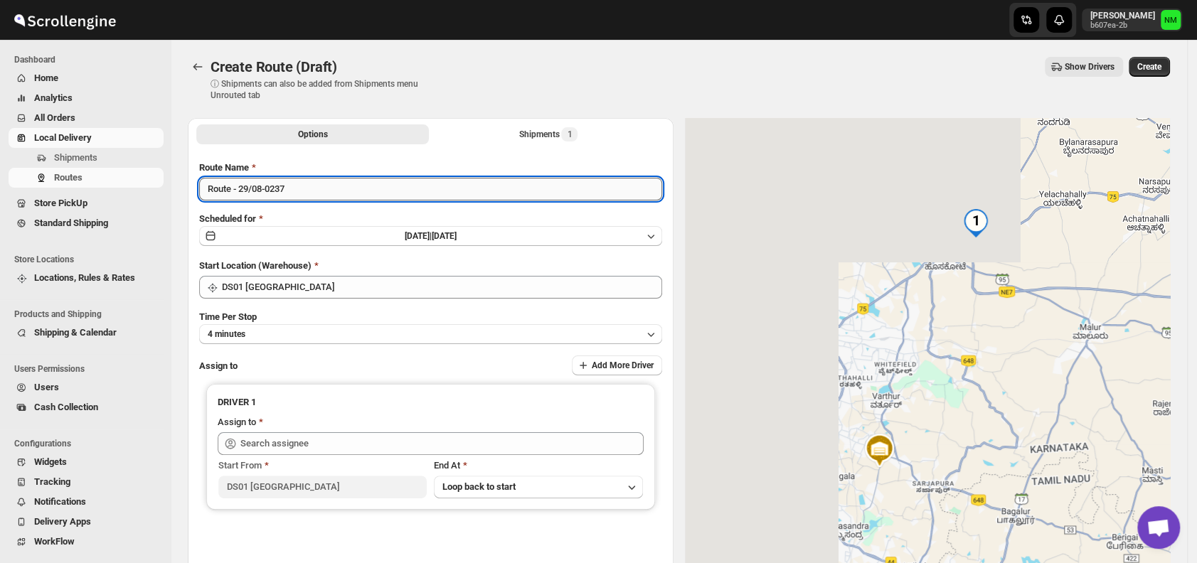
click at [334, 196] on input "Route - 29/08-0237" at bounding box center [430, 189] width 463 height 23
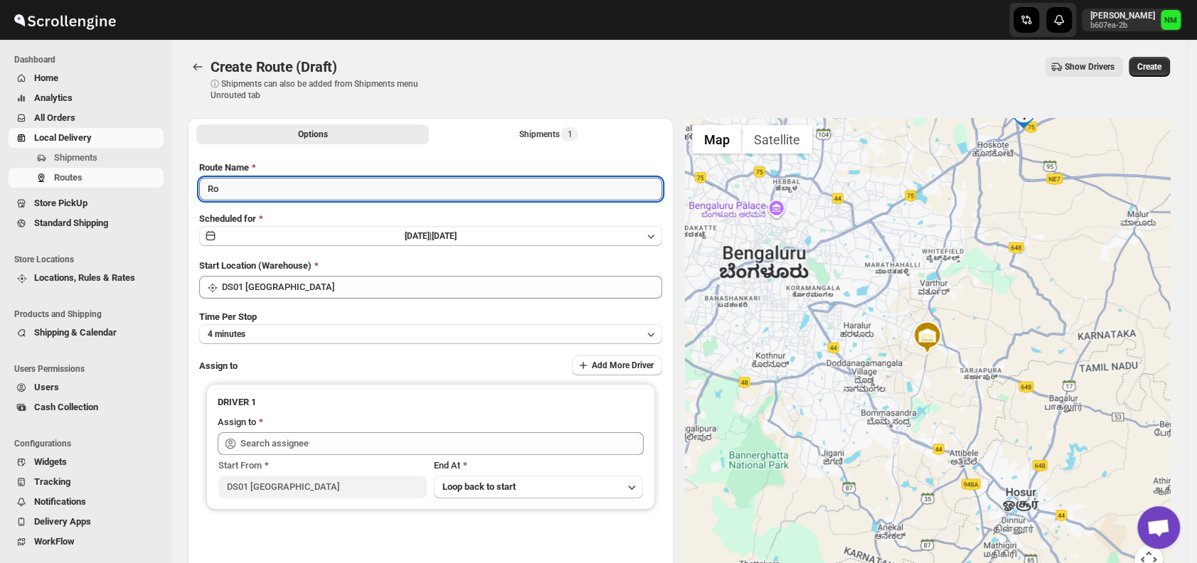
type input "R"
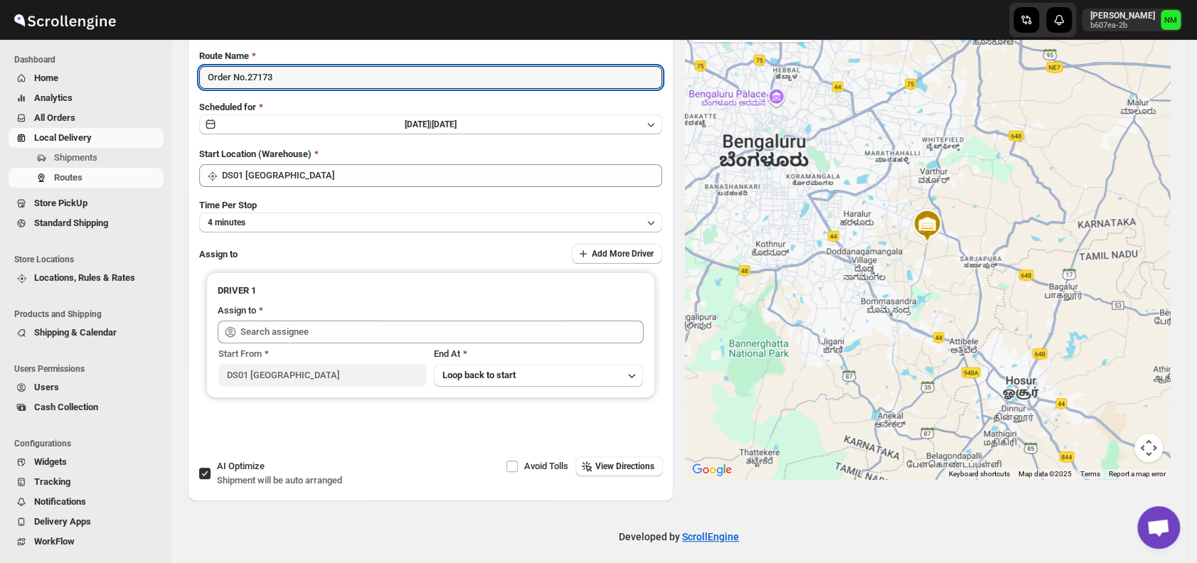
scroll to position [120, 0]
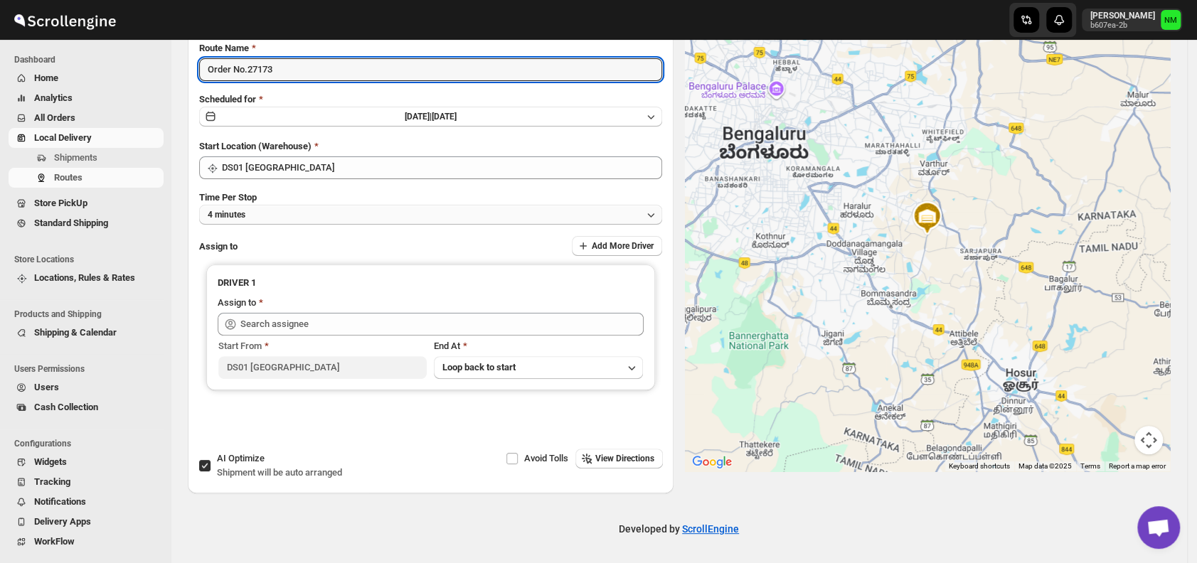
type input "Order No.27173"
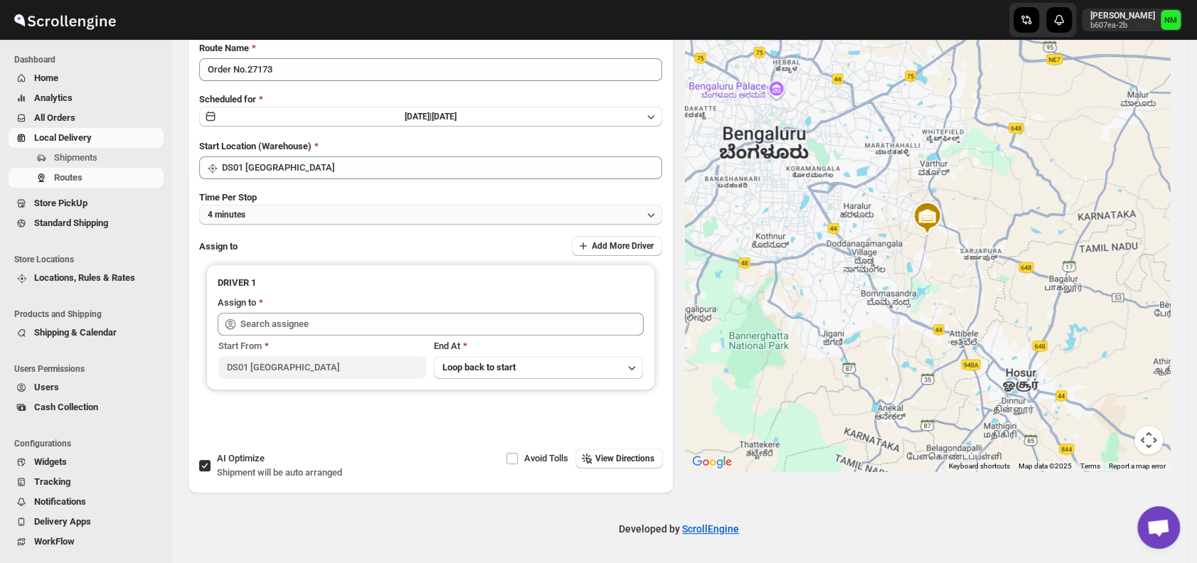
click at [284, 216] on button "4 minutes" at bounding box center [430, 215] width 463 height 20
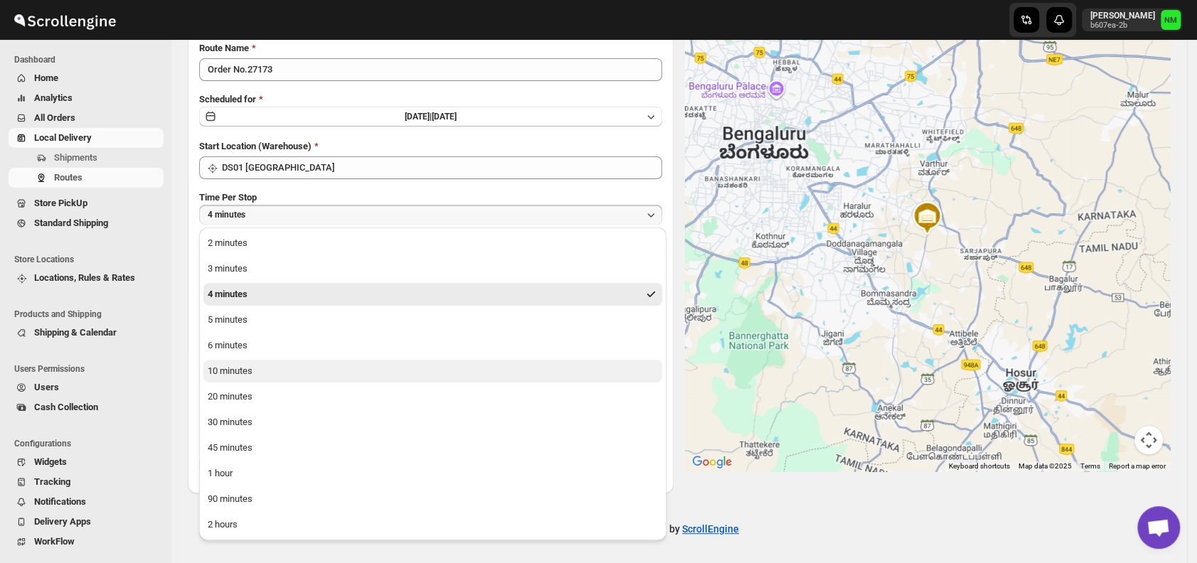
click at [246, 379] on button "10 minutes" at bounding box center [432, 371] width 459 height 23
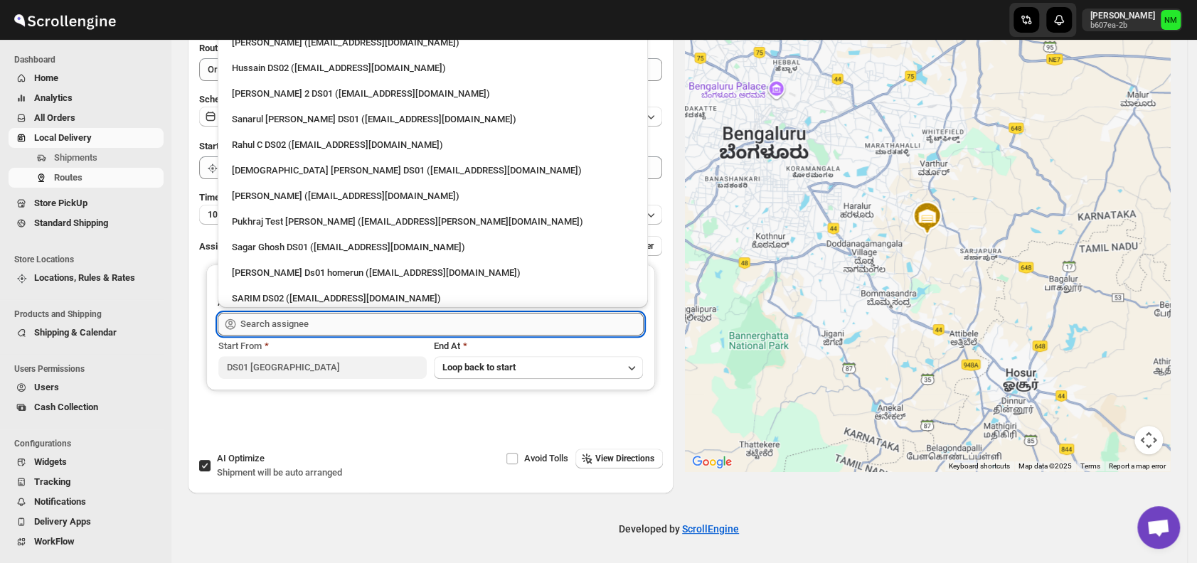
click at [344, 326] on input "text" at bounding box center [441, 324] width 403 height 23
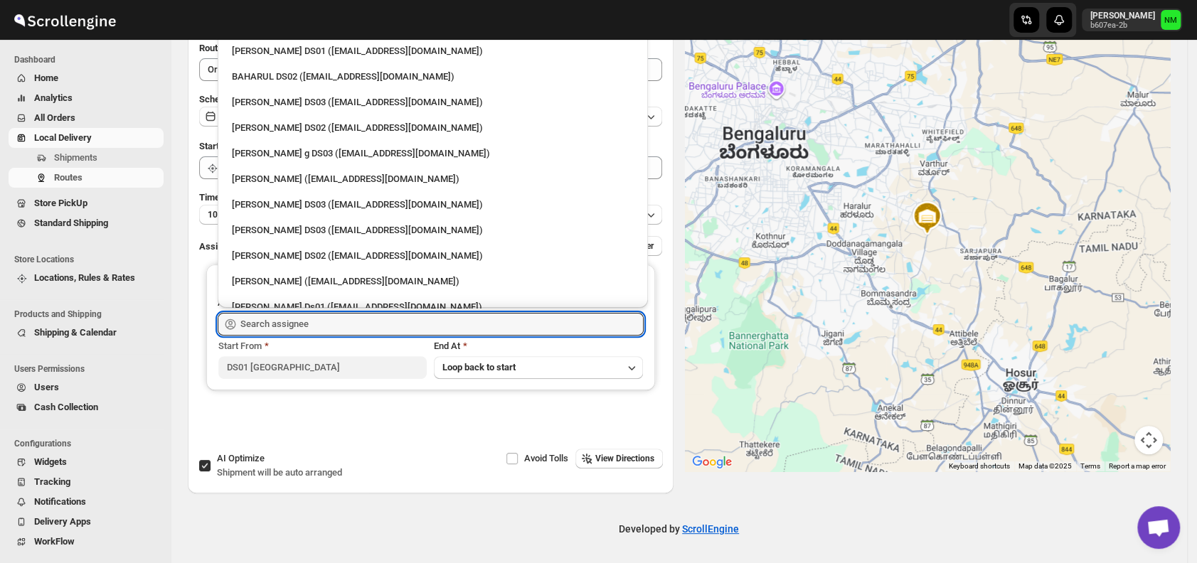
scroll to position [650, 0]
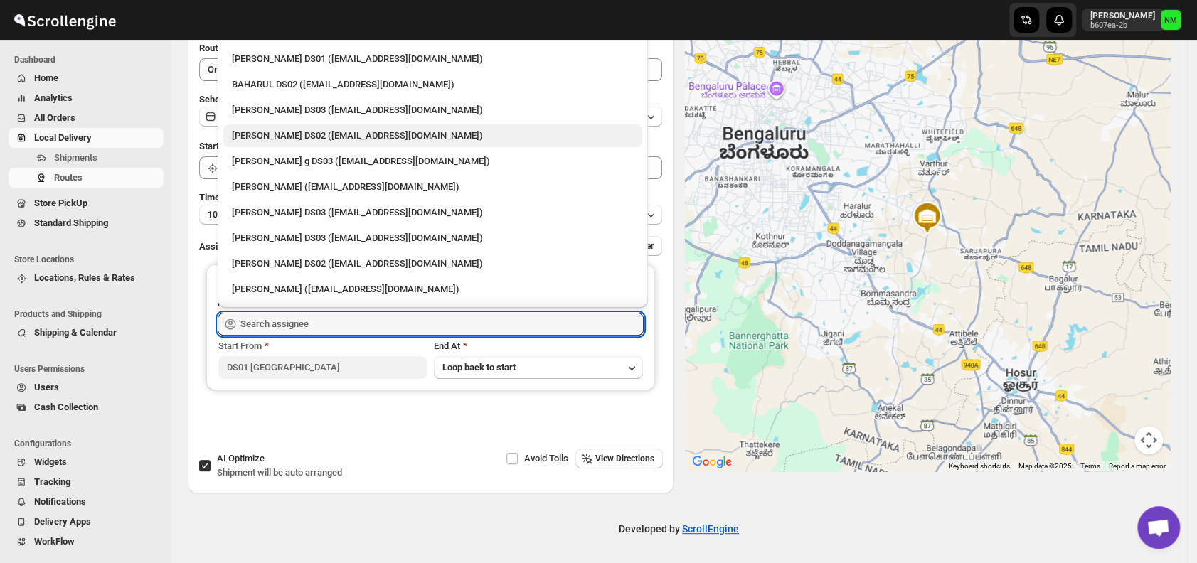
click at [256, 132] on div "SANJIB DS02 (yagen55823@hosliy.com)" at bounding box center [433, 136] width 402 height 14
type input "SANJIB DS02 (yagen55823@hosliy.com)"
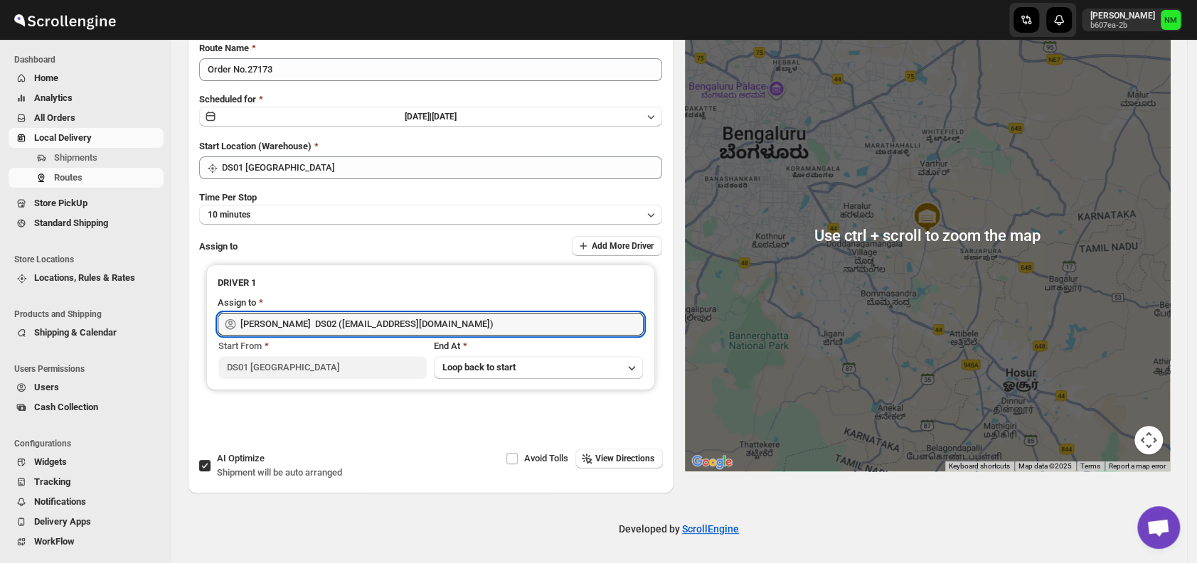
scroll to position [0, 0]
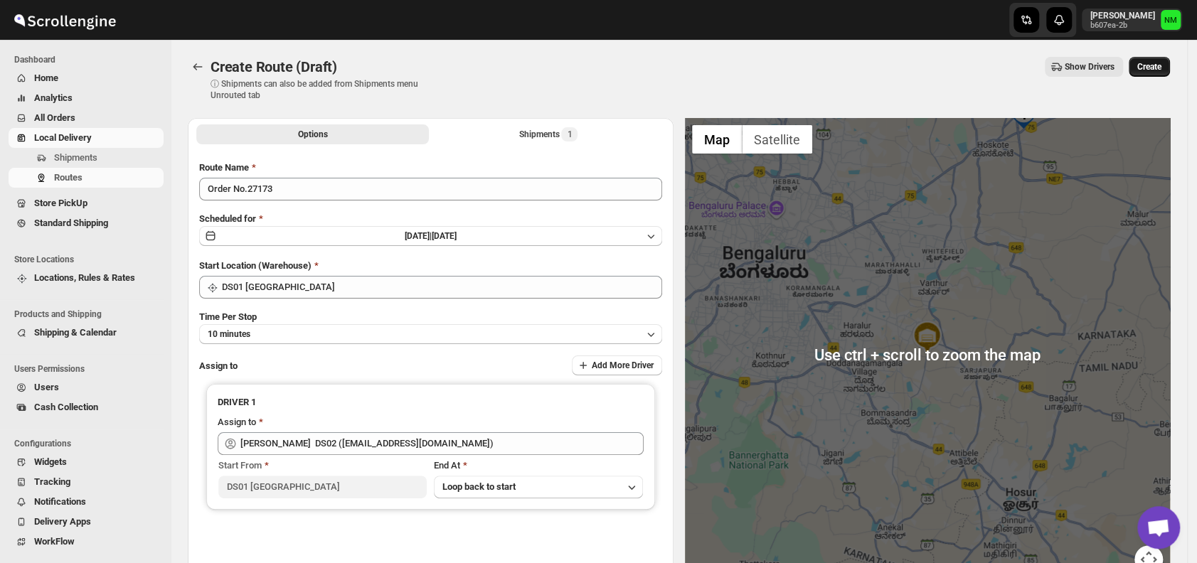
click at [1152, 71] on span "Create" at bounding box center [1150, 66] width 24 height 11
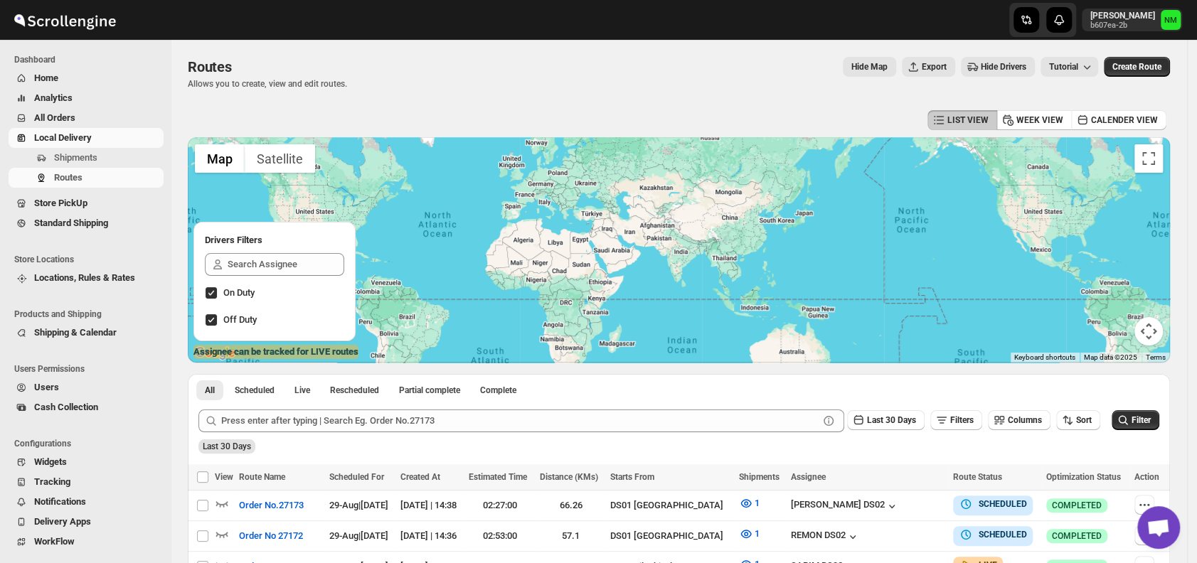
scroll to position [132, 0]
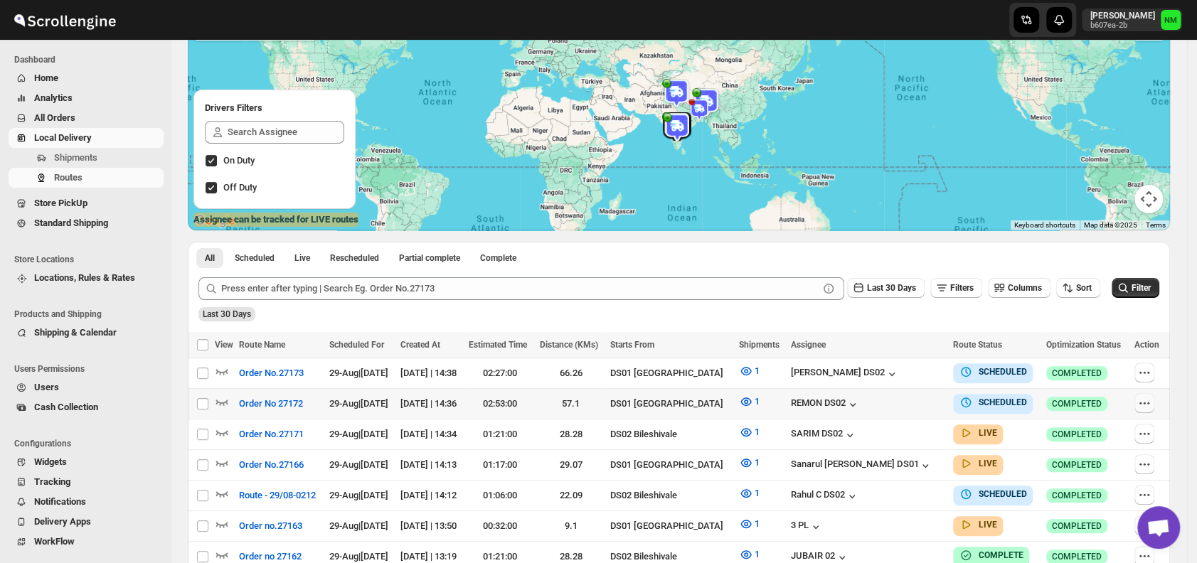
click at [1152, 399] on icon "button" at bounding box center [1145, 403] width 14 height 14
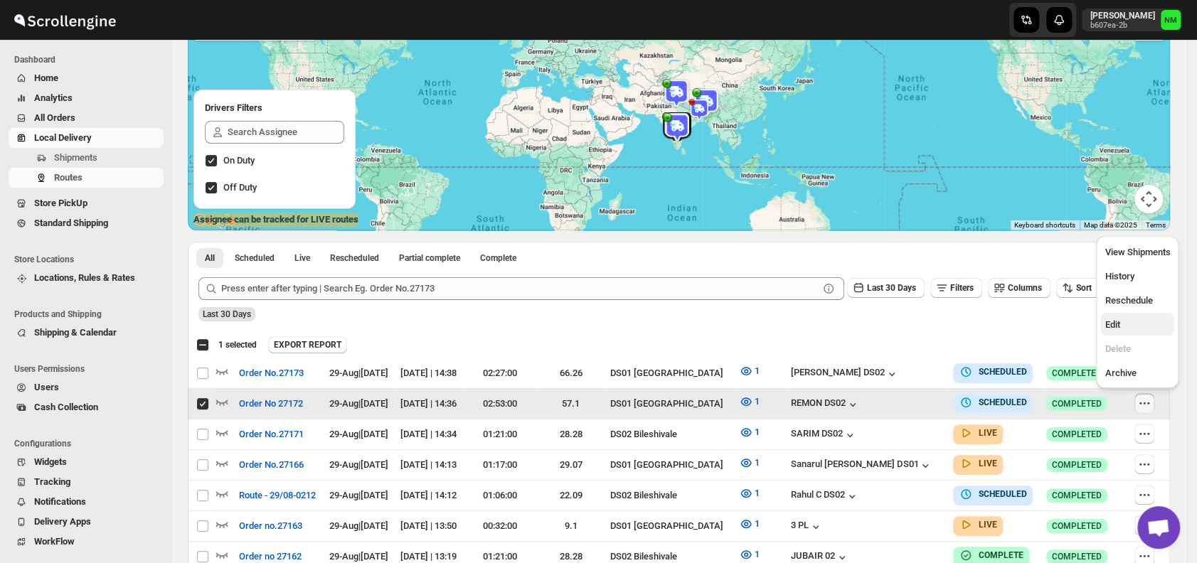
click at [1125, 324] on span "Edit" at bounding box center [1137, 325] width 65 height 14
checkbox input "false"
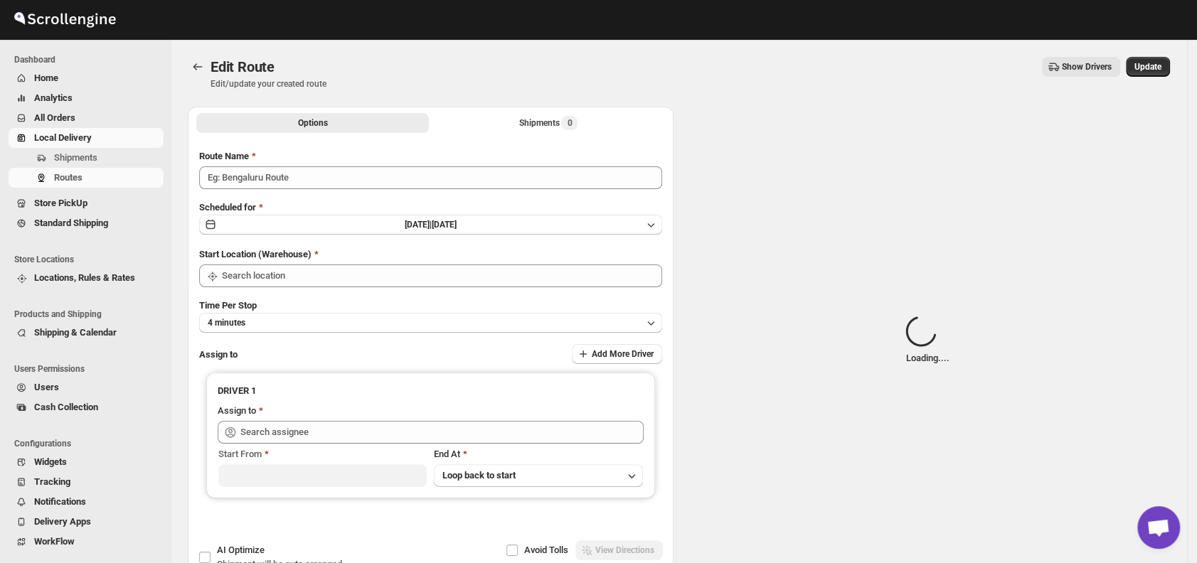
type input "Order No 27172"
type input "DS01 [GEOGRAPHIC_DATA]"
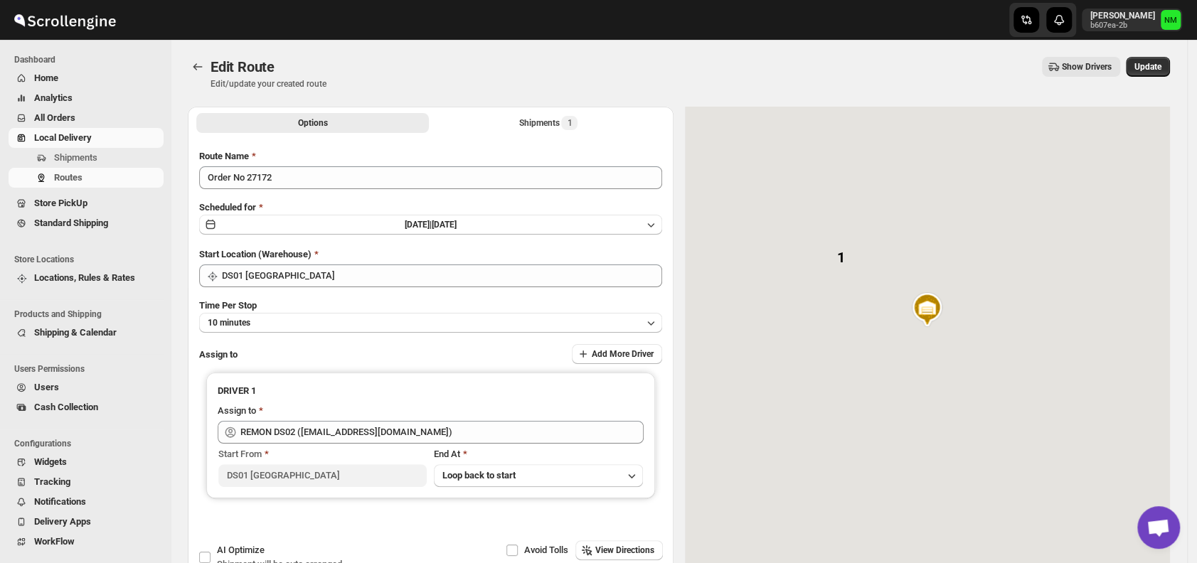
type input "REMON DS02 ([EMAIL_ADDRESS][DOMAIN_NAME])"
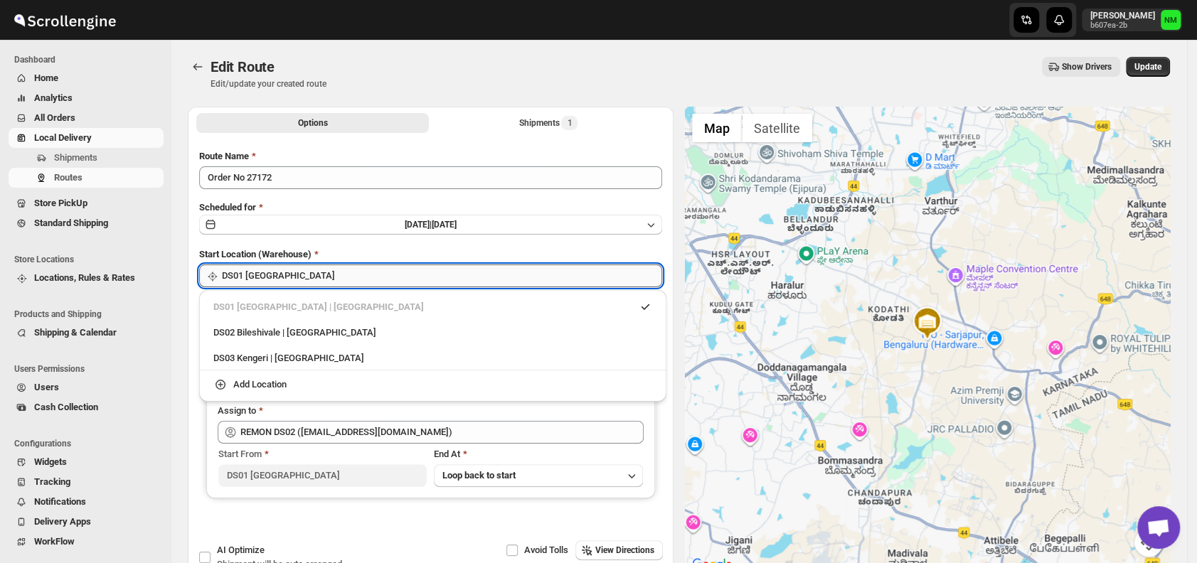
click at [365, 277] on input "DS01 [GEOGRAPHIC_DATA]" at bounding box center [442, 276] width 440 height 23
click at [223, 336] on div "DS02 Bileshivale | [GEOGRAPHIC_DATA]" at bounding box center [432, 333] width 439 height 14
type input "DS02 Bileshivale"
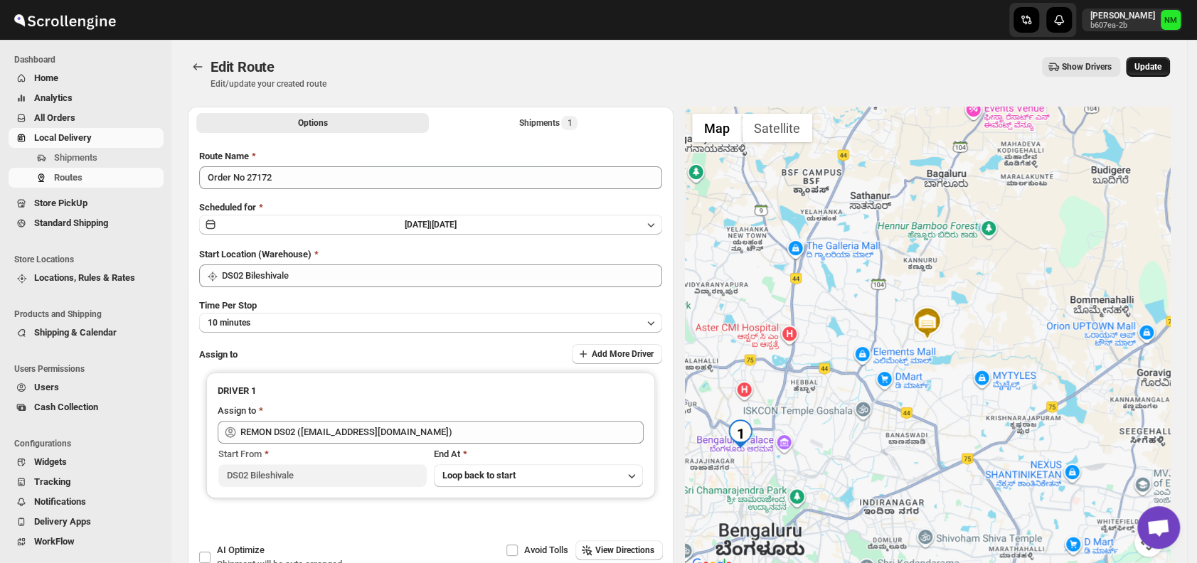
click at [1150, 67] on span "Update" at bounding box center [1148, 66] width 27 height 11
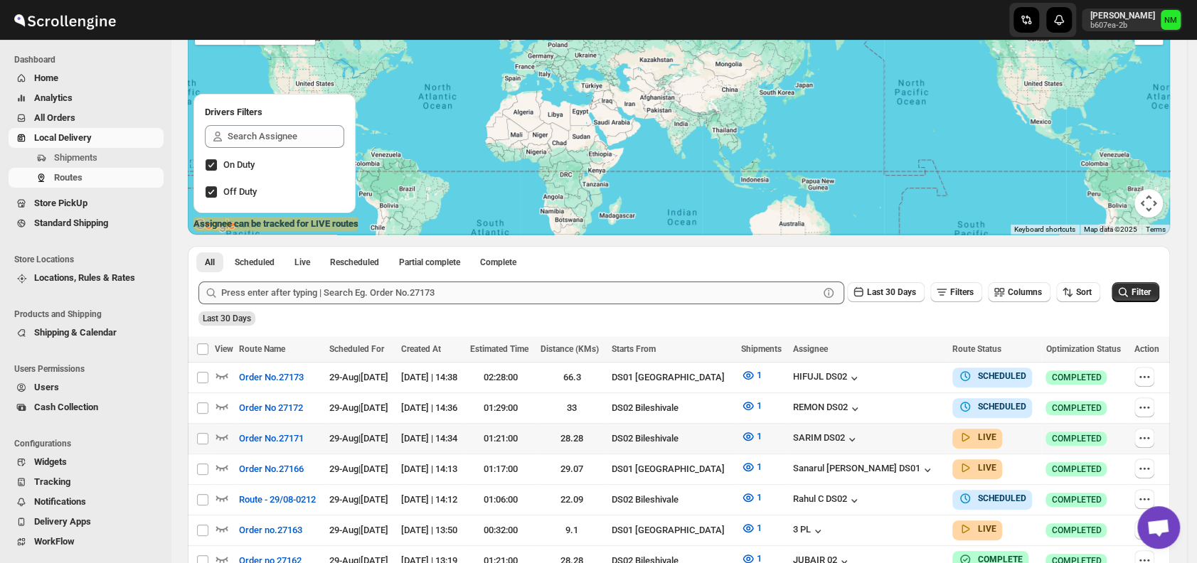
scroll to position [129, 0]
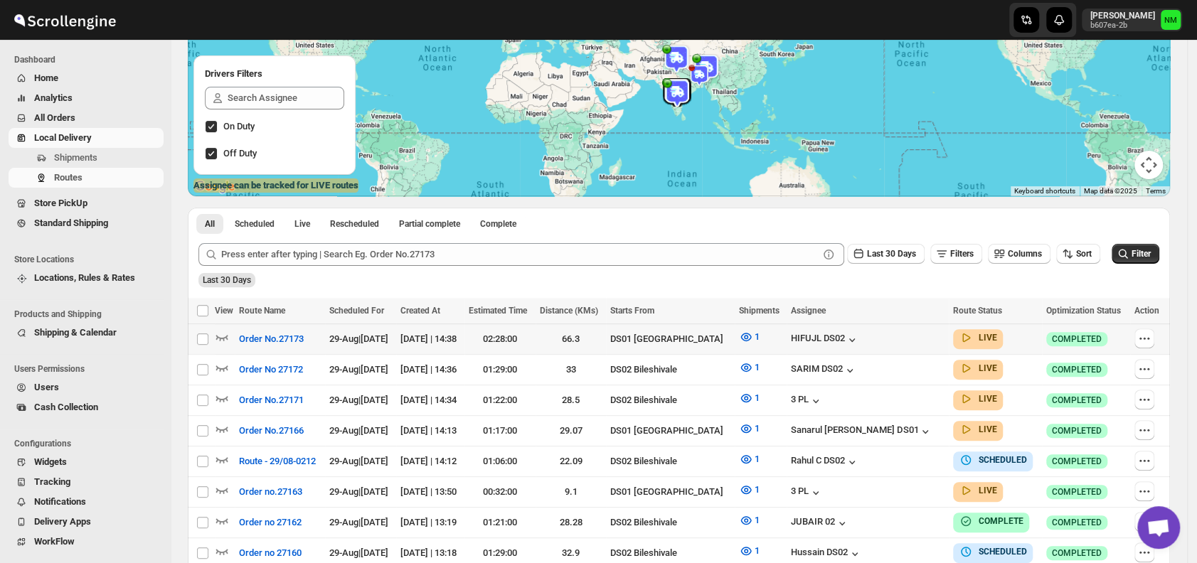
scroll to position [169, 0]
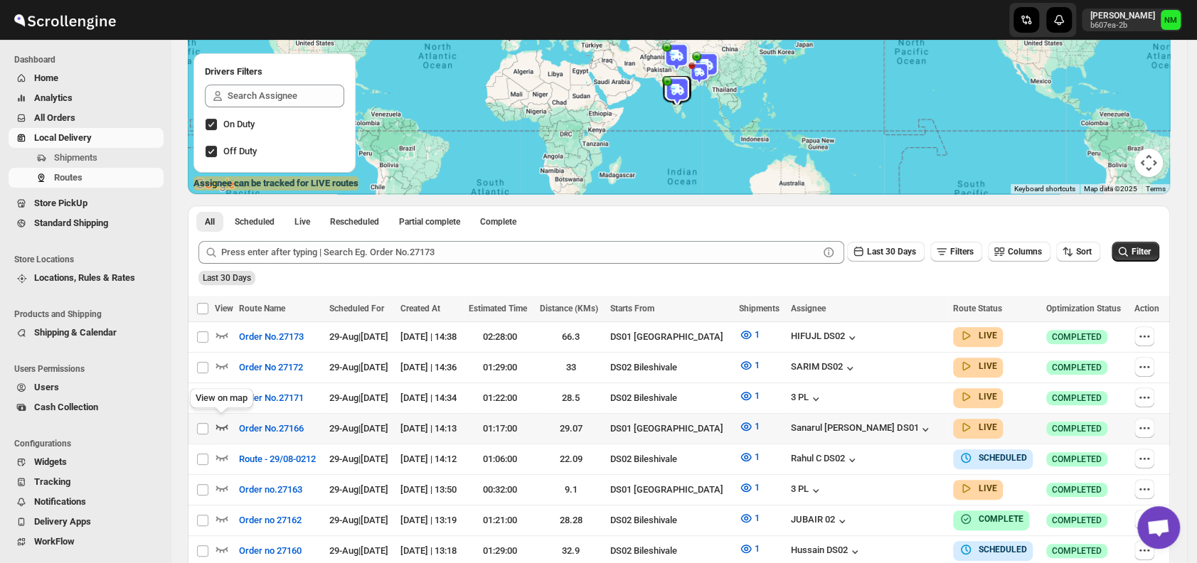
click at [221, 422] on icon "button" at bounding box center [222, 427] width 14 height 14
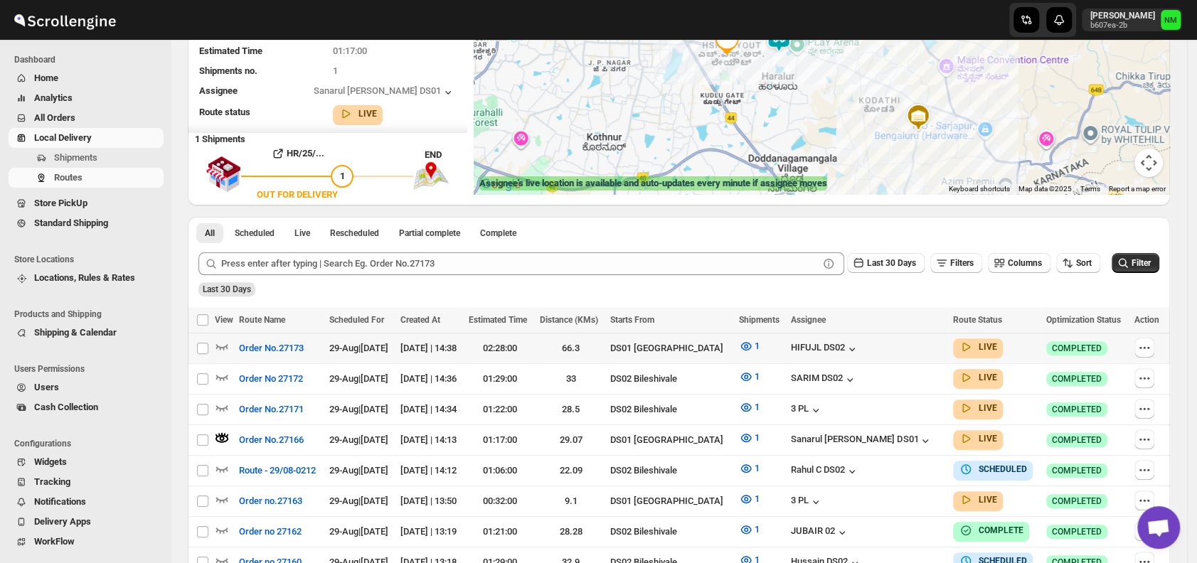
scroll to position [0, 0]
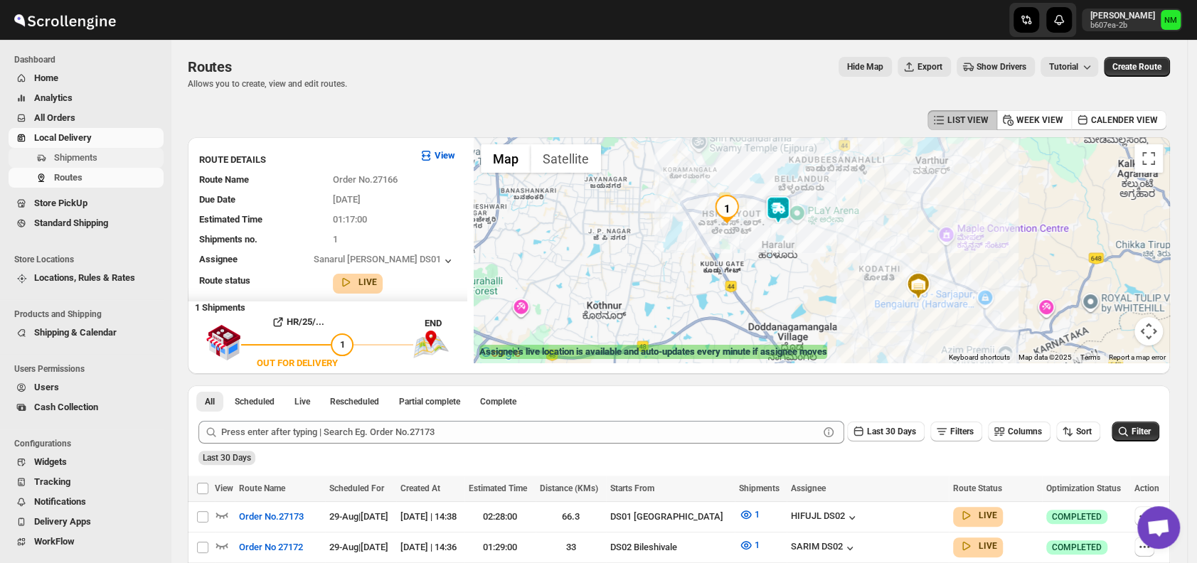
click at [80, 154] on span "Shipments" at bounding box center [75, 157] width 43 height 11
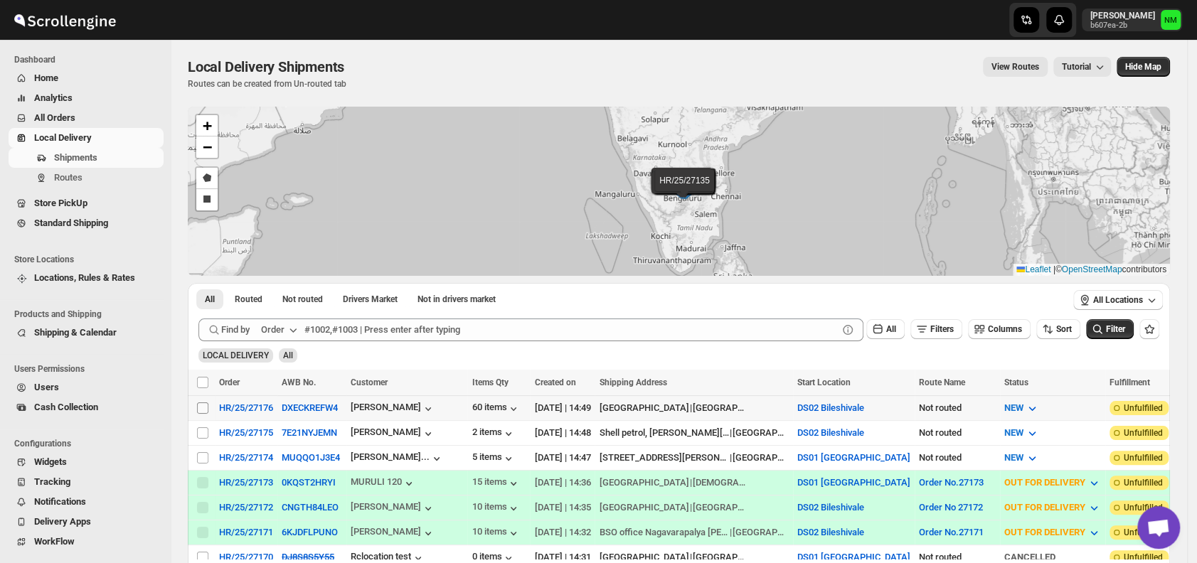
click at [202, 408] on input "Select shipment" at bounding box center [202, 408] width 11 height 11
checkbox input "true"
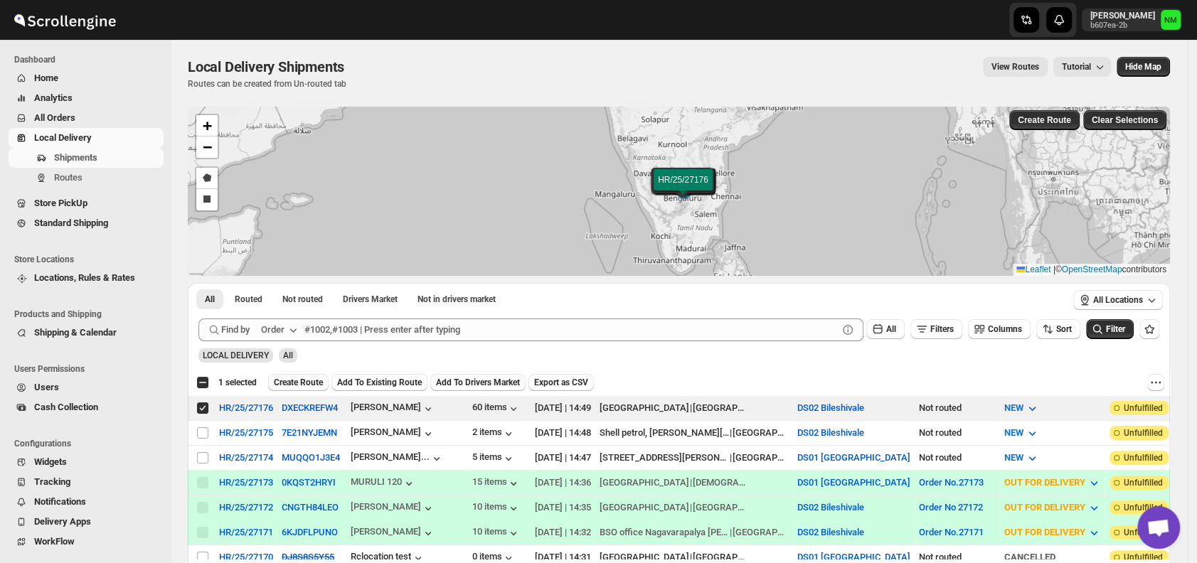
click at [292, 383] on span "Create Route" at bounding box center [298, 382] width 49 height 11
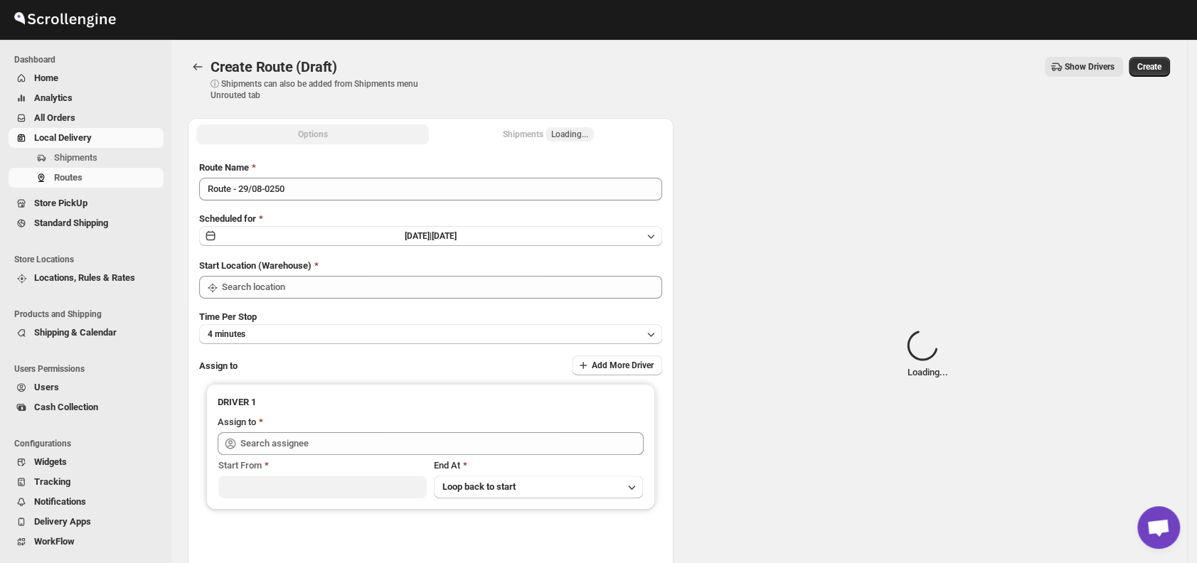
type input "DS02 Bileshivale"
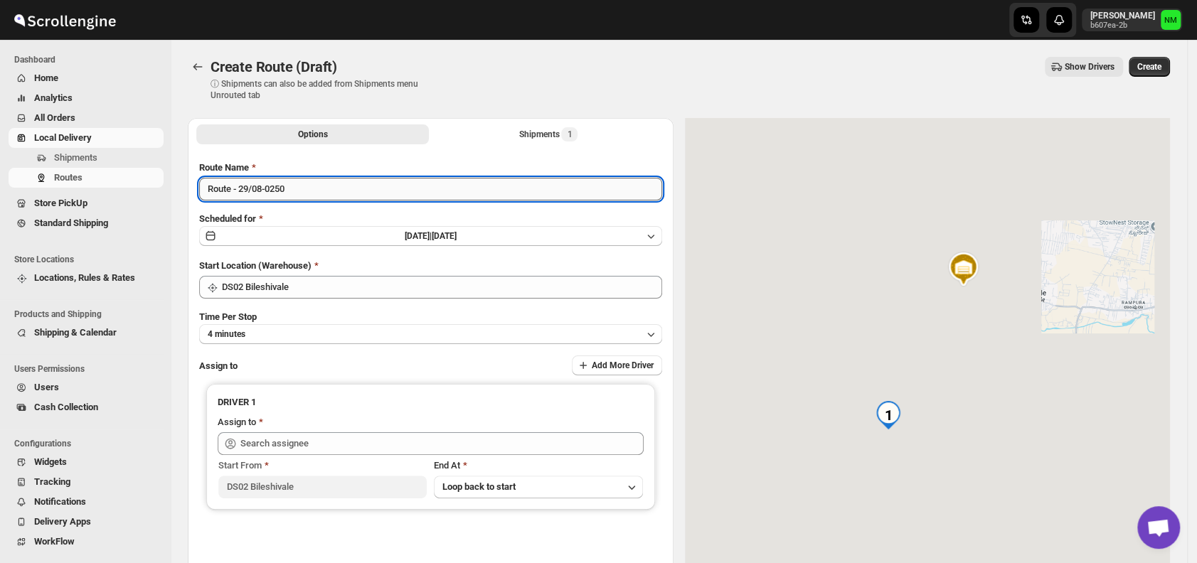
click at [327, 189] on input "Route - 29/08-0250" at bounding box center [430, 189] width 463 height 23
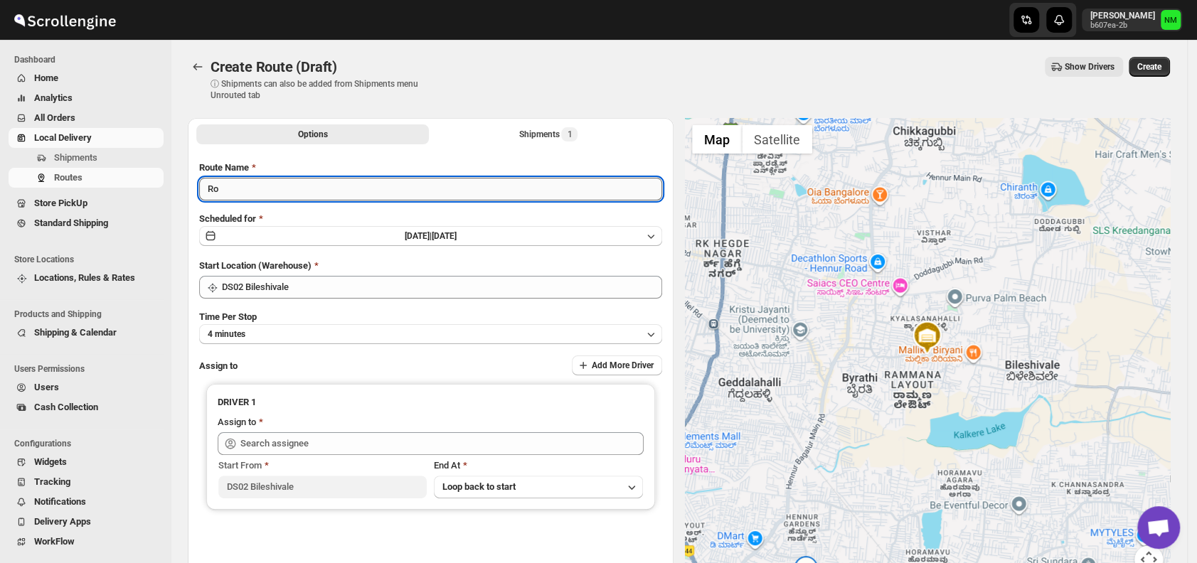
type input "R"
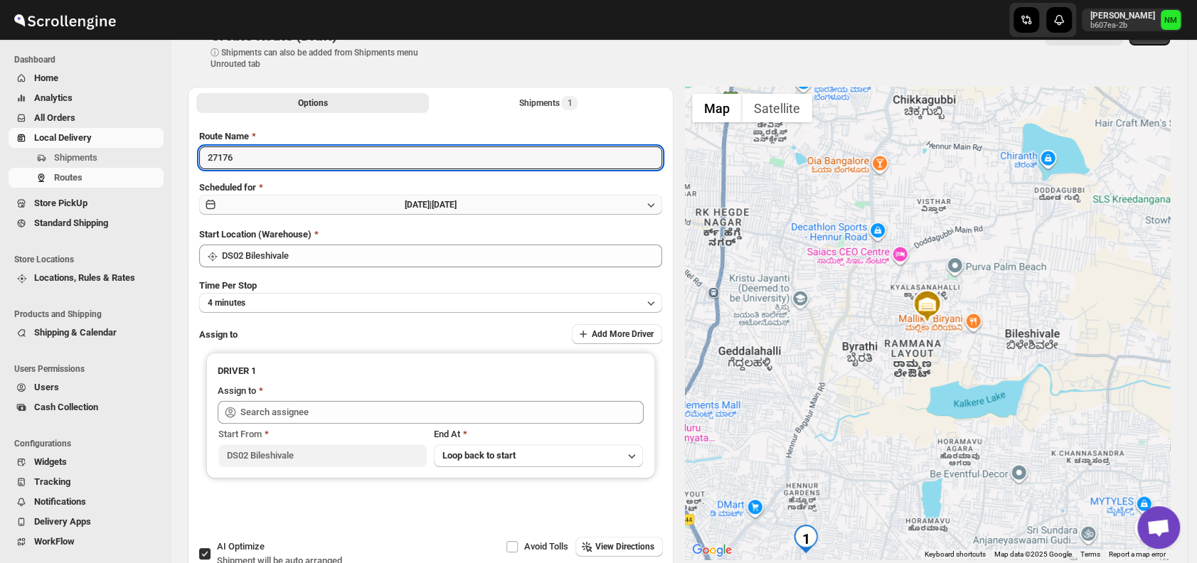
scroll to position [38, 0]
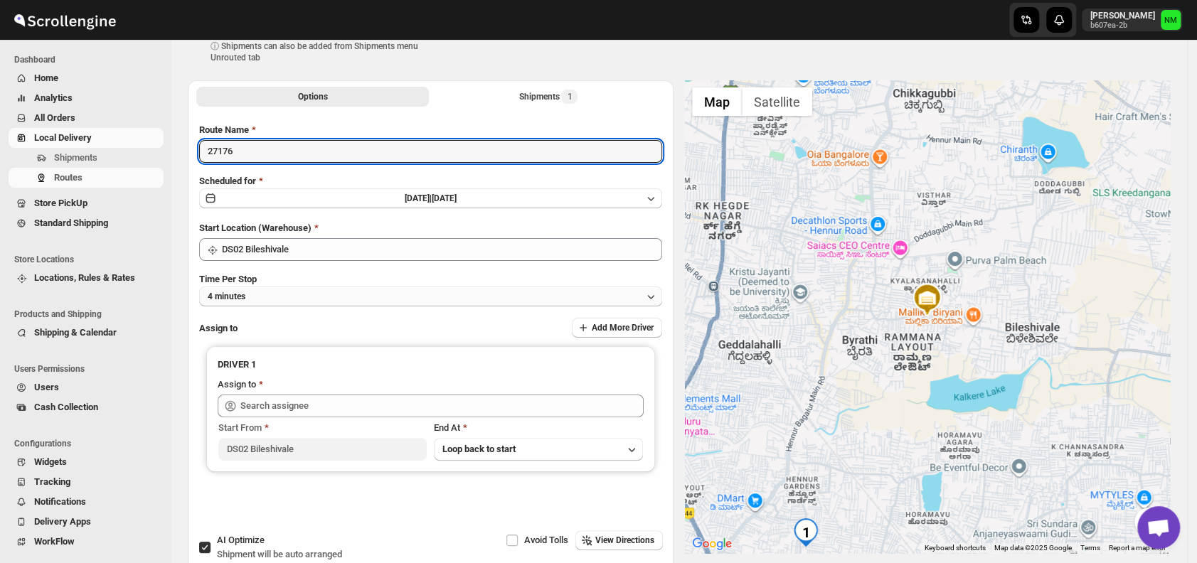
type input "27176"
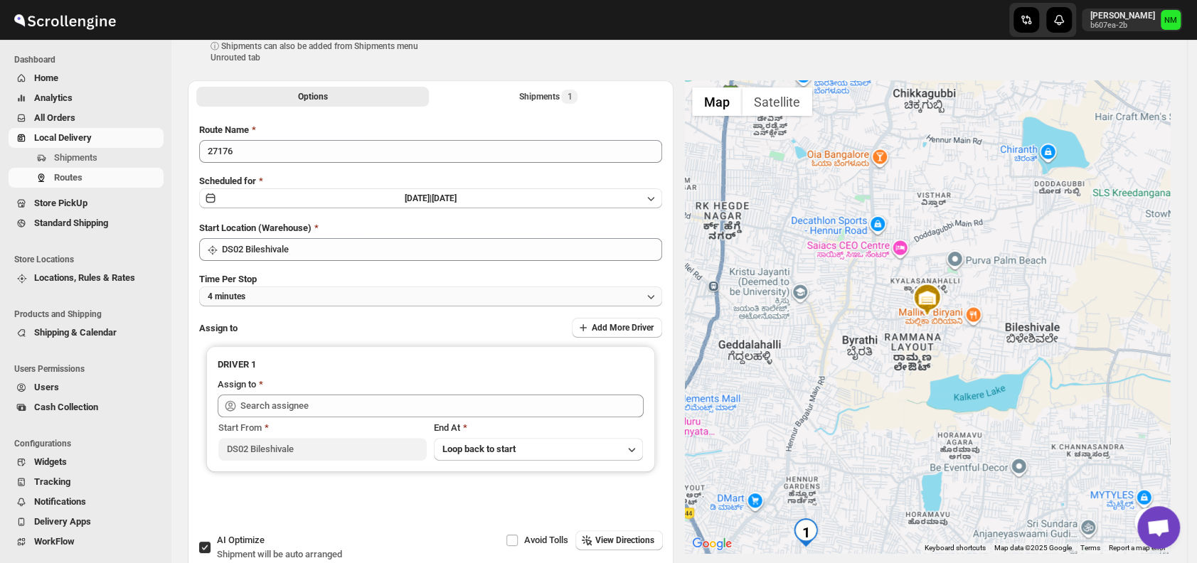
click at [259, 301] on button "4 minutes" at bounding box center [430, 297] width 463 height 20
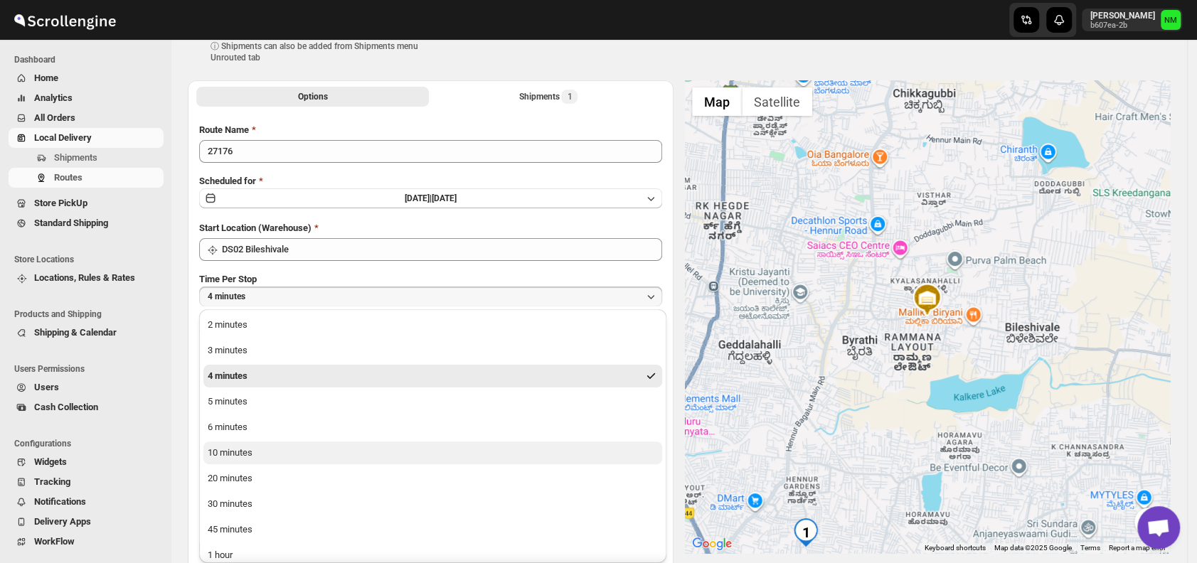
click at [226, 460] on button "10 minutes" at bounding box center [432, 453] width 459 height 23
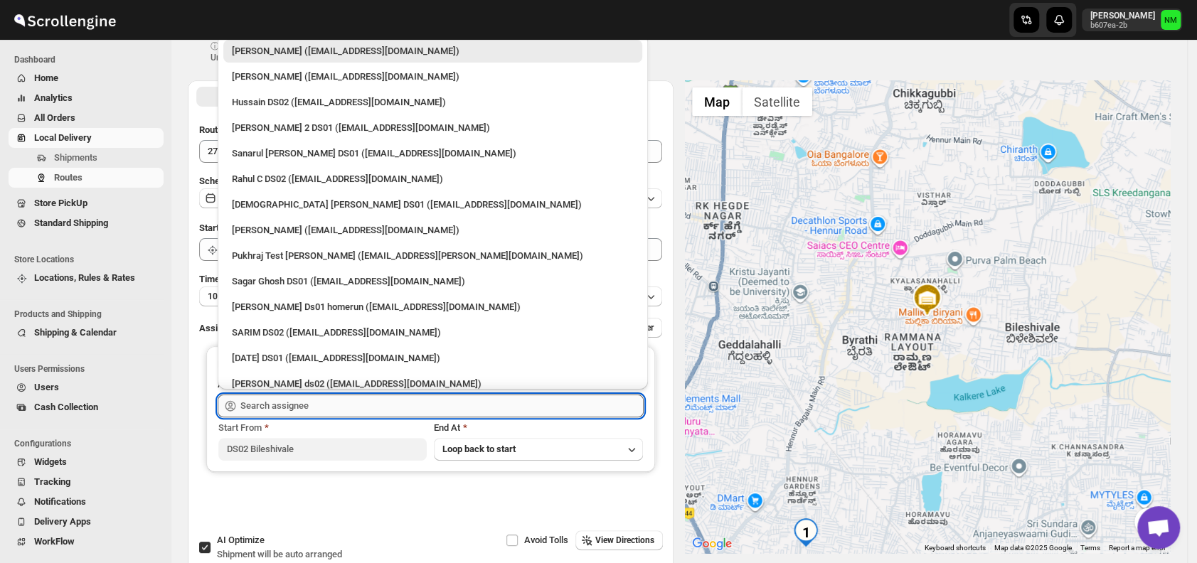
click at [317, 408] on input "text" at bounding box center [441, 406] width 403 height 23
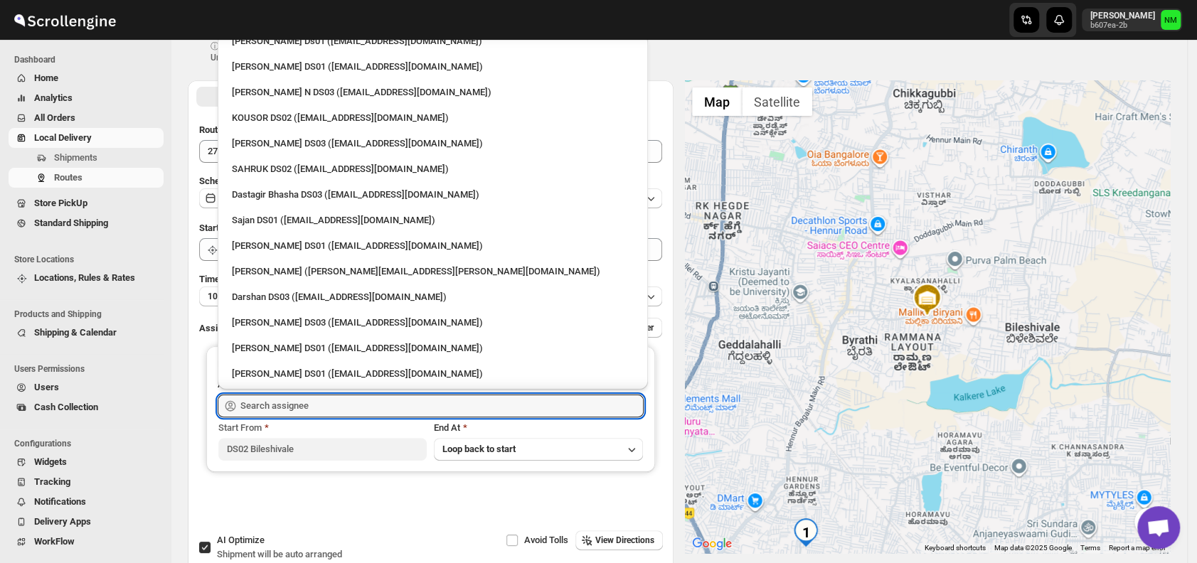
scroll to position [926, 0]
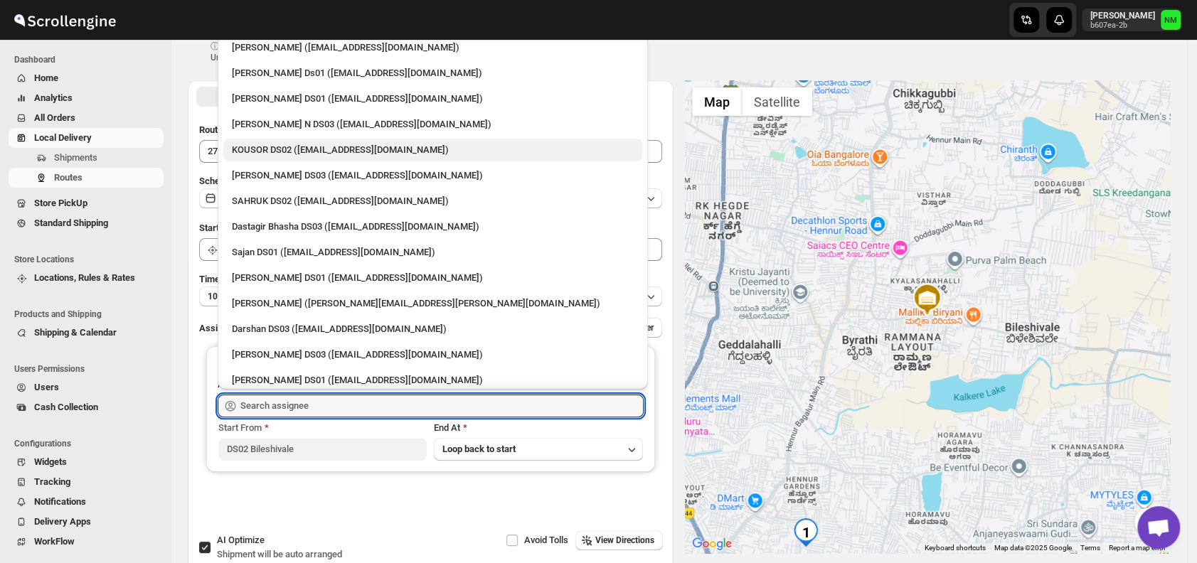
click at [271, 154] on div "KOUSOR DS02 ([EMAIL_ADDRESS][DOMAIN_NAME])" at bounding box center [433, 150] width 402 height 14
type input "KOUSOR DS02 ([EMAIL_ADDRESS][DOMAIN_NAME])"
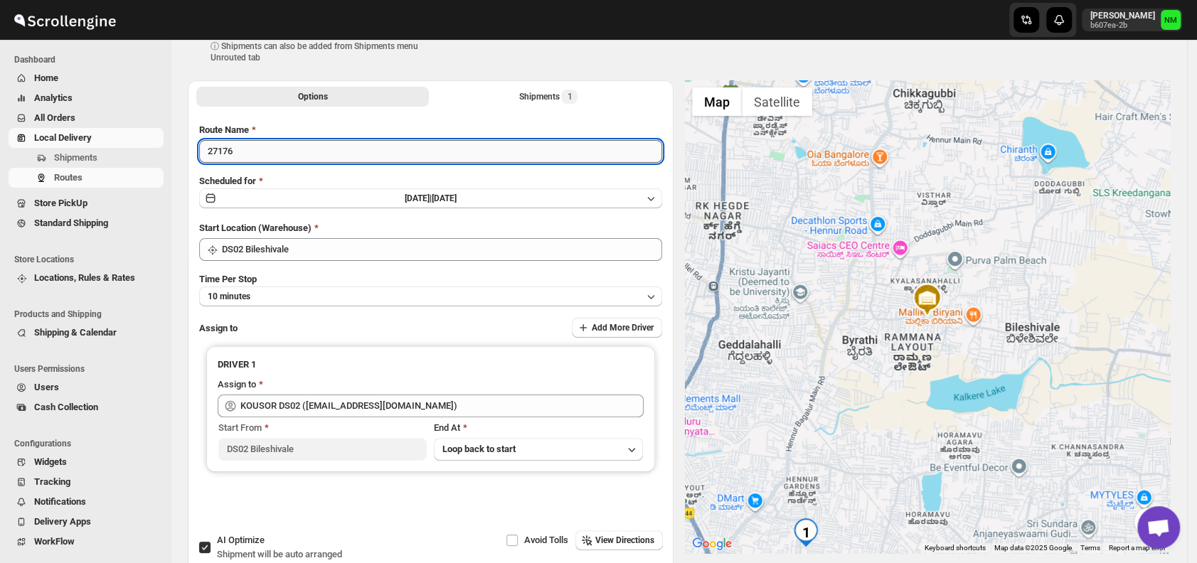
click at [206, 152] on input "27176" at bounding box center [430, 151] width 463 height 23
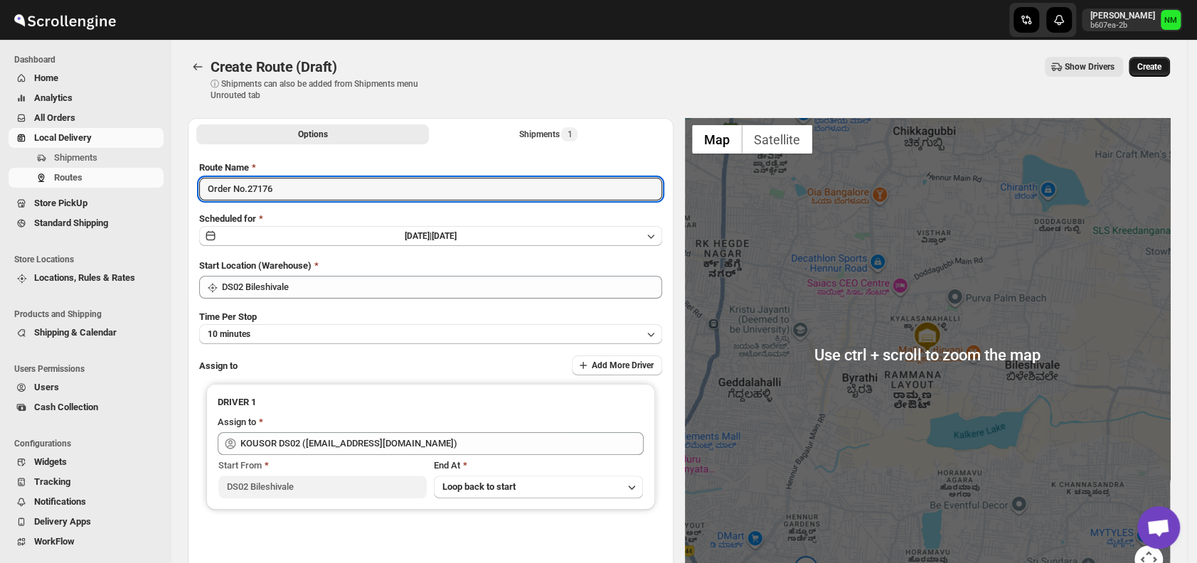
type input "Order No.27176"
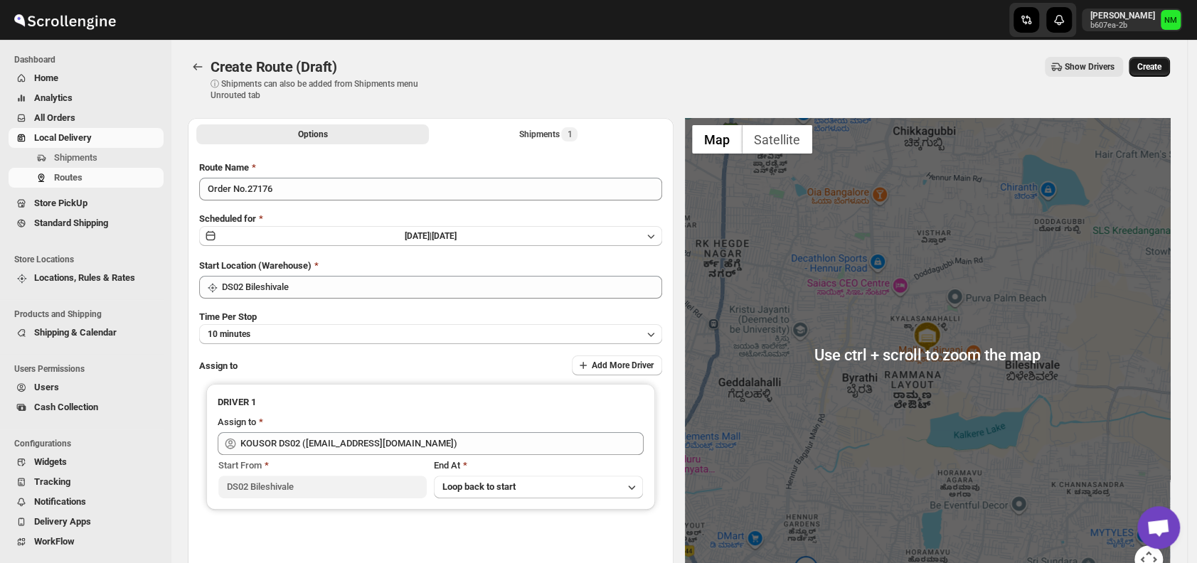
click at [1155, 74] on button "Create" at bounding box center [1149, 67] width 41 height 20
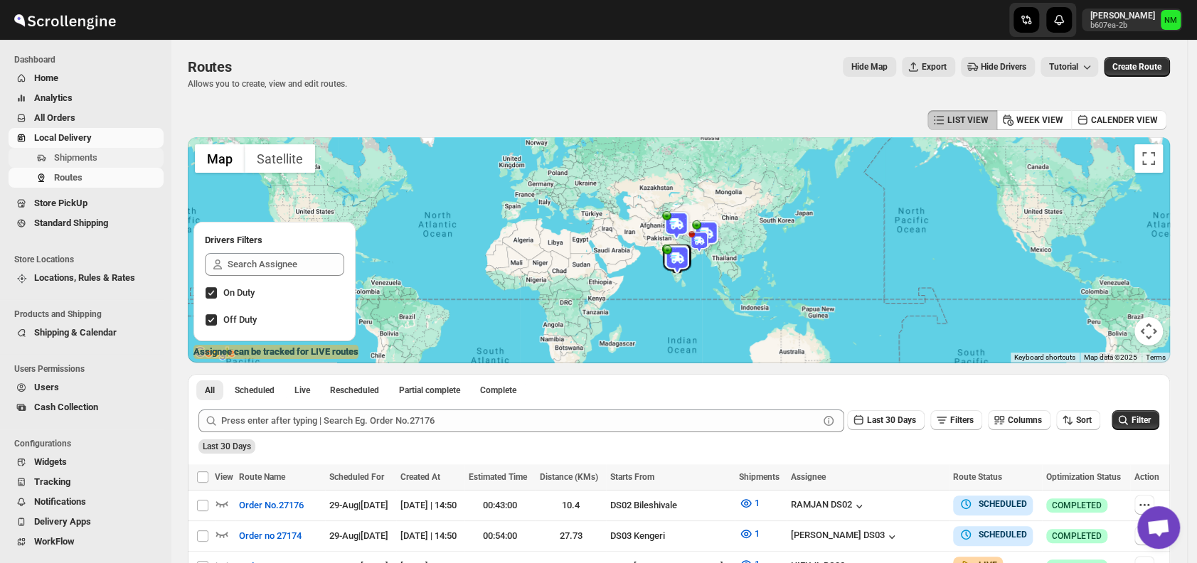
click at [70, 163] on span "Shipments" at bounding box center [75, 157] width 43 height 11
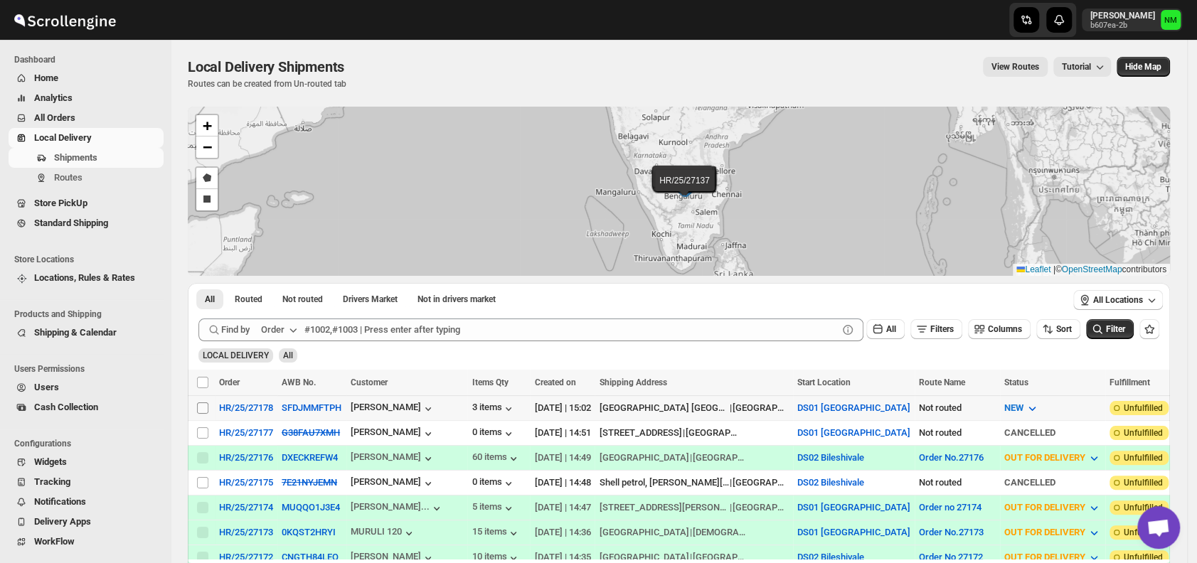
click at [199, 404] on input "Select shipment" at bounding box center [202, 408] width 11 height 11
checkbox input "true"
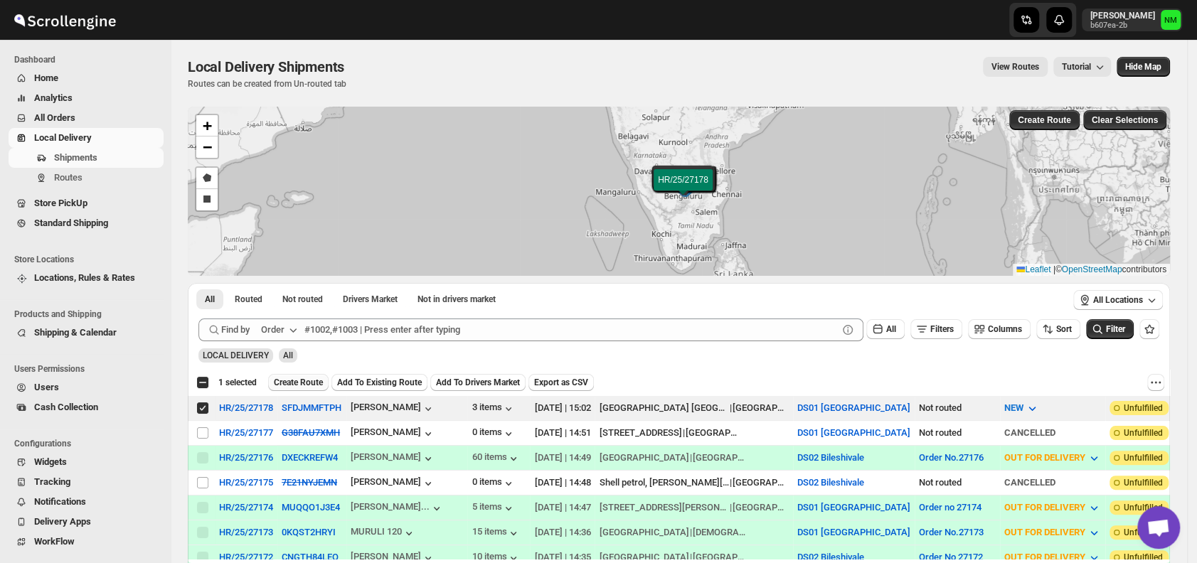
click at [297, 378] on span "Create Route" at bounding box center [298, 382] width 49 height 11
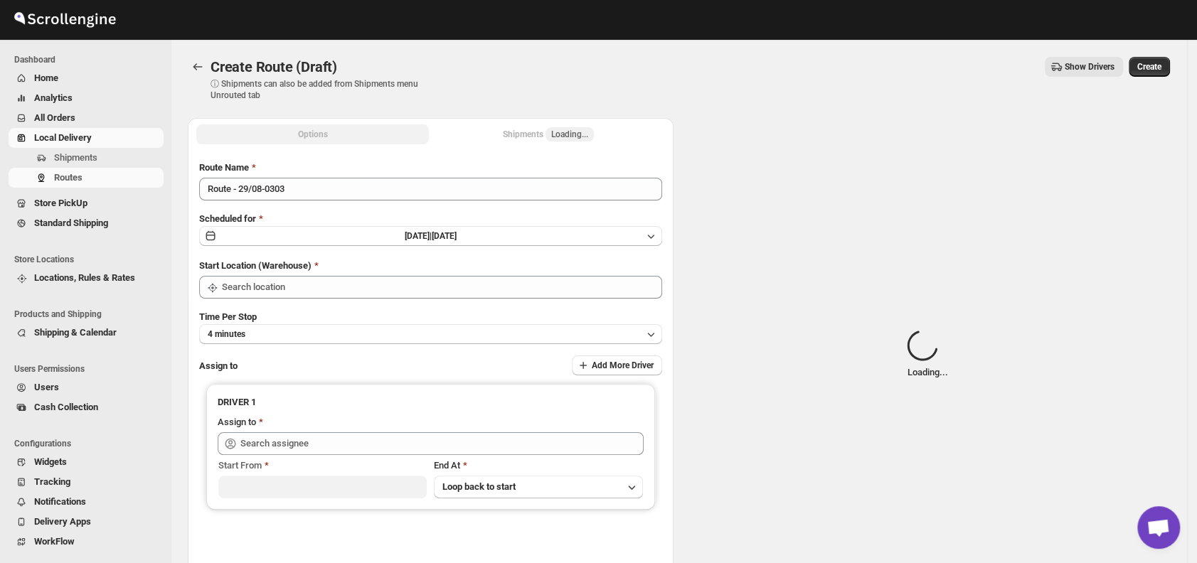
type input "DS01 [GEOGRAPHIC_DATA]"
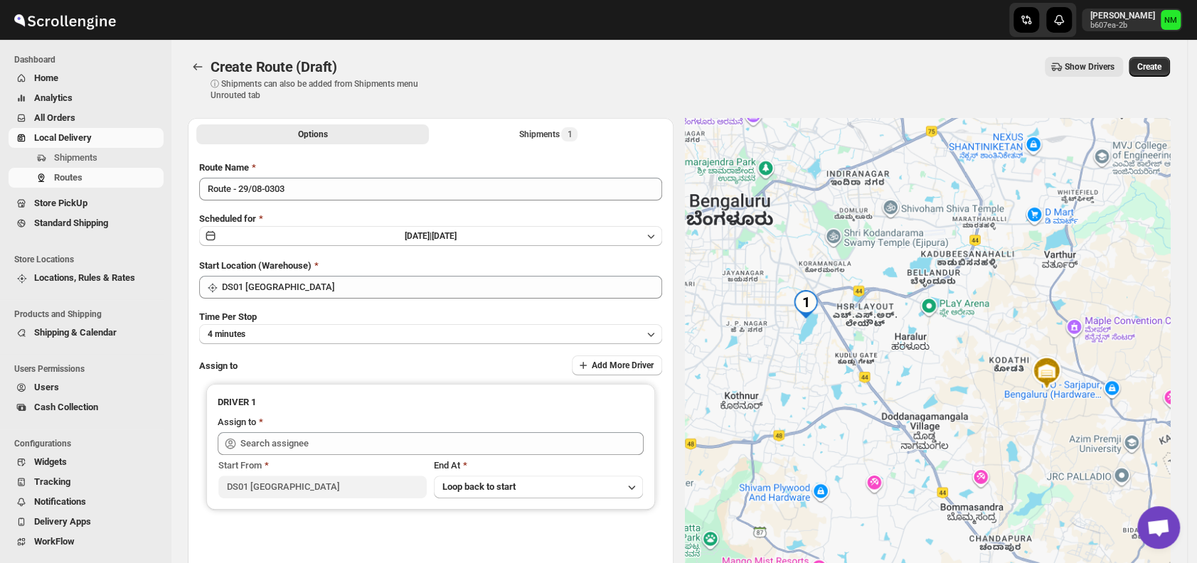
click at [321, 203] on div "Route Name Route - 29/08-0303 Scheduled for [DATE] | [DATE] Start Location (War…" at bounding box center [430, 362] width 463 height 402
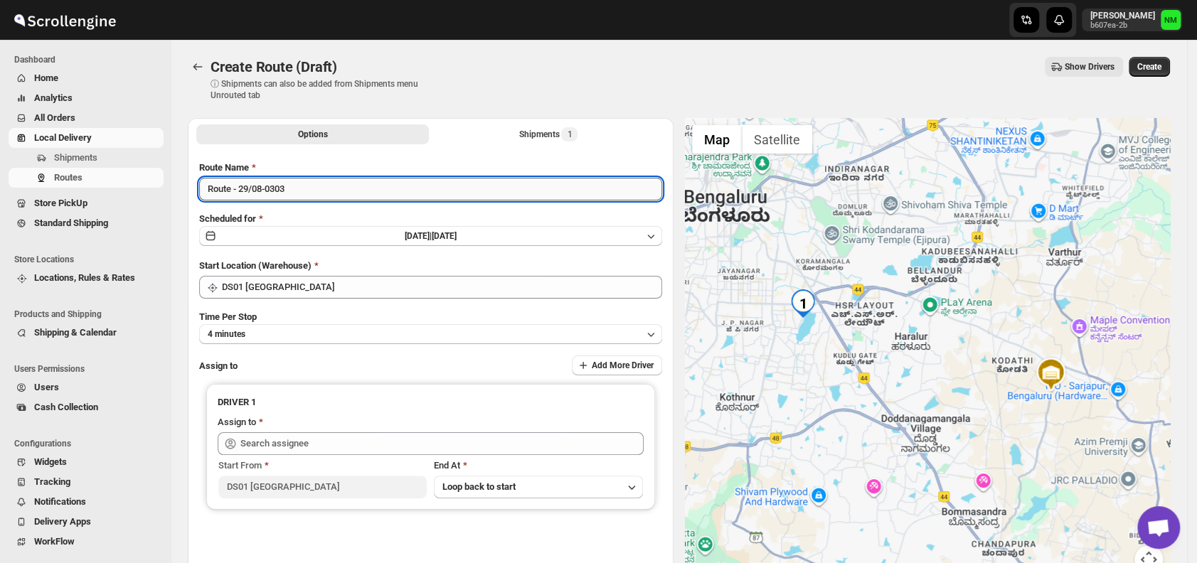
click at [309, 185] on input "Route - 29/08-0303" at bounding box center [430, 189] width 463 height 23
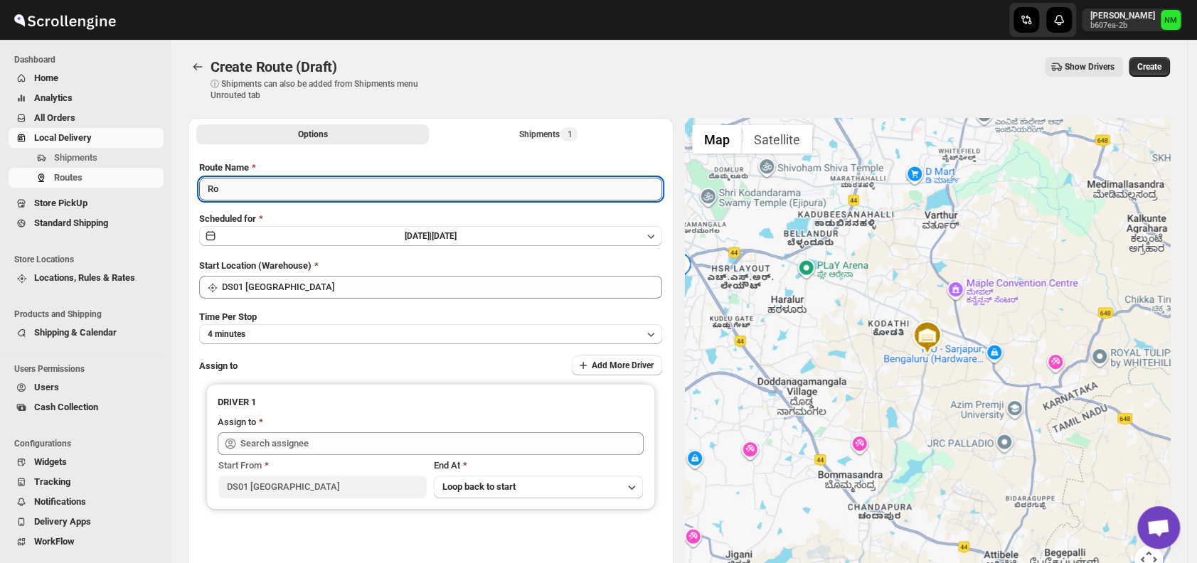
type input "R"
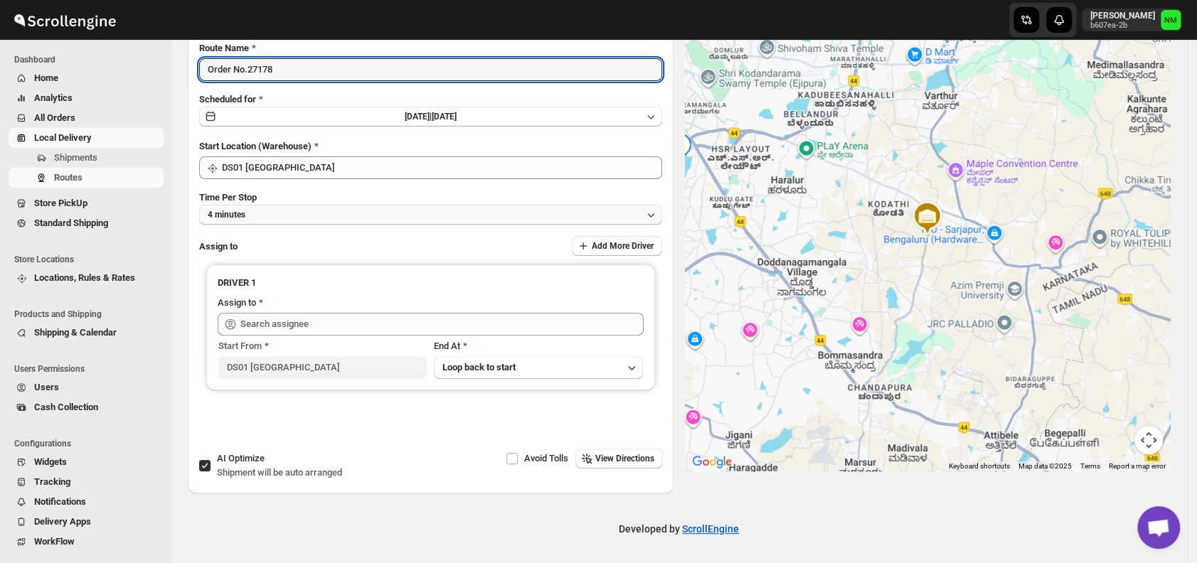
type input "Order No.27178"
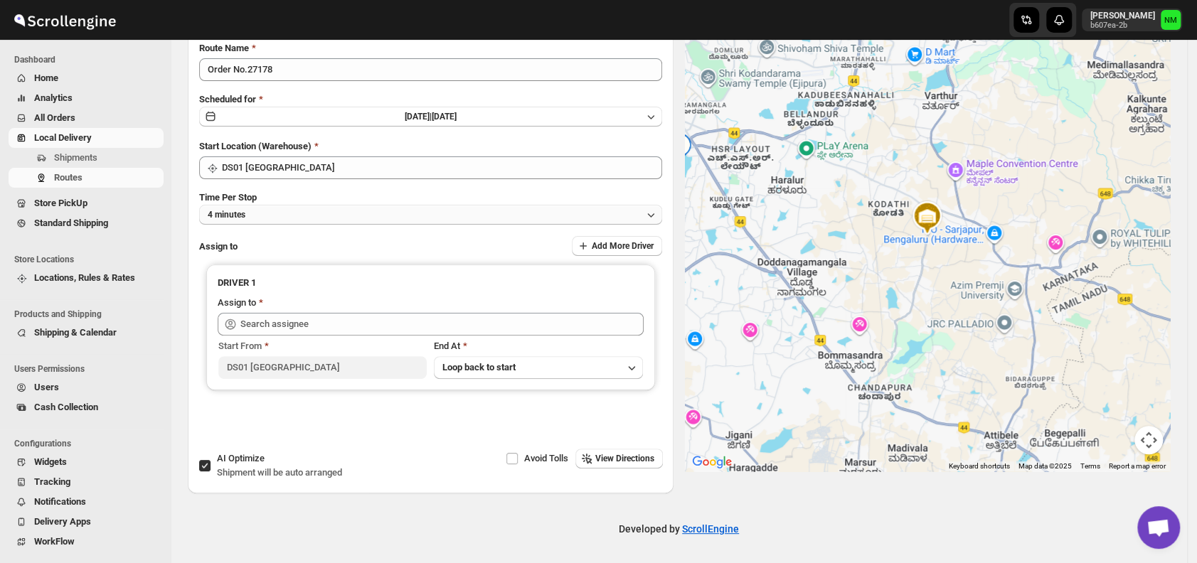
click at [296, 211] on button "4 minutes" at bounding box center [430, 215] width 463 height 20
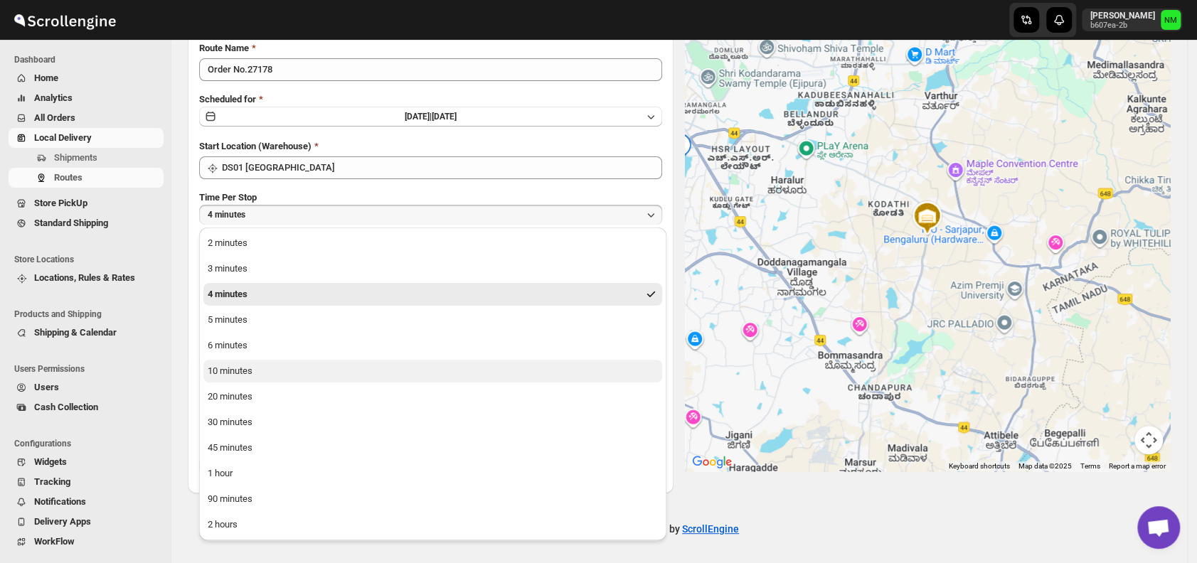
click at [261, 370] on button "10 minutes" at bounding box center [432, 371] width 459 height 23
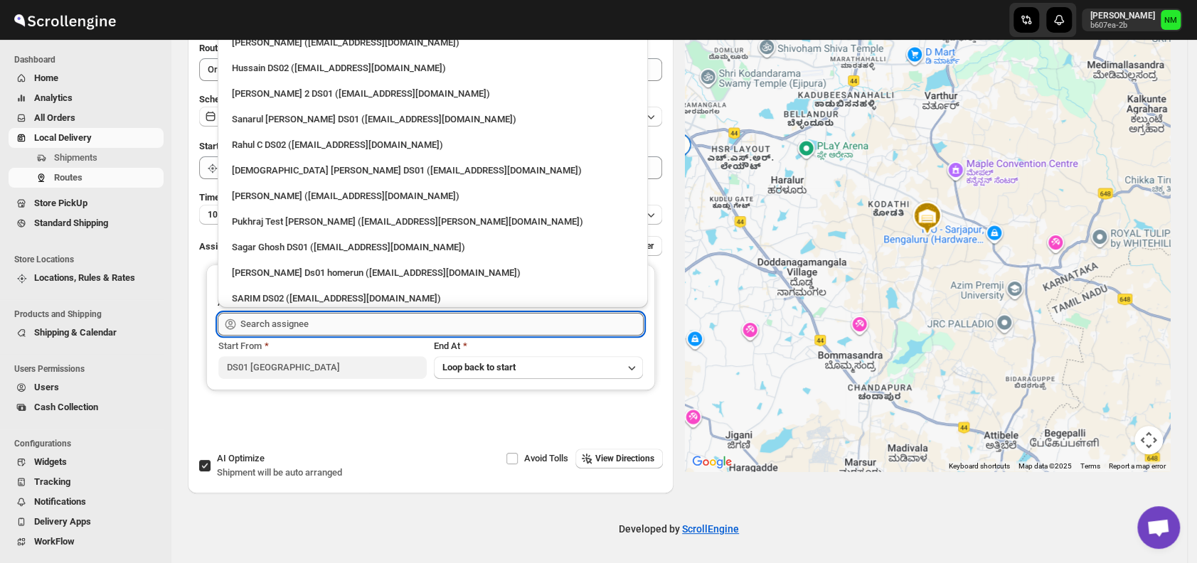
click at [332, 317] on input "text" at bounding box center [441, 324] width 403 height 23
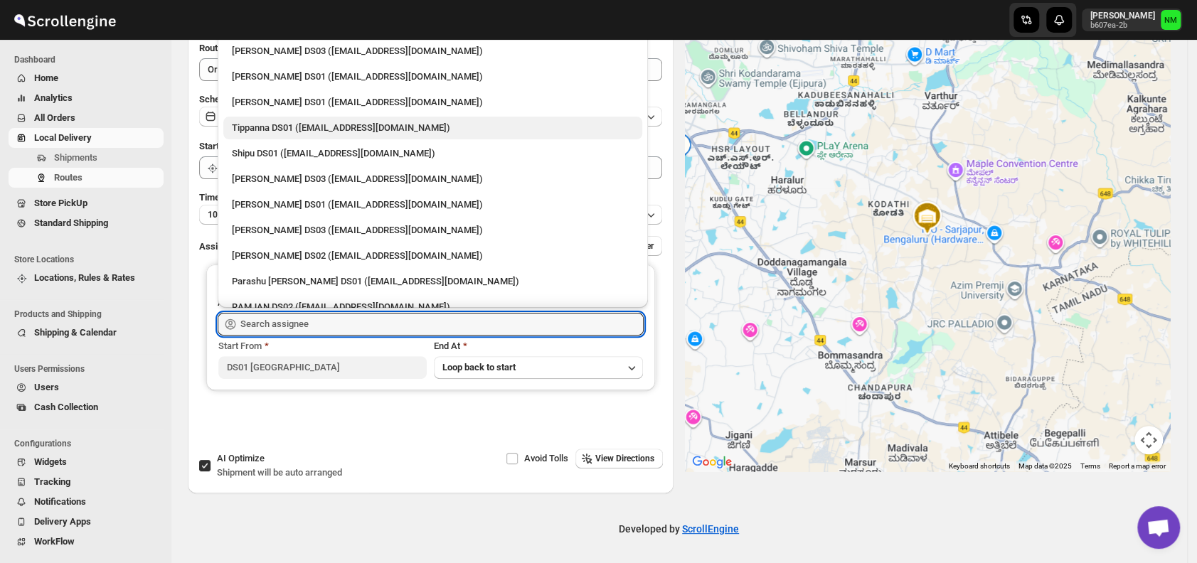
scroll to position [1194, 0]
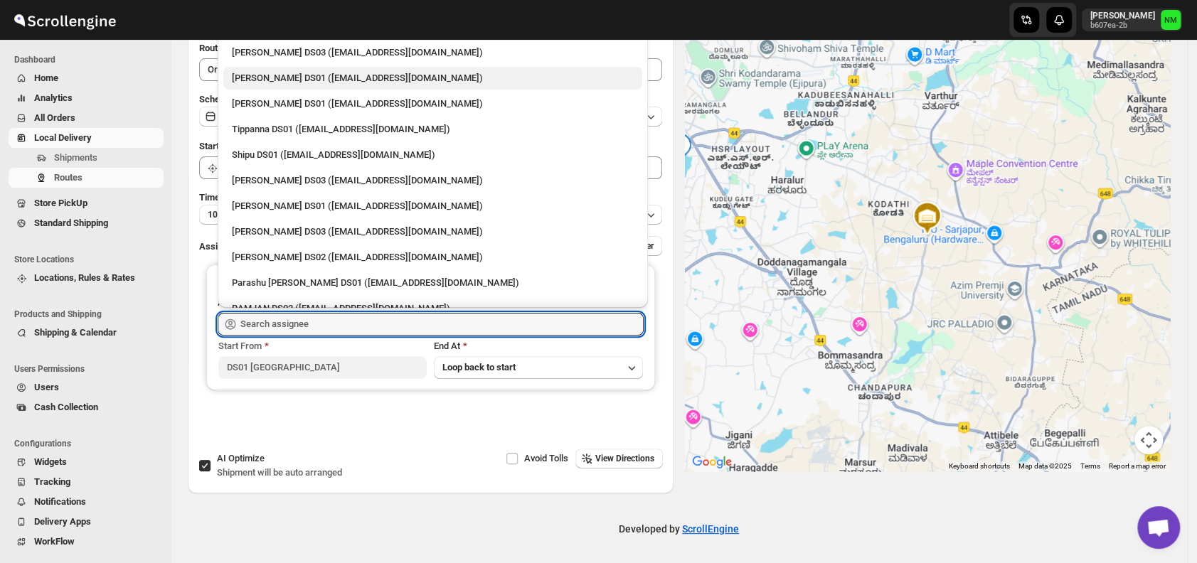
click at [275, 86] on div "[PERSON_NAME] DS01 ([EMAIL_ADDRESS][DOMAIN_NAME])" at bounding box center [432, 78] width 419 height 23
type input "[PERSON_NAME] DS01 ([EMAIL_ADDRESS][DOMAIN_NAME])"
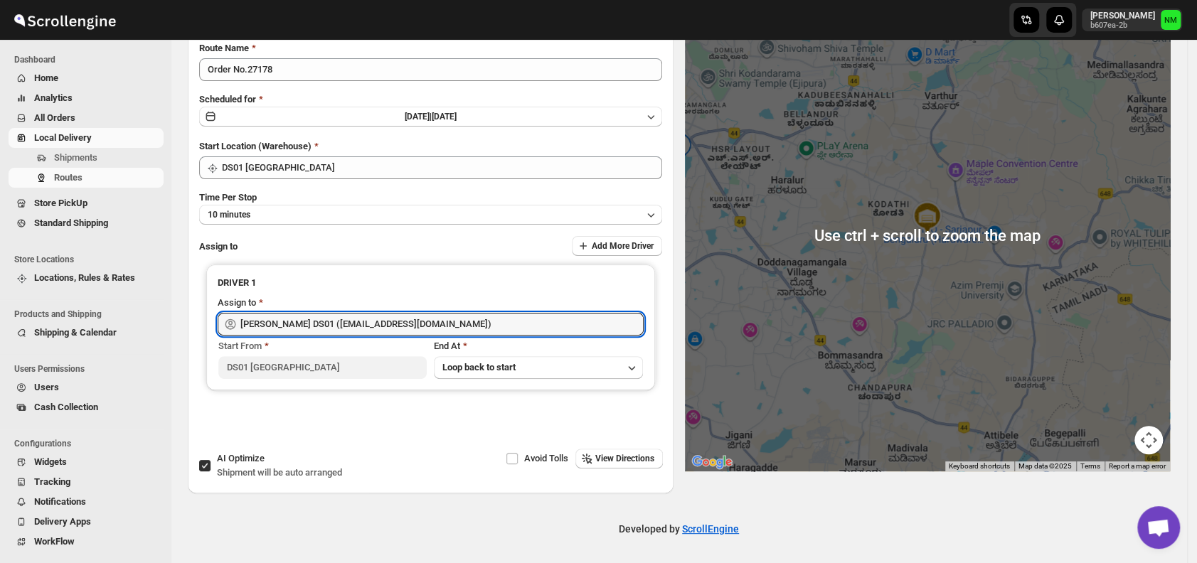
scroll to position [0, 0]
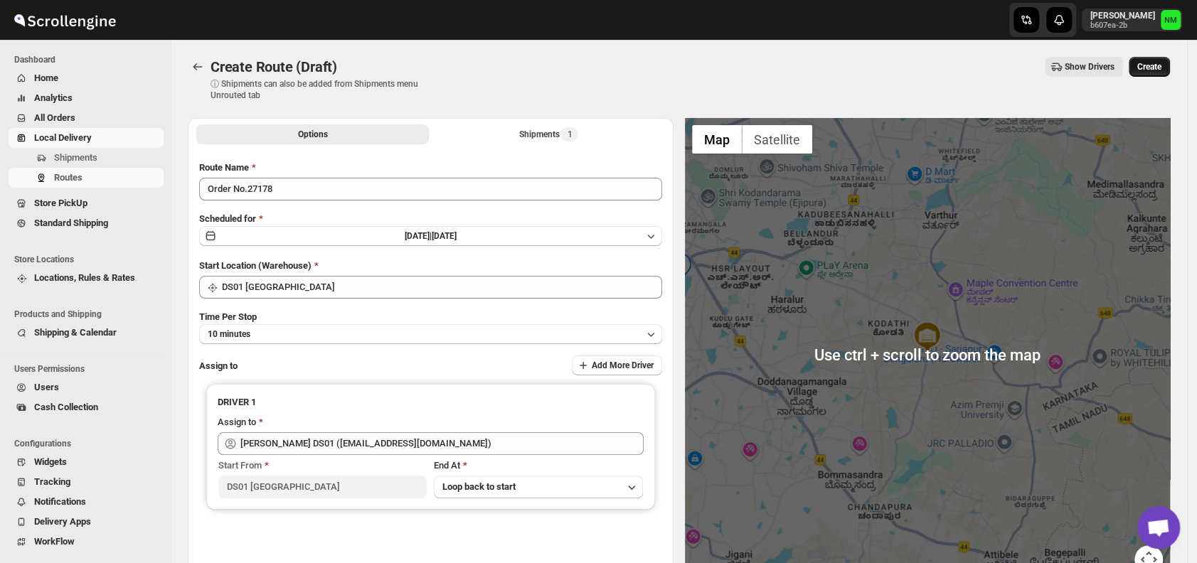
click at [1157, 60] on button "Create" at bounding box center [1149, 67] width 41 height 20
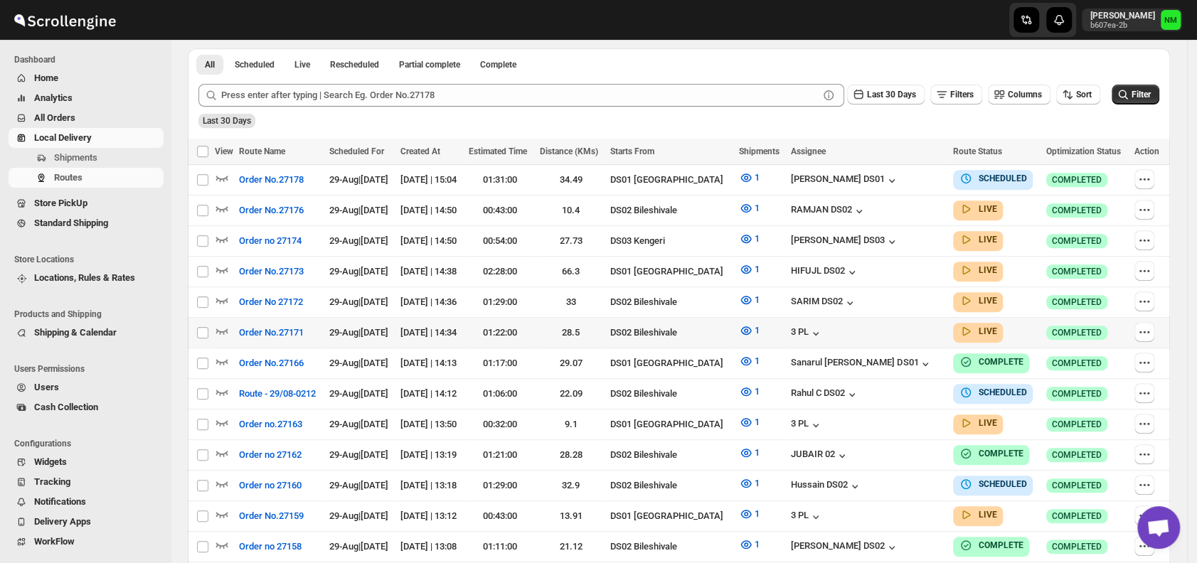
scroll to position [328, 0]
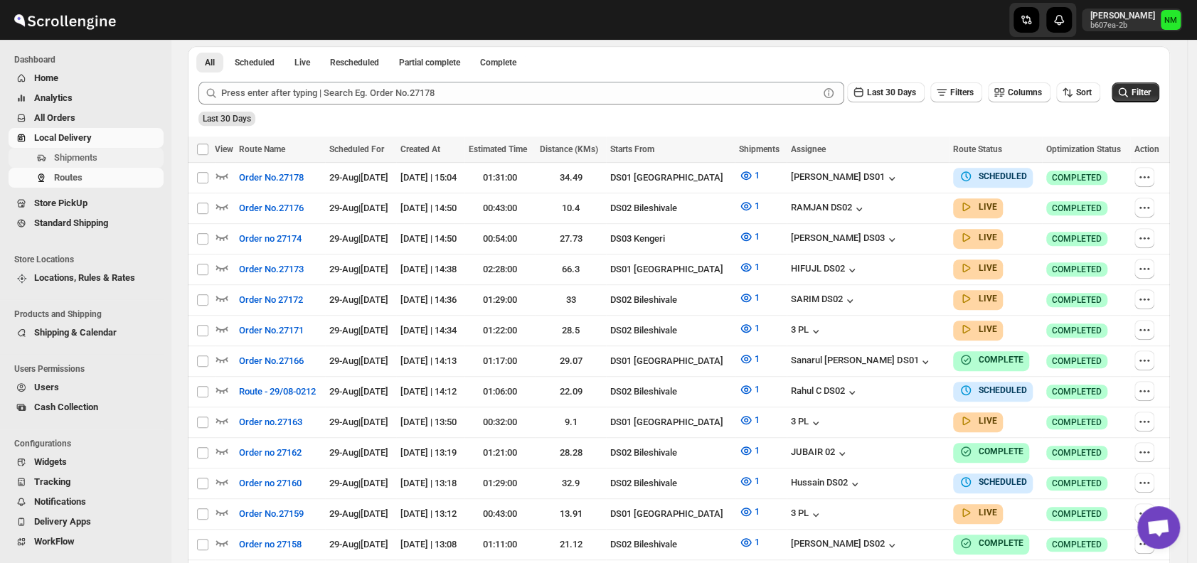
click at [107, 159] on span "Shipments" at bounding box center [107, 158] width 107 height 14
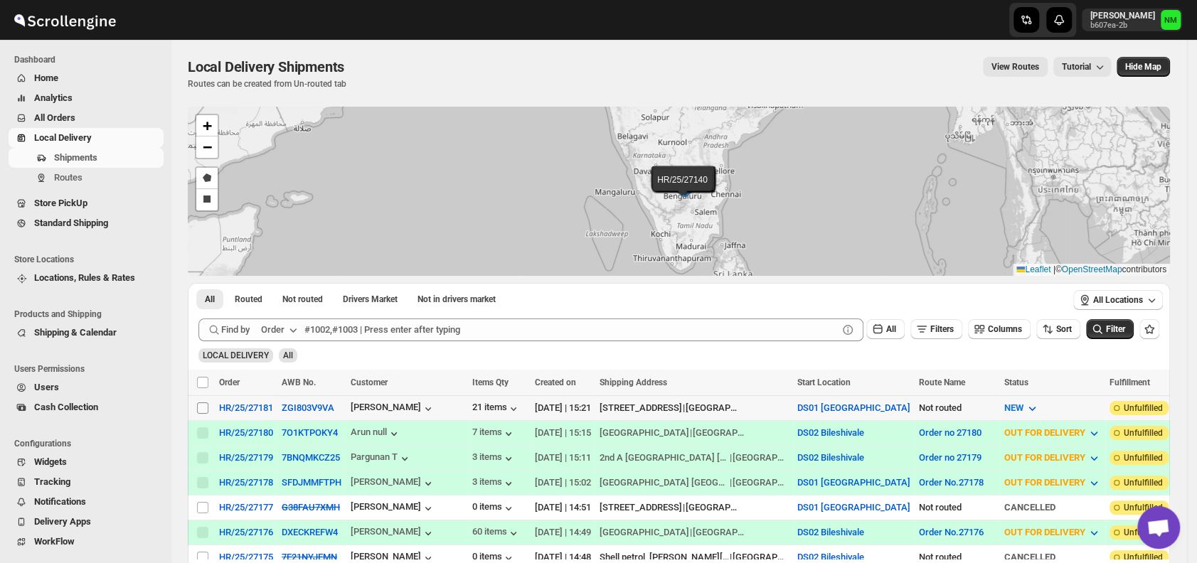
click at [206, 407] on input "Select shipment" at bounding box center [202, 408] width 11 height 11
checkbox input "true"
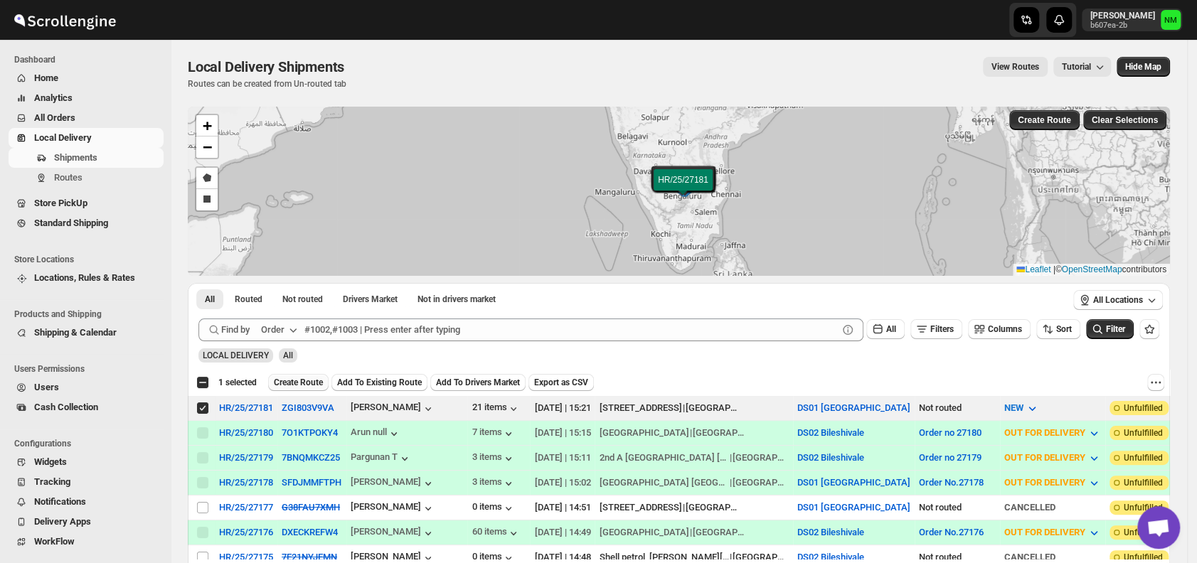
click at [285, 386] on span "Create Route" at bounding box center [298, 382] width 49 height 11
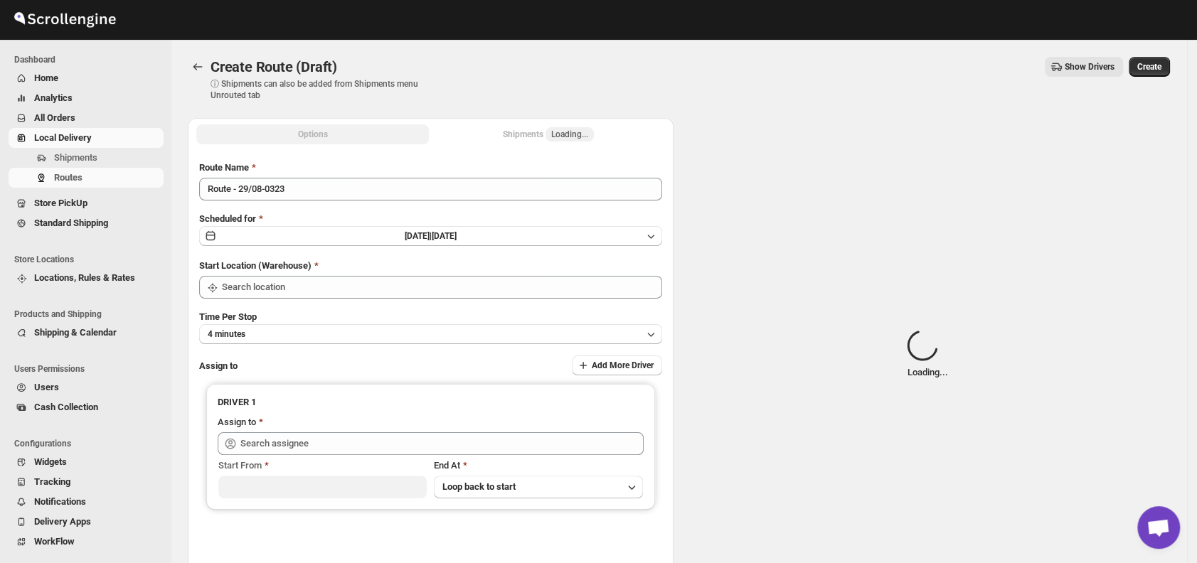
type input "DS01 [GEOGRAPHIC_DATA]"
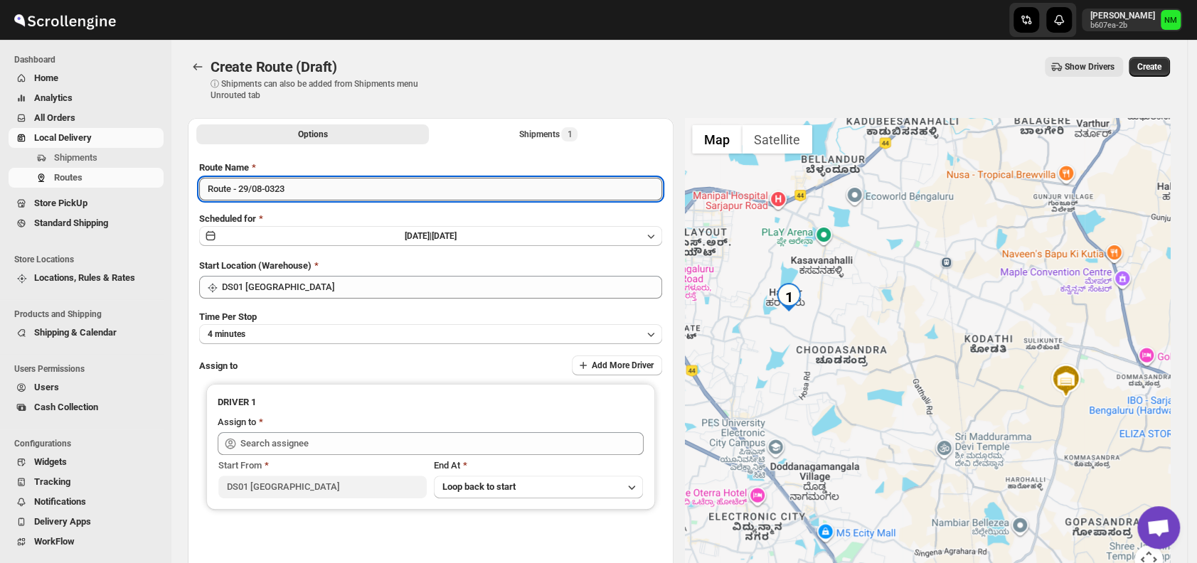
click at [327, 195] on input "Route - 29/08-0323" at bounding box center [430, 189] width 463 height 23
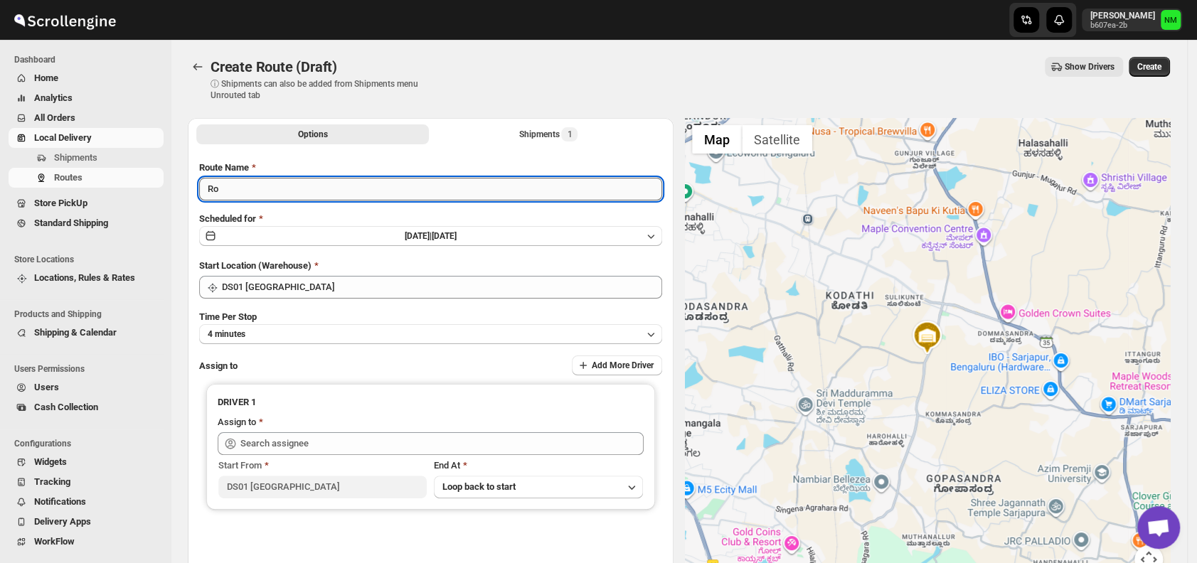
type input "R"
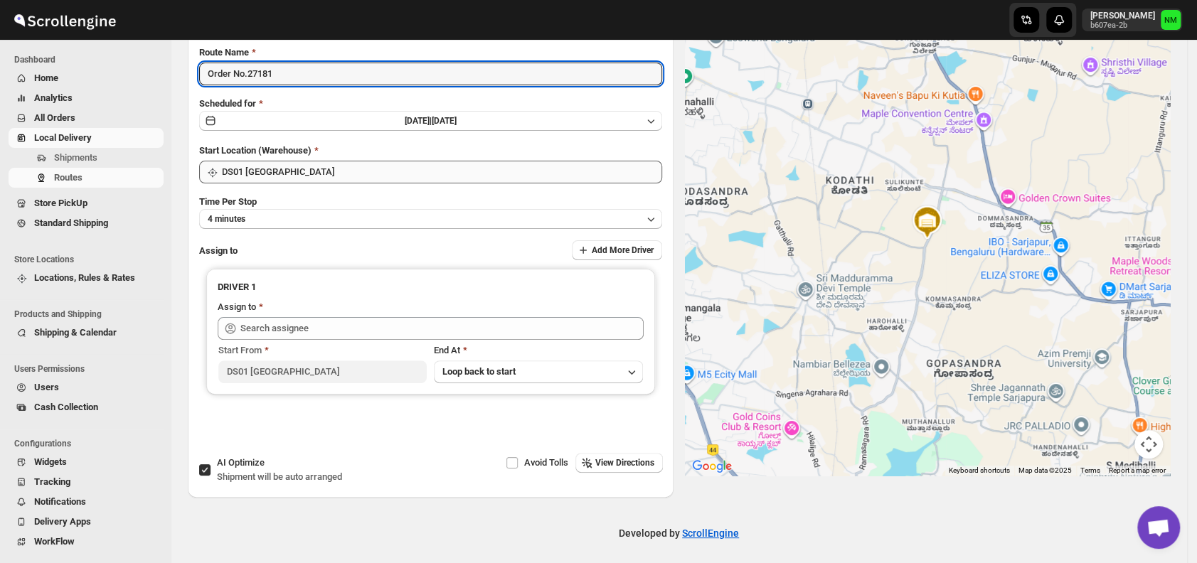
scroll to position [120, 0]
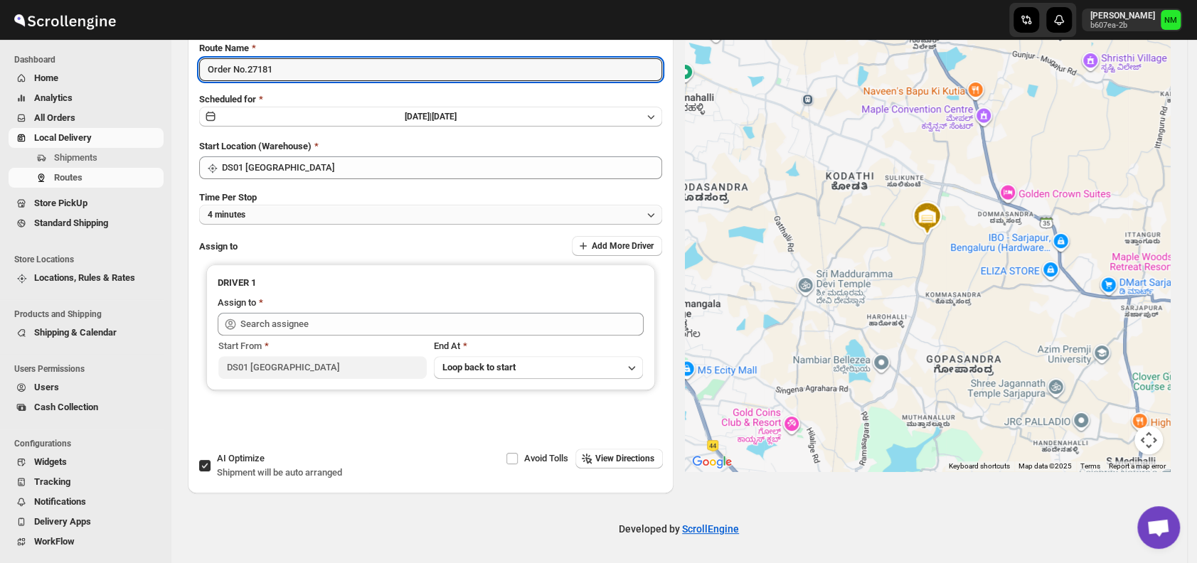
type input "Order No.27181"
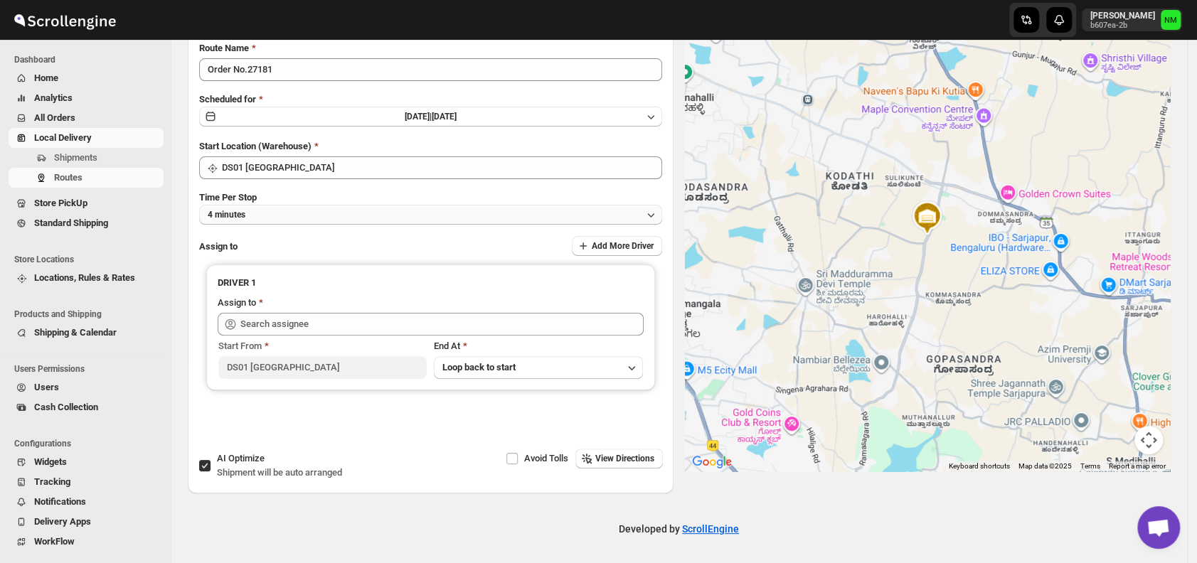
click at [261, 212] on button "4 minutes" at bounding box center [430, 215] width 463 height 20
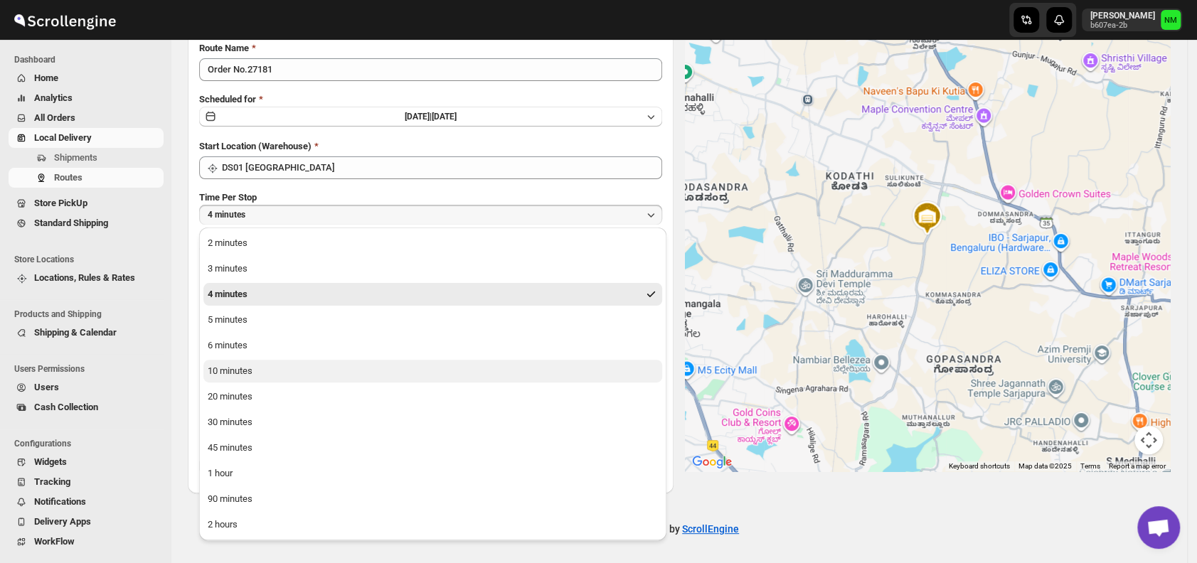
click at [274, 370] on button "10 minutes" at bounding box center [432, 371] width 459 height 23
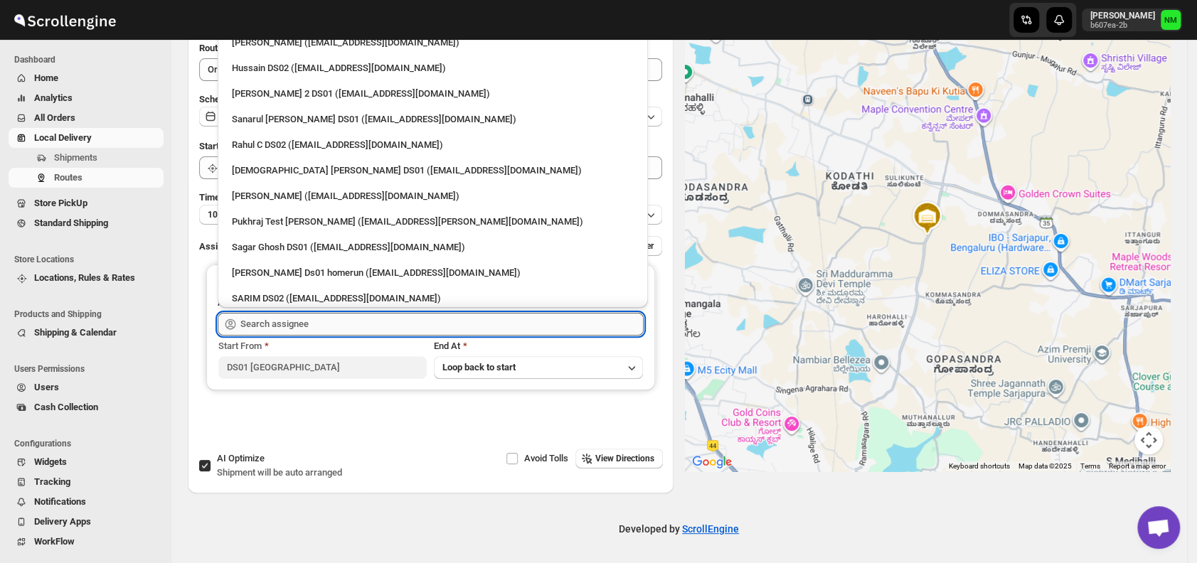
click at [333, 324] on input "text" at bounding box center [441, 324] width 403 height 23
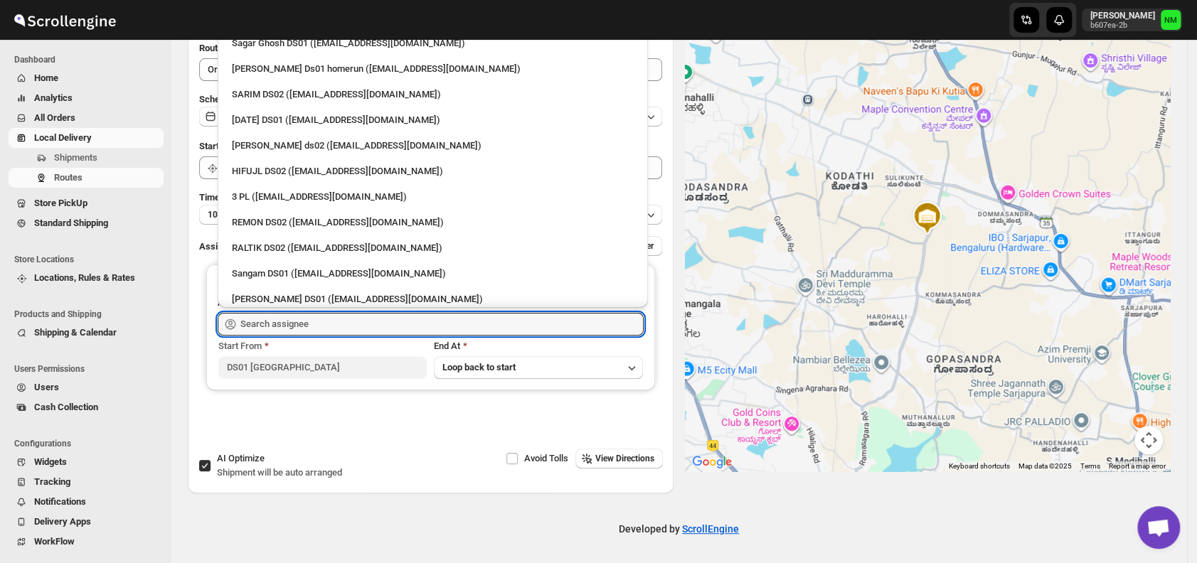
scroll to position [206, 0]
click at [259, 117] on div "[DATE] DS01 ([EMAIL_ADDRESS][DOMAIN_NAME])" at bounding box center [433, 118] width 402 height 14
type input "[DATE] DS01 ([EMAIL_ADDRESS][DOMAIN_NAME])"
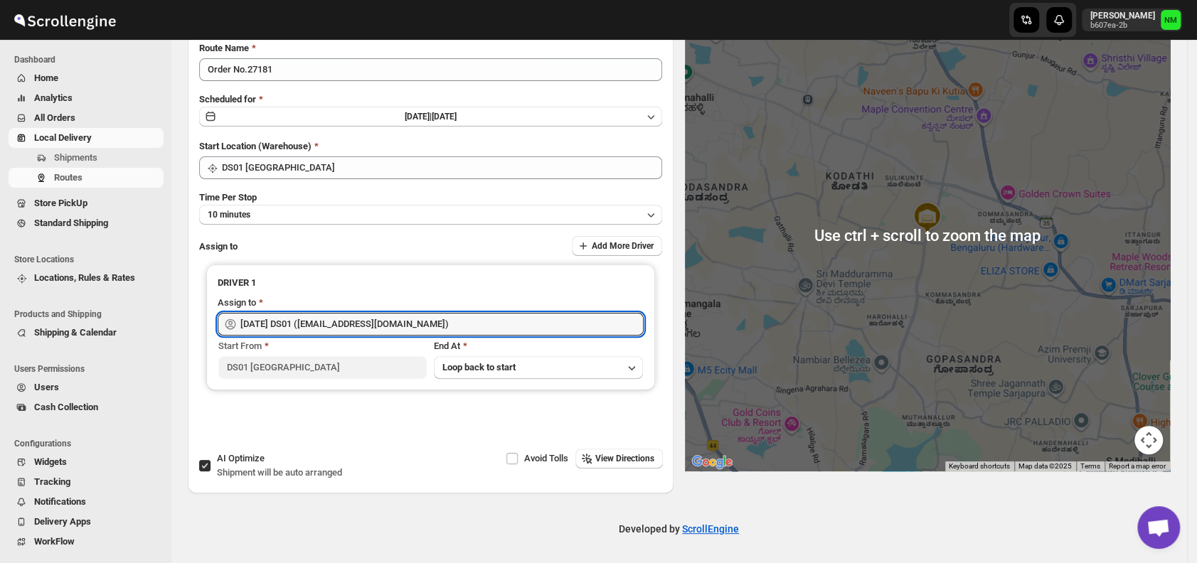
scroll to position [0, 0]
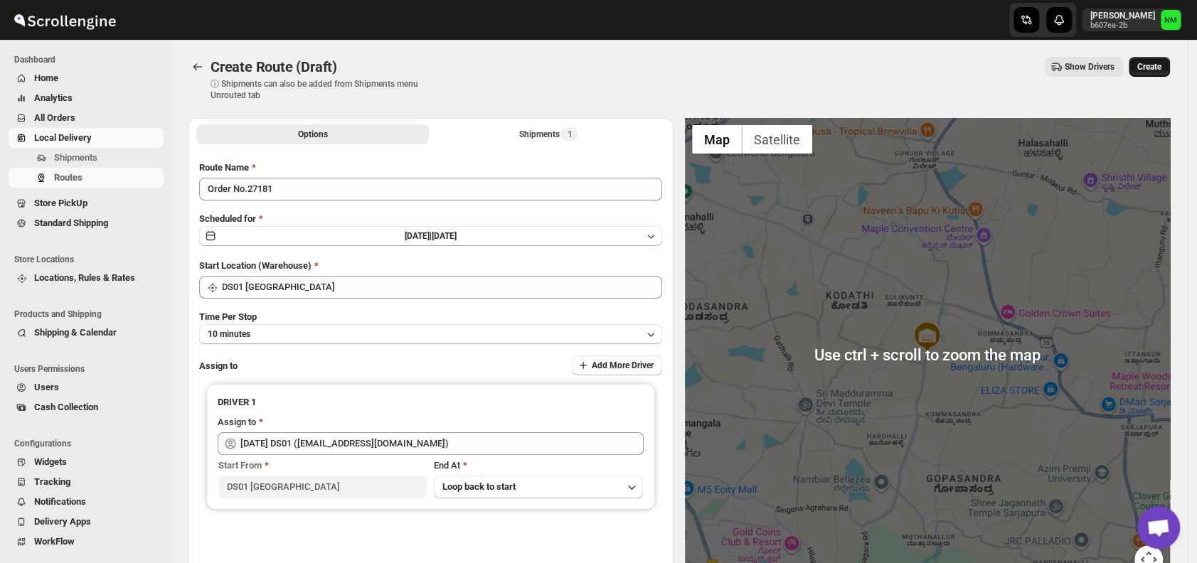
click at [1160, 70] on span "Create" at bounding box center [1150, 66] width 24 height 11
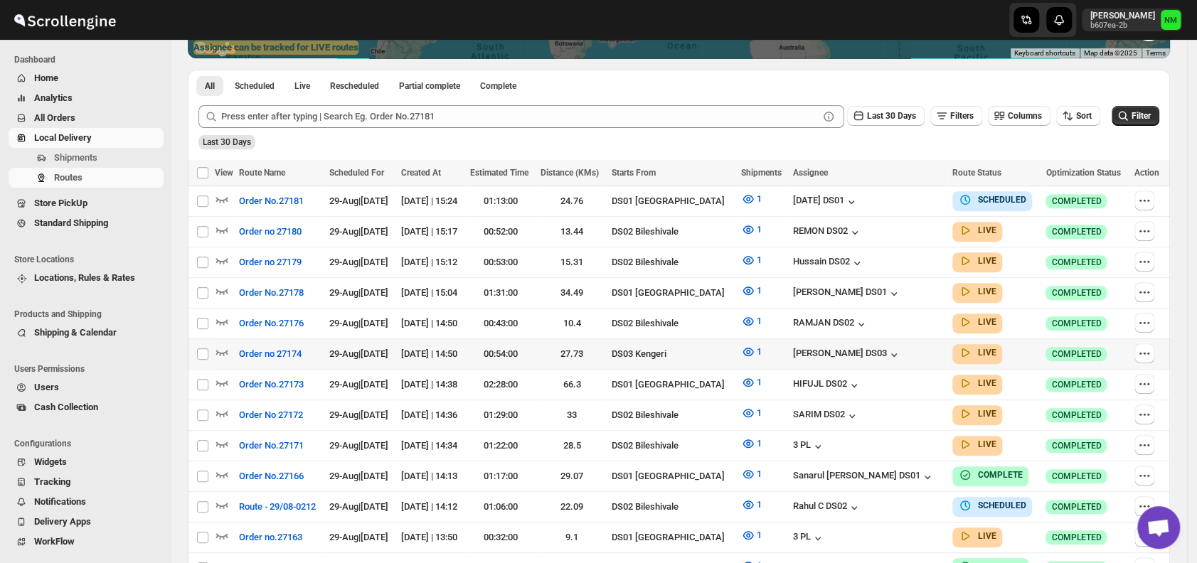
scroll to position [305, 0]
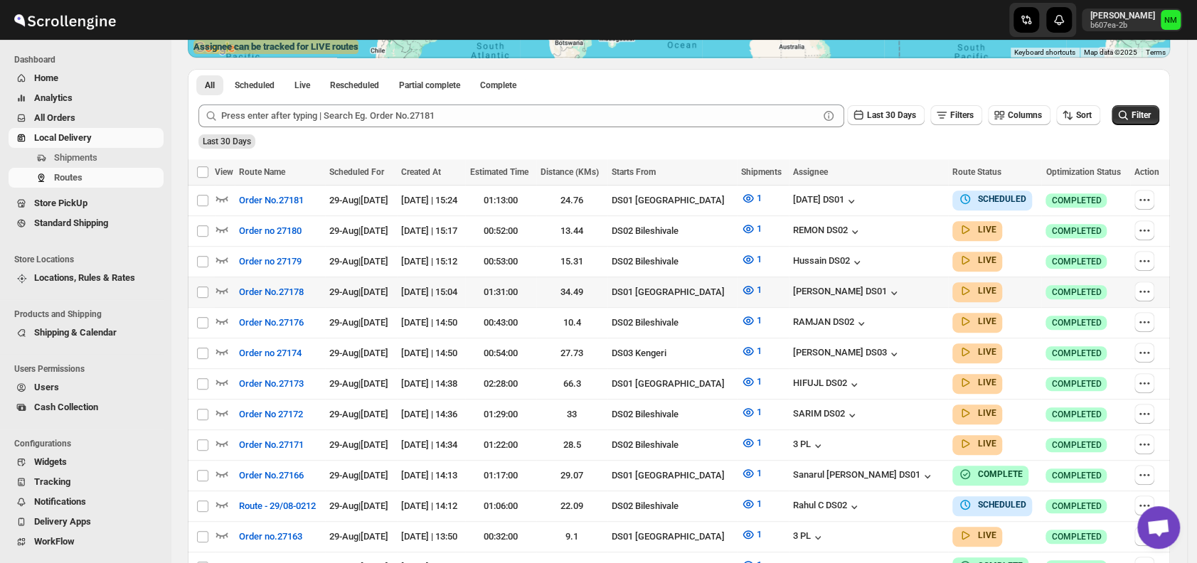
click at [213, 290] on td "Select route" at bounding box center [201, 292] width 27 height 31
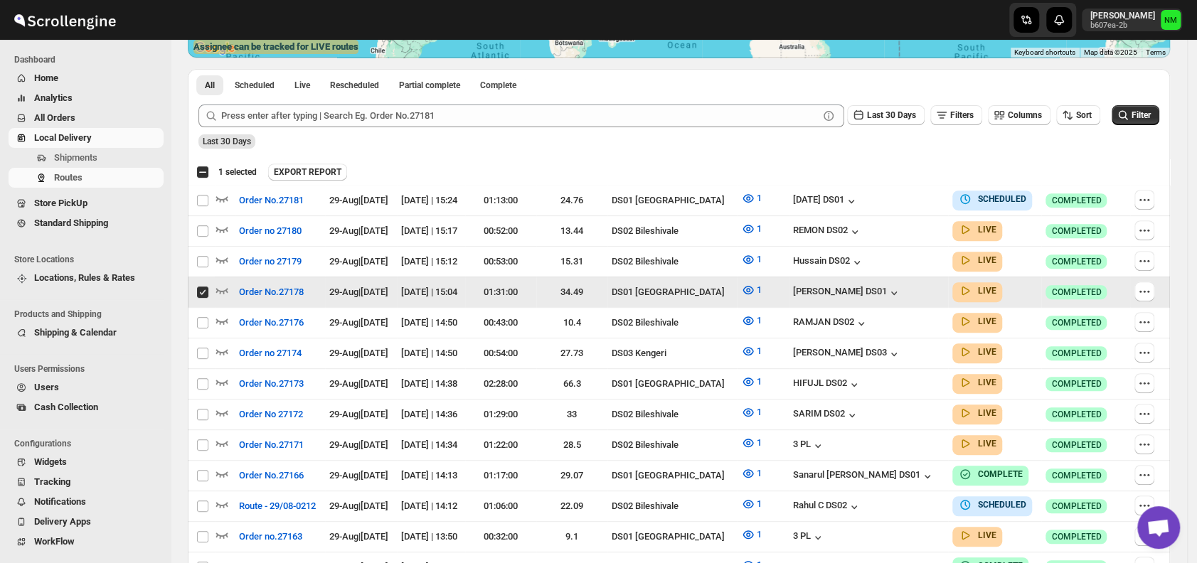
click at [213, 290] on td "Select route" at bounding box center [201, 292] width 27 height 31
checkbox input "false"
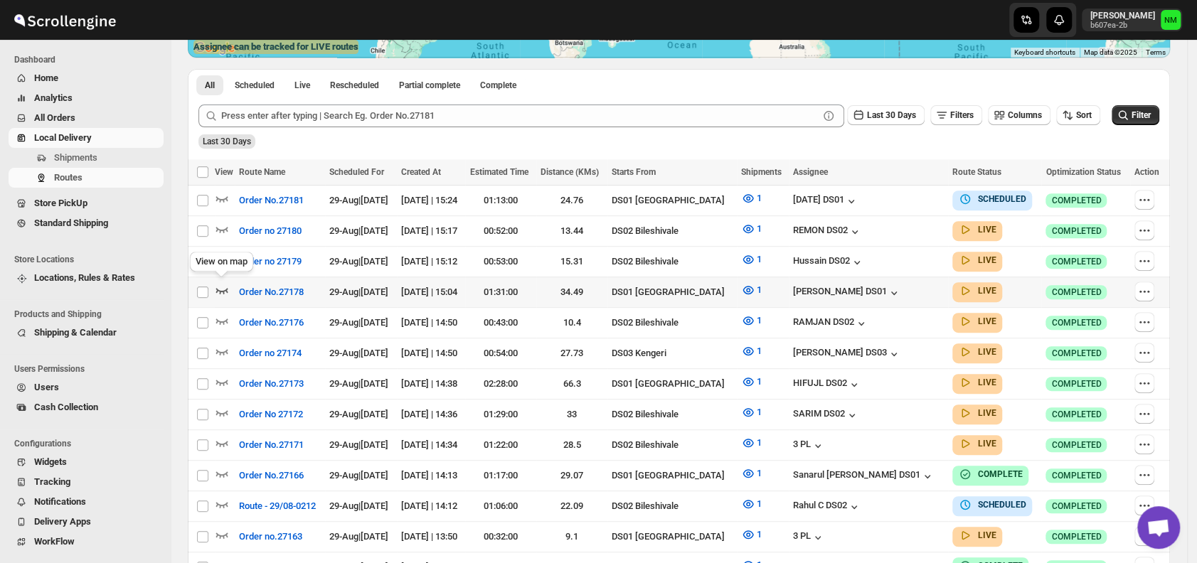
click at [224, 288] on icon "button" at bounding box center [222, 291] width 12 height 6
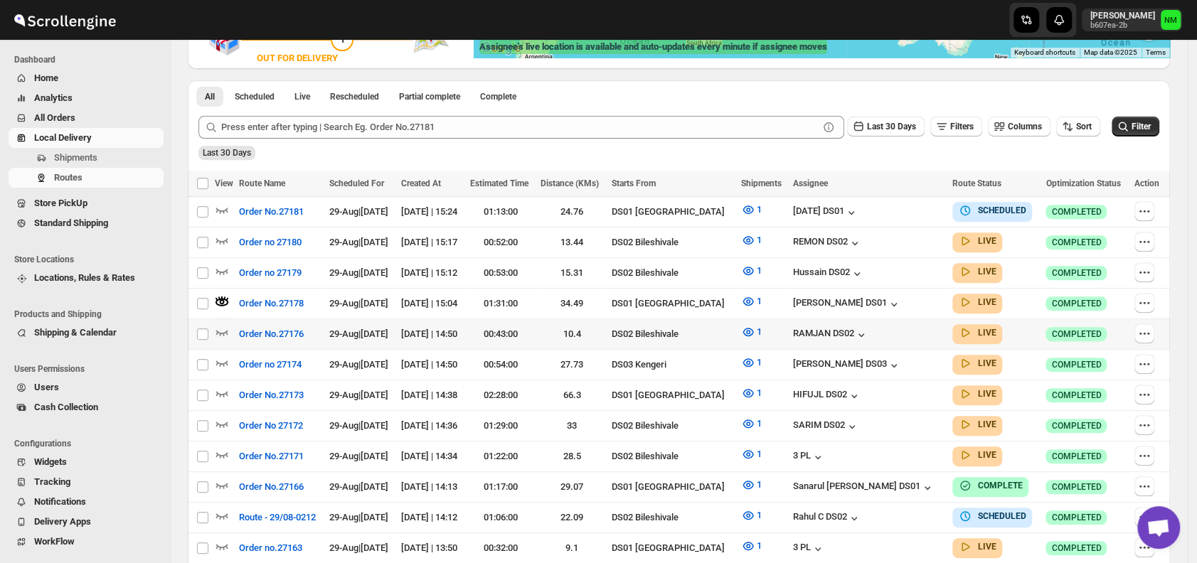
scroll to position [0, 0]
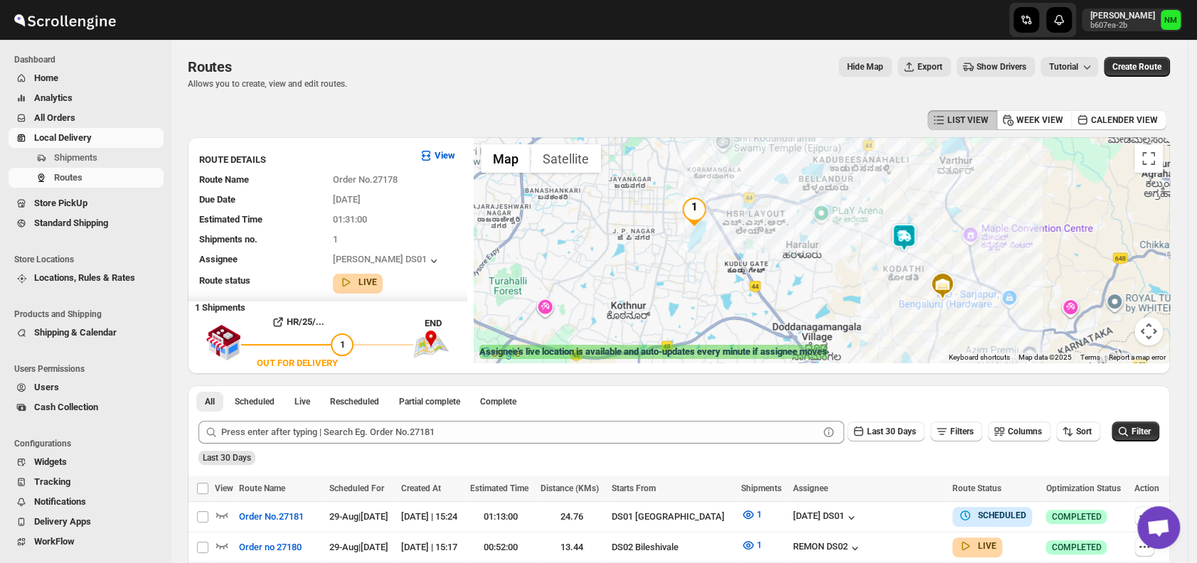
click at [908, 241] on img at bounding box center [904, 237] width 28 height 28
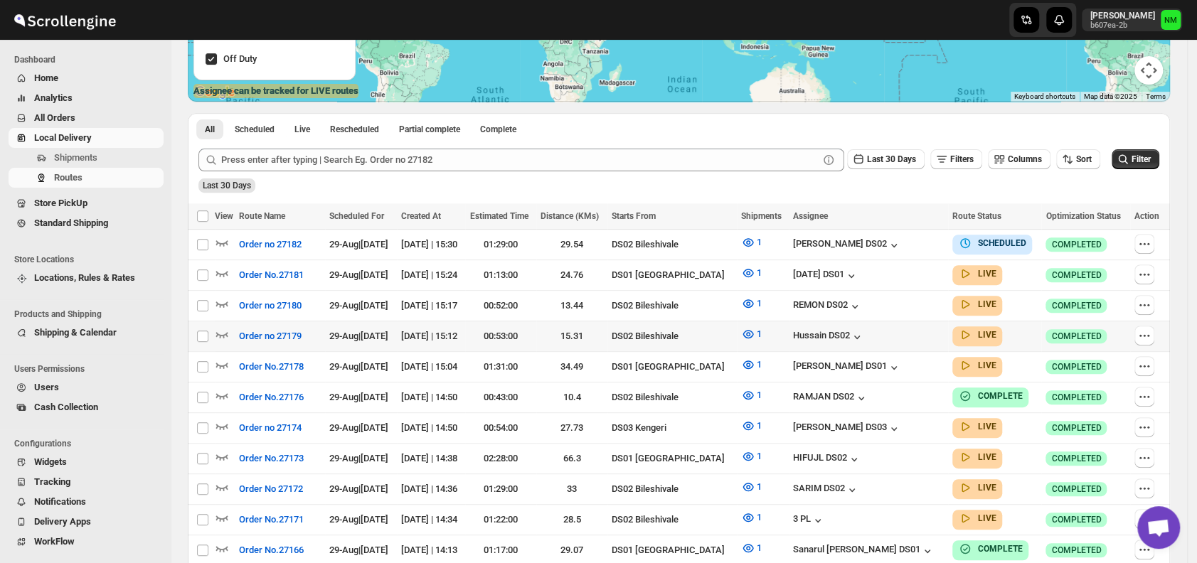
scroll to position [262, 0]
click at [224, 270] on icon "button" at bounding box center [222, 272] width 14 height 14
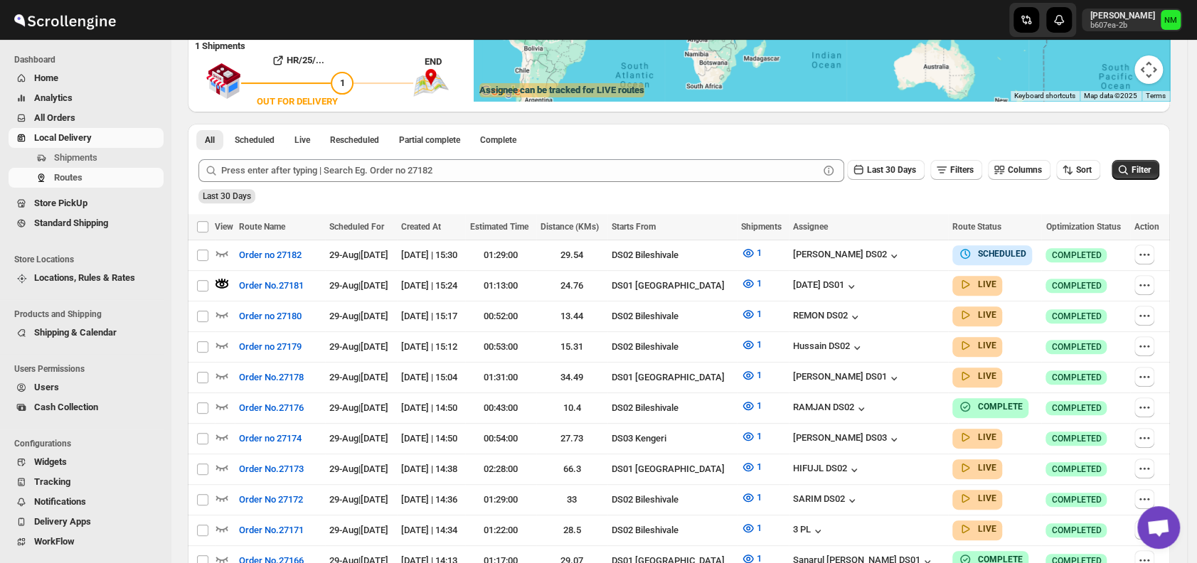
scroll to position [0, 0]
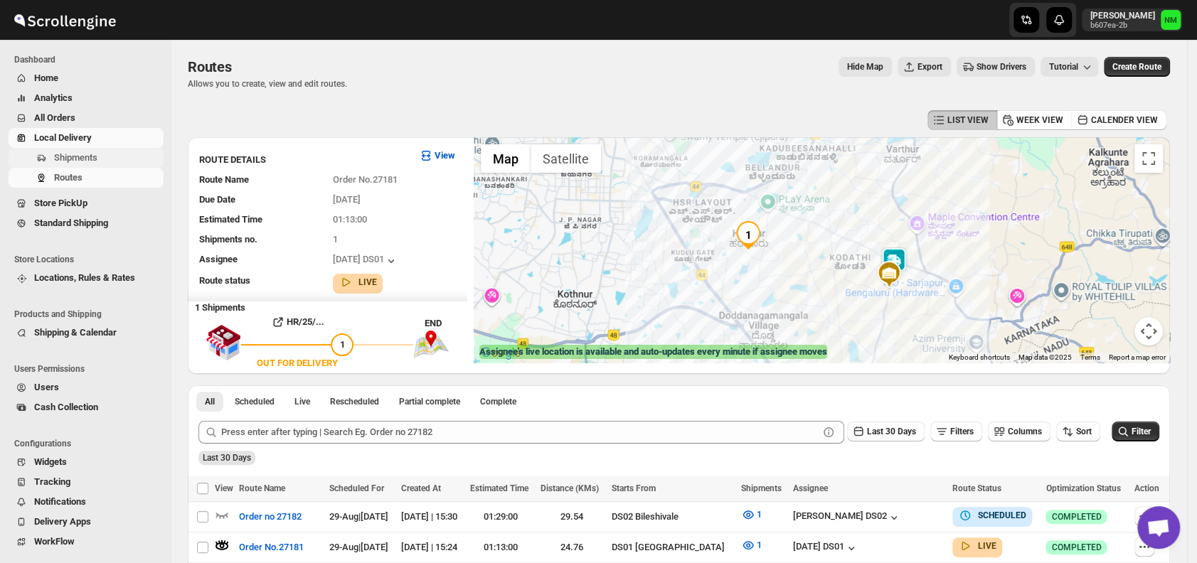
click at [100, 165] on button "Shipments" at bounding box center [86, 158] width 155 height 20
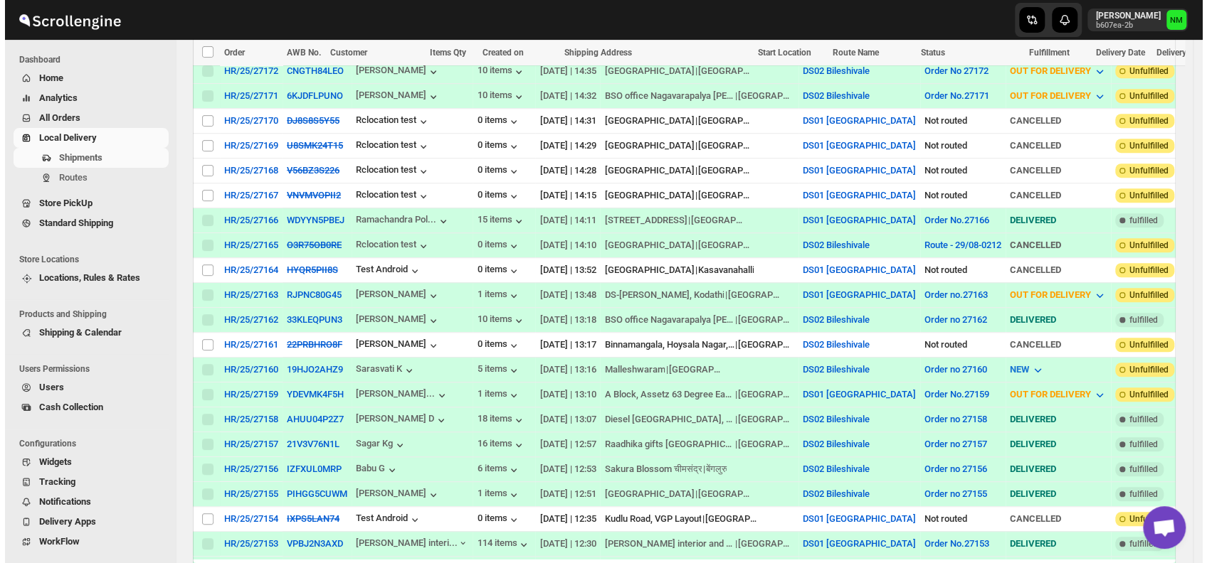
scroll to position [605, 0]
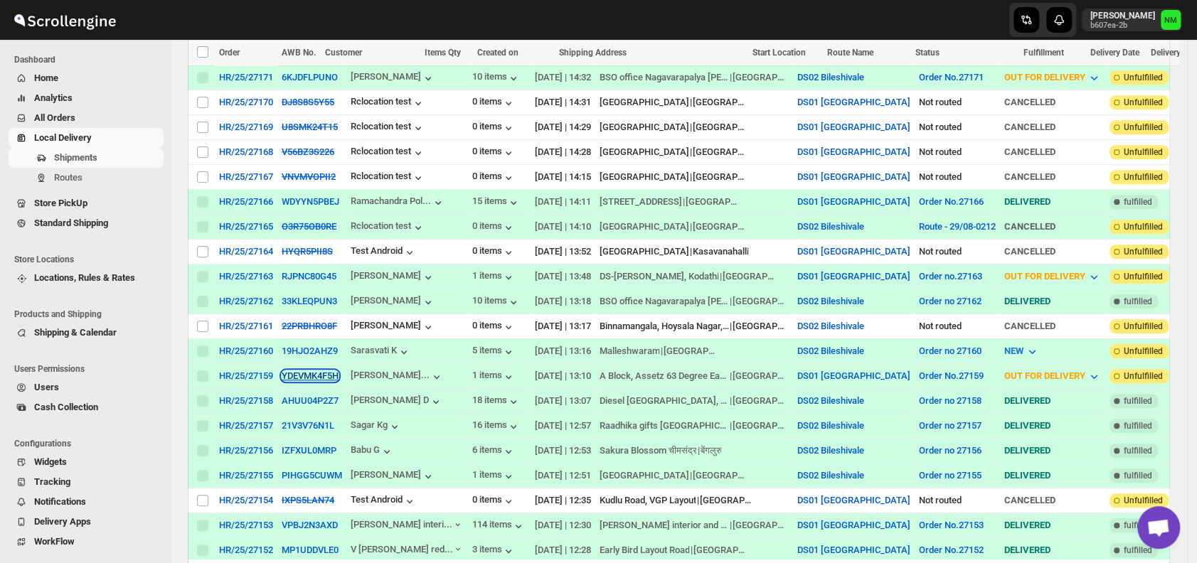
click at [302, 371] on button "YDEVMK4F5H" at bounding box center [310, 376] width 57 height 11
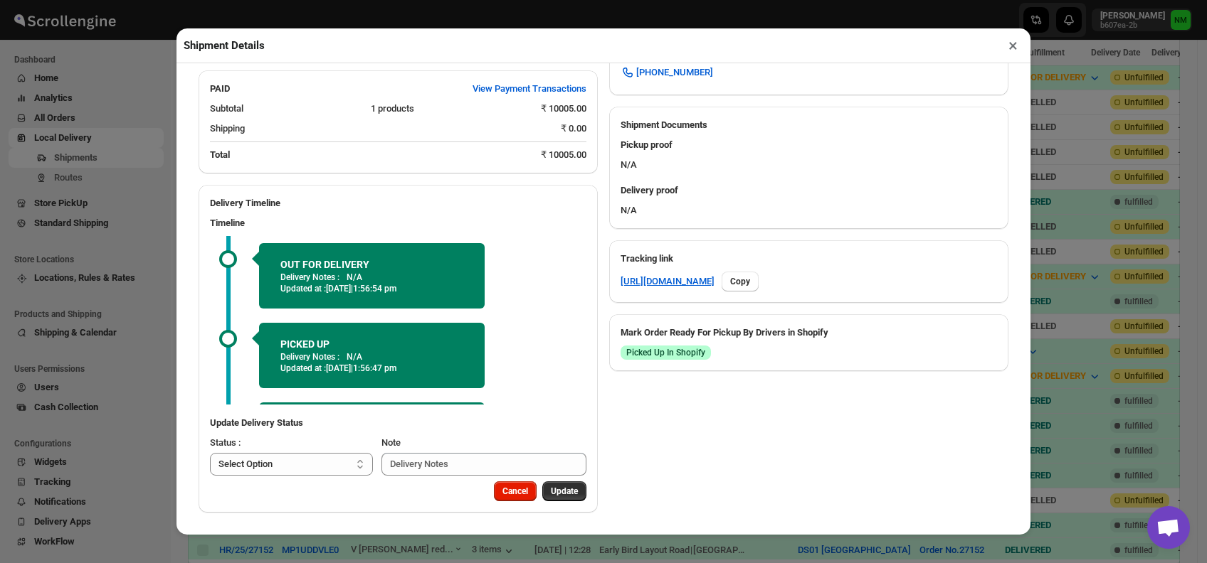
scroll to position [70, 0]
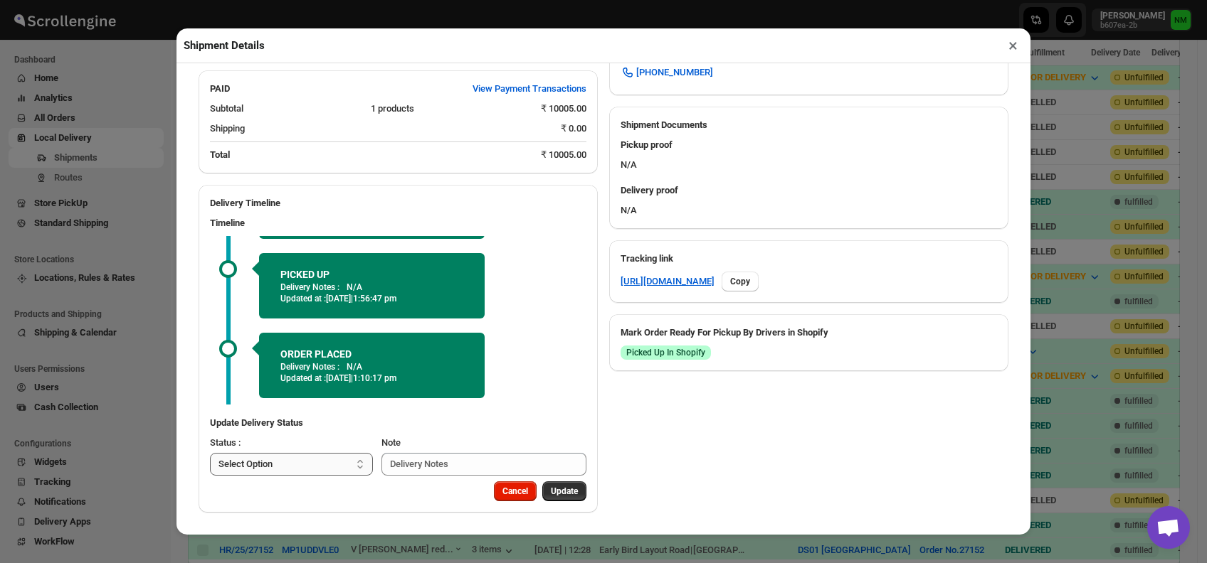
click at [307, 463] on select "Select Option PICKED UP OUT FOR DELIVERY RESCHEDULE DELIVERED CANCELLED" at bounding box center [291, 464] width 163 height 23
select select "DELIVERED"
click at [210, 453] on select "Select Option PICKED UP OUT FOR DELIVERY RESCHEDULE DELIVERED CANCELLED" at bounding box center [291, 464] width 163 height 23
click at [550, 484] on button "Update" at bounding box center [564, 492] width 44 height 20
select select
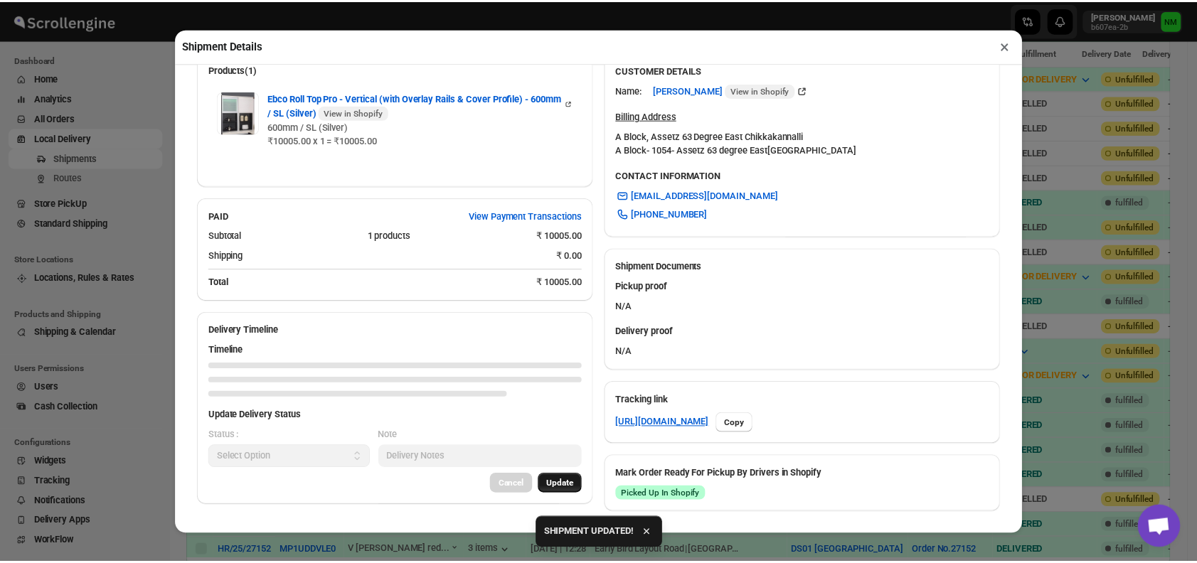
scroll to position [549, 0]
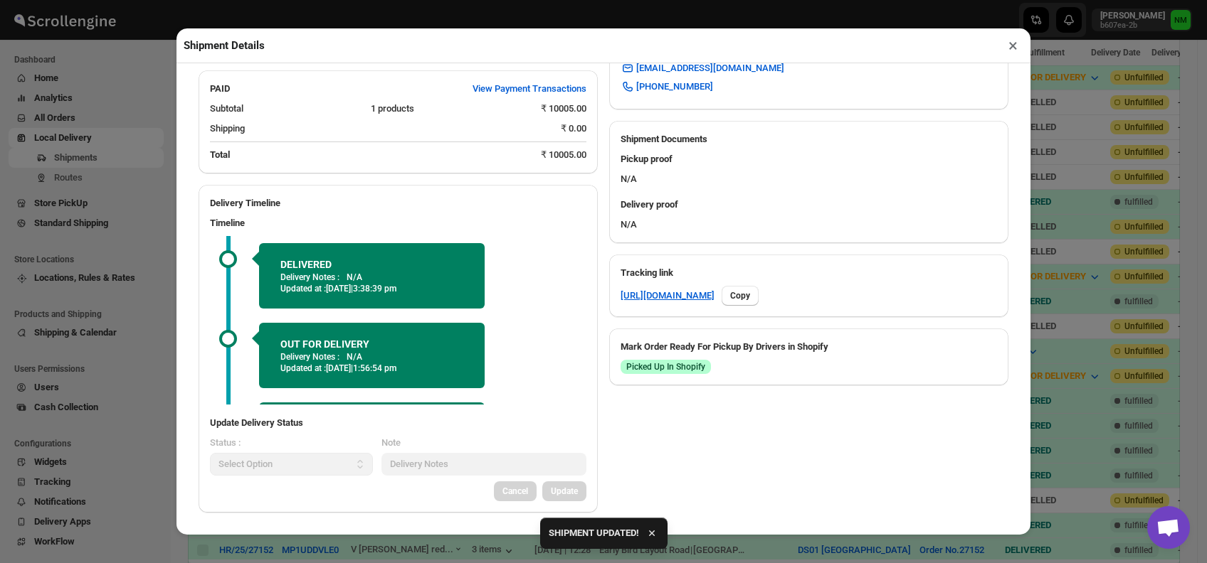
click at [1007, 51] on button "×" at bounding box center [1012, 46] width 21 height 20
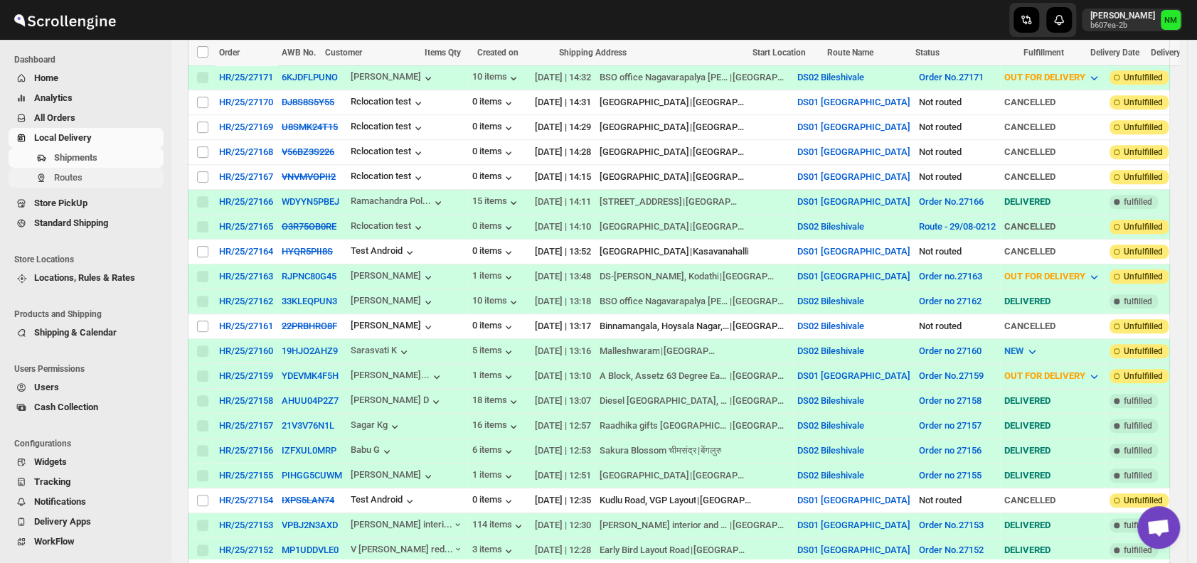
click at [91, 169] on button "Routes" at bounding box center [86, 178] width 155 height 20
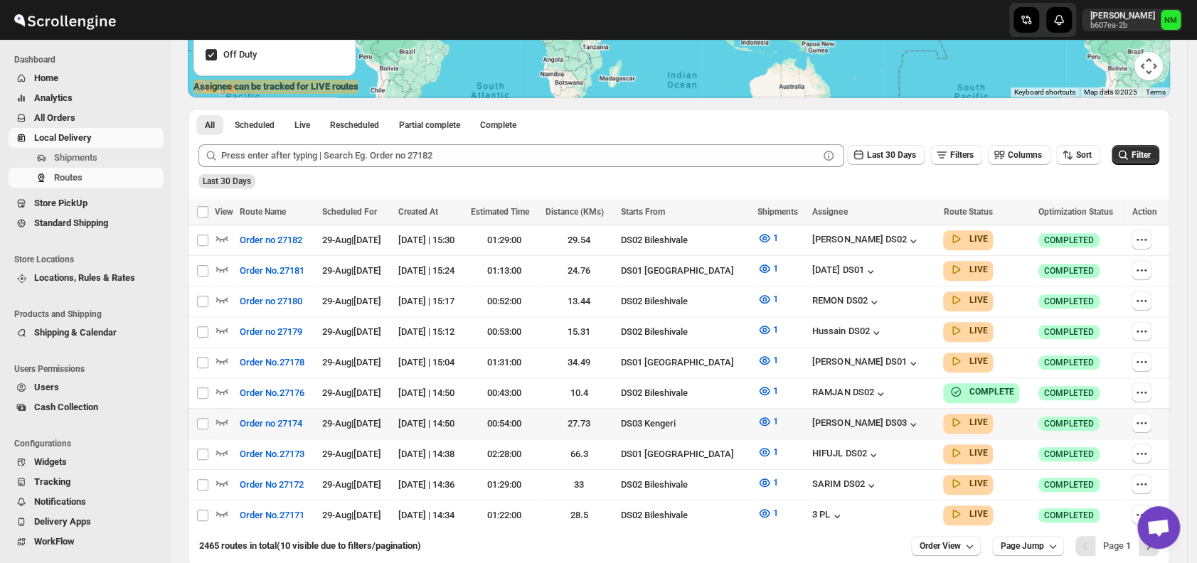
scroll to position [269, 0]
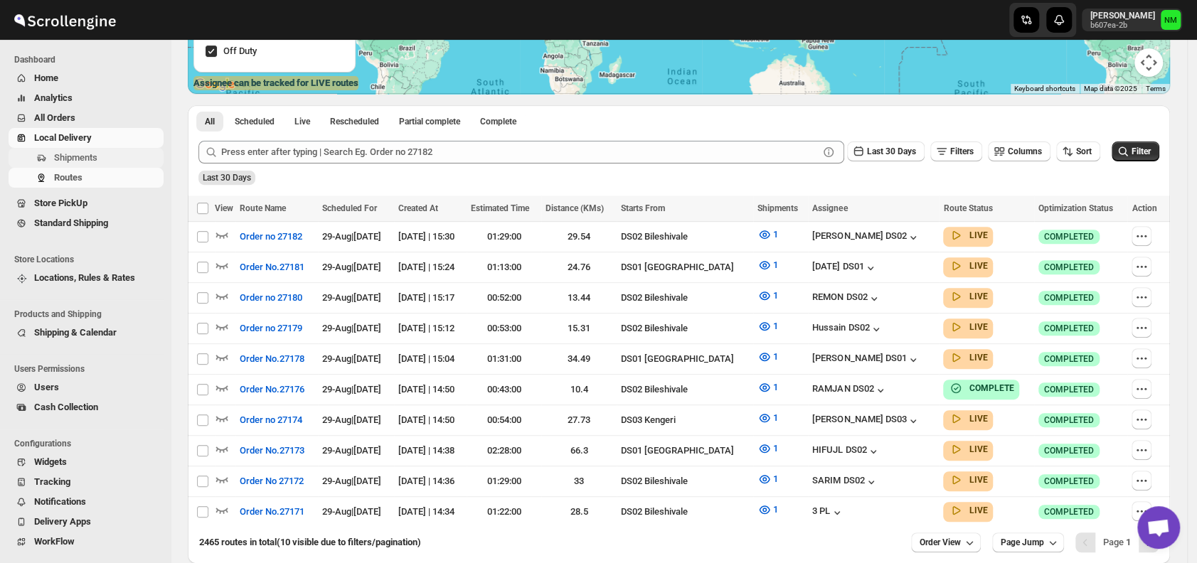
click at [78, 154] on span "Shipments" at bounding box center [75, 157] width 43 height 11
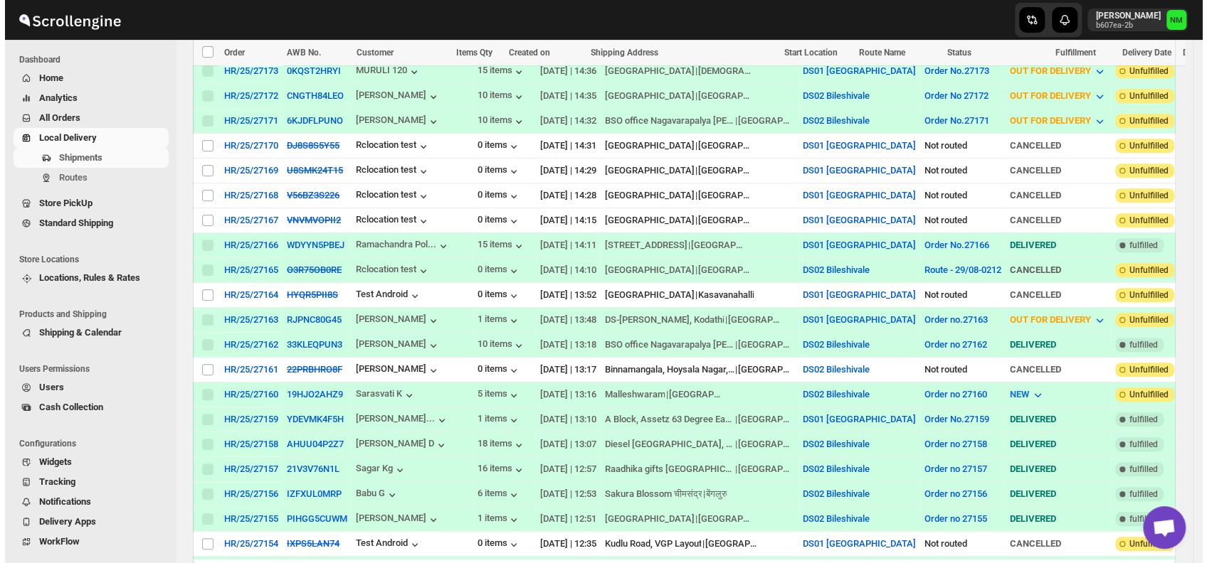
scroll to position [589, 0]
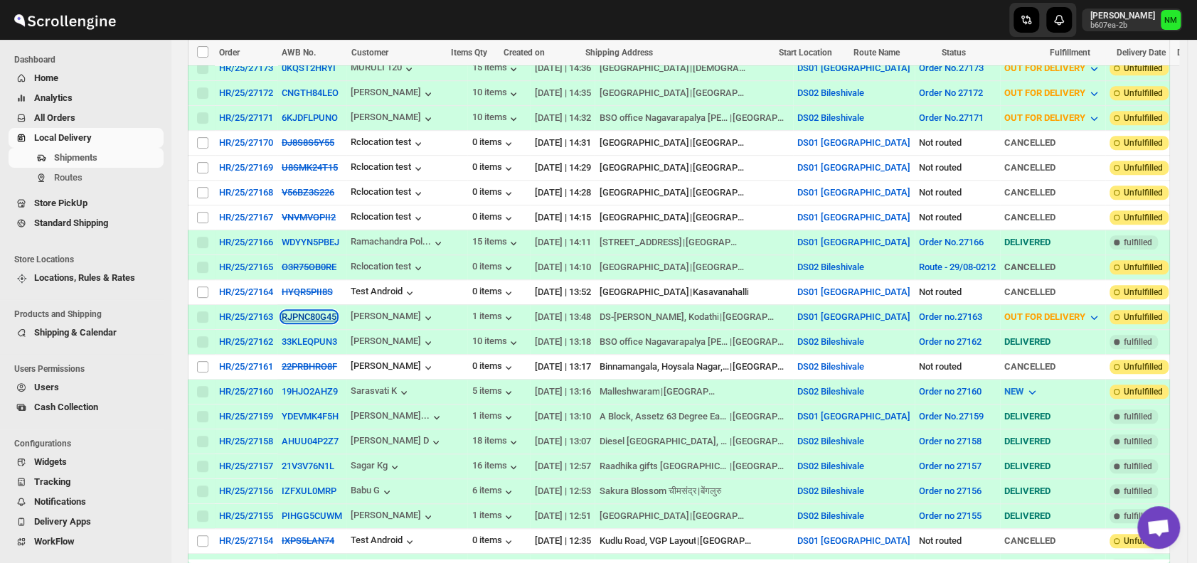
click at [296, 312] on button "RJPNC80G45" at bounding box center [309, 317] width 55 height 11
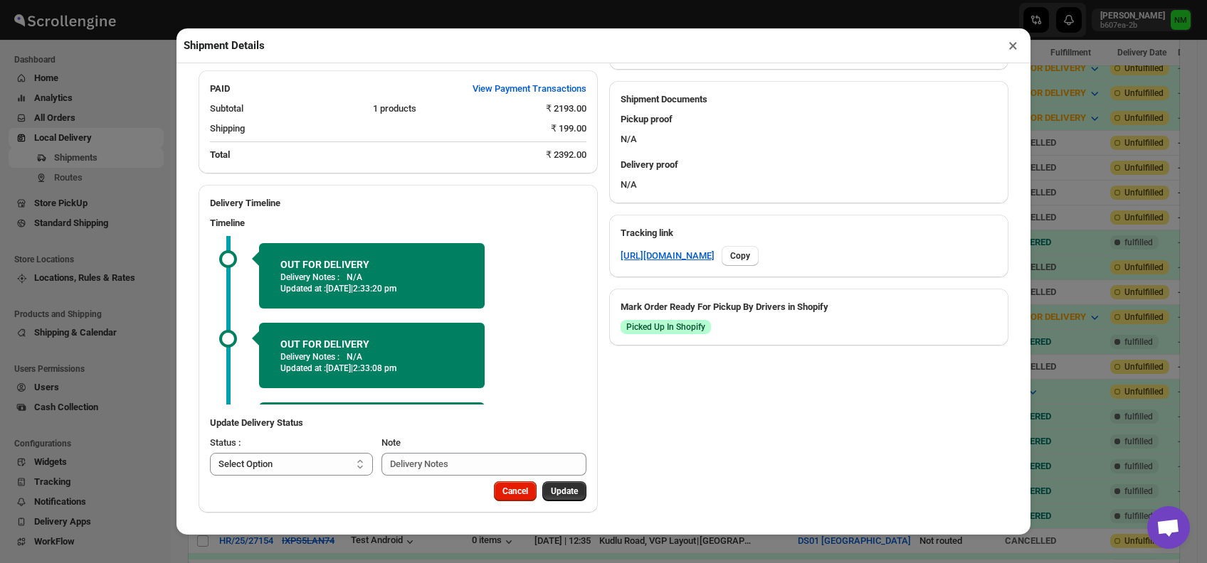
scroll to position [149, 0]
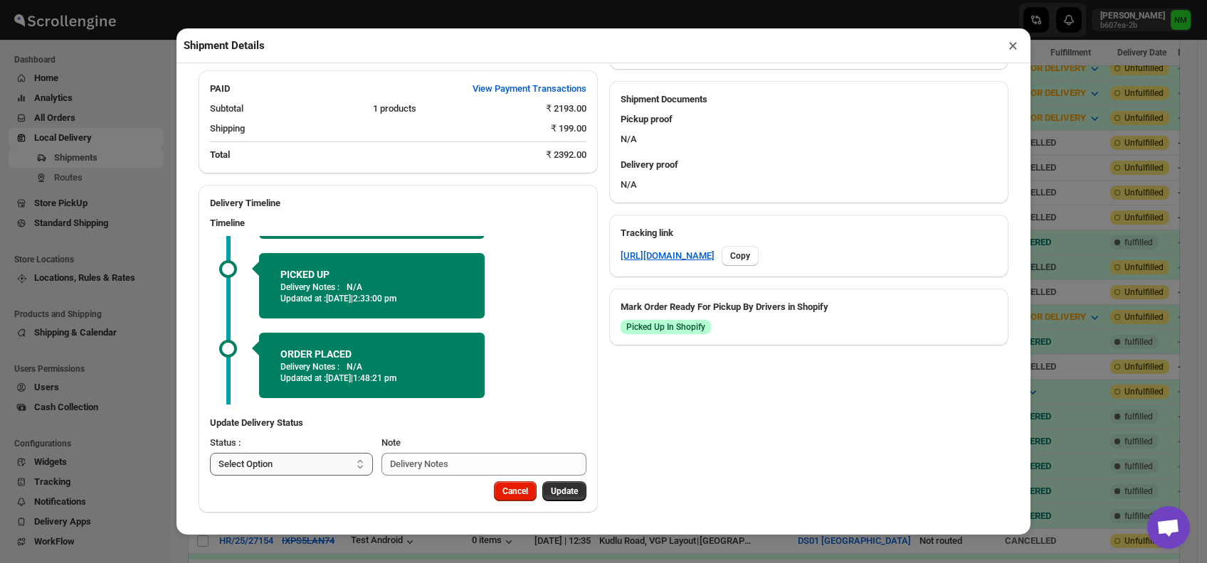
click at [303, 467] on select "Select Option PICKED UP OUT FOR DELIVERY RESCHEDULE DELIVERED CANCELLED" at bounding box center [291, 464] width 163 height 23
select select "DELIVERED"
click at [210, 453] on select "Select Option PICKED UP OUT FOR DELIVERY RESCHEDULE DELIVERED CANCELLED" at bounding box center [291, 464] width 163 height 23
click at [553, 487] on span "Update" at bounding box center [564, 491] width 27 height 11
select select
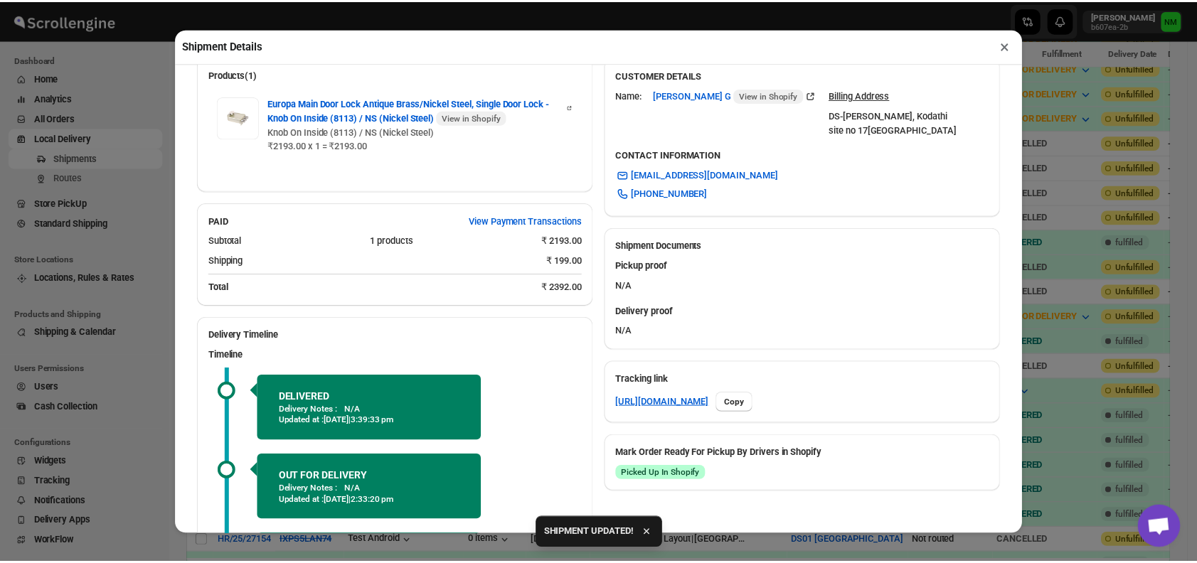
scroll to position [549, 0]
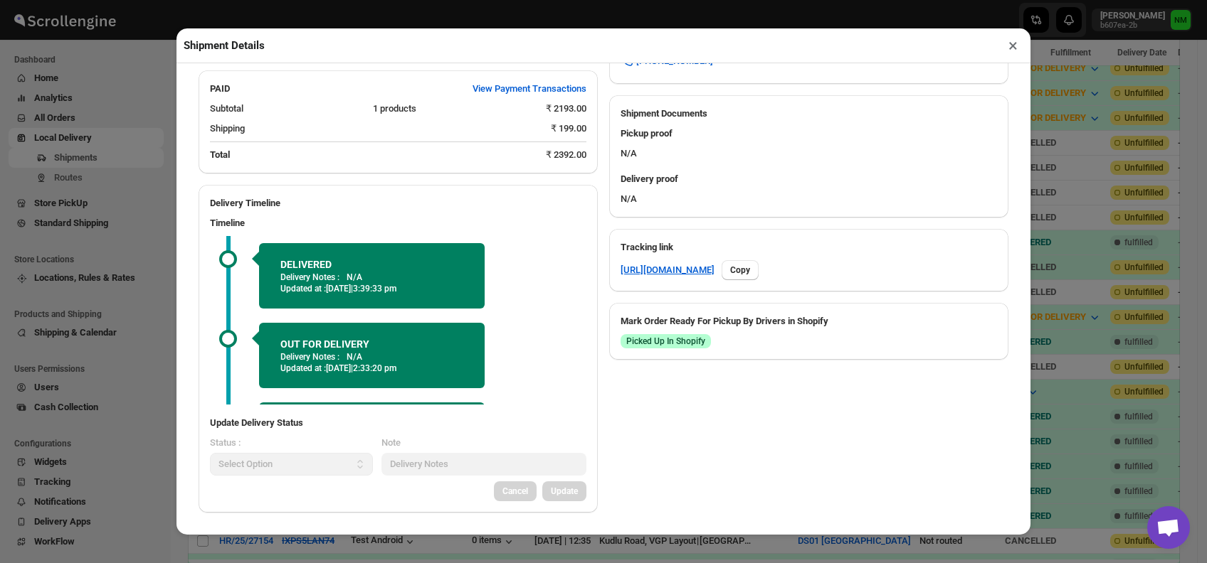
click at [1010, 51] on button "×" at bounding box center [1012, 46] width 21 height 20
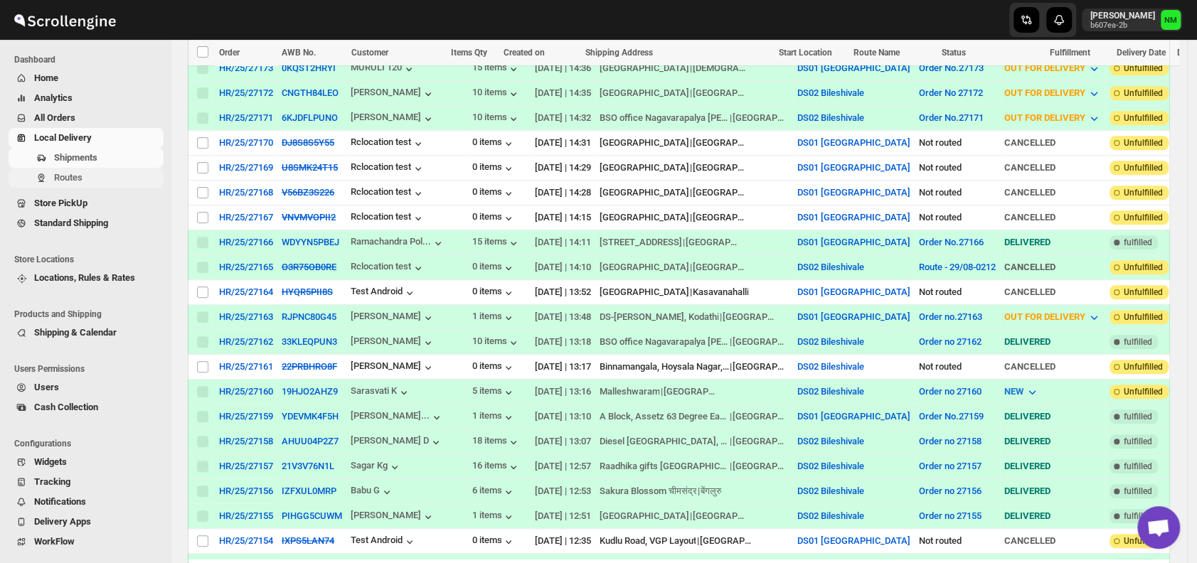
click at [73, 176] on span "Routes" at bounding box center [68, 177] width 28 height 11
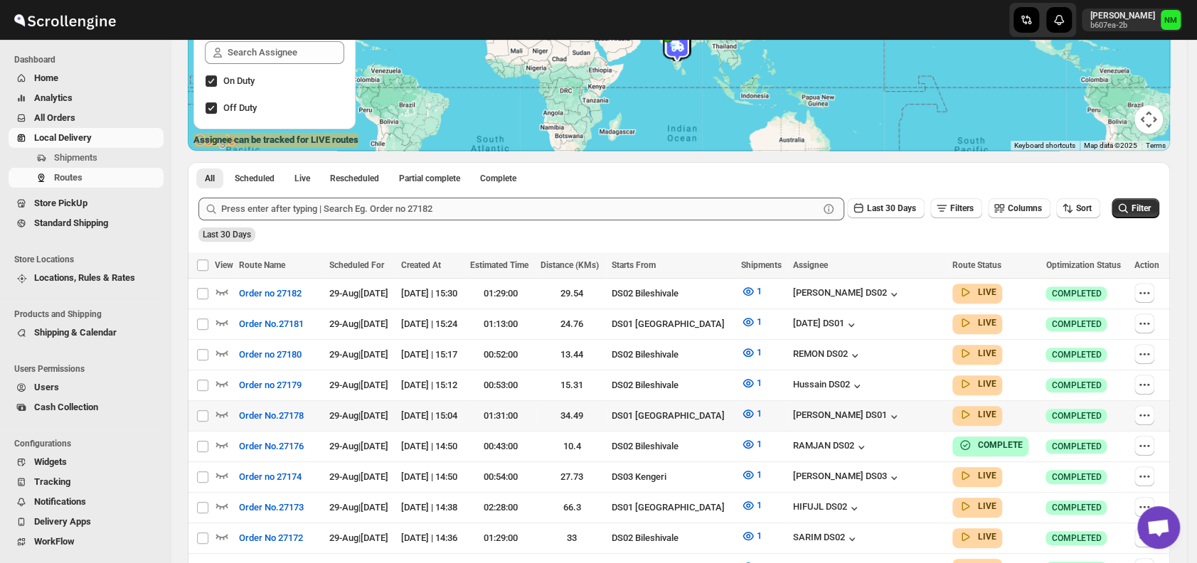
scroll to position [223, 0]
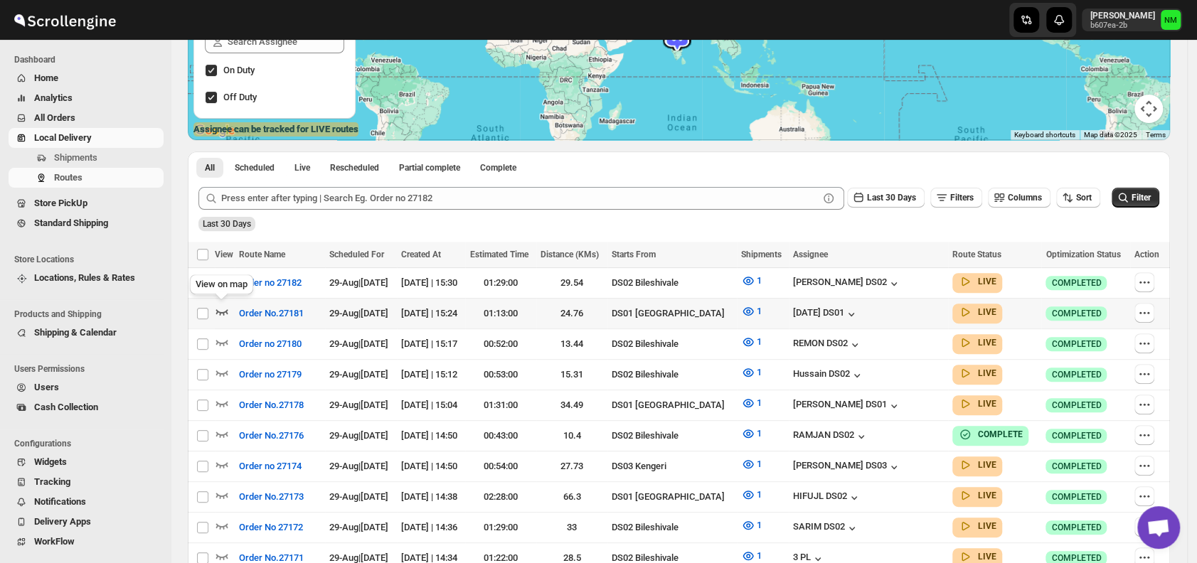
click at [226, 307] on icon "button" at bounding box center [222, 311] width 14 height 14
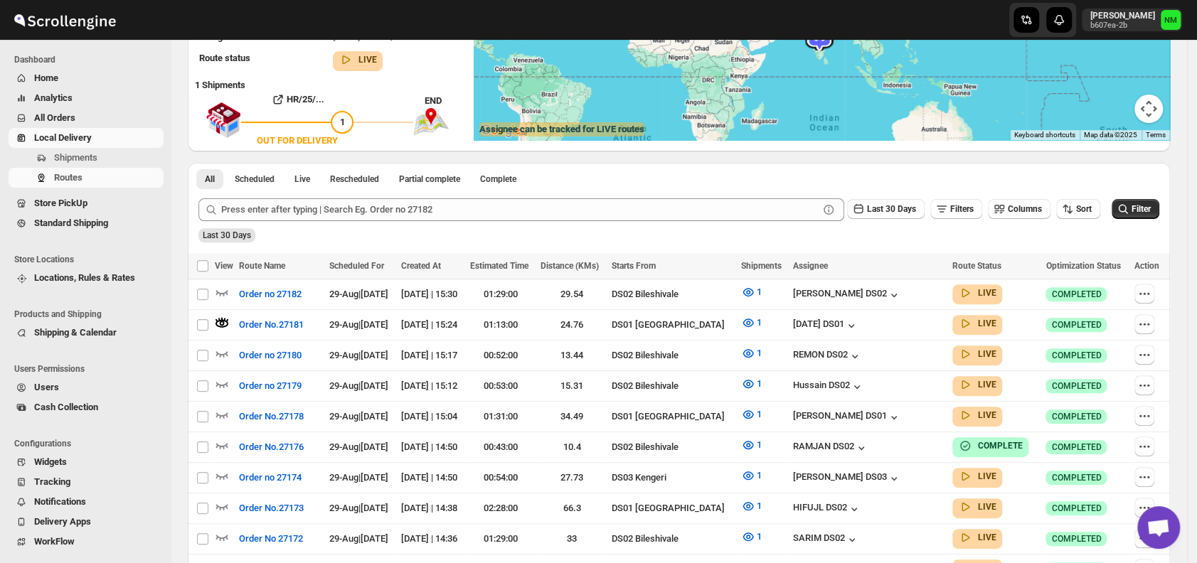
scroll to position [0, 0]
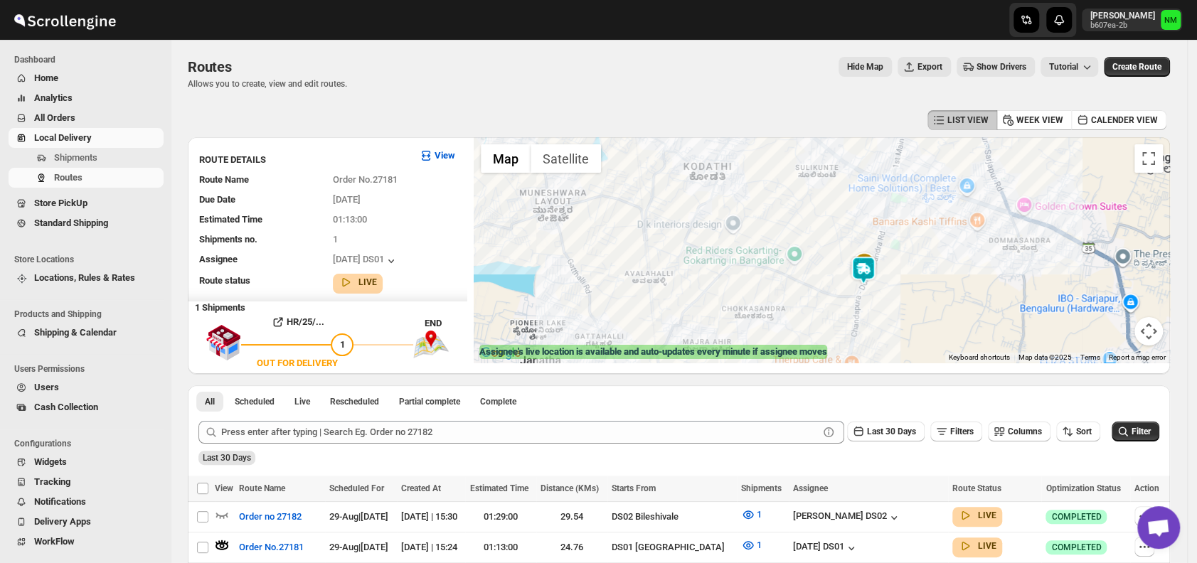
click at [871, 268] on img at bounding box center [863, 270] width 28 height 28
click at [923, 204] on button "Close" at bounding box center [906, 207] width 34 height 34
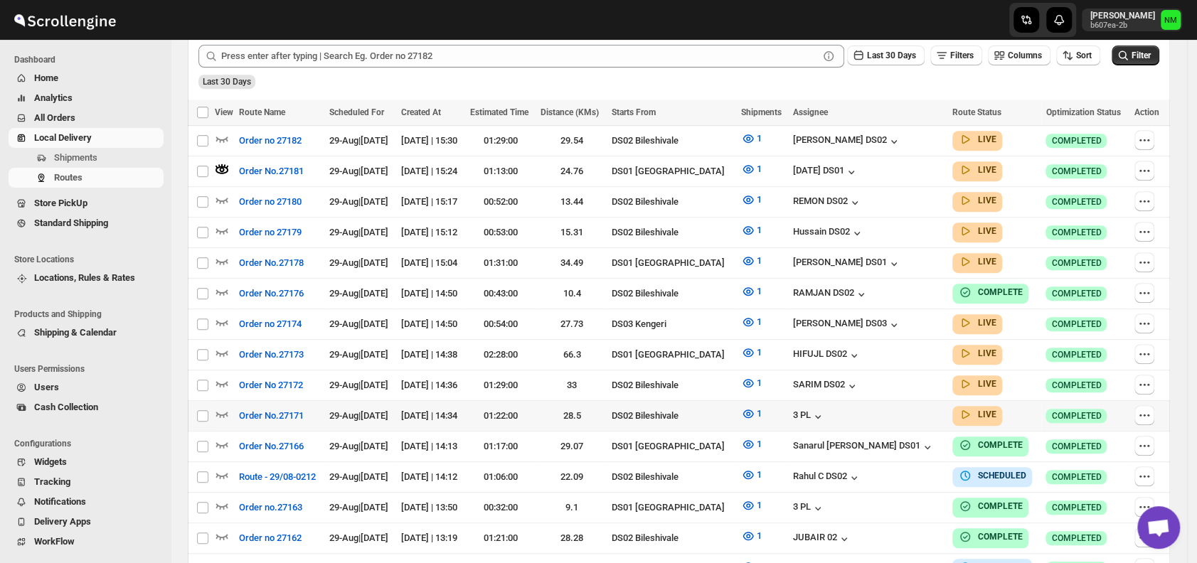
scroll to position [378, 0]
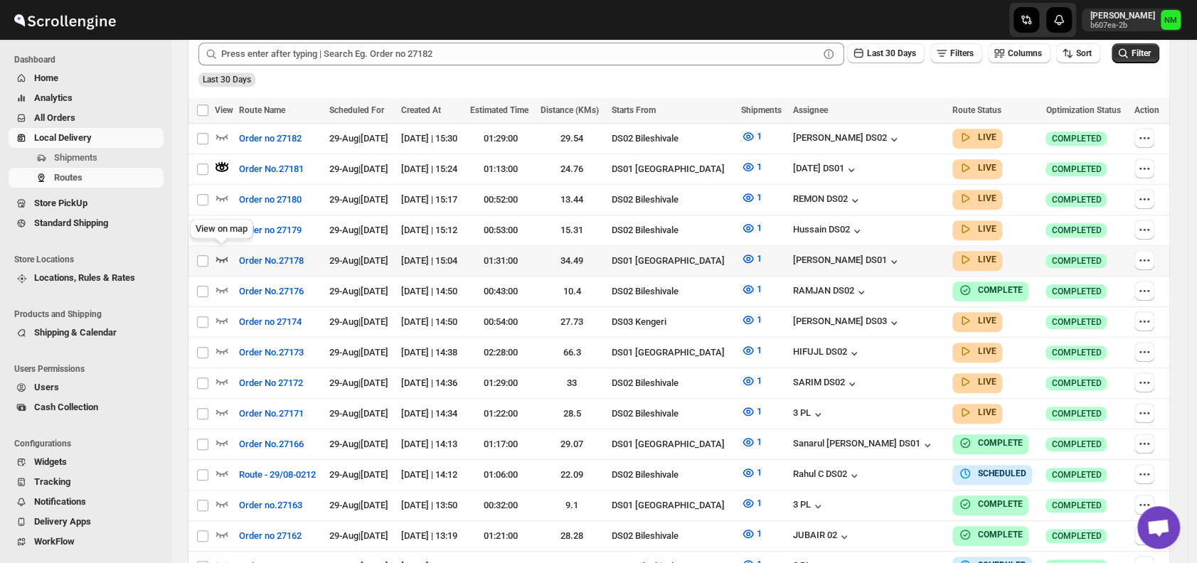
click at [217, 257] on icon "button" at bounding box center [222, 260] width 12 height 6
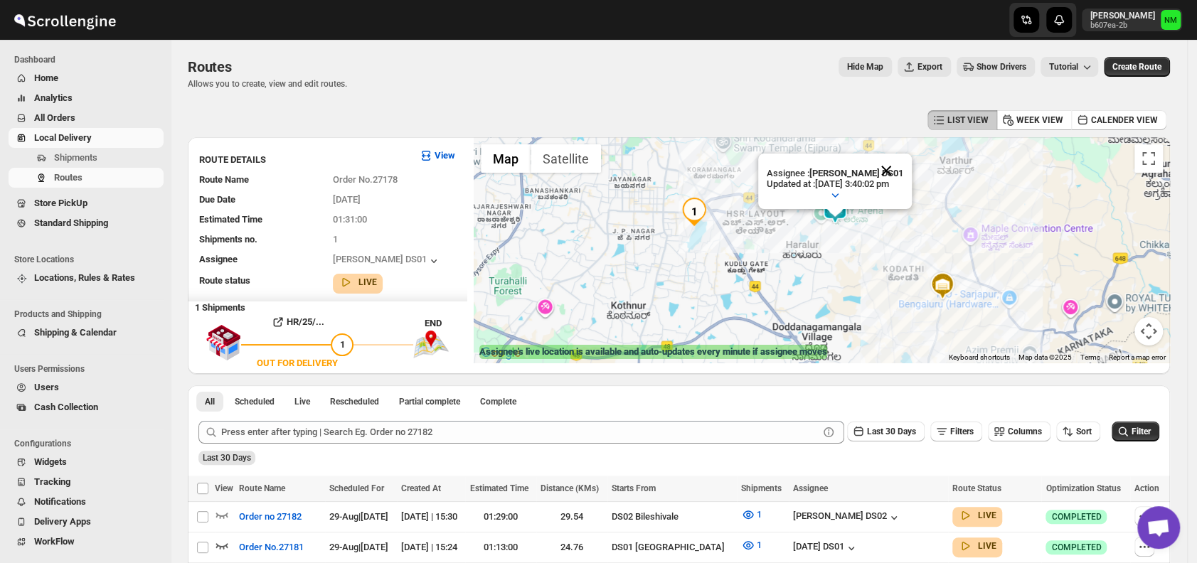
click at [903, 165] on button "Close" at bounding box center [886, 171] width 34 height 34
click at [112, 151] on span "Shipments" at bounding box center [107, 158] width 107 height 14
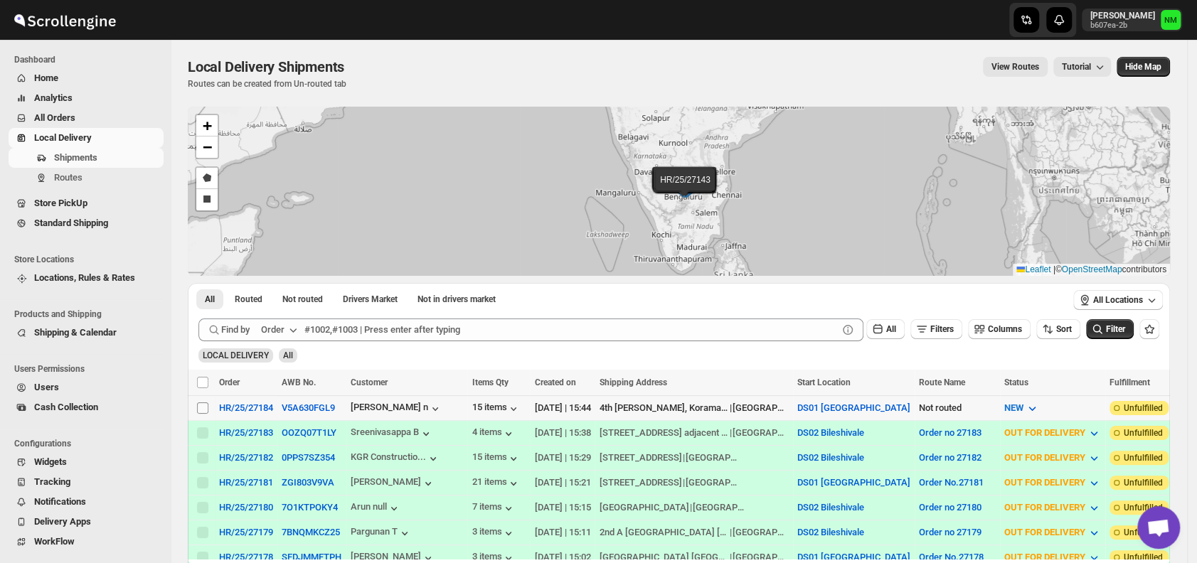
click at [201, 403] on input "Select shipment" at bounding box center [202, 408] width 11 height 11
checkbox input "true"
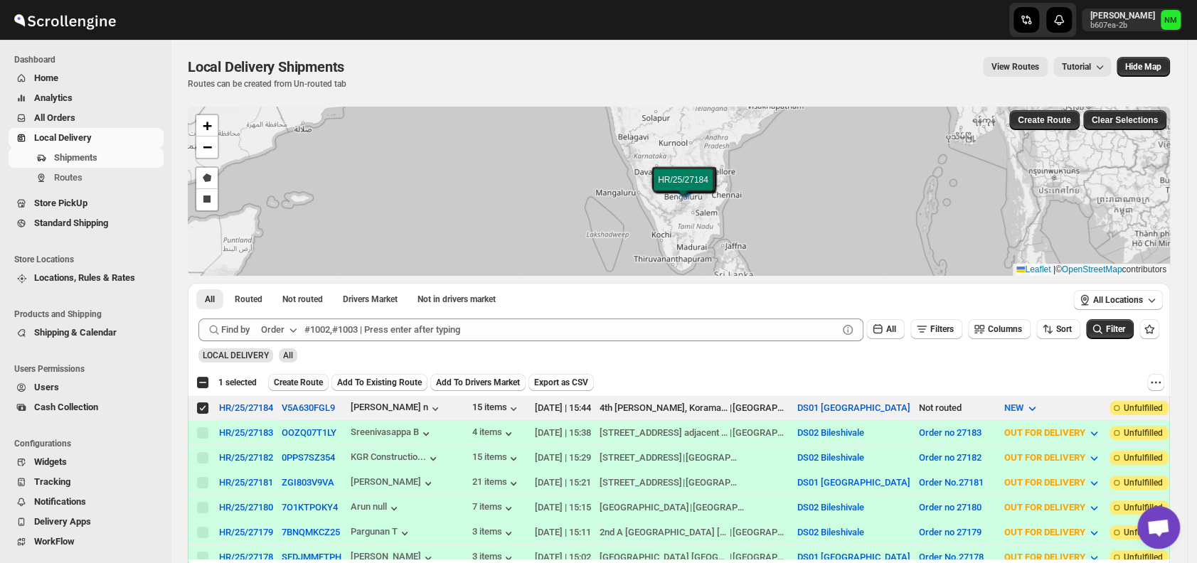
click at [281, 379] on span "Create Route" at bounding box center [298, 382] width 49 height 11
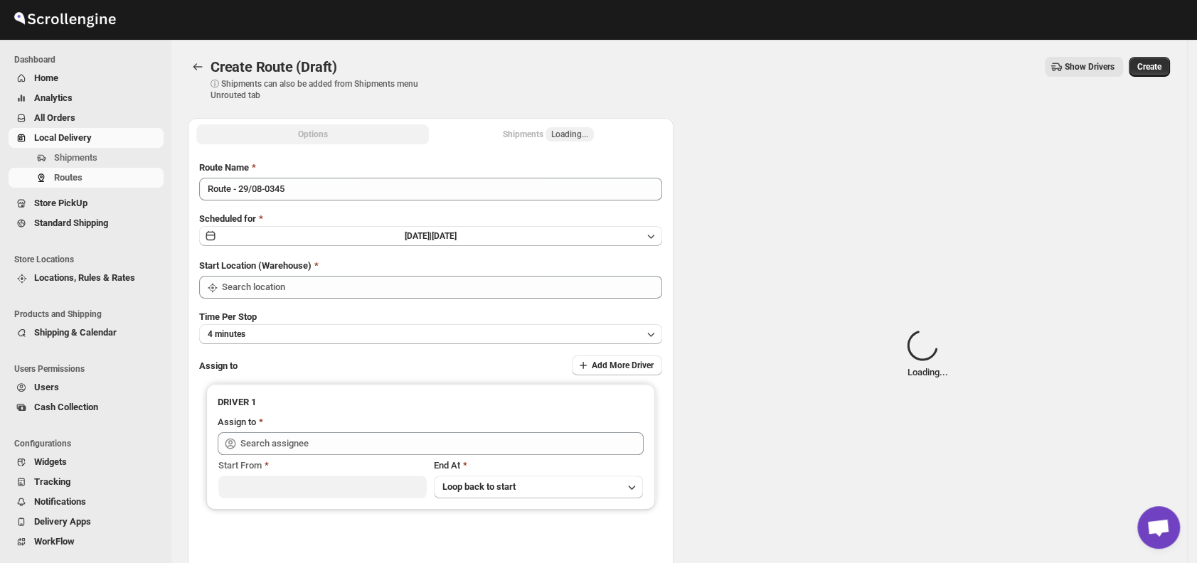
type input "DS01 [GEOGRAPHIC_DATA]"
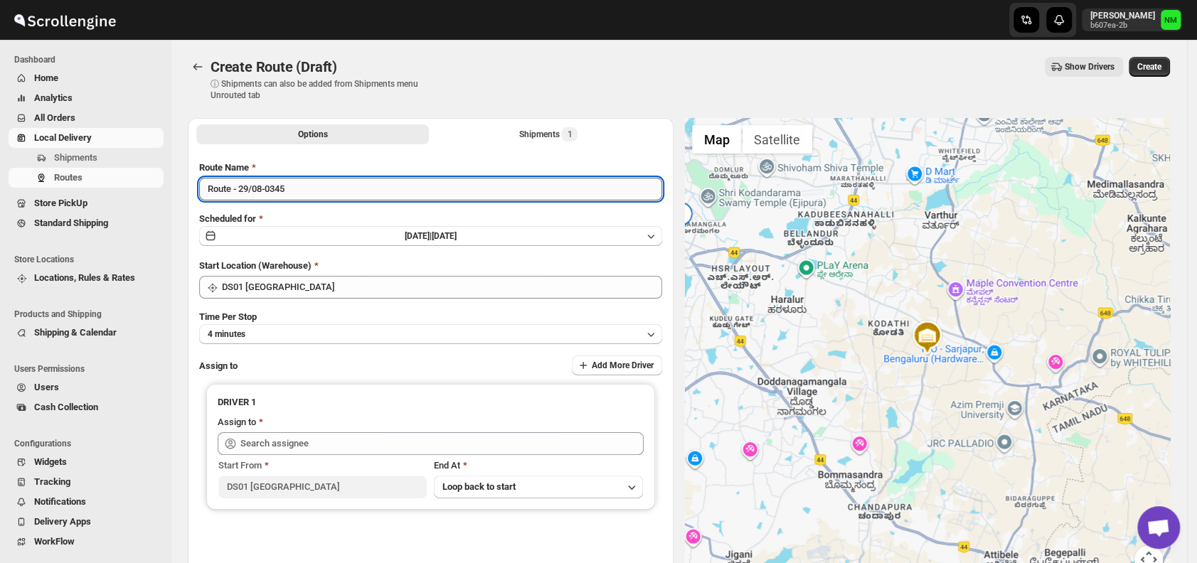
click at [334, 190] on input "Route - 29/08-0345" at bounding box center [430, 189] width 463 height 23
type input "R"
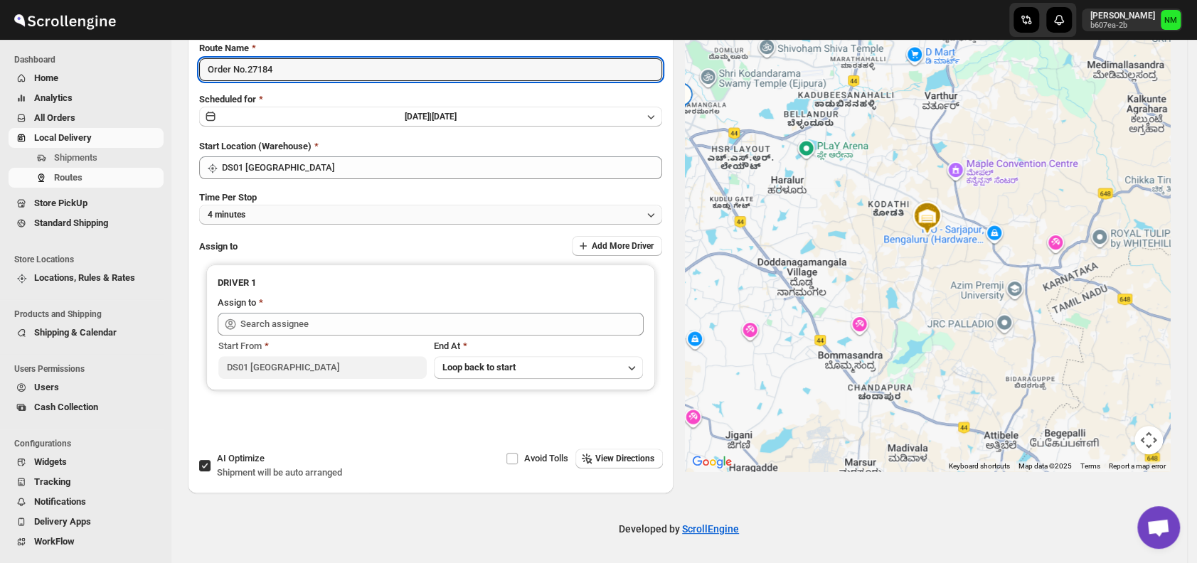
type input "Order No.27184"
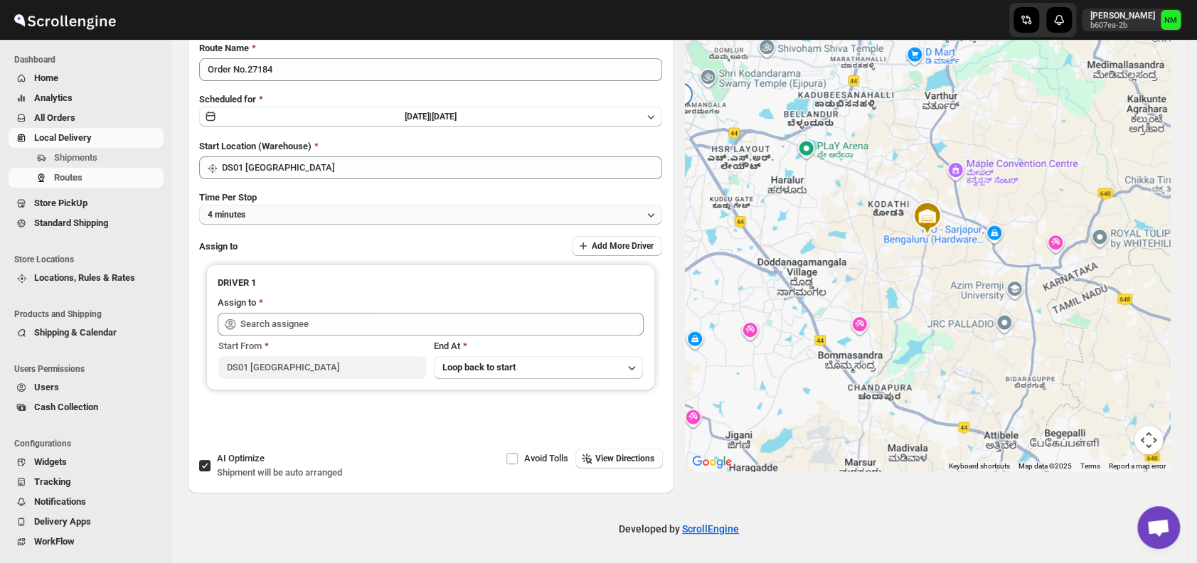
click at [265, 218] on button "4 minutes" at bounding box center [430, 215] width 463 height 20
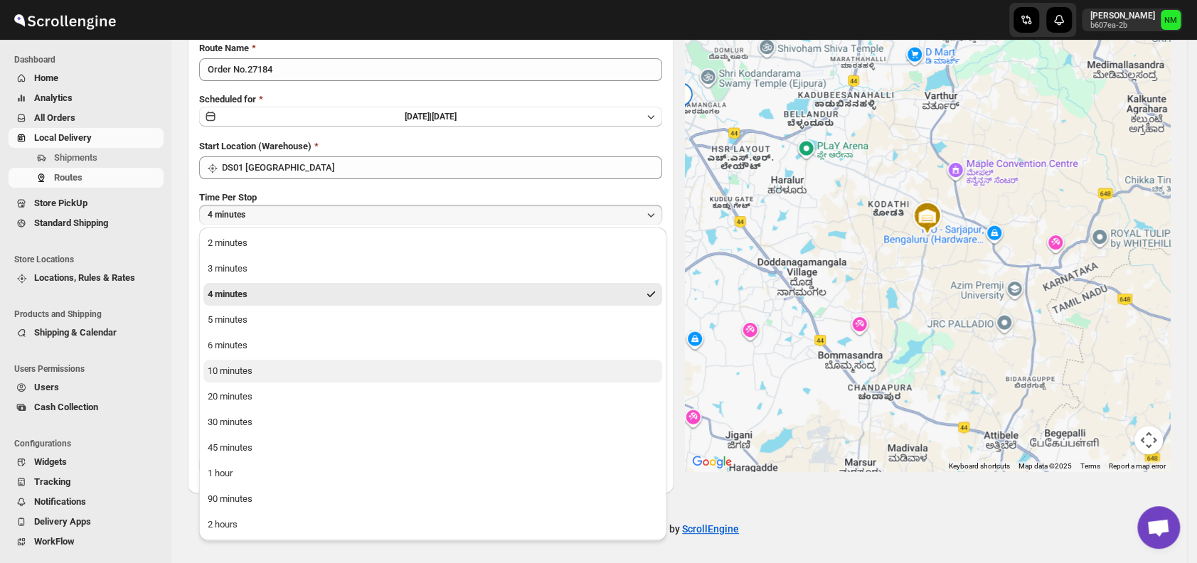
click at [260, 362] on button "10 minutes" at bounding box center [432, 371] width 459 height 23
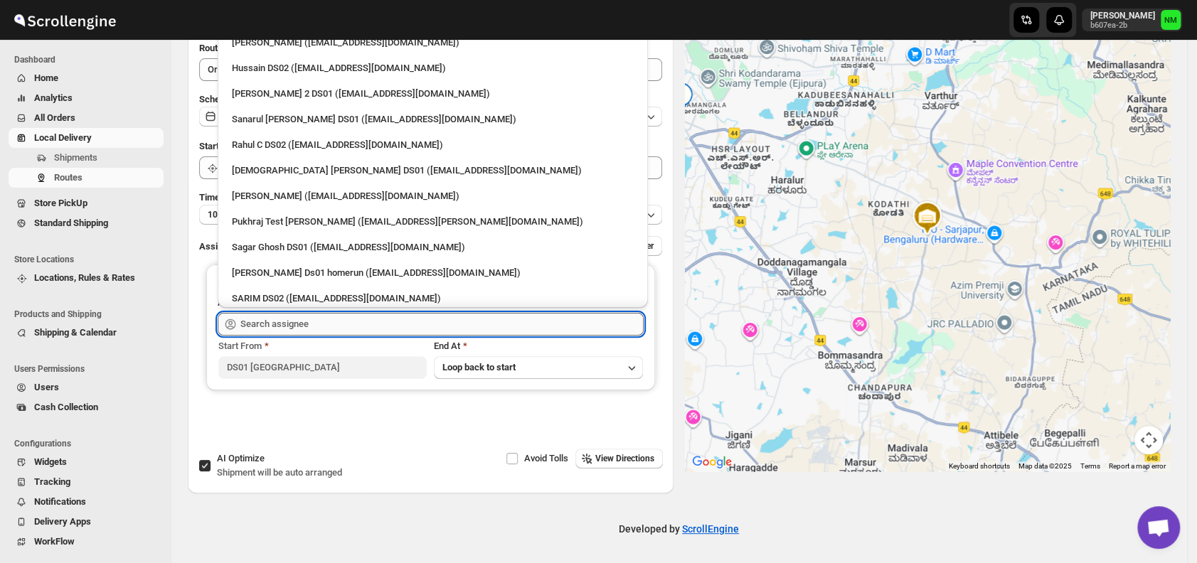
click at [307, 330] on input "text" at bounding box center [441, 324] width 403 height 23
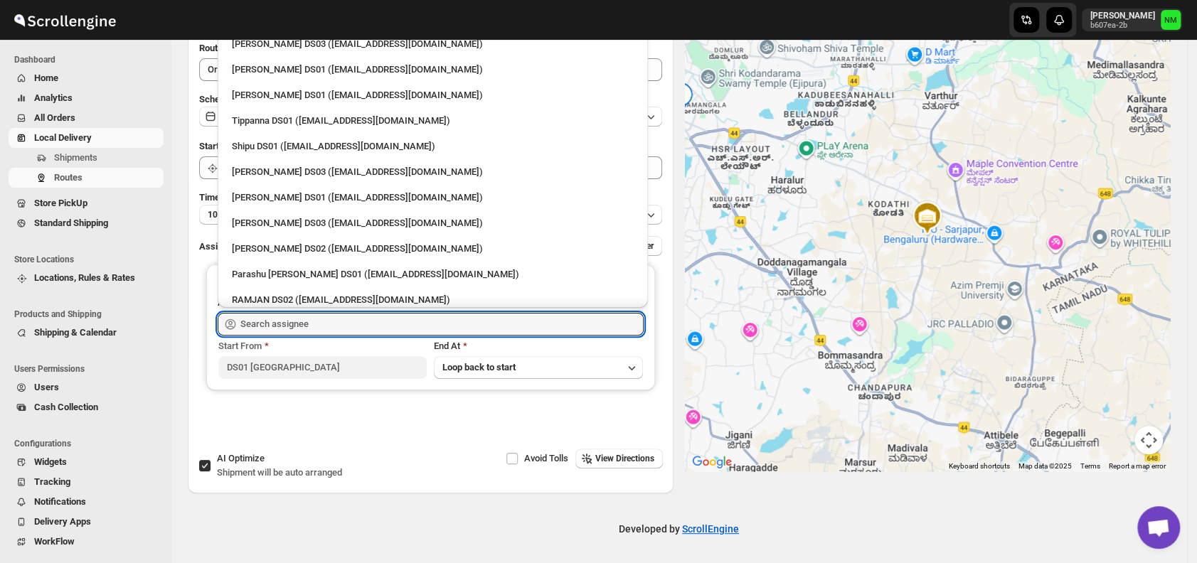
scroll to position [1237, 0]
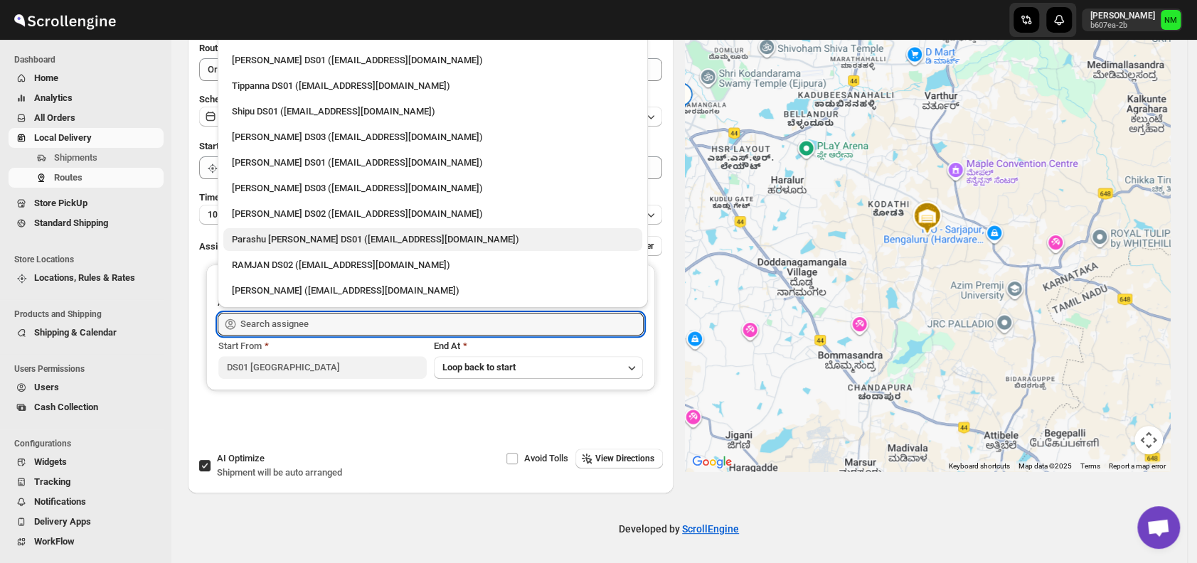
click at [264, 243] on div "Parashu [PERSON_NAME] DS01 ([EMAIL_ADDRESS][DOMAIN_NAME])" at bounding box center [433, 240] width 402 height 14
type input "Parashu [PERSON_NAME] DS01 ([EMAIL_ADDRESS][DOMAIN_NAME])"
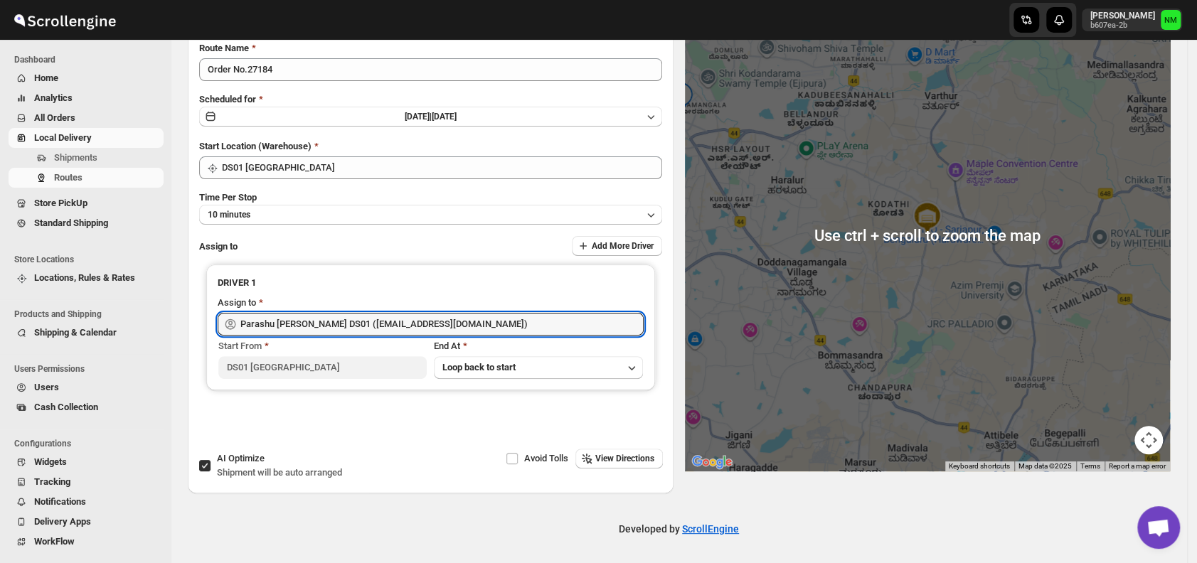
scroll to position [0, 0]
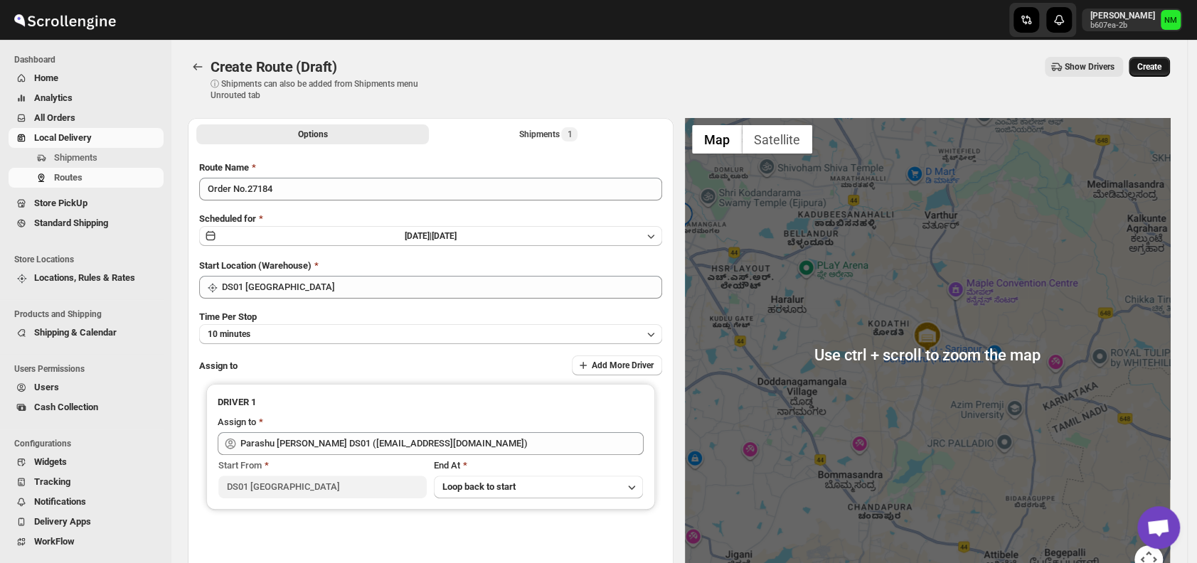
click at [1162, 67] on span "Create" at bounding box center [1150, 66] width 24 height 11
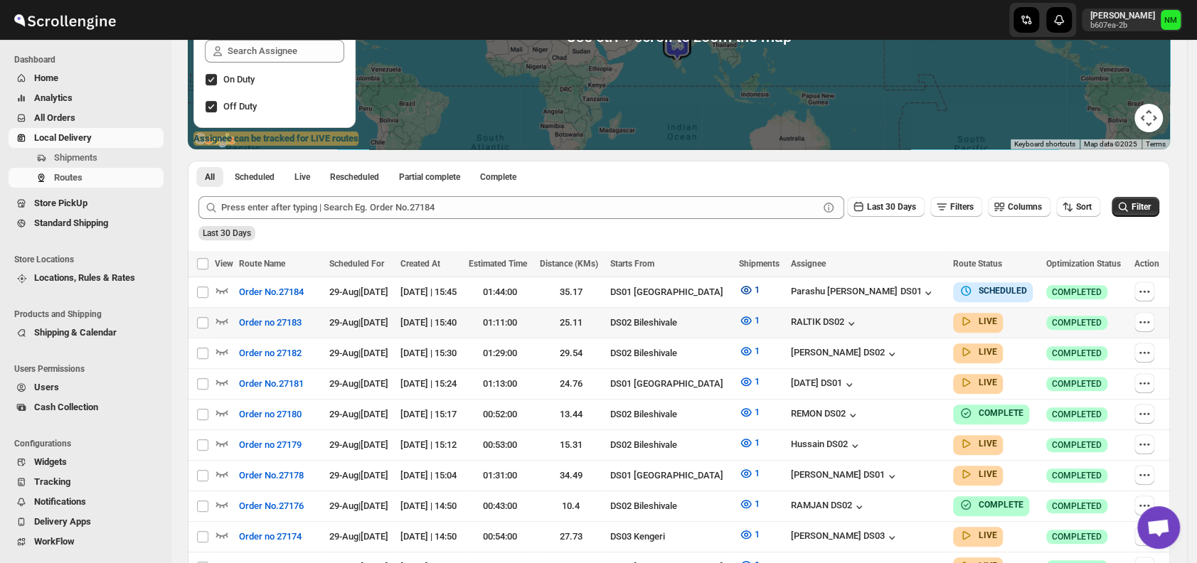
scroll to position [214, 0]
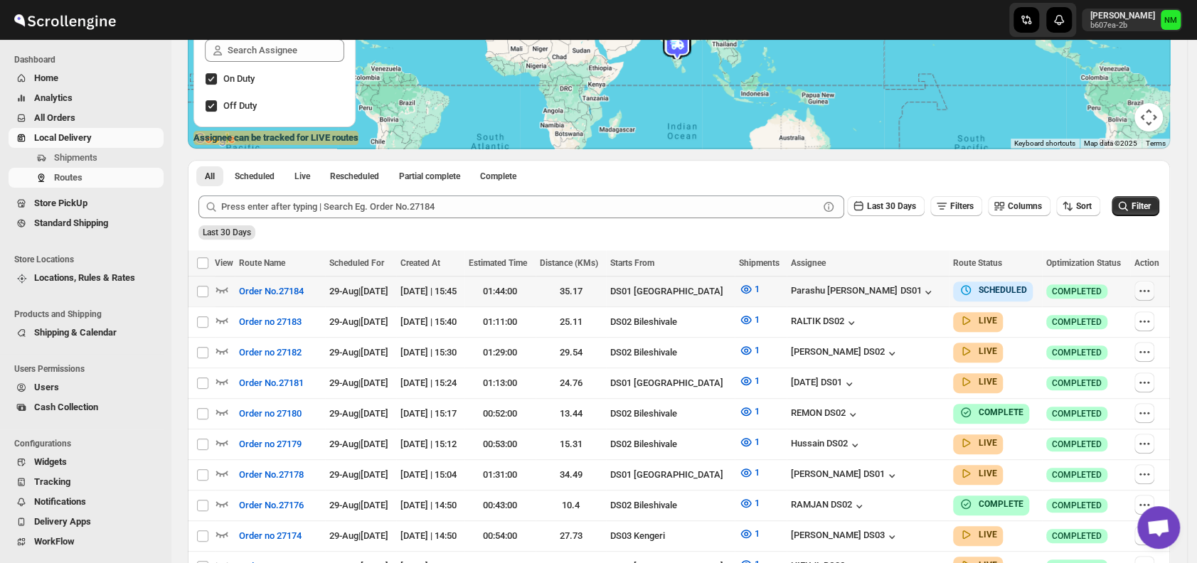
click at [1149, 287] on icon "button" at bounding box center [1145, 291] width 14 height 14
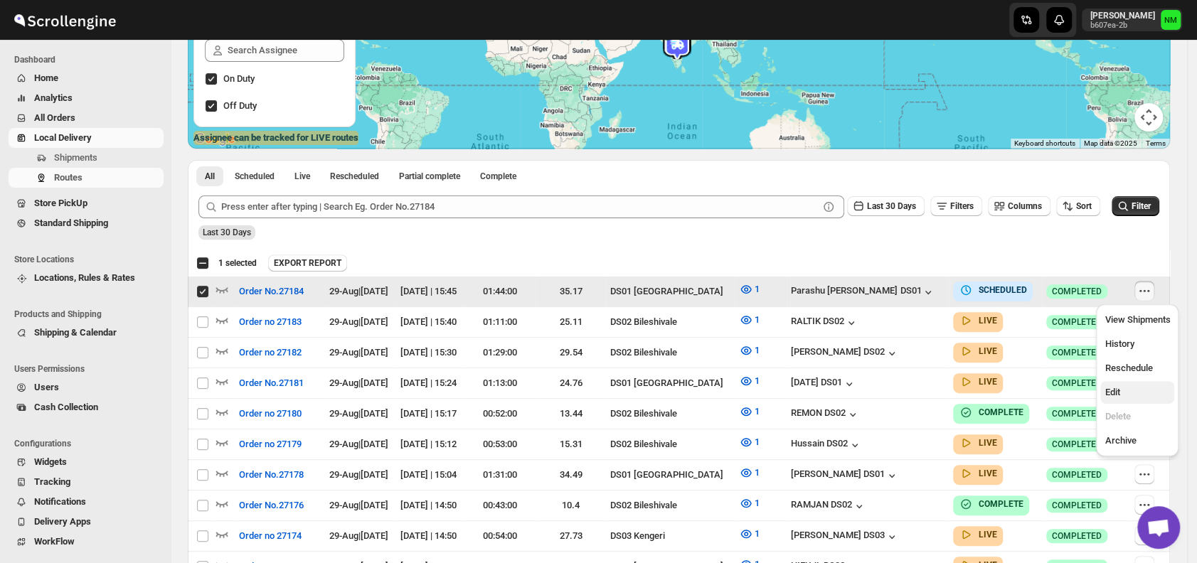
click at [1135, 386] on span "Edit" at bounding box center [1137, 393] width 65 height 14
checkbox input "false"
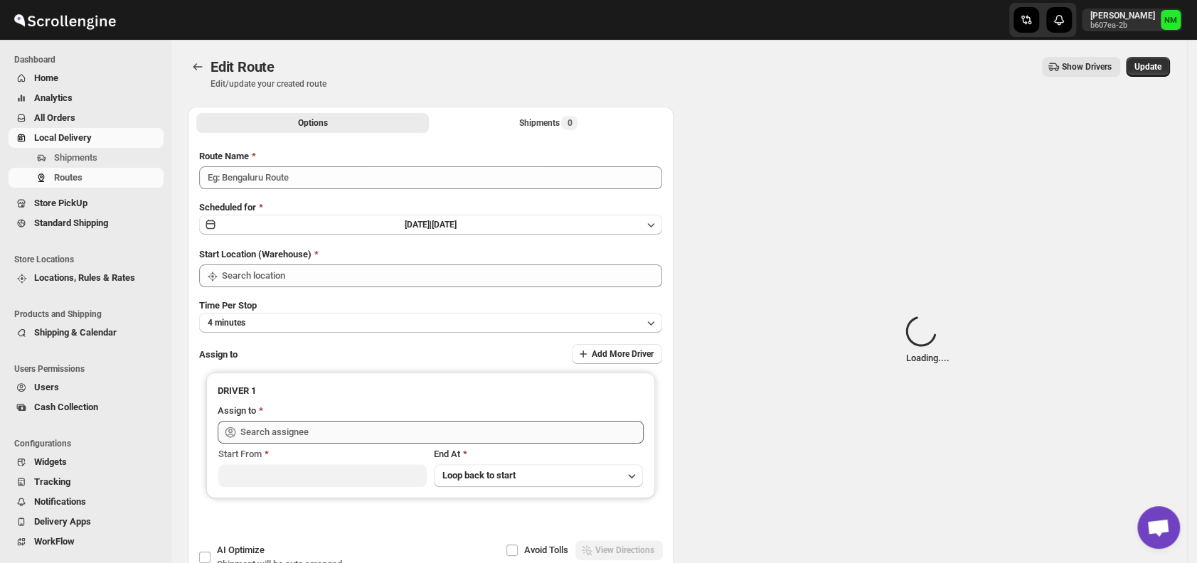
type input "Order No.27184"
type input "DS01 [GEOGRAPHIC_DATA]"
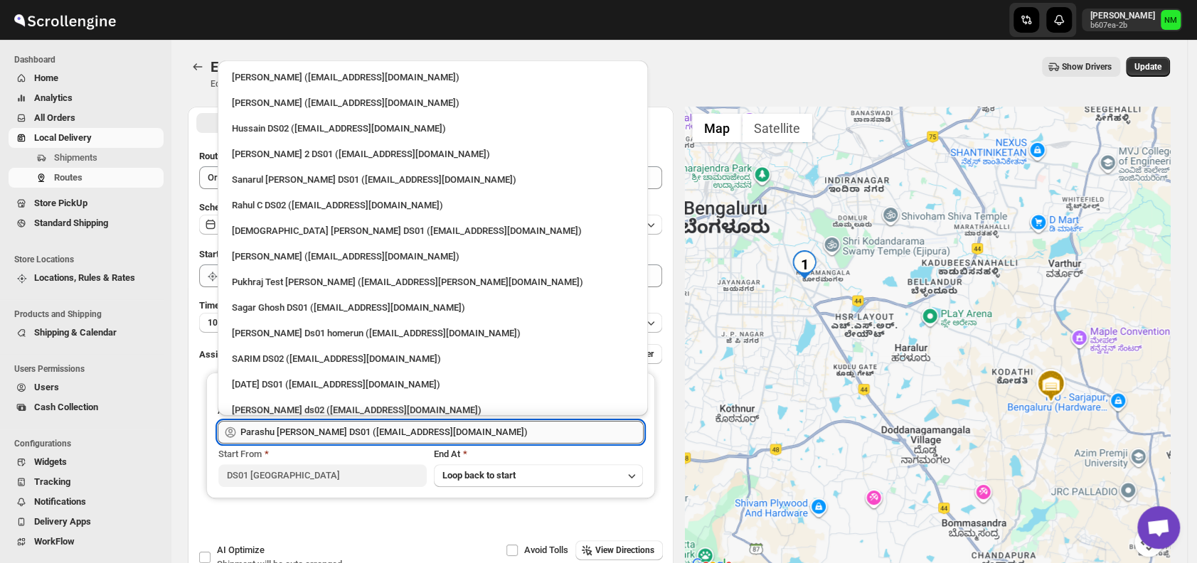
click at [484, 435] on input "Parashu [PERSON_NAME] DS01 ([EMAIL_ADDRESS][DOMAIN_NAME])" at bounding box center [441, 432] width 403 height 23
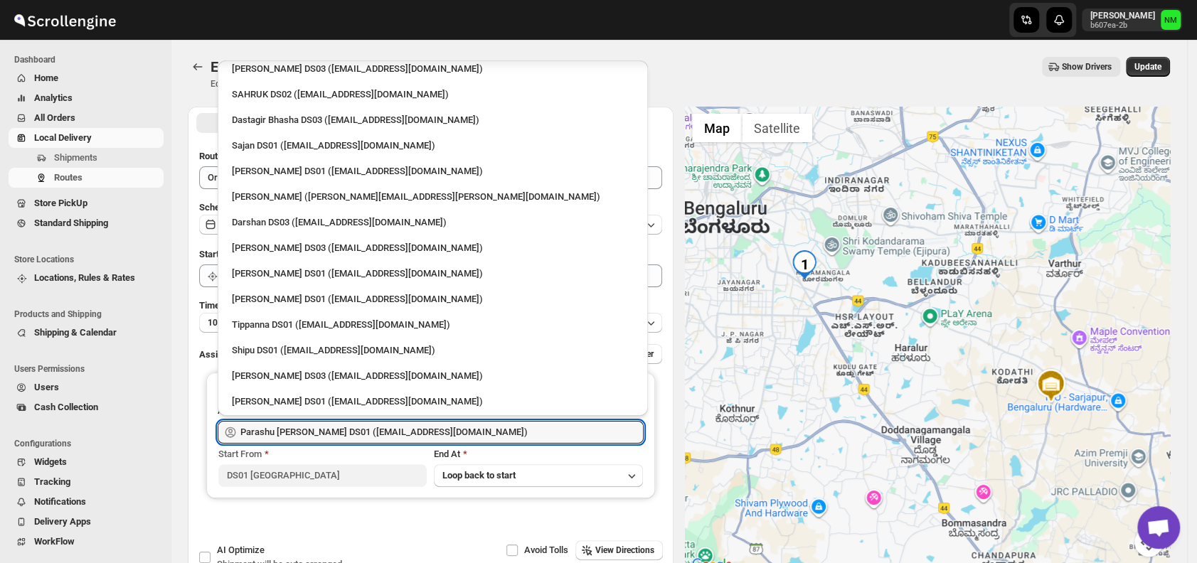
scroll to position [1189, 0]
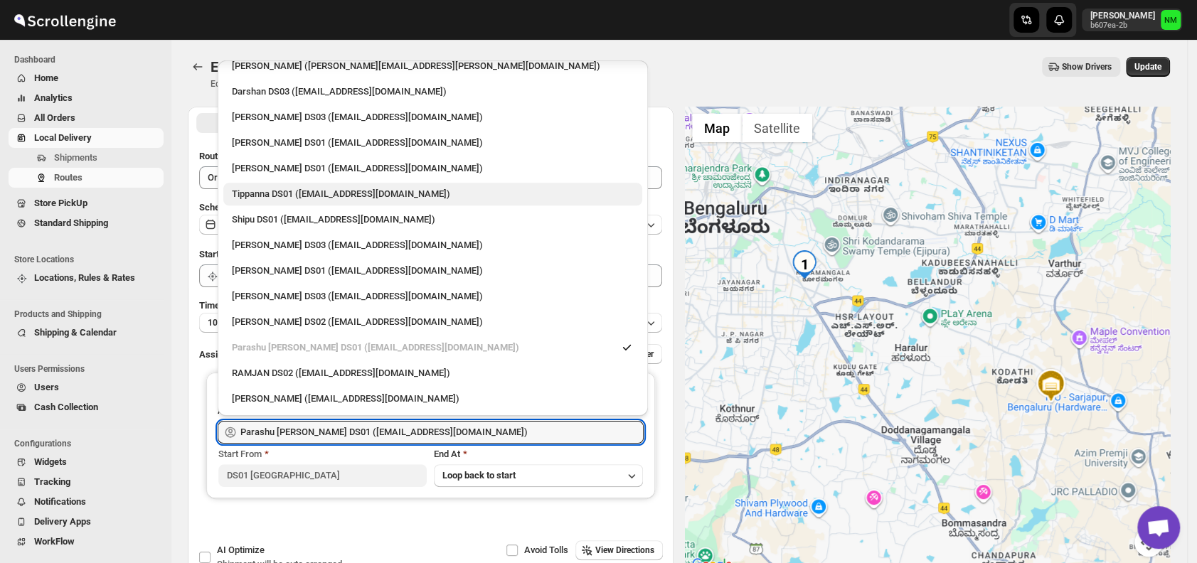
click at [269, 194] on div "Tippanna DS01 ([EMAIL_ADDRESS][DOMAIN_NAME])" at bounding box center [433, 194] width 402 height 14
type input "Tippanna DS01 ([EMAIL_ADDRESS][DOMAIN_NAME])"
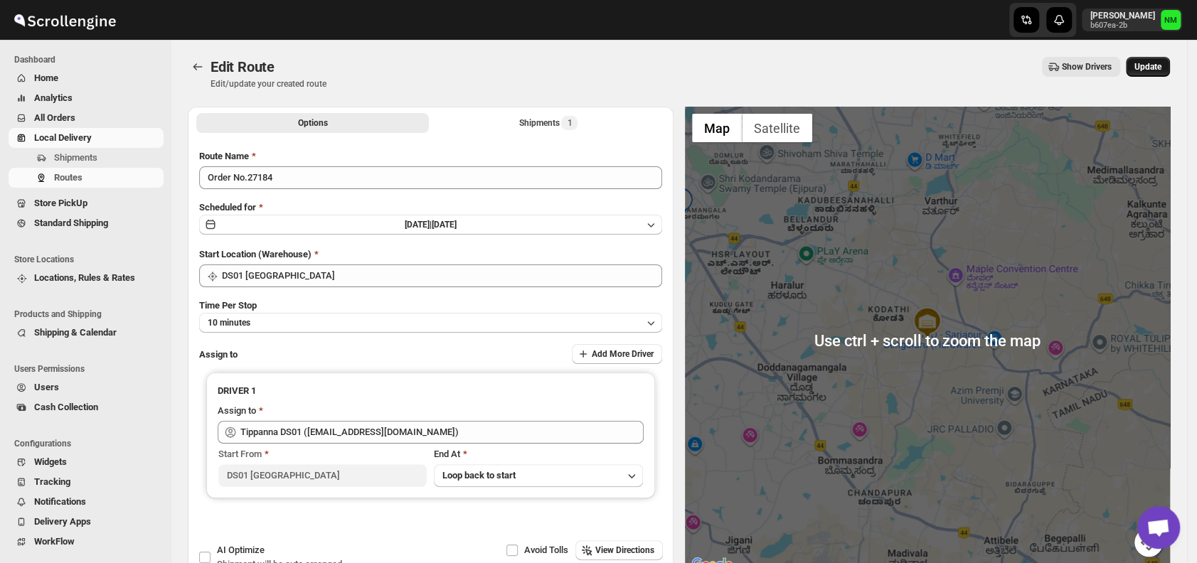
click at [1150, 70] on span "Update" at bounding box center [1148, 66] width 27 height 11
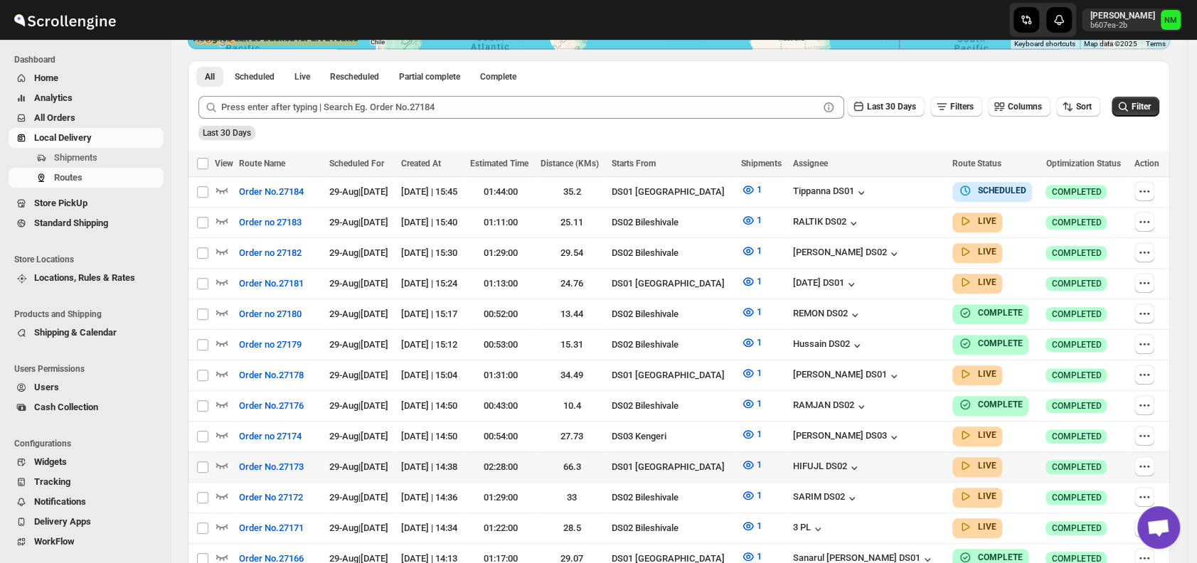
scroll to position [314, 0]
click at [225, 274] on icon "button" at bounding box center [222, 281] width 14 height 14
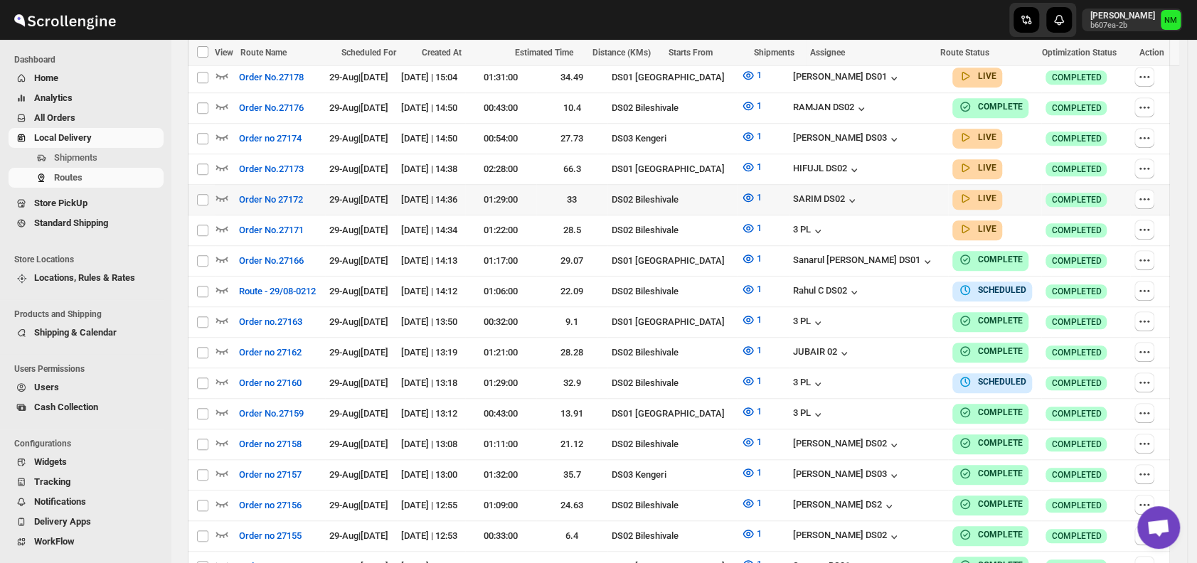
scroll to position [530, 0]
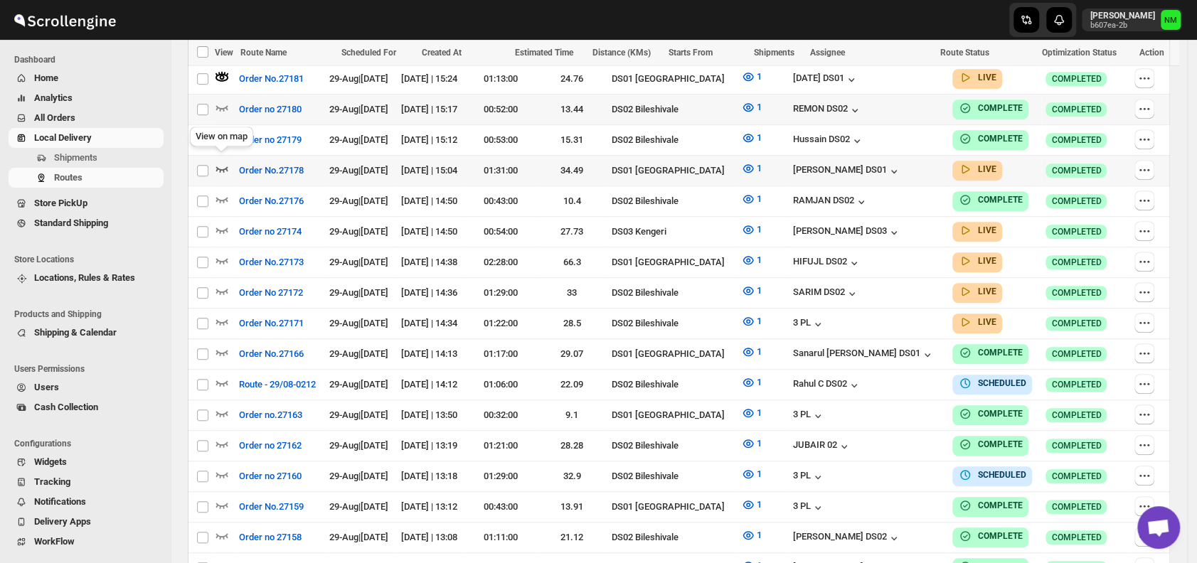
click at [227, 166] on icon "button" at bounding box center [222, 169] width 12 height 6
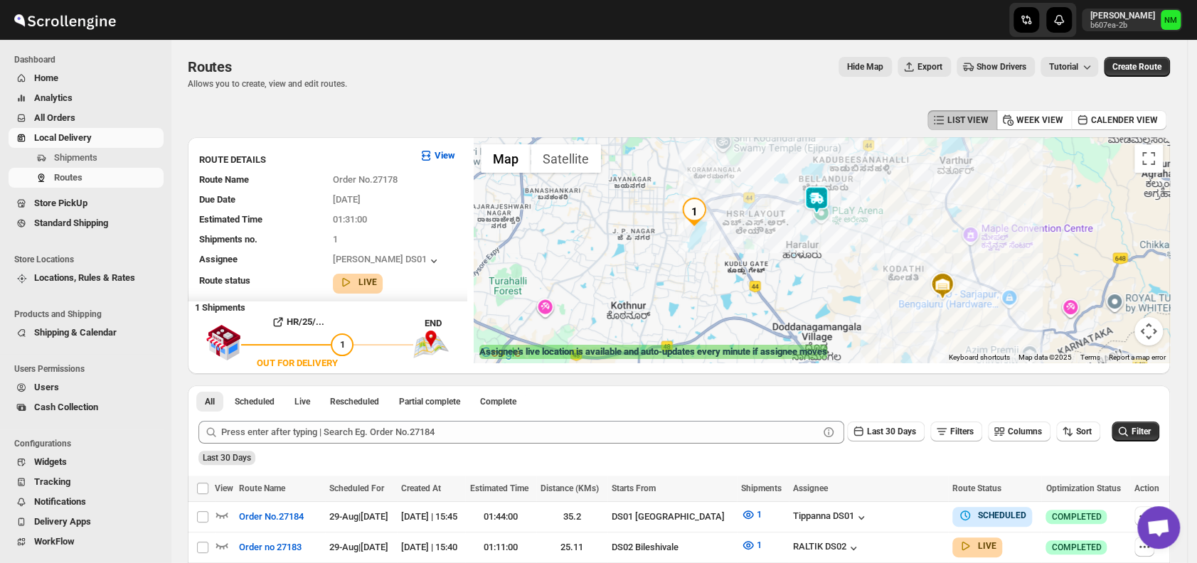
click at [822, 194] on img at bounding box center [816, 200] width 28 height 28
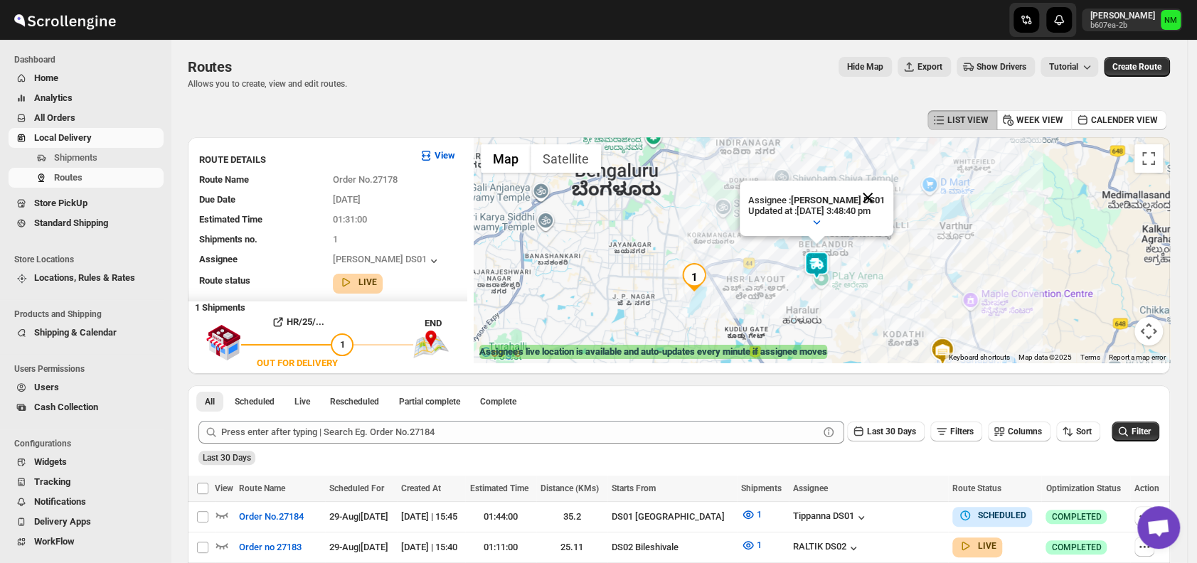
click at [885, 199] on button "Close" at bounding box center [868, 198] width 34 height 34
click at [825, 270] on img at bounding box center [816, 265] width 28 height 28
click at [884, 197] on button "Close" at bounding box center [867, 198] width 34 height 34
click at [820, 265] on img at bounding box center [815, 264] width 28 height 28
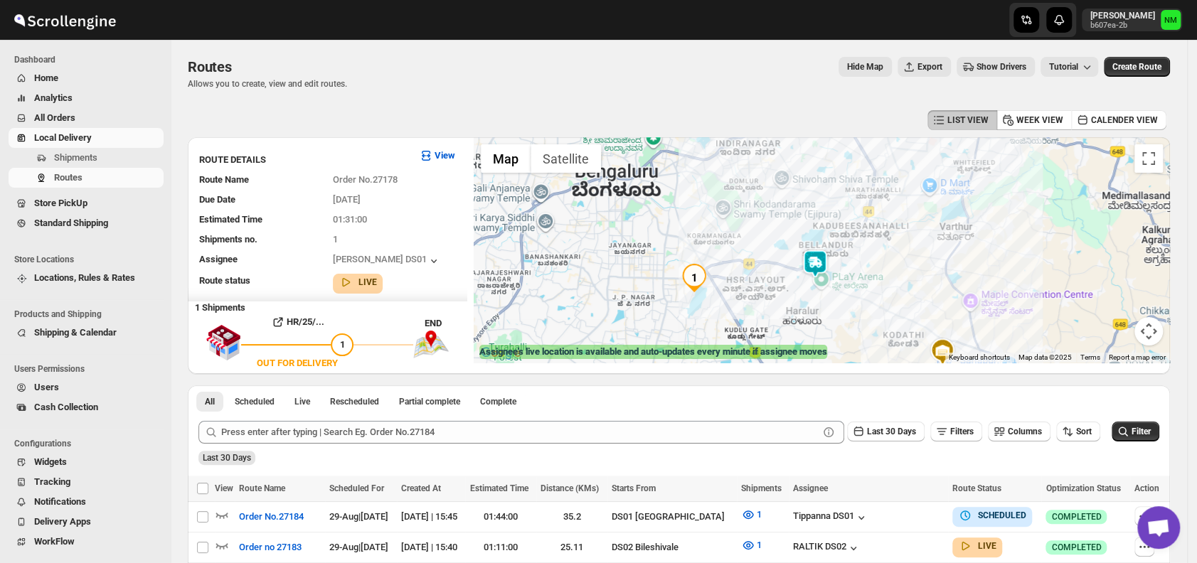
click at [820, 265] on img at bounding box center [815, 264] width 28 height 28
click at [881, 196] on button "Close" at bounding box center [866, 198] width 34 height 34
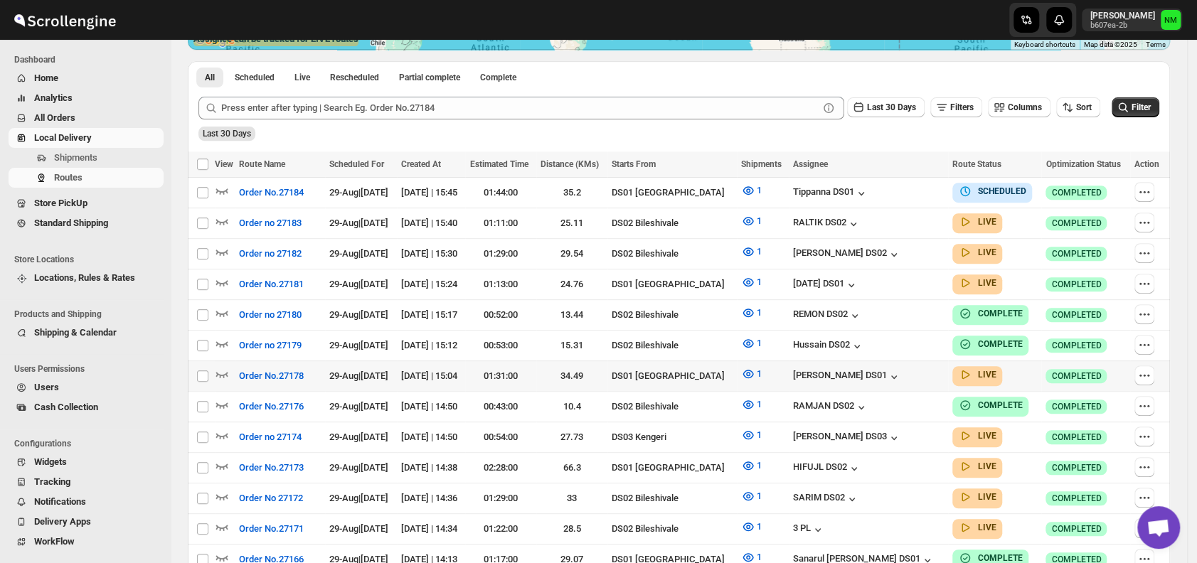
scroll to position [314, 0]
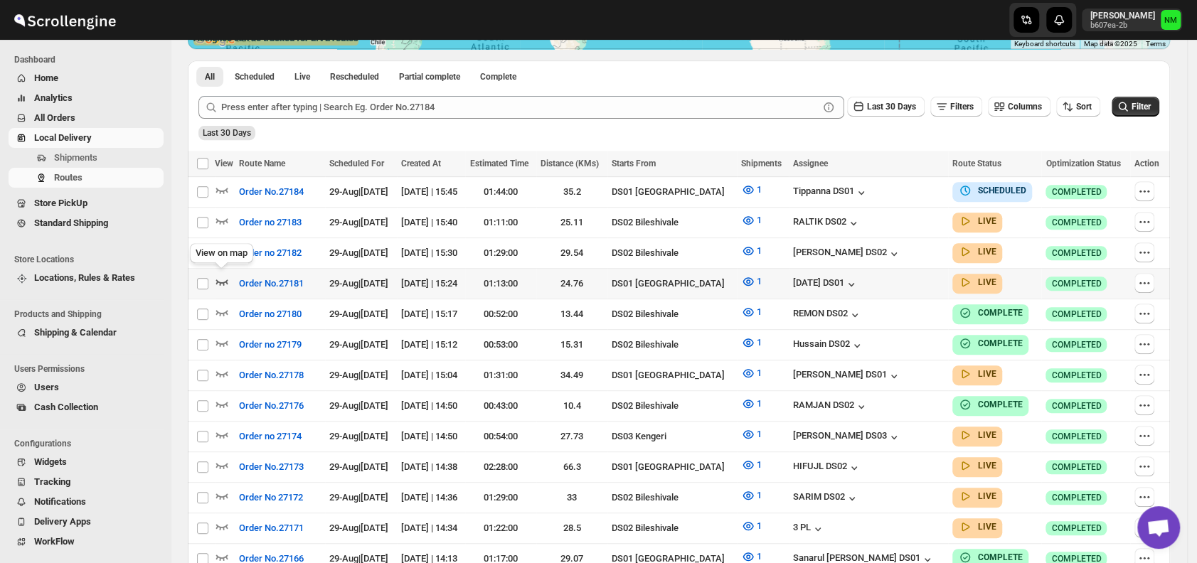
click at [222, 275] on icon "button" at bounding box center [222, 282] width 14 height 14
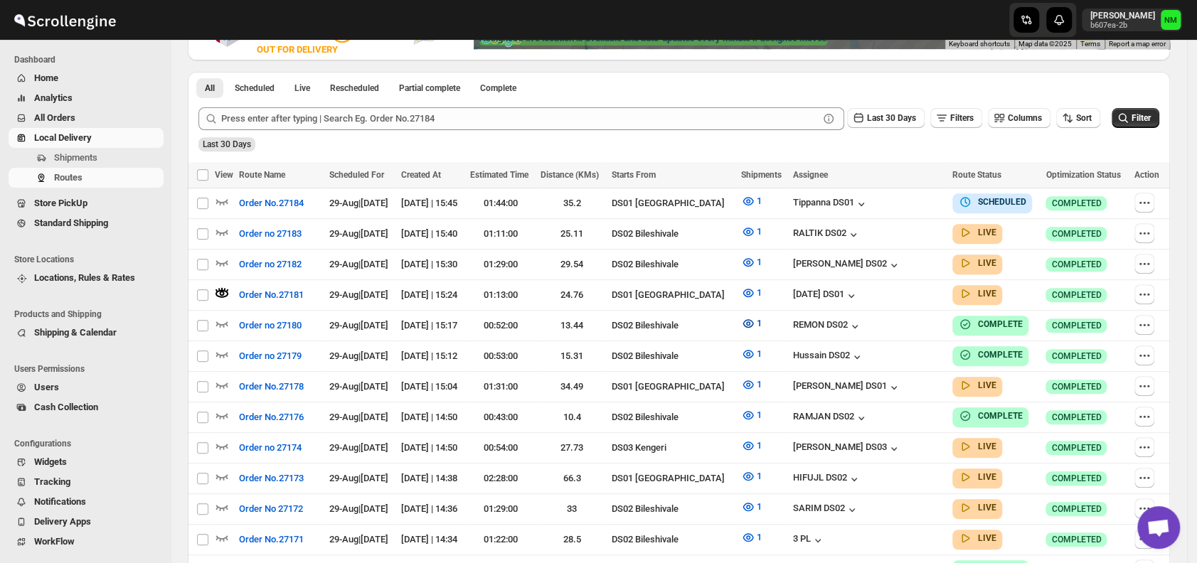
scroll to position [0, 0]
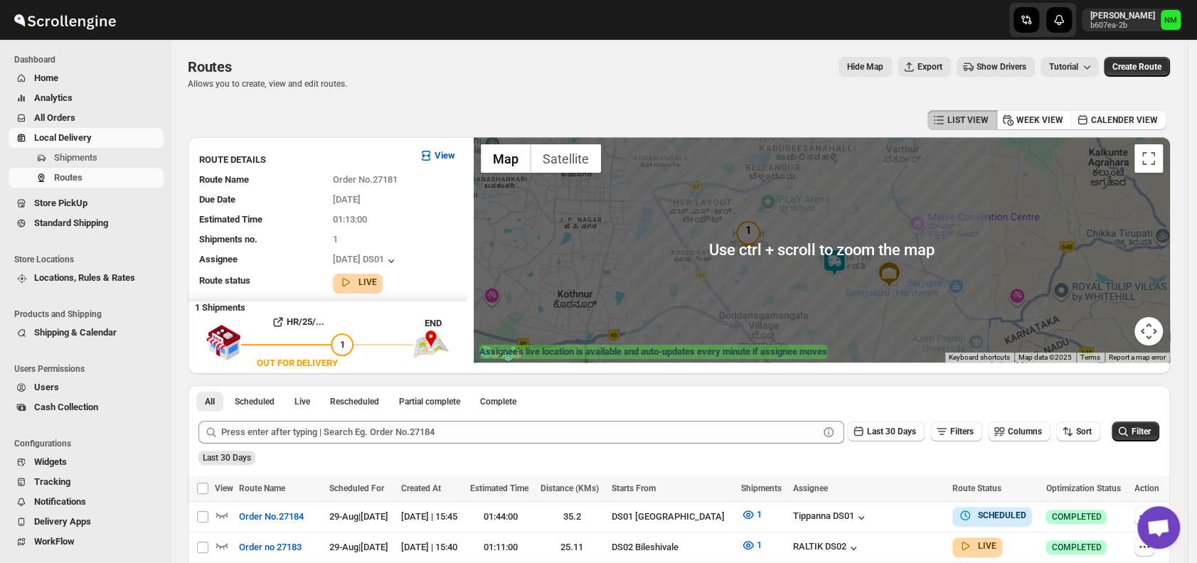
click at [846, 261] on img at bounding box center [834, 262] width 28 height 28
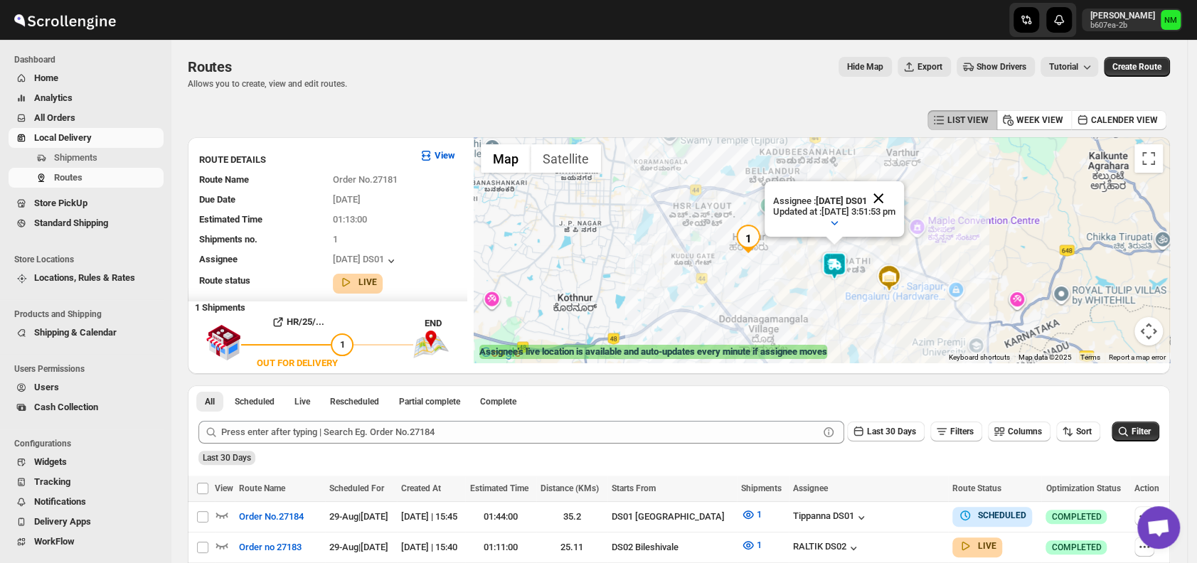
click at [896, 199] on button "Close" at bounding box center [879, 198] width 34 height 34
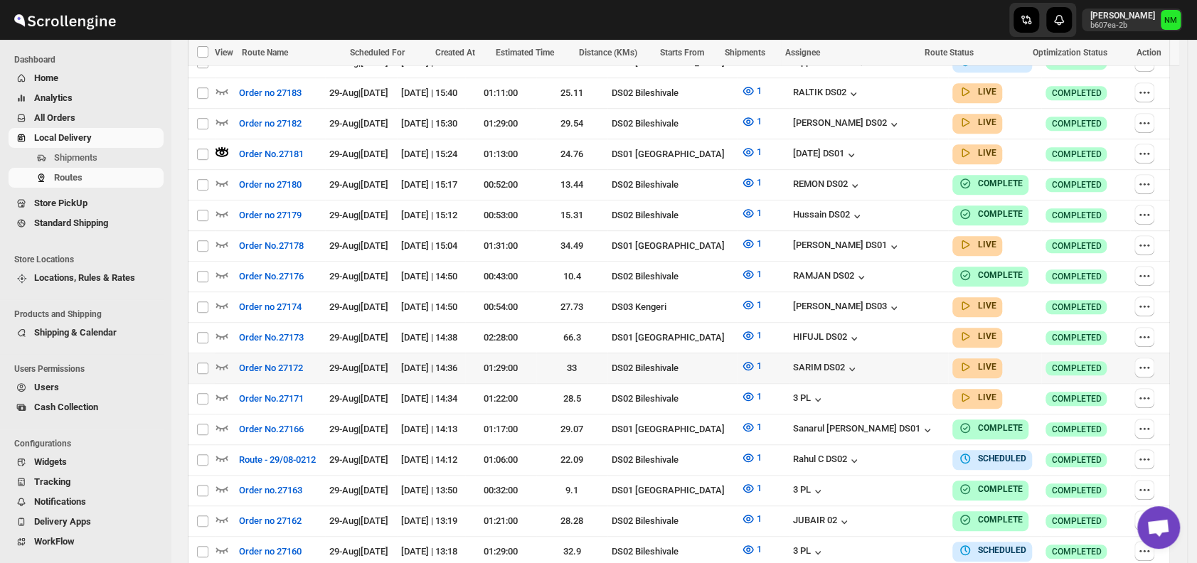
scroll to position [455, 0]
click at [221, 241] on icon "button" at bounding box center [222, 244] width 12 height 6
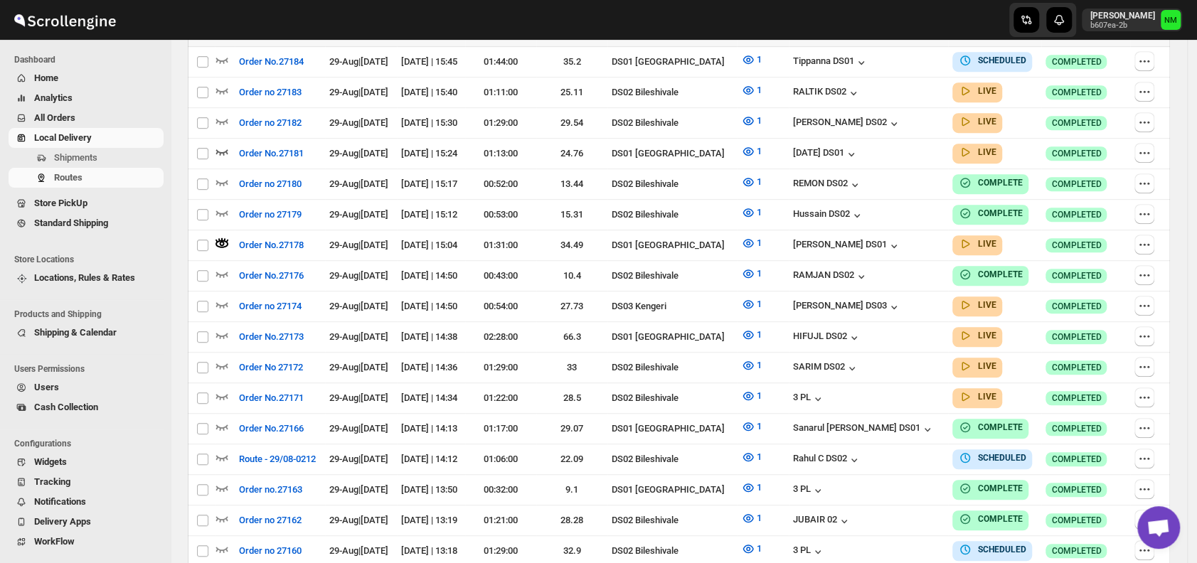
scroll to position [0, 0]
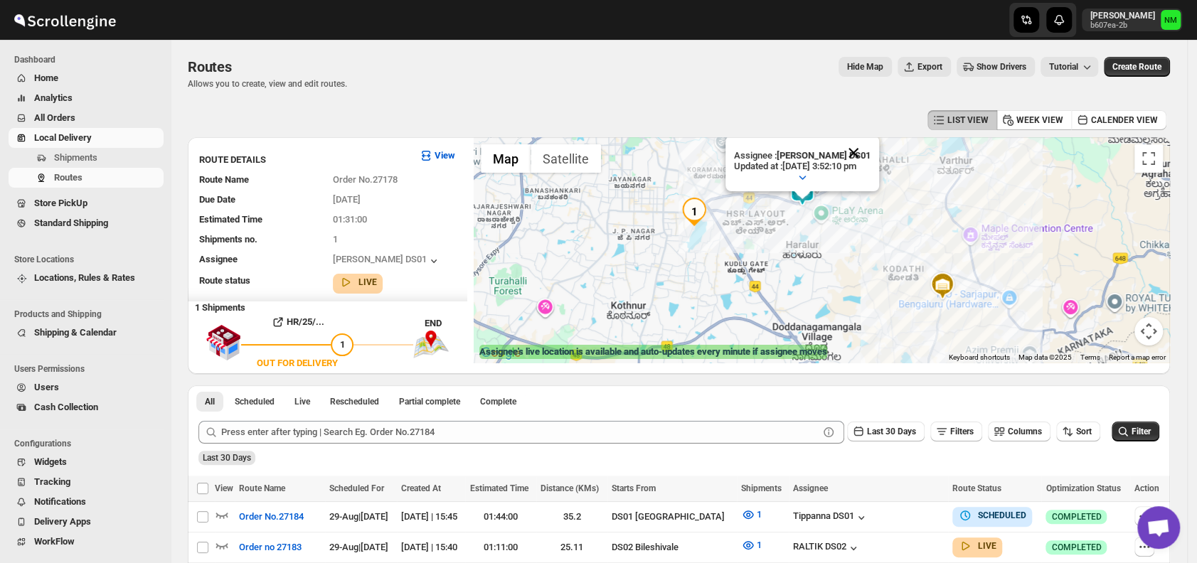
click at [871, 151] on button "Close" at bounding box center [854, 153] width 34 height 34
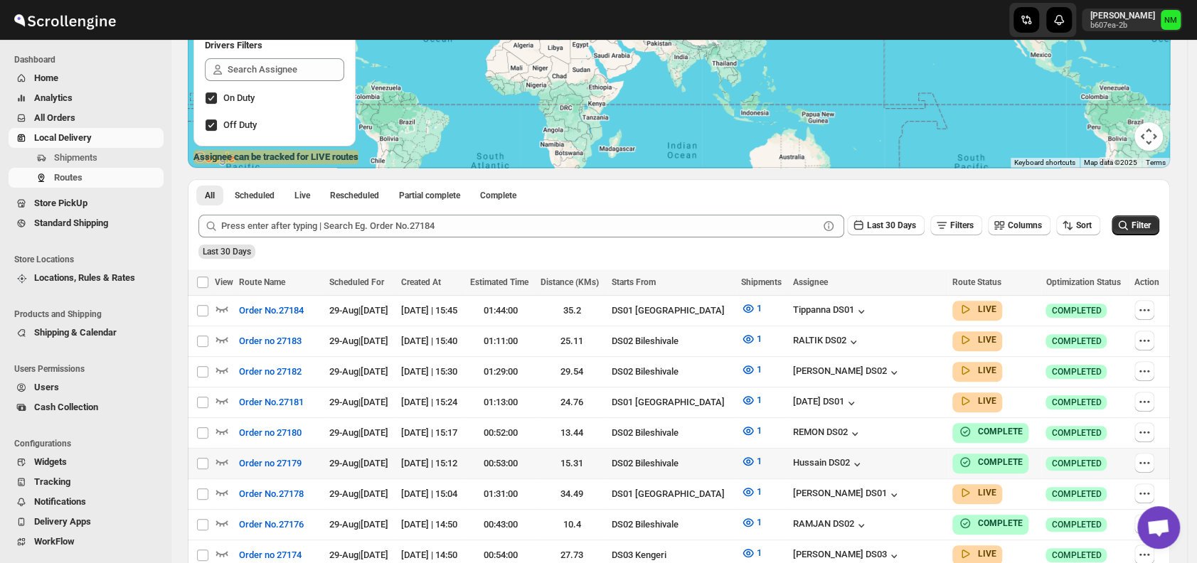
scroll to position [196, 0]
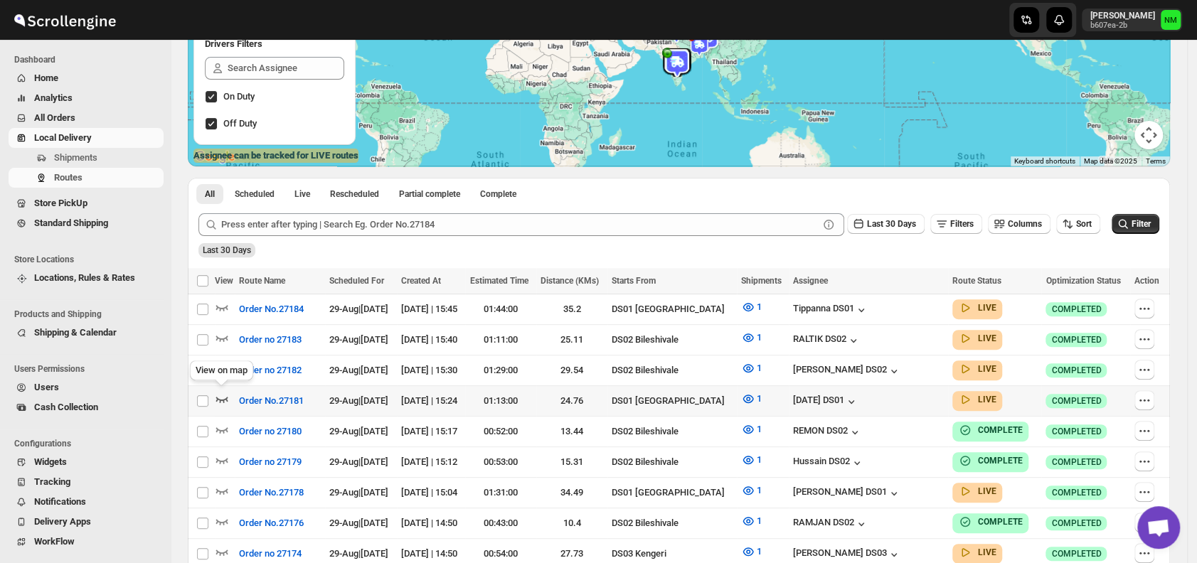
click at [225, 393] on icon "button" at bounding box center [222, 399] width 14 height 14
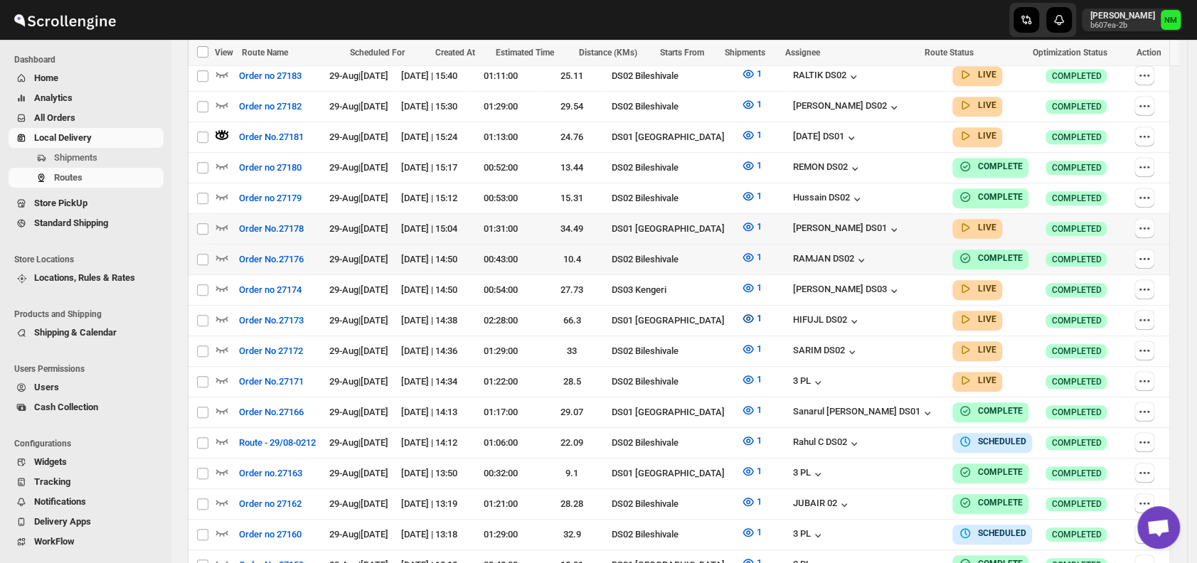
scroll to position [0, 0]
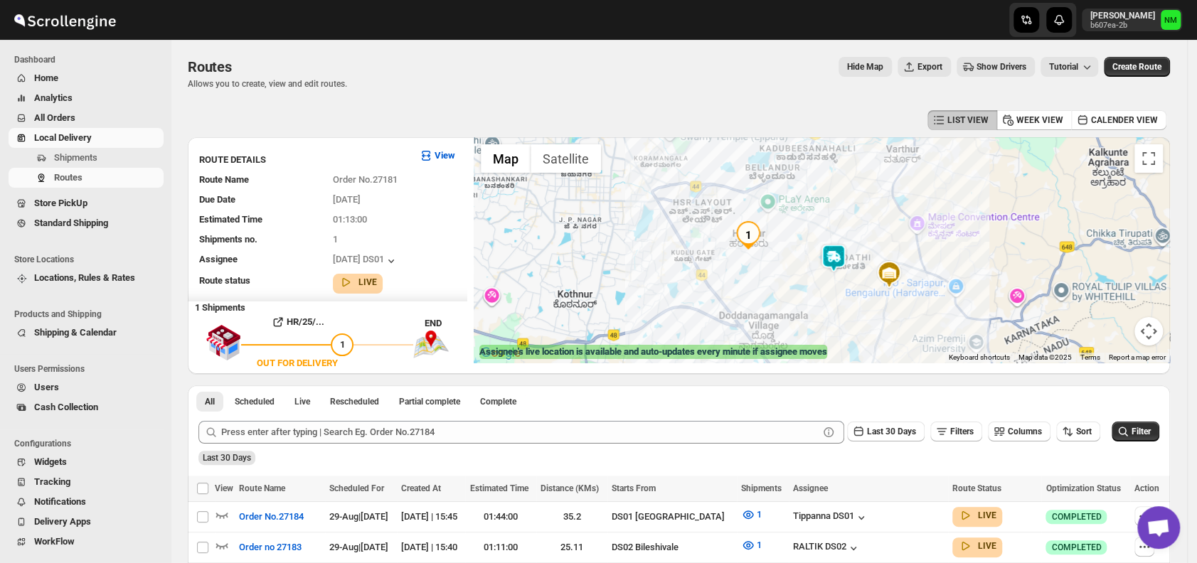
click at [837, 265] on img at bounding box center [834, 258] width 28 height 28
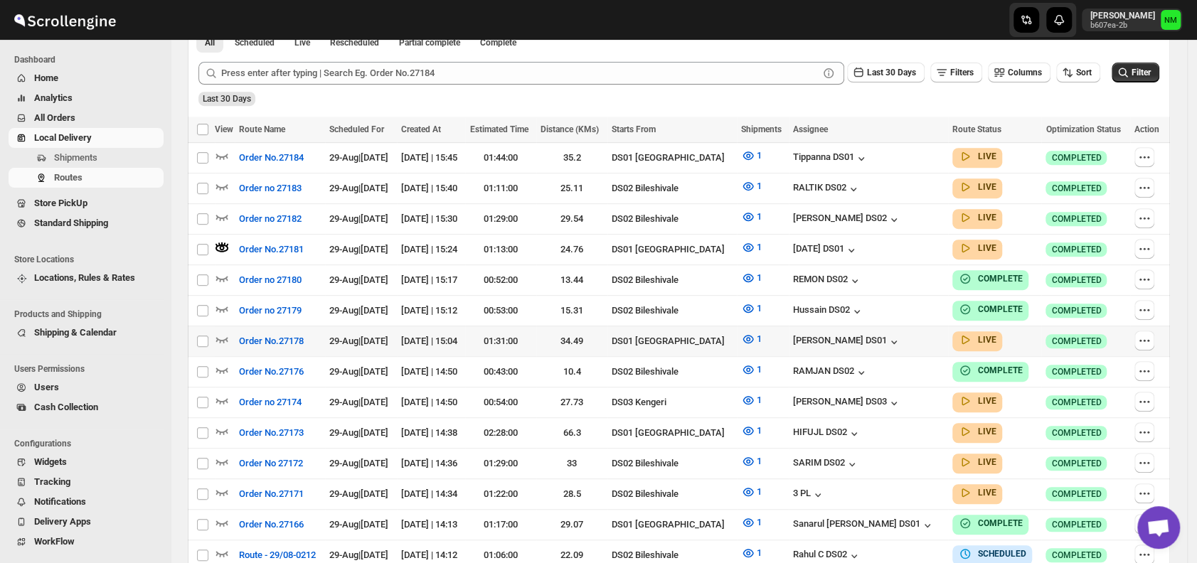
scroll to position [360, 0]
click at [230, 153] on div at bounding box center [225, 157] width 20 height 18
click at [223, 154] on icon "button" at bounding box center [222, 155] width 14 height 14
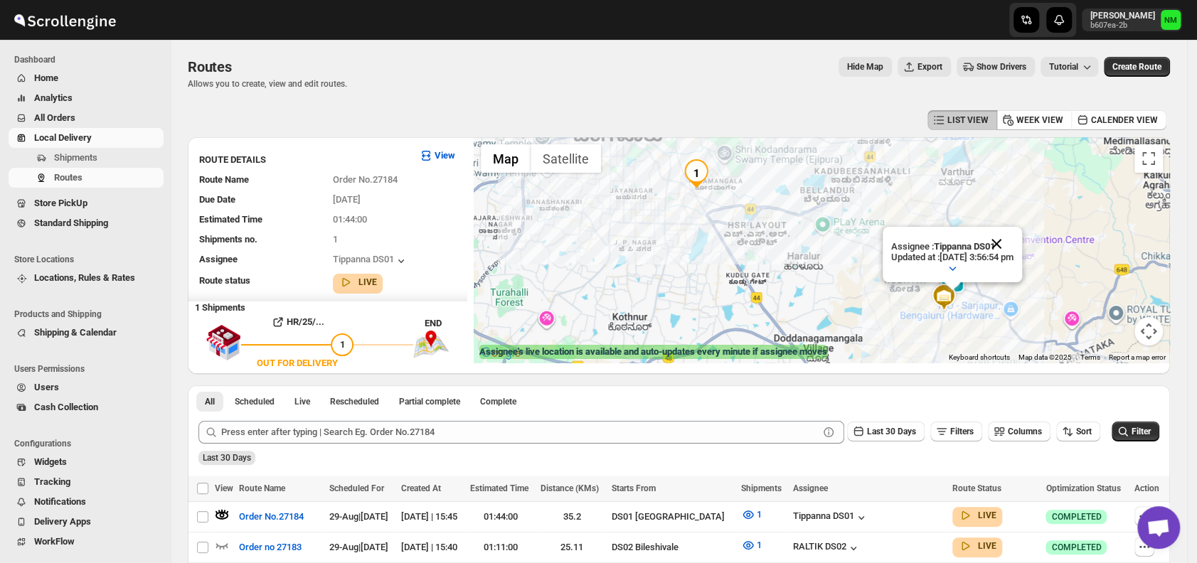
click at [1014, 241] on button "Close" at bounding box center [997, 244] width 34 height 34
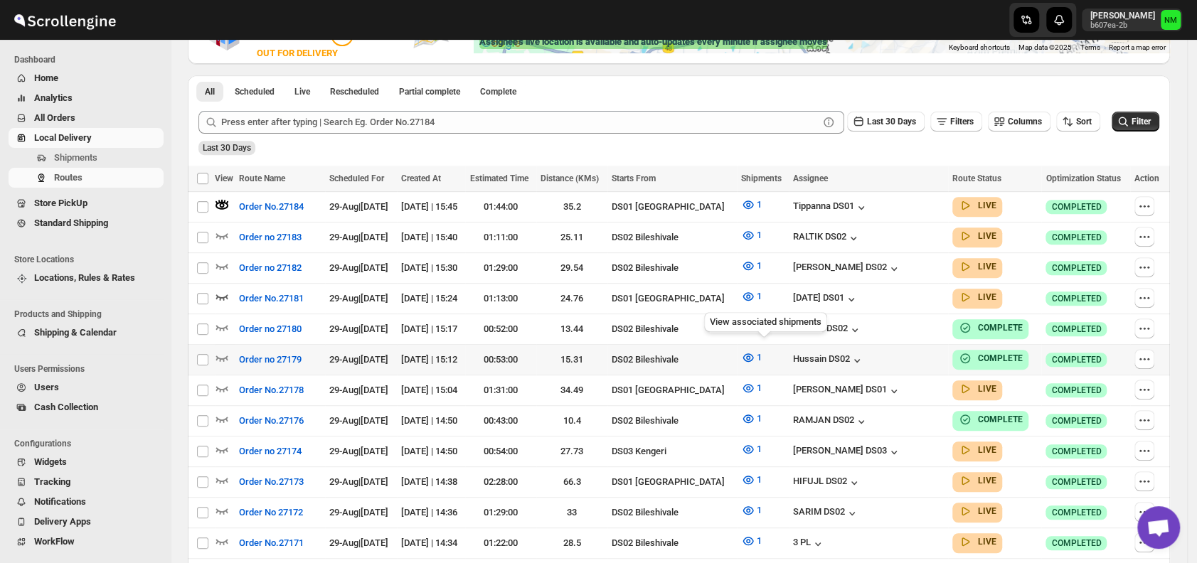
scroll to position [311, 0]
click at [223, 381] on icon "button" at bounding box center [222, 388] width 14 height 14
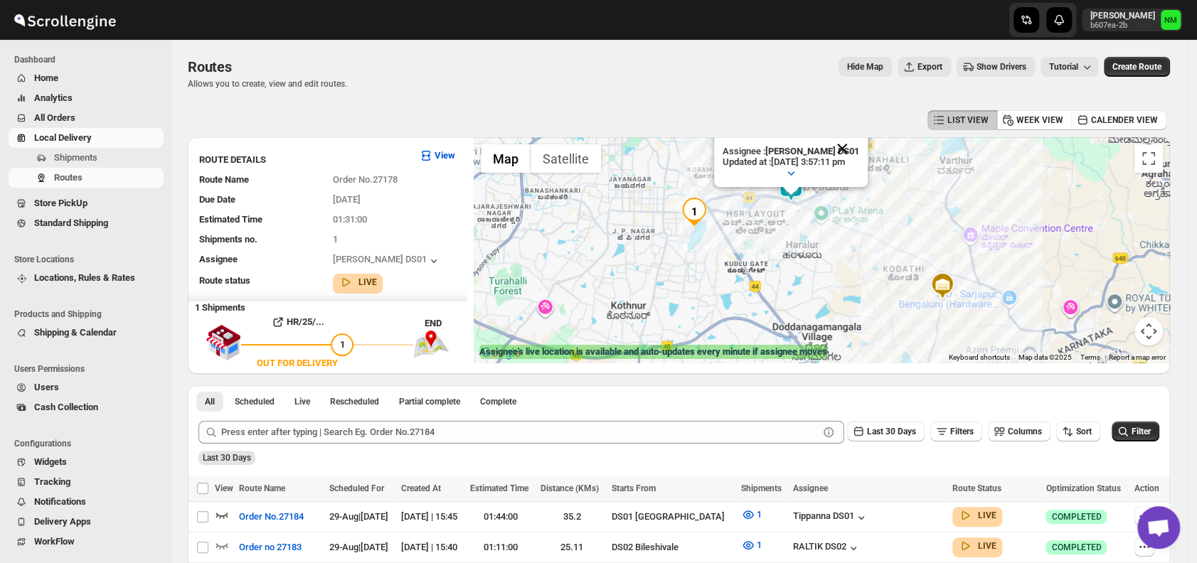
click at [859, 150] on button "Close" at bounding box center [842, 149] width 34 height 34
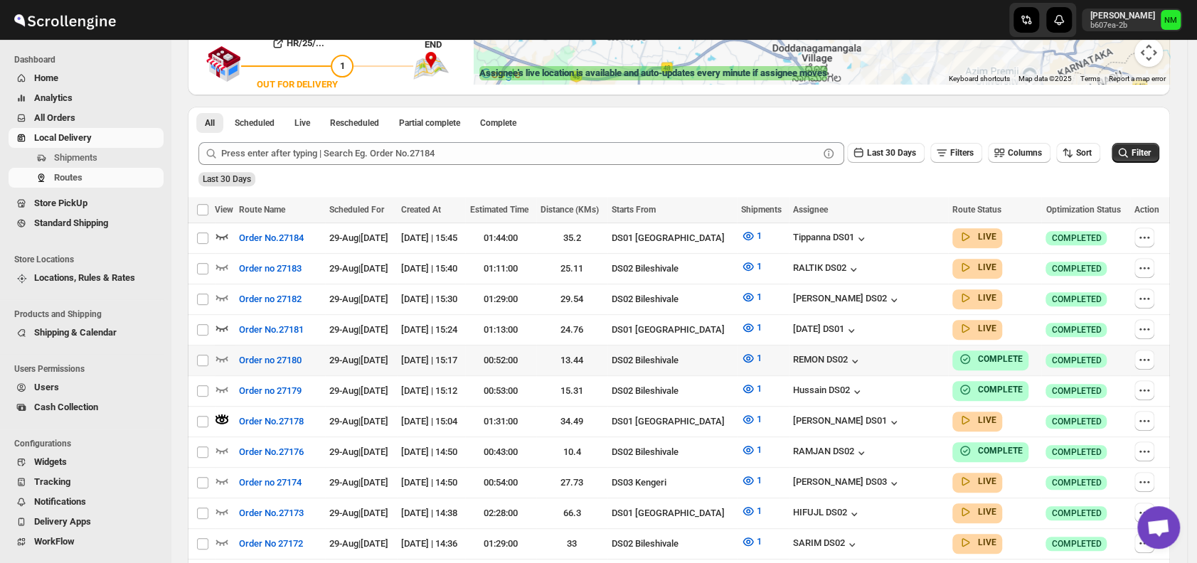
scroll to position [282, 0]
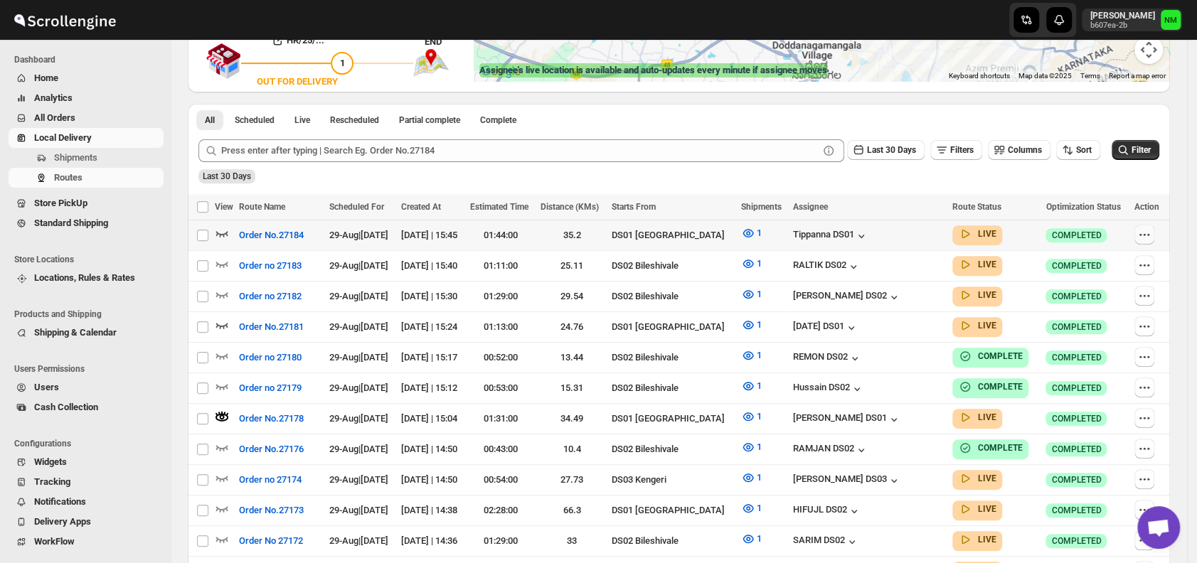
click at [1155, 238] on button "button" at bounding box center [1145, 235] width 20 height 20
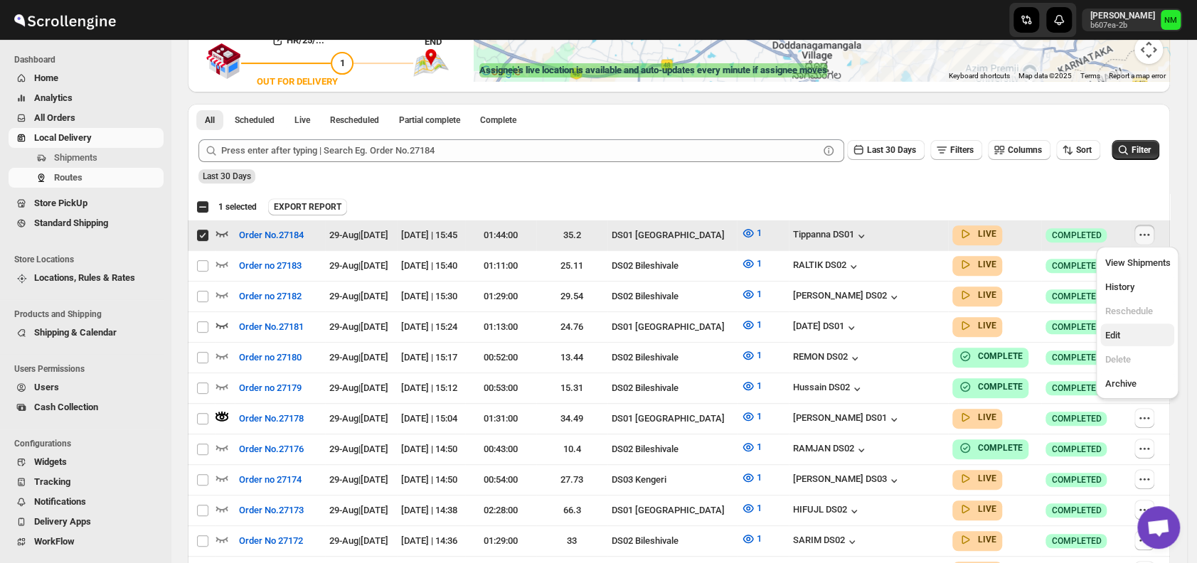
click at [1120, 339] on span "Edit" at bounding box center [1112, 335] width 15 height 11
checkbox input "false"
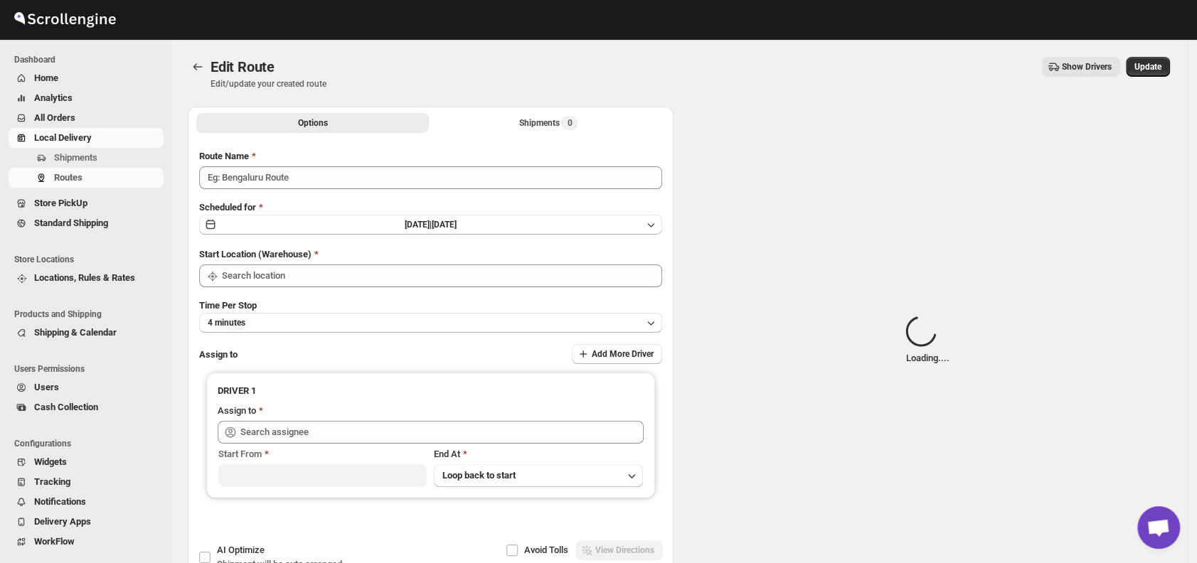
type input "Order No.27184"
type input "DS01 [GEOGRAPHIC_DATA]"
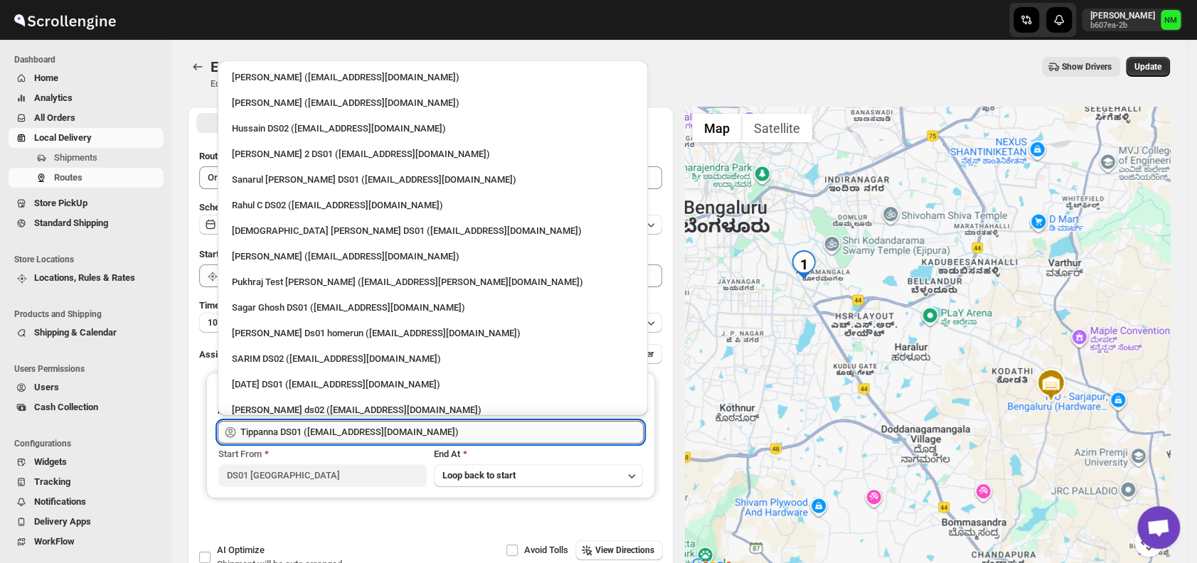
click at [487, 438] on input "Tippanna DS01 ([EMAIL_ADDRESS][DOMAIN_NAME])" at bounding box center [441, 432] width 403 height 23
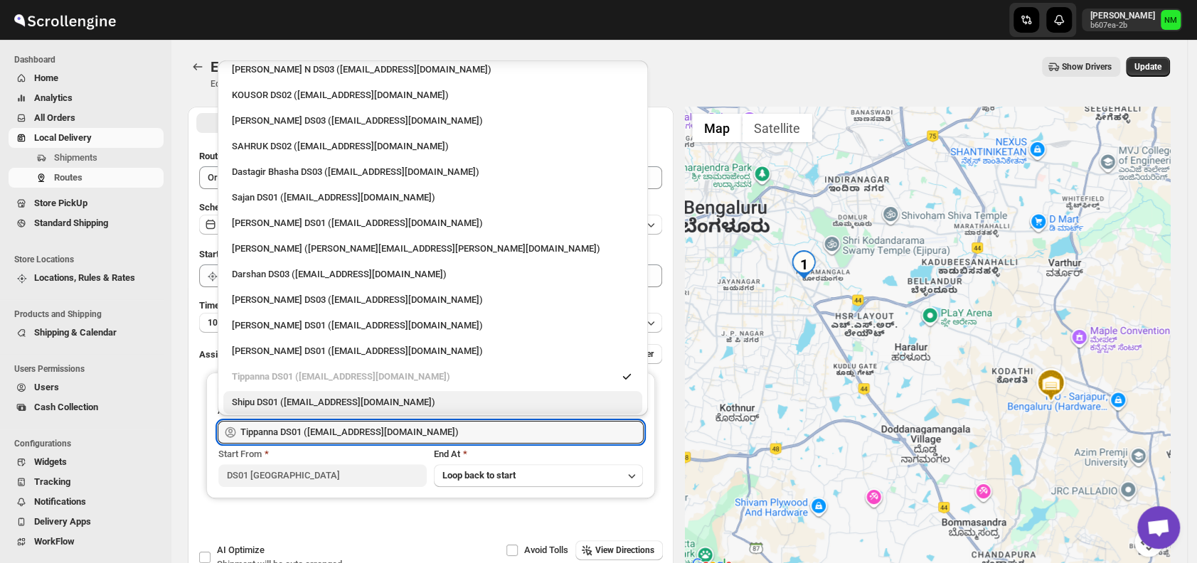
scroll to position [1007, 0]
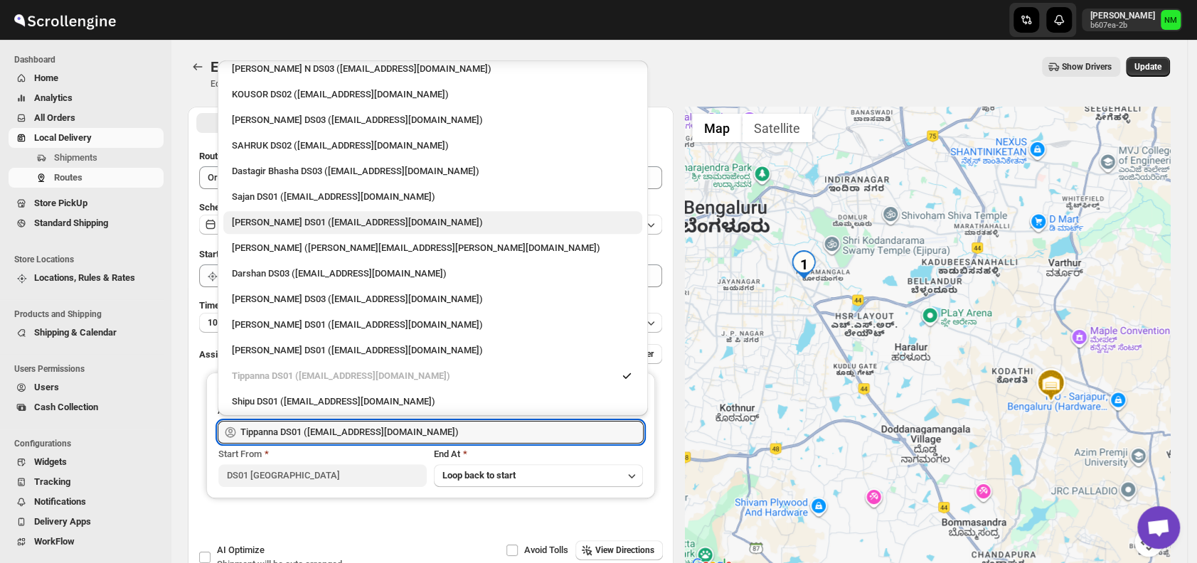
click at [317, 223] on div "[PERSON_NAME] DS01 ([EMAIL_ADDRESS][DOMAIN_NAME])" at bounding box center [433, 223] width 402 height 14
type input "[PERSON_NAME] DS01 ([EMAIL_ADDRESS][DOMAIN_NAME])"
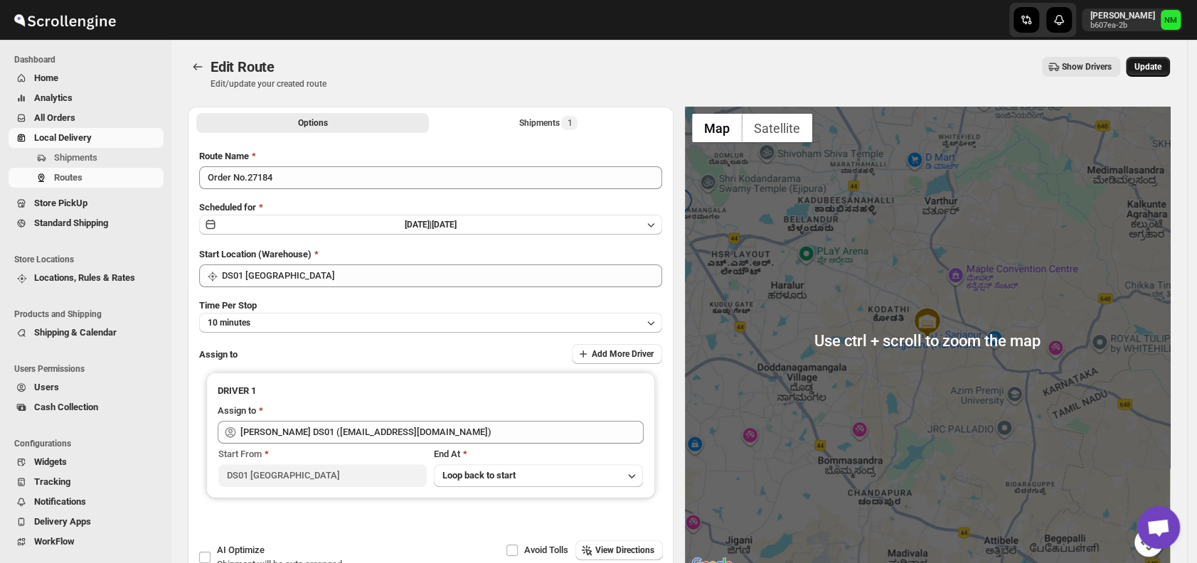
click at [1161, 68] on span "Update" at bounding box center [1148, 66] width 27 height 11
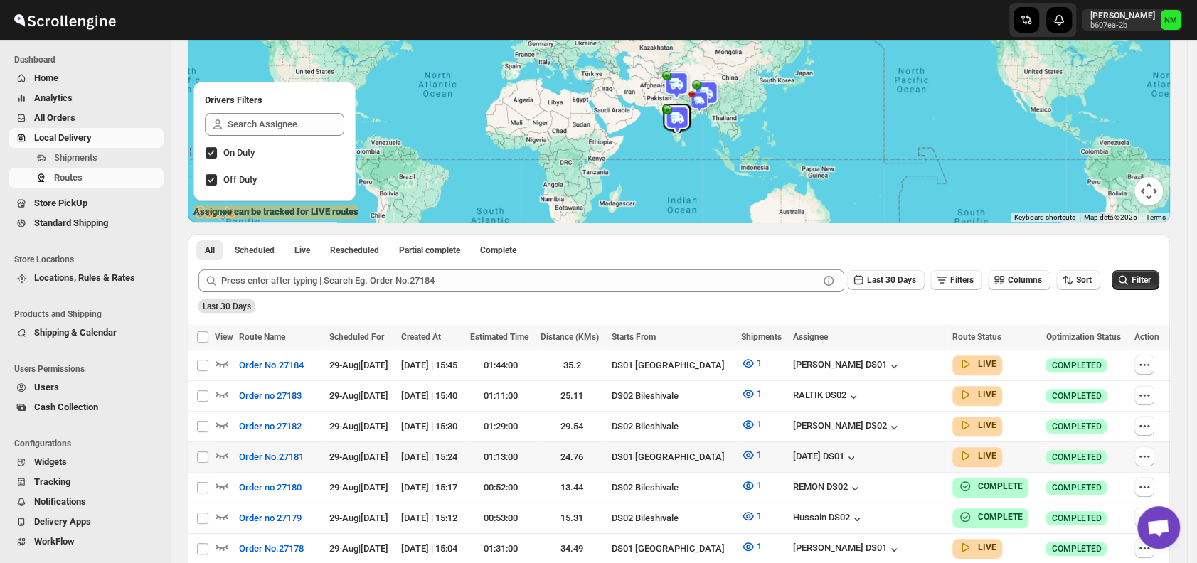
scroll to position [142, 0]
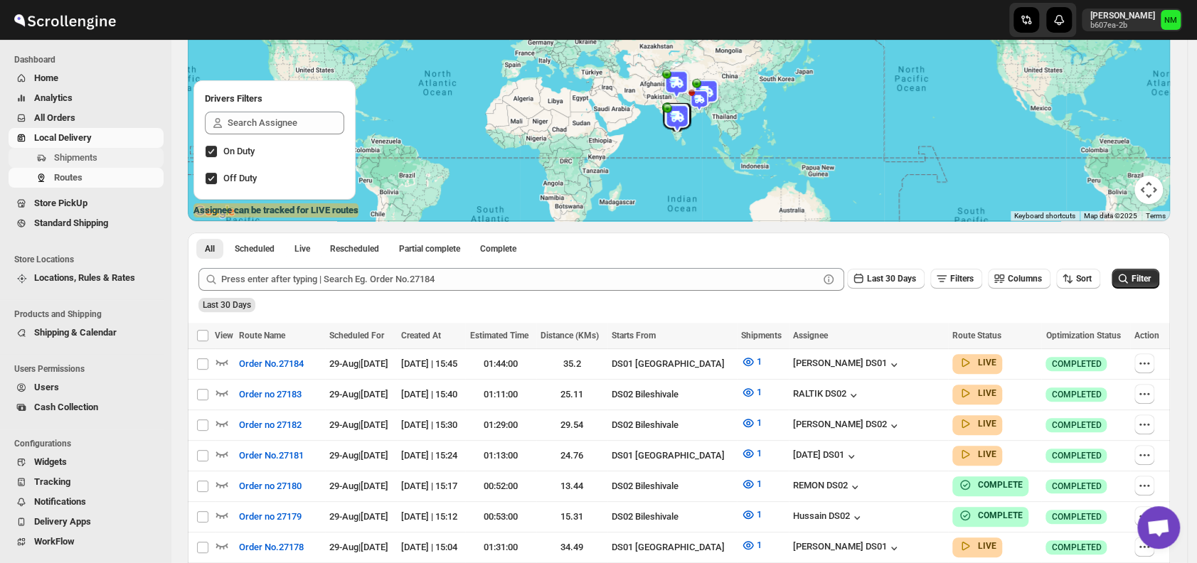
click at [115, 156] on span "Shipments" at bounding box center [107, 158] width 107 height 14
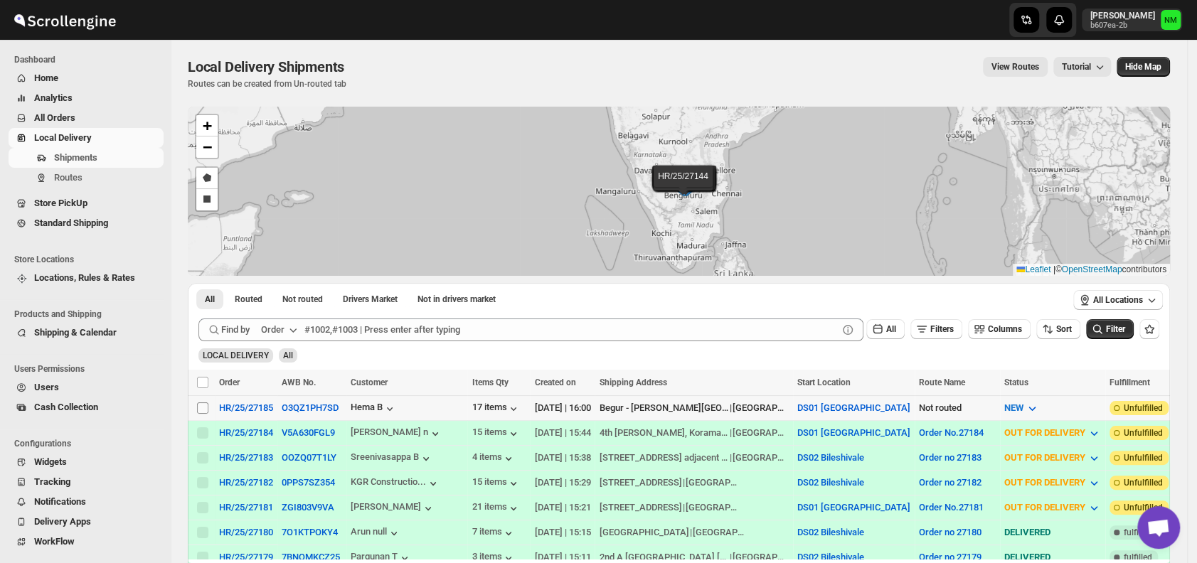
click at [199, 410] on input "Select shipment" at bounding box center [202, 408] width 11 height 11
checkbox input "true"
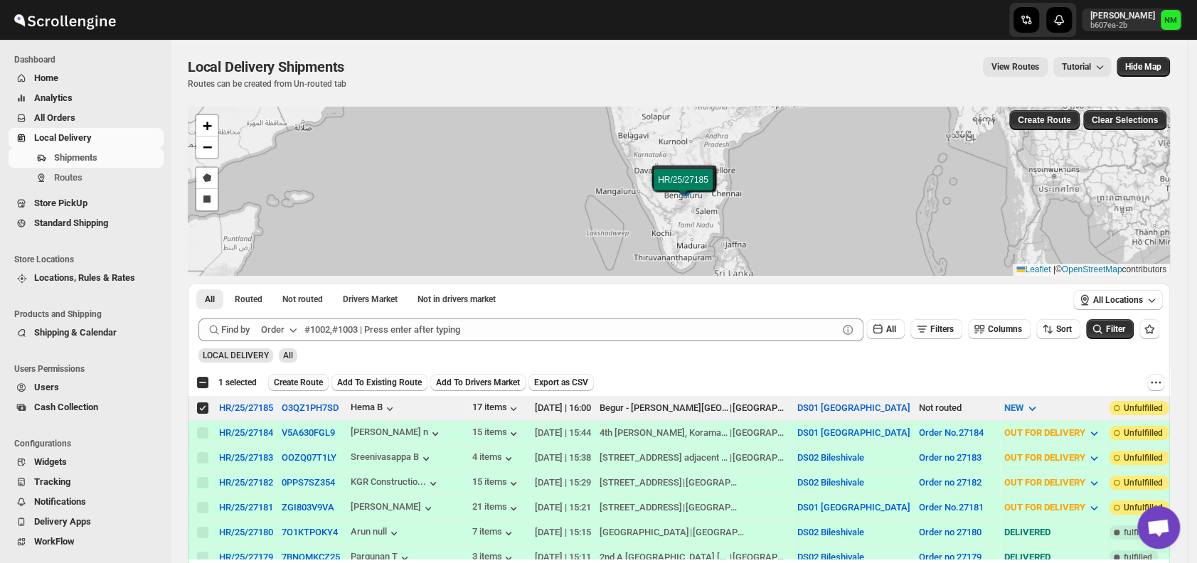
click at [311, 387] on span "Create Route" at bounding box center [298, 382] width 49 height 11
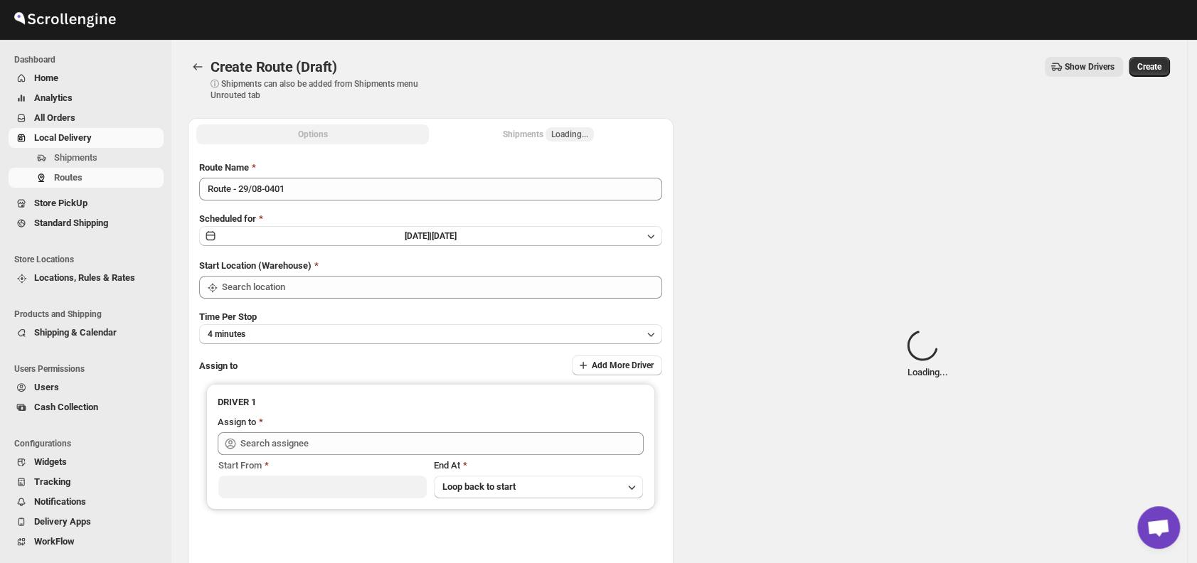
type input "DS01 [GEOGRAPHIC_DATA]"
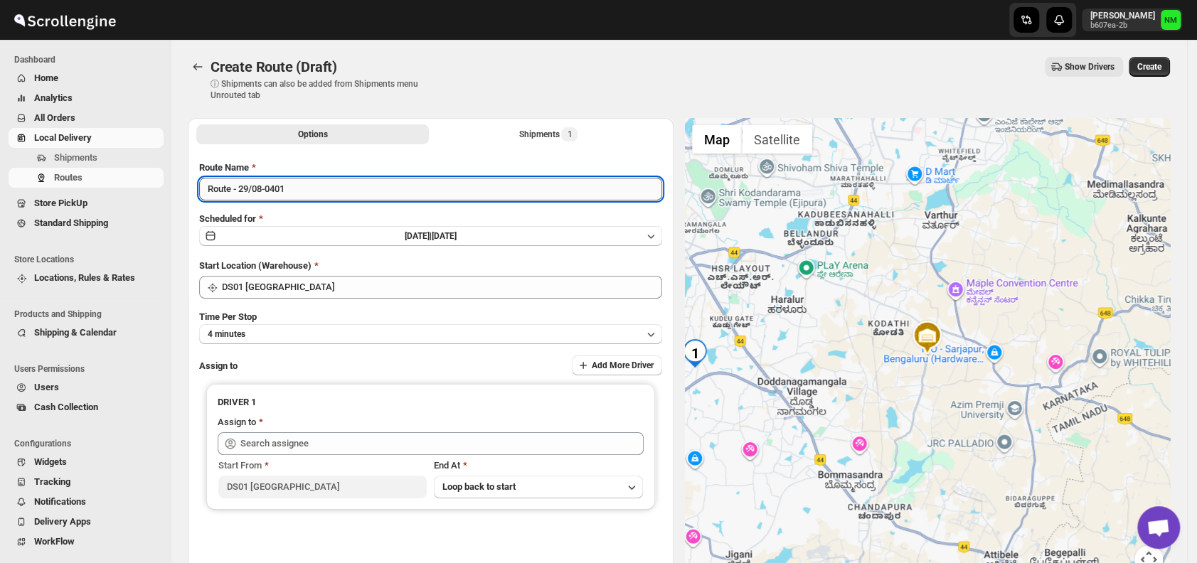
click at [328, 190] on input "Route - 29/08-0401" at bounding box center [430, 189] width 463 height 23
type input "R"
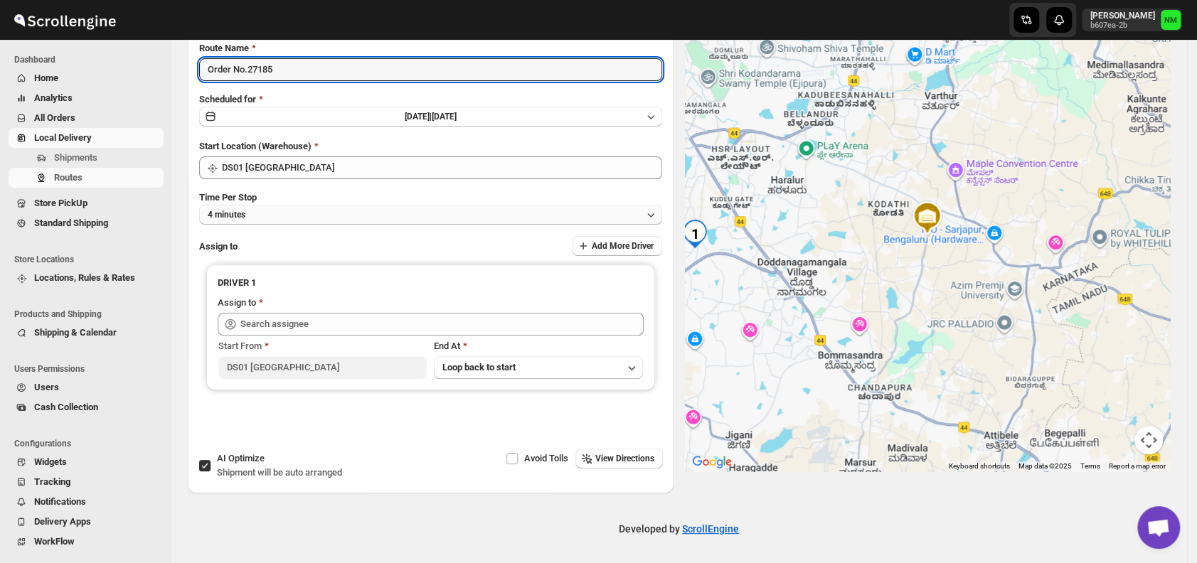
type input "Order No.27185"
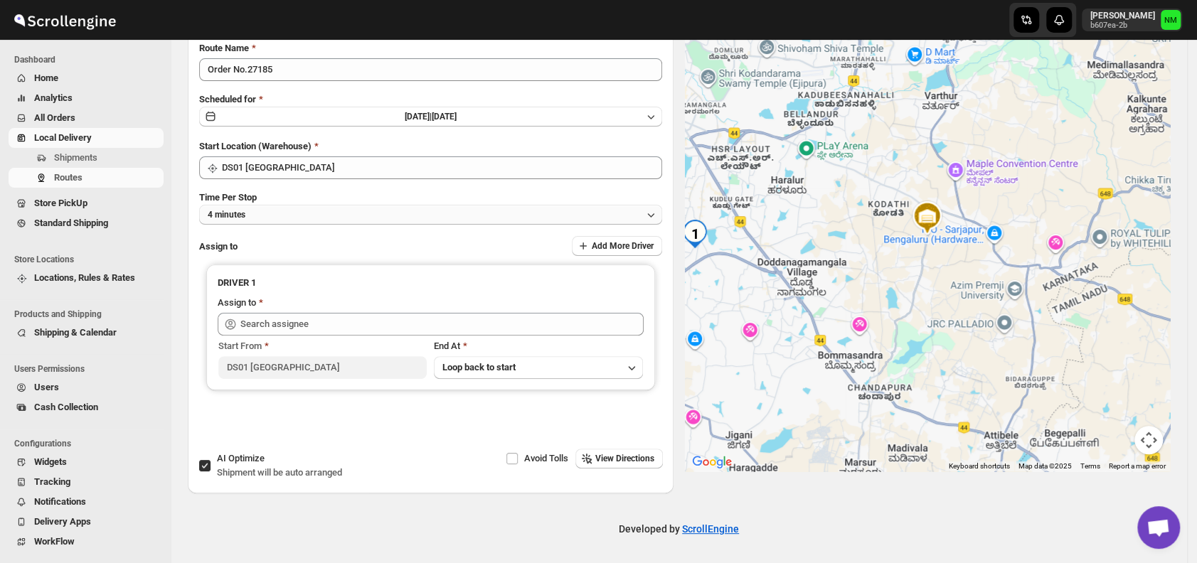
click at [300, 211] on button "4 minutes" at bounding box center [430, 215] width 463 height 20
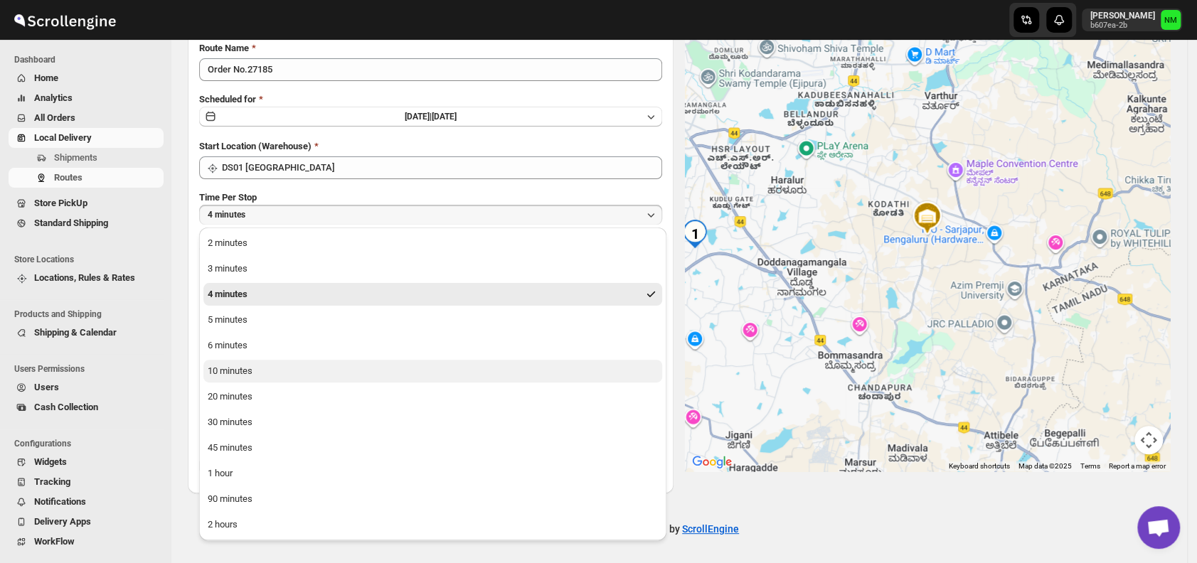
click at [263, 369] on button "10 minutes" at bounding box center [432, 371] width 459 height 23
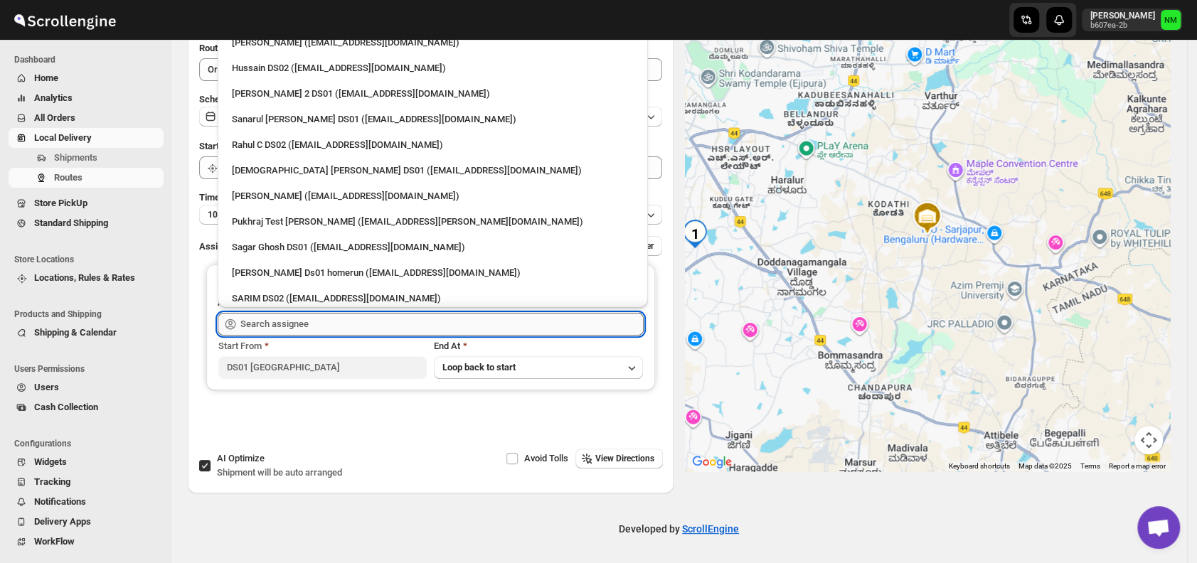
click at [329, 330] on input "text" at bounding box center [441, 324] width 403 height 23
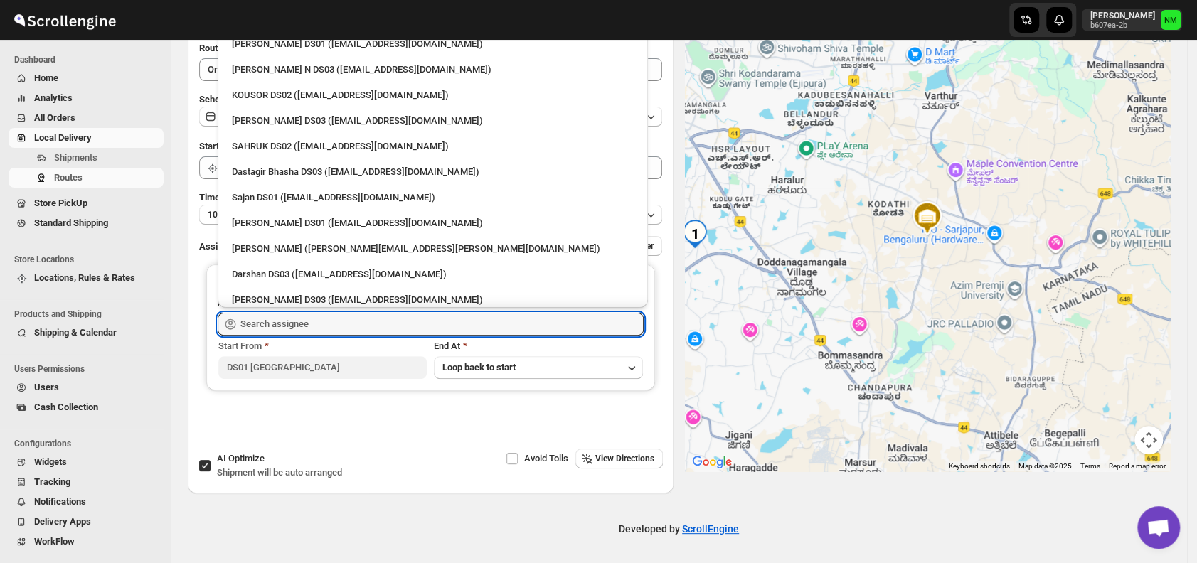
scroll to position [950, 0]
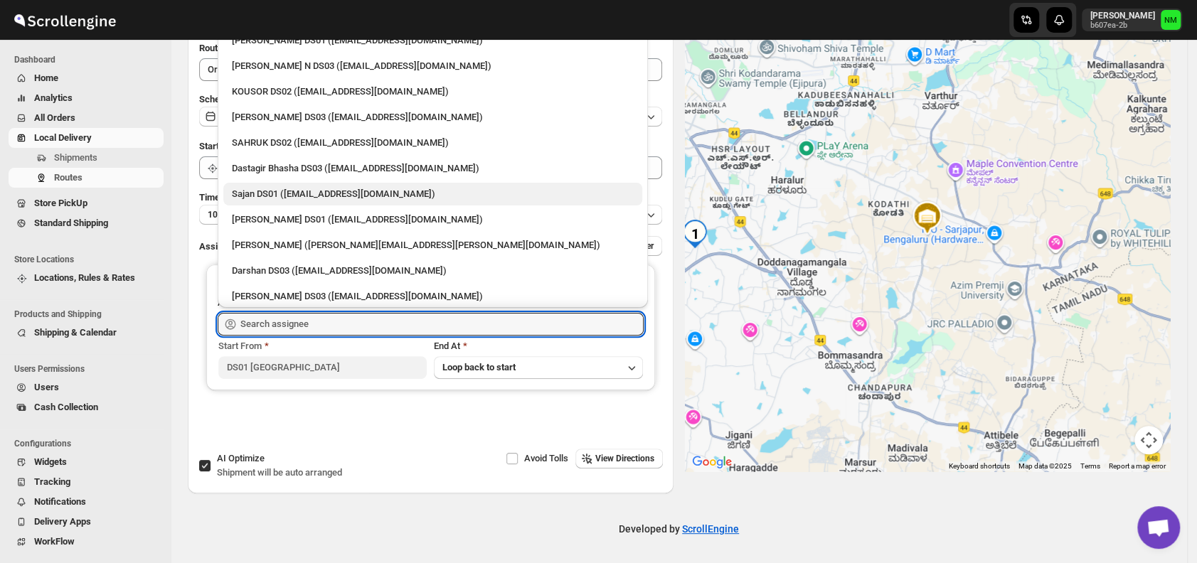
click at [254, 194] on div "Sajan DS01 ([EMAIL_ADDRESS][DOMAIN_NAME])" at bounding box center [433, 194] width 402 height 14
type input "Sajan DS01 ([EMAIL_ADDRESS][DOMAIN_NAME])"
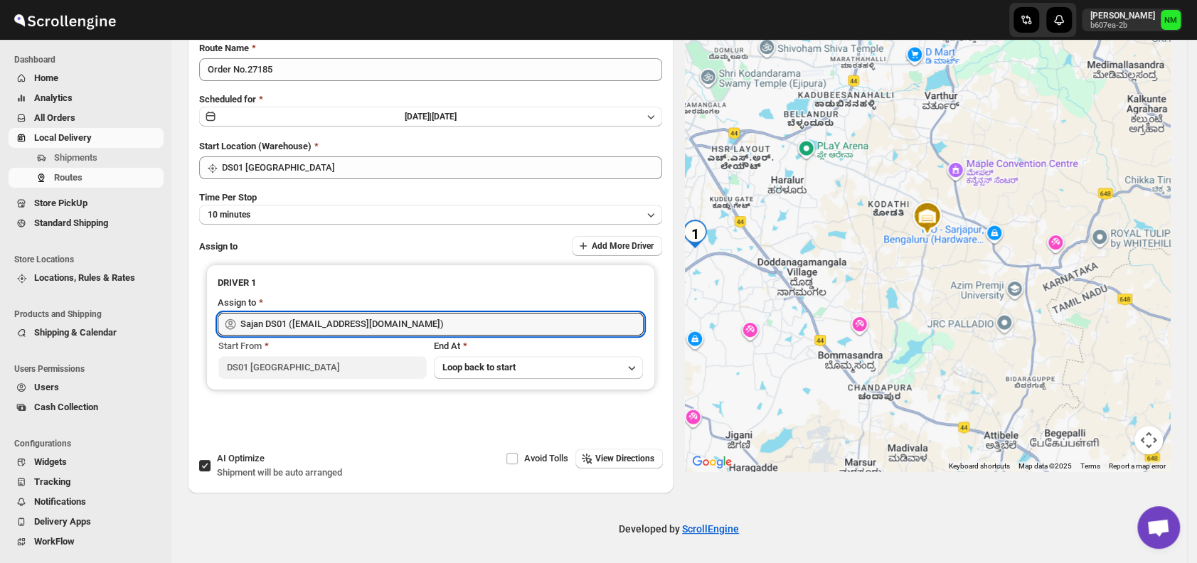
scroll to position [0, 0]
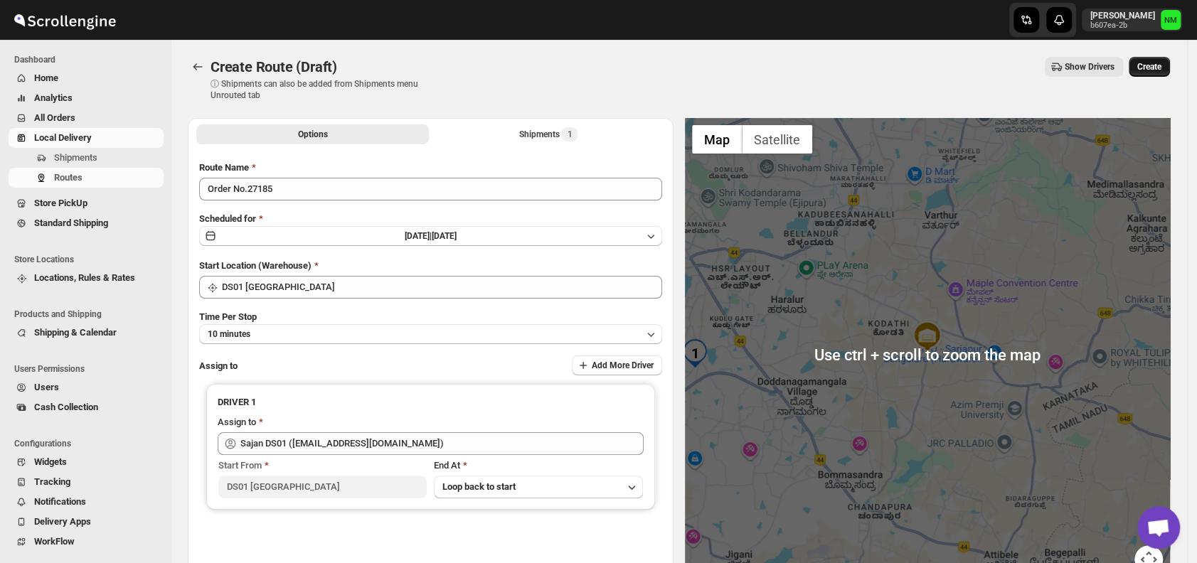
click at [1157, 68] on span "Create" at bounding box center [1150, 66] width 24 height 11
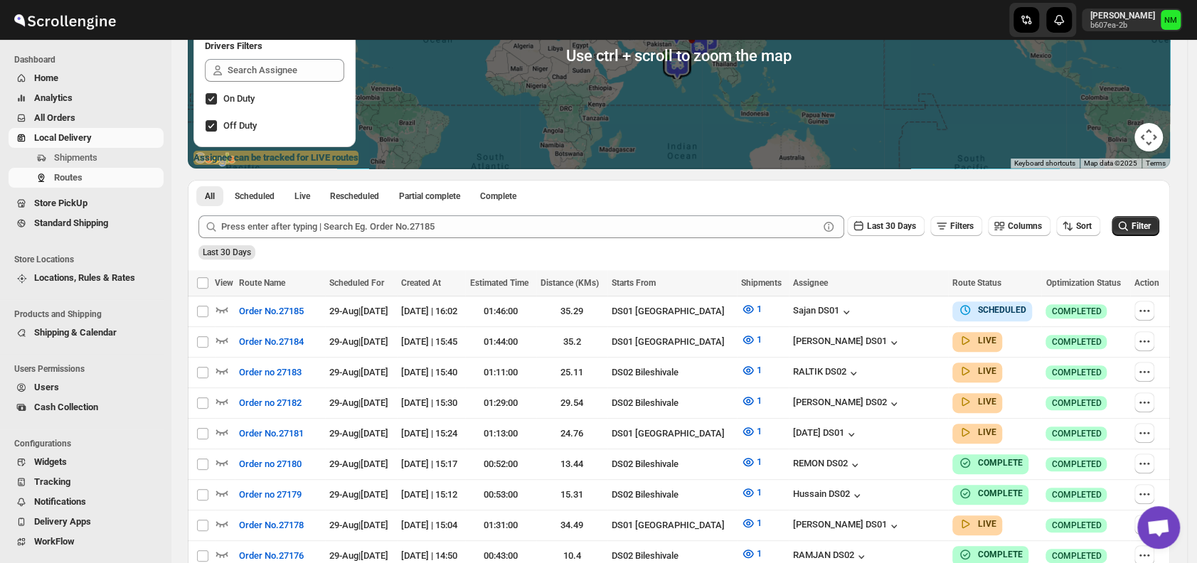
scroll to position [199, 0]
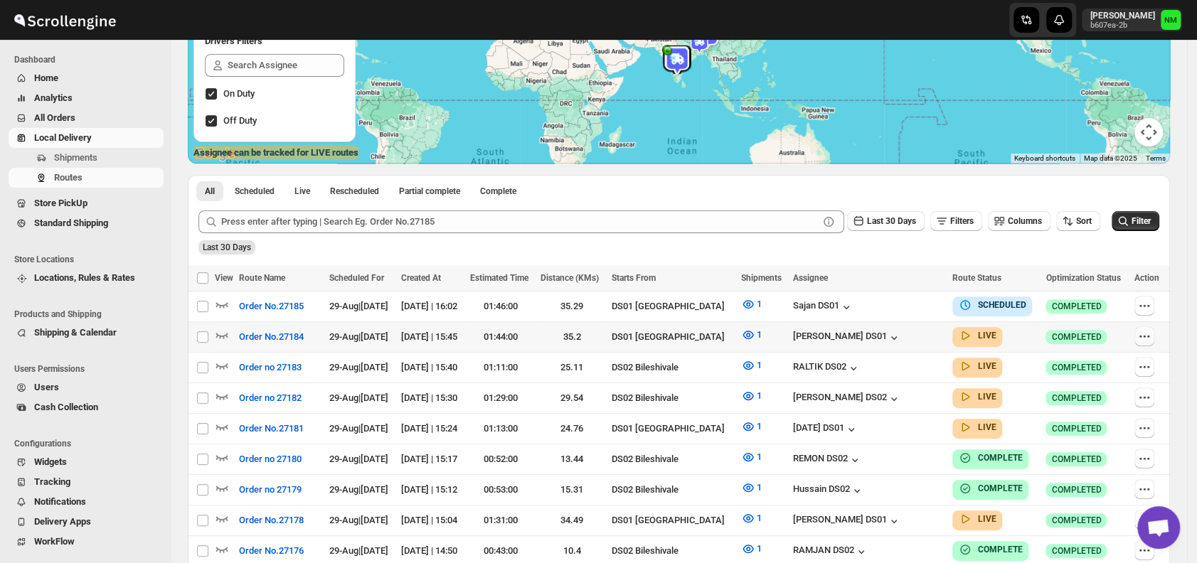
click at [1149, 334] on icon "button" at bounding box center [1145, 336] width 14 height 14
checkbox input "true"
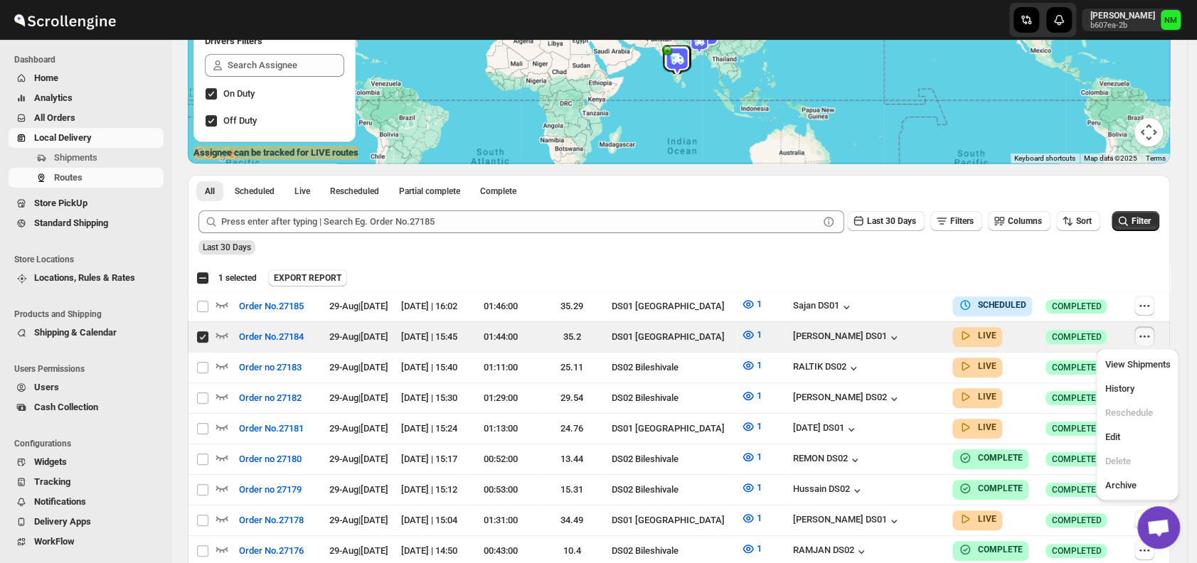
click at [828, 267] on div "Select all 25 Routes 1 selected EXPORT REPORT EXPORT REPORT" at bounding box center [679, 278] width 982 height 26
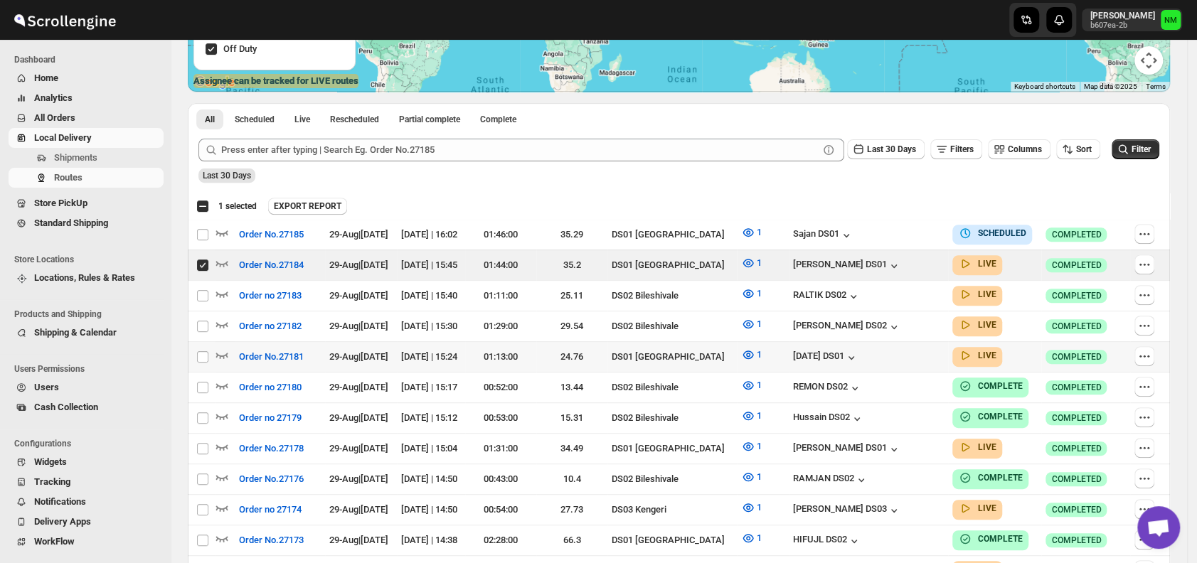
scroll to position [351, 0]
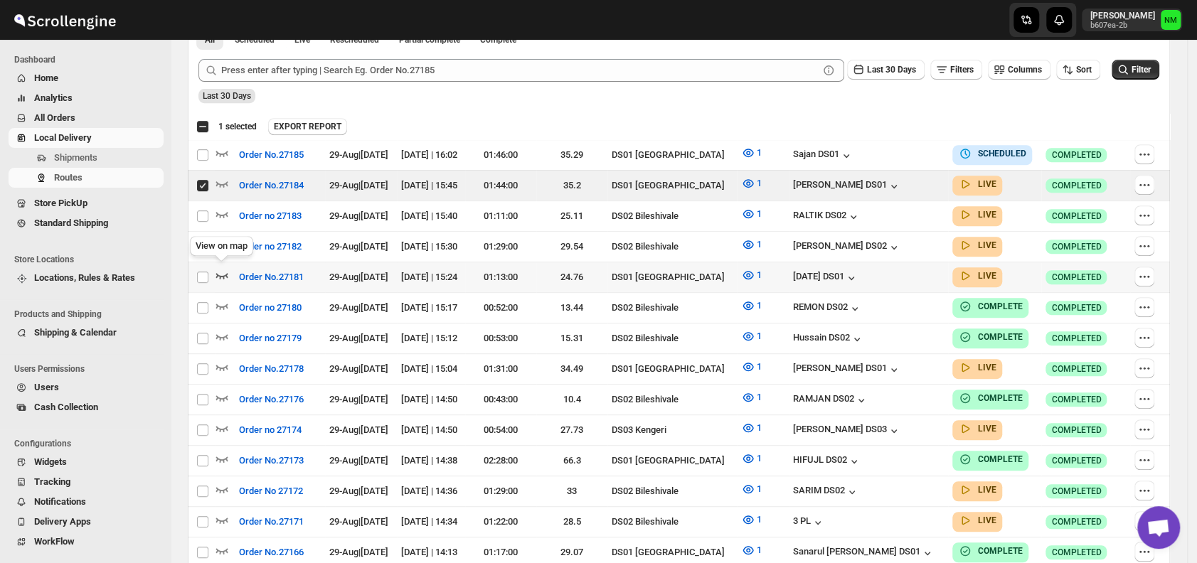
click at [225, 273] on icon "button" at bounding box center [222, 276] width 12 height 6
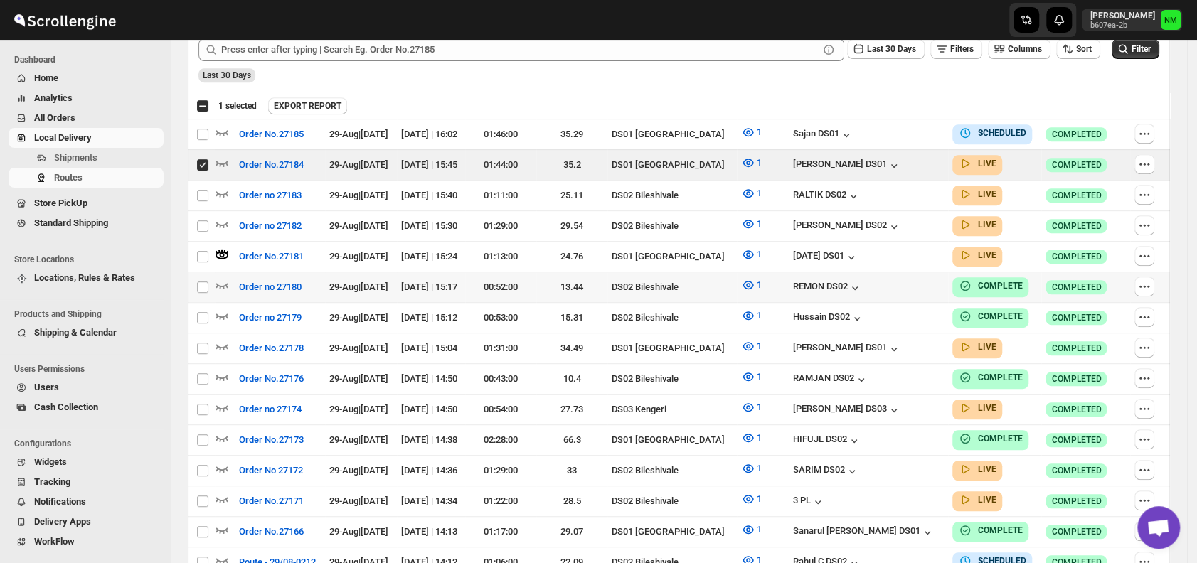
scroll to position [384, 0]
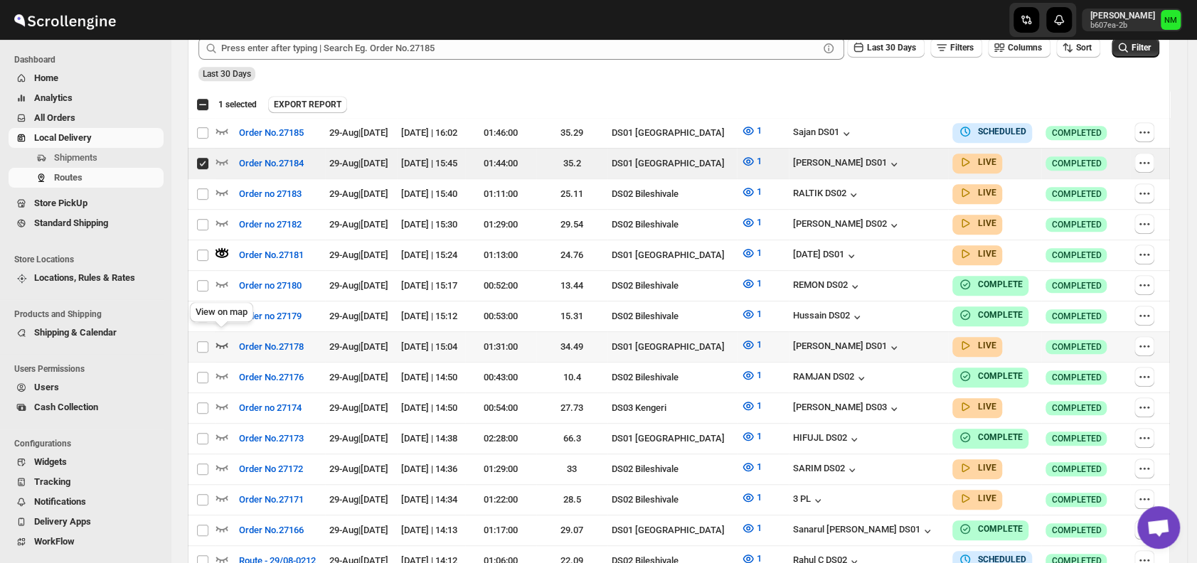
click at [221, 343] on icon "button" at bounding box center [222, 345] width 14 height 14
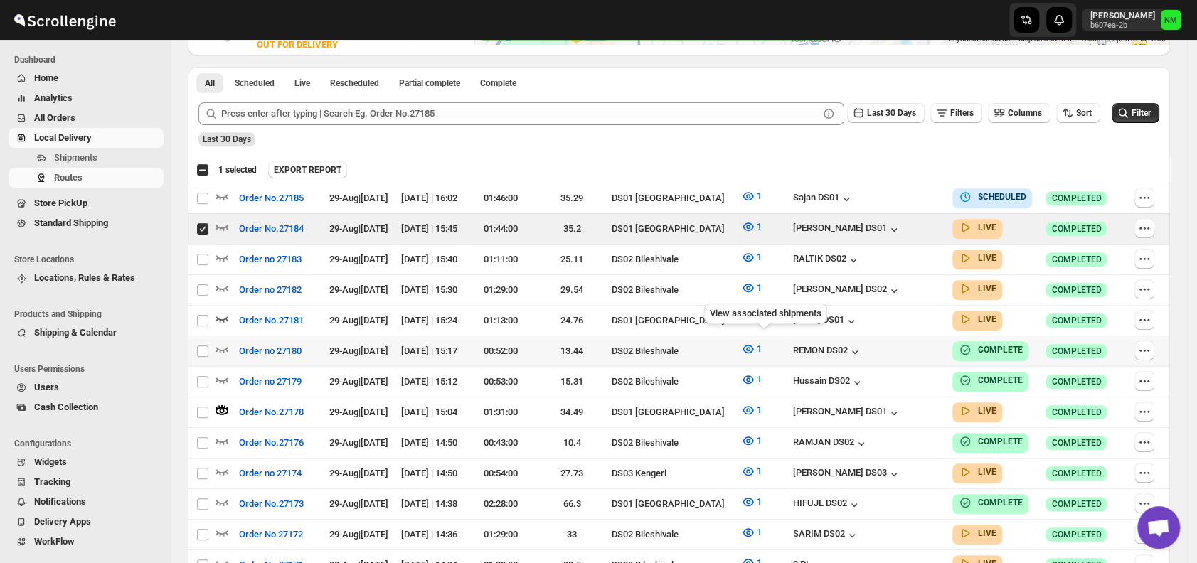
scroll to position [320, 0]
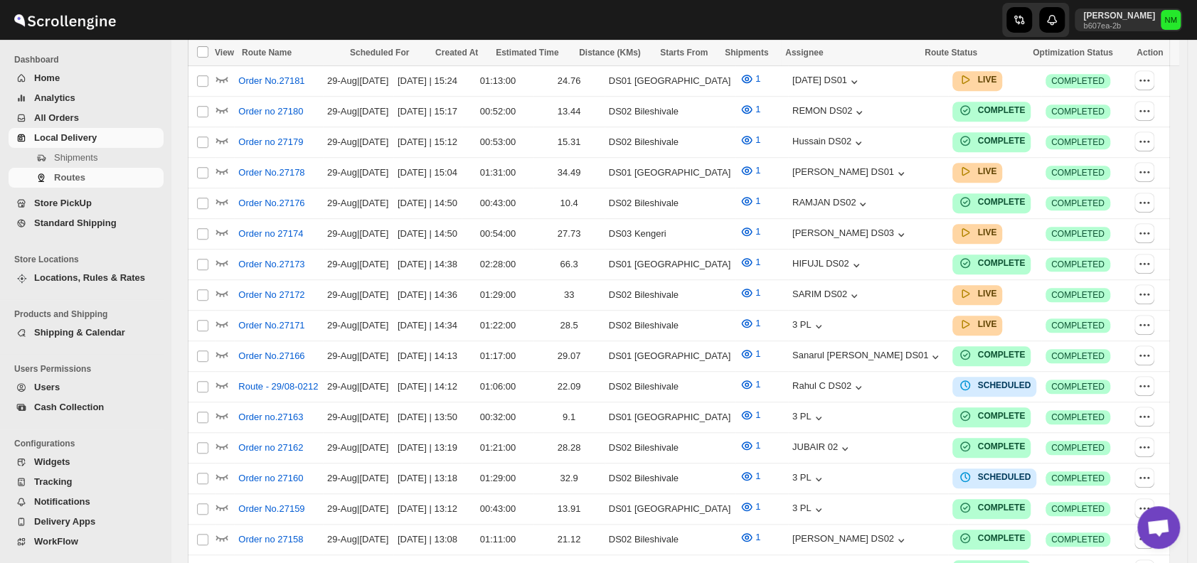
scroll to position [320, 0]
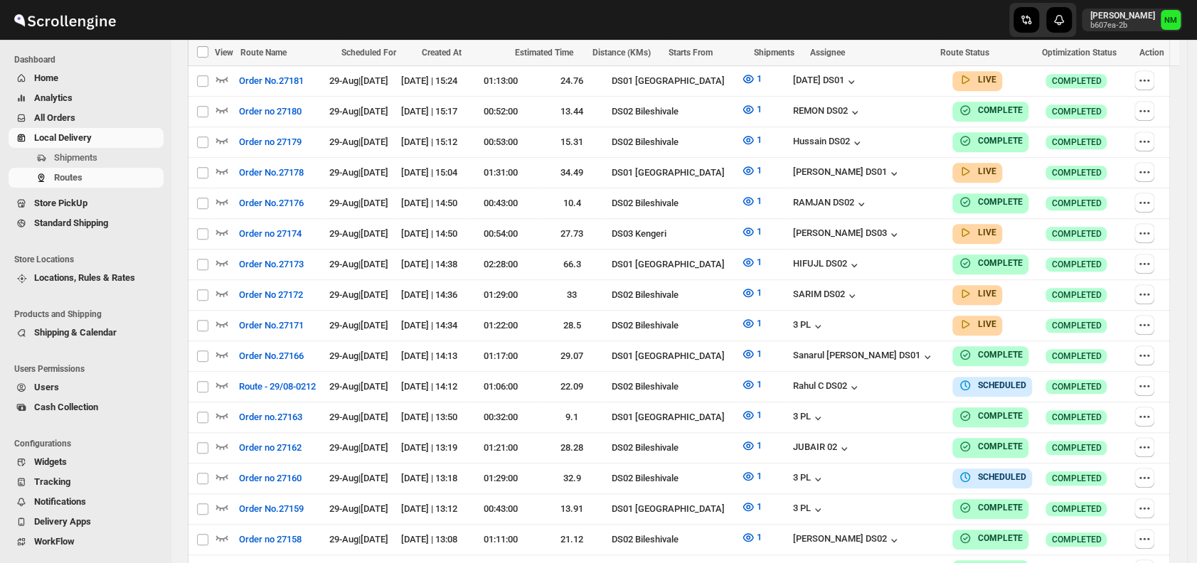
scroll to position [320, 0]
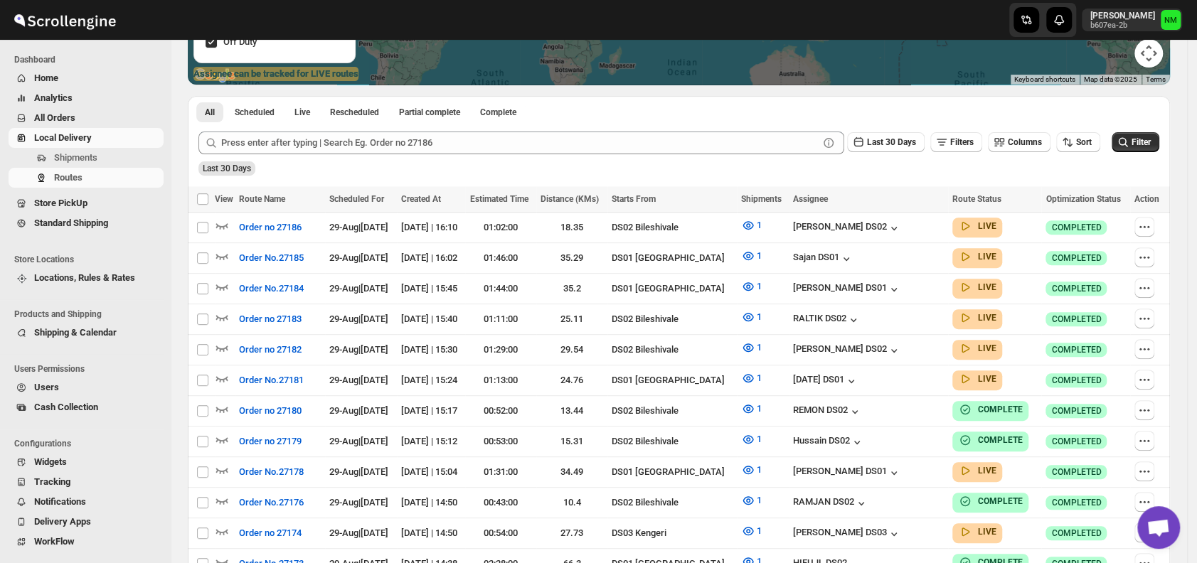
scroll to position [279, 0]
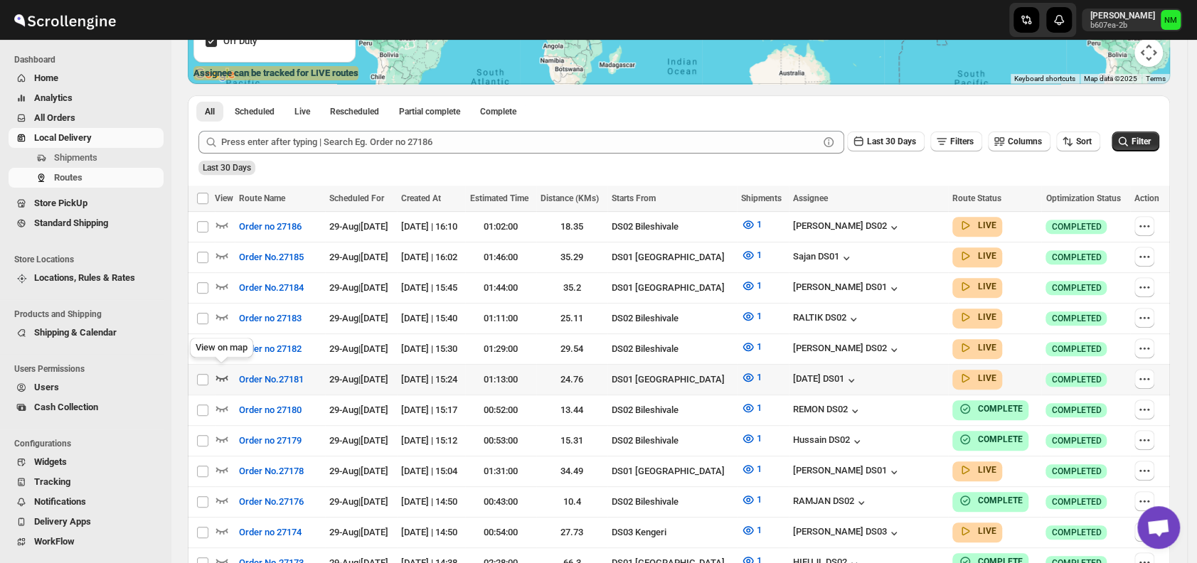
click at [220, 372] on icon "button" at bounding box center [222, 378] width 14 height 14
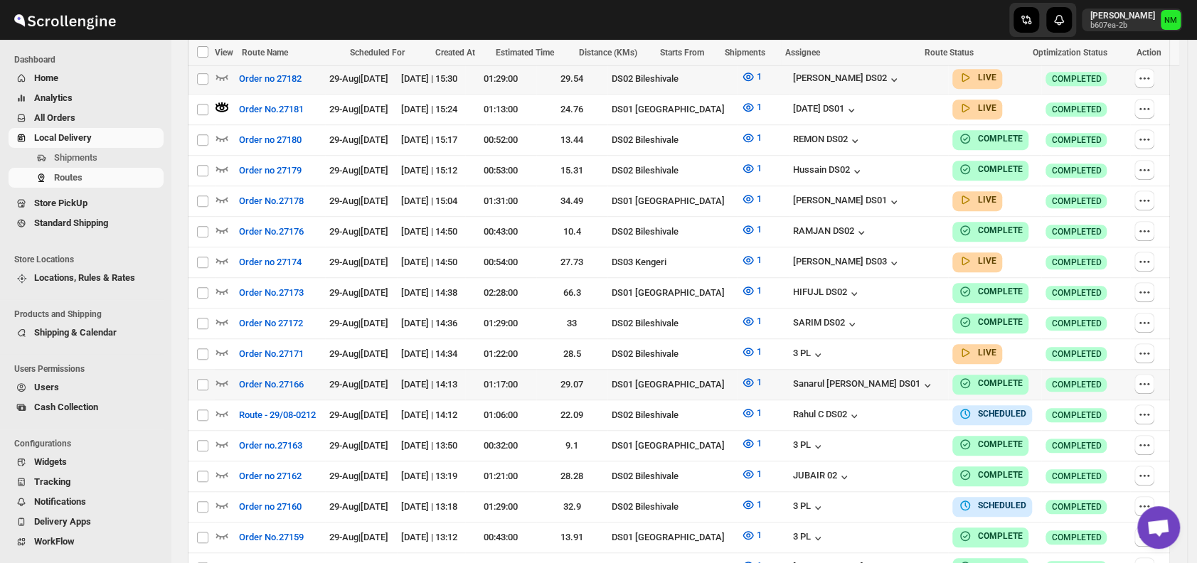
scroll to position [561, 0]
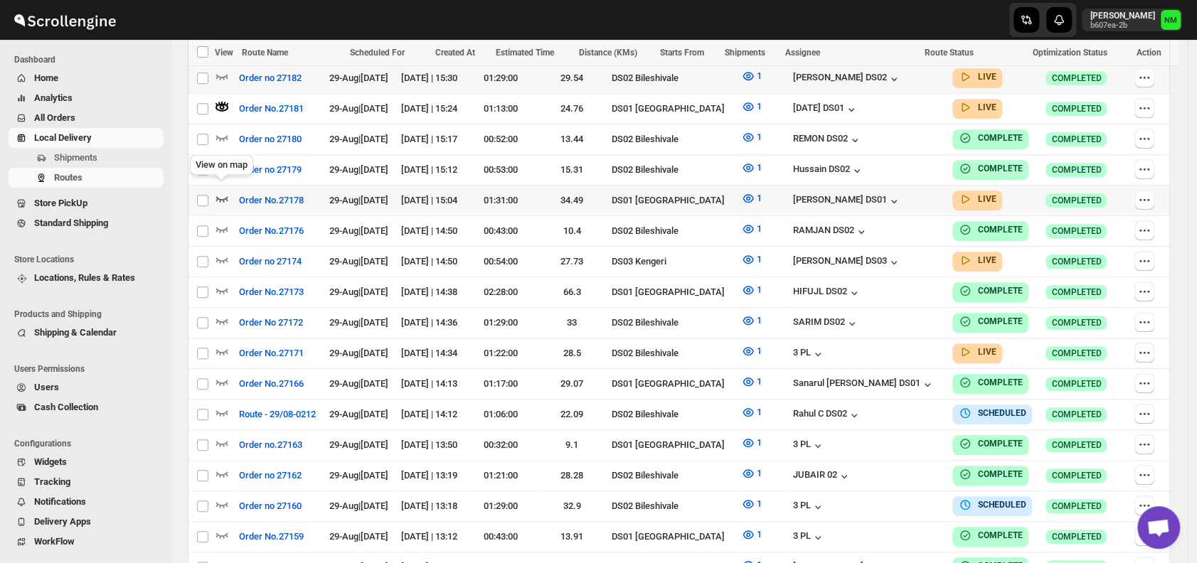
click at [222, 191] on icon "button" at bounding box center [222, 198] width 14 height 14
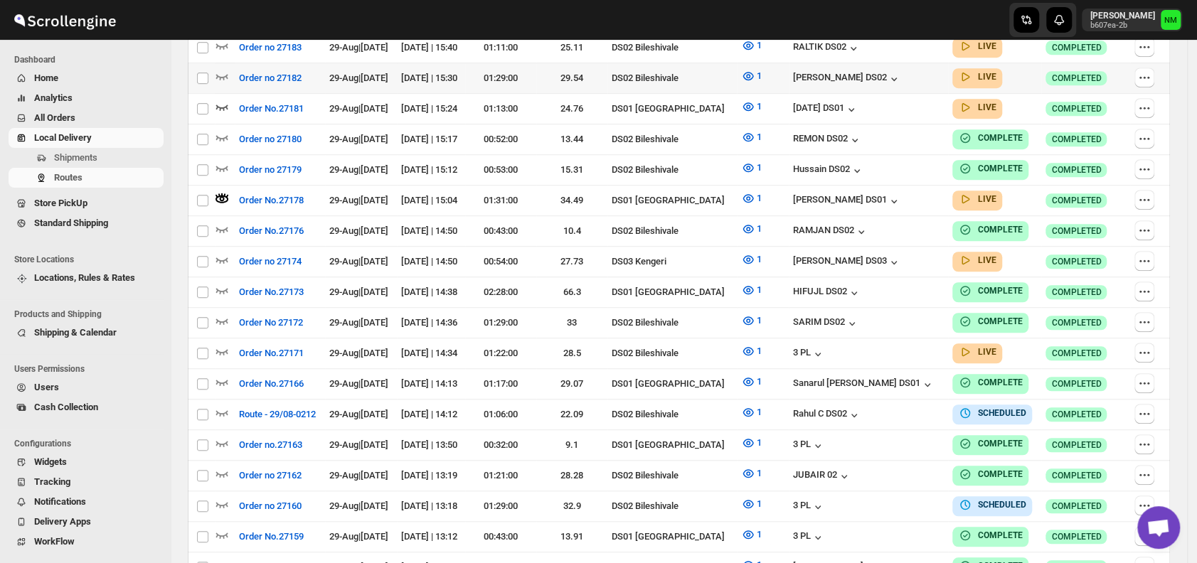
scroll to position [0, 0]
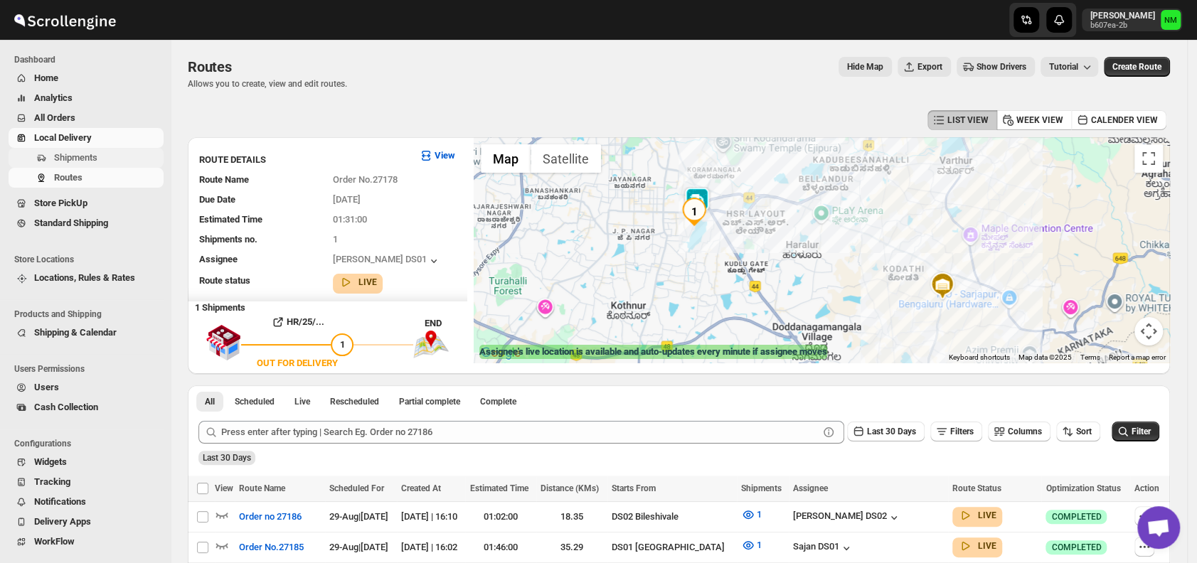
click at [97, 151] on span "Shipments" at bounding box center [107, 158] width 107 height 14
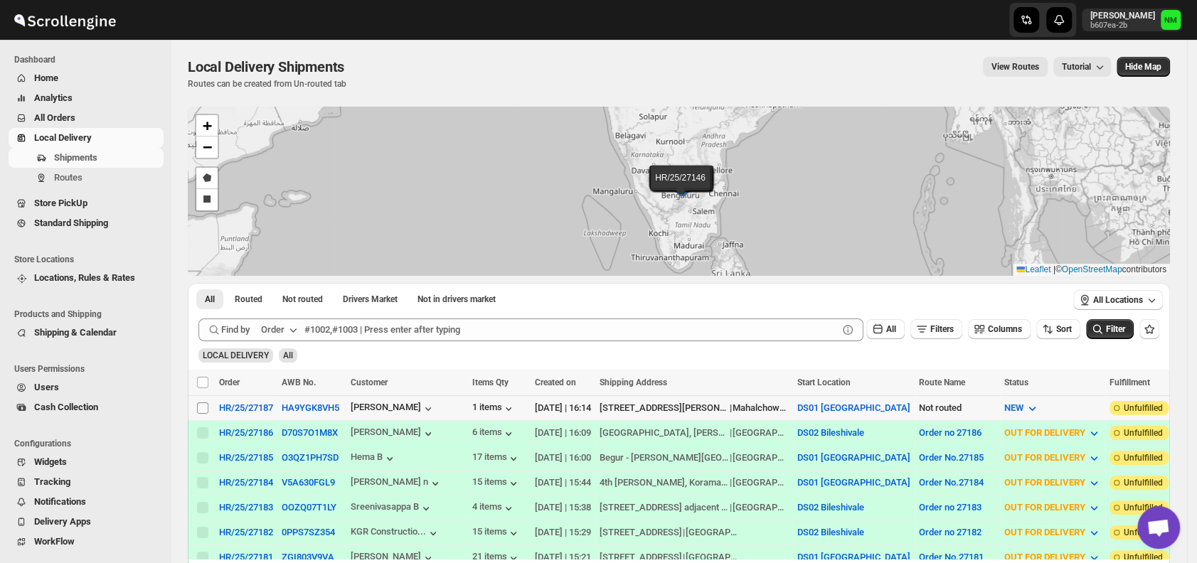
click at [203, 406] on input "Select shipment" at bounding box center [202, 408] width 11 height 11
checkbox input "true"
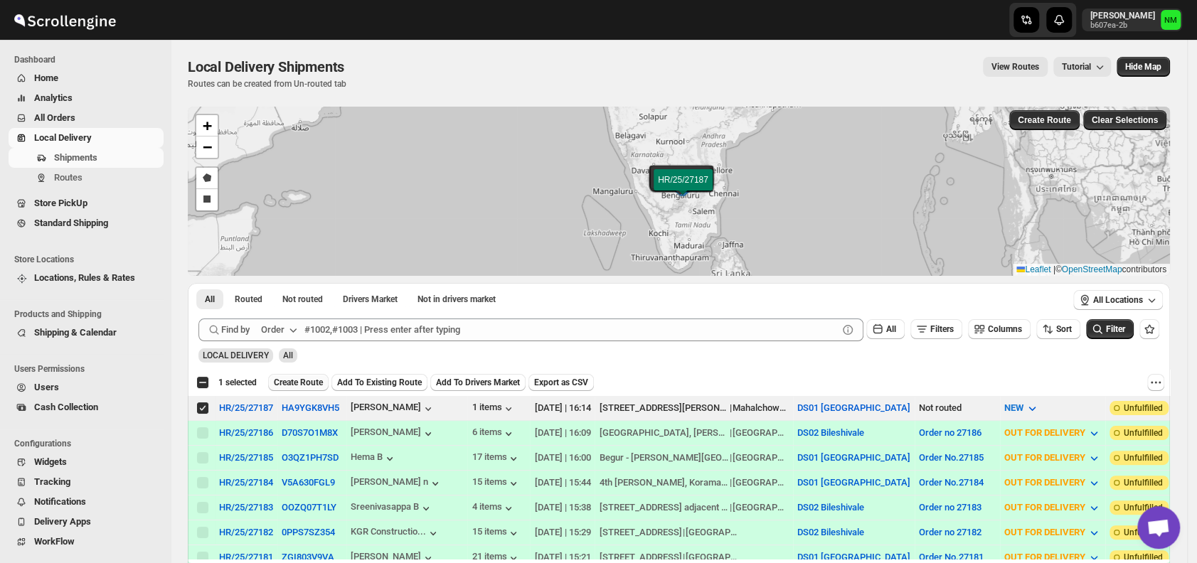
click at [290, 386] on span "Create Route" at bounding box center [298, 382] width 49 height 11
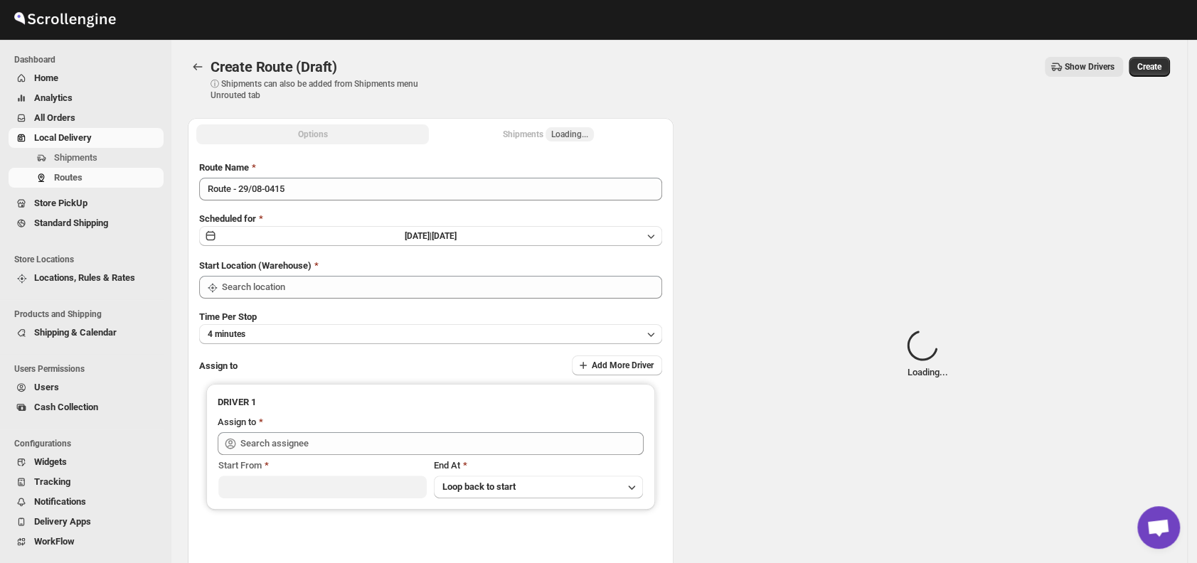
type input "DS01 [GEOGRAPHIC_DATA]"
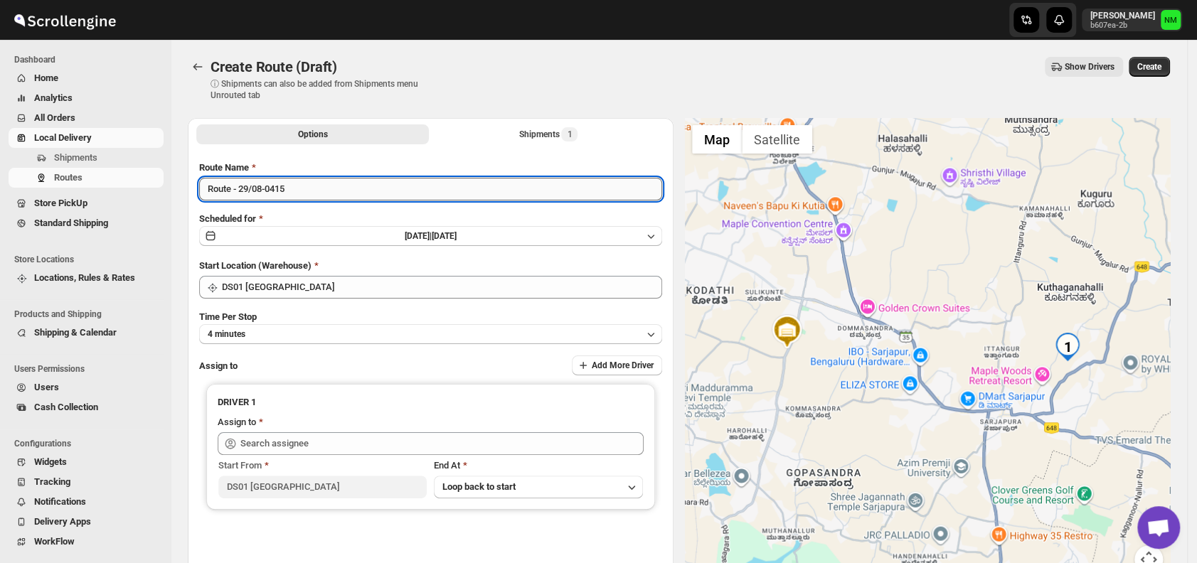
click at [326, 194] on input "Route - 29/08-0415" at bounding box center [430, 189] width 463 height 23
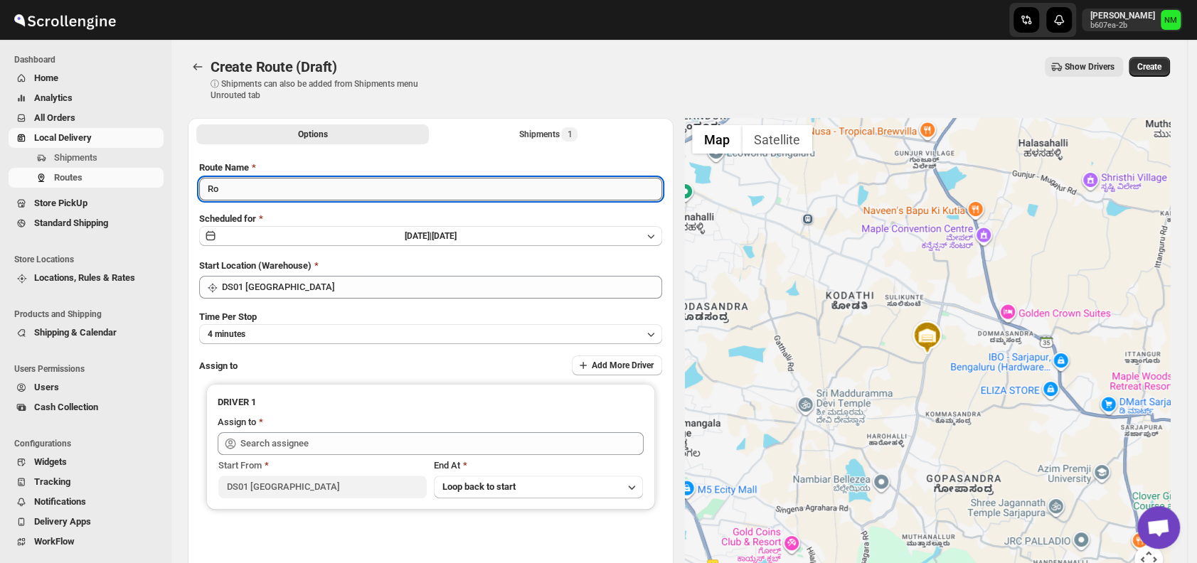
type input "R"
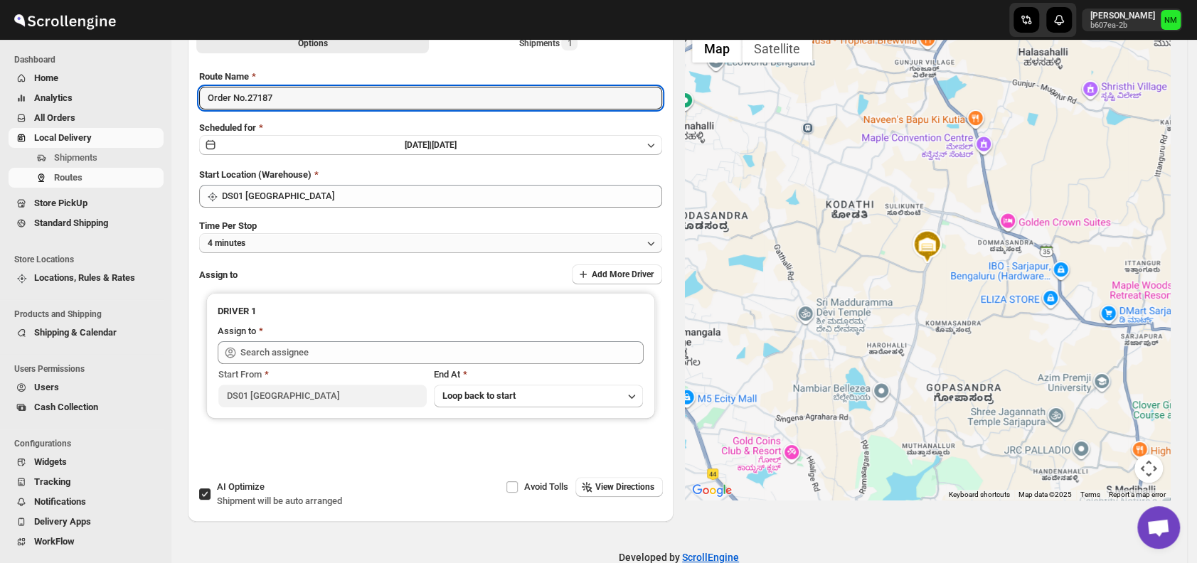
type input "Order No.27187"
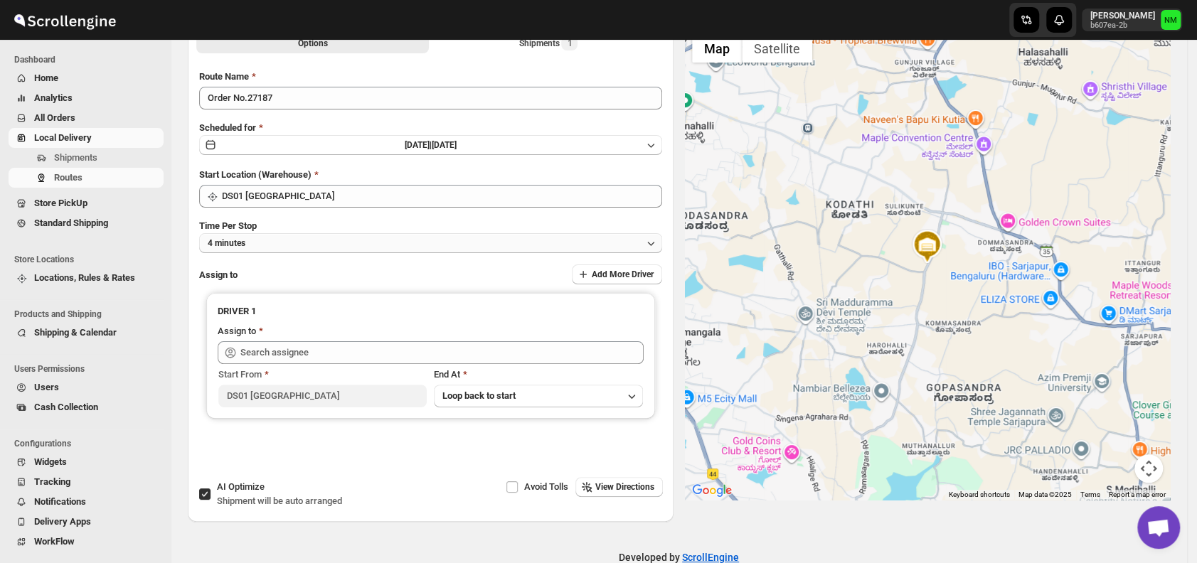
click at [294, 245] on button "4 minutes" at bounding box center [430, 243] width 463 height 20
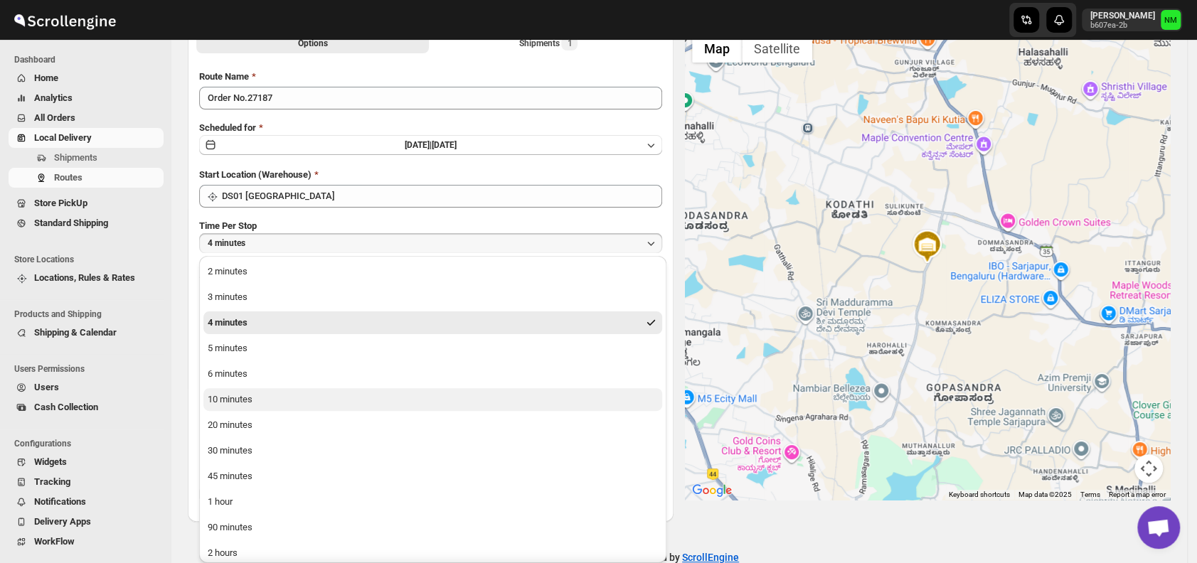
click at [250, 402] on div "10 minutes" at bounding box center [230, 400] width 45 height 14
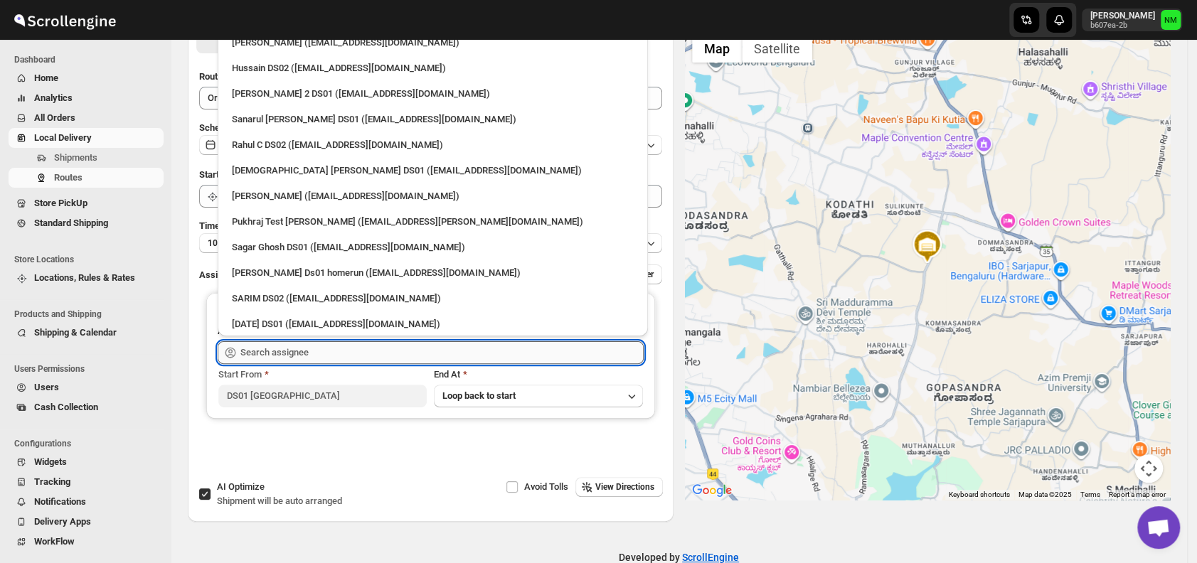
click at [347, 359] on input "text" at bounding box center [441, 352] width 403 height 23
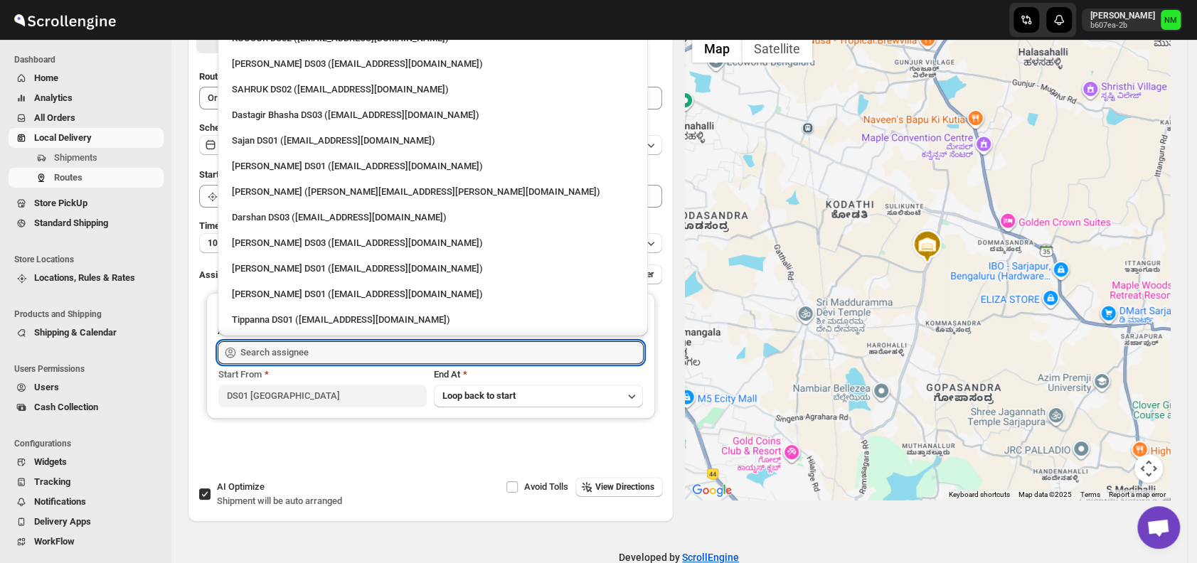
scroll to position [1209, 0]
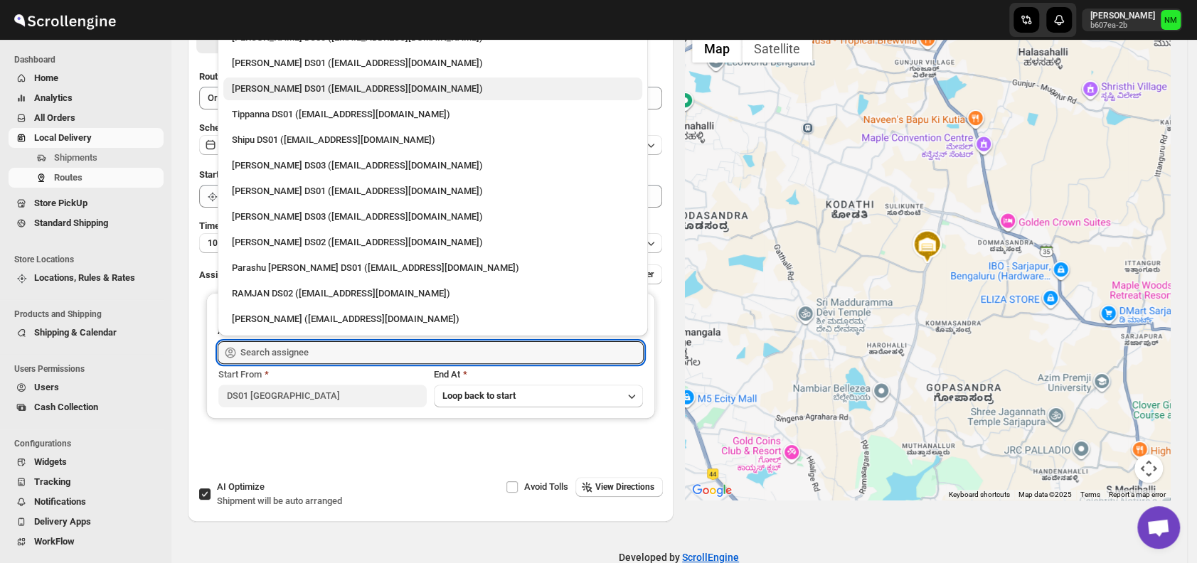
click at [299, 85] on div "[PERSON_NAME] DS01 ([EMAIL_ADDRESS][DOMAIN_NAME])" at bounding box center [433, 89] width 402 height 14
type input "[PERSON_NAME] DS01 ([EMAIL_ADDRESS][DOMAIN_NAME])"
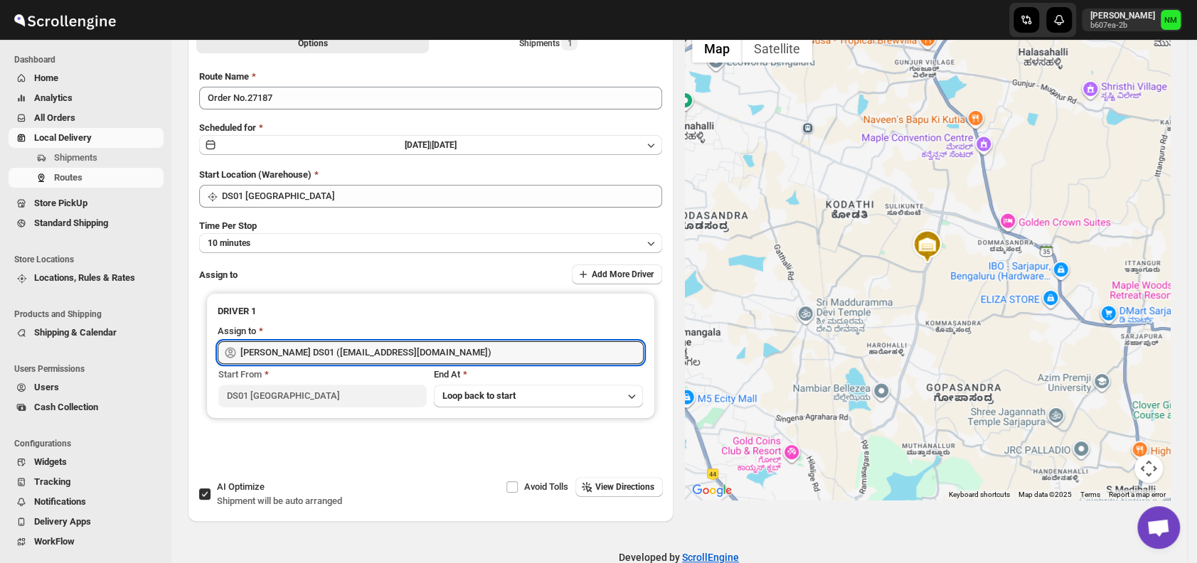
scroll to position [0, 0]
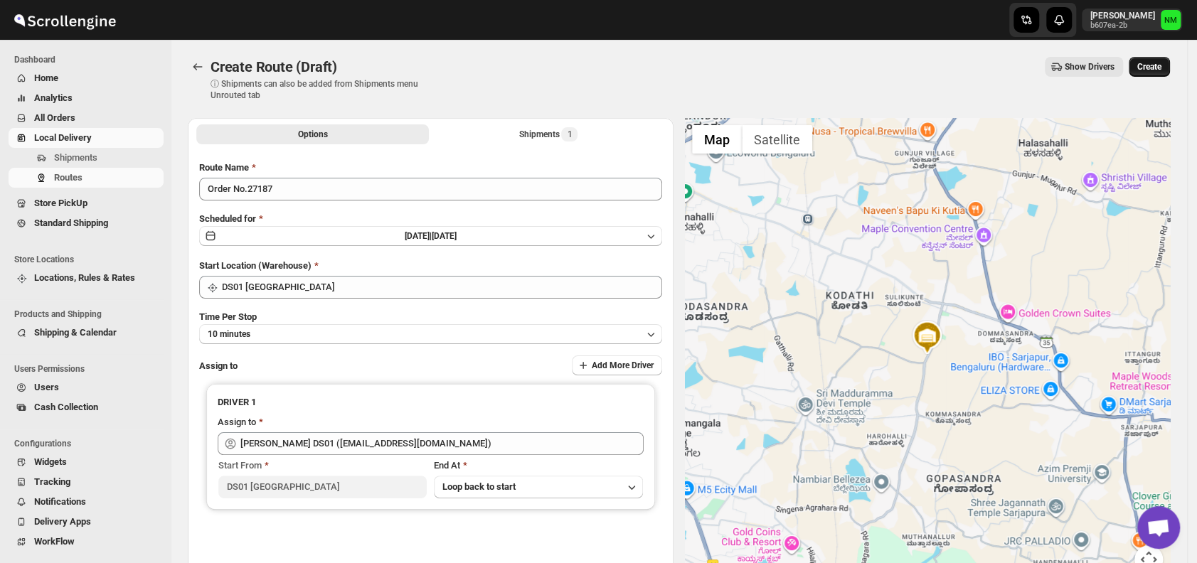
click at [1160, 70] on span "Create" at bounding box center [1150, 66] width 24 height 11
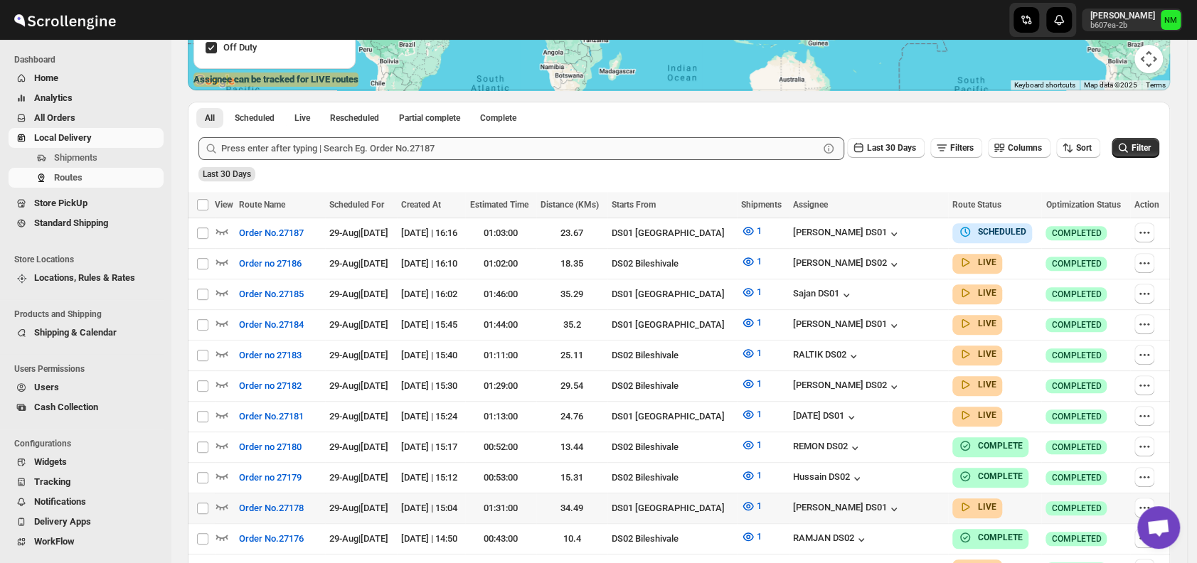
scroll to position [342, 0]
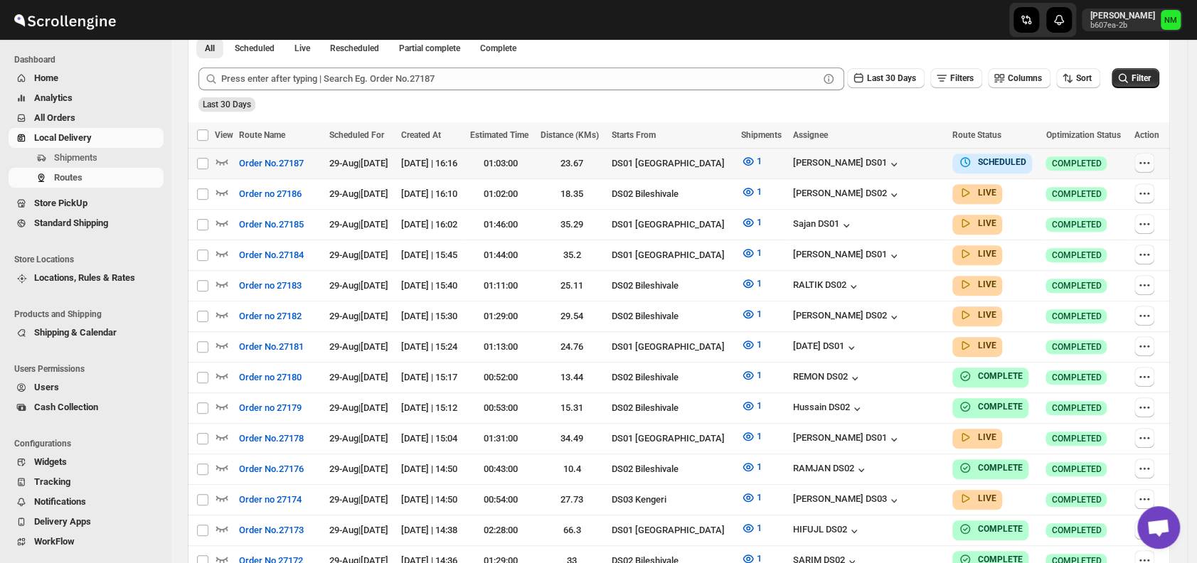
click at [1152, 162] on icon "button" at bounding box center [1145, 163] width 14 height 14
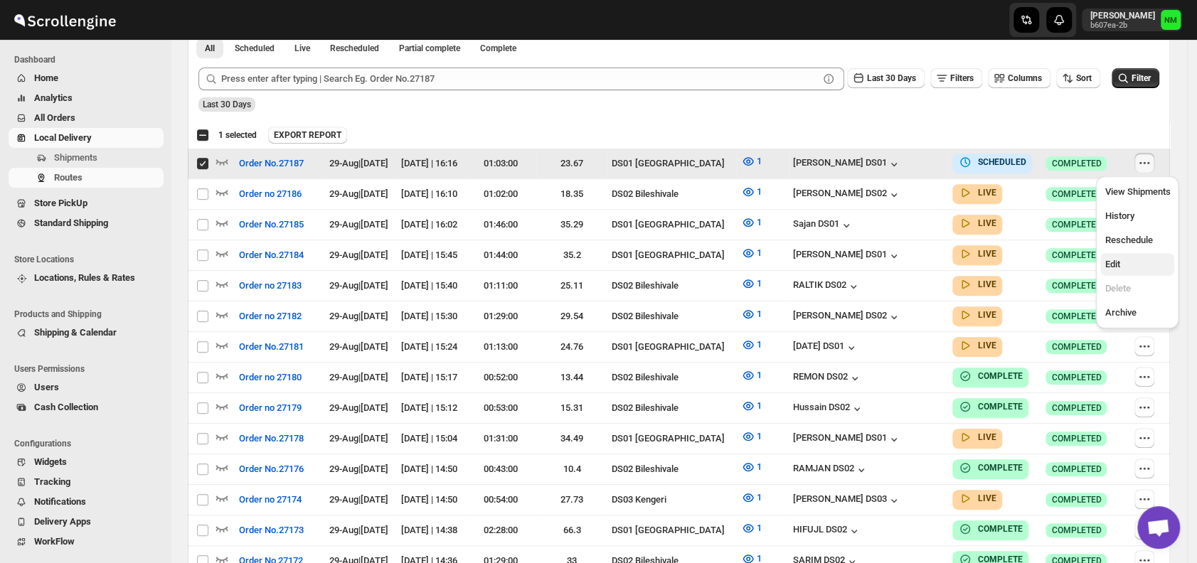
click at [1108, 265] on span "Edit" at bounding box center [1112, 264] width 15 height 11
checkbox input "false"
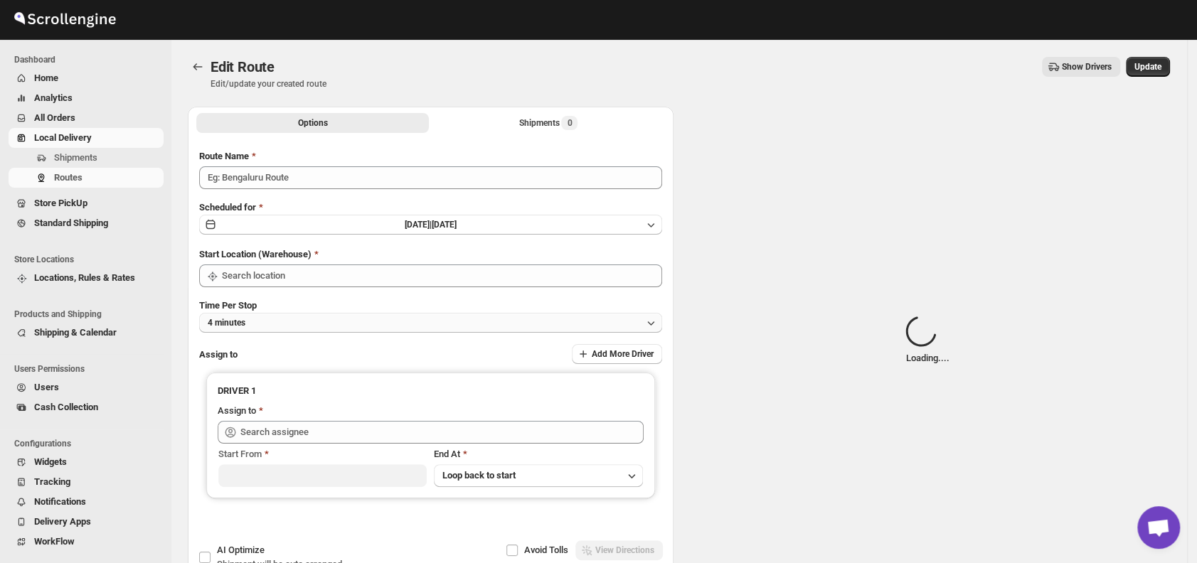
type input "Order No.27187"
type input "DS01 [GEOGRAPHIC_DATA]"
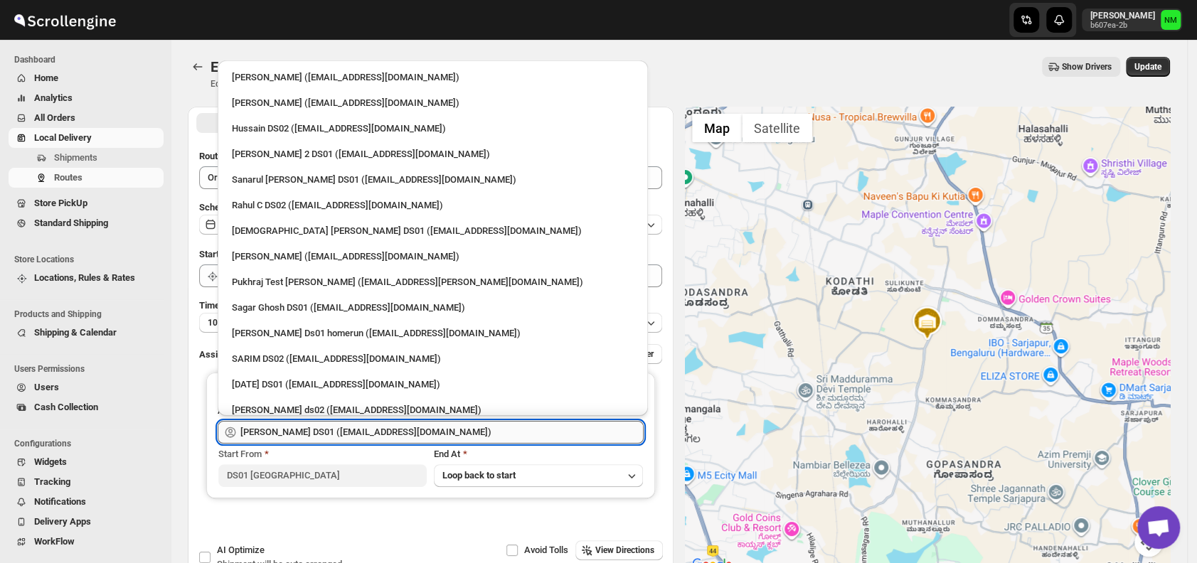
click at [420, 428] on input "[PERSON_NAME] DS01 ([EMAIL_ADDRESS][DOMAIN_NAME])" at bounding box center [441, 432] width 403 height 23
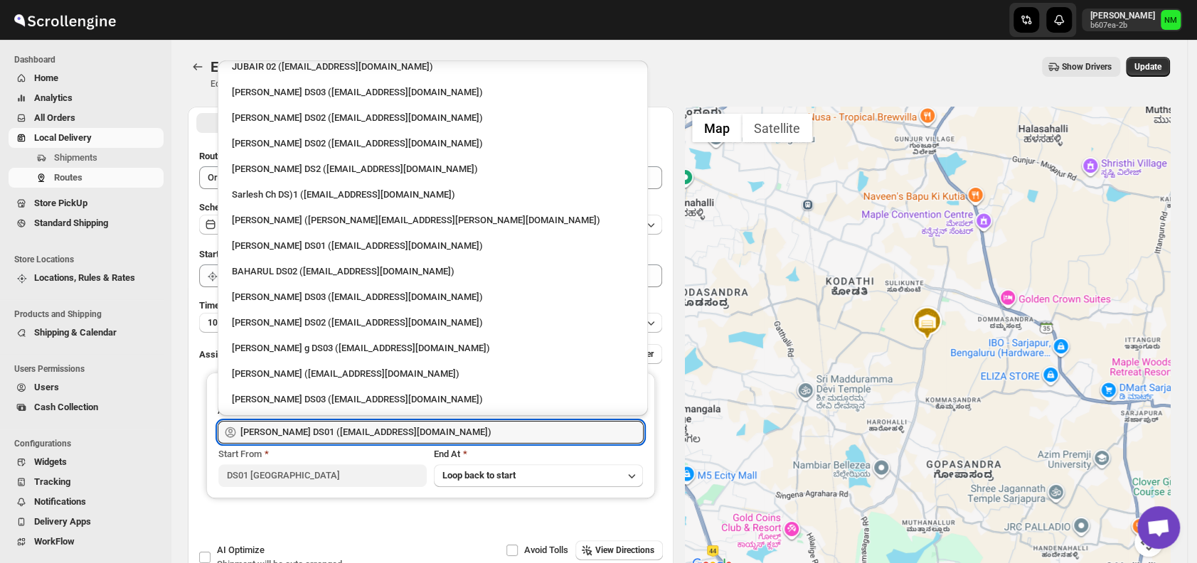
scroll to position [521, 0]
click at [295, 191] on div "Sarlesh Ch DS)1 ([EMAIL_ADDRESS][DOMAIN_NAME])" at bounding box center [433, 196] width 402 height 14
type input "Sarlesh Ch DS)1 ([EMAIL_ADDRESS][DOMAIN_NAME])"
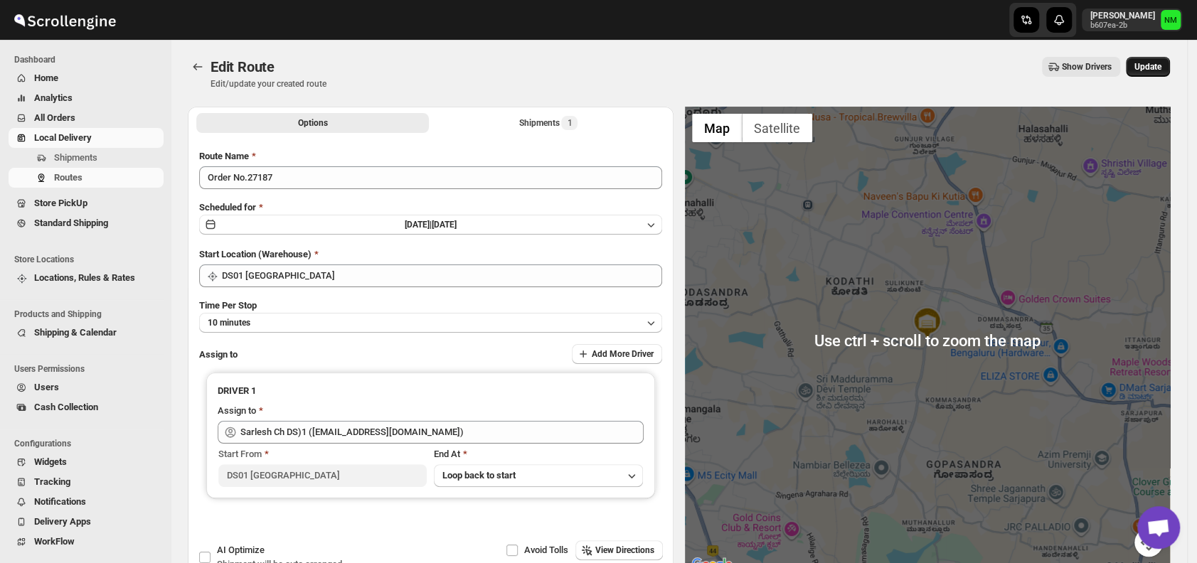
click at [1155, 66] on span "Update" at bounding box center [1148, 66] width 27 height 11
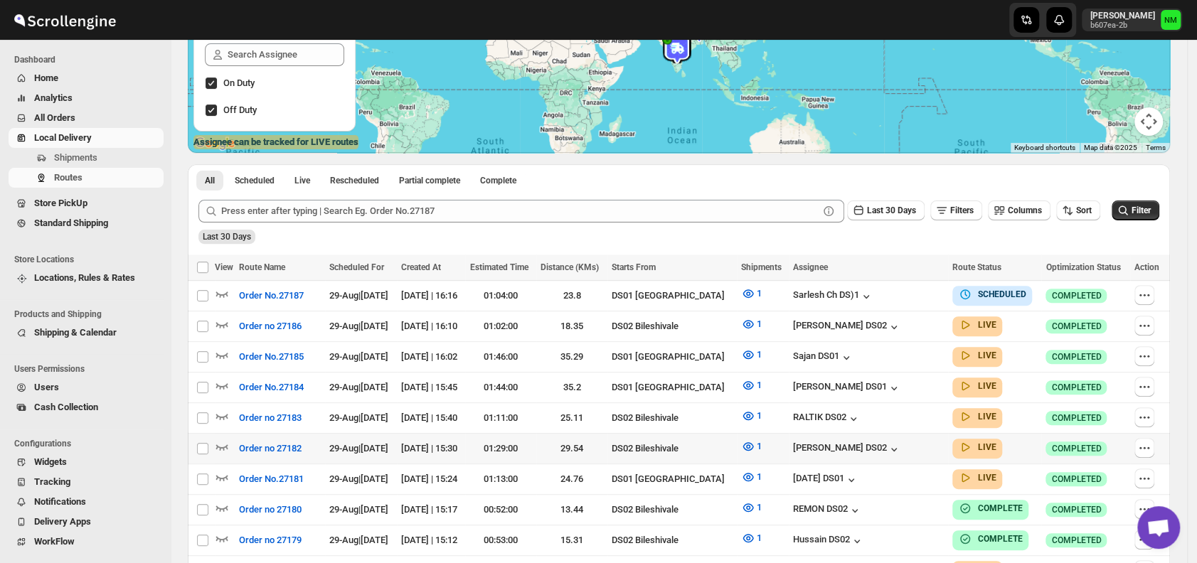
scroll to position [212, 0]
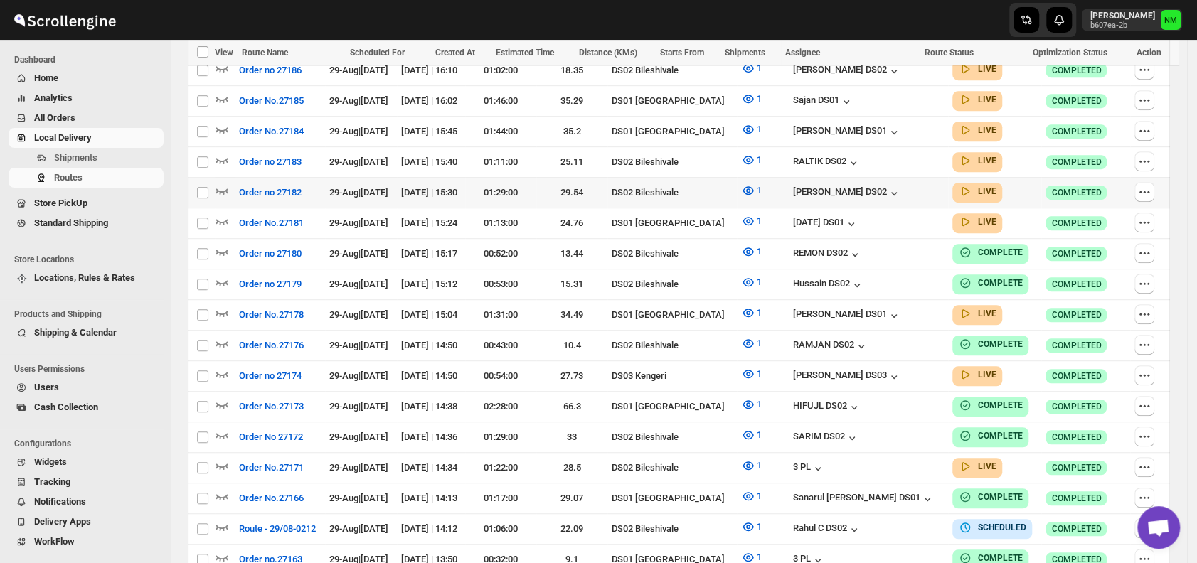
scroll to position [486, 0]
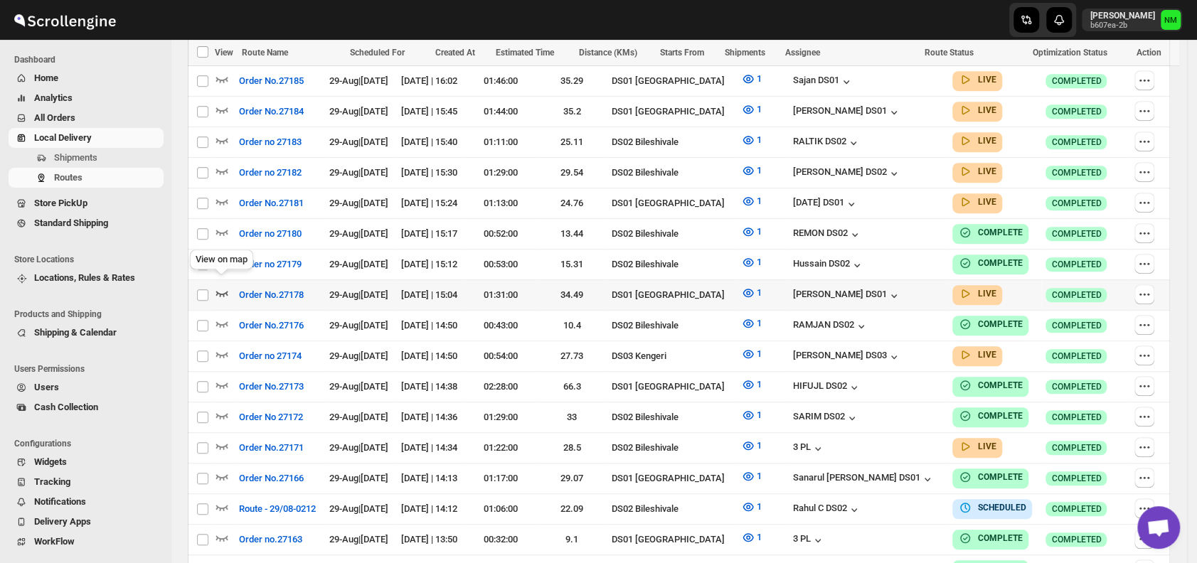
click at [221, 286] on icon "button" at bounding box center [222, 293] width 14 height 14
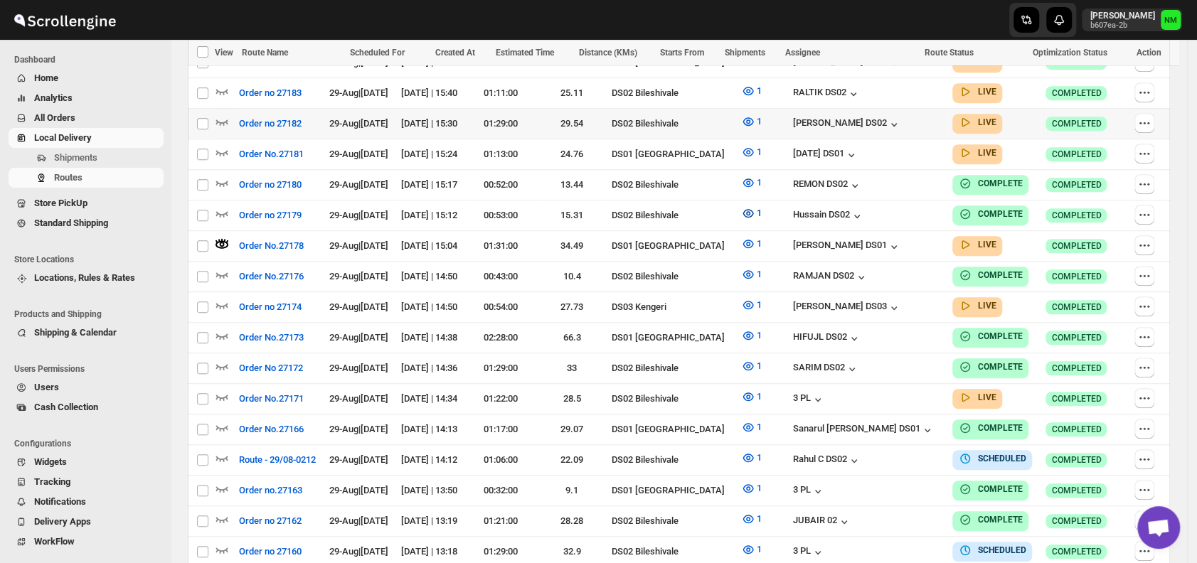
scroll to position [470, 0]
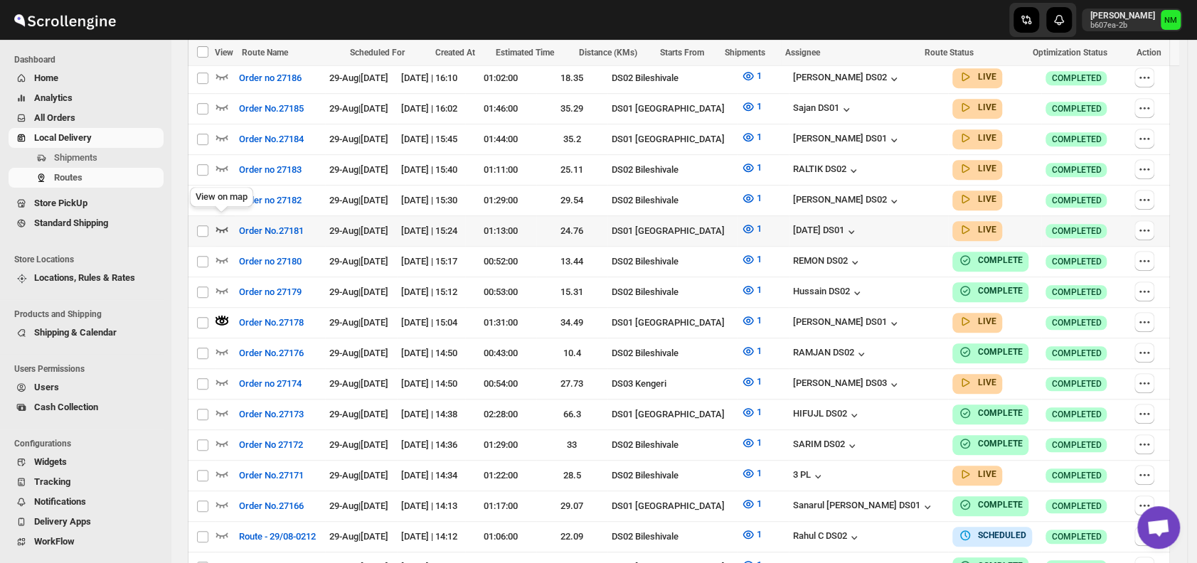
click at [226, 222] on icon "button" at bounding box center [222, 229] width 14 height 14
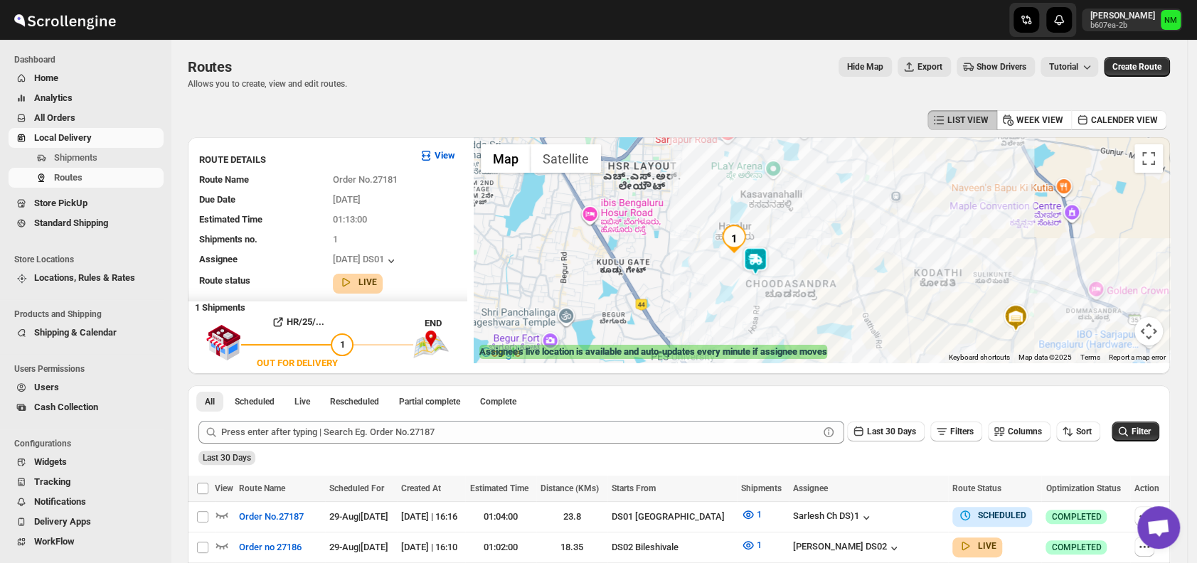
click at [768, 258] on img at bounding box center [755, 261] width 28 height 28
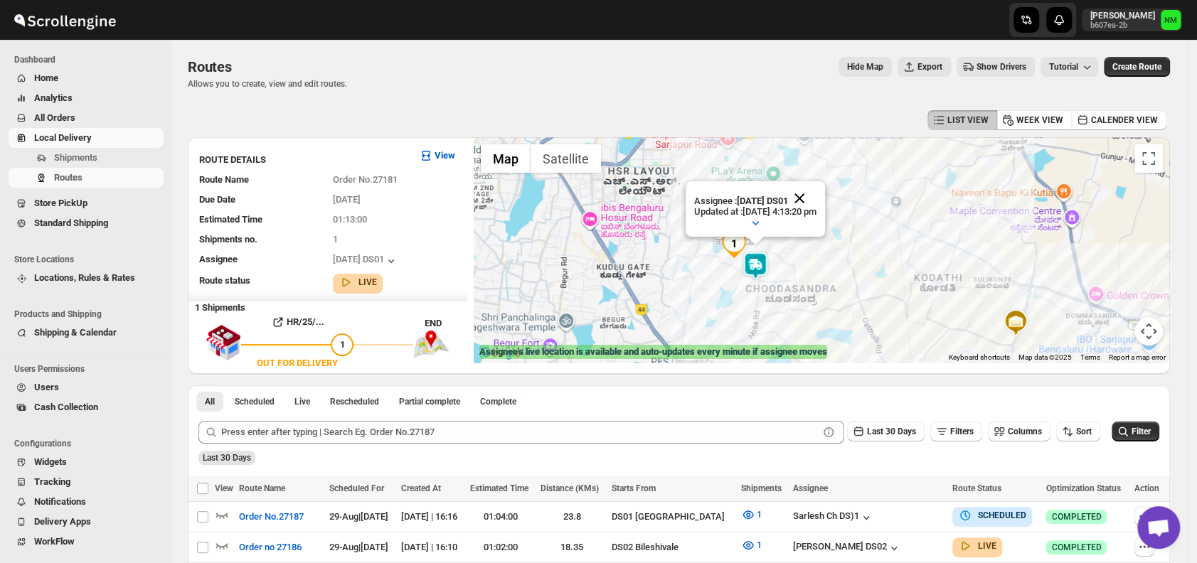
click at [817, 195] on button "Close" at bounding box center [800, 198] width 34 height 34
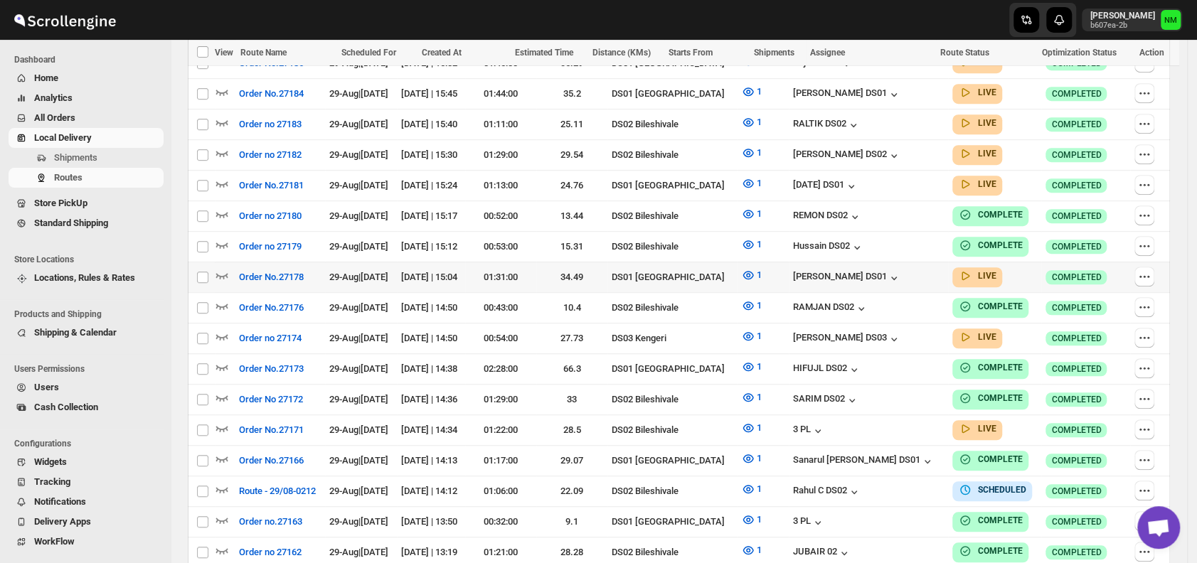
scroll to position [504, 0]
click at [107, 154] on span "Shipments" at bounding box center [107, 158] width 107 height 14
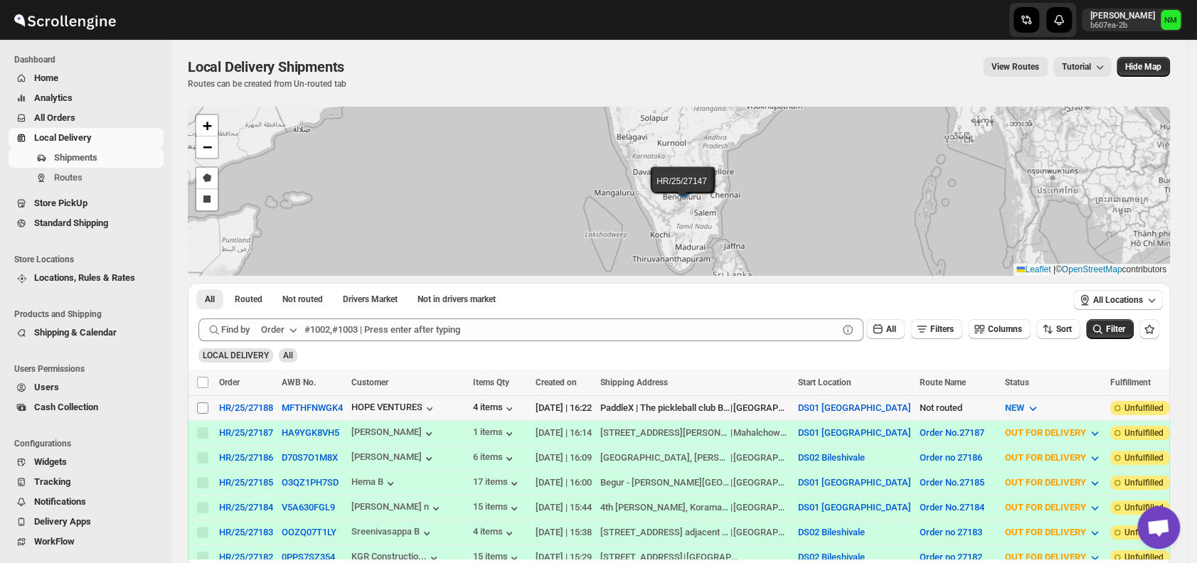
click at [206, 407] on input "Select shipment" at bounding box center [202, 408] width 11 height 11
checkbox input "true"
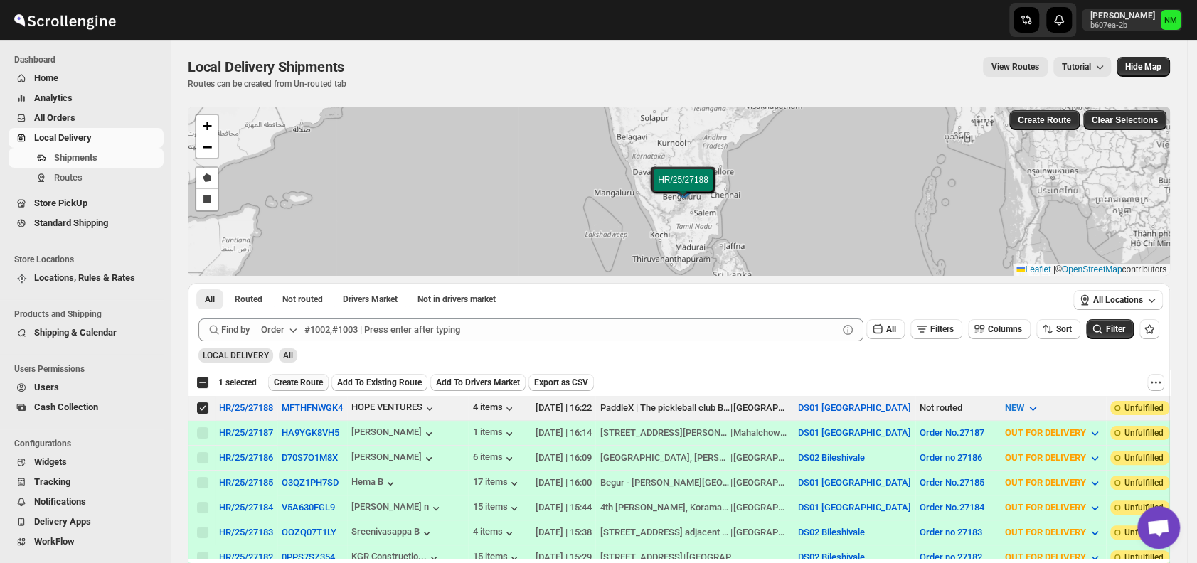
click at [300, 379] on span "Create Route" at bounding box center [298, 382] width 49 height 11
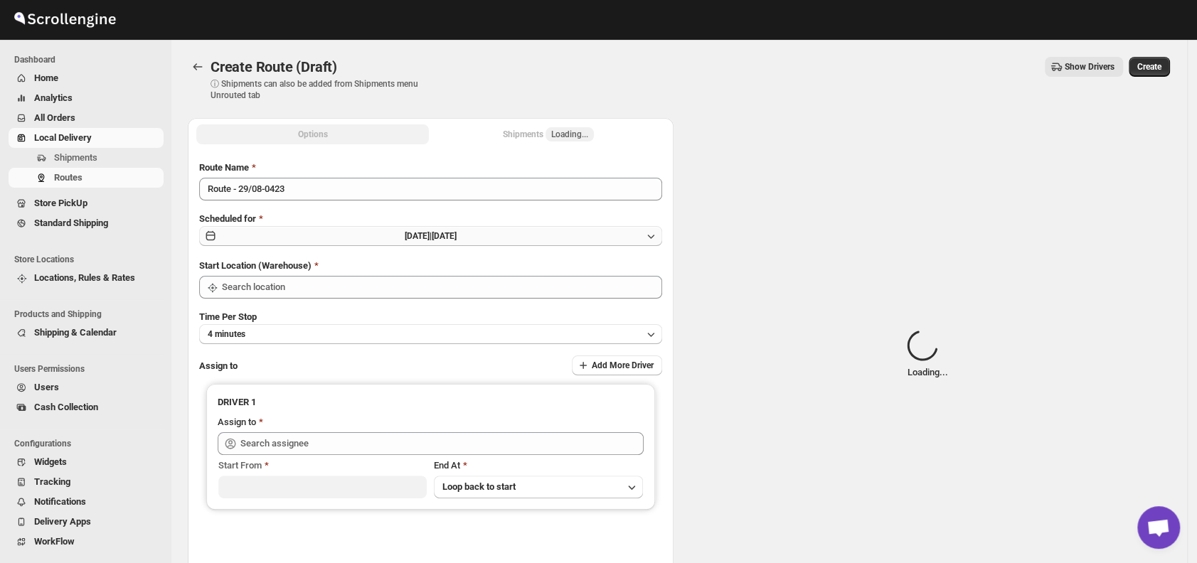
type input "DS01 [GEOGRAPHIC_DATA]"
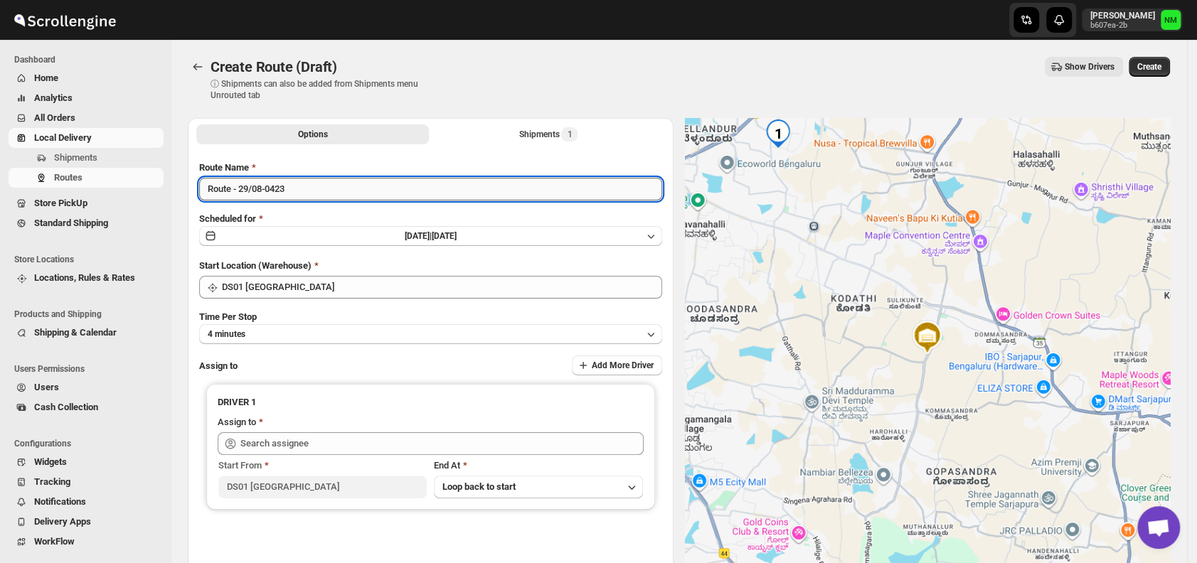
click at [336, 191] on input "Route - 29/08-0423" at bounding box center [430, 189] width 463 height 23
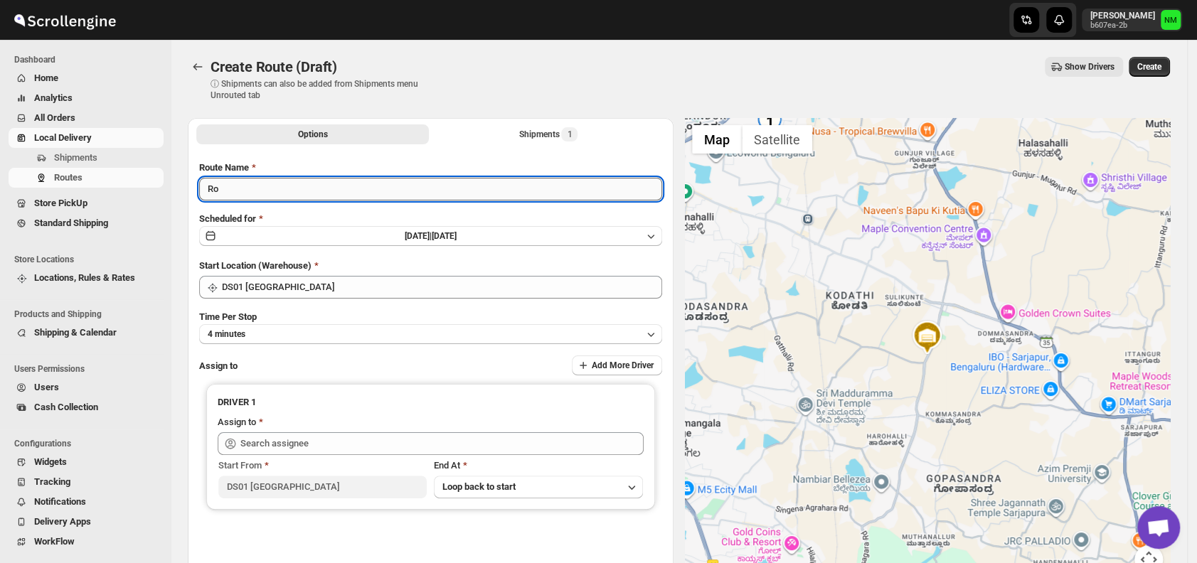
type input "R"
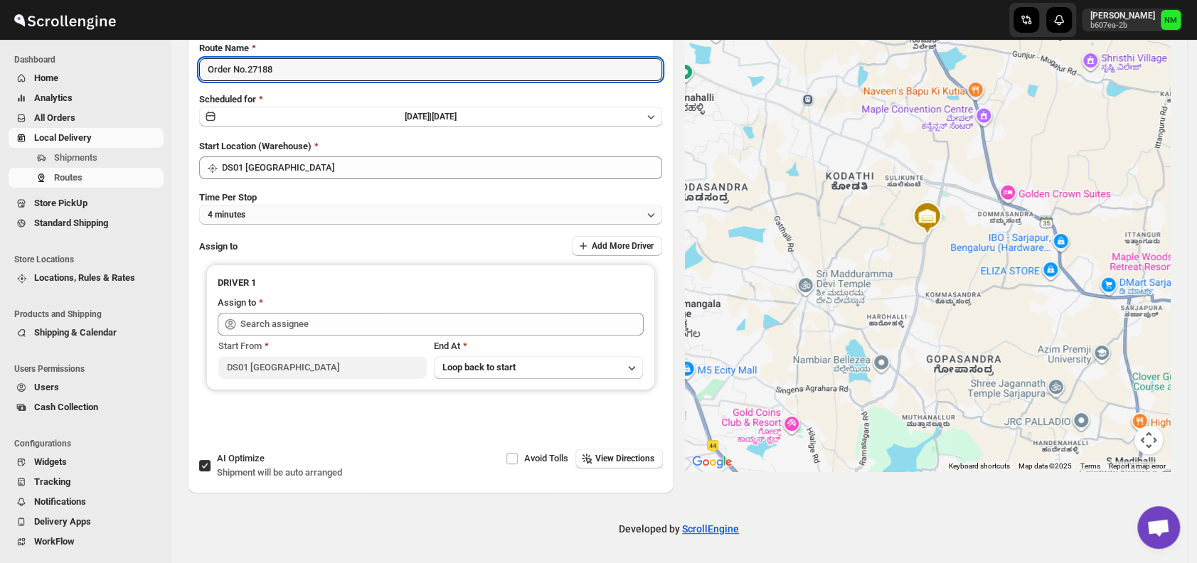
type input "Order No.27188"
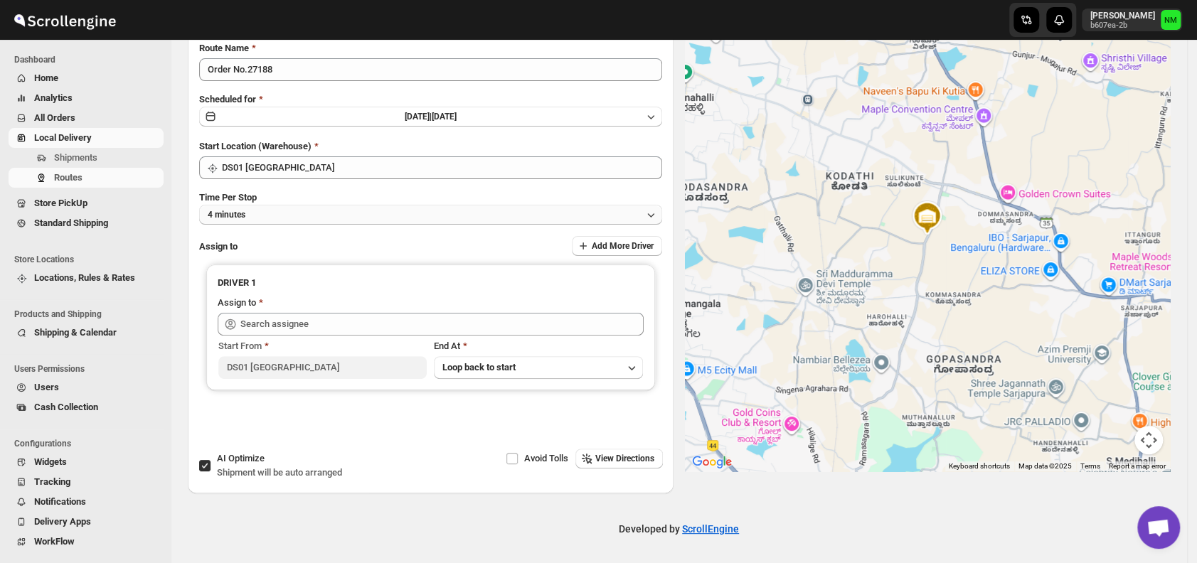
click at [256, 217] on button "4 minutes" at bounding box center [430, 215] width 463 height 20
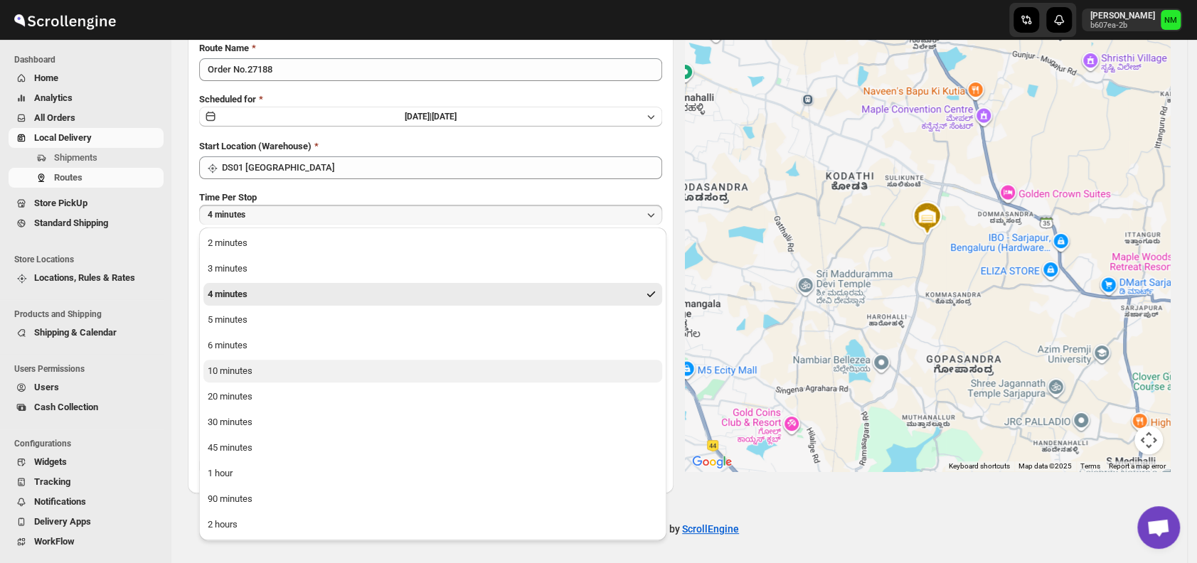
click at [233, 370] on div "10 minutes" at bounding box center [230, 371] width 45 height 14
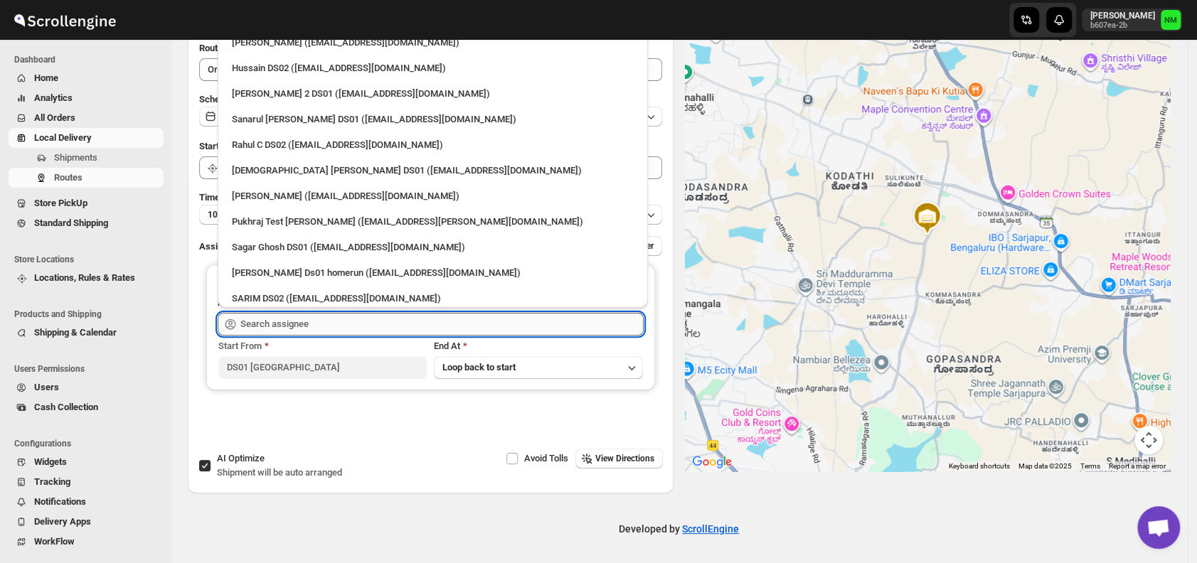
click at [334, 329] on input "text" at bounding box center [441, 324] width 403 height 23
click at [263, 51] on div "[PERSON_NAME] ([EMAIL_ADDRESS][DOMAIN_NAME])" at bounding box center [432, 42] width 419 height 23
type input "[PERSON_NAME] ([EMAIL_ADDRESS][DOMAIN_NAME])"
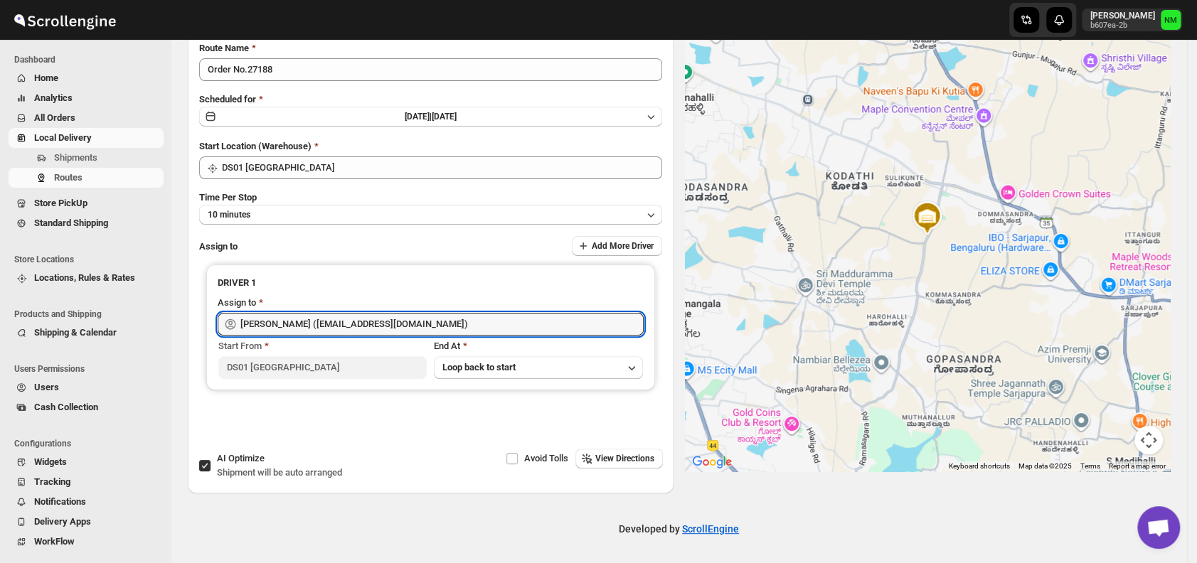
scroll to position [0, 0]
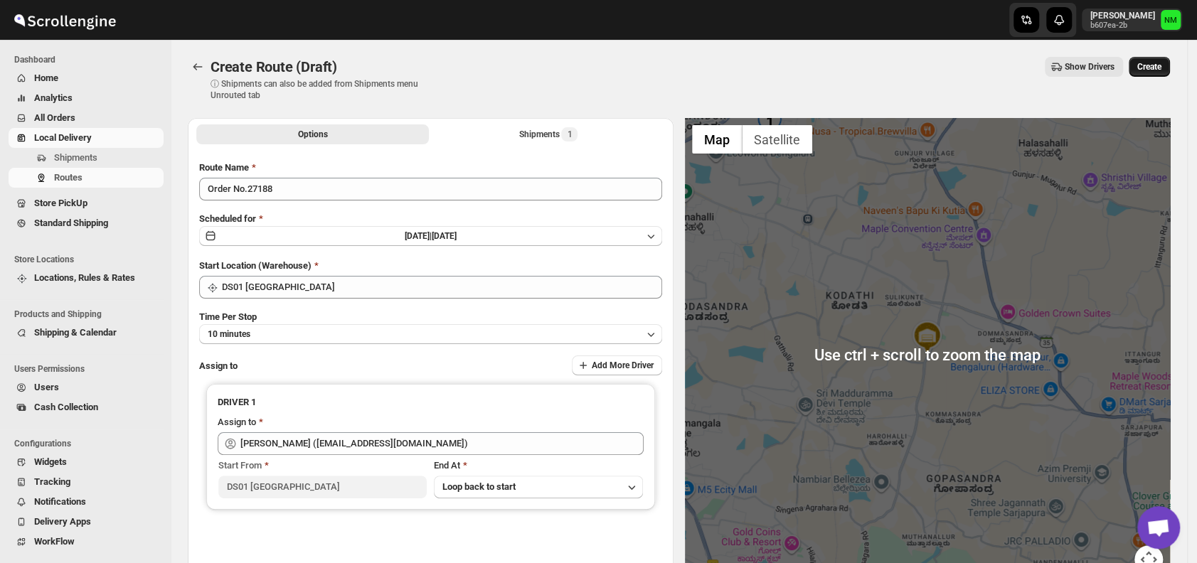
click at [1160, 72] on span "Create" at bounding box center [1150, 66] width 24 height 11
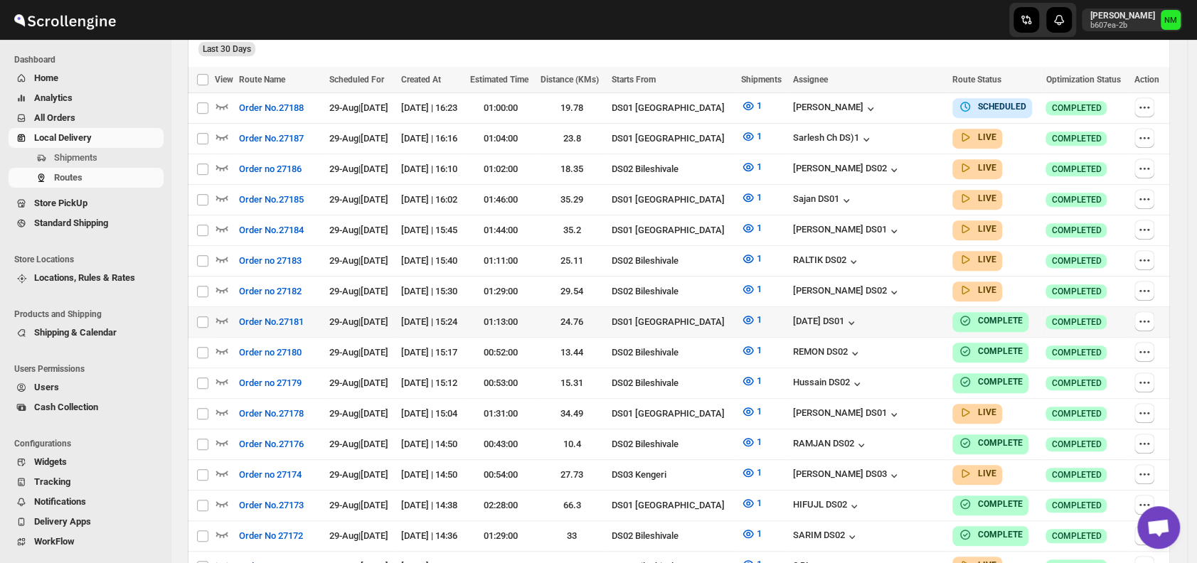
scroll to position [403, 0]
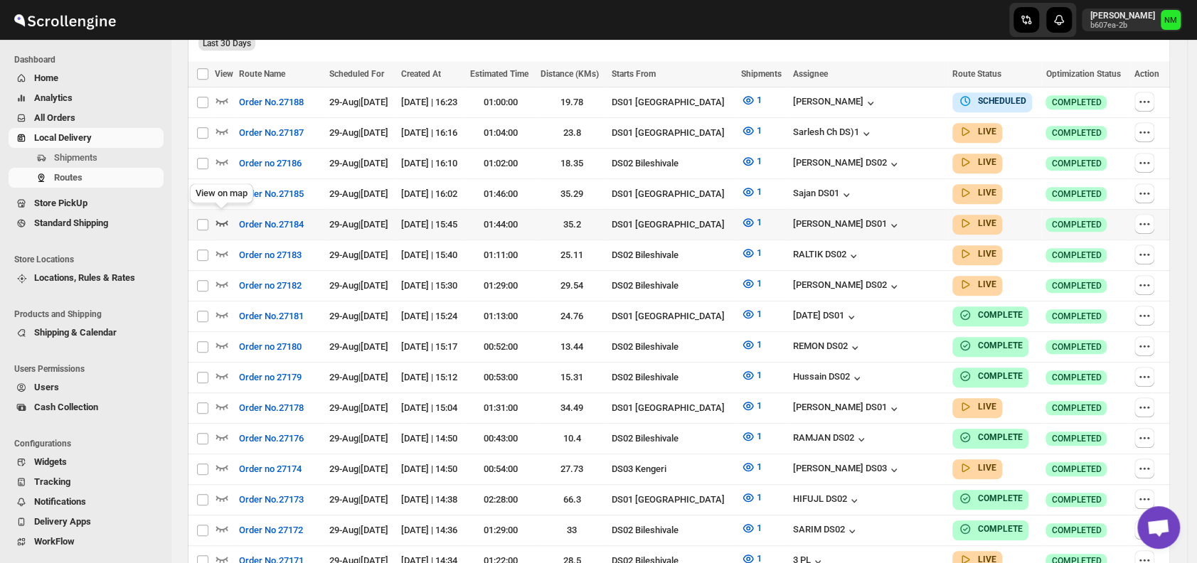
click at [225, 221] on icon "button" at bounding box center [222, 224] width 12 height 6
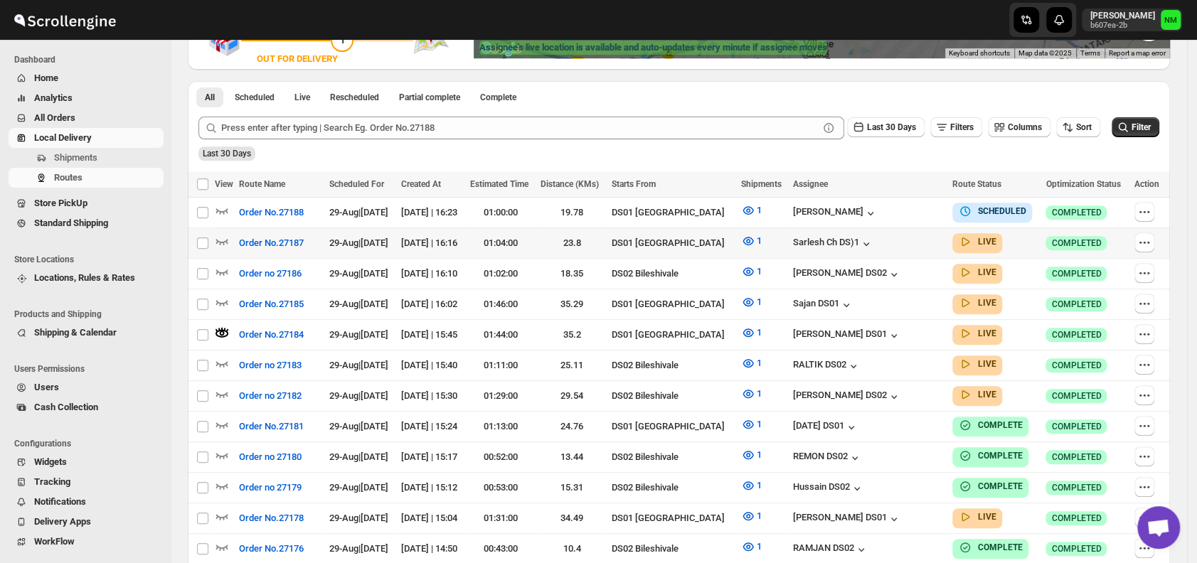
scroll to position [307, 0]
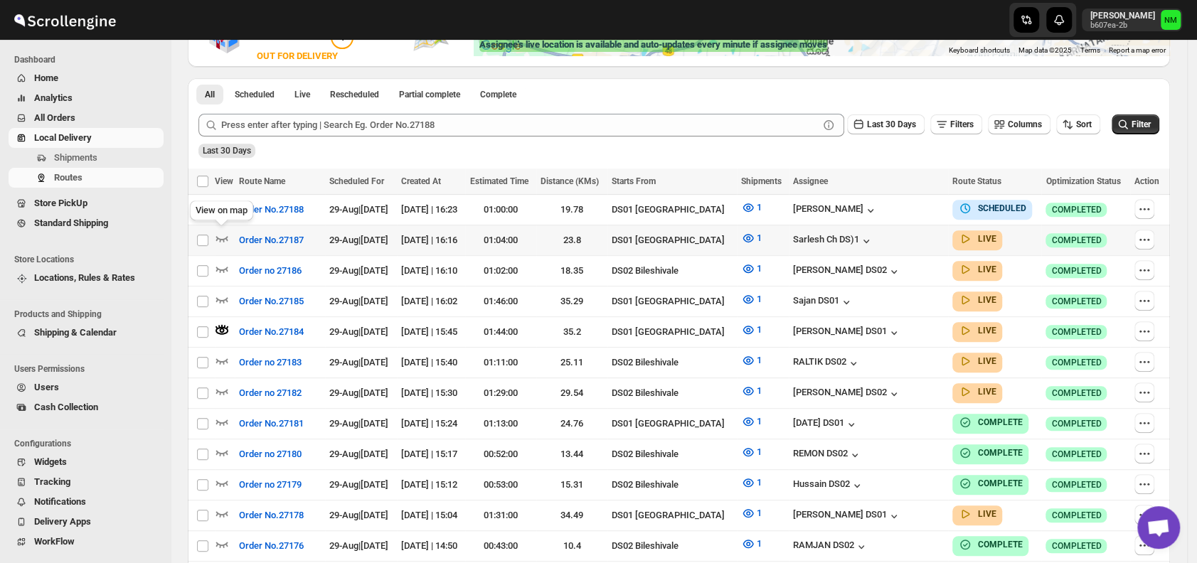
click at [220, 243] on icon "button" at bounding box center [222, 238] width 14 height 14
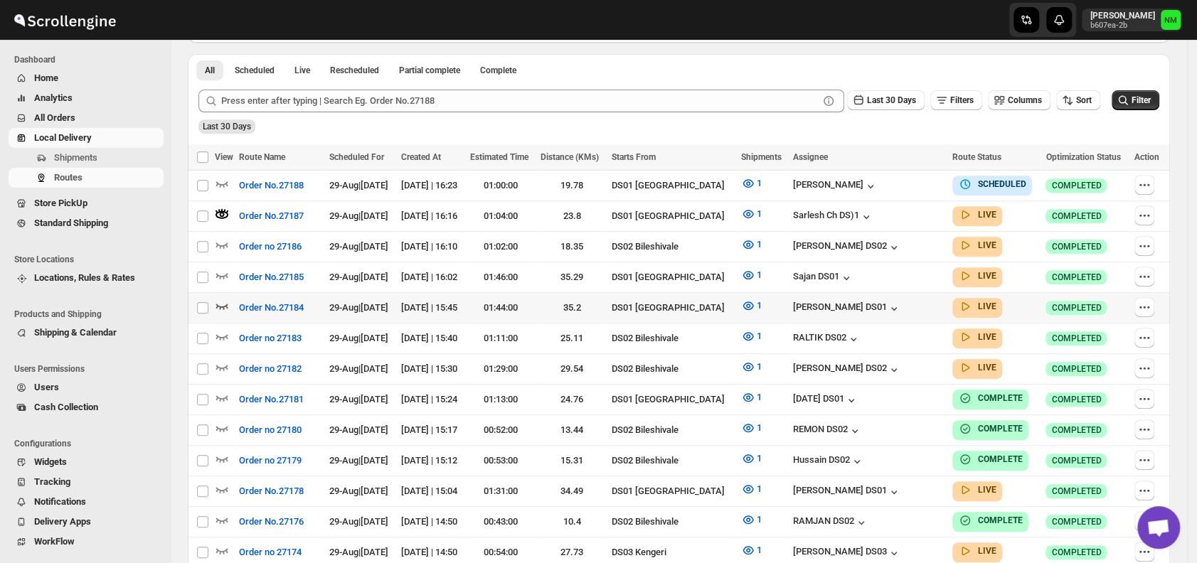
scroll to position [336, 0]
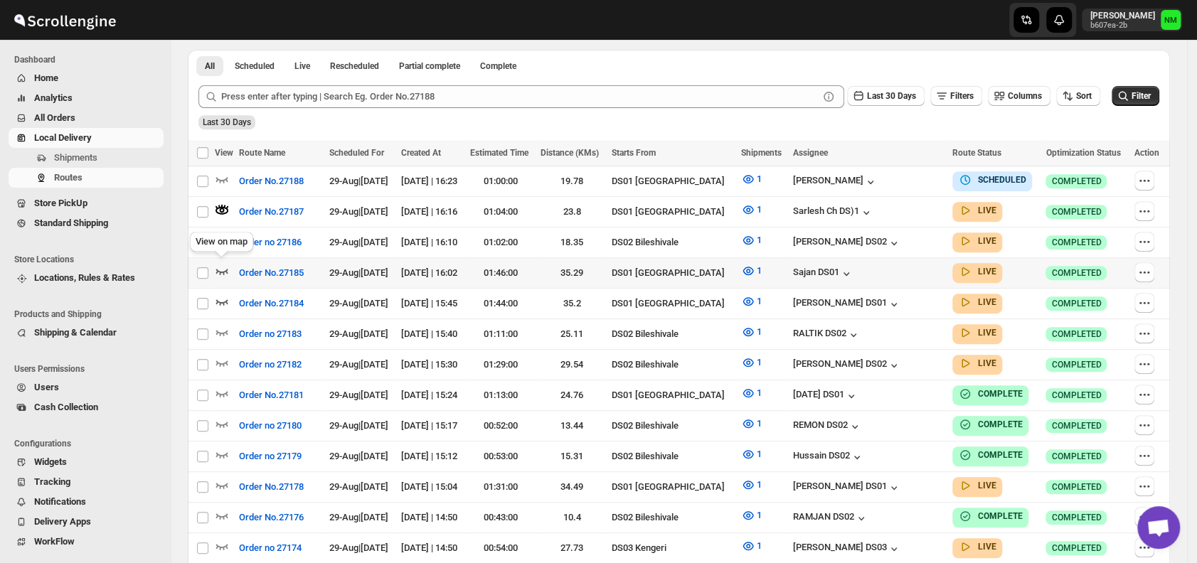
click at [221, 269] on icon "button" at bounding box center [222, 272] width 12 height 6
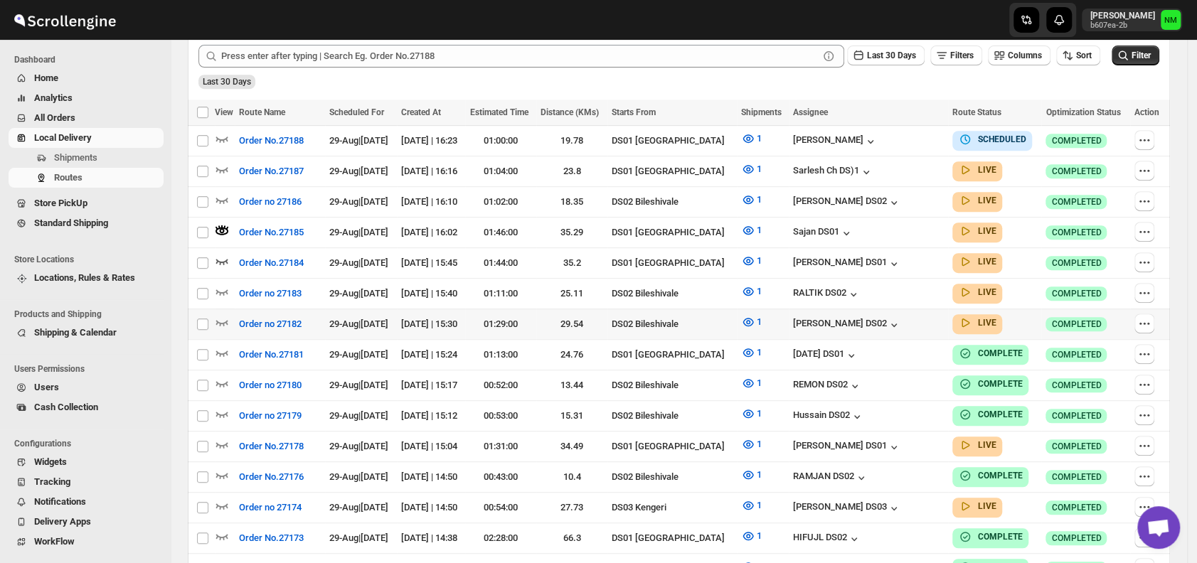
scroll to position [377, 0]
click at [222, 437] on icon "button" at bounding box center [222, 444] width 14 height 14
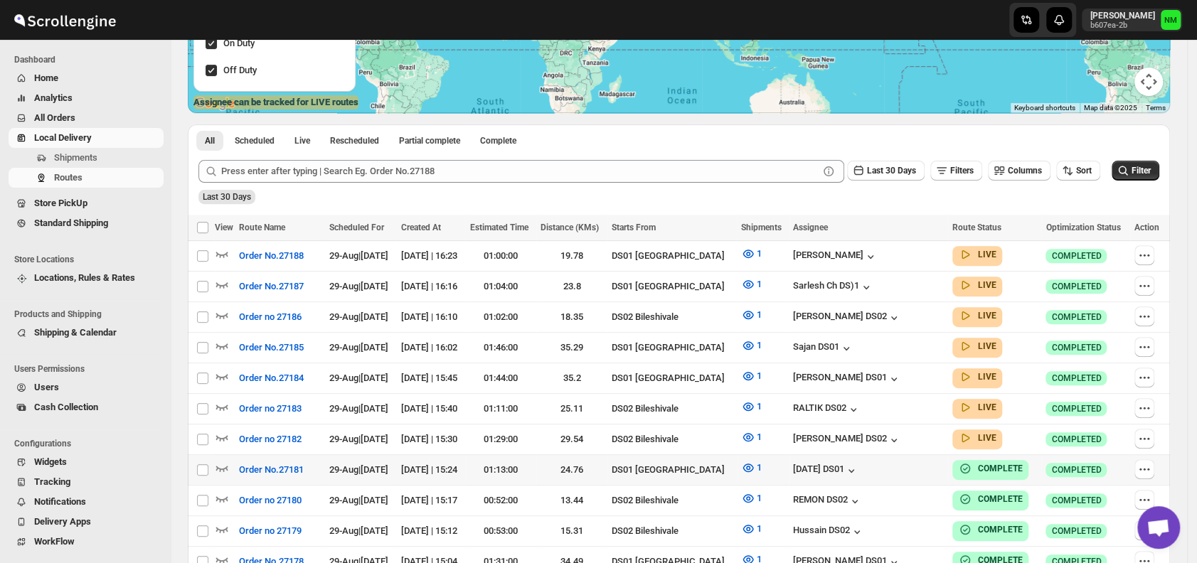
scroll to position [260, 0]
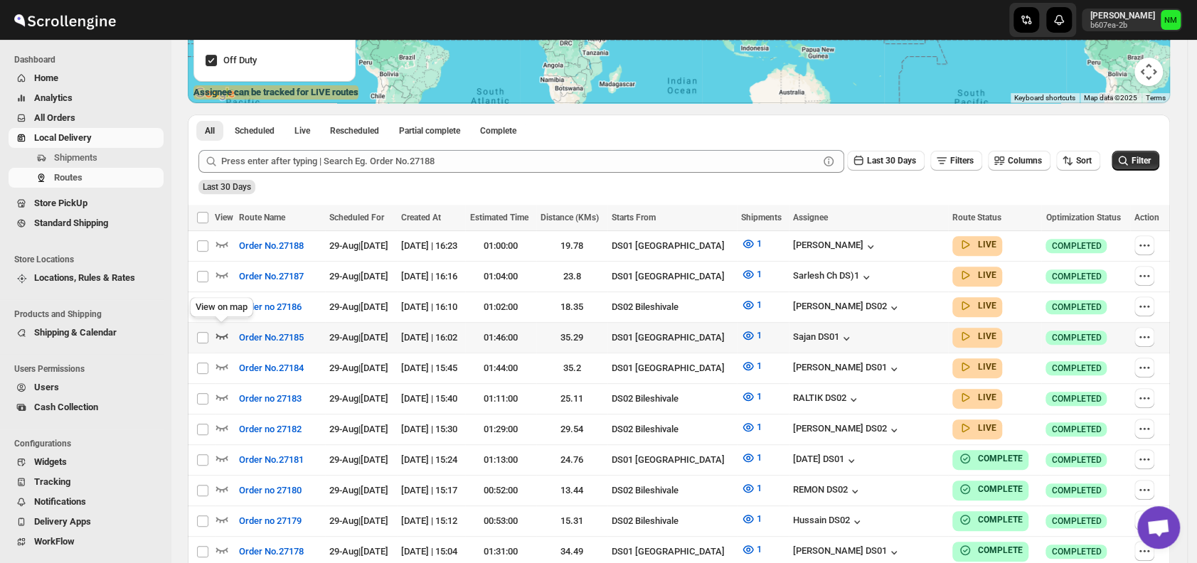
click at [221, 332] on icon "button" at bounding box center [222, 336] width 14 height 14
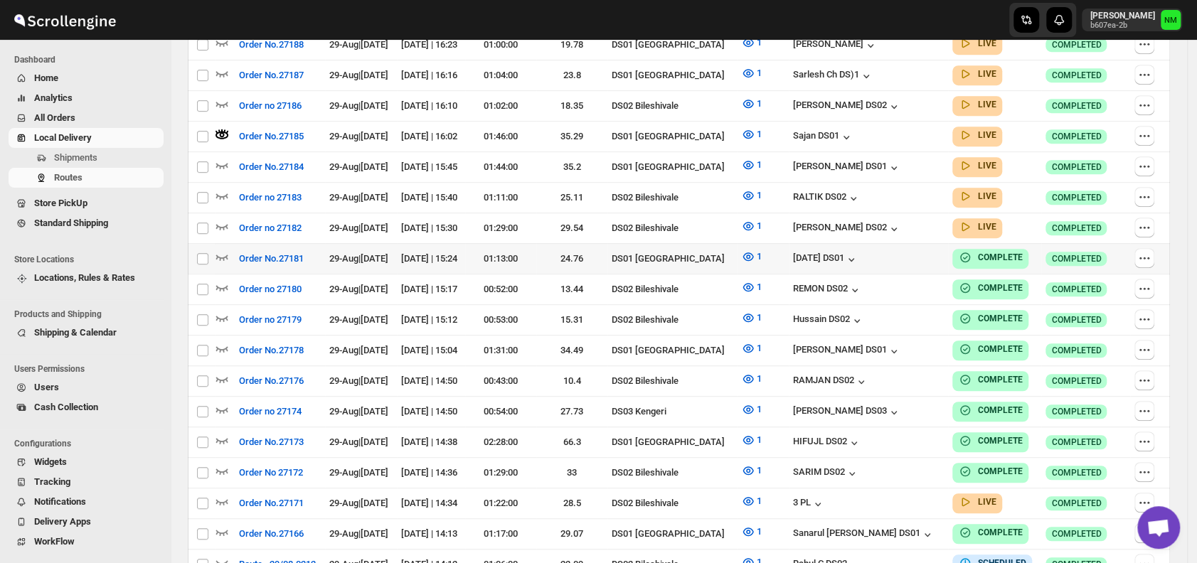
scroll to position [346, 0]
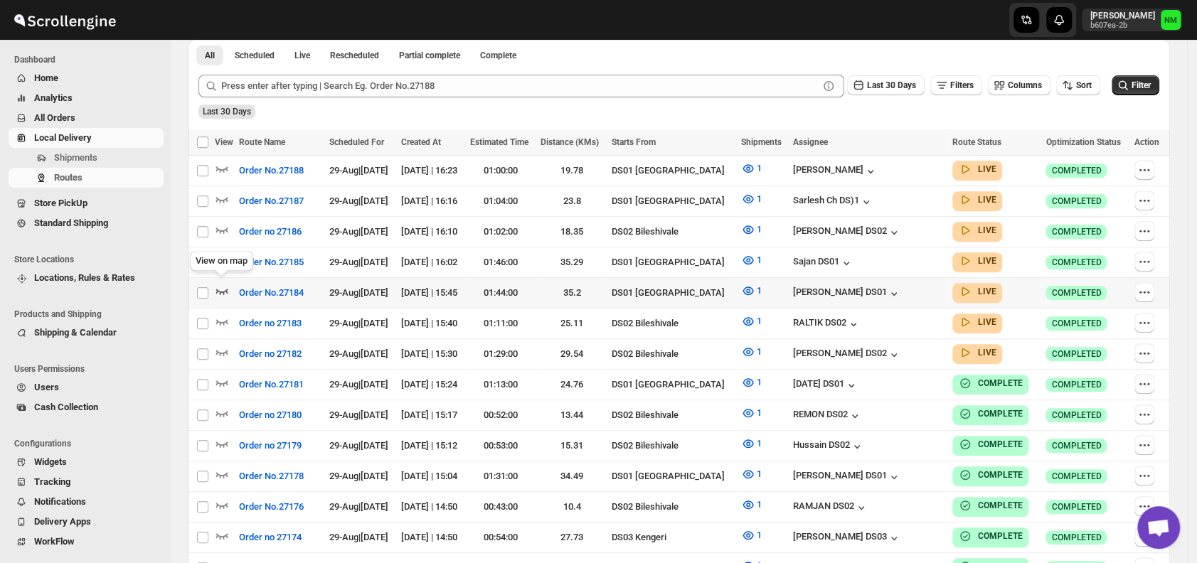
click at [219, 285] on icon "button" at bounding box center [222, 291] width 14 height 14
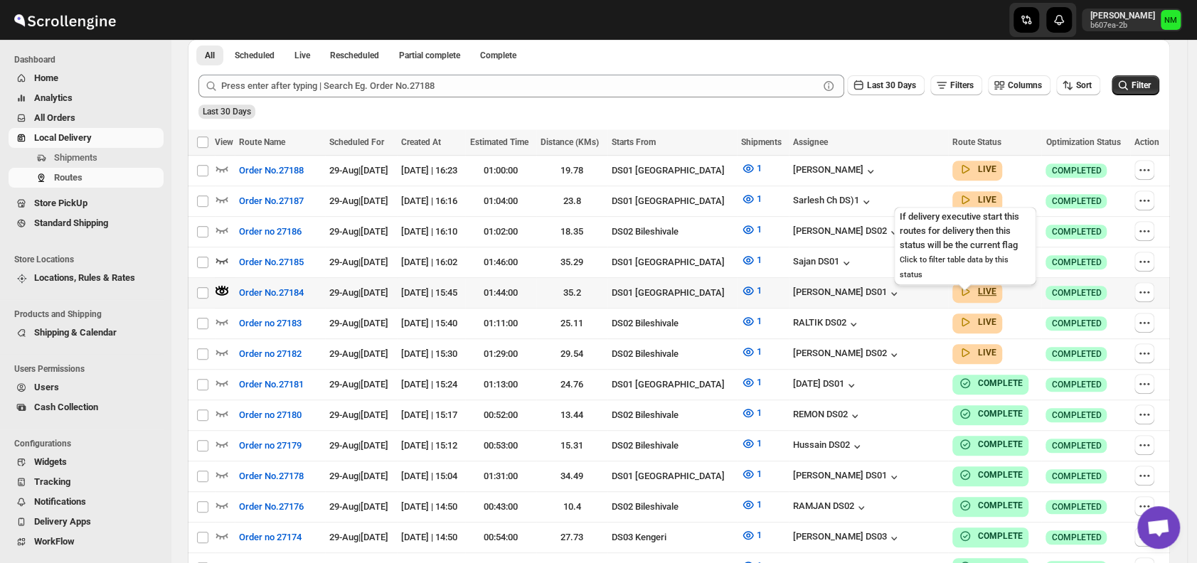
scroll to position [0, 0]
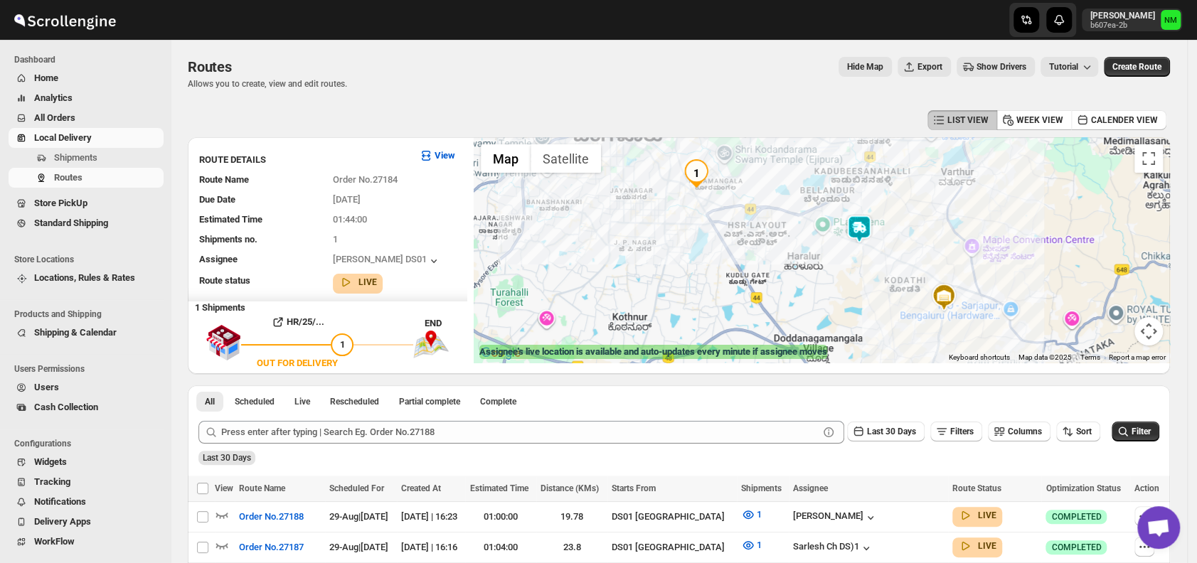
click at [865, 228] on img at bounding box center [859, 229] width 28 height 28
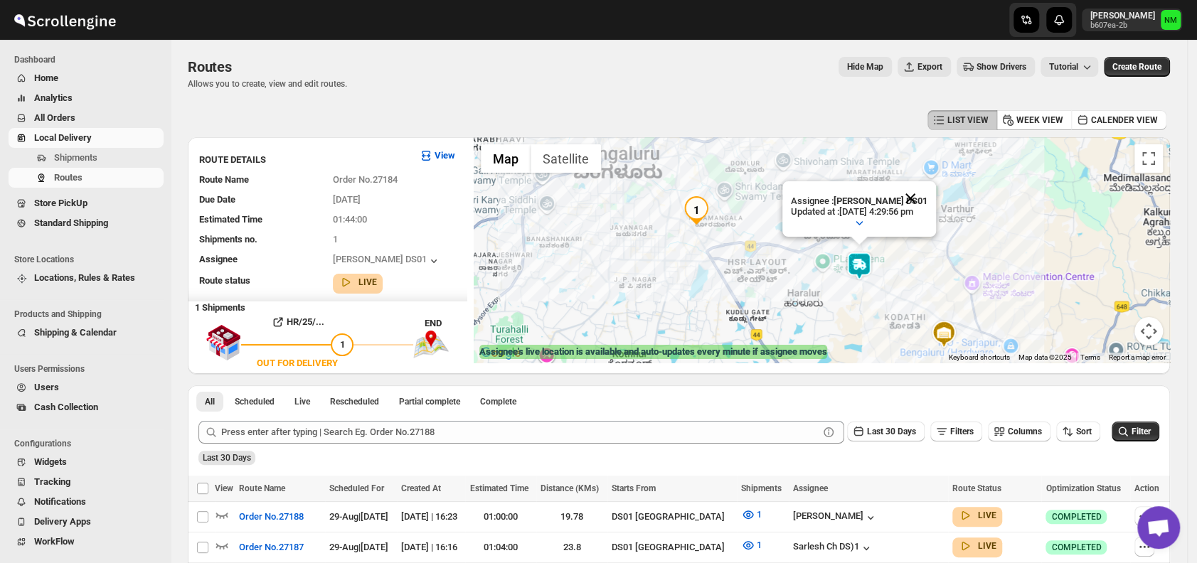
click at [924, 196] on button "Close" at bounding box center [911, 198] width 34 height 34
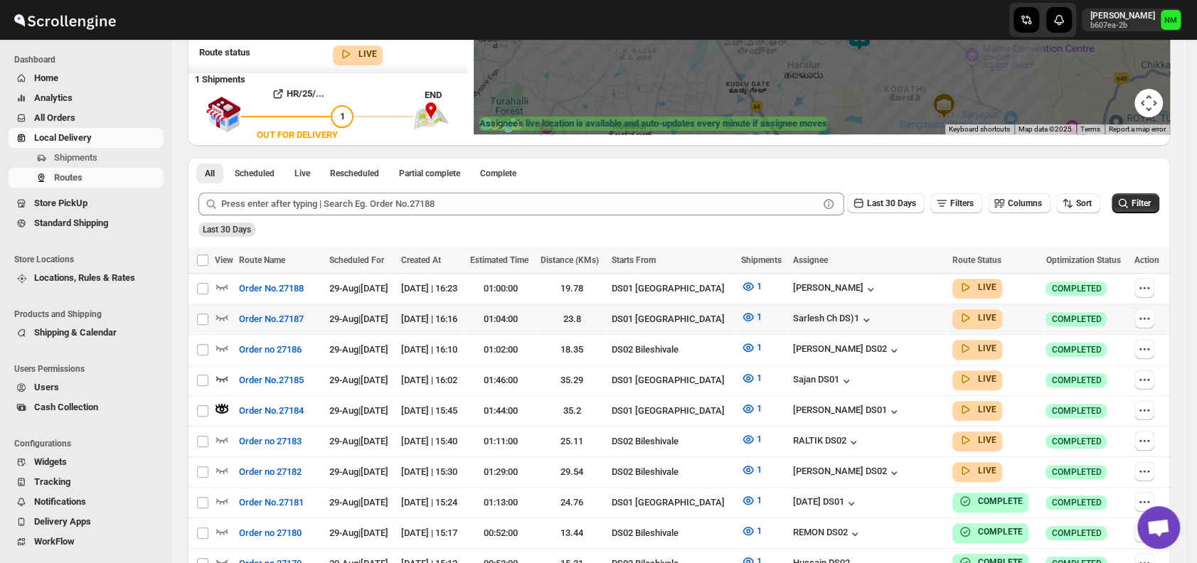
scroll to position [240, 0]
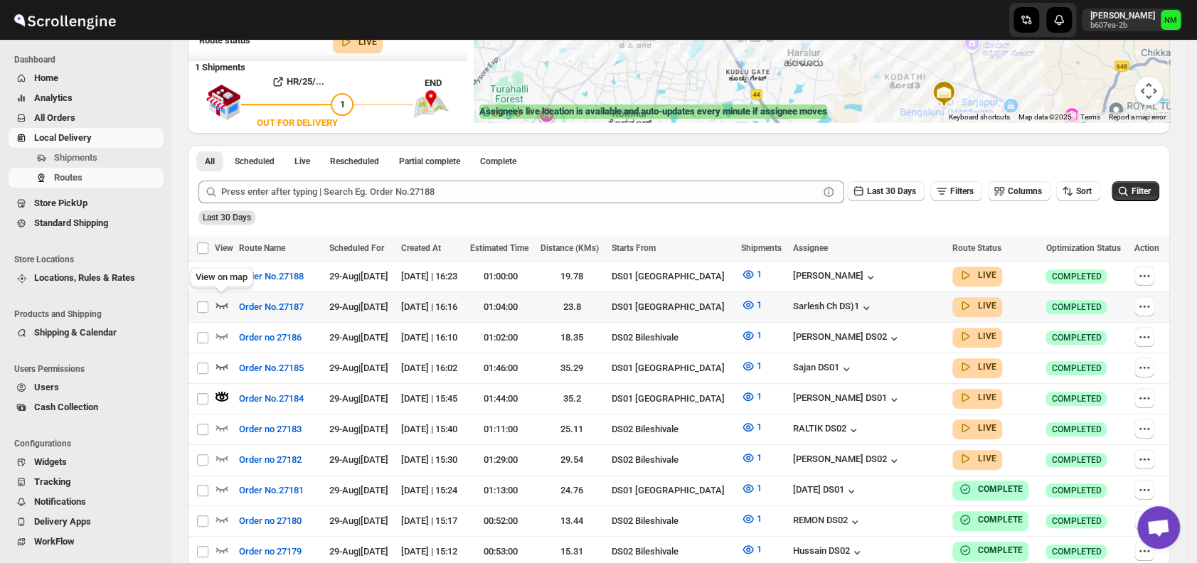
click at [221, 302] on icon "button" at bounding box center [222, 305] width 14 height 14
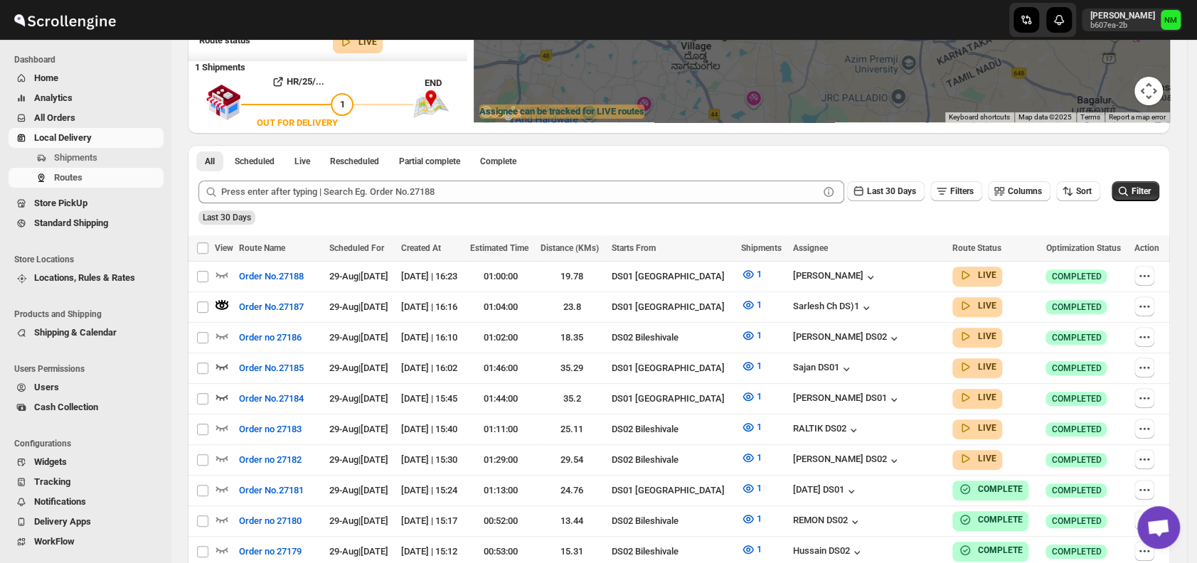
scroll to position [0, 0]
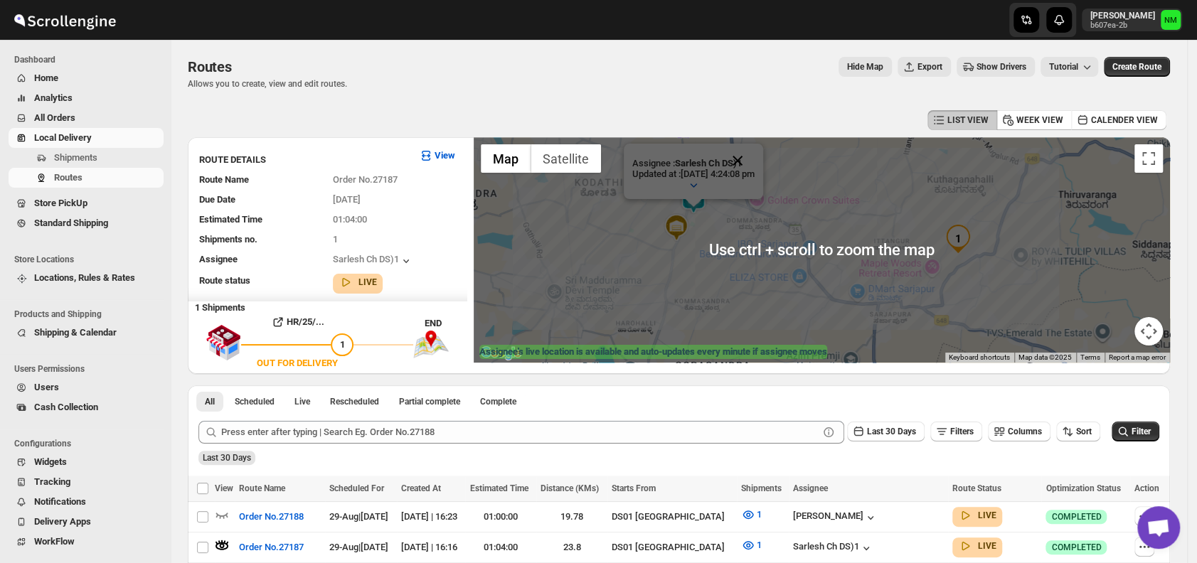
click at [755, 159] on button "Close" at bounding box center [738, 161] width 34 height 34
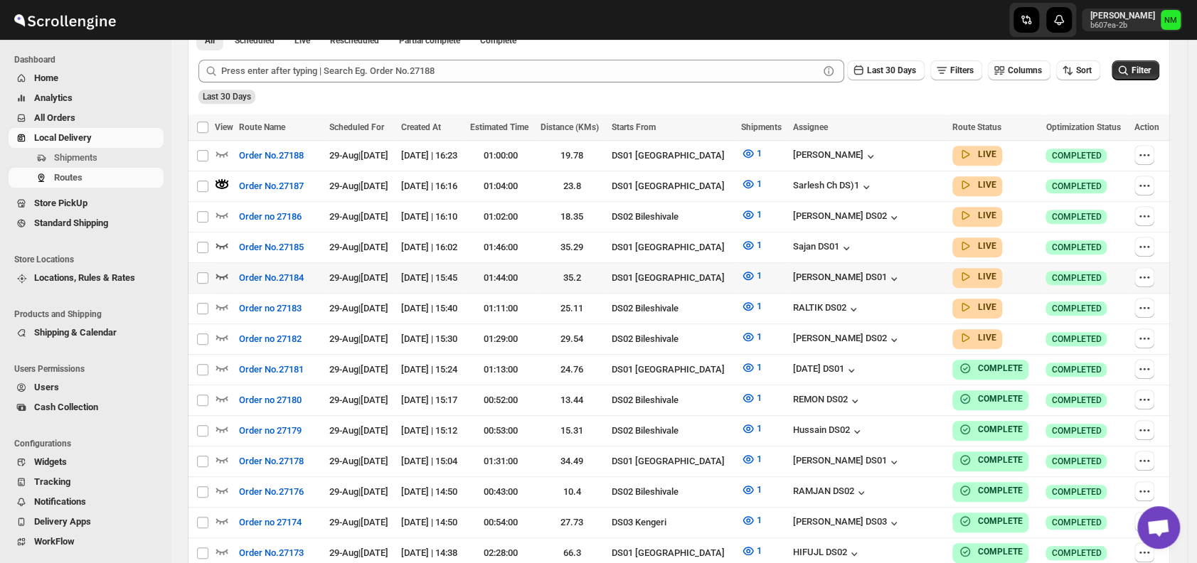
scroll to position [356, 0]
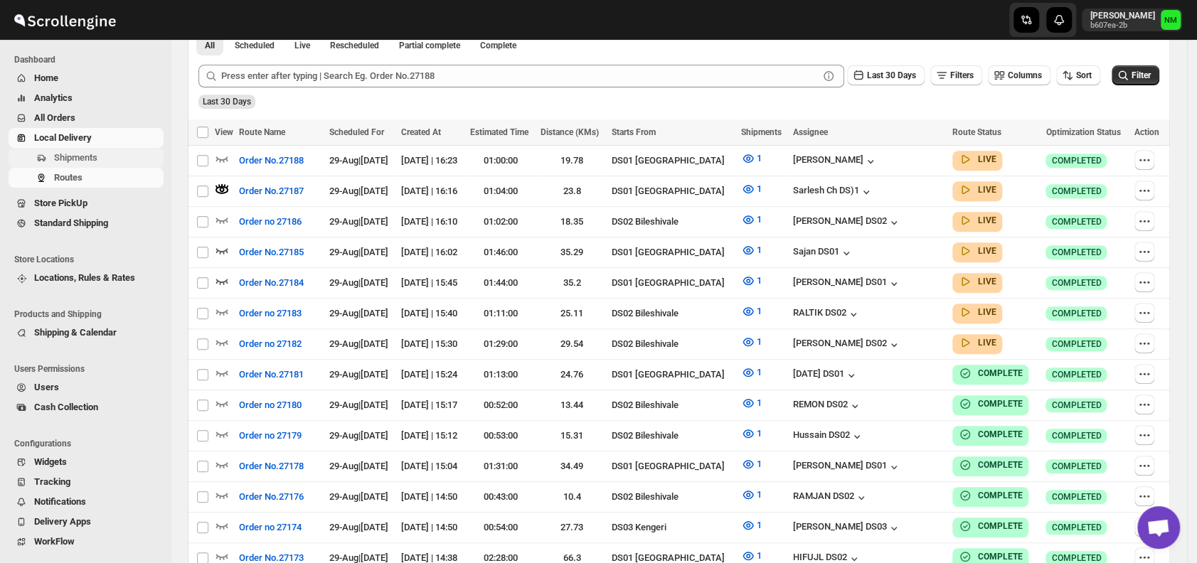
click at [123, 153] on span "Shipments" at bounding box center [107, 158] width 107 height 14
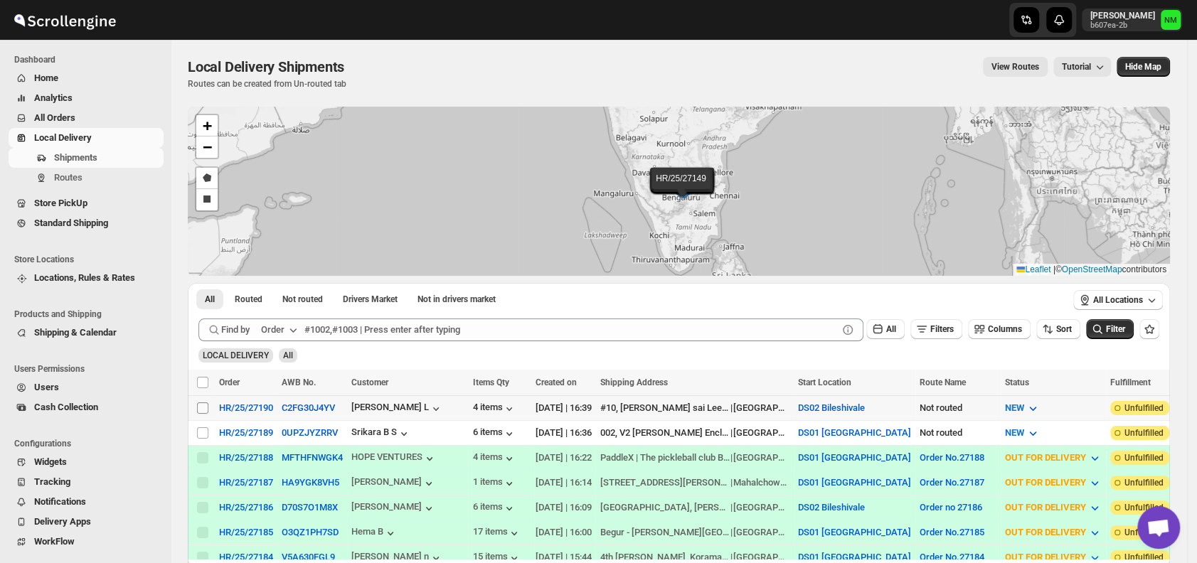
click at [203, 407] on input "Select shipment" at bounding box center [202, 408] width 11 height 11
checkbox input "true"
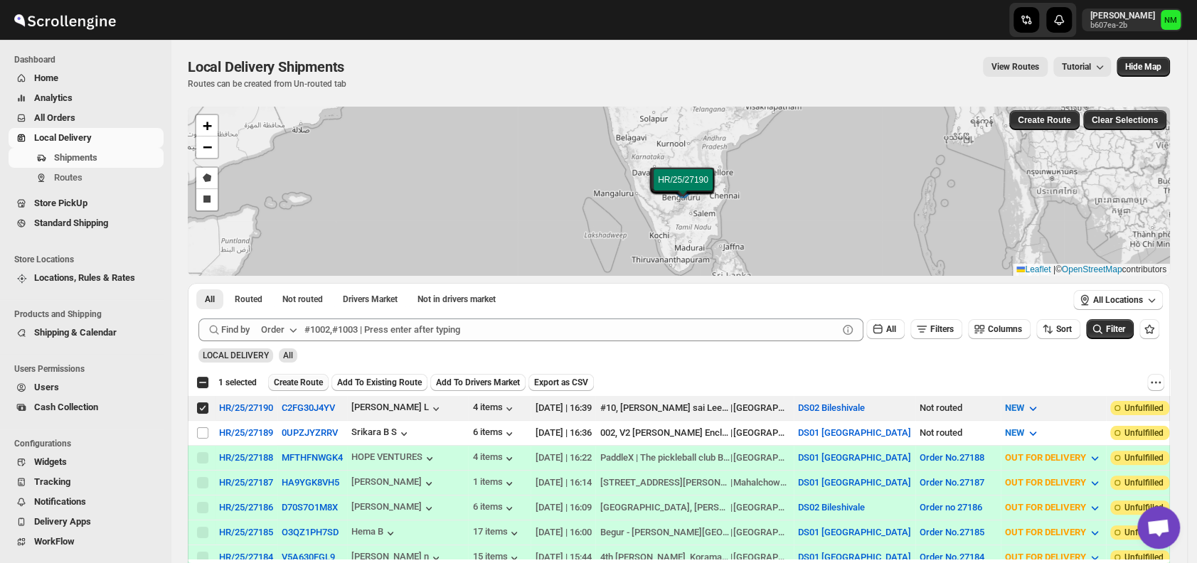
click at [300, 379] on span "Create Route" at bounding box center [298, 382] width 49 height 11
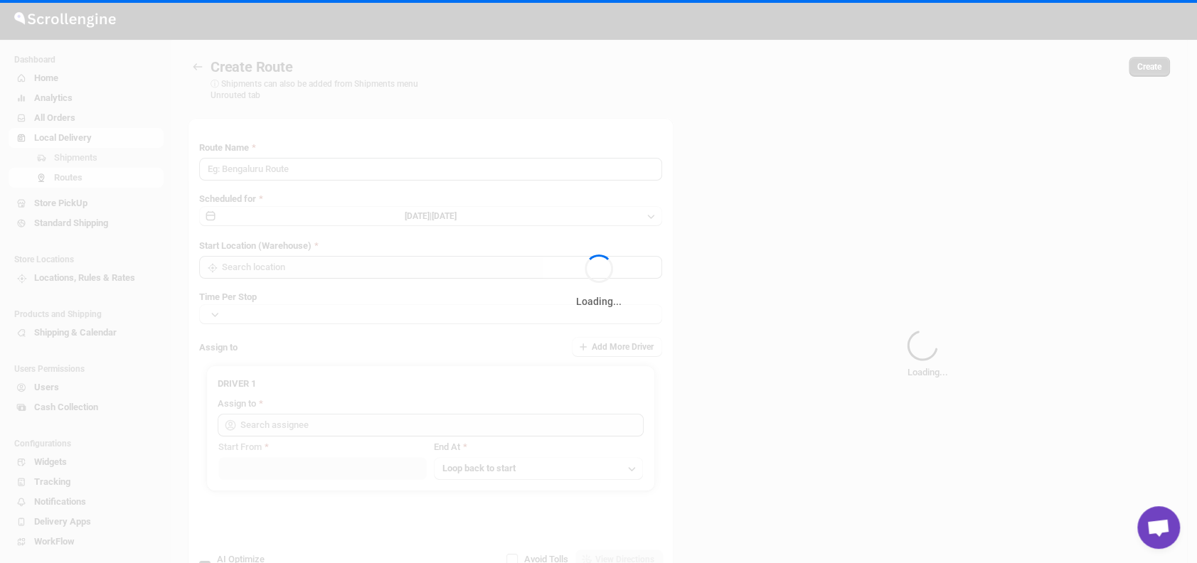
type input "Route - 29/08-0442"
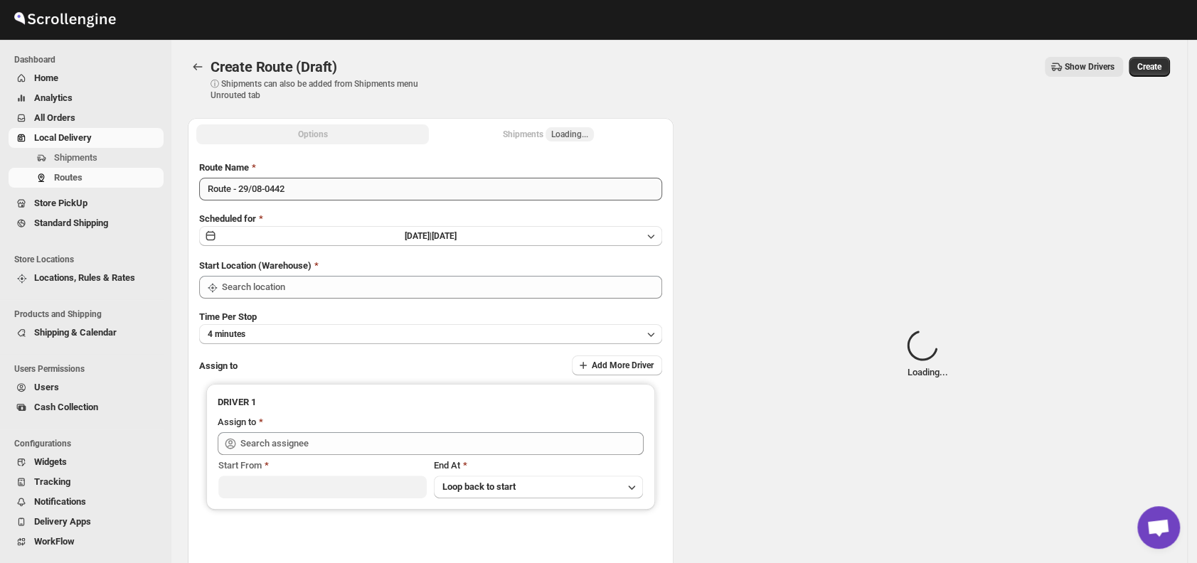
type input "DS02 Bileshivale"
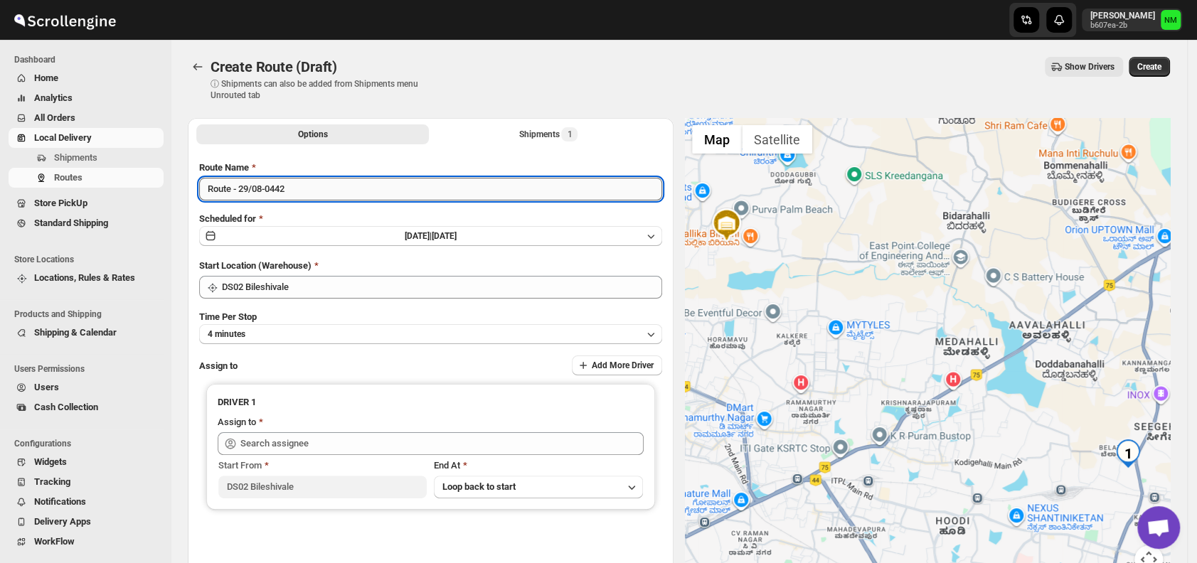
click at [328, 192] on input "Route - 29/08-0442" at bounding box center [430, 189] width 463 height 23
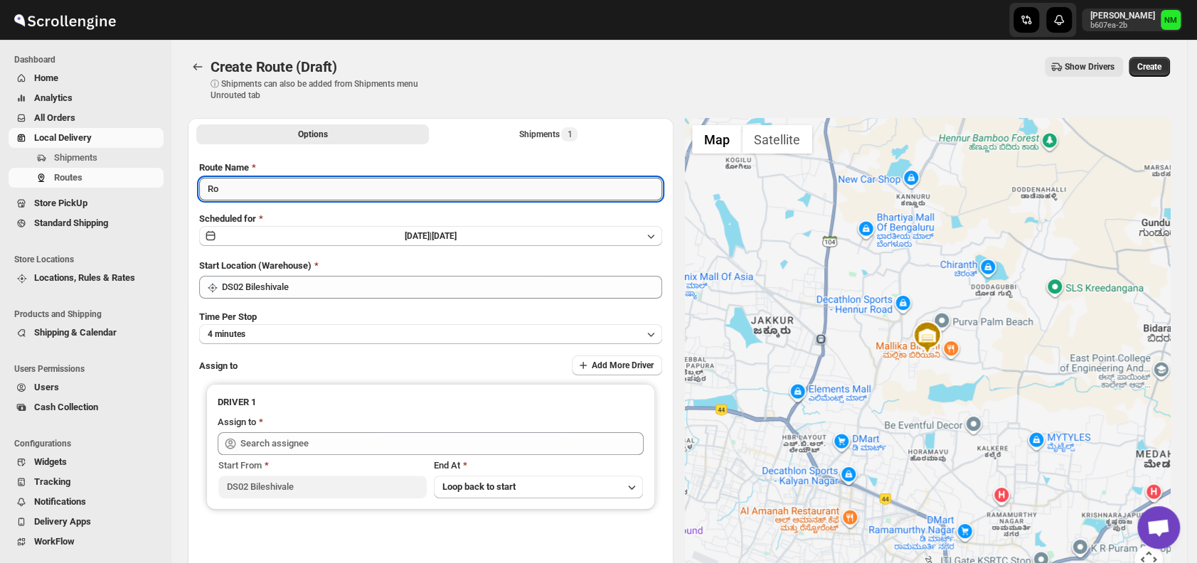
type input "R"
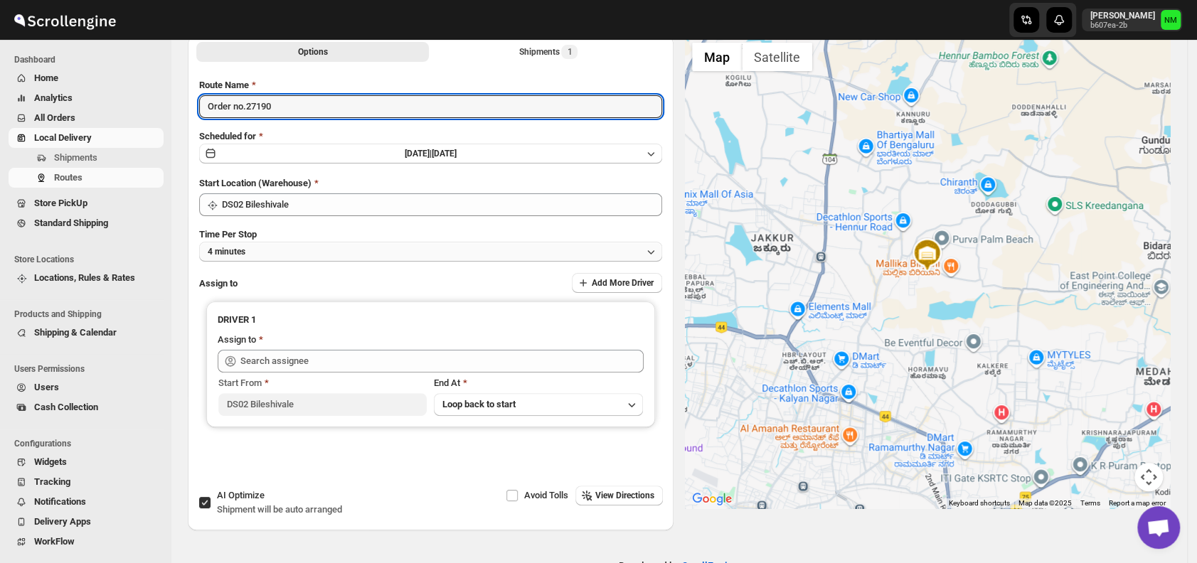
scroll to position [89, 0]
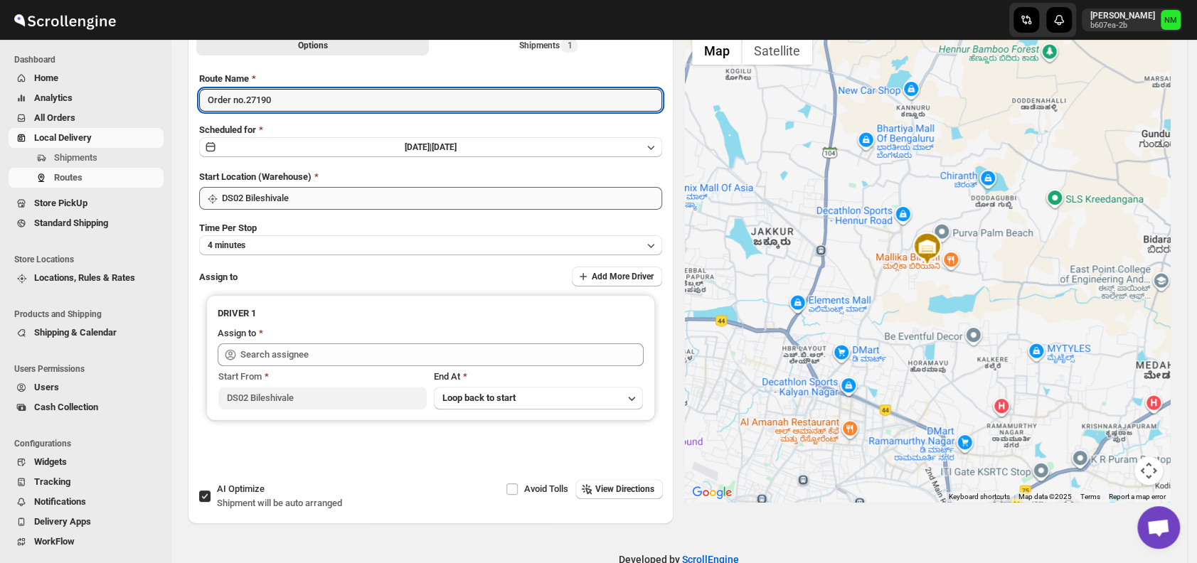
type input "Order no.27190"
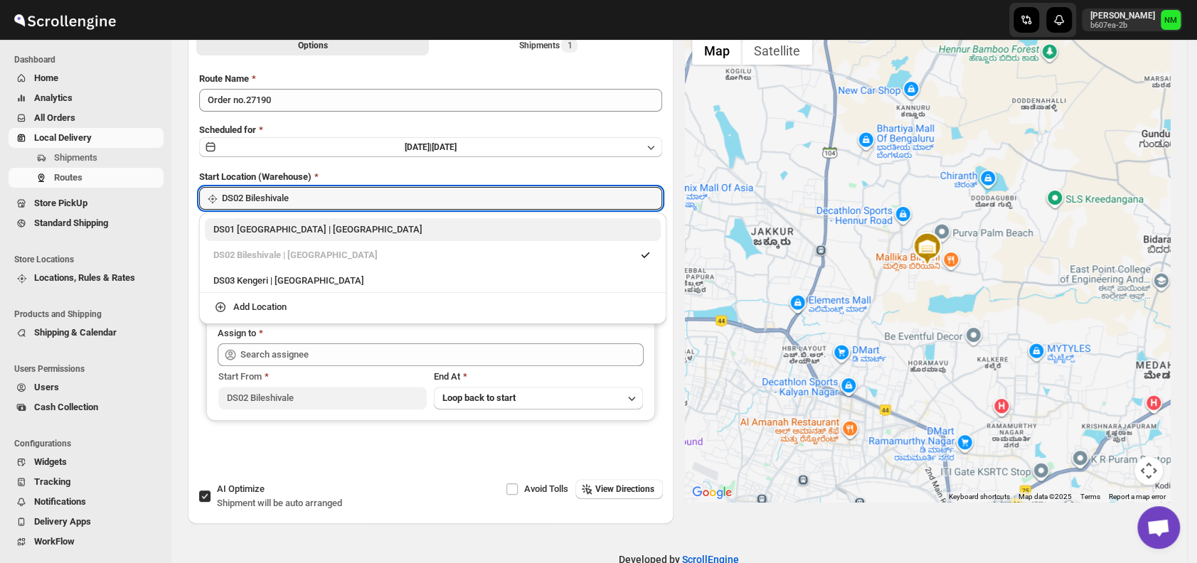
click at [220, 235] on div "DS01 Sarjapur | Bengaluru" at bounding box center [432, 230] width 439 height 14
type input "DS01 [GEOGRAPHIC_DATA]"
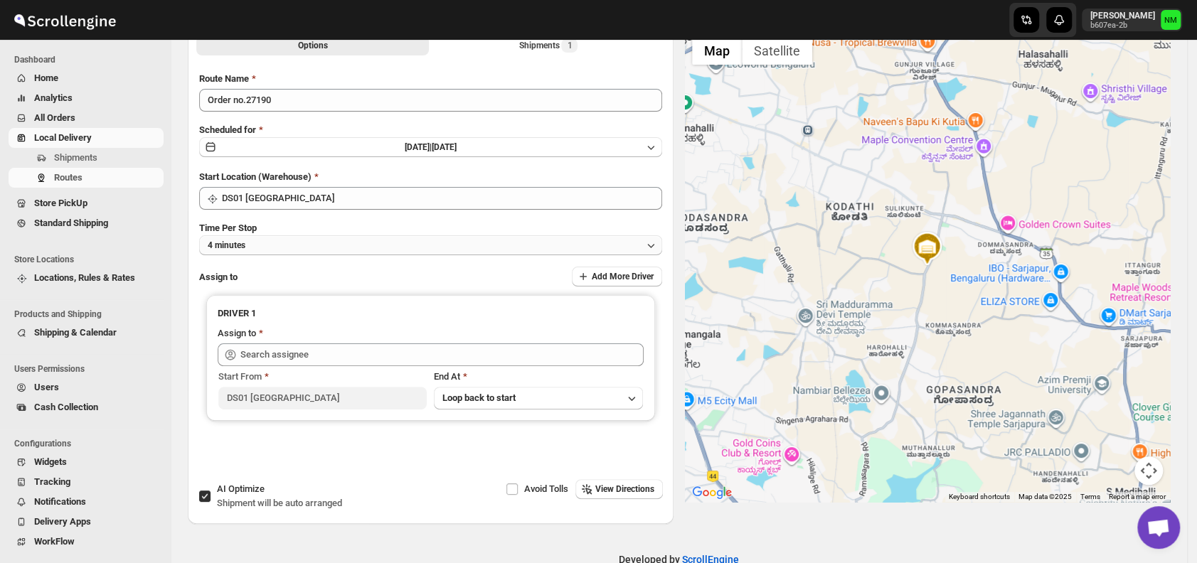
click at [291, 248] on button "4 minutes" at bounding box center [430, 245] width 463 height 20
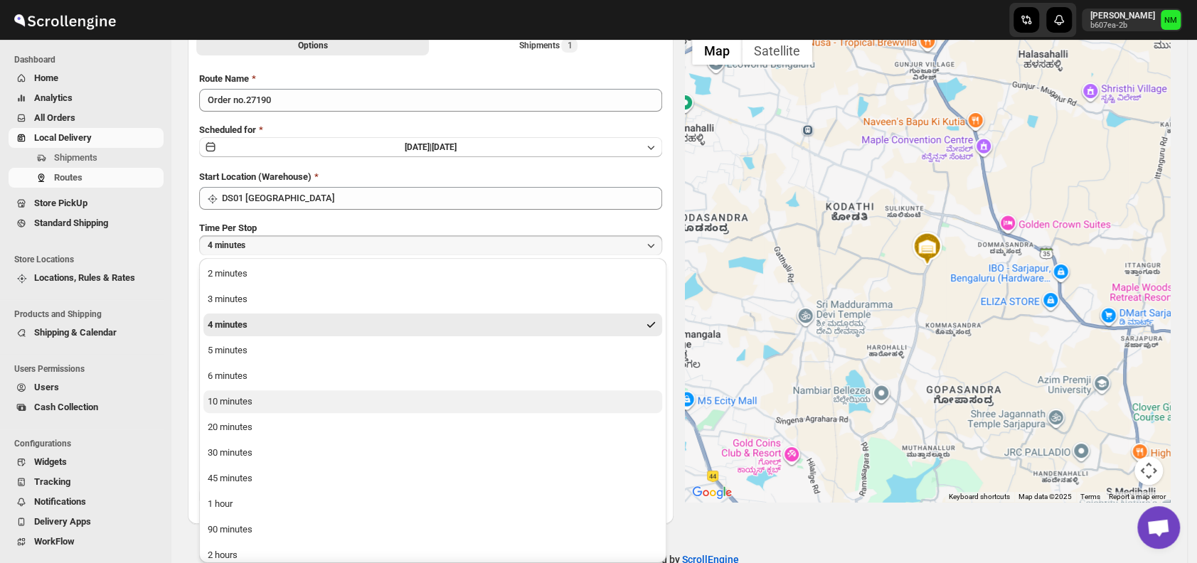
click at [263, 409] on button "10 minutes" at bounding box center [432, 402] width 459 height 23
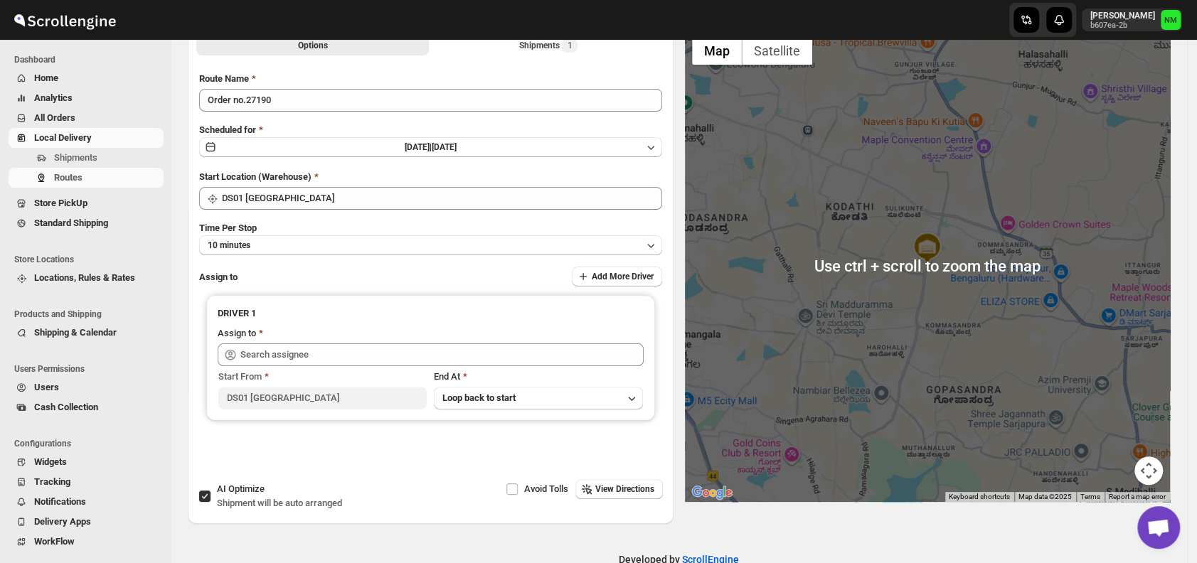
scroll to position [0, 0]
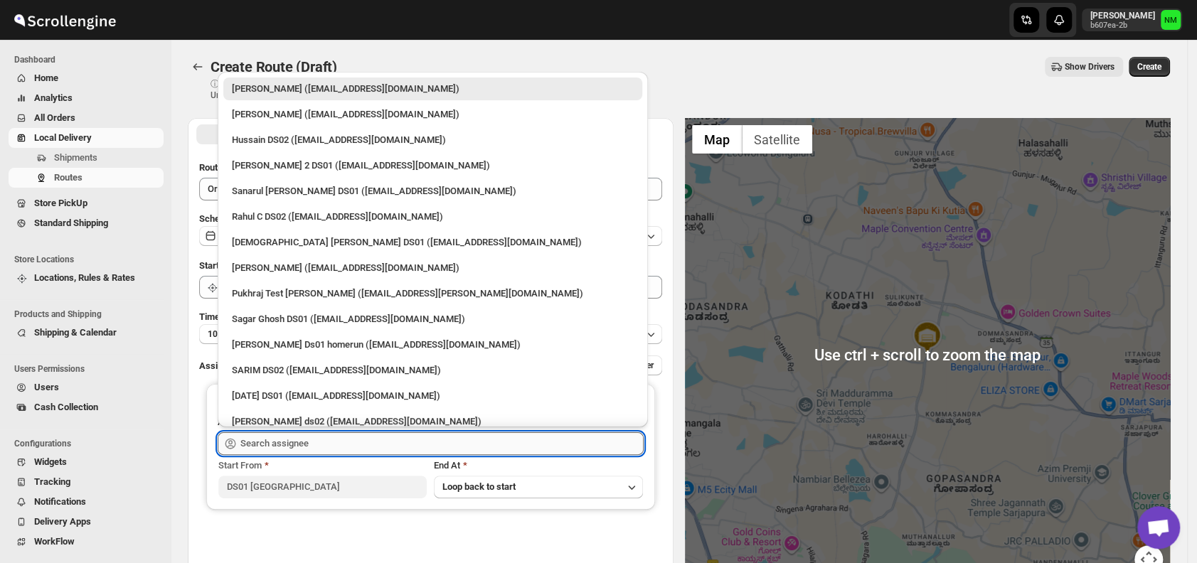
click at [460, 440] on input "text" at bounding box center [441, 444] width 403 height 23
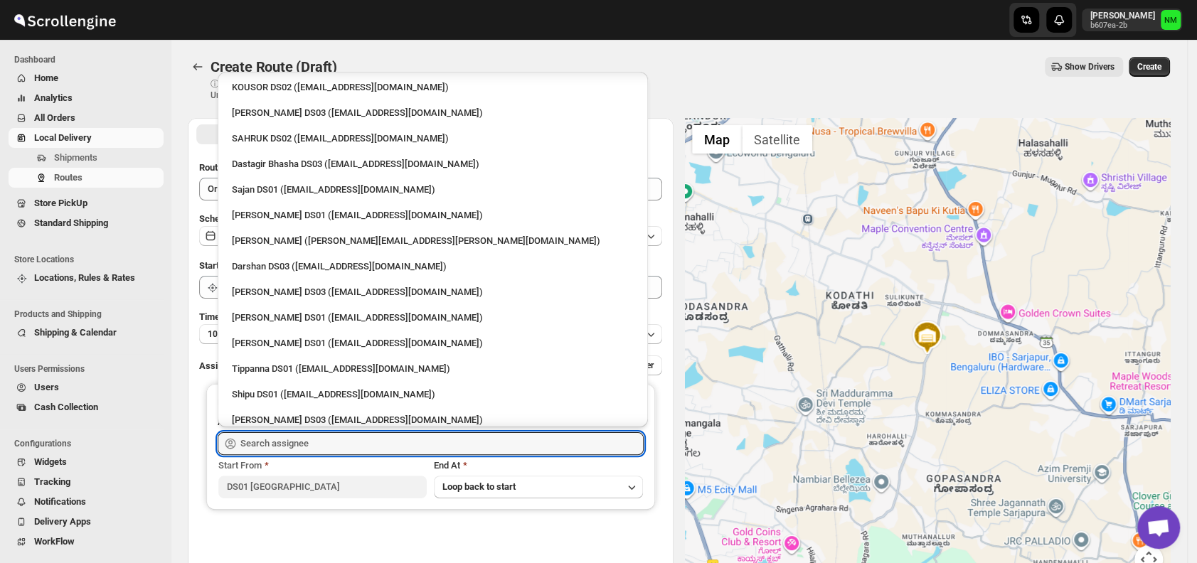
scroll to position [1189, 0]
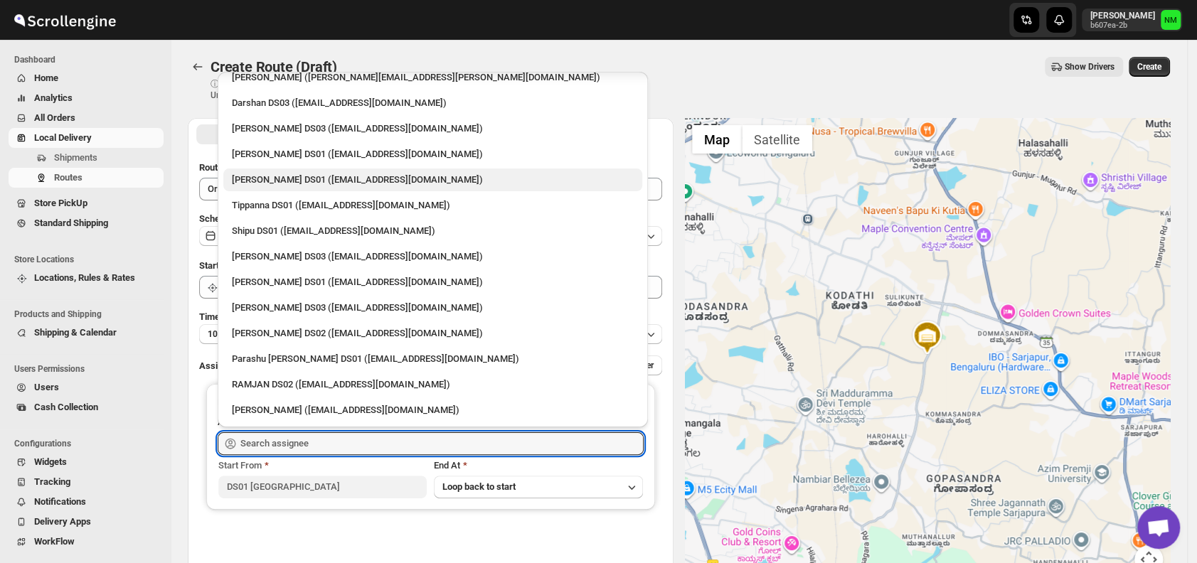
click at [267, 185] on div "Abdul Basir DS01 (xaley98767@7tul.com)" at bounding box center [433, 180] width 402 height 14
type input "Abdul Basir DS01 (xaley98767@7tul.com)"
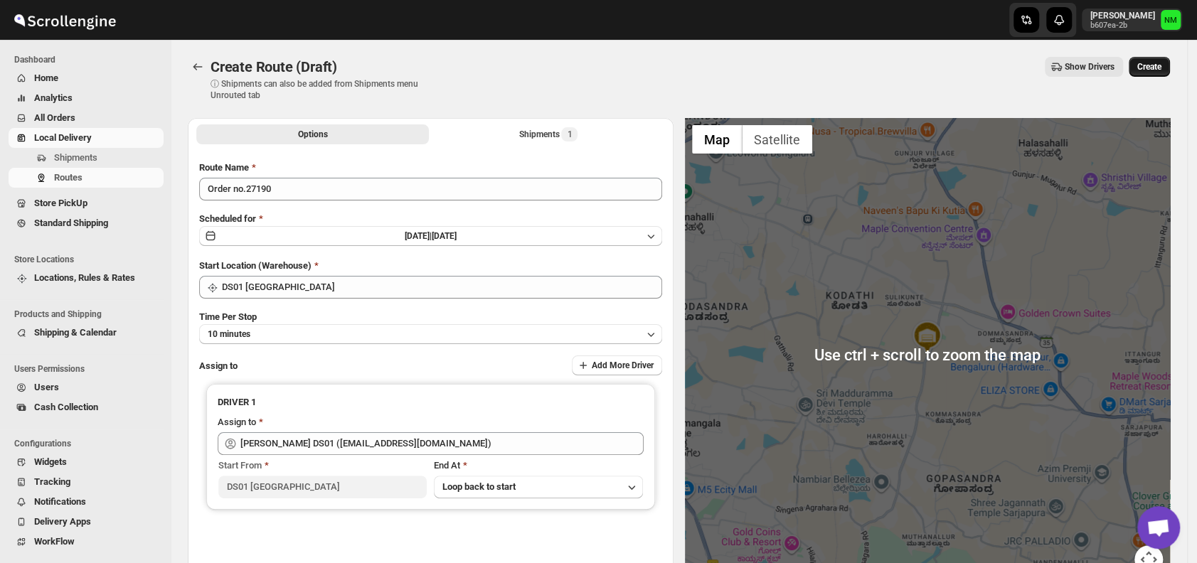
click at [1162, 70] on span "Create" at bounding box center [1150, 66] width 24 height 11
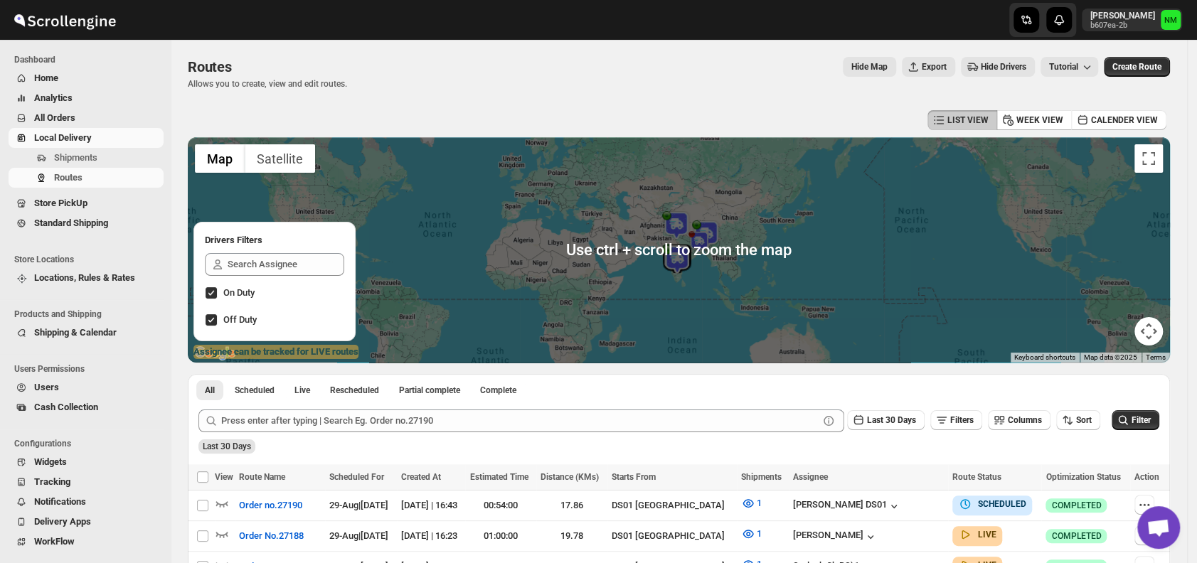
scroll to position [203, 0]
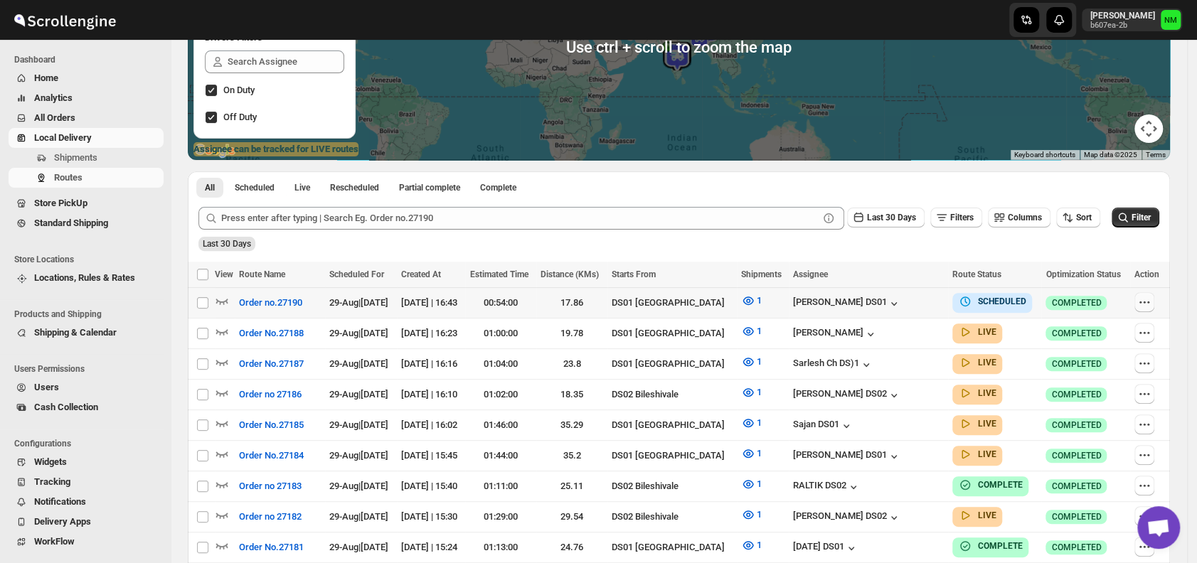
click at [1151, 303] on icon "button" at bounding box center [1145, 302] width 14 height 14
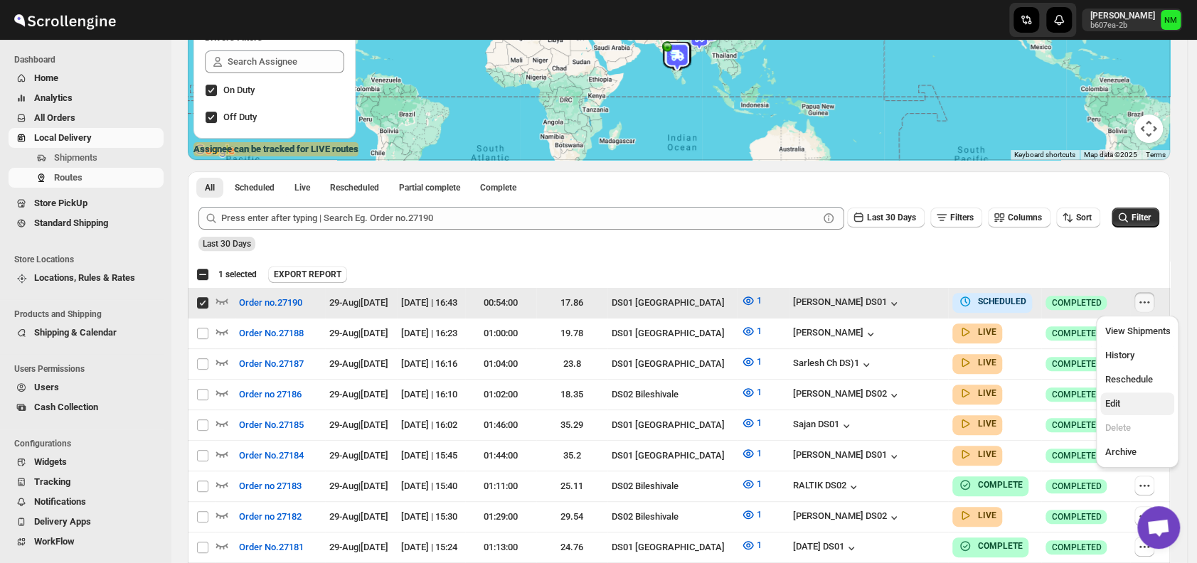
click at [1127, 407] on span "Edit" at bounding box center [1137, 404] width 65 height 14
checkbox input "false"
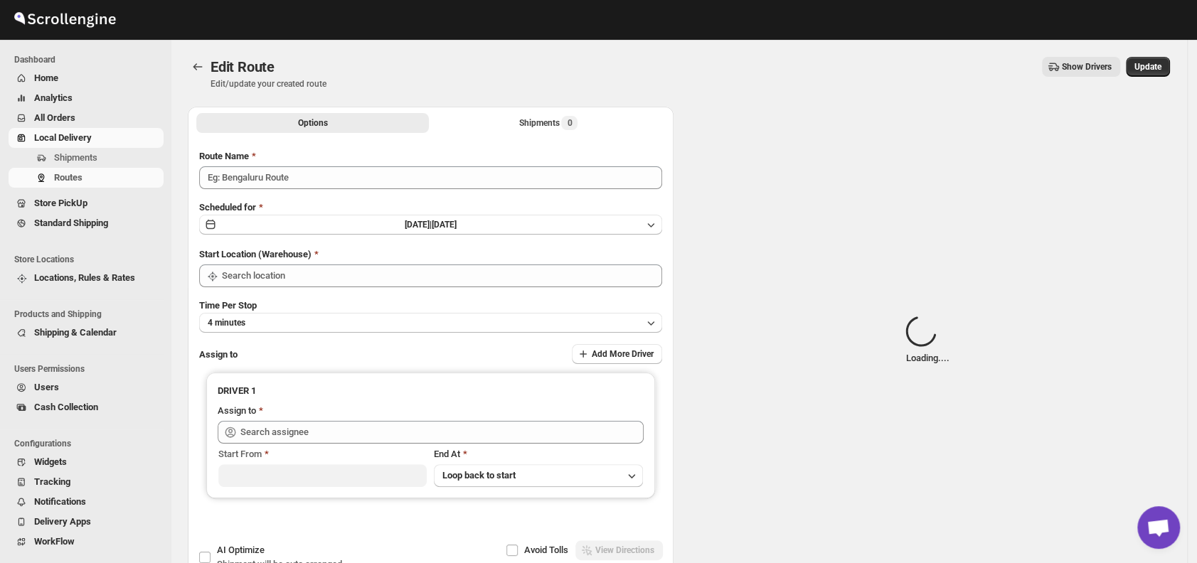
type input "Order no.27190"
type input "DS01 [GEOGRAPHIC_DATA]"
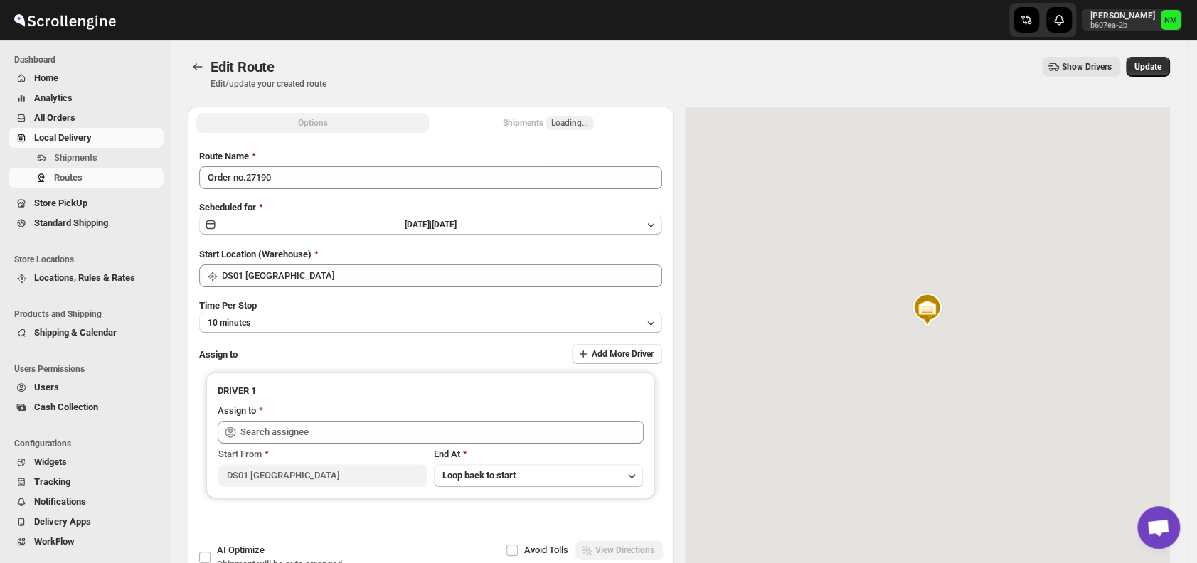
type input "[PERSON_NAME] DS01 ([EMAIL_ADDRESS][DOMAIN_NAME])"
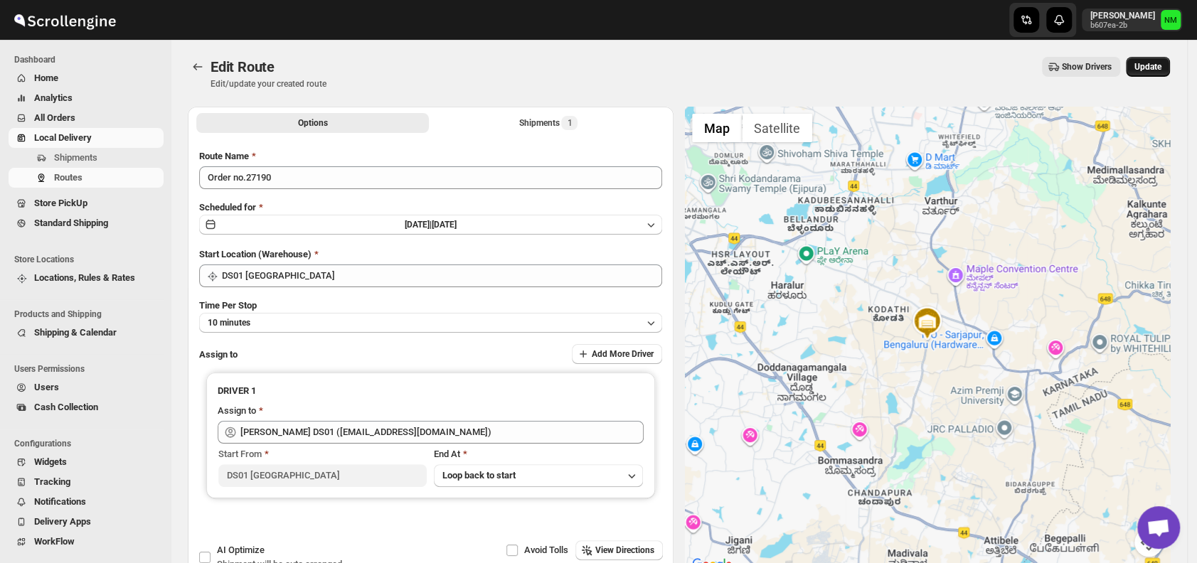
click at [1157, 73] on button "Update" at bounding box center [1148, 67] width 44 height 20
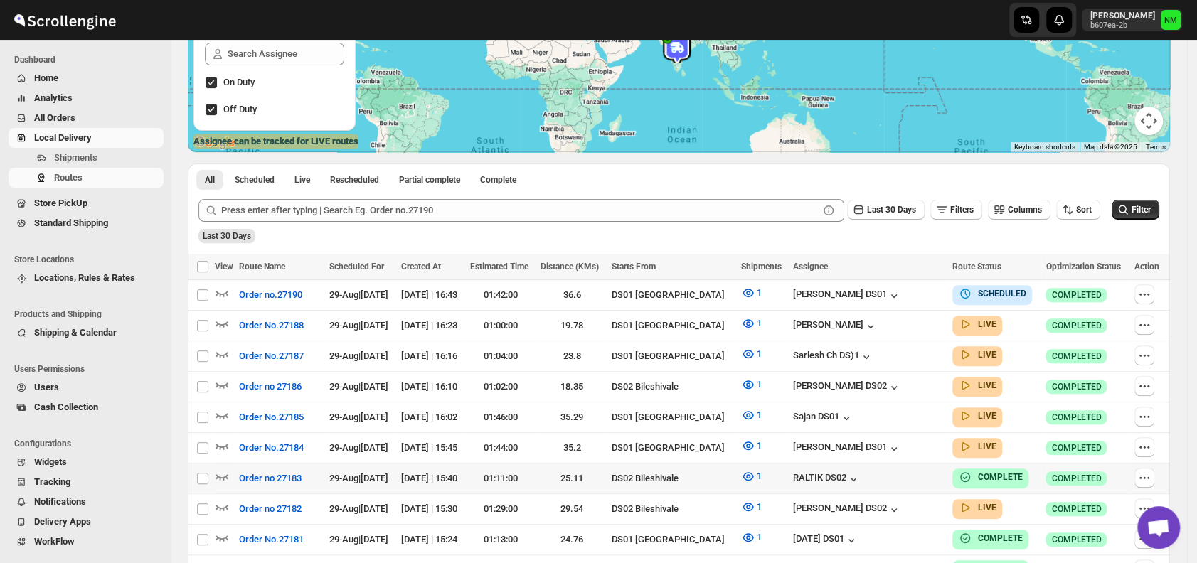
scroll to position [211, 0]
click at [224, 352] on icon "button" at bounding box center [222, 354] width 12 height 6
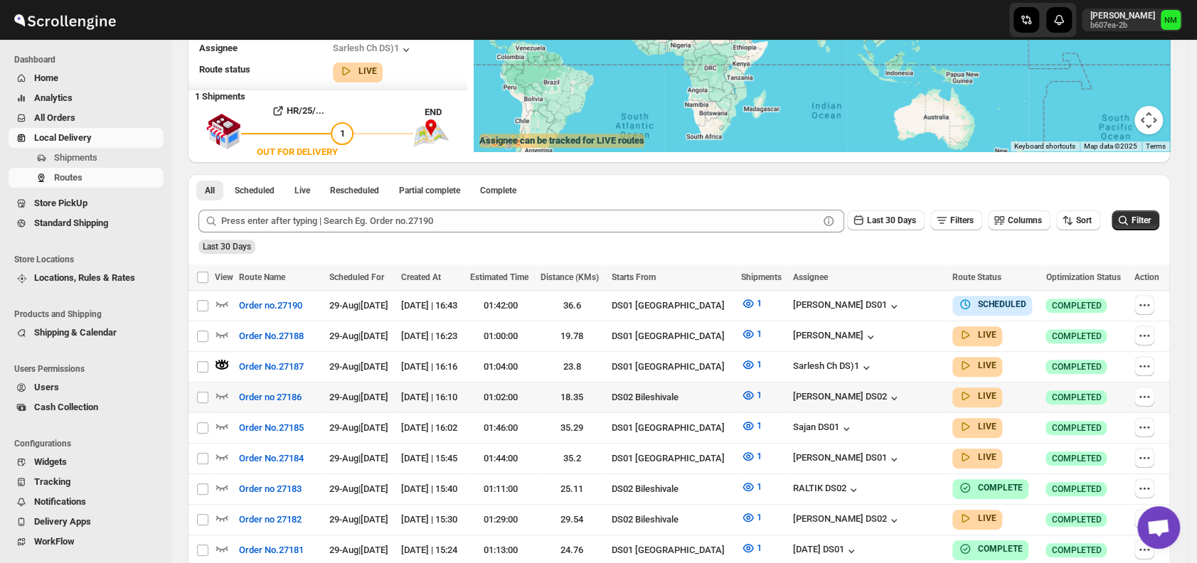
scroll to position [0, 0]
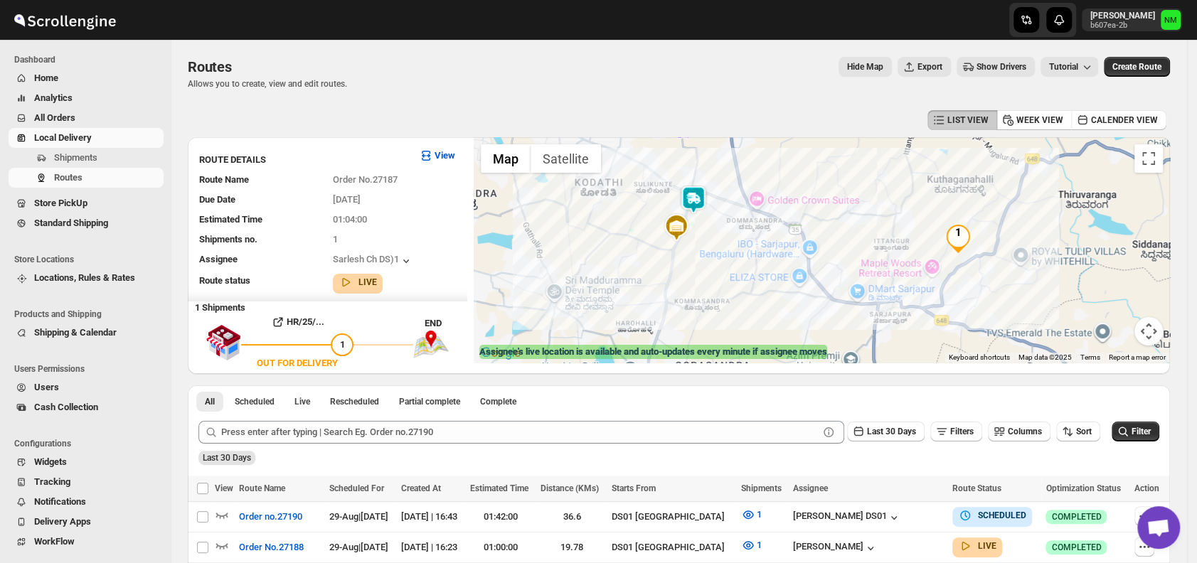
click at [706, 205] on img at bounding box center [693, 200] width 28 height 28
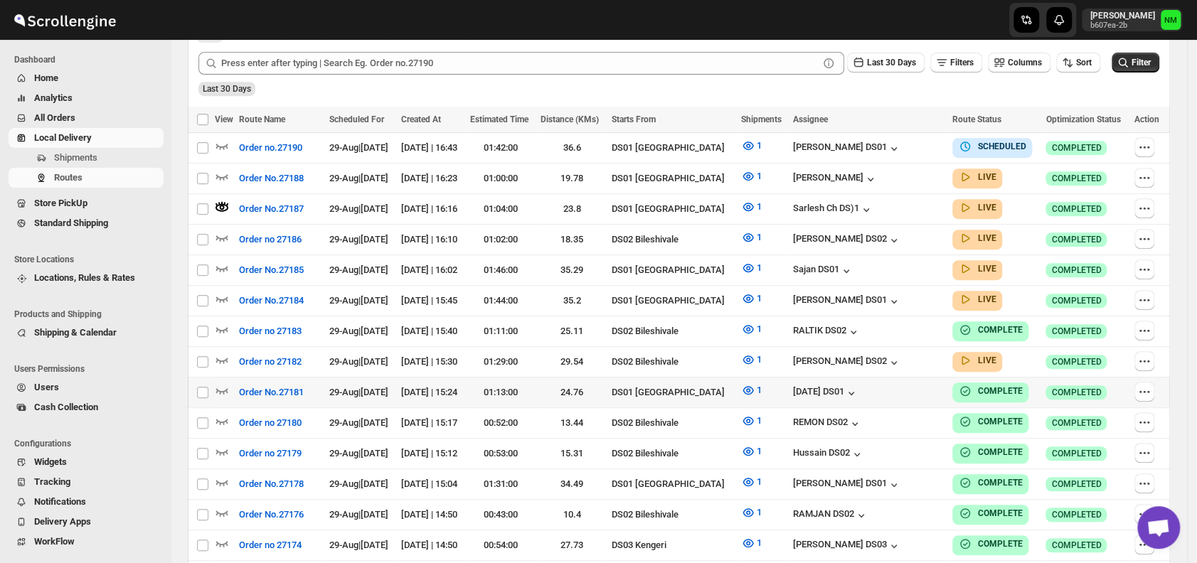
scroll to position [418, 0]
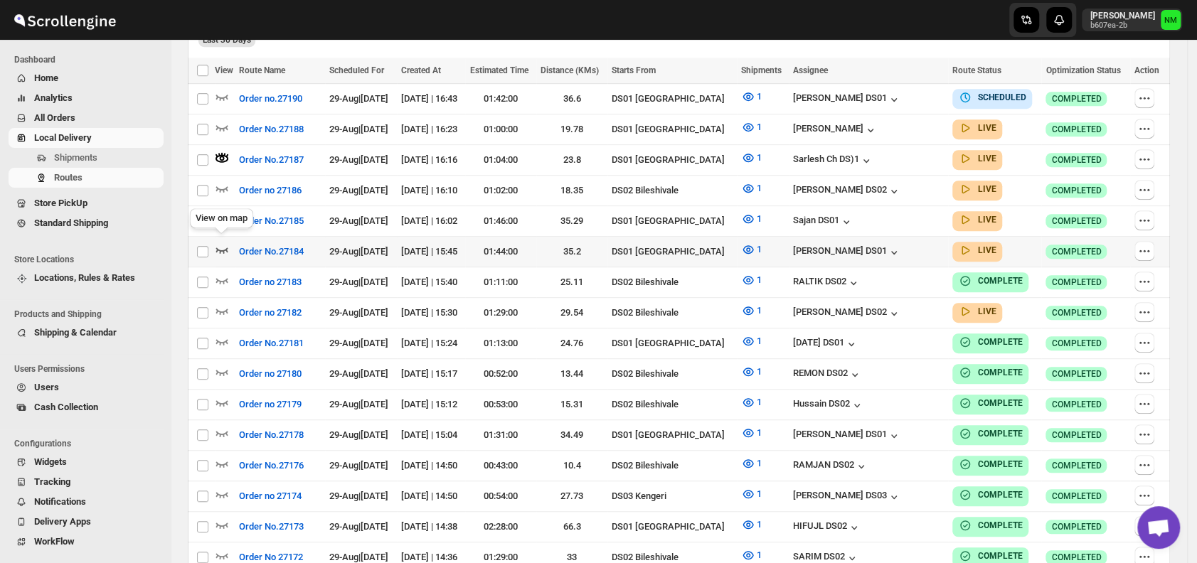
click at [222, 243] on icon "button" at bounding box center [222, 250] width 14 height 14
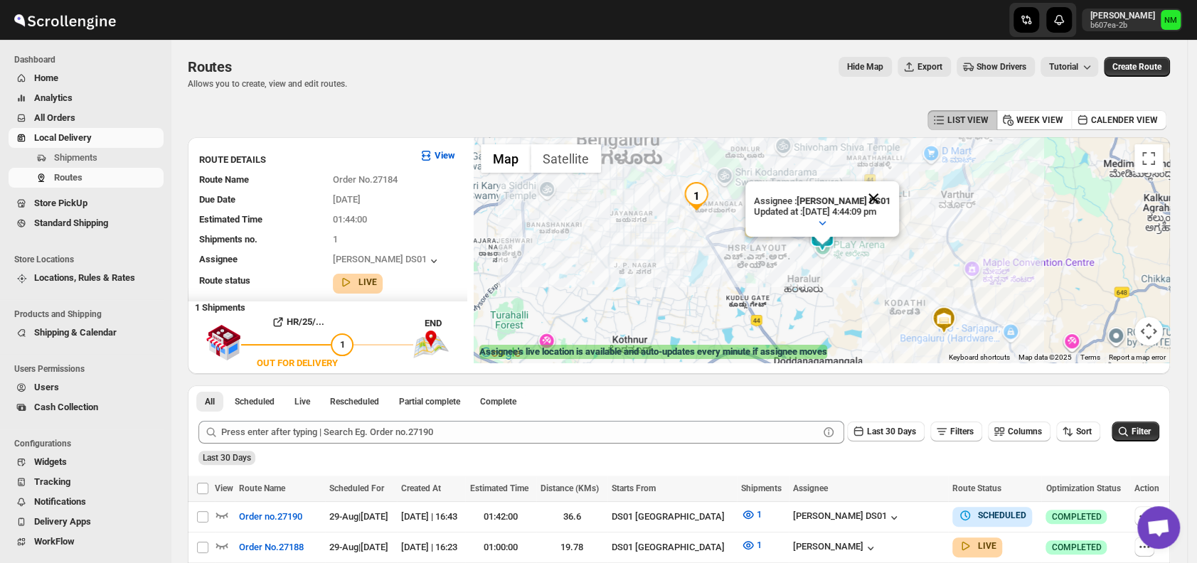
click at [889, 190] on button "Close" at bounding box center [874, 198] width 34 height 34
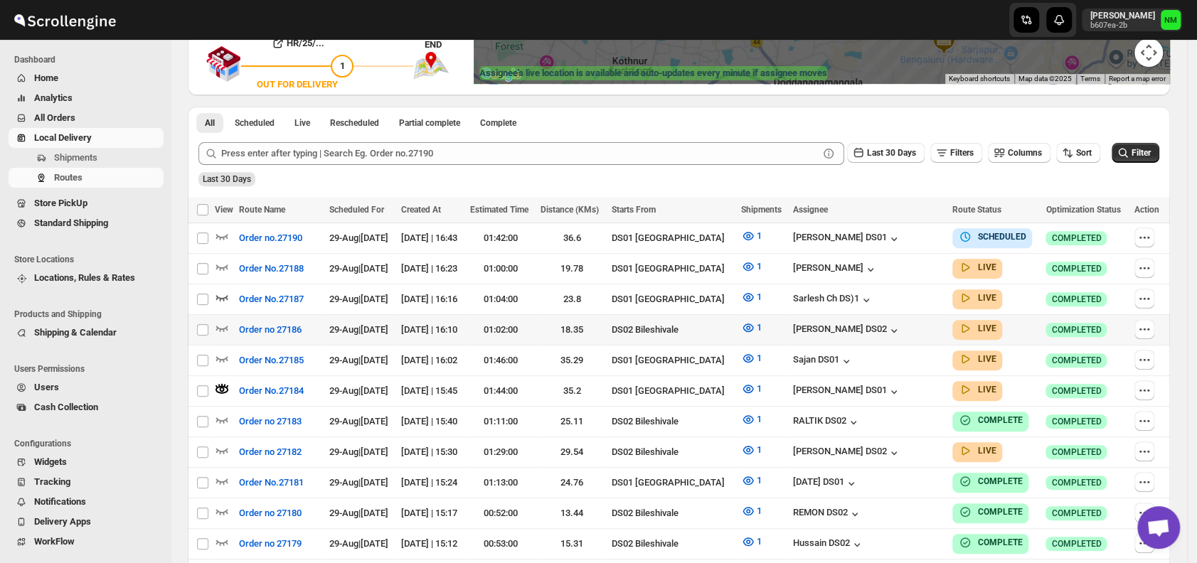
scroll to position [280, 0]
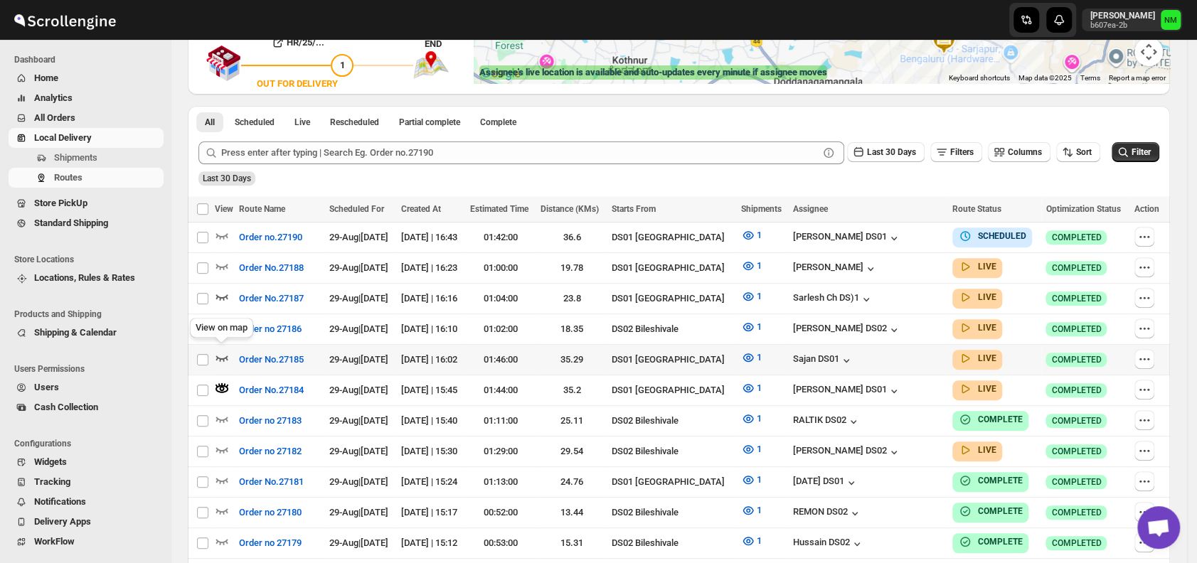
click at [223, 351] on icon "button" at bounding box center [222, 358] width 14 height 14
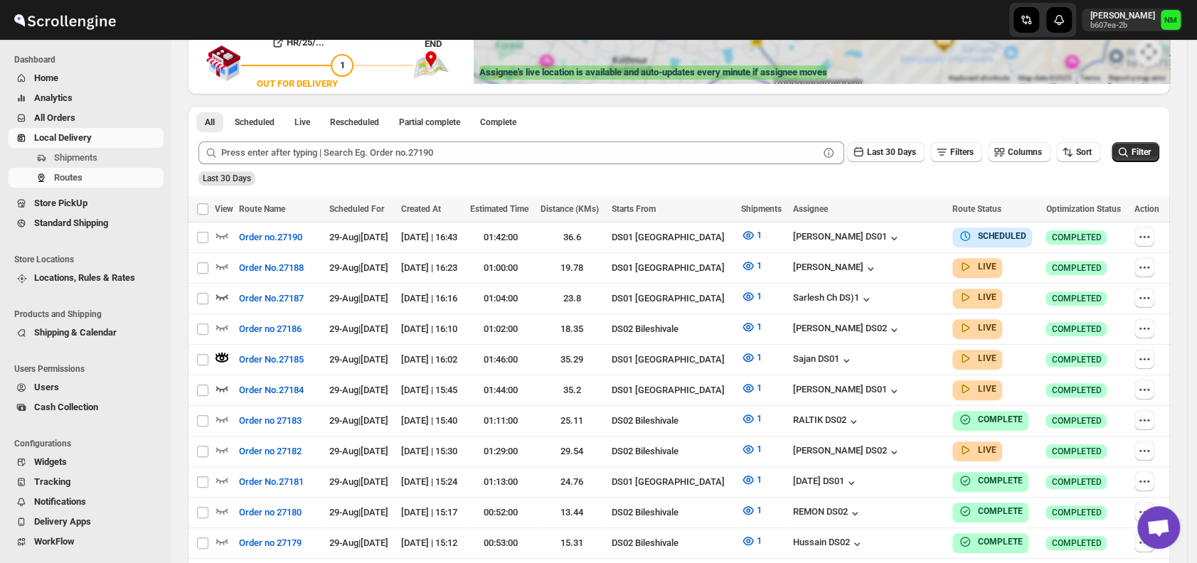
scroll to position [0, 0]
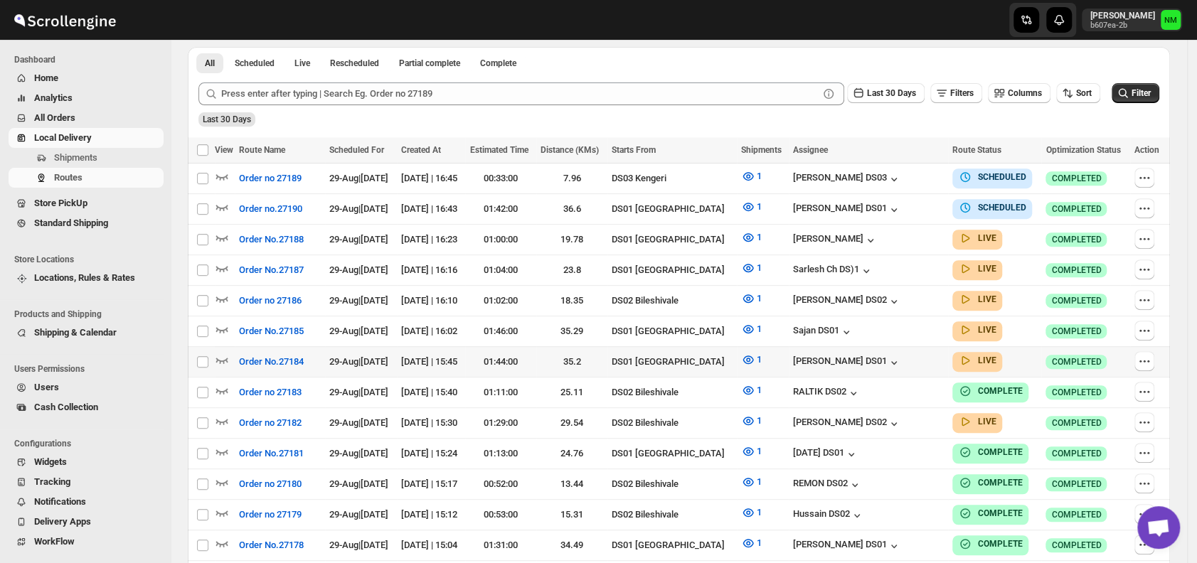
scroll to position [330, 0]
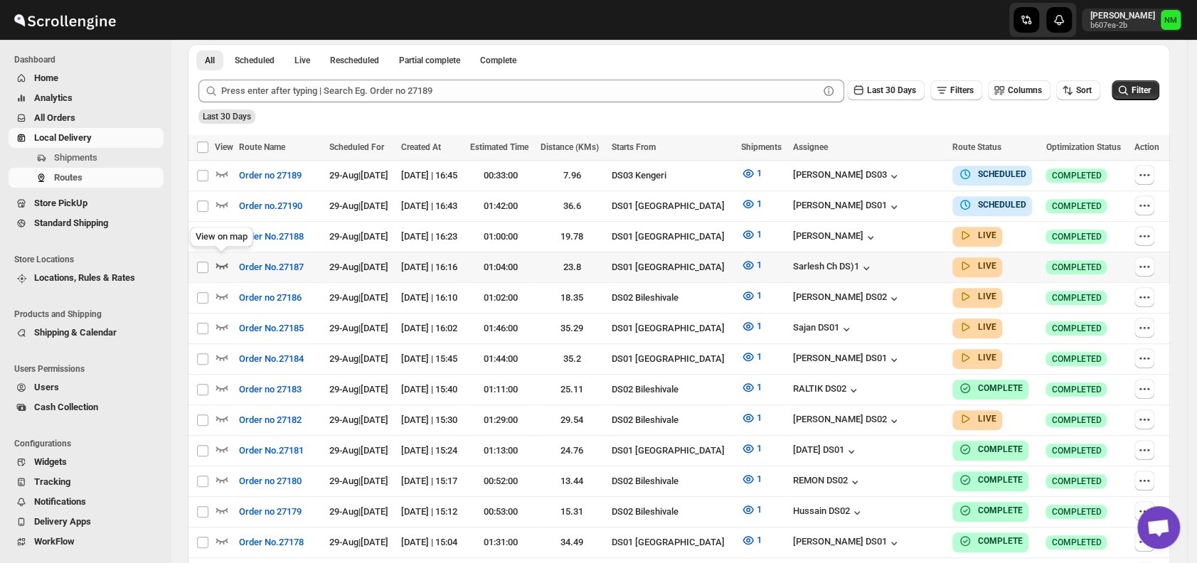
click at [225, 260] on icon "button" at bounding box center [222, 265] width 14 height 14
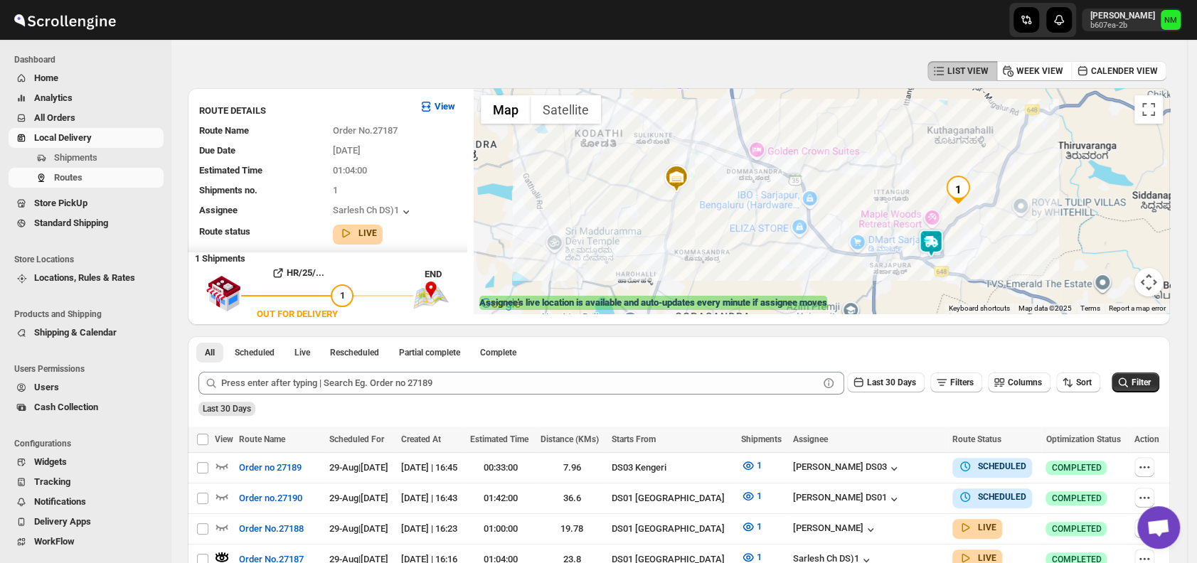
scroll to position [174, 0]
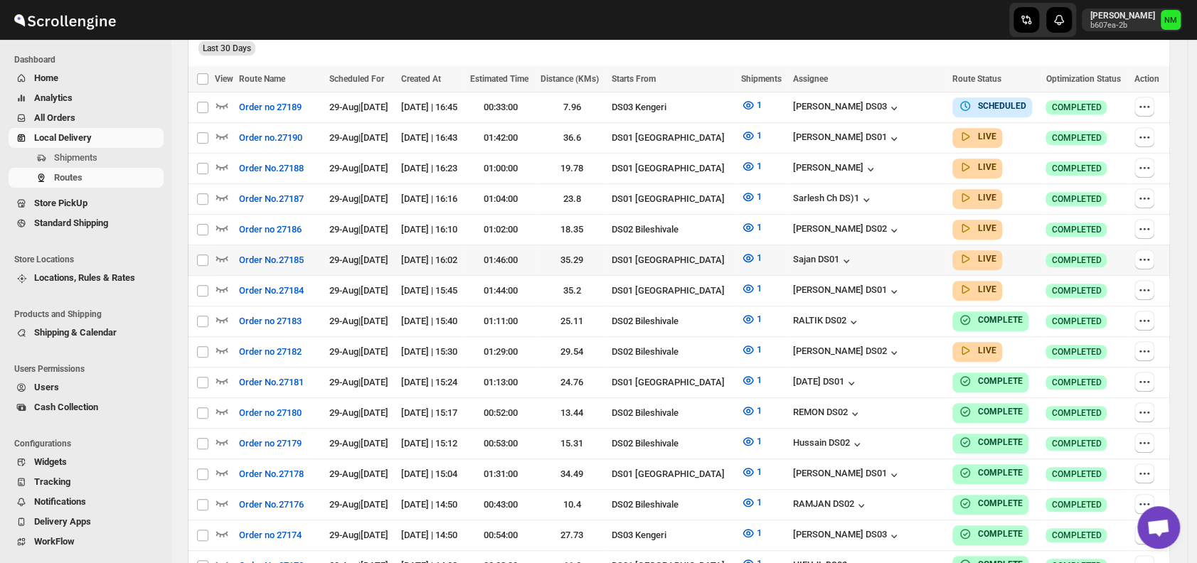
scroll to position [410, 0]
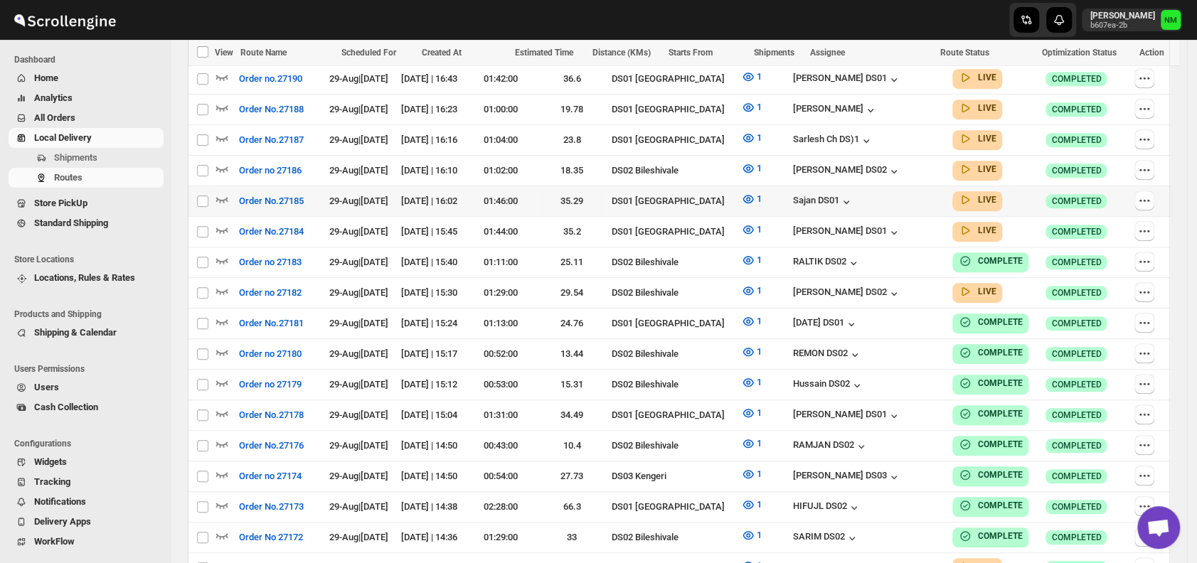
scroll to position [412, 0]
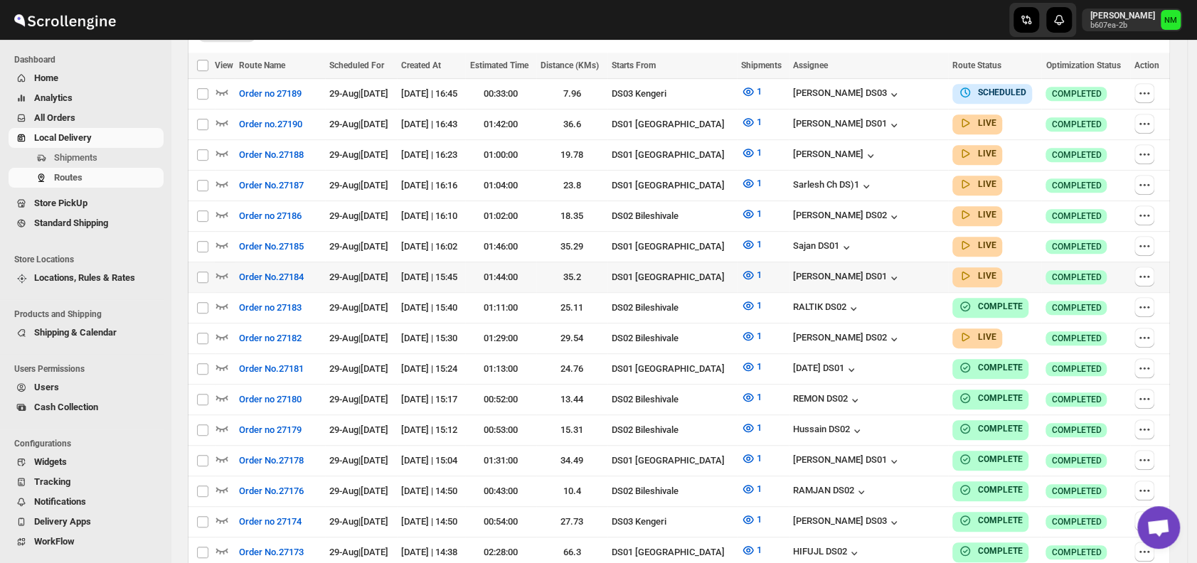
click at [229, 268] on div at bounding box center [225, 277] width 20 height 18
click at [222, 268] on icon "button" at bounding box center [222, 275] width 14 height 14
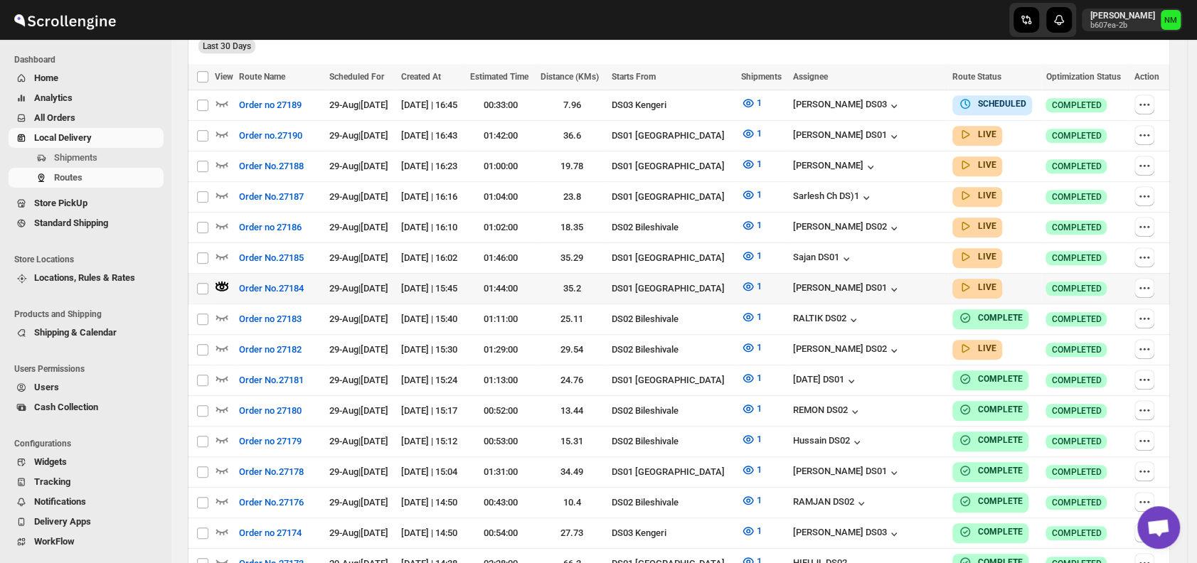
scroll to position [0, 0]
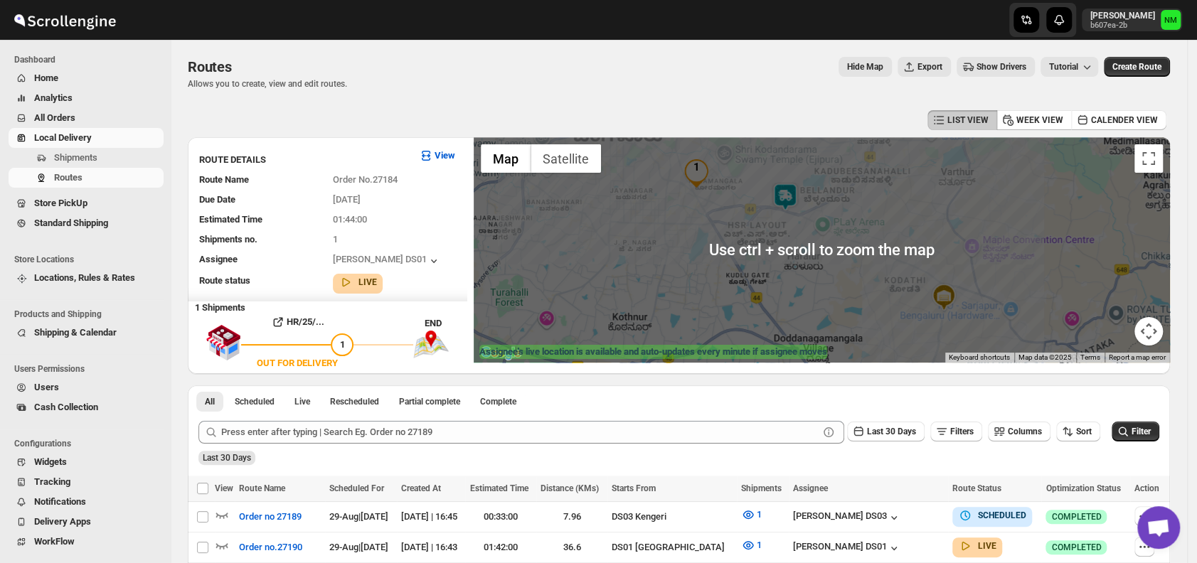
click at [787, 190] on img at bounding box center [785, 197] width 28 height 28
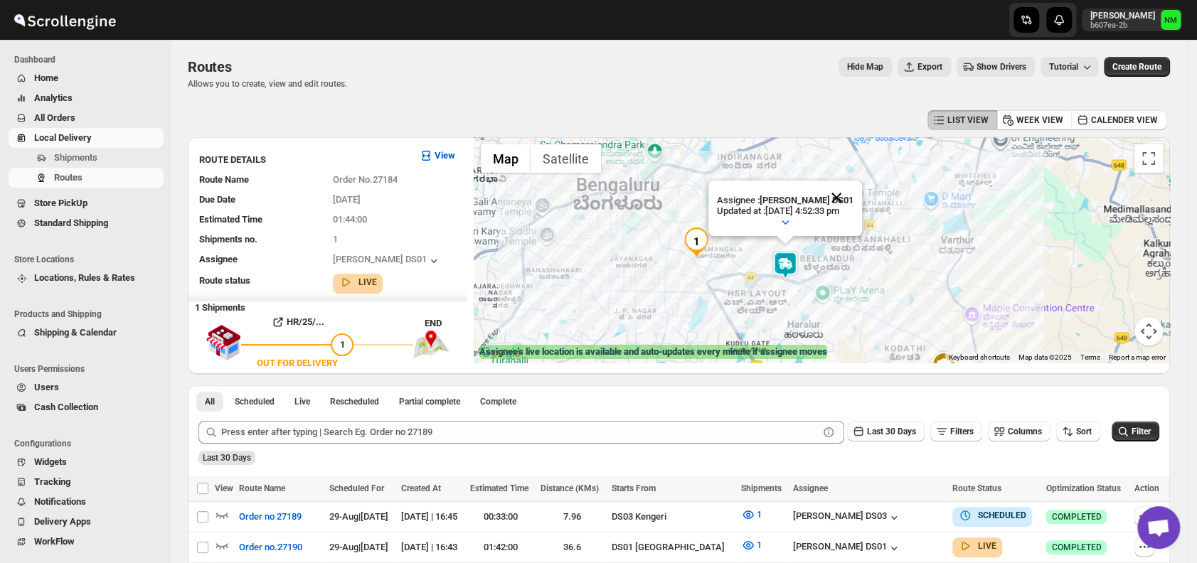
click at [848, 194] on button "Close" at bounding box center [837, 198] width 34 height 34
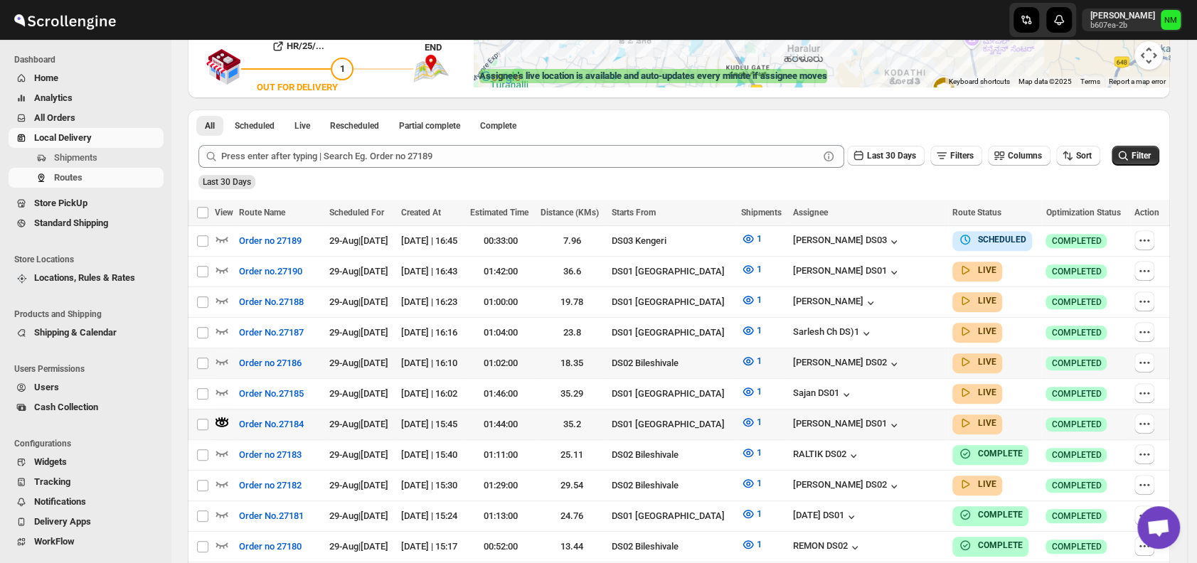
scroll to position [277, 0]
click at [226, 389] on icon "button" at bounding box center [222, 392] width 12 height 6
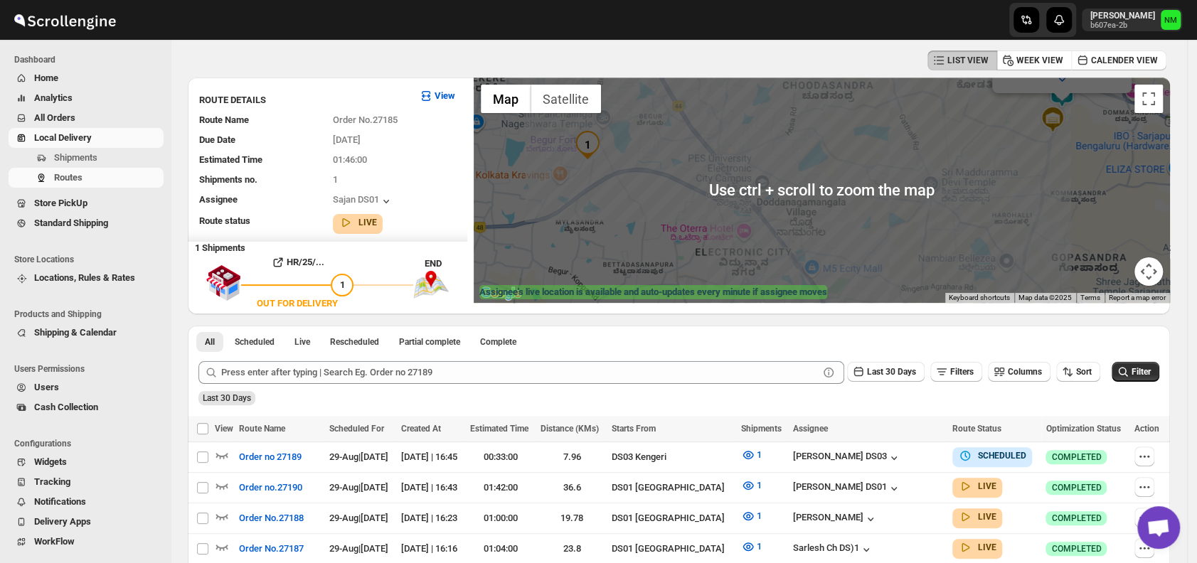
scroll to position [312, 0]
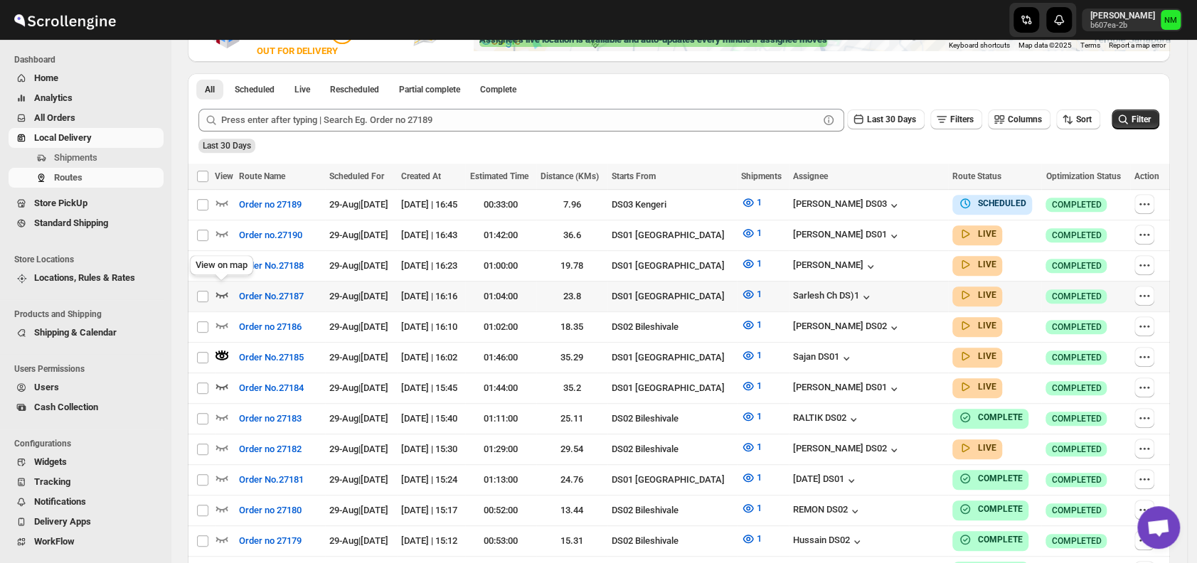
click at [219, 290] on icon "button" at bounding box center [222, 294] width 14 height 14
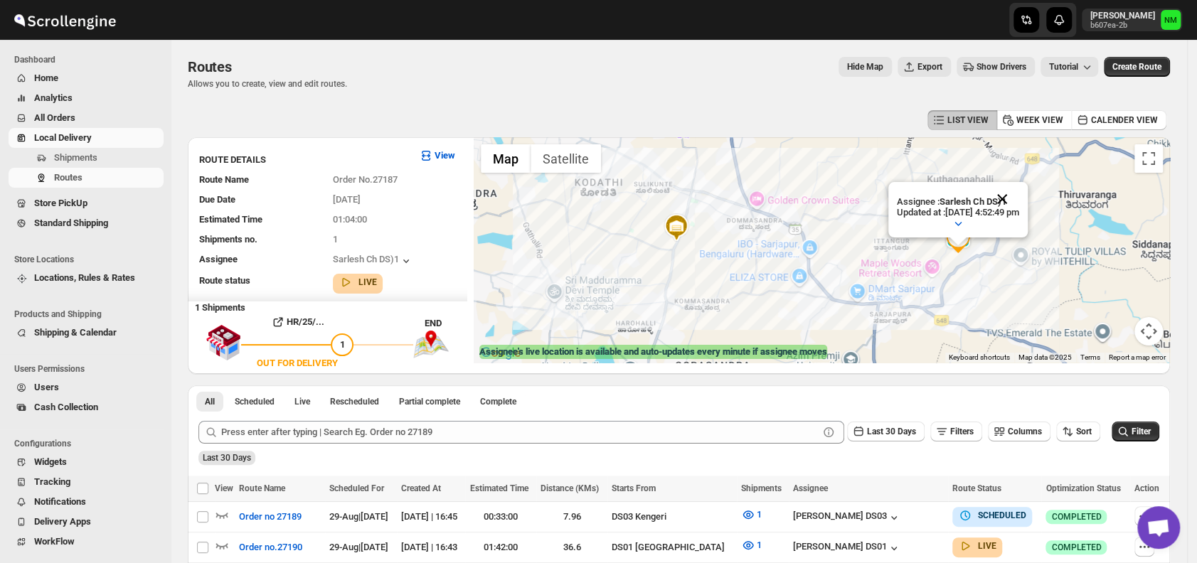
click at [1019, 189] on button "Close" at bounding box center [1002, 199] width 34 height 34
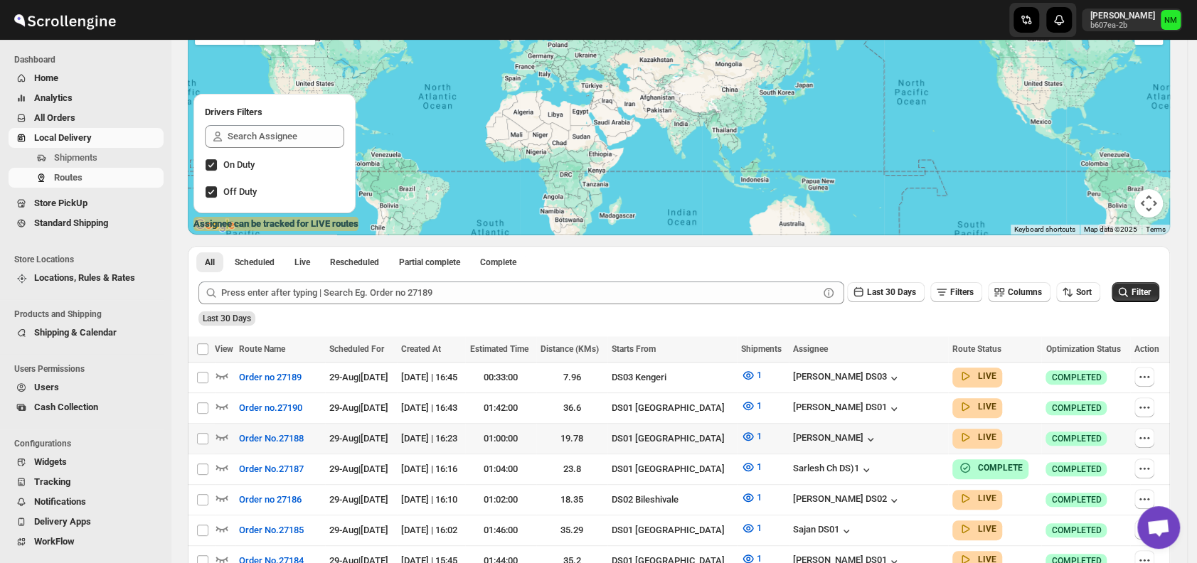
scroll to position [142, 0]
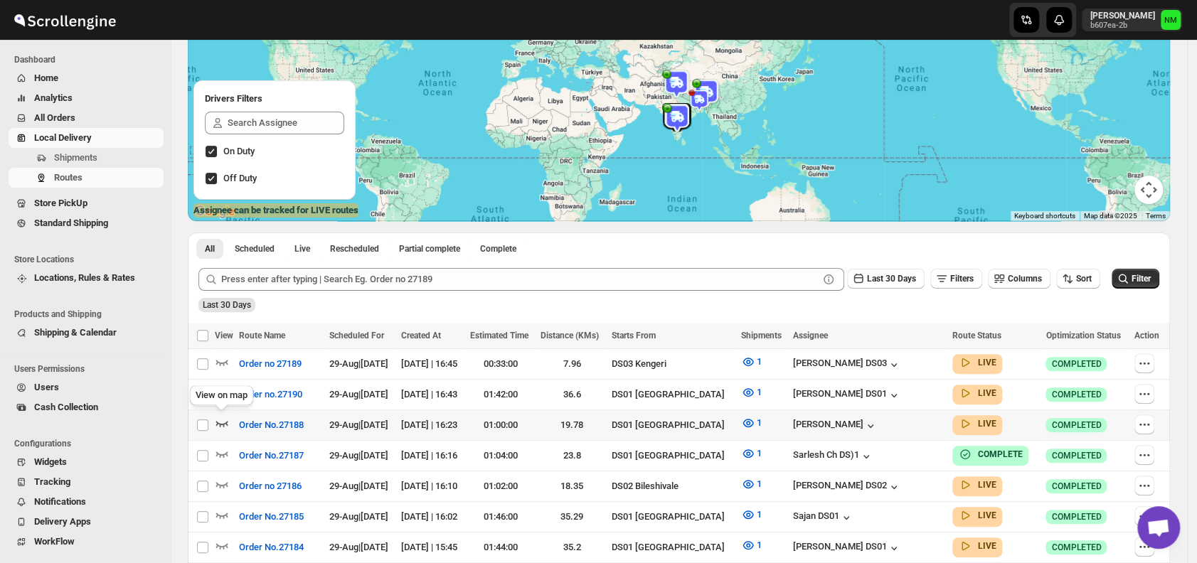
click at [224, 418] on icon "button" at bounding box center [222, 423] width 14 height 14
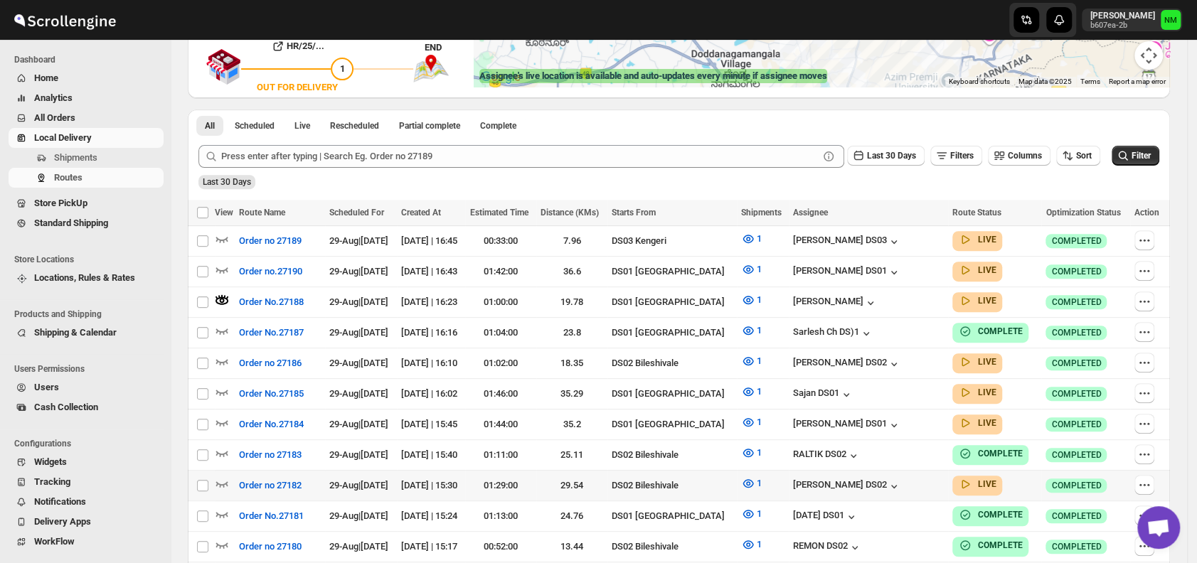
scroll to position [290, 0]
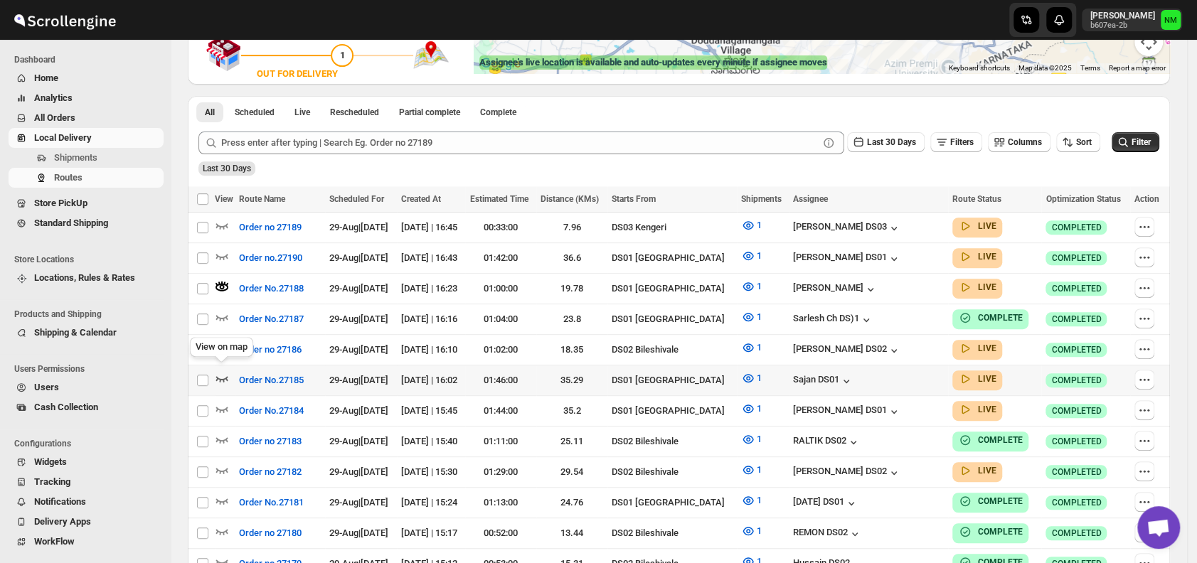
click at [219, 376] on icon "button" at bounding box center [222, 379] width 12 height 6
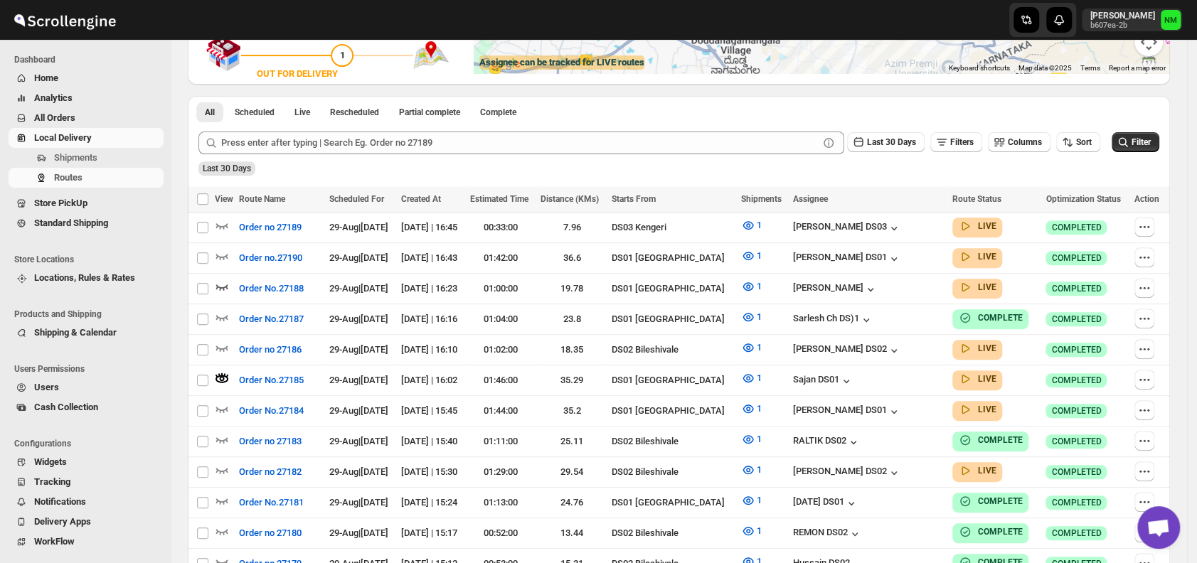
scroll to position [0, 0]
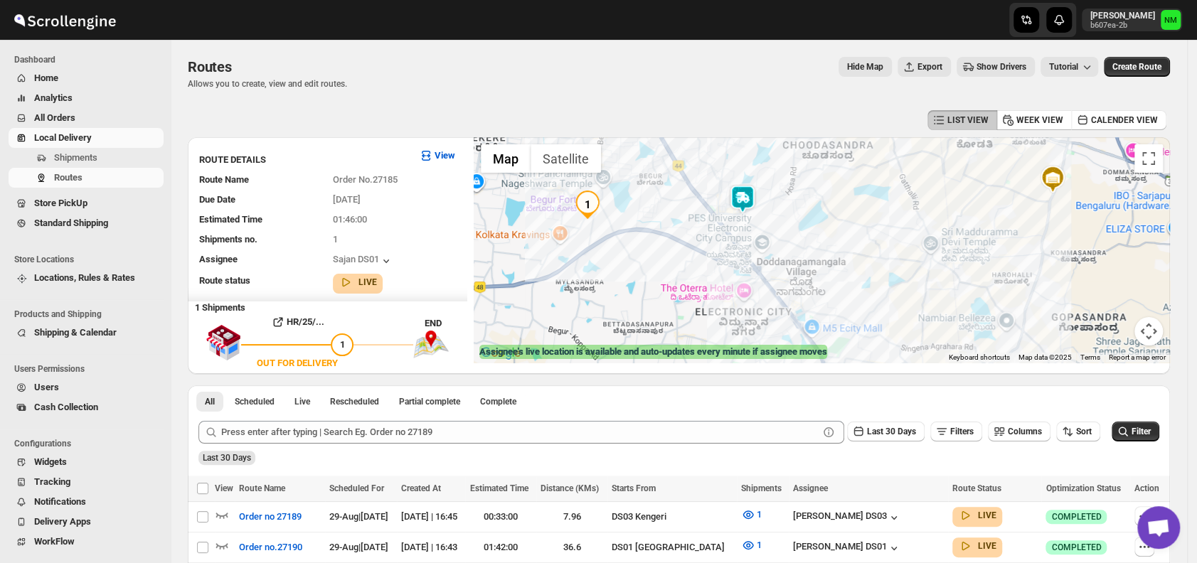
click at [751, 194] on img at bounding box center [742, 199] width 28 height 28
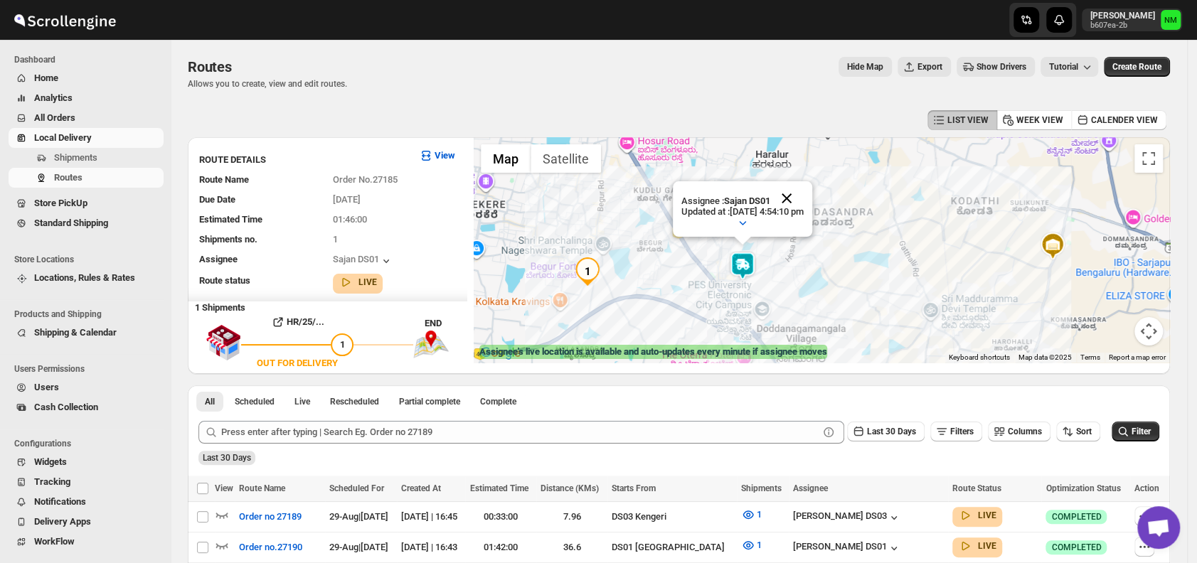
click at [804, 191] on button "Close" at bounding box center [787, 198] width 34 height 34
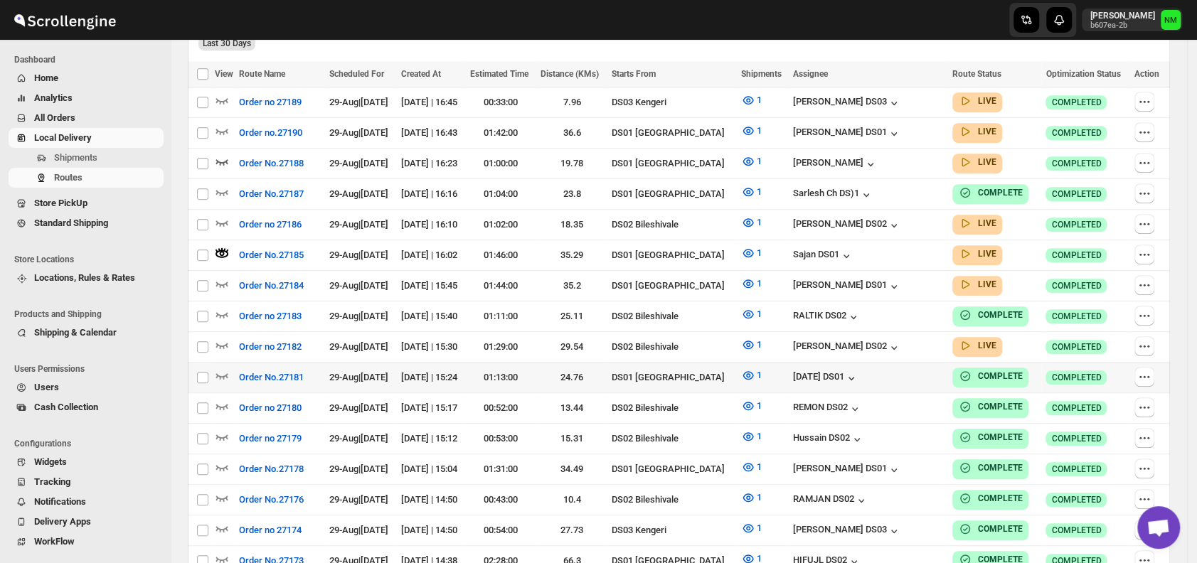
scroll to position [415, 0]
click at [221, 281] on icon "button" at bounding box center [222, 283] width 14 height 14
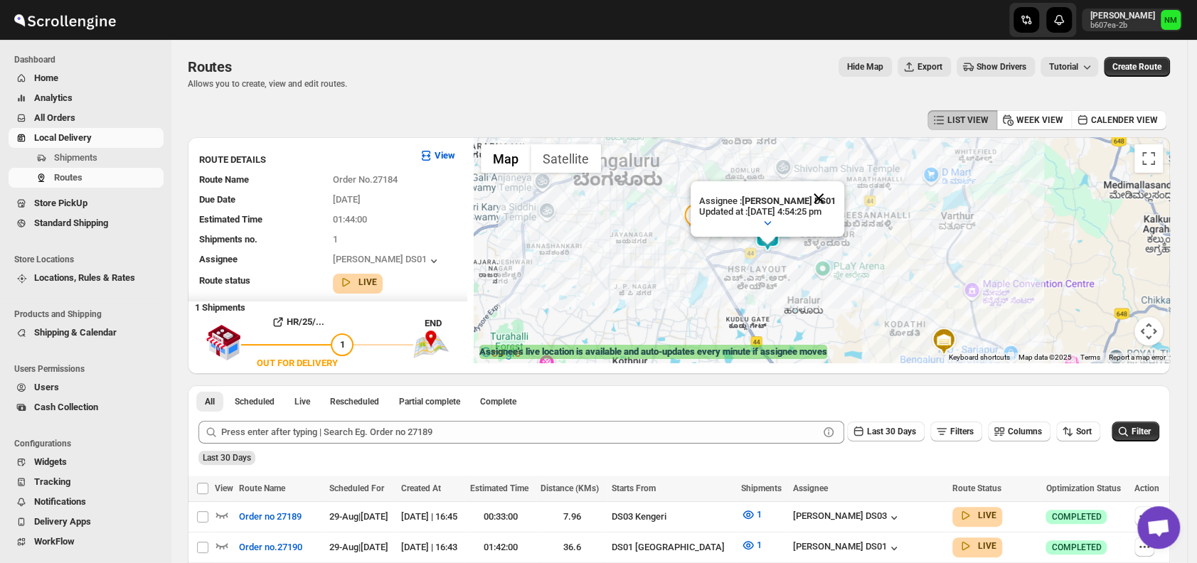
click at [832, 197] on button "Close" at bounding box center [819, 198] width 34 height 34
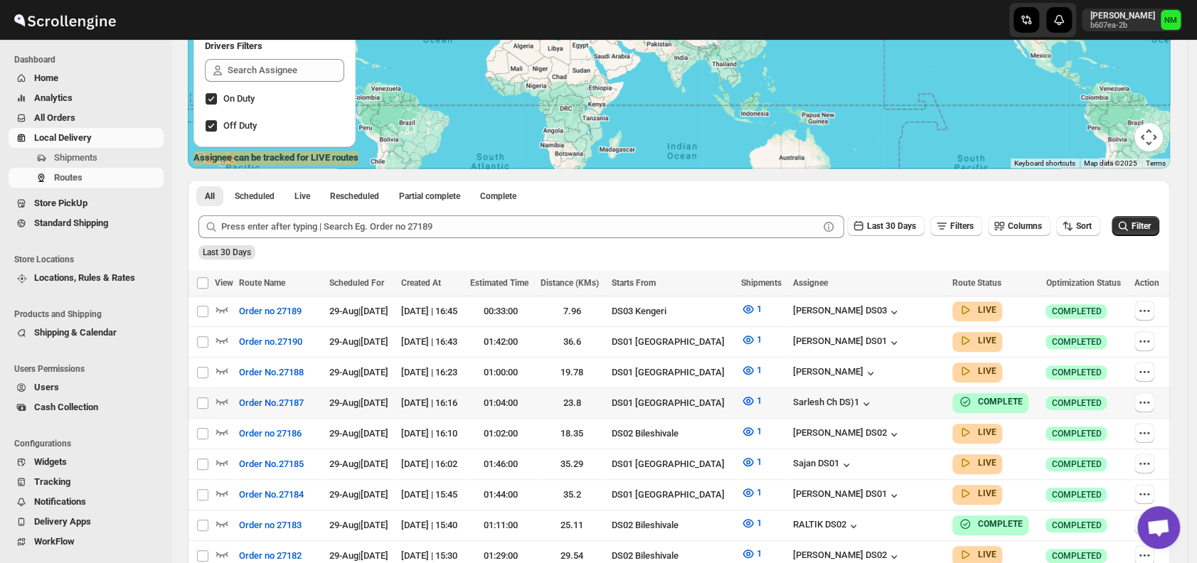
scroll to position [195, 0]
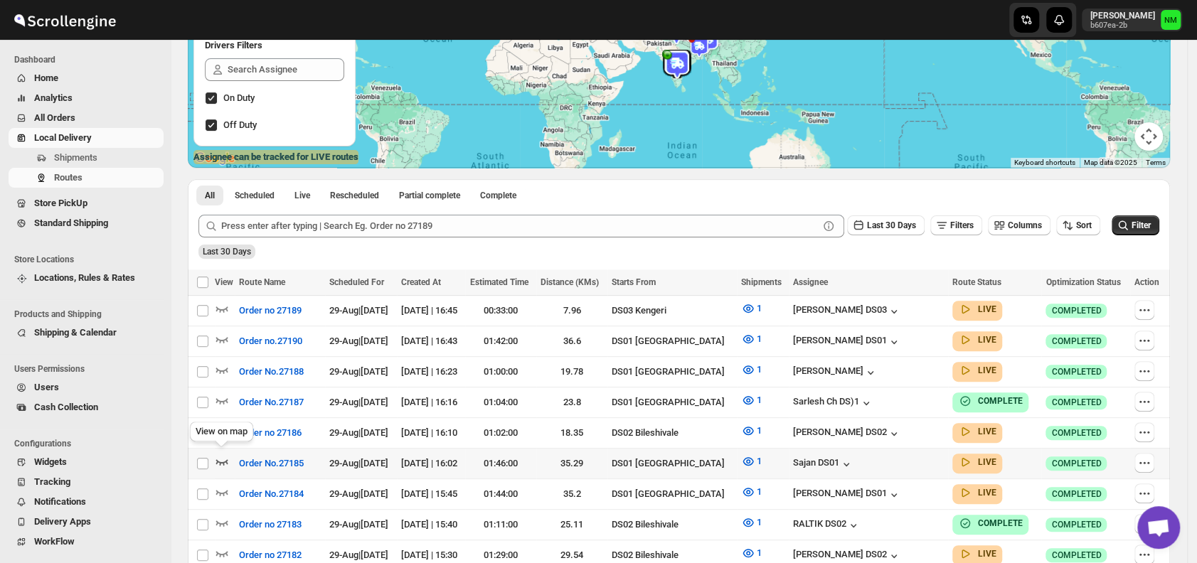
click at [228, 457] on icon "button" at bounding box center [222, 462] width 14 height 14
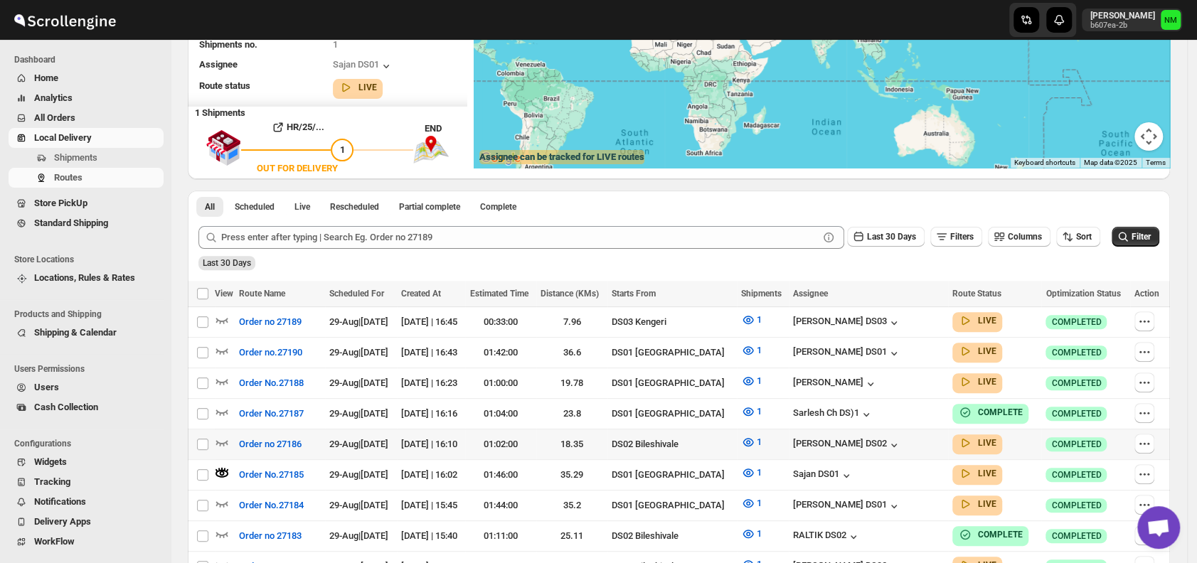
scroll to position [0, 0]
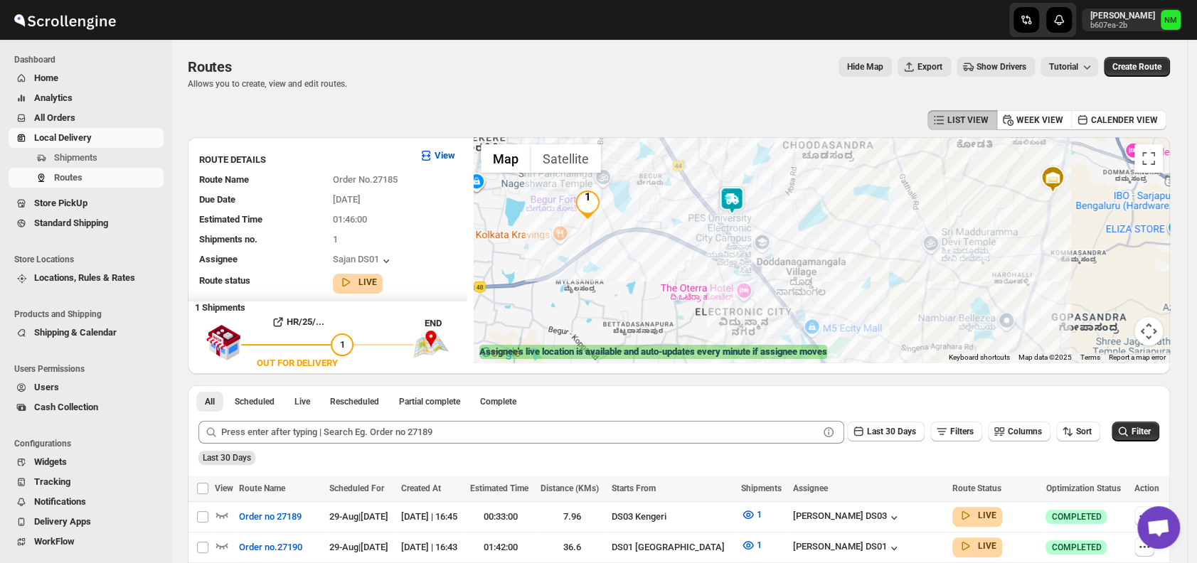
click at [737, 194] on img at bounding box center [732, 200] width 28 height 28
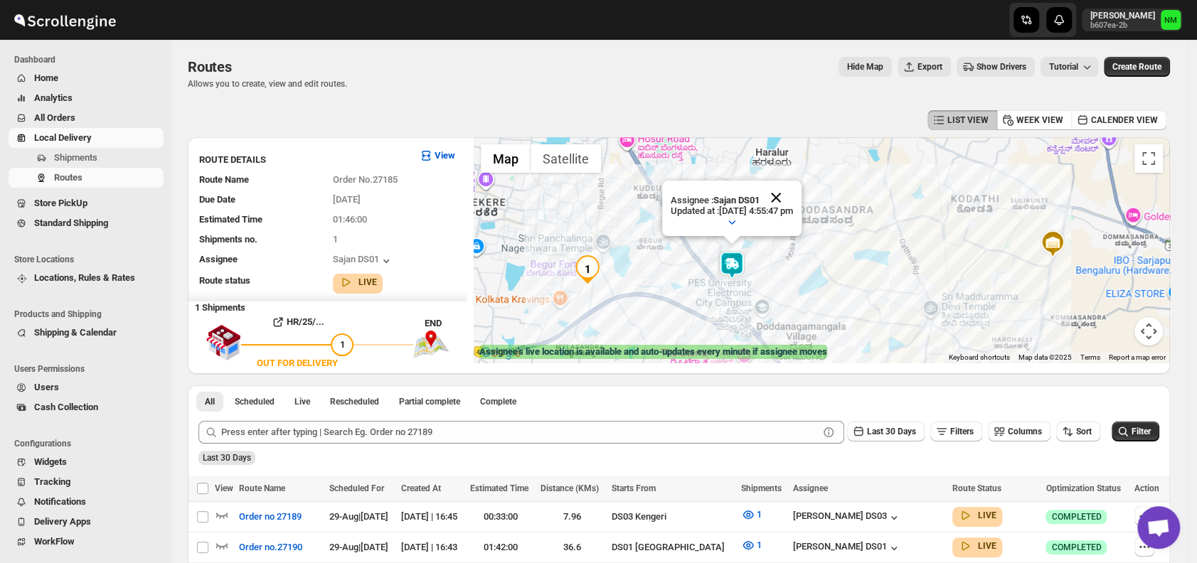
click at [793, 194] on button "Close" at bounding box center [776, 198] width 34 height 34
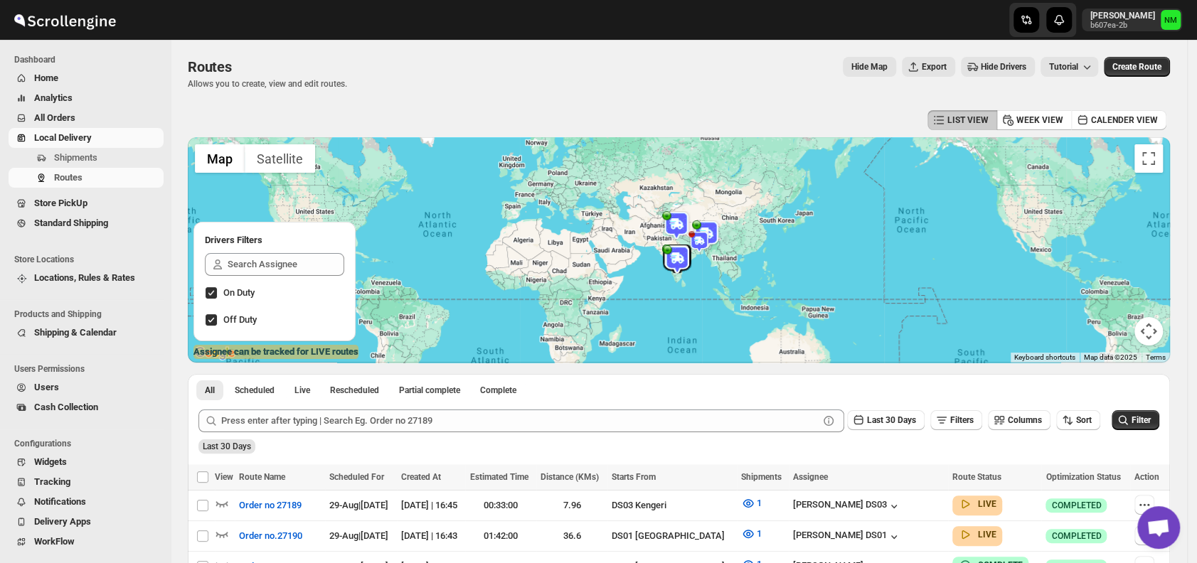
scroll to position [176, 0]
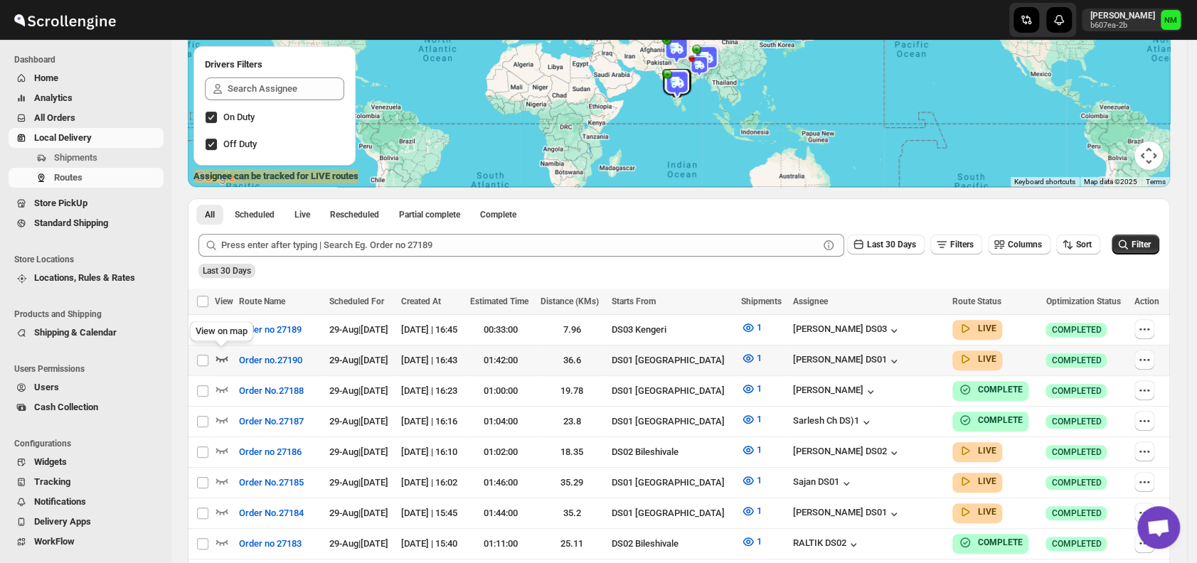
click at [224, 360] on icon "button" at bounding box center [222, 358] width 14 height 14
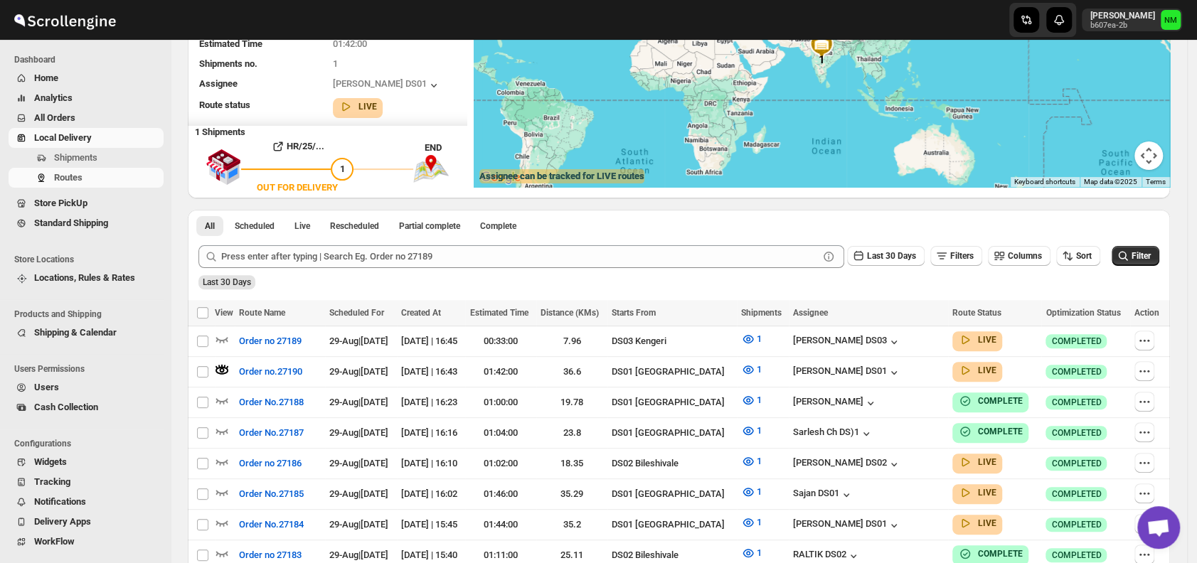
scroll to position [0, 0]
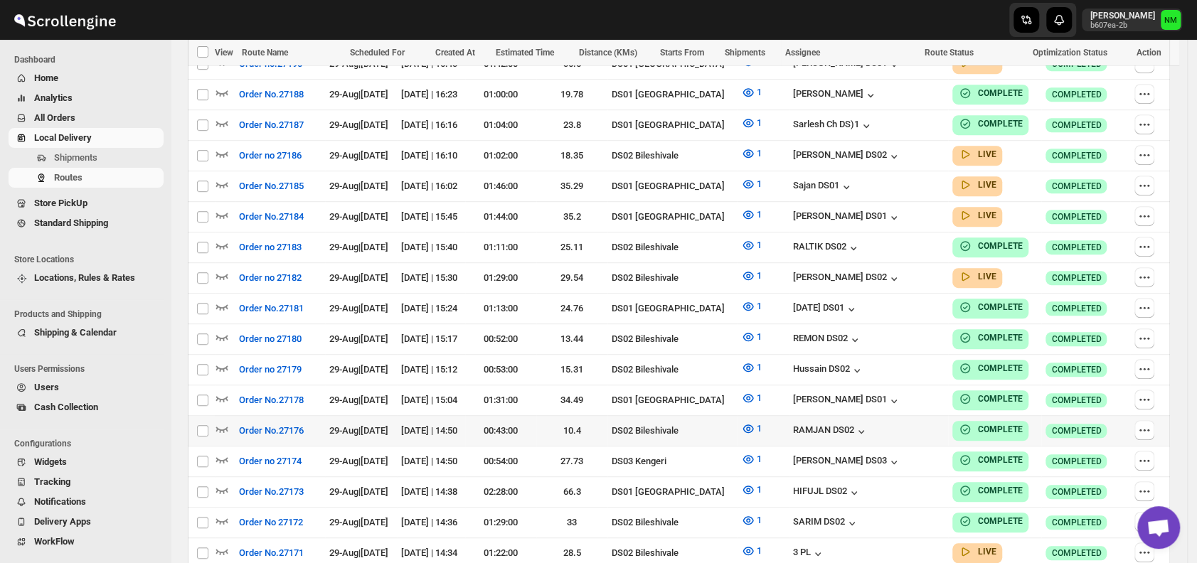
scroll to position [473, 0]
click at [219, 210] on icon "button" at bounding box center [222, 214] width 14 height 14
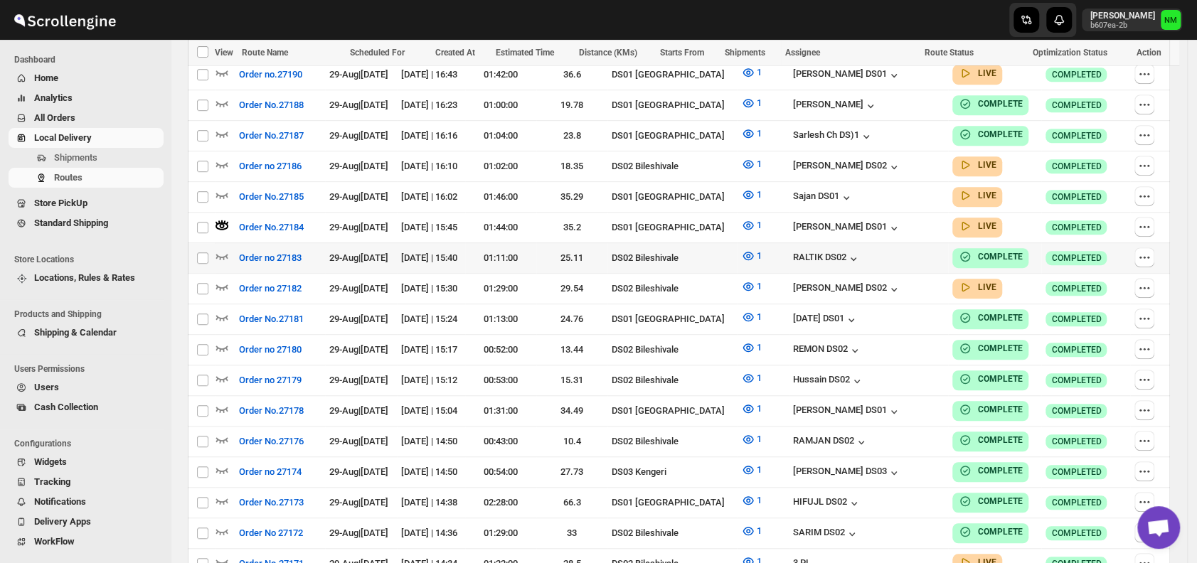
scroll to position [0, 0]
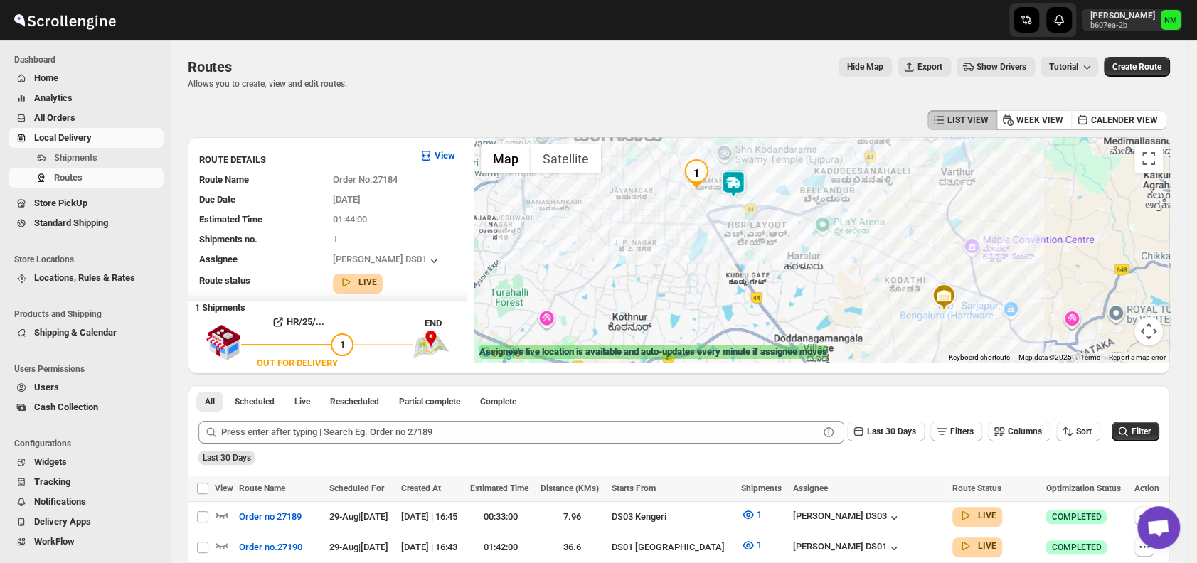
click at [745, 178] on img at bounding box center [733, 184] width 28 height 28
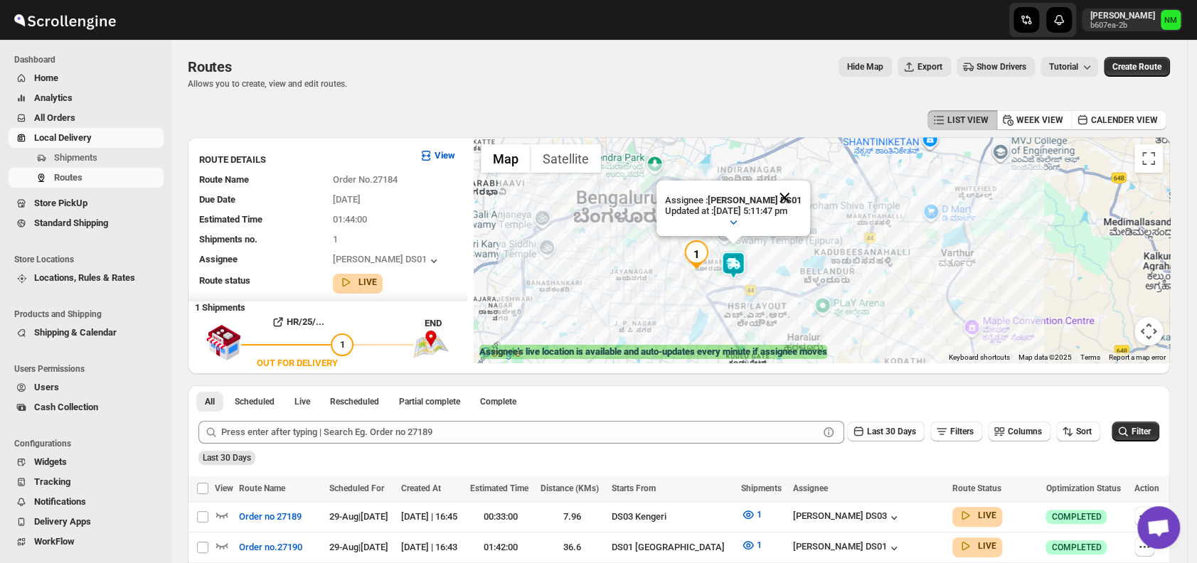
click at [802, 194] on button "Close" at bounding box center [785, 198] width 34 height 34
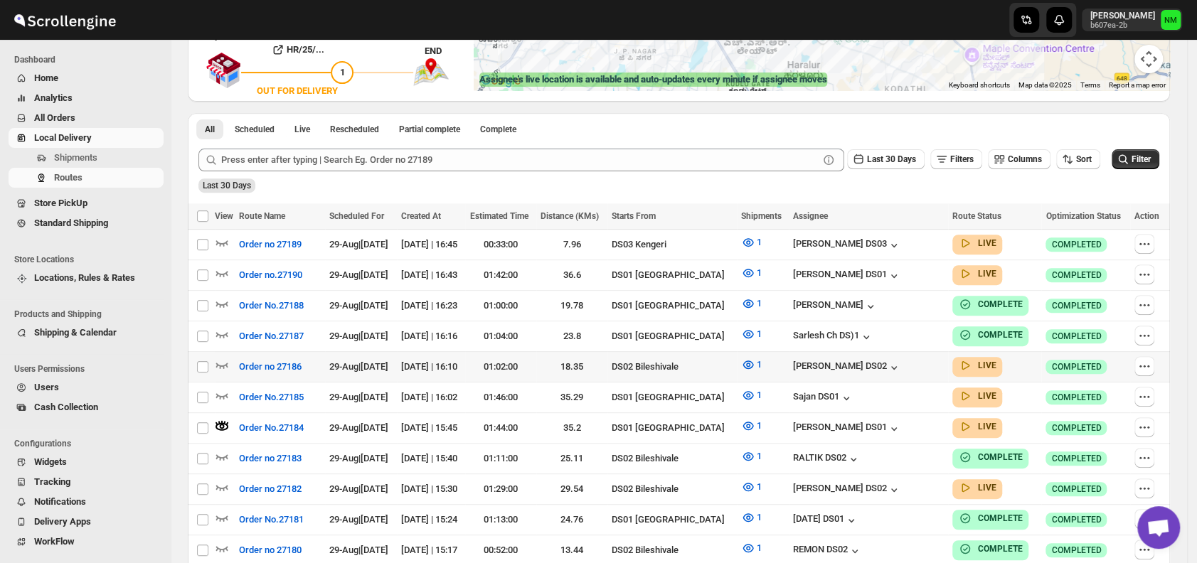
scroll to position [273, 0]
click at [224, 388] on icon "button" at bounding box center [222, 395] width 14 height 14
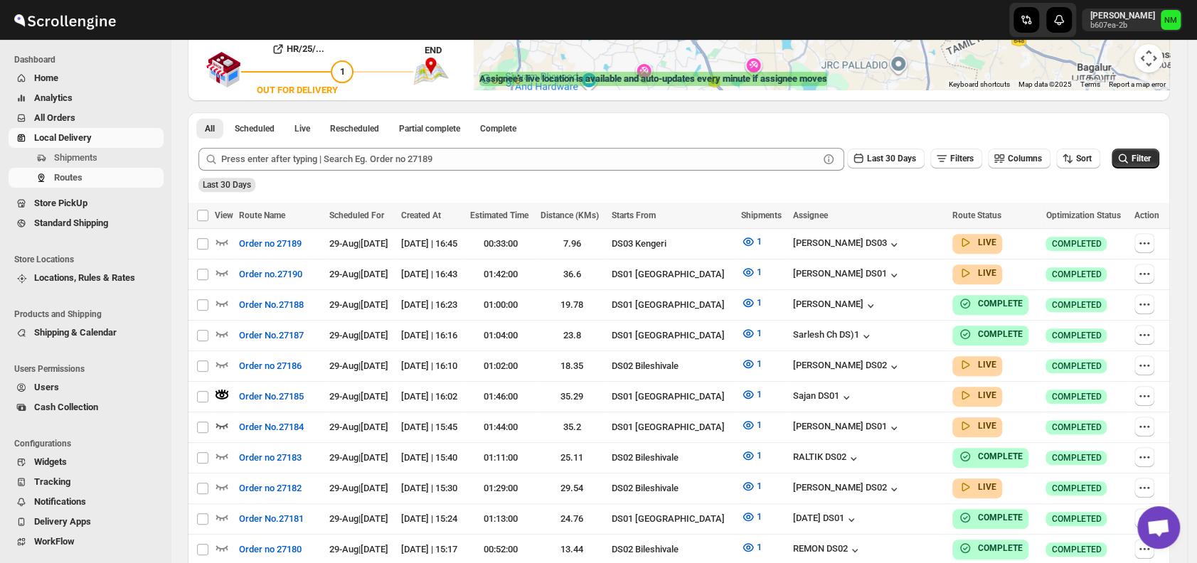
scroll to position [0, 0]
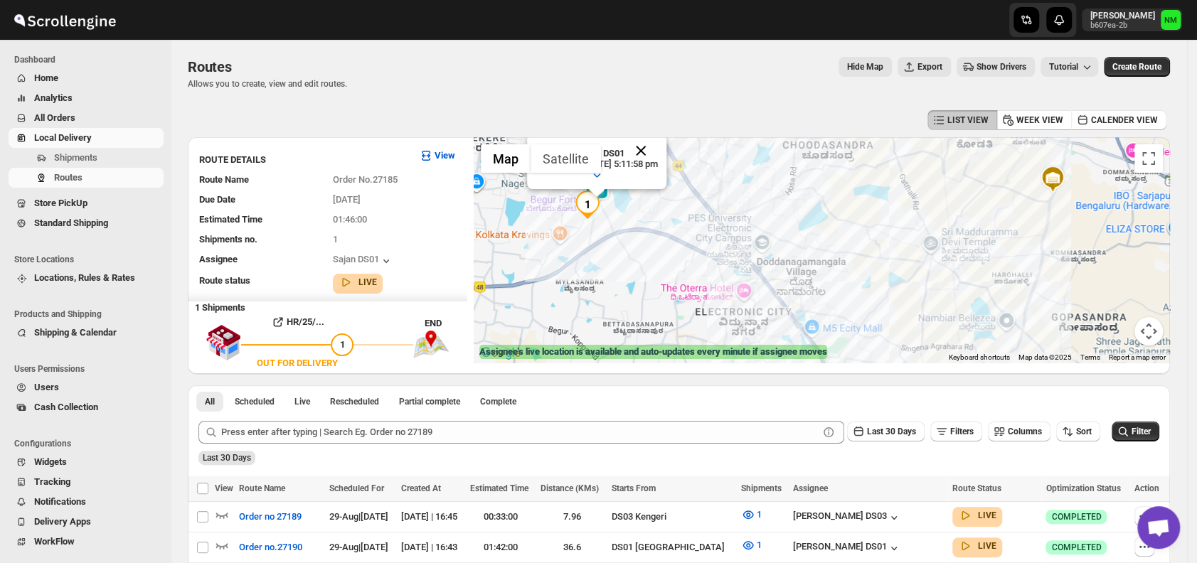
click at [658, 152] on button "Close" at bounding box center [641, 151] width 34 height 34
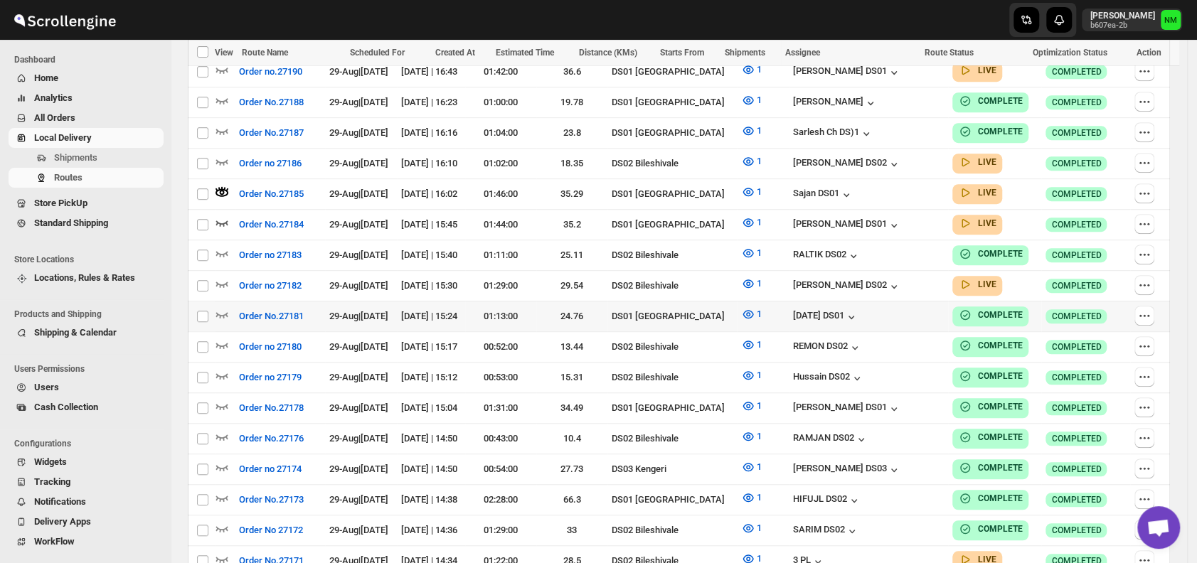
scroll to position [487, 0]
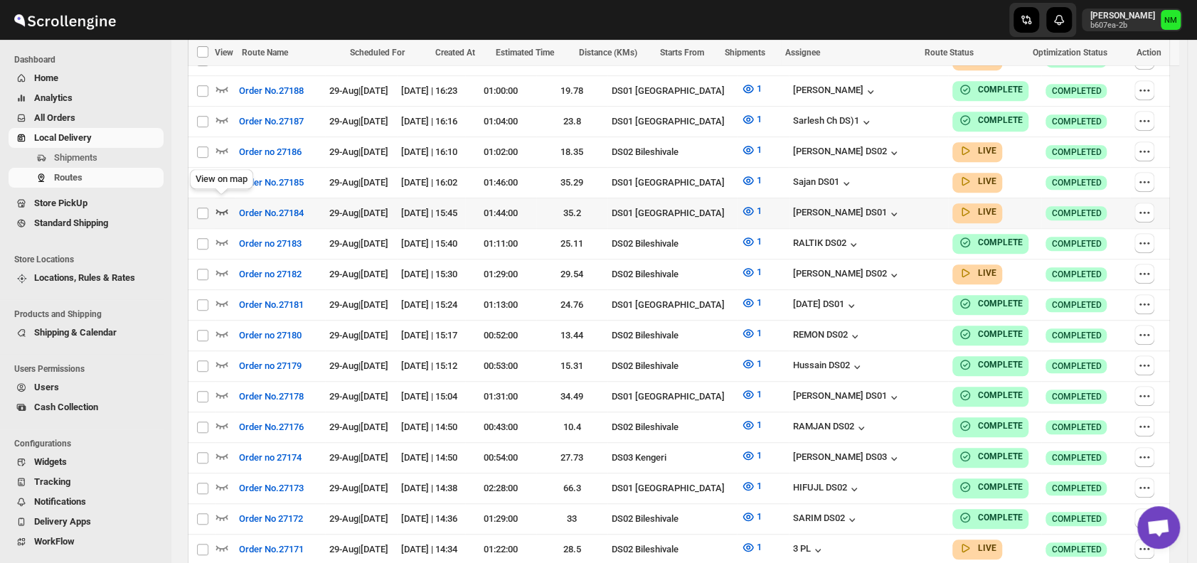
click at [223, 209] on icon "button" at bounding box center [222, 212] width 12 height 6
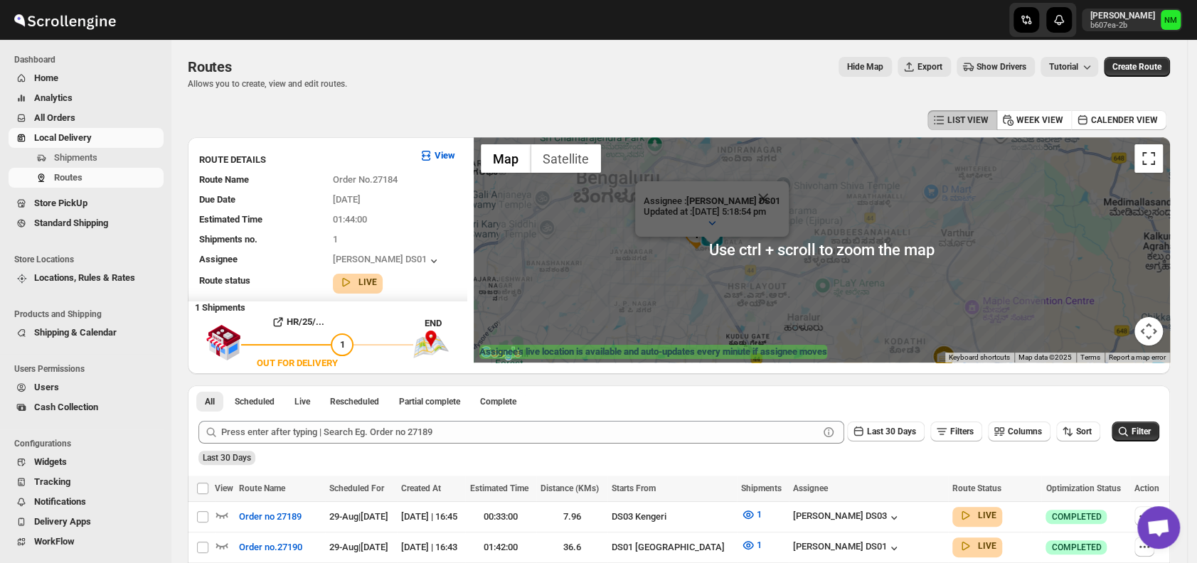
click at [1156, 168] on button "Toggle fullscreen view" at bounding box center [1149, 158] width 28 height 28
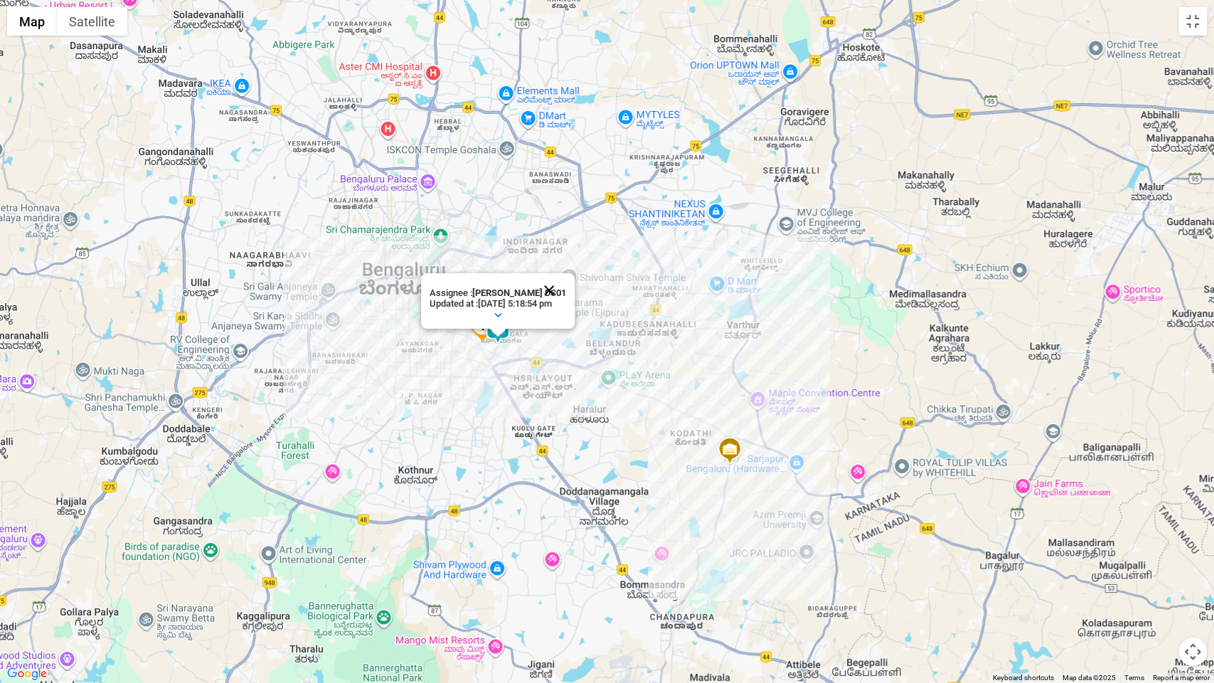
click at [563, 288] on button "Close" at bounding box center [549, 290] width 34 height 34
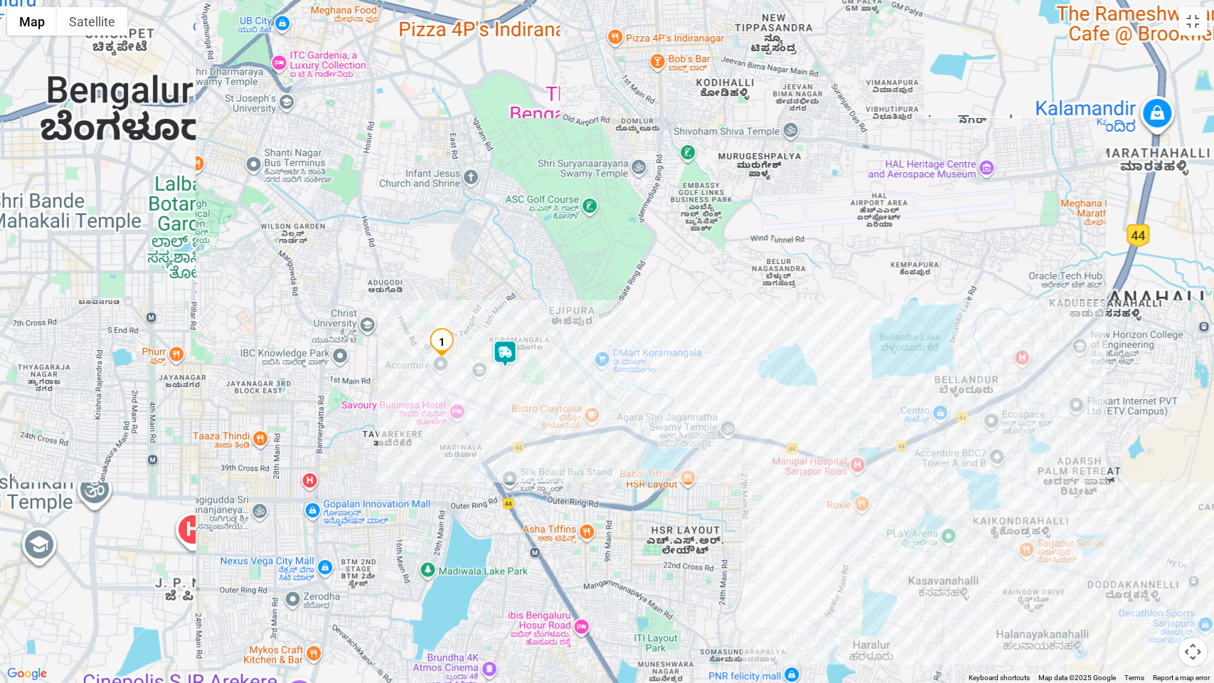
click at [499, 349] on img at bounding box center [505, 353] width 28 height 28
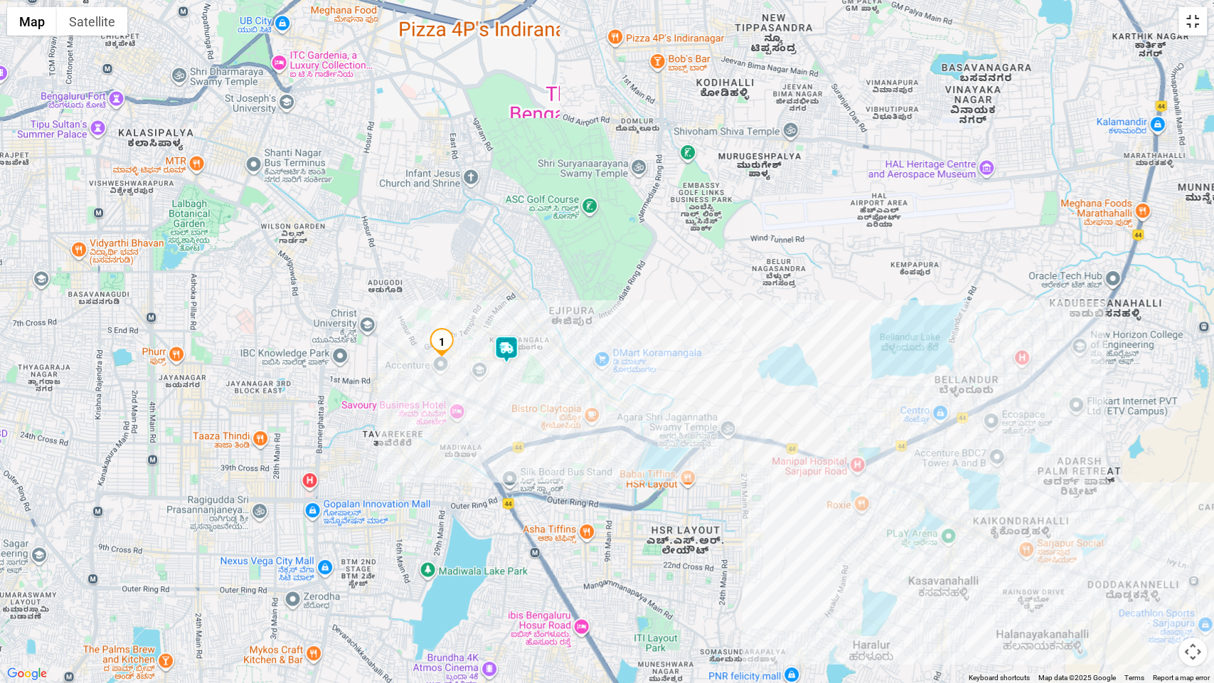
click at [1195, 18] on button "Toggle fullscreen view" at bounding box center [1193, 21] width 28 height 28
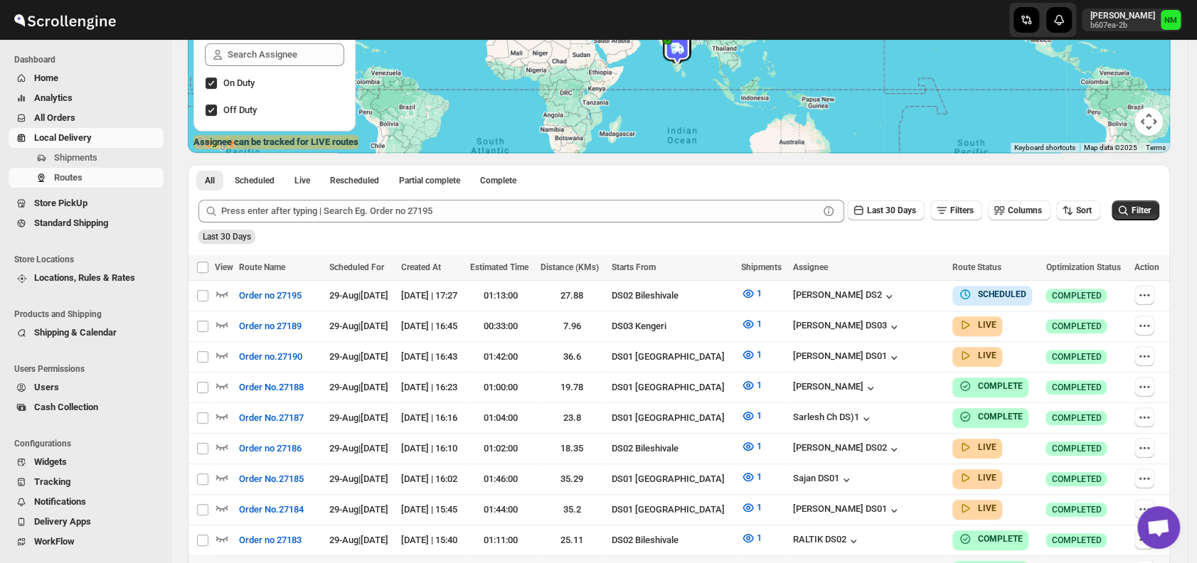
scroll to position [285, 0]
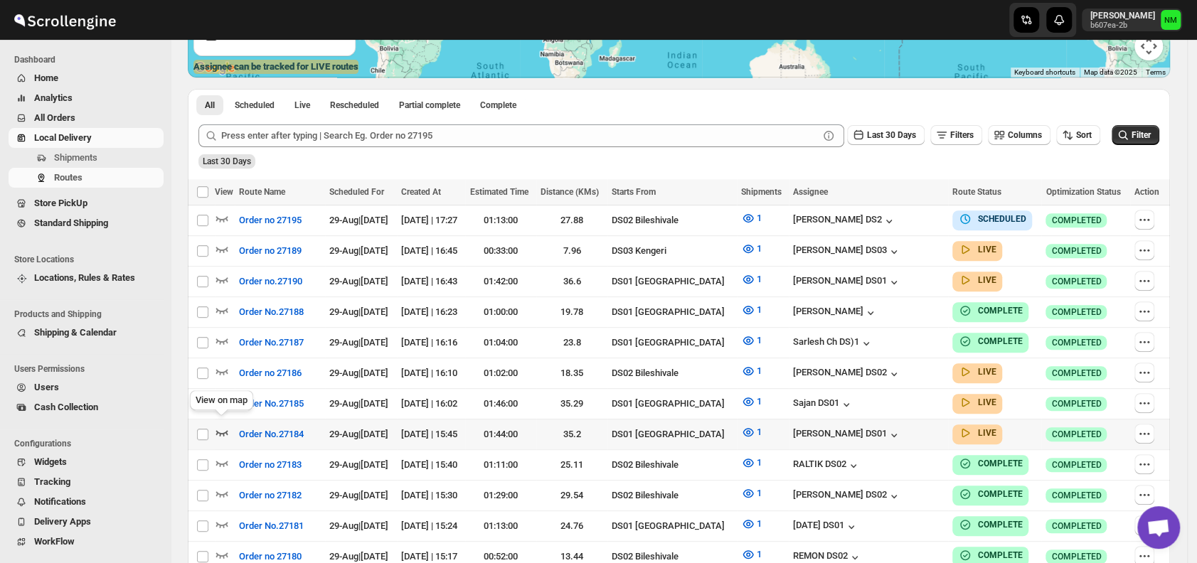
click at [225, 427] on icon "button" at bounding box center [222, 432] width 14 height 14
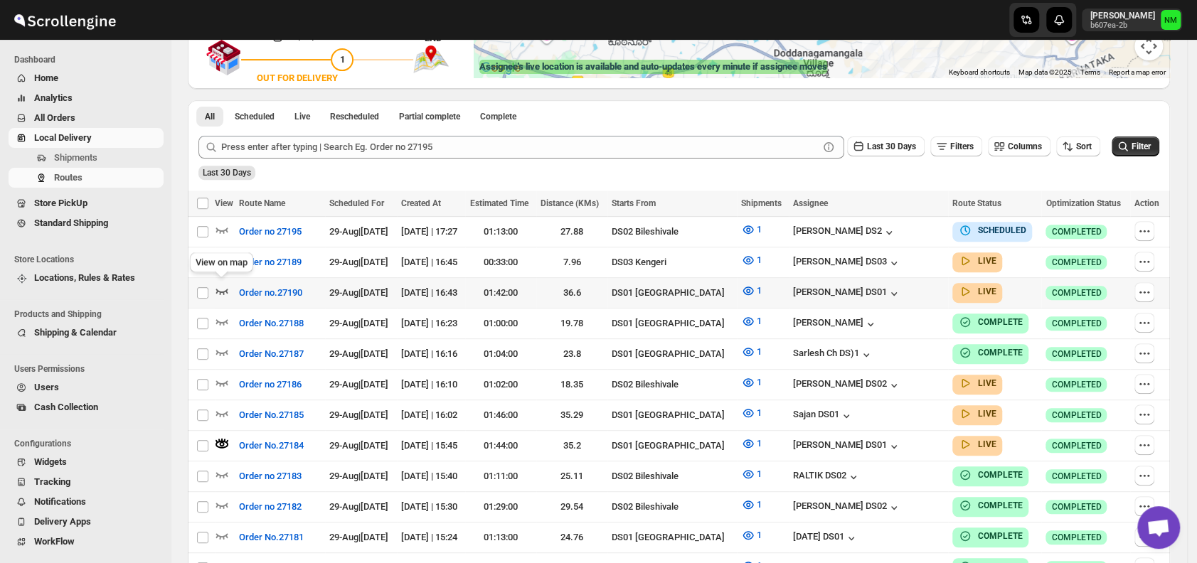
click at [228, 285] on icon "button" at bounding box center [222, 291] width 14 height 14
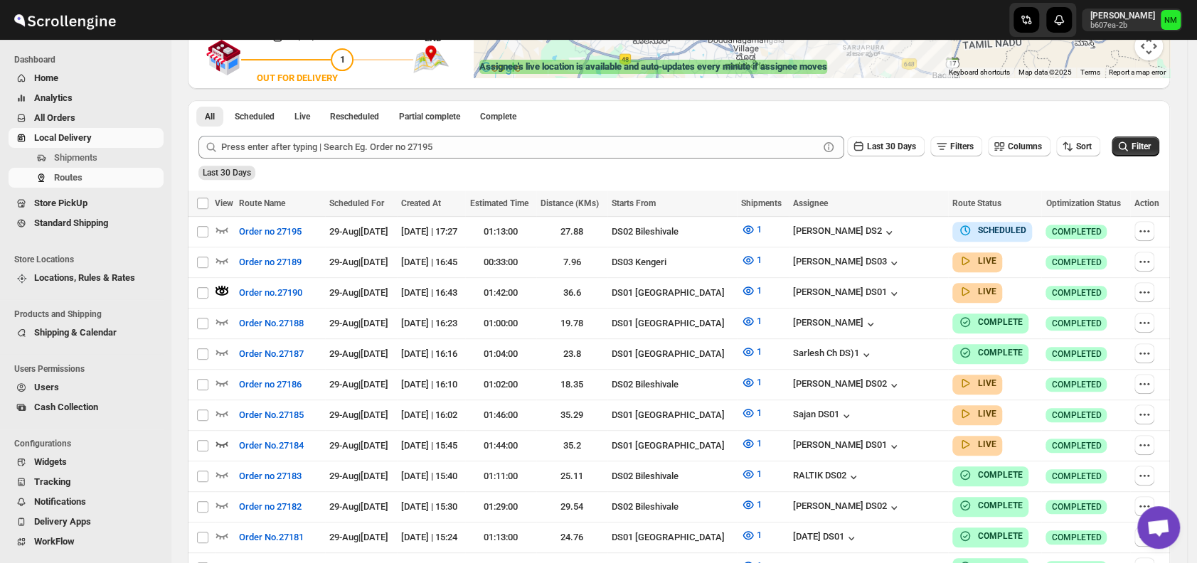
scroll to position [0, 0]
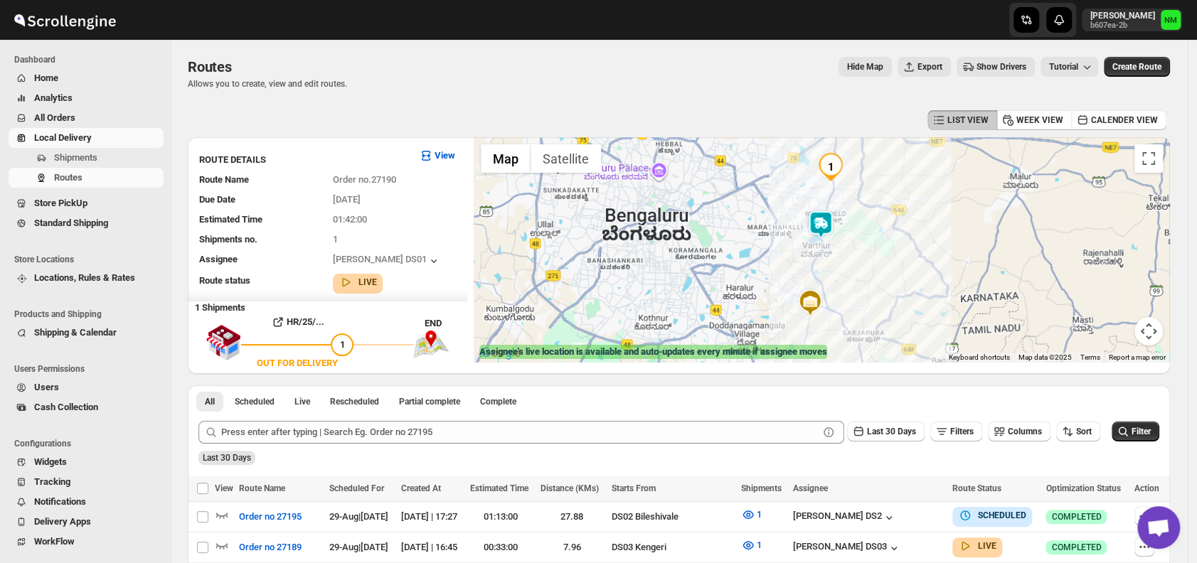
click at [820, 234] on img at bounding box center [821, 225] width 28 height 28
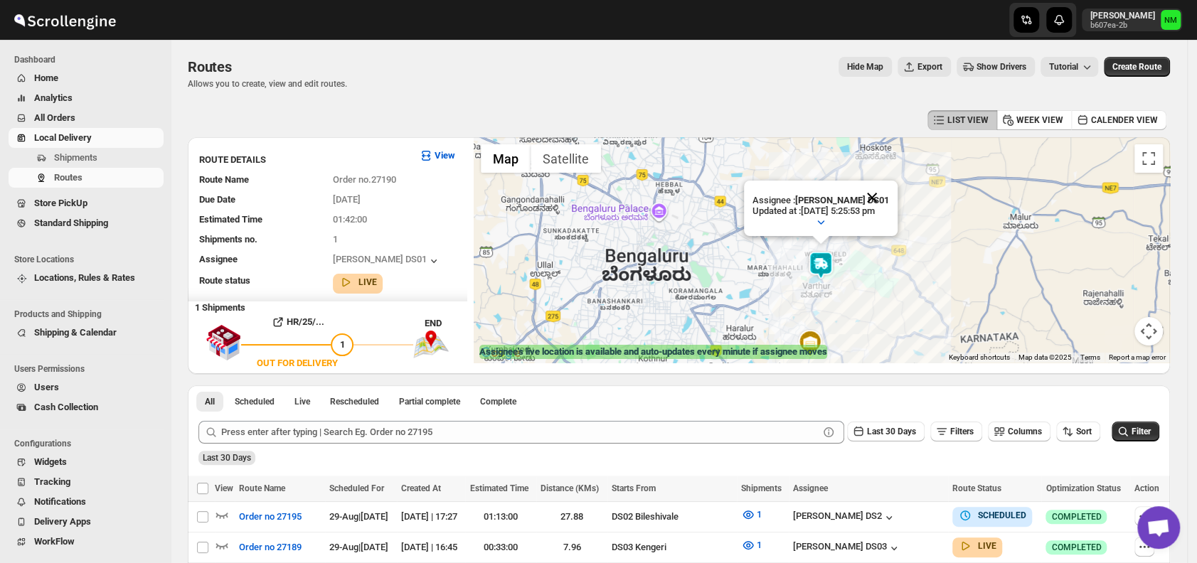
click at [889, 189] on button "Close" at bounding box center [872, 198] width 34 height 34
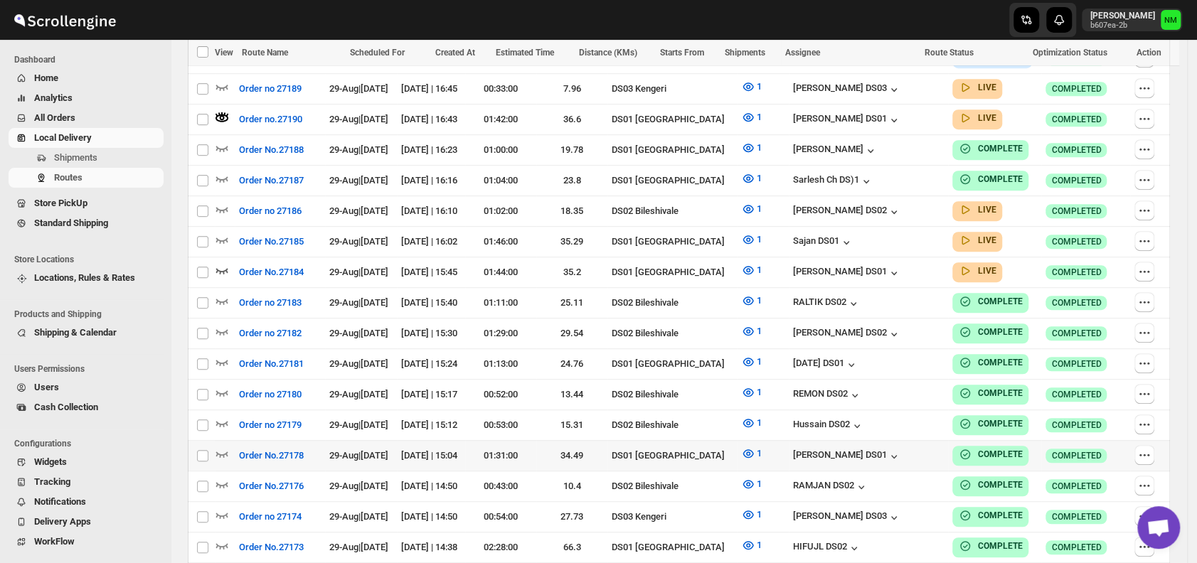
scroll to position [461, 0]
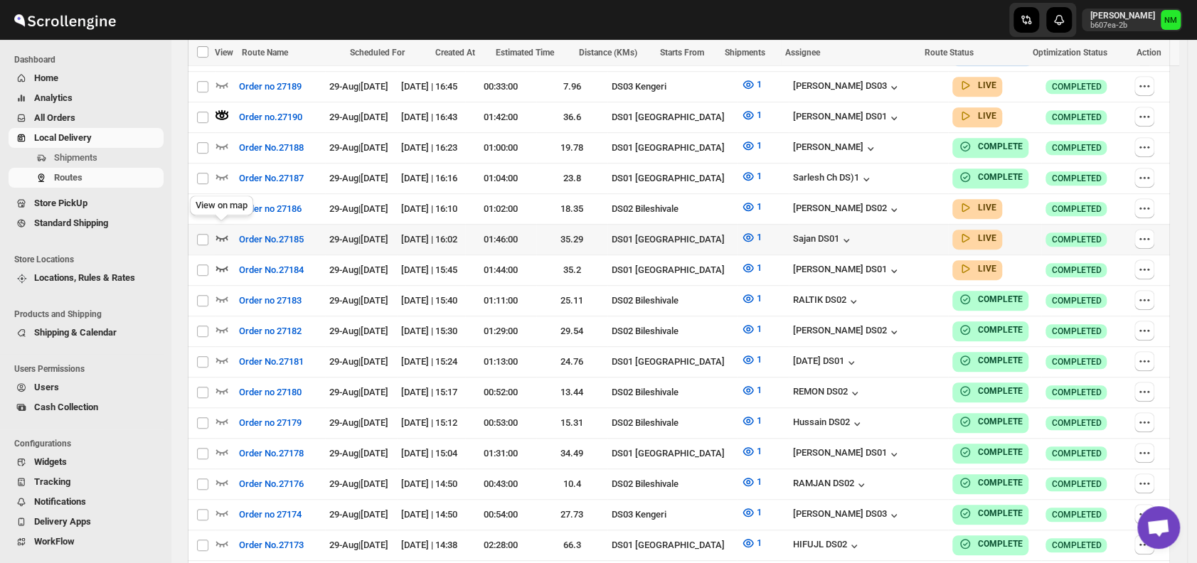
click at [218, 233] on icon "button" at bounding box center [222, 237] width 14 height 14
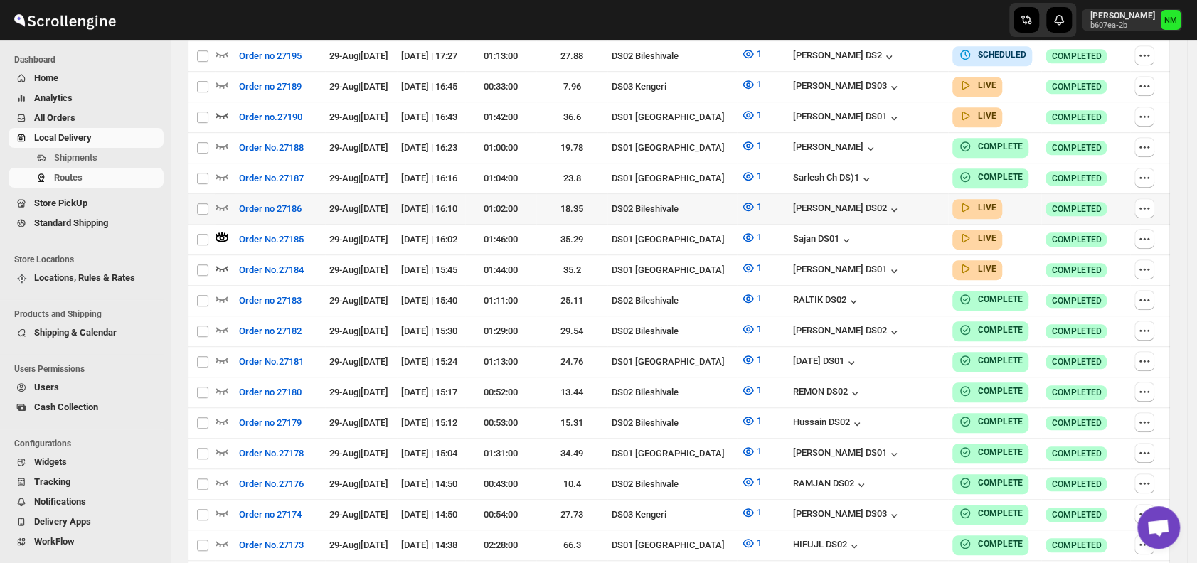
scroll to position [0, 0]
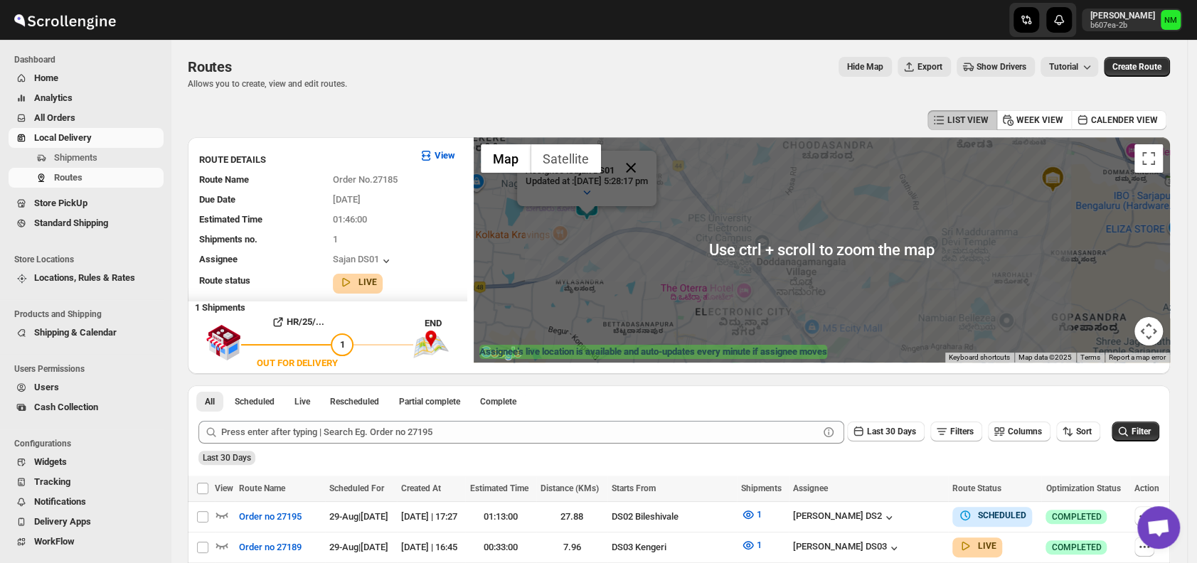
click at [648, 169] on button "Close" at bounding box center [631, 168] width 34 height 34
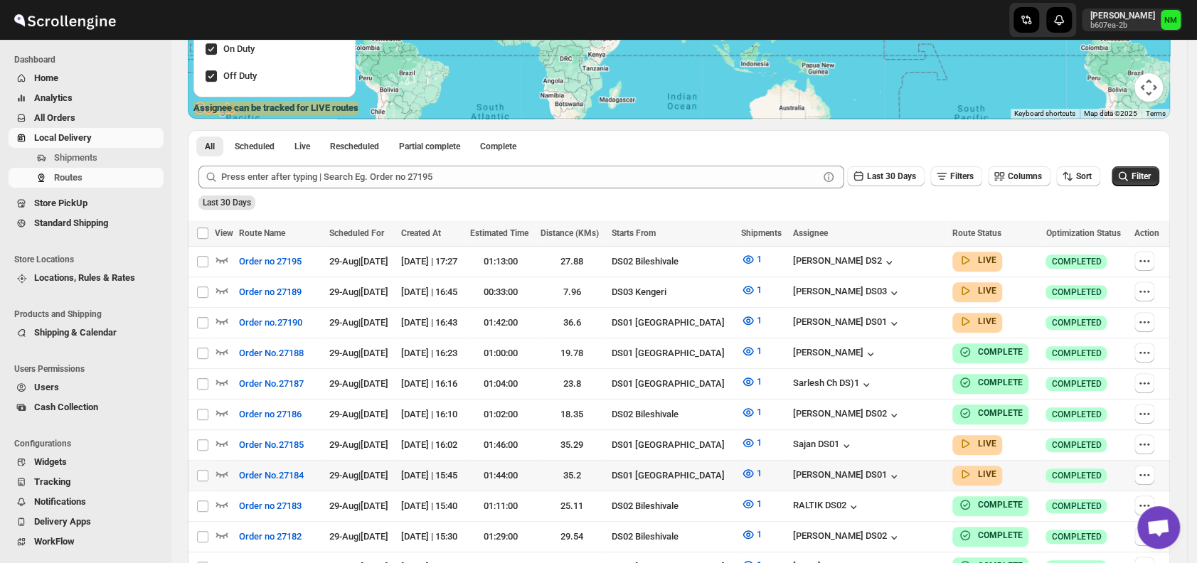
scroll to position [245, 0]
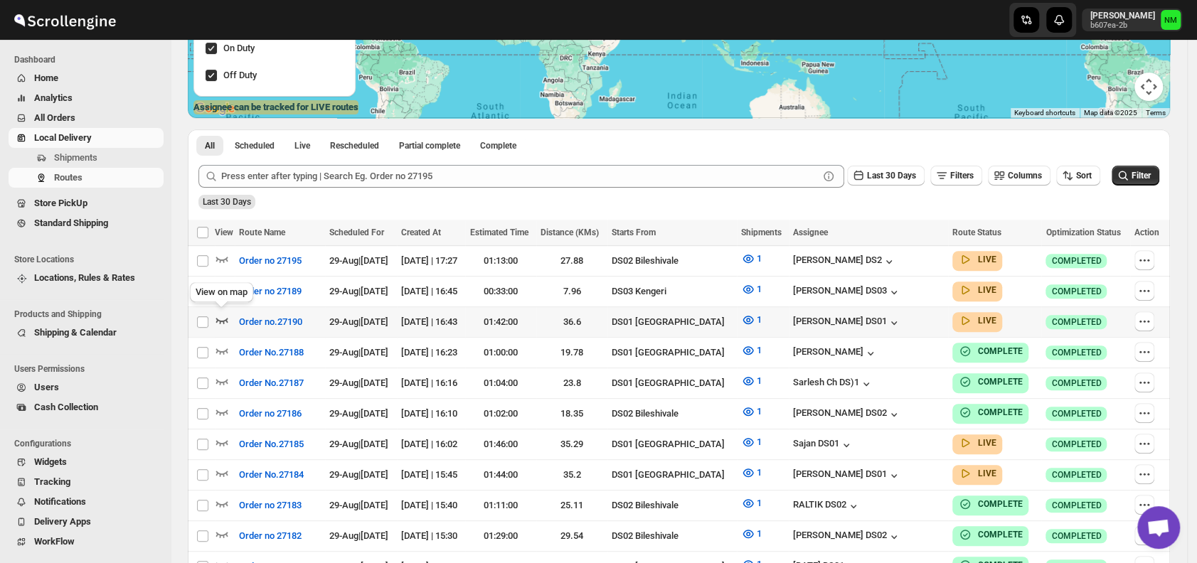
click at [224, 316] on icon "button" at bounding box center [222, 320] width 14 height 14
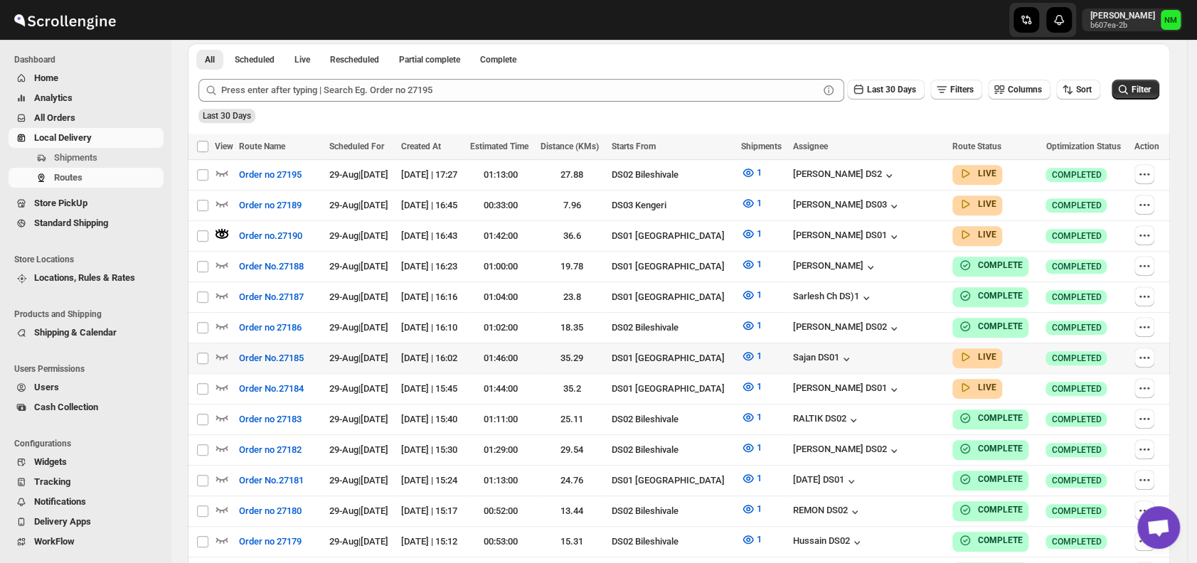
scroll to position [343, 0]
click at [225, 381] on icon "button" at bounding box center [222, 386] width 14 height 14
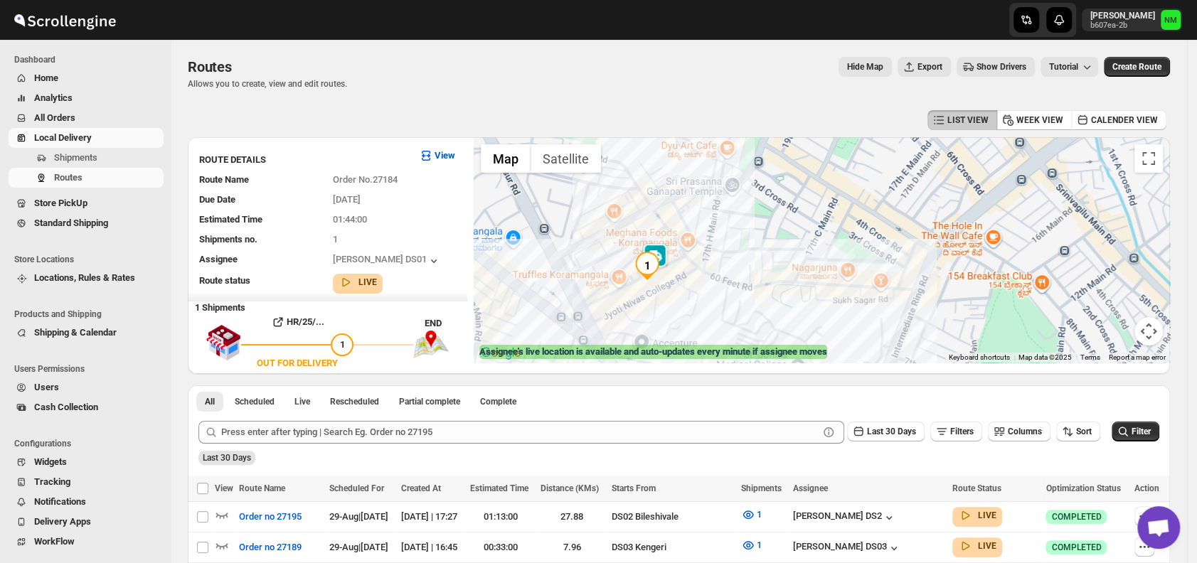
click at [652, 266] on img "1" at bounding box center [647, 266] width 28 height 28
click at [742, 189] on button "Close" at bounding box center [729, 206] width 34 height 34
click at [96, 163] on span "Shipments" at bounding box center [75, 157] width 43 height 11
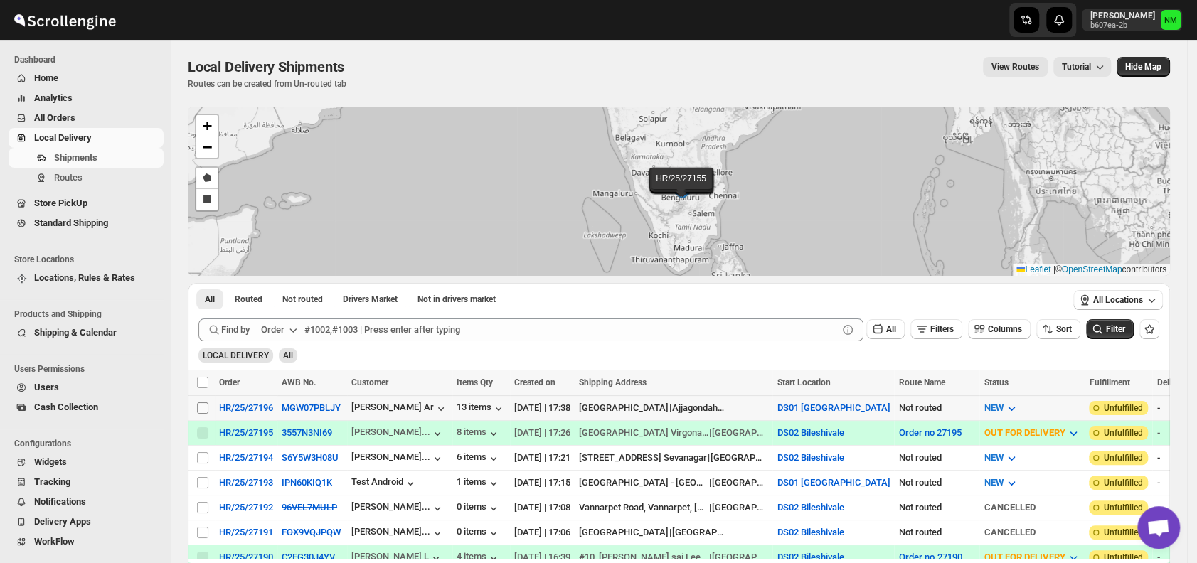
click at [201, 408] on input "Select shipment" at bounding box center [202, 408] width 11 height 11
checkbox input "true"
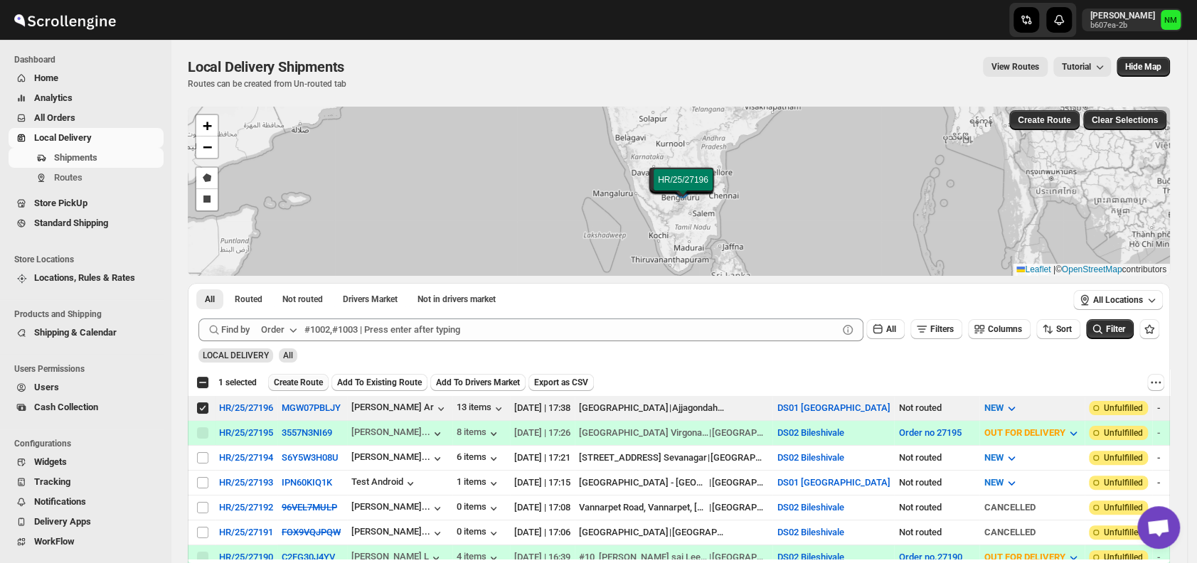
click at [282, 387] on button "Create Route" at bounding box center [298, 382] width 60 height 17
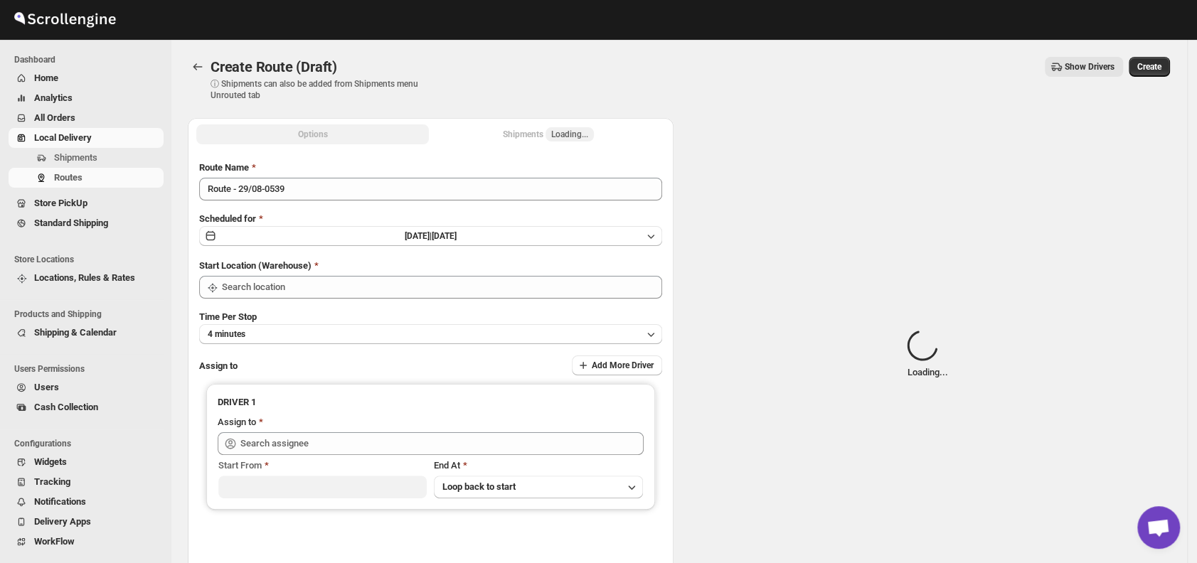
type input "DS01 [GEOGRAPHIC_DATA]"
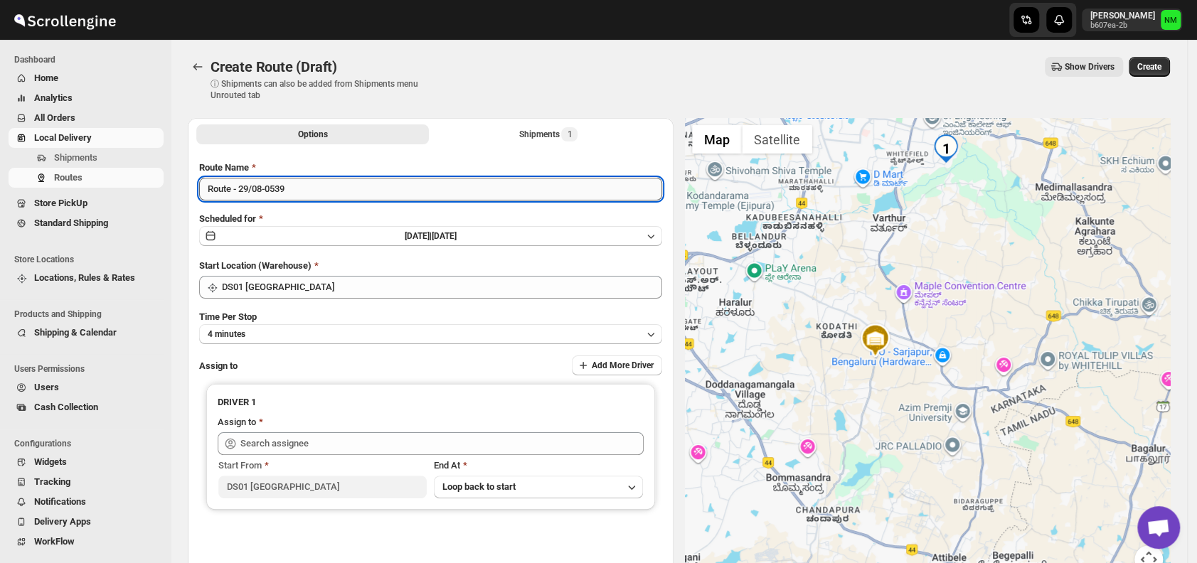
click at [391, 194] on input "Route - 29/08-0539" at bounding box center [430, 189] width 463 height 23
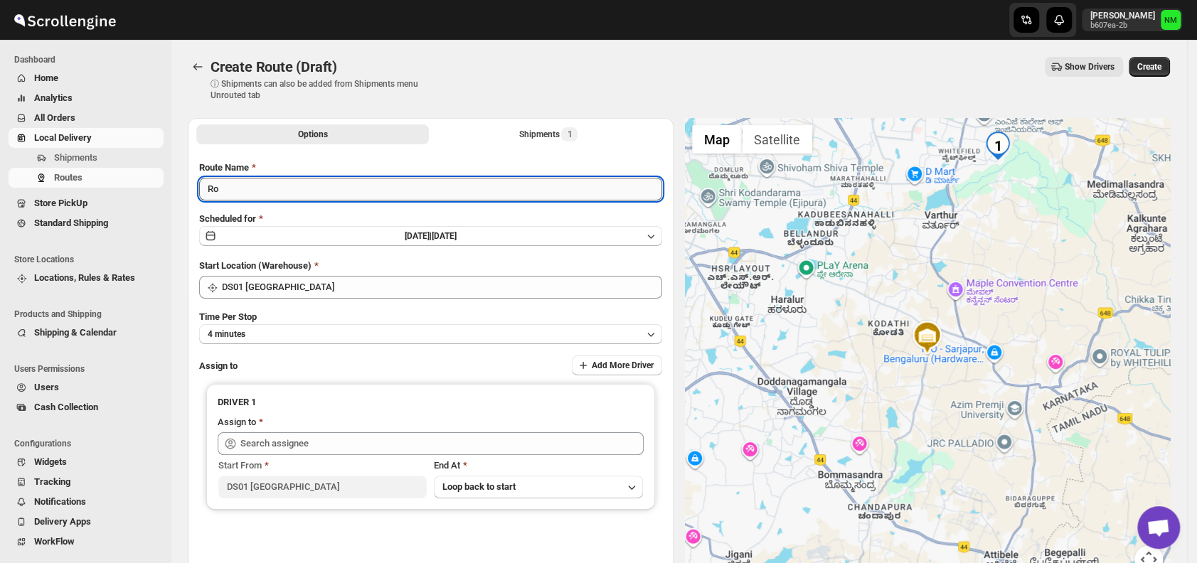
type input "R"
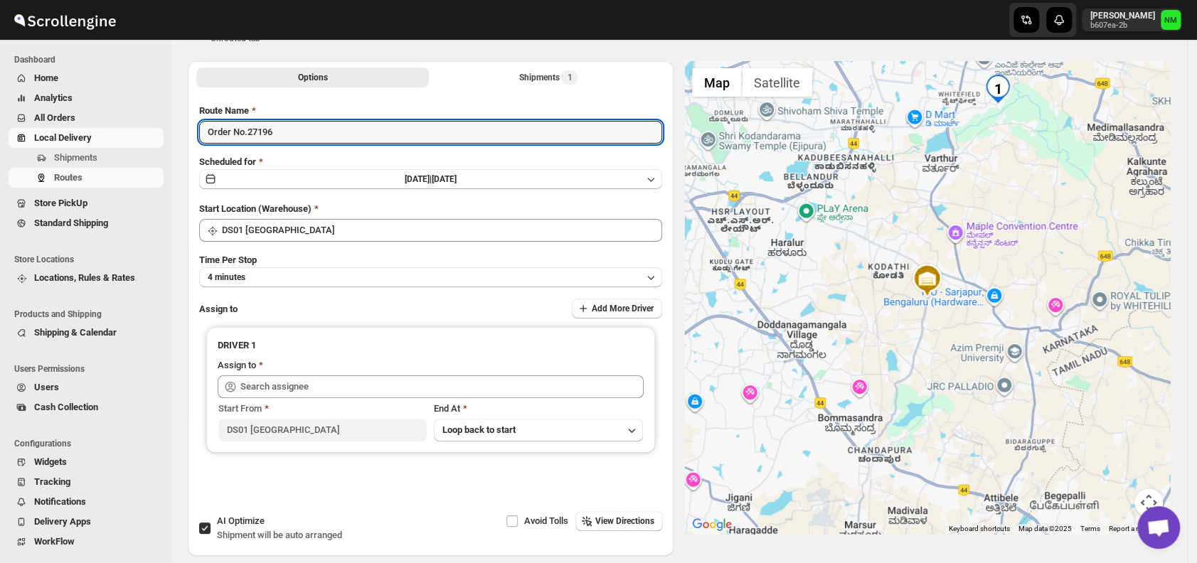
type input "Order No.27196"
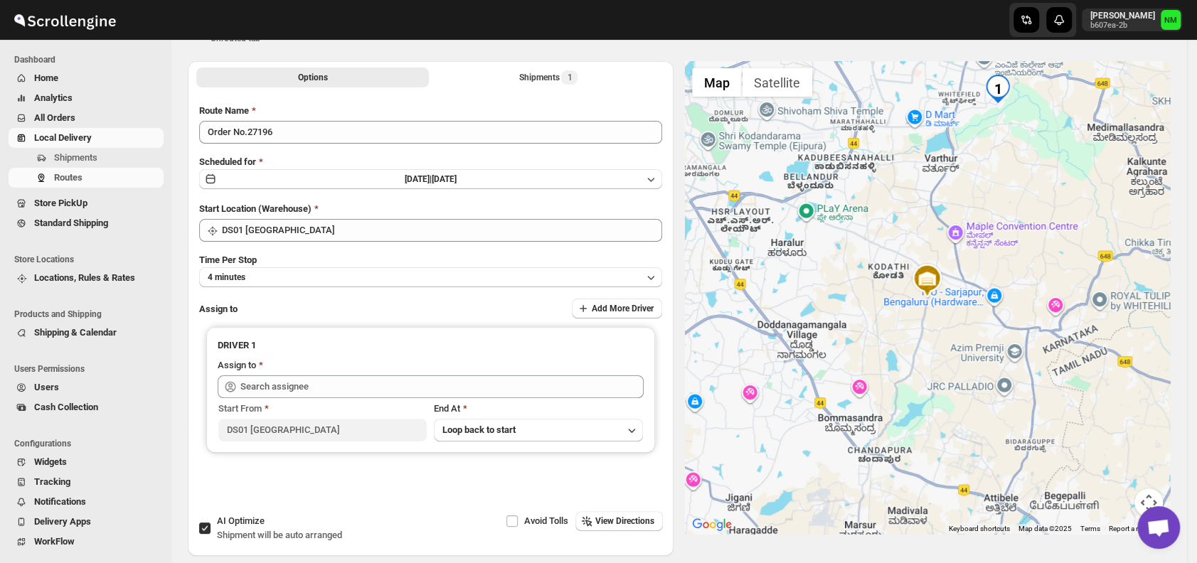
click at [323, 290] on div "Route Name Order No.27196 Scheduled for Fri Aug 29 2025 | Today Start Location …" at bounding box center [430, 305] width 463 height 402
click at [302, 270] on button "4 minutes" at bounding box center [430, 277] width 463 height 20
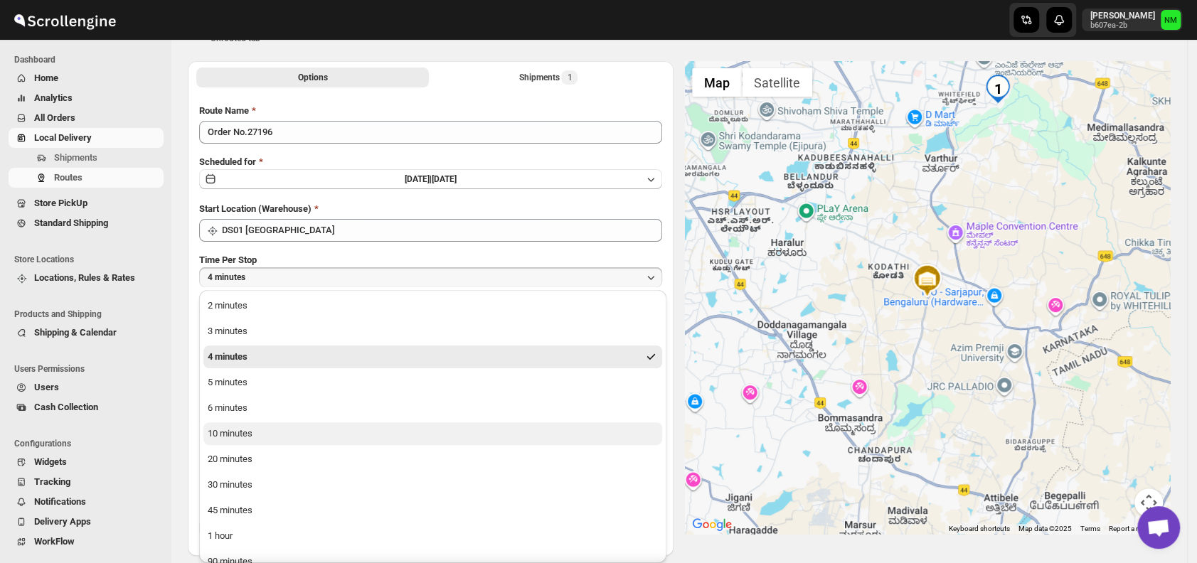
click at [250, 438] on div "10 minutes" at bounding box center [230, 434] width 45 height 14
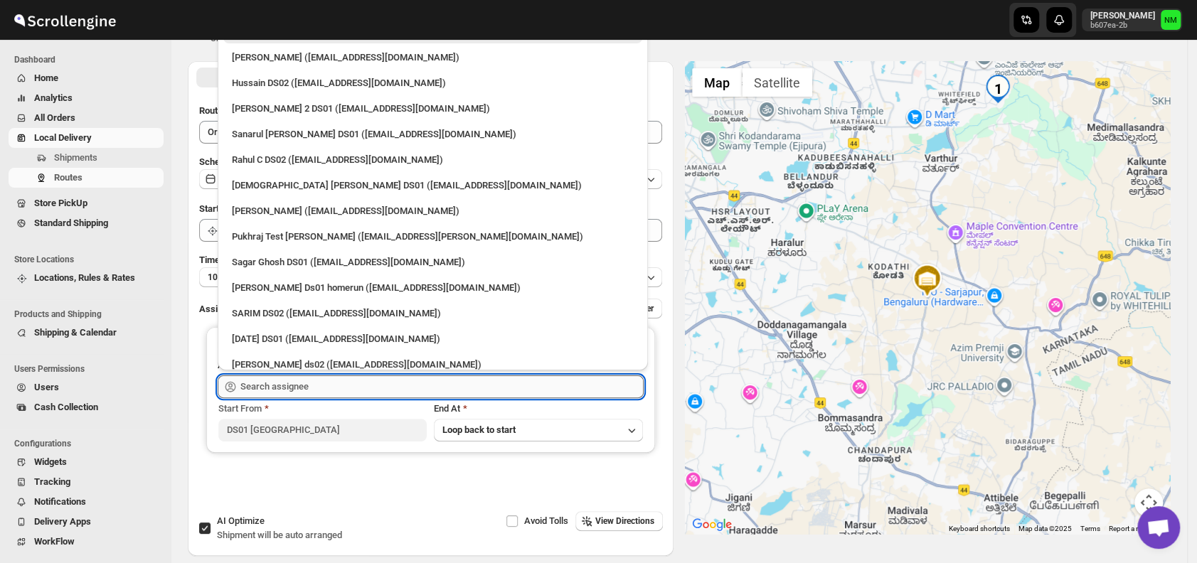
click at [310, 386] on input "text" at bounding box center [441, 387] width 403 height 23
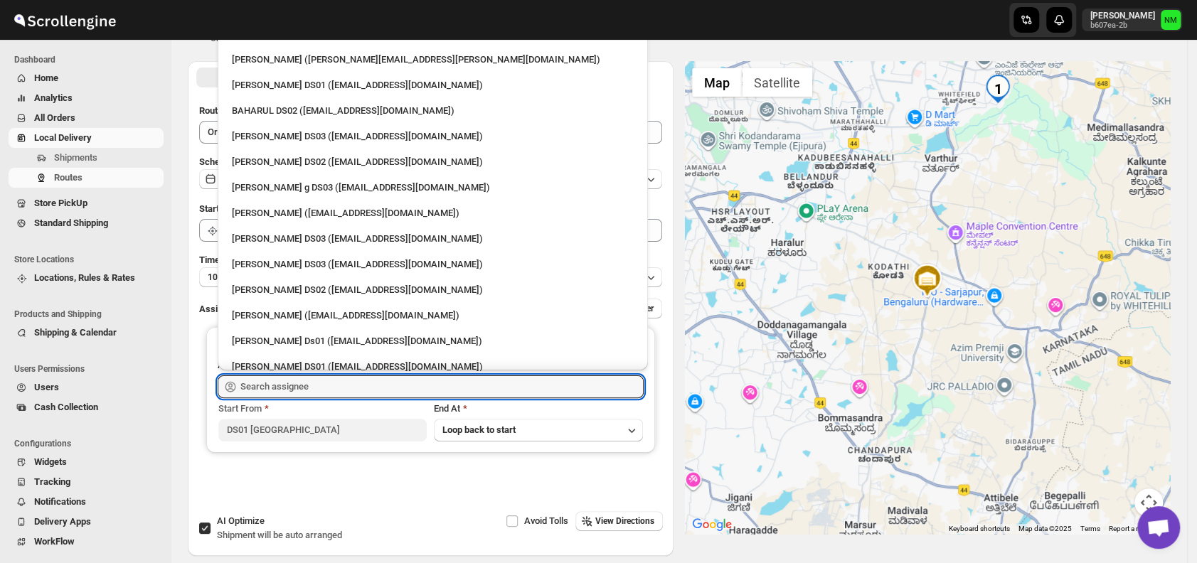
scroll to position [639, 0]
click at [244, 85] on div "[PERSON_NAME] DS01 ([EMAIL_ADDRESS][DOMAIN_NAME])" at bounding box center [433, 85] width 402 height 14
type input "[PERSON_NAME] DS01 ([EMAIL_ADDRESS][DOMAIN_NAME])"
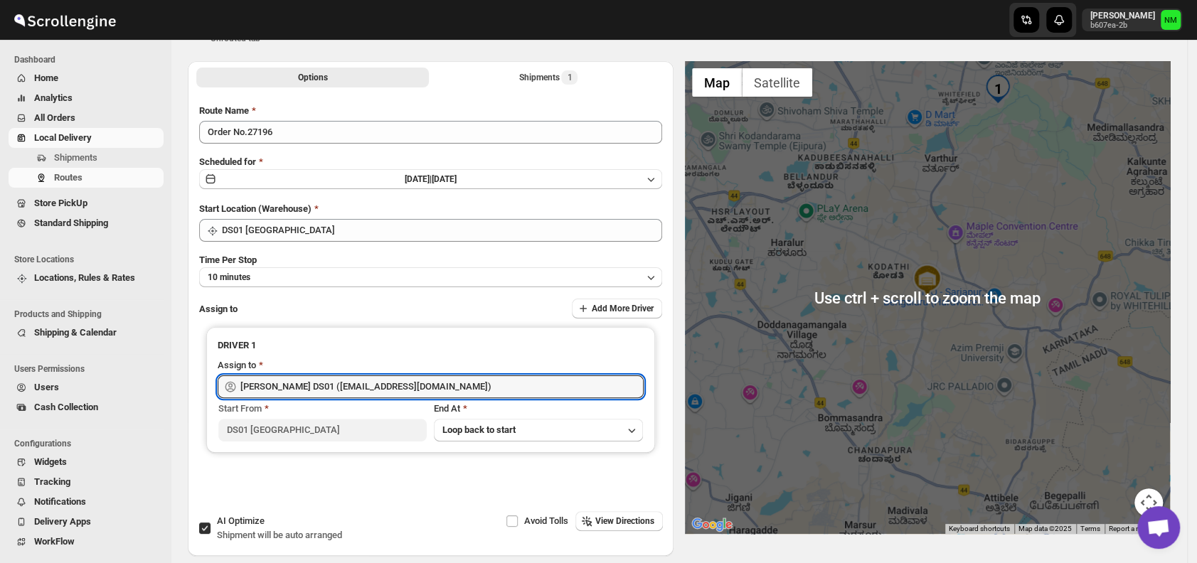
scroll to position [0, 0]
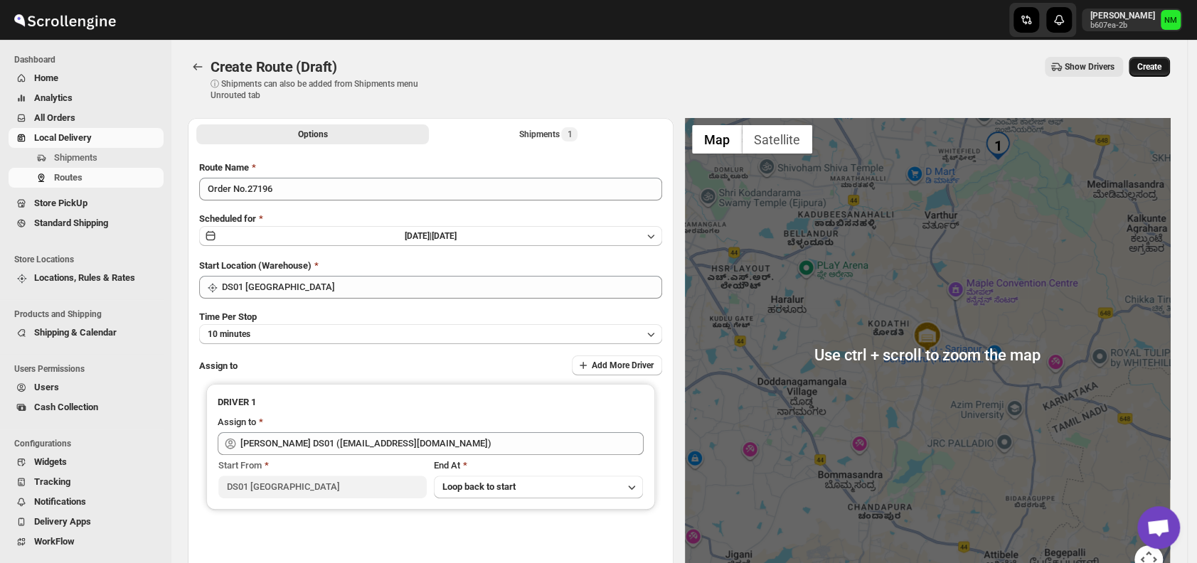
click at [1154, 64] on span "Create" at bounding box center [1150, 66] width 24 height 11
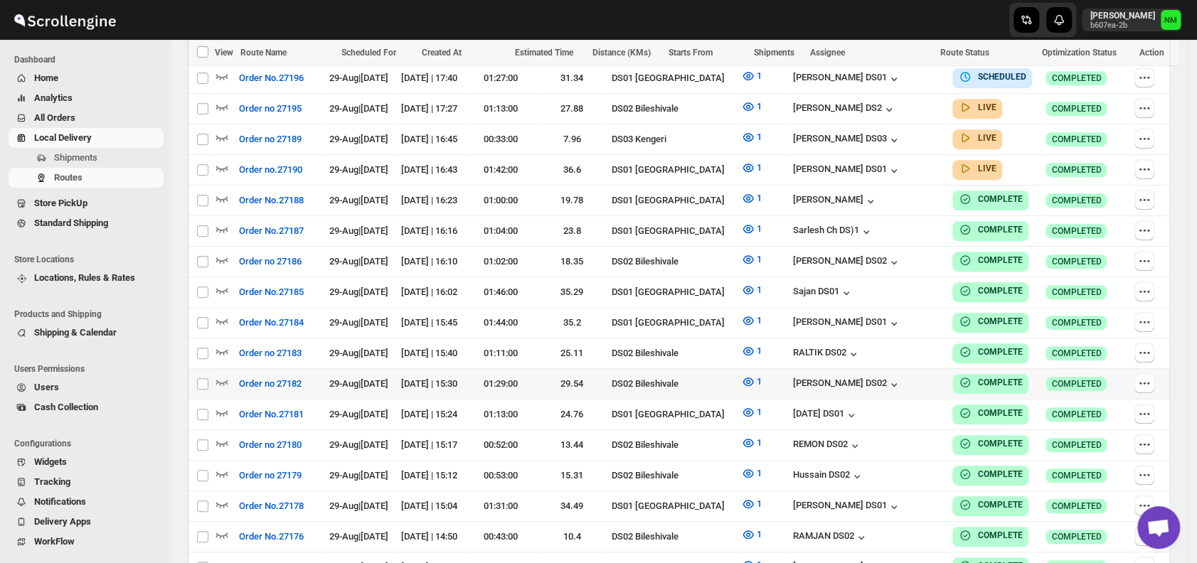
scroll to position [428, 0]
click at [222, 168] on icon "button" at bounding box center [222, 167] width 14 height 14
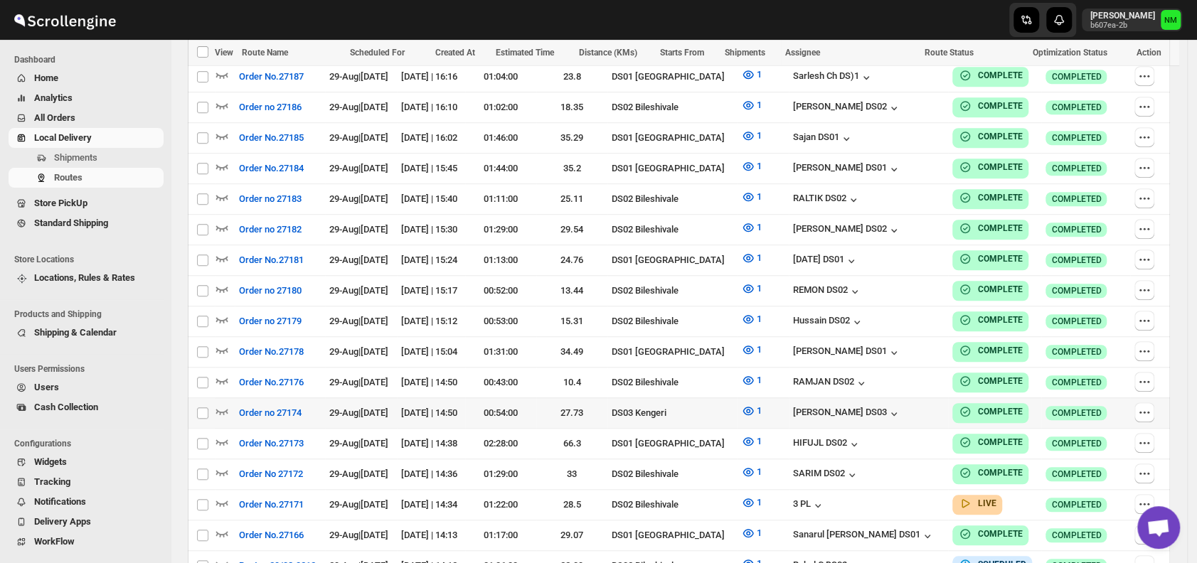
scroll to position [583, 0]
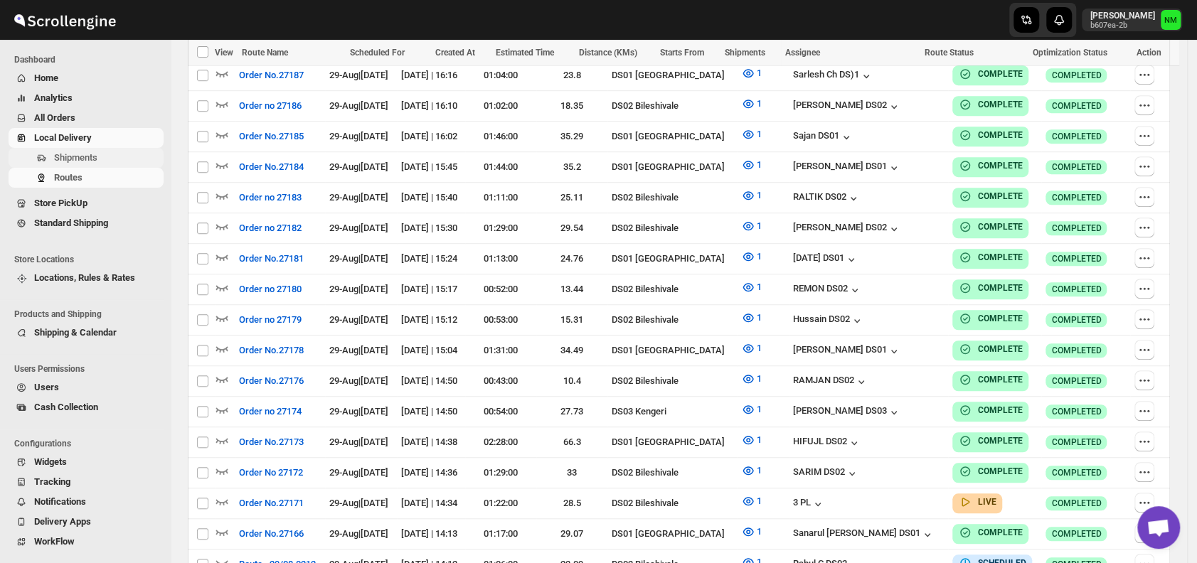
click at [107, 159] on span "Shipments" at bounding box center [107, 158] width 107 height 14
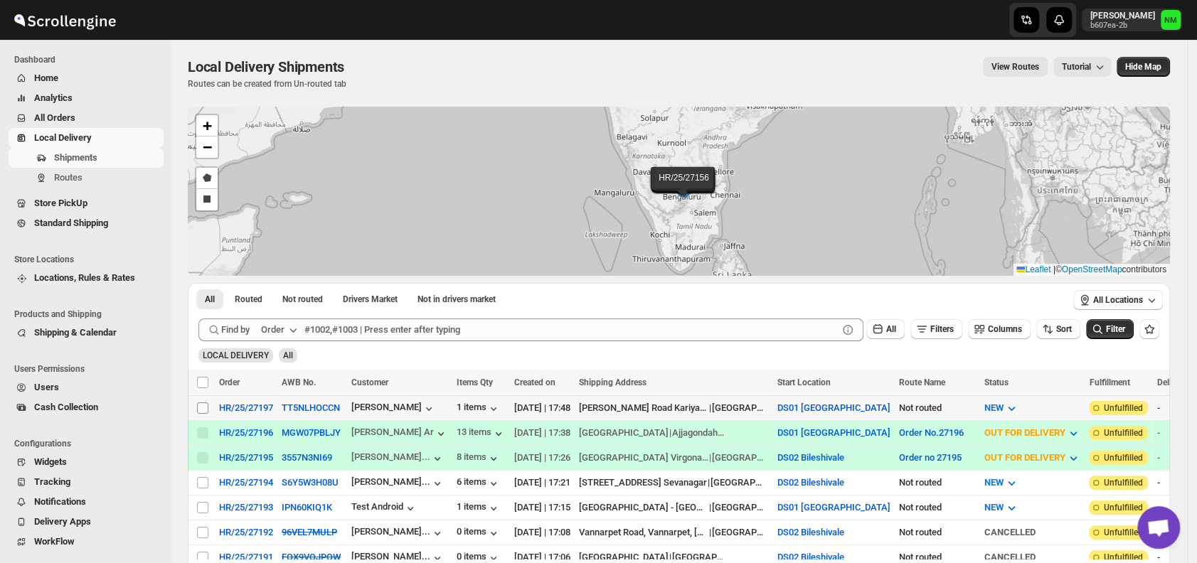
click at [199, 403] on input "Select shipment" at bounding box center [202, 408] width 11 height 11
checkbox input "true"
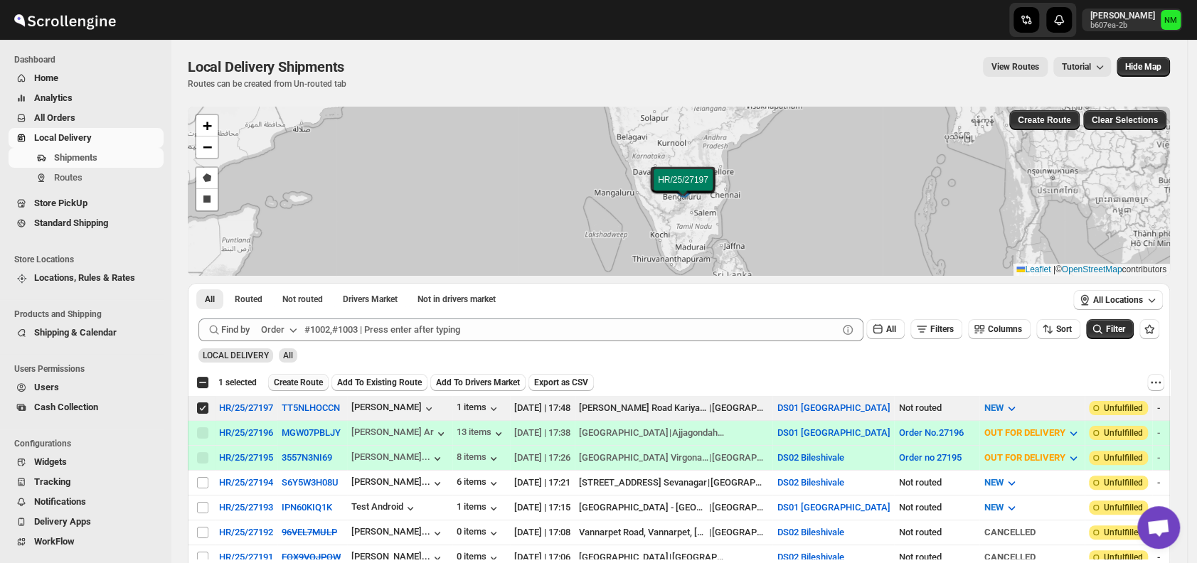
click at [307, 384] on span "Create Route" at bounding box center [298, 382] width 49 height 11
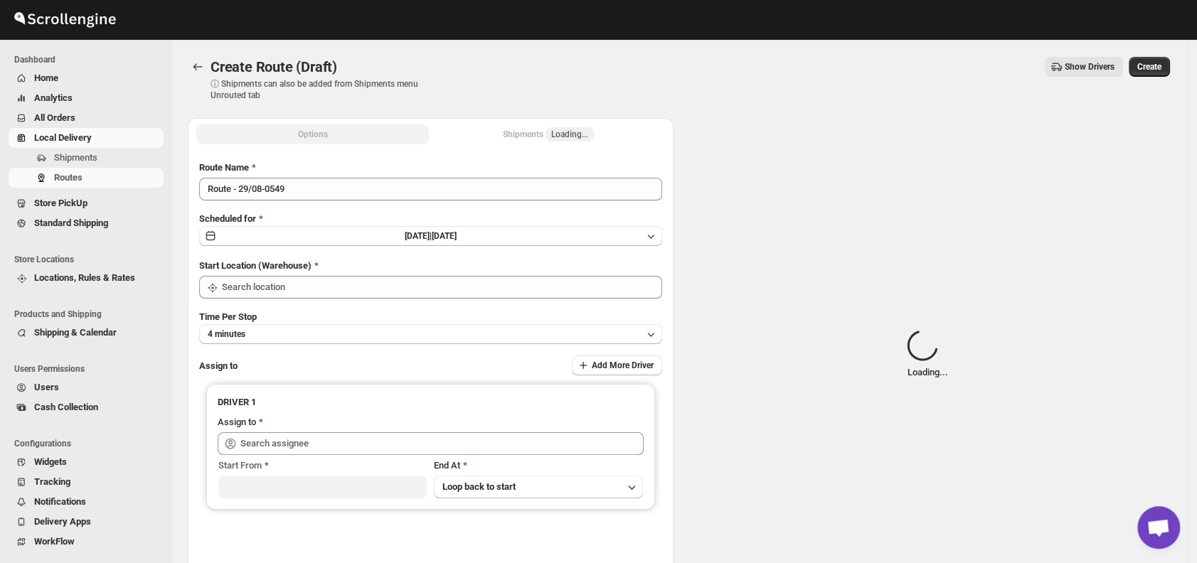
type input "DS01 [GEOGRAPHIC_DATA]"
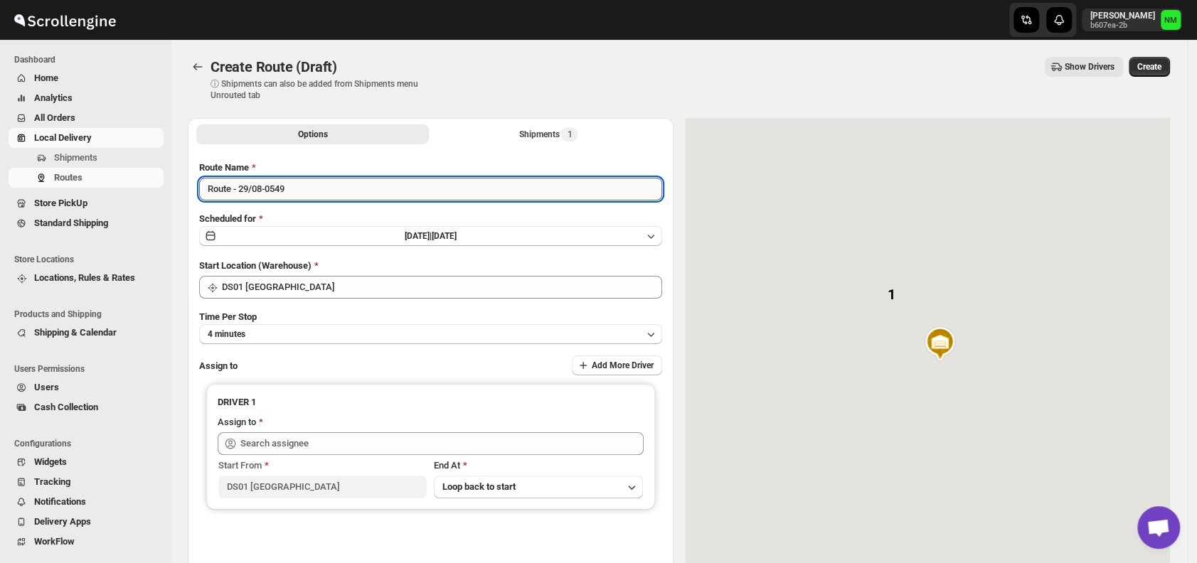
click at [319, 195] on input "Route - 29/08-0549" at bounding box center [430, 189] width 463 height 23
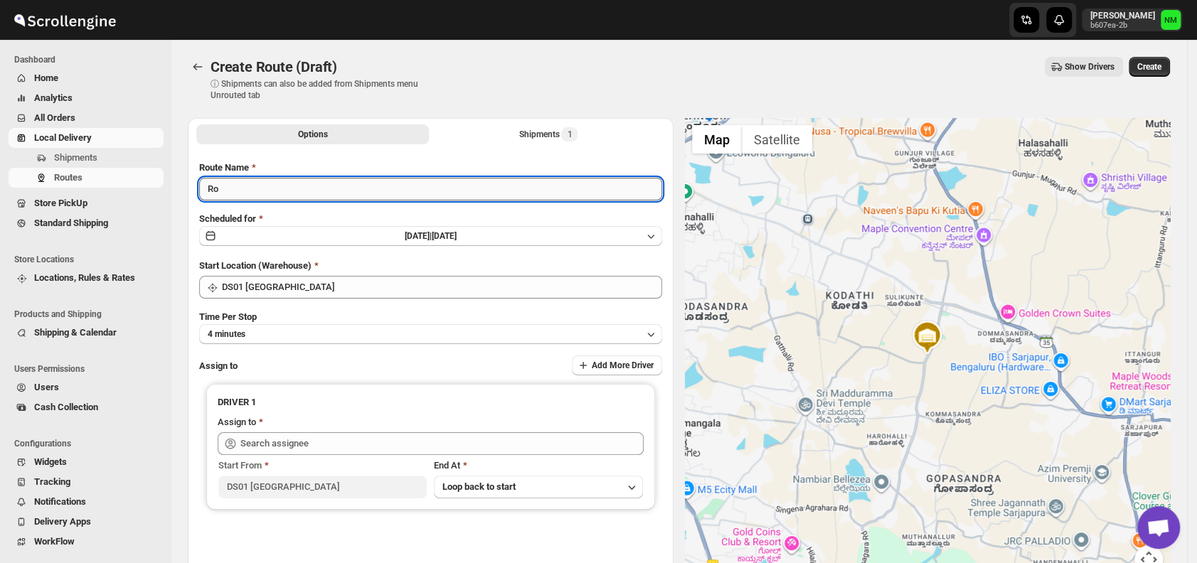
type input "R"
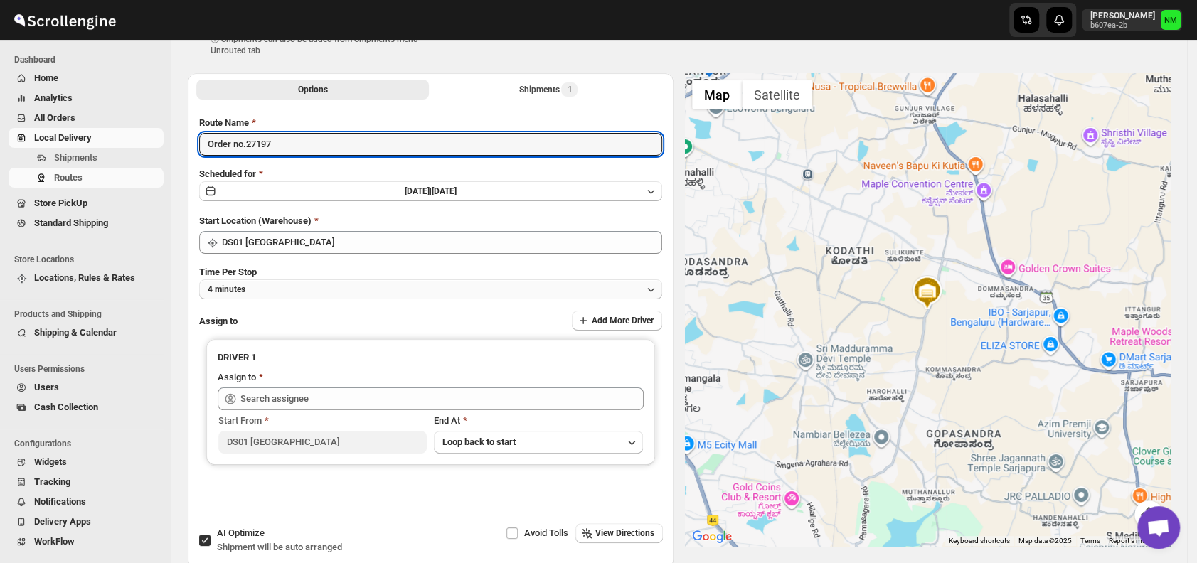
scroll to position [46, 0]
type input "Order no.27197"
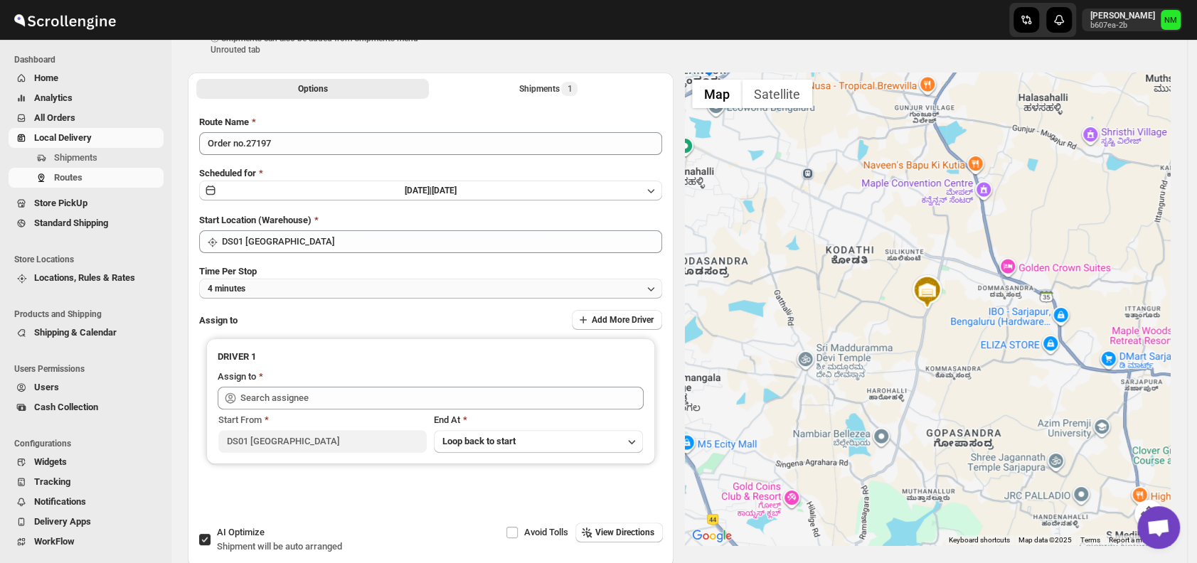
click at [313, 288] on button "4 minutes" at bounding box center [430, 289] width 463 height 20
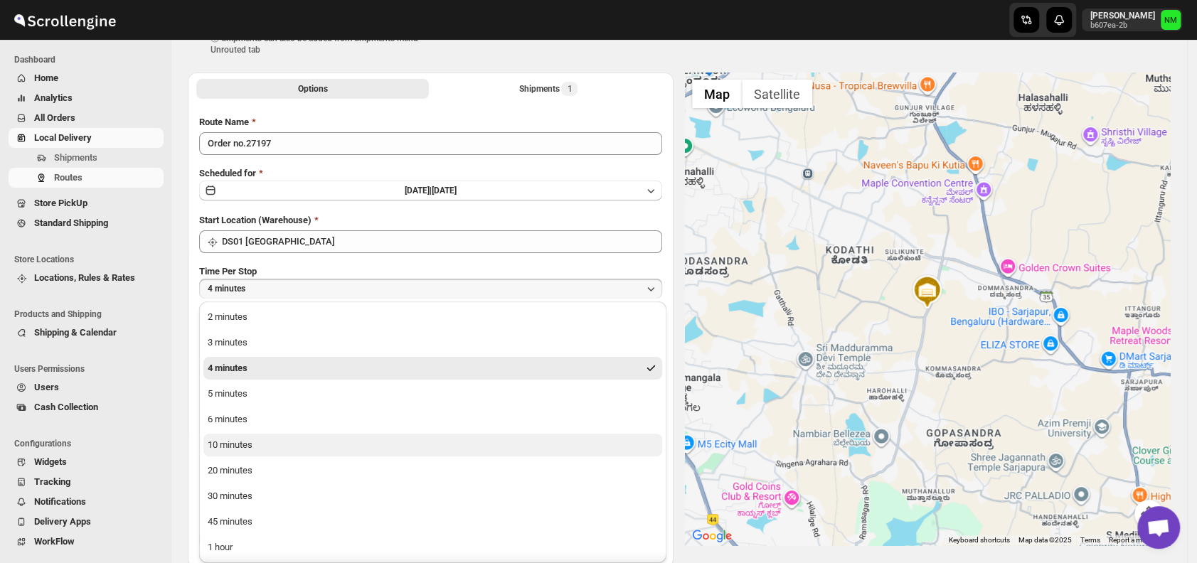
click at [249, 442] on div "10 minutes" at bounding box center [230, 445] width 45 height 14
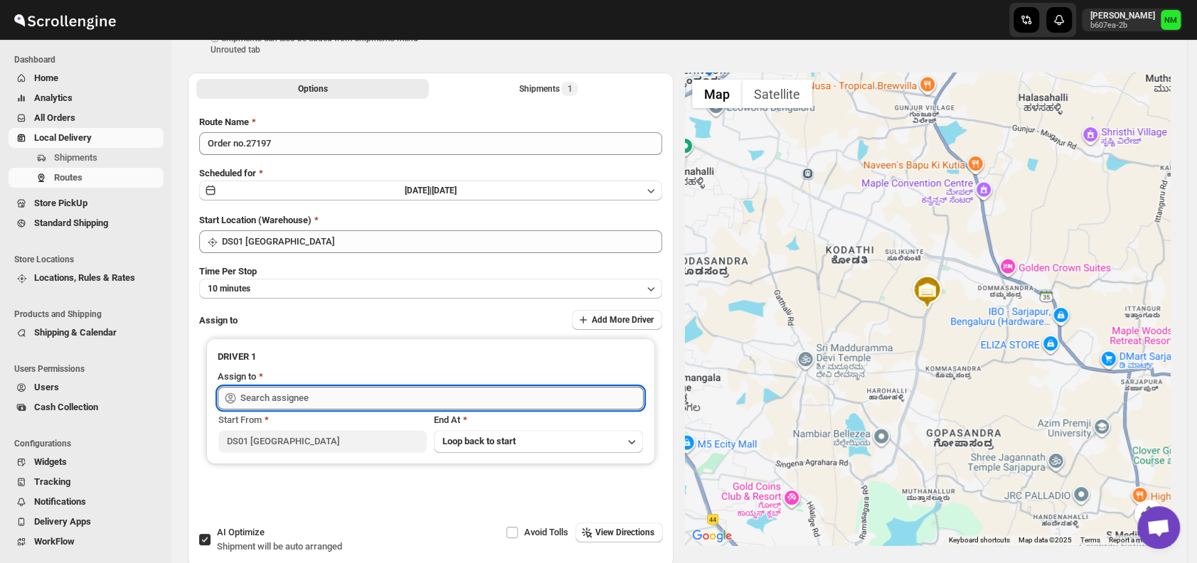
click at [329, 393] on input "text" at bounding box center [441, 398] width 403 height 23
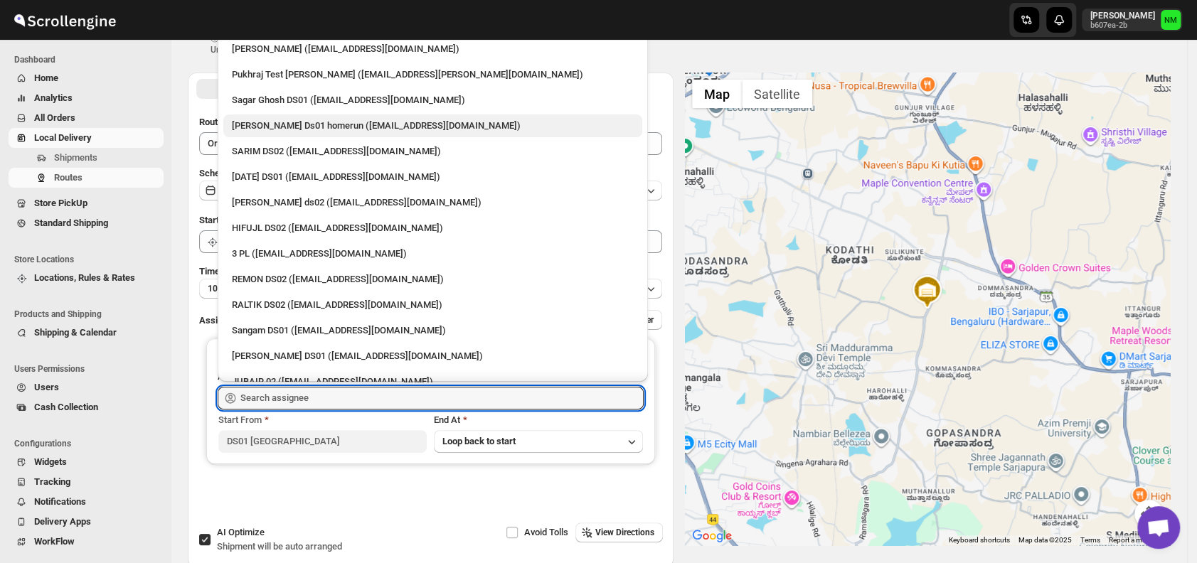
scroll to position [174, 0]
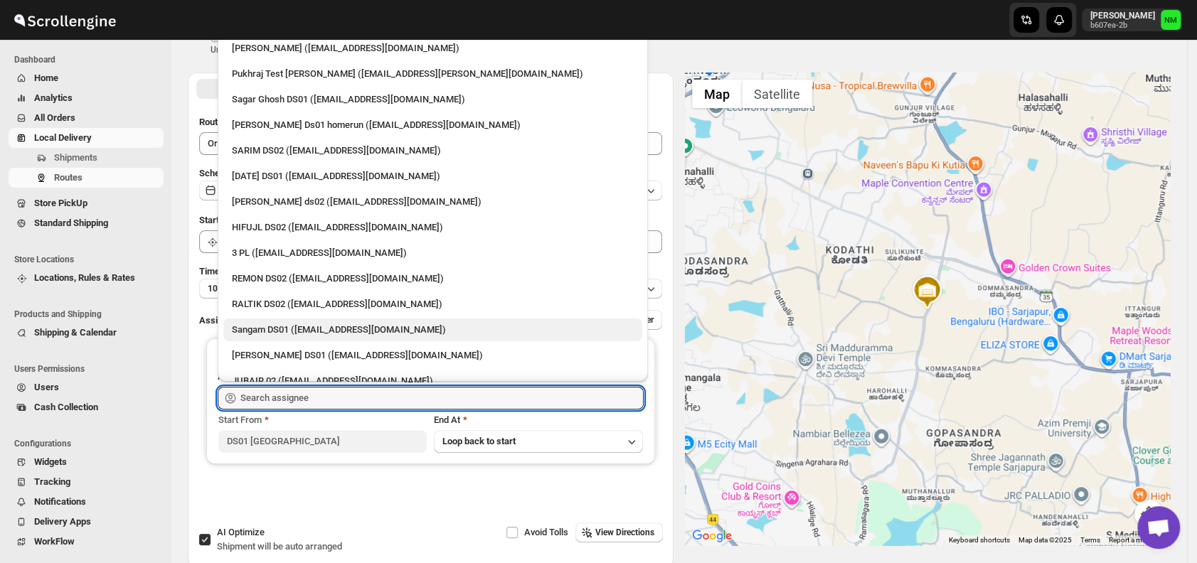
click at [295, 329] on div "Sangam DS01 (relov34542@lassora.com)" at bounding box center [433, 330] width 402 height 14
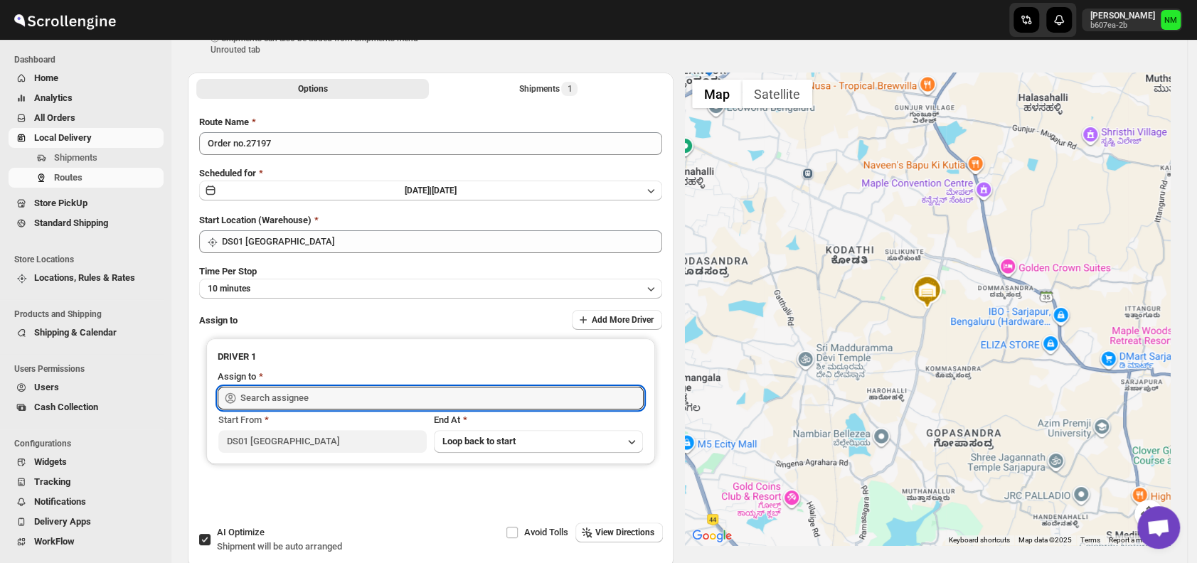
type input "Sangam DS01 (relov34542@lassora.com)"
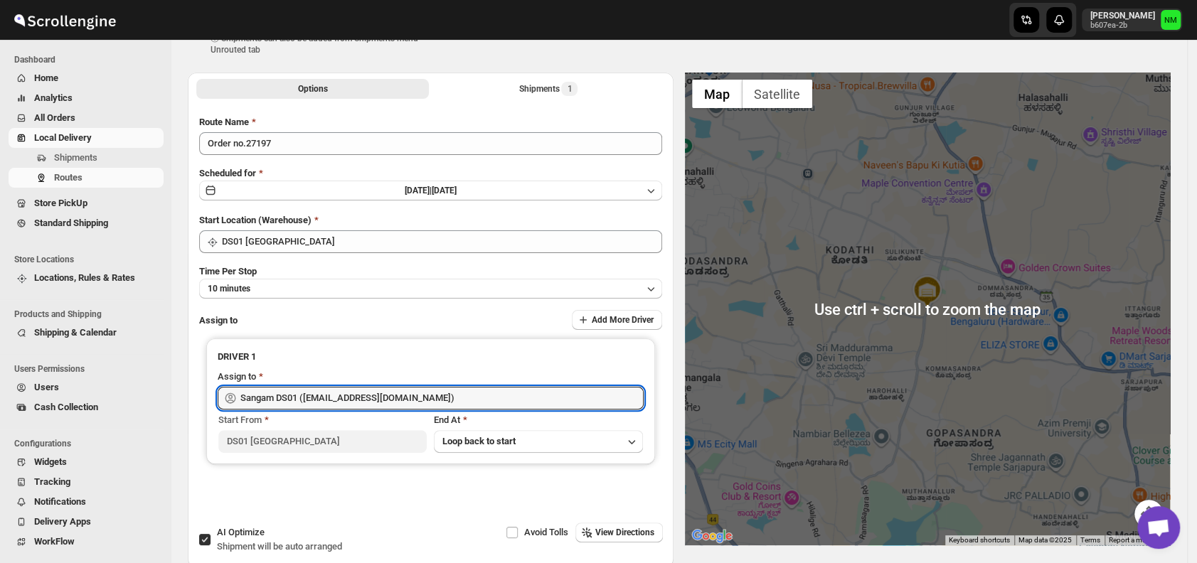
scroll to position [0, 0]
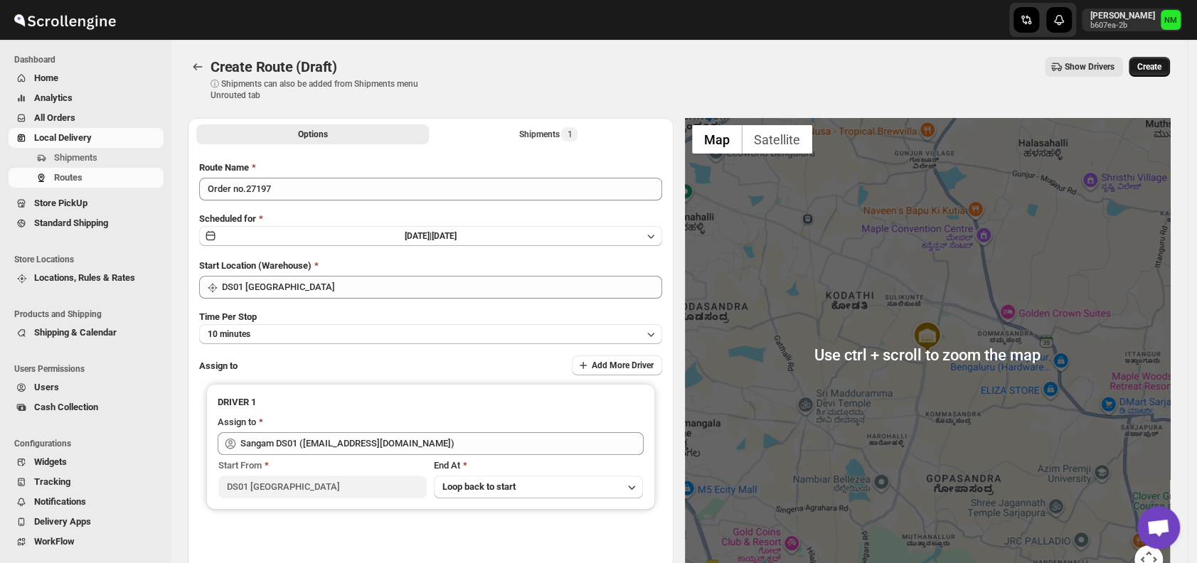
click at [1162, 63] on span "Create" at bounding box center [1150, 66] width 24 height 11
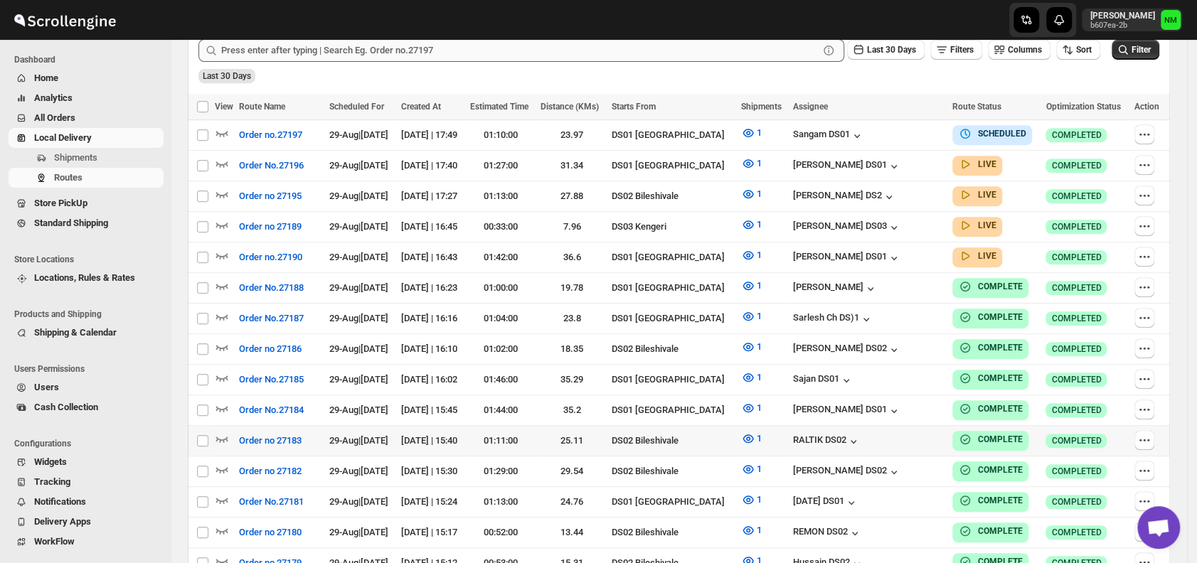
scroll to position [373, 0]
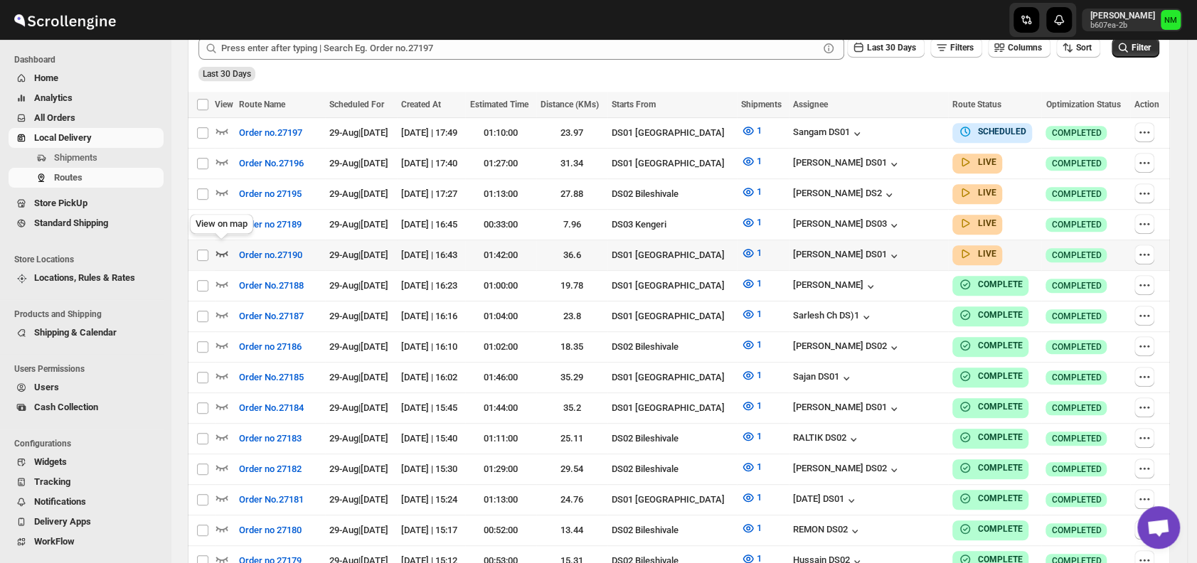
click at [224, 250] on icon "button" at bounding box center [222, 253] width 14 height 14
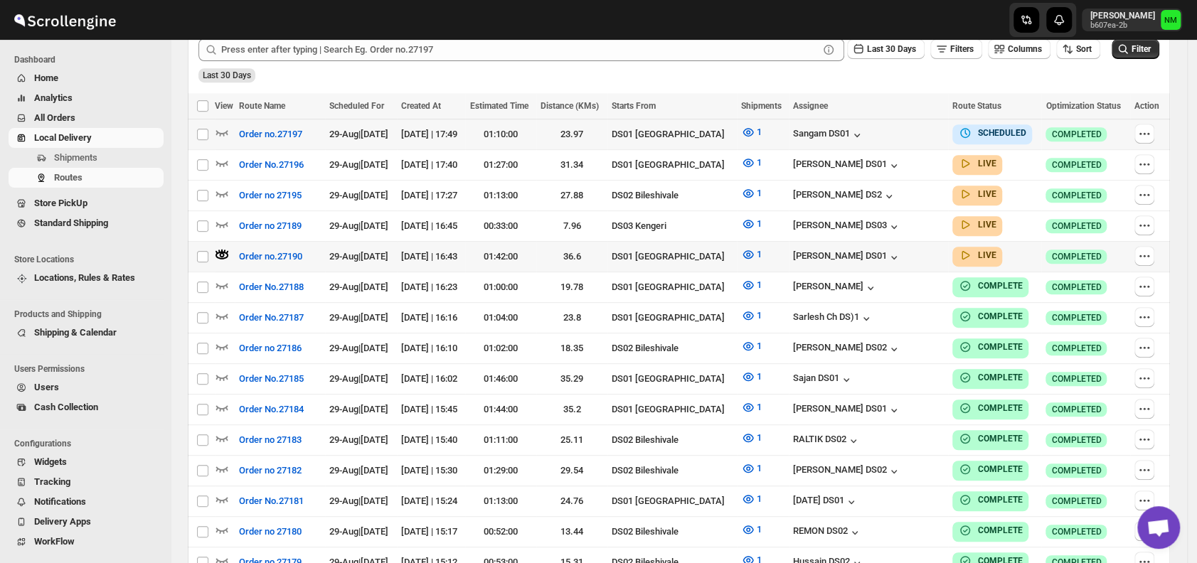
scroll to position [0, 0]
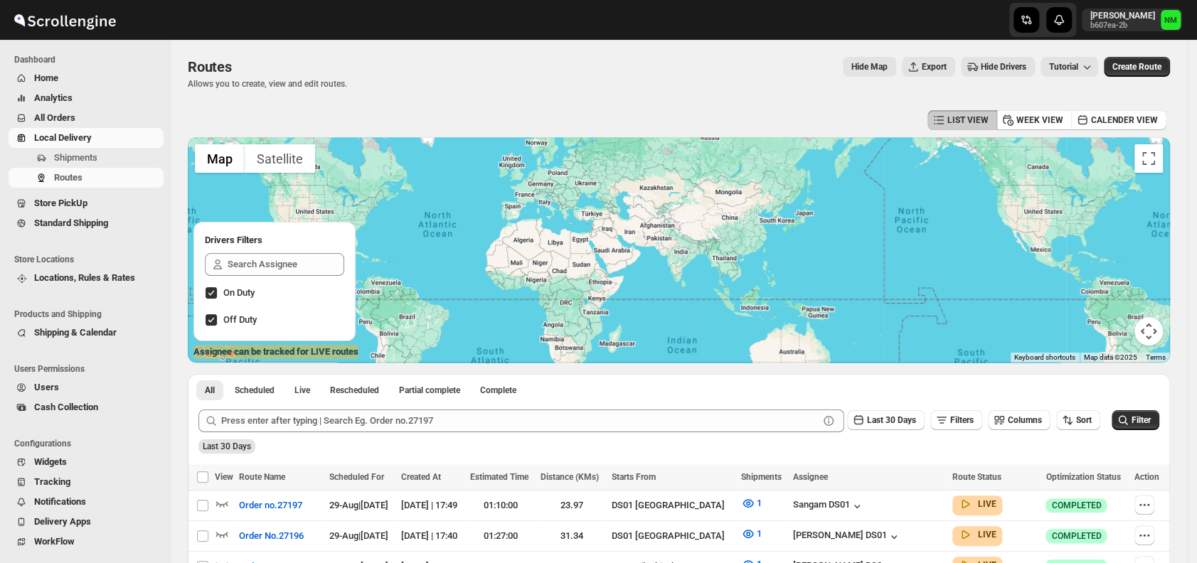
scroll to position [194, 0]
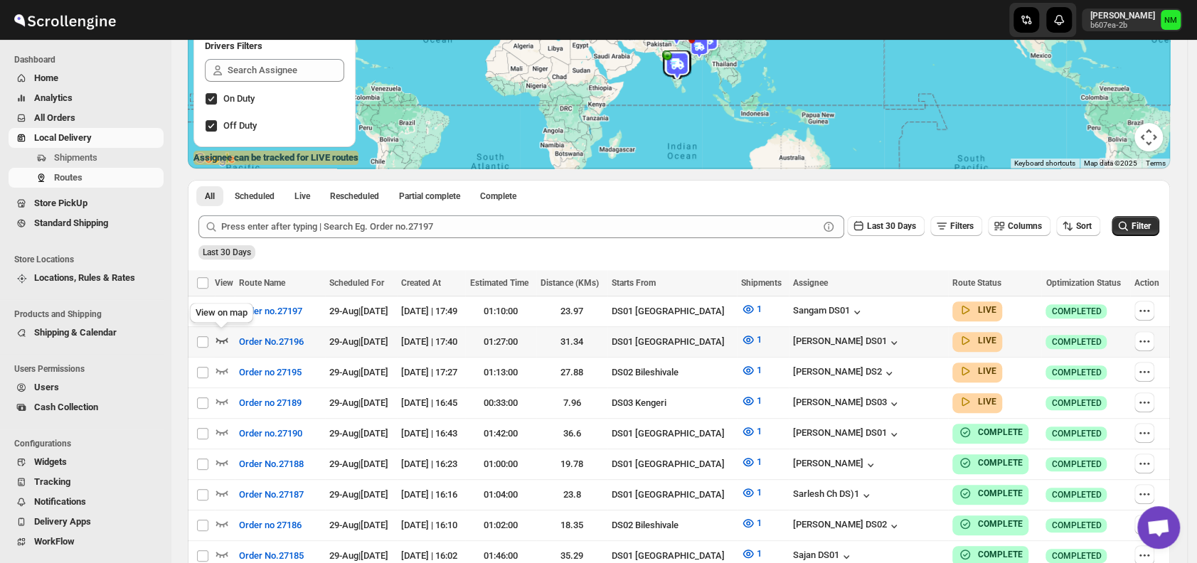
click at [225, 338] on icon "button" at bounding box center [222, 341] width 12 height 6
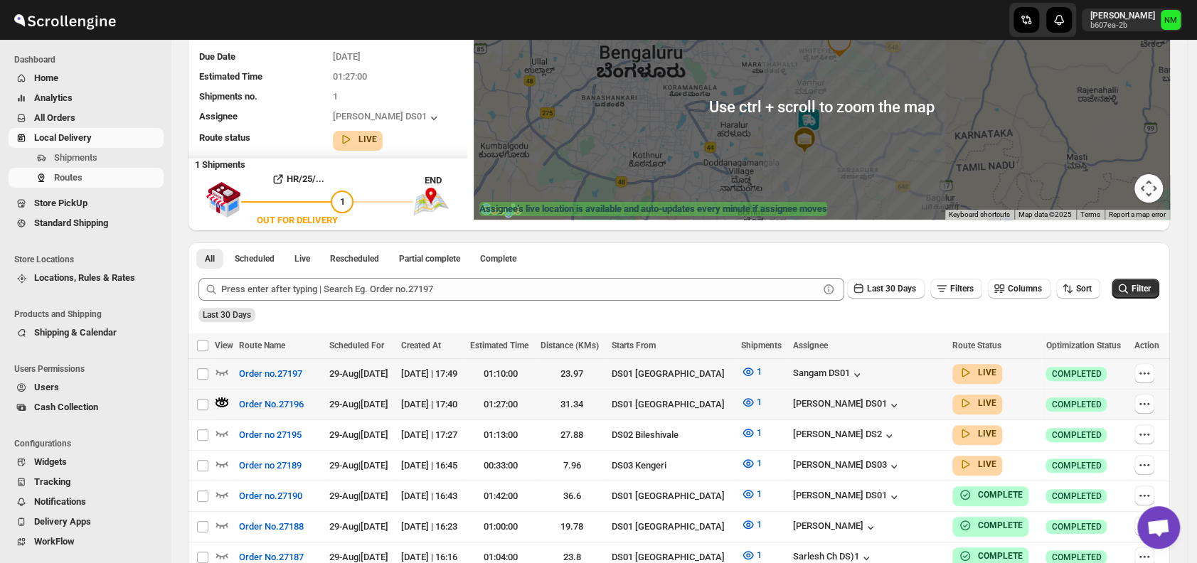
scroll to position [154, 0]
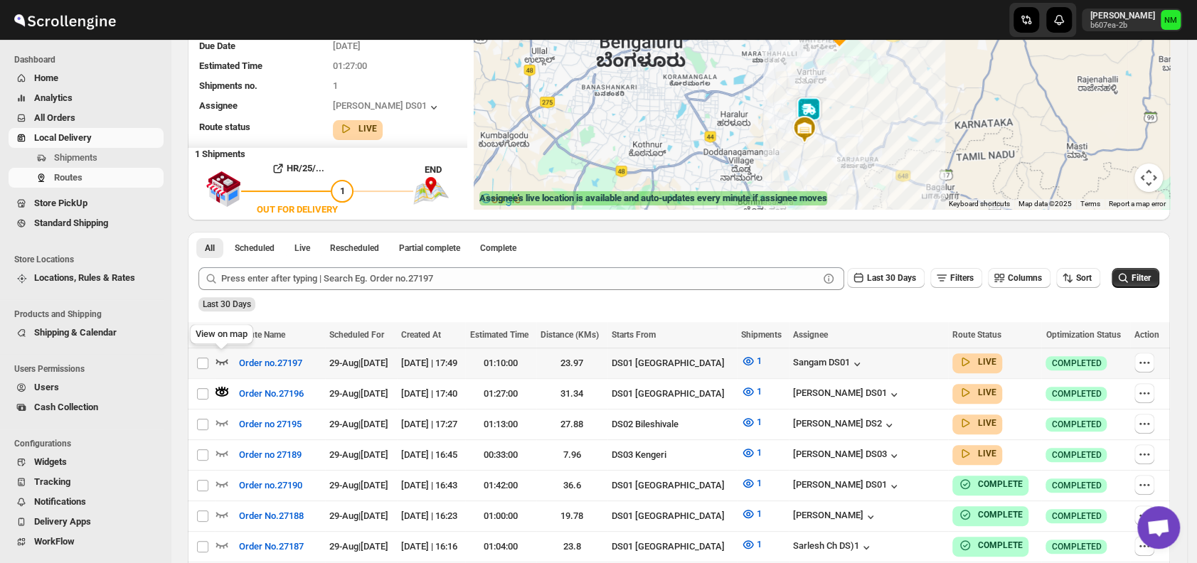
click at [218, 361] on icon "button" at bounding box center [222, 362] width 12 height 6
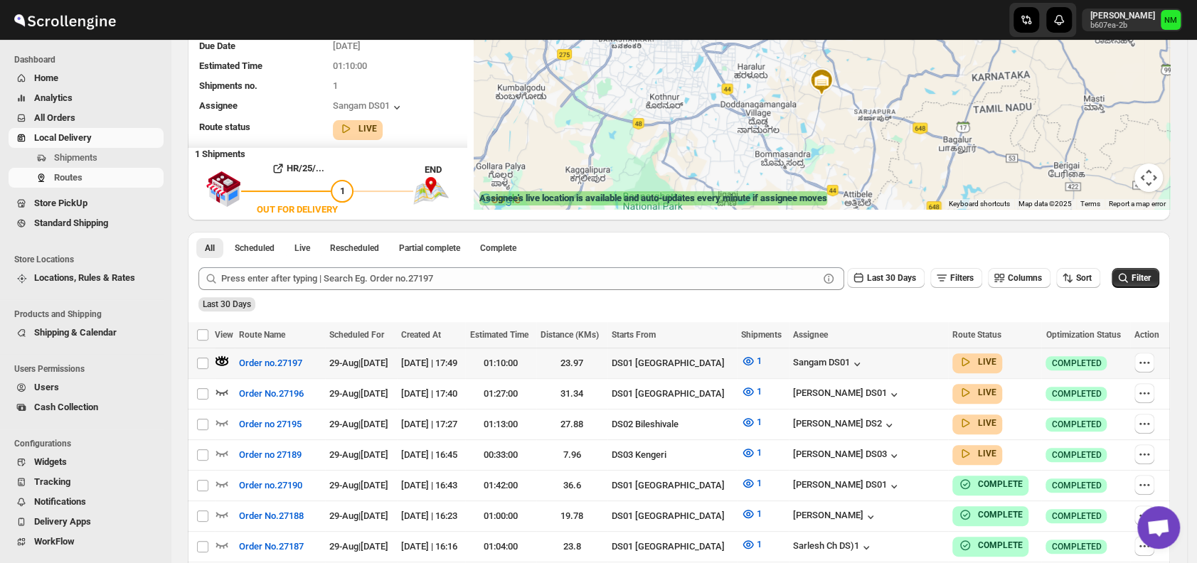
scroll to position [0, 0]
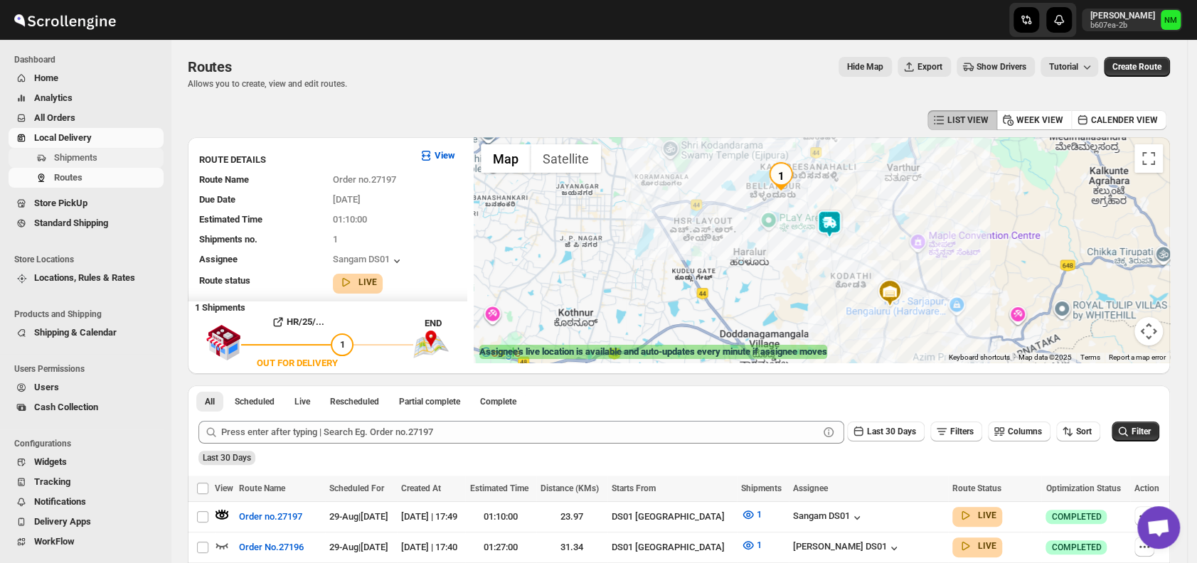
click at [110, 155] on span "Shipments" at bounding box center [107, 158] width 107 height 14
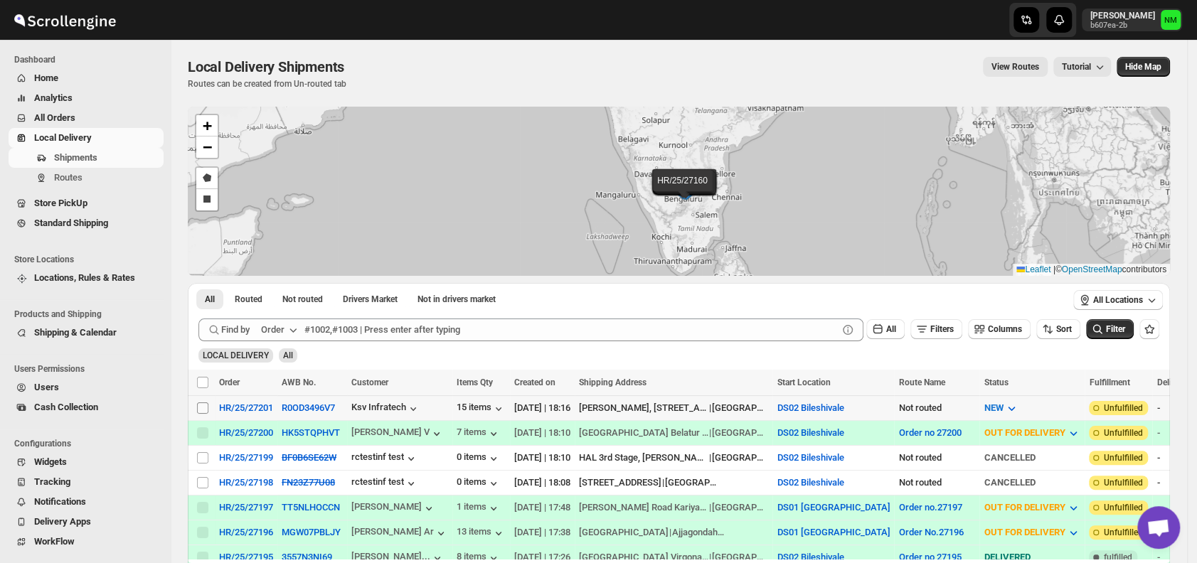
click at [200, 405] on input "Select shipment" at bounding box center [202, 408] width 11 height 11
checkbox input "true"
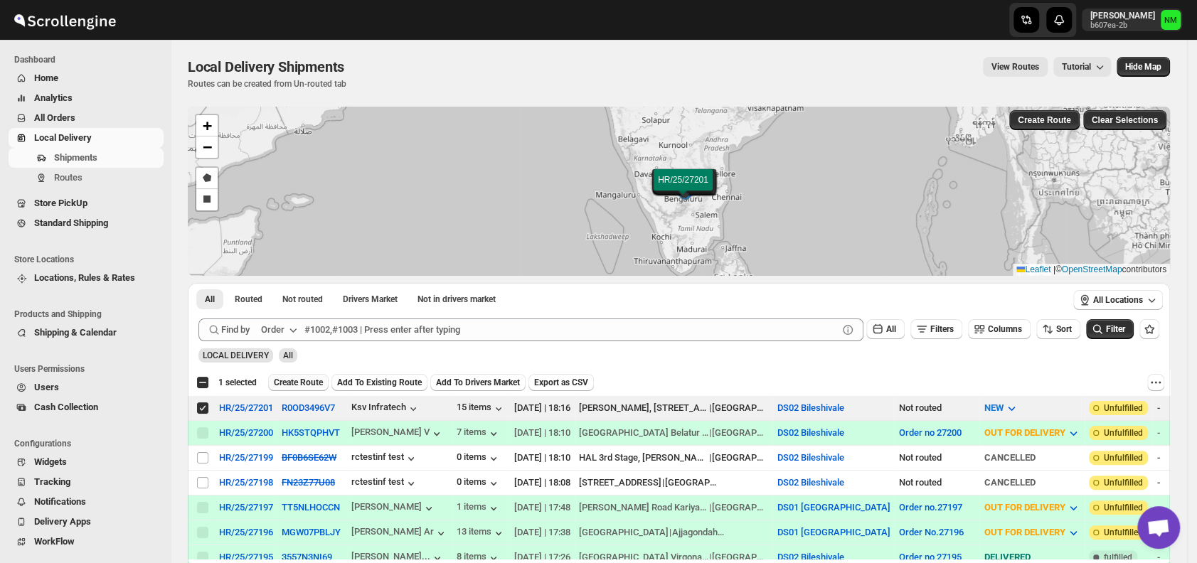
click at [293, 377] on span "Create Route" at bounding box center [298, 382] width 49 height 11
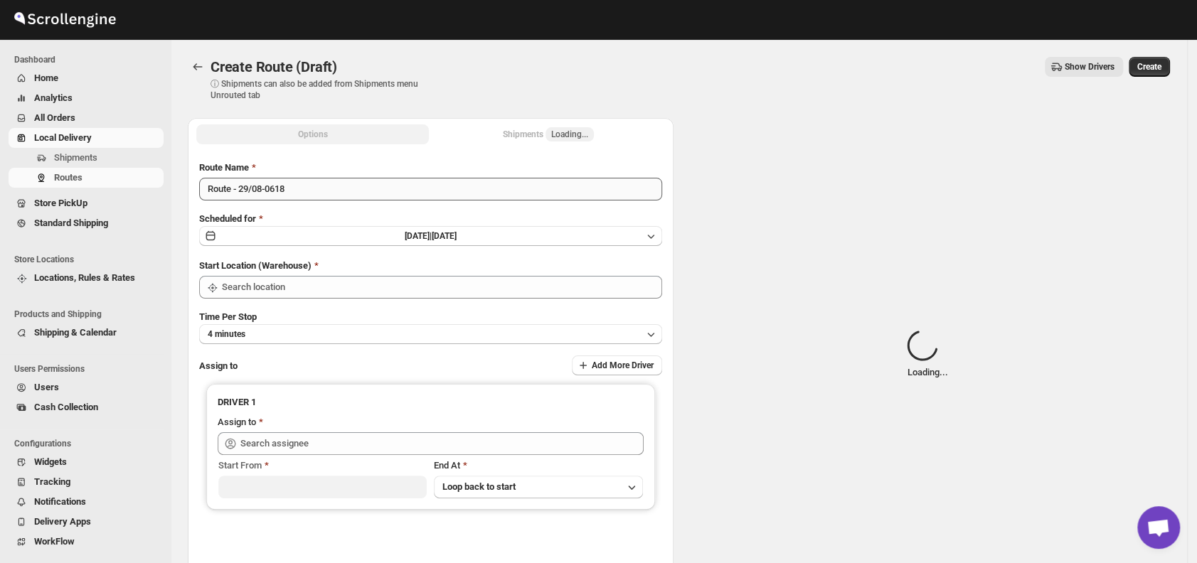
type input "DS02 Bileshivale"
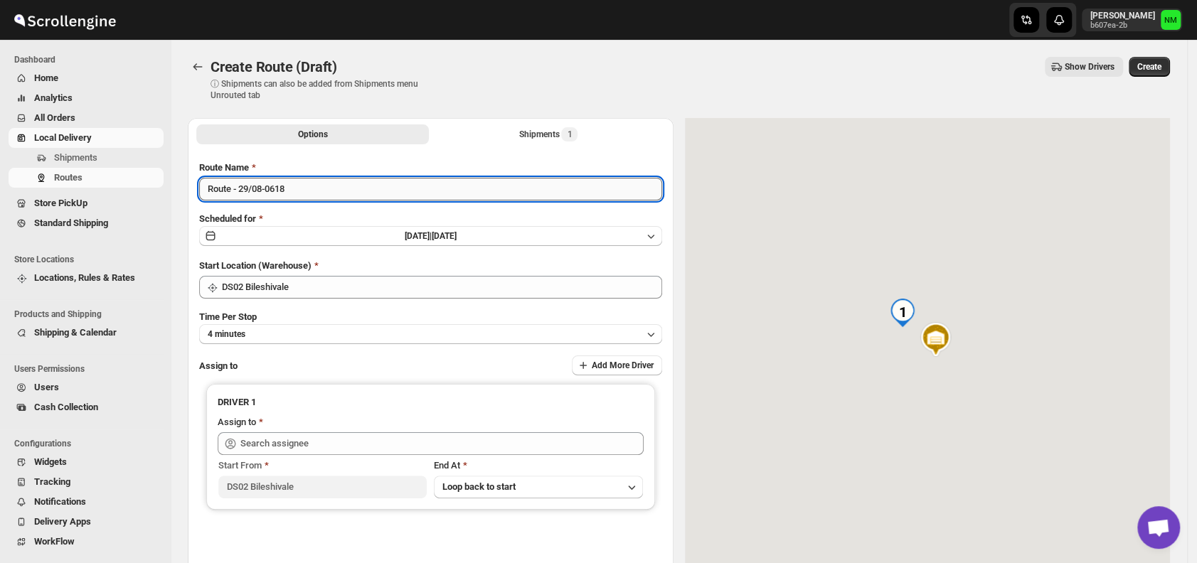
click at [317, 188] on input "Route - 29/08-0618" at bounding box center [430, 189] width 463 height 23
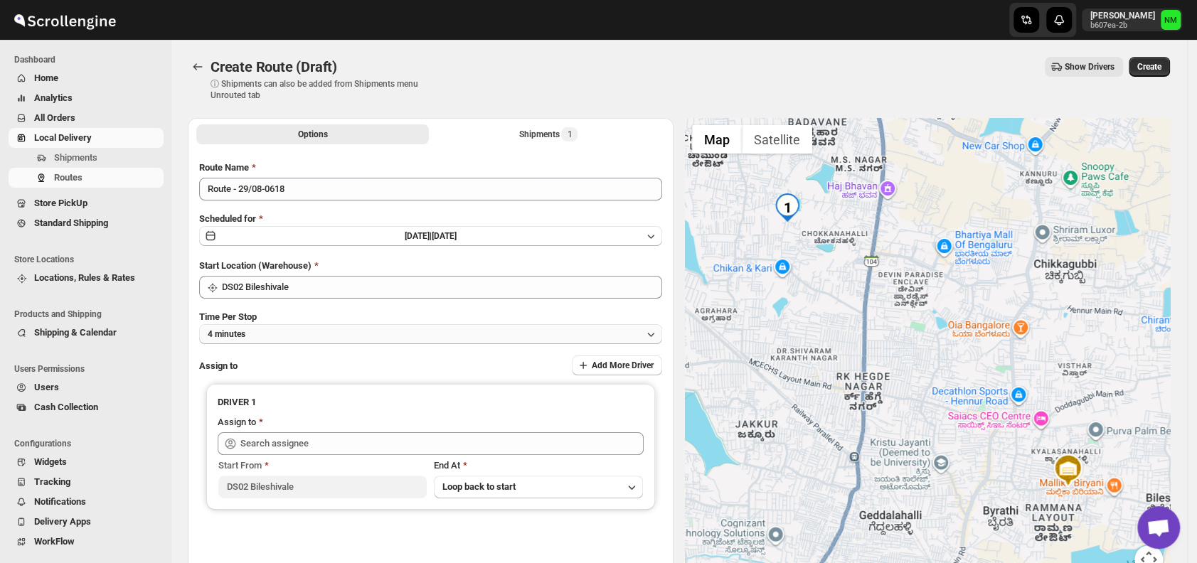
click at [310, 327] on button "4 minutes" at bounding box center [430, 334] width 463 height 20
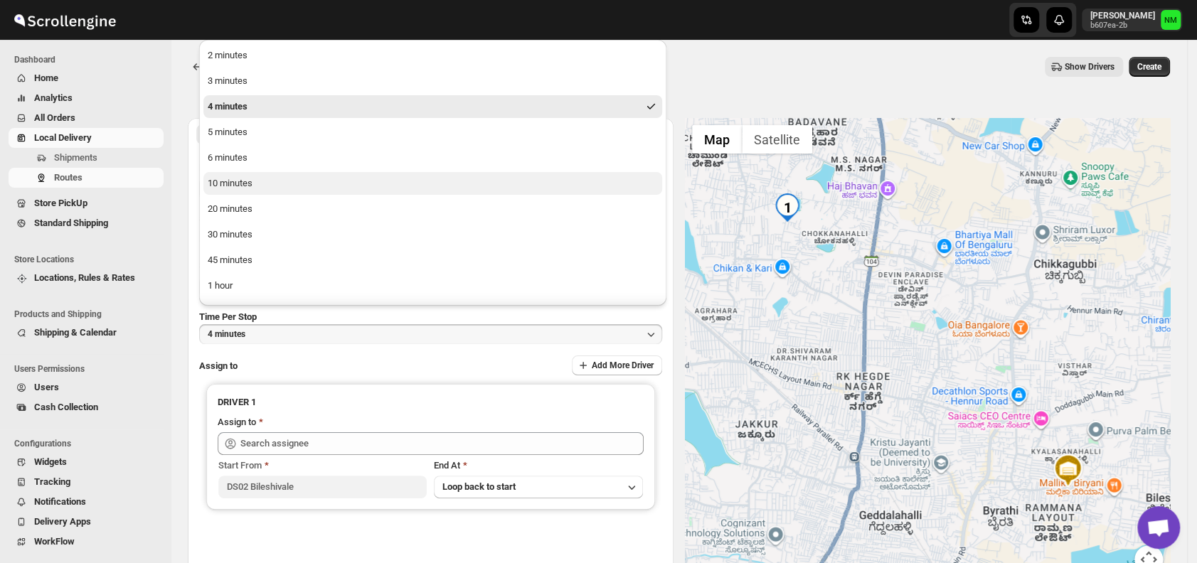
click at [263, 192] on button "10 minutes" at bounding box center [432, 183] width 459 height 23
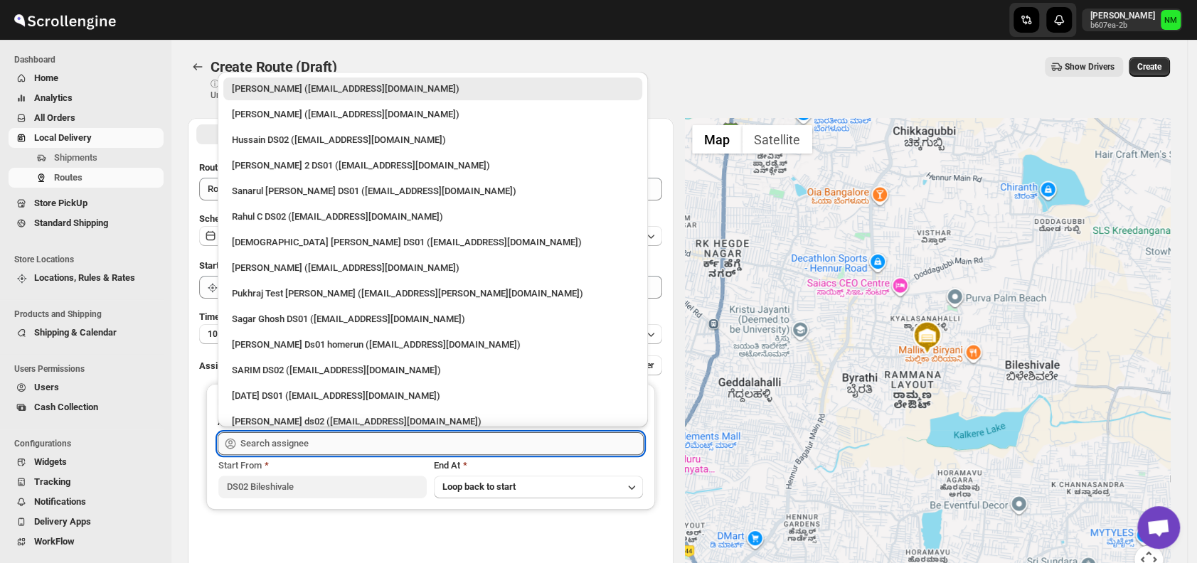
click at [303, 433] on input "text" at bounding box center [441, 444] width 403 height 23
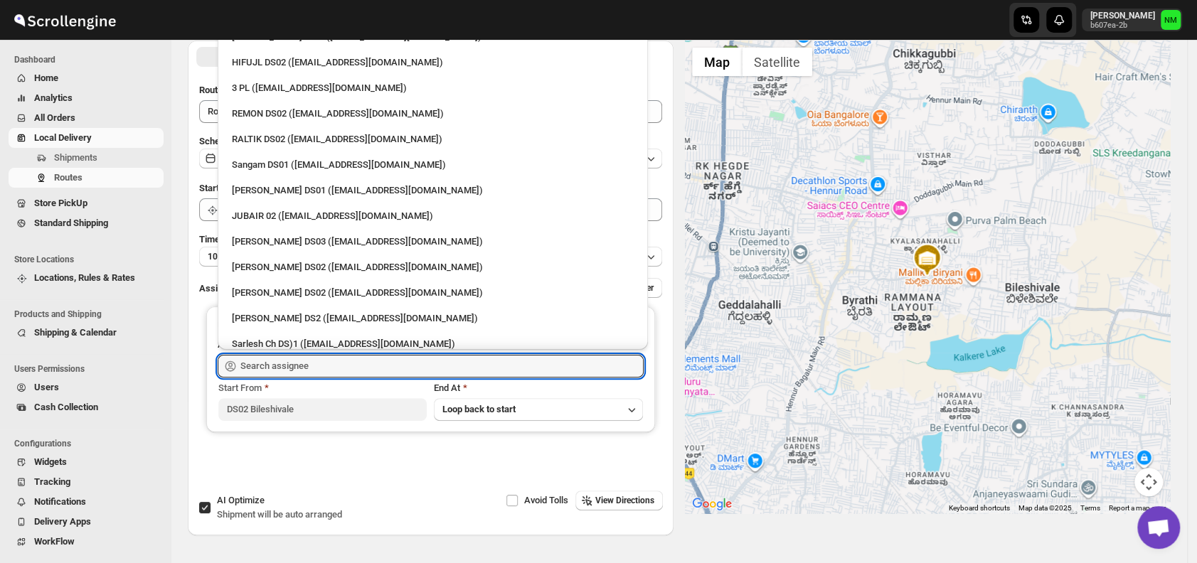
scroll to position [157, 0]
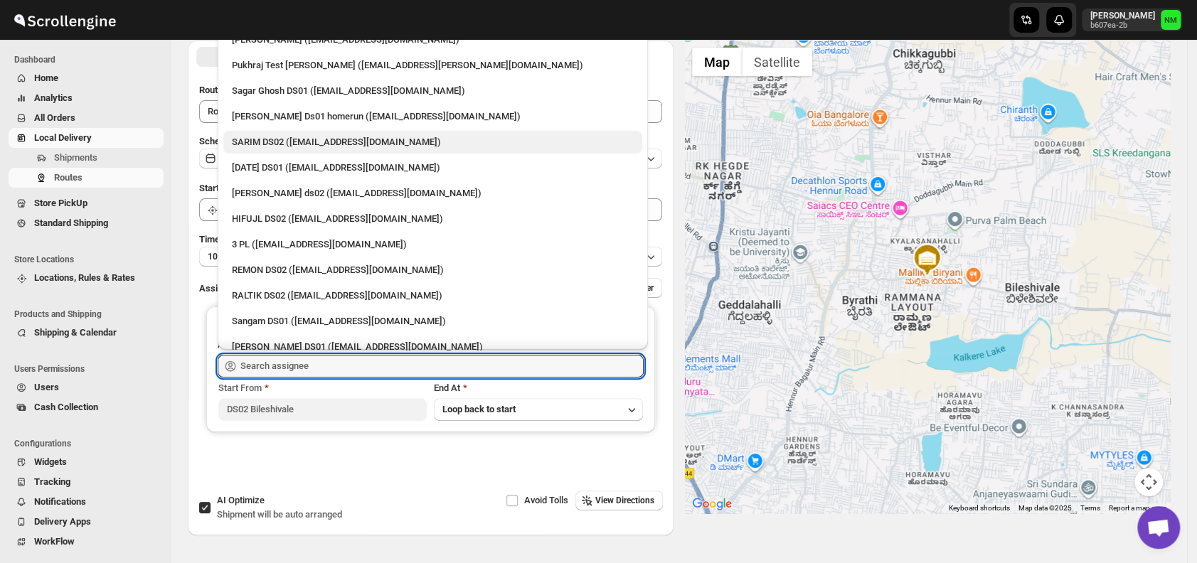
click at [292, 131] on div "SARIM DS02 (xititor414@owlny.com)" at bounding box center [432, 142] width 419 height 23
type input "SARIM DS02 (xititor414@owlny.com)"
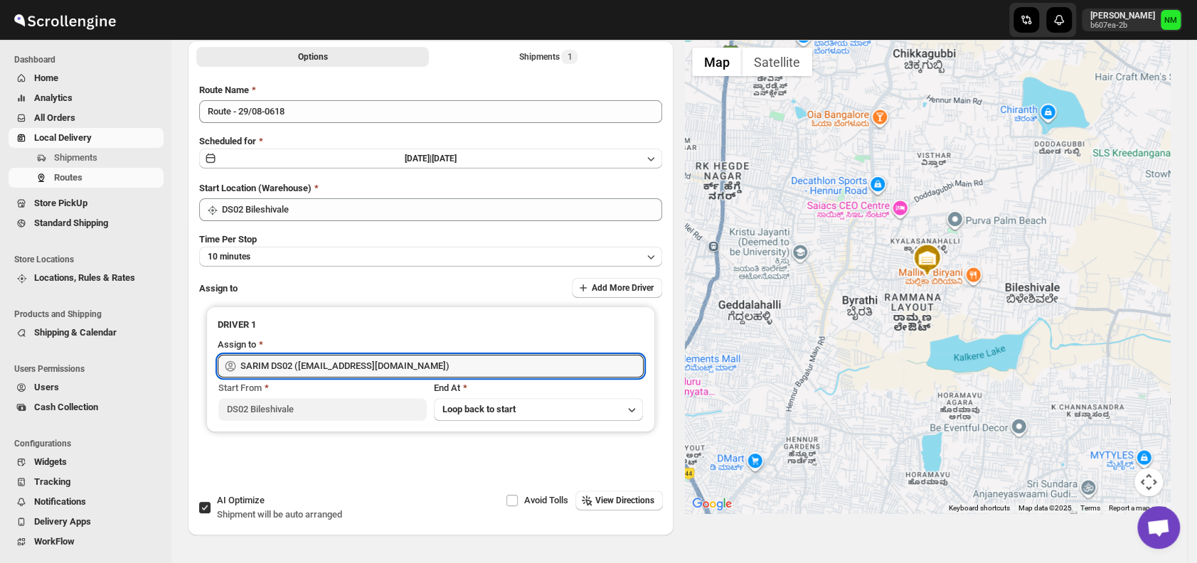
scroll to position [0, 0]
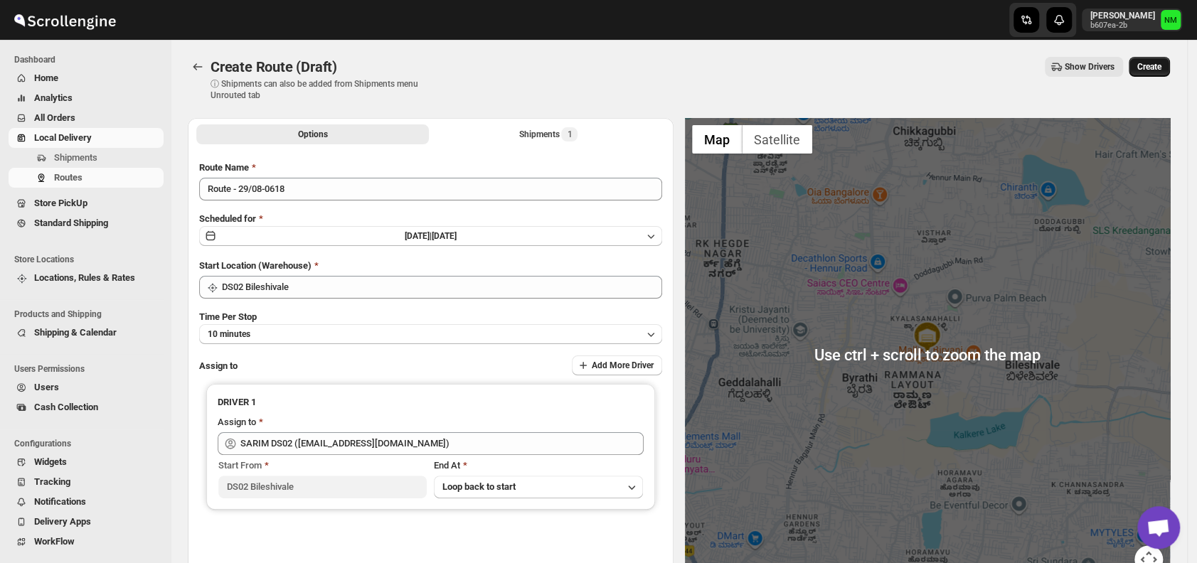
click at [1155, 74] on button "Create" at bounding box center [1149, 67] width 41 height 20
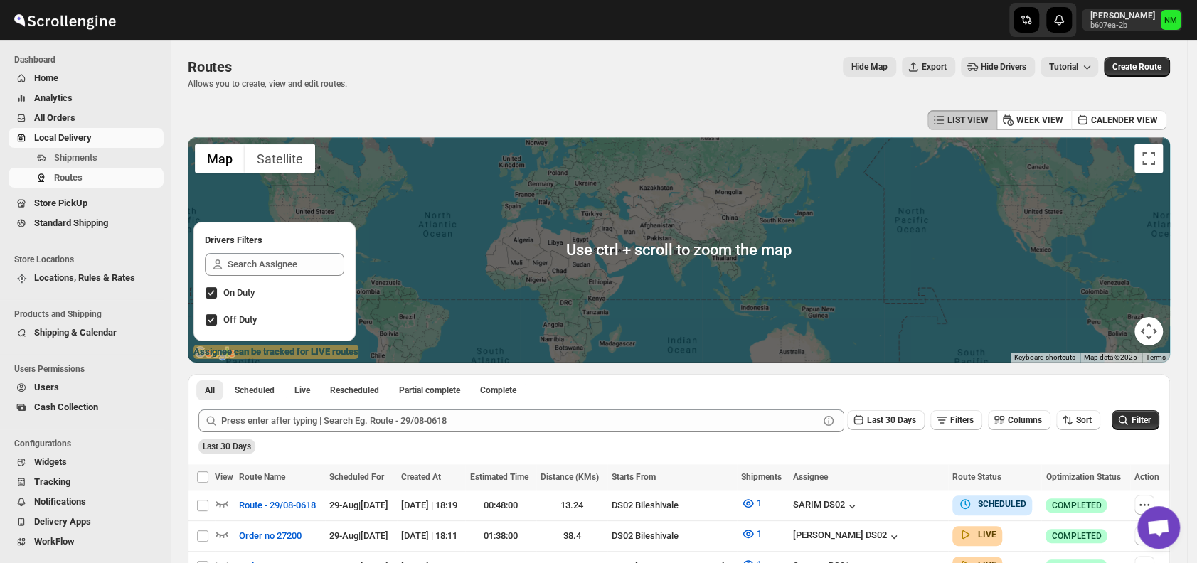
scroll to position [79, 0]
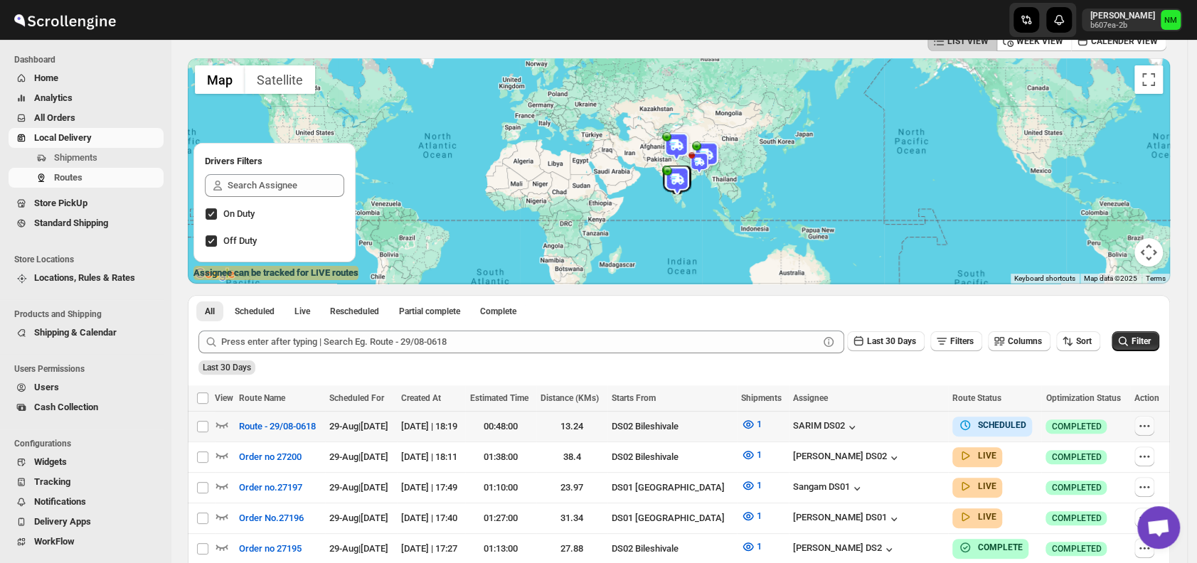
click at [1150, 421] on icon "button" at bounding box center [1145, 426] width 14 height 14
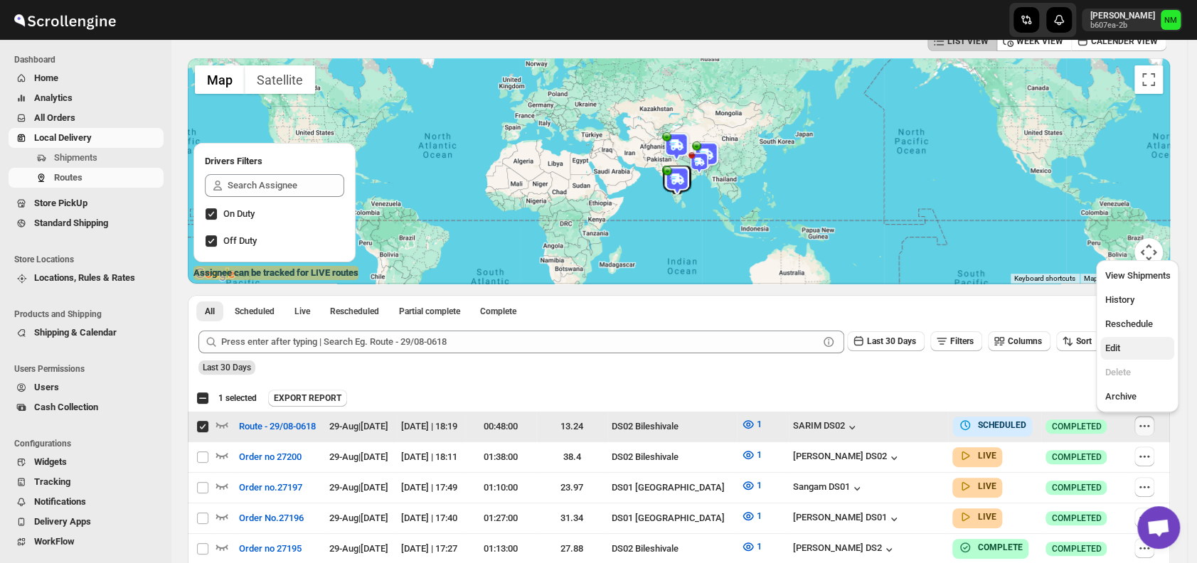
click at [1133, 347] on span "Edit" at bounding box center [1137, 348] width 65 height 14
checkbox input "false"
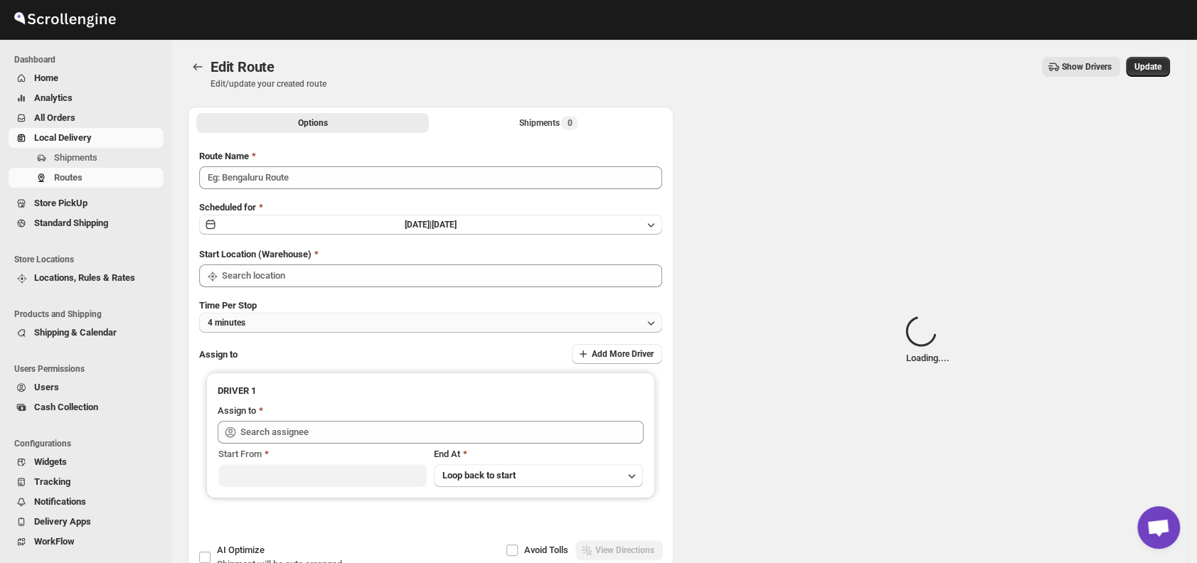
type input "Route - 29/08-0618"
type input "DS02 Bileshivale"
type input "SARIM DS02 (xititor414@owlny.com)"
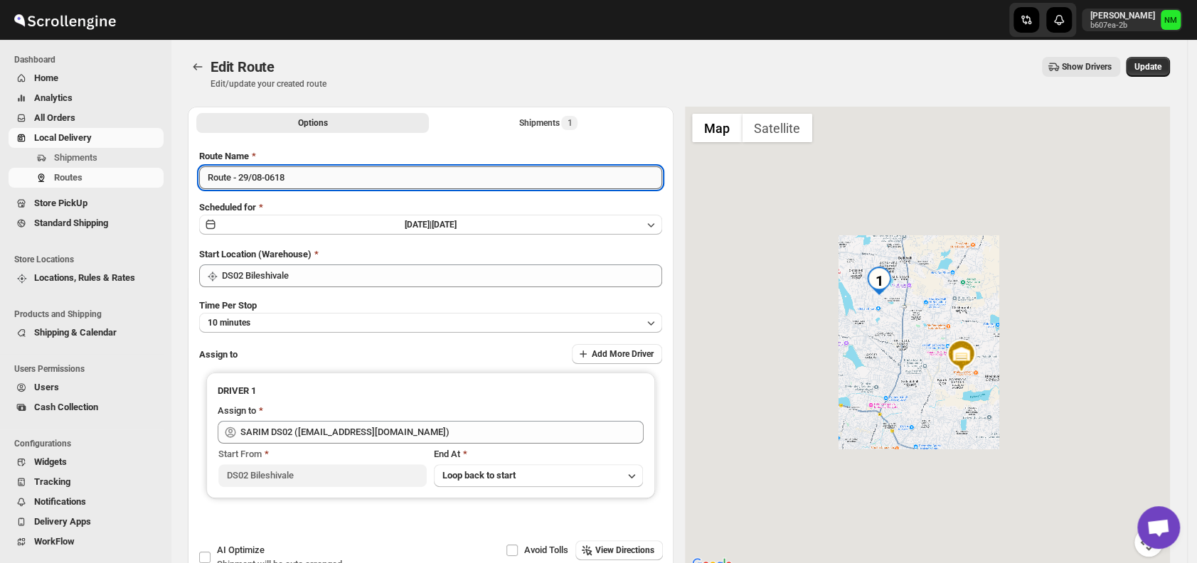
click at [347, 183] on input "Route - 29/08-0618" at bounding box center [430, 177] width 463 height 23
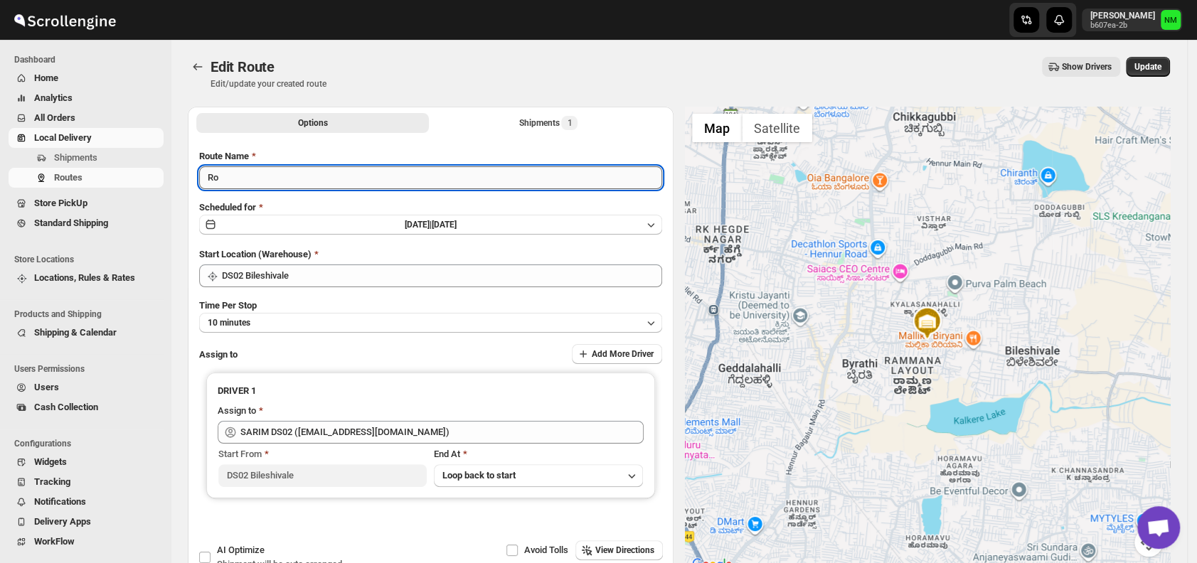
type input "R"
click at [257, 171] on input "Order No 28201" at bounding box center [430, 177] width 463 height 23
type input "Order No 27201"
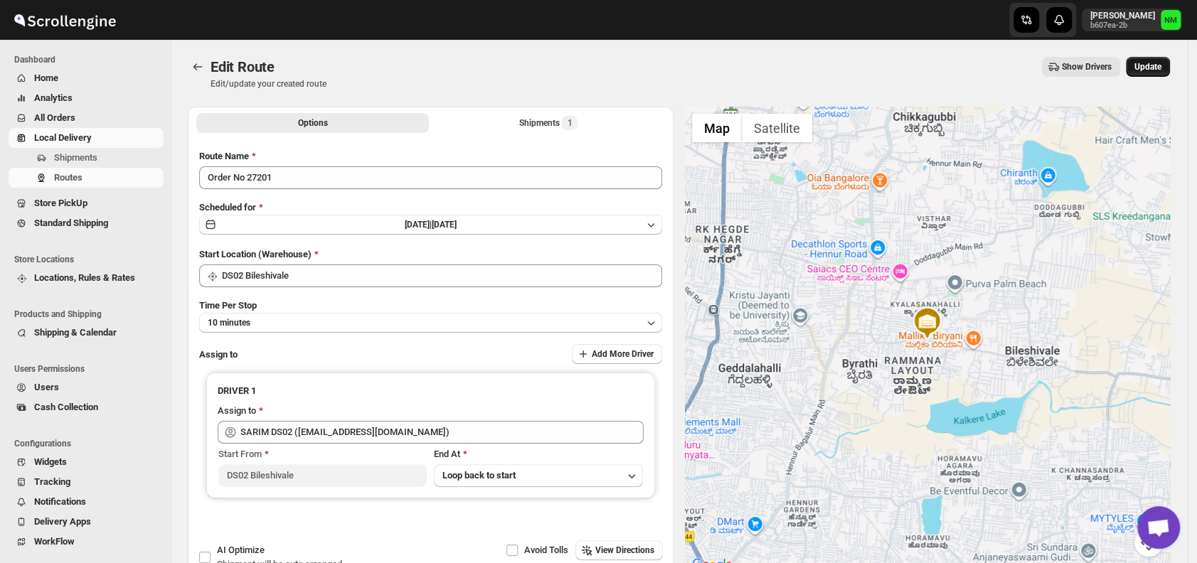
click at [1160, 70] on span "Update" at bounding box center [1148, 66] width 27 height 11
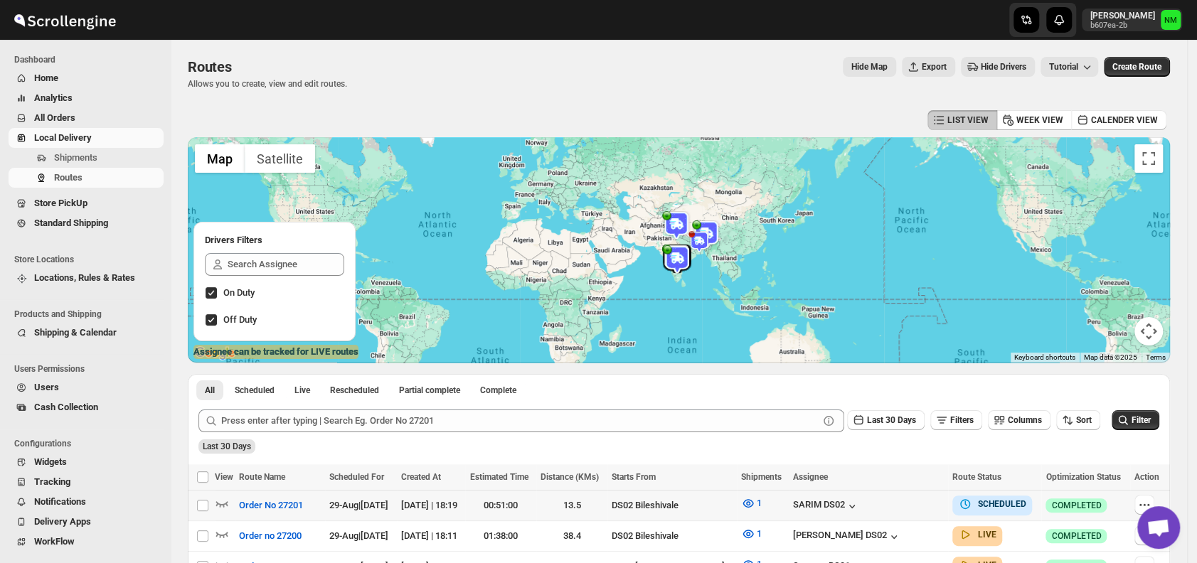
scroll to position [51, 0]
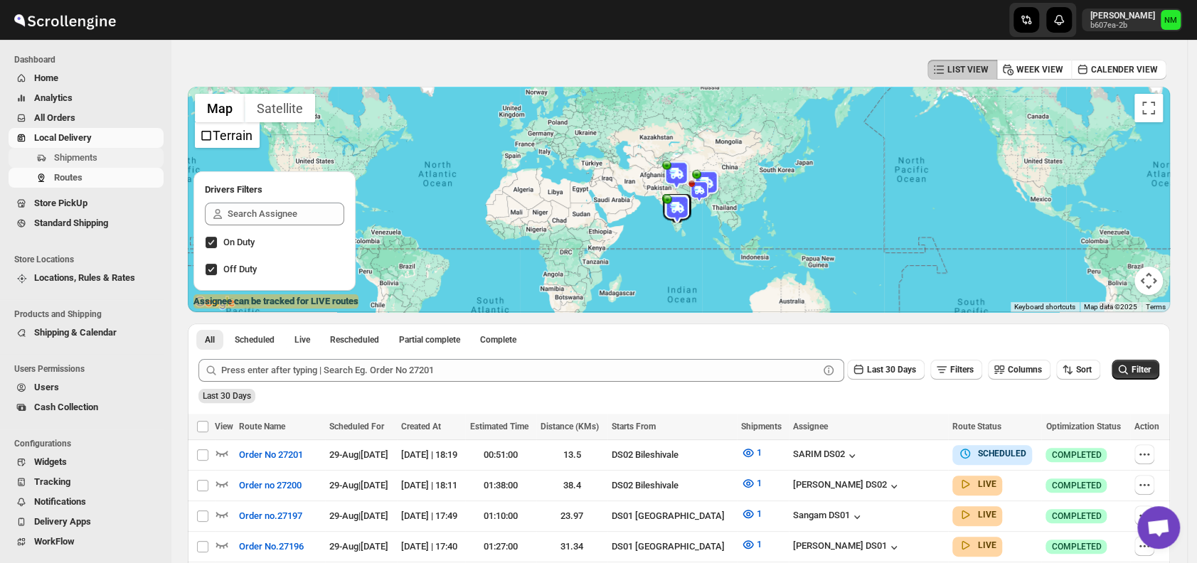
click at [105, 157] on span "Shipments" at bounding box center [107, 158] width 107 height 14
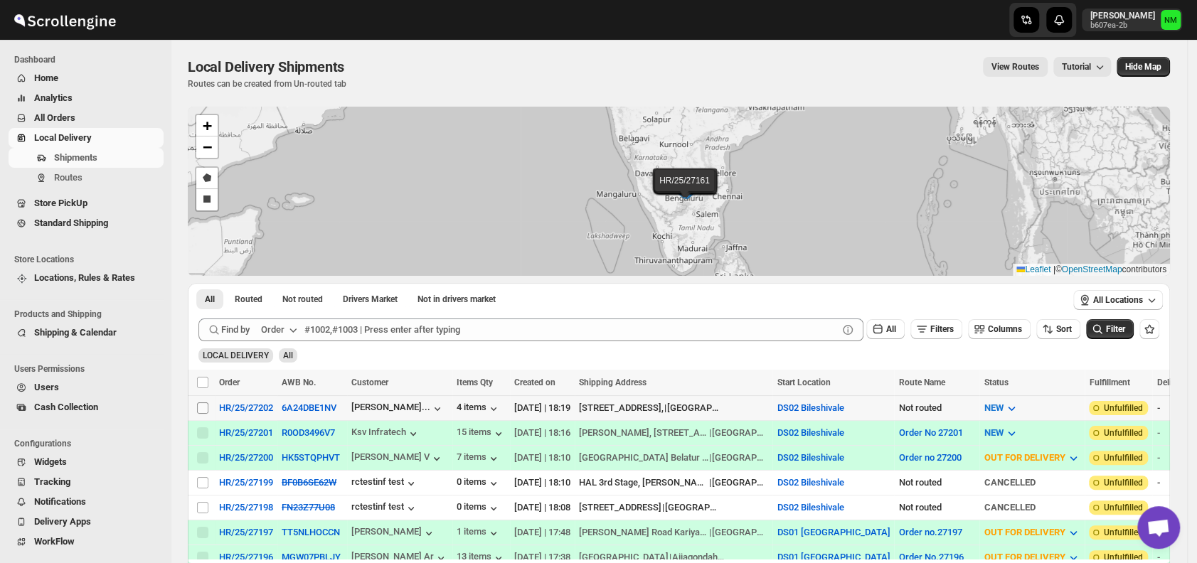
click at [203, 408] on input "Select shipment" at bounding box center [202, 408] width 11 height 11
checkbox input "true"
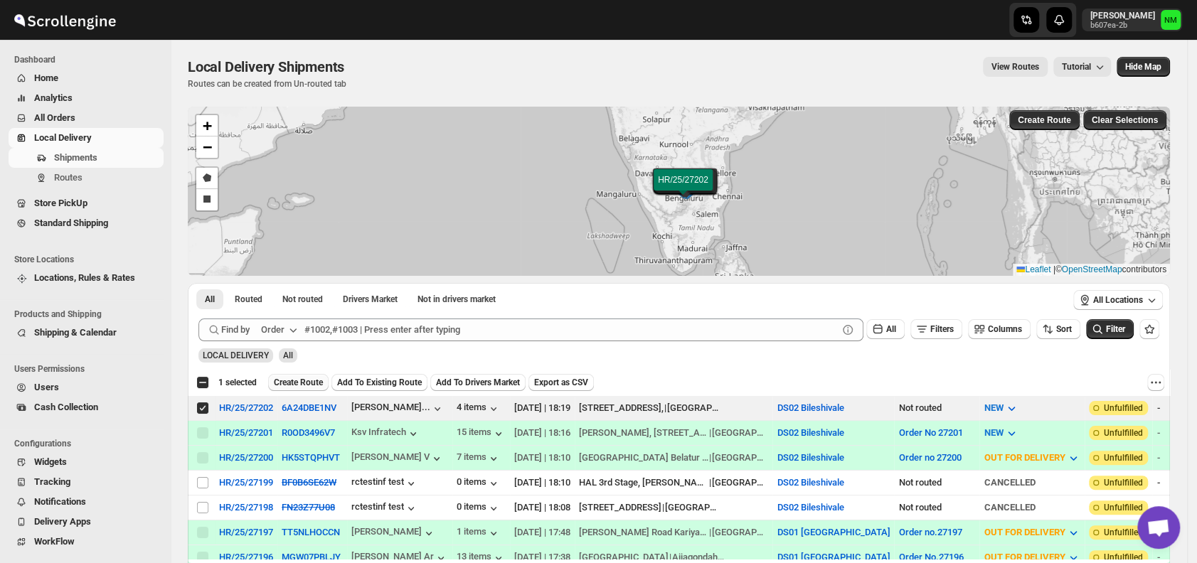
click at [296, 383] on span "Create Route" at bounding box center [298, 382] width 49 height 11
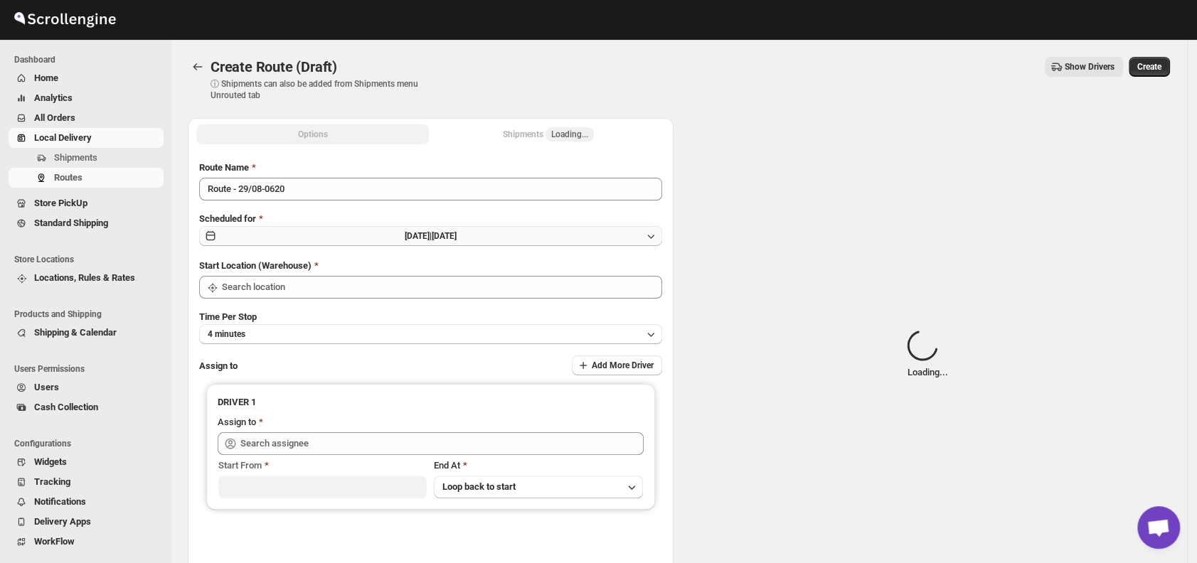
type input "DS02 Bileshivale"
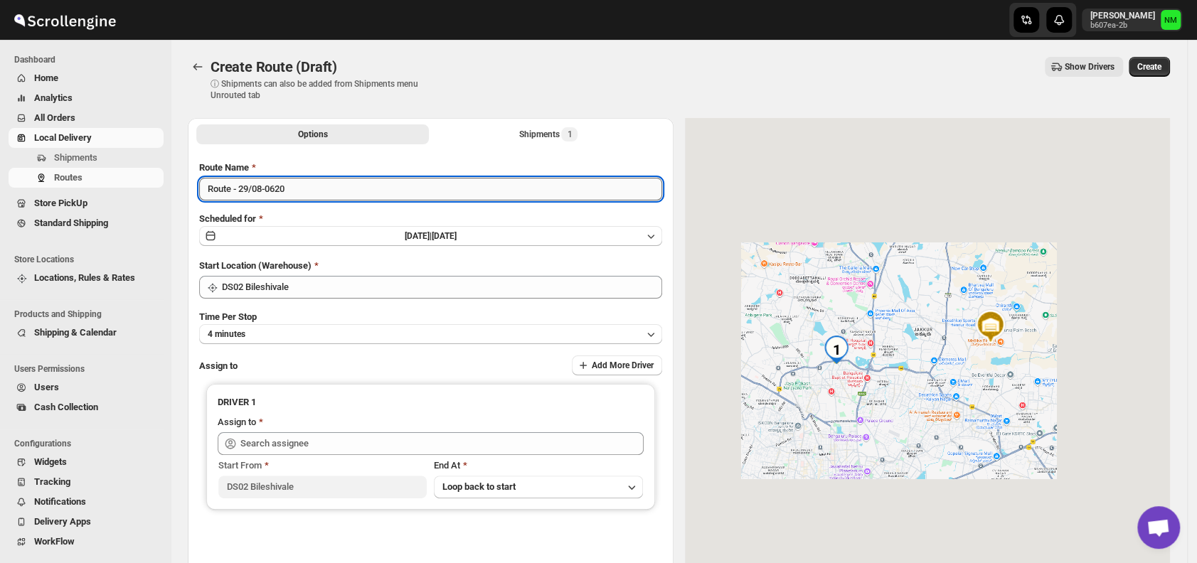
click at [312, 191] on input "Route - 29/08-0620" at bounding box center [430, 189] width 463 height 23
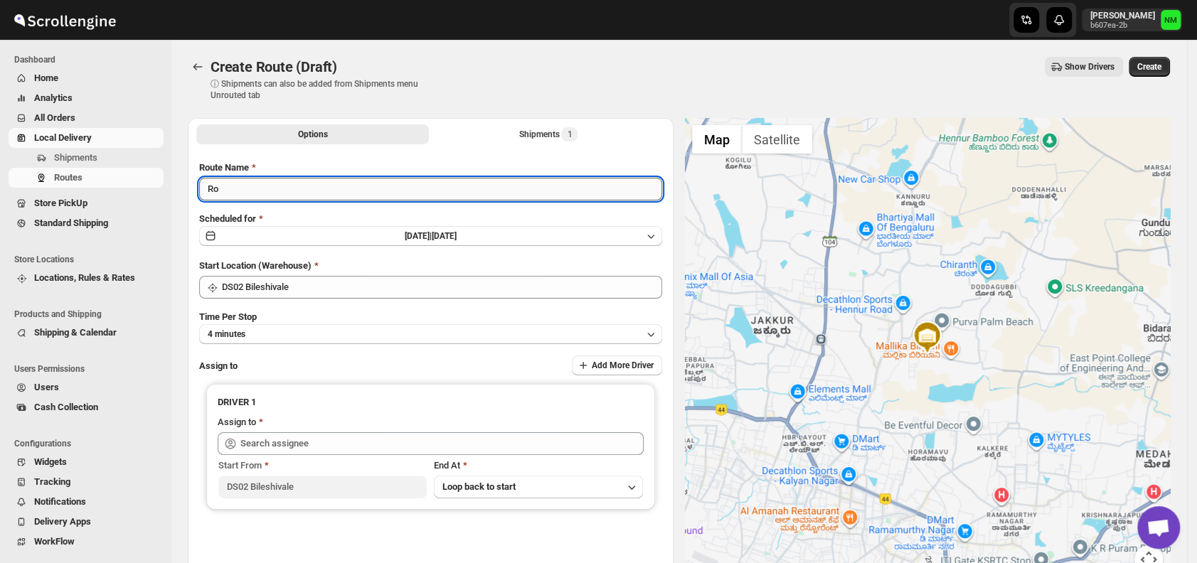
type input "R"
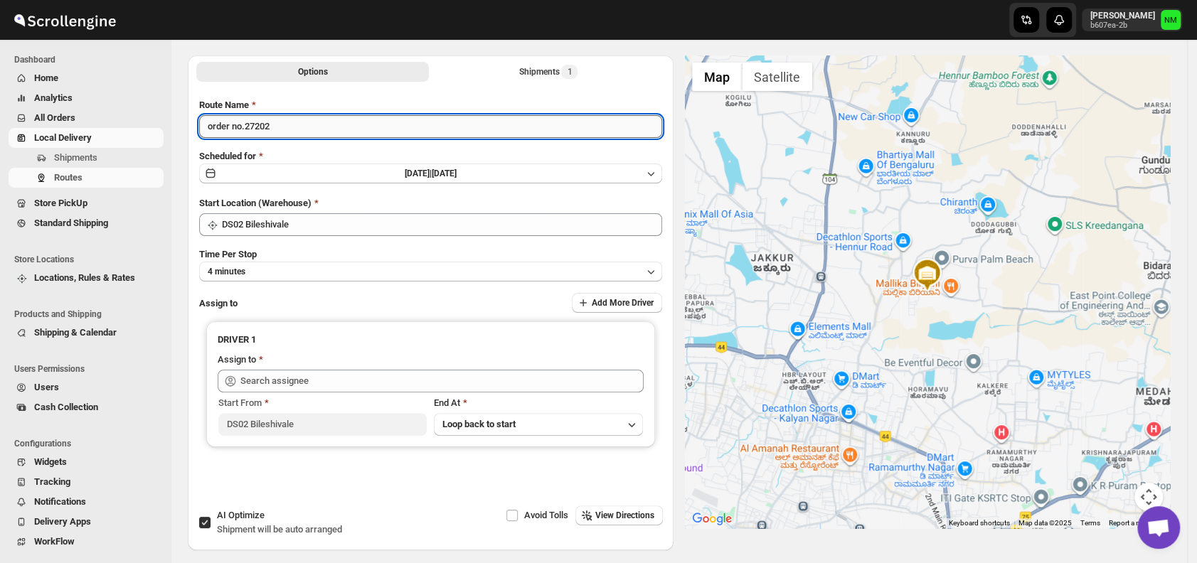
scroll to position [120, 0]
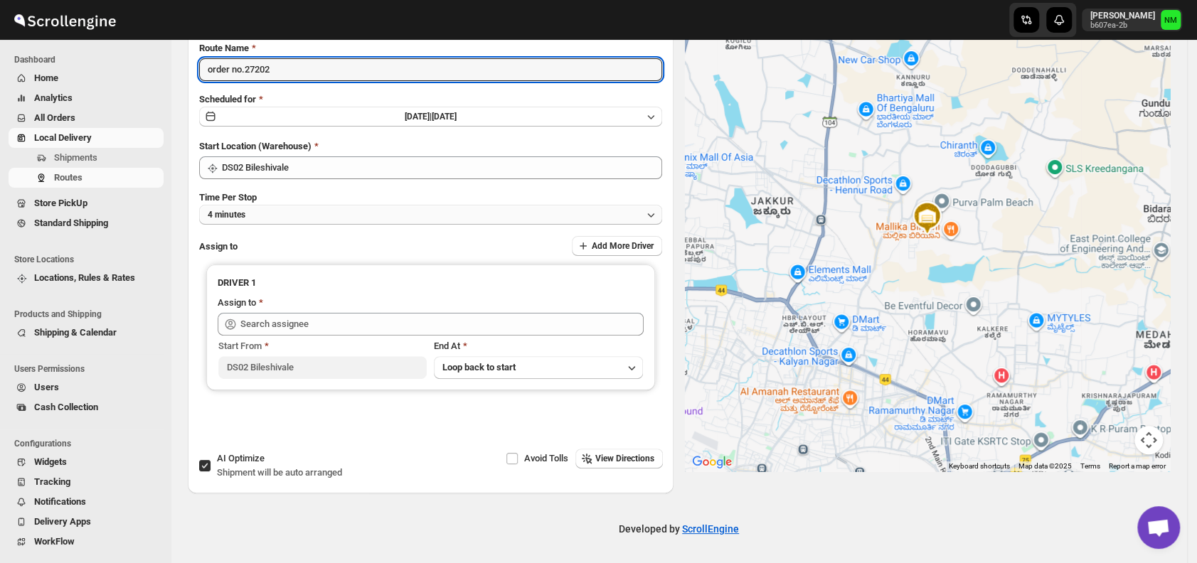
type input "order no.27202"
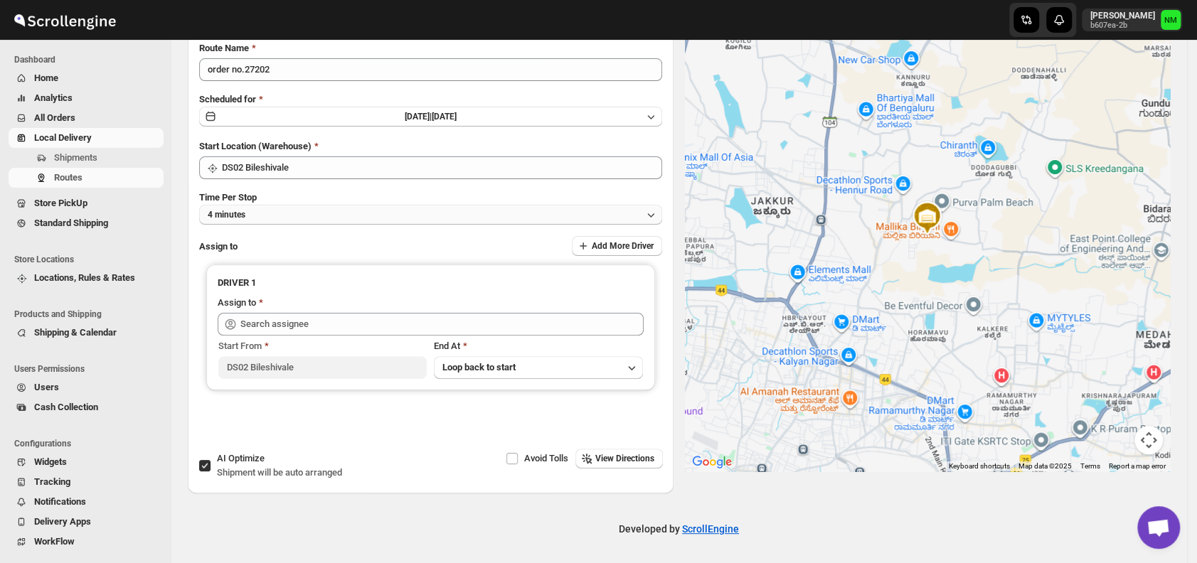
click at [280, 220] on button "4 minutes" at bounding box center [430, 215] width 463 height 20
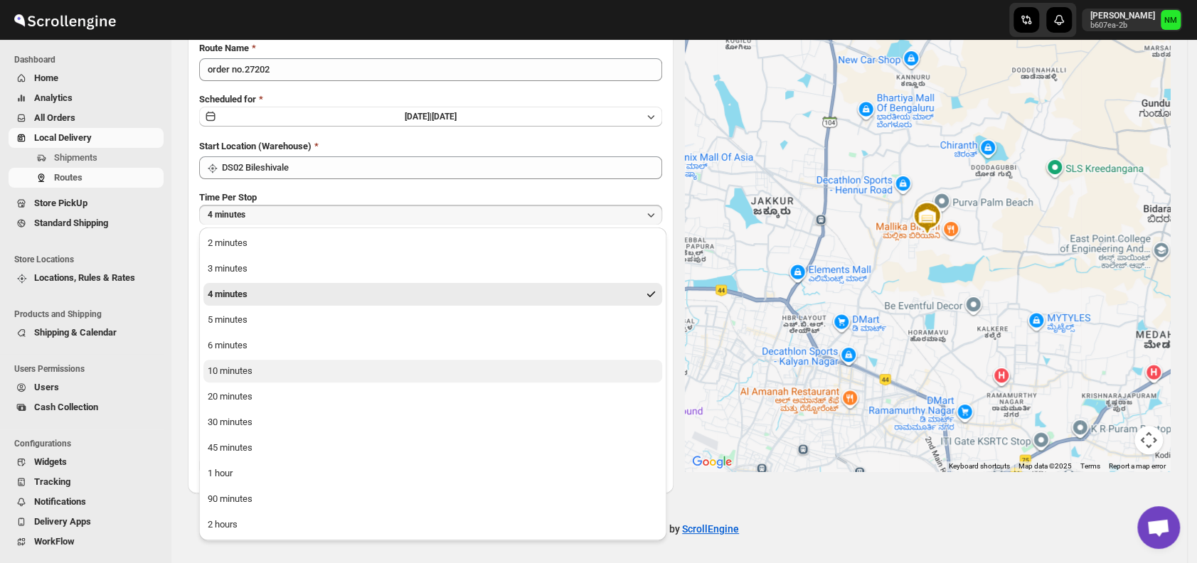
click at [239, 368] on div "10 minutes" at bounding box center [230, 371] width 45 height 14
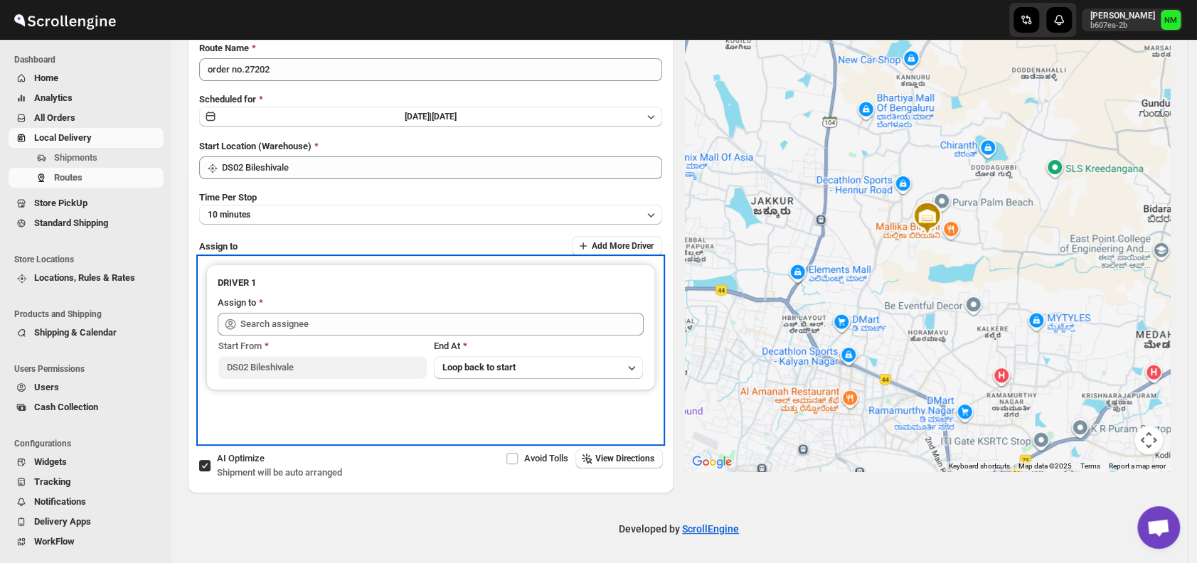
click at [309, 336] on div "Start From DS02 Bileshivale End At Loop back to start" at bounding box center [431, 357] width 426 height 43
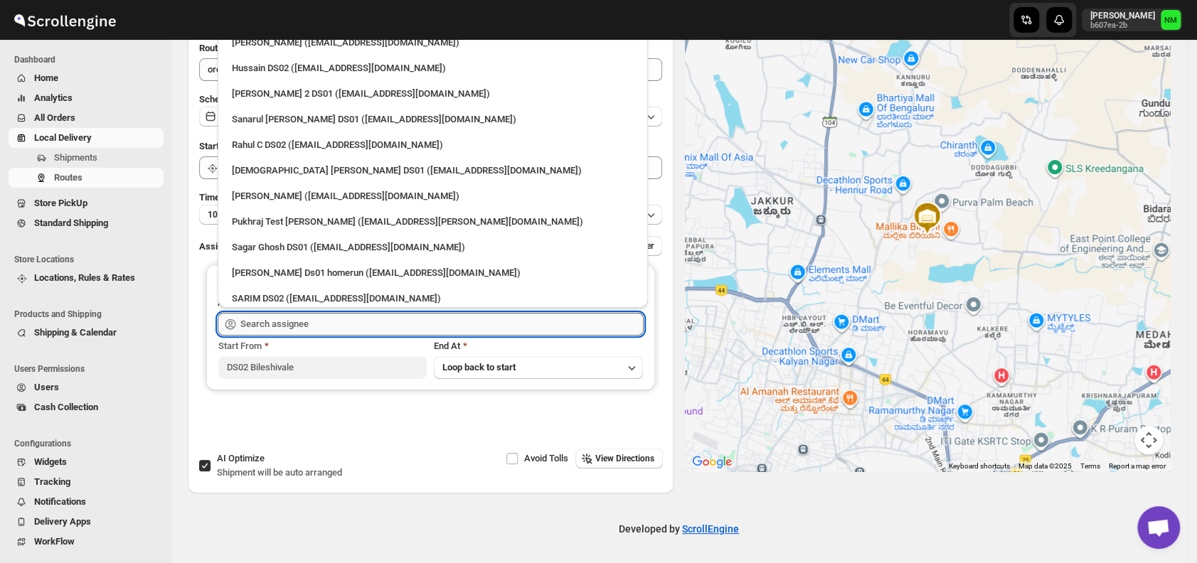
click at [309, 329] on input "text" at bounding box center [441, 324] width 403 height 23
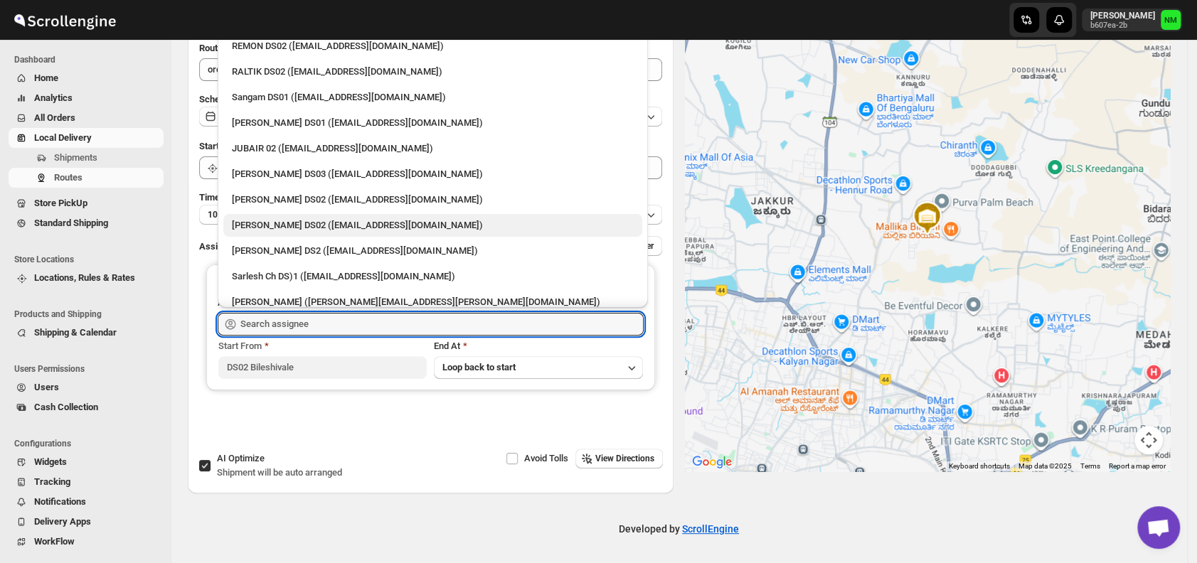
scroll to position [376, 0]
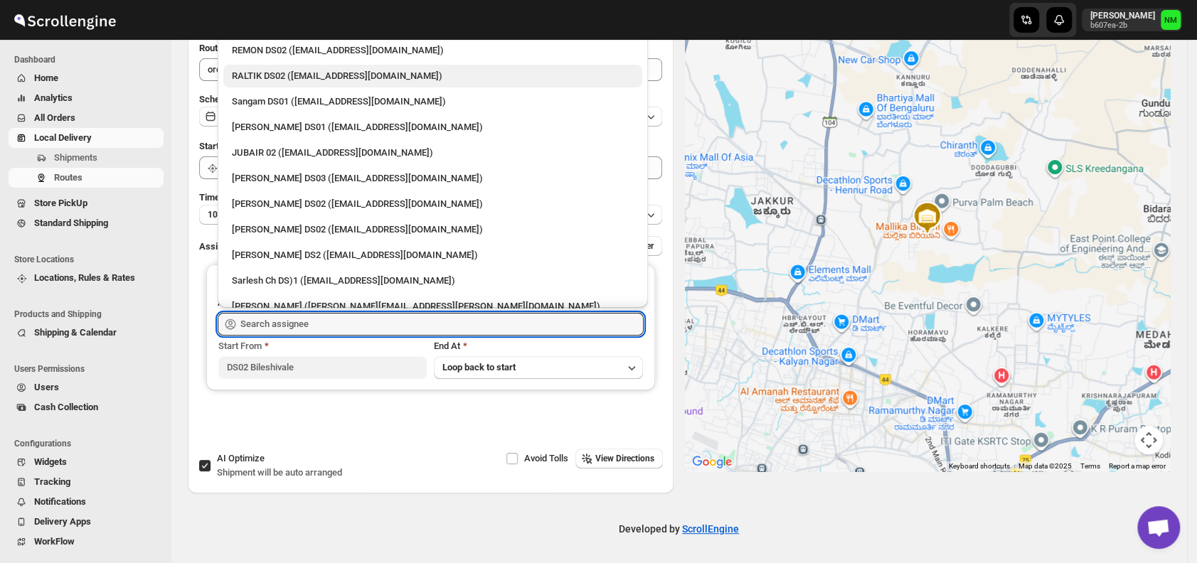
click at [279, 82] on div "RALTIK DS02 (cecih54531@btcours.com)" at bounding box center [433, 76] width 402 height 14
type input "RALTIK DS02 (cecih54531@btcours.com)"
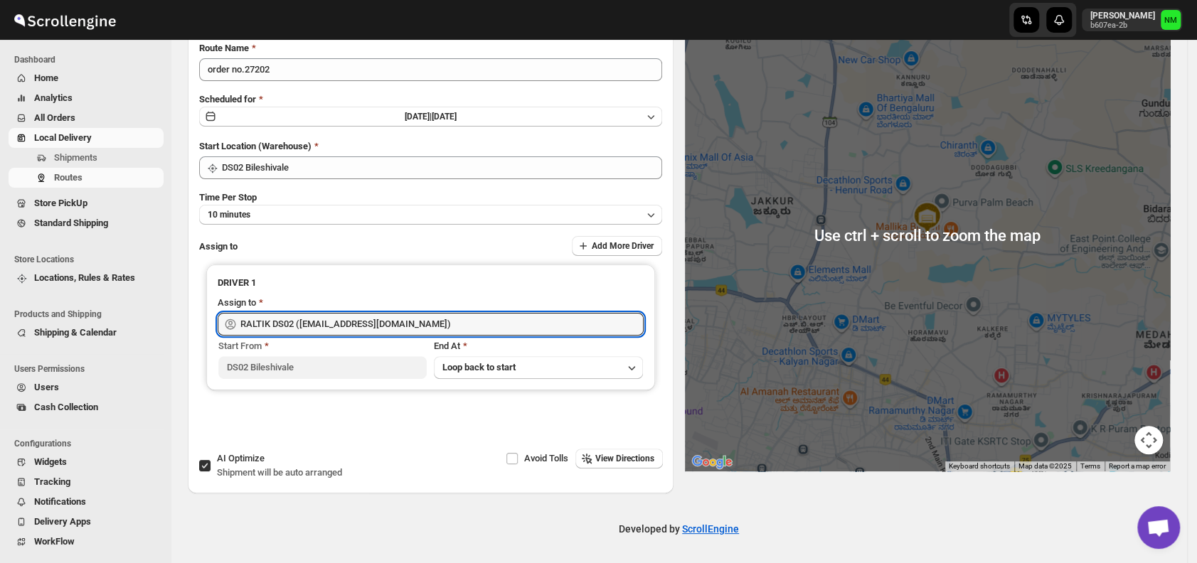
scroll to position [0, 0]
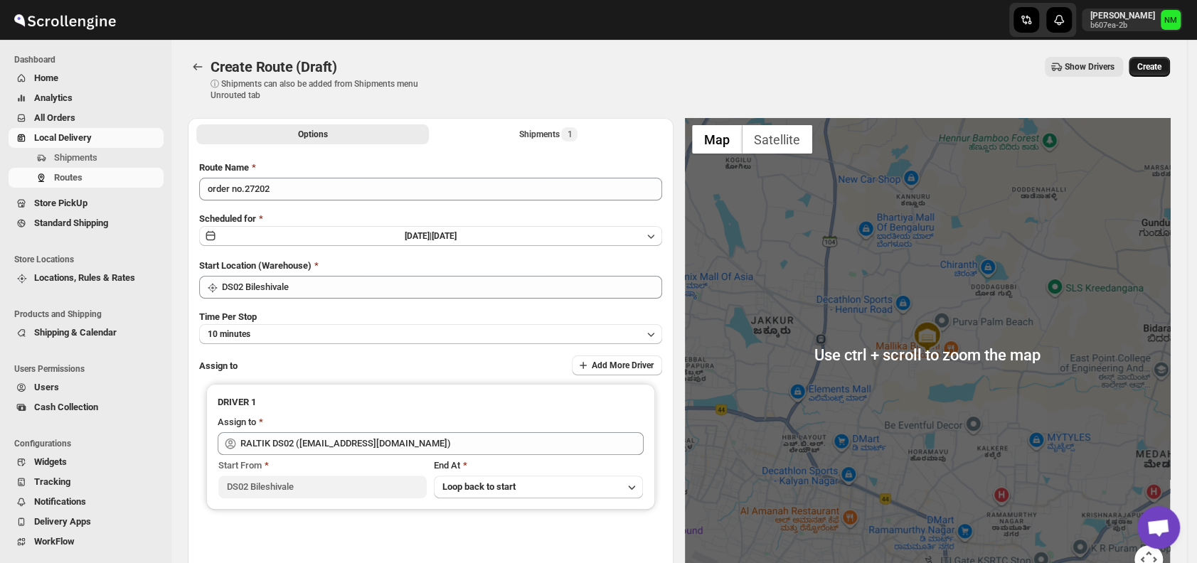
click at [1170, 66] on button "Create" at bounding box center [1149, 67] width 41 height 20
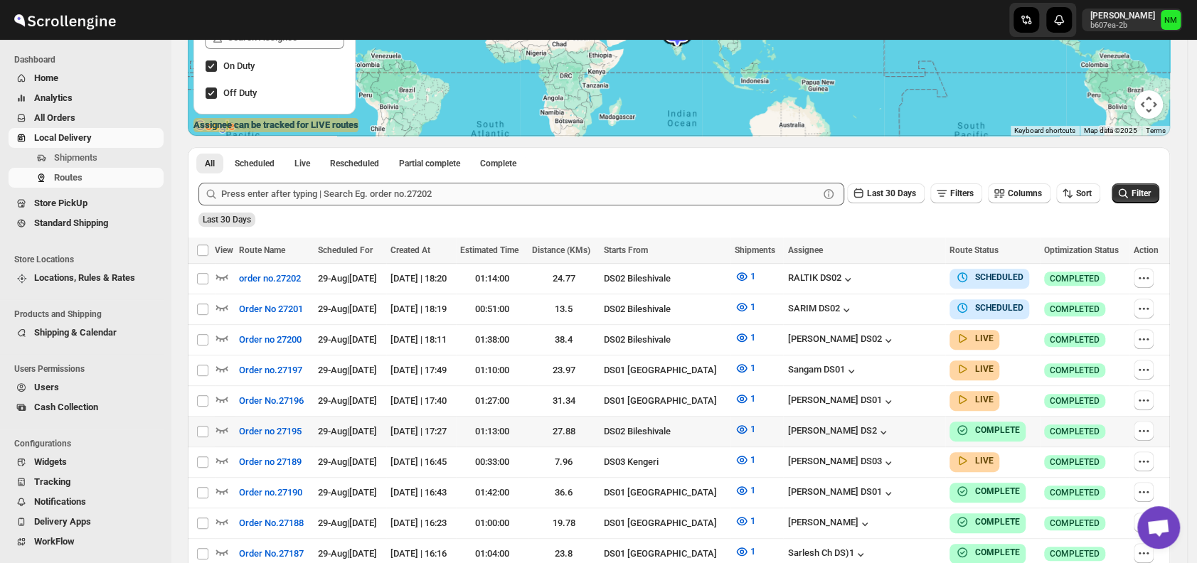
scroll to position [228, 0]
click at [223, 364] on icon "button" at bounding box center [222, 368] width 14 height 14
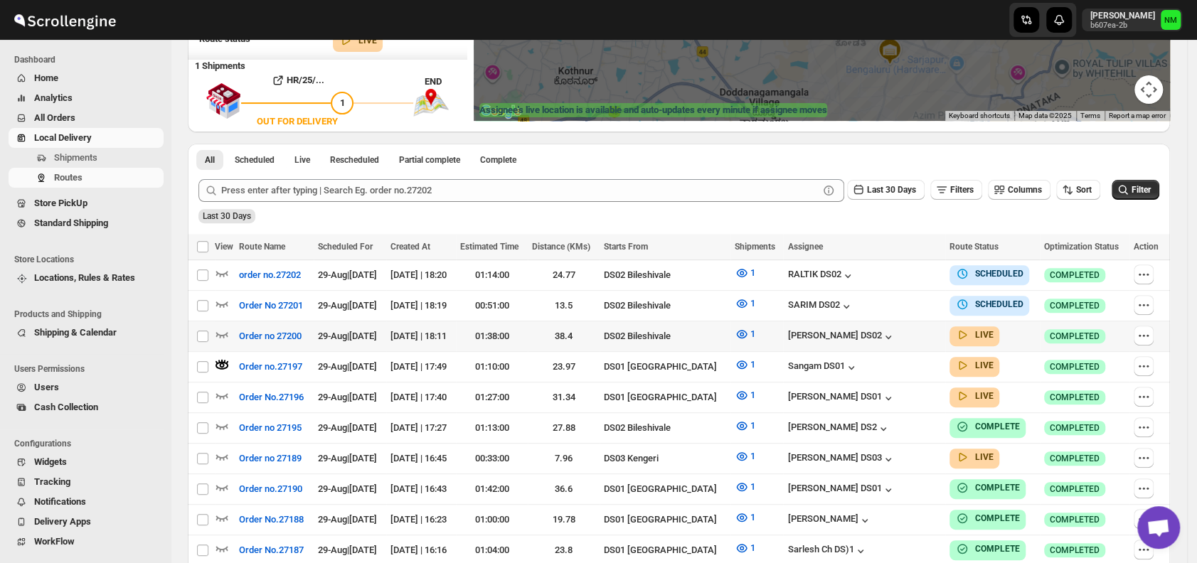
scroll to position [244, 0]
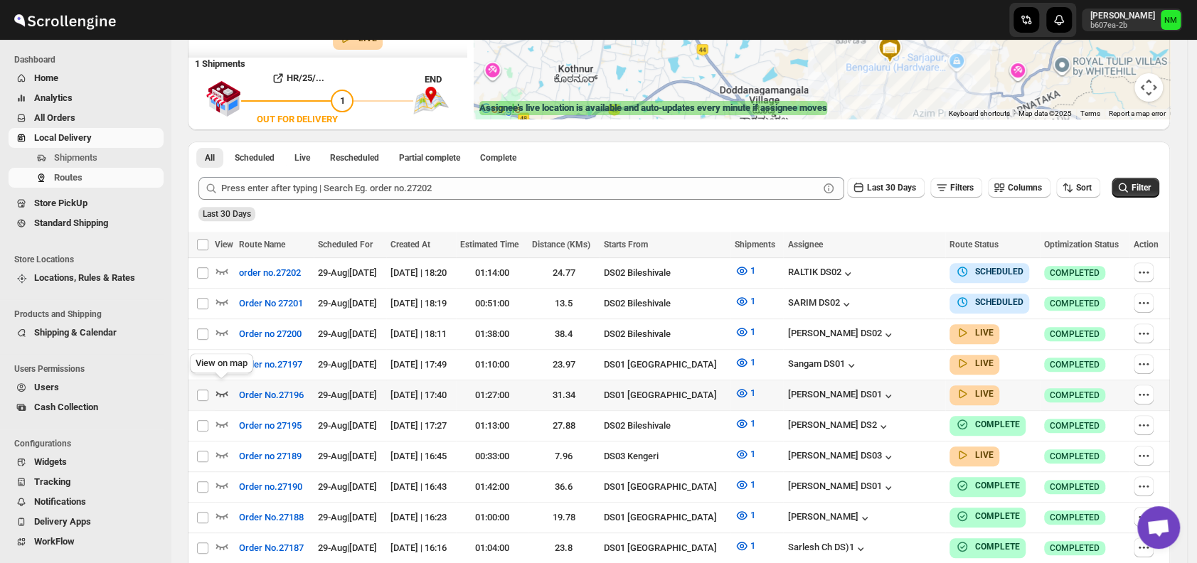
click at [225, 387] on icon "button" at bounding box center [222, 393] width 14 height 14
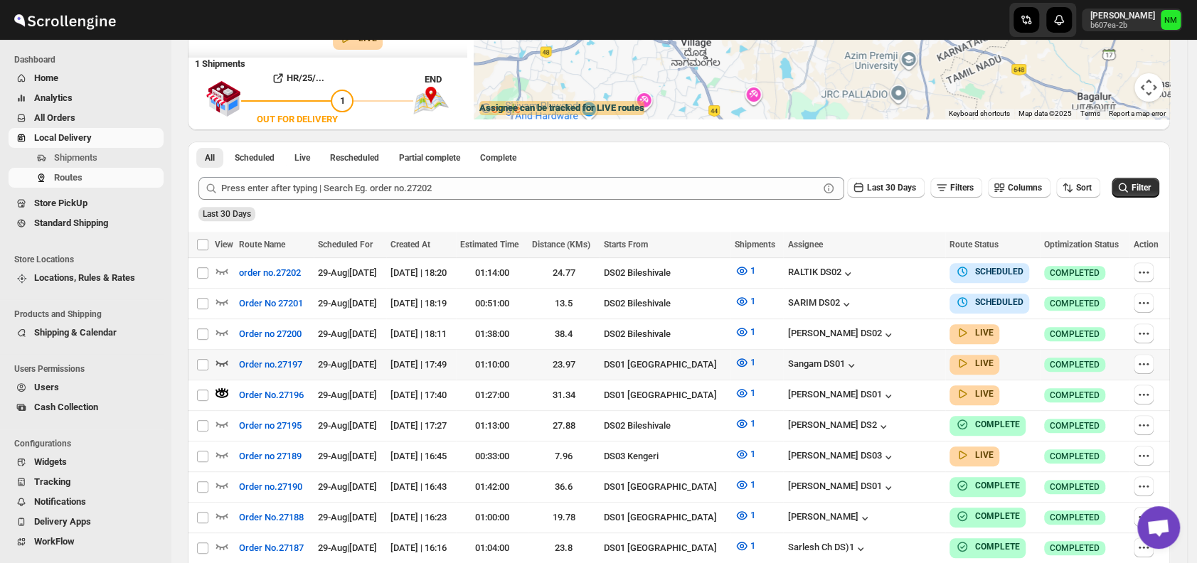
scroll to position [0, 0]
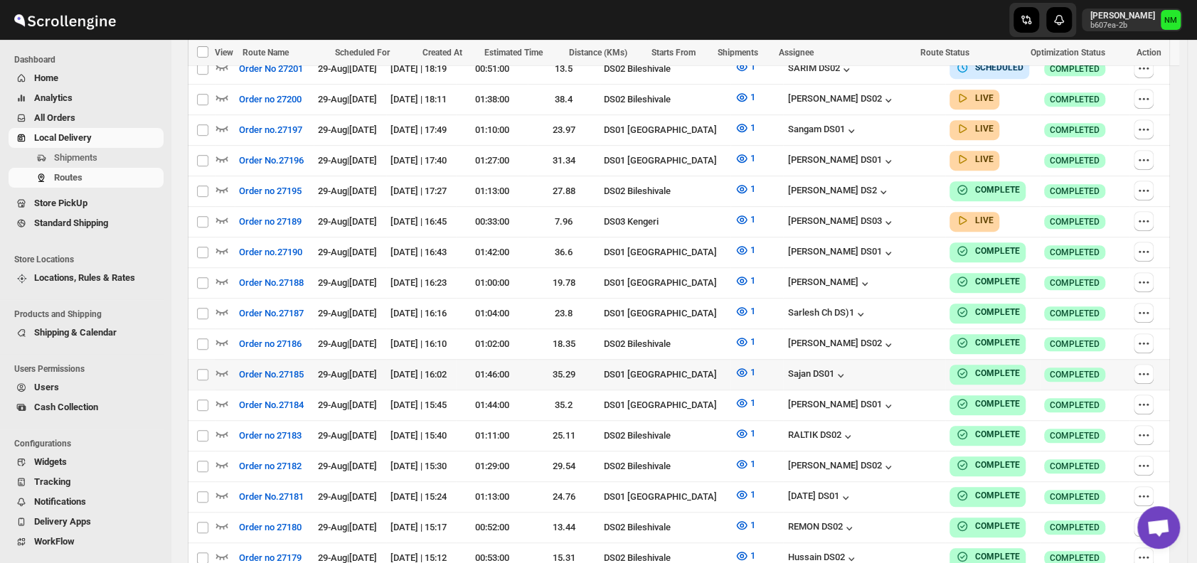
scroll to position [468, 0]
click at [88, 157] on span "Shipments" at bounding box center [75, 157] width 43 height 11
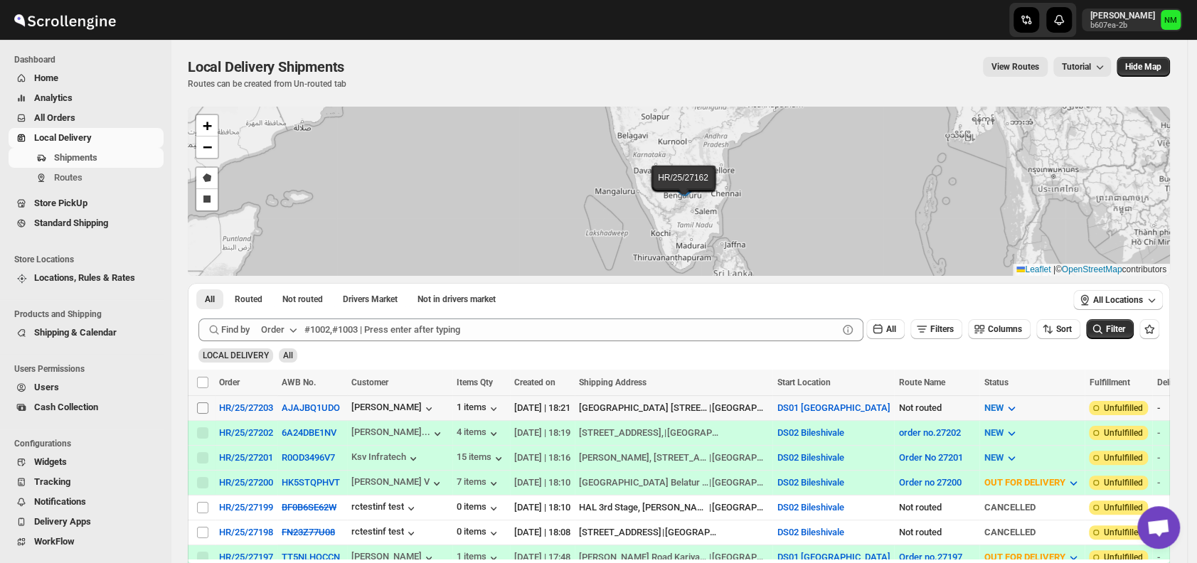
click at [206, 404] on input "Select shipment" at bounding box center [202, 408] width 11 height 11
checkbox input "true"
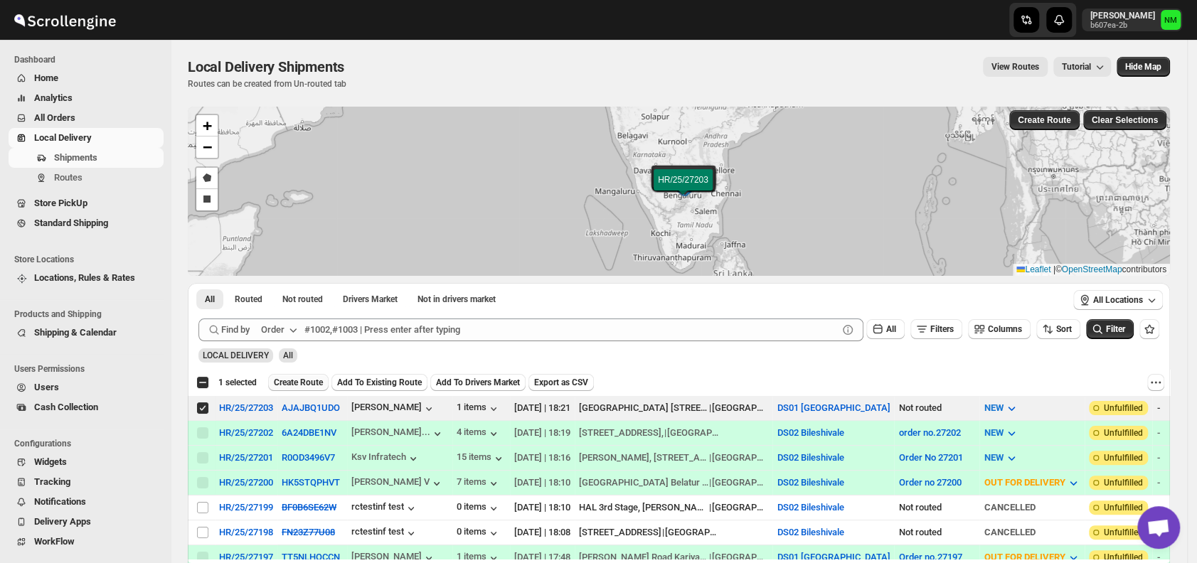
click at [296, 376] on button "Create Route" at bounding box center [298, 382] width 60 height 17
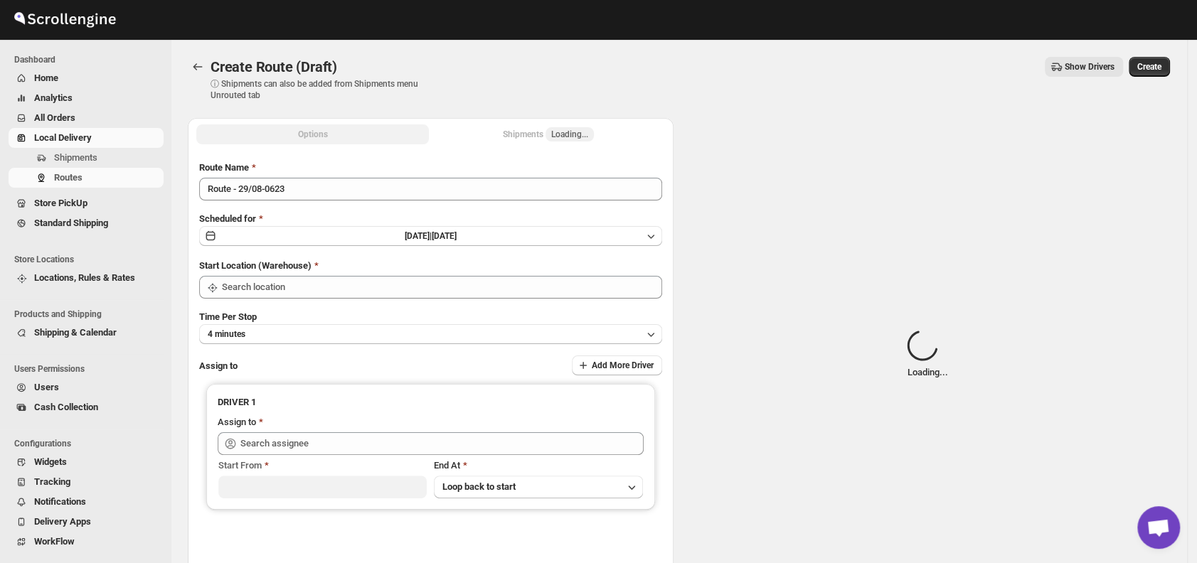
type input "DS01 [GEOGRAPHIC_DATA]"
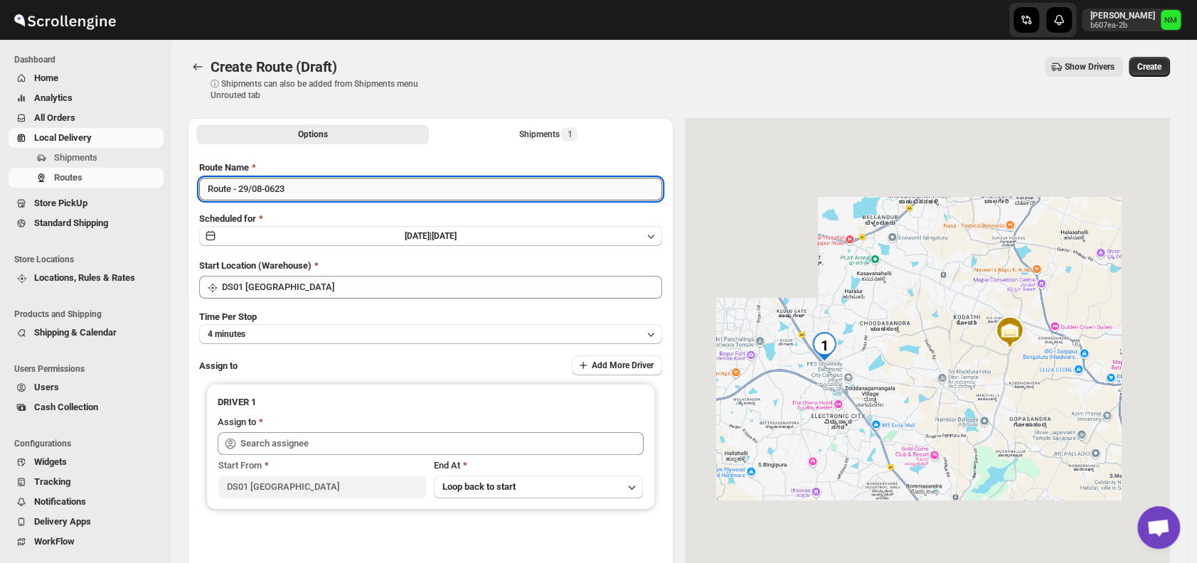
click at [302, 193] on input "Route - 29/08-0623" at bounding box center [430, 189] width 463 height 23
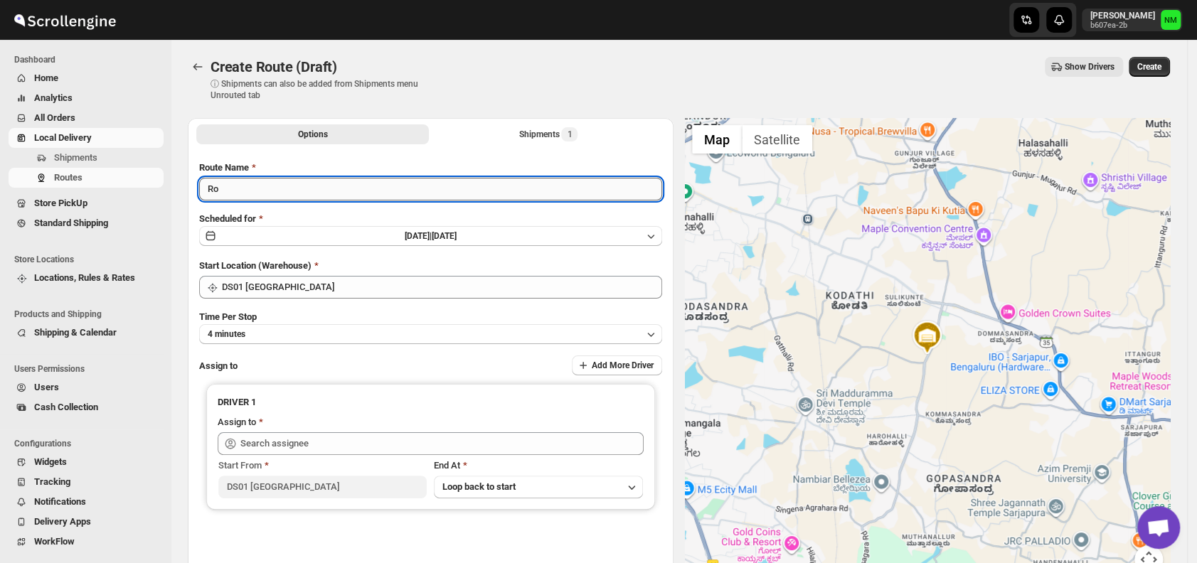
type input "R"
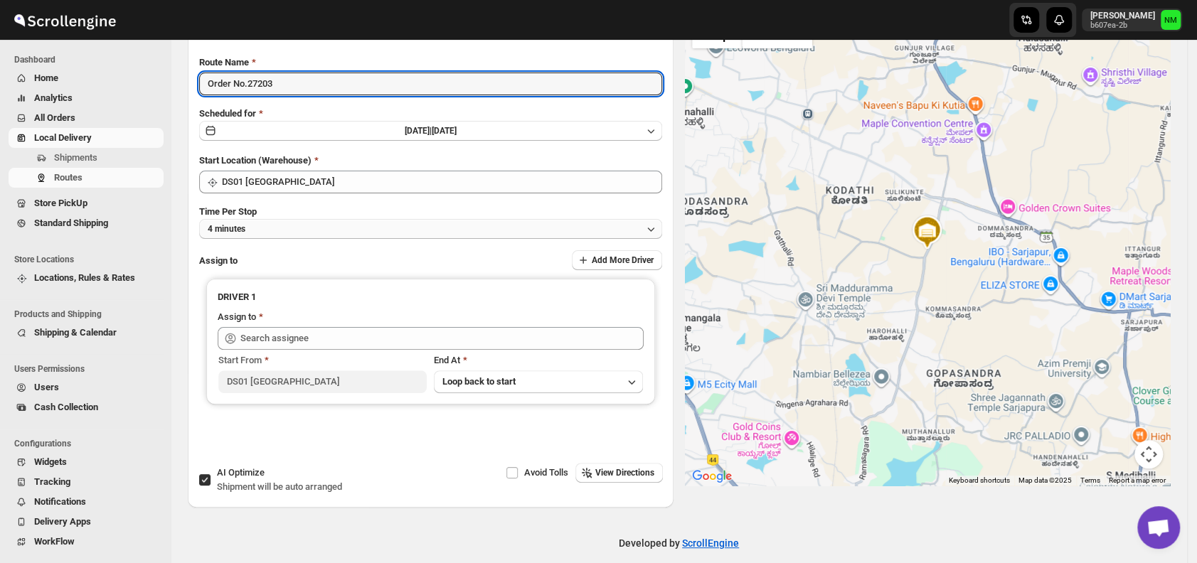
type input "Order No.27203"
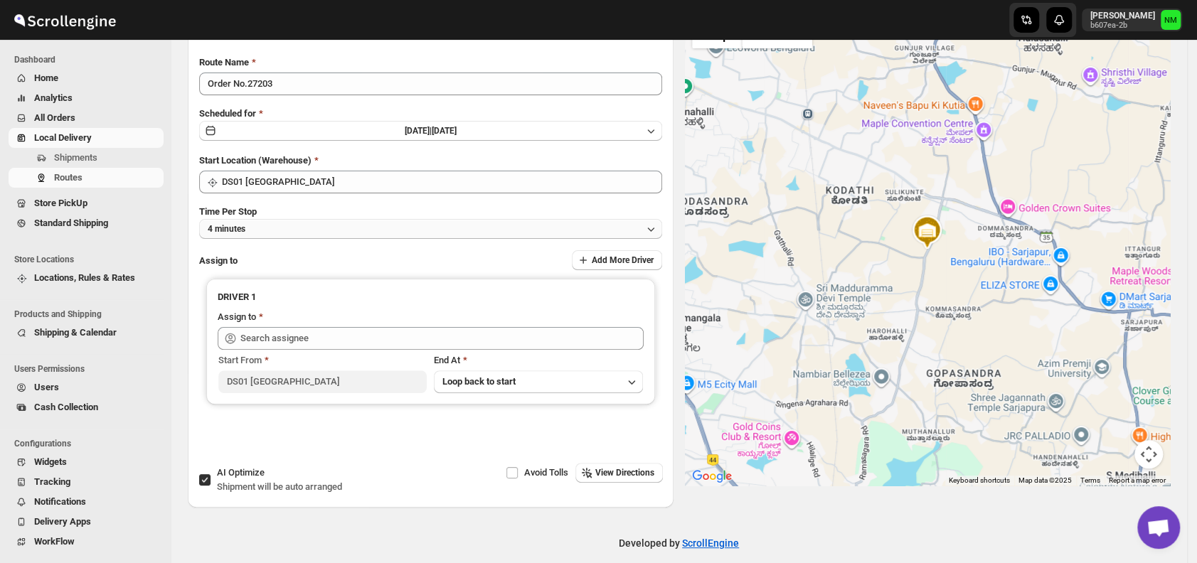
click at [281, 228] on button "4 minutes" at bounding box center [430, 229] width 463 height 20
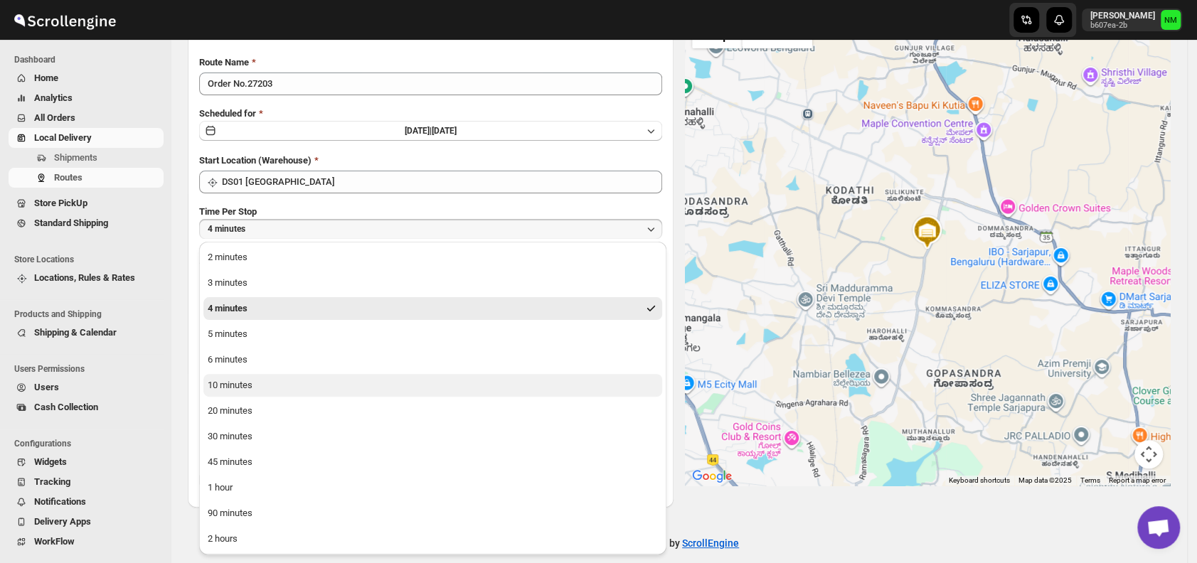
click at [246, 383] on div "10 minutes" at bounding box center [230, 385] width 45 height 14
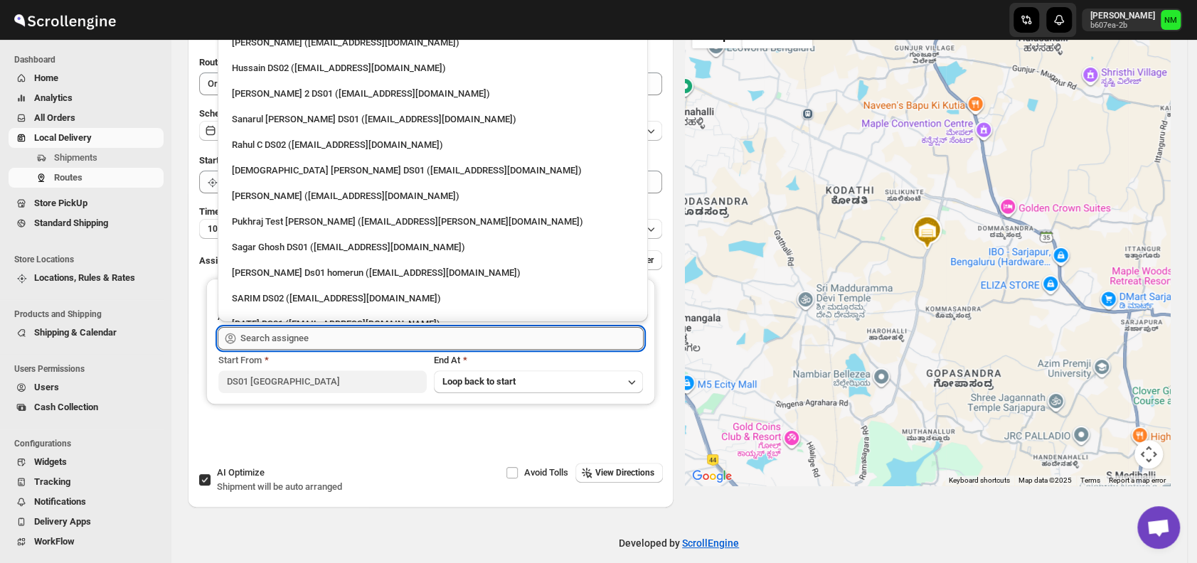
click at [304, 339] on input "text" at bounding box center [441, 338] width 403 height 23
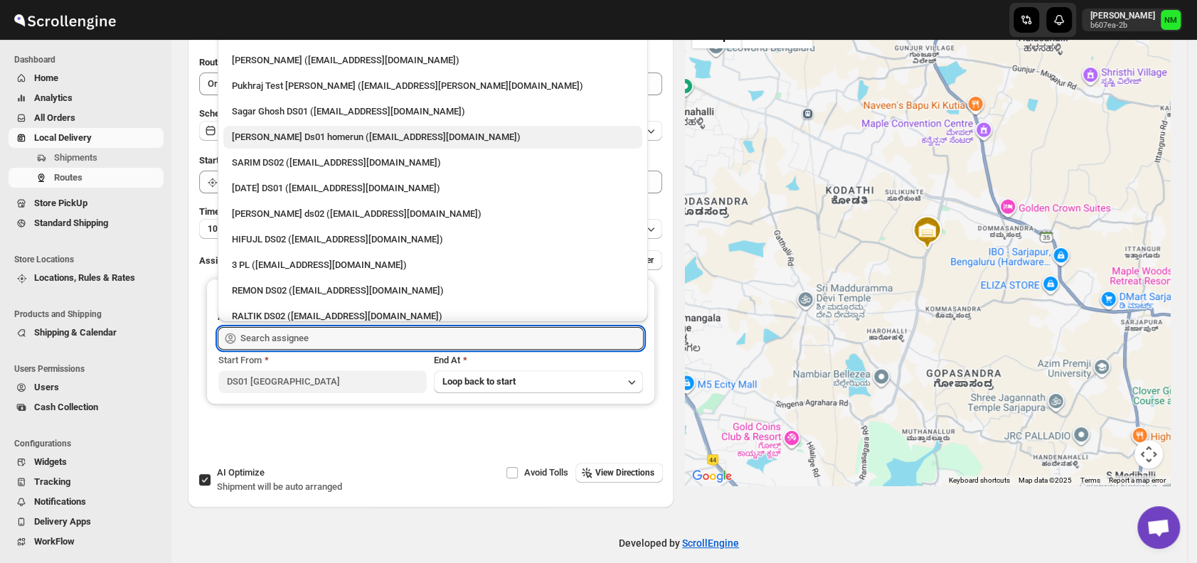
scroll to position [137, 0]
click at [302, 267] on div "3 PL (hello@home-run.co)" at bounding box center [433, 265] width 402 height 14
type input "3 PL (hello@home-run.co)"
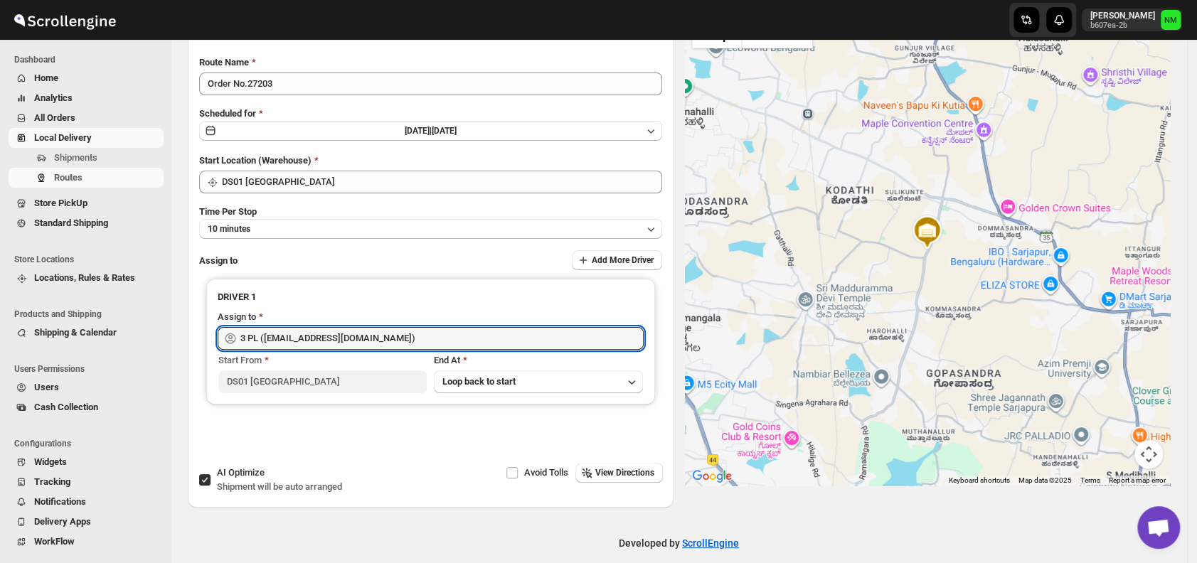
scroll to position [0, 0]
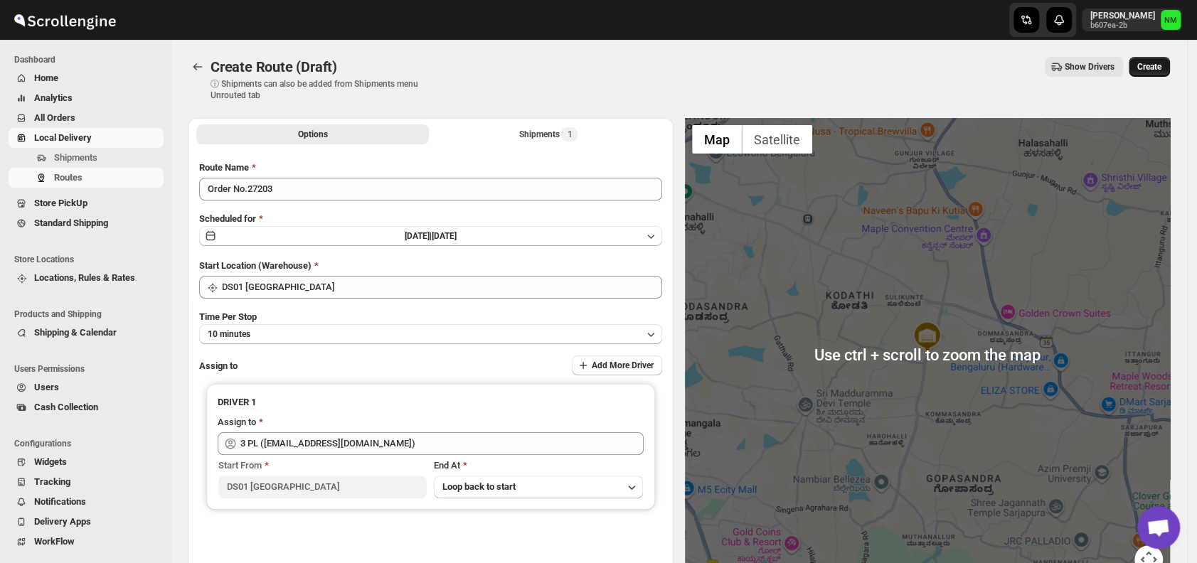
click at [1155, 74] on button "Create" at bounding box center [1149, 67] width 41 height 20
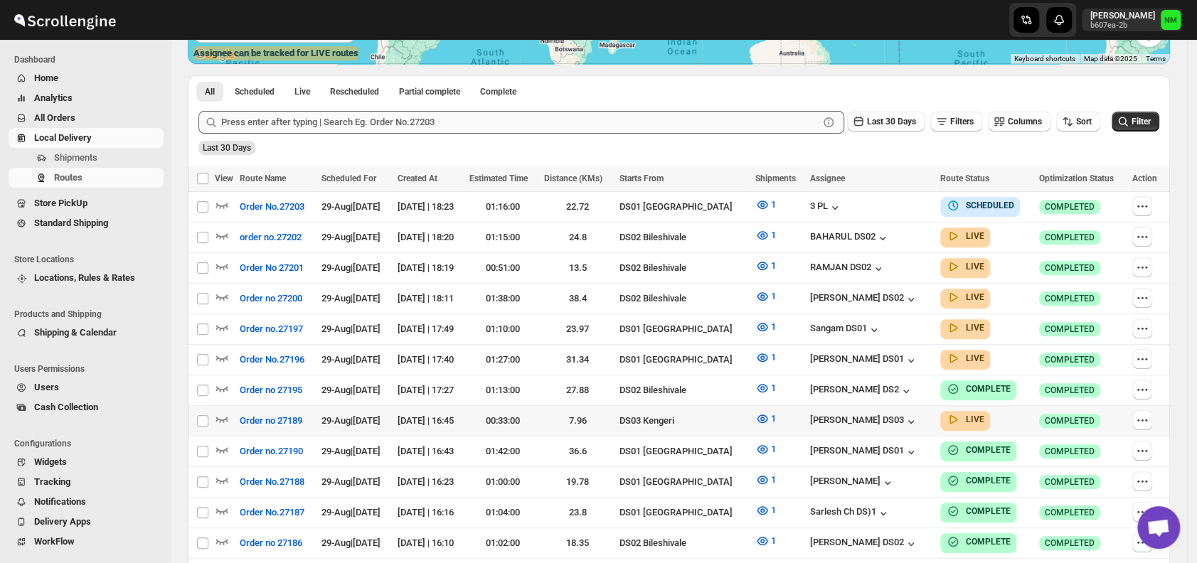
scroll to position [300, 0]
click at [223, 350] on icon "button" at bounding box center [222, 357] width 14 height 14
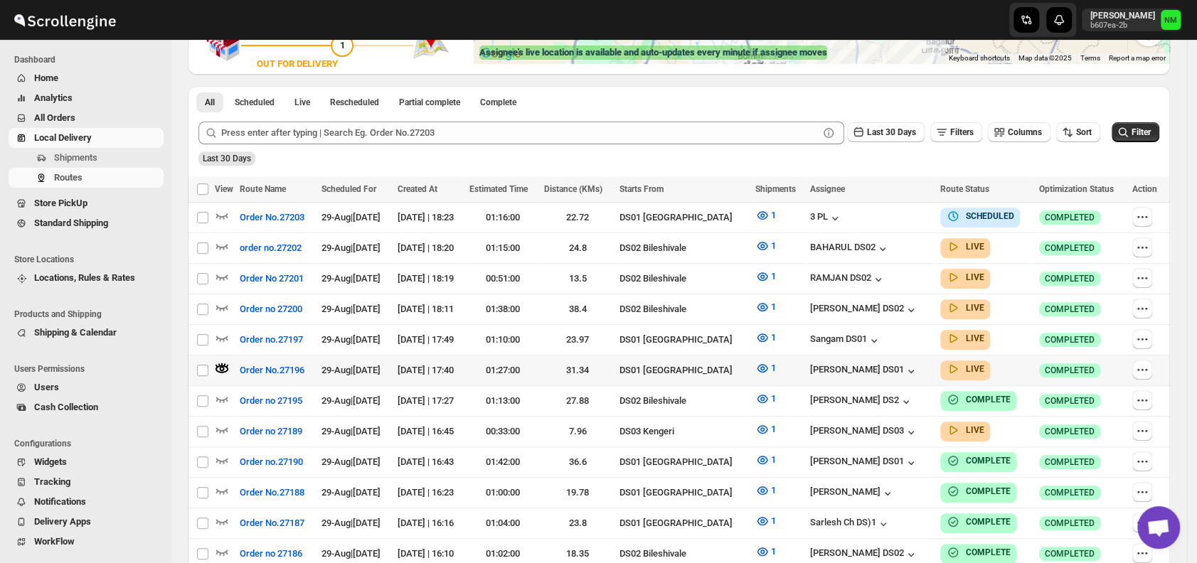
scroll to position [0, 0]
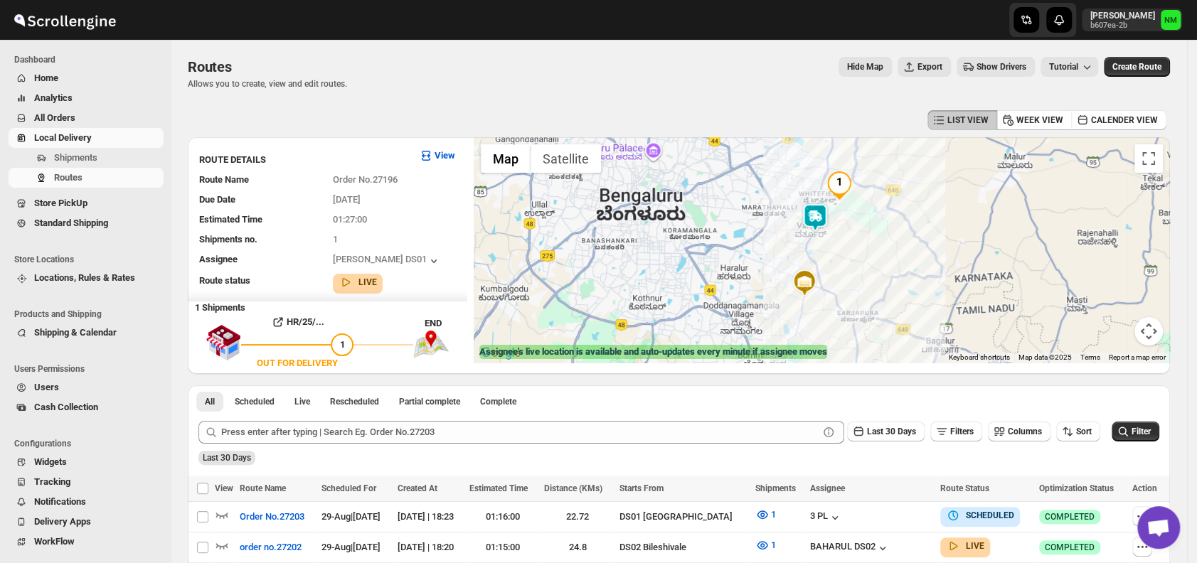
click at [825, 216] on img at bounding box center [815, 217] width 28 height 28
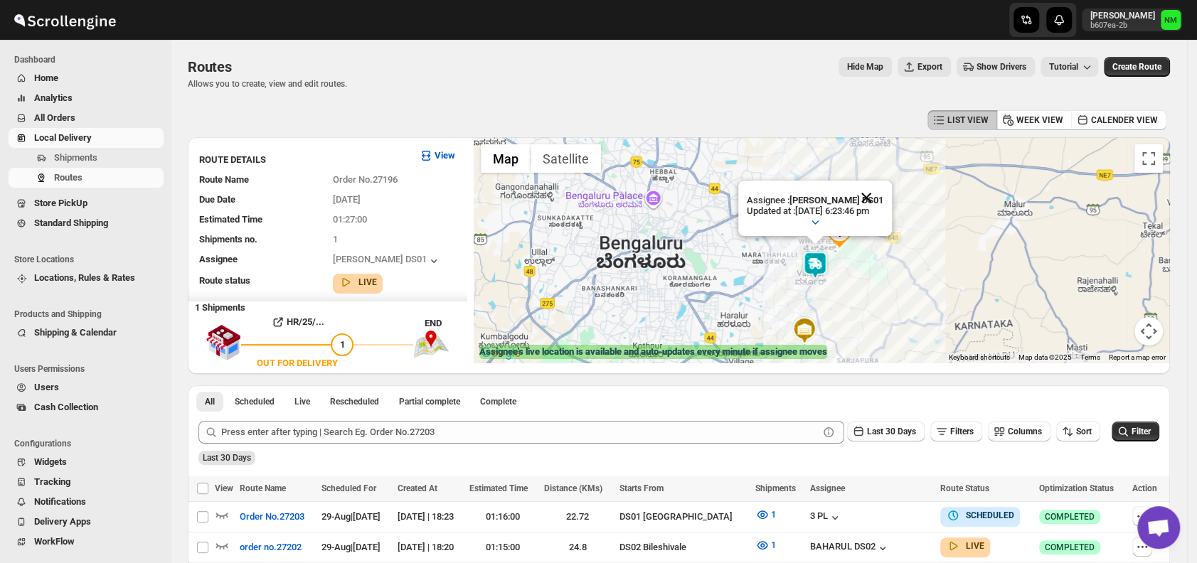
click at [882, 194] on button "Close" at bounding box center [866, 198] width 34 height 34
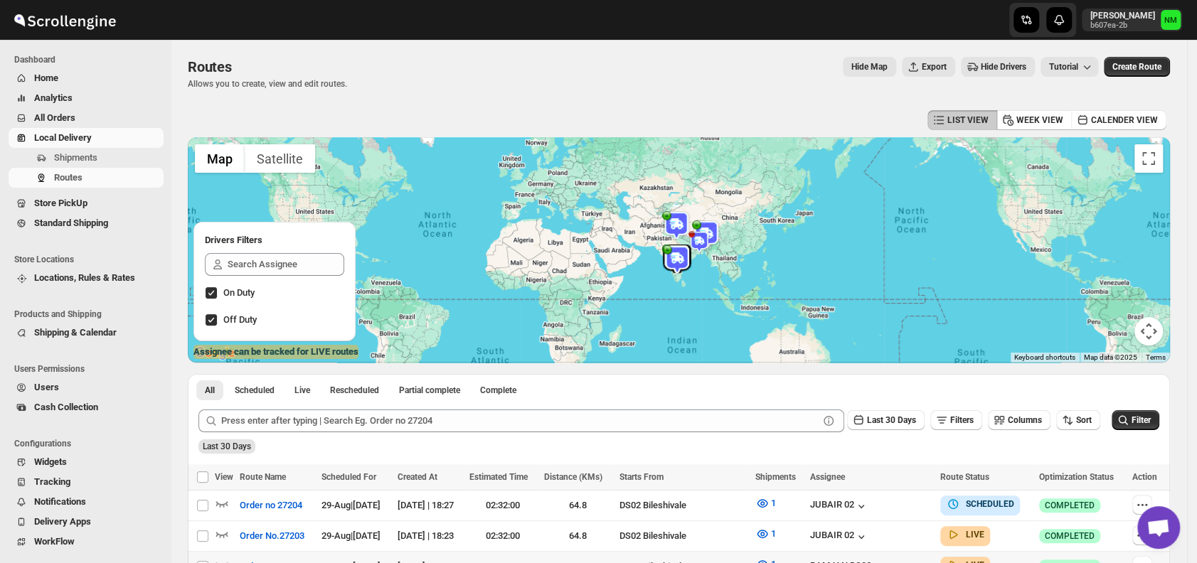
scroll to position [152, 0]
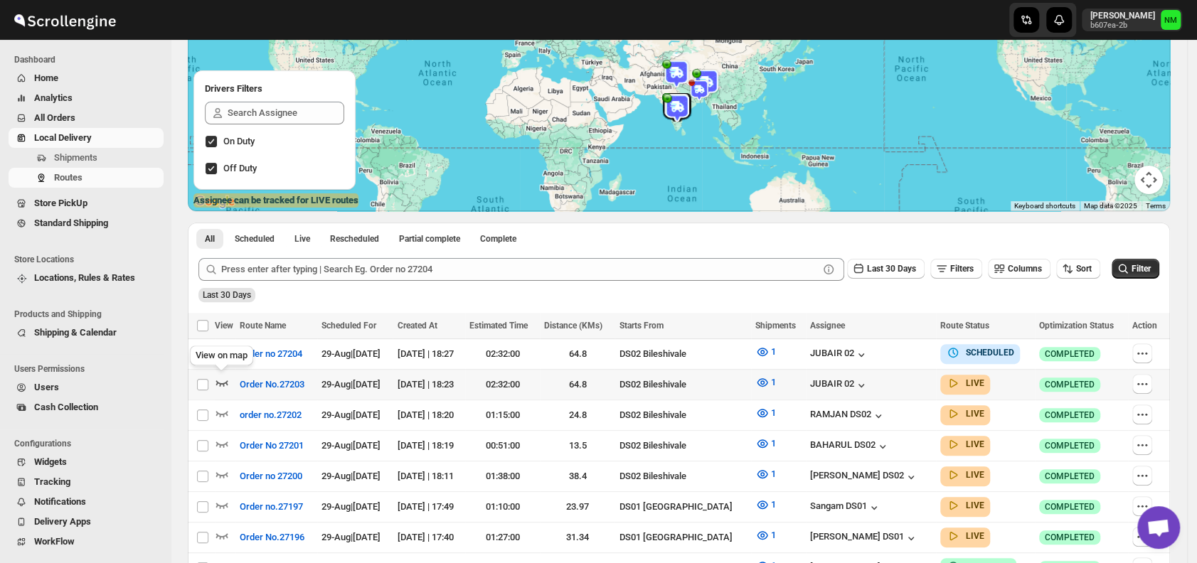
click at [223, 383] on icon "button" at bounding box center [222, 384] width 12 height 6
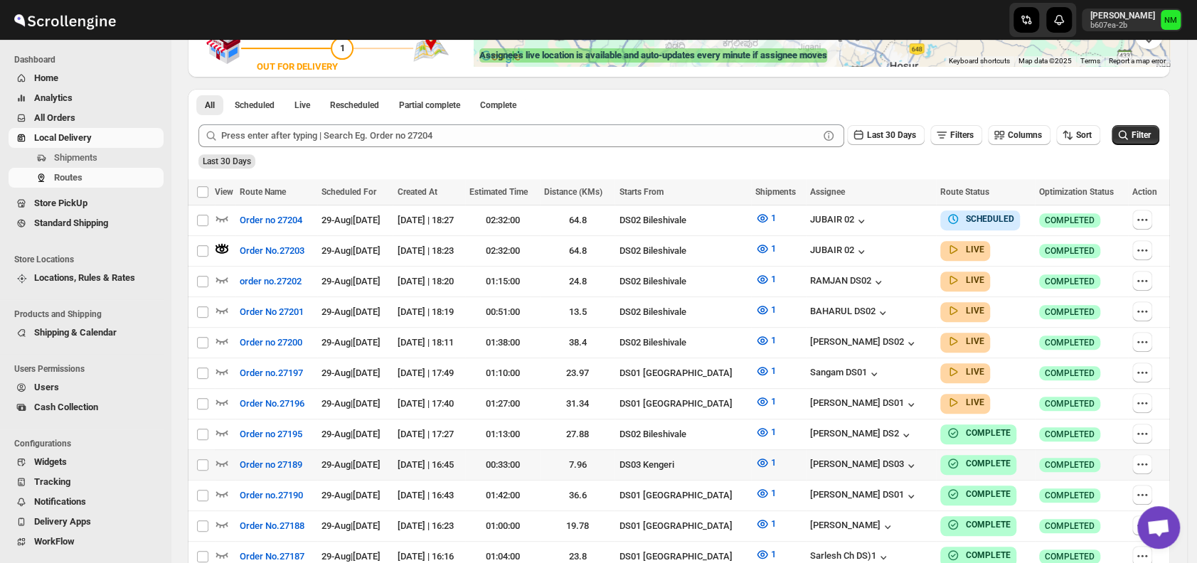
scroll to position [297, 0]
click at [223, 394] on icon "button" at bounding box center [222, 401] width 14 height 14
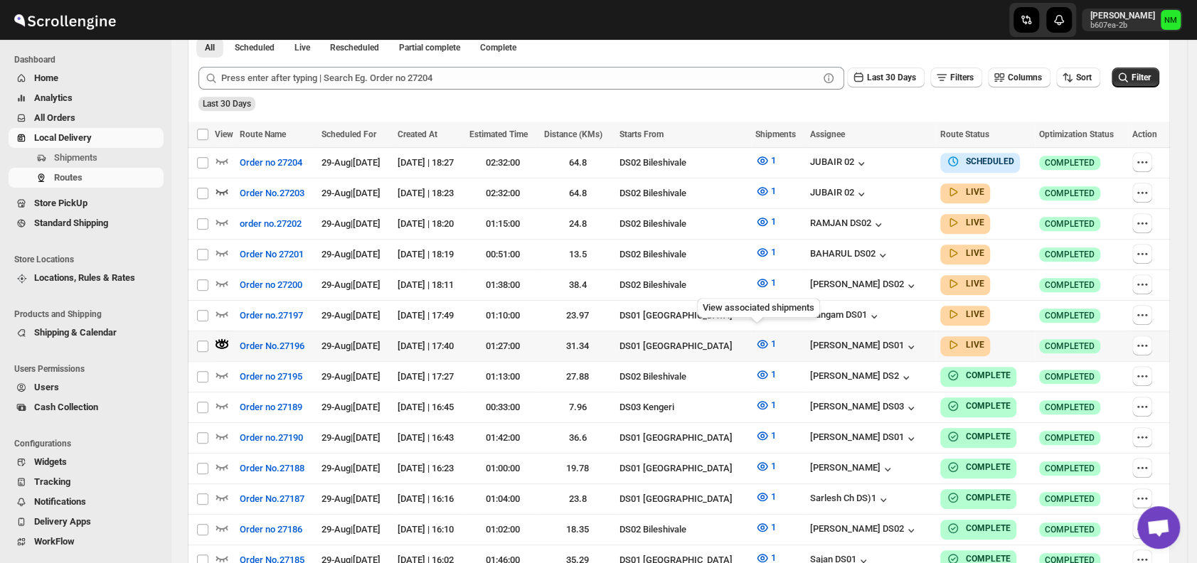
scroll to position [356, 0]
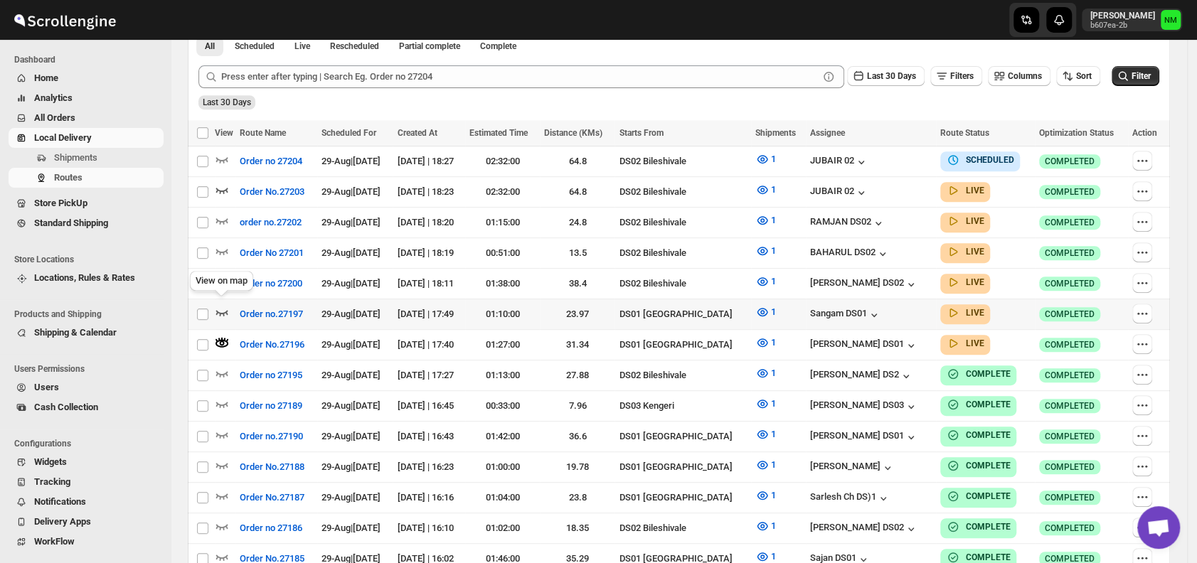
click at [221, 309] on icon "button" at bounding box center [222, 312] width 14 height 14
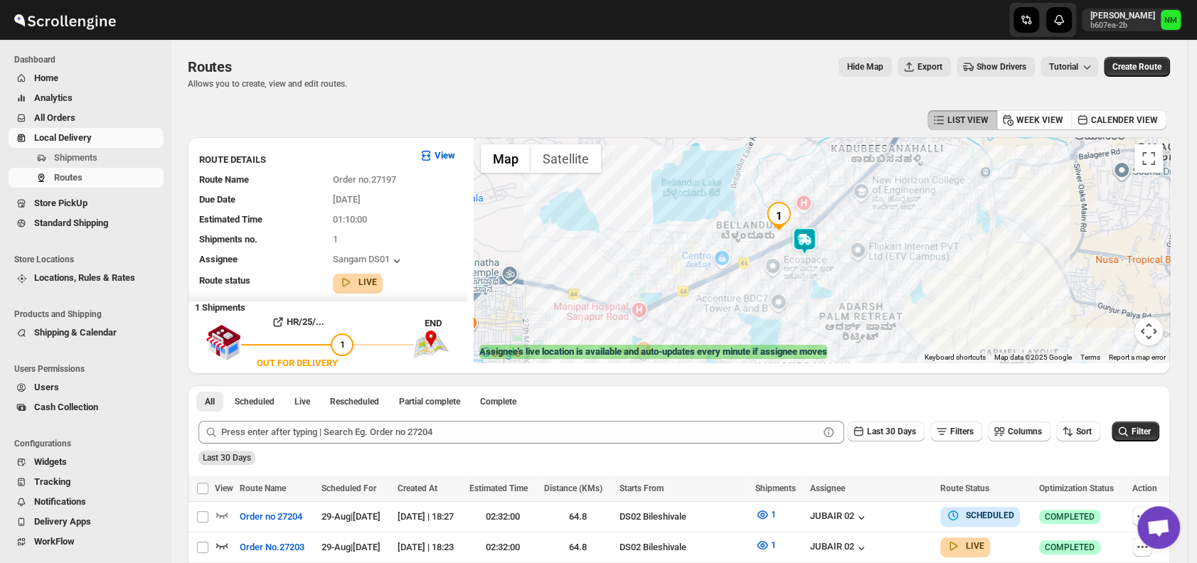
click at [813, 240] on img at bounding box center [804, 241] width 28 height 28
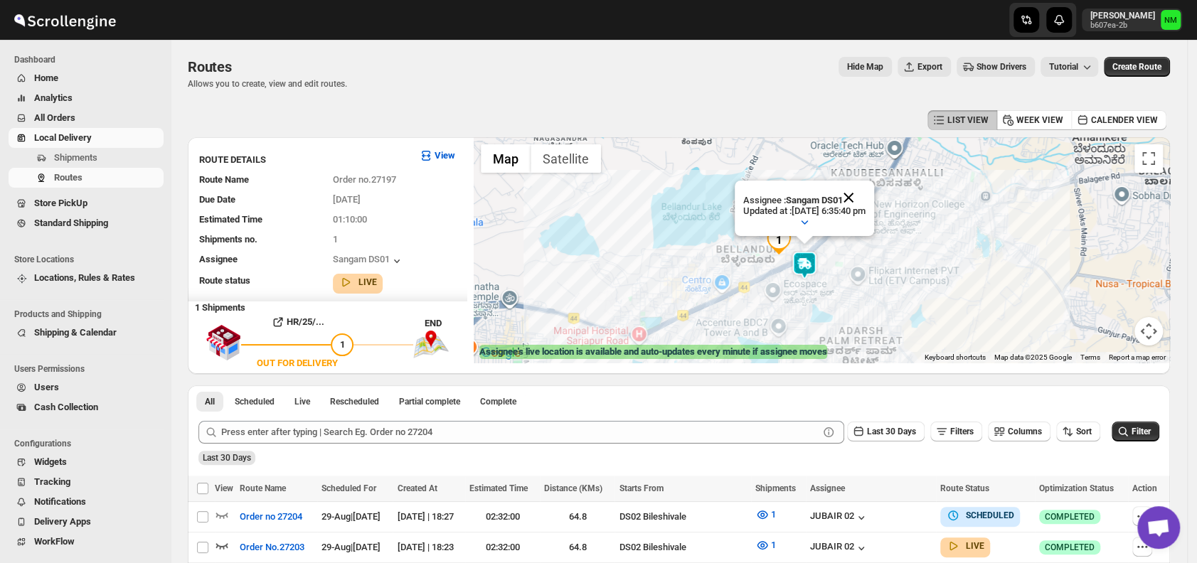
click at [866, 198] on button "Close" at bounding box center [849, 198] width 34 height 34
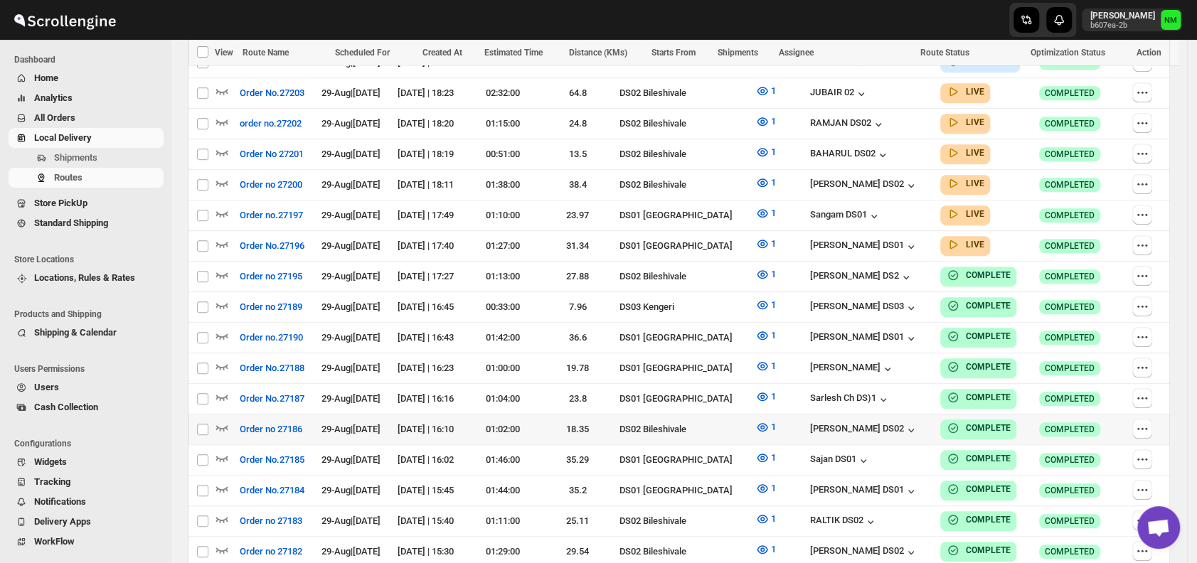
scroll to position [445, 0]
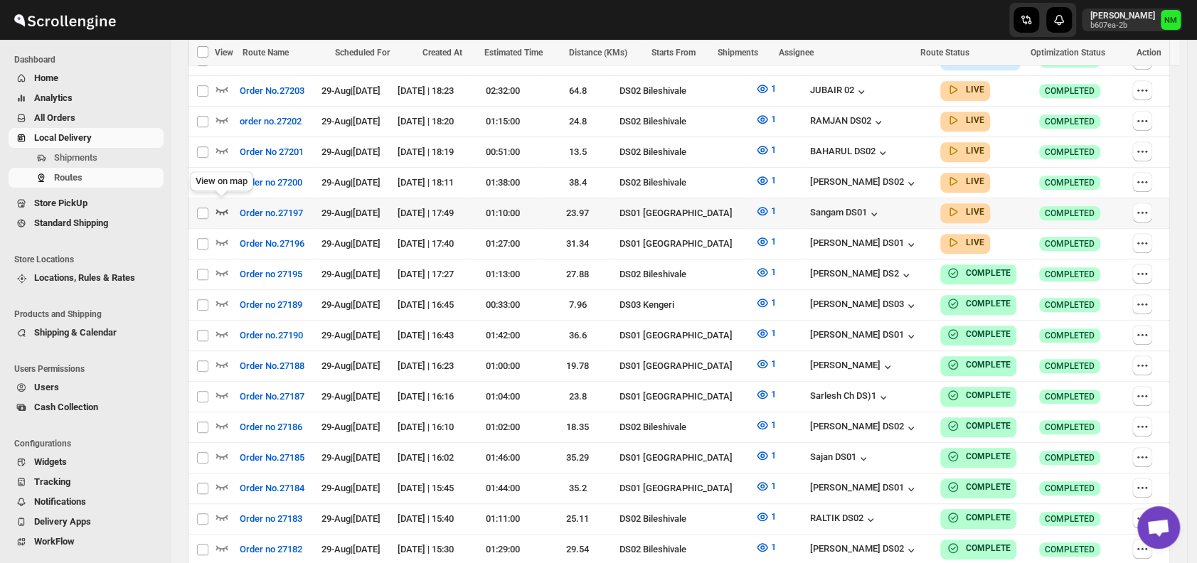
click at [222, 204] on icon "button" at bounding box center [222, 211] width 14 height 14
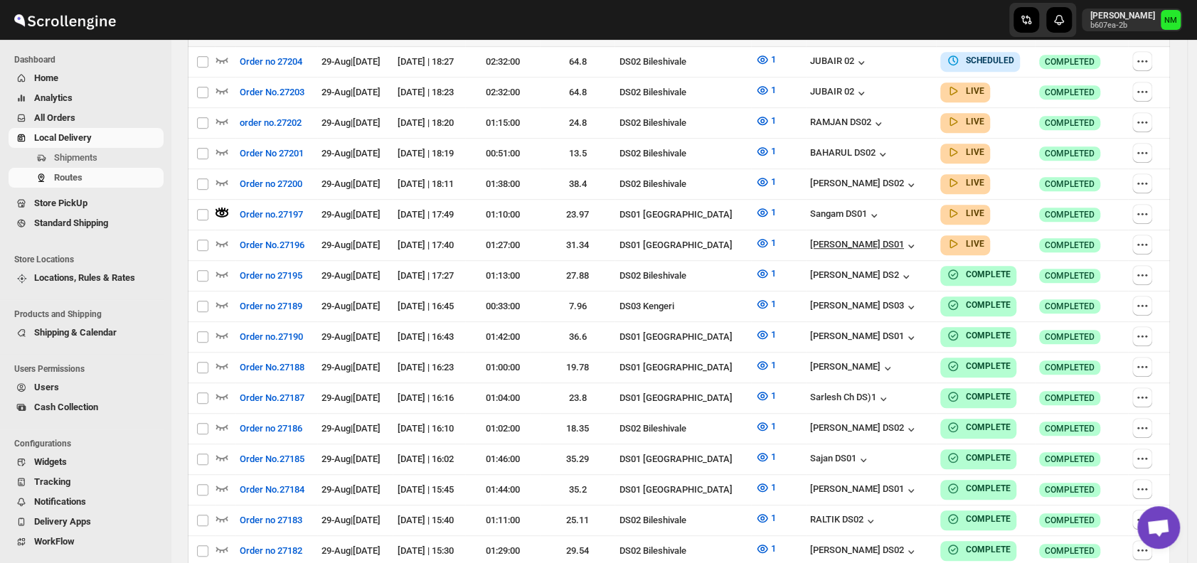
scroll to position [0, 0]
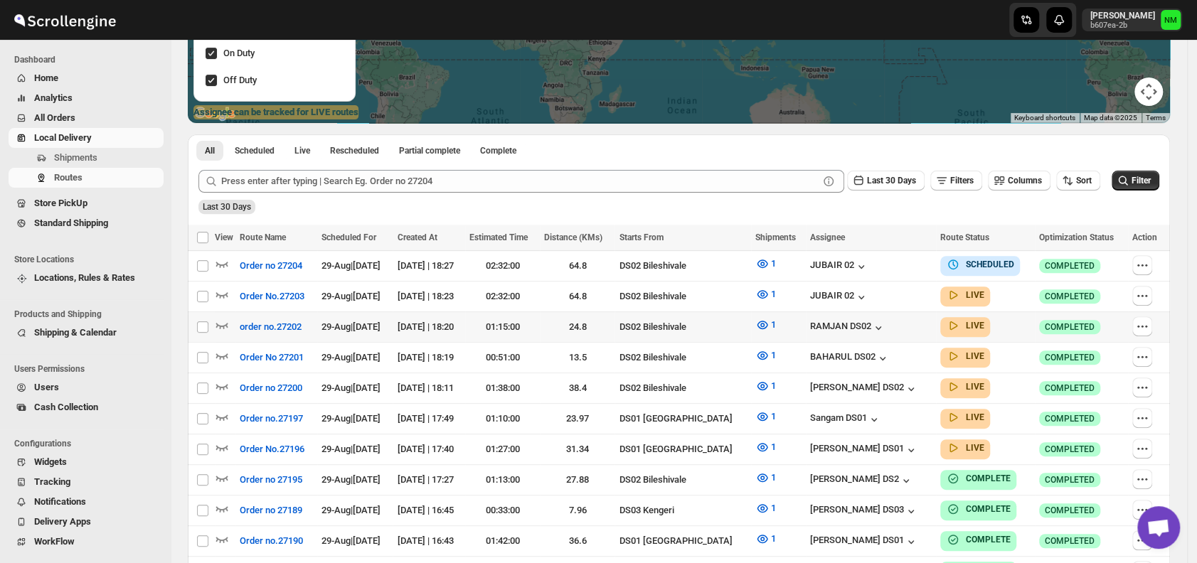
scroll to position [240, 0]
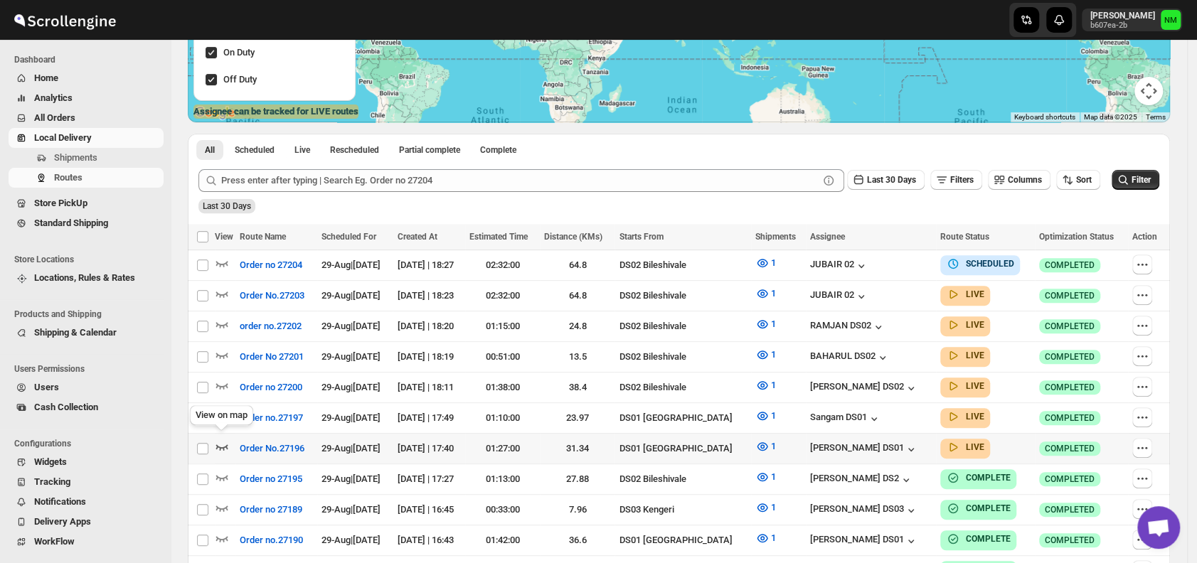
click at [225, 440] on icon "button" at bounding box center [222, 447] width 14 height 14
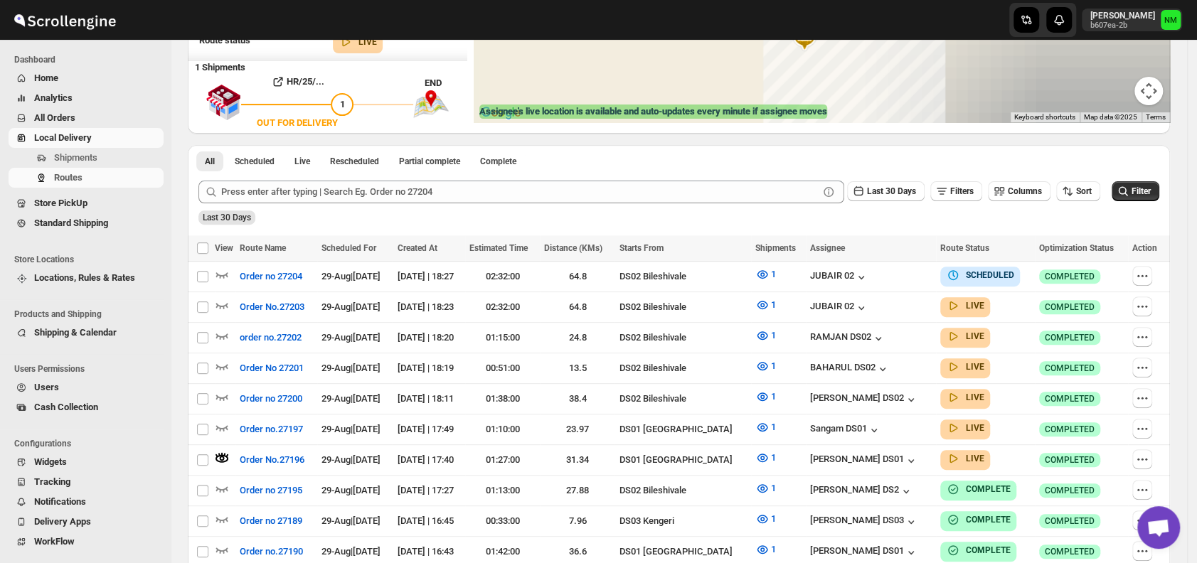
scroll to position [0, 0]
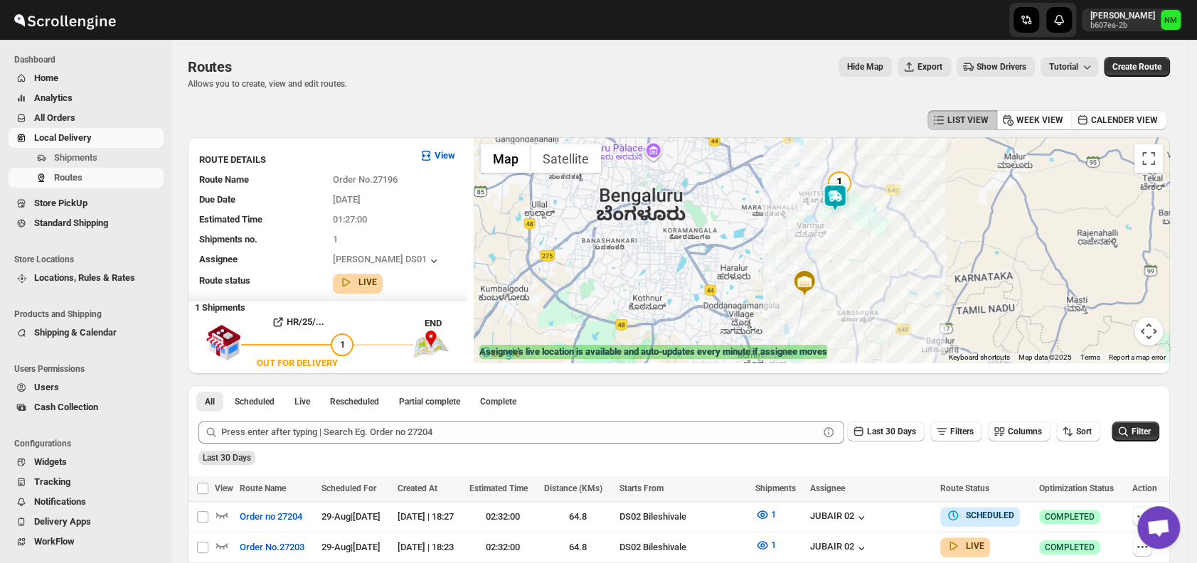
click at [848, 204] on img at bounding box center [835, 198] width 28 height 28
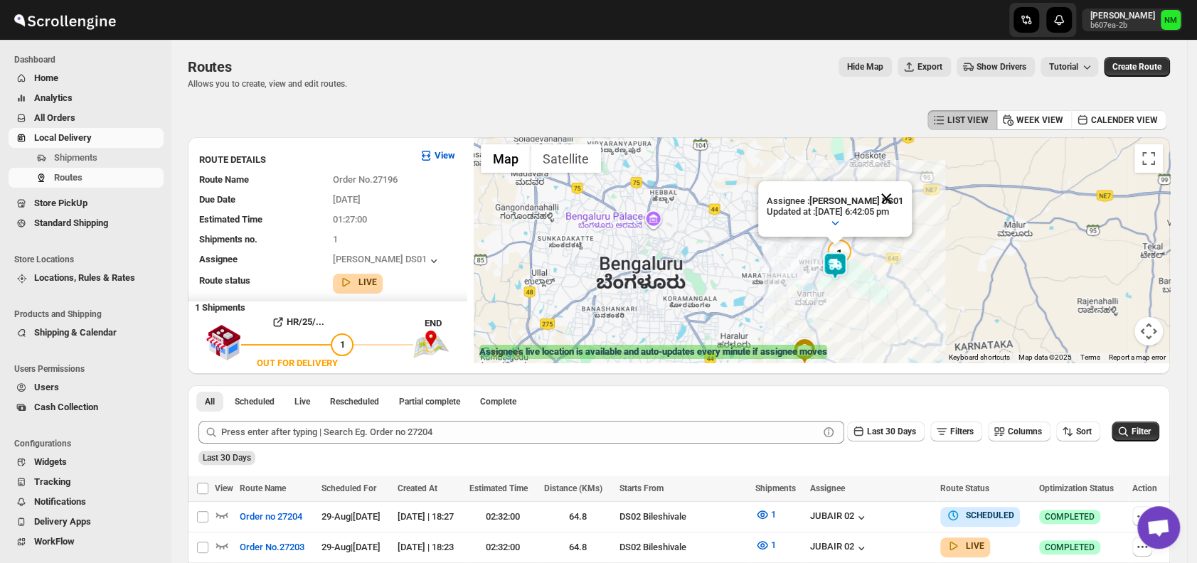
click at [903, 188] on button "Close" at bounding box center [886, 198] width 34 height 34
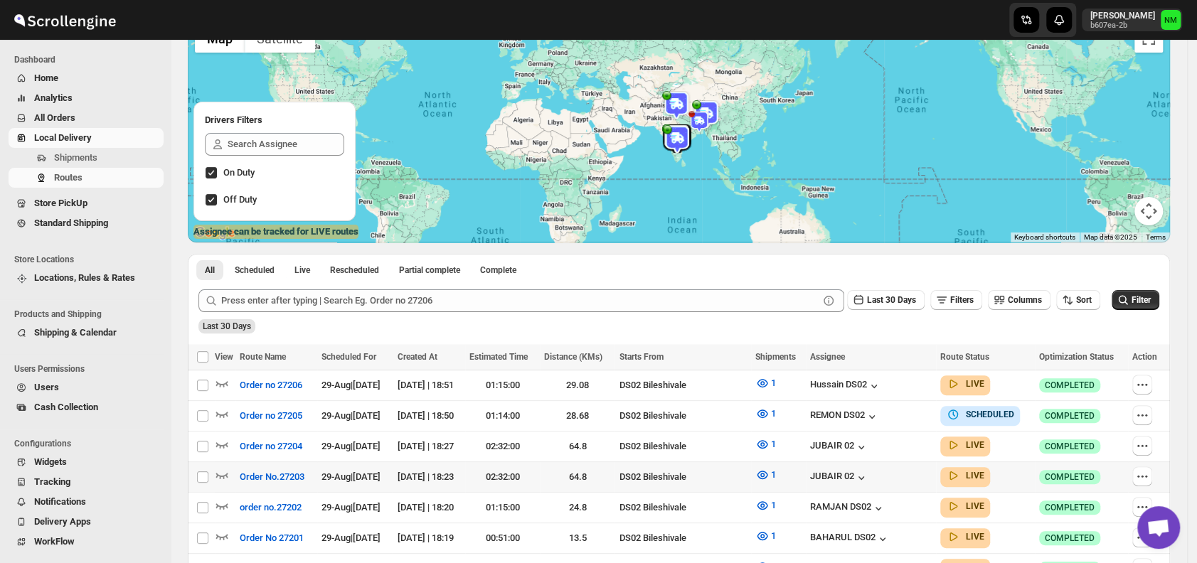
scroll to position [154, 0]
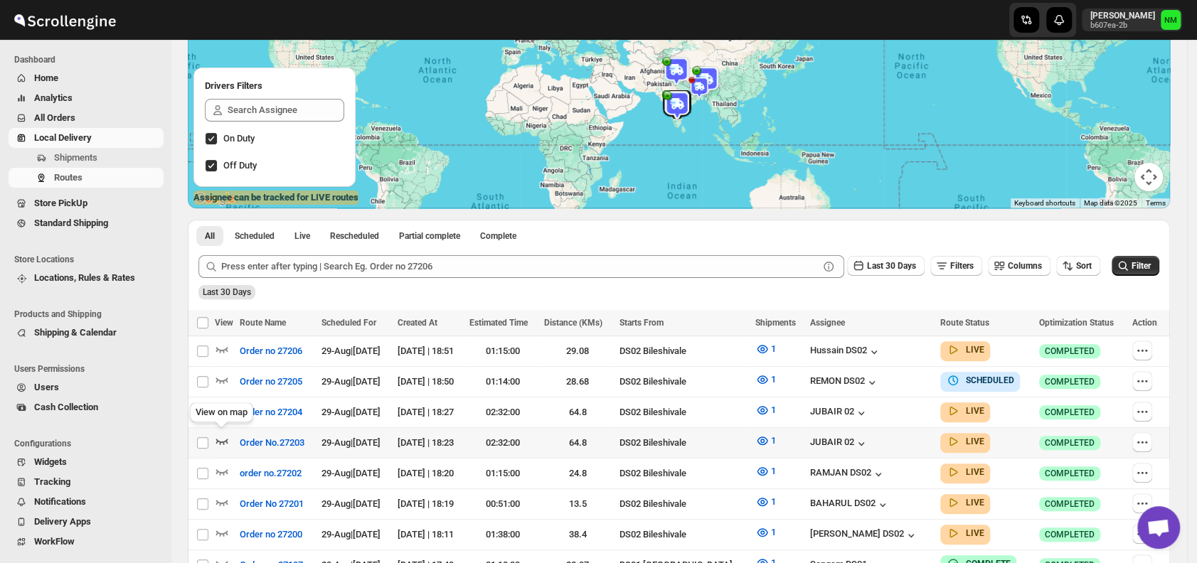
click at [223, 437] on icon "button" at bounding box center [222, 441] width 14 height 14
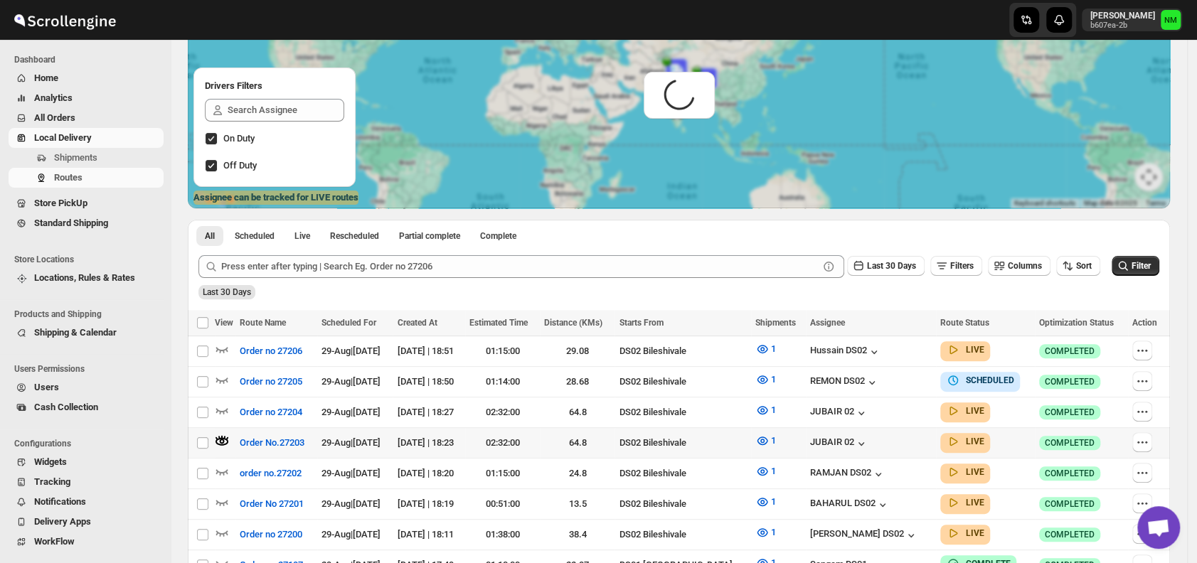
scroll to position [0, 0]
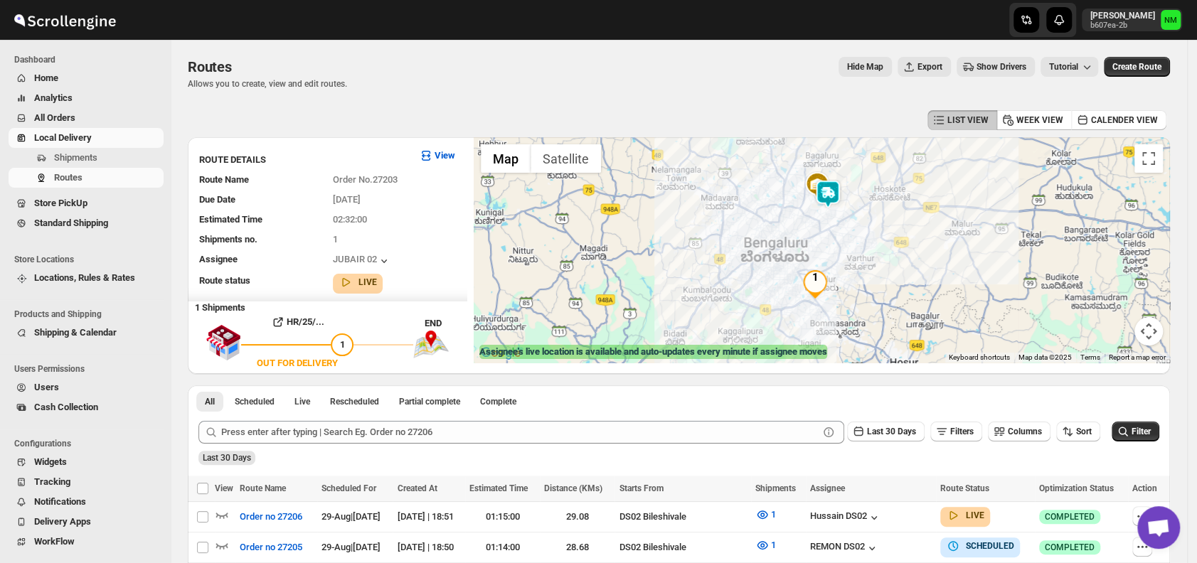
click at [833, 196] on img at bounding box center [828, 194] width 28 height 28
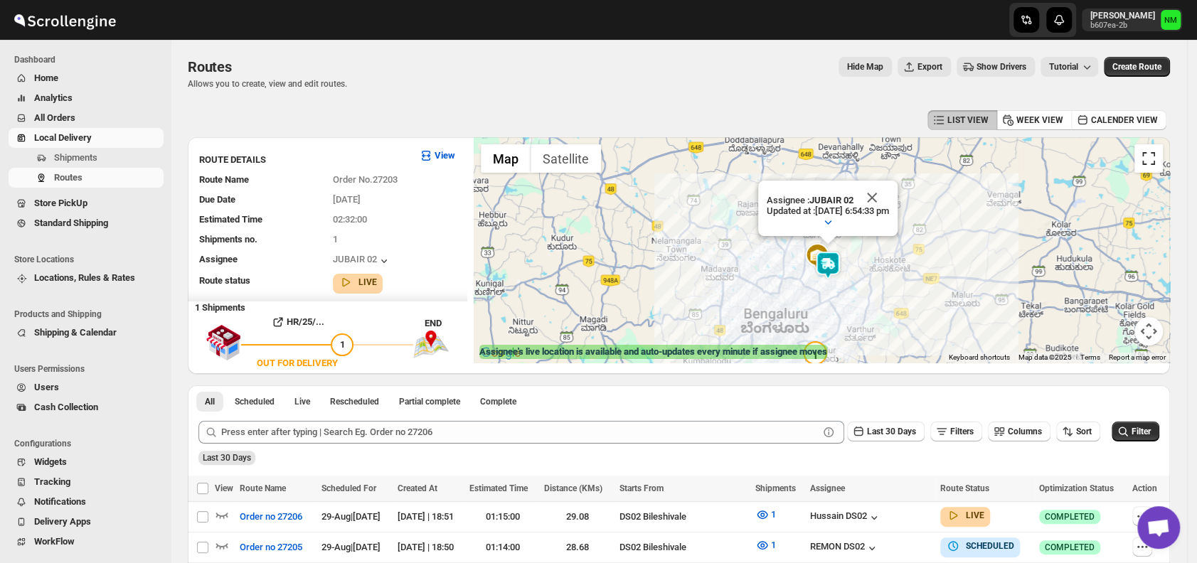
click at [1162, 168] on button "Toggle fullscreen view" at bounding box center [1149, 158] width 28 height 28
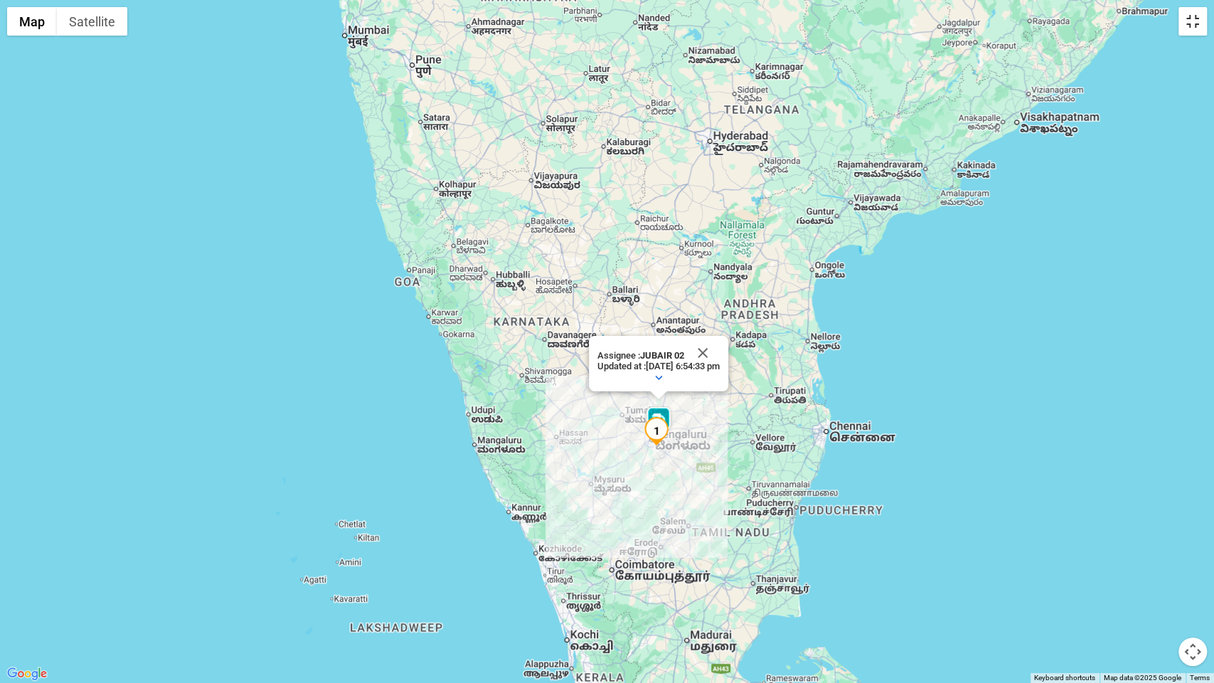
click at [1194, 22] on button "Toggle fullscreen view" at bounding box center [1193, 21] width 28 height 28
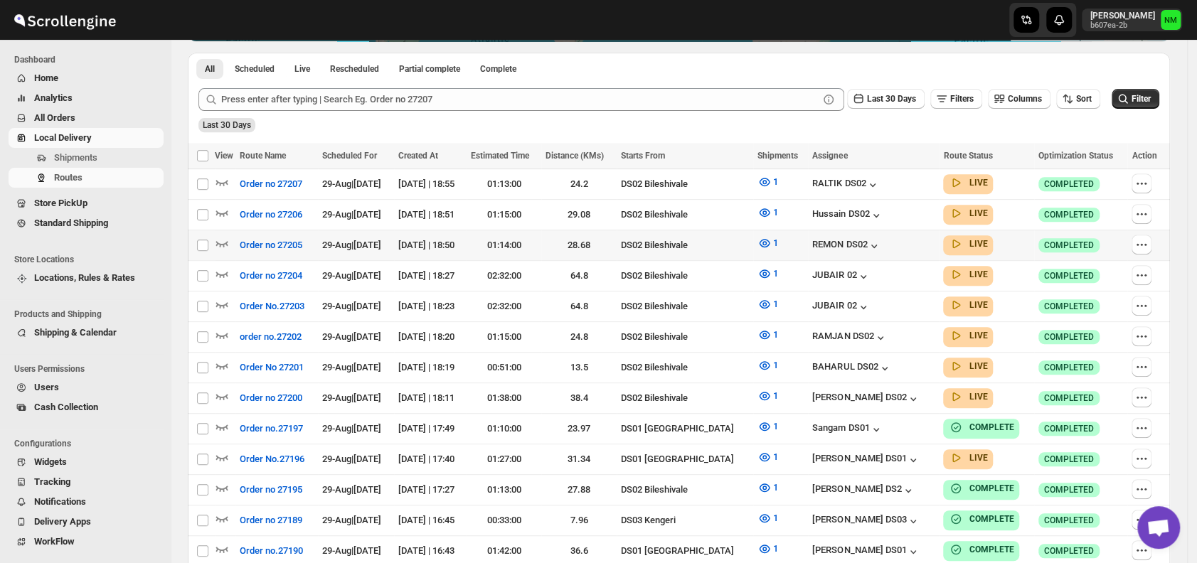
scroll to position [322, 0]
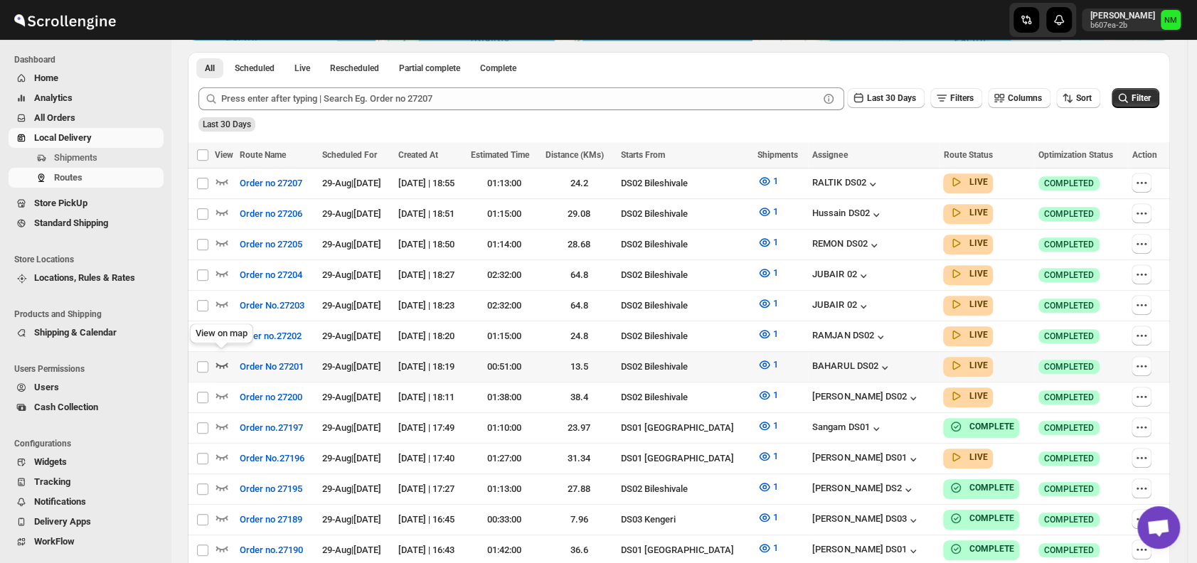
click at [215, 358] on icon "button" at bounding box center [222, 365] width 14 height 14
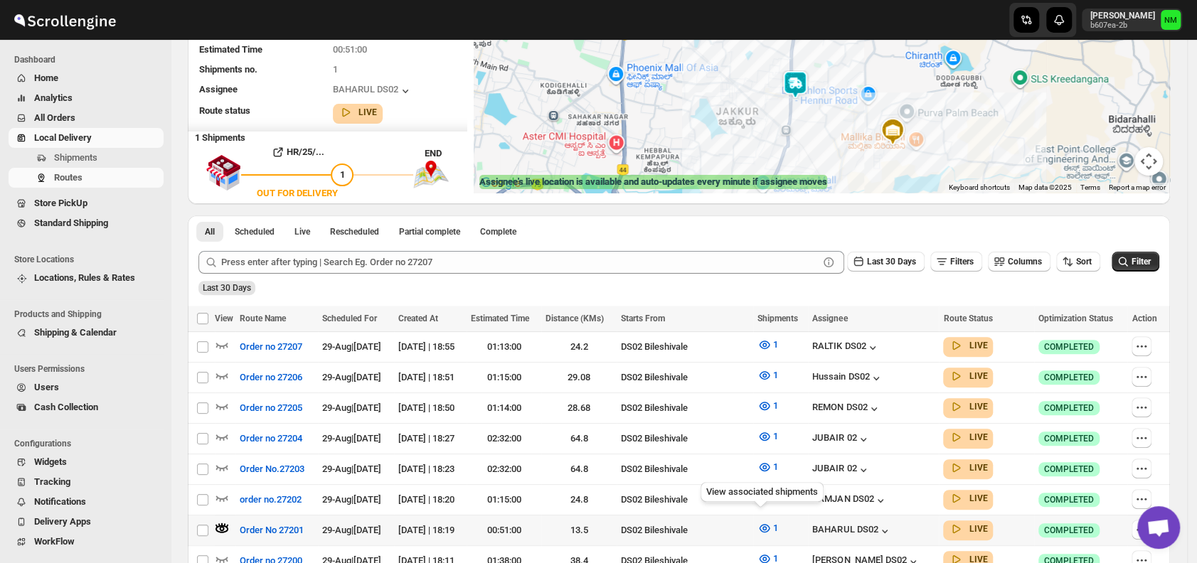
scroll to position [291, 0]
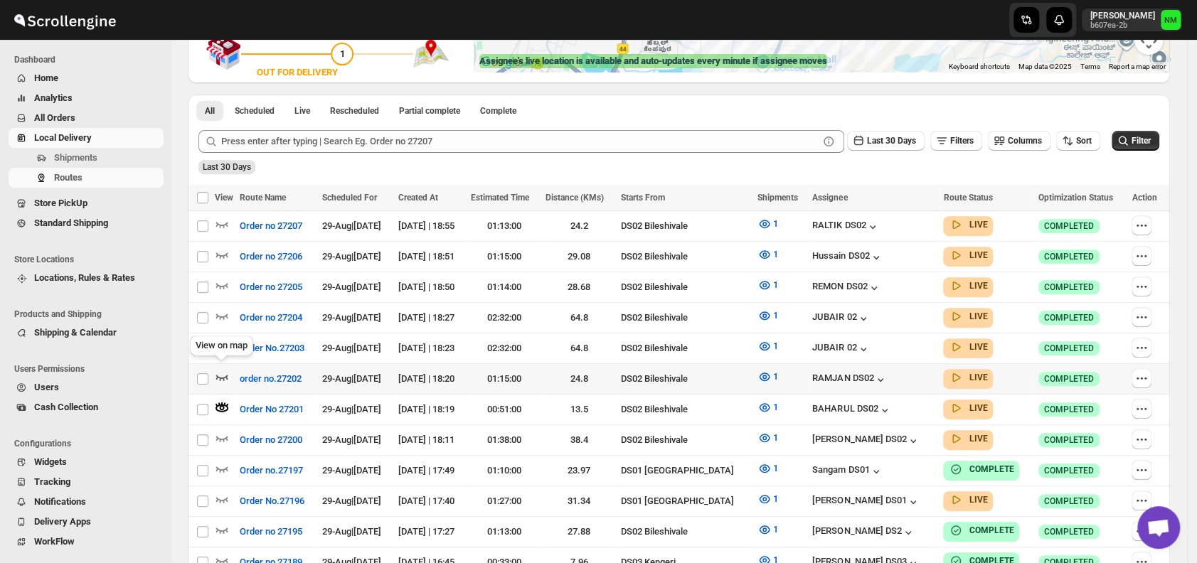
click at [223, 370] on icon "button" at bounding box center [222, 377] width 14 height 14
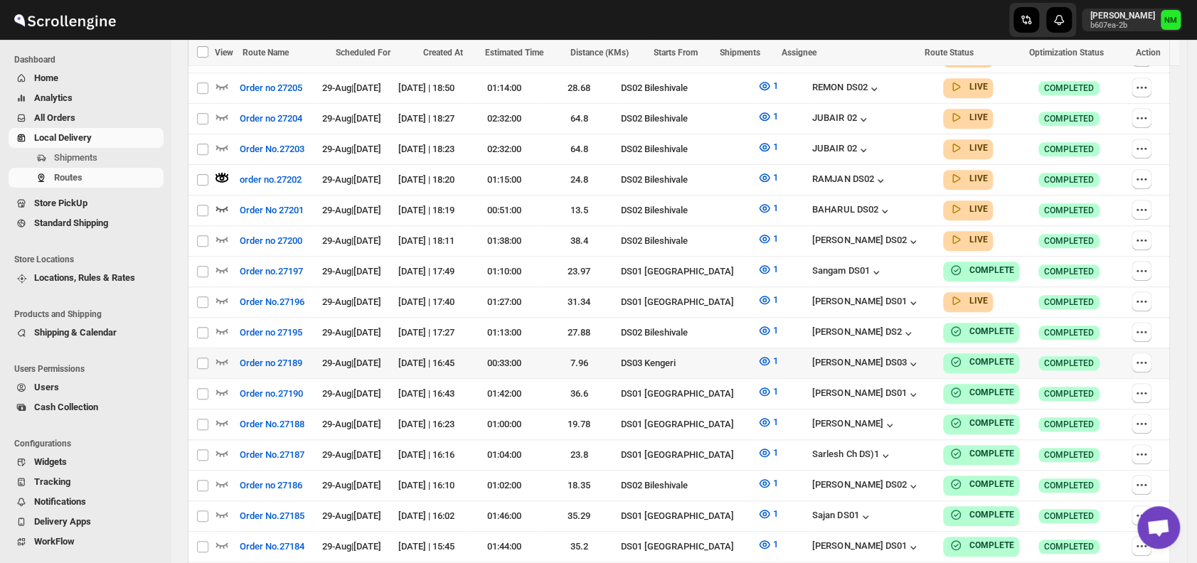
scroll to position [498, 0]
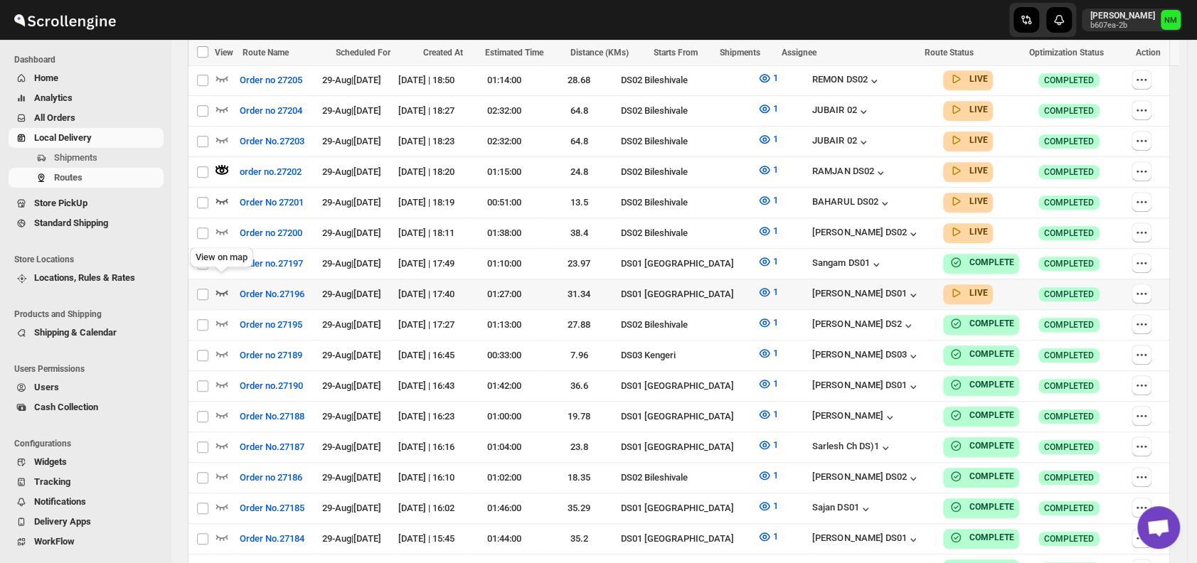
click at [223, 285] on icon "button" at bounding box center [222, 292] width 14 height 14
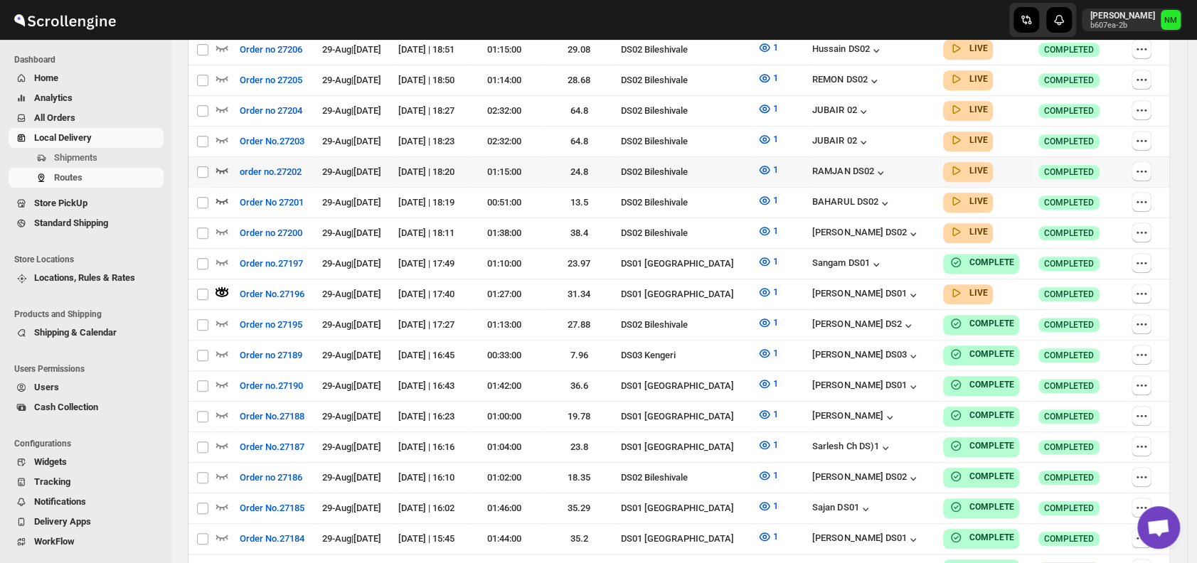
scroll to position [0, 0]
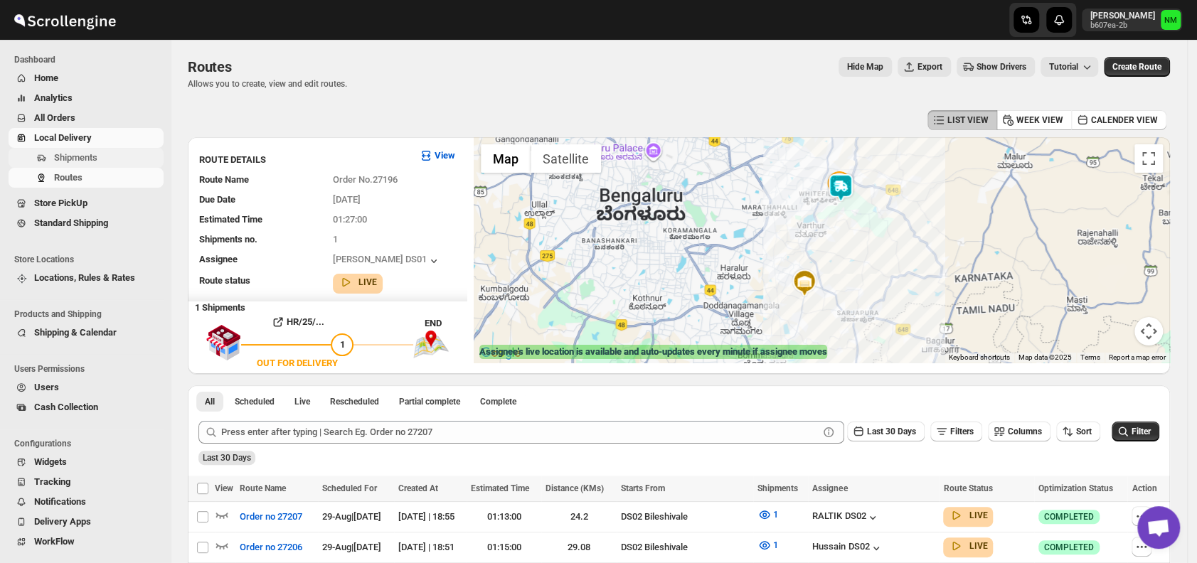
click at [91, 159] on span "Shipments" at bounding box center [75, 157] width 43 height 11
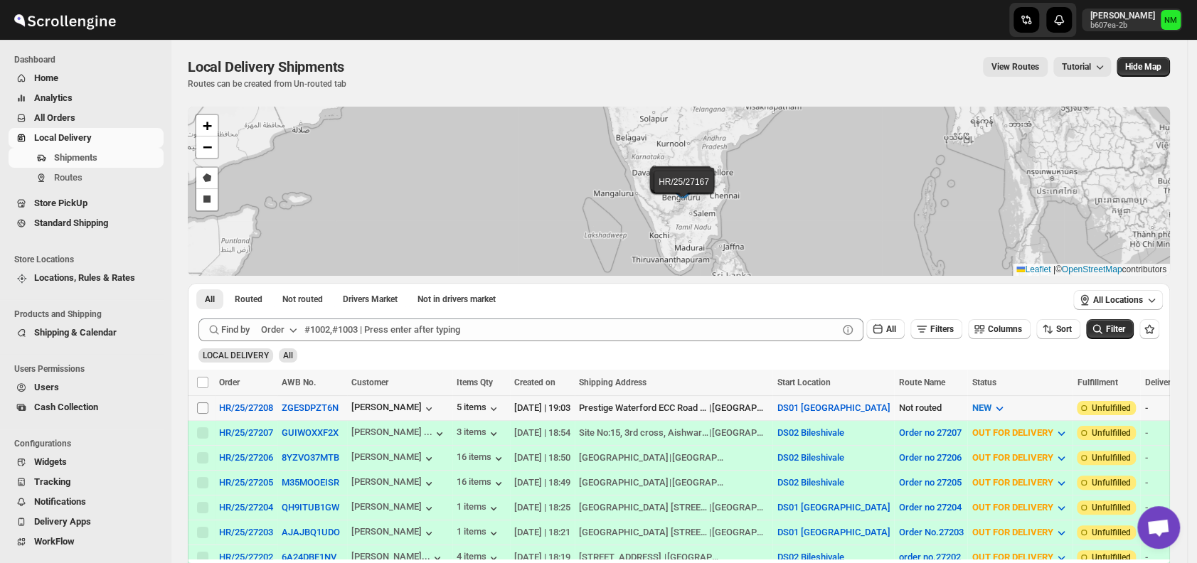
click at [204, 407] on input "Select shipment" at bounding box center [202, 408] width 11 height 11
checkbox input "true"
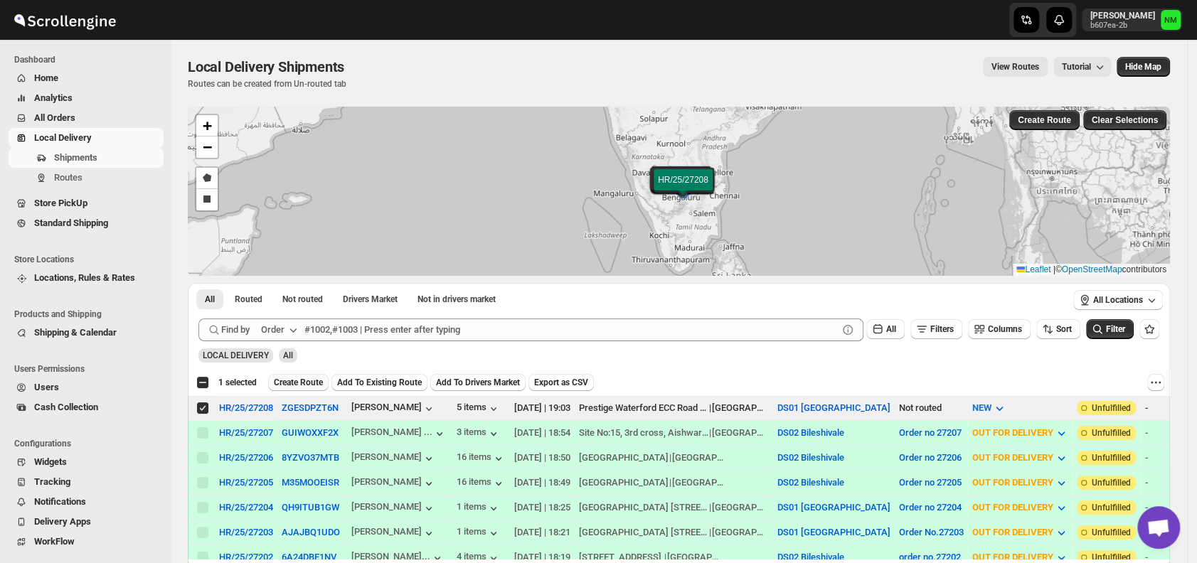
click at [306, 376] on button "Create Route" at bounding box center [298, 382] width 60 height 17
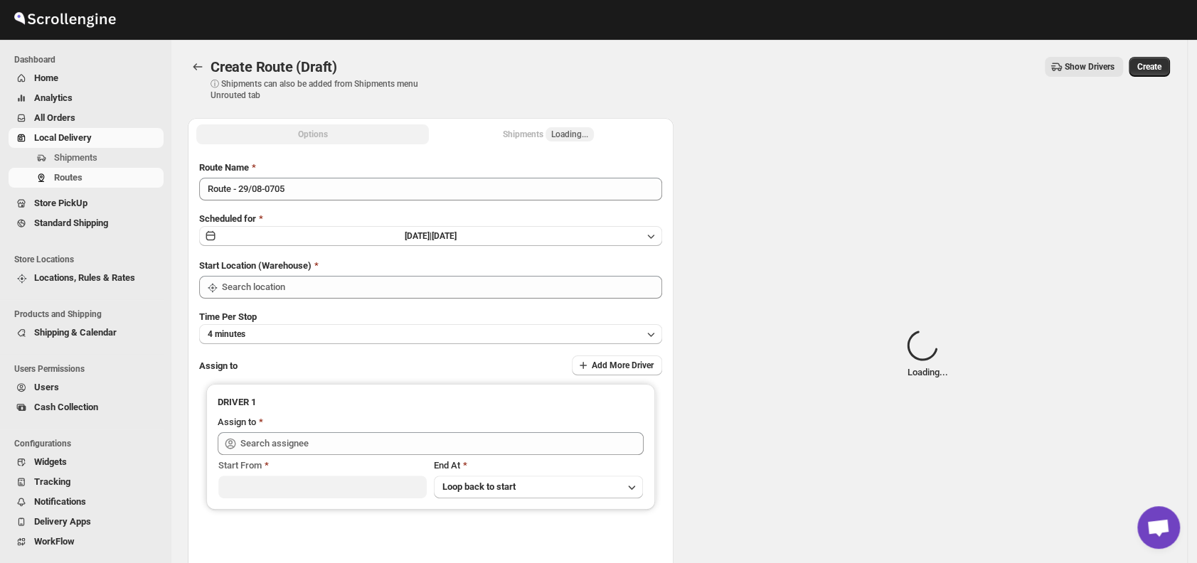
type input "DS01 [GEOGRAPHIC_DATA]"
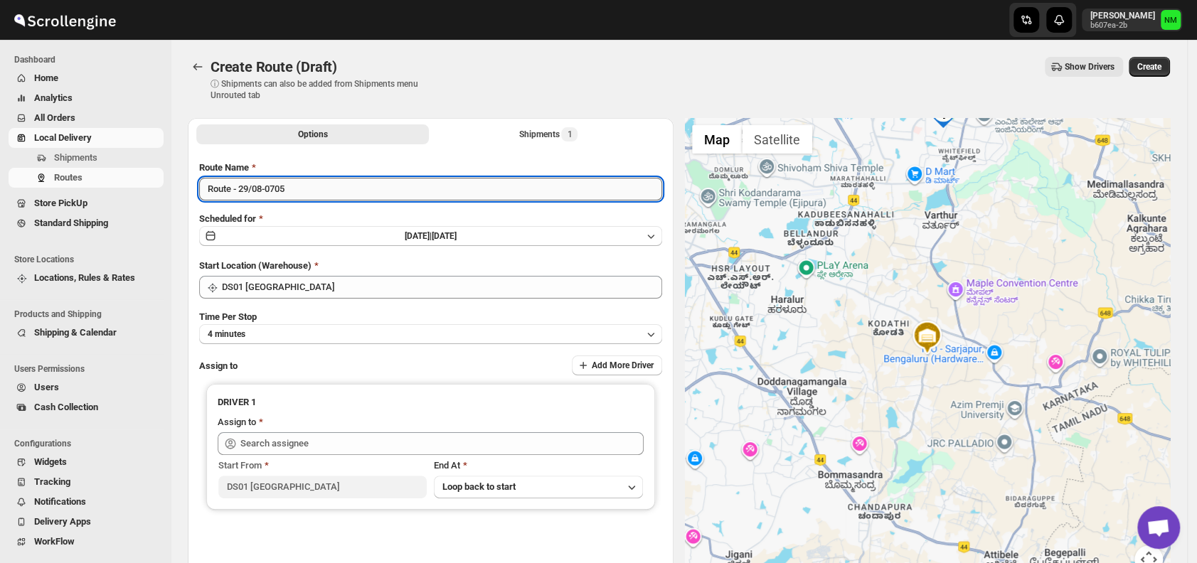
click at [351, 191] on input "Route - 29/08-0705" at bounding box center [430, 189] width 463 height 23
type input "R"
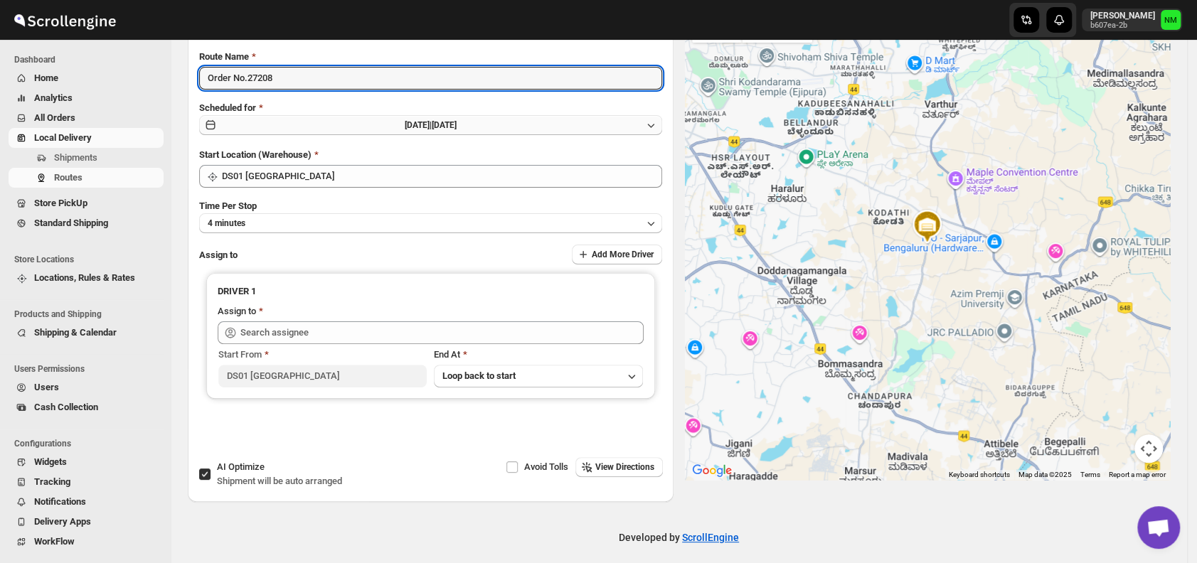
scroll to position [120, 0]
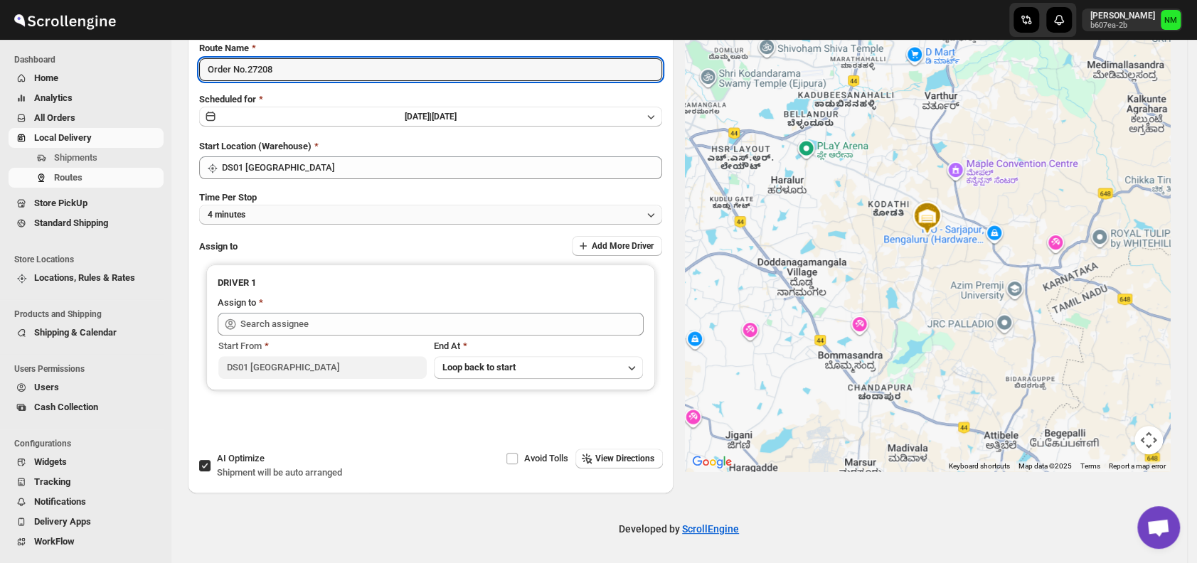
type input "Order No.27208"
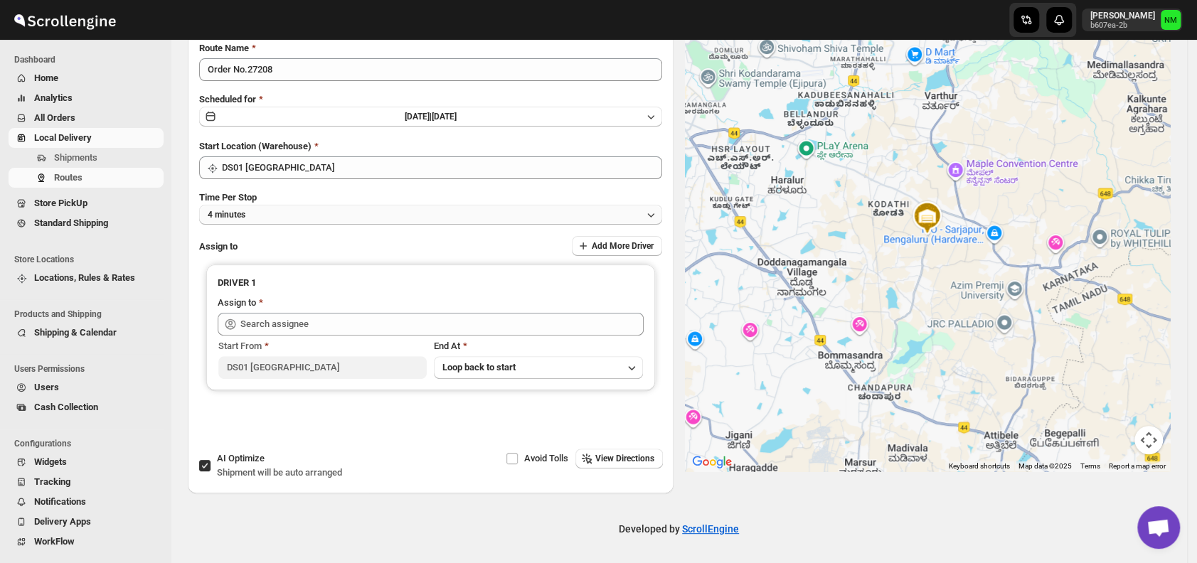
click at [272, 211] on button "4 minutes" at bounding box center [430, 215] width 463 height 20
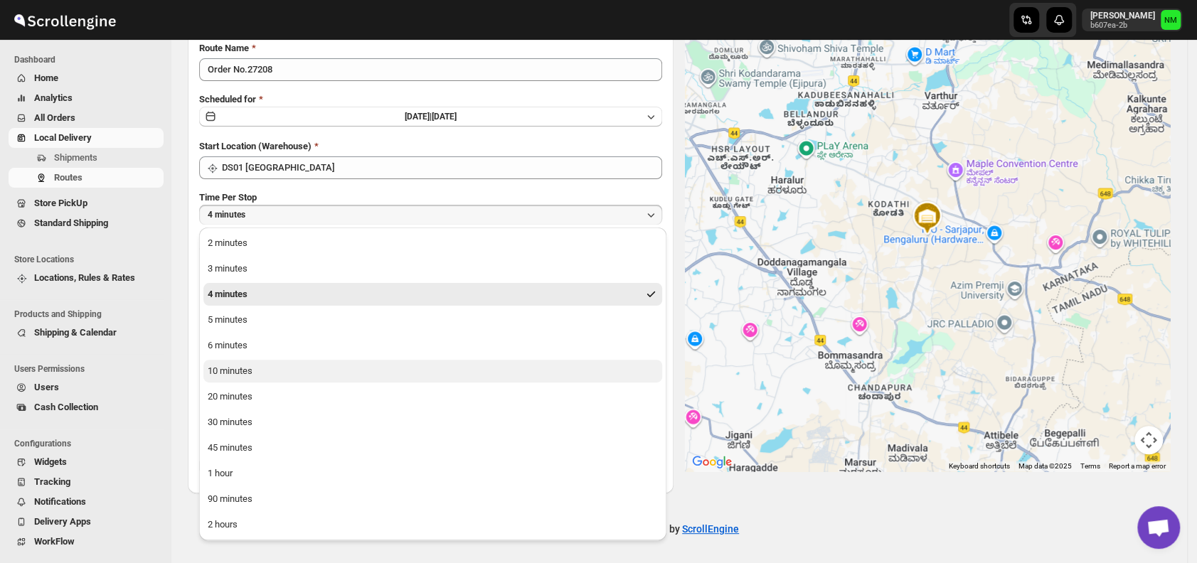
click at [245, 371] on div "10 minutes" at bounding box center [230, 371] width 45 height 14
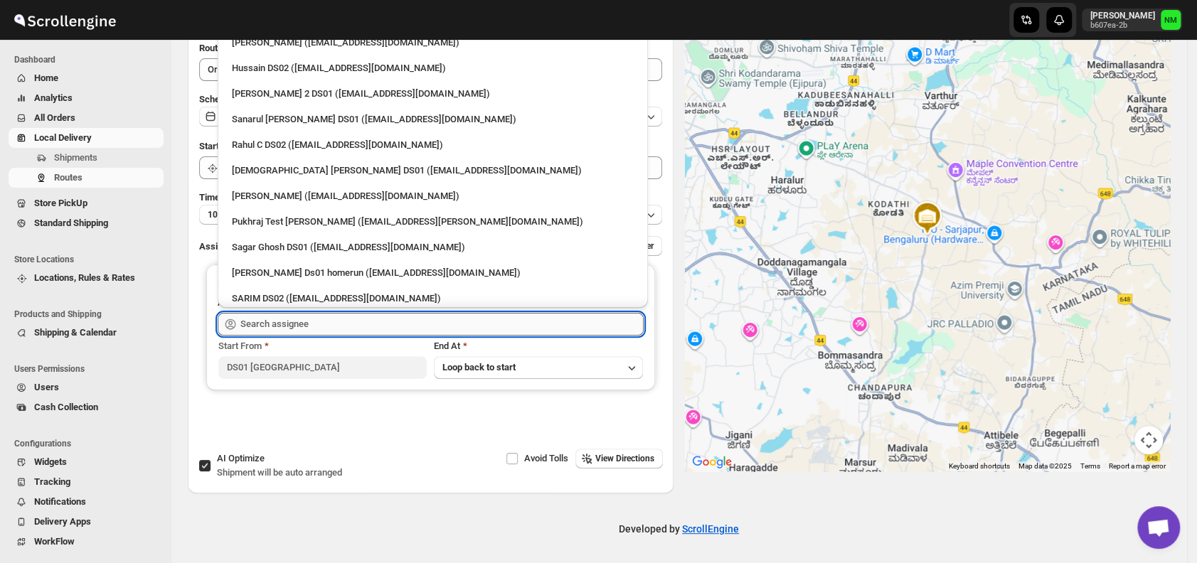
click at [302, 329] on input "text" at bounding box center [441, 324] width 403 height 23
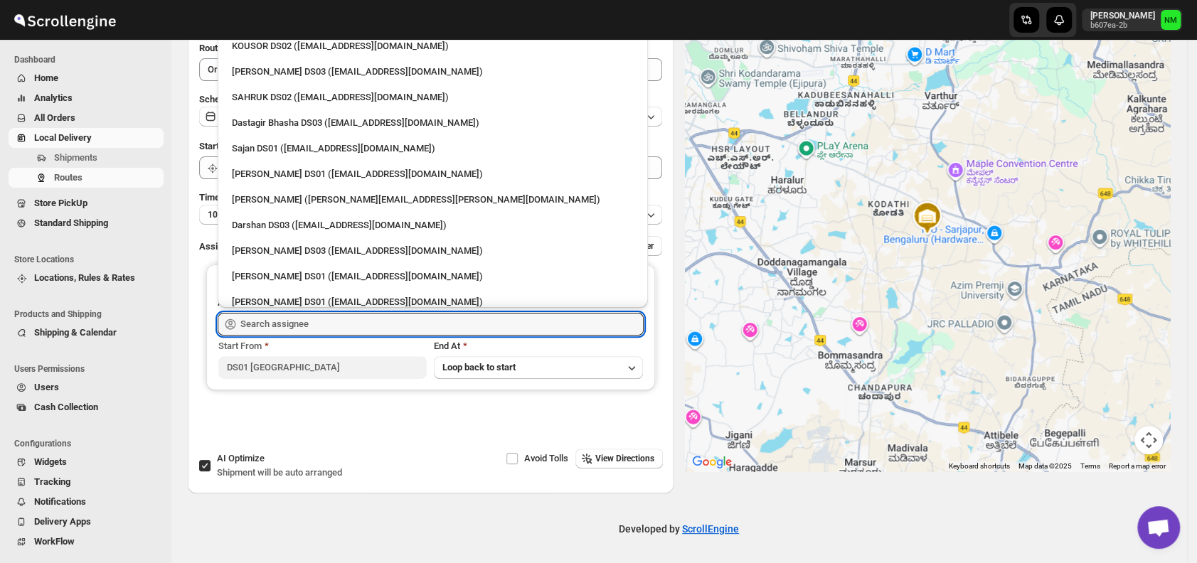
scroll to position [996, 0]
click at [268, 148] on div "Sajan DS01 (lofadat883@coderdir.com)" at bounding box center [433, 148] width 402 height 14
type input "Sajan DS01 (lofadat883@coderdir.com)"
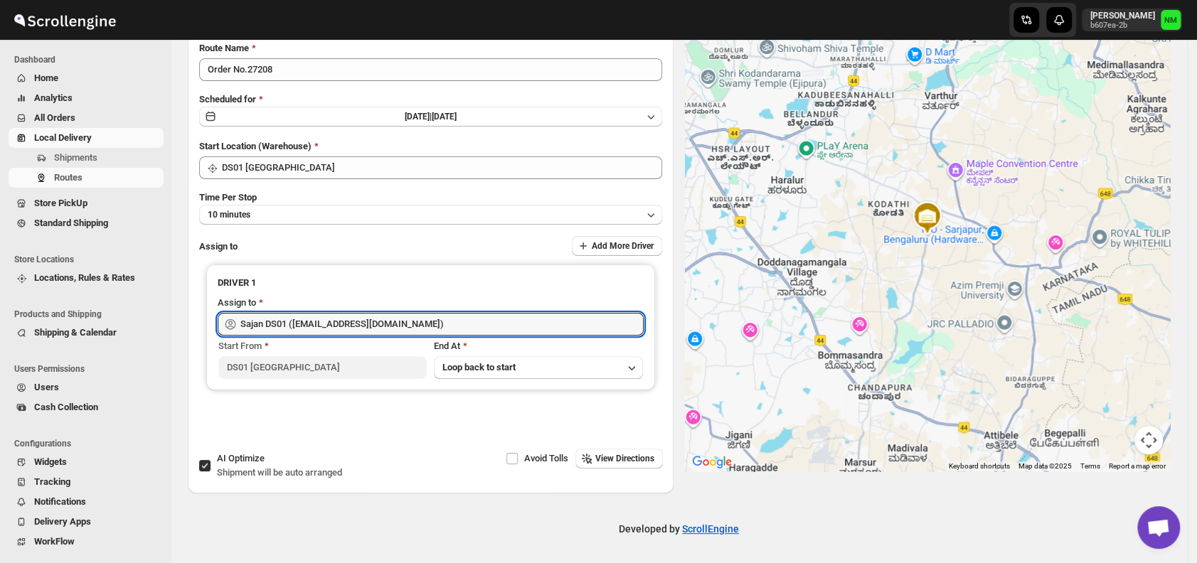
scroll to position [0, 0]
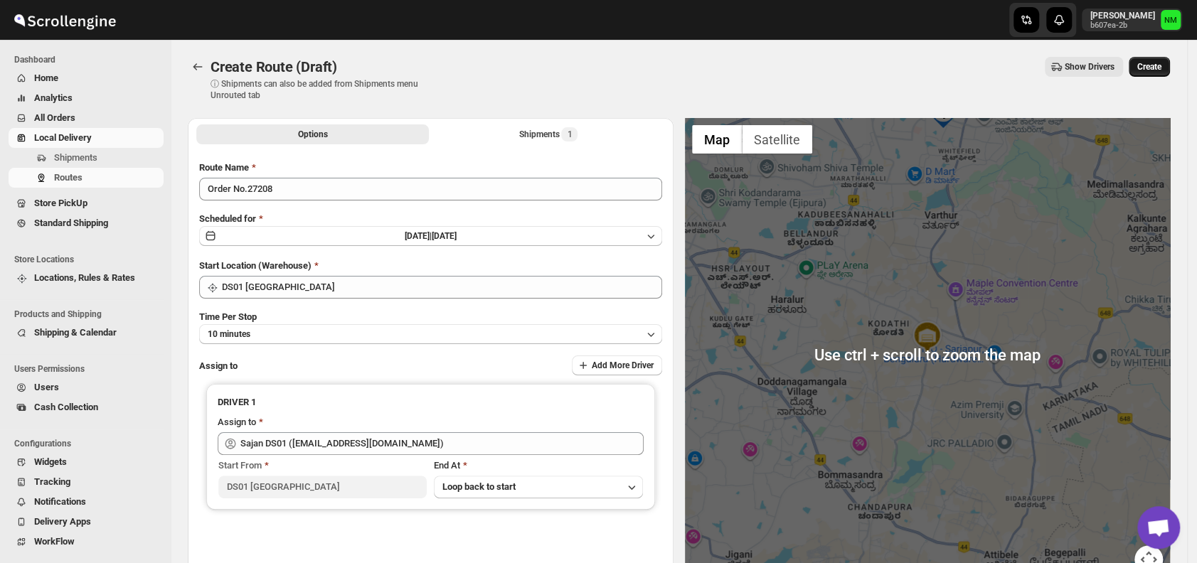
click at [1170, 63] on button "Create" at bounding box center [1149, 67] width 41 height 20
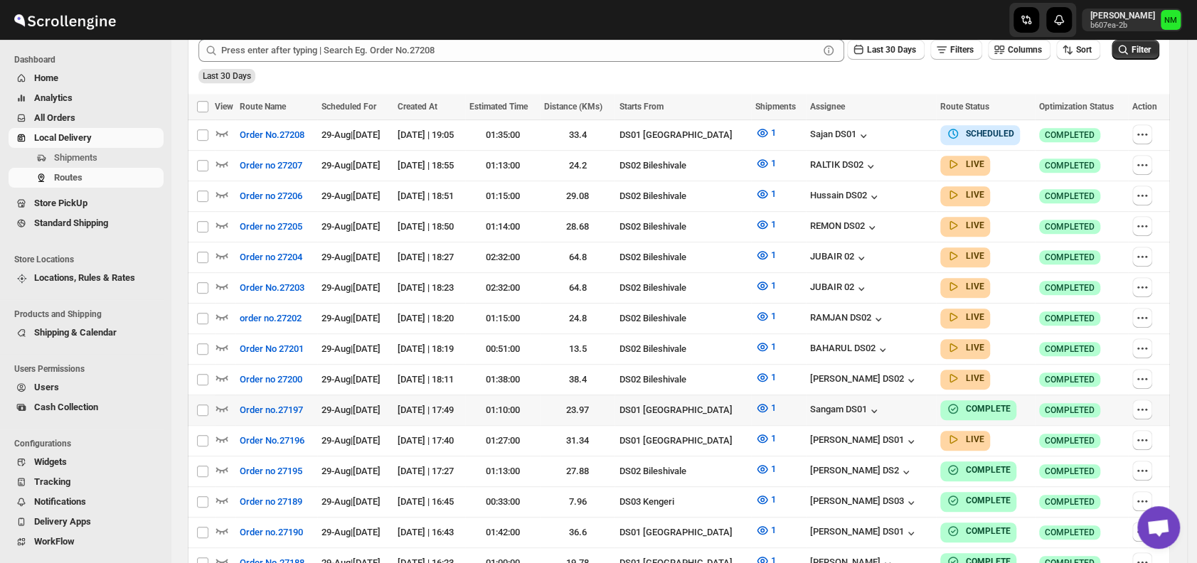
scroll to position [373, 0]
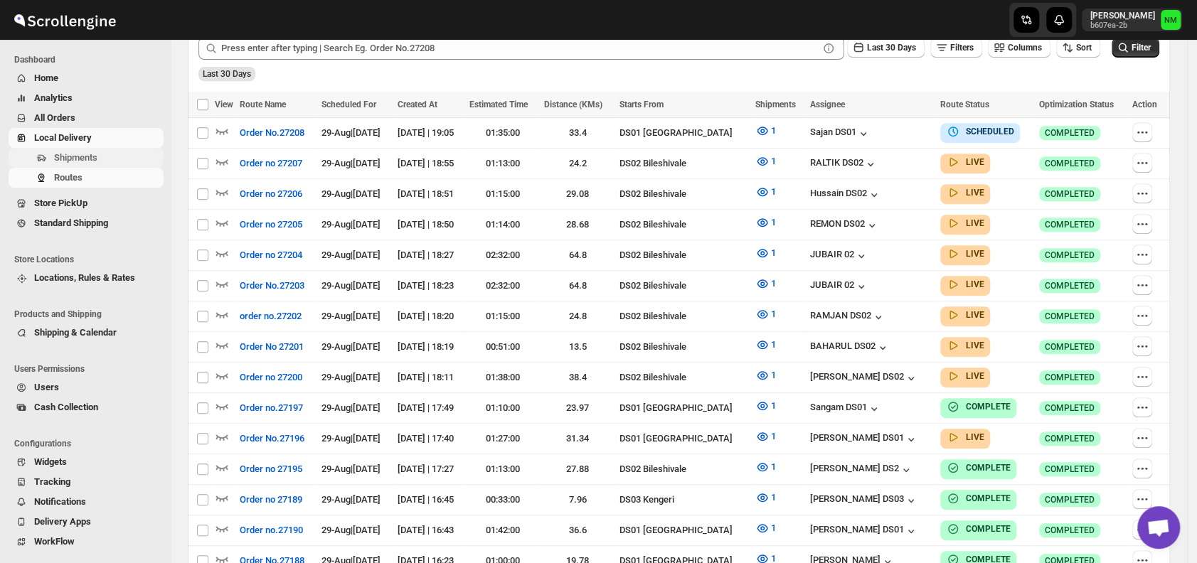
click at [117, 155] on span "Shipments" at bounding box center [107, 158] width 107 height 14
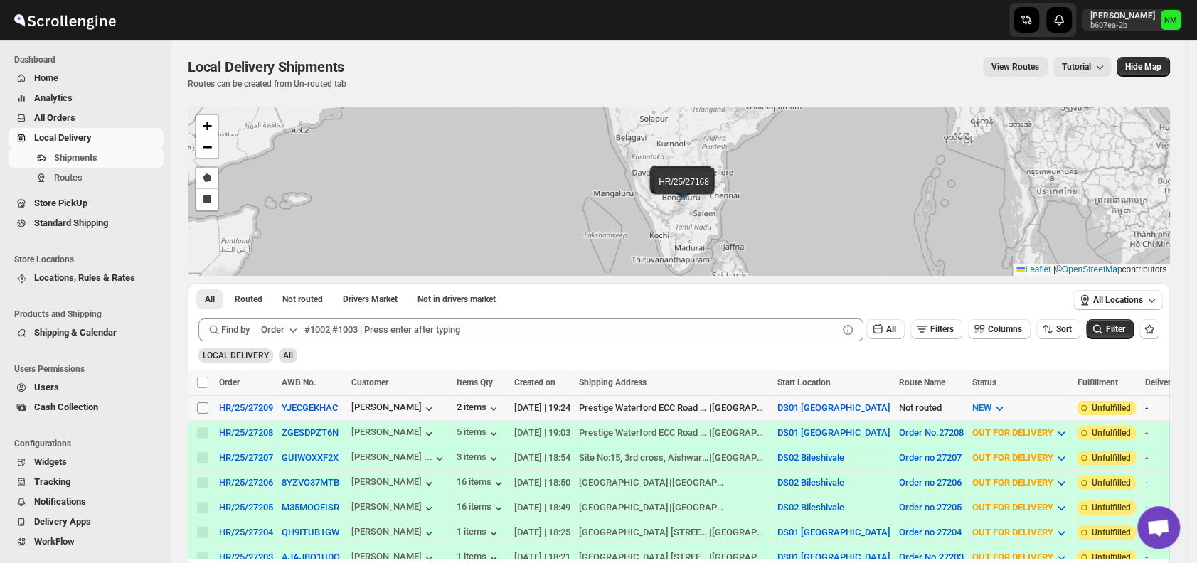
click at [202, 408] on input "Select shipment" at bounding box center [202, 408] width 11 height 11
checkbox input "true"
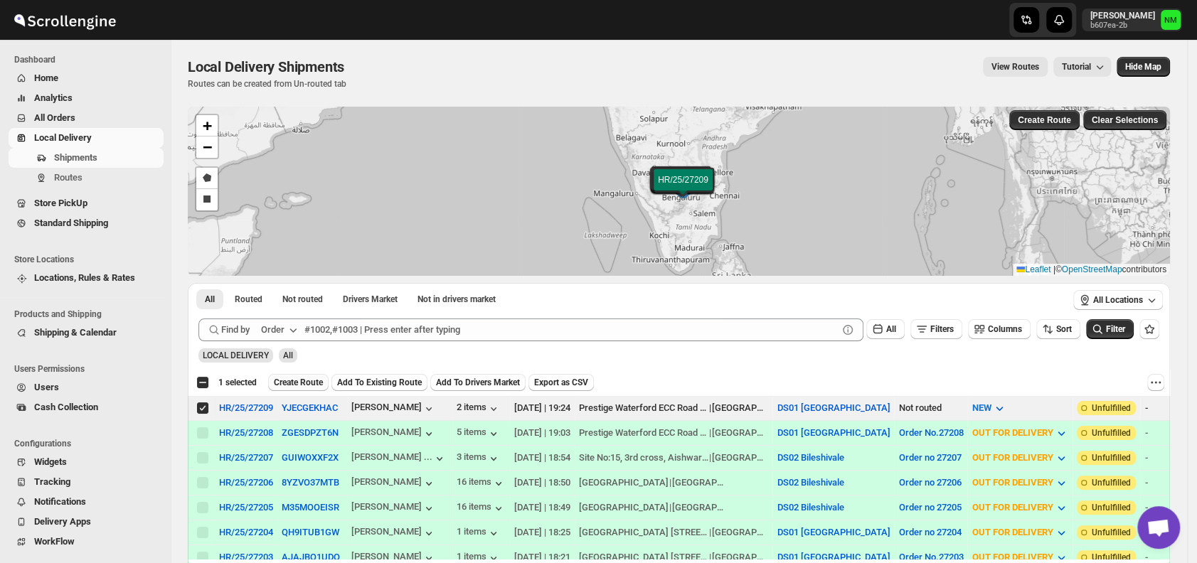
click at [301, 384] on span "Create Route" at bounding box center [298, 382] width 49 height 11
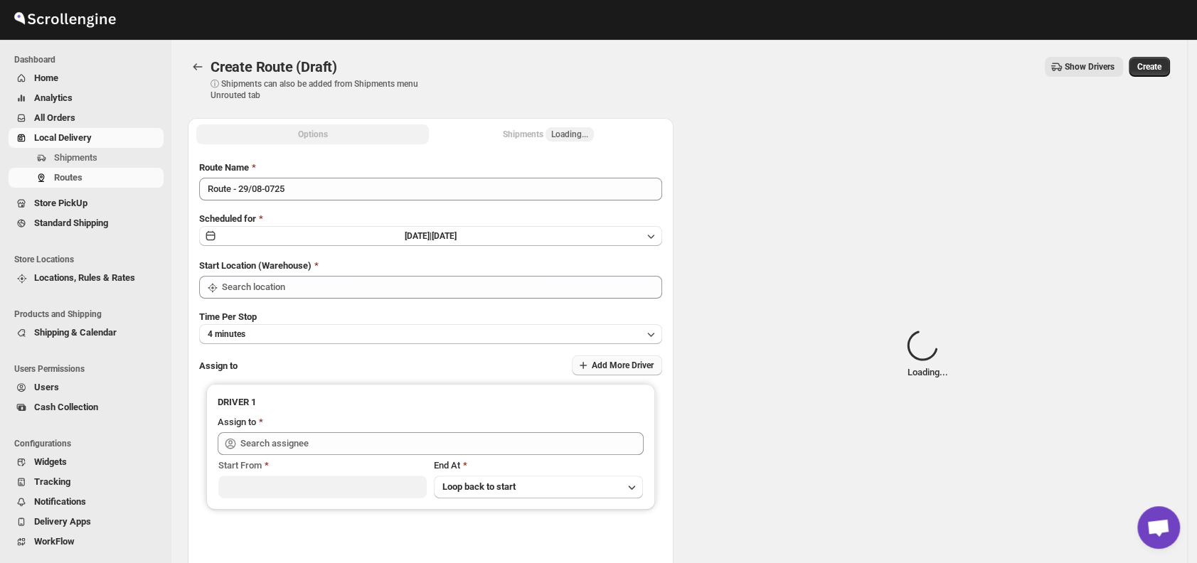
type input "DS01 [GEOGRAPHIC_DATA]"
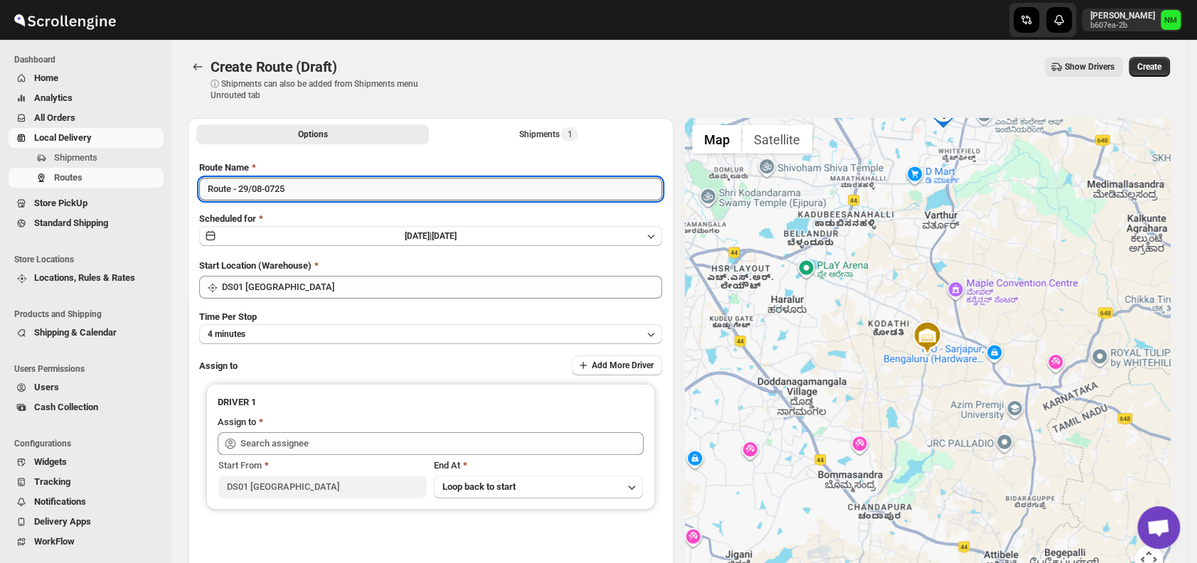
click at [359, 189] on input "Route - 29/08-0725" at bounding box center [430, 189] width 463 height 23
type input "R"
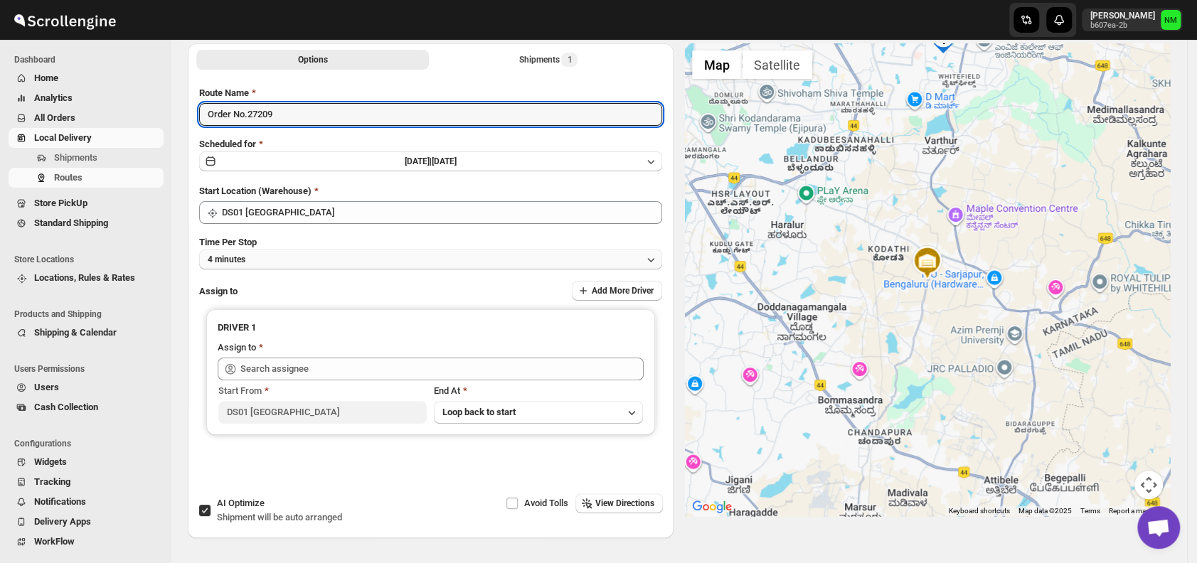
type input "Order No.27209"
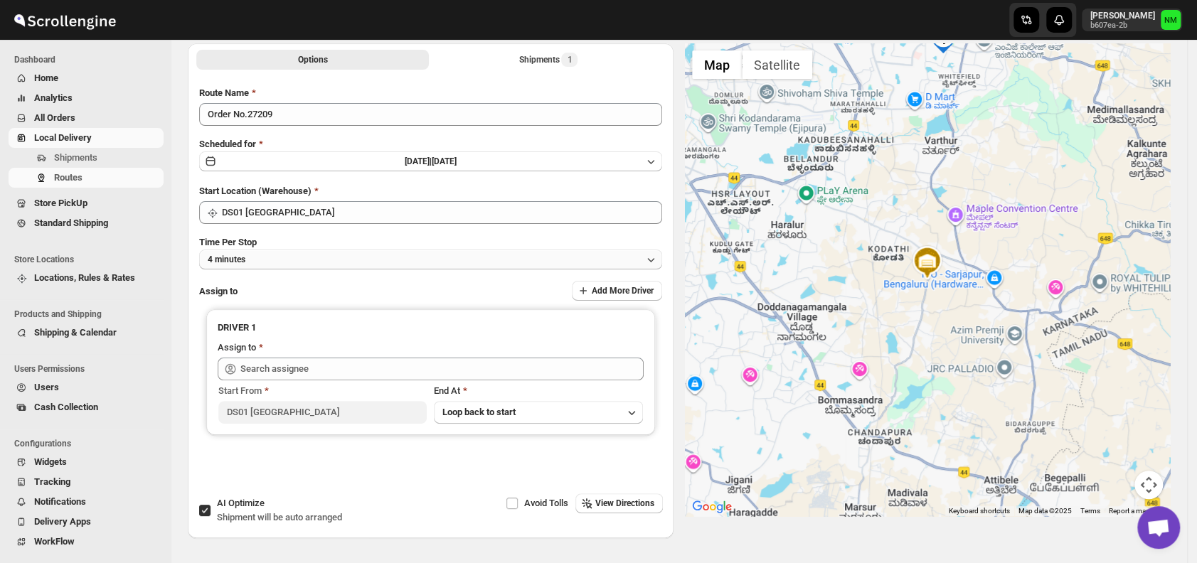
click at [314, 265] on button "4 minutes" at bounding box center [430, 260] width 463 height 20
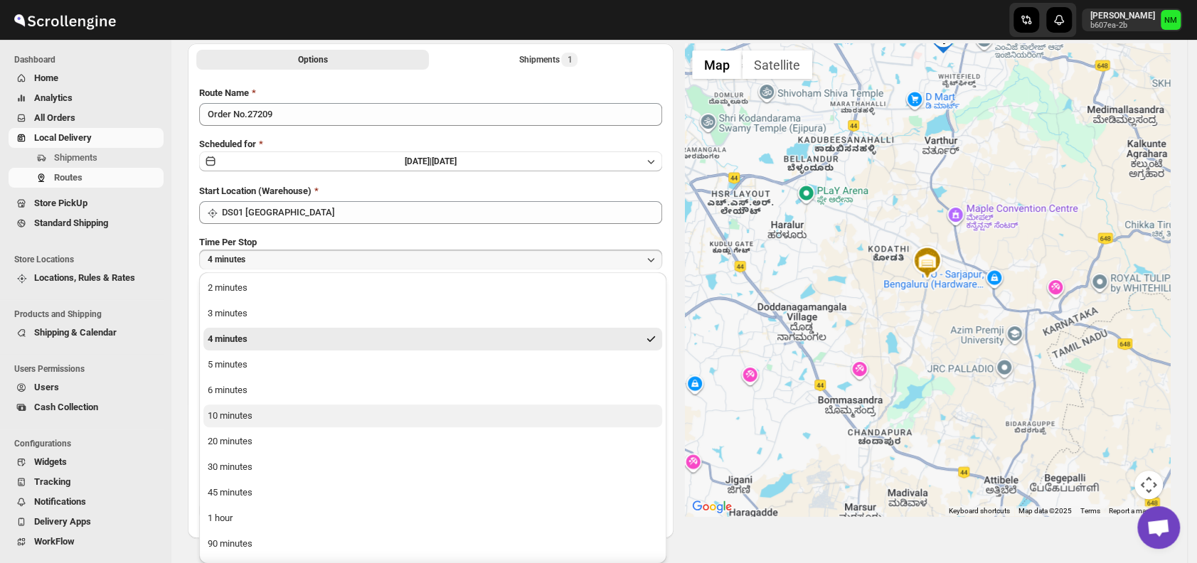
click at [248, 418] on div "10 minutes" at bounding box center [230, 416] width 45 height 14
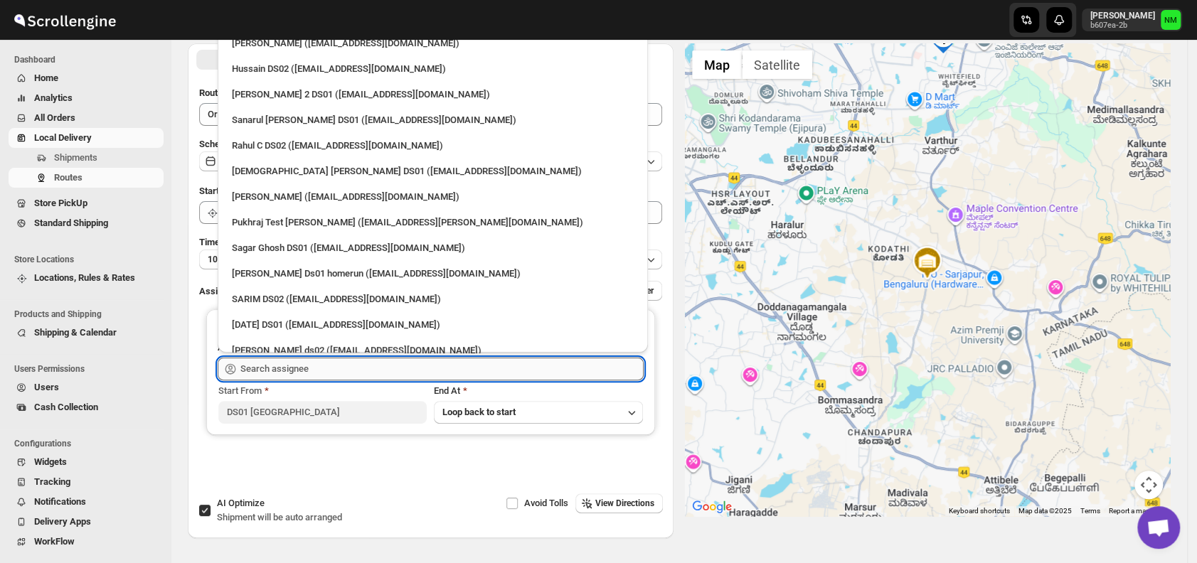
click at [298, 367] on input "text" at bounding box center [441, 369] width 403 height 23
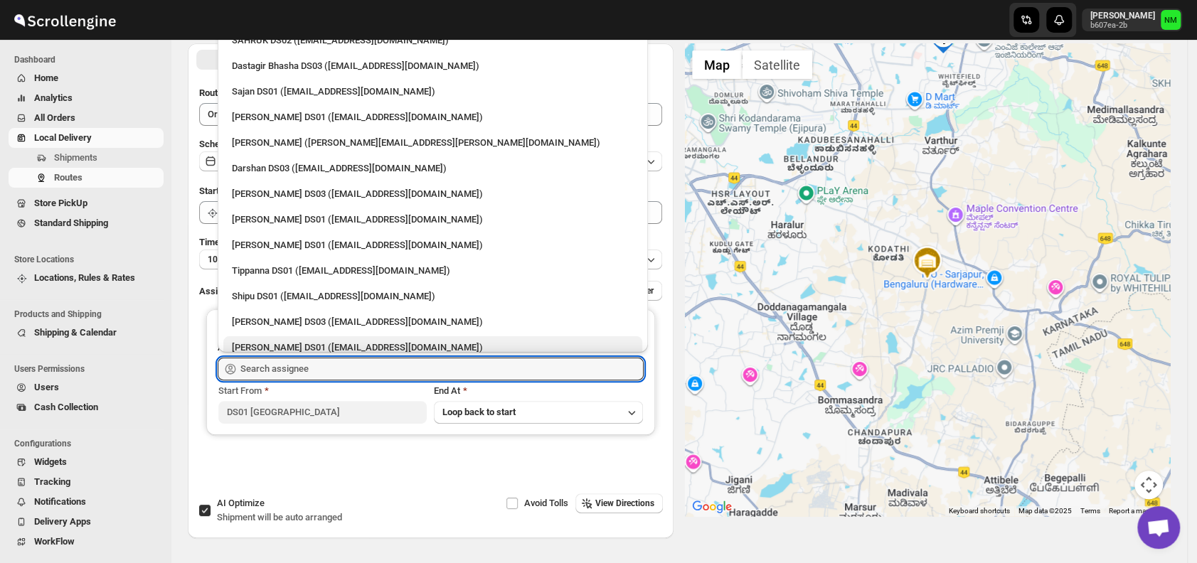
scroll to position [1052, 0]
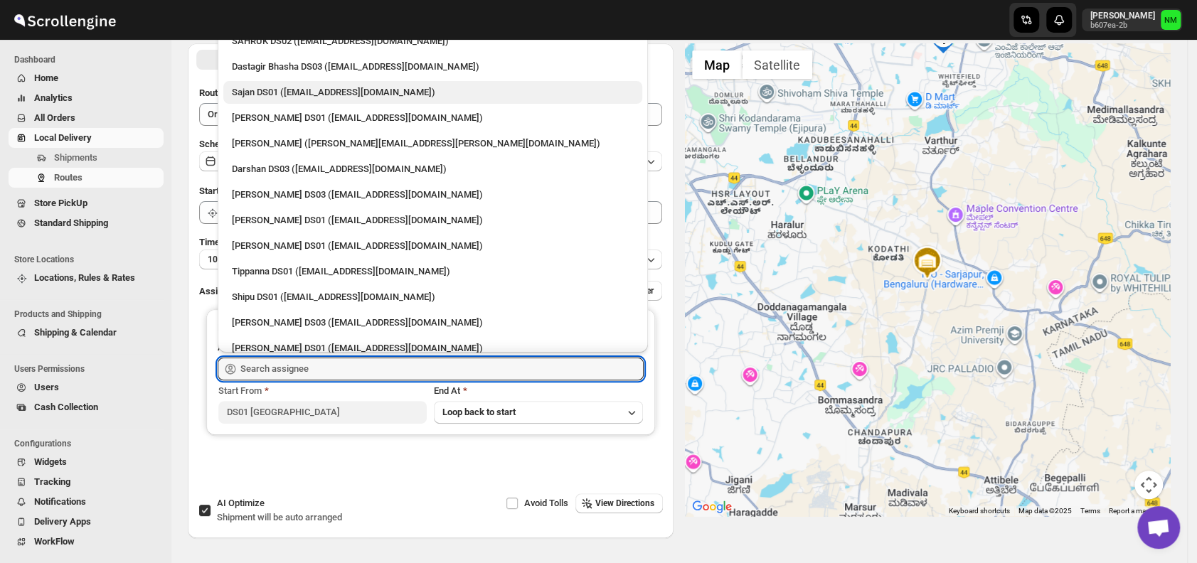
click at [242, 85] on div "Sajan DS01 (lofadat883@coderdir.com)" at bounding box center [433, 92] width 402 height 14
type input "Sajan DS01 (lofadat883@coderdir.com)"
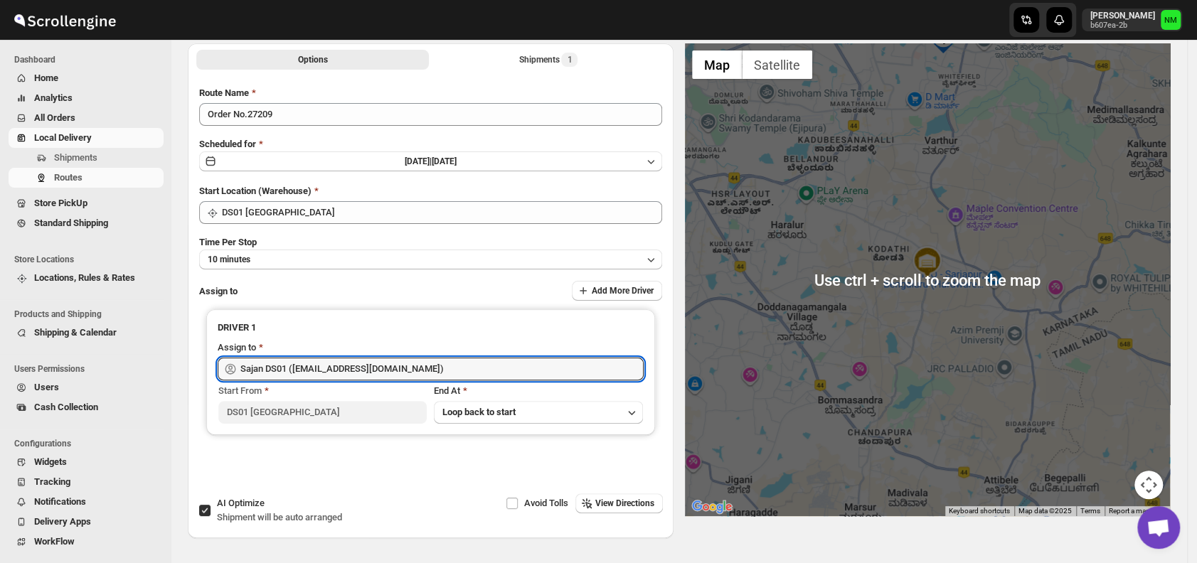
scroll to position [0, 0]
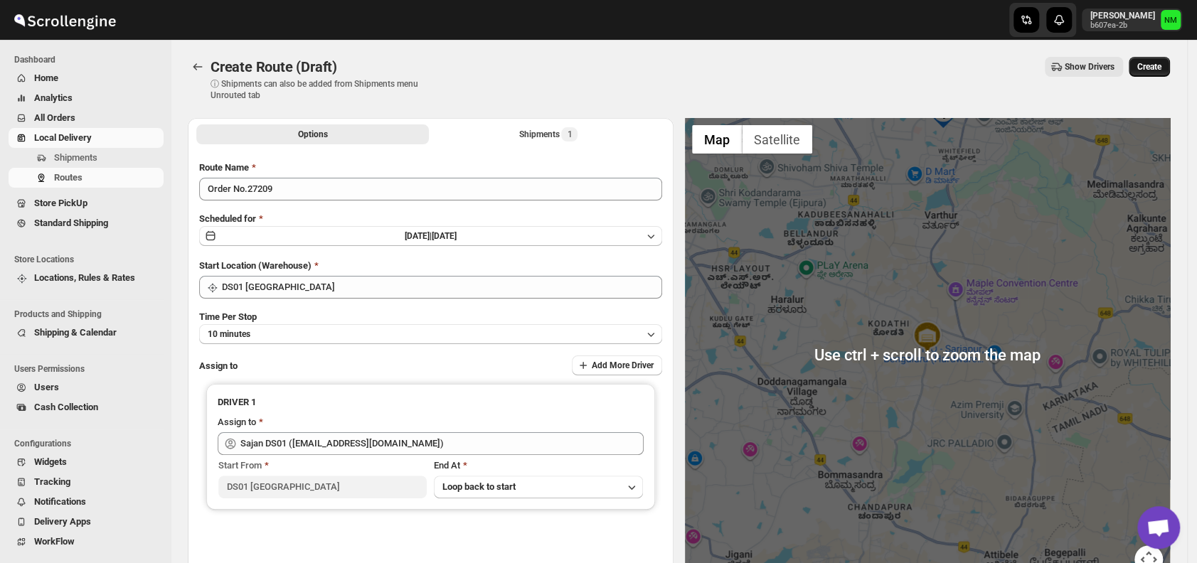
click at [1156, 71] on span "Create" at bounding box center [1150, 66] width 24 height 11
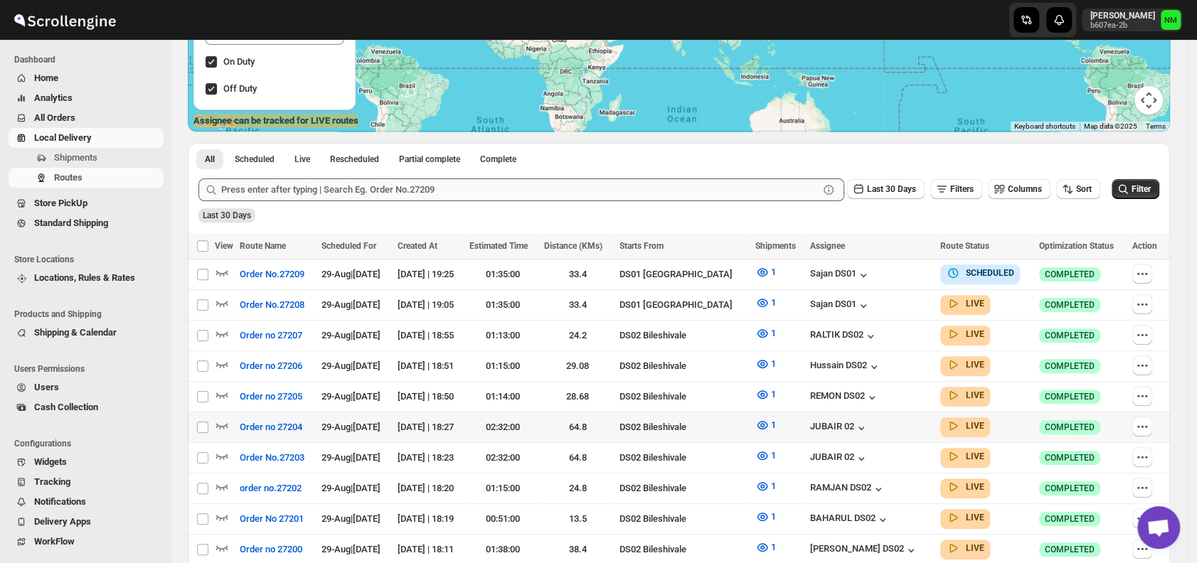
scroll to position [233, 0]
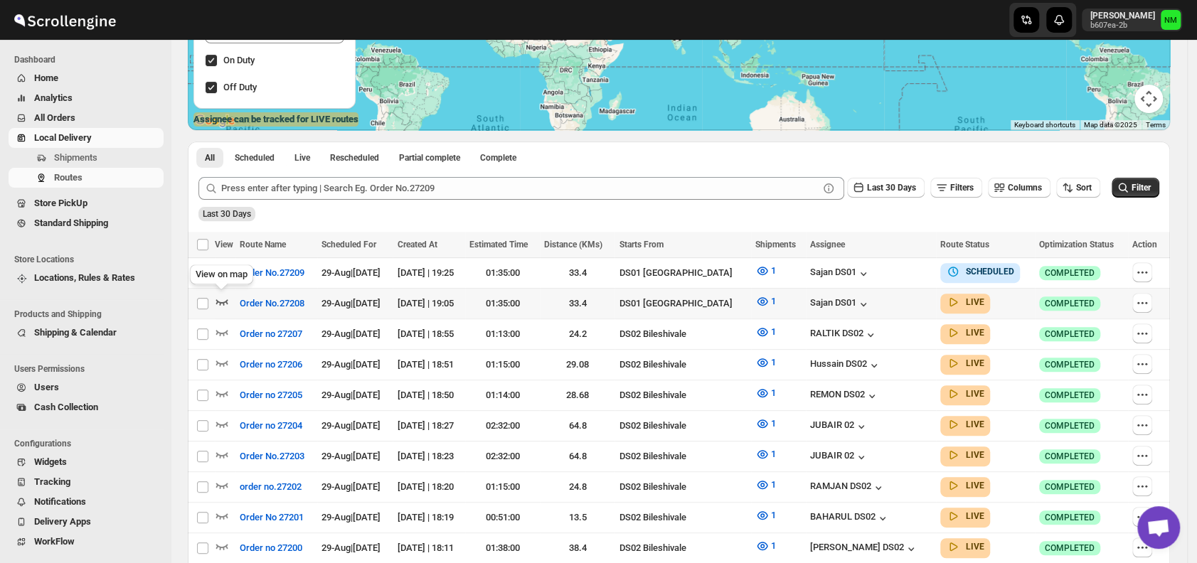
click at [223, 296] on icon "button" at bounding box center [222, 302] width 14 height 14
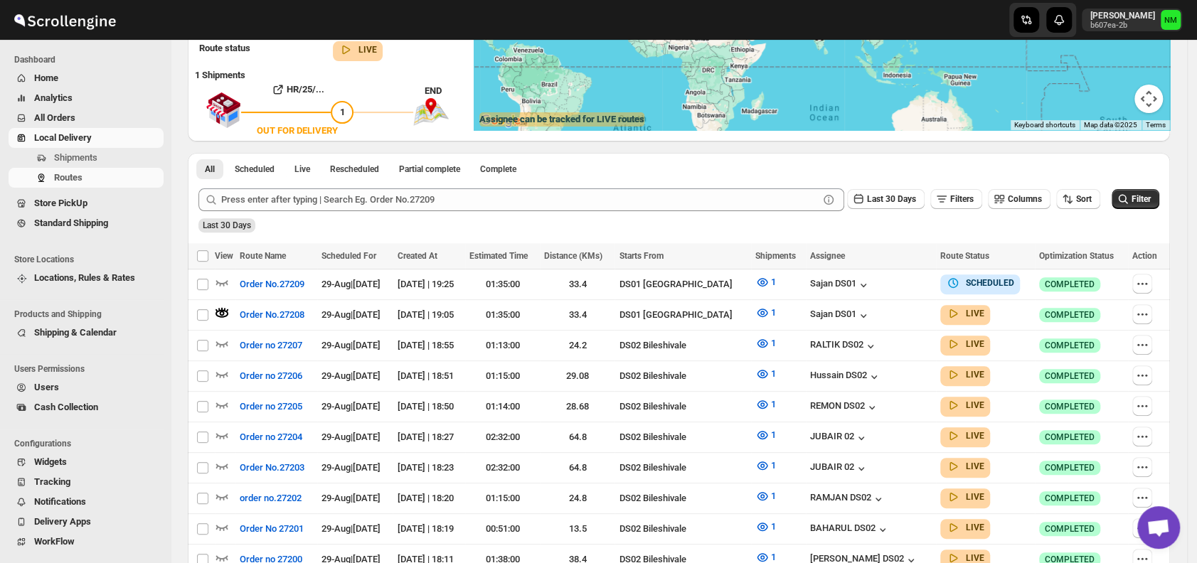
scroll to position [0, 0]
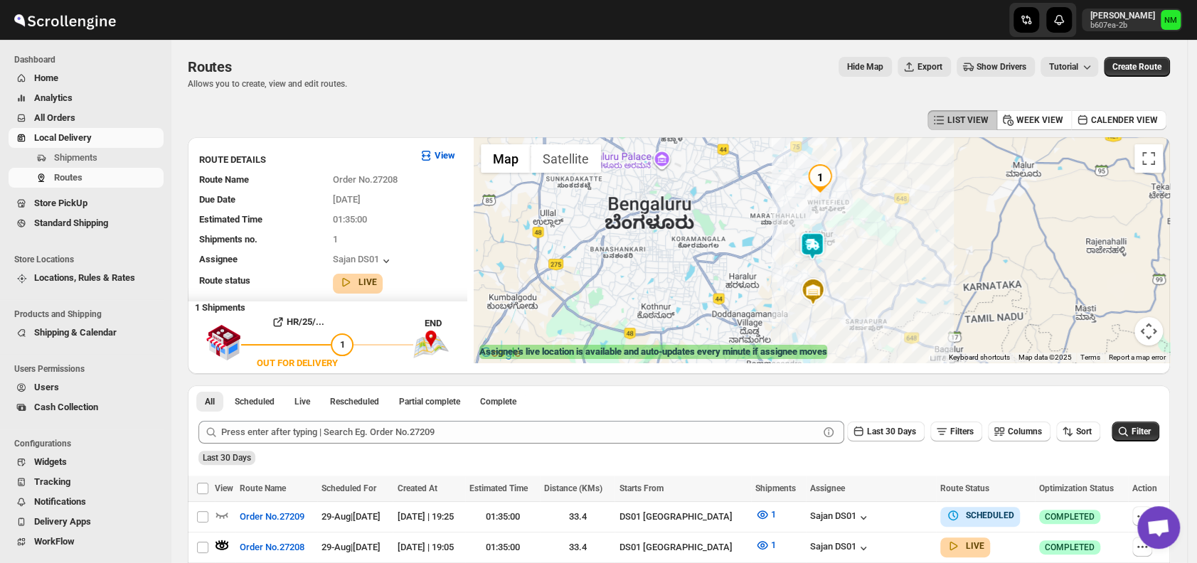
click at [605, 157] on div at bounding box center [822, 250] width 696 height 226
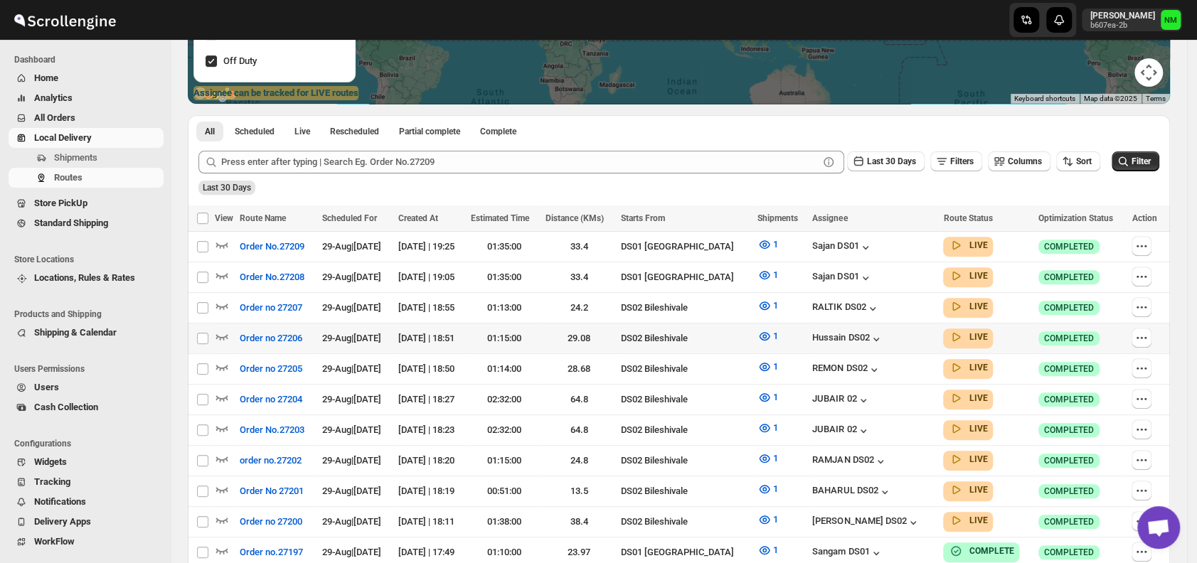
scroll to position [260, 0]
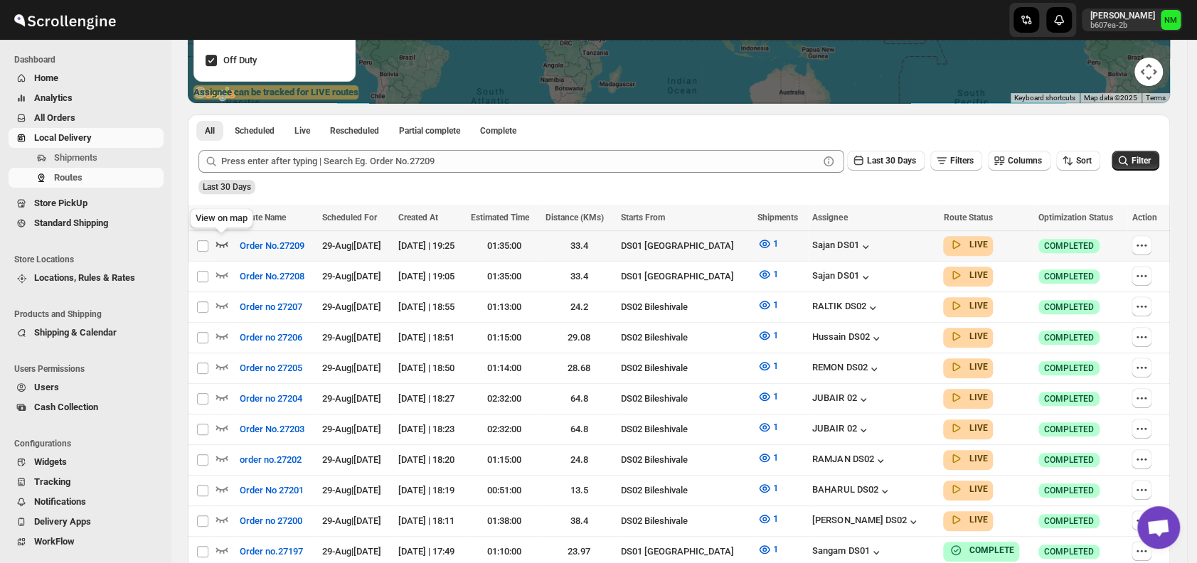
click at [227, 245] on icon "button" at bounding box center [222, 245] width 12 height 6
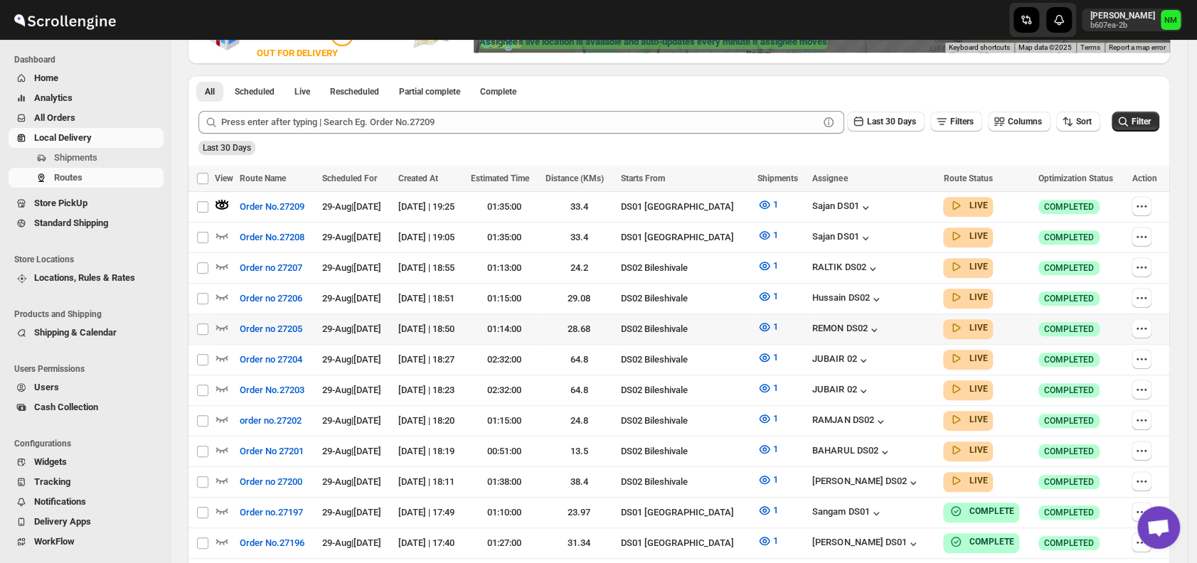
scroll to position [313, 0]
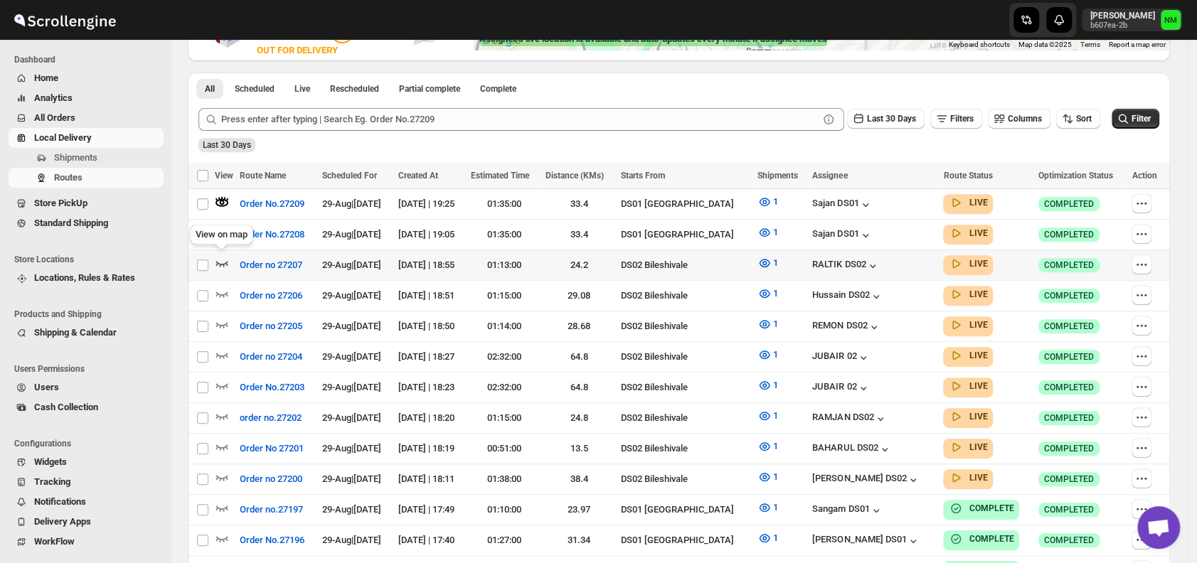
click at [222, 258] on icon "button" at bounding box center [222, 263] width 14 height 14
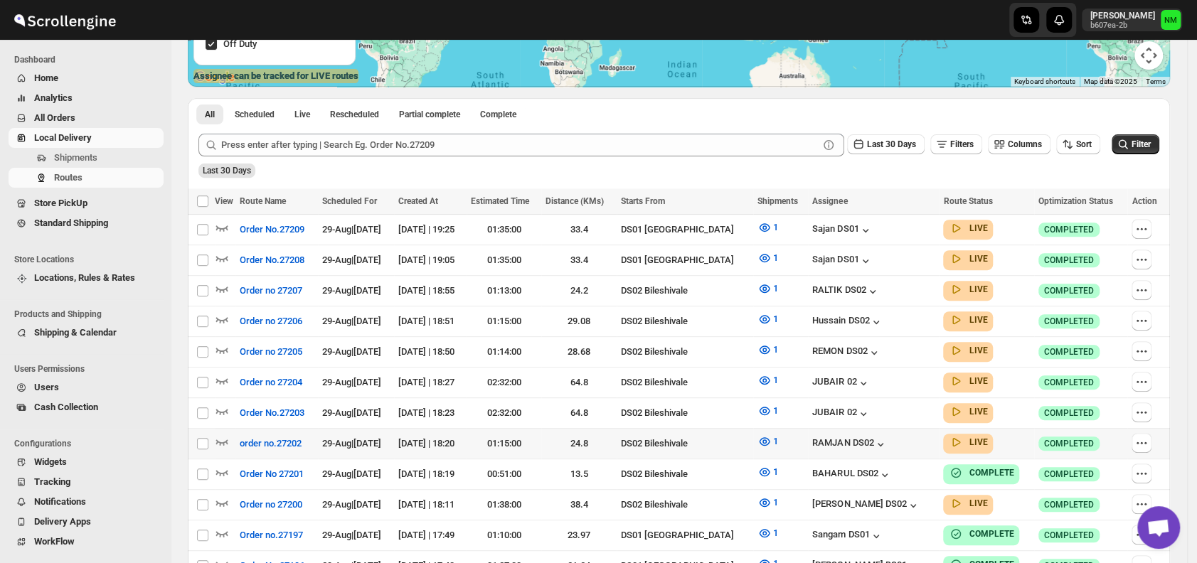
scroll to position [277, 0]
click at [222, 254] on icon "button" at bounding box center [222, 257] width 14 height 14
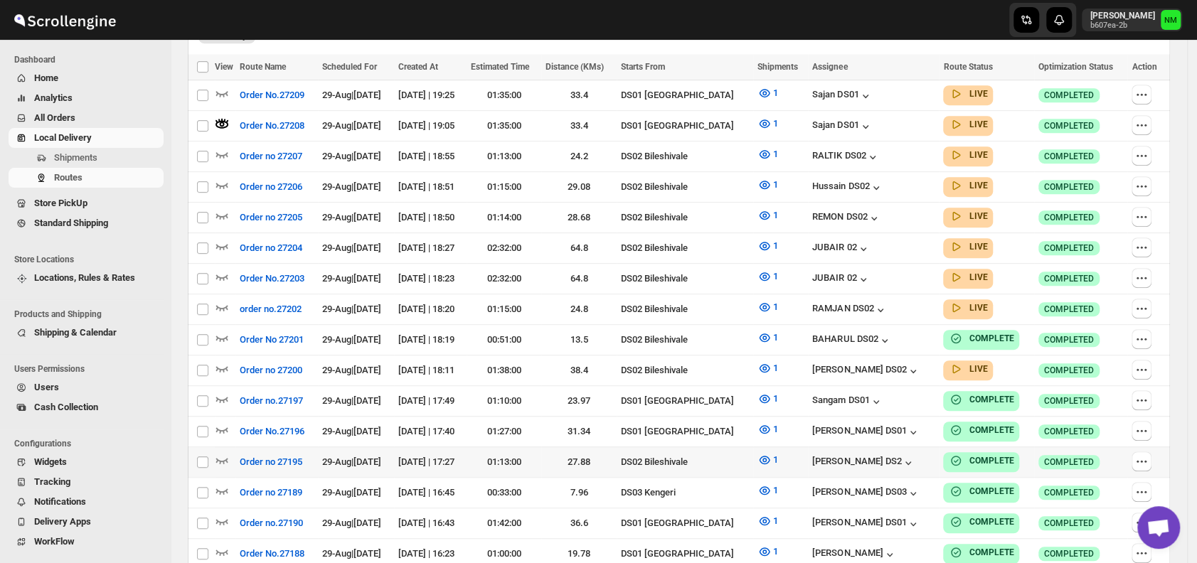
scroll to position [423, 0]
click at [228, 300] on icon "button" at bounding box center [222, 307] width 14 height 14
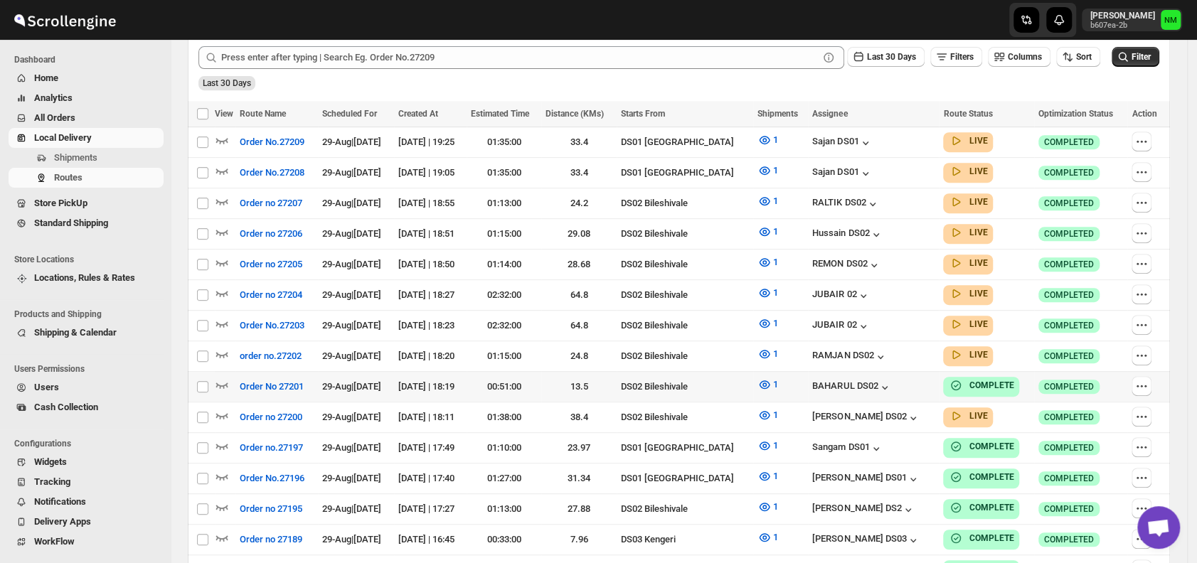
scroll to position [364, 0]
click at [223, 165] on icon "button" at bounding box center [222, 170] width 14 height 14
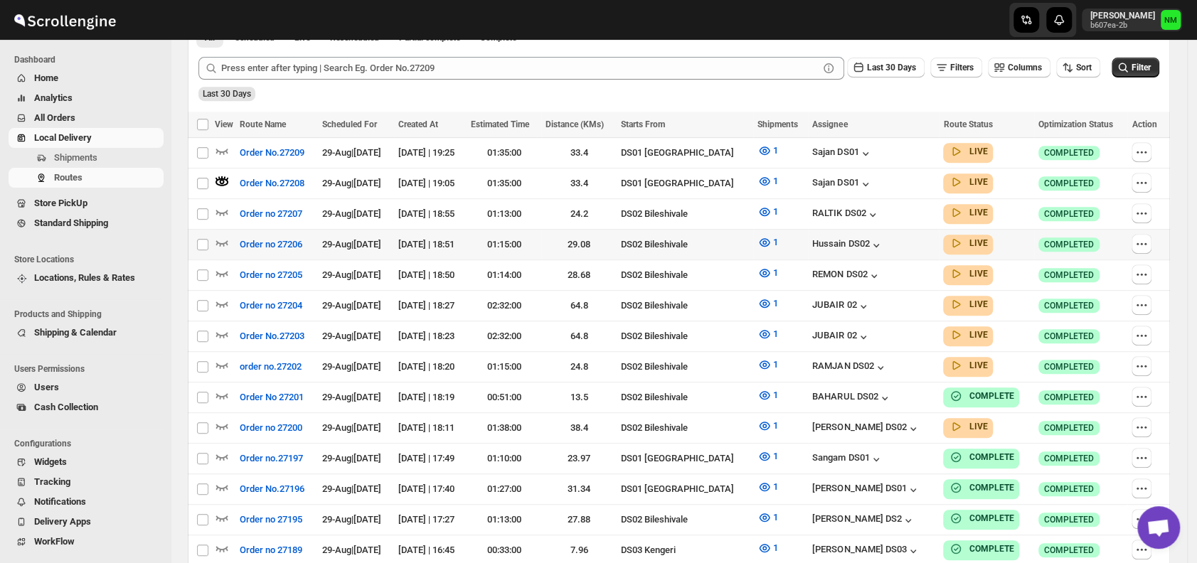
scroll to position [0, 0]
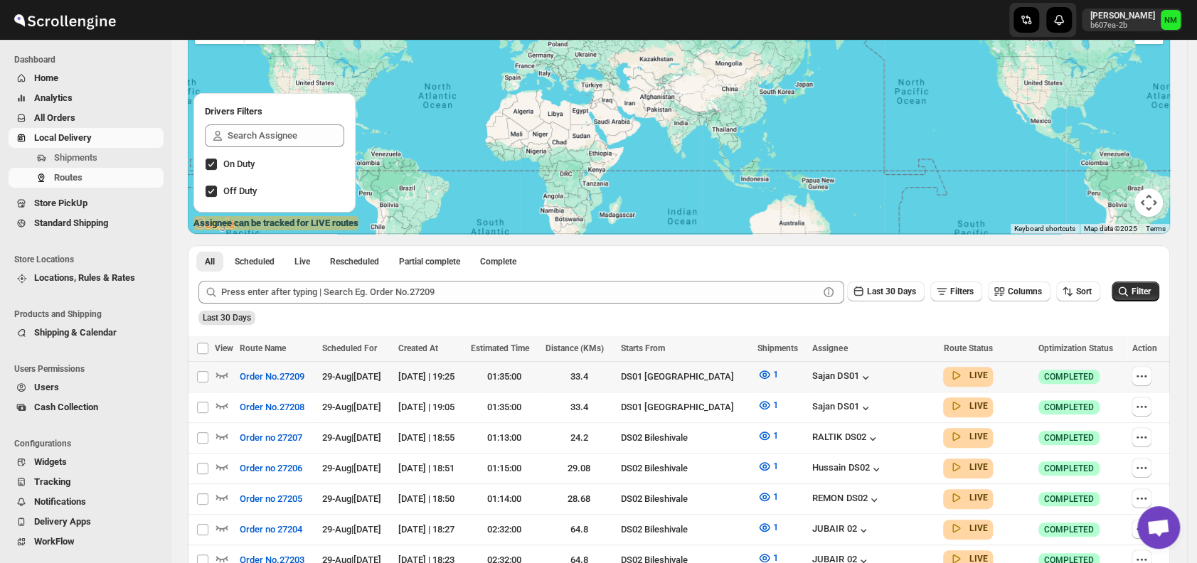
scroll to position [130, 0]
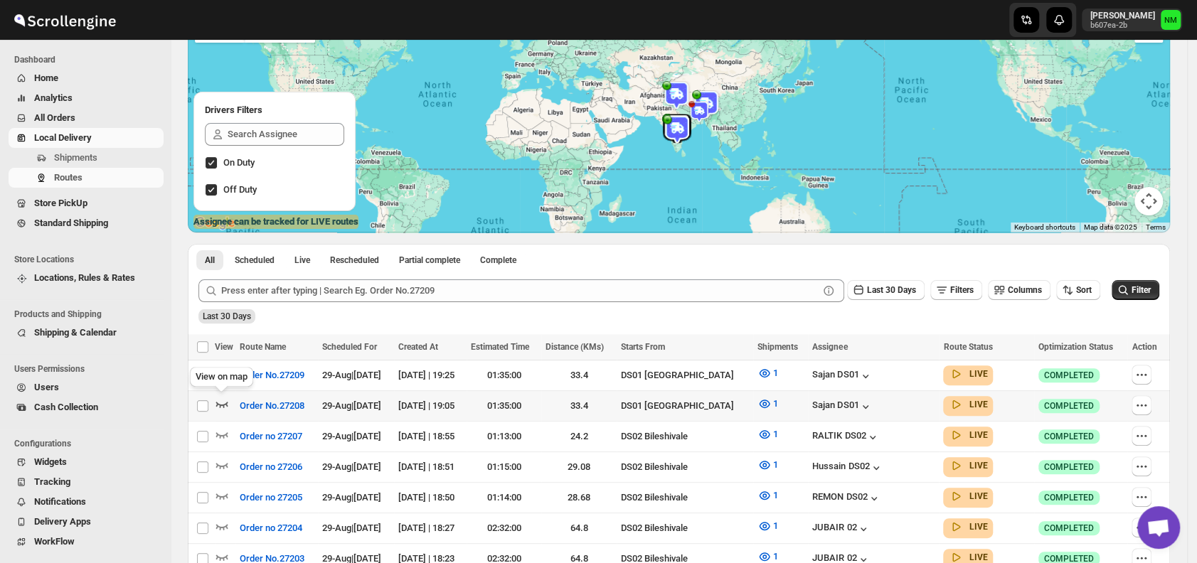
click at [223, 399] on icon "button" at bounding box center [222, 404] width 14 height 14
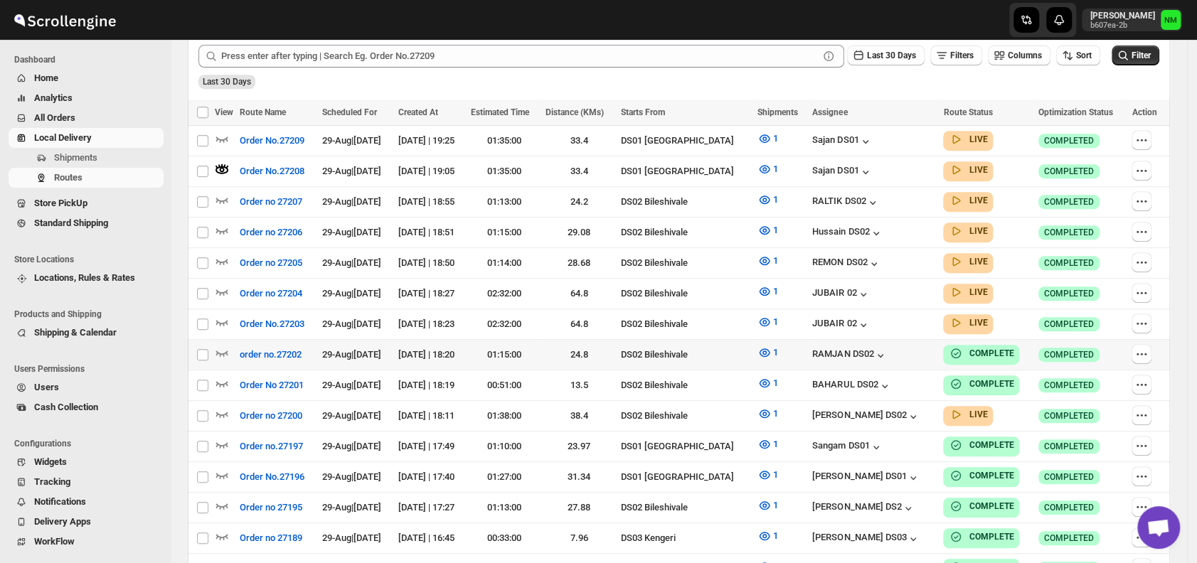
scroll to position [415, 0]
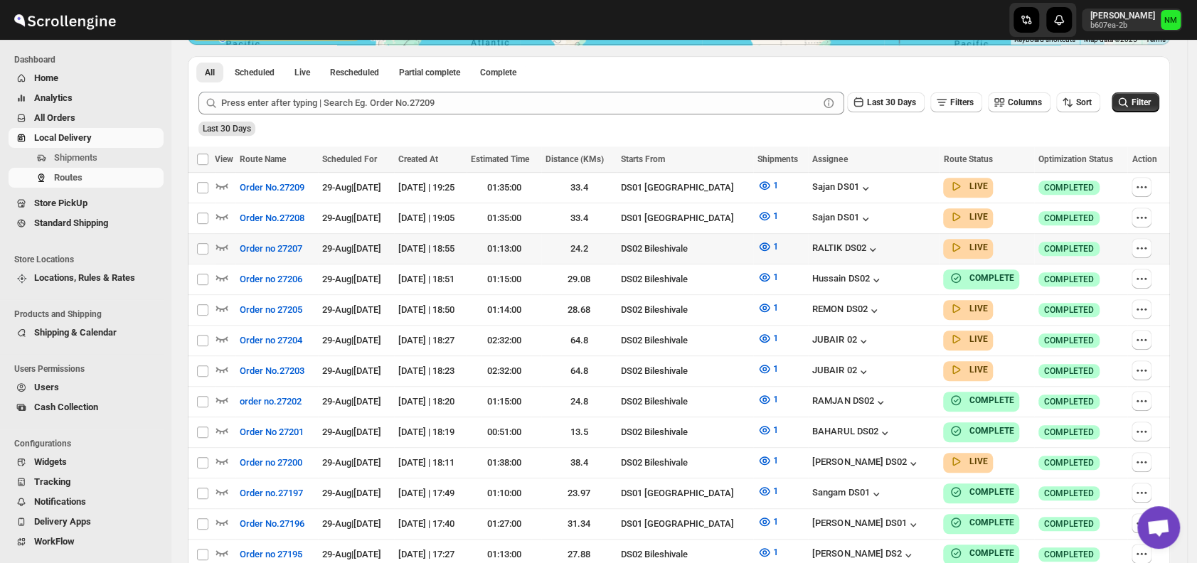
scroll to position [317, 0]
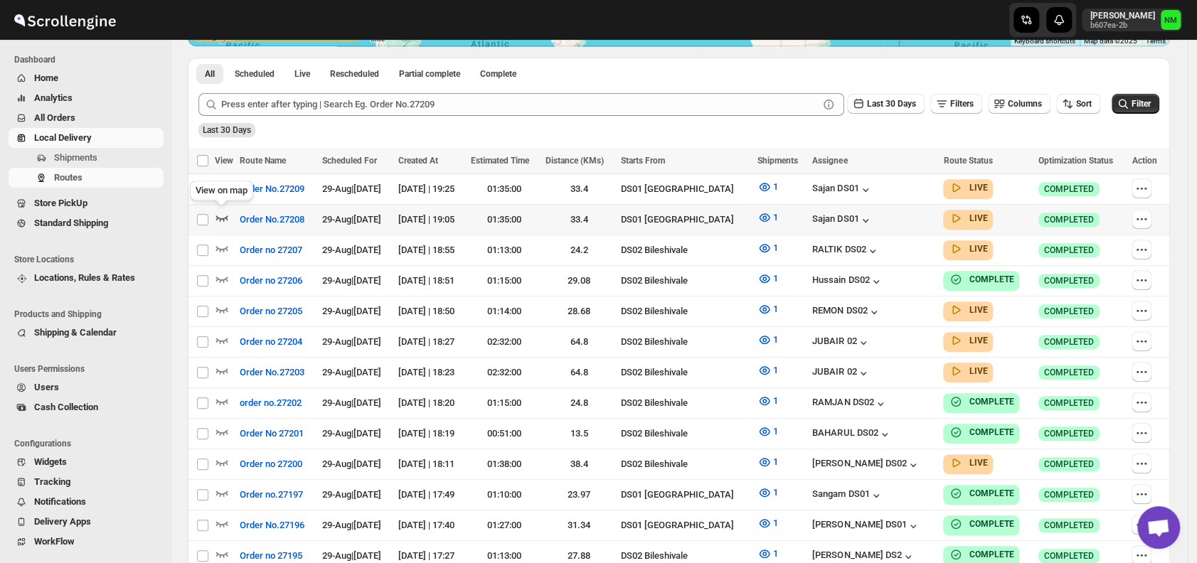
click at [221, 218] on icon "button" at bounding box center [222, 219] width 12 height 6
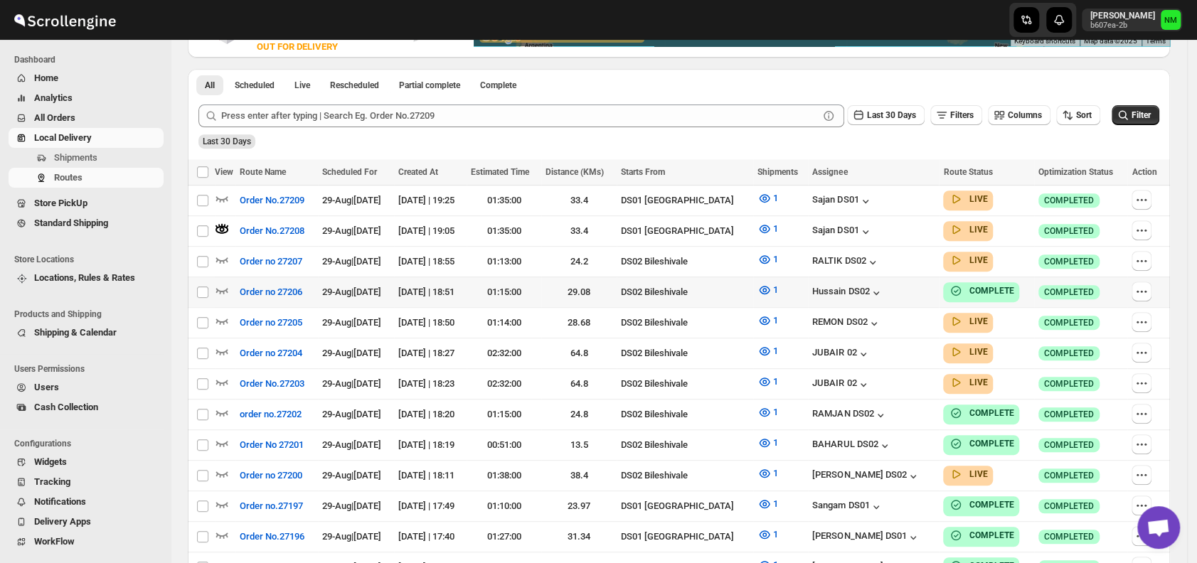
scroll to position [0, 0]
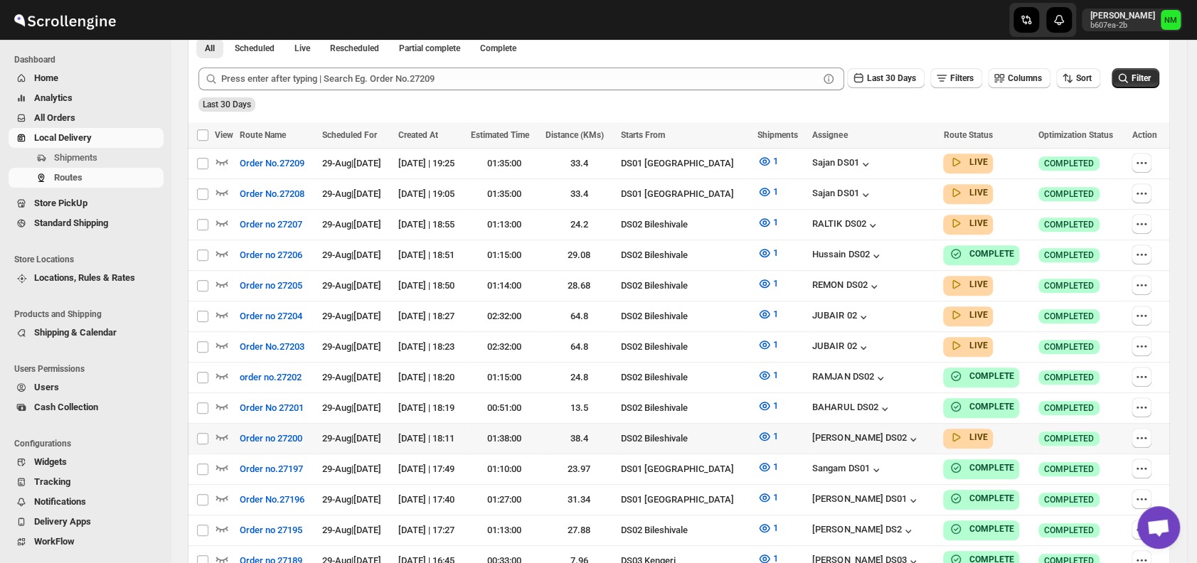
scroll to position [343, 0]
click at [223, 186] on icon "button" at bounding box center [222, 191] width 14 height 14
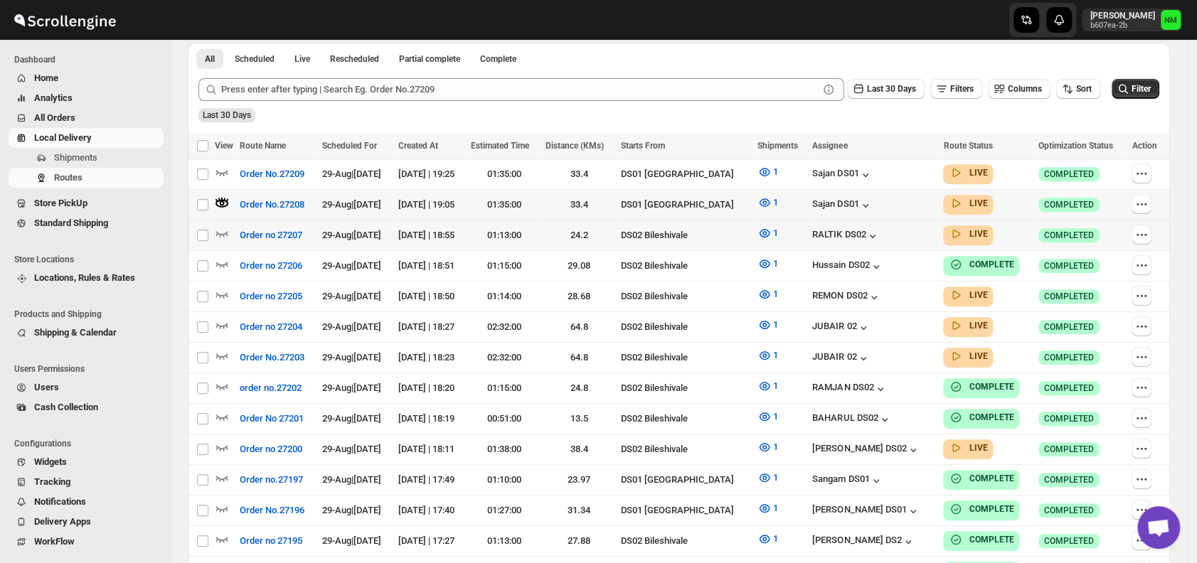
scroll to position [0, 0]
